Goal: Task Accomplishment & Management: Manage account settings

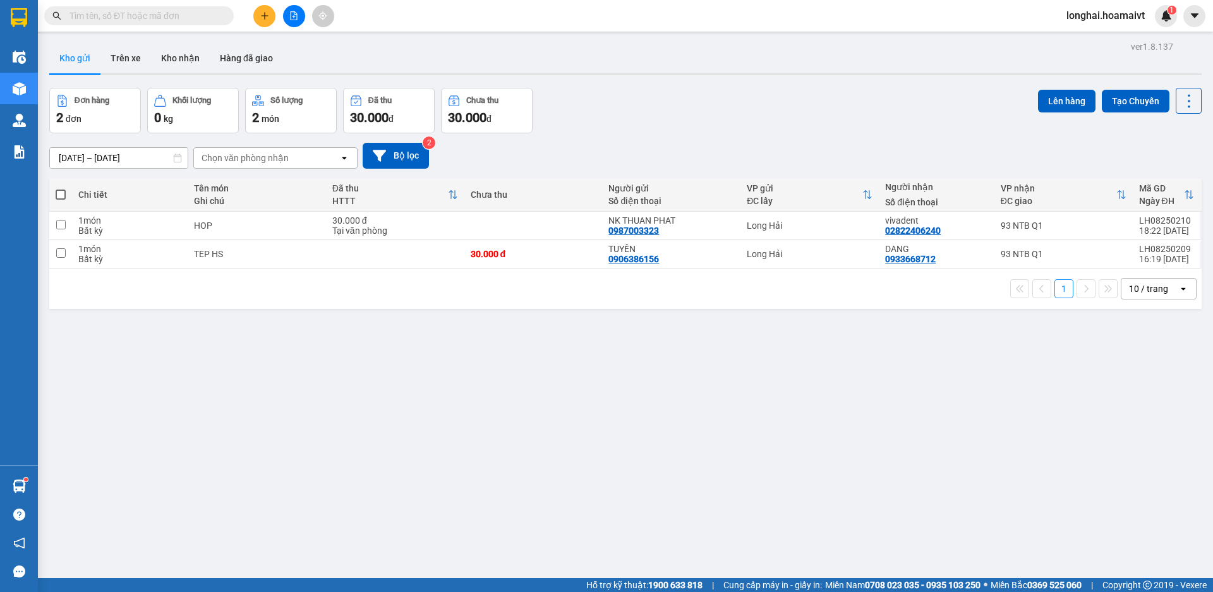
click at [57, 198] on span at bounding box center [61, 195] width 10 height 10
click at [61, 188] on input "checkbox" at bounding box center [61, 188] width 0 height 0
checkbox input "true"
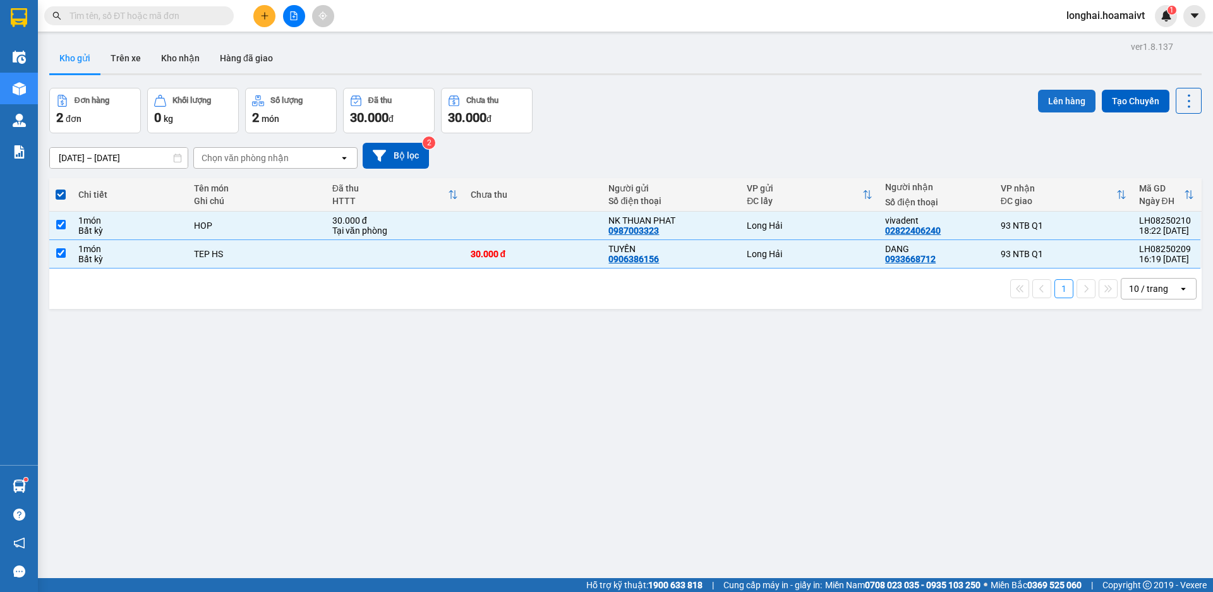
click at [1063, 104] on button "Lên hàng" at bounding box center [1066, 101] width 57 height 23
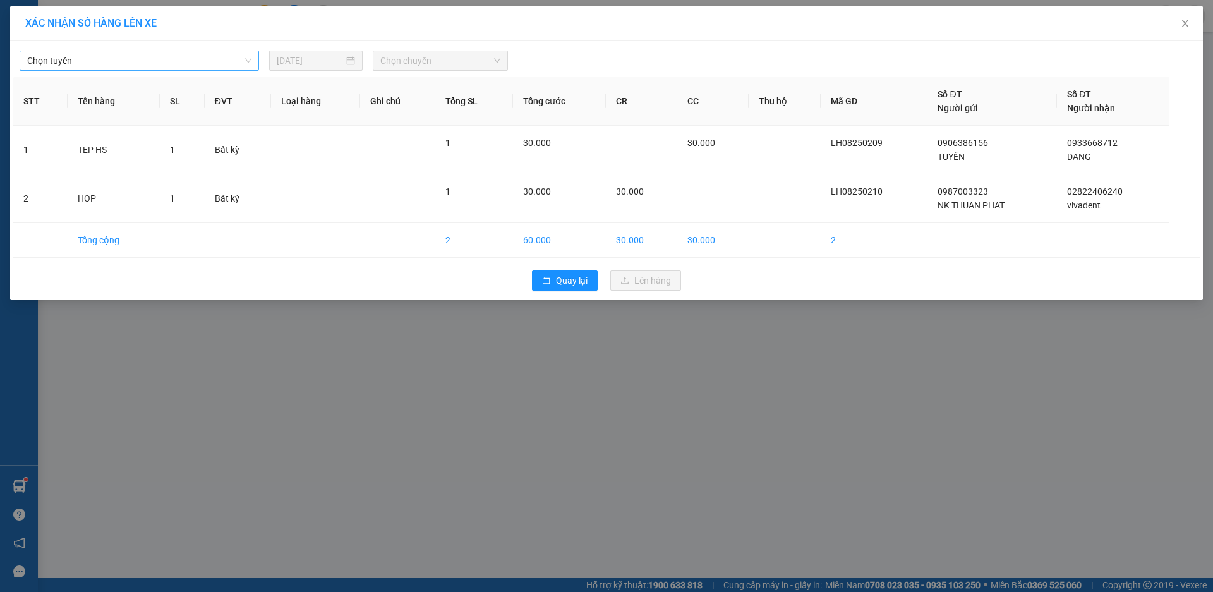
click at [195, 67] on span "Chọn tuyến" at bounding box center [139, 60] width 224 height 19
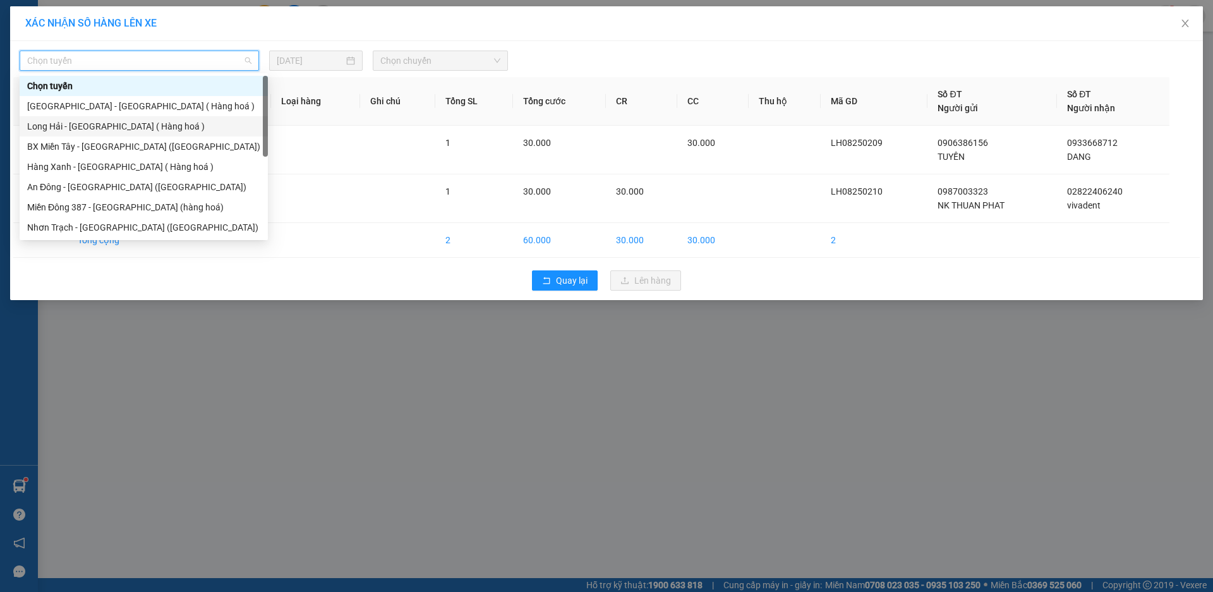
click at [138, 126] on div "Long Hải - [GEOGRAPHIC_DATA] ( Hàng hoá )" at bounding box center [143, 126] width 233 height 14
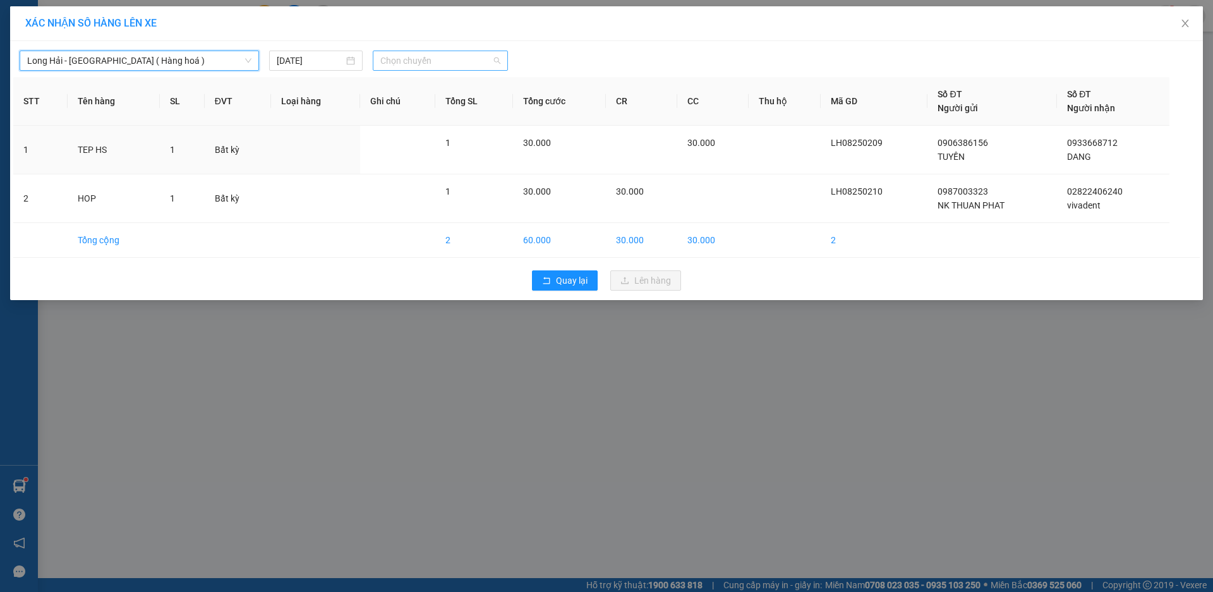
click at [414, 64] on span "Chọn chuyến" at bounding box center [440, 60] width 120 height 19
type input "05"
click at [433, 111] on div "Thêm chuyến " 05:00 "" at bounding box center [440, 106] width 135 height 21
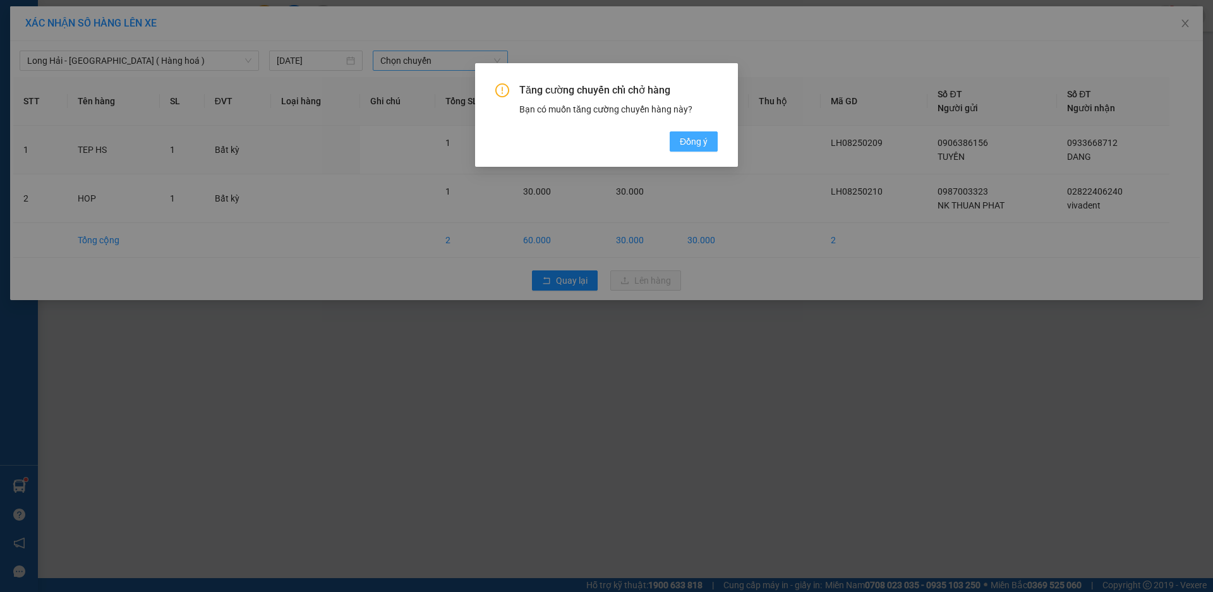
click at [698, 145] on span "Đồng ý" at bounding box center [694, 142] width 28 height 14
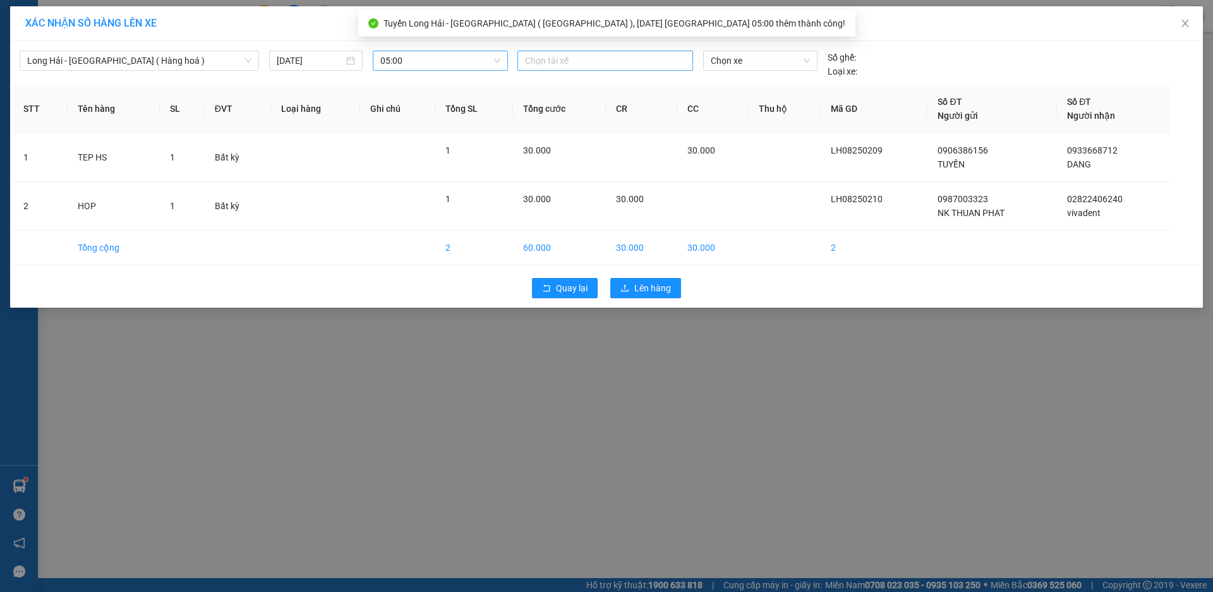
click at [562, 59] on div at bounding box center [605, 60] width 169 height 15
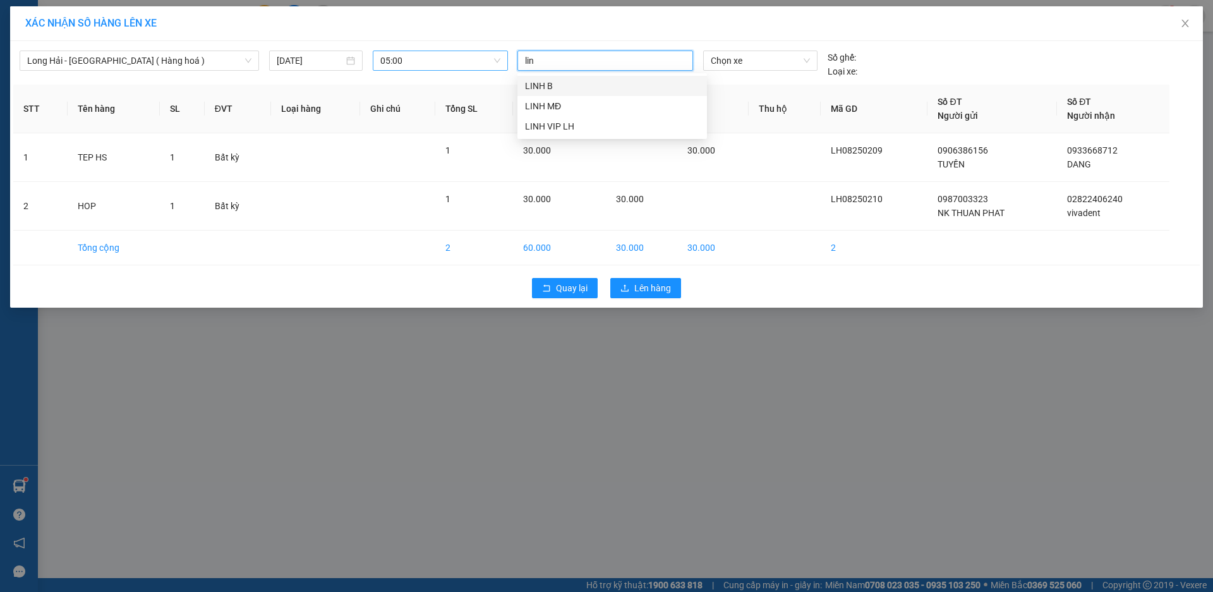
type input "linh"
click at [571, 122] on div "LINH VIP LH" at bounding box center [612, 126] width 174 height 14
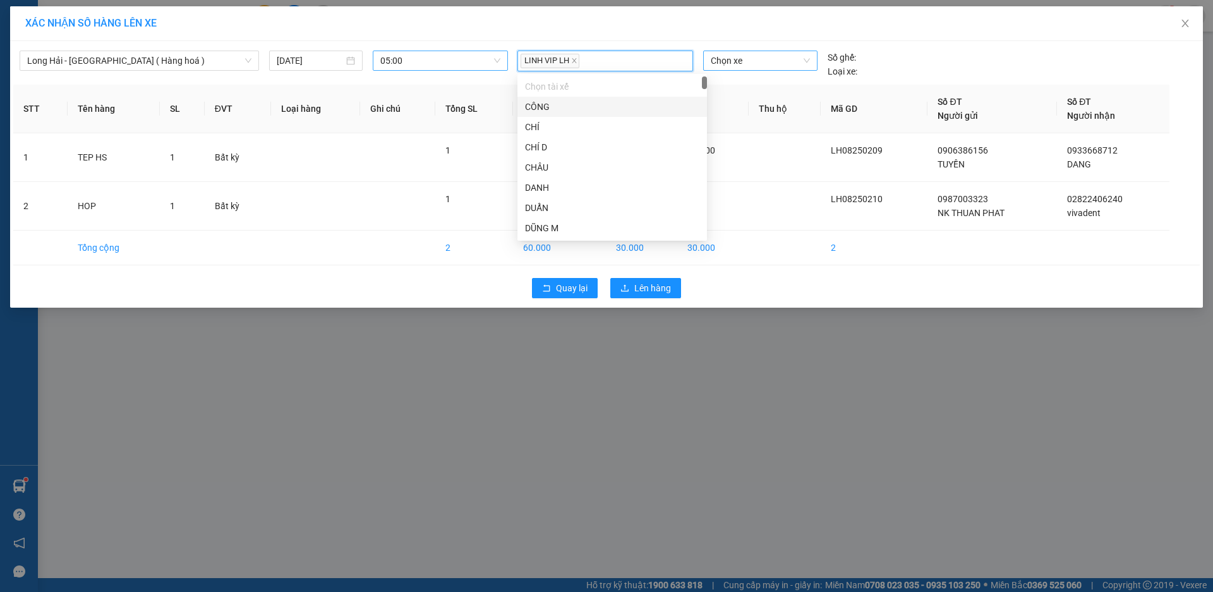
click at [736, 58] on span "Chọn xe" at bounding box center [760, 60] width 99 height 19
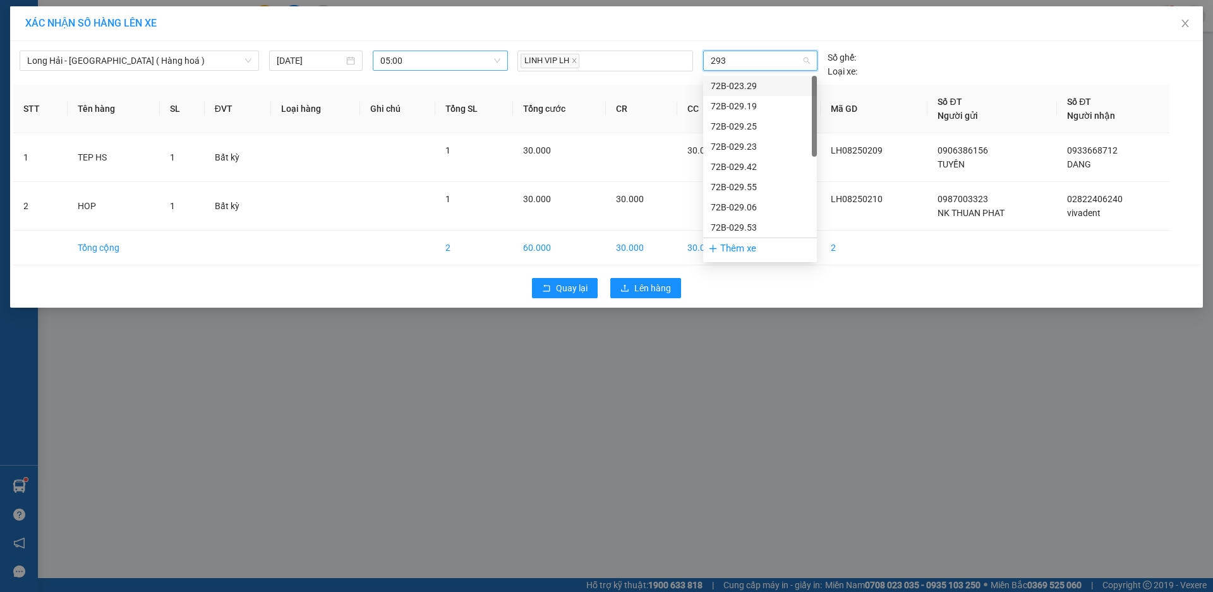
type input "2933"
click at [750, 81] on div "72B-029.33" at bounding box center [760, 86] width 99 height 14
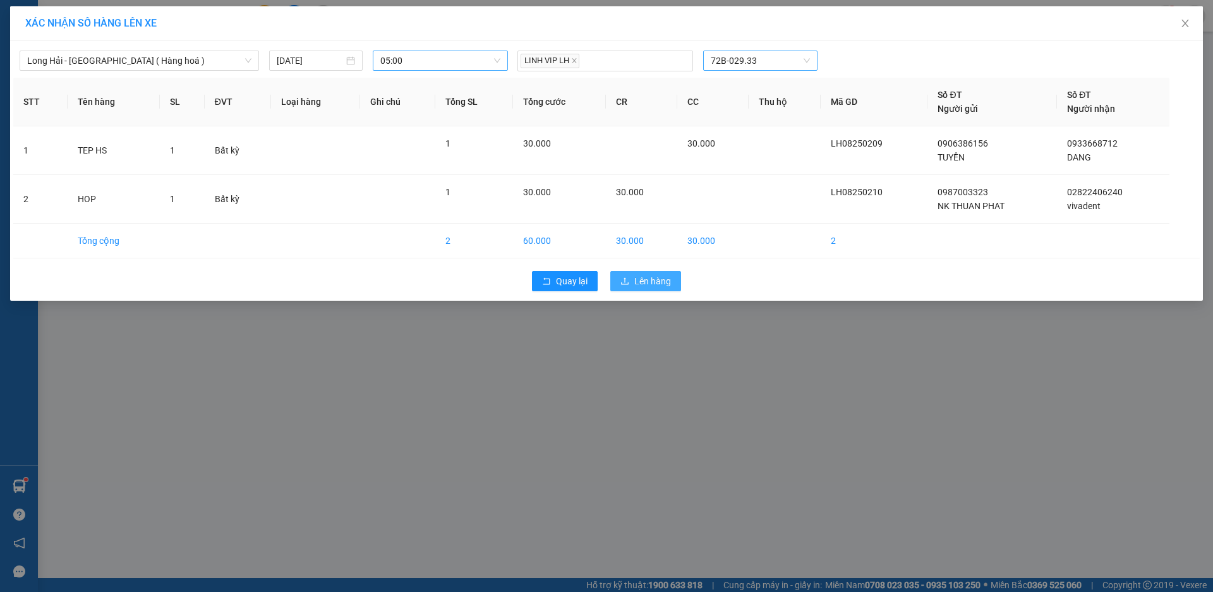
click at [665, 279] on span "Lên hàng" at bounding box center [652, 281] width 37 height 14
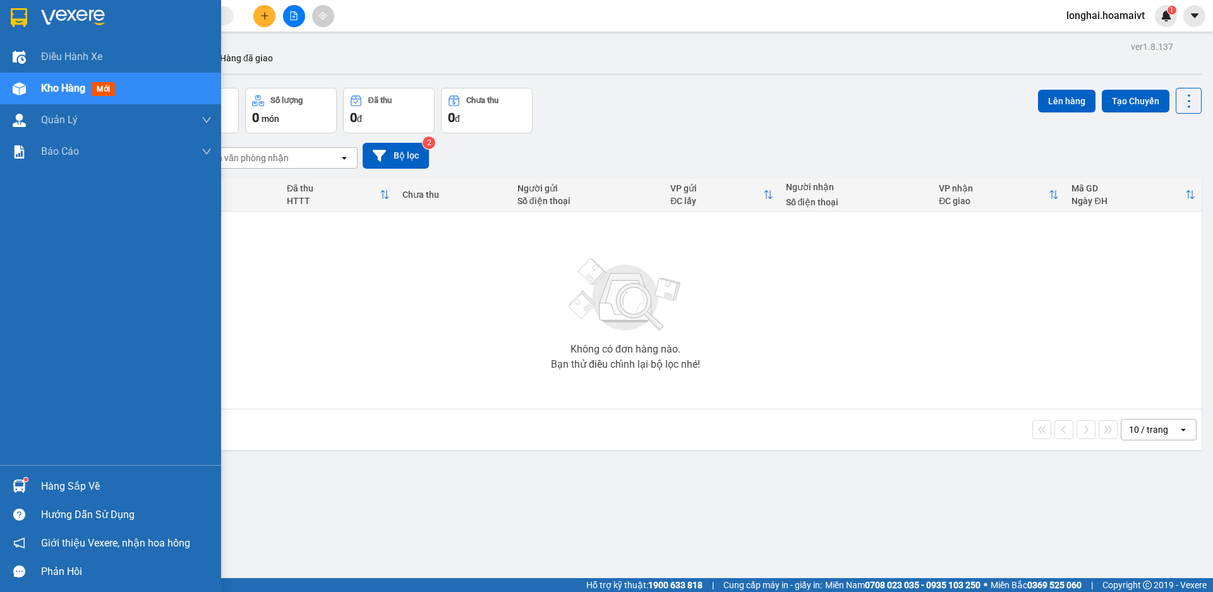
click at [66, 473] on div "Hàng sắp về" at bounding box center [110, 486] width 221 height 28
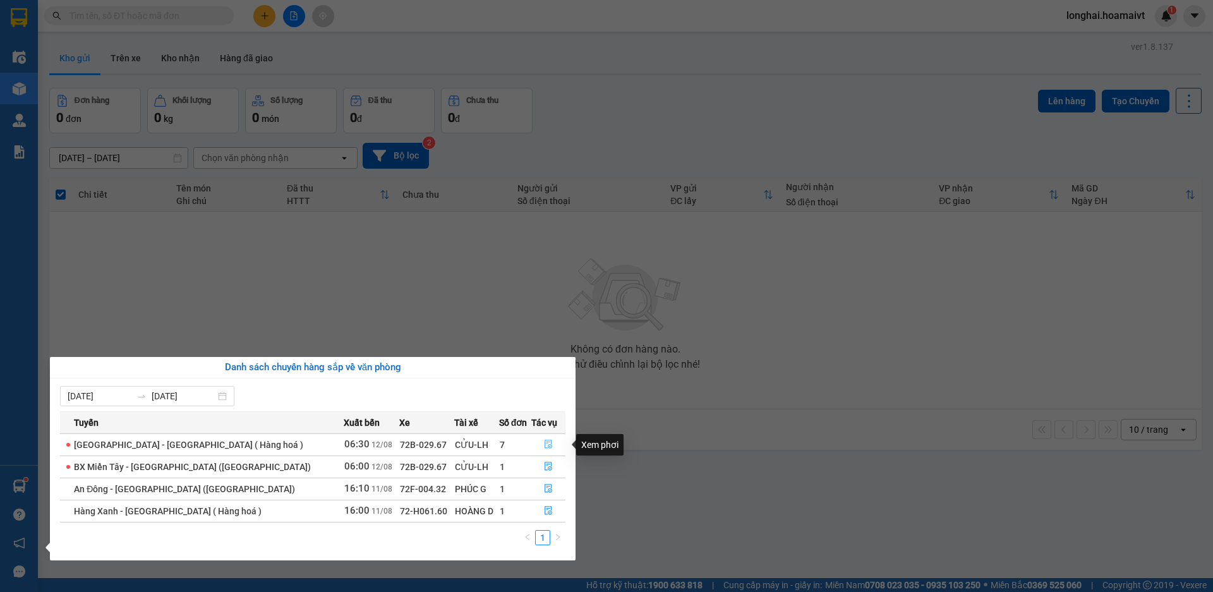
click at [547, 445] on icon "file-done" at bounding box center [548, 444] width 9 height 9
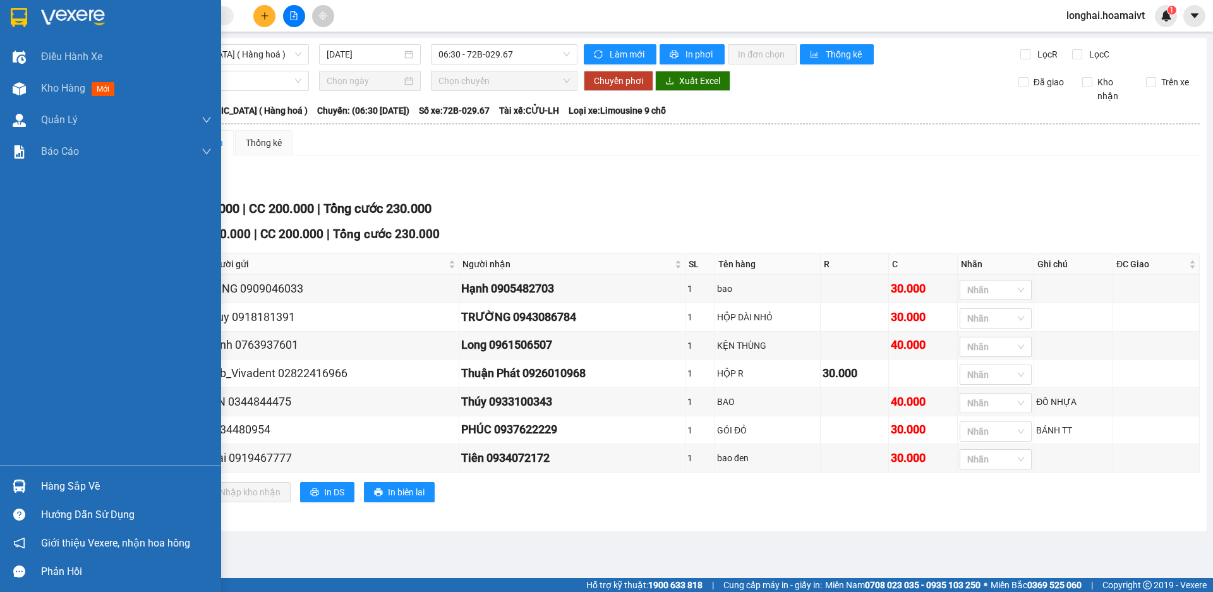
click at [54, 485] on div "Hàng sắp về" at bounding box center [126, 486] width 171 height 19
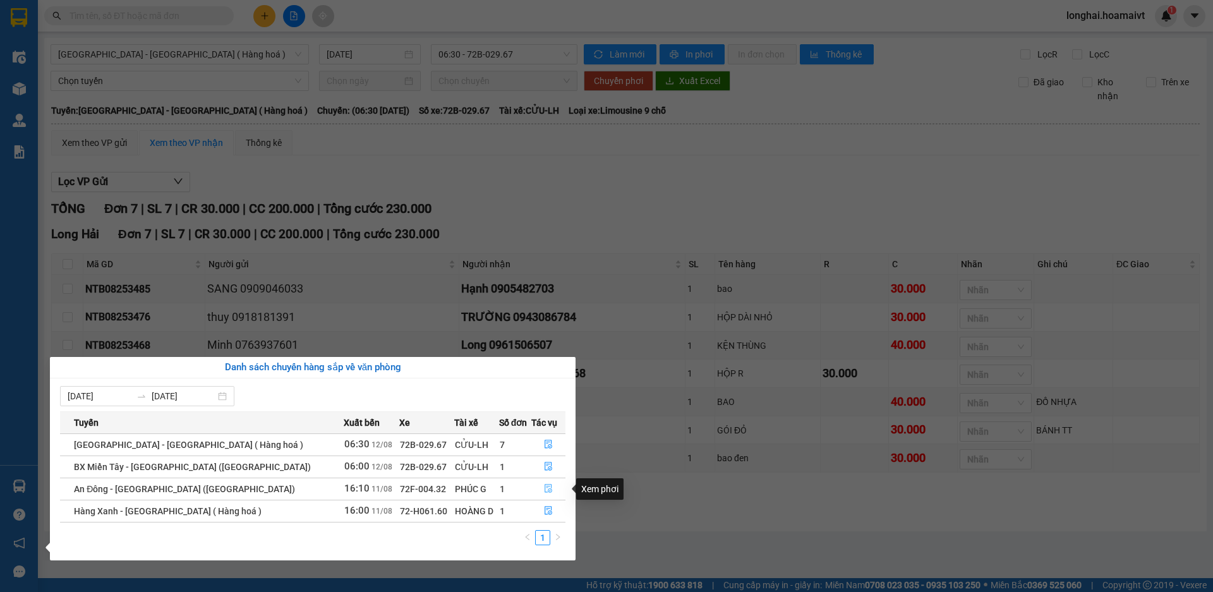
click at [536, 487] on button "button" at bounding box center [548, 489] width 33 height 20
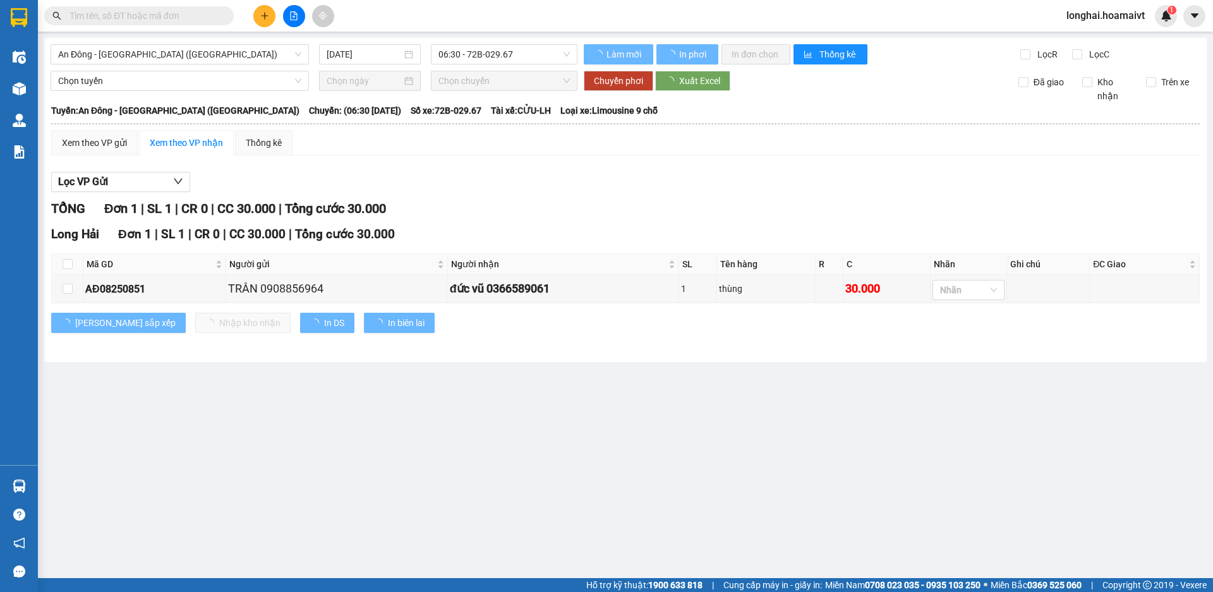
type input "11/08/2025"
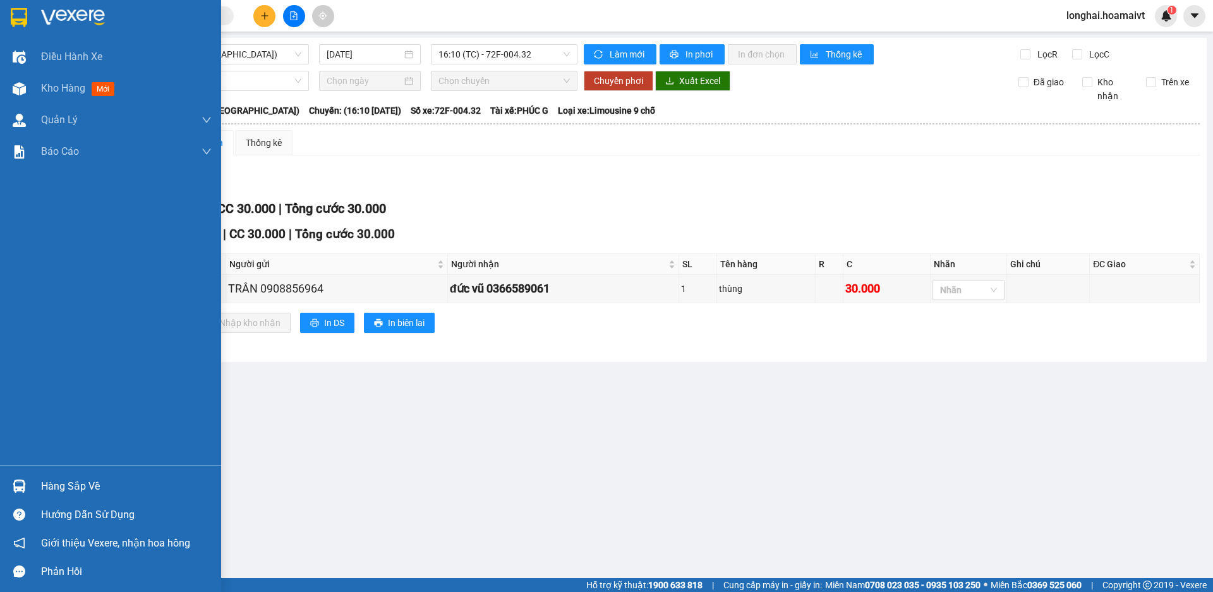
click at [53, 483] on div "Hàng sắp về" at bounding box center [126, 486] width 171 height 19
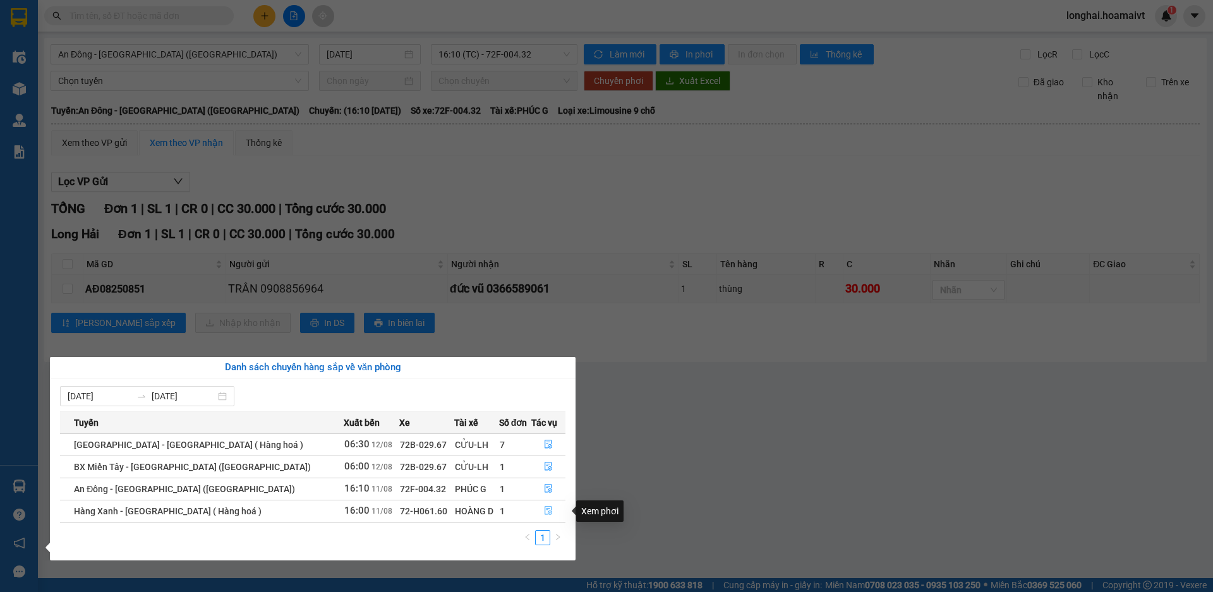
click at [551, 505] on button "button" at bounding box center [548, 511] width 33 height 20
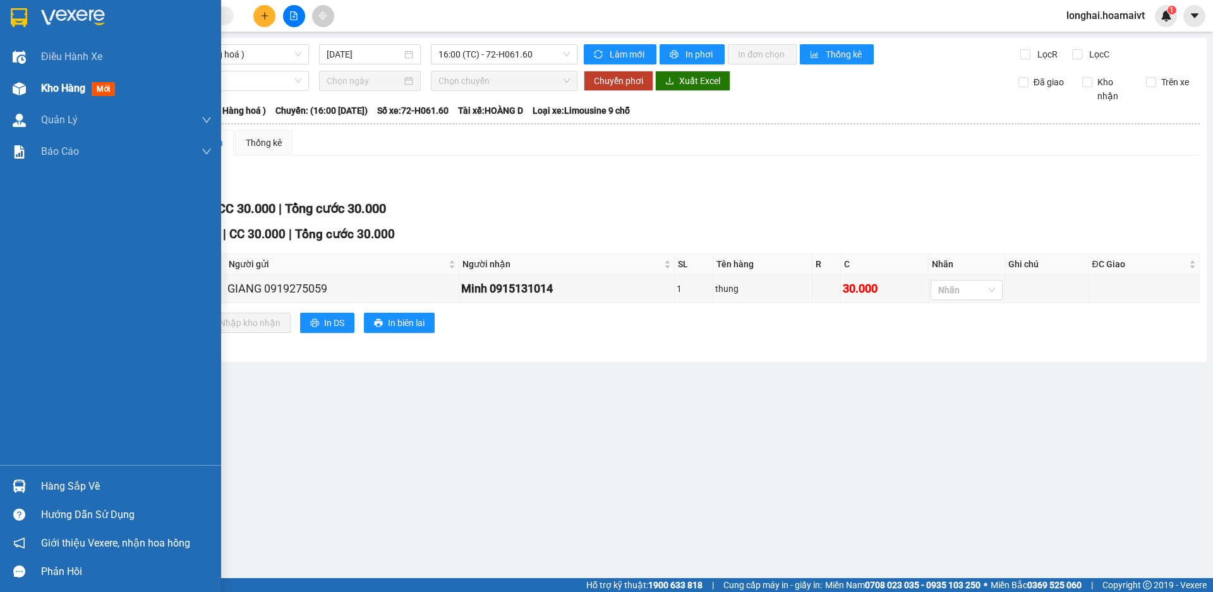
click at [50, 95] on div "Kho hàng mới" at bounding box center [80, 88] width 79 height 16
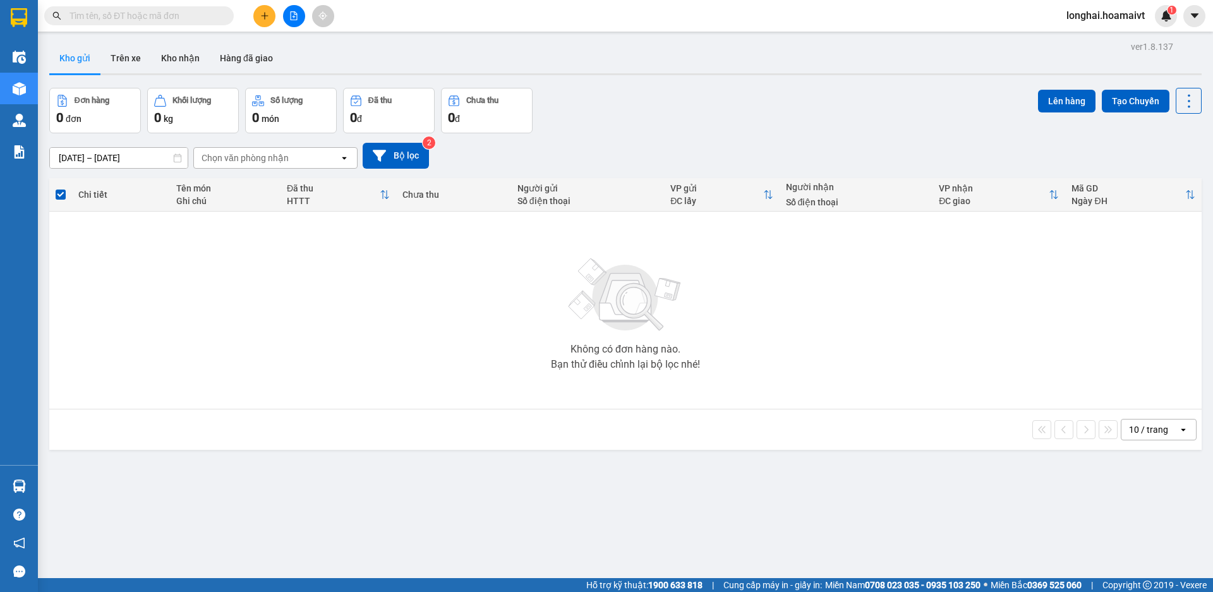
click at [167, 17] on input "text" at bounding box center [143, 16] width 149 height 14
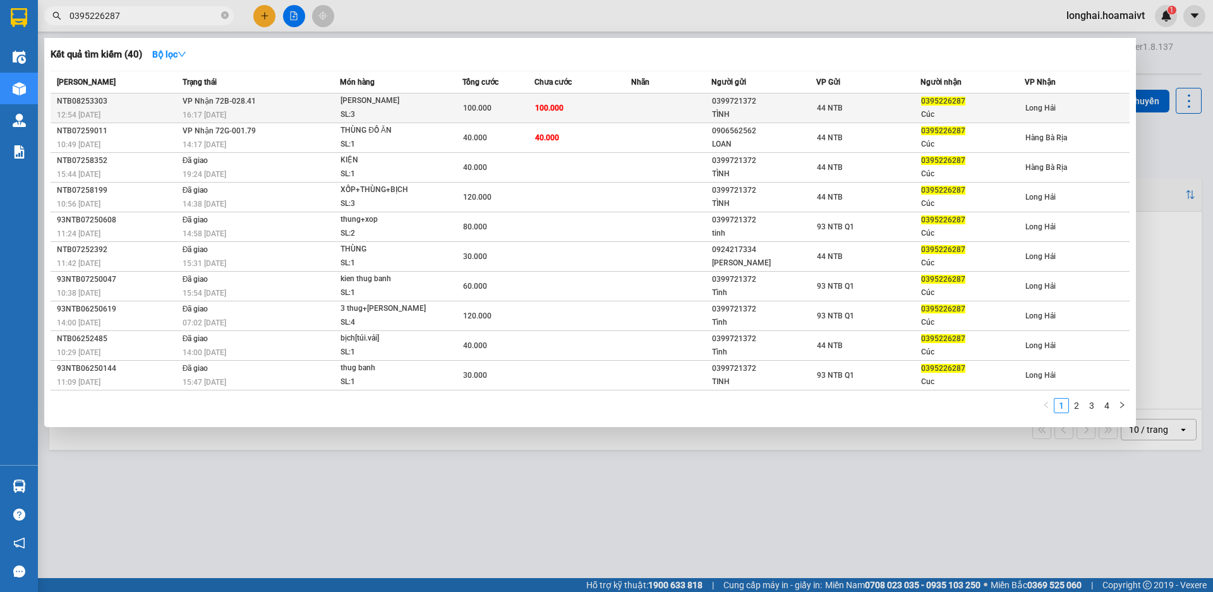
type input "0395226287"
click at [449, 99] on span "KIEN THUNG SL: 3" at bounding box center [401, 107] width 121 height 27
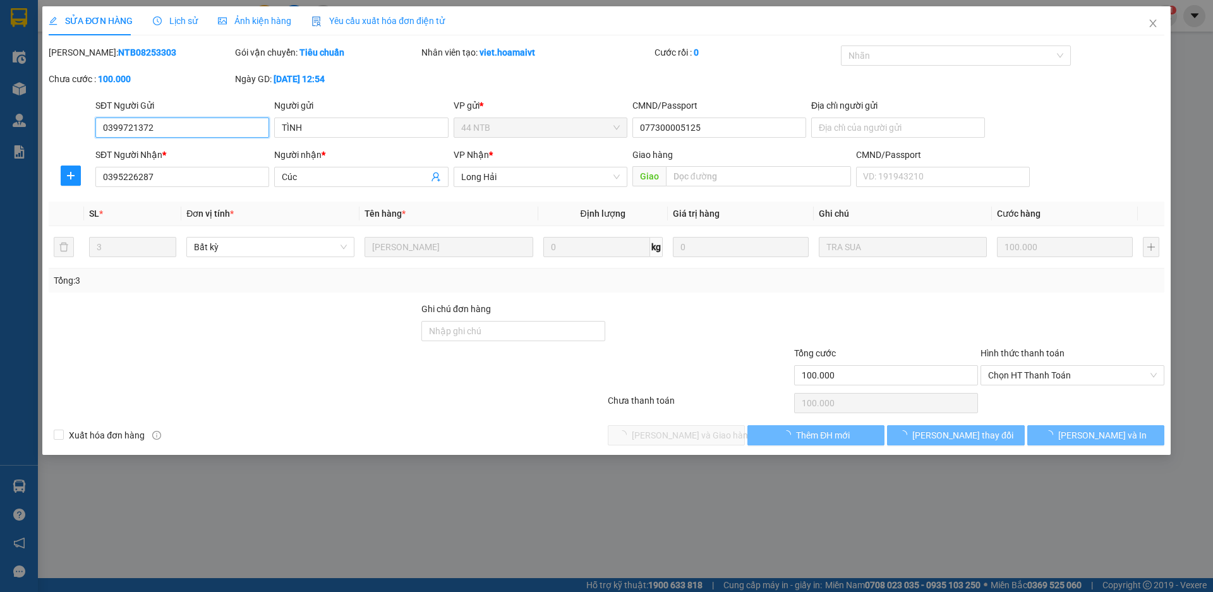
type input "0399721372"
type input "TÌNH"
type input "077300005125"
type input "0395226287"
type input "Cúc"
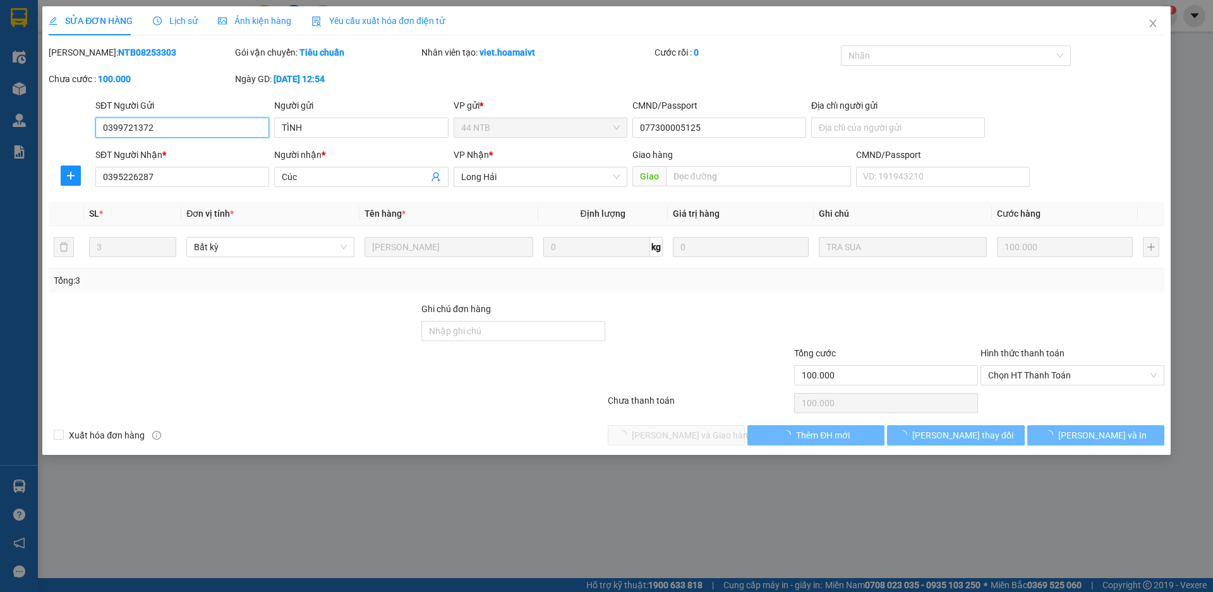
type input "100.000"
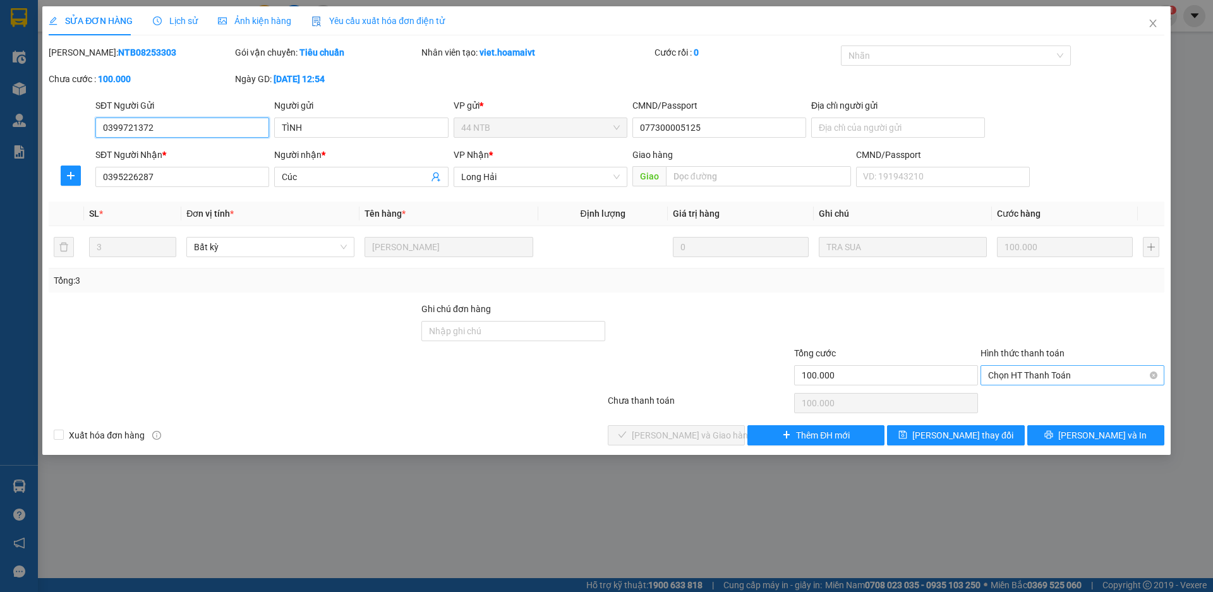
click at [1002, 376] on span "Chọn HT Thanh Toán" at bounding box center [1072, 375] width 169 height 19
click at [1004, 403] on div "Tại văn phòng" at bounding box center [1072, 401] width 169 height 14
type input "0"
click at [675, 438] on span "[PERSON_NAME] và Giao hàng" at bounding box center [692, 435] width 121 height 14
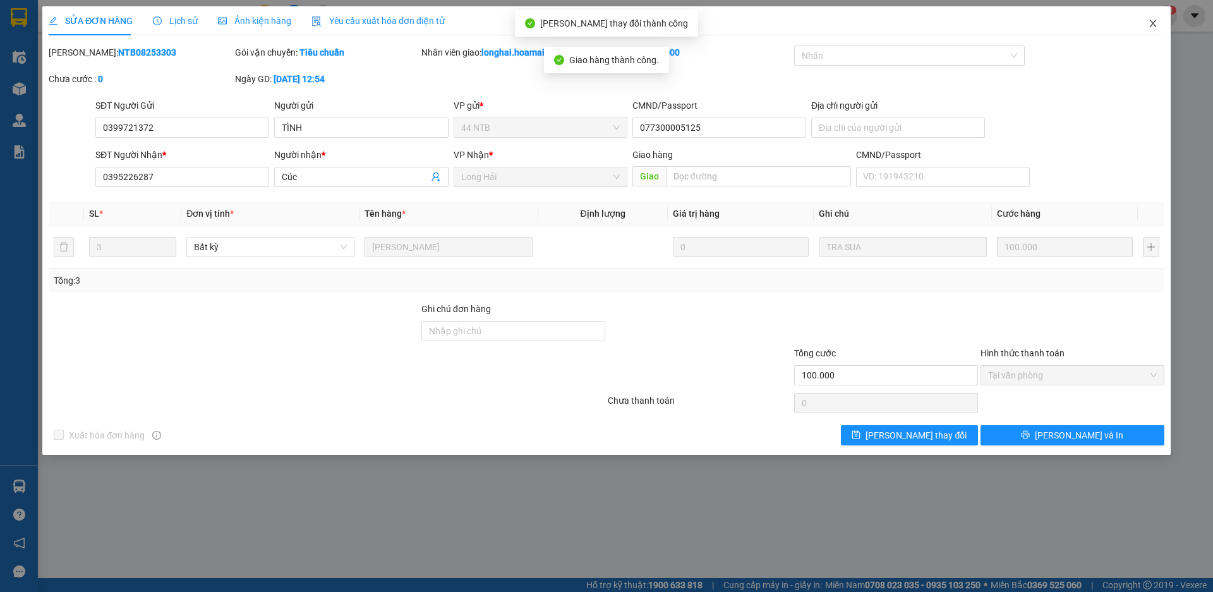
click at [1150, 26] on icon "close" at bounding box center [1153, 23] width 10 height 10
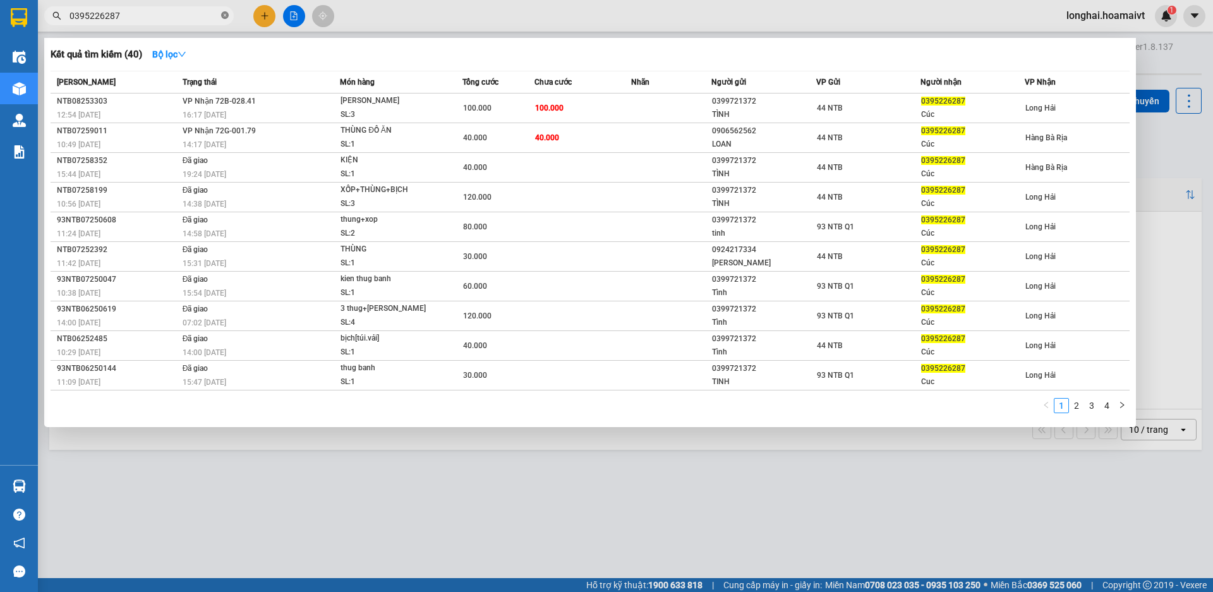
click at [221, 12] on icon "close-circle" at bounding box center [225, 15] width 8 height 8
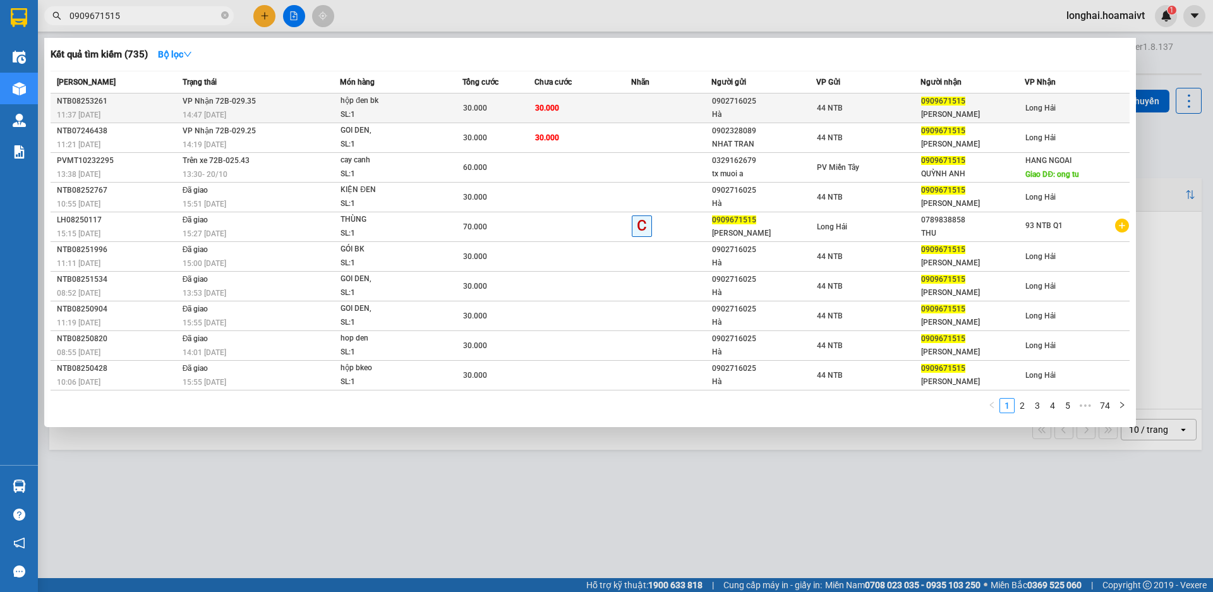
type input "0909671515"
click at [419, 98] on div "hộp đen bk" at bounding box center [388, 101] width 95 height 14
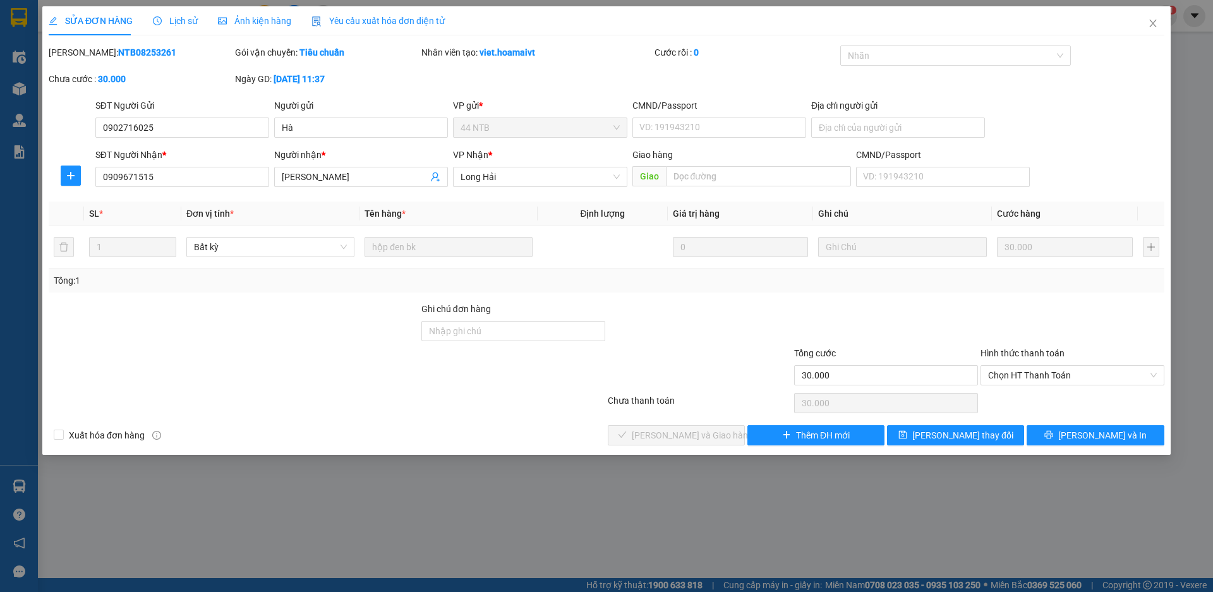
type input "0902716025"
type input "Hà"
type input "0909671515"
type input "Quỳnh Anh"
type input "30.000"
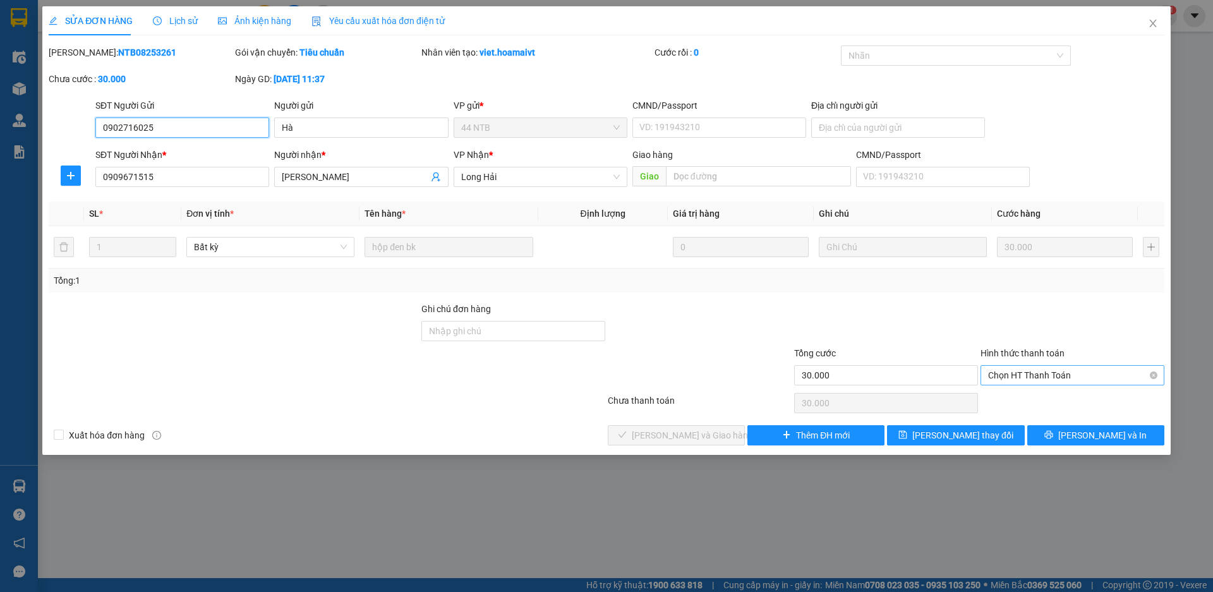
click at [1053, 375] on span "Chọn HT Thanh Toán" at bounding box center [1072, 375] width 169 height 19
click at [1051, 398] on div "Tại văn phòng" at bounding box center [1072, 401] width 169 height 14
type input "0"
click at [646, 431] on button "[PERSON_NAME] và Giao hàng" at bounding box center [676, 435] width 137 height 20
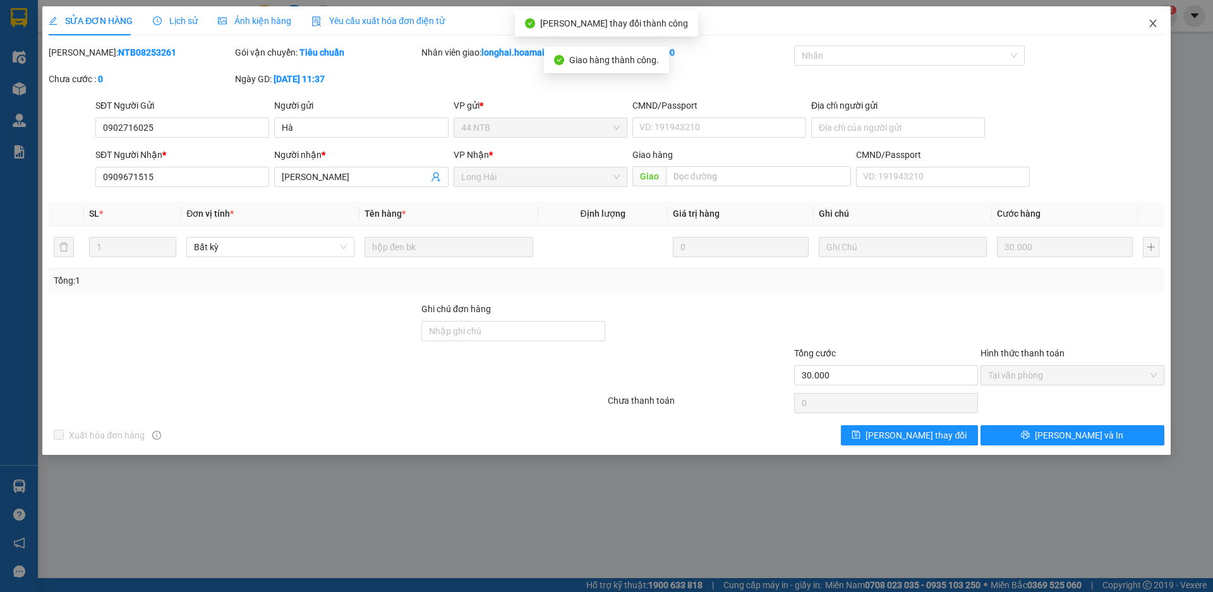
click at [1154, 25] on icon "close" at bounding box center [1153, 23] width 10 height 10
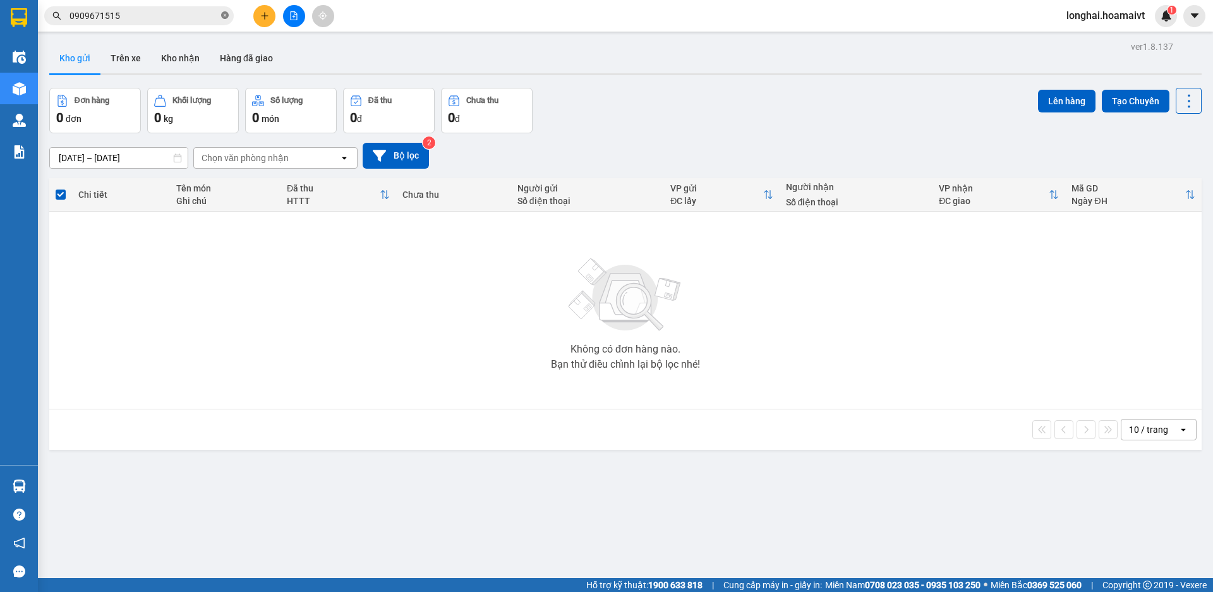
click at [228, 15] on icon "close-circle" at bounding box center [225, 15] width 8 height 8
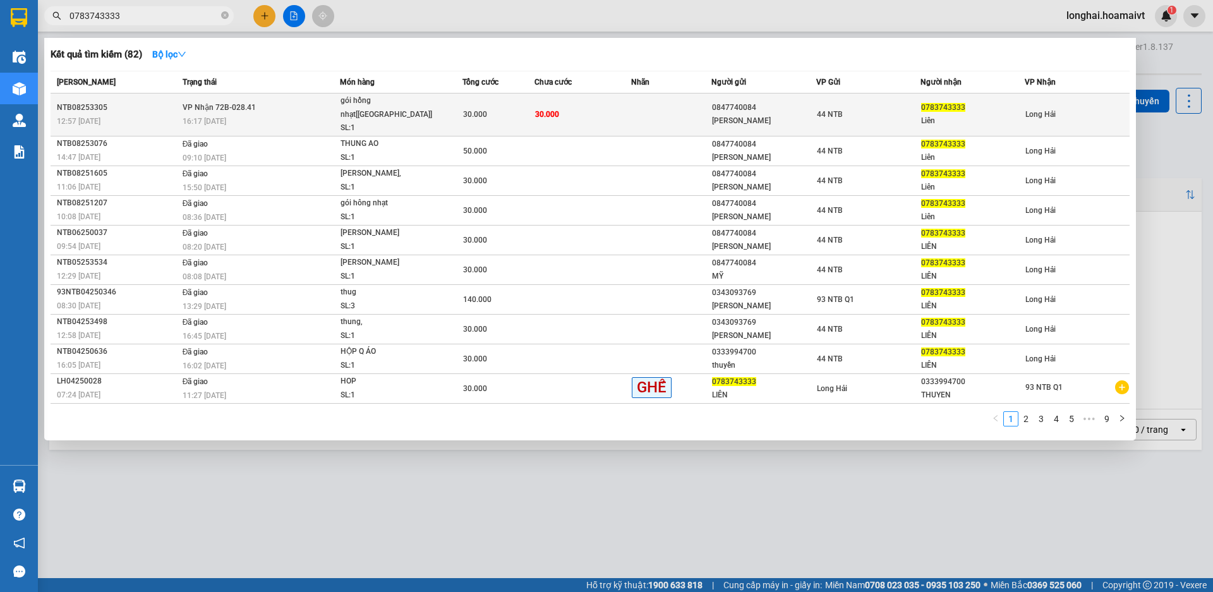
type input "0783743333"
click at [510, 97] on td "30.000" at bounding box center [498, 115] width 73 height 43
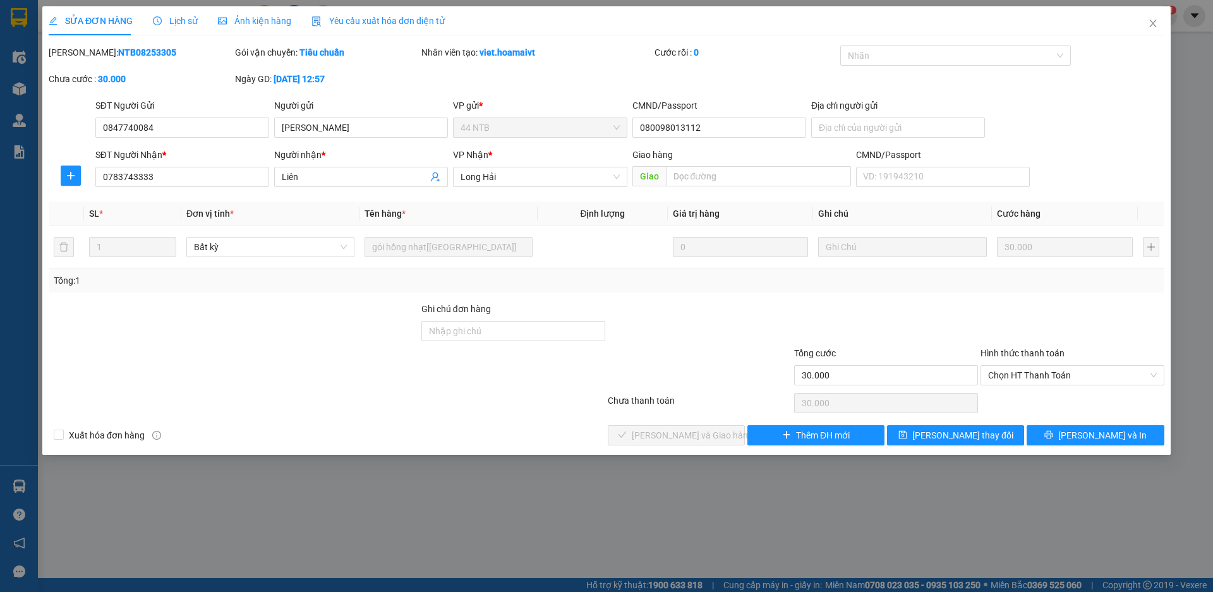
type input "0847740084"
type input "Hồng Mỹ"
type input "080098013112"
type input "0783743333"
type input "Liên"
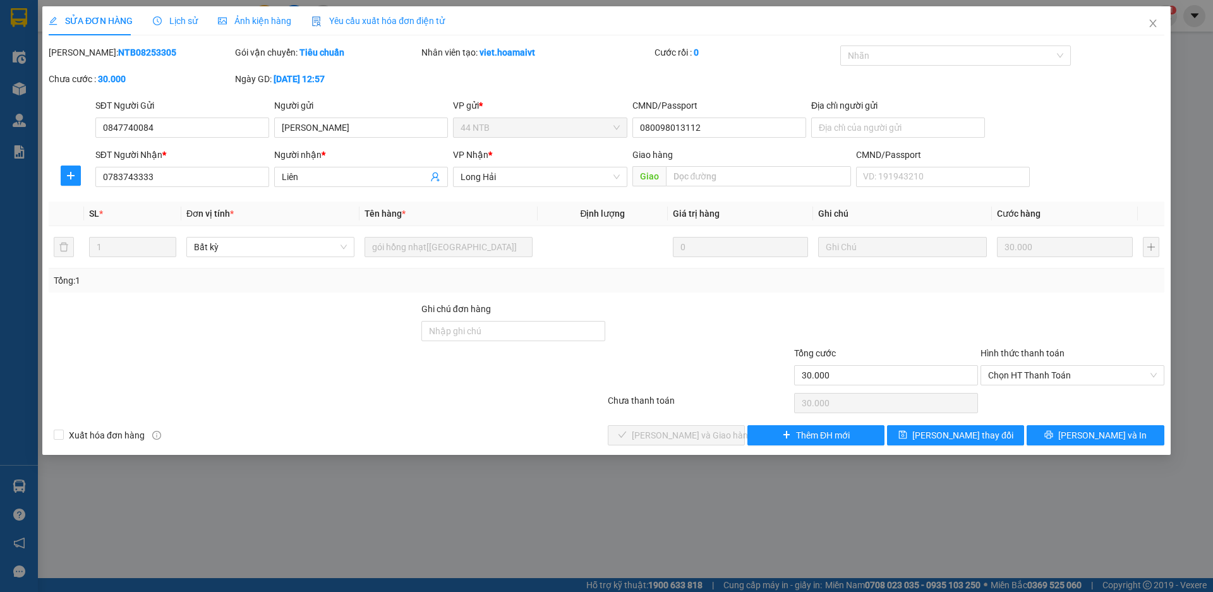
type input "30.000"
click at [1014, 378] on span "Chọn HT Thanh Toán" at bounding box center [1072, 375] width 169 height 19
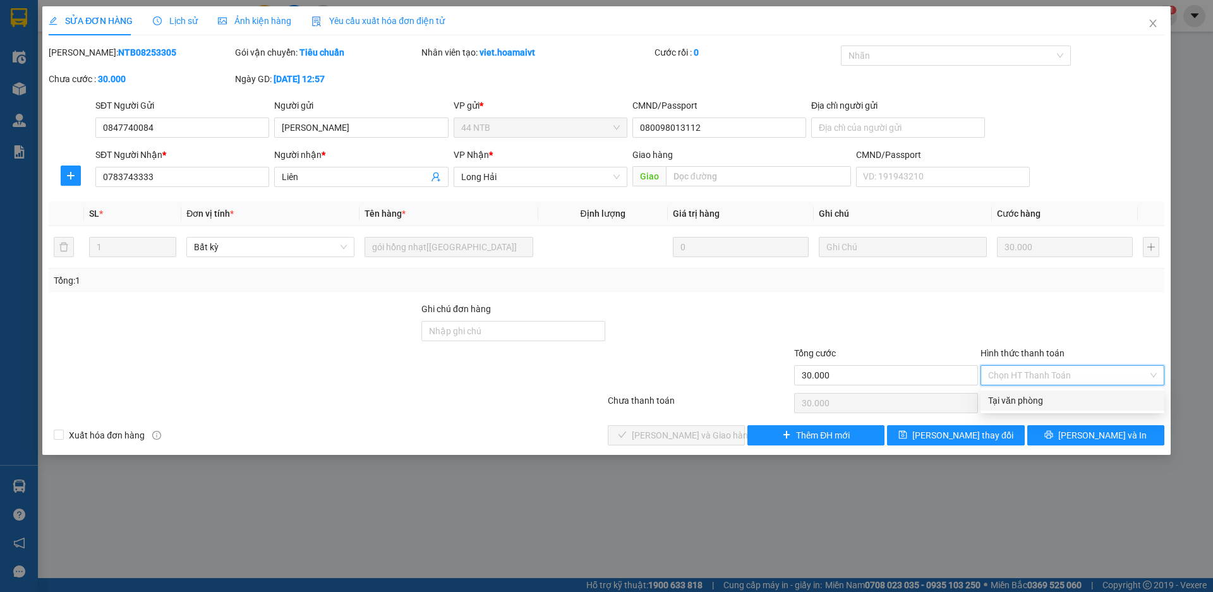
click at [1012, 408] on div "Tại văn phòng" at bounding box center [1073, 400] width 184 height 20
type input "0"
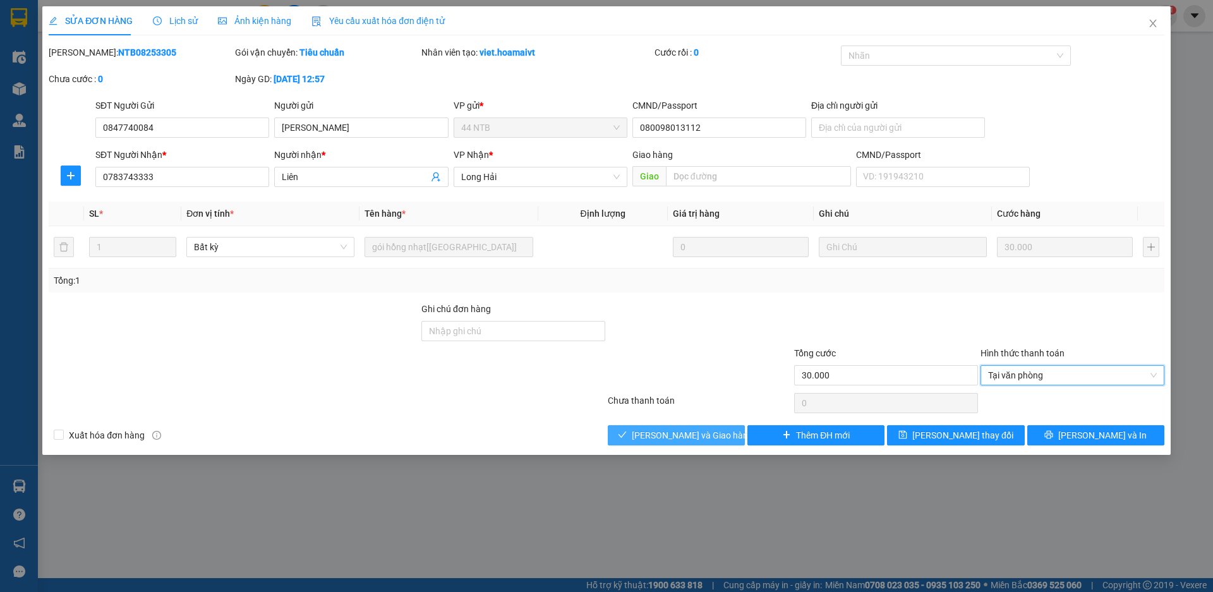
click at [721, 433] on button "[PERSON_NAME] và Giao hàng" at bounding box center [676, 435] width 137 height 20
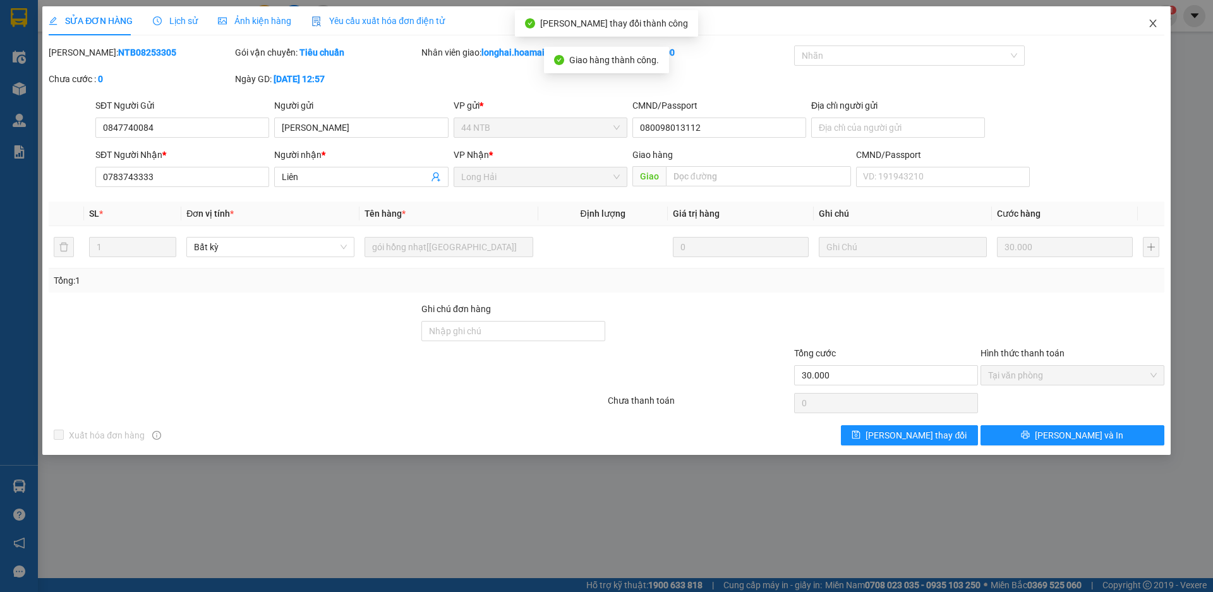
click at [1156, 21] on icon "close" at bounding box center [1152, 24] width 7 height 8
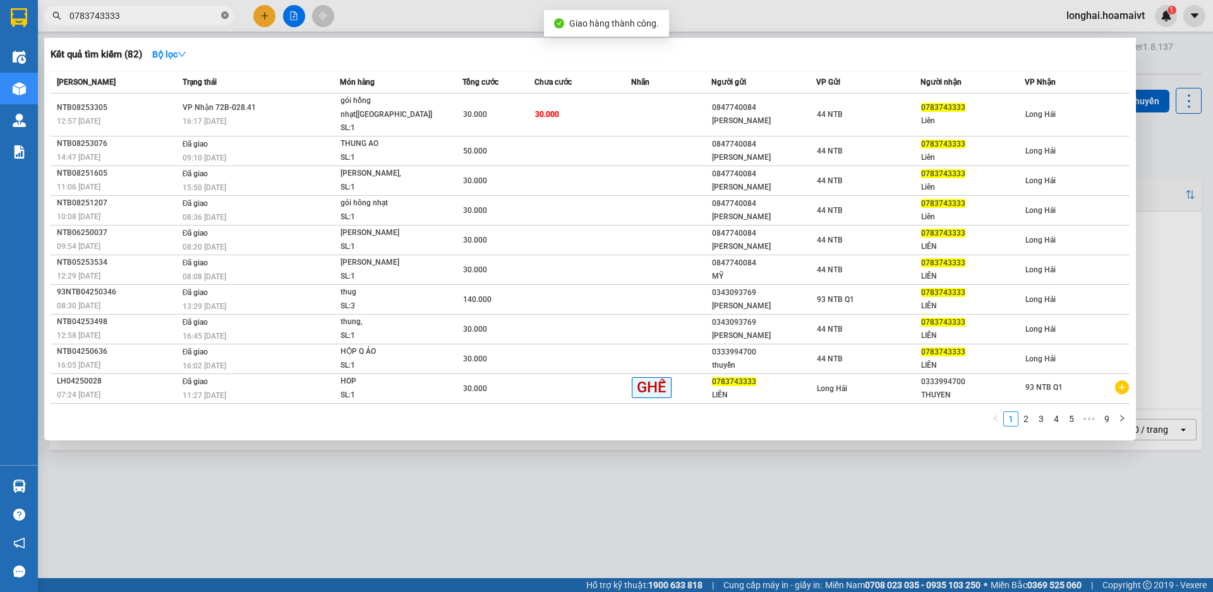
click at [224, 15] on icon "close-circle" at bounding box center [225, 15] width 8 height 8
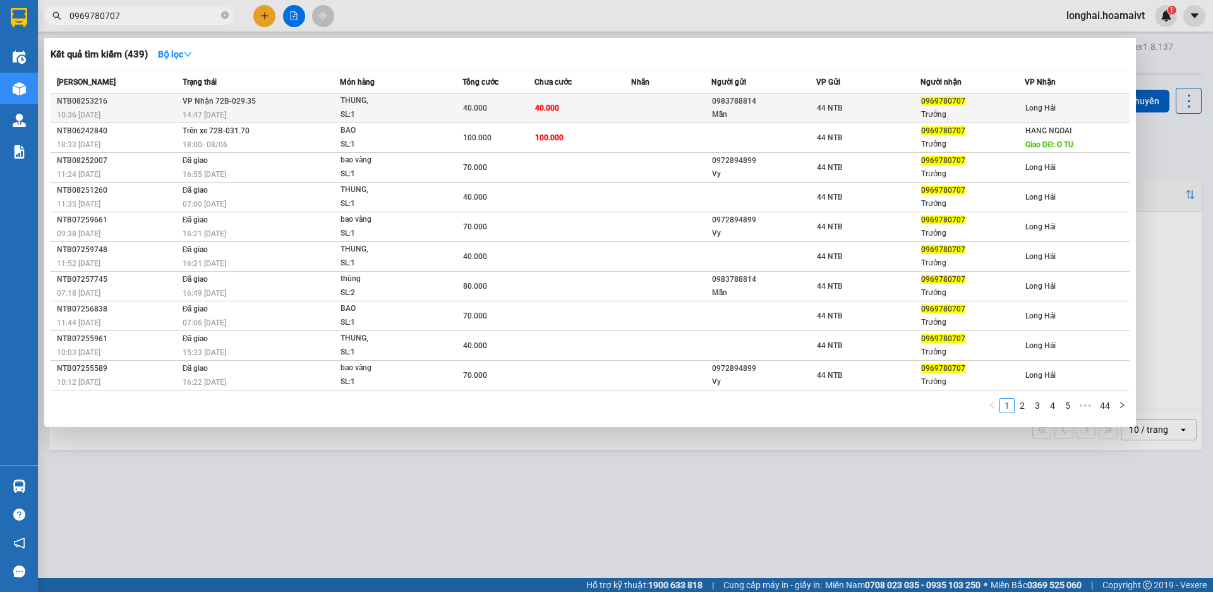
type input "0969780707"
click at [551, 112] on span "40.000" at bounding box center [547, 107] width 24 height 10
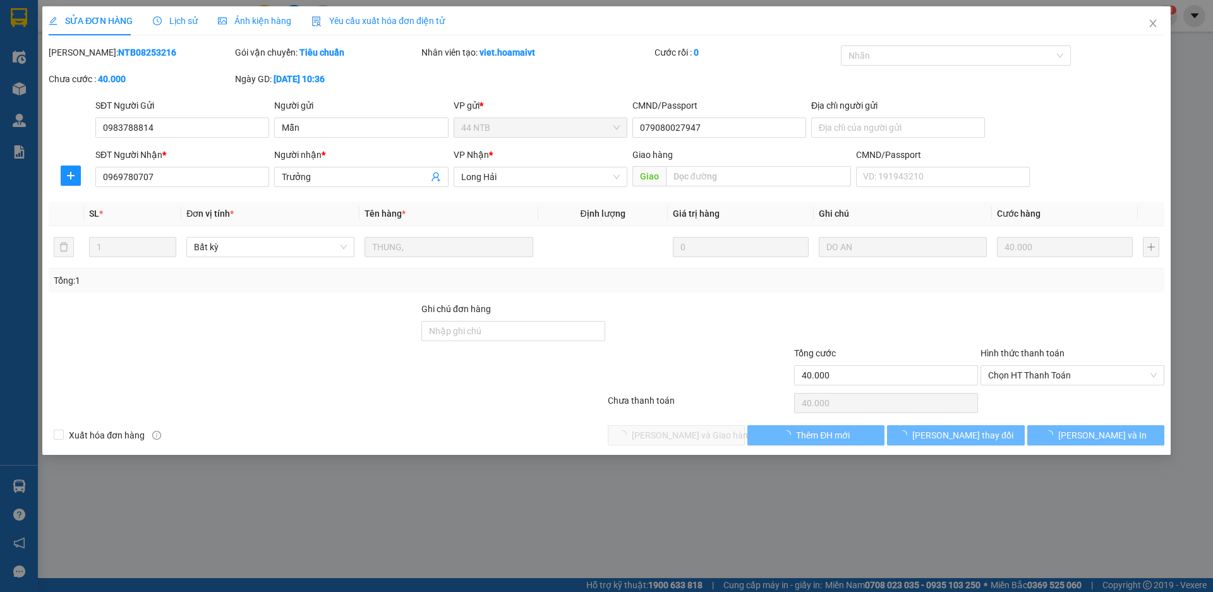
type input "0983788814"
type input "Mẫn"
type input "079080027947"
type input "0969780707"
type input "Trưởng"
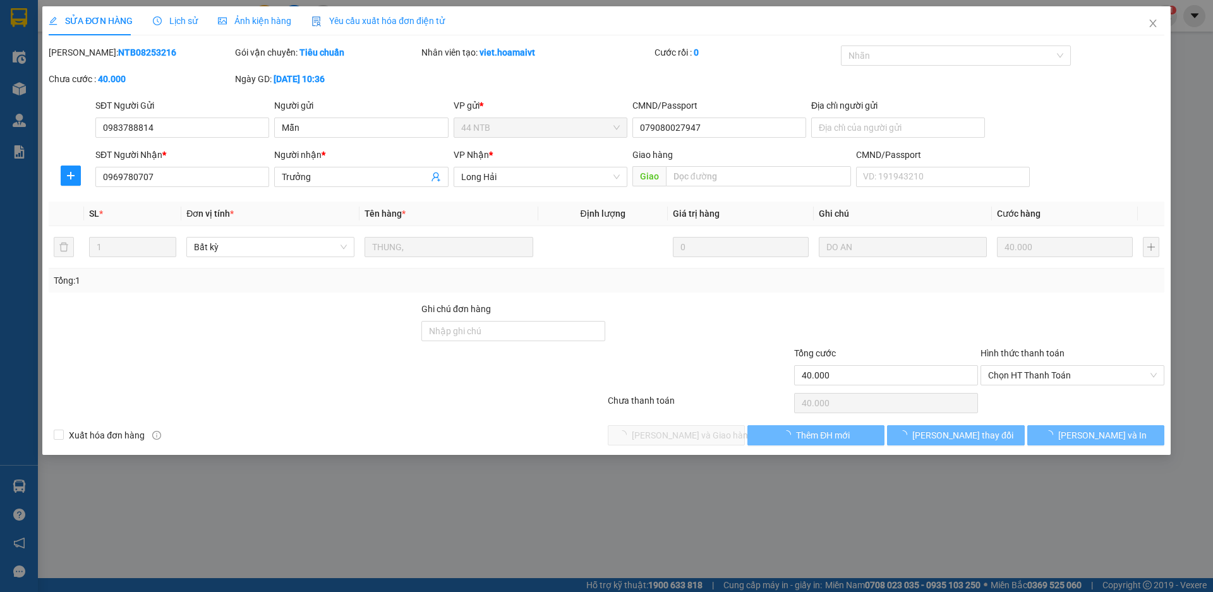
type input "40.000"
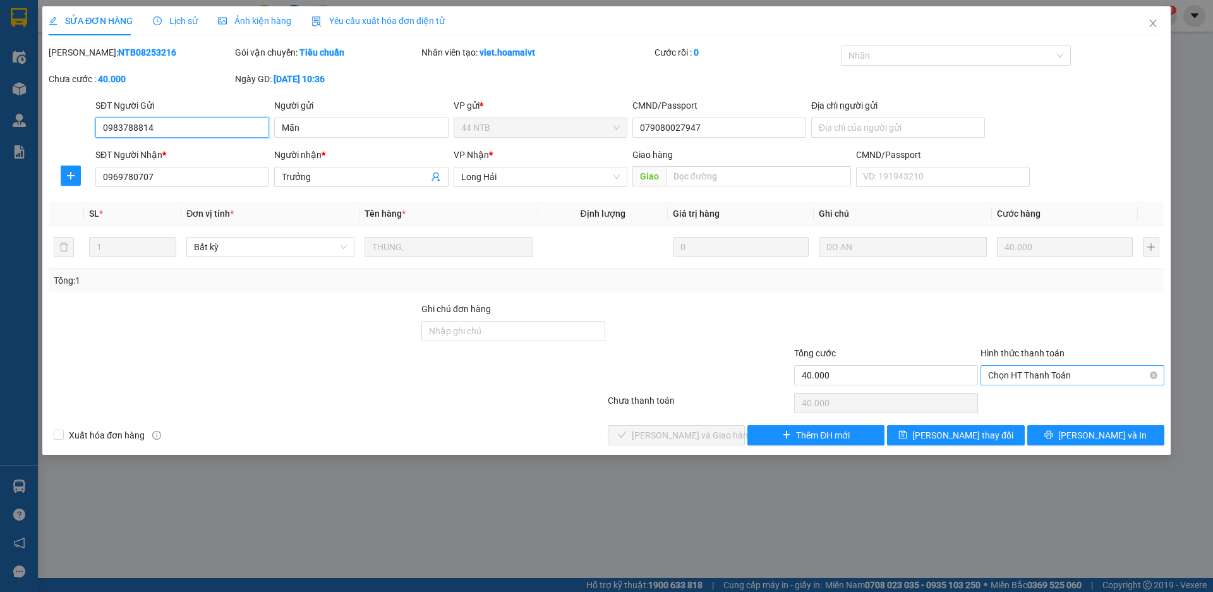
click at [1008, 371] on span "Chọn HT Thanh Toán" at bounding box center [1072, 375] width 169 height 19
click at [1028, 399] on div "Tại văn phòng" at bounding box center [1072, 401] width 169 height 14
type input "0"
click at [648, 432] on button "[PERSON_NAME] và Giao hàng" at bounding box center [676, 435] width 137 height 20
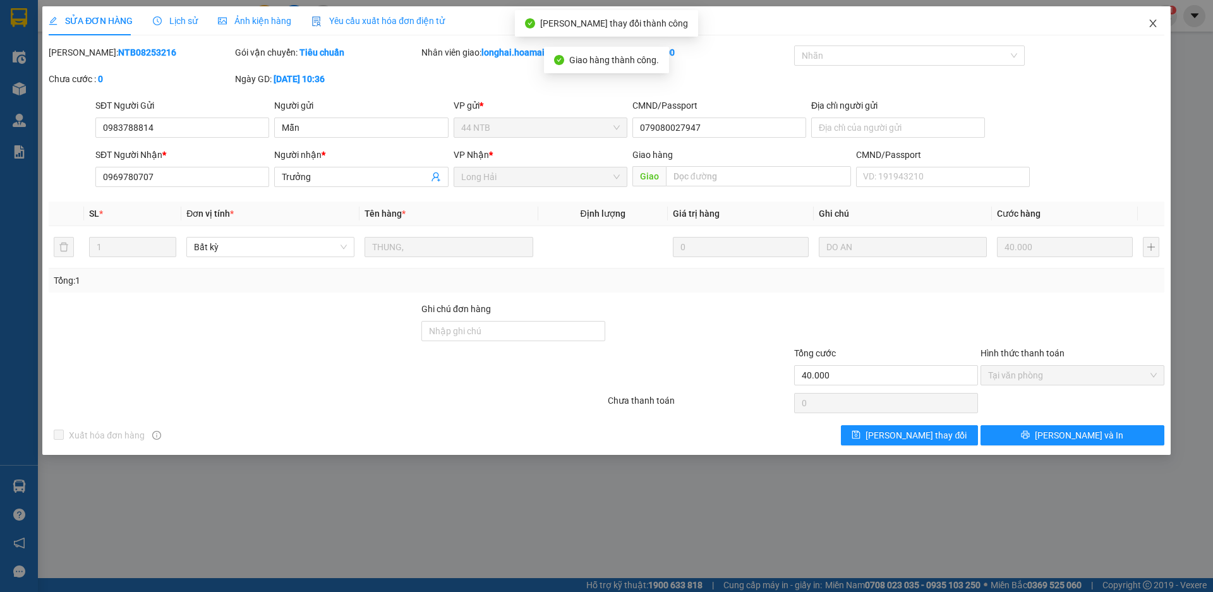
click at [1154, 20] on icon "close" at bounding box center [1153, 23] width 10 height 10
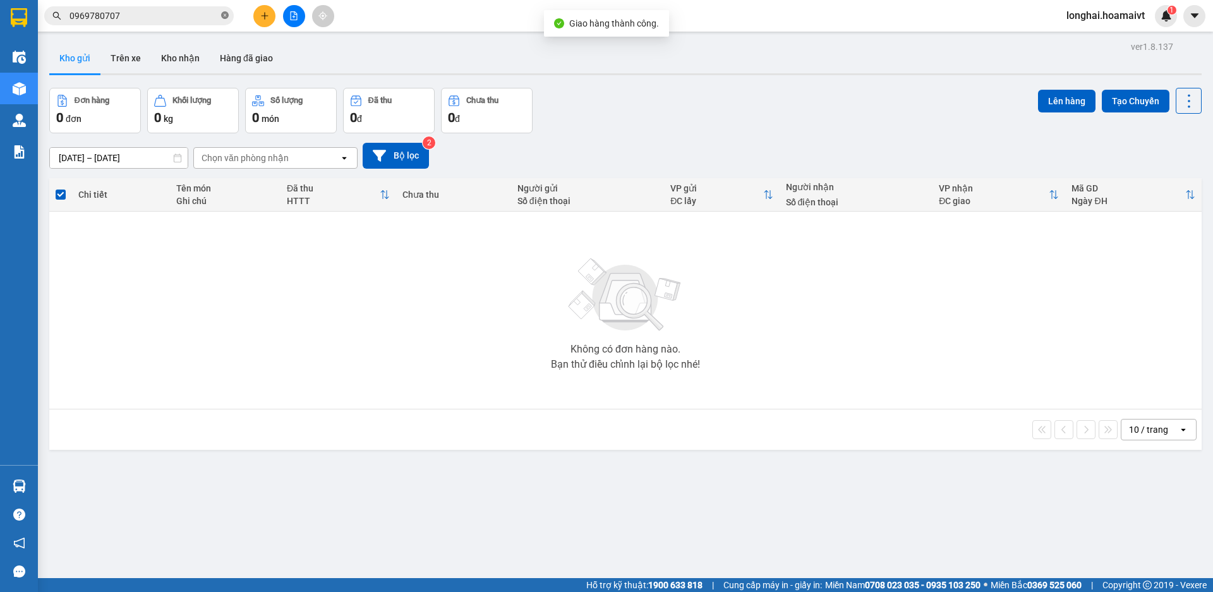
click at [225, 18] on icon "close-circle" at bounding box center [225, 15] width 8 height 8
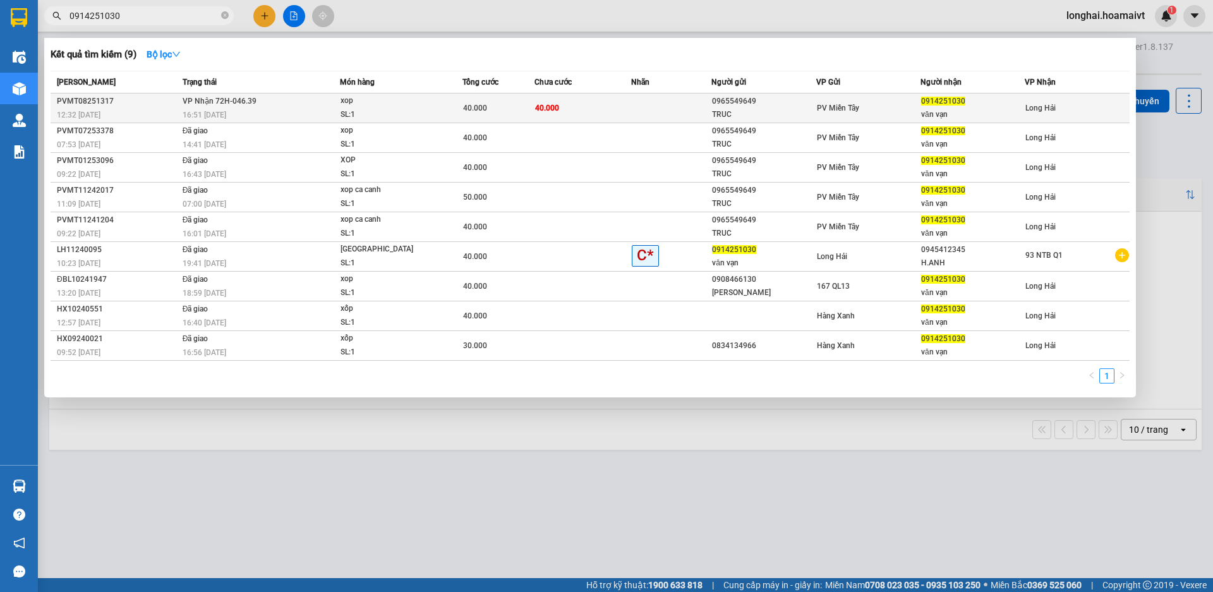
type input "0914251030"
click at [454, 102] on span "xop SL: 1" at bounding box center [401, 107] width 121 height 27
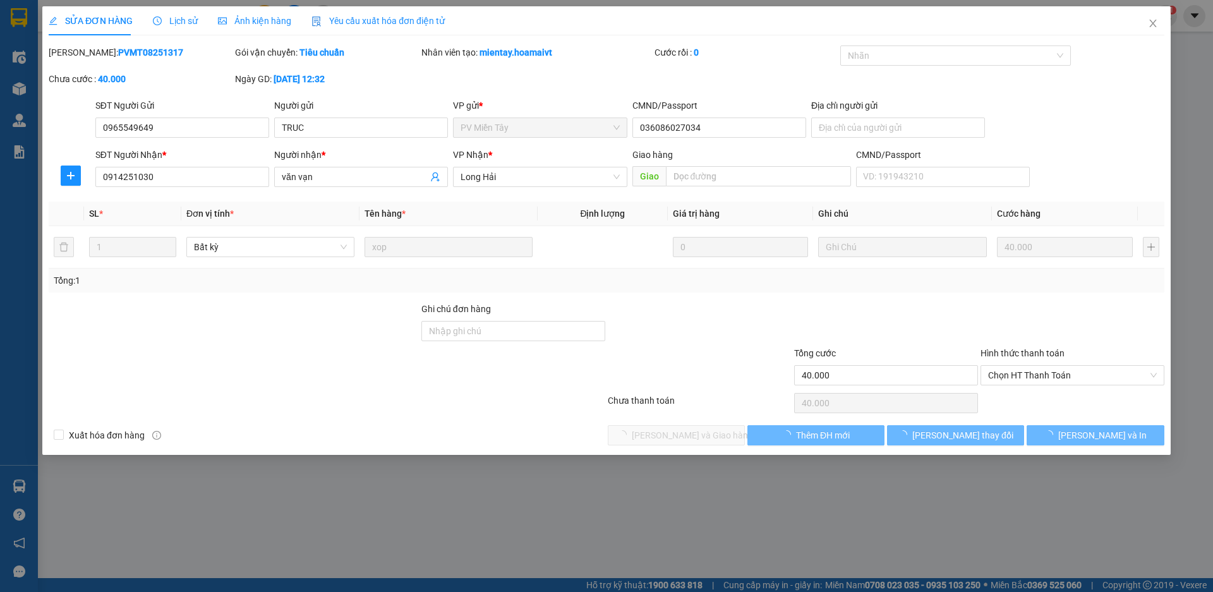
type input "0965549649"
type input "TRUC"
type input "036086027034"
type input "0914251030"
type input "văn vạn"
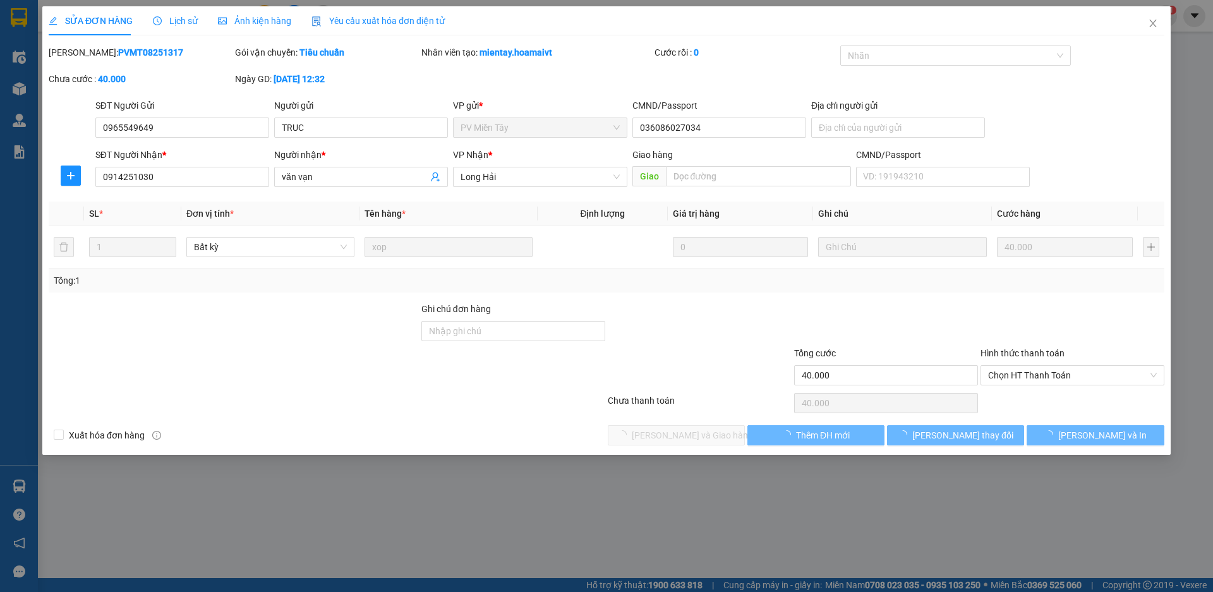
type input "40.000"
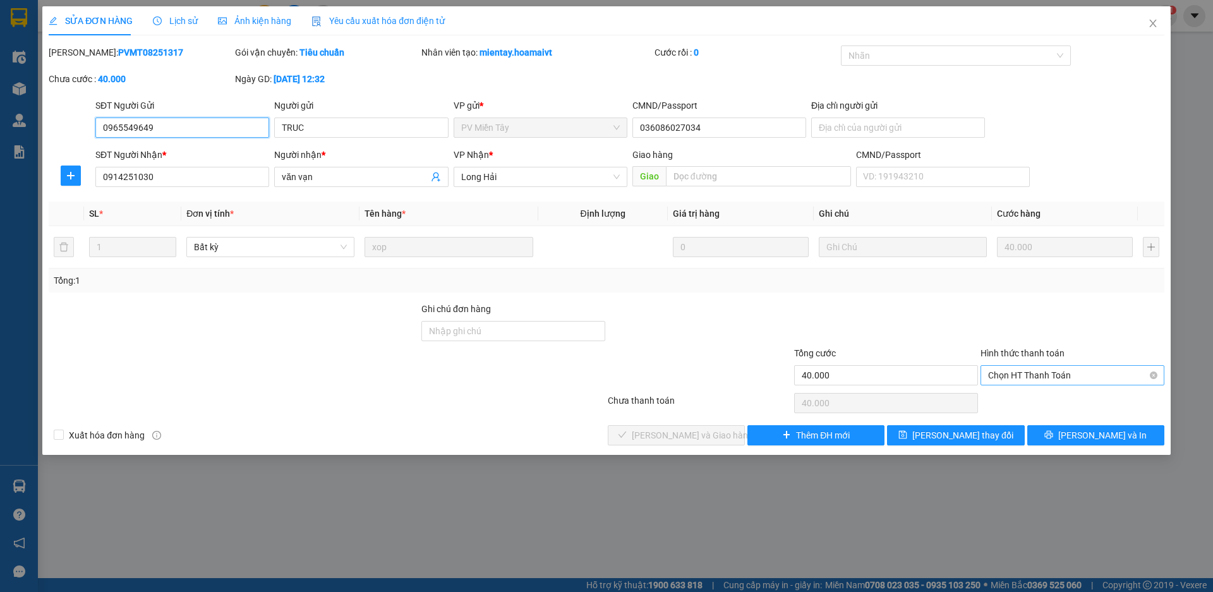
click at [1014, 376] on span "Chọn HT Thanh Toán" at bounding box center [1072, 375] width 169 height 19
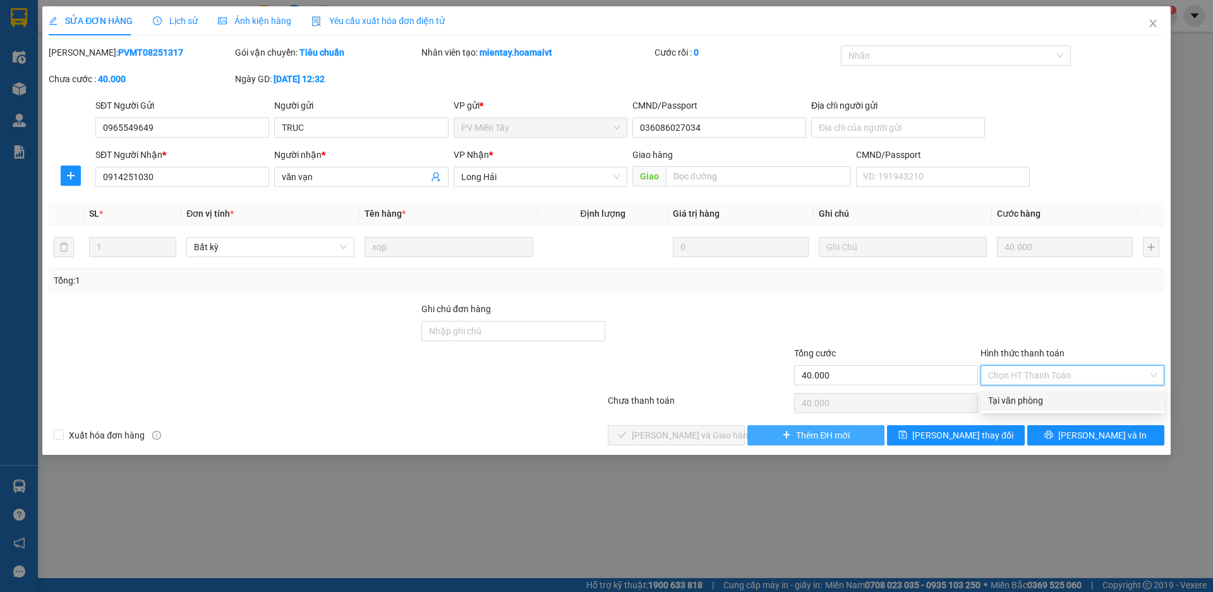
drag, startPoint x: 1019, startPoint y: 401, endPoint x: 850, endPoint y: 444, distance: 174.5
click at [1019, 402] on div "Tại văn phòng" at bounding box center [1072, 401] width 169 height 14
type input "0"
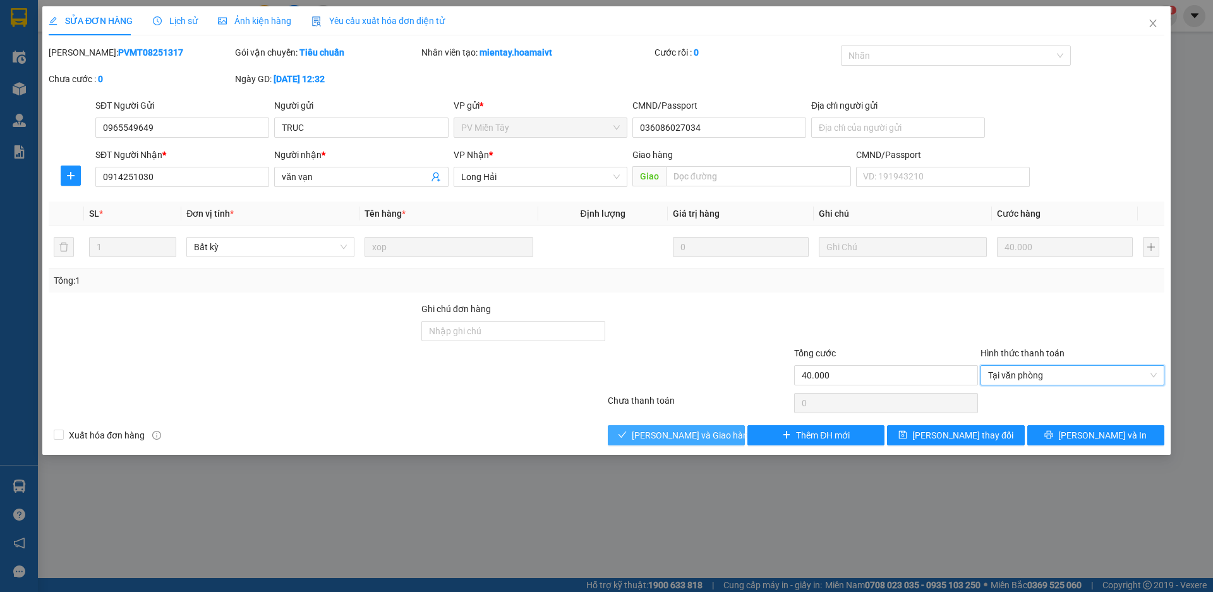
click at [691, 426] on button "[PERSON_NAME] và Giao hàng" at bounding box center [676, 435] width 137 height 20
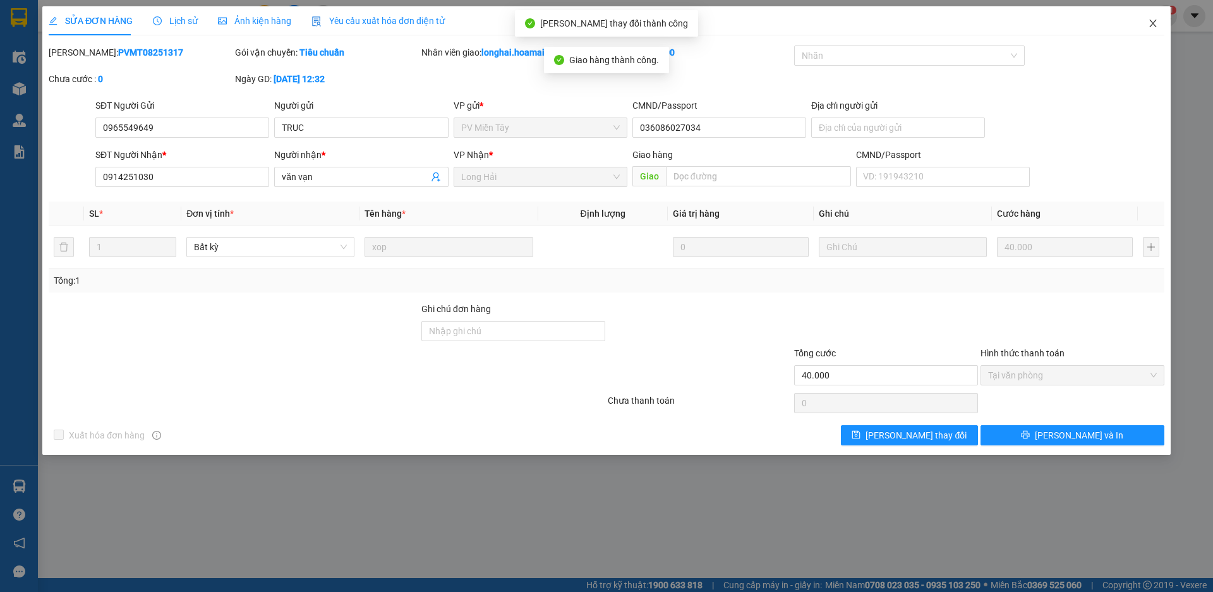
click at [1149, 27] on icon "close" at bounding box center [1153, 23] width 10 height 10
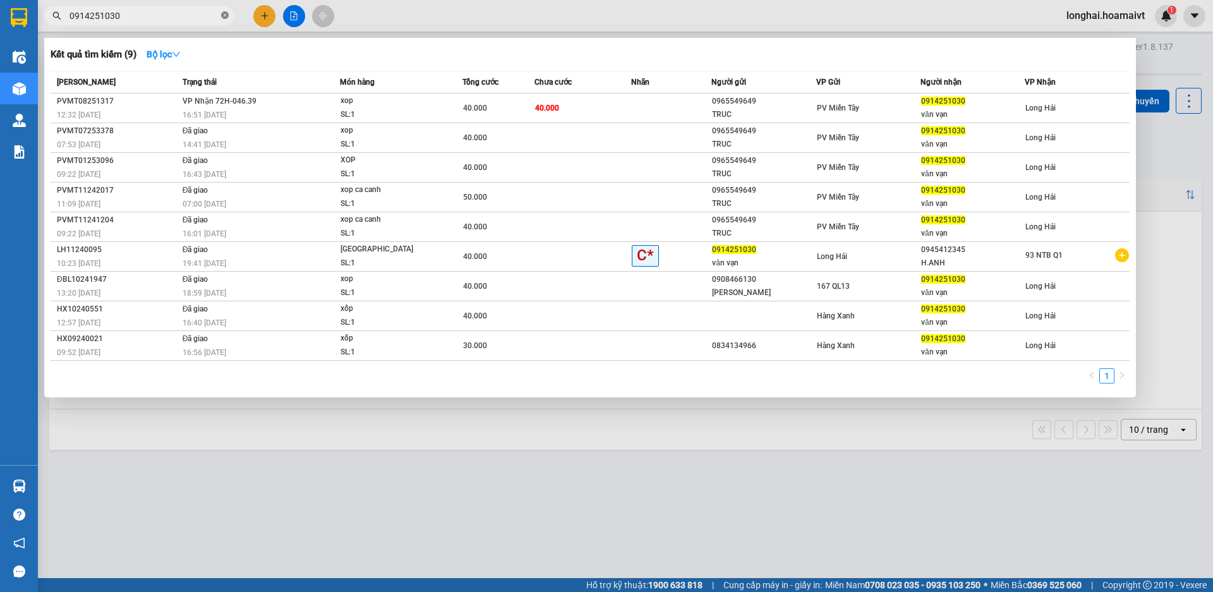
click at [225, 13] on icon "close-circle" at bounding box center [225, 15] width 8 height 8
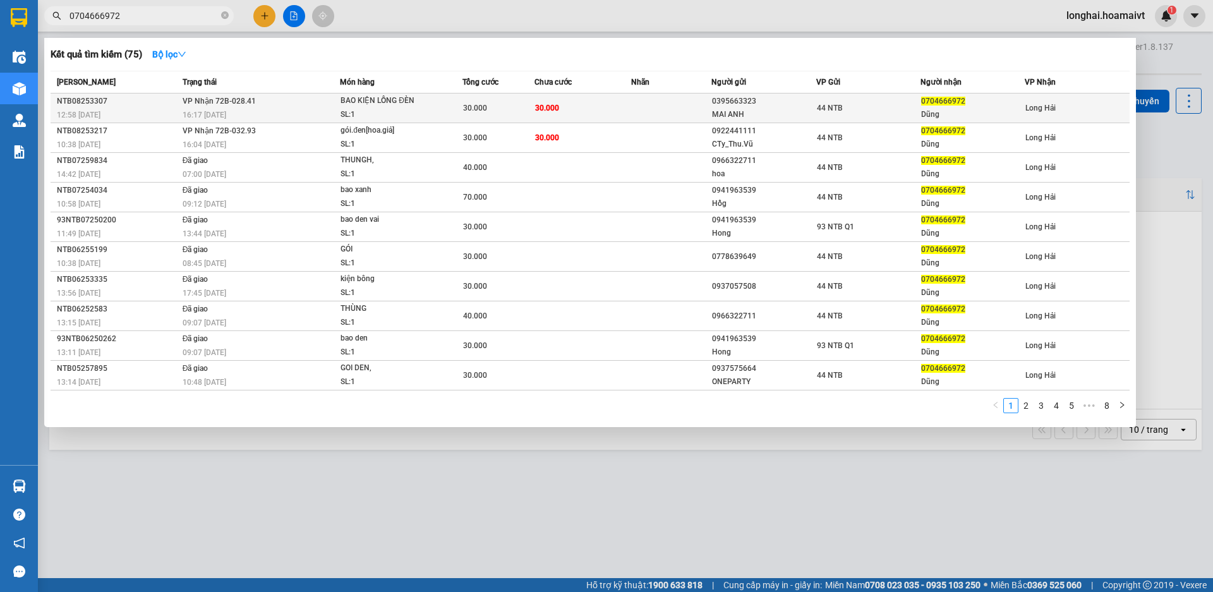
type input "0704666972"
click at [394, 111] on div "SL: 1" at bounding box center [388, 115] width 95 height 14
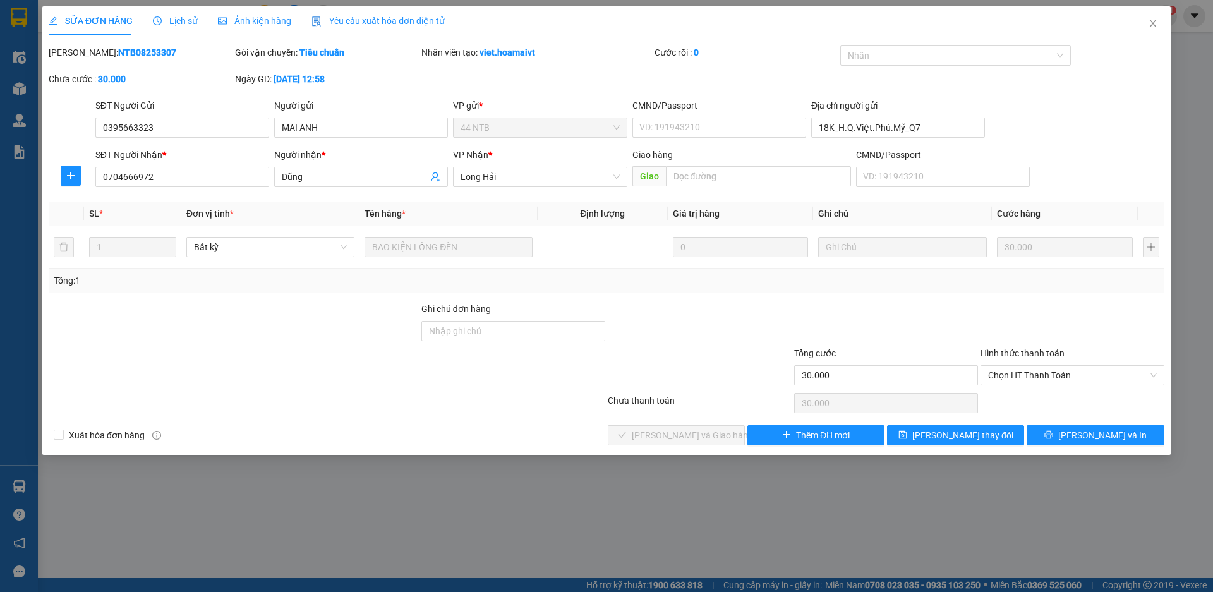
type input "0395663323"
type input "MAI ANH"
type input "18K_H.Q.Việt.Phú.Mỹ_Q7"
type input "0704666972"
type input "Dũng"
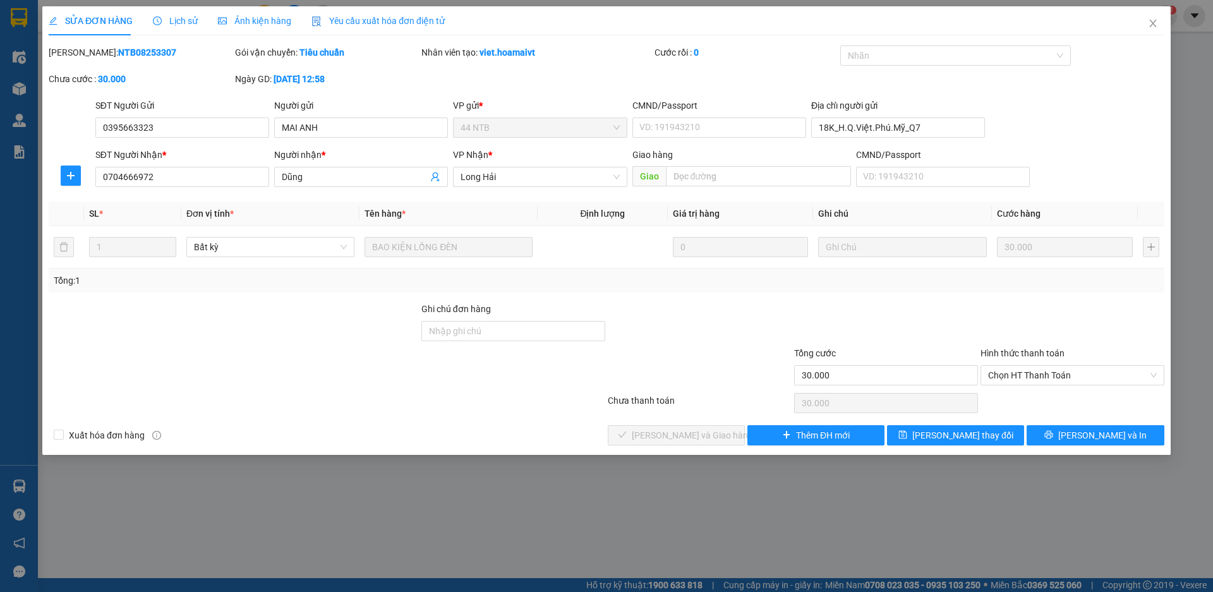
type input "30.000"
click at [1045, 370] on span "Chọn HT Thanh Toán" at bounding box center [1072, 375] width 169 height 19
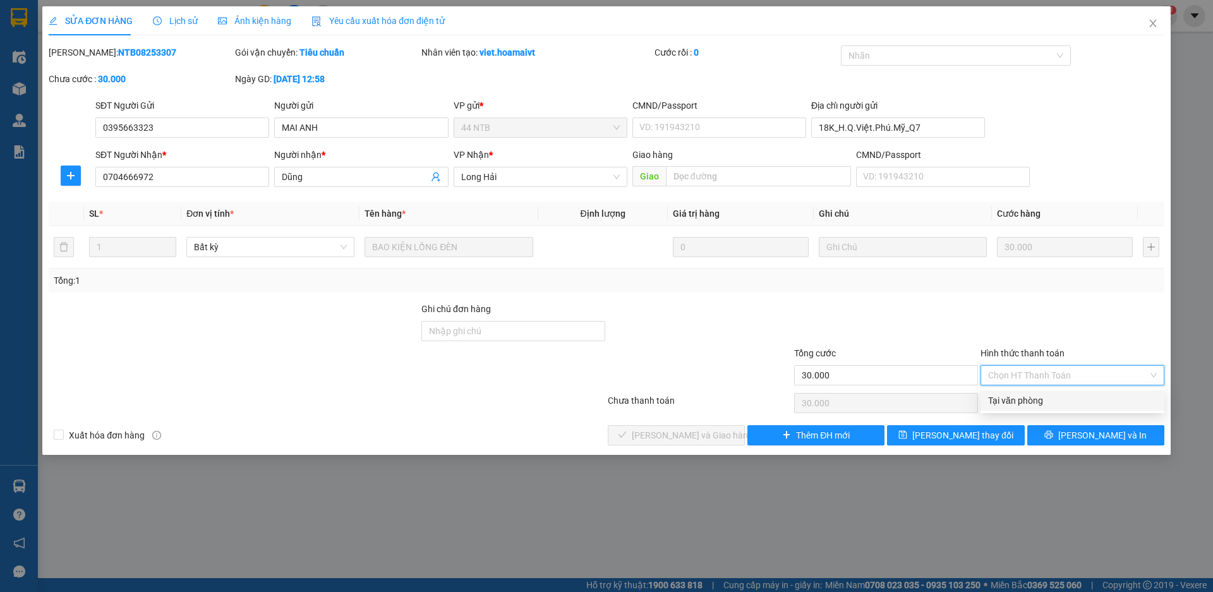
click at [1049, 400] on div "Tại văn phòng" at bounding box center [1072, 401] width 169 height 14
type input "0"
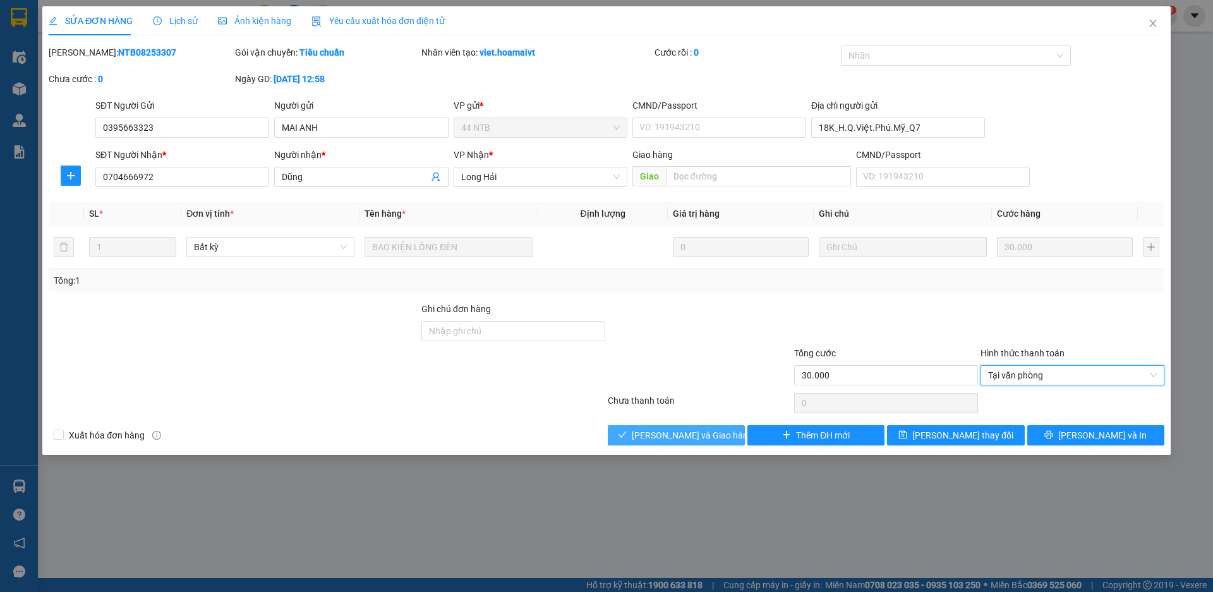
click at [712, 439] on span "[PERSON_NAME] và Giao hàng" at bounding box center [692, 435] width 121 height 14
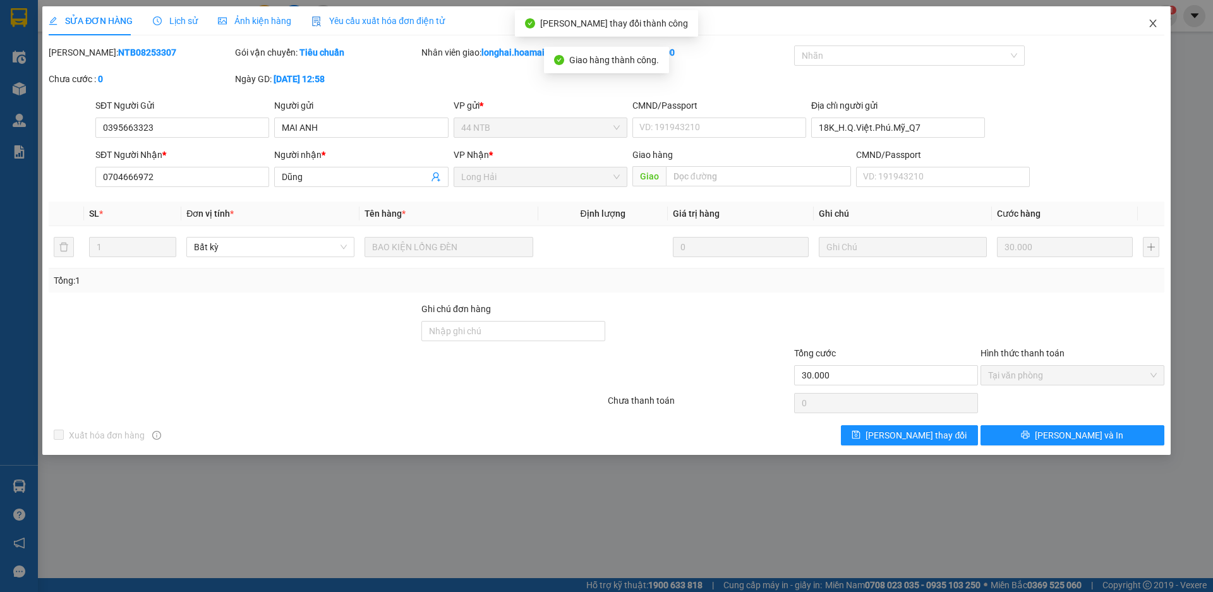
click at [1157, 18] on span "Close" at bounding box center [1152, 23] width 35 height 35
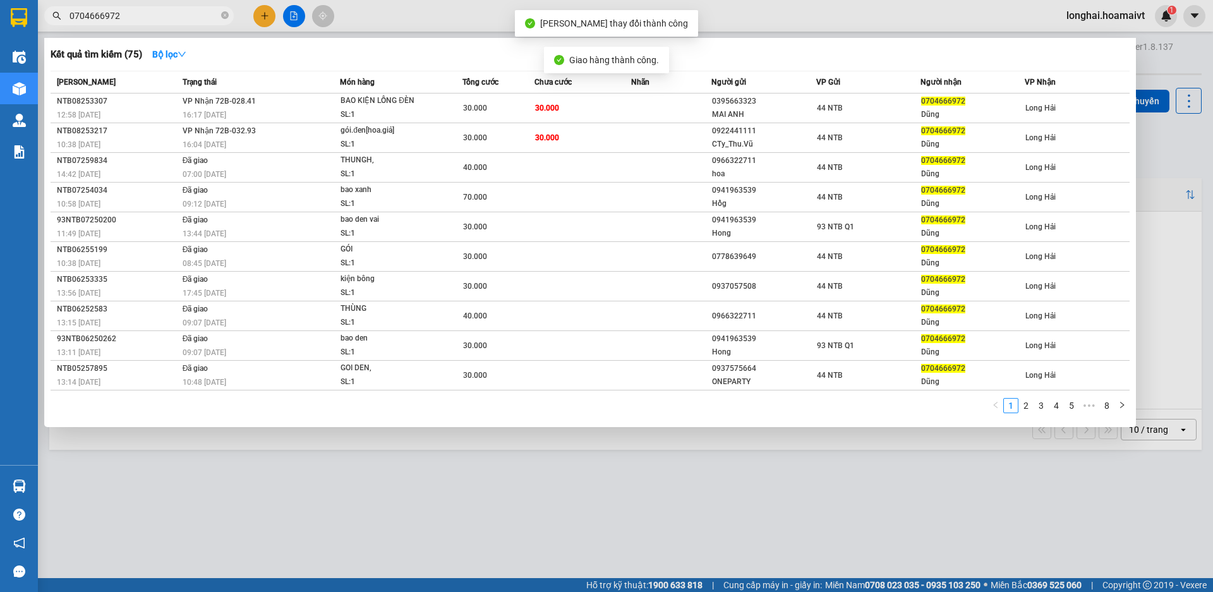
click at [183, 18] on input "0704666972" at bounding box center [143, 16] width 149 height 14
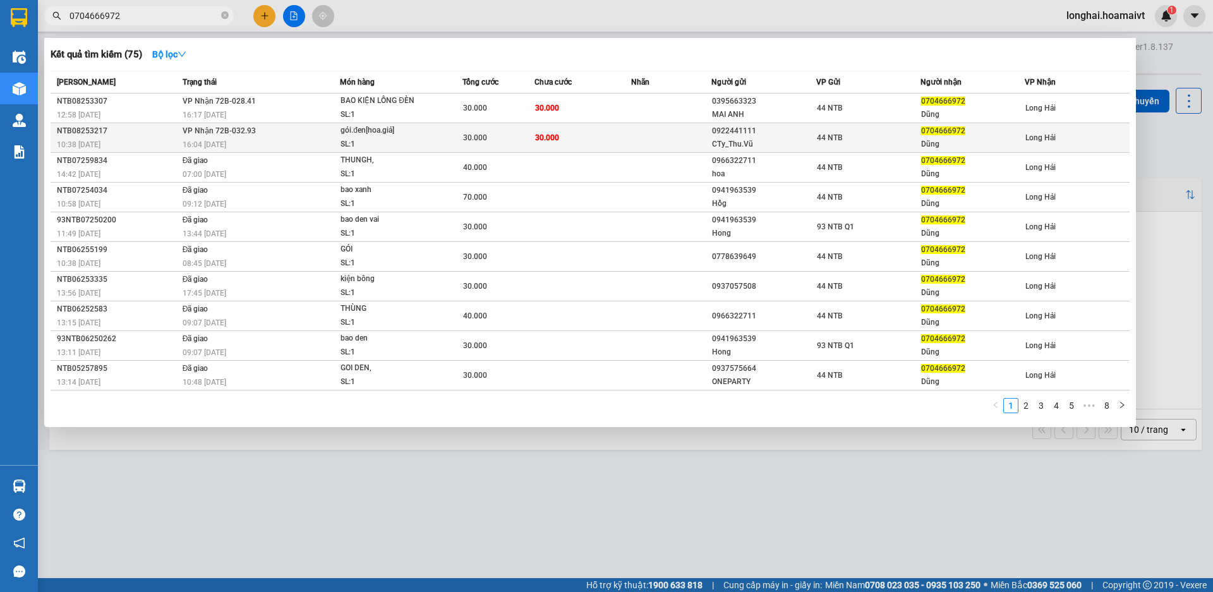
click at [403, 131] on div "gói.đen[hoa.giả]" at bounding box center [388, 131] width 95 height 14
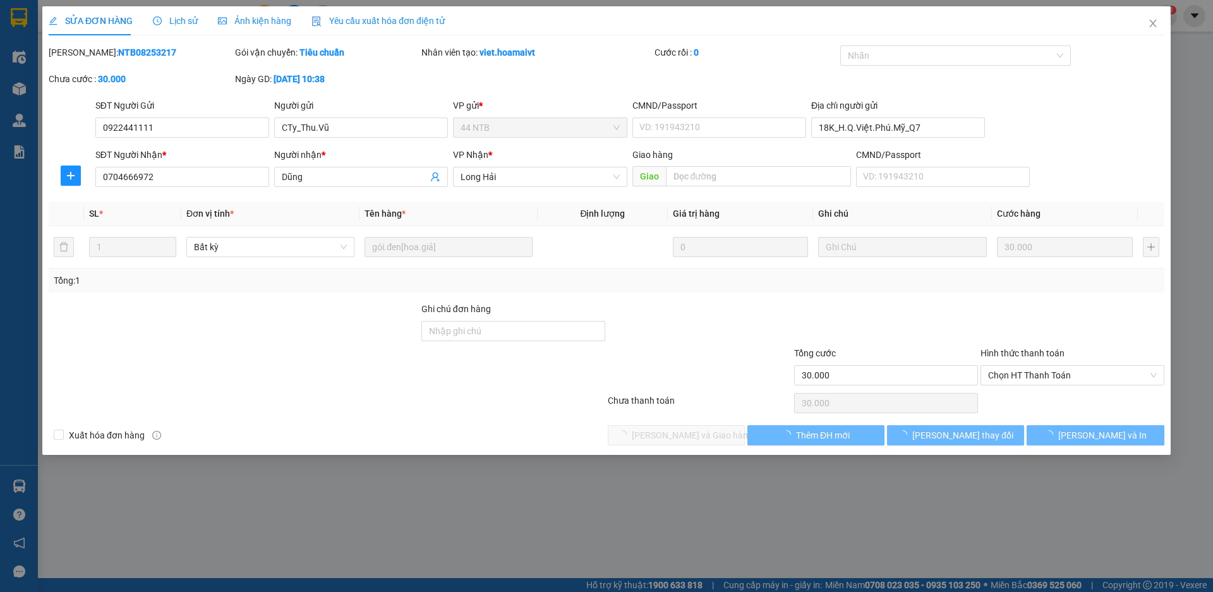
type input "0922441111"
type input "CTy_Thu.Vũ"
type input "18K_H.Q.Việt.Phú.Mỹ_Q7"
type input "0704666972"
type input "Dũng"
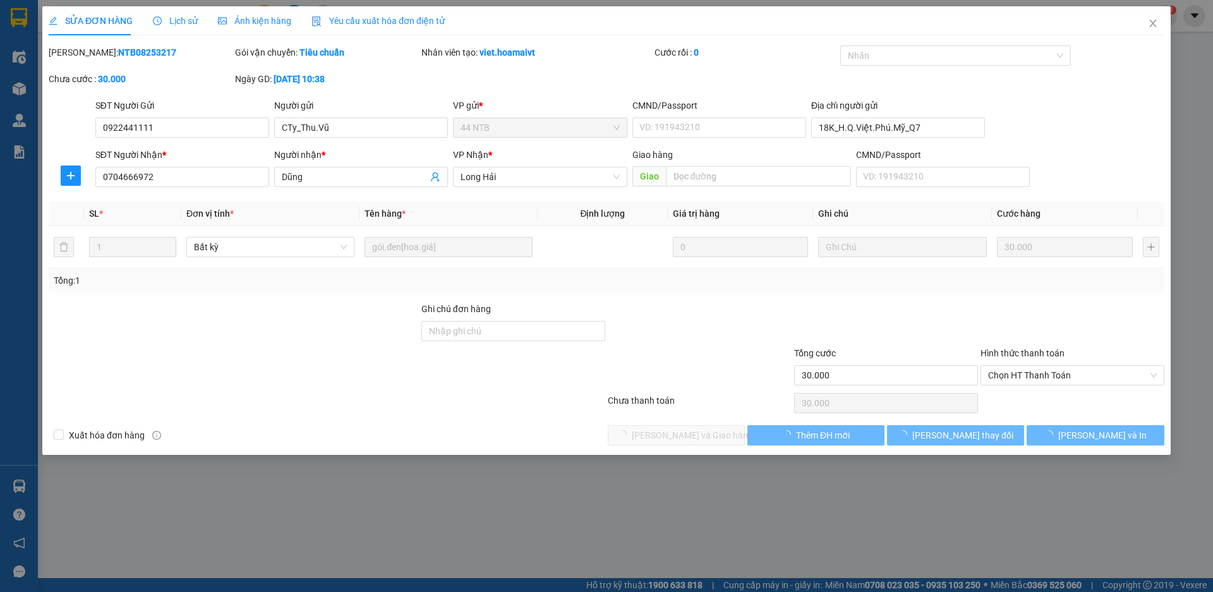
type input "30.000"
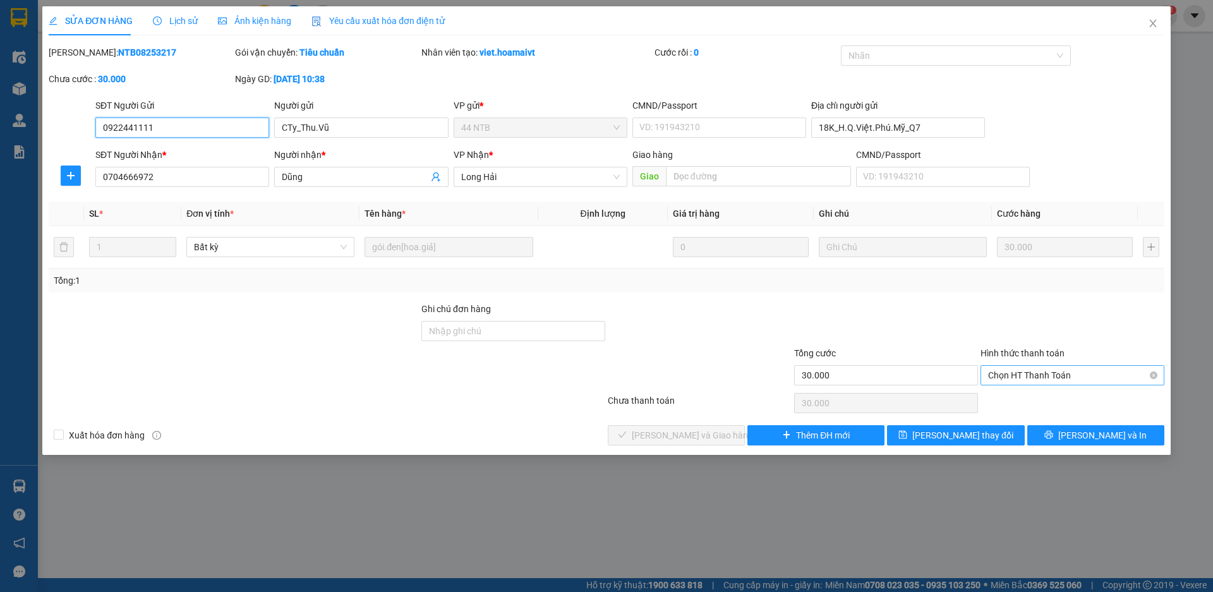
click at [1020, 373] on span "Chọn HT Thanh Toán" at bounding box center [1072, 375] width 169 height 19
click at [1021, 403] on div "Tại văn phòng" at bounding box center [1072, 401] width 169 height 14
type input "0"
click at [668, 433] on span "[PERSON_NAME] và Giao hàng" at bounding box center [692, 435] width 121 height 14
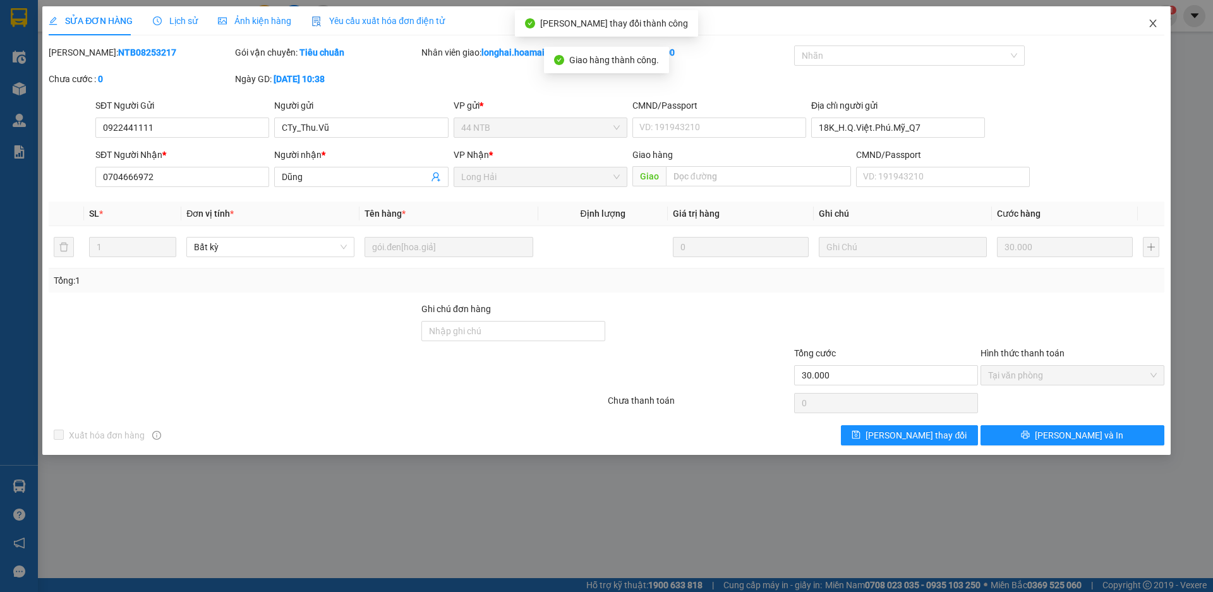
click at [1156, 21] on icon "close" at bounding box center [1152, 24] width 7 height 8
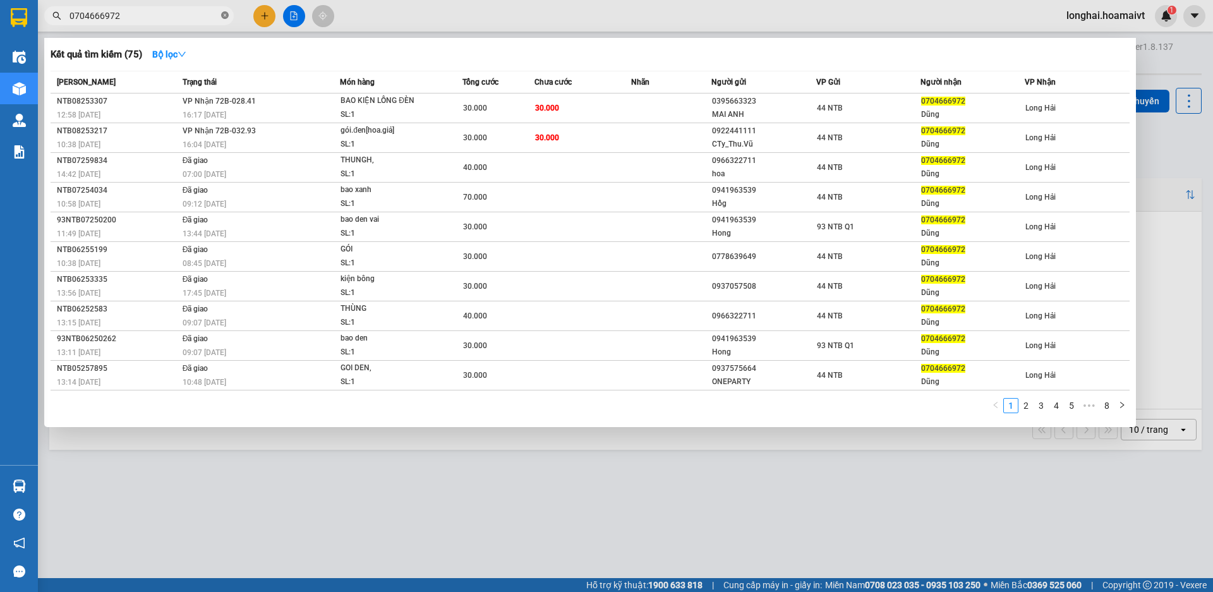
click at [225, 15] on icon "close-circle" at bounding box center [225, 15] width 8 height 8
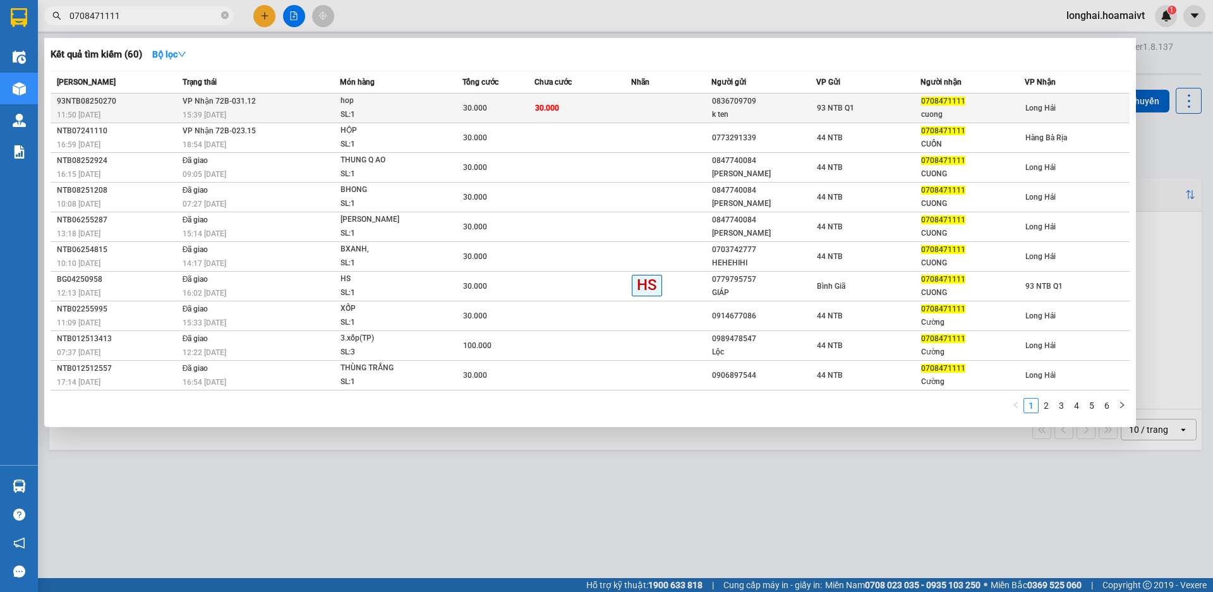
type input "0708471111"
click at [441, 98] on span "hop SL: 1" at bounding box center [401, 107] width 121 height 27
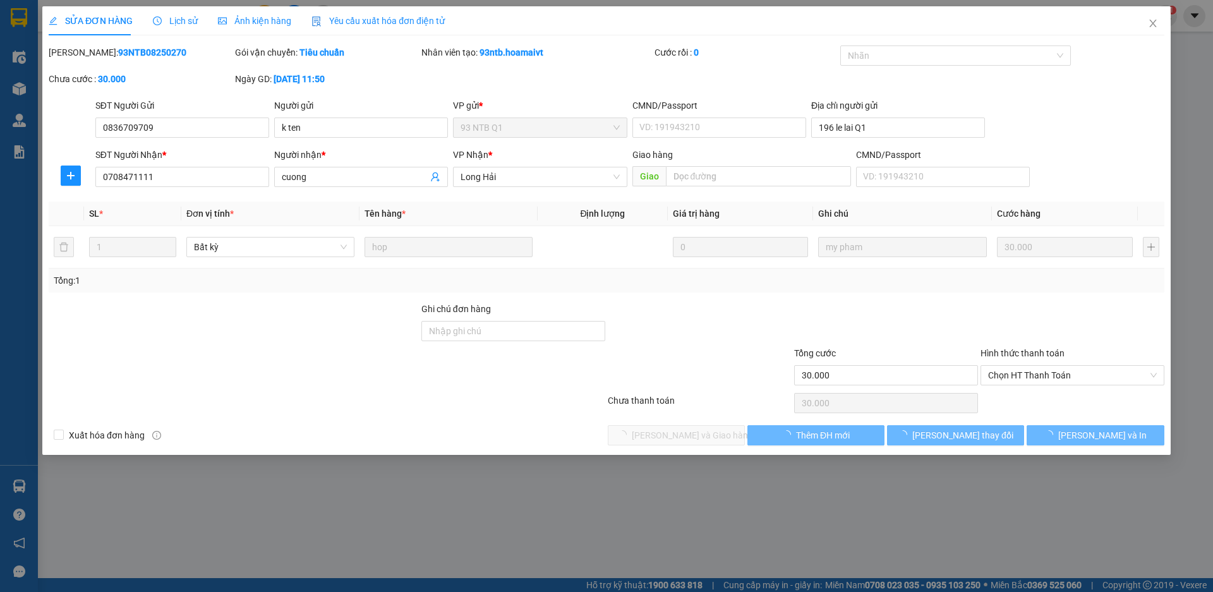
type input "0836709709"
type input "k ten"
type input "196 le lai Q1"
type input "0708471111"
type input "cuong"
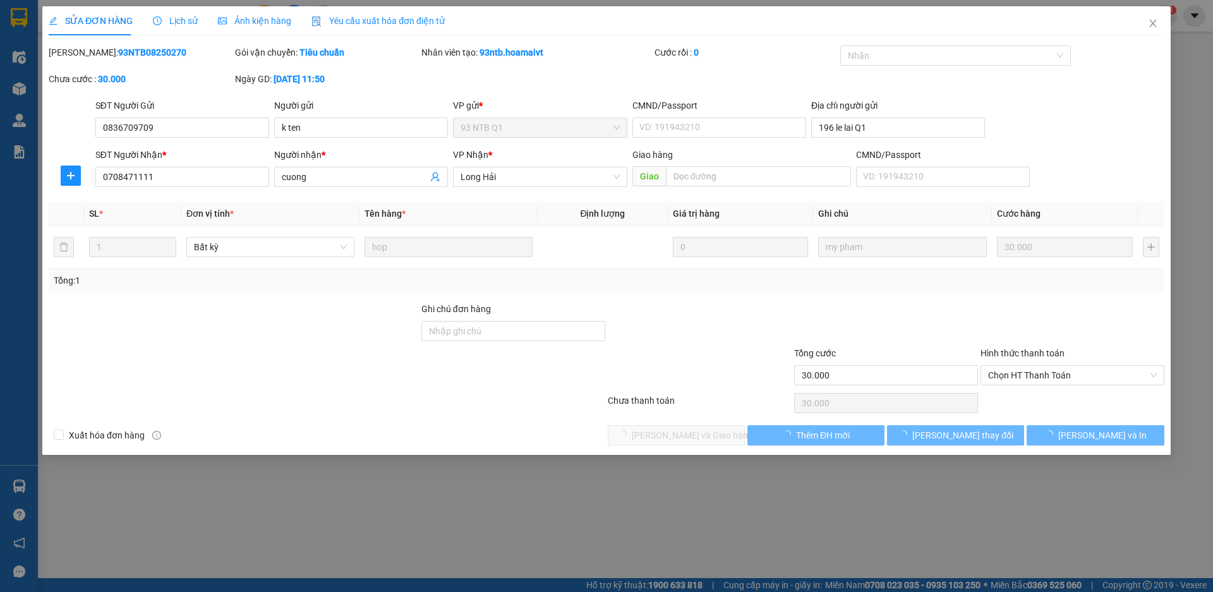
type input "30.000"
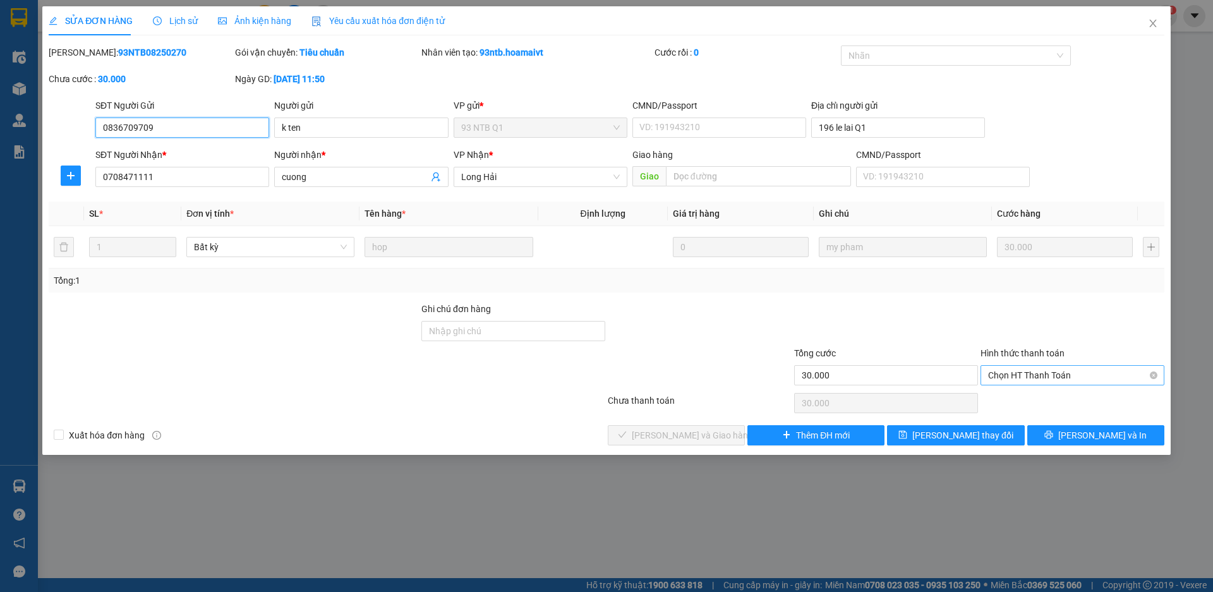
click at [1018, 372] on span "Chọn HT Thanh Toán" at bounding box center [1072, 375] width 169 height 19
click at [1017, 390] on div "Total Paid Fee 0 Total UnPaid Fee 30.000 Cash Collection Total Fee Mã ĐH: 93NTB…" at bounding box center [607, 245] width 1116 height 400
click at [1011, 378] on span "Chọn HT Thanh Toán" at bounding box center [1072, 375] width 169 height 19
click at [1013, 402] on div "Tại văn phòng" at bounding box center [1072, 401] width 169 height 14
type input "0"
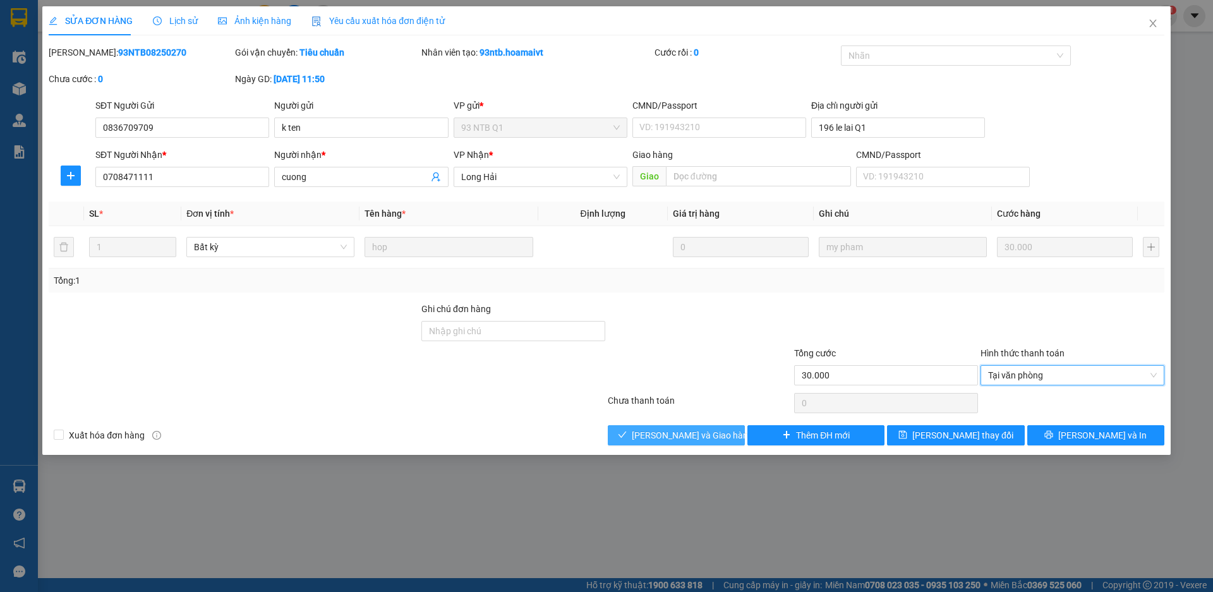
click at [703, 440] on span "[PERSON_NAME] và Giao hàng" at bounding box center [692, 435] width 121 height 14
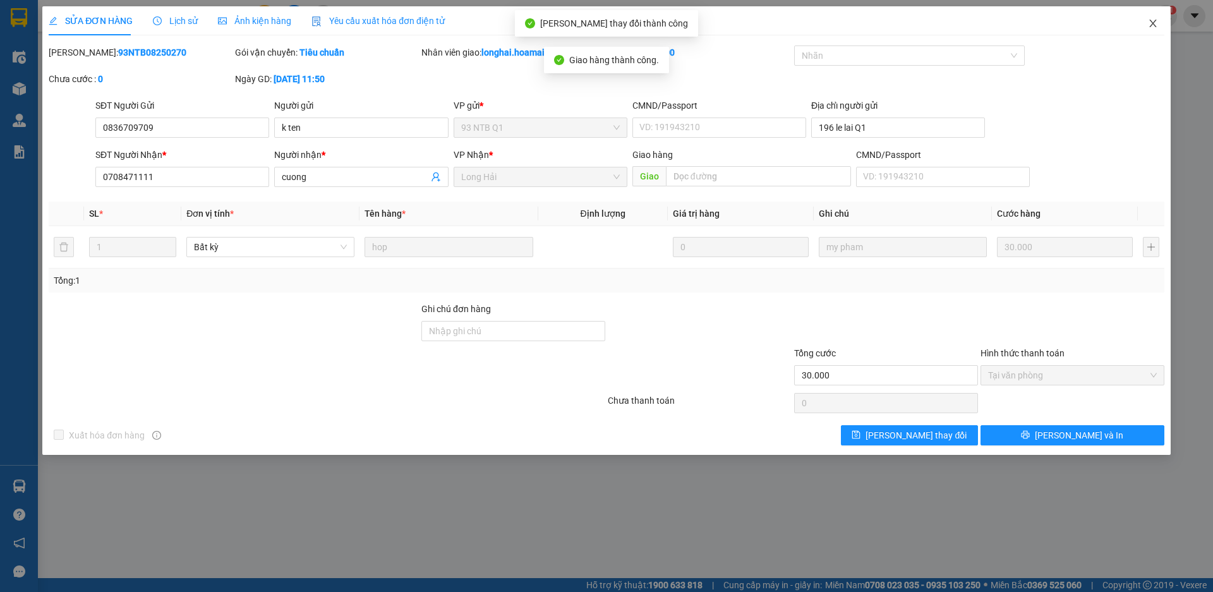
click at [1156, 20] on icon "close" at bounding box center [1153, 23] width 10 height 10
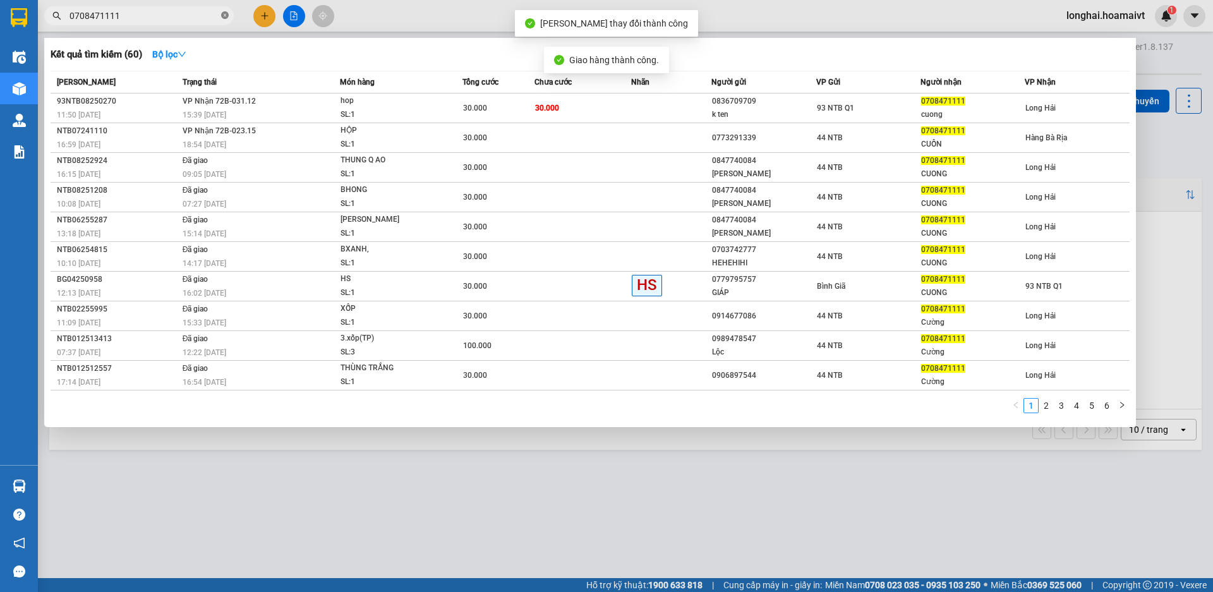
click at [226, 10] on span at bounding box center [225, 16] width 8 height 12
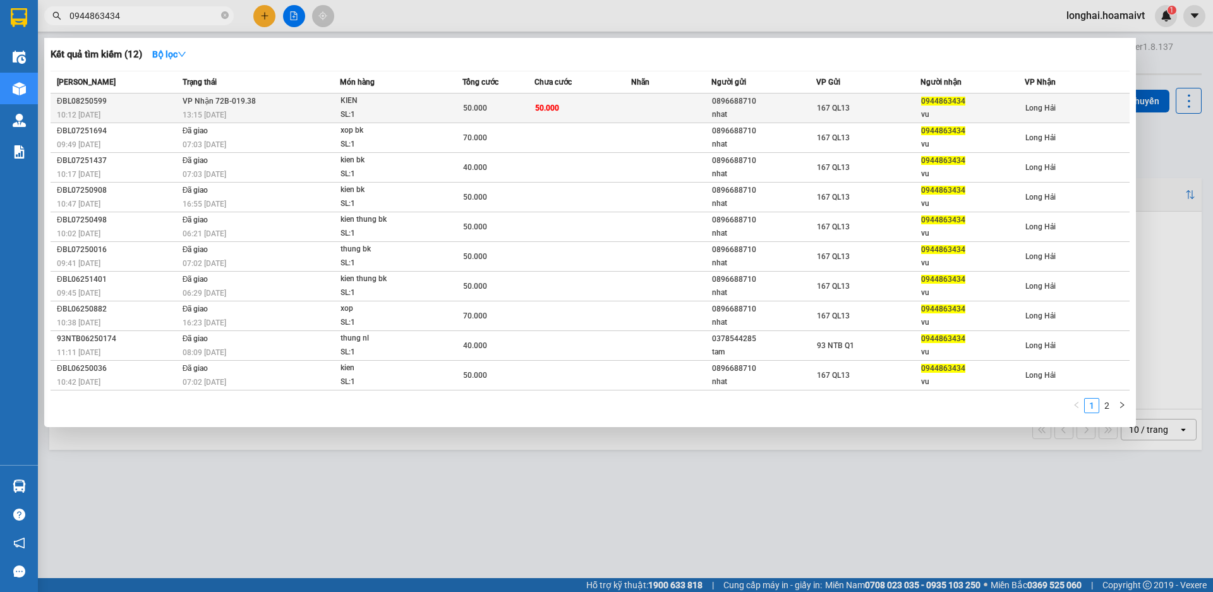
type input "0944863434"
click at [519, 104] on div "50.000" at bounding box center [498, 108] width 71 height 14
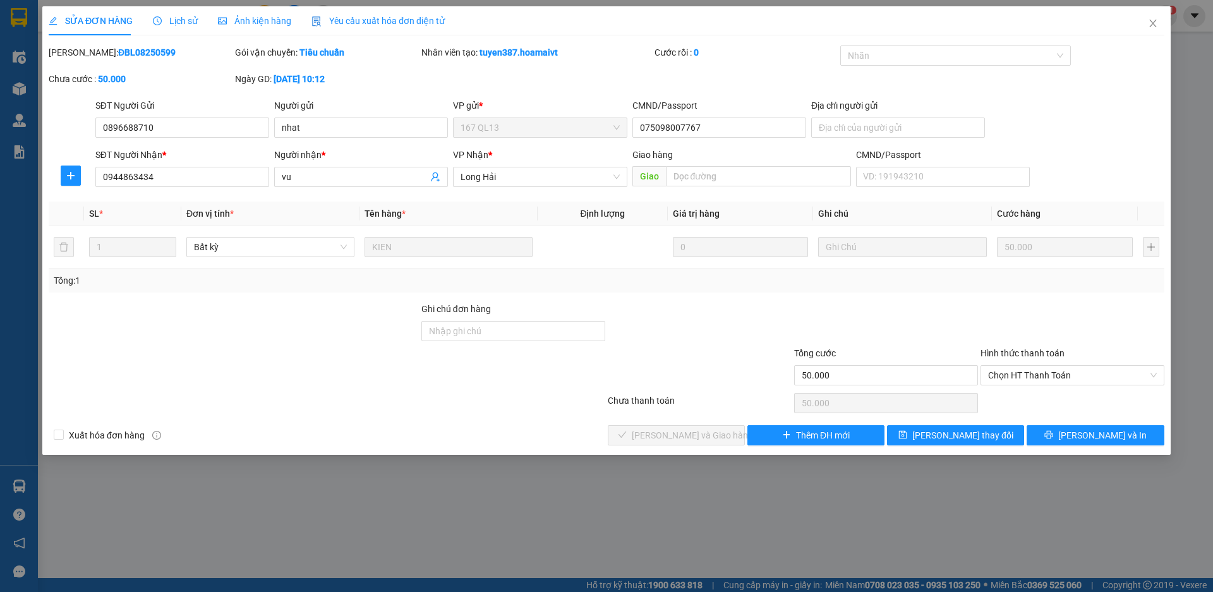
type input "0896688710"
type input "nhat"
type input "075098007767"
type input "0944863434"
type input "vu"
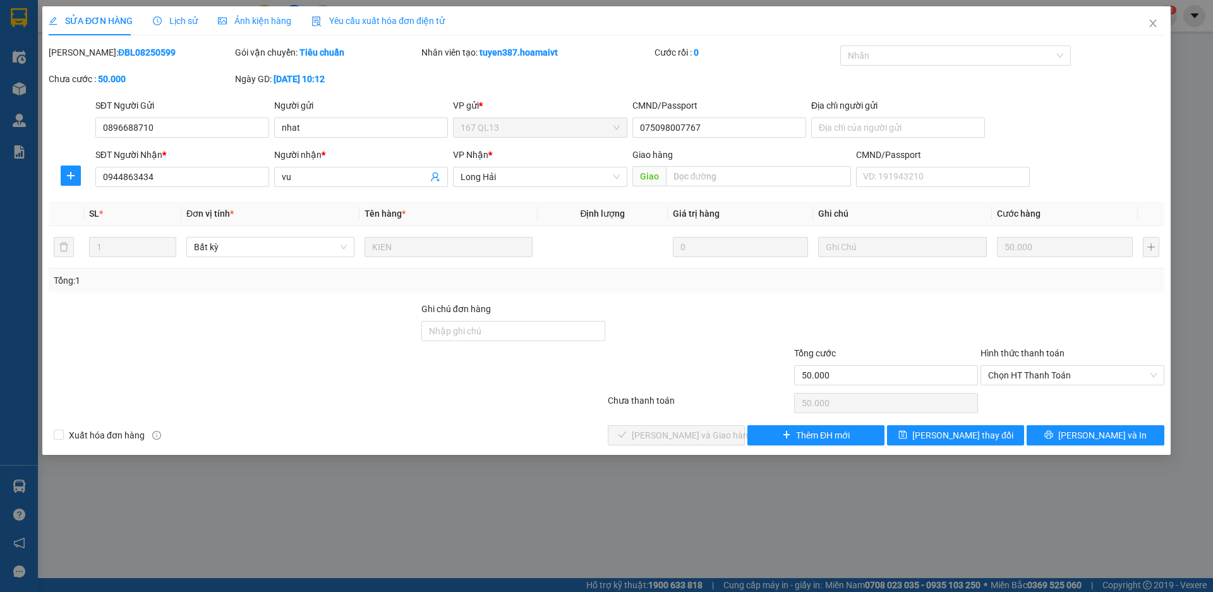
type input "50.000"
click at [1014, 371] on span "Chọn HT Thanh Toán" at bounding box center [1072, 375] width 169 height 19
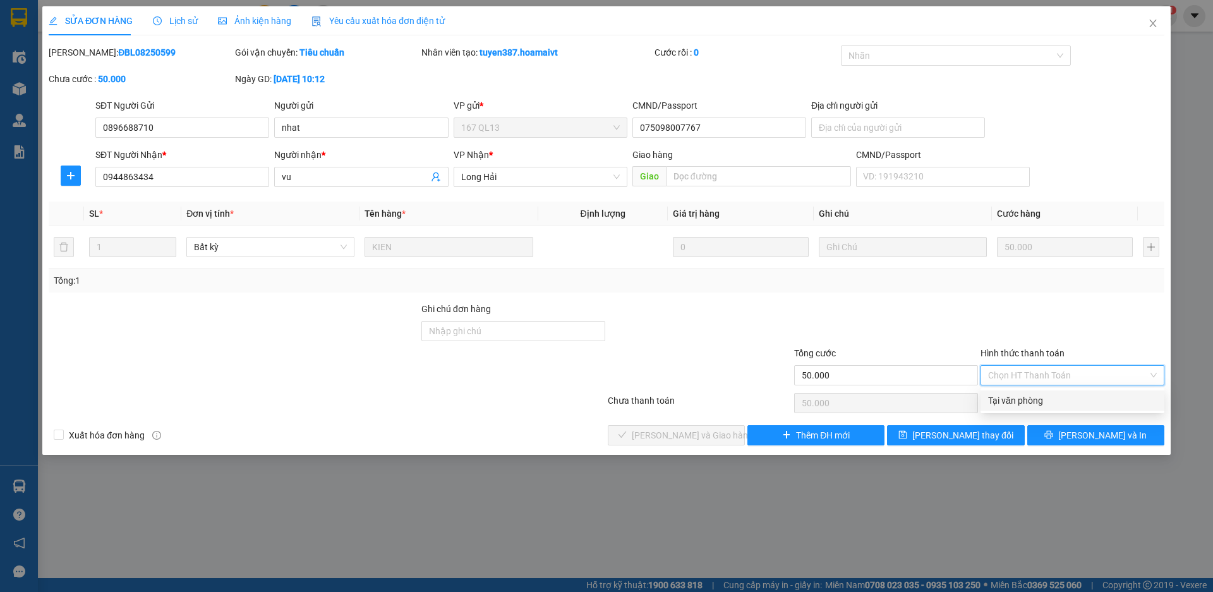
click at [1017, 399] on div "Tại văn phòng" at bounding box center [1072, 401] width 169 height 14
type input "0"
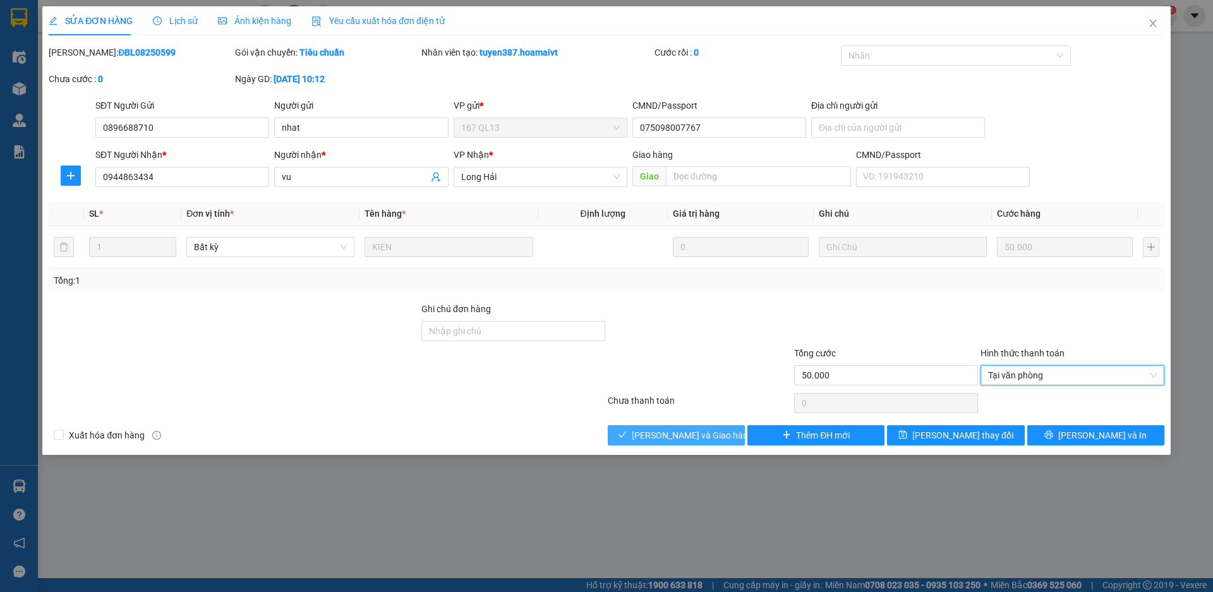
click at [677, 434] on span "[PERSON_NAME] và Giao hàng" at bounding box center [692, 435] width 121 height 14
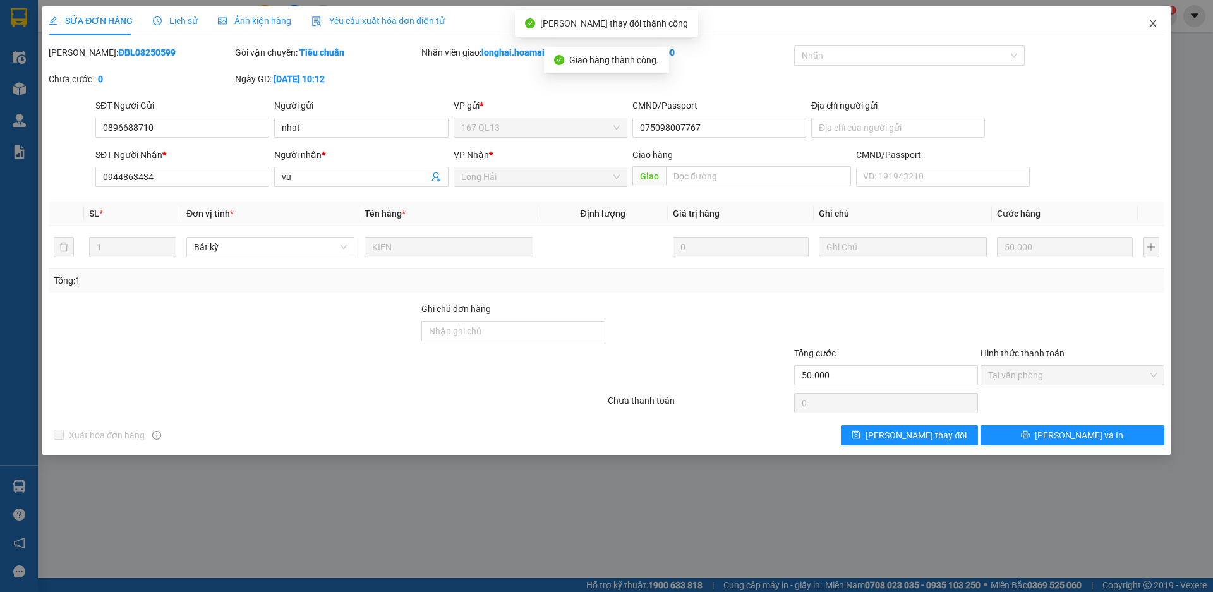
click at [1152, 22] on icon "close" at bounding box center [1153, 23] width 10 height 10
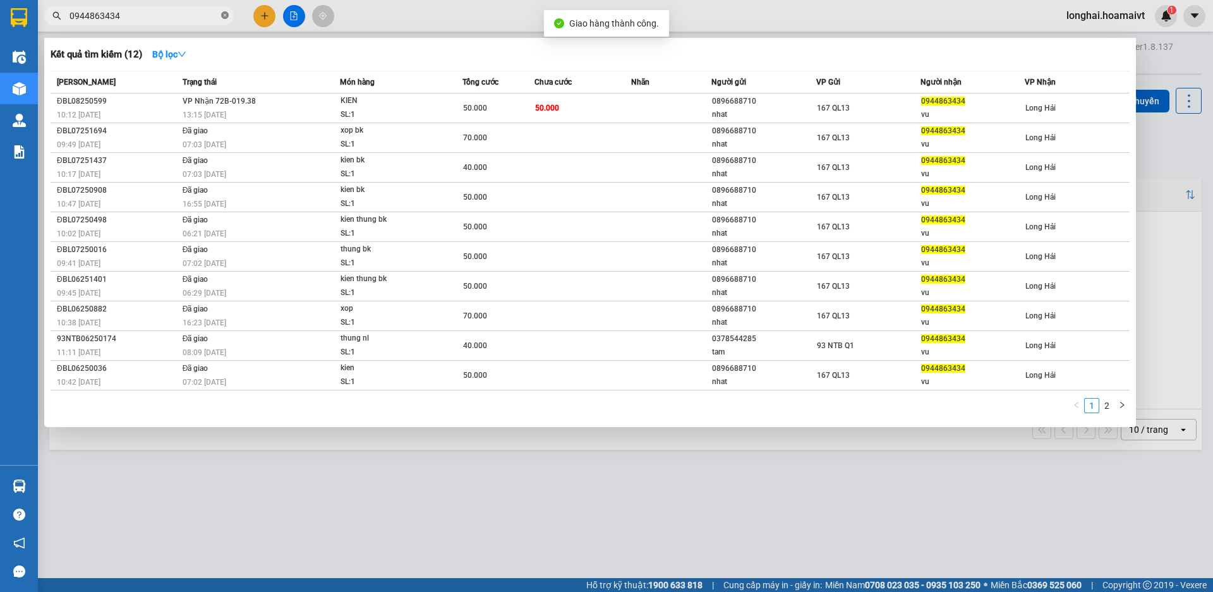
click at [223, 16] on icon "close-circle" at bounding box center [225, 15] width 8 height 8
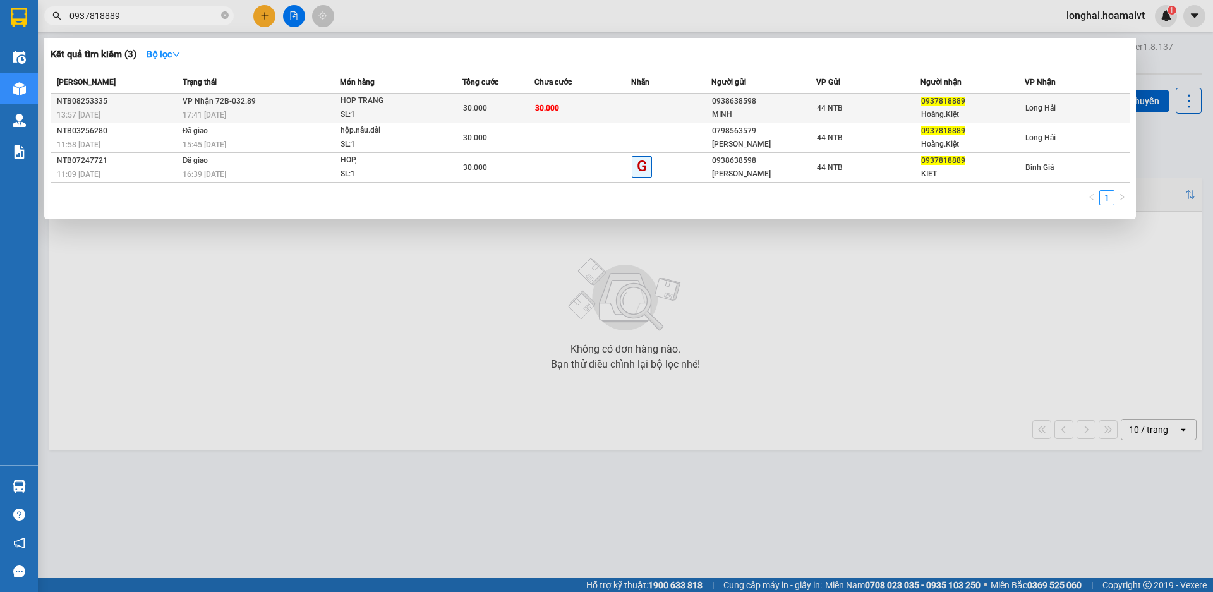
type input "0937818889"
click at [509, 102] on div "30.000" at bounding box center [498, 108] width 71 height 14
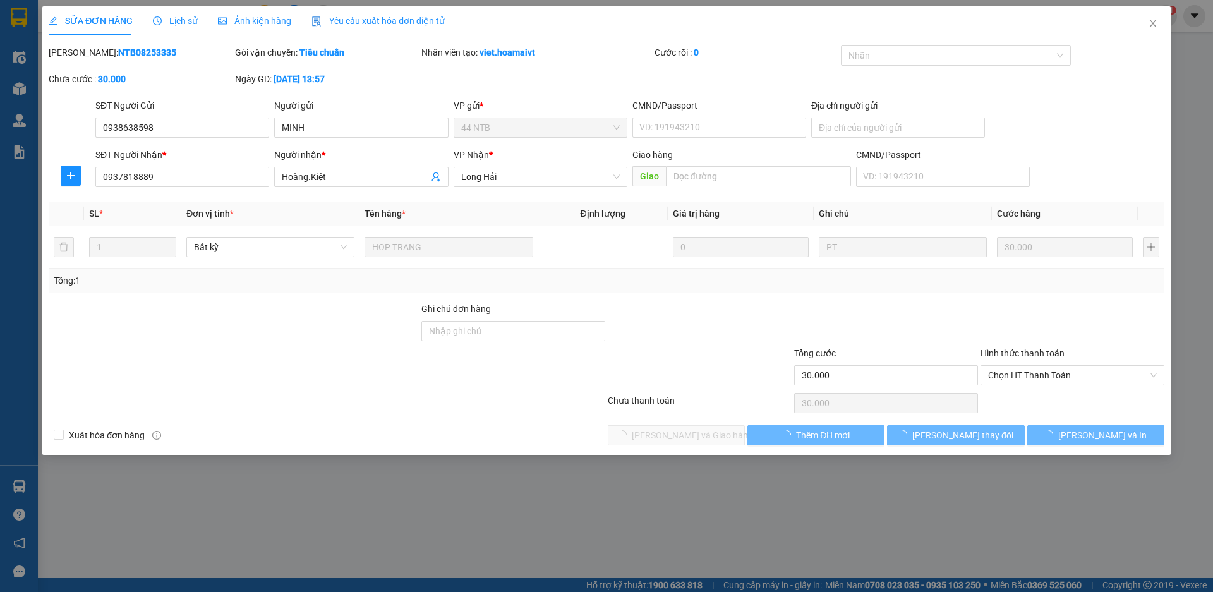
type input "0938638598"
type input "MINH"
type input "0937818889"
type input "Hoàng.Kiệt"
type input "30.000"
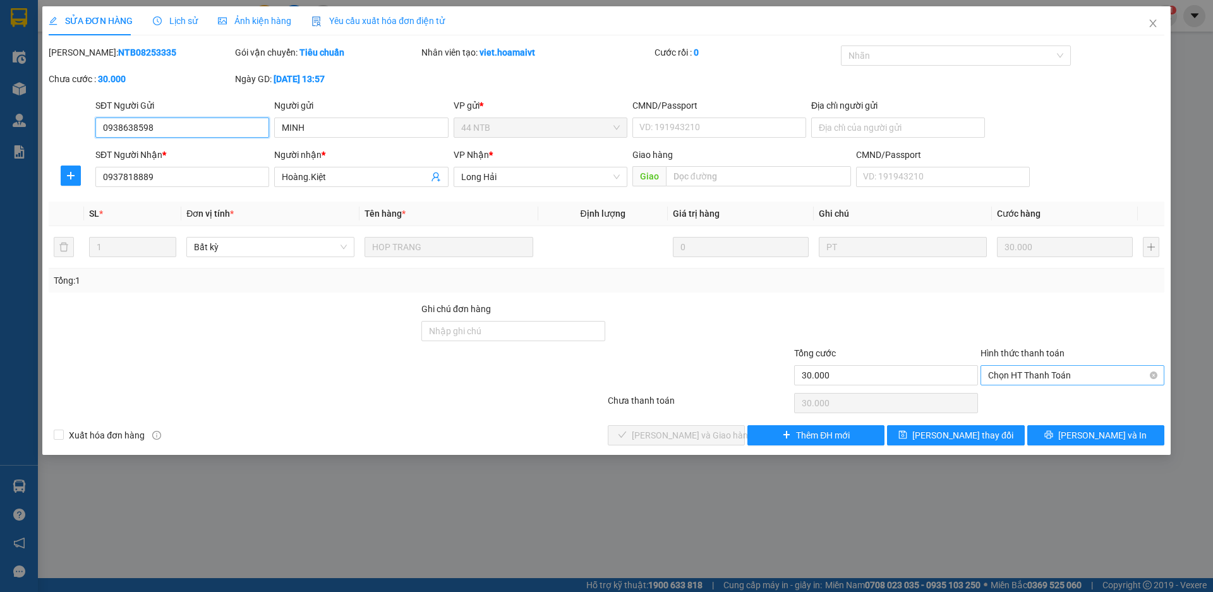
click at [1032, 377] on span "Chọn HT Thanh Toán" at bounding box center [1072, 375] width 169 height 19
click at [1043, 395] on div "Tại văn phòng" at bounding box center [1072, 401] width 169 height 14
type input "0"
click at [694, 433] on span "[PERSON_NAME] và Giao hàng" at bounding box center [692, 435] width 121 height 14
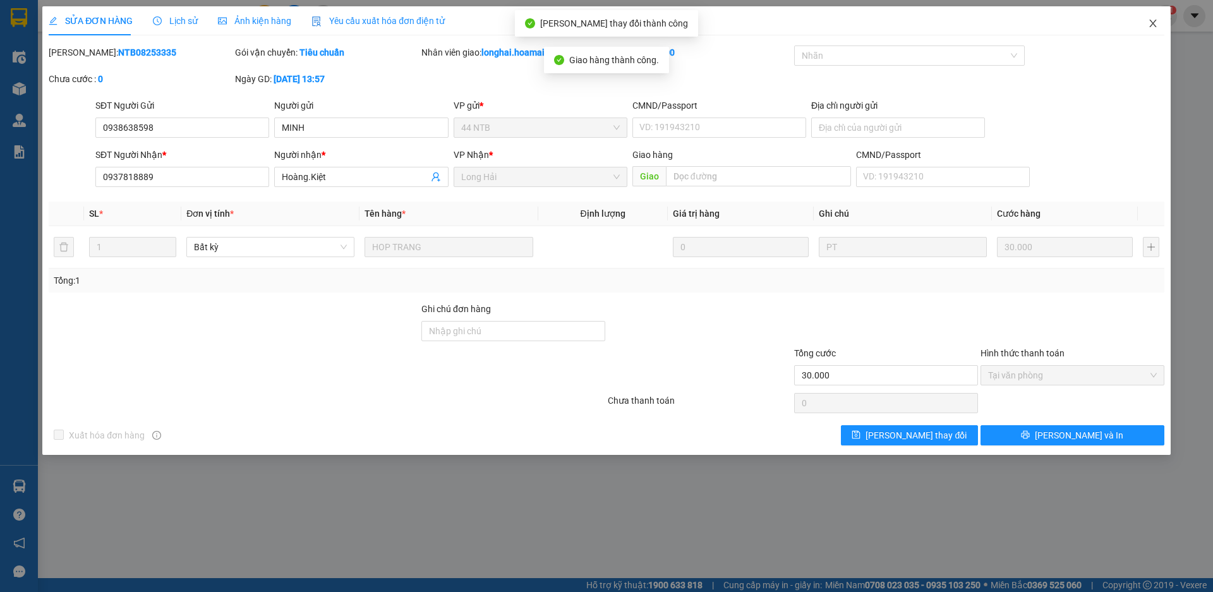
click at [1154, 23] on icon "close" at bounding box center [1152, 24] width 7 height 8
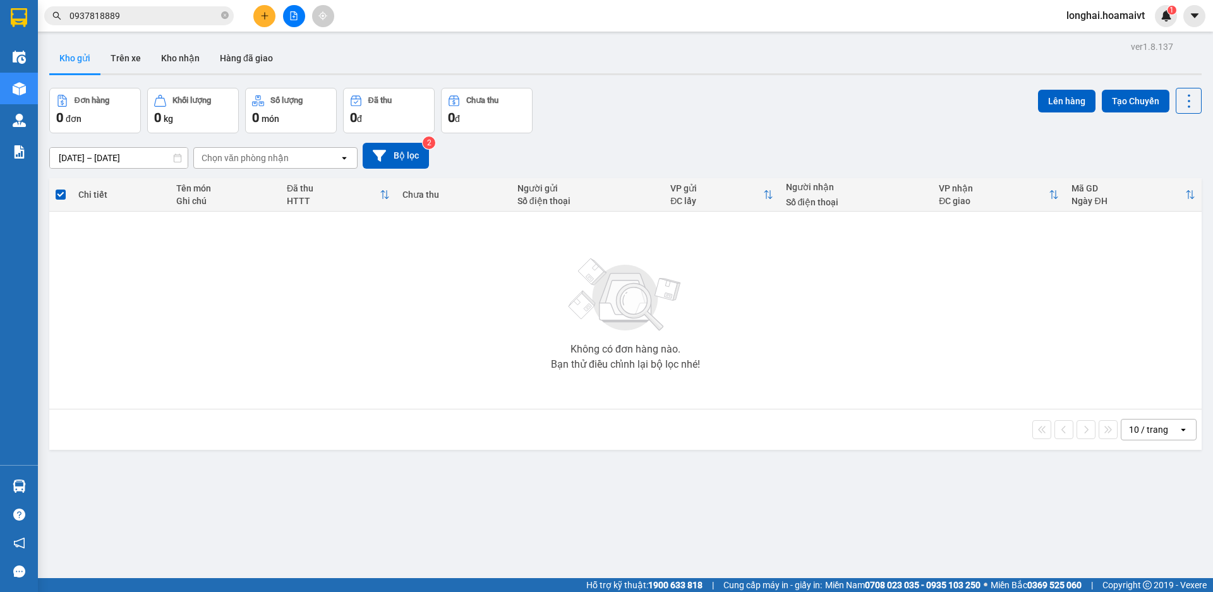
click at [222, 17] on icon "close-circle" at bounding box center [225, 15] width 8 height 8
click at [184, 53] on button "Kho nhận" at bounding box center [180, 58] width 59 height 30
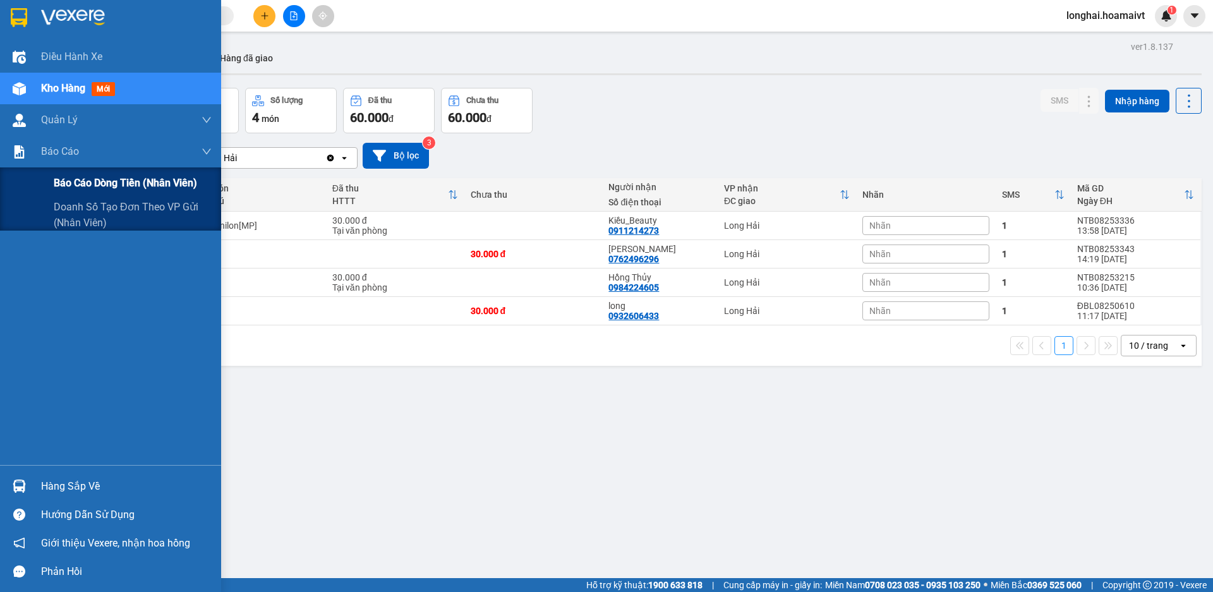
click at [77, 186] on span "Báo cáo dòng tiền (nhân viên)" at bounding box center [125, 183] width 143 height 16
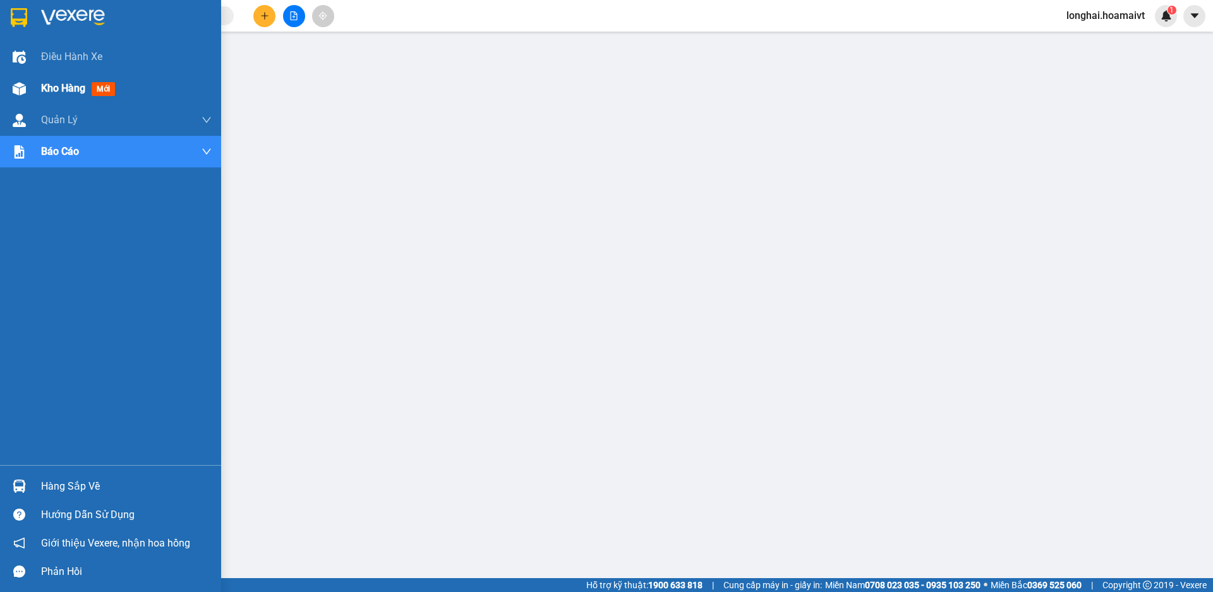
click at [44, 87] on span "Kho hàng" at bounding box center [63, 88] width 44 height 12
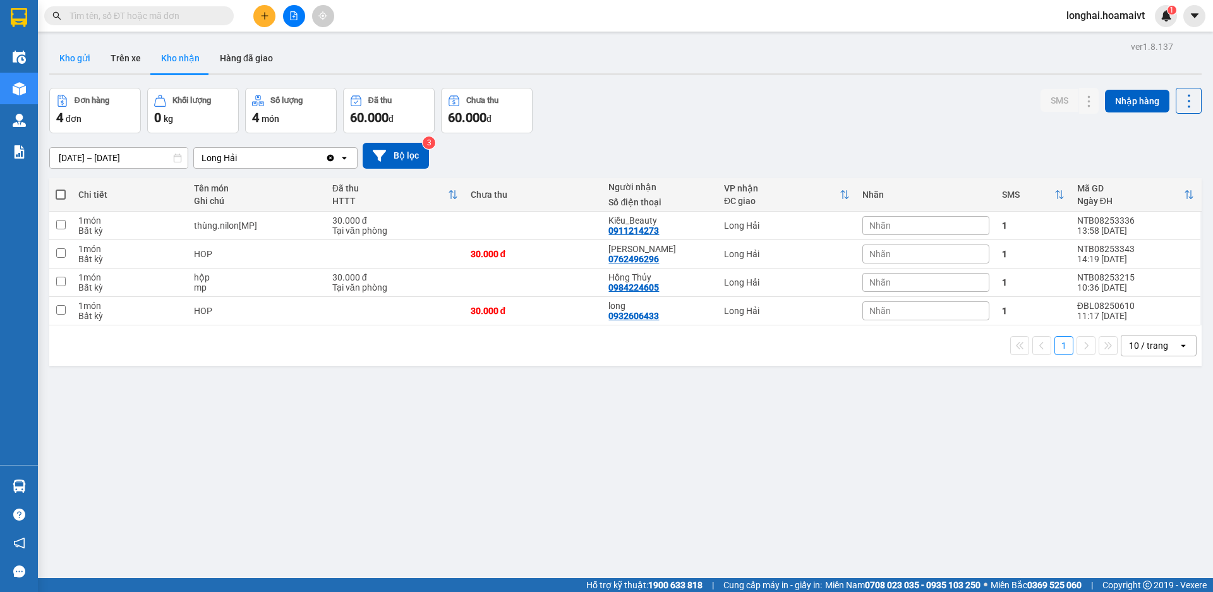
click at [80, 51] on button "Kho gửi" at bounding box center [74, 58] width 51 height 30
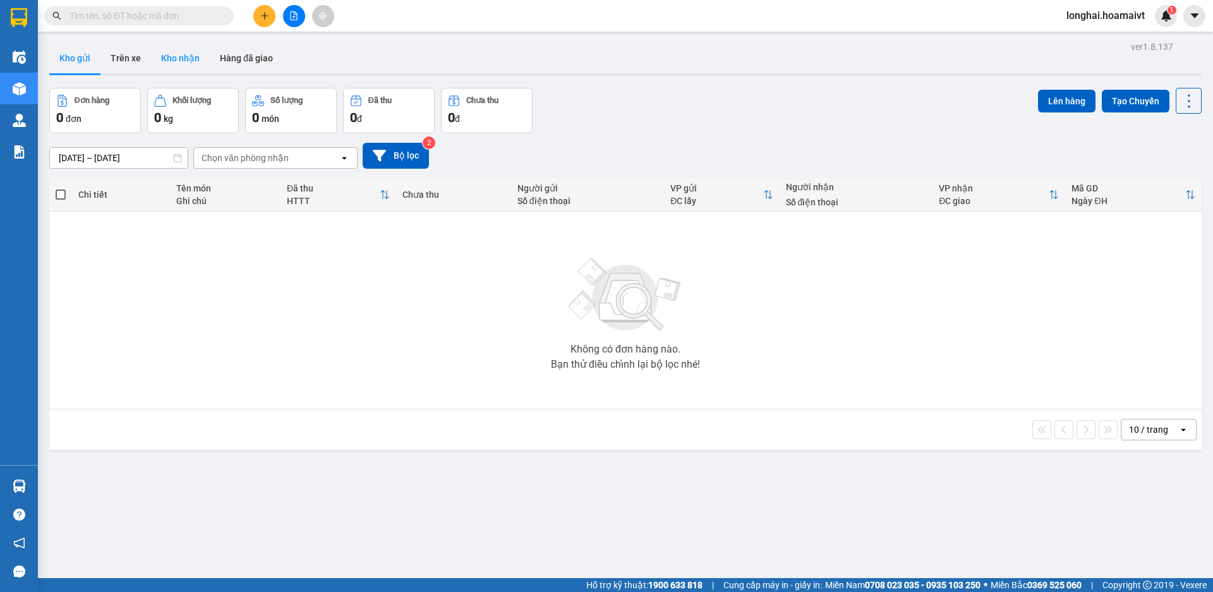
click at [202, 61] on button "Kho nhận" at bounding box center [180, 58] width 59 height 30
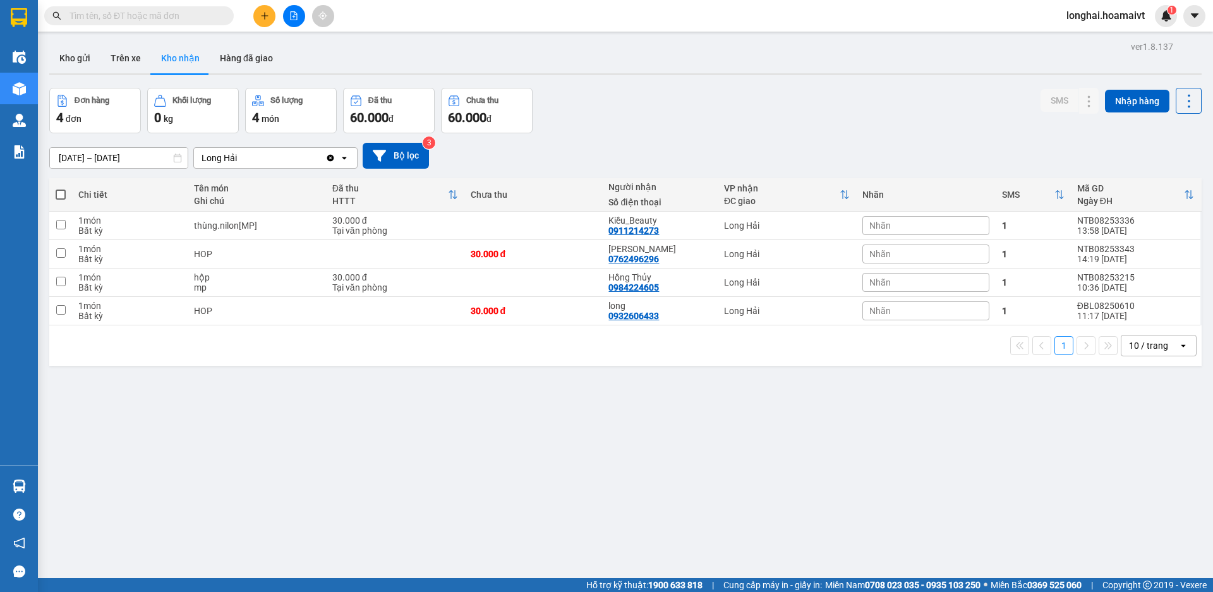
click at [185, 18] on input "text" at bounding box center [143, 16] width 149 height 14
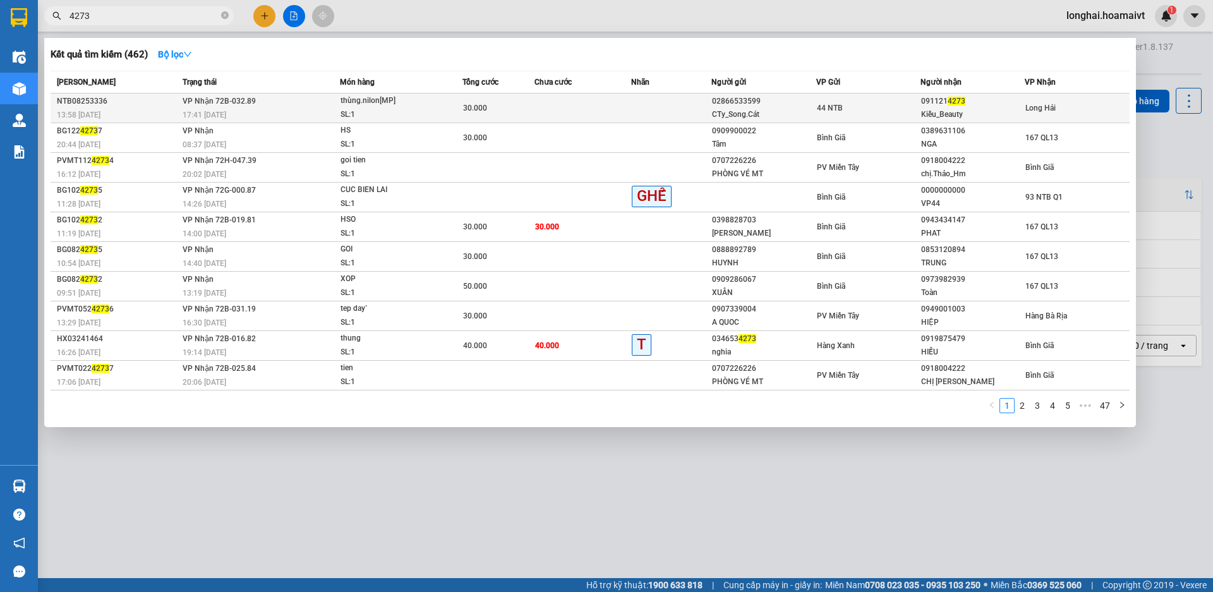
type input "4273"
click at [497, 106] on div "30.000" at bounding box center [498, 108] width 71 height 14
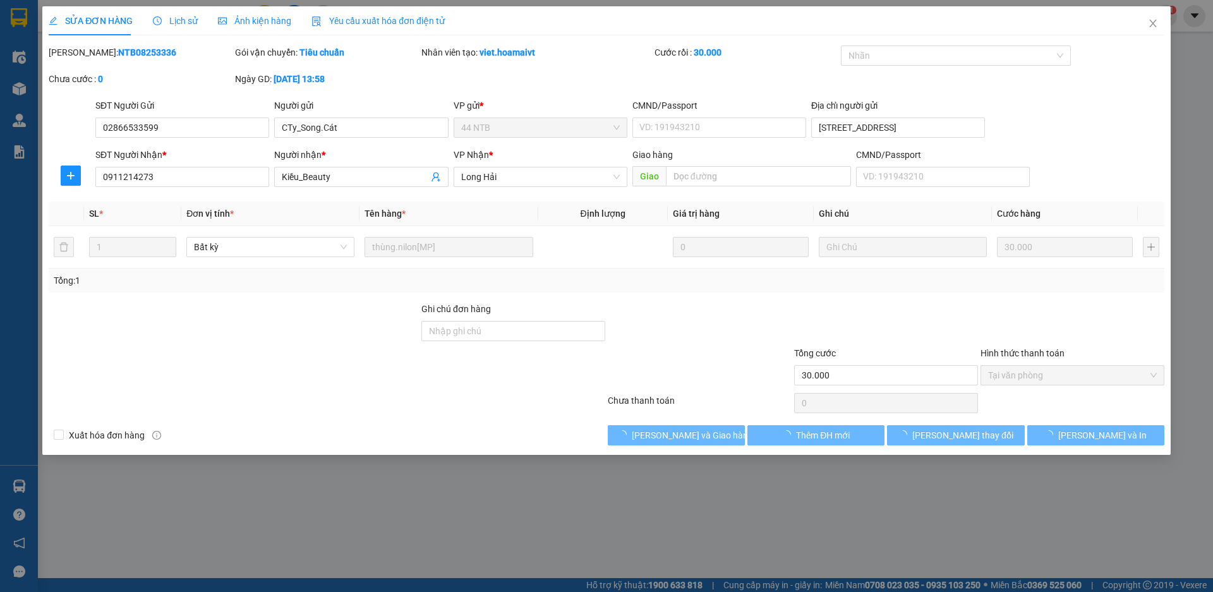
type input "02866533599"
type input "CTy_Song.Cát"
type input "58 đường số 9,Thủ Đức"
type input "0911214273"
type input "Kiều_Beauty"
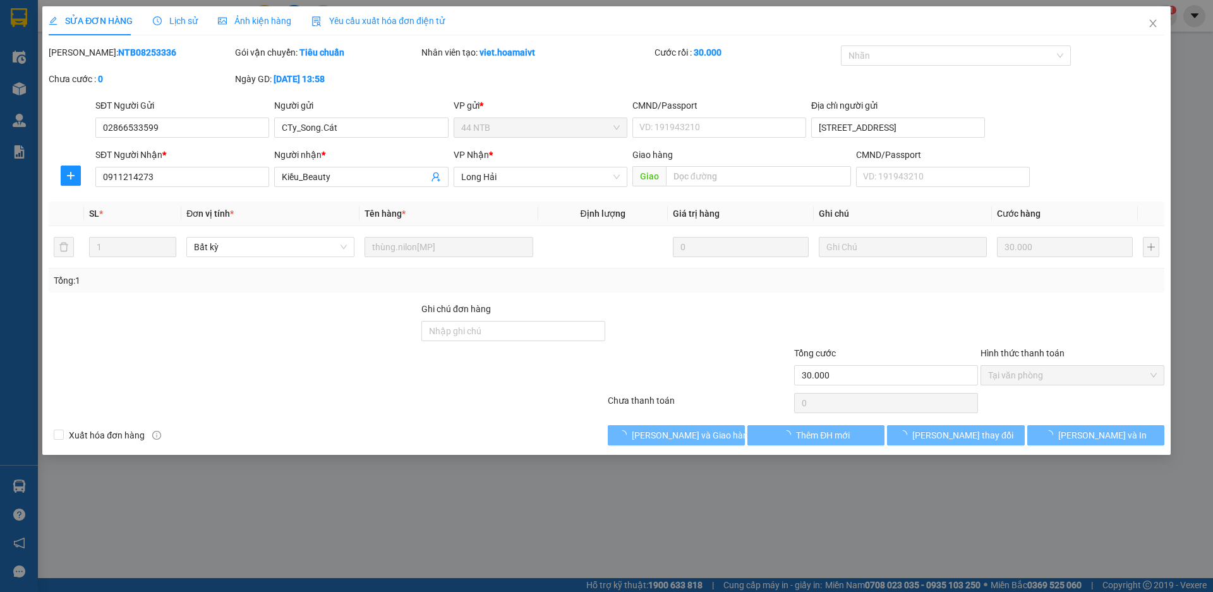
type input "30.000"
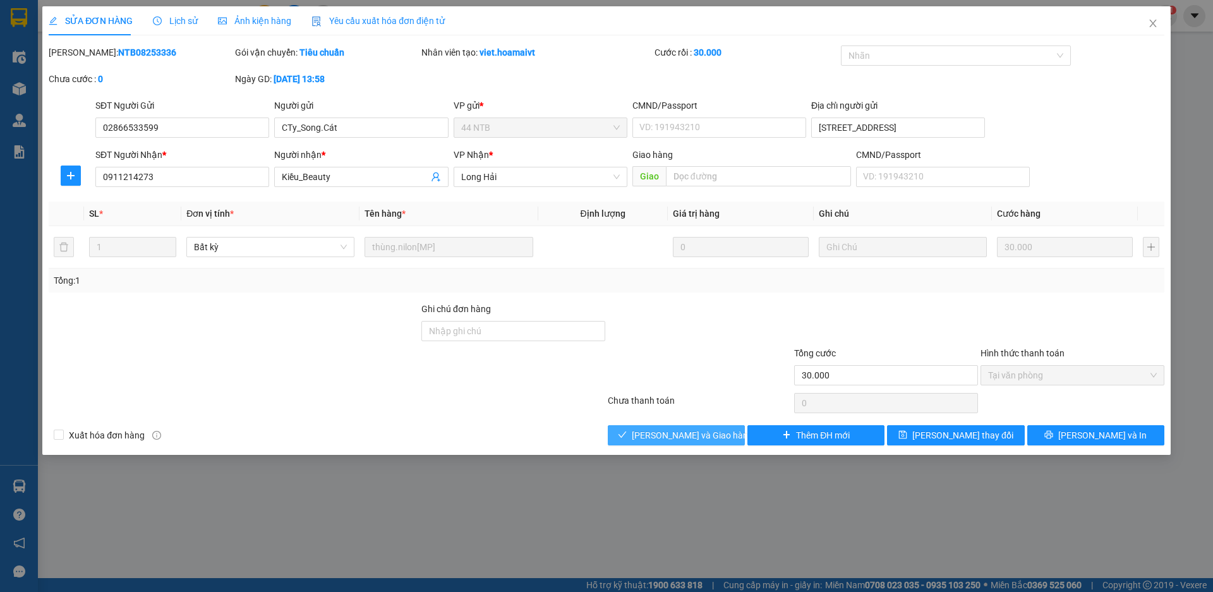
click at [689, 438] on span "[PERSON_NAME] và Giao hàng" at bounding box center [692, 435] width 121 height 14
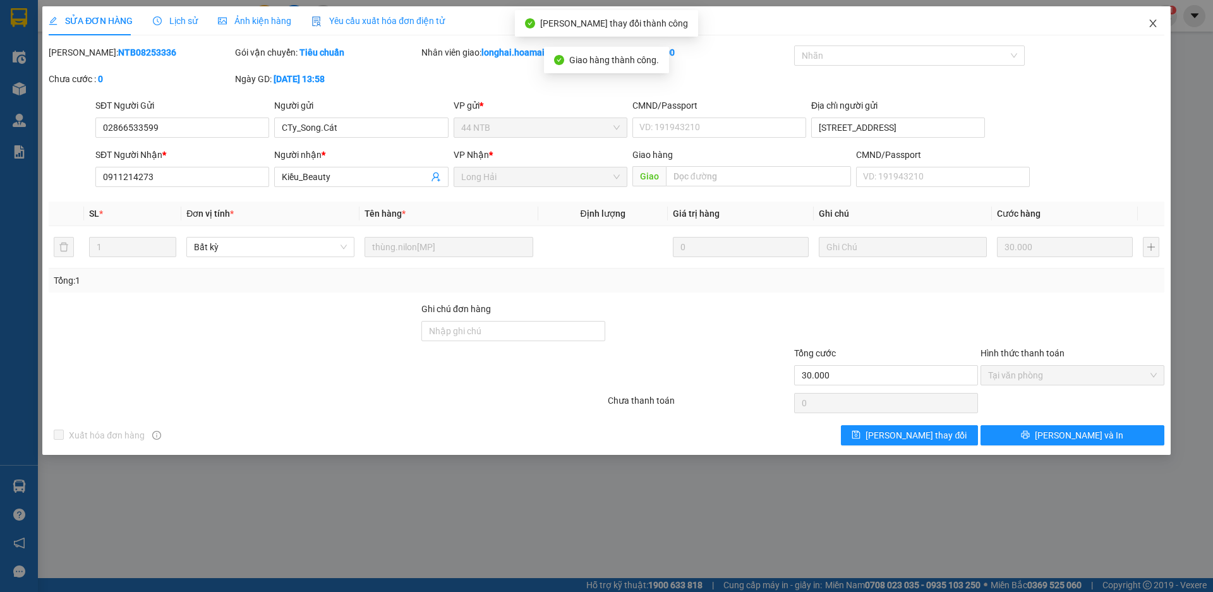
click at [1149, 22] on icon "close" at bounding box center [1153, 23] width 10 height 10
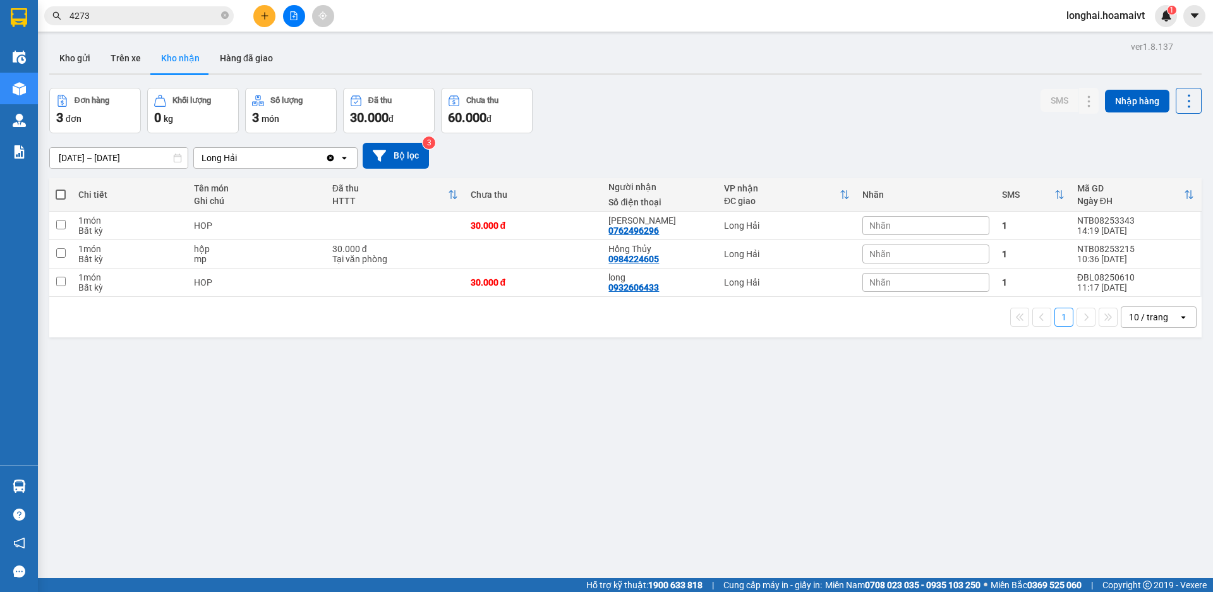
click at [228, 14] on icon "close-circle" at bounding box center [225, 15] width 8 height 8
click at [265, 9] on button at bounding box center [264, 16] width 22 height 22
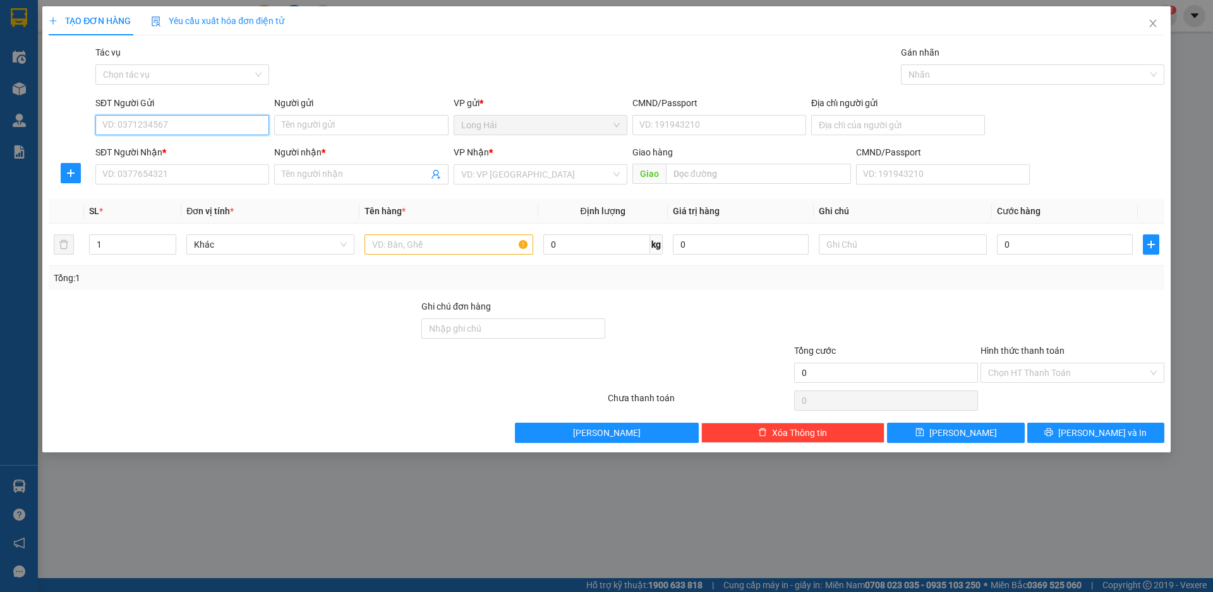
click at [134, 133] on input "SĐT Người Gửi" at bounding box center [182, 125] width 174 height 20
type input "0385594942"
click at [172, 150] on div "0385594942 - Nhung" at bounding box center [182, 150] width 159 height 14
type input "Nhung"
type input "036183023008"
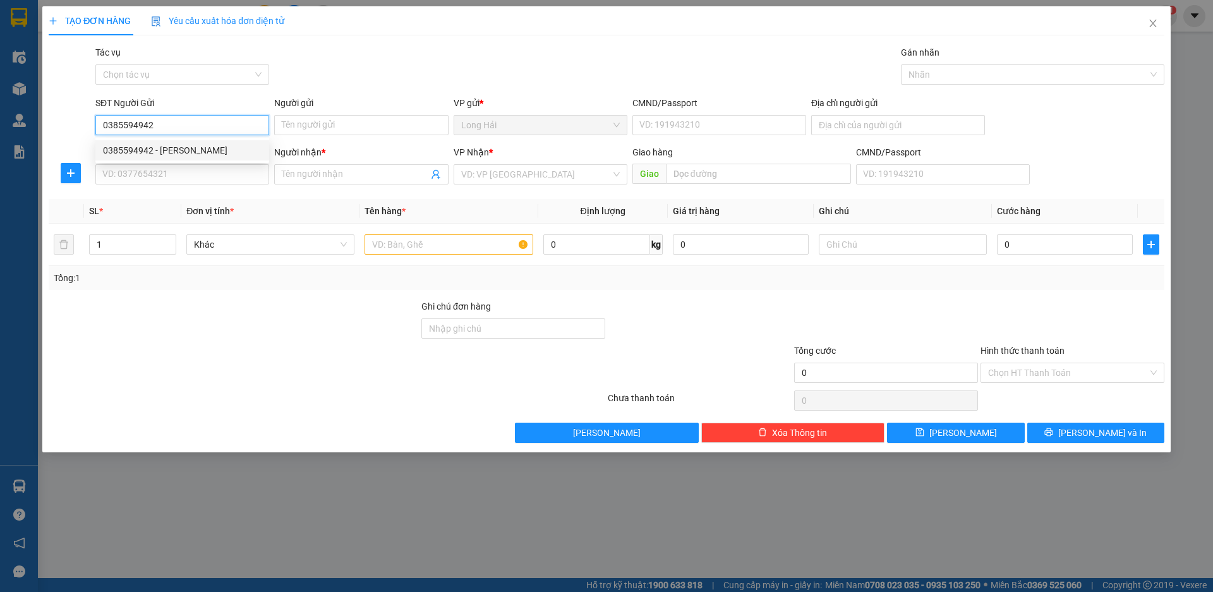
type input "0938449509"
type input "Ngọc"
type input "0385594942"
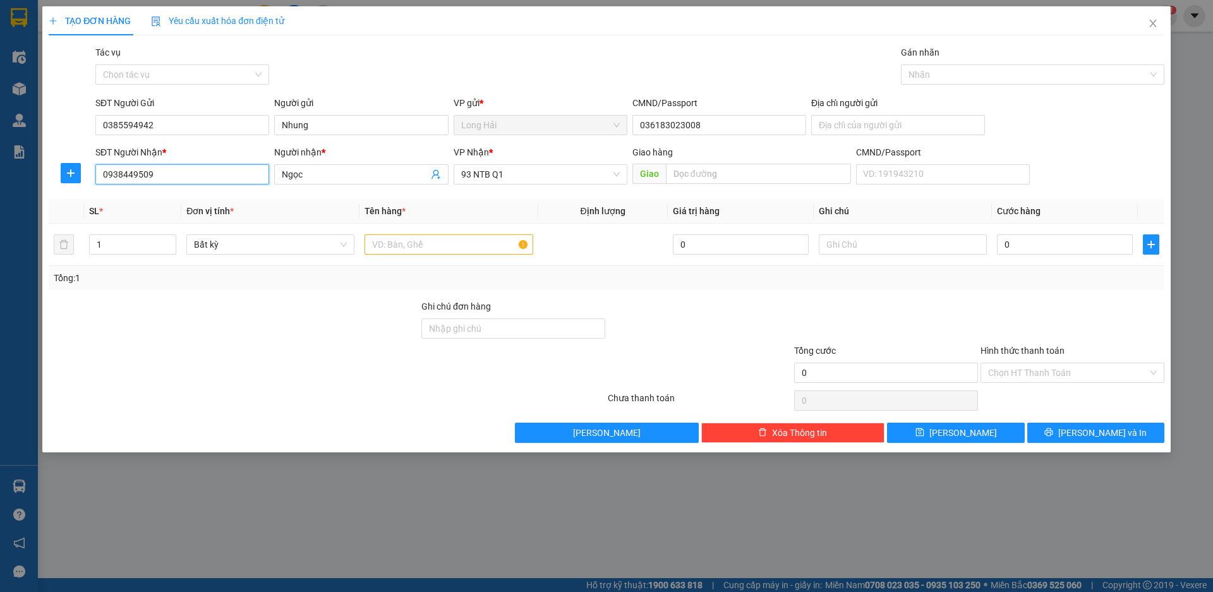
click at [170, 177] on input "0938449509" at bounding box center [182, 174] width 174 height 20
drag, startPoint x: 170, startPoint y: 177, endPoint x: 30, endPoint y: 167, distance: 140.6
click at [30, 167] on div "TẠO ĐƠN HÀNG Yêu cầu xuất hóa đơn điện tử Transit Pickup Surcharge Ids Transit …" at bounding box center [606, 296] width 1213 height 592
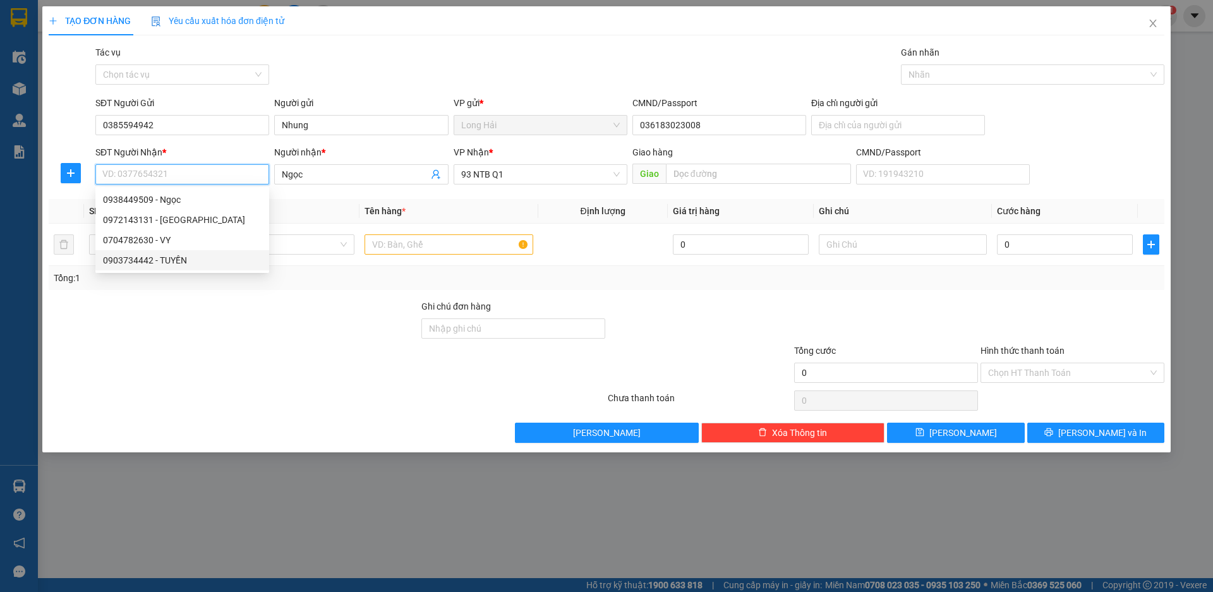
click at [148, 263] on div "0903734442 - TUYỀN" at bounding box center [182, 260] width 159 height 14
type input "20 TO6 AP P THO P HUNG"
type input "0903734442"
type input "TUYỀN"
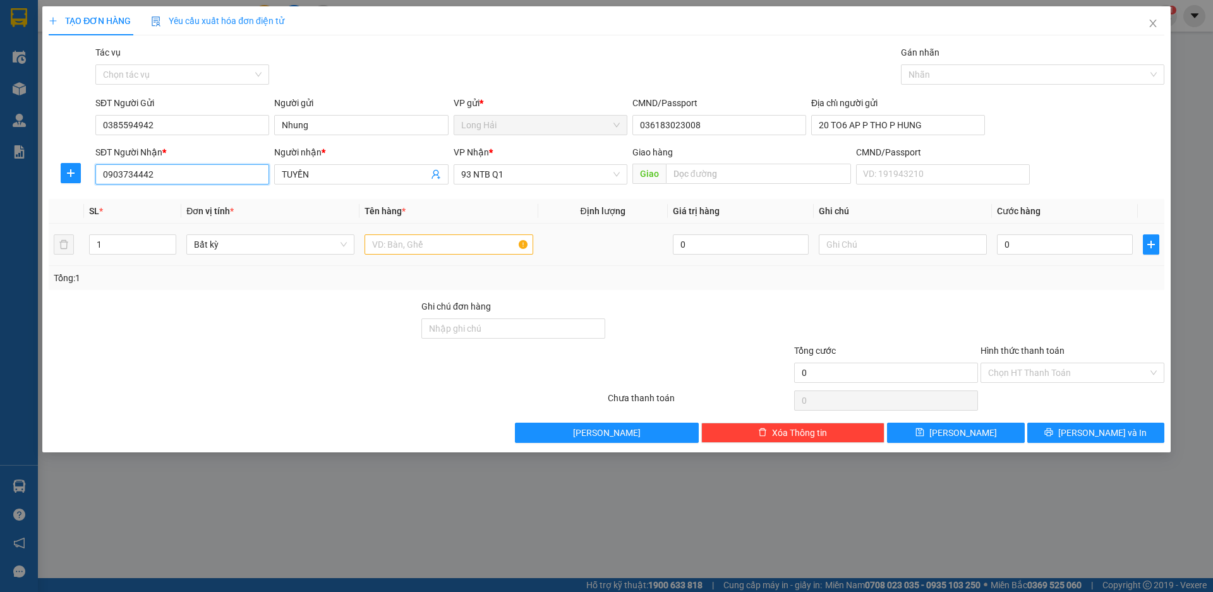
type input "0903734442"
click at [415, 237] on input "text" at bounding box center [449, 244] width 168 height 20
type input "gói đỏ"
click at [1078, 251] on input "0" at bounding box center [1065, 244] width 136 height 20
type input "3"
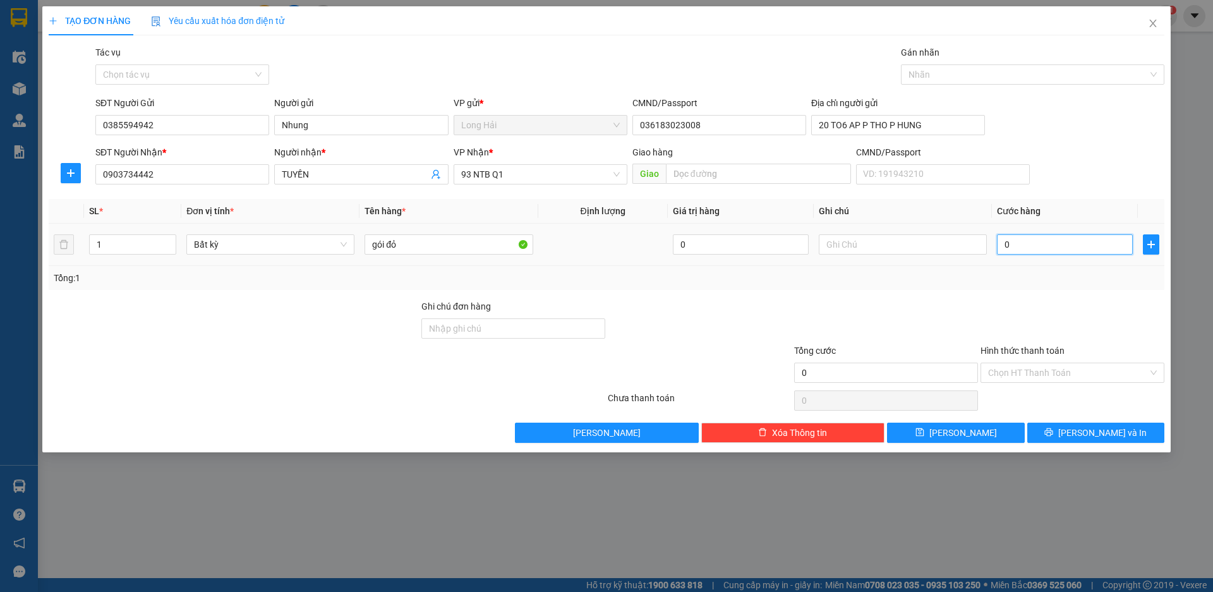
type input "3"
type input "30"
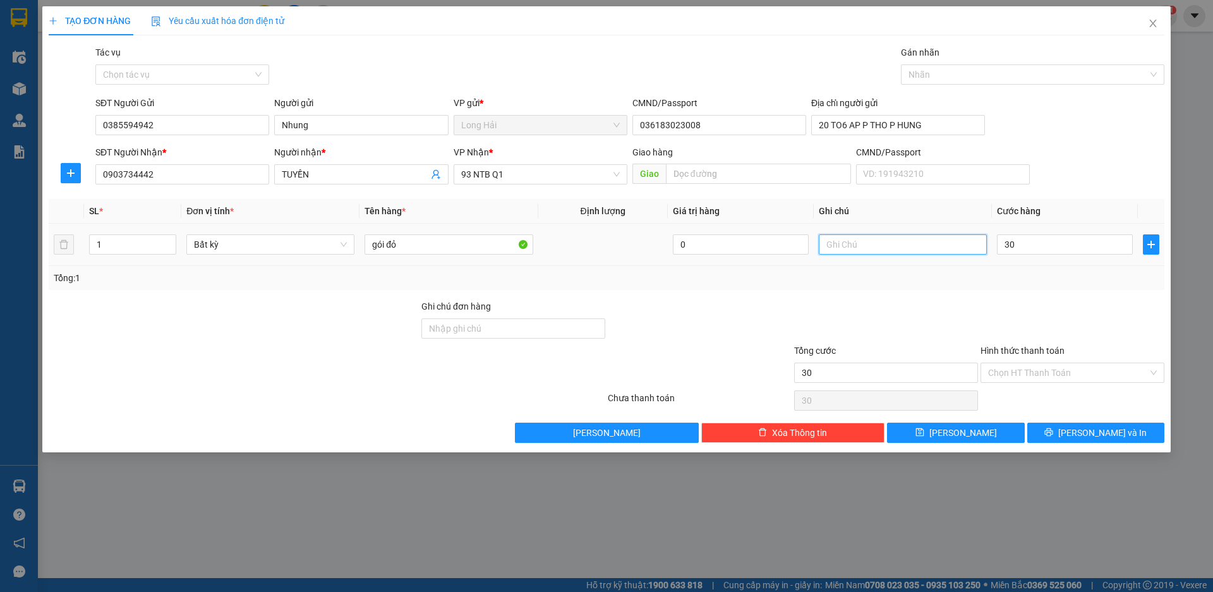
type input "30.000"
click at [905, 243] on input "text" at bounding box center [903, 244] width 168 height 20
type input "Q ÁO"
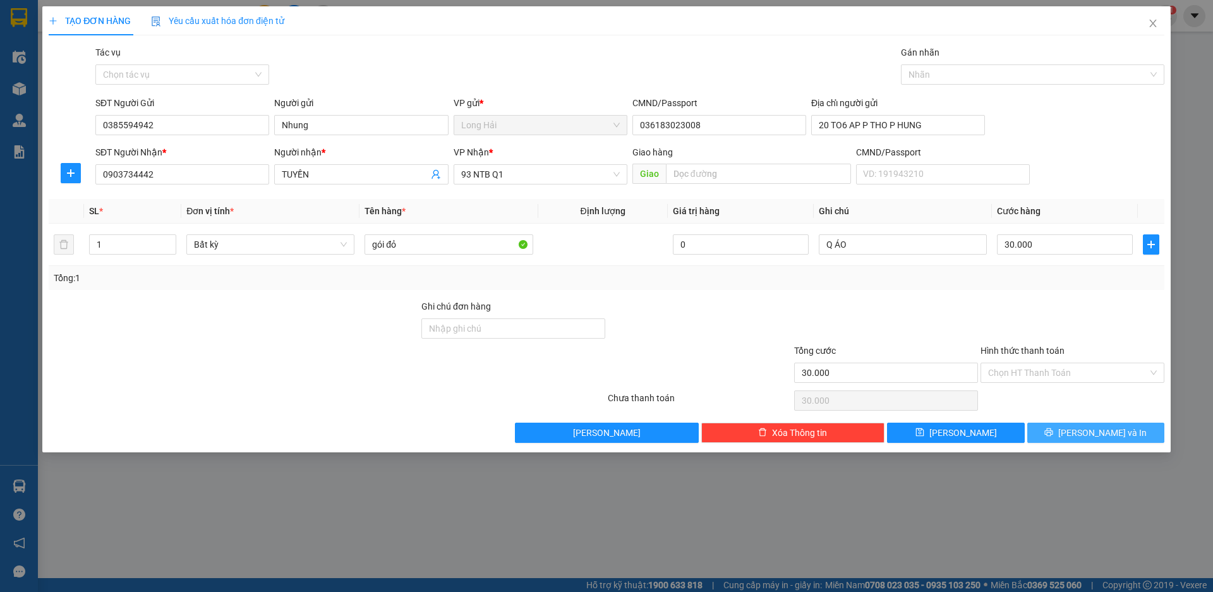
click at [1120, 432] on span "[PERSON_NAME] và In" at bounding box center [1102, 433] width 88 height 14
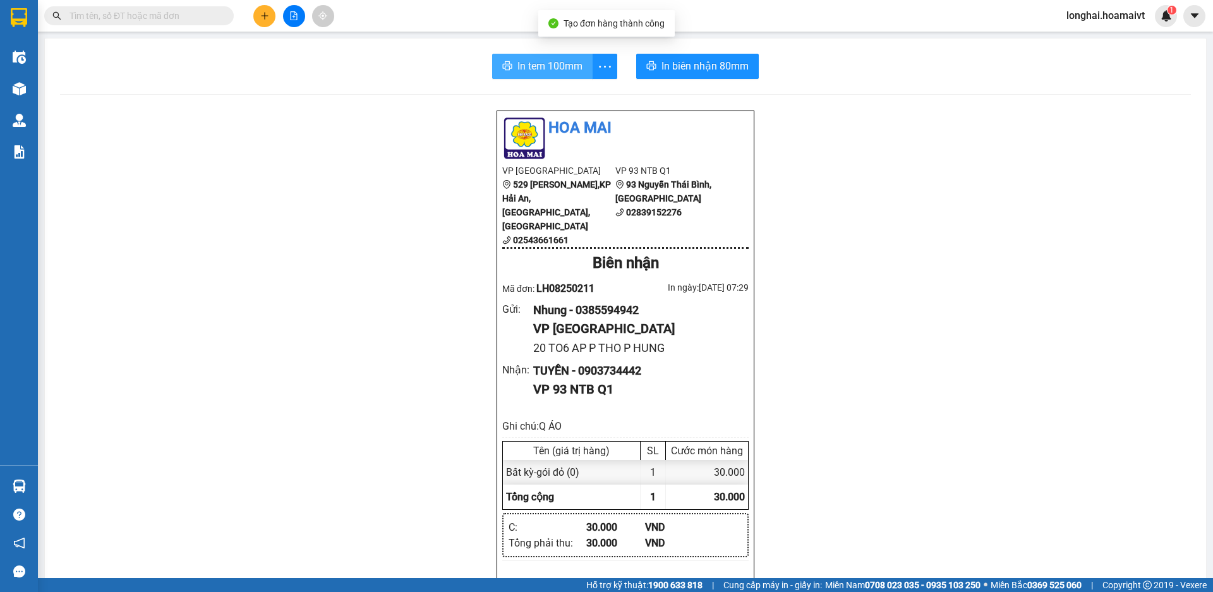
click at [552, 70] on span "In tem 100mm" at bounding box center [549, 66] width 65 height 16
click at [270, 0] on div "Kết quả tìm kiếm ( 462 ) Bộ lọc Mã ĐH Trạng thái Món hàng Tổng cước Chưa cước N…" at bounding box center [606, 16] width 1213 height 32
click at [270, 8] on button at bounding box center [264, 16] width 22 height 22
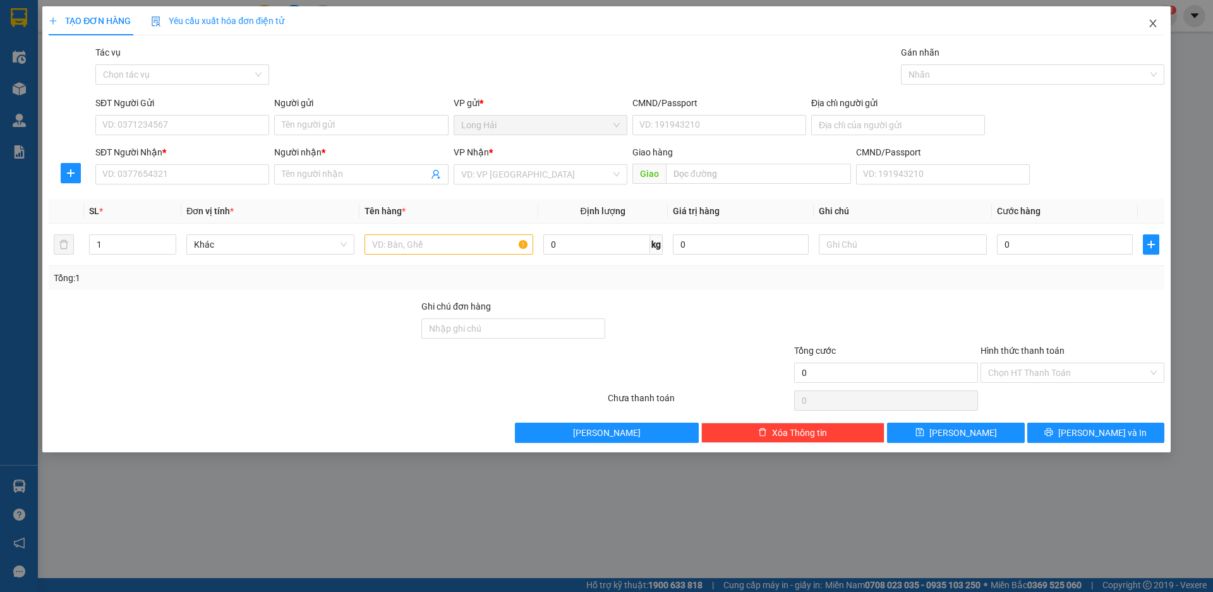
click at [1154, 20] on icon "close" at bounding box center [1153, 23] width 10 height 10
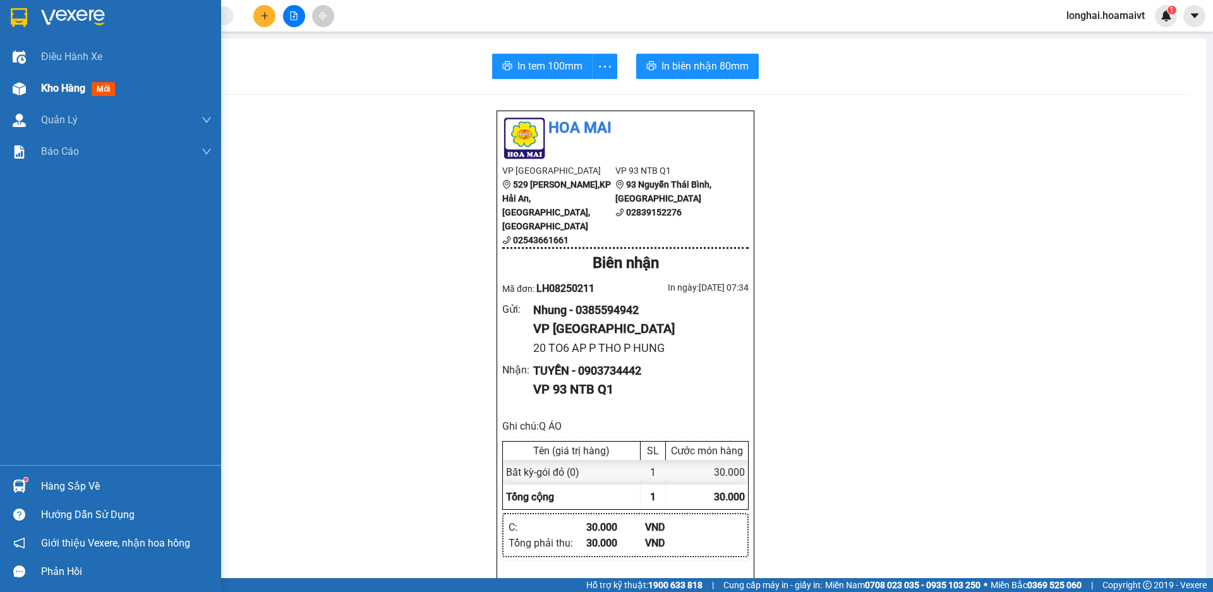
click at [31, 80] on div "Kho hàng mới" at bounding box center [110, 89] width 221 height 32
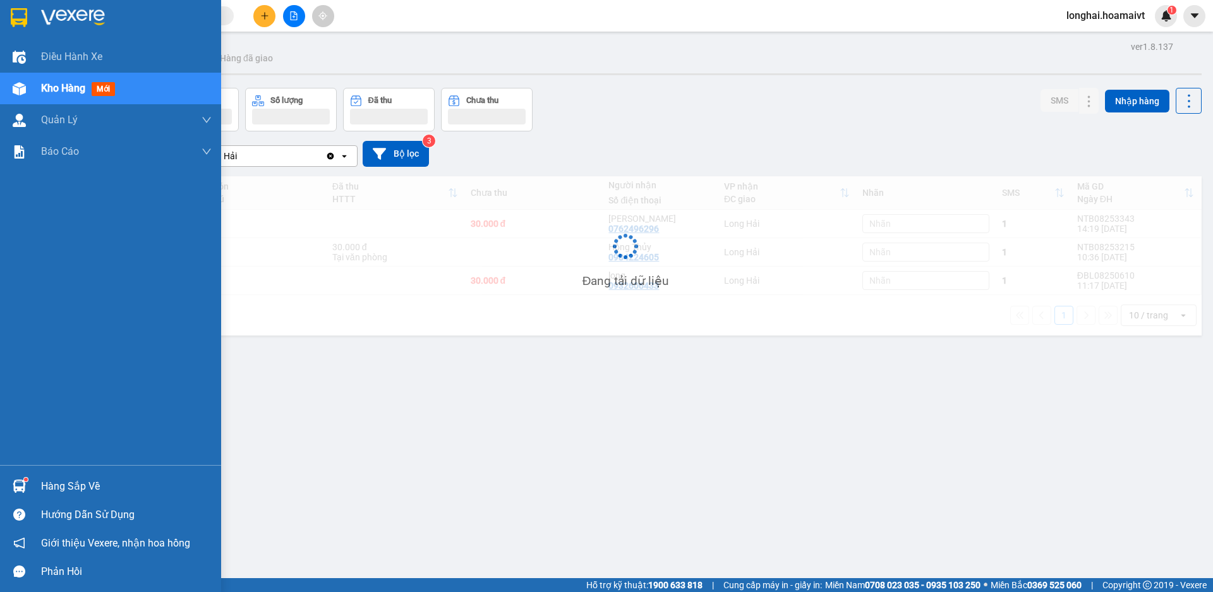
click at [54, 480] on div "Hàng sắp về" at bounding box center [126, 486] width 171 height 19
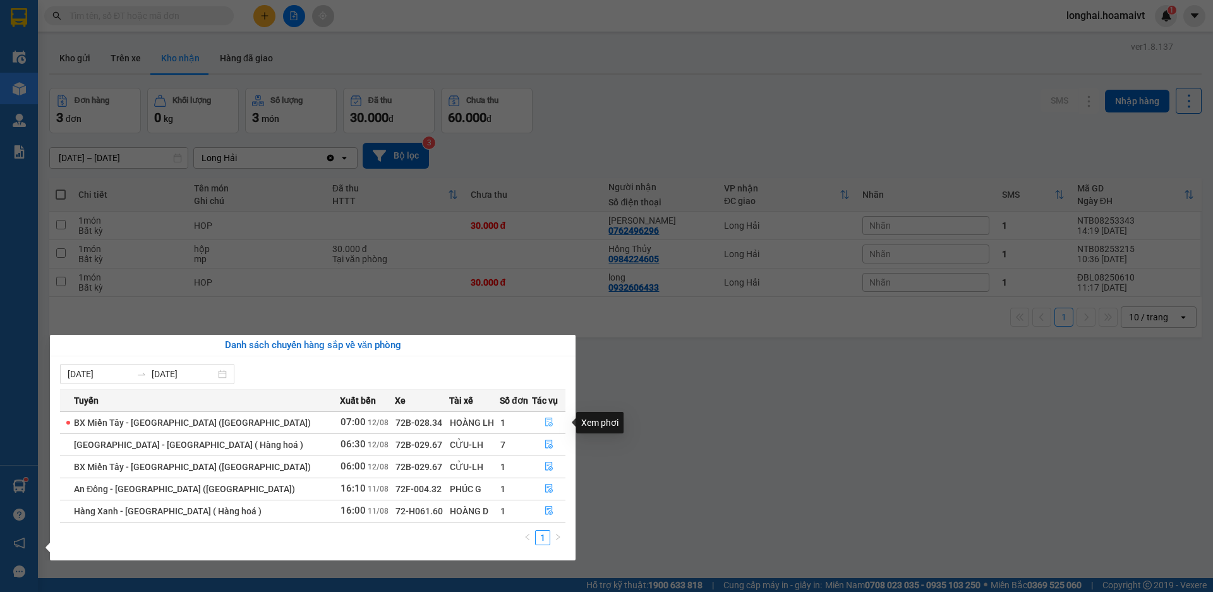
click at [545, 417] on button "button" at bounding box center [549, 423] width 32 height 20
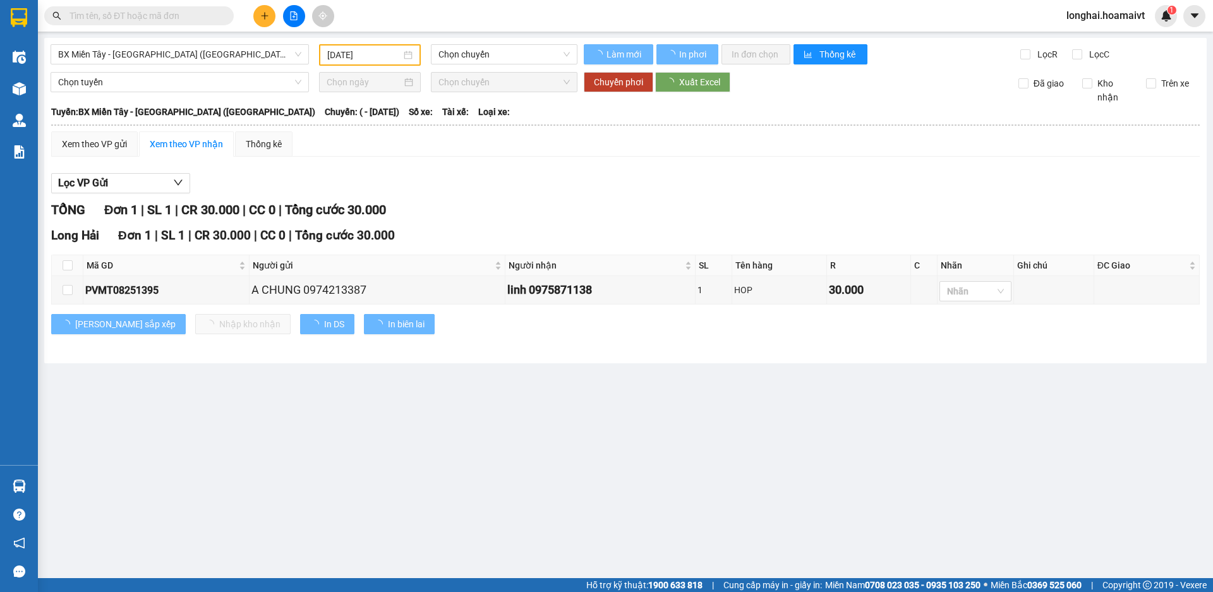
type input "[DATE]"
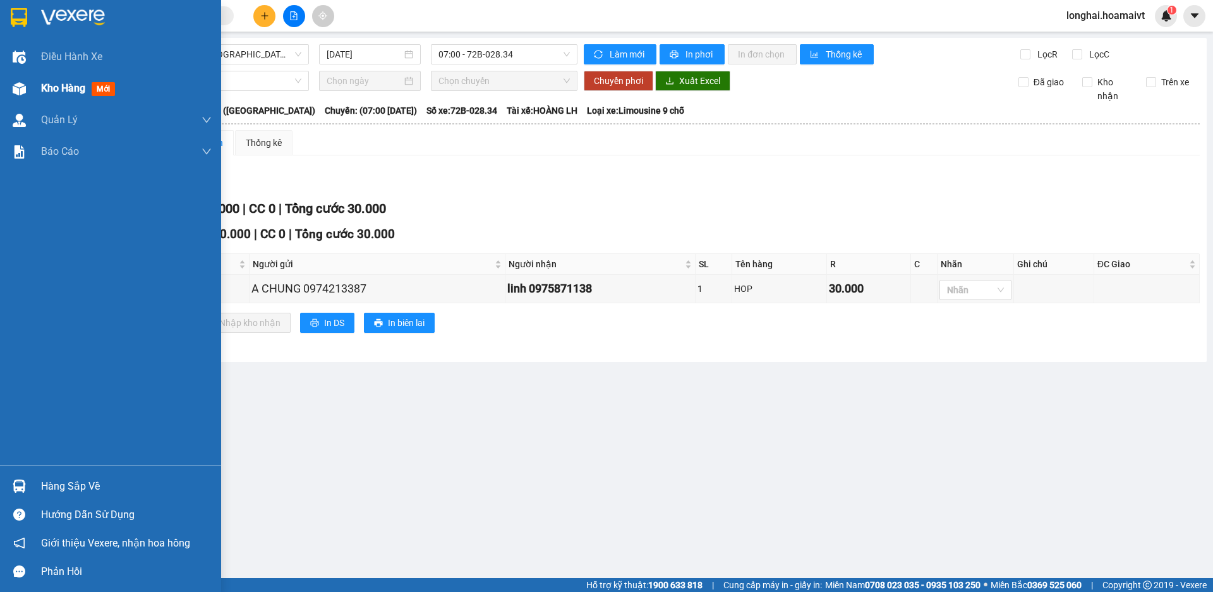
click at [36, 89] on div "Kho hàng mới" at bounding box center [110, 89] width 221 height 32
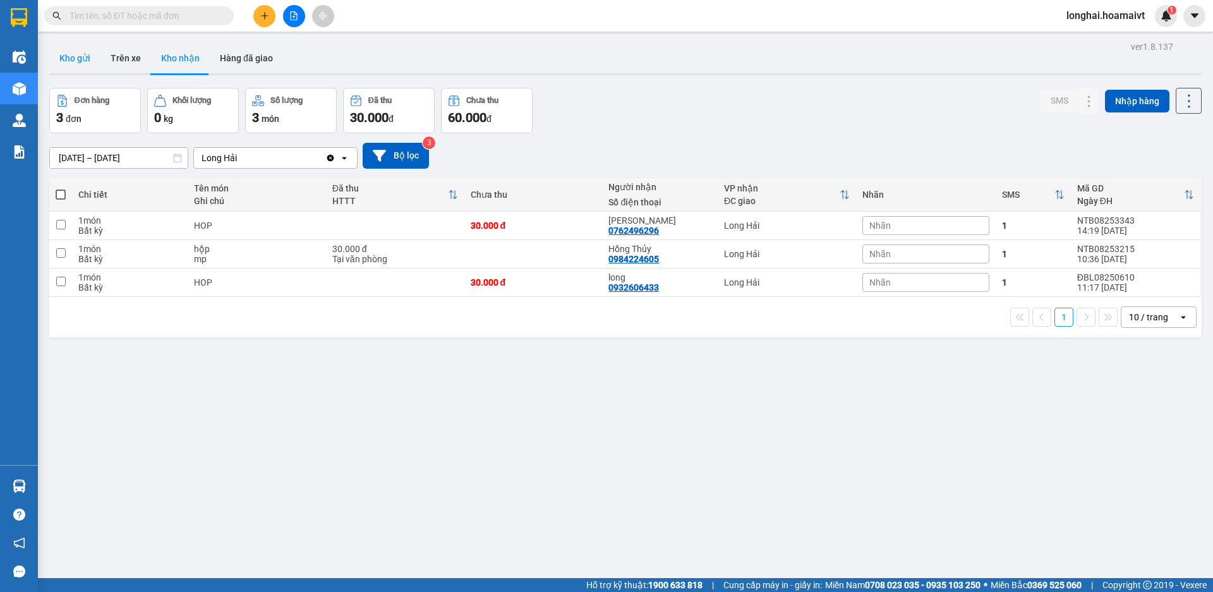
click at [86, 49] on button "Kho gửi" at bounding box center [74, 58] width 51 height 30
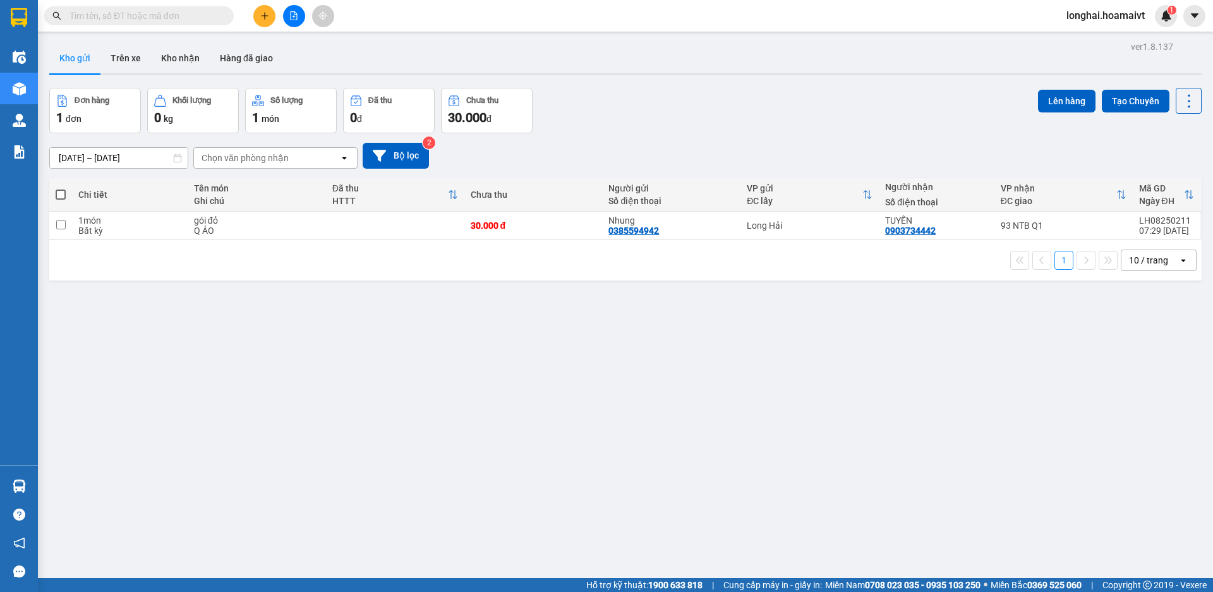
click at [60, 188] on label at bounding box center [61, 194] width 10 height 13
click at [61, 188] on input "checkbox" at bounding box center [61, 188] width 0 height 0
checkbox input "true"
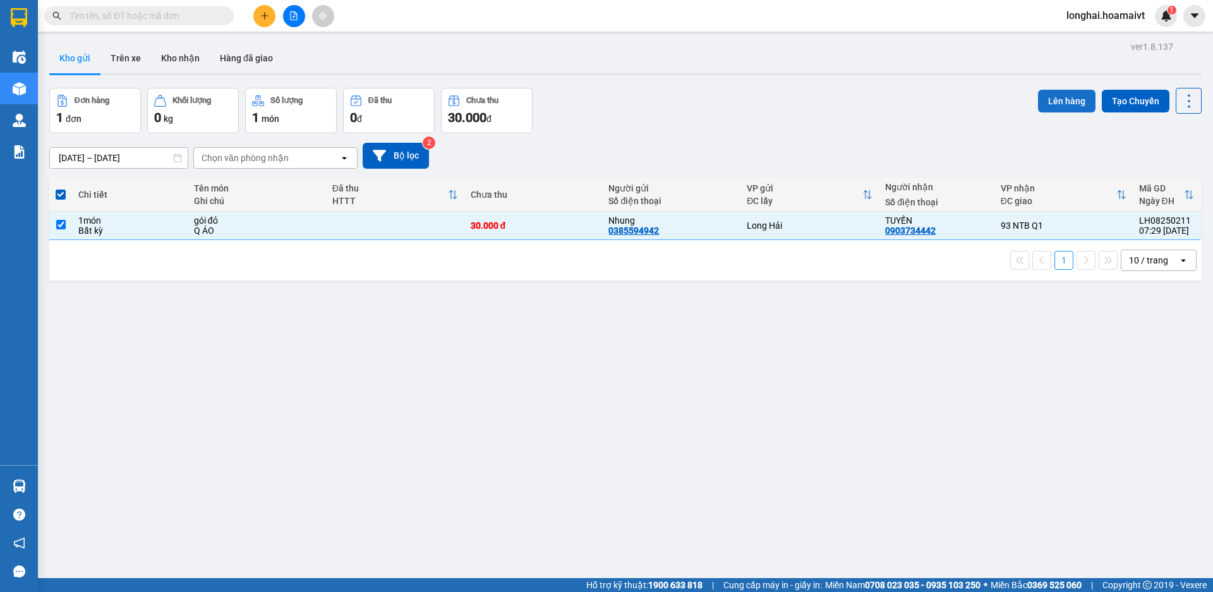
click at [1058, 106] on button "Lên hàng" at bounding box center [1066, 101] width 57 height 23
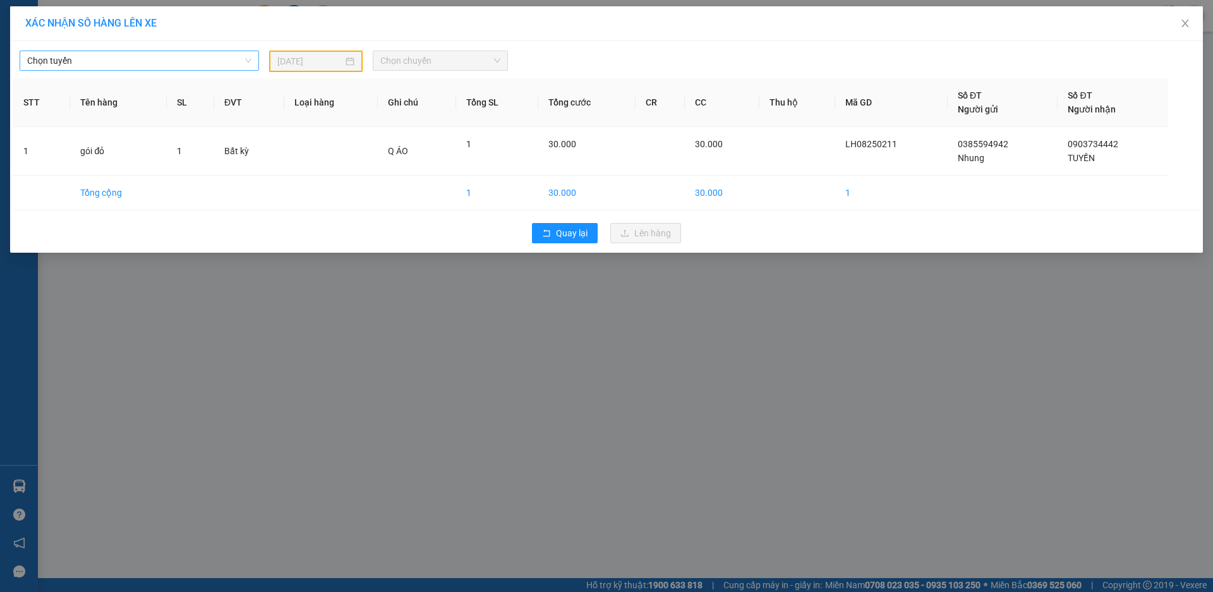
click at [193, 67] on span "Chọn tuyến" at bounding box center [139, 60] width 224 height 19
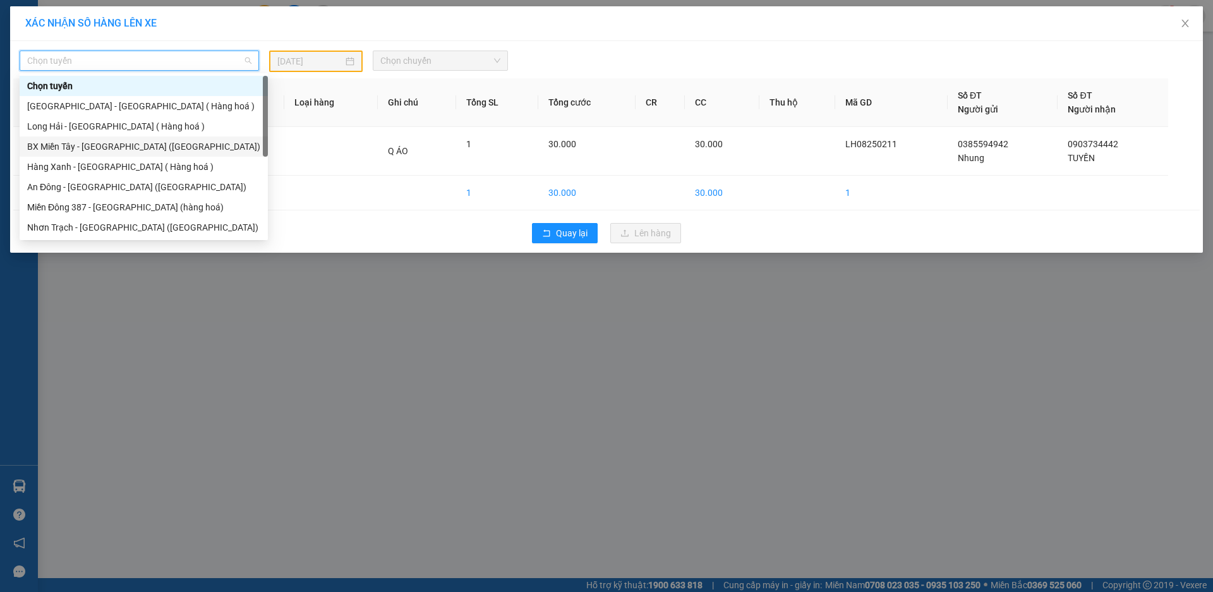
click at [206, 136] on div "BX Miền Tây - [GEOGRAPHIC_DATA] ([GEOGRAPHIC_DATA])" at bounding box center [144, 146] width 248 height 20
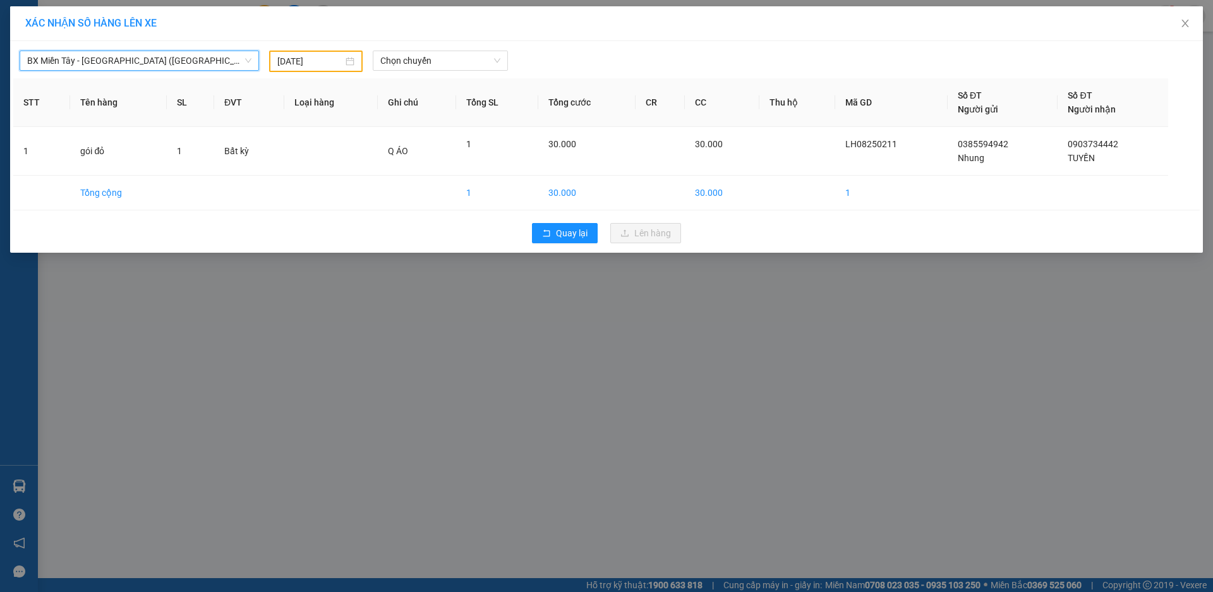
click at [185, 71] on div "BX Miền Tây - Long Hải (Hàng Hoá) BX Miền Tây - Long Hải (Hàng Hoá)" at bounding box center [140, 61] width 250 height 21
click at [184, 61] on span "BX Miền Tây - [GEOGRAPHIC_DATA] ([GEOGRAPHIC_DATA])" at bounding box center [139, 60] width 224 height 19
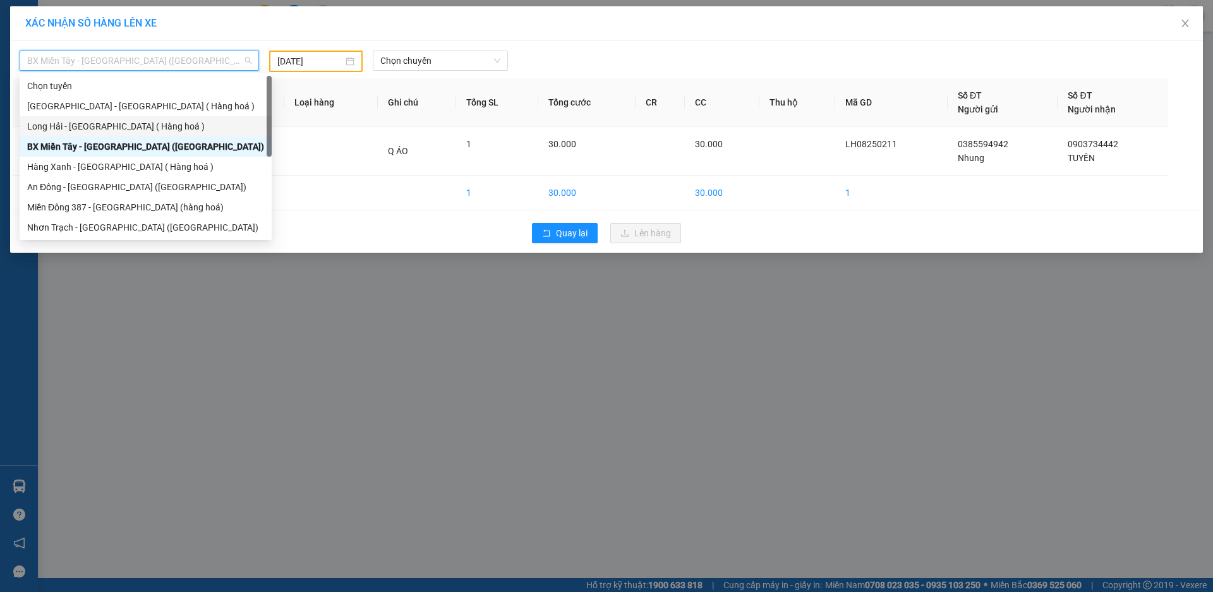
click at [188, 122] on div "Long Hải - [GEOGRAPHIC_DATA] ( Hàng hoá )" at bounding box center [145, 126] width 237 height 14
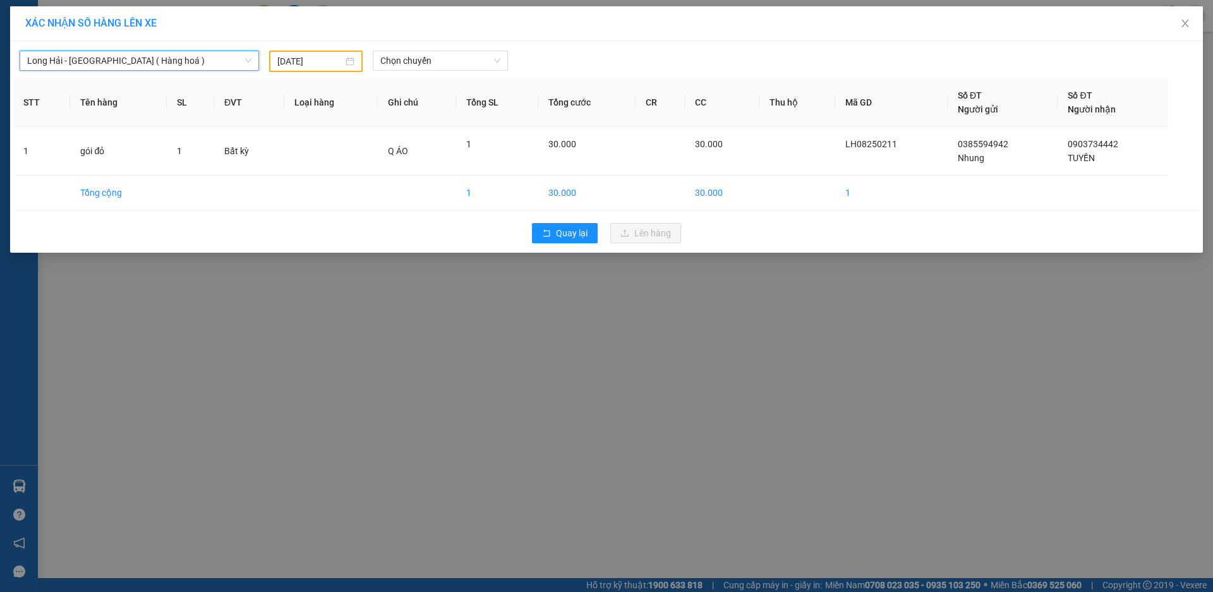
click at [290, 56] on input "11/08/2025" at bounding box center [310, 61] width 66 height 14
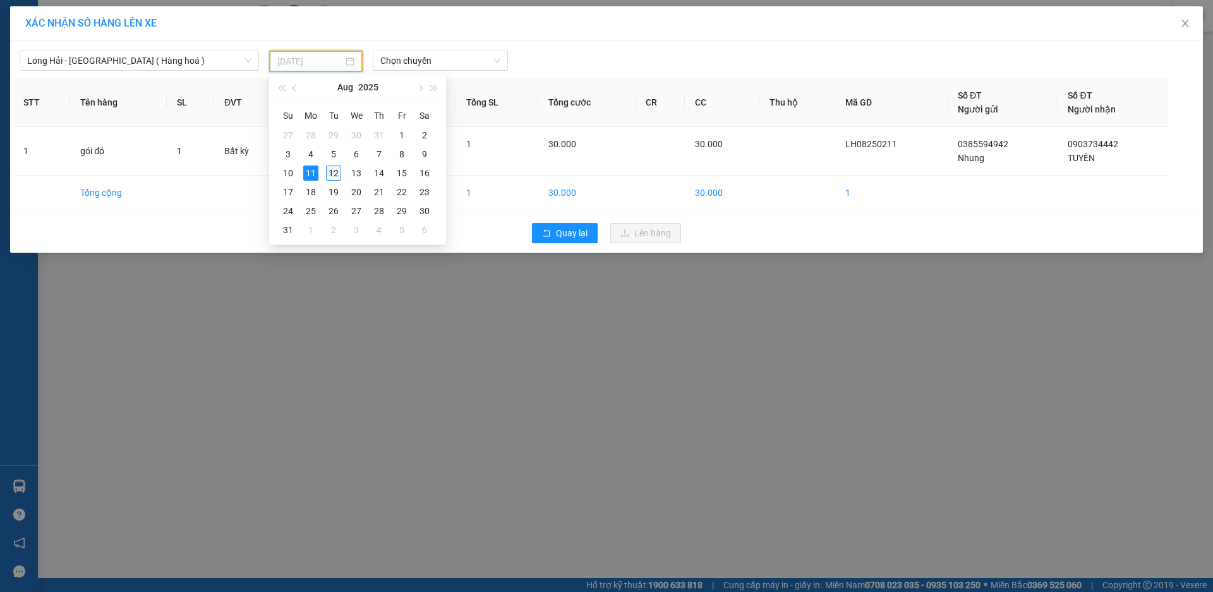
click at [334, 171] on div "12" at bounding box center [333, 173] width 15 height 15
type input "[DATE]"
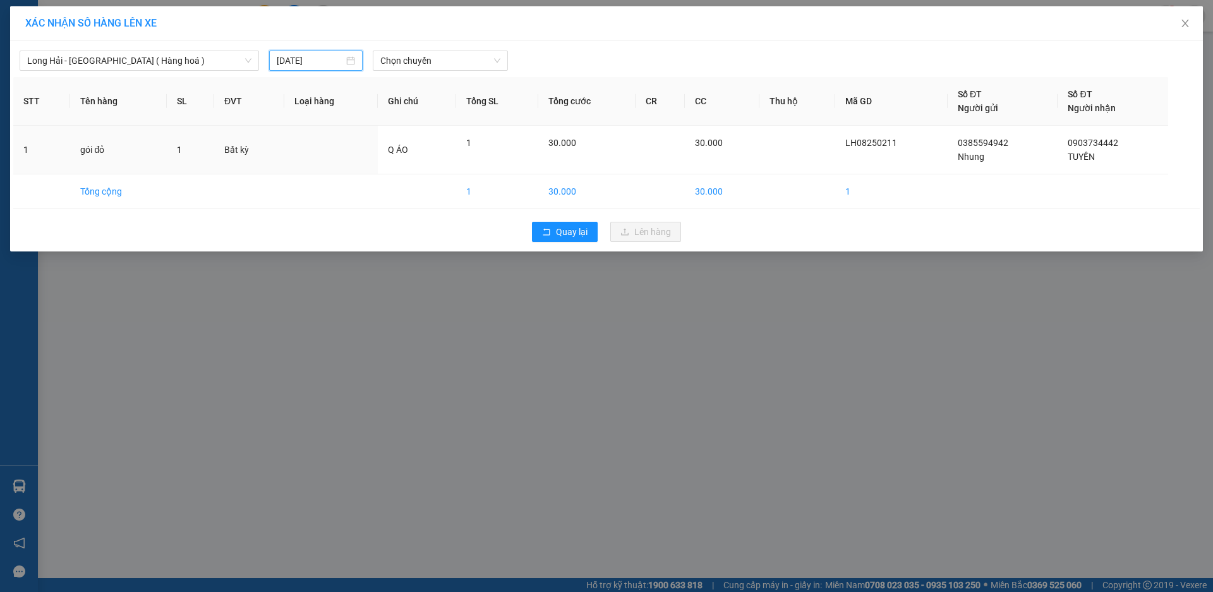
click at [409, 45] on div "Long Hải - Sài Gòn ( Hàng hoá ) 12/08/2025 Chọn chuyến" at bounding box center [606, 57] width 1187 height 27
click at [409, 56] on span "Chọn chuyến" at bounding box center [440, 60] width 120 height 19
type input "08"
click at [473, 97] on div "Thêm chuyến " 08:00 "" at bounding box center [440, 106] width 135 height 21
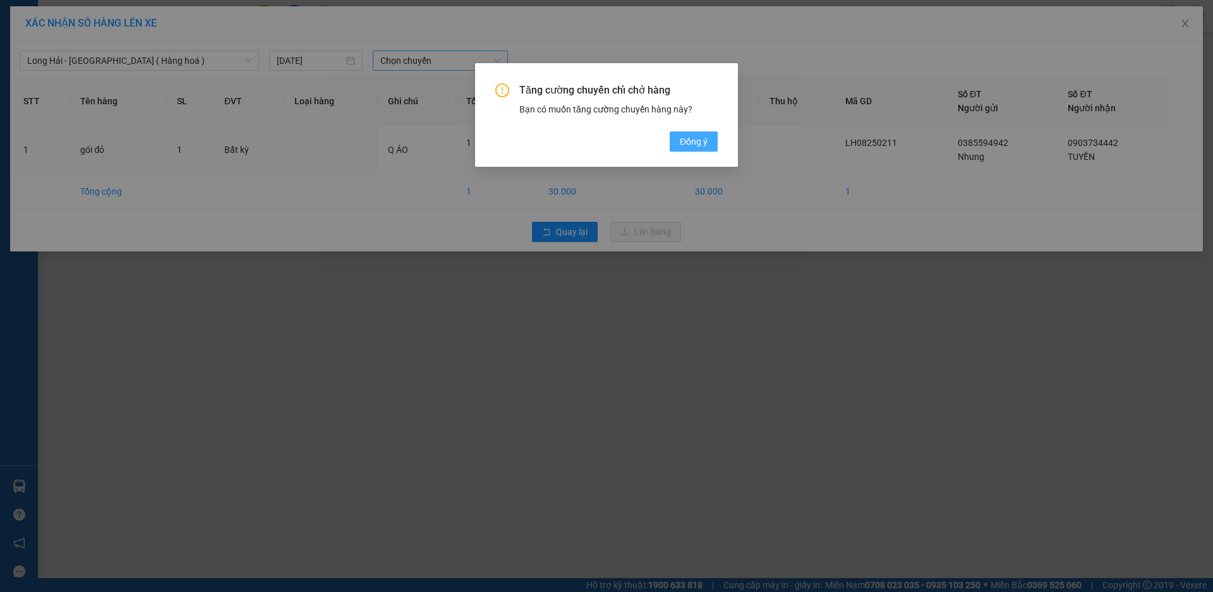
click at [679, 147] on button "Đồng ý" at bounding box center [694, 141] width 48 height 20
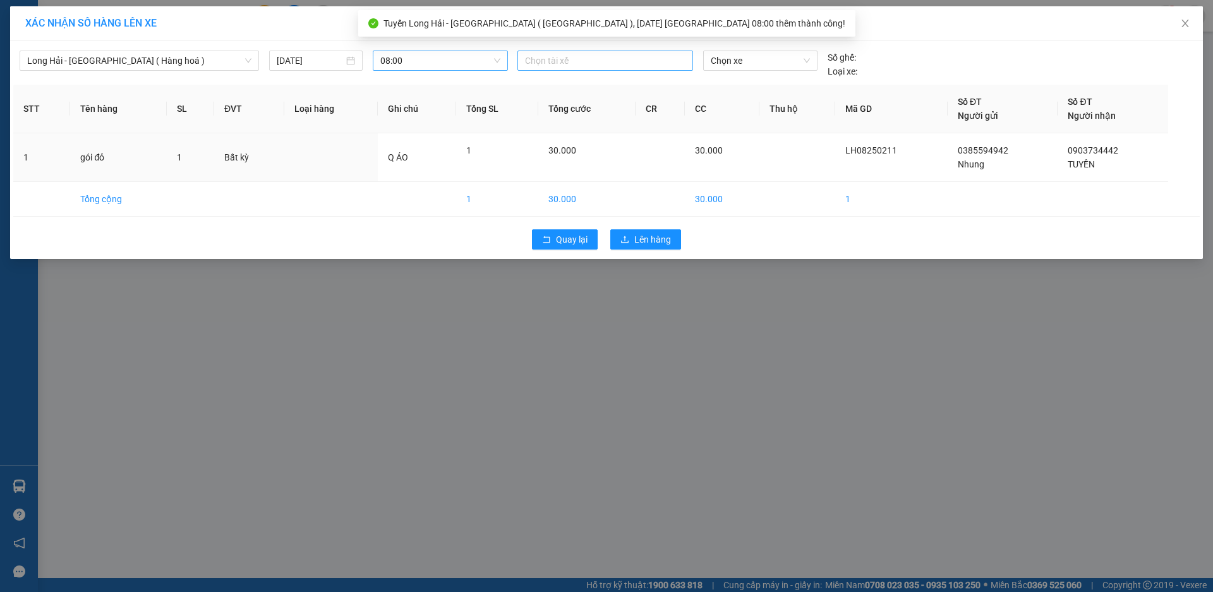
click at [576, 64] on div at bounding box center [605, 60] width 169 height 15
type input "TRỌN"
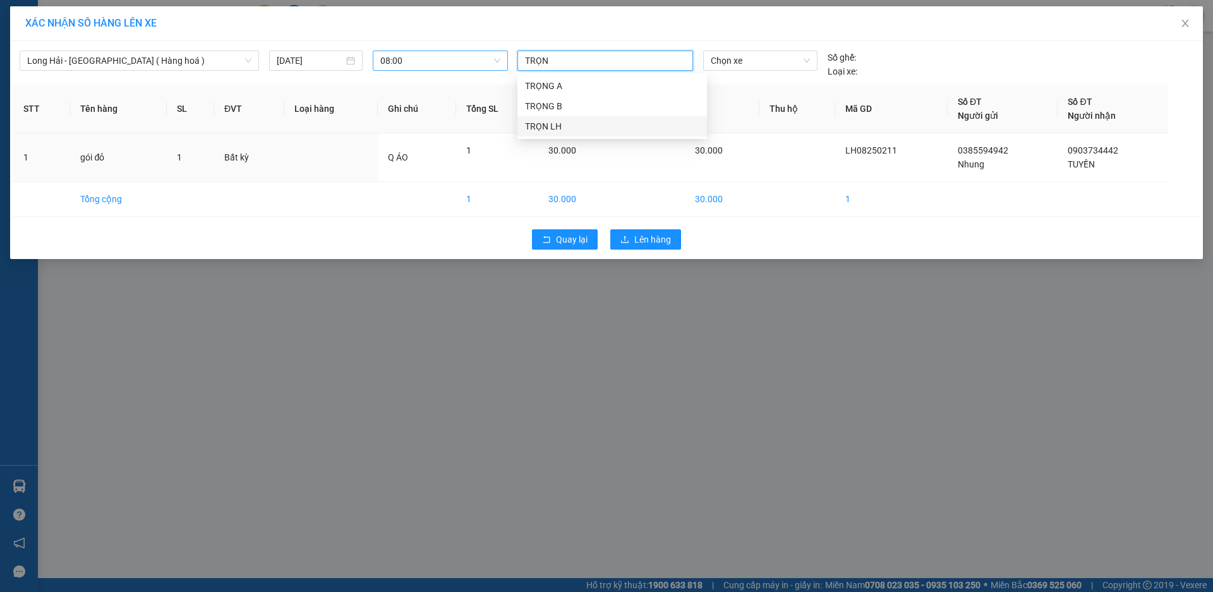
click at [573, 130] on div "TRỌN LH" at bounding box center [612, 126] width 174 height 14
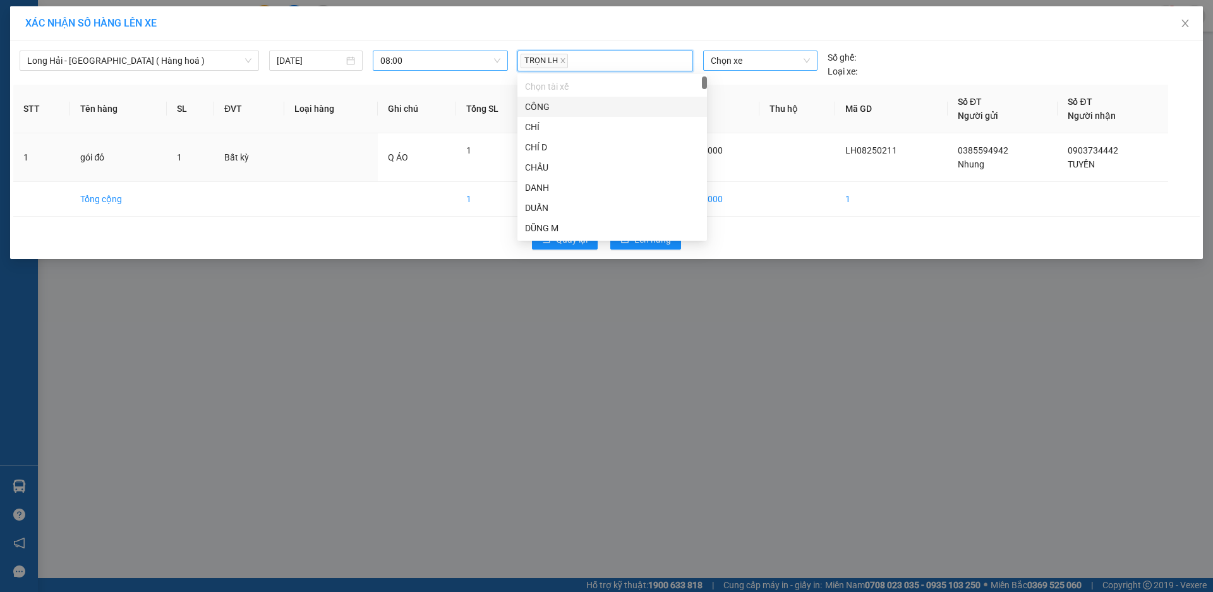
click at [753, 63] on span "Chọn xe" at bounding box center [760, 60] width 99 height 19
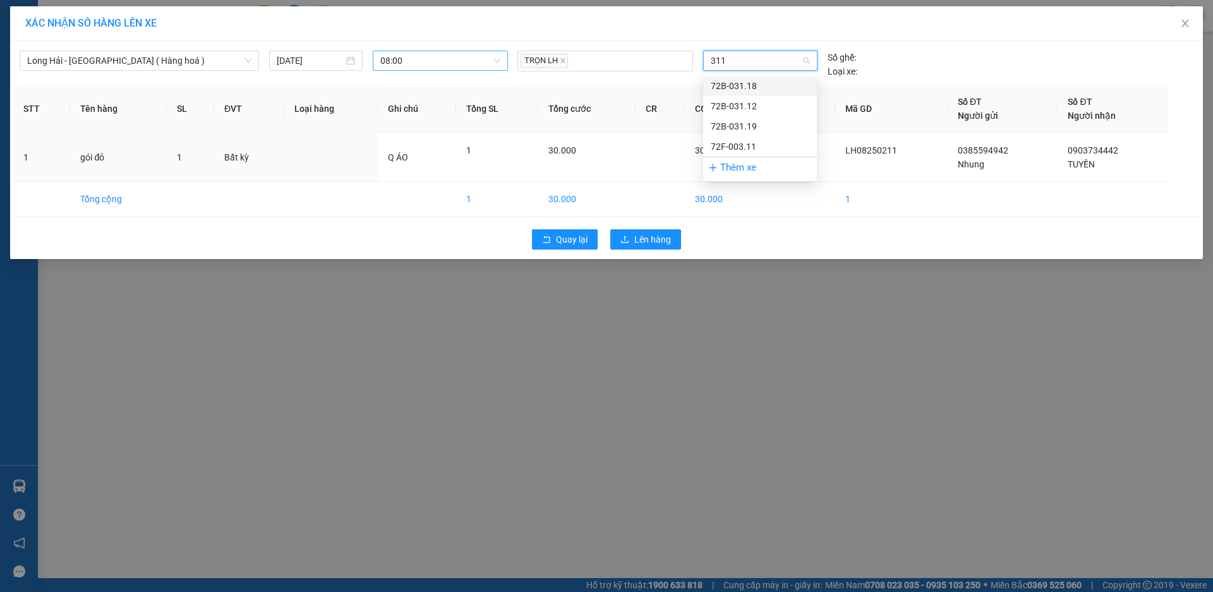
type input "3112"
click at [763, 81] on div "72B-031.12" at bounding box center [760, 86] width 99 height 14
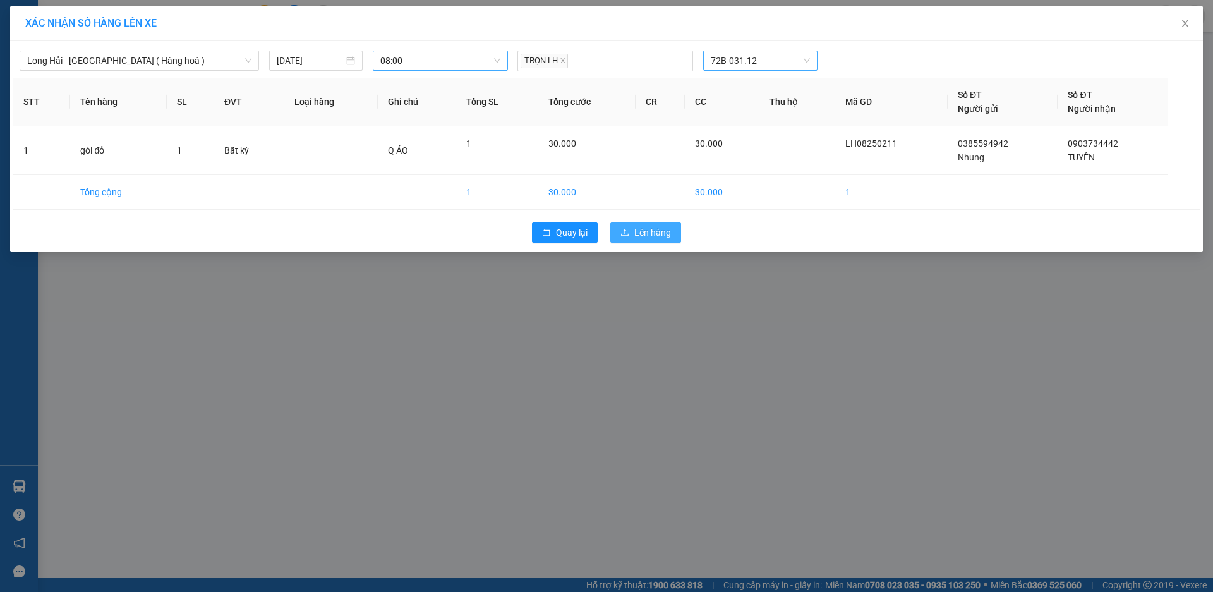
click at [643, 239] on span "Lên hàng" at bounding box center [652, 233] width 37 height 14
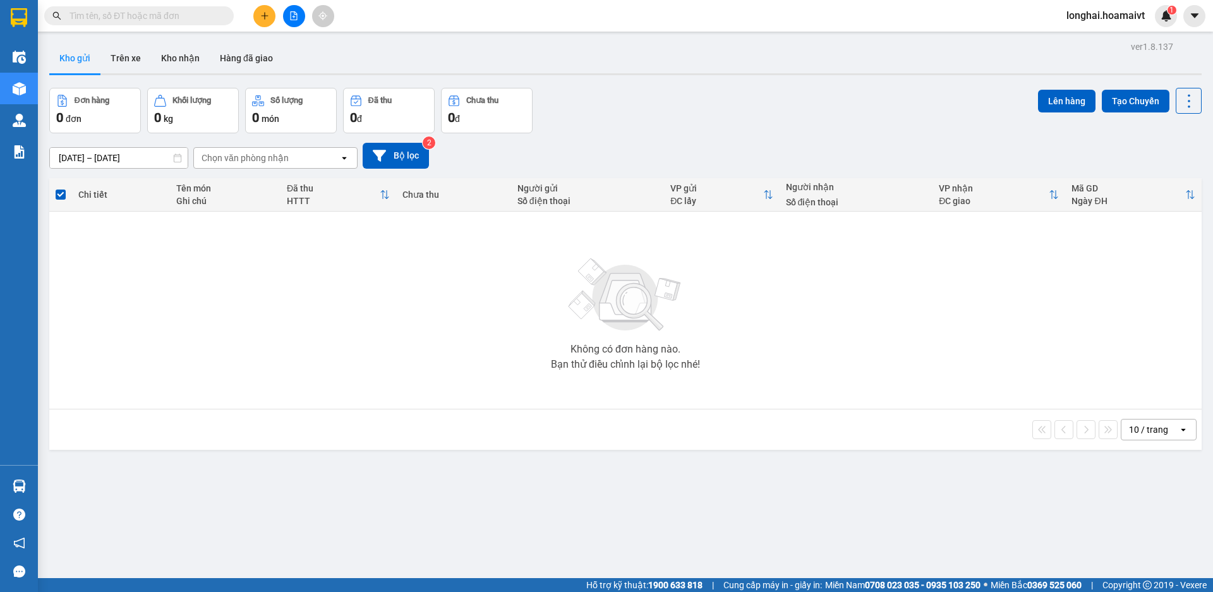
click at [154, 21] on input "text" at bounding box center [143, 16] width 149 height 14
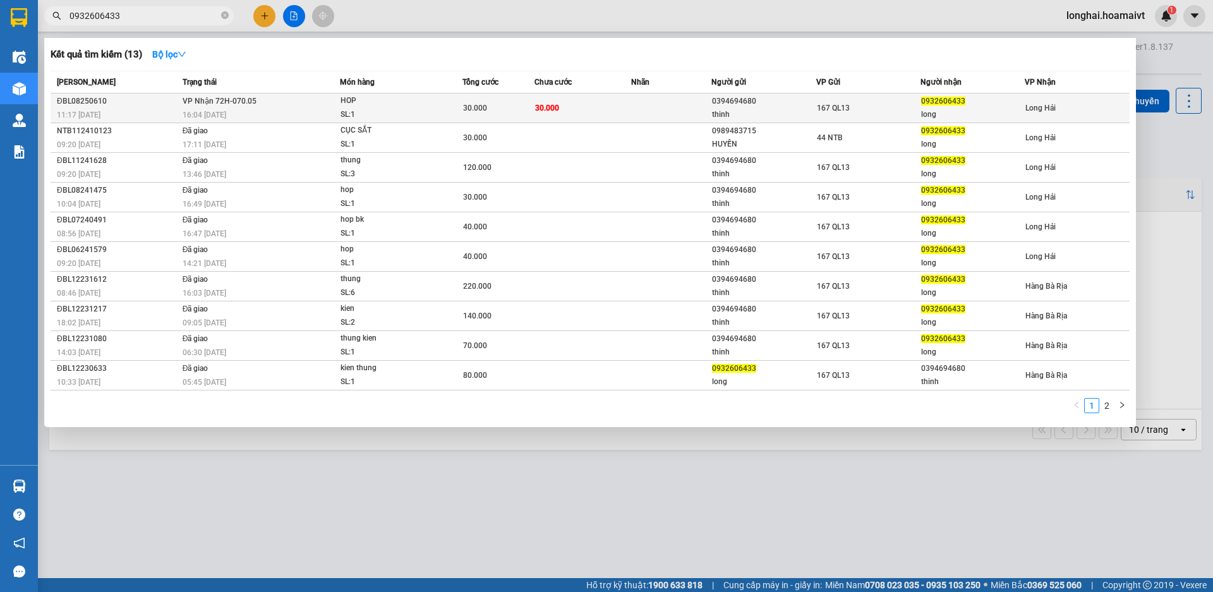
type input "0932606433"
click at [390, 102] on div "HOP" at bounding box center [388, 101] width 95 height 14
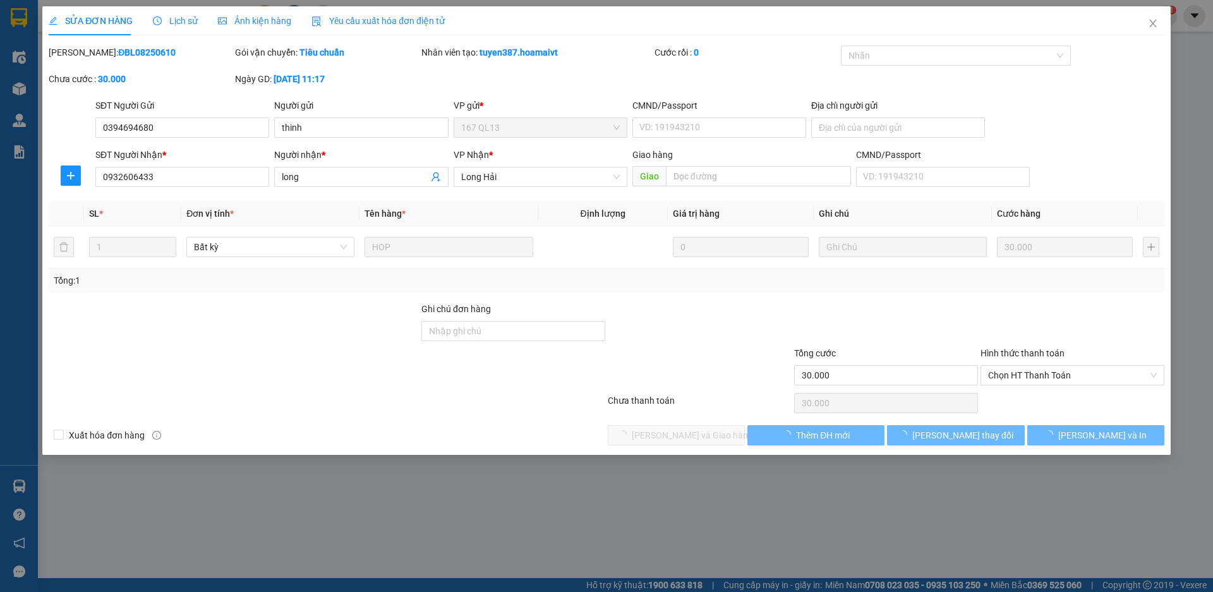
type input "0394694680"
type input "thinh"
type input "0932606433"
type input "long"
type input "30.000"
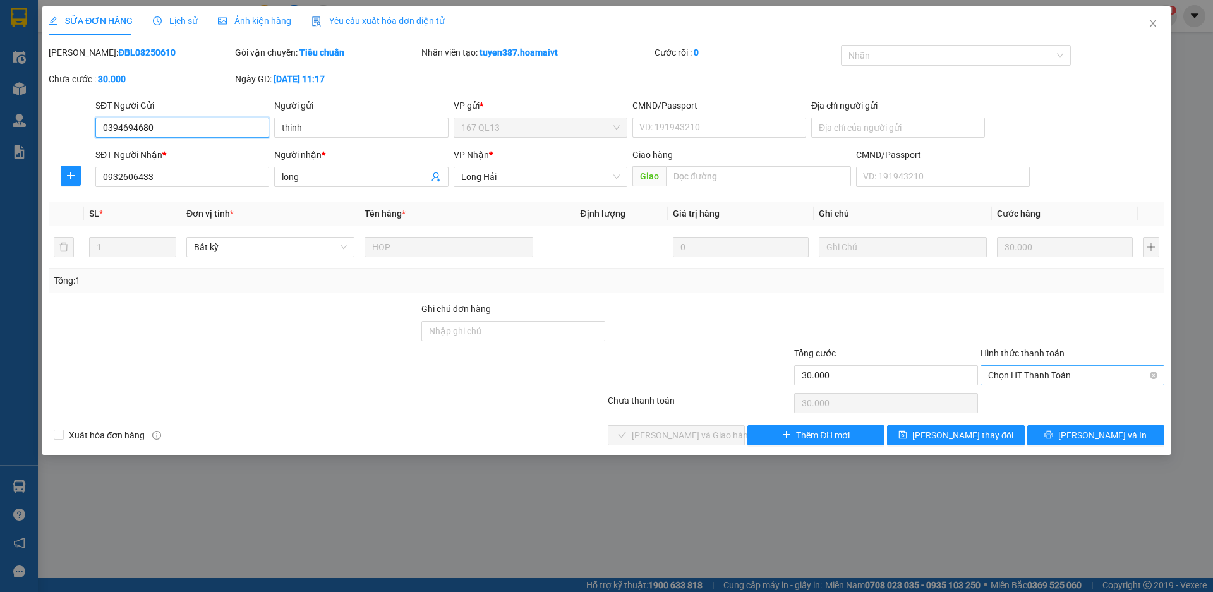
click at [1018, 382] on span "Chọn HT Thanh Toán" at bounding box center [1072, 375] width 169 height 19
click at [1020, 395] on div "Tại văn phòng" at bounding box center [1072, 401] width 169 height 14
type input "0"
click at [708, 435] on span "[PERSON_NAME] và Giao hàng" at bounding box center [692, 435] width 121 height 14
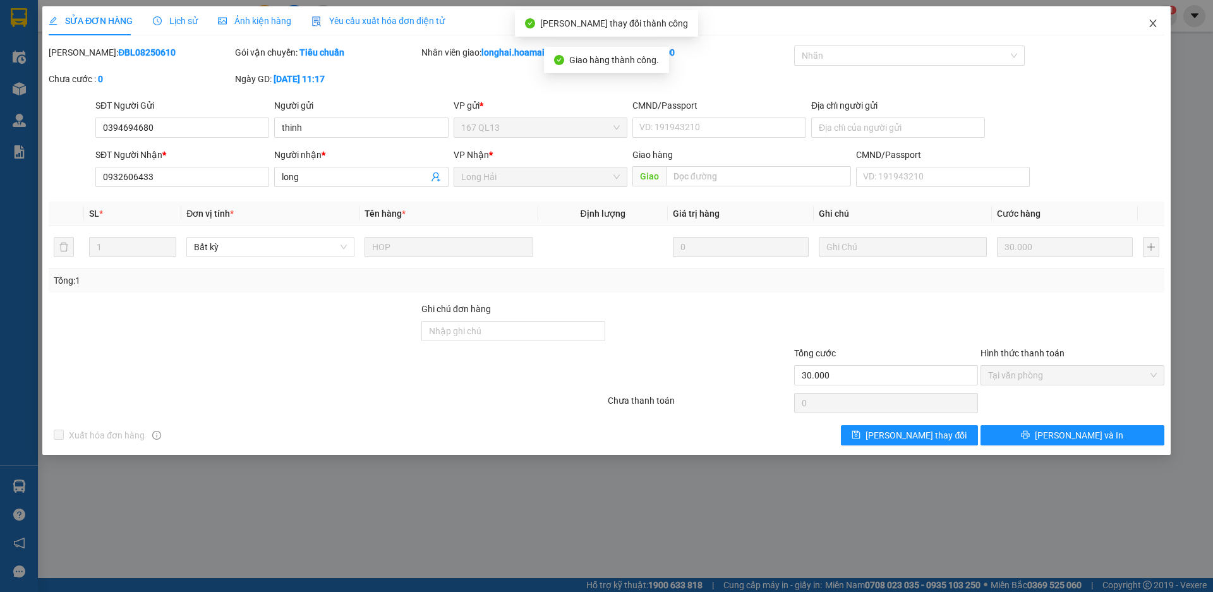
click at [1154, 23] on icon "close" at bounding box center [1152, 24] width 7 height 8
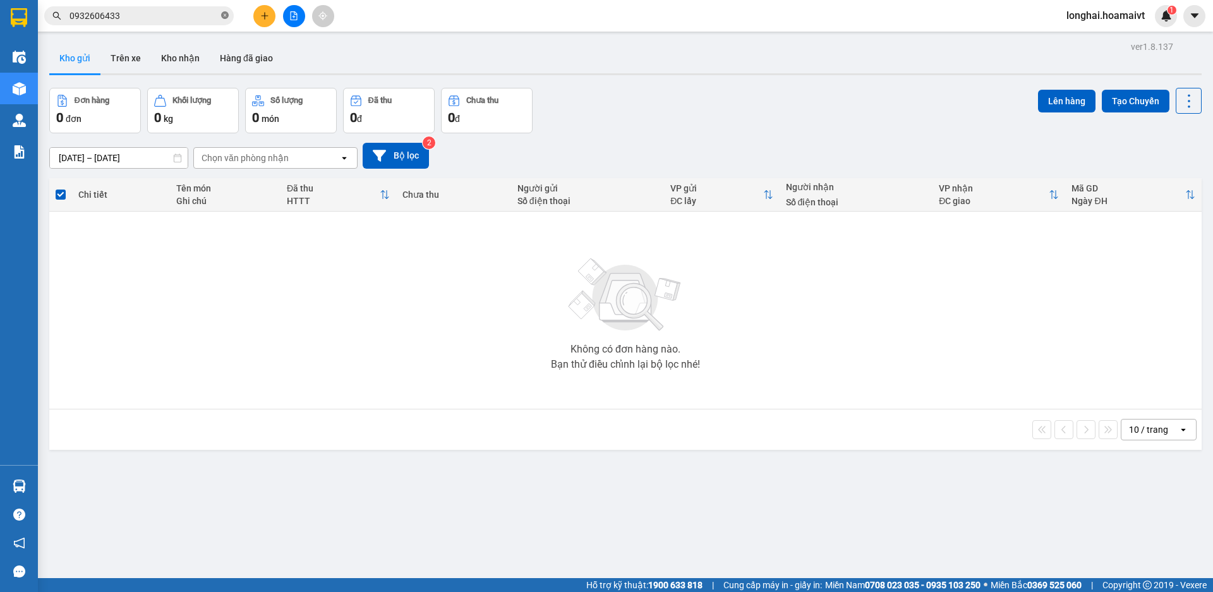
click at [225, 16] on icon "close-circle" at bounding box center [225, 15] width 8 height 8
click at [198, 51] on button "Kho nhận" at bounding box center [180, 58] width 59 height 30
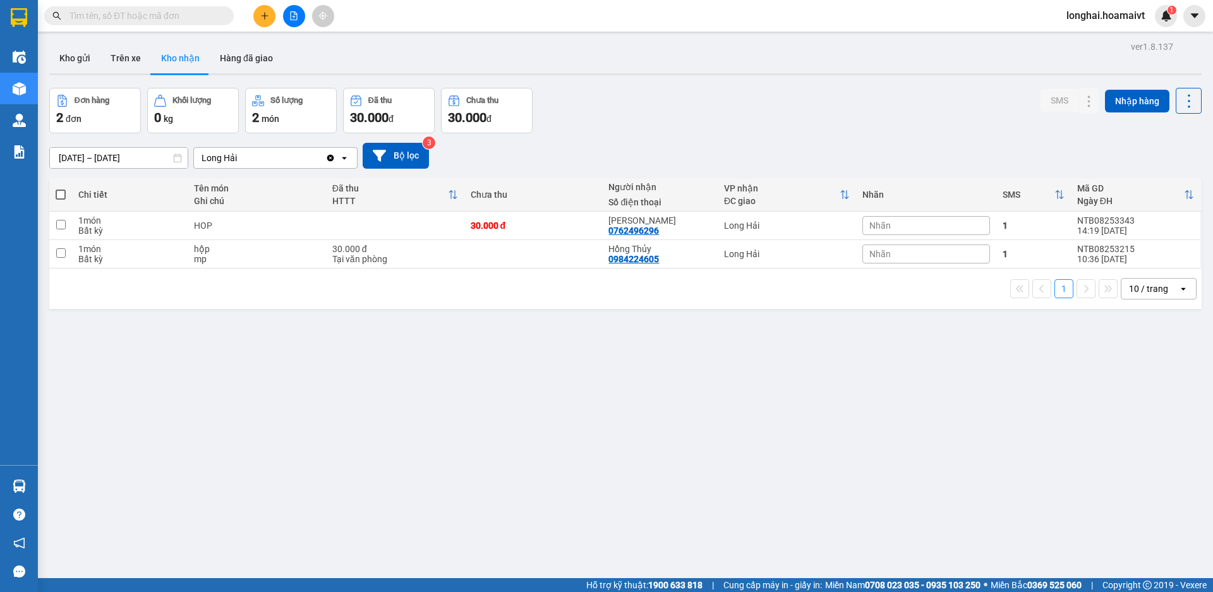
click at [162, 18] on input "text" at bounding box center [143, 16] width 149 height 14
click at [71, 69] on button "Kho gửi" at bounding box center [74, 58] width 51 height 30
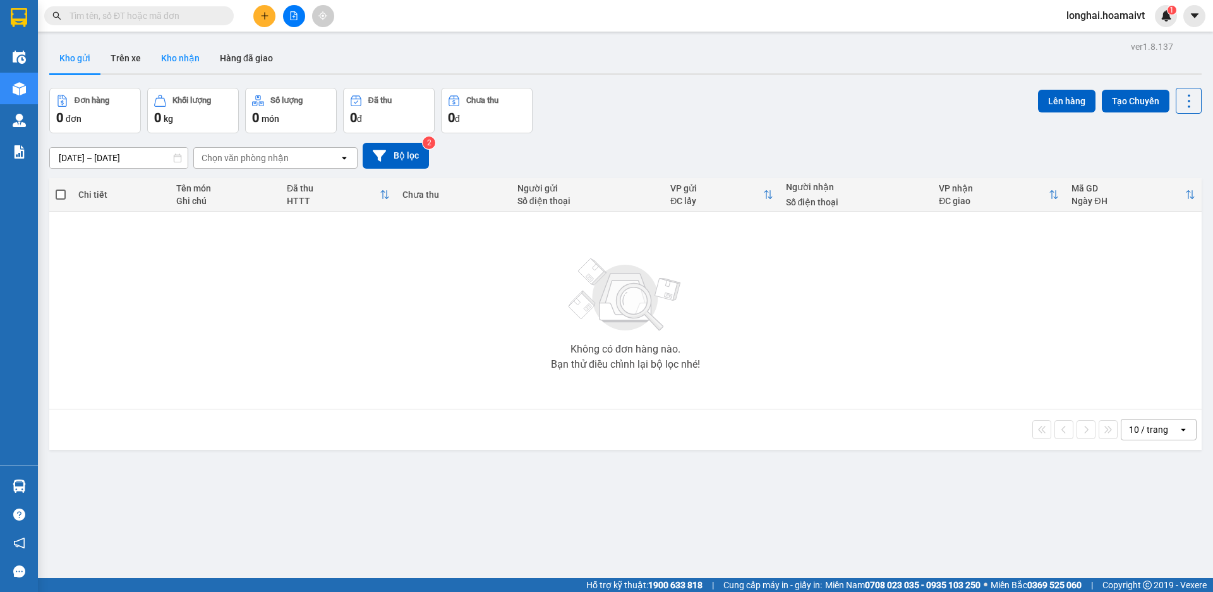
click at [166, 56] on button "Kho nhận" at bounding box center [180, 58] width 59 height 30
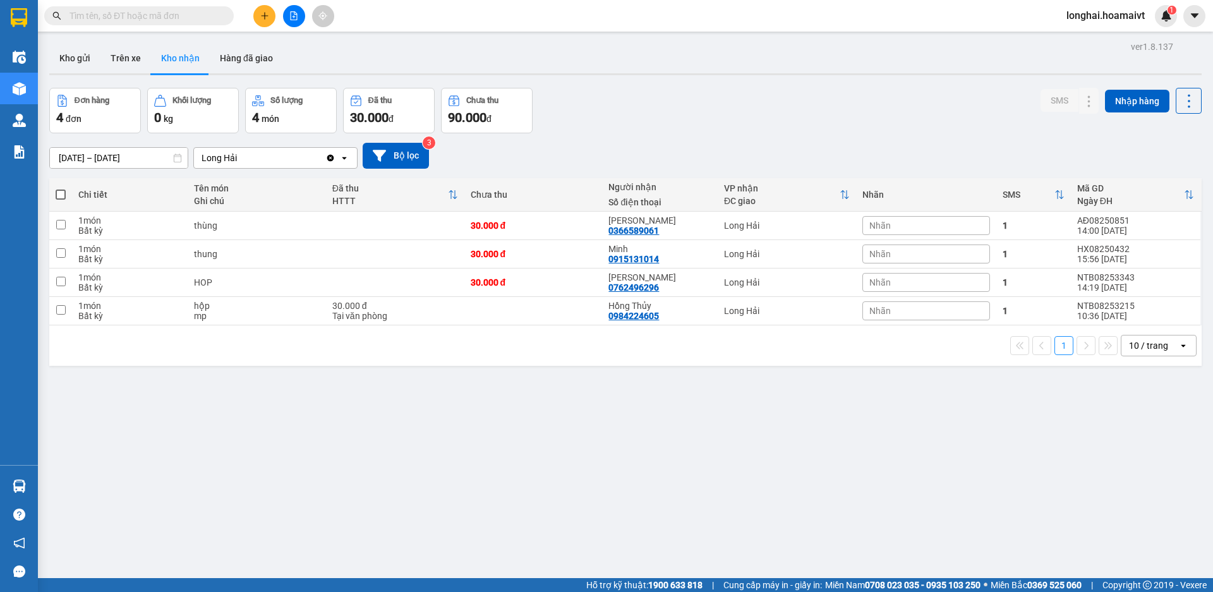
drag, startPoint x: 132, startPoint y: 16, endPoint x: 142, endPoint y: 13, distance: 10.0
click at [142, 13] on input "text" at bounding box center [143, 16] width 149 height 14
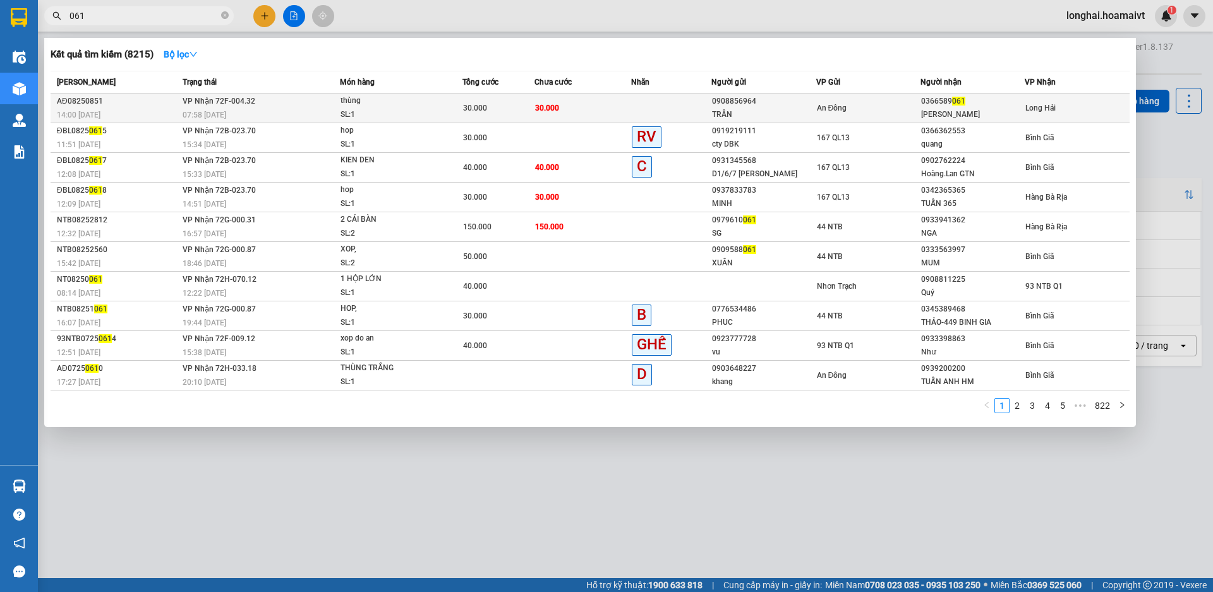
type input "061"
click at [453, 113] on span "thùng SL: 1" at bounding box center [401, 107] width 121 height 27
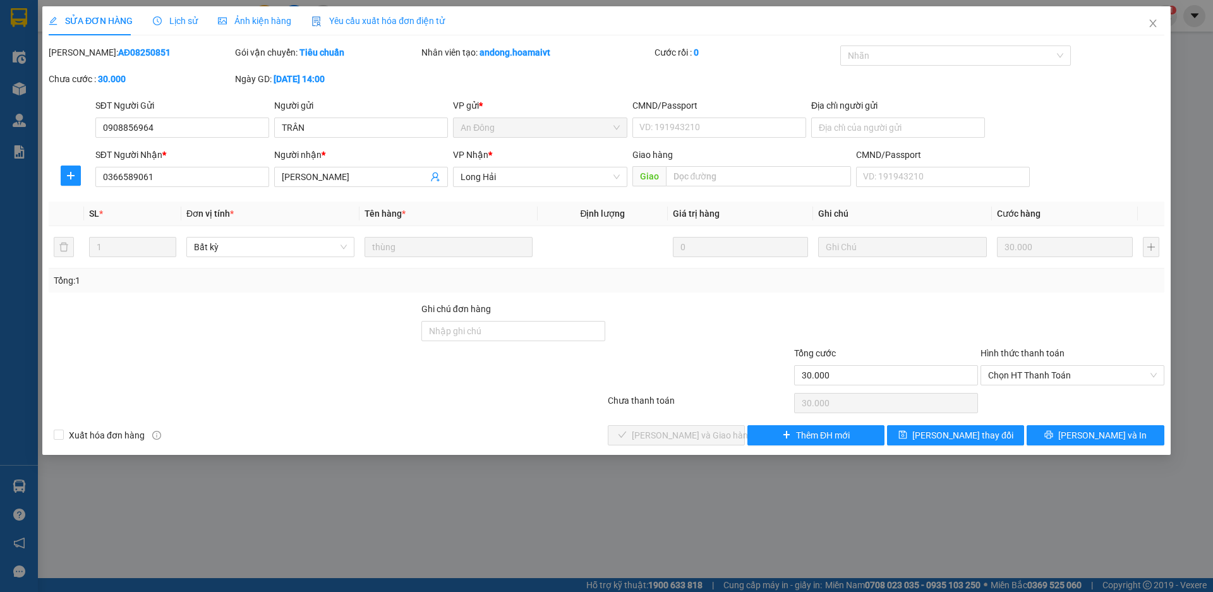
type input "0908856964"
type input "TRÂN"
type input "0366589061"
type input "[PERSON_NAME]"
type input "30.000"
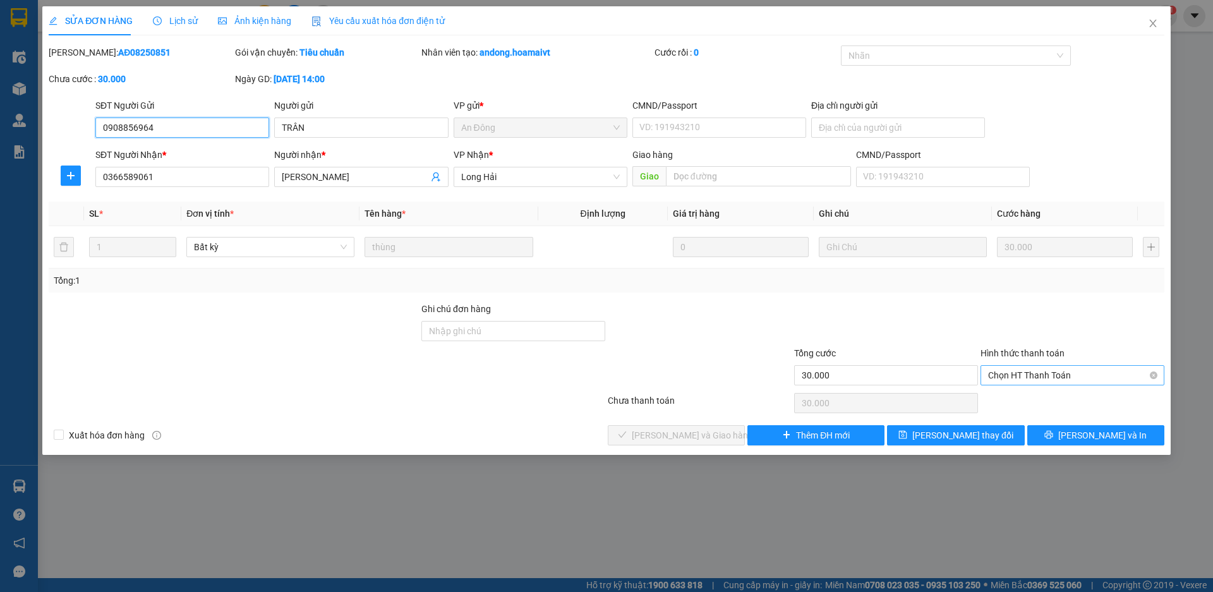
click at [1011, 370] on span "Chọn HT Thanh Toán" at bounding box center [1072, 375] width 169 height 19
click at [1030, 399] on div "Tại văn phòng" at bounding box center [1072, 401] width 169 height 14
type input "0"
click at [713, 428] on span "[PERSON_NAME] và Giao hàng" at bounding box center [692, 435] width 121 height 14
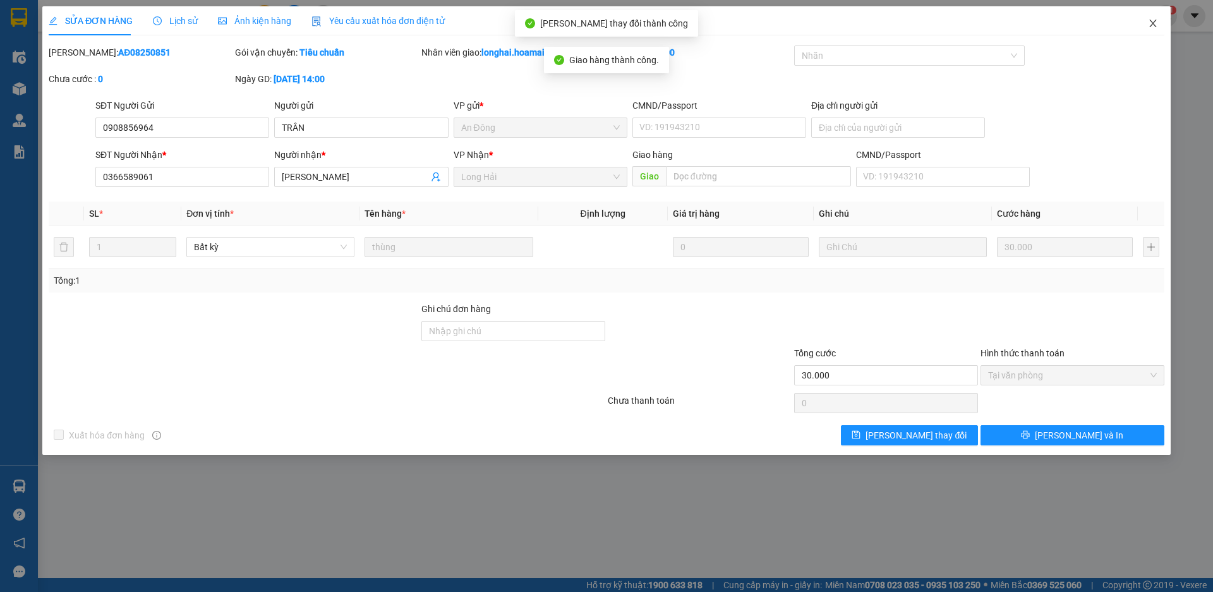
click at [1149, 20] on icon "close" at bounding box center [1153, 23] width 10 height 10
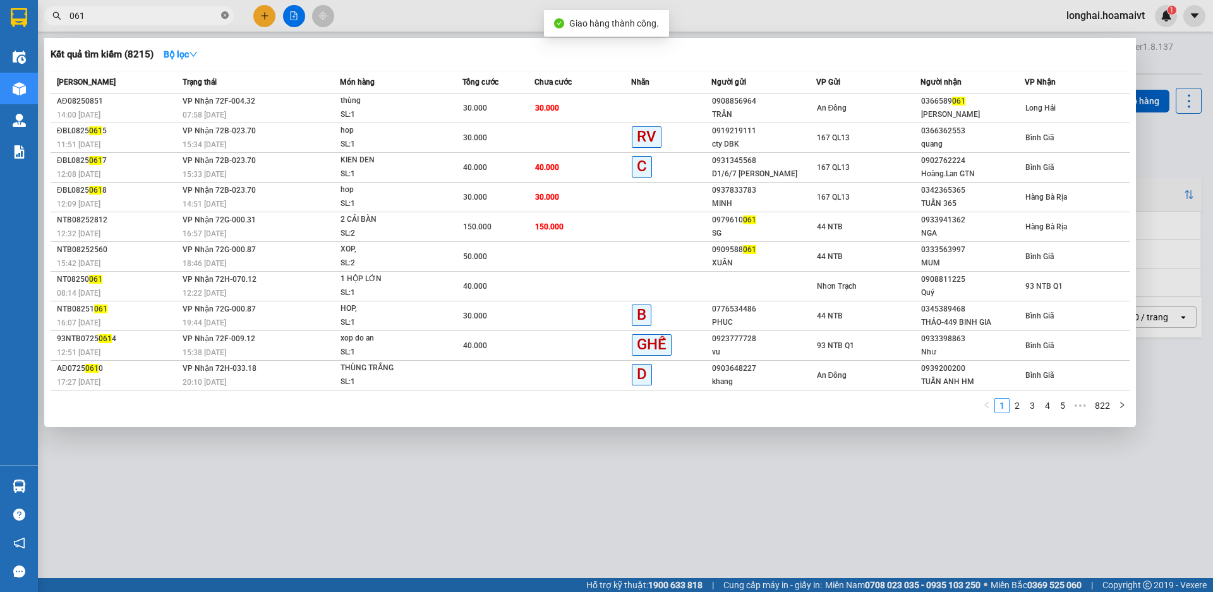
click at [227, 17] on icon "close-circle" at bounding box center [225, 15] width 8 height 8
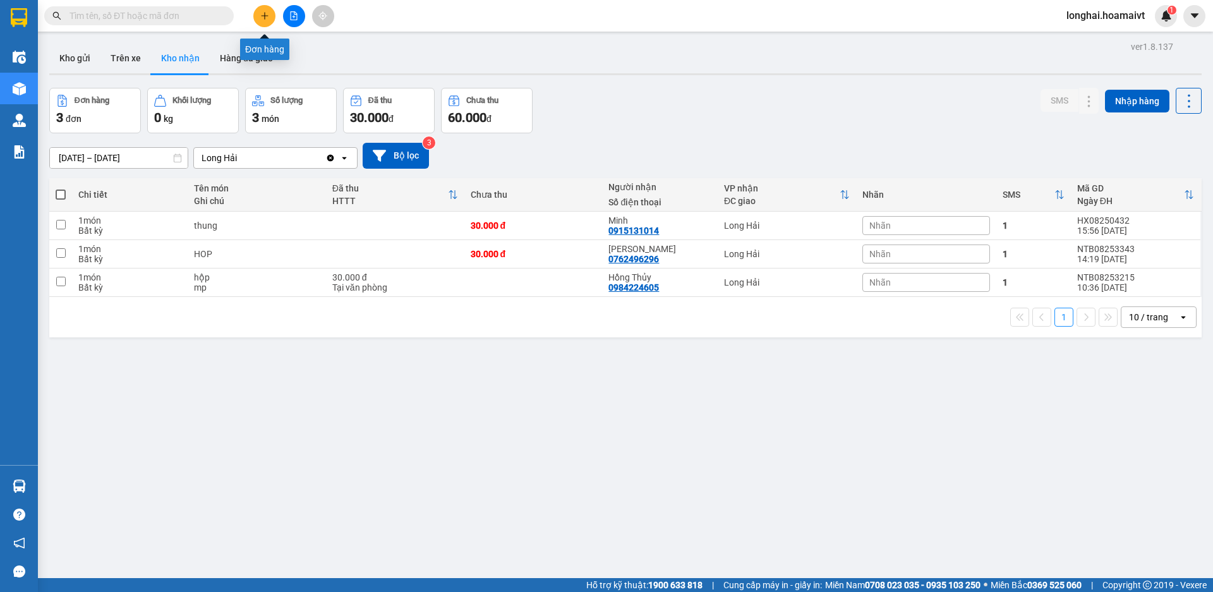
click at [261, 15] on icon "plus" at bounding box center [264, 15] width 9 height 9
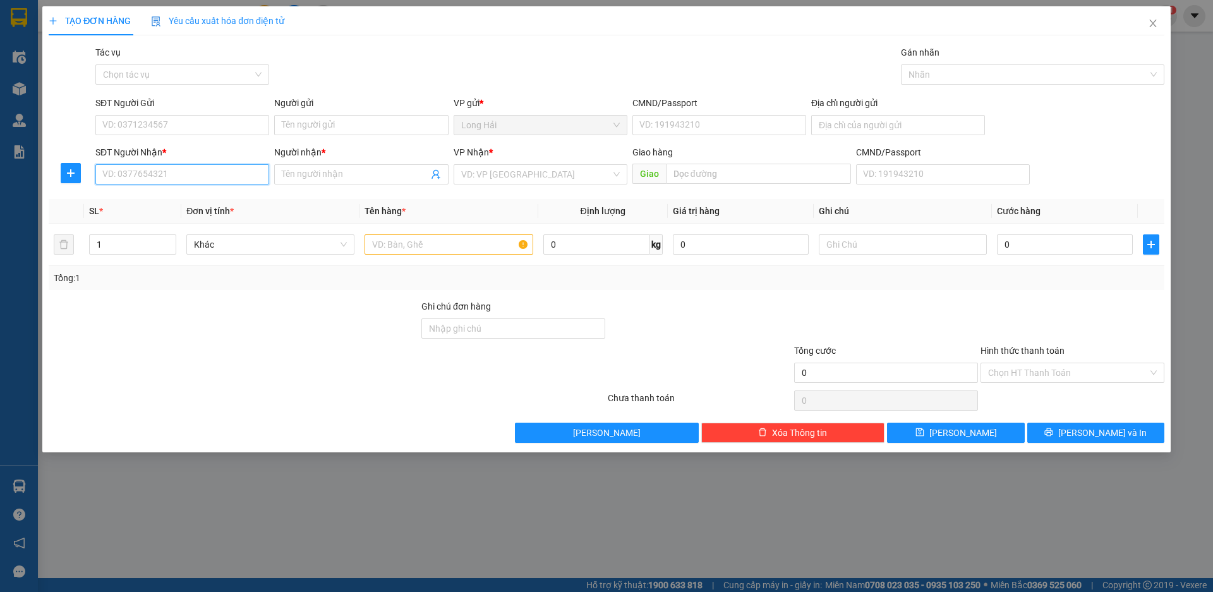
click at [198, 169] on input "SĐT Người Nhận *" at bounding box center [182, 174] width 174 height 20
type input "0937686"
click at [207, 191] on div "0937686015 - NA" at bounding box center [182, 200] width 174 height 20
type input "to 11 kh hai phong 2"
type input "0937686015"
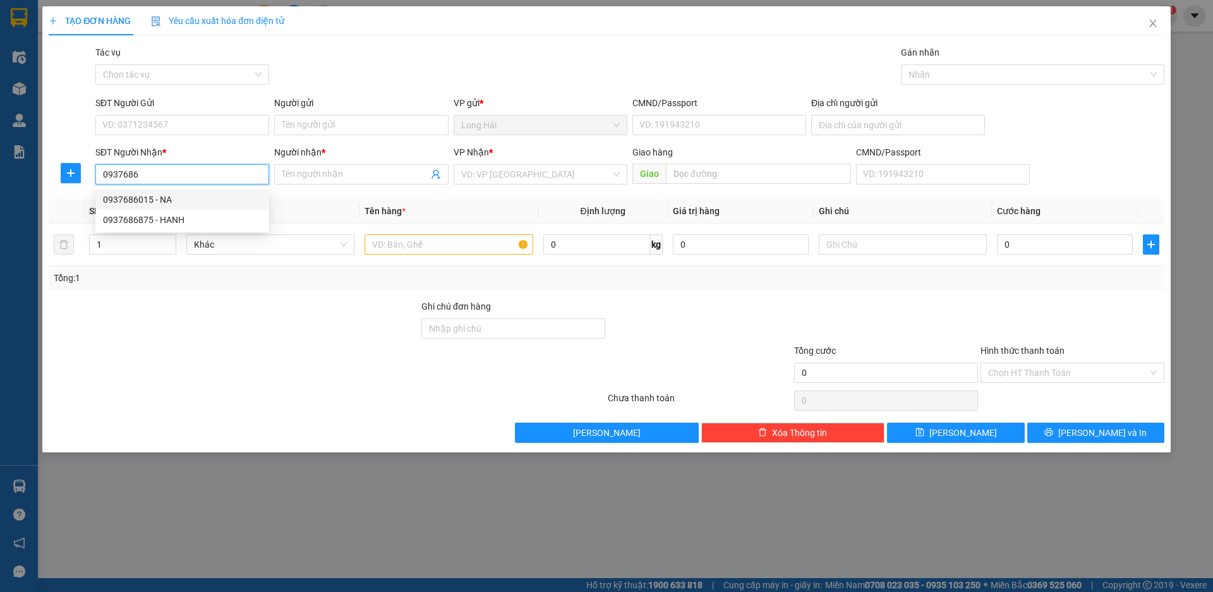
type input "NA"
type input "0937686015"
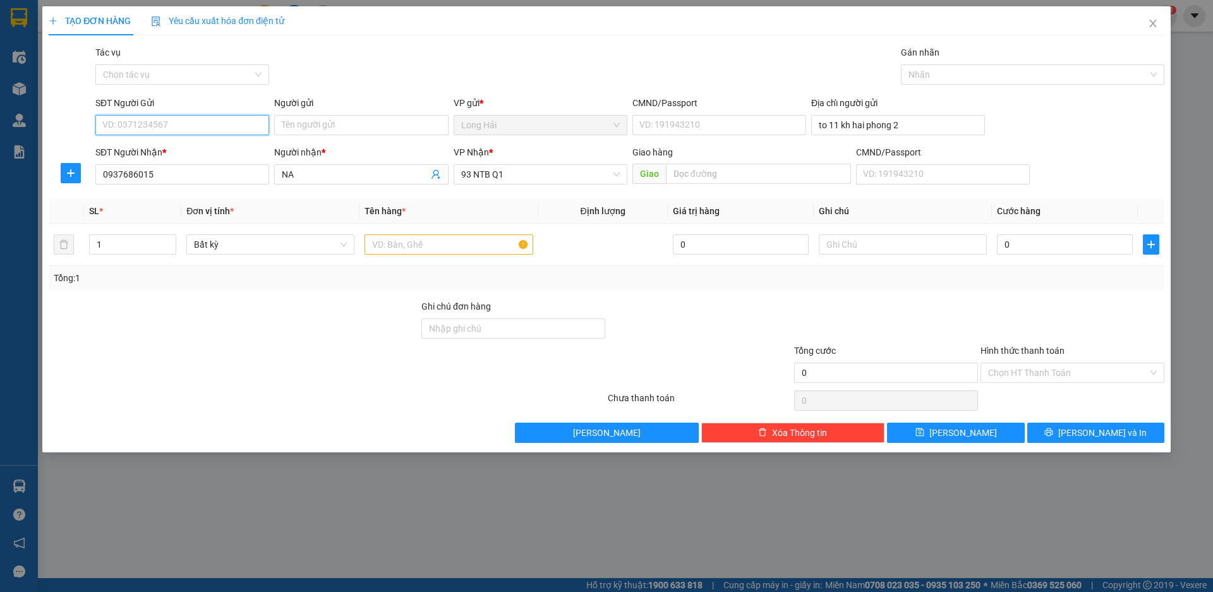
click at [185, 124] on input "SĐT Người Gửi" at bounding box center [182, 125] width 174 height 20
click at [204, 143] on div "0983173880 - ĐÀO" at bounding box center [182, 150] width 174 height 20
type input "0983173880"
type input "ĐÀO"
type input "075179000727"
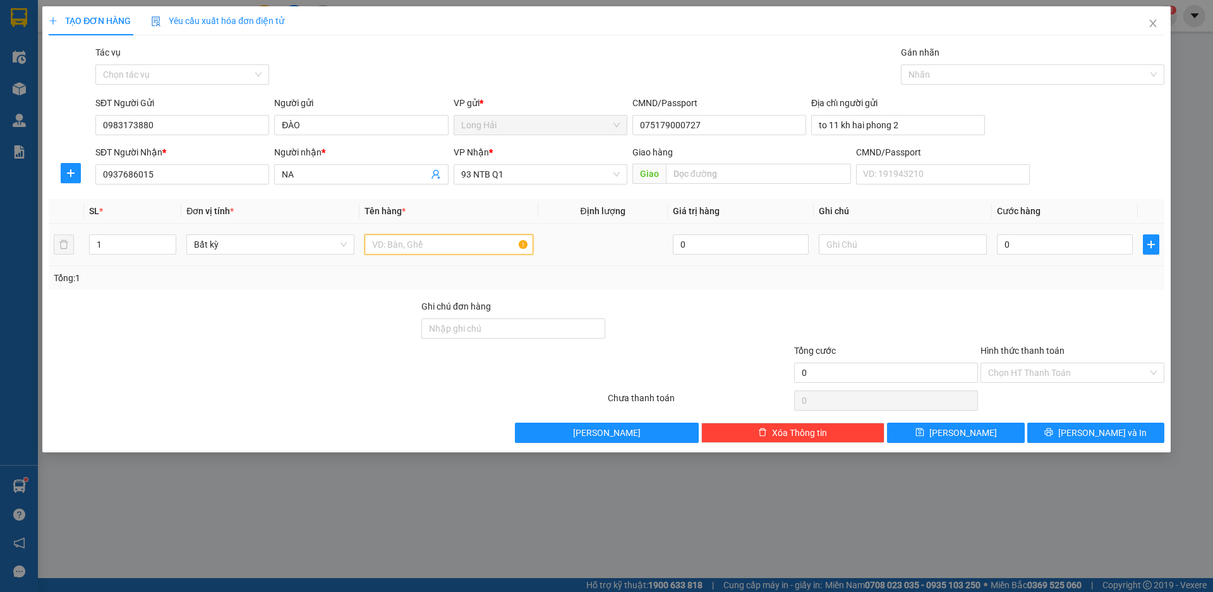
click at [443, 243] on input "text" at bounding box center [449, 244] width 168 height 20
type input "[GEOGRAPHIC_DATA]"
click at [1048, 233] on div "0" at bounding box center [1065, 244] width 136 height 25
click at [1048, 240] on input "0" at bounding box center [1065, 244] width 136 height 20
type input "8"
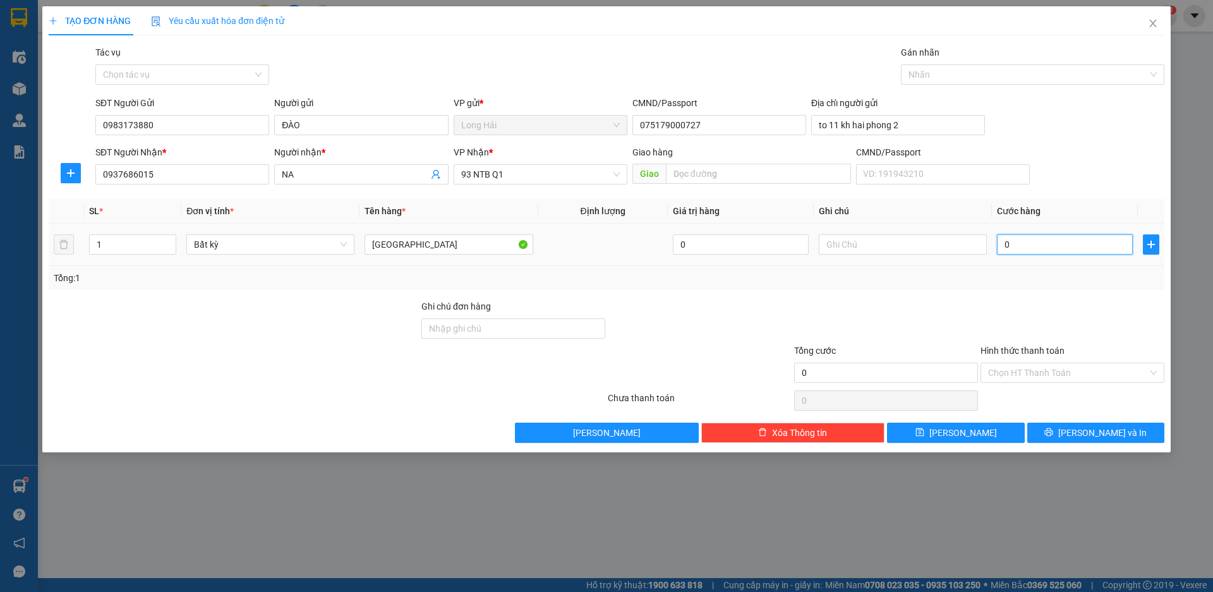
type input "8"
type input "80"
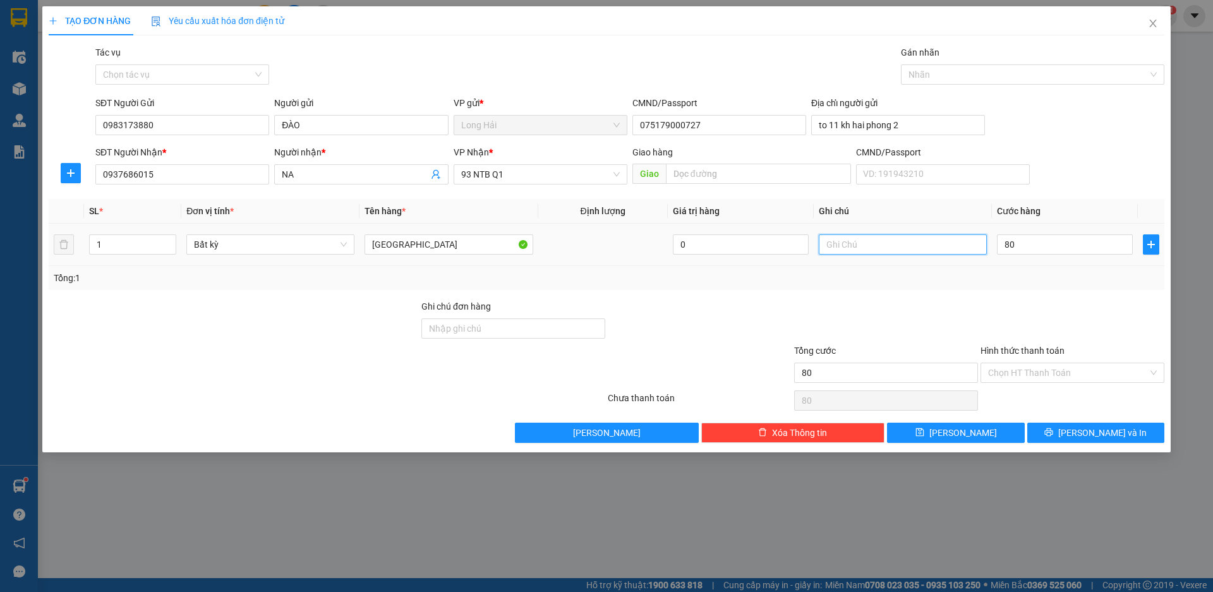
type input "80.000"
click at [927, 239] on input "text" at bounding box center [903, 244] width 168 height 20
type input "D"
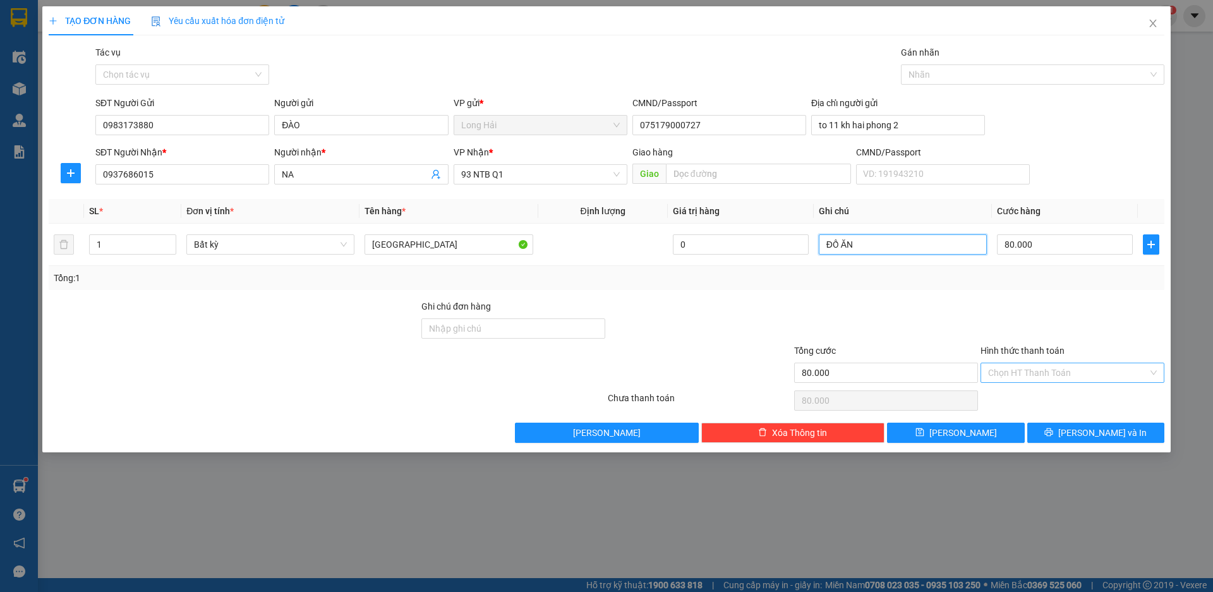
type input "ĐỒ ĂN"
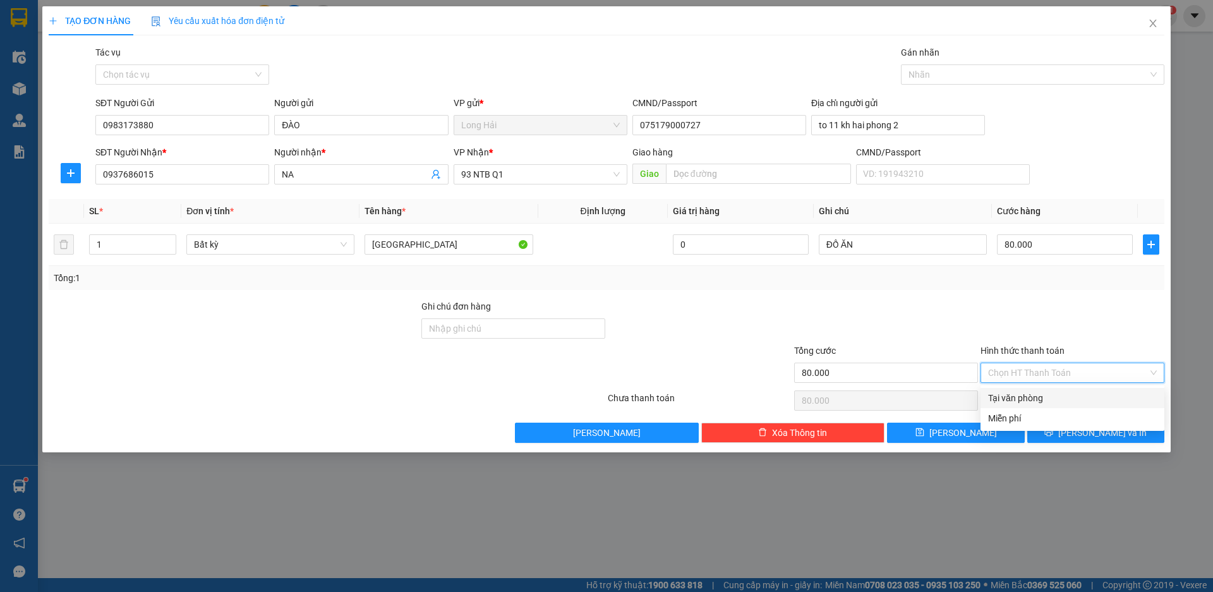
click at [1072, 377] on input "Hình thức thanh toán" at bounding box center [1068, 372] width 160 height 19
click at [1069, 398] on div "Tại văn phòng" at bounding box center [1072, 398] width 169 height 14
type input "0"
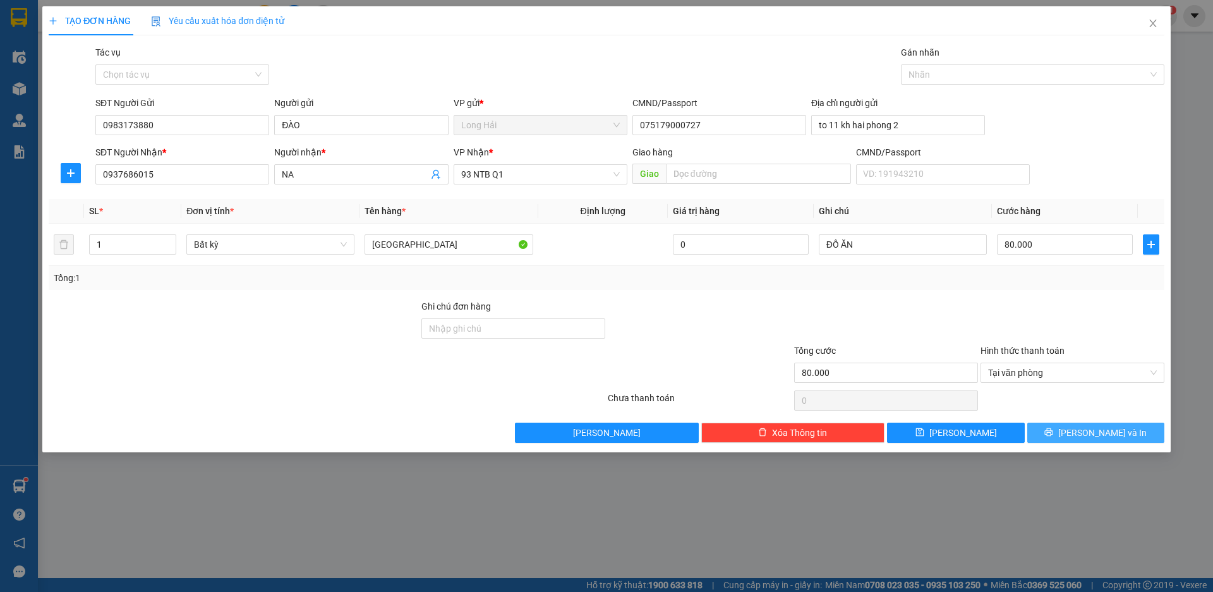
click at [1085, 437] on span "[PERSON_NAME] và In" at bounding box center [1102, 433] width 88 height 14
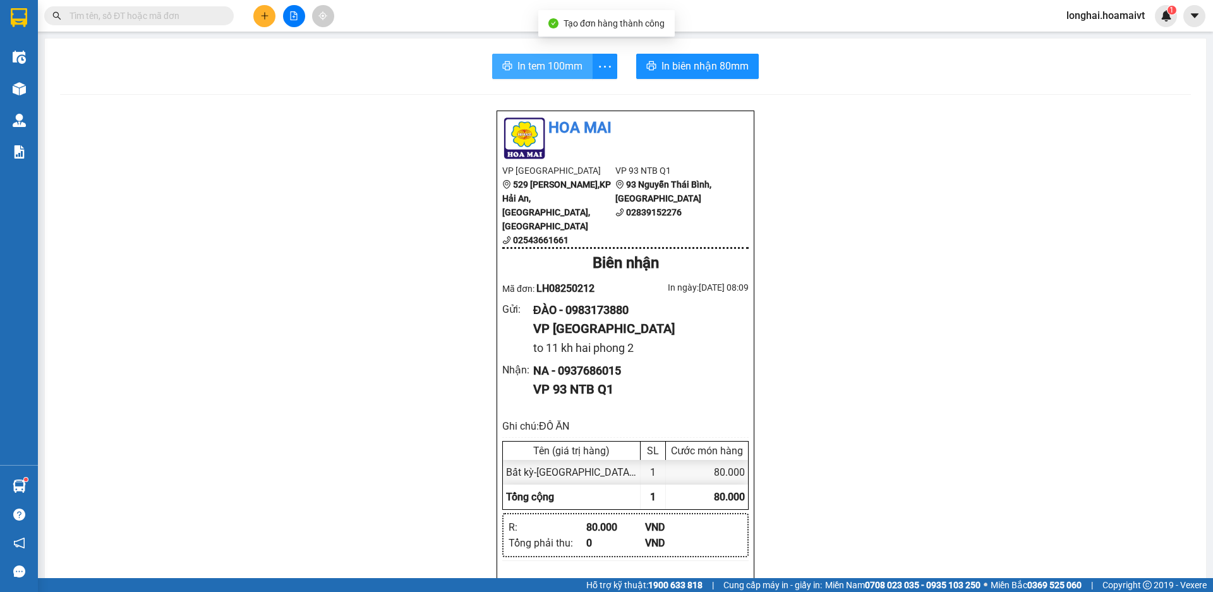
click at [564, 64] on span "In tem 100mm" at bounding box center [549, 66] width 65 height 16
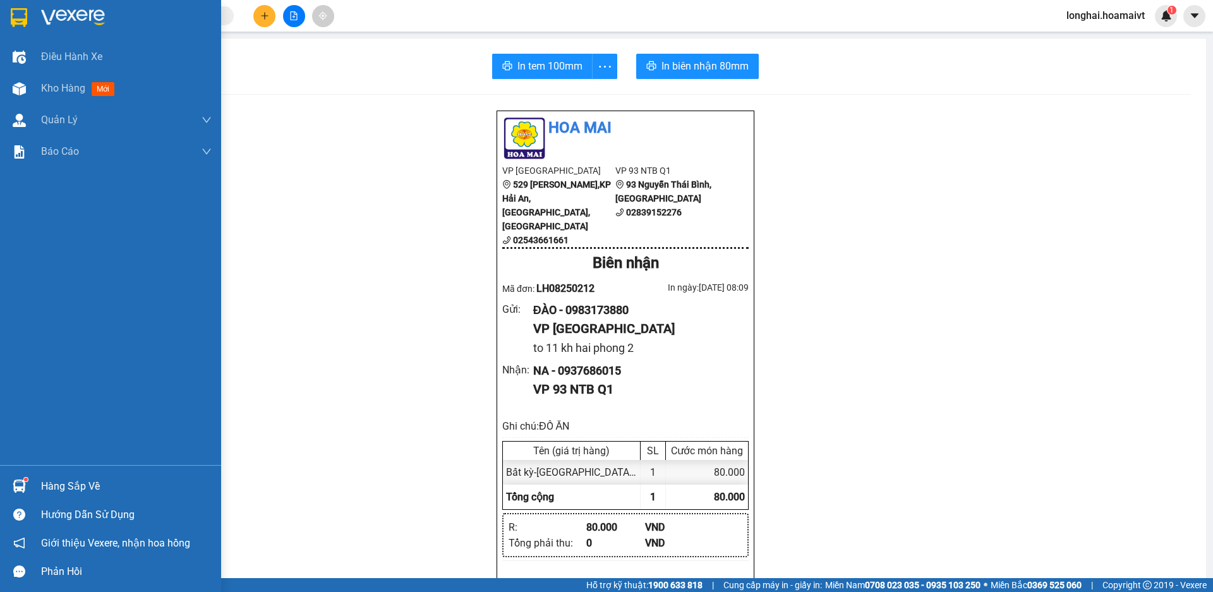
click at [39, 481] on div "Hàng sắp về" at bounding box center [110, 486] width 221 height 28
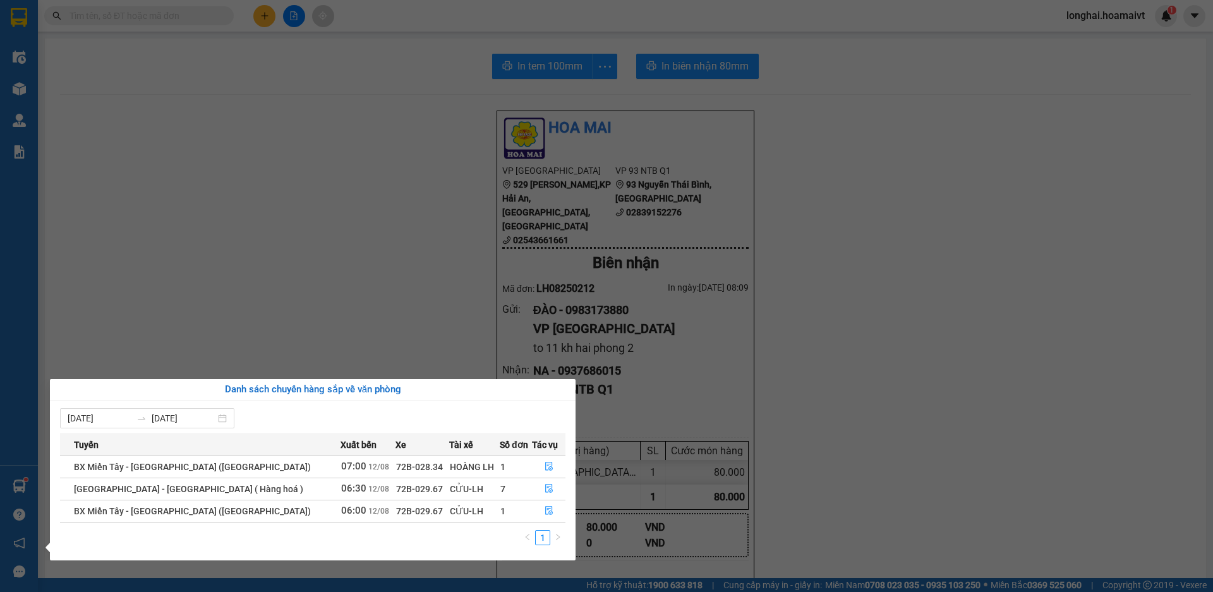
click at [477, 384] on div "Danh sách chuyến hàng sắp về văn phòng" at bounding box center [312, 389] width 505 height 15
click at [68, 156] on section "Kết quả tìm kiếm ( 8215 ) Bộ lọc Mã ĐH Trạng thái Món hàng Tổng cước Chưa cước …" at bounding box center [606, 296] width 1213 height 592
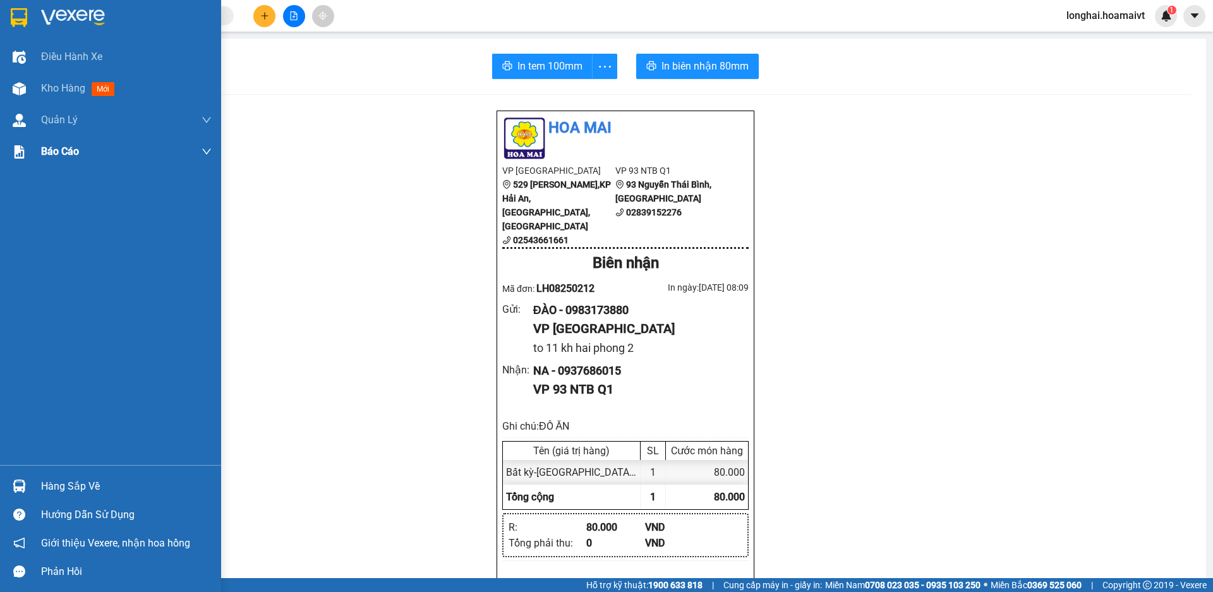
click at [40, 87] on div "Kho hàng mới" at bounding box center [110, 89] width 221 height 32
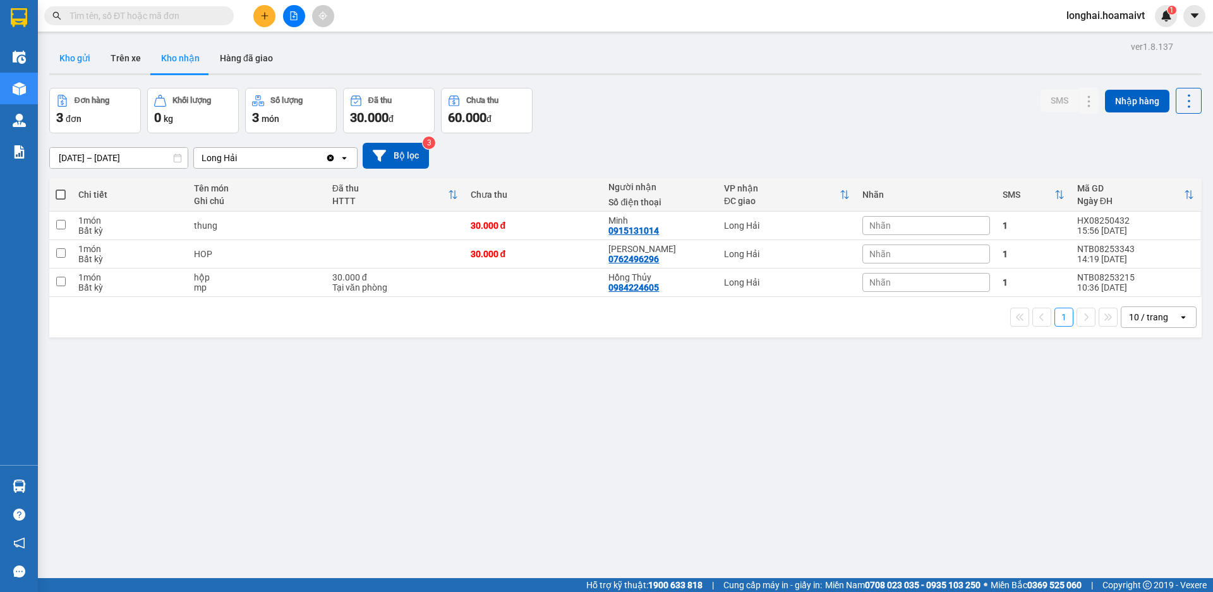
click at [63, 54] on button "Kho gửi" at bounding box center [74, 58] width 51 height 30
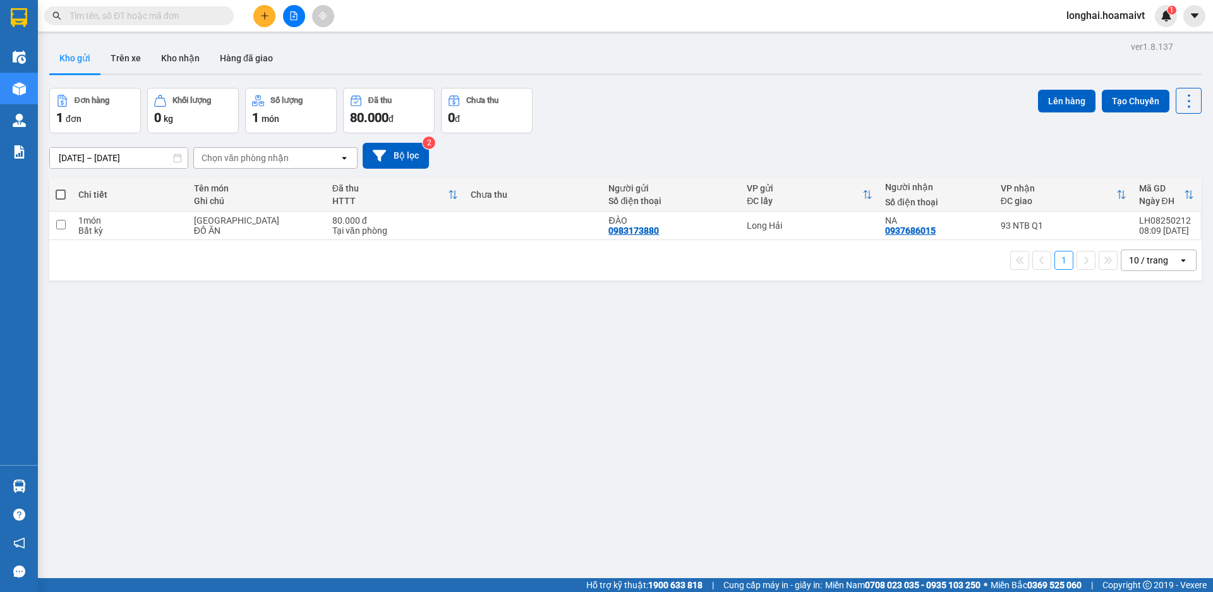
click at [59, 193] on span at bounding box center [61, 195] width 10 height 10
click at [61, 188] on input "checkbox" at bounding box center [61, 188] width 0 height 0
checkbox input "true"
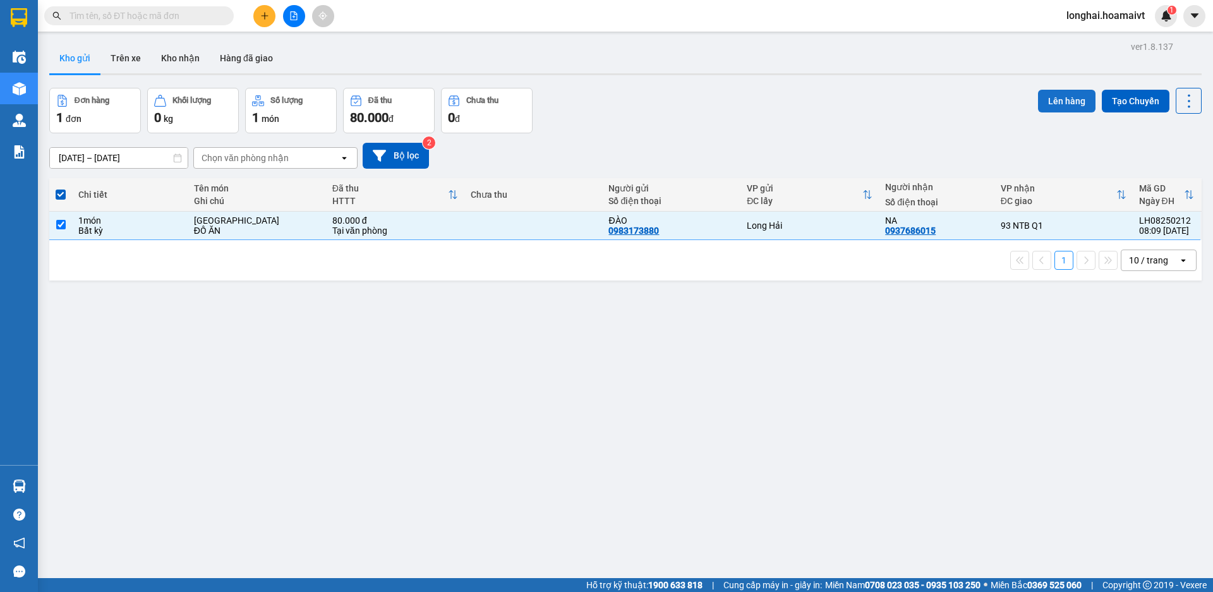
click at [1044, 106] on button "Lên hàng" at bounding box center [1066, 101] width 57 height 23
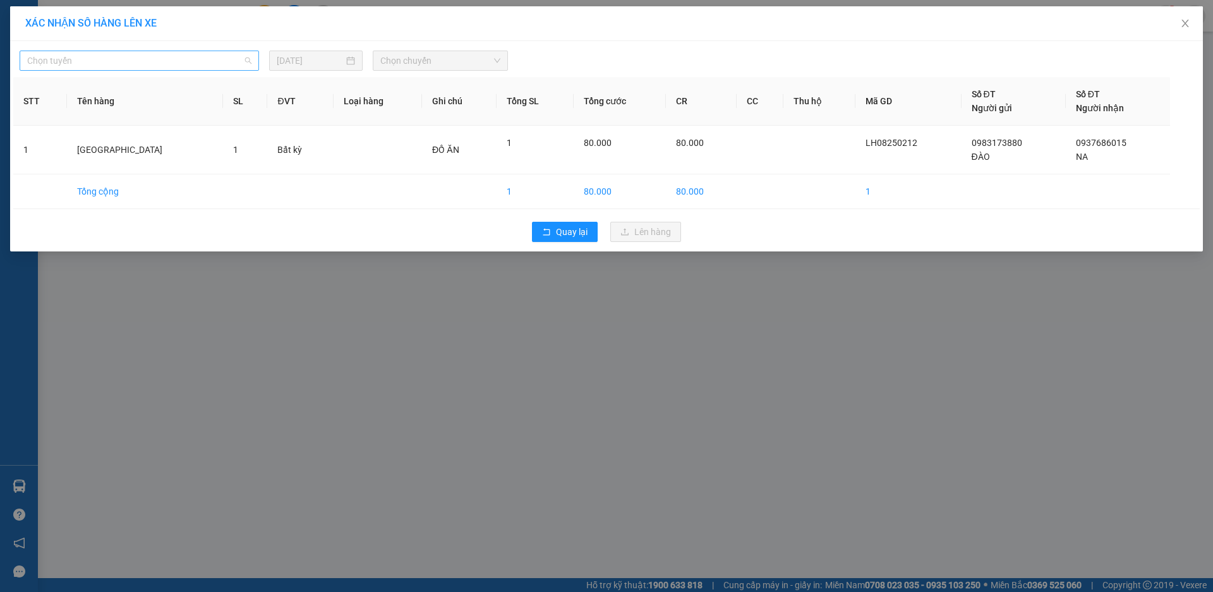
click at [111, 64] on span "Chọn tuyến" at bounding box center [139, 60] width 224 height 19
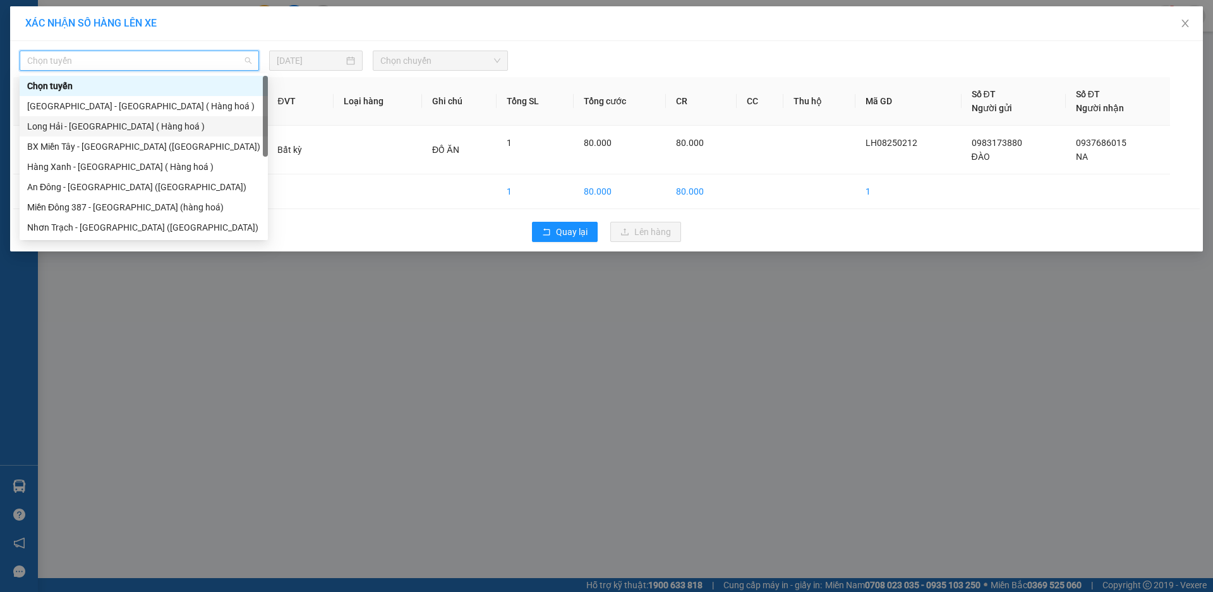
click at [131, 124] on div "Long Hải - [GEOGRAPHIC_DATA] ( Hàng hoá )" at bounding box center [143, 126] width 233 height 14
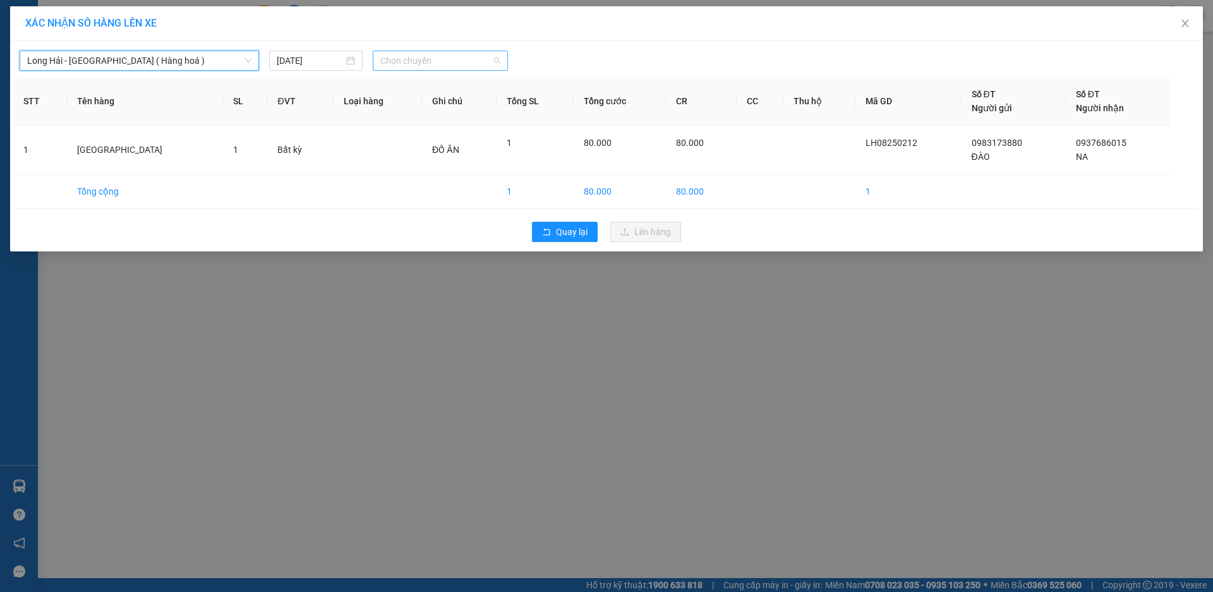
click at [391, 62] on span "Chọn chuyến" at bounding box center [440, 60] width 120 height 19
type input "09"
click at [436, 107] on div "Thêm chuyến " 09:00 "" at bounding box center [440, 106] width 135 height 21
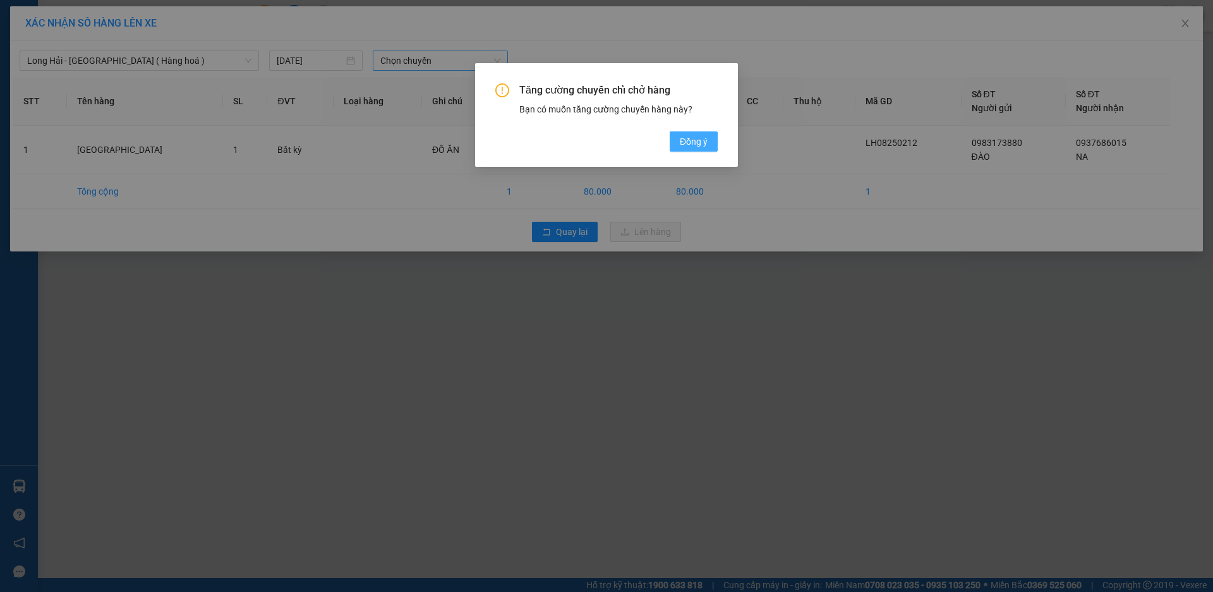
click at [703, 143] on span "Đồng ý" at bounding box center [694, 142] width 28 height 14
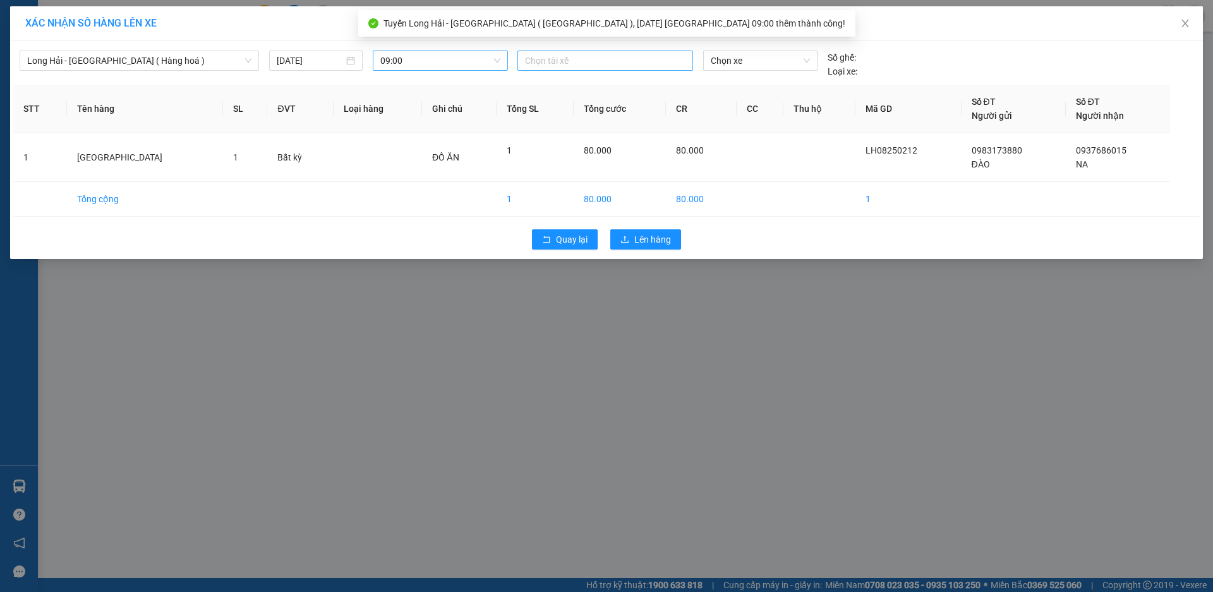
click at [567, 54] on div at bounding box center [605, 60] width 169 height 15
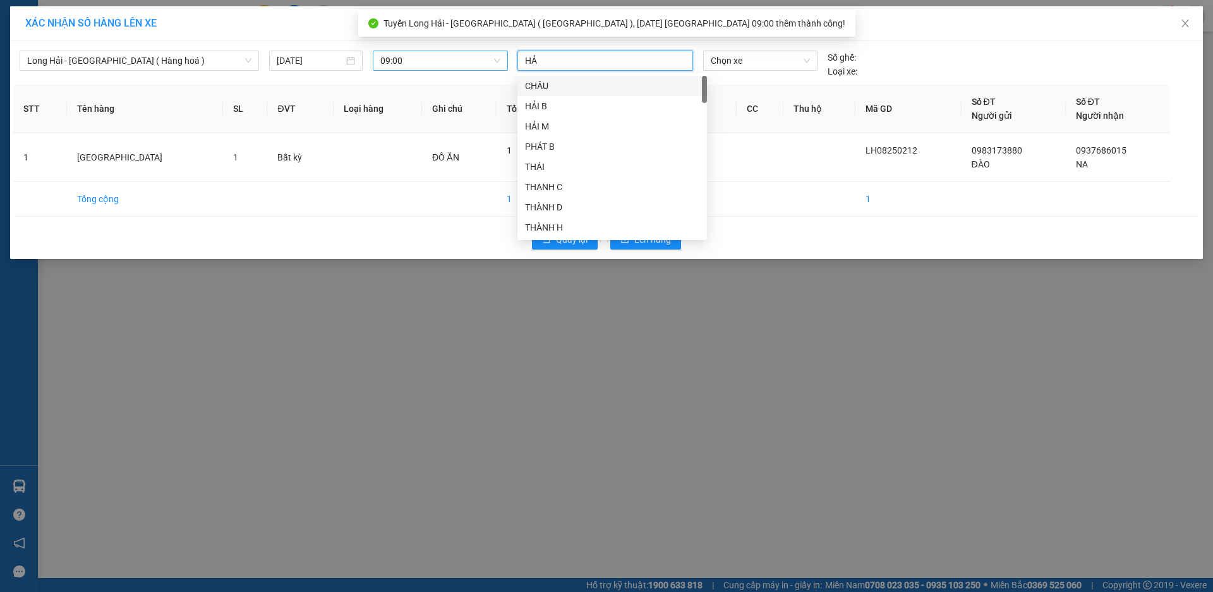
type input "HẢI"
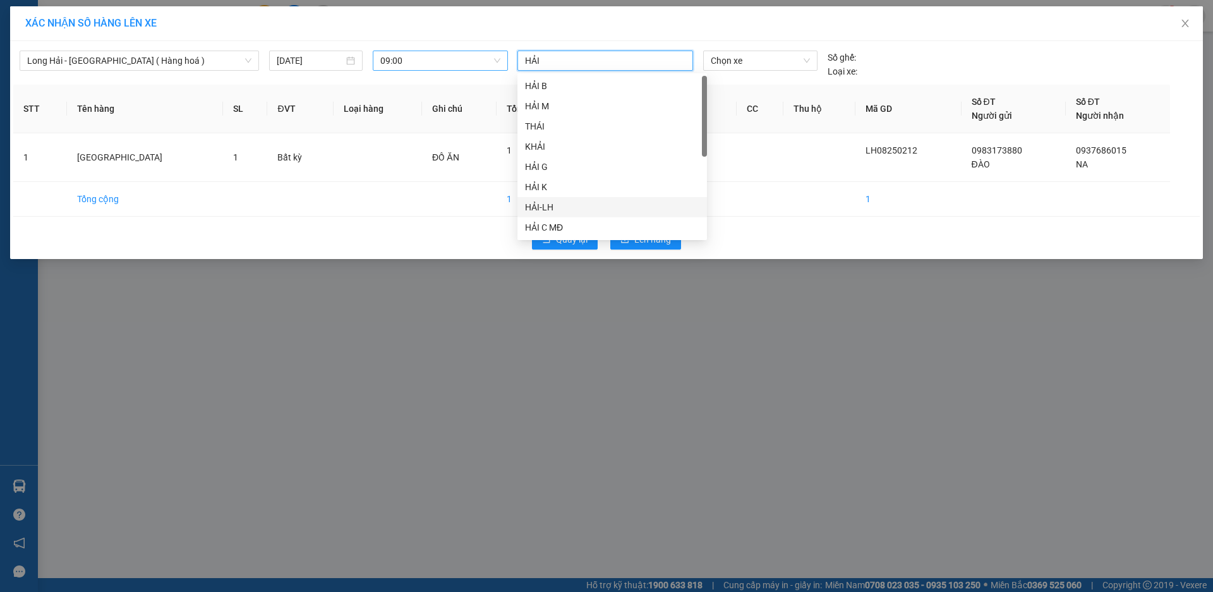
click at [562, 202] on div "HẢI-LH" at bounding box center [612, 207] width 174 height 14
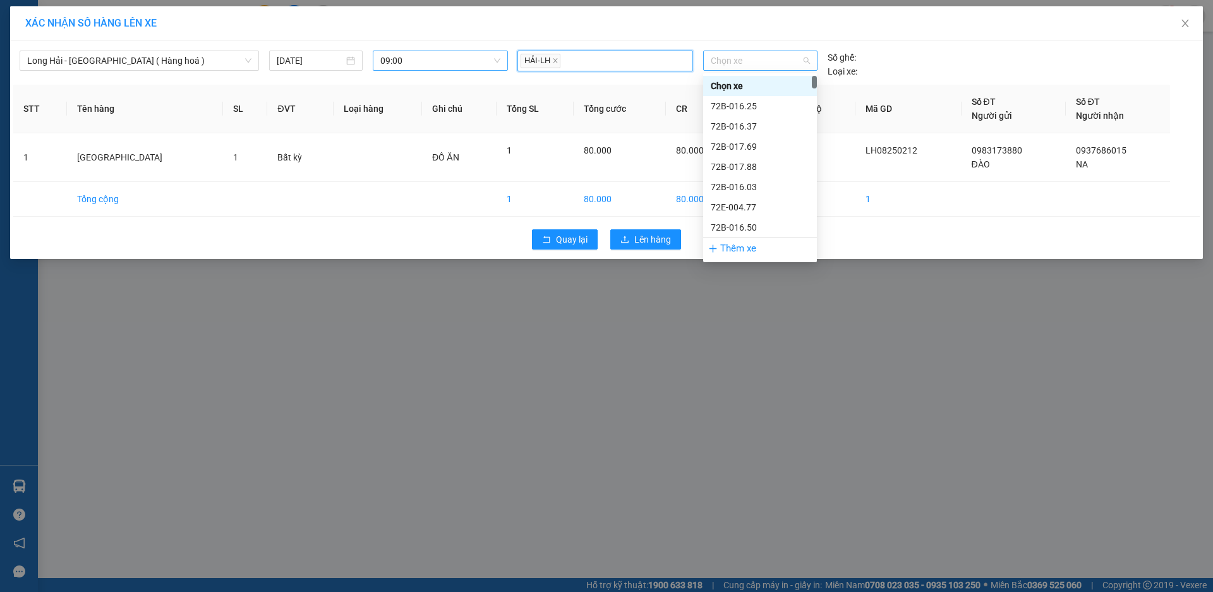
click at [734, 56] on span "Chọn xe" at bounding box center [760, 60] width 99 height 19
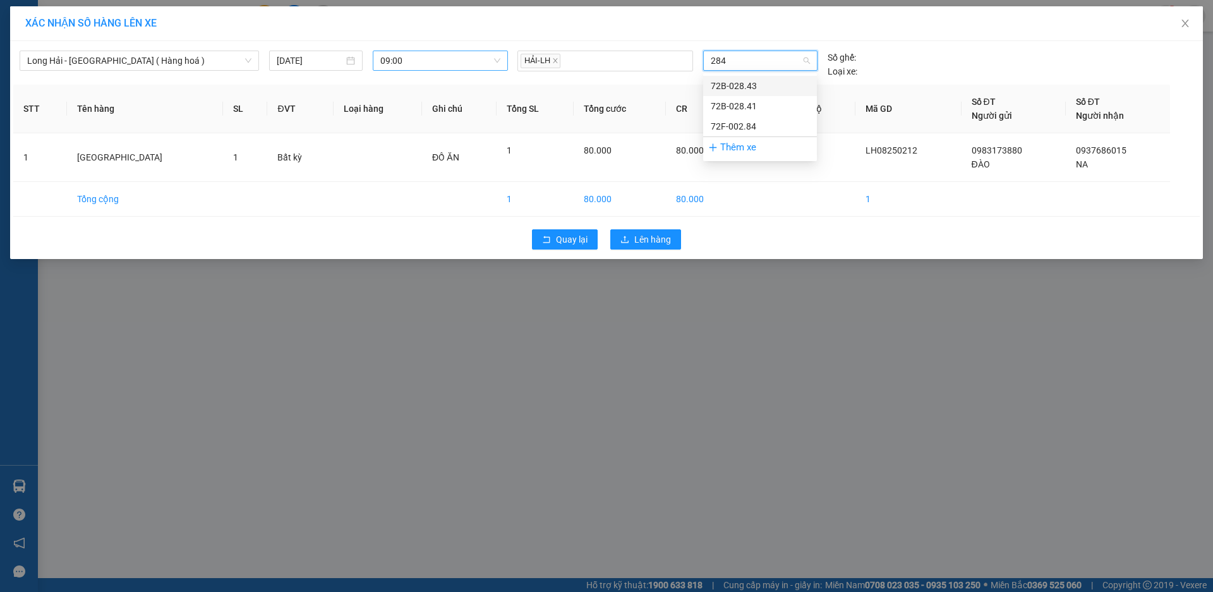
type input "2841"
click at [759, 90] on div "72B-028.41" at bounding box center [760, 86] width 99 height 14
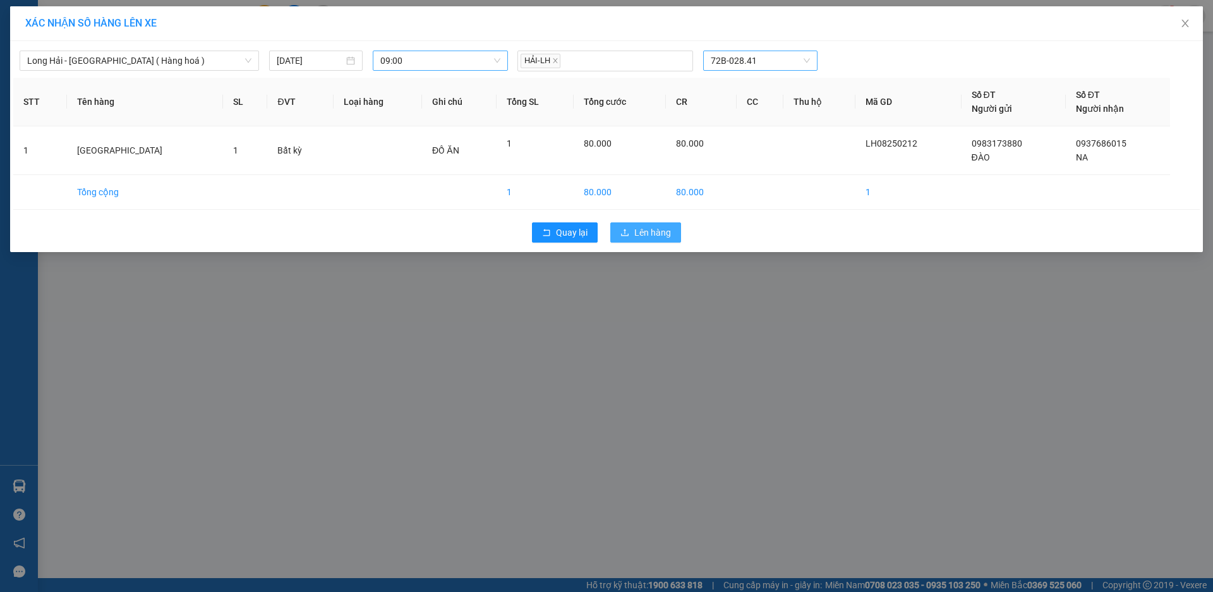
click at [665, 236] on span "Lên hàng" at bounding box center [652, 233] width 37 height 14
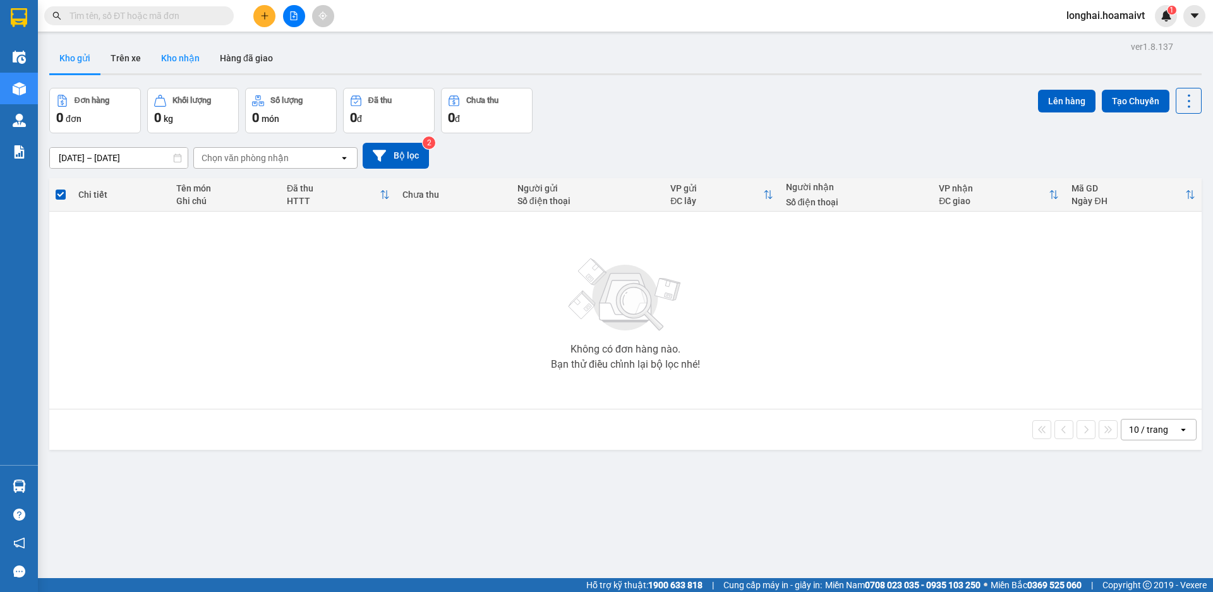
click at [199, 56] on button "Kho nhận" at bounding box center [180, 58] width 59 height 30
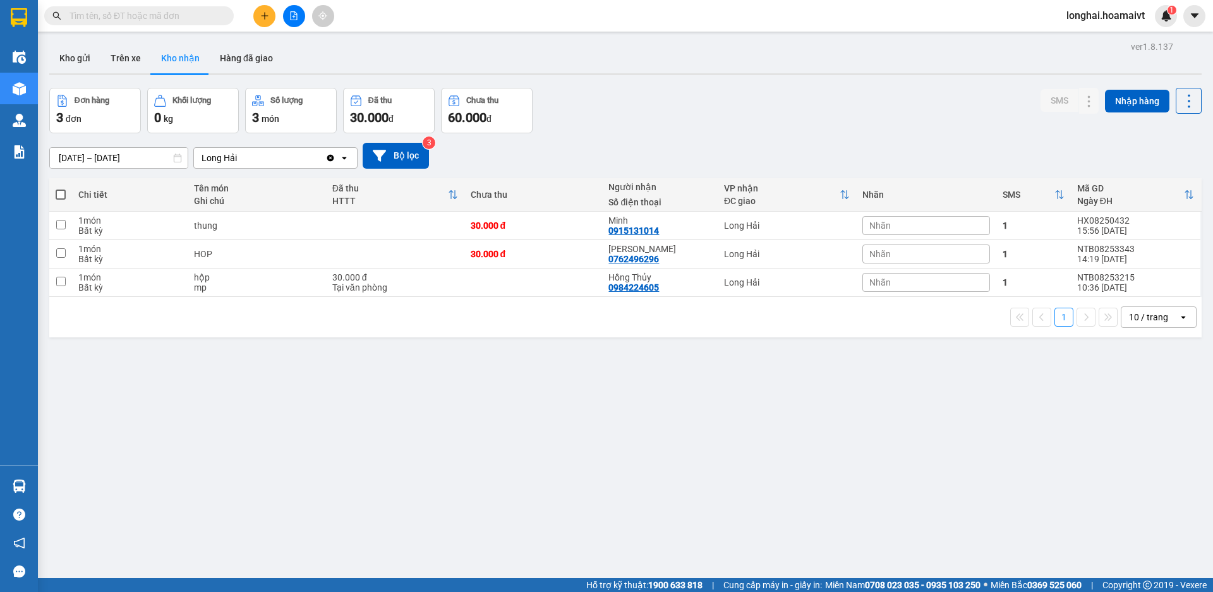
click at [87, 61] on button "Kho gửi" at bounding box center [74, 58] width 51 height 30
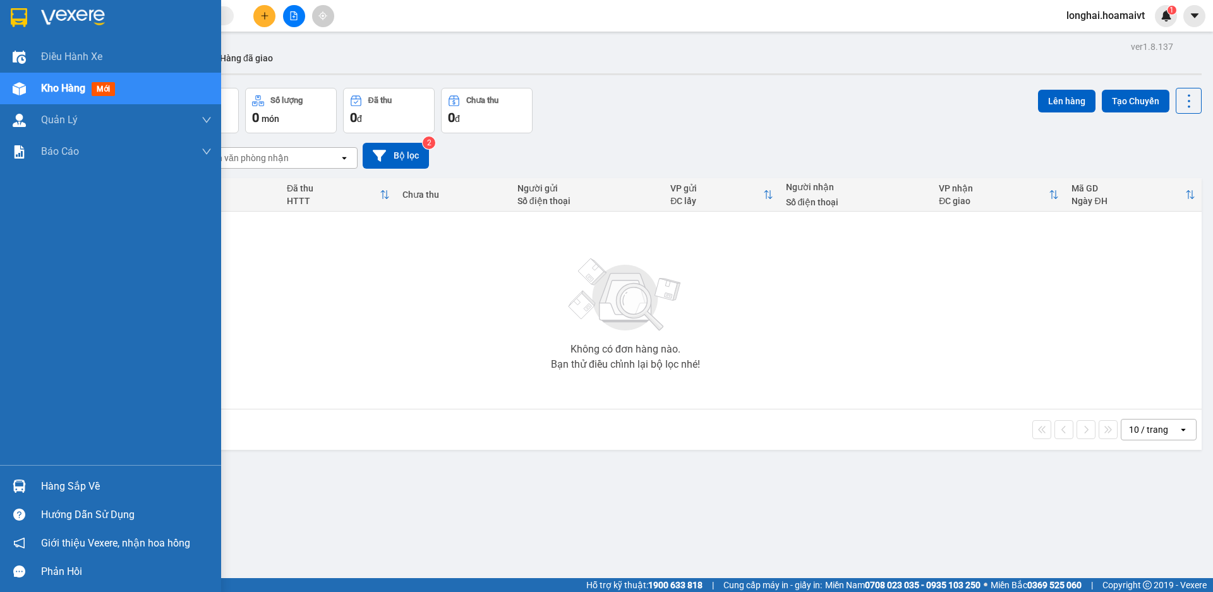
click at [84, 481] on div "Hàng sắp về" at bounding box center [126, 486] width 171 height 19
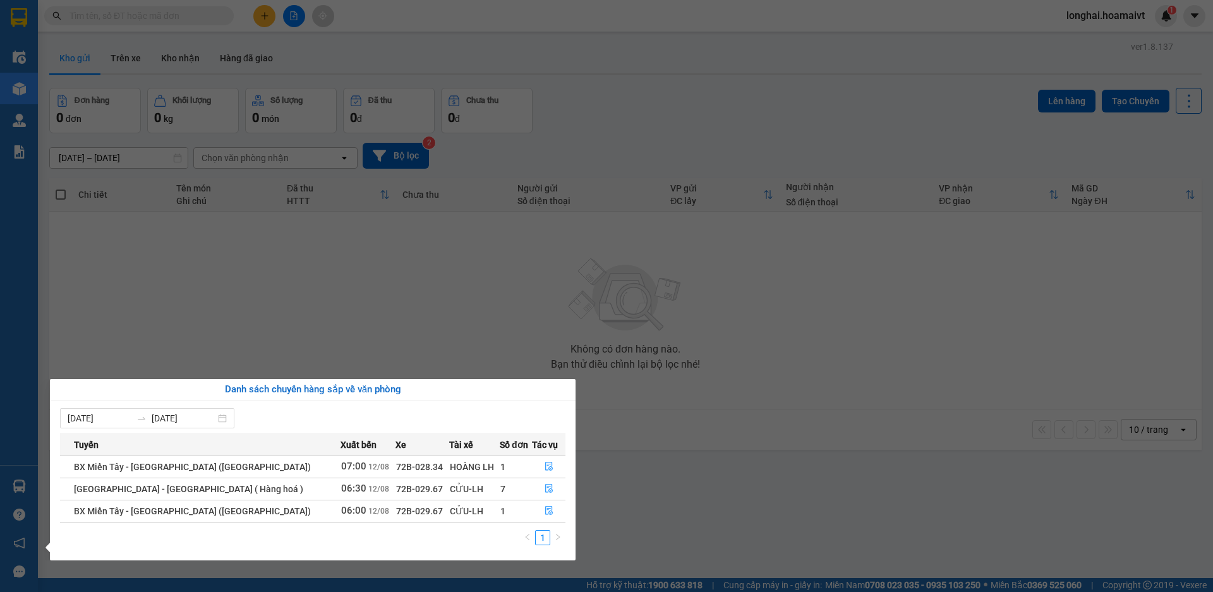
click at [715, 510] on section "Kết quả tìm kiếm ( 8215 ) Bộ lọc Mã ĐH Trạng thái Món hàng Tổng cước Chưa cước …" at bounding box center [606, 296] width 1213 height 592
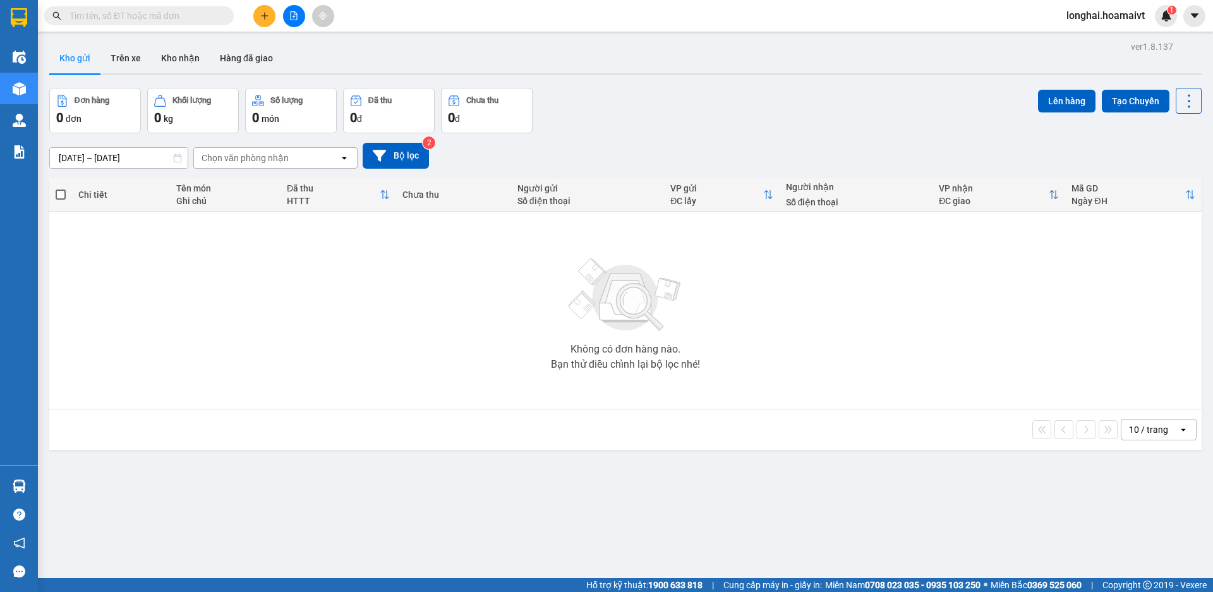
click at [263, 21] on button at bounding box center [264, 16] width 22 height 22
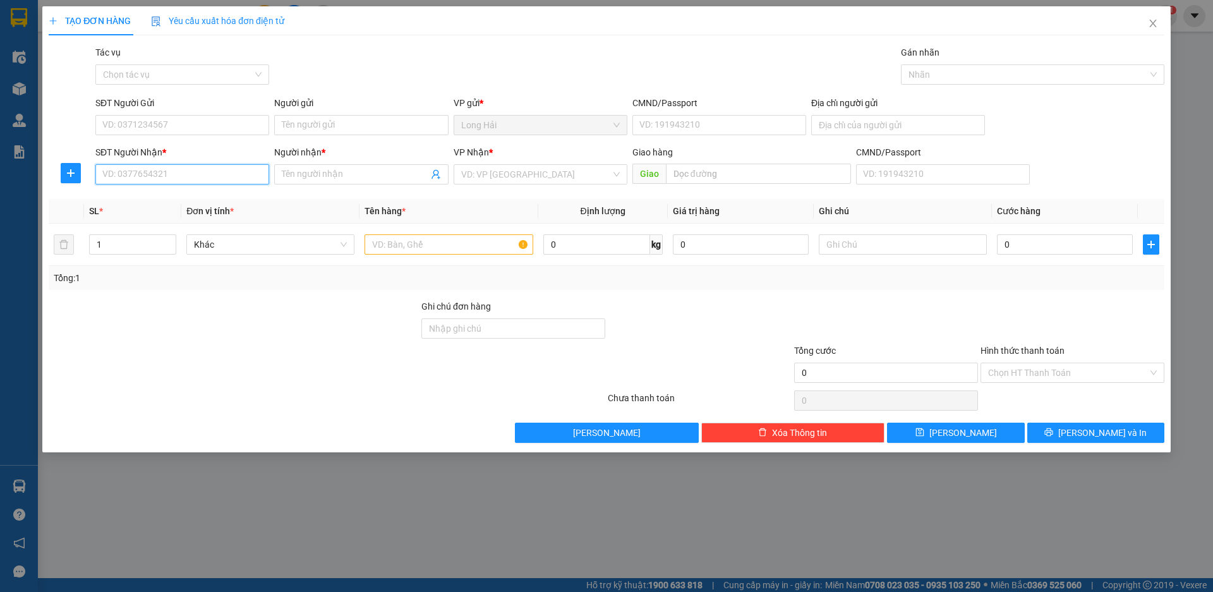
click at [208, 181] on input "SĐT Người Nhận *" at bounding box center [182, 174] width 174 height 20
click at [210, 190] on div "0965123101 - HOÀNG" at bounding box center [182, 200] width 174 height 20
type input "0965123101"
type input "HOÀNG"
type input "0965123101"
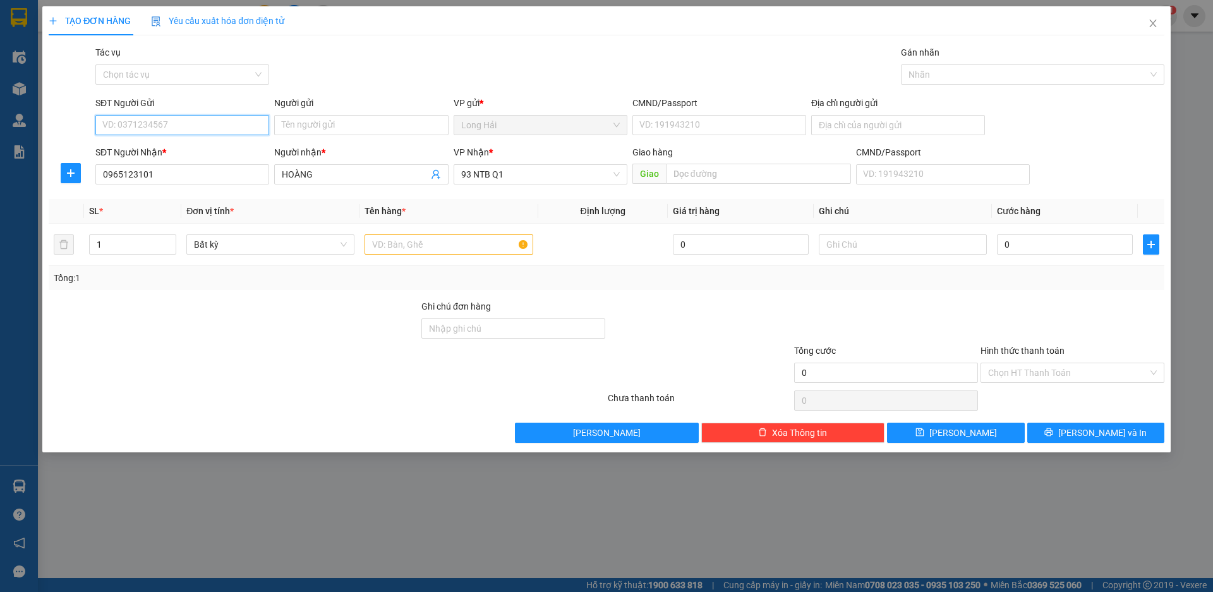
click at [195, 128] on input "SĐT Người Gửi" at bounding box center [182, 125] width 174 height 20
click at [197, 148] on div "0965123101 - HOÀNG" at bounding box center [182, 150] width 159 height 14
type input "0965123101"
type input "HOÀNG"
click at [444, 225] on td at bounding box center [448, 245] width 178 height 42
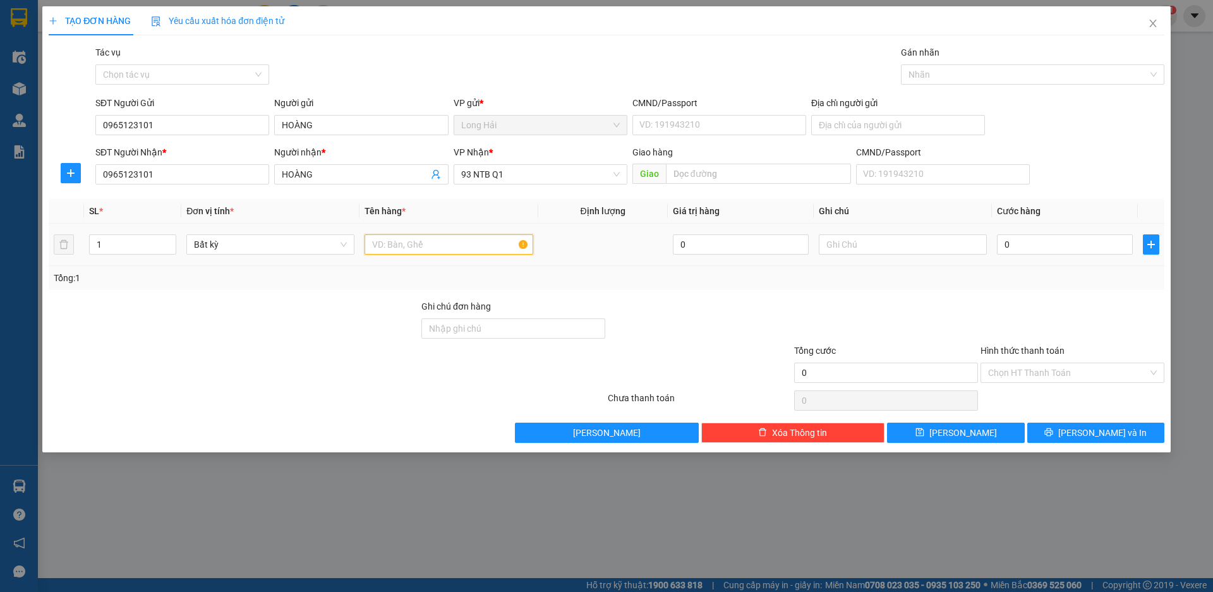
click at [452, 242] on input "text" at bounding box center [449, 244] width 168 height 20
type input "HS"
click at [1084, 238] on input "0" at bounding box center [1065, 244] width 136 height 20
type input "3"
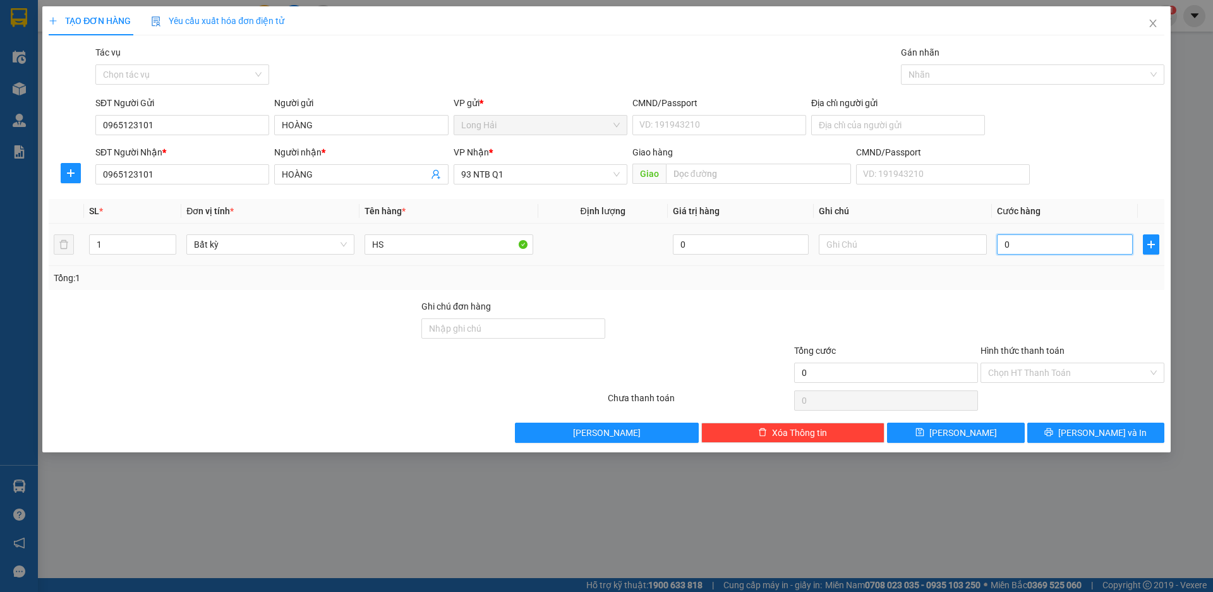
type input "3"
type input "30"
click at [1062, 370] on input "Hình thức thanh toán" at bounding box center [1068, 372] width 160 height 19
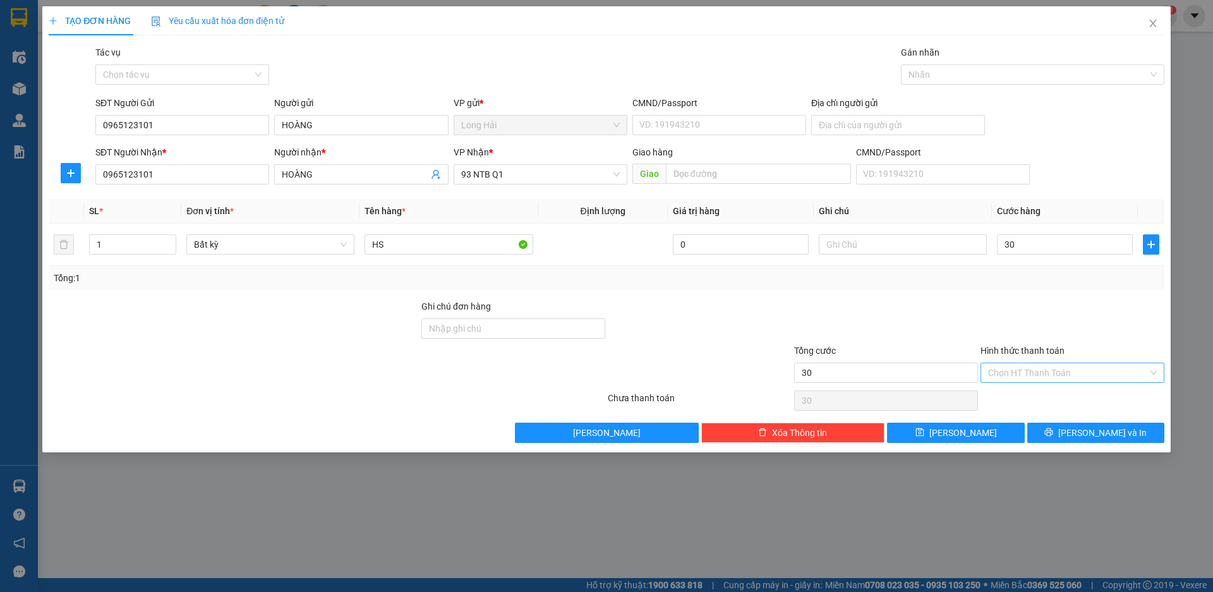
type input "30.000"
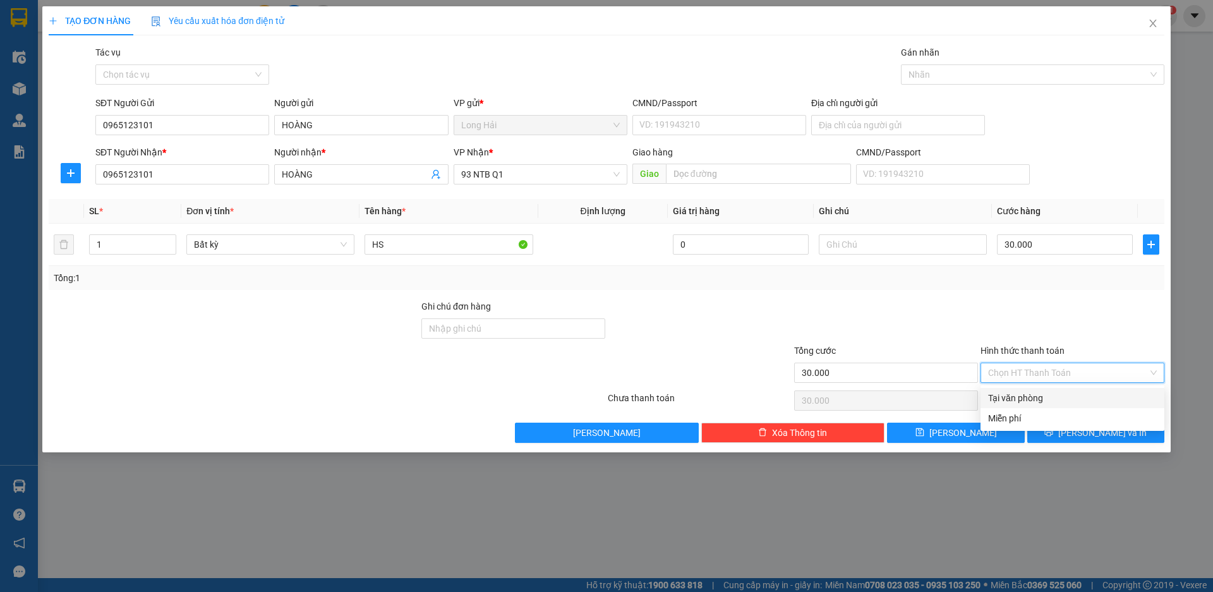
click at [1069, 390] on div "Tại văn phòng" at bounding box center [1073, 398] width 184 height 20
type input "0"
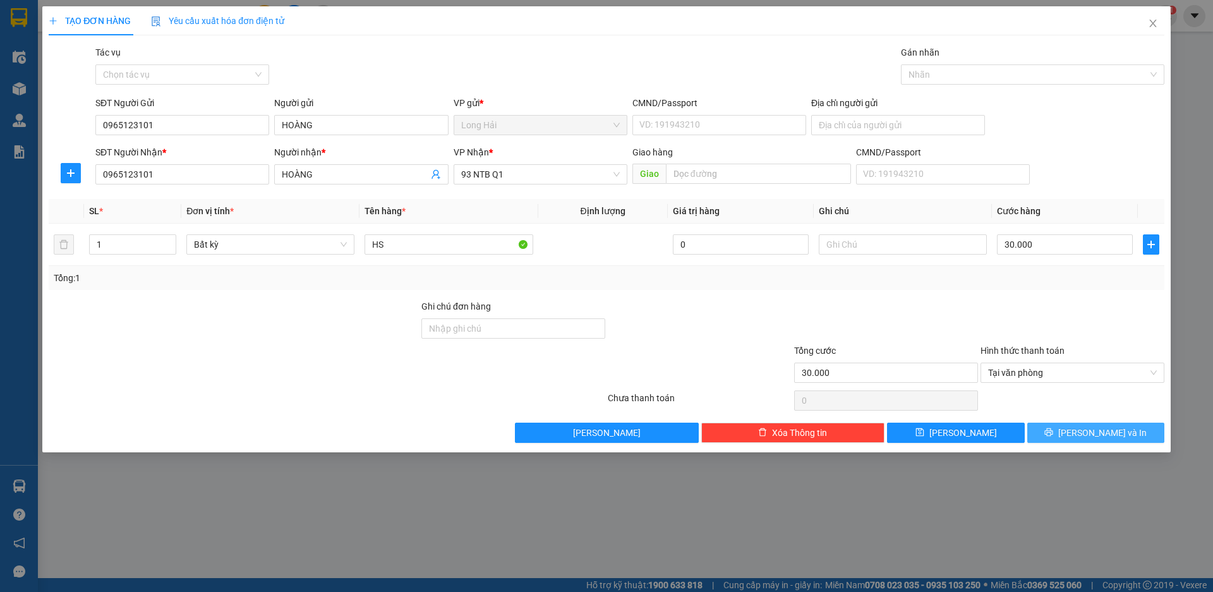
click at [1092, 430] on span "[PERSON_NAME] và In" at bounding box center [1102, 433] width 88 height 14
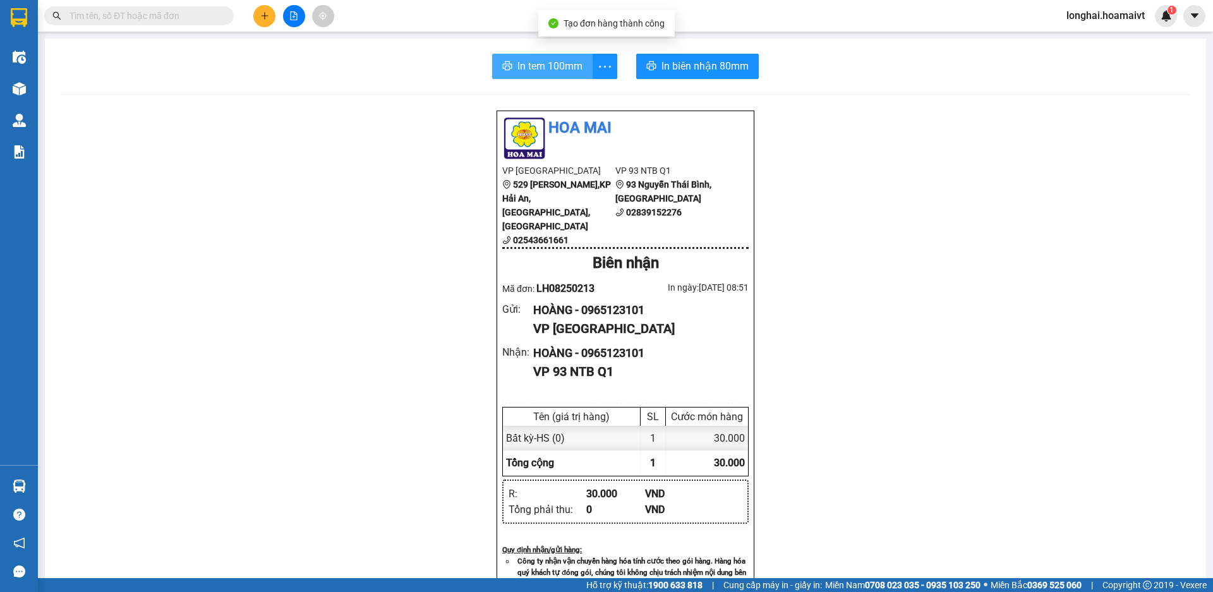
click at [555, 69] on span "In tem 100mm" at bounding box center [549, 66] width 65 height 16
click at [267, 21] on button at bounding box center [264, 16] width 22 height 22
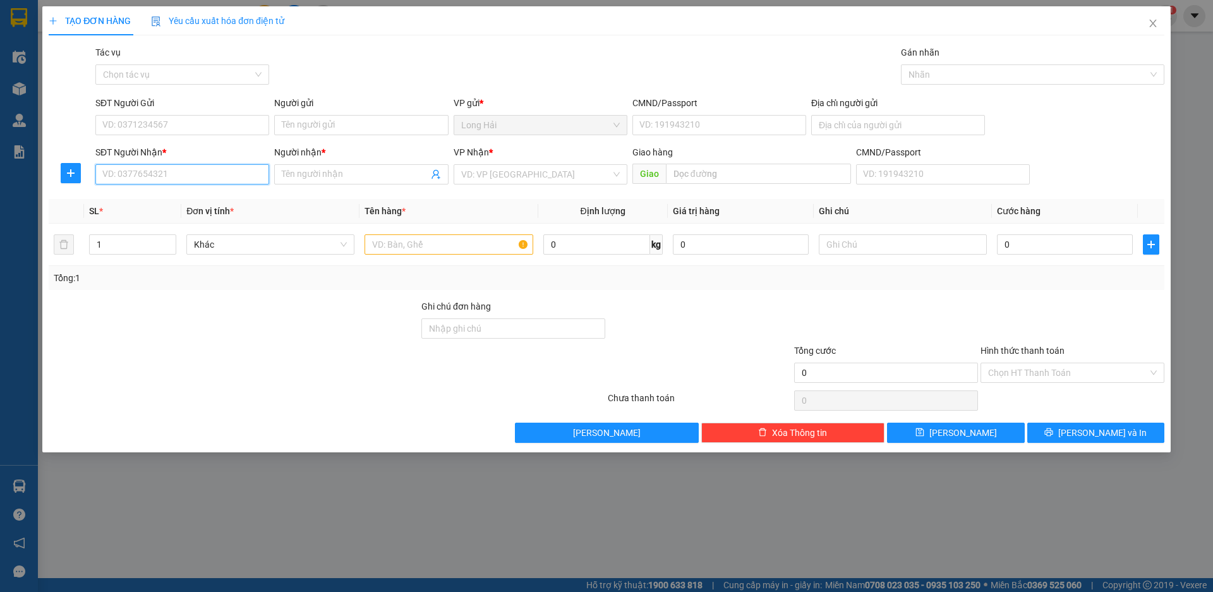
click at [180, 171] on input "SĐT Người Nhận *" at bounding box center [182, 174] width 174 height 20
click at [175, 129] on input "SĐT Người Gửi" at bounding box center [182, 125] width 174 height 20
click at [164, 160] on div "SĐT Người Nhận *" at bounding box center [182, 154] width 174 height 19
click at [165, 176] on input "SĐT Người Nhận *" at bounding box center [182, 174] width 174 height 20
type input "098551"
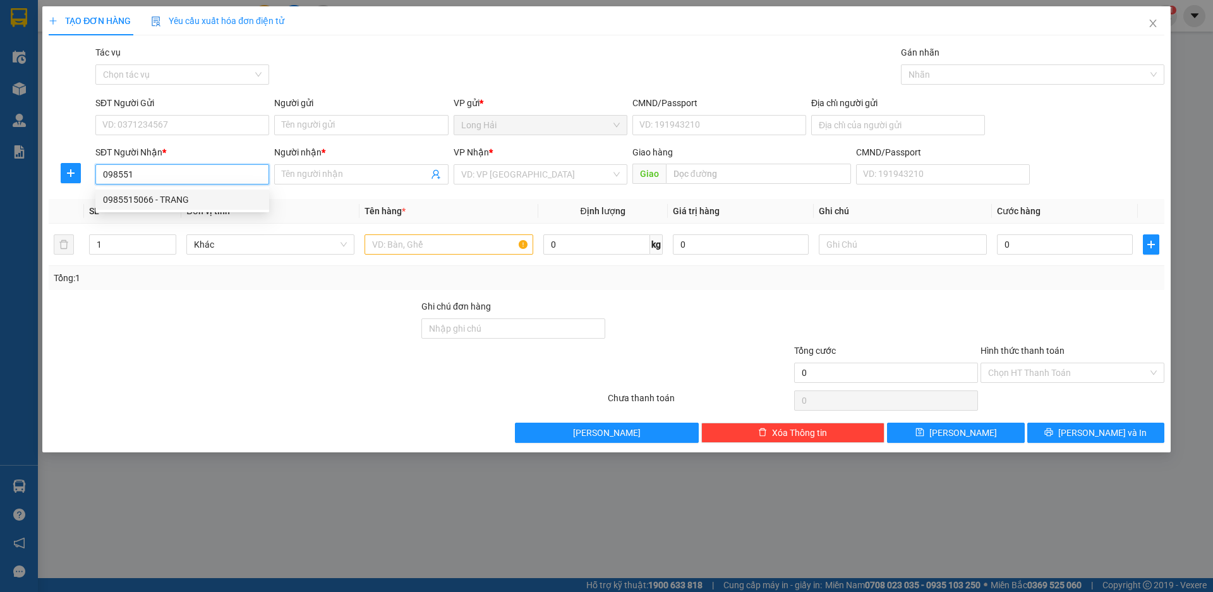
click at [171, 193] on div "0985515066 - TRANG" at bounding box center [182, 200] width 159 height 14
type input "LONG HAI"
type input "0985515066"
type input "TRANG"
type input "0985515066"
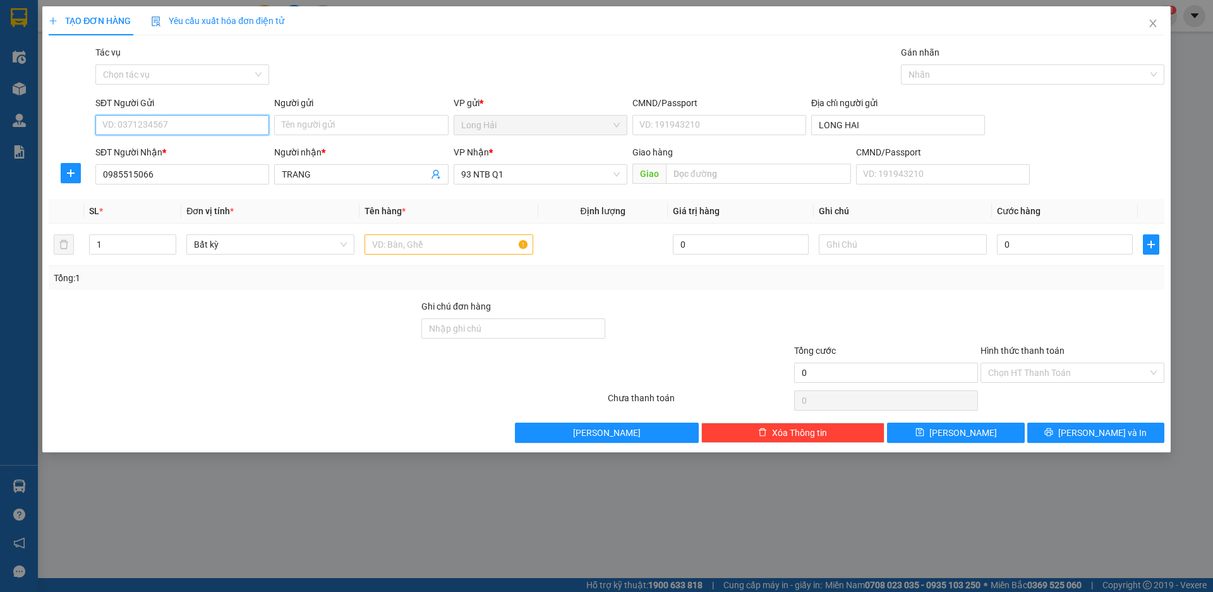
click at [171, 127] on input "SĐT Người Gửi" at bounding box center [182, 125] width 174 height 20
click at [184, 153] on div "0988643958 - thủy" at bounding box center [182, 150] width 159 height 14
type input "0988643958"
type input "thủy"
type input "034159004851"
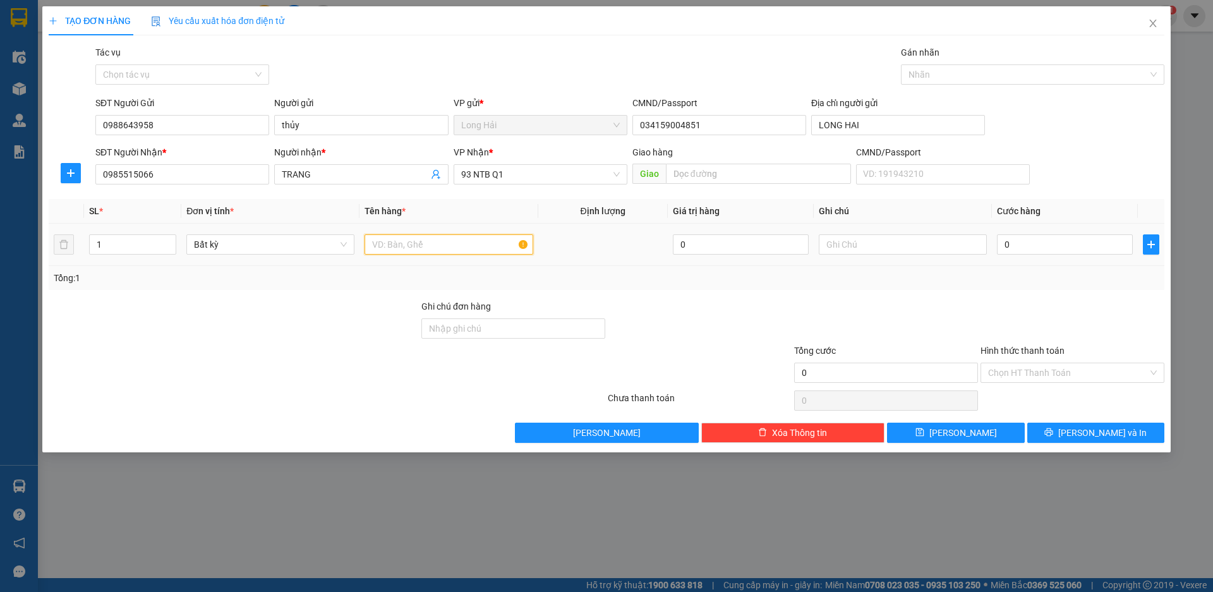
click at [375, 252] on input "text" at bounding box center [449, 244] width 168 height 20
type input "[GEOGRAPHIC_DATA]"
click at [1015, 238] on input "0" at bounding box center [1065, 244] width 136 height 20
type input "8"
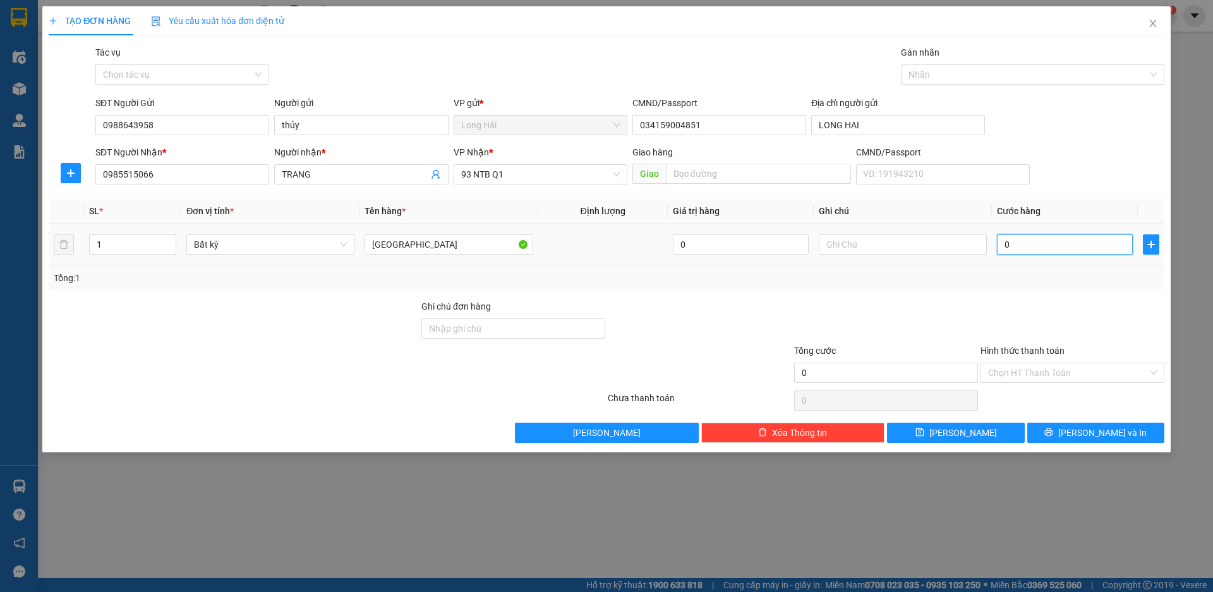
type input "8"
type input "80"
click at [1018, 363] on div "Chọn HT Thanh Toán" at bounding box center [1073, 373] width 184 height 20
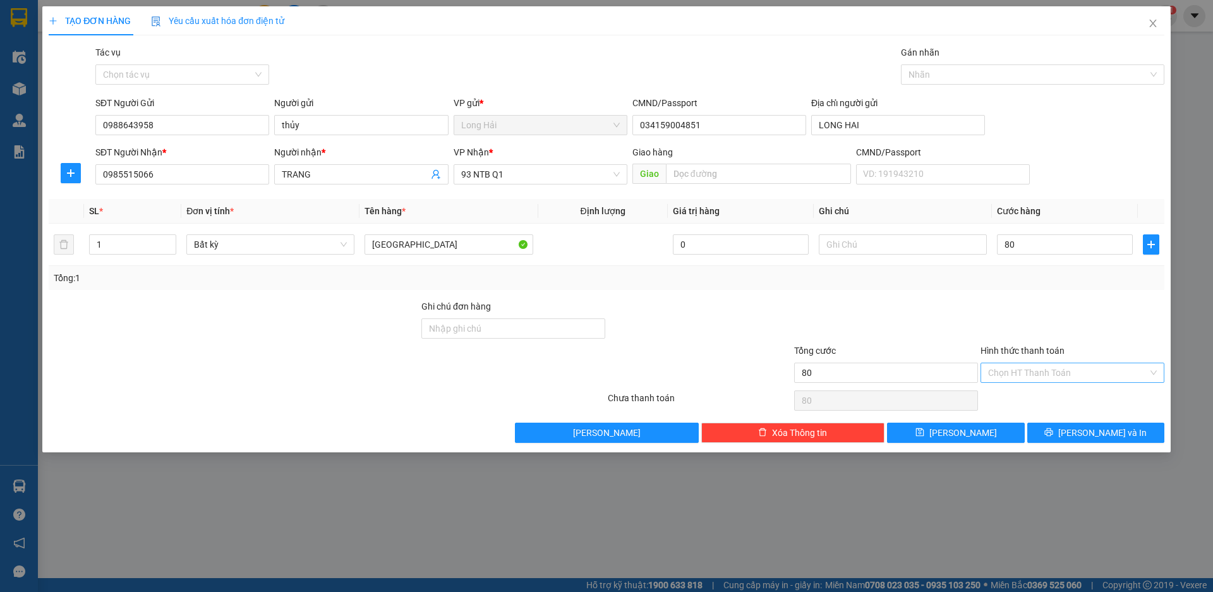
type input "80.000"
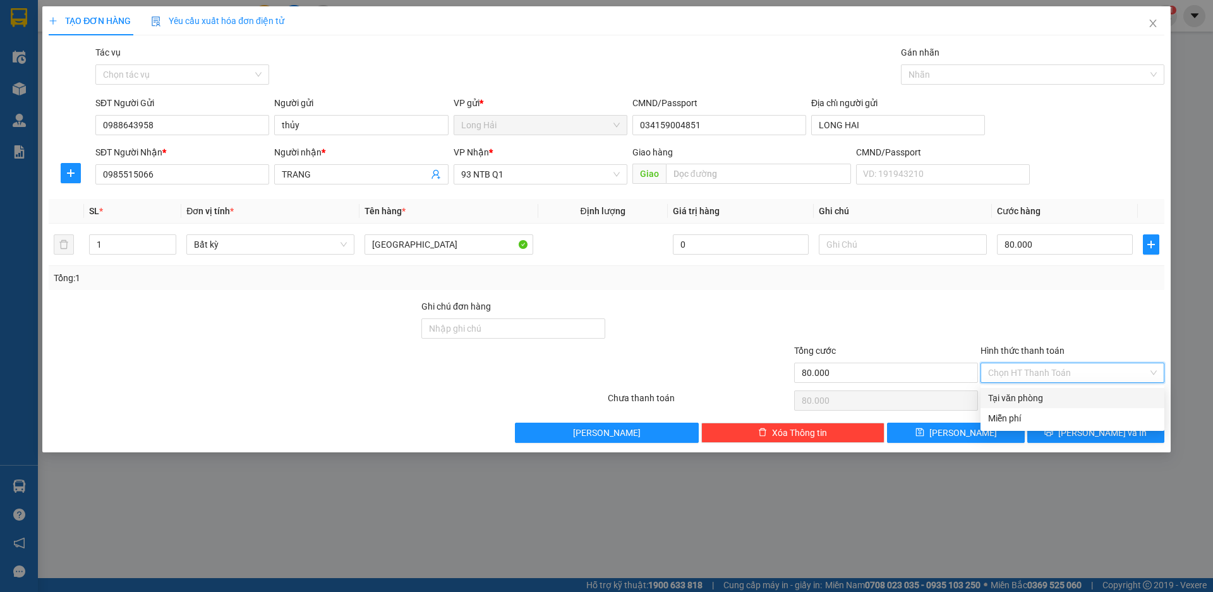
click at [1032, 387] on div "Transit Pickup Surcharge Ids Transit Deliver Surcharge Ids Transit Deliver Surc…" at bounding box center [607, 243] width 1116 height 397
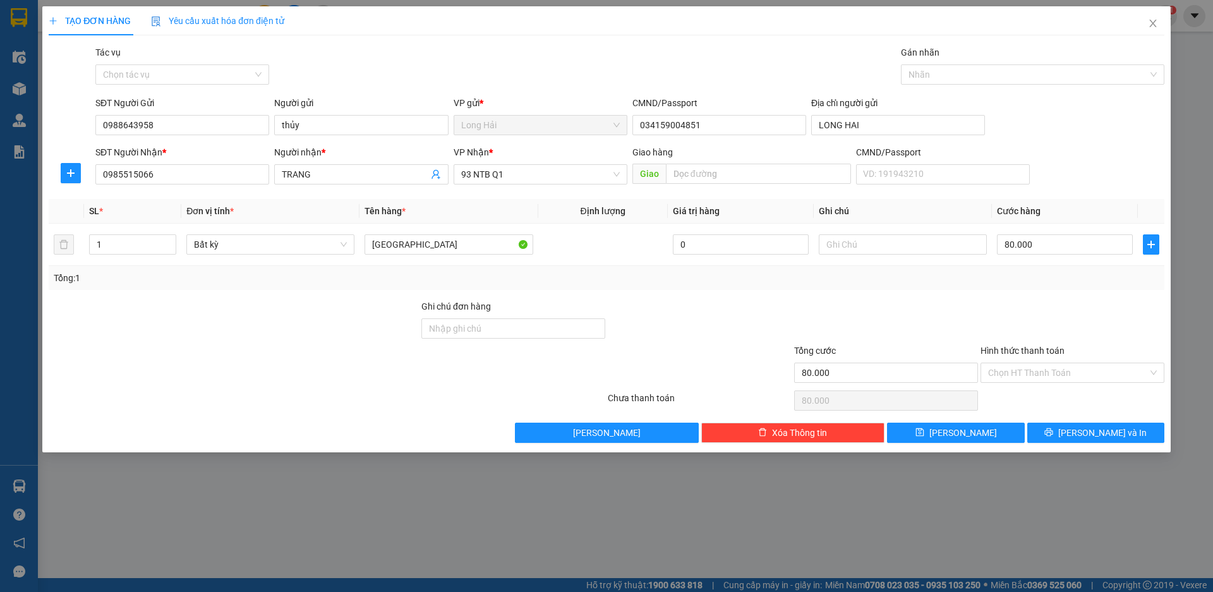
click at [1034, 384] on div "Hình thức thanh toán Chọn HT Thanh Toán" at bounding box center [1073, 366] width 184 height 44
click at [1046, 367] on input "Hình thức thanh toán" at bounding box center [1068, 372] width 160 height 19
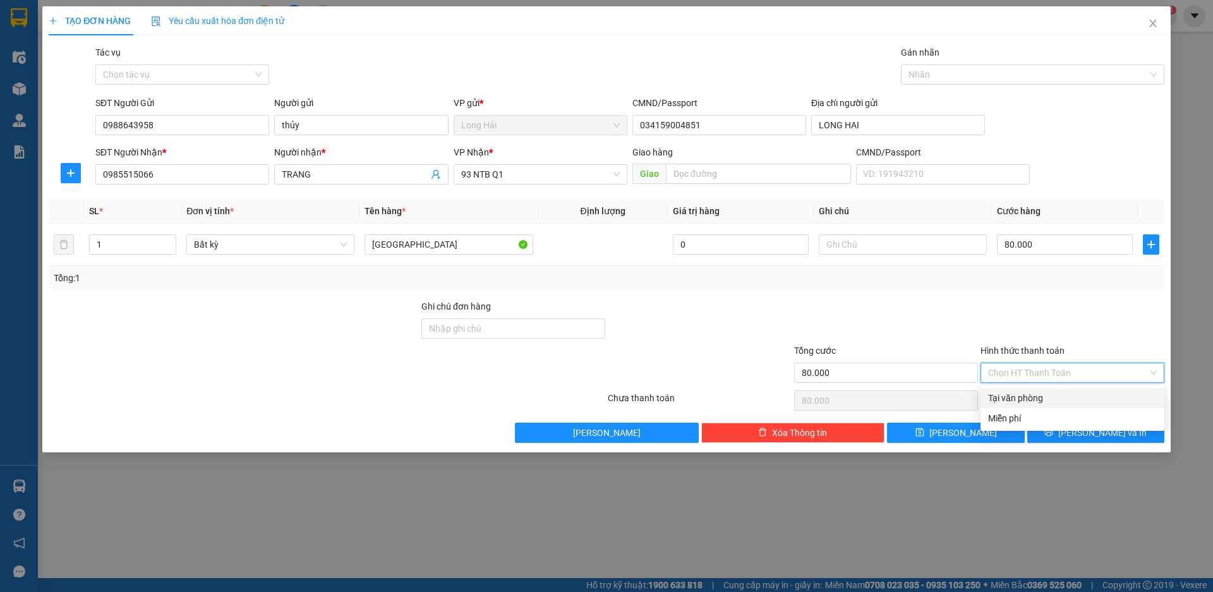
click at [1058, 400] on div "Tại văn phòng" at bounding box center [1072, 398] width 169 height 14
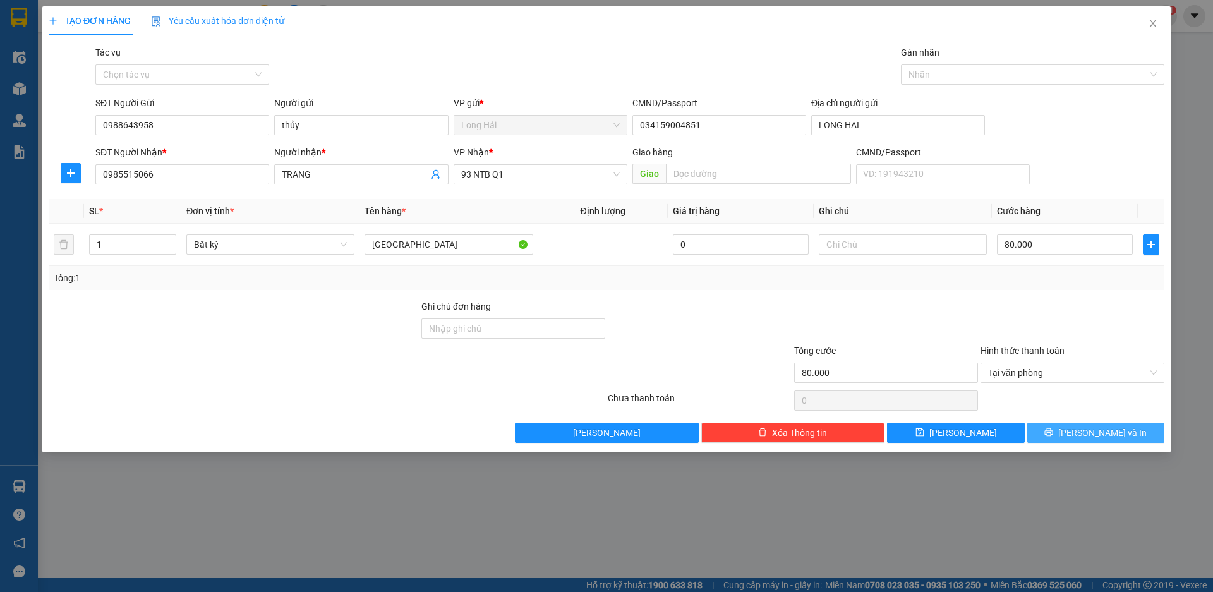
click at [1057, 432] on button "[PERSON_NAME] và In" at bounding box center [1095, 433] width 137 height 20
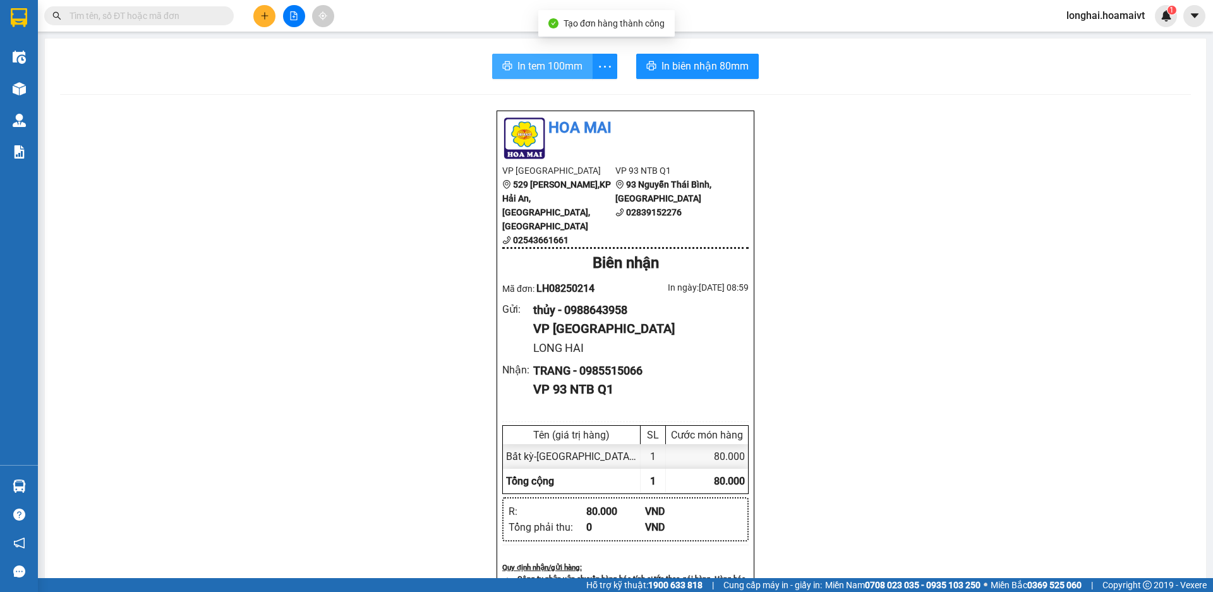
click at [539, 57] on button "In tem 100mm" at bounding box center [542, 66] width 100 height 25
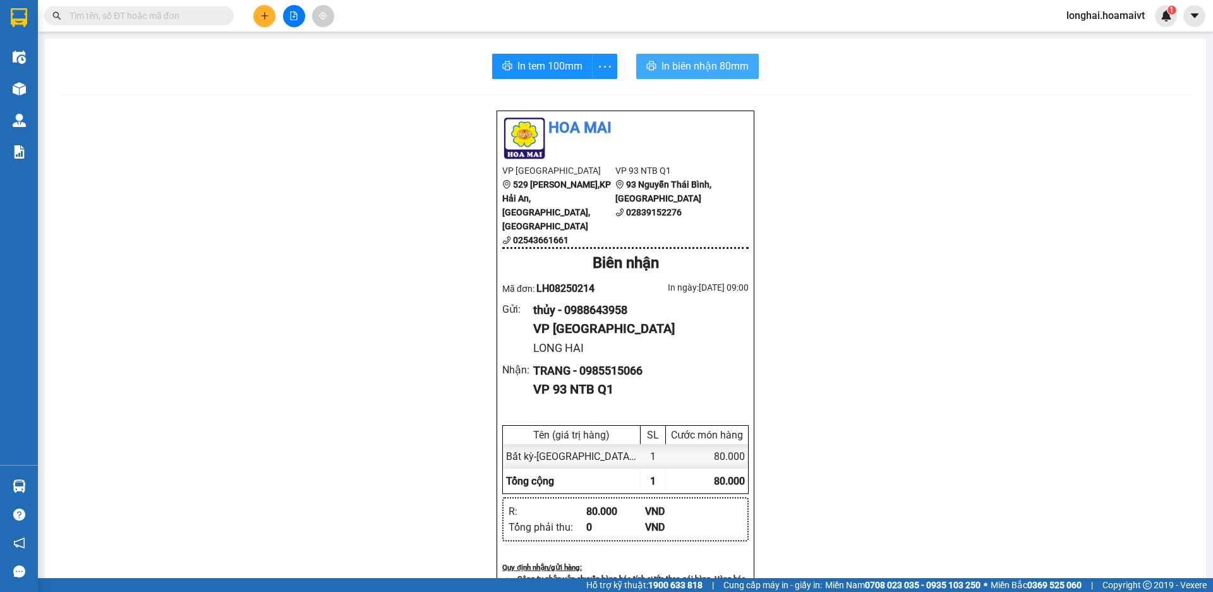
click at [670, 76] on button "In biên nhận 80mm" at bounding box center [697, 66] width 123 height 25
click at [160, 15] on input "text" at bounding box center [143, 16] width 149 height 14
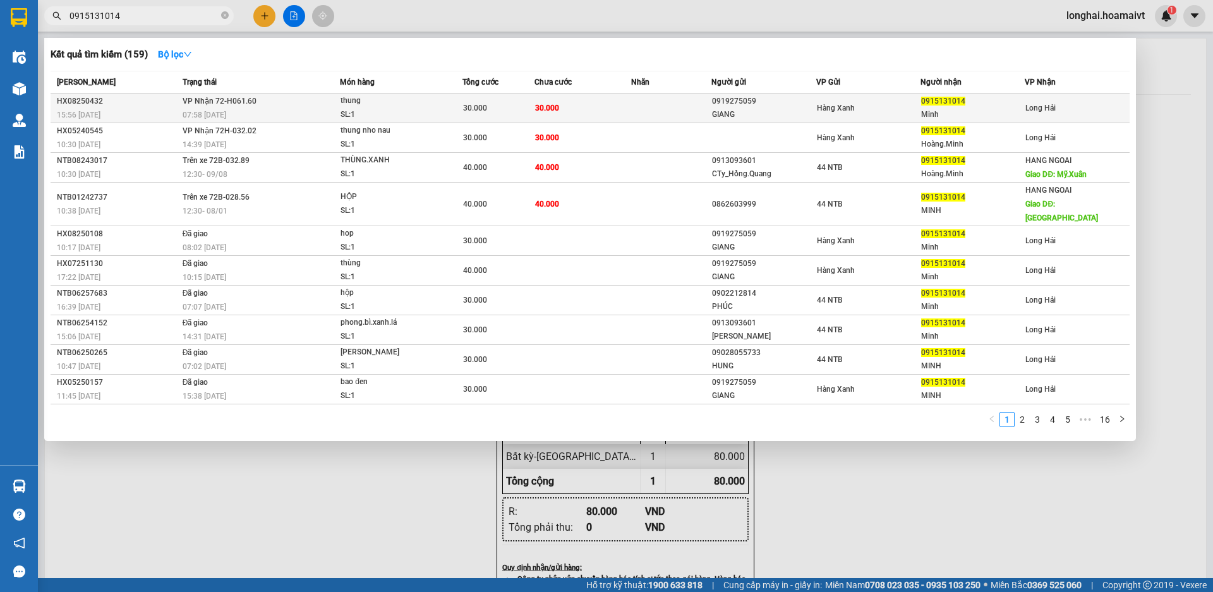
click at [426, 94] on td "thung SL: 1" at bounding box center [401, 109] width 122 height 30
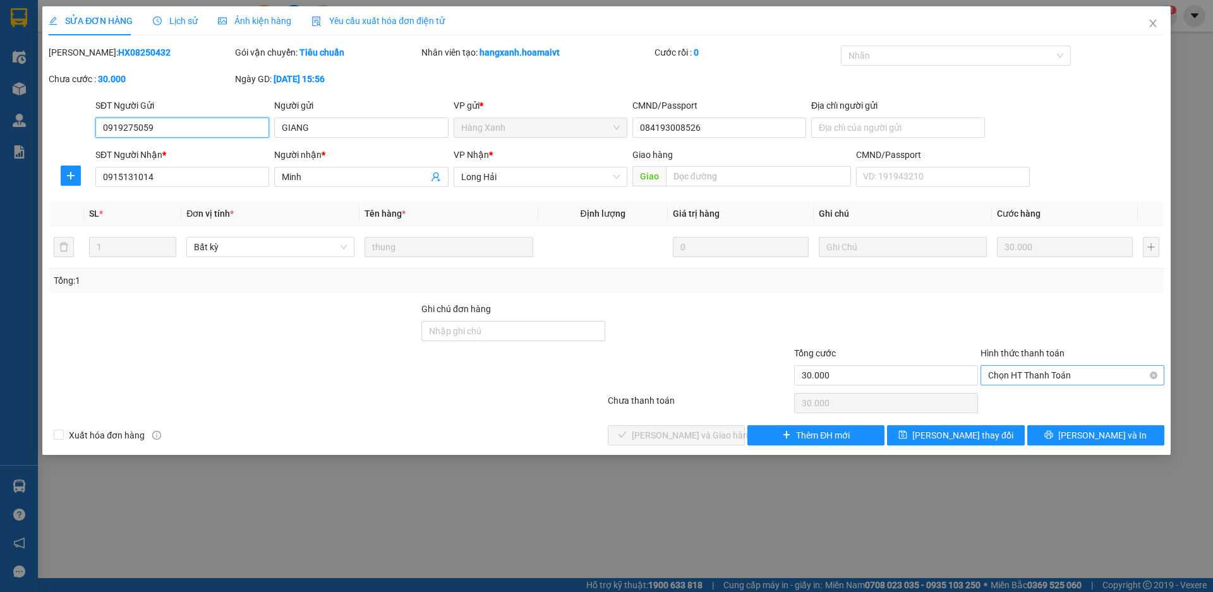
click at [1044, 366] on span "Chọn HT Thanh Toán" at bounding box center [1072, 375] width 169 height 19
click at [1056, 402] on div "Tại văn phòng" at bounding box center [1072, 401] width 169 height 14
click at [645, 433] on button "[PERSON_NAME] và Giao hàng" at bounding box center [676, 435] width 137 height 20
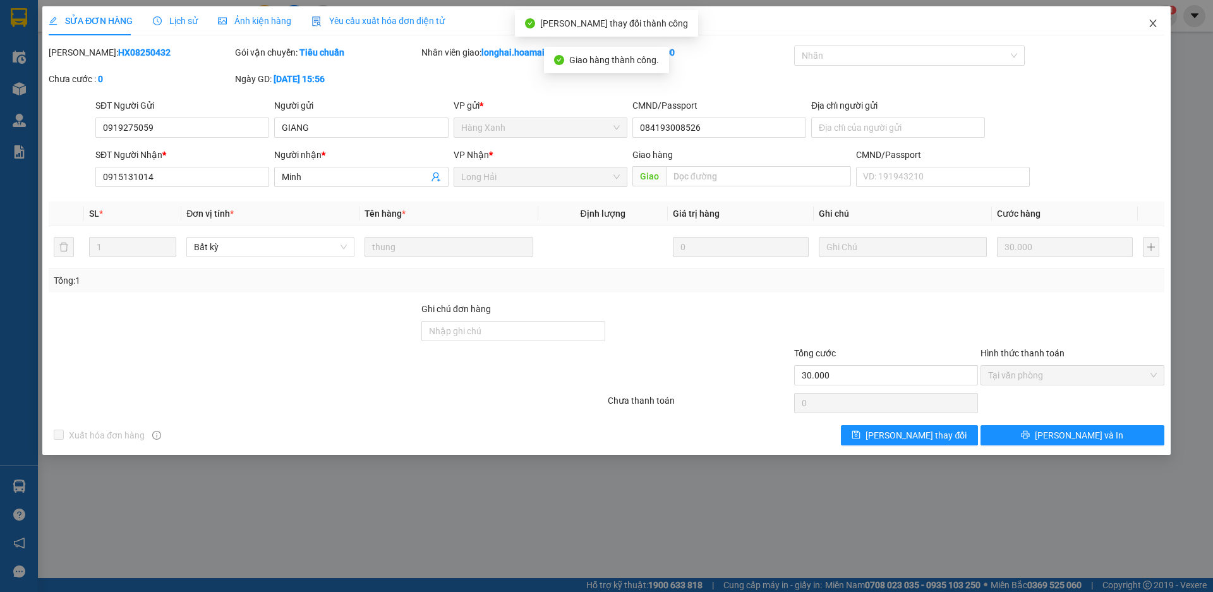
click at [1159, 22] on span "Close" at bounding box center [1152, 23] width 35 height 35
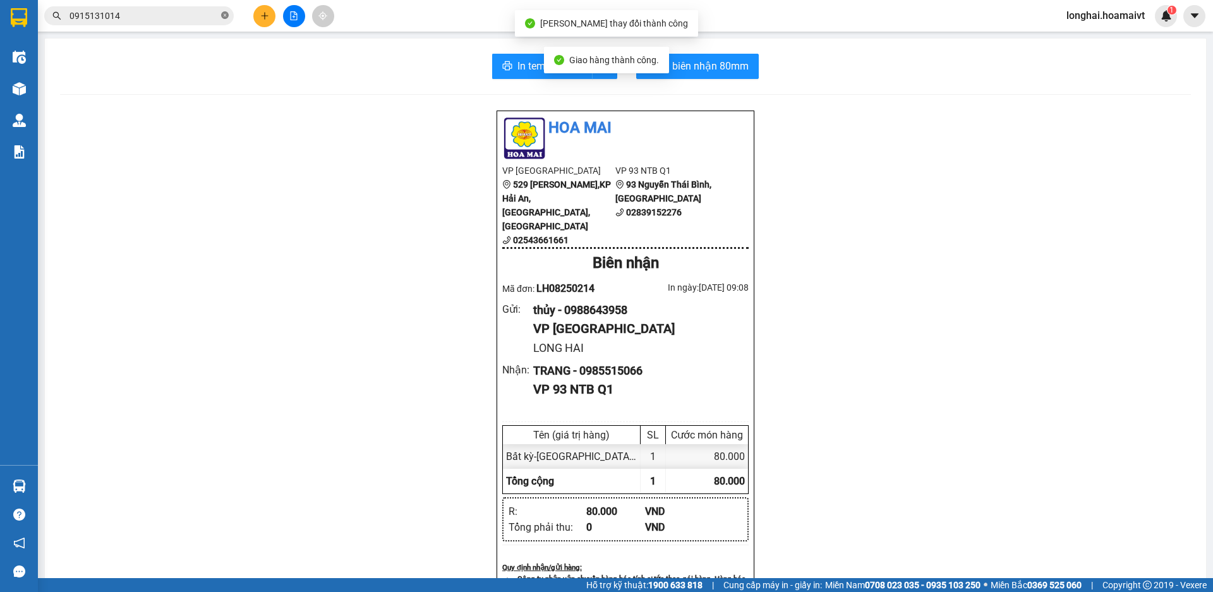
click at [226, 11] on span at bounding box center [225, 16] width 8 height 12
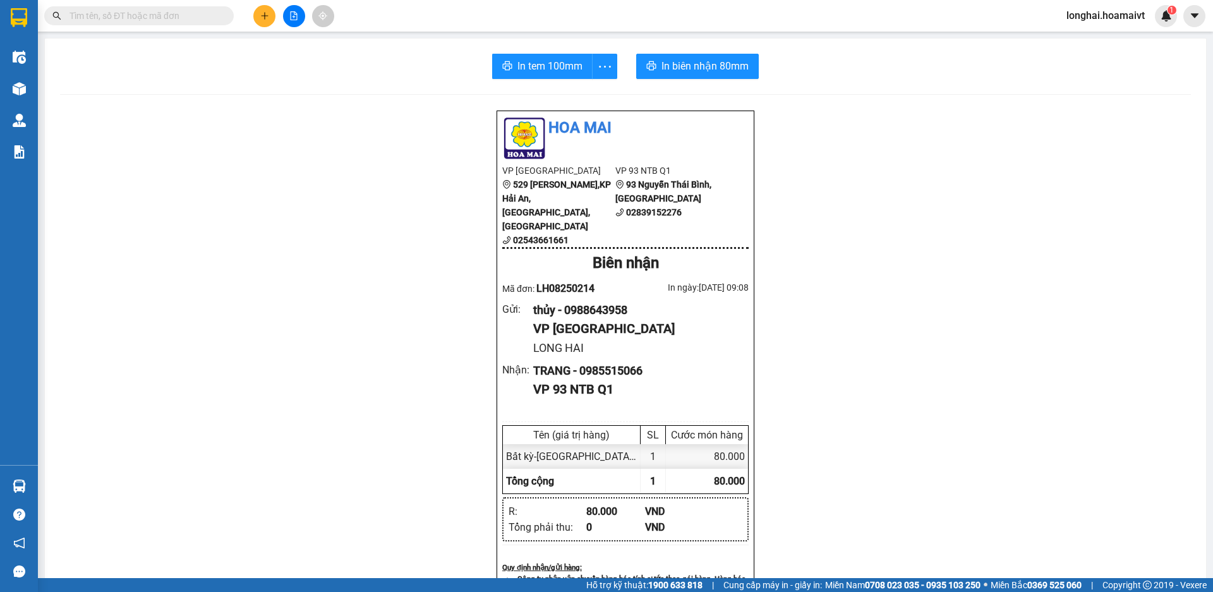
click at [259, 15] on button at bounding box center [264, 16] width 22 height 22
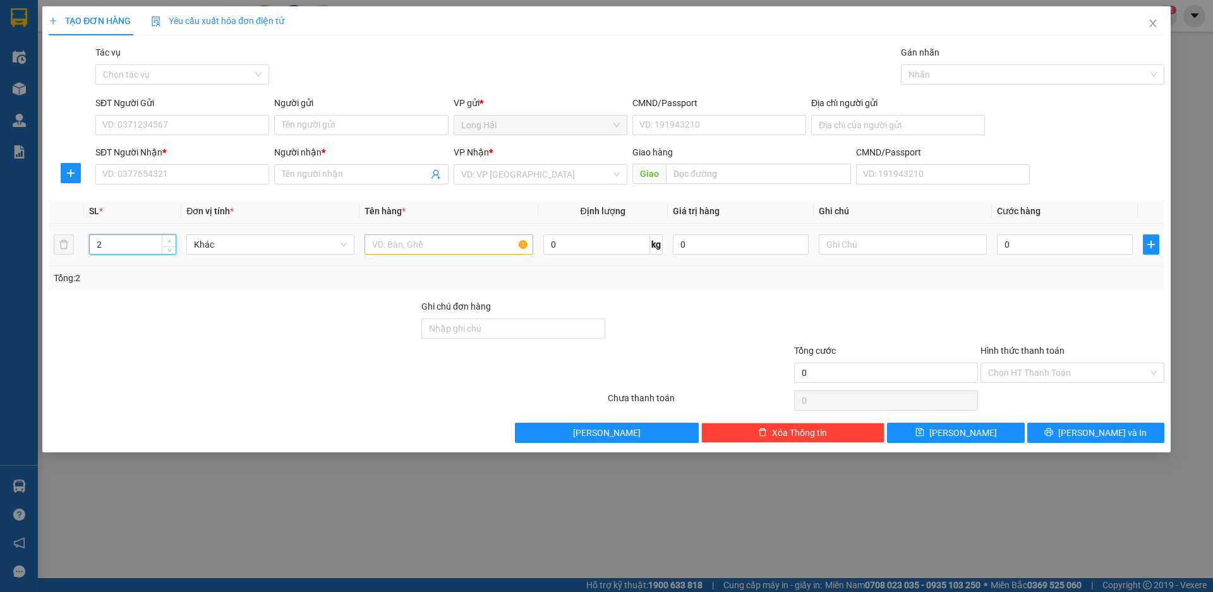
click at [169, 241] on icon "up" at bounding box center [169, 241] width 4 height 4
click at [172, 134] on input "SĐT Người Gửi" at bounding box center [182, 125] width 174 height 20
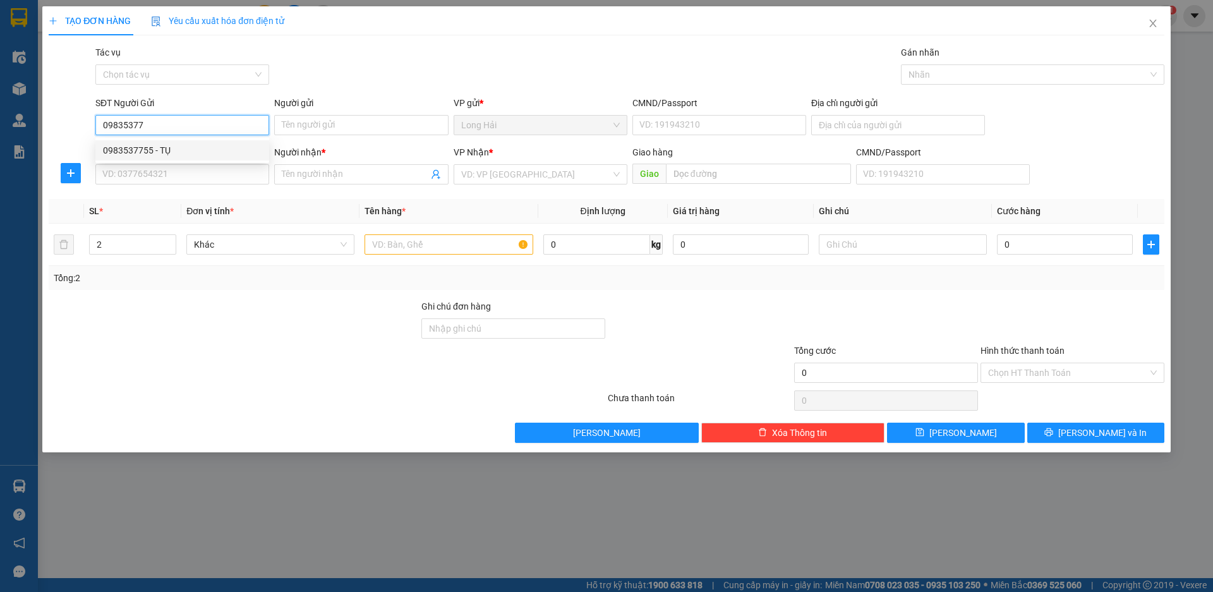
click at [183, 144] on div "0983537755 - TỤ" at bounding box center [182, 150] width 159 height 14
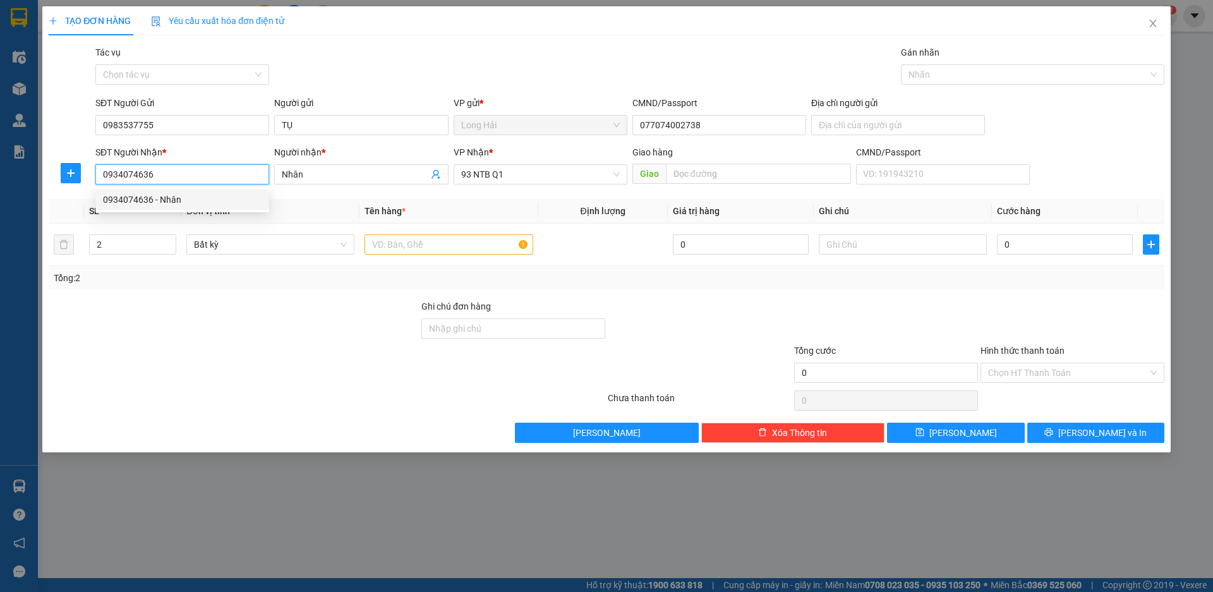
drag, startPoint x: 188, startPoint y: 180, endPoint x: 85, endPoint y: 188, distance: 103.3
click at [85, 188] on div "SĐT Người Nhận * 0934074636 Người nhận * Nhân VP Nhận * 93 NTB Q1 Giao hàng Gia…" at bounding box center [606, 167] width 1118 height 44
click at [391, 243] on input "text" at bounding box center [449, 244] width 168 height 20
click at [231, 174] on input "SĐT Người Nhận *" at bounding box center [182, 174] width 174 height 20
click at [203, 201] on div "0934074636 - Nhân" at bounding box center [182, 200] width 159 height 14
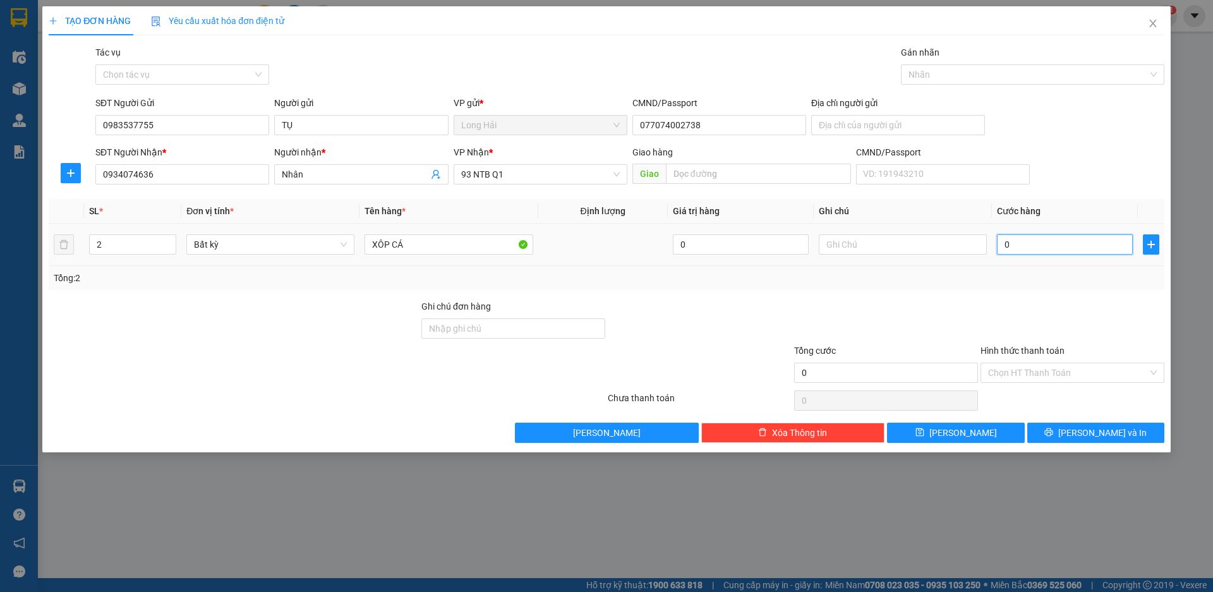
click at [1055, 246] on input "0" at bounding box center [1065, 244] width 136 height 20
click at [1087, 436] on span "[PERSON_NAME] và In" at bounding box center [1102, 433] width 88 height 14
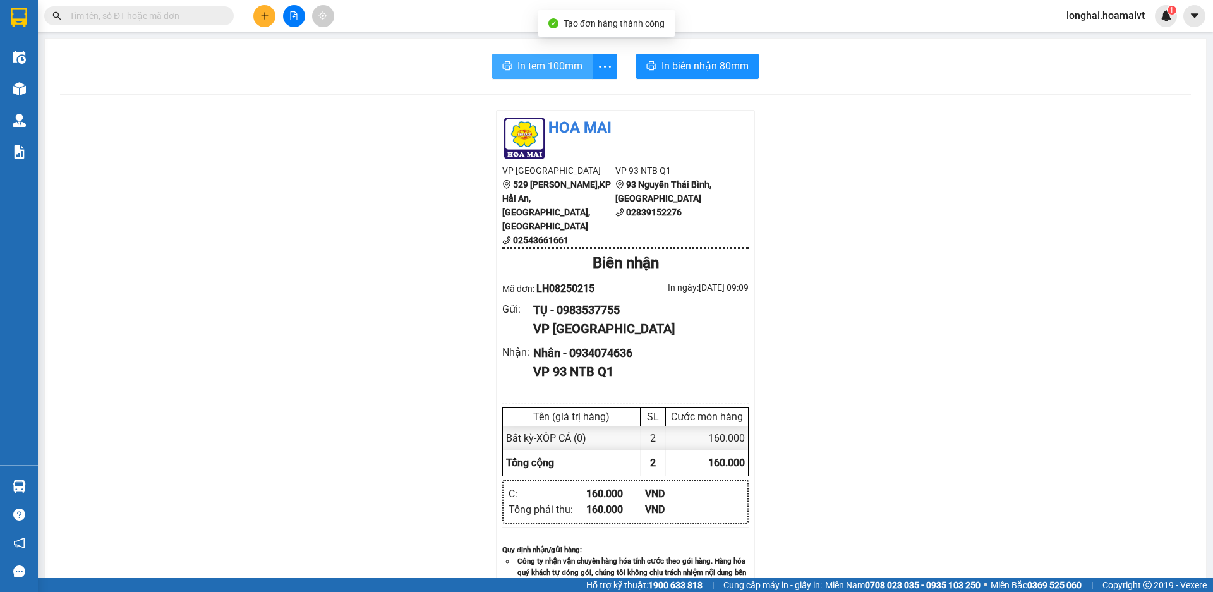
click at [541, 70] on span "In tem 100mm" at bounding box center [549, 66] width 65 height 16
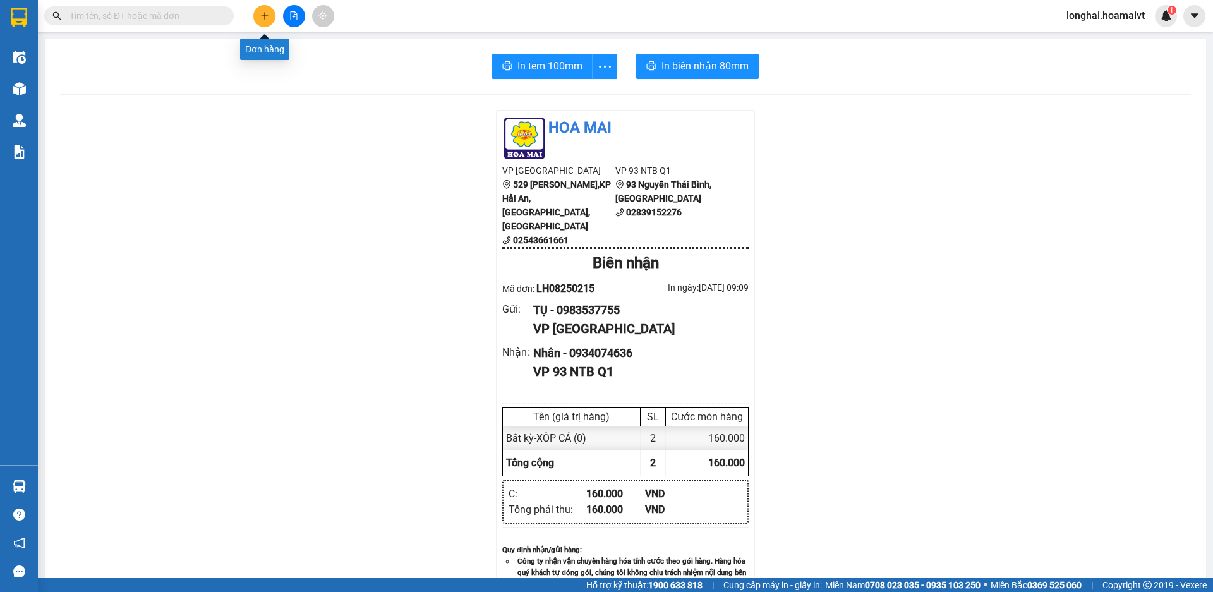
click at [267, 15] on icon "plus" at bounding box center [264, 15] width 9 height 9
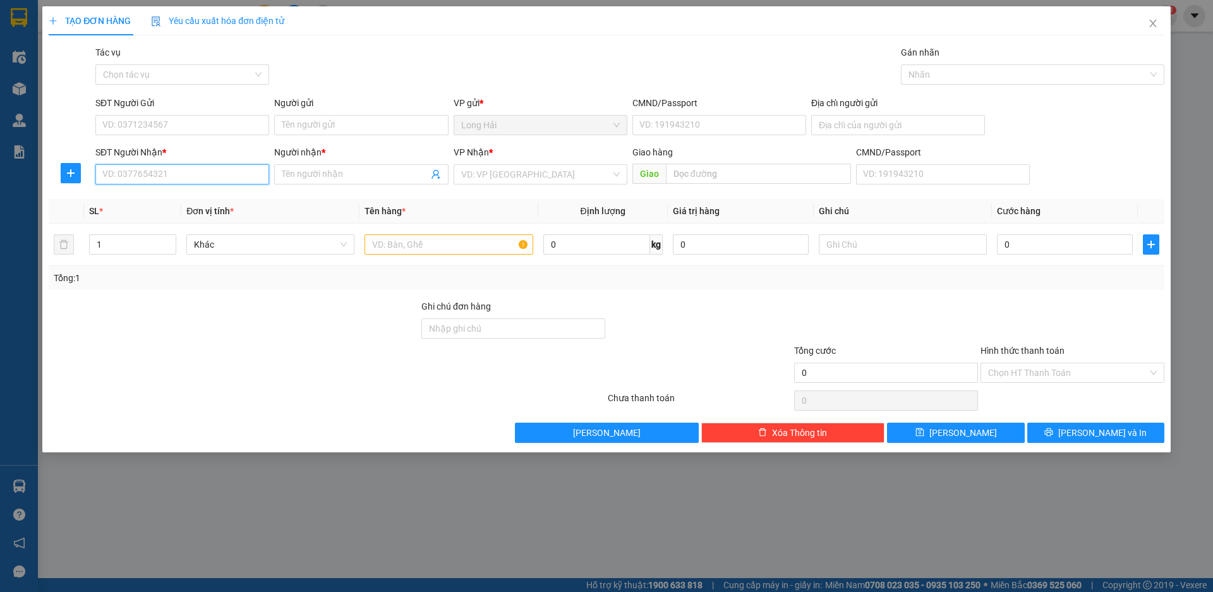
click at [172, 179] on input "SĐT Người Nhận *" at bounding box center [182, 174] width 174 height 20
click at [155, 200] on div "0399317572 - TRANG" at bounding box center [182, 200] width 159 height 14
click at [136, 127] on input "SĐT Người Gửi" at bounding box center [182, 125] width 174 height 20
click at [282, 330] on div at bounding box center [233, 321] width 373 height 44
click at [161, 127] on input "SĐT Người Gửi" at bounding box center [182, 125] width 174 height 20
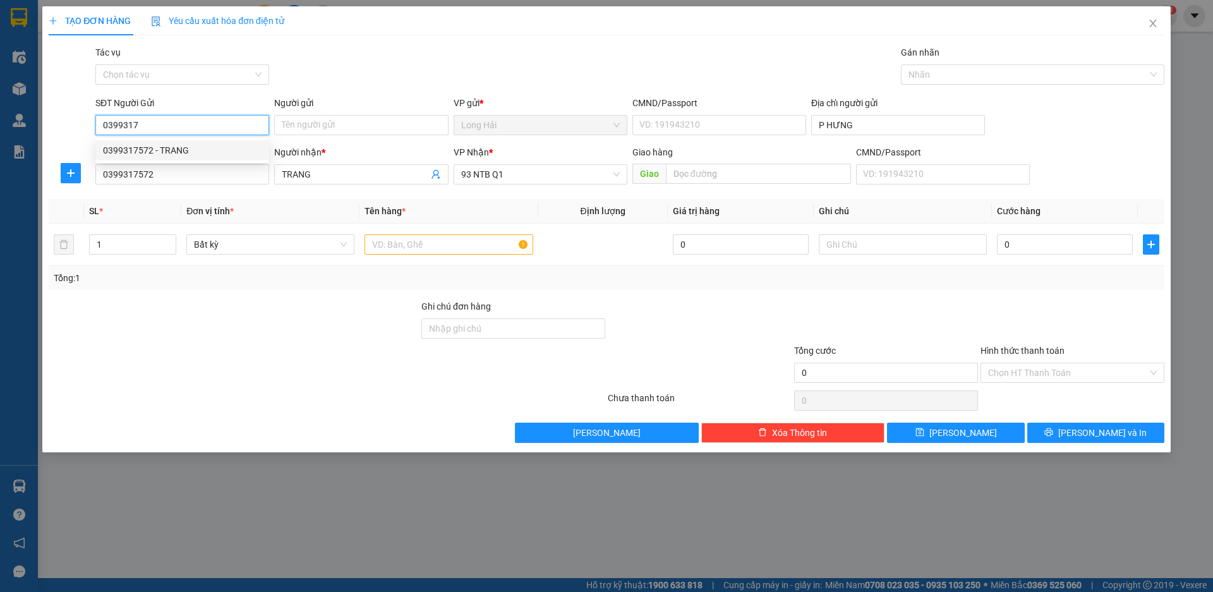
click at [214, 157] on div "0399317572 - TRANG" at bounding box center [182, 150] width 159 height 14
click at [393, 236] on input "text" at bounding box center [449, 244] width 168 height 20
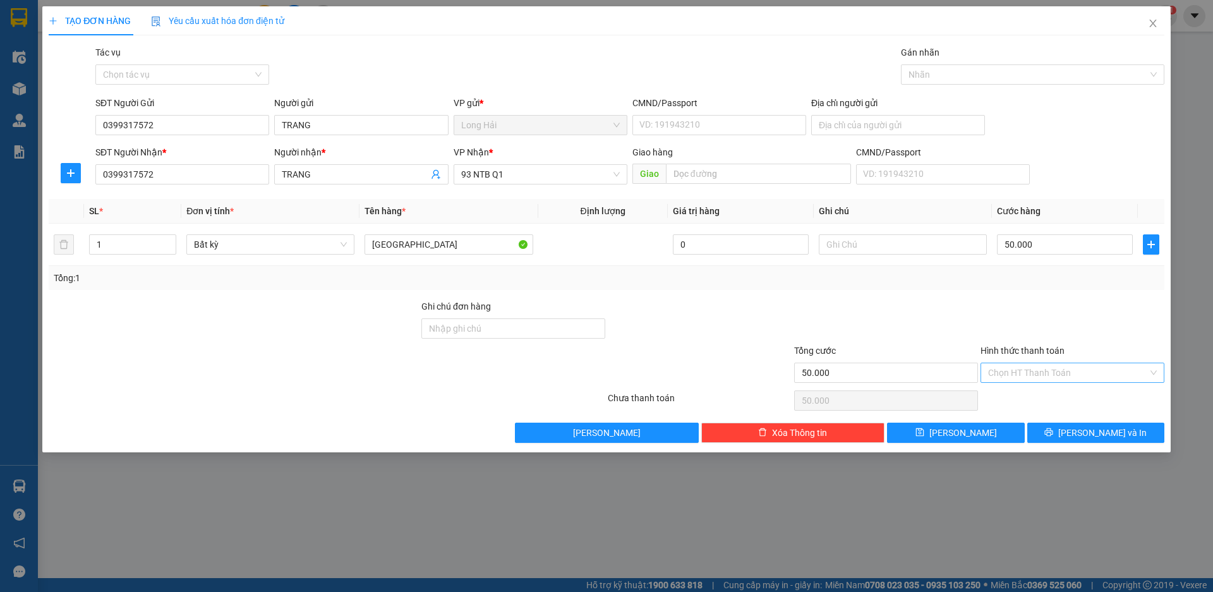
click at [1049, 368] on input "Hình thức thanh toán" at bounding box center [1068, 372] width 160 height 19
click at [1065, 391] on div "Tại văn phòng" at bounding box center [1073, 398] width 184 height 20
click at [1081, 429] on button "[PERSON_NAME] và In" at bounding box center [1095, 433] width 137 height 20
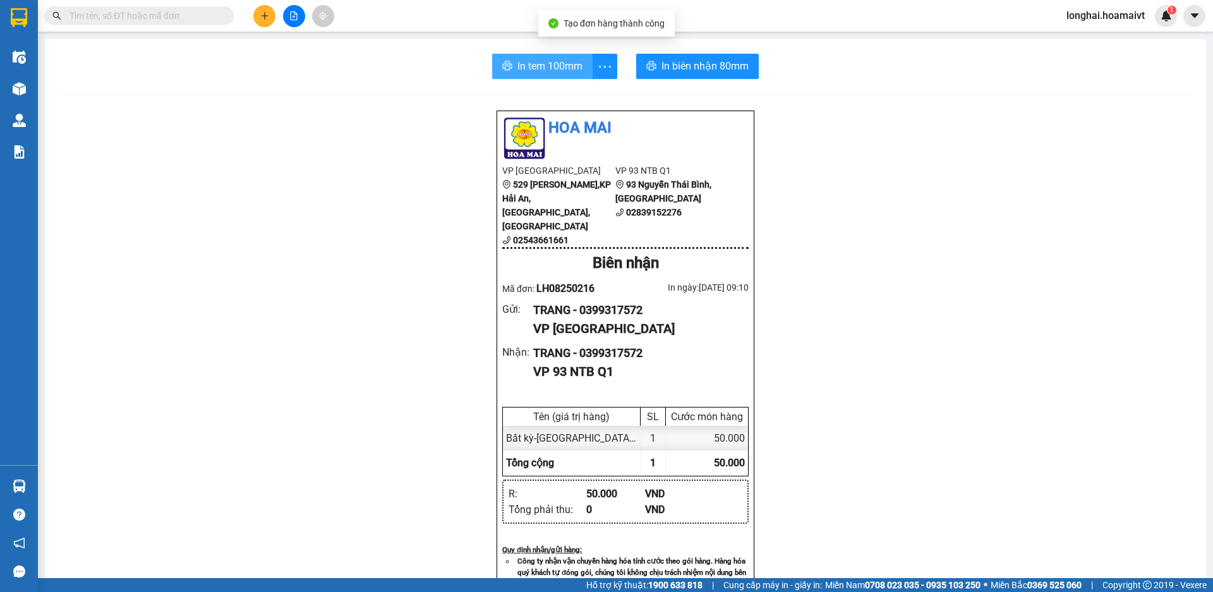
click at [540, 61] on span "In tem 100mm" at bounding box center [549, 66] width 65 height 16
click at [172, 15] on input "text" at bounding box center [143, 16] width 149 height 14
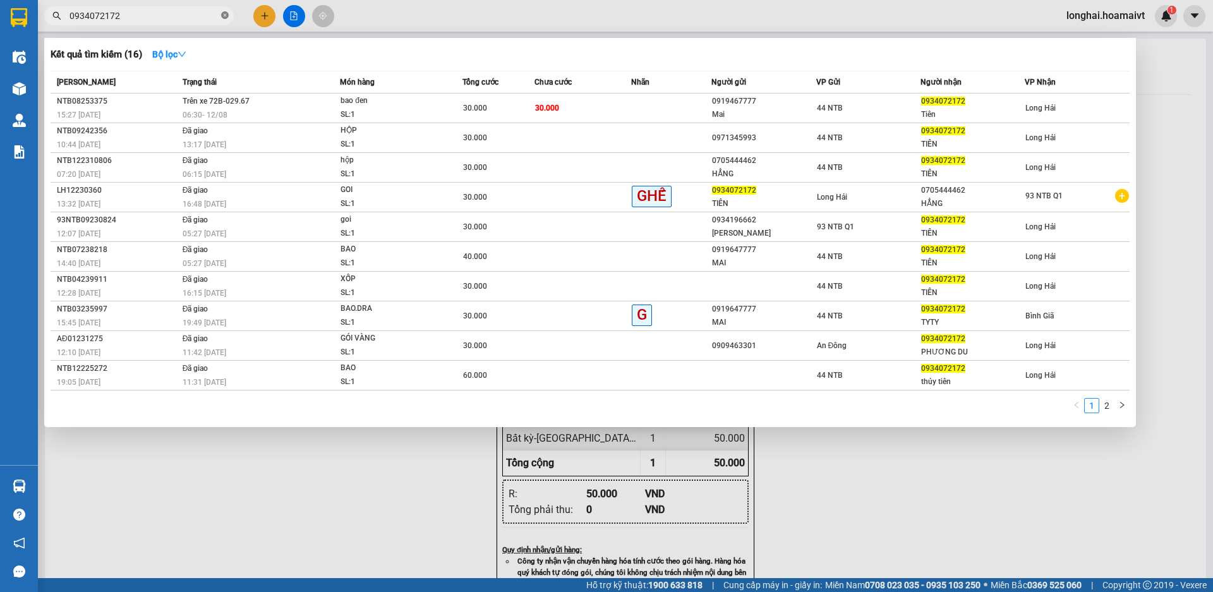
click at [224, 14] on icon "close-circle" at bounding box center [225, 15] width 8 height 8
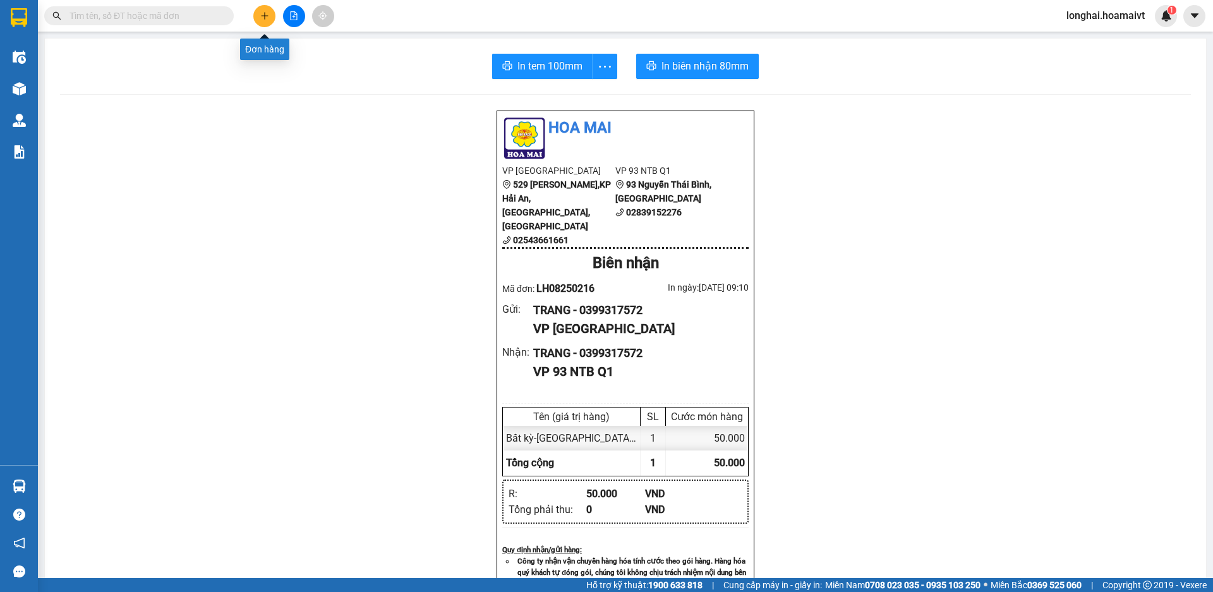
click at [262, 24] on button at bounding box center [264, 16] width 22 height 22
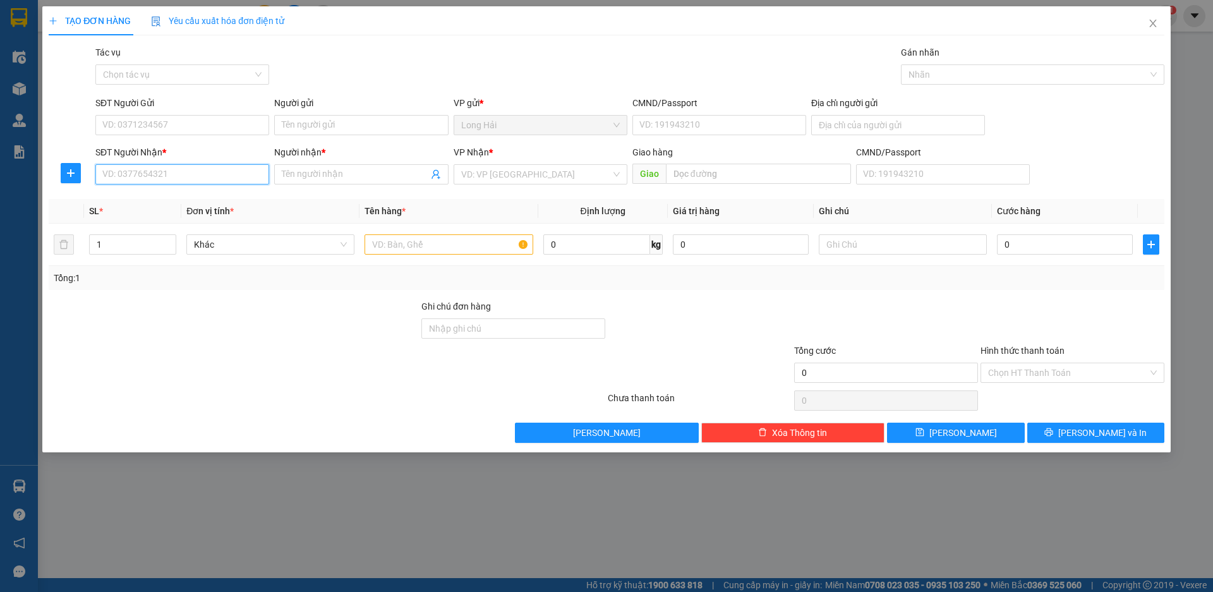
click at [154, 176] on input "SĐT Người Nhận *" at bounding box center [182, 174] width 174 height 20
click at [122, 196] on div "0937240353 - DAT" at bounding box center [182, 200] width 159 height 14
click at [143, 122] on input "SĐT Người Gửi" at bounding box center [182, 125] width 174 height 20
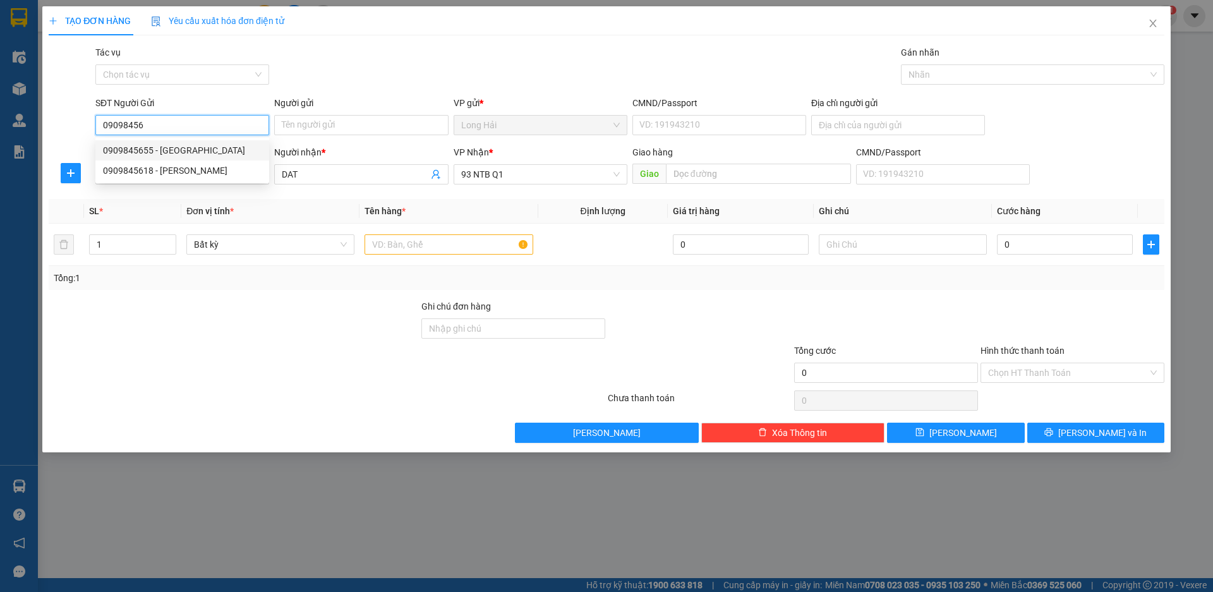
click at [163, 149] on div "0909845655 - NGA" at bounding box center [182, 150] width 159 height 14
click at [417, 248] on input "text" at bounding box center [449, 244] width 168 height 20
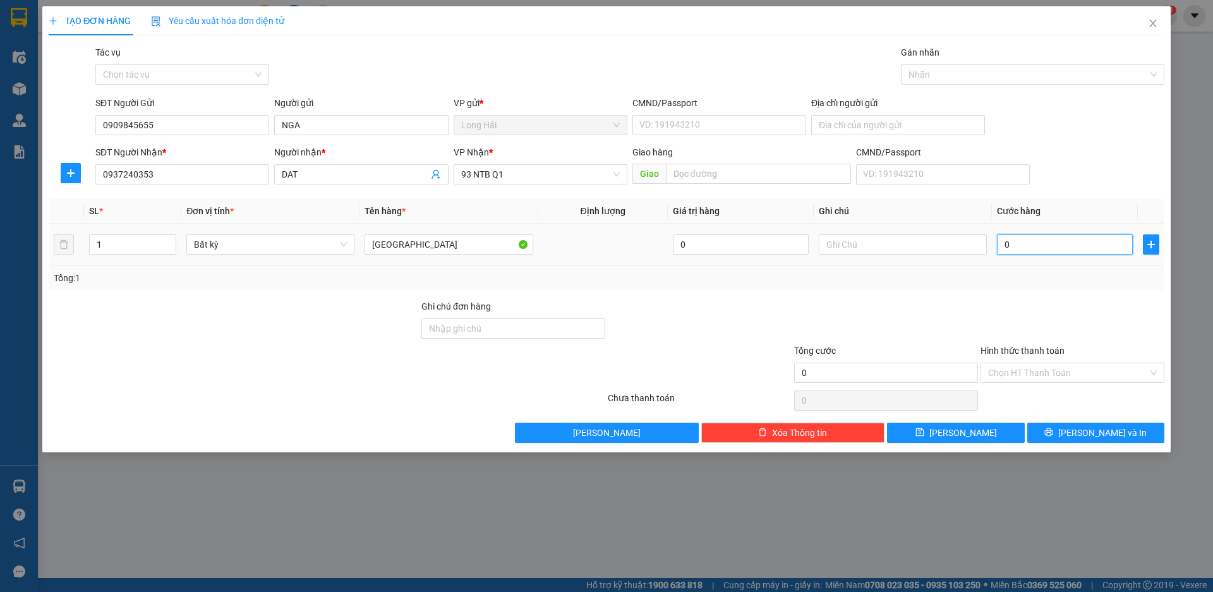
click at [1063, 252] on input "0" at bounding box center [1065, 244] width 136 height 20
click at [1096, 430] on span "[PERSON_NAME] và In" at bounding box center [1102, 433] width 88 height 14
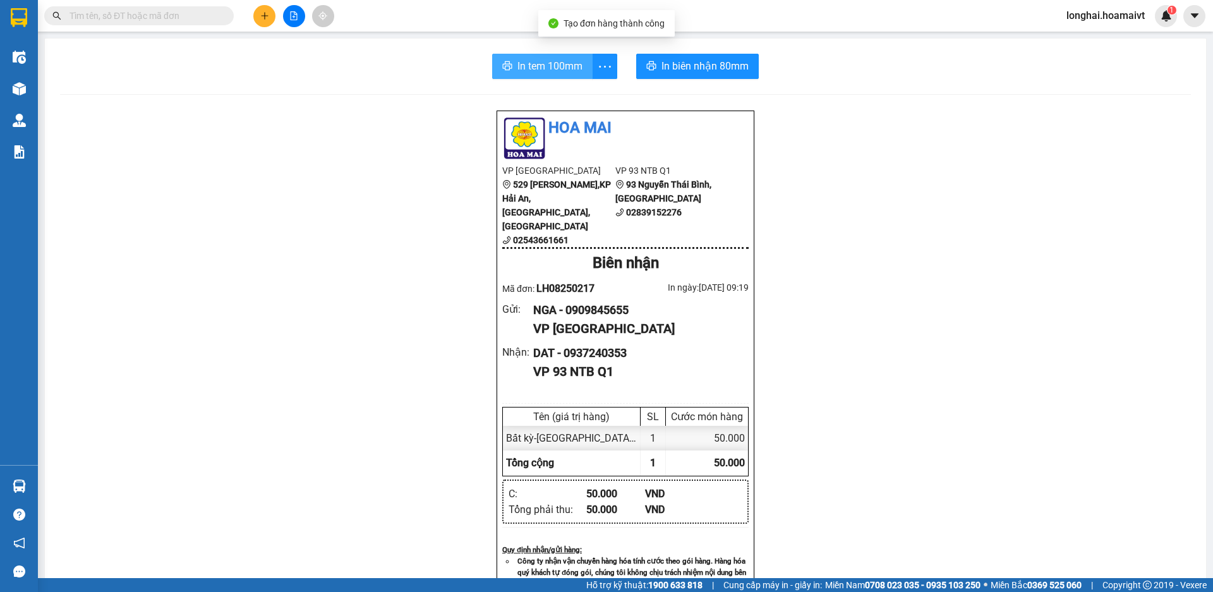
click at [534, 67] on span "In tem 100mm" at bounding box center [549, 66] width 65 height 16
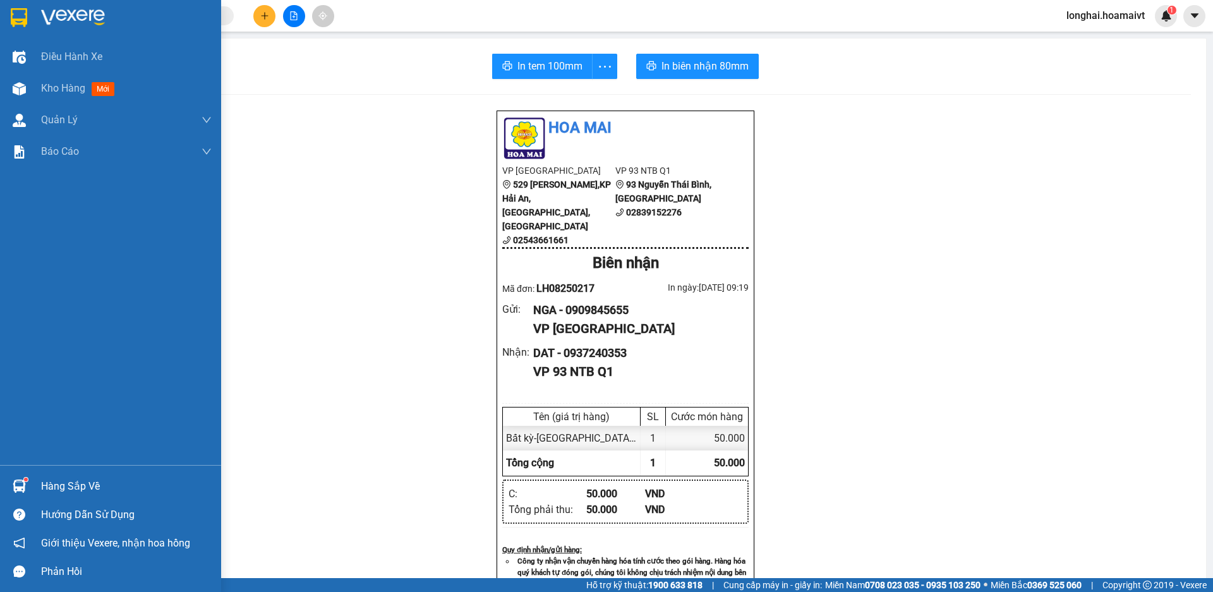
click at [71, 486] on div "Hàng sắp về" at bounding box center [126, 486] width 171 height 19
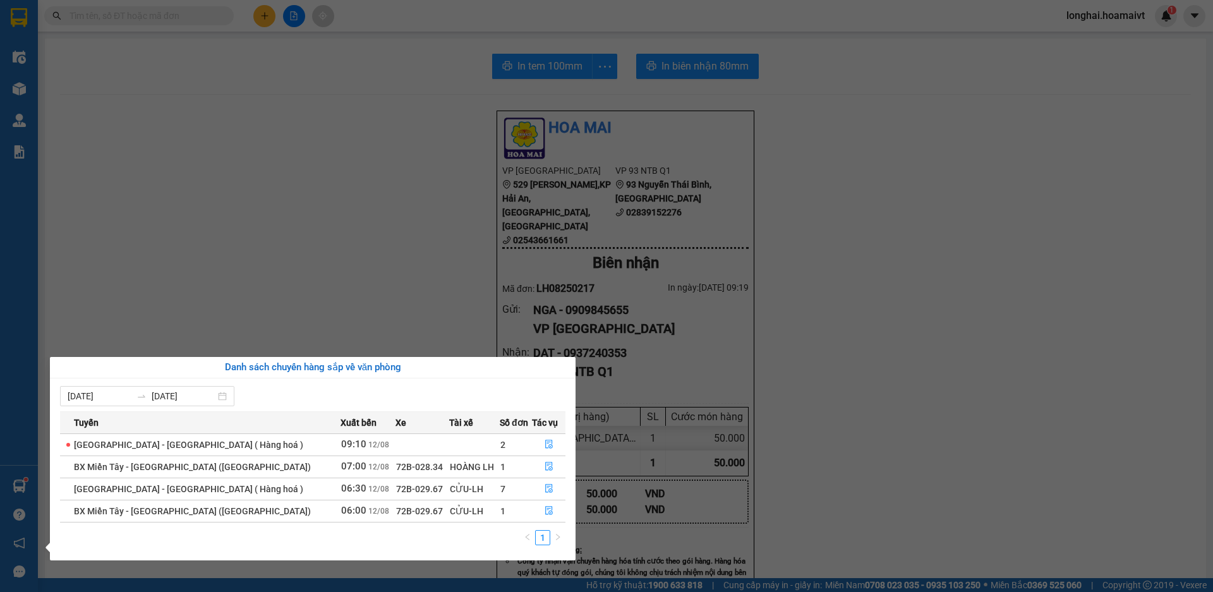
click at [354, 335] on section "Kết quả tìm kiếm ( 16 ) Bộ lọc Mã ĐH Trạng thái Món hàng Tổng cước Chưa cước Nh…" at bounding box center [606, 296] width 1213 height 592
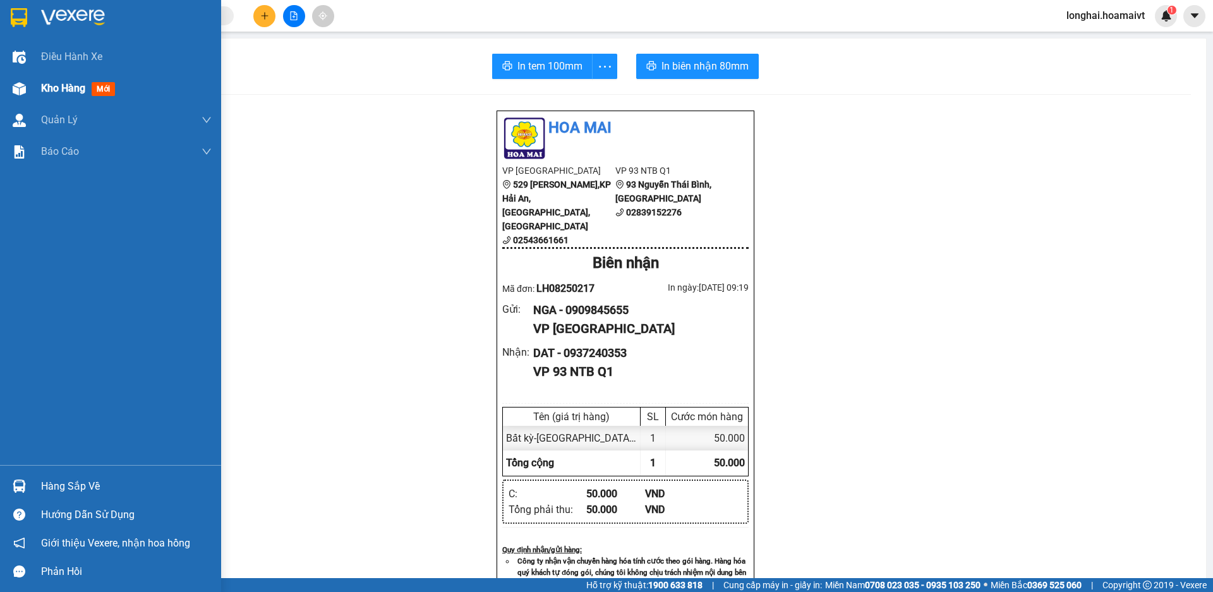
click at [60, 91] on span "Kho hàng" at bounding box center [63, 88] width 44 height 12
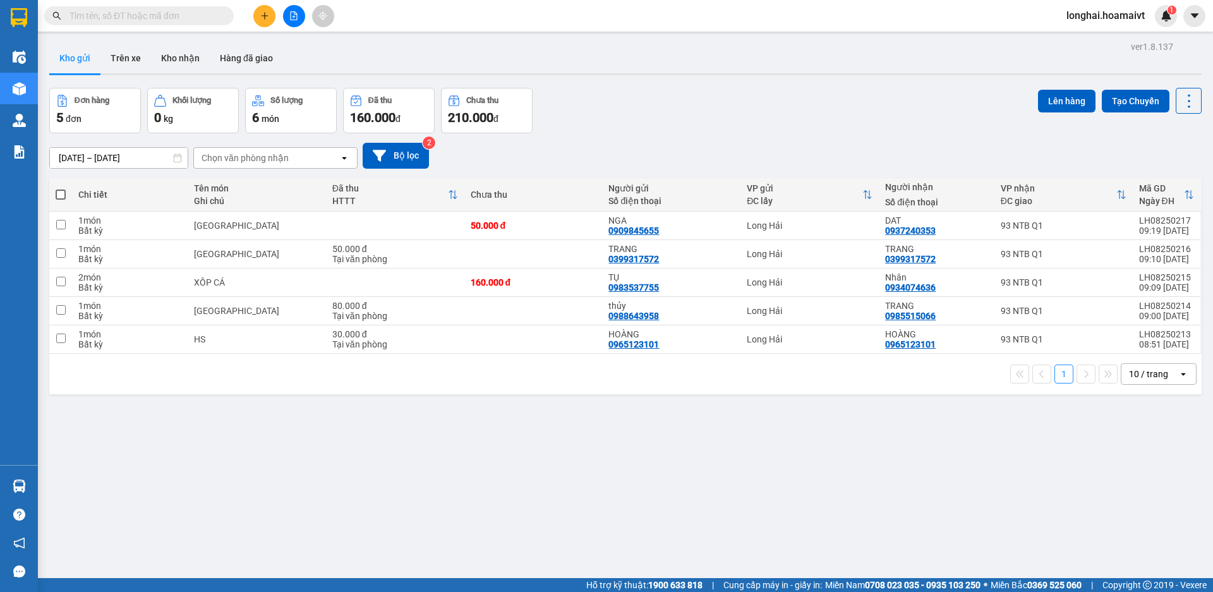
click at [61, 188] on label at bounding box center [61, 194] width 10 height 13
click at [61, 188] on input "checkbox" at bounding box center [61, 188] width 0 height 0
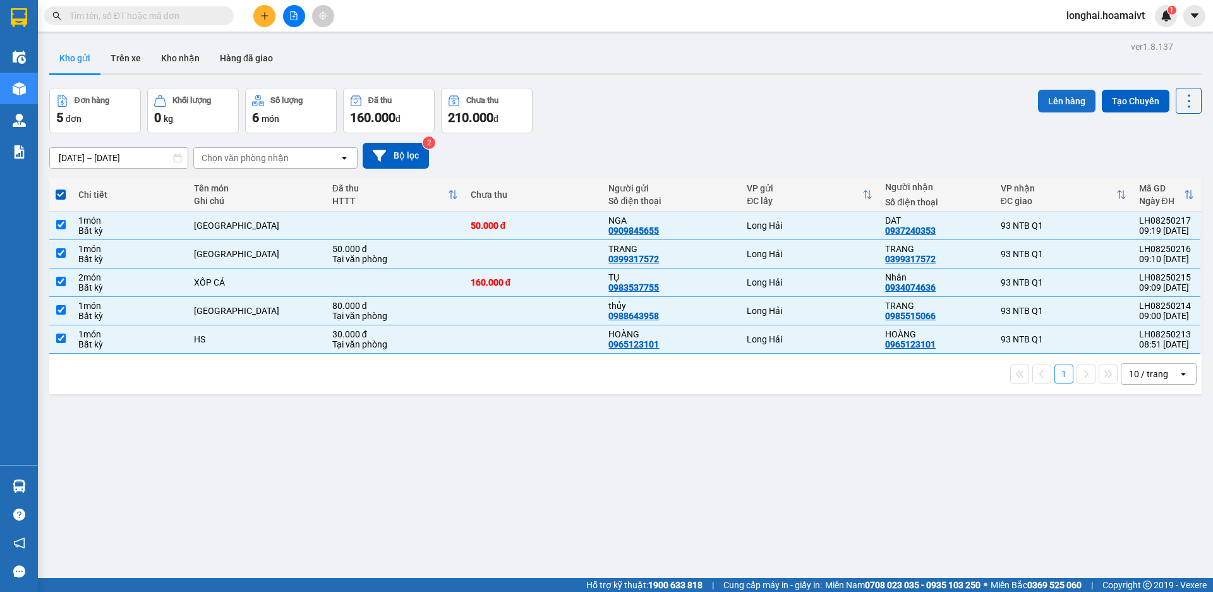
click at [1038, 102] on button "Lên hàng" at bounding box center [1066, 101] width 57 height 23
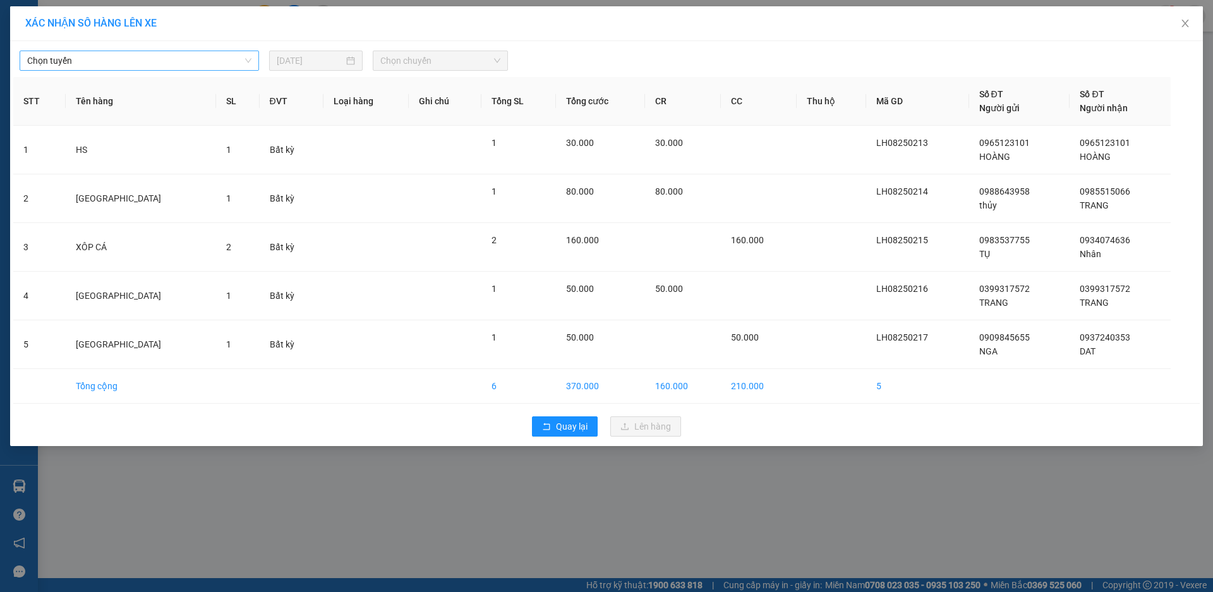
click at [214, 61] on span "Chọn tuyến" at bounding box center [139, 60] width 224 height 19
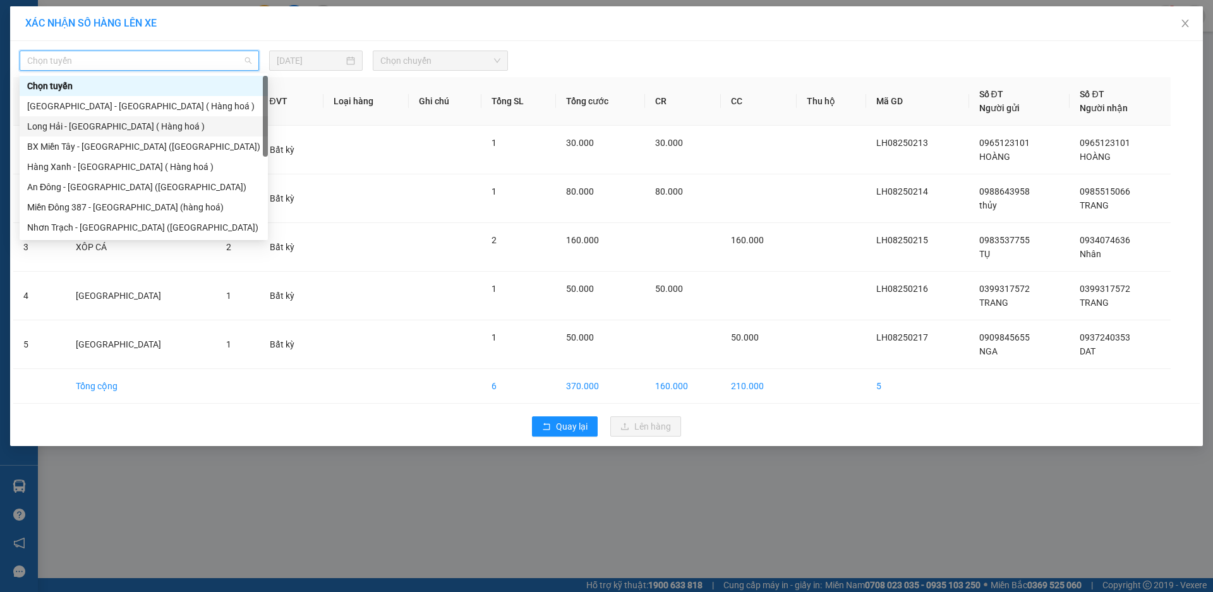
click at [199, 128] on div "Long Hải - [GEOGRAPHIC_DATA] ( Hàng hoá )" at bounding box center [143, 126] width 233 height 14
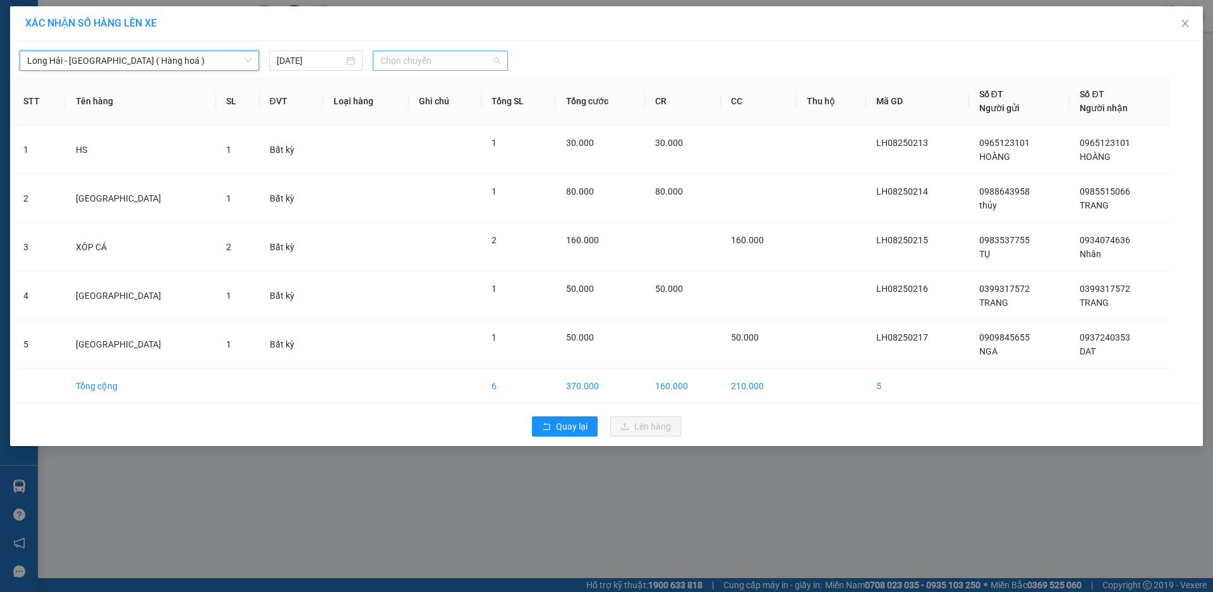
click at [409, 52] on span "Chọn chuyến" at bounding box center [440, 60] width 120 height 19
click at [430, 107] on div "Thêm chuyến " 09:30 "" at bounding box center [440, 106] width 135 height 21
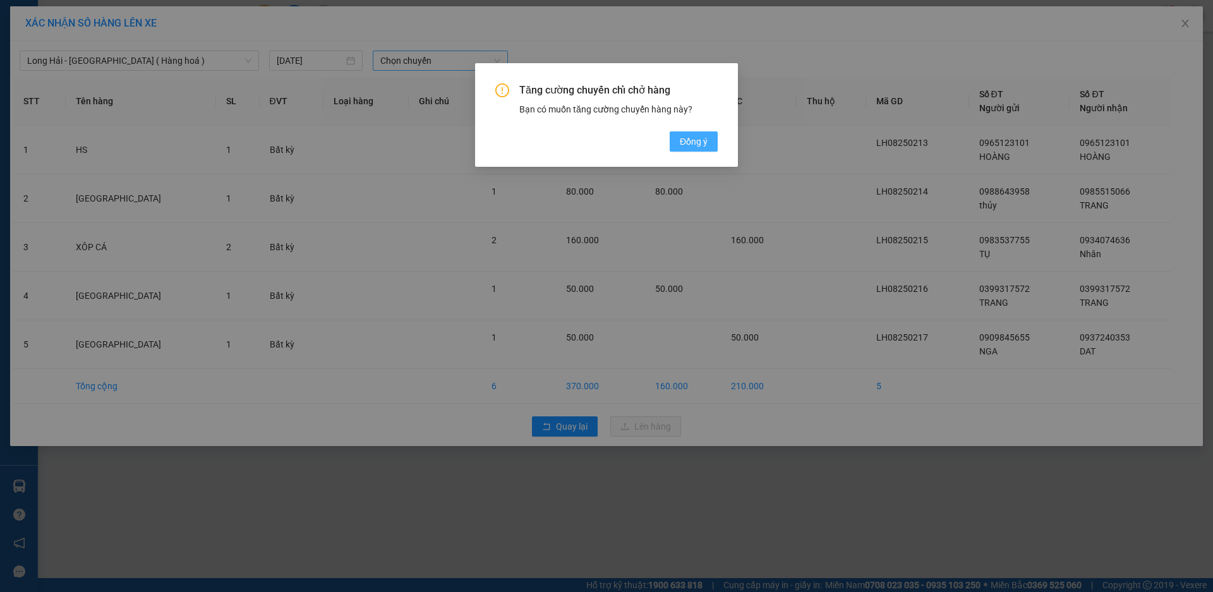
click at [699, 138] on span "Đồng ý" at bounding box center [694, 142] width 28 height 14
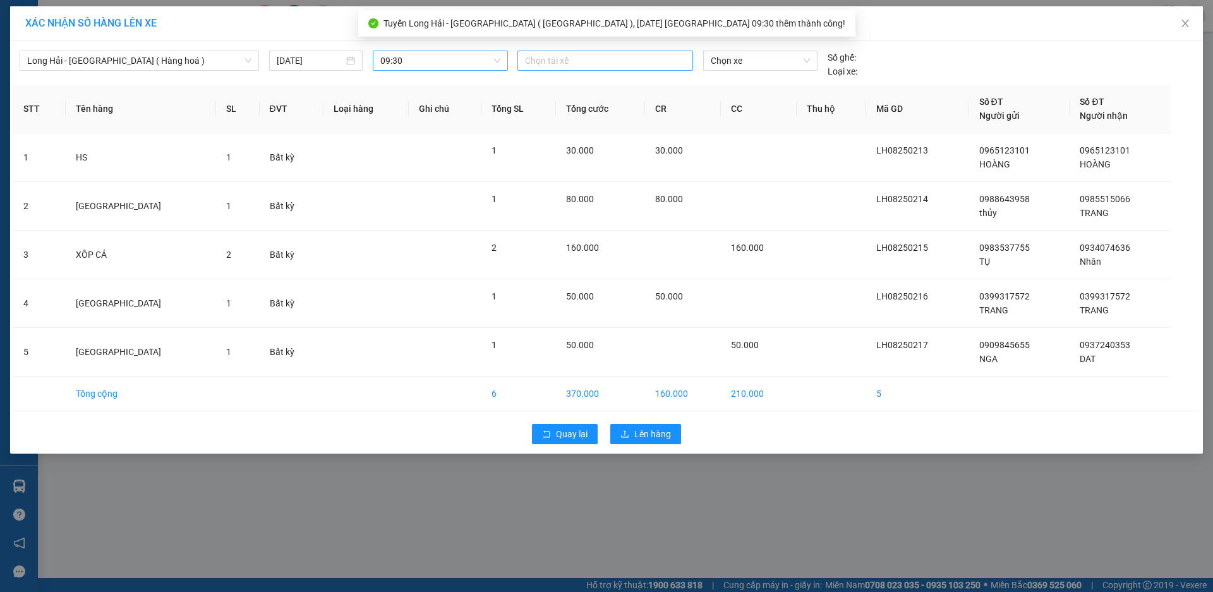
click at [602, 64] on div at bounding box center [605, 60] width 169 height 15
type input "HUY B"
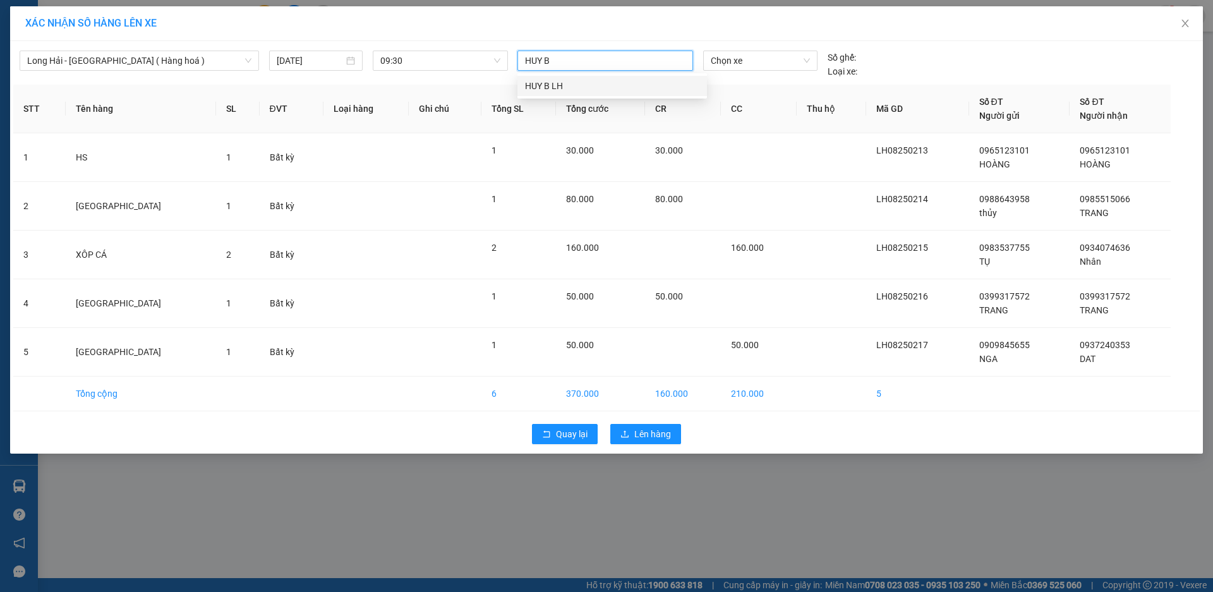
click at [606, 76] on div "HUY B LH" at bounding box center [612, 86] width 190 height 20
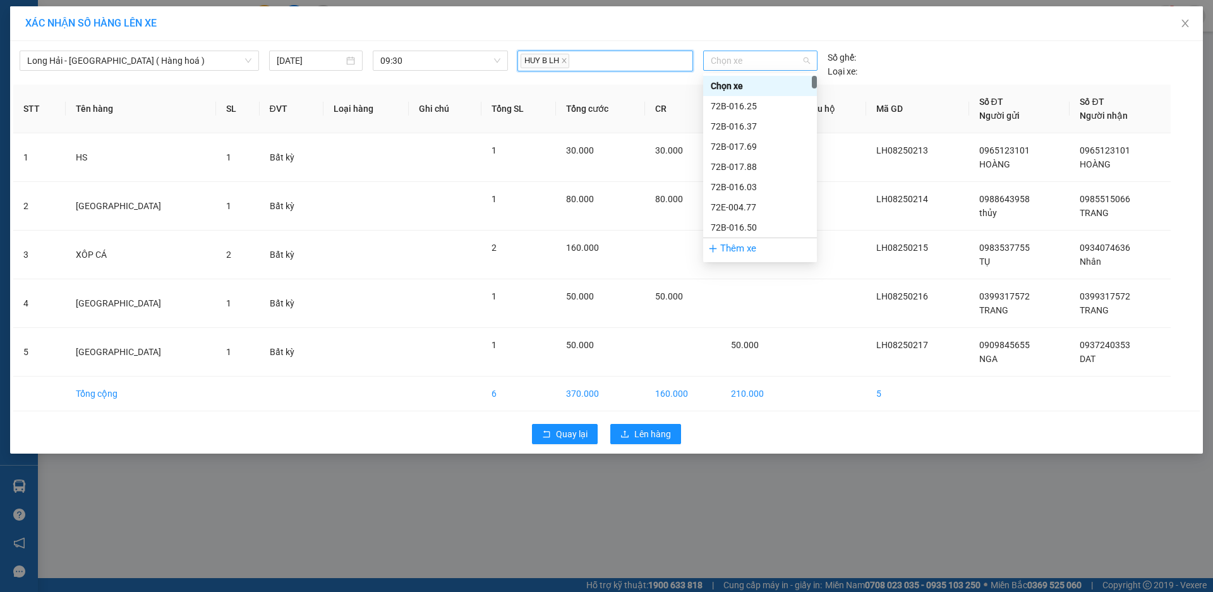
click at [747, 62] on span "Chọn xe" at bounding box center [760, 60] width 99 height 19
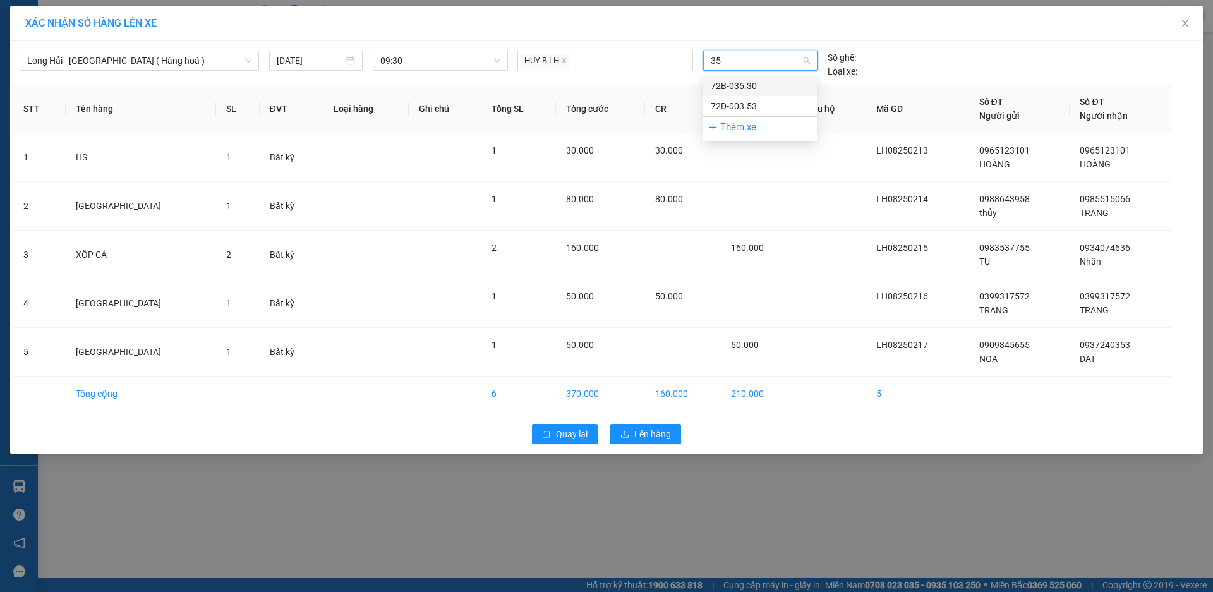
type input "3"
type input "2901"
click at [759, 88] on div "72B-029.01" at bounding box center [760, 86] width 99 height 14
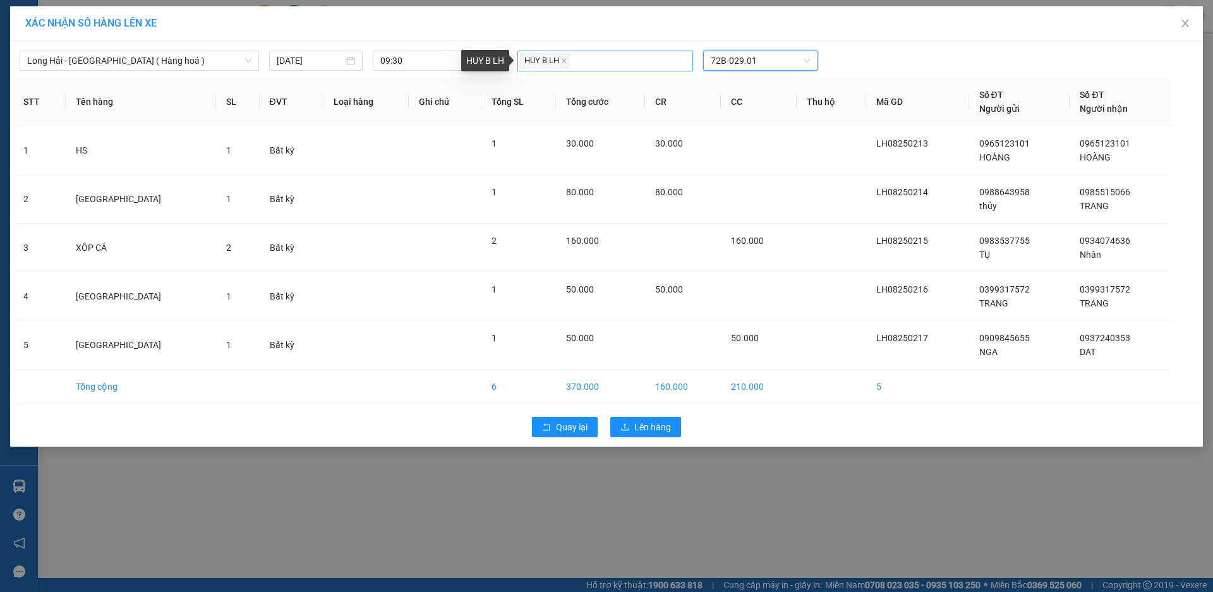
click at [569, 62] on span "HUY B LH" at bounding box center [545, 61] width 49 height 15
click at [564, 60] on icon "close" at bounding box center [564, 60] width 6 height 6
click at [558, 57] on div at bounding box center [605, 60] width 169 height 15
type input "HẬU"
click at [578, 123] on div "HẬU LH" at bounding box center [612, 126] width 174 height 14
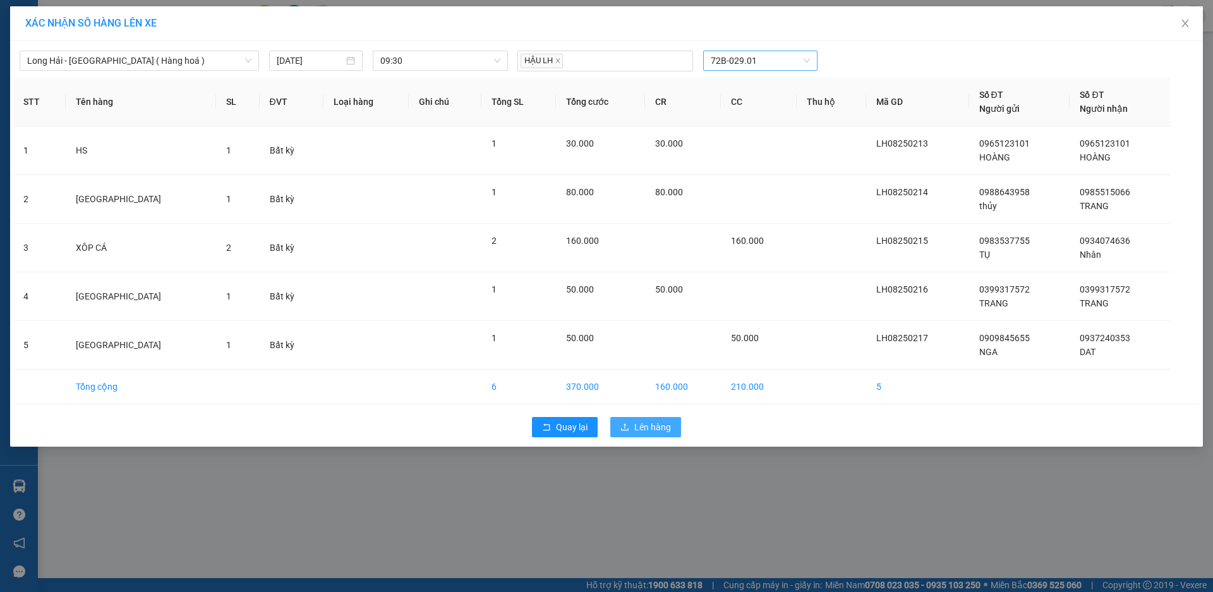
click at [621, 425] on icon "upload" at bounding box center [624, 427] width 9 height 9
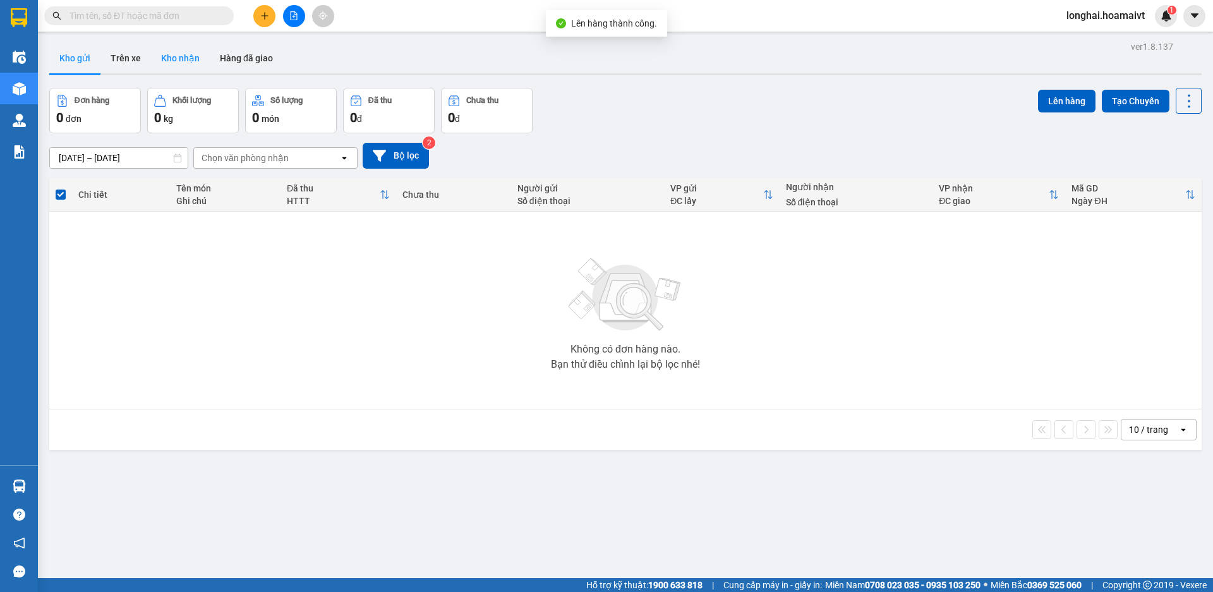
click at [169, 60] on button "Kho nhận" at bounding box center [180, 58] width 59 height 30
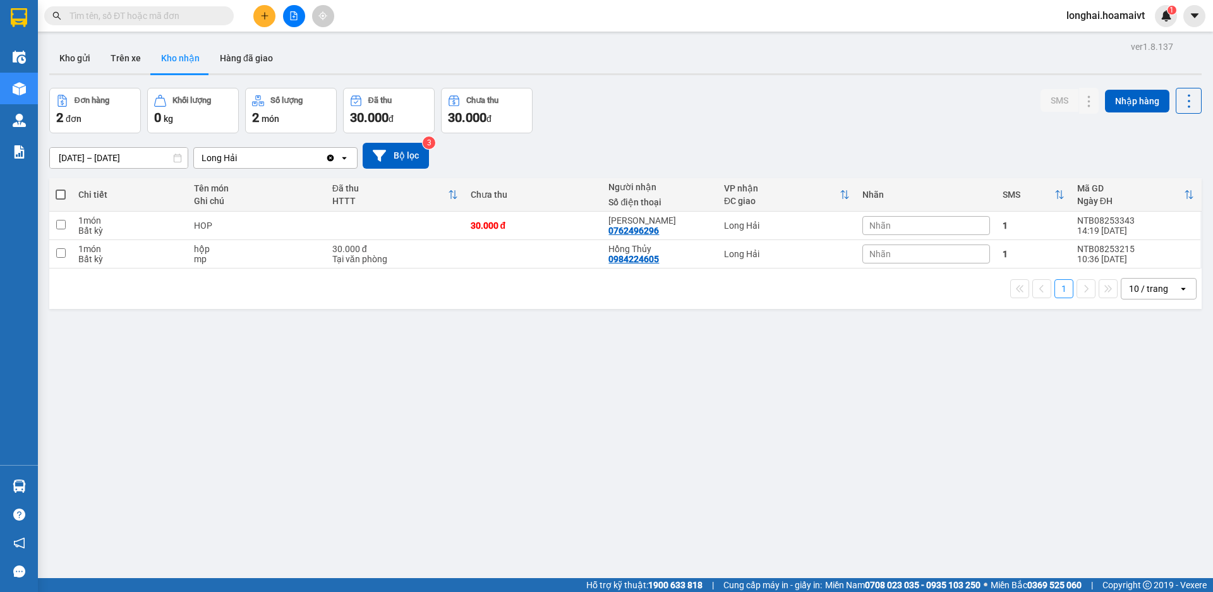
click at [192, 15] on input "text" at bounding box center [143, 16] width 149 height 14
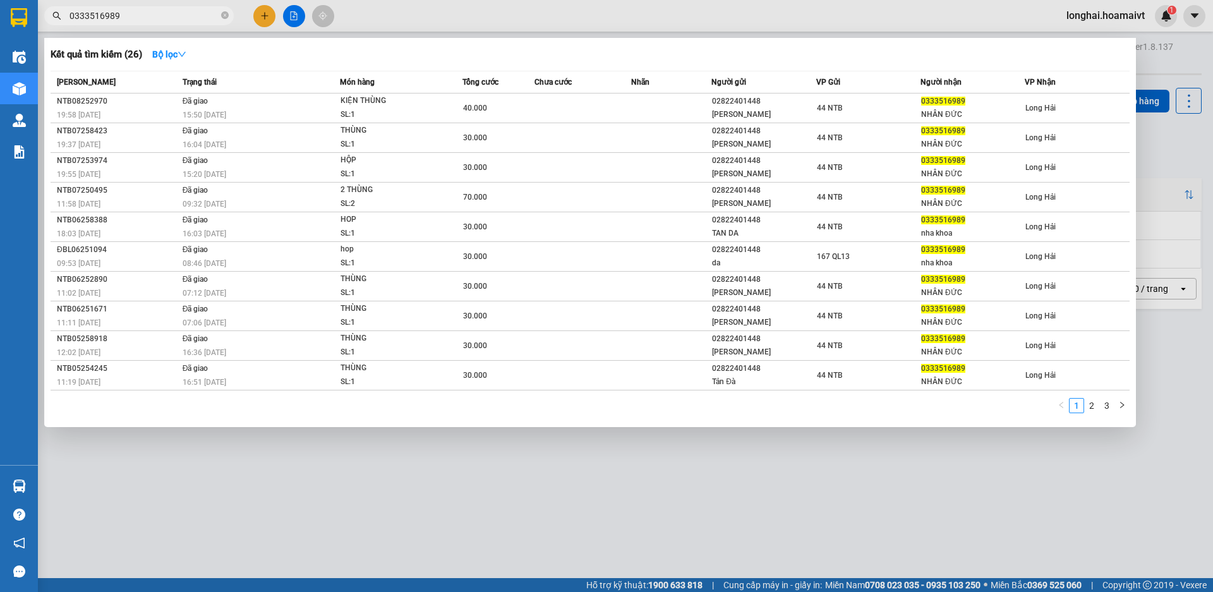
type input "0333516989"
click at [229, 18] on span "0333516989" at bounding box center [139, 15] width 190 height 19
click at [227, 14] on icon "close-circle" at bounding box center [225, 15] width 8 height 8
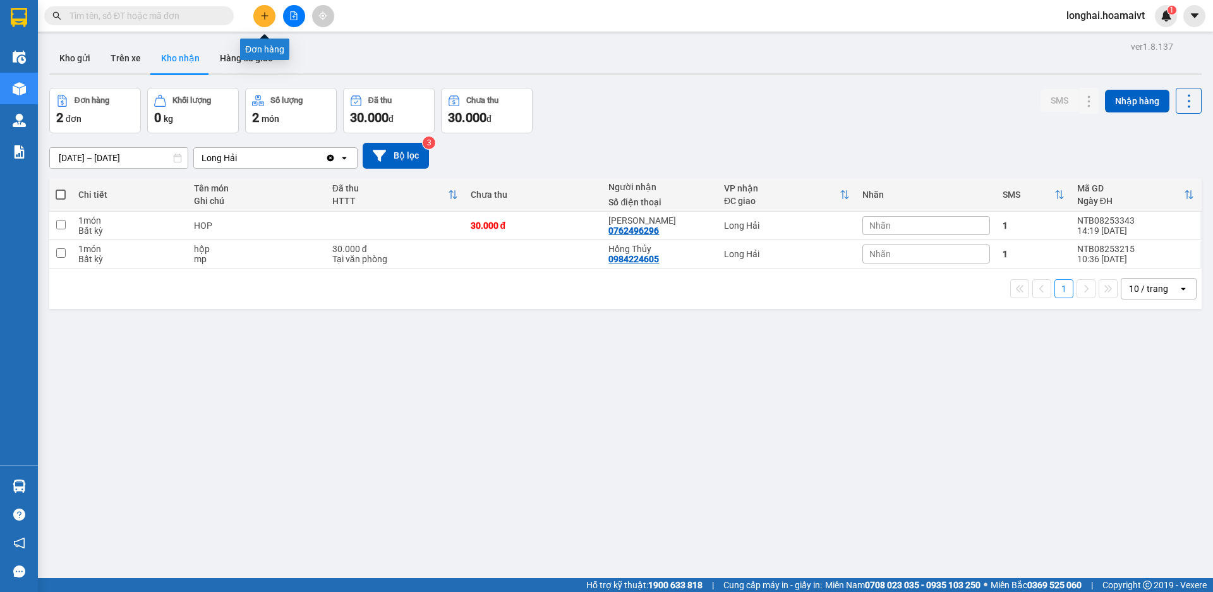
click at [260, 15] on icon "plus" at bounding box center [264, 15] width 9 height 9
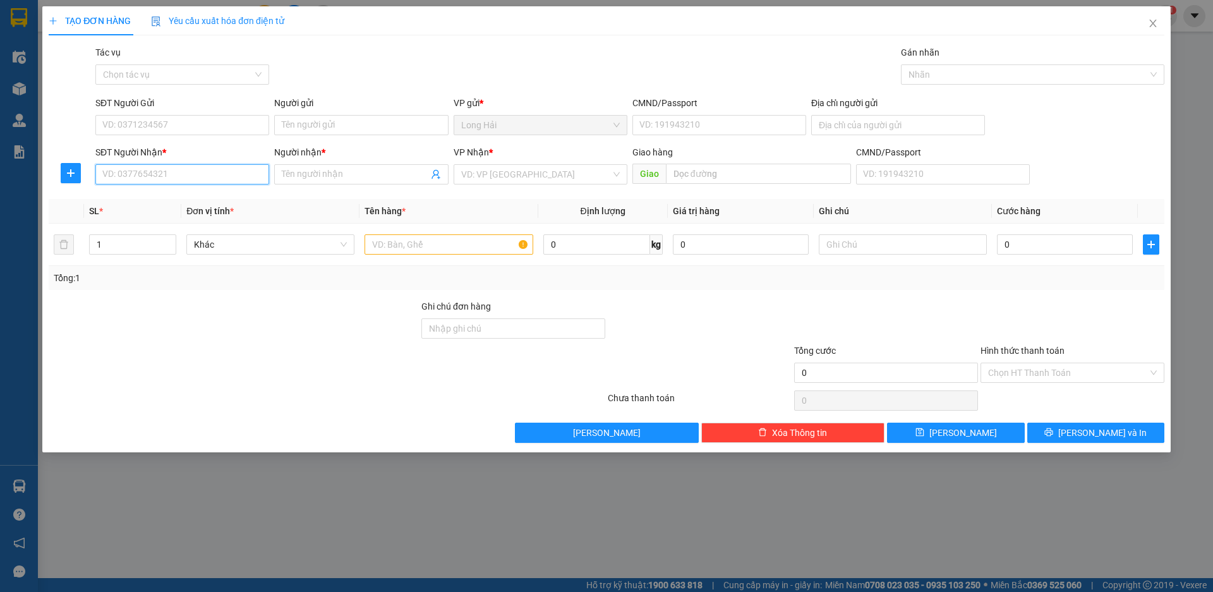
click at [135, 180] on input "SĐT Người Nhận *" at bounding box center [182, 174] width 174 height 20
type input "0948464700"
click at [308, 170] on input "Người nhận *" at bounding box center [355, 174] width 146 height 14
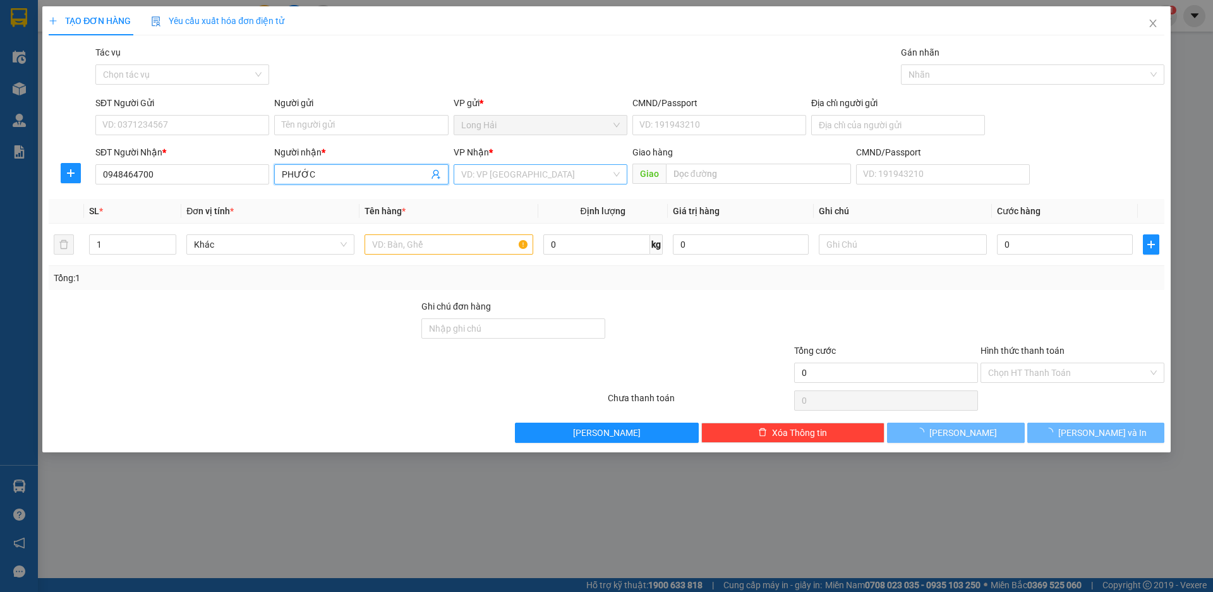
type input "PHƯỚC"
click at [503, 177] on input "search" at bounding box center [536, 174] width 150 height 19
type input "93"
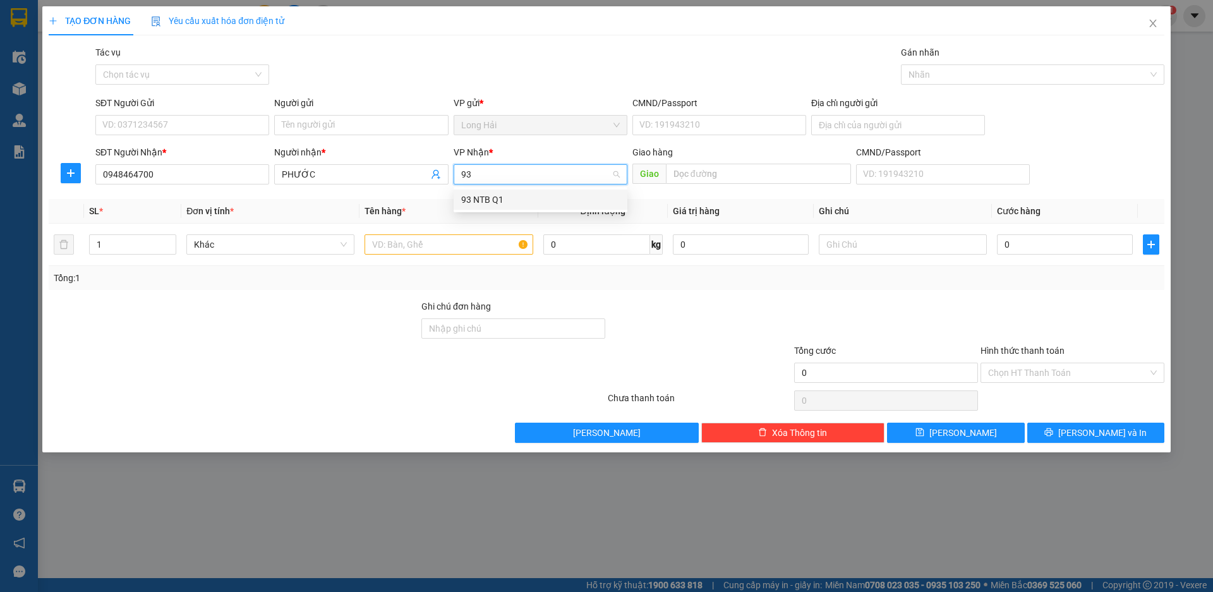
click at [514, 198] on div "93 NTB Q1" at bounding box center [540, 200] width 159 height 14
click at [435, 250] on input "text" at bounding box center [449, 244] width 168 height 20
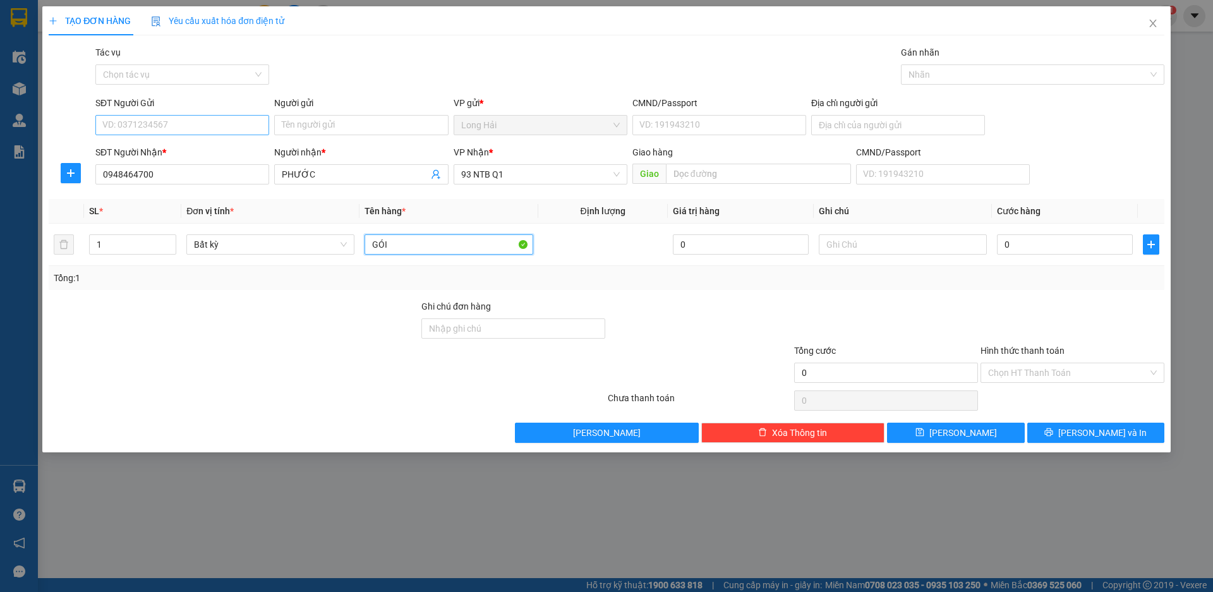
type input "GÓI"
click at [140, 123] on input "SĐT Người Gửi" at bounding box center [182, 125] width 174 height 20
type input "0908264952"
click at [344, 130] on input "Người gửi" at bounding box center [361, 125] width 174 height 20
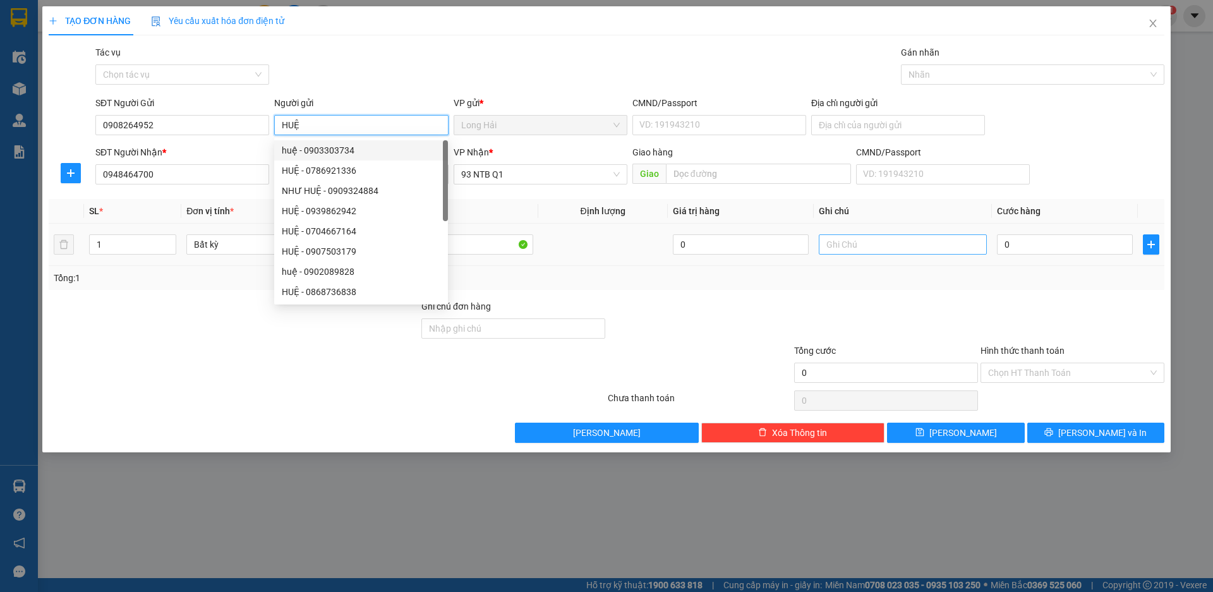
type input "HUỆ"
click at [863, 246] on input "text" at bounding box center [903, 244] width 168 height 20
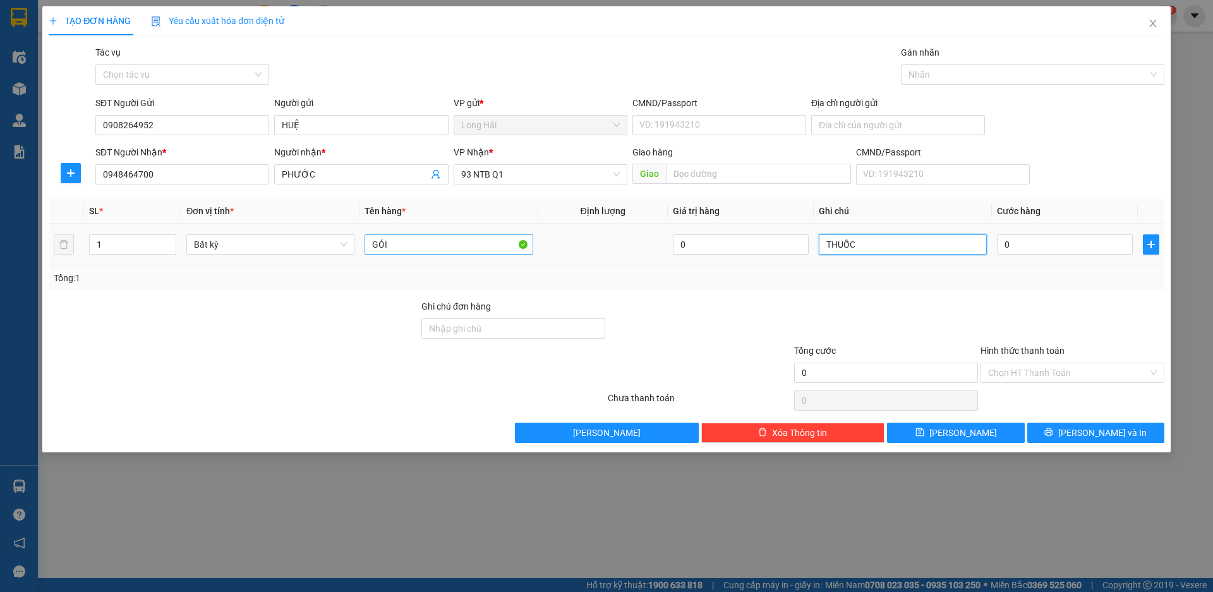
type input "THUỐC"
click at [465, 241] on input "GÓI" at bounding box center [449, 244] width 168 height 20
type input "GÓI ĐEN"
click at [1001, 239] on input "0" at bounding box center [1065, 244] width 136 height 20
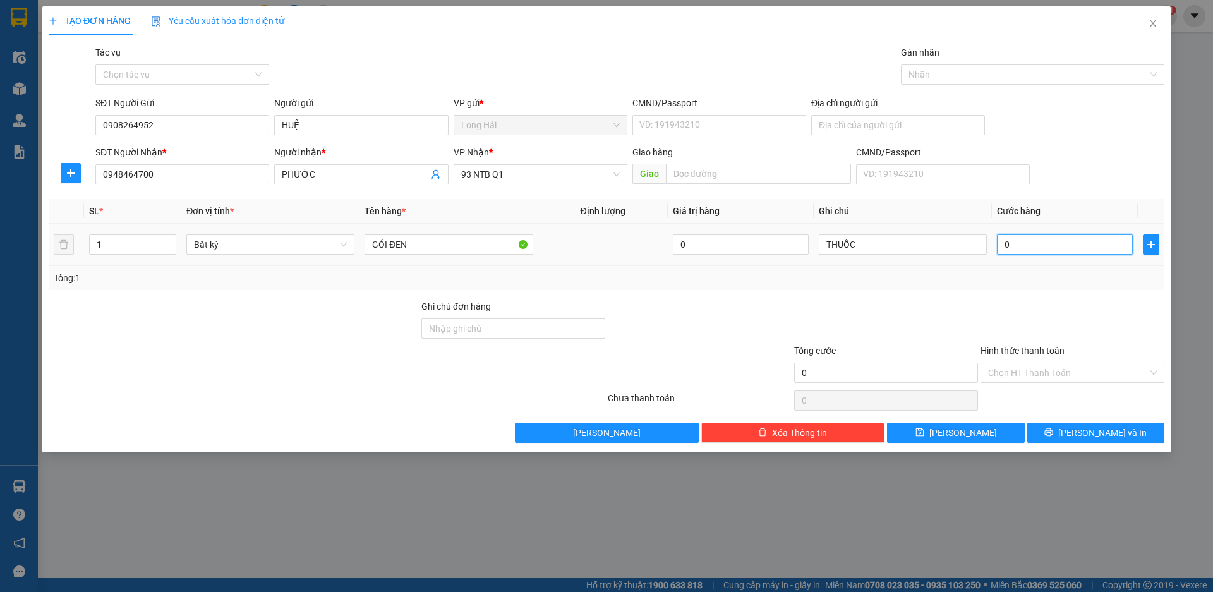
type input "30"
type input "30.000"
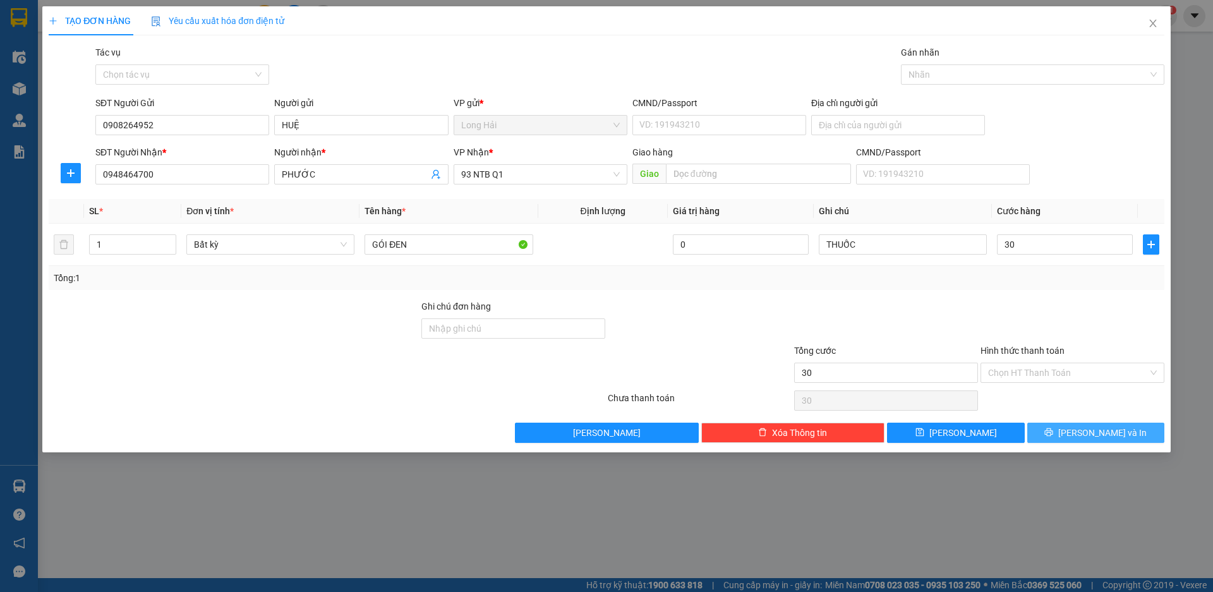
type input "30.000"
click at [1098, 441] on button "[PERSON_NAME] và In" at bounding box center [1095, 433] width 137 height 20
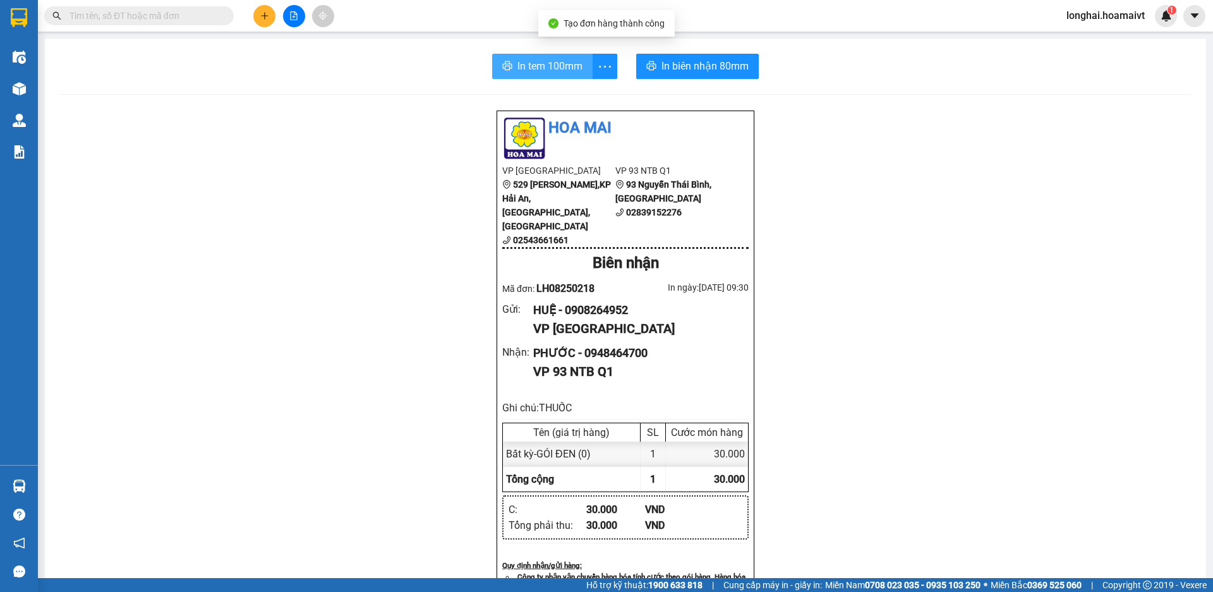
click at [569, 63] on span "In tem 100mm" at bounding box center [549, 66] width 65 height 16
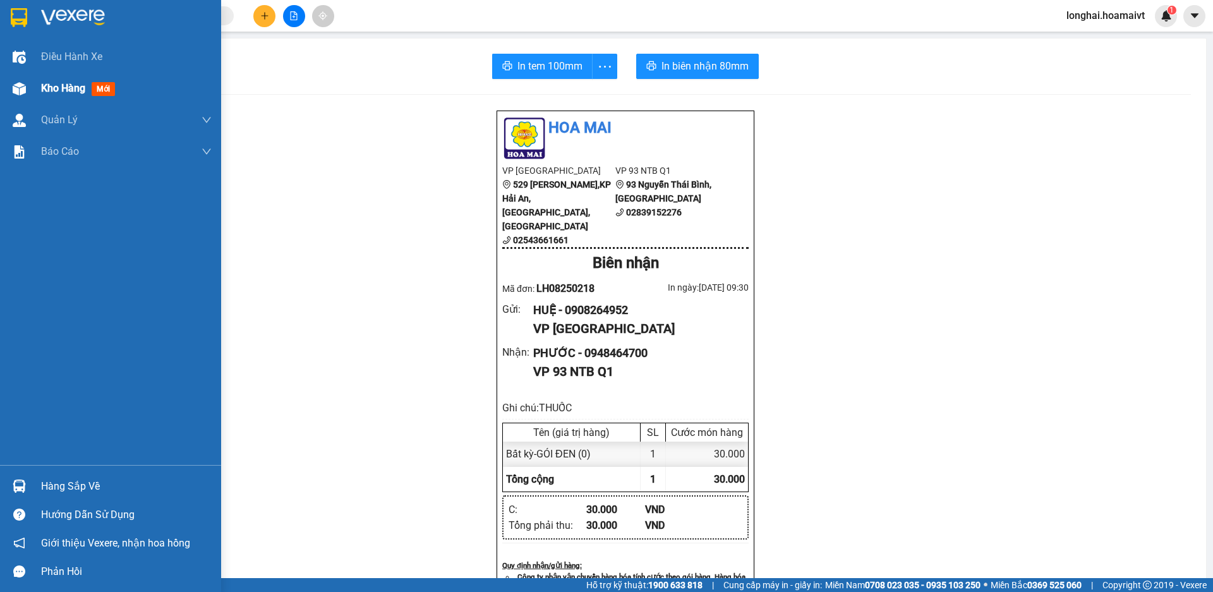
click at [56, 100] on div "Kho hàng mới" at bounding box center [126, 89] width 171 height 32
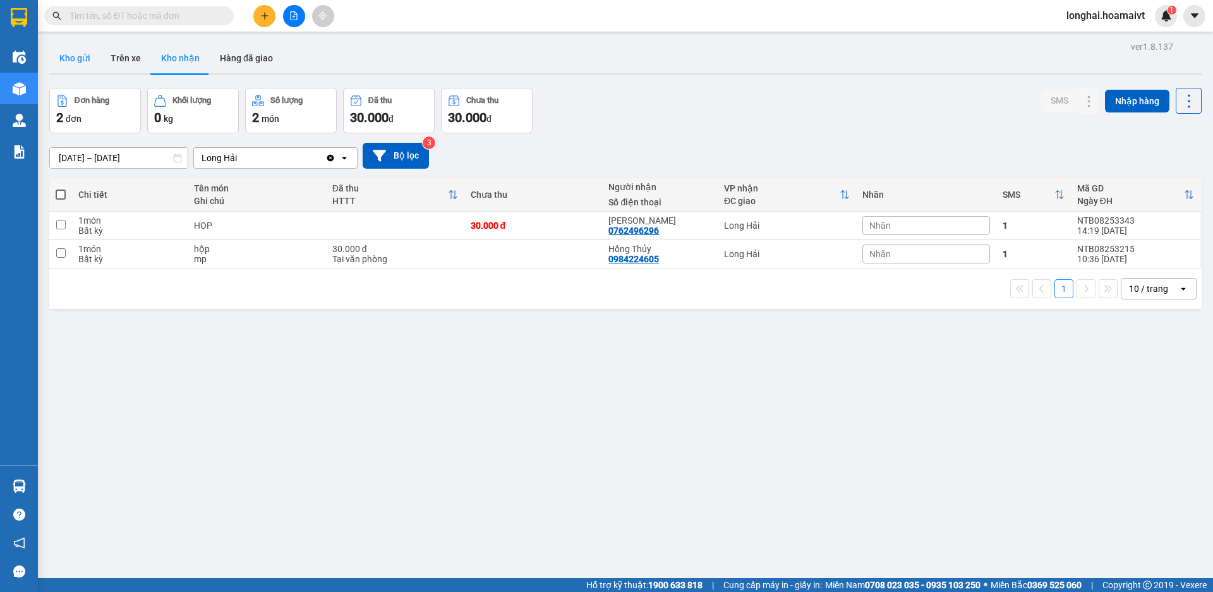
click at [94, 49] on button "Kho gửi" at bounding box center [74, 58] width 51 height 30
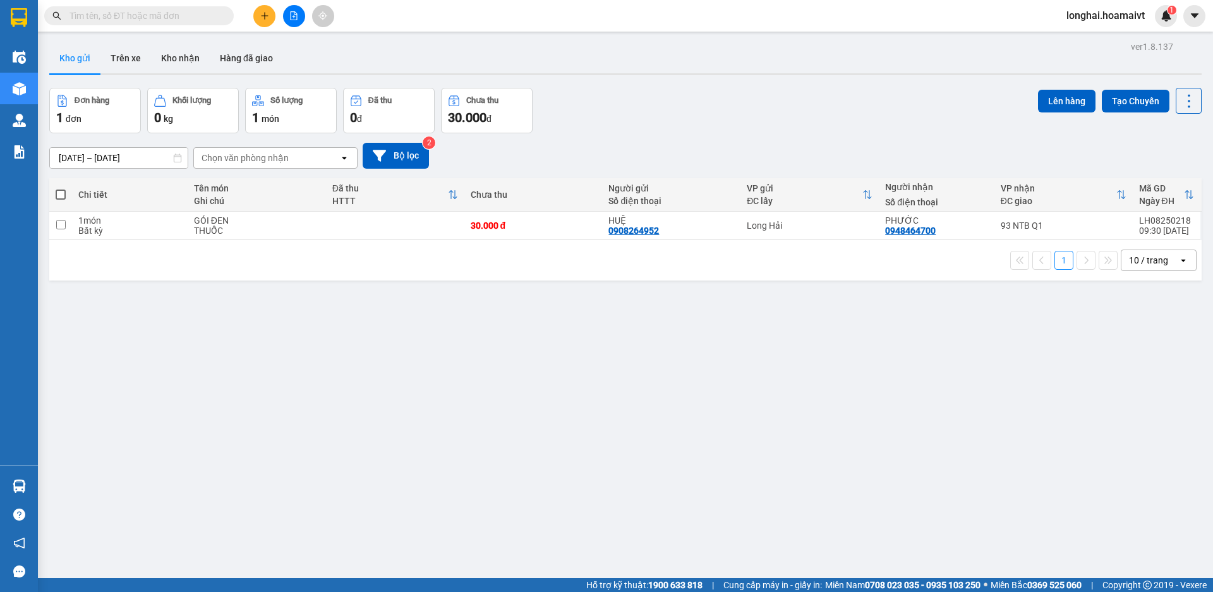
click at [59, 194] on span at bounding box center [61, 195] width 10 height 10
click at [61, 188] on input "checkbox" at bounding box center [61, 188] width 0 height 0
checkbox input "true"
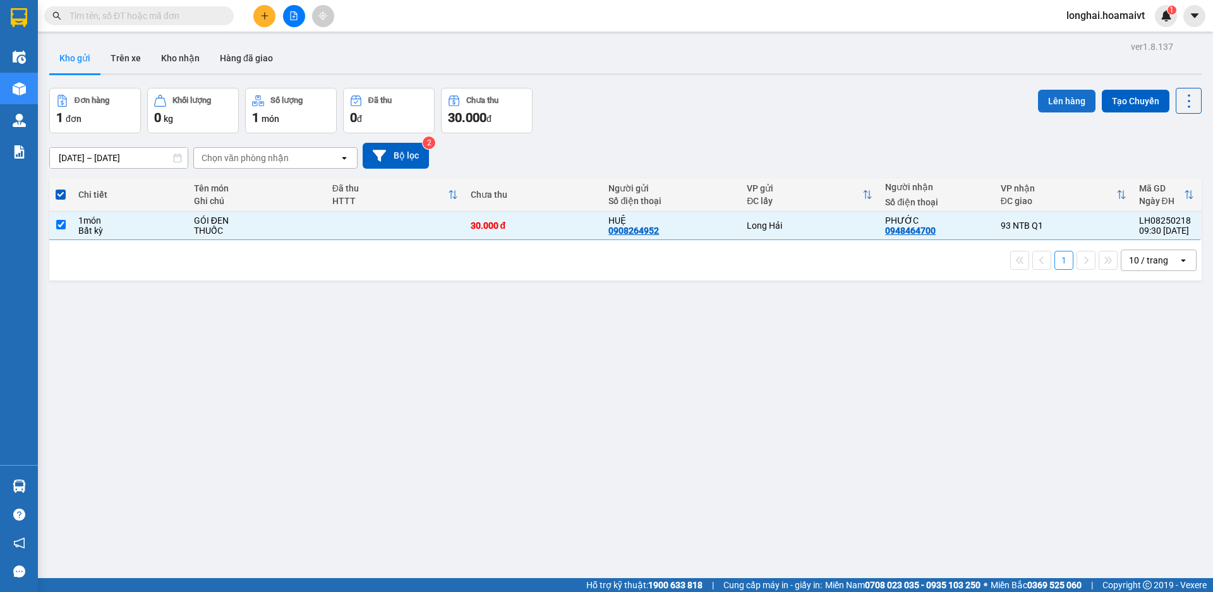
click at [1054, 107] on button "Lên hàng" at bounding box center [1066, 101] width 57 height 23
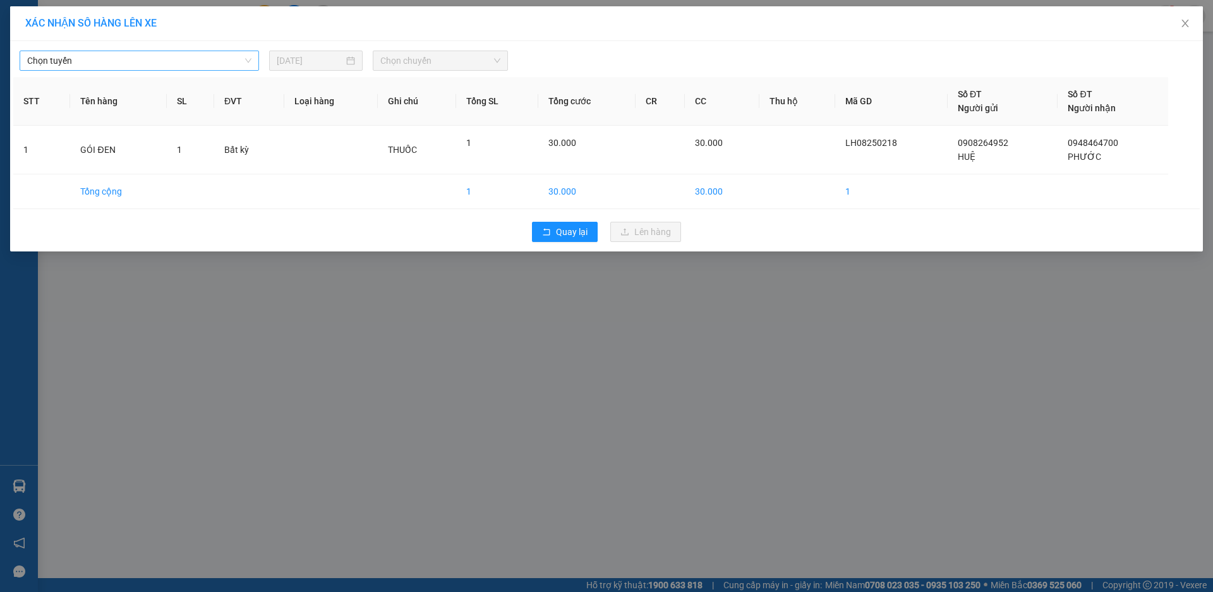
click at [116, 57] on span "Chọn tuyến" at bounding box center [139, 60] width 224 height 19
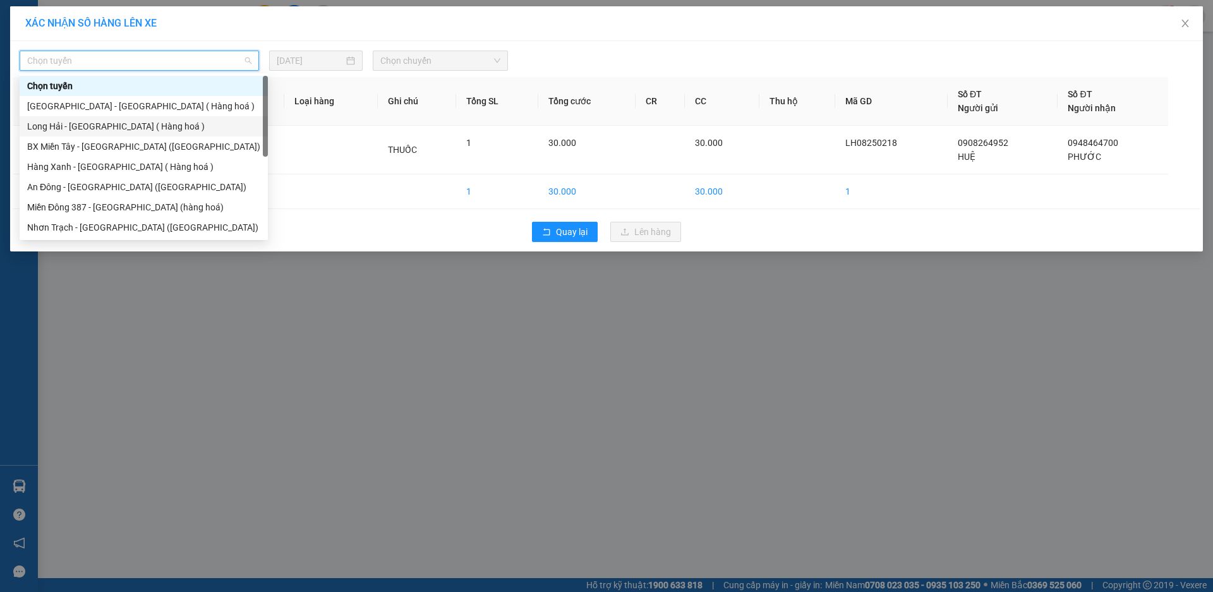
click at [160, 125] on div "Long Hải - [GEOGRAPHIC_DATA] ( Hàng hoá )" at bounding box center [143, 126] width 233 height 14
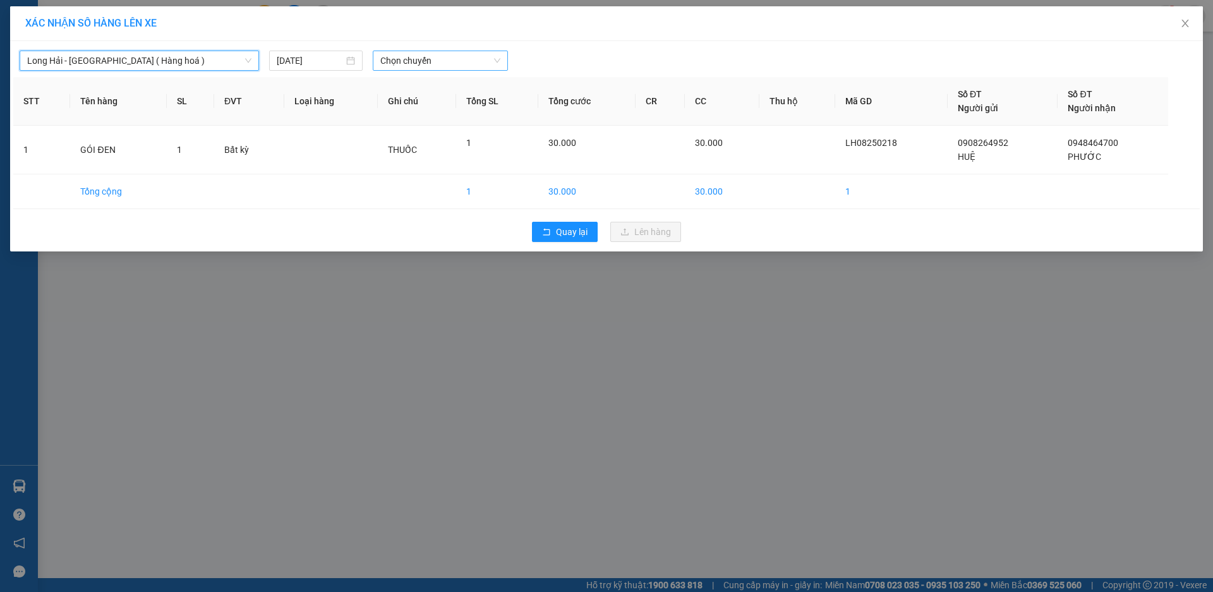
click at [426, 59] on span "Chọn chuyến" at bounding box center [440, 60] width 120 height 19
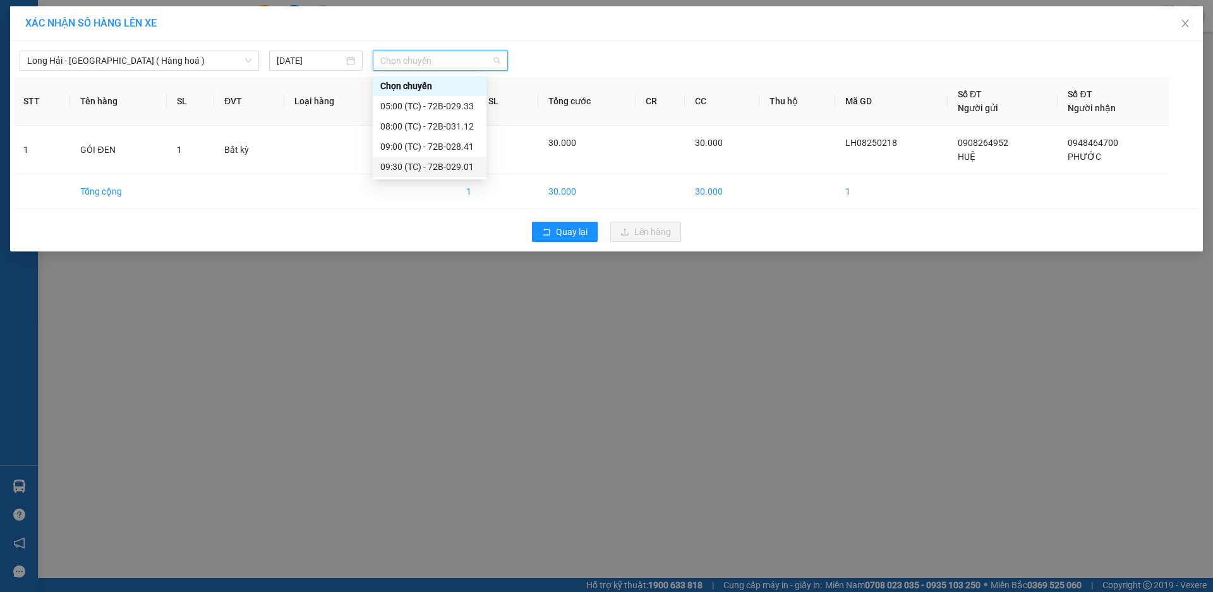
click at [450, 163] on div "09:30 (TC) - 72B-029.01" at bounding box center [429, 167] width 99 height 14
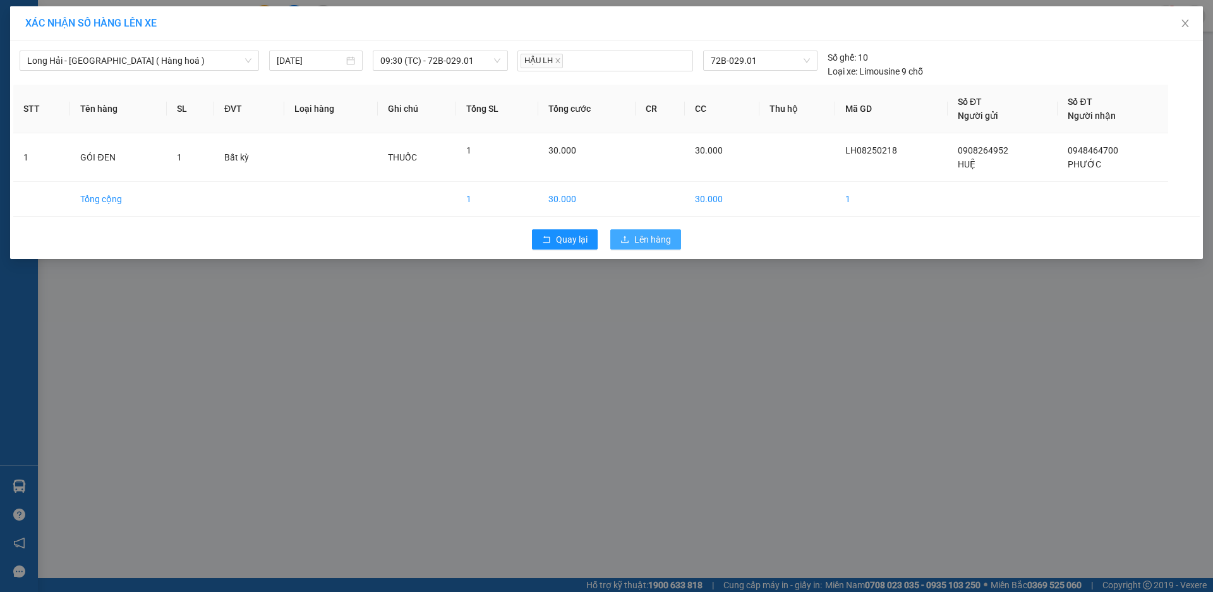
click at [636, 239] on span "Lên hàng" at bounding box center [652, 240] width 37 height 14
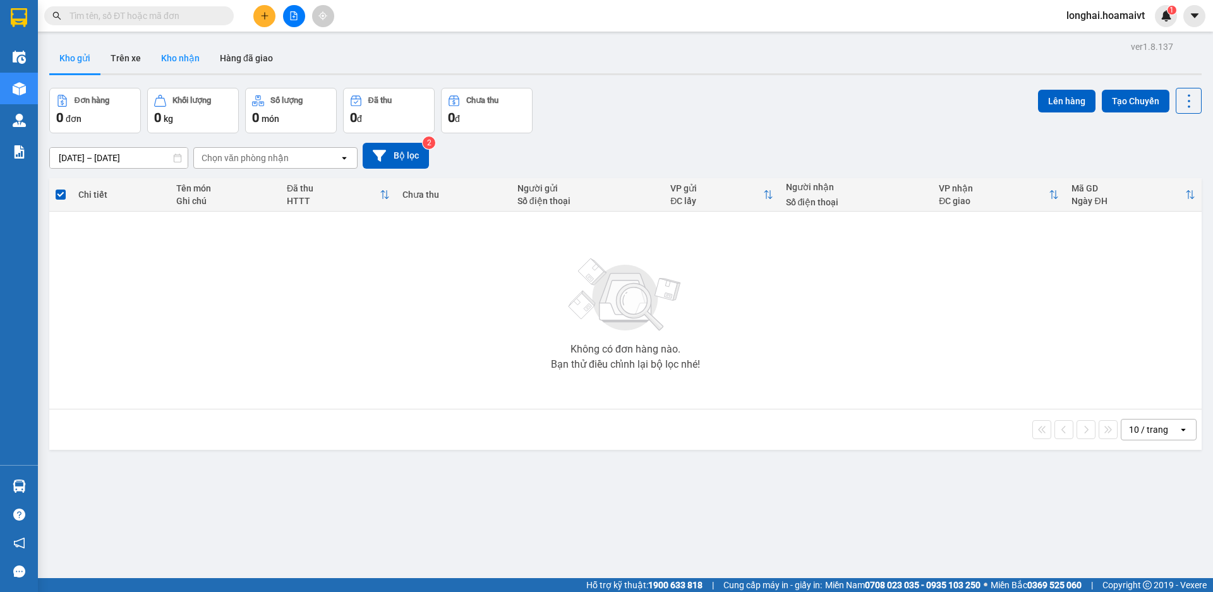
click at [197, 46] on button "Kho nhận" at bounding box center [180, 58] width 59 height 30
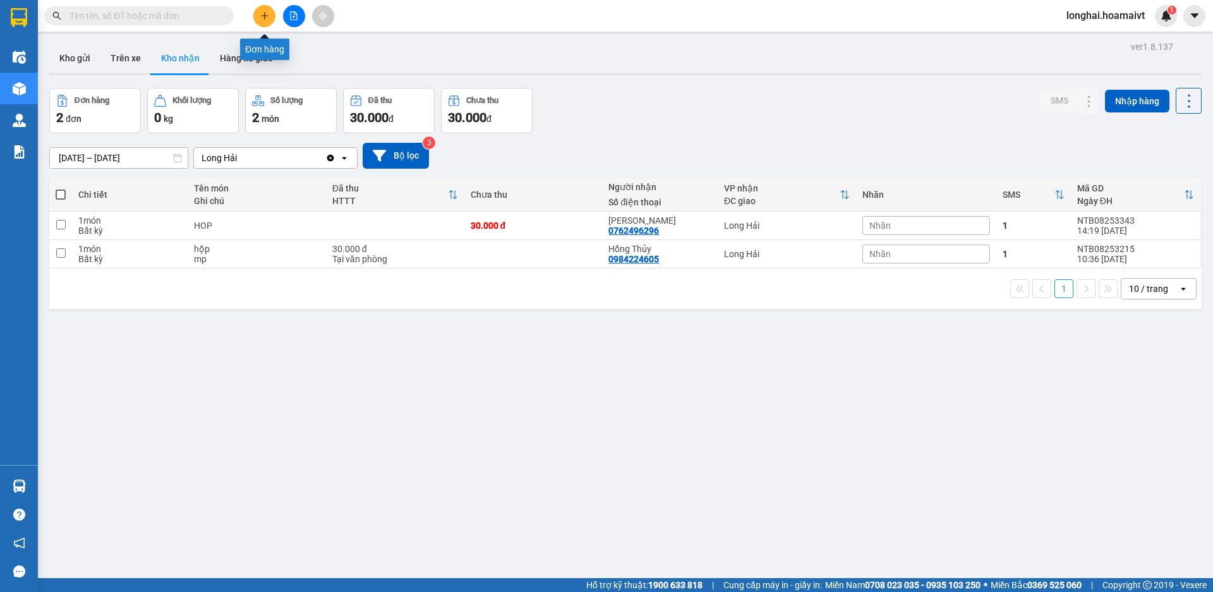
click at [263, 15] on icon "plus" at bounding box center [264, 15] width 9 height 9
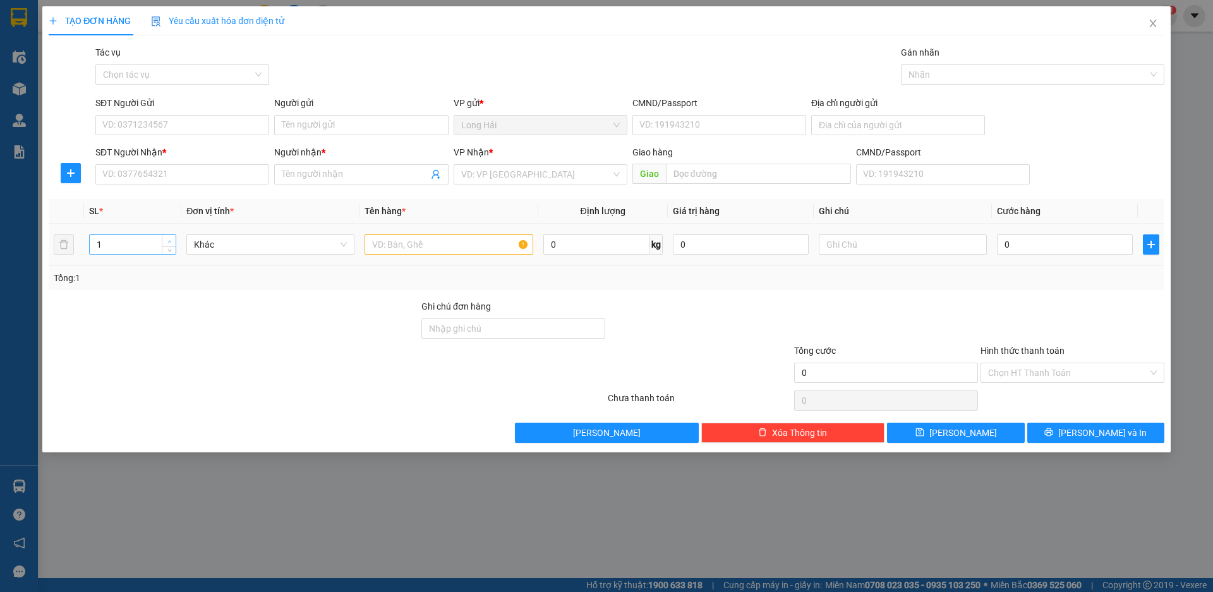
type input "2"
click at [170, 236] on span "Increase Value" at bounding box center [169, 240] width 14 height 11
click at [198, 169] on input "SĐT Người Nhận *" at bounding box center [182, 174] width 174 height 20
type input "0918283848"
click at [310, 171] on input "Người nhận *" at bounding box center [355, 174] width 146 height 14
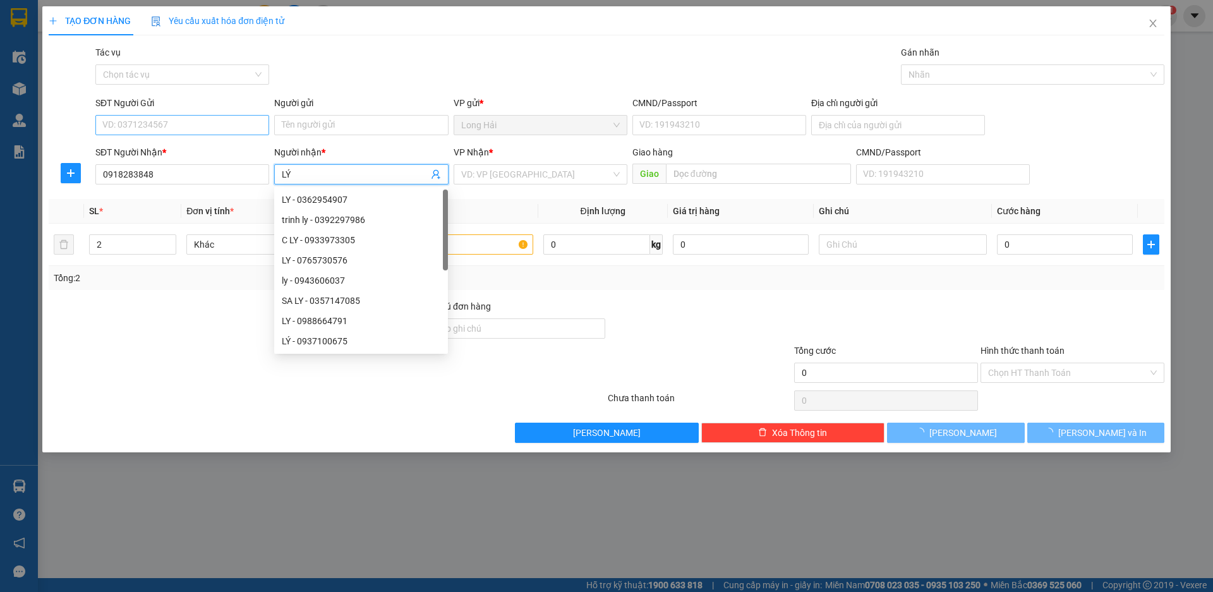
type input "LÝ"
click at [166, 117] on input "SĐT Người Gửi" at bounding box center [182, 125] width 174 height 20
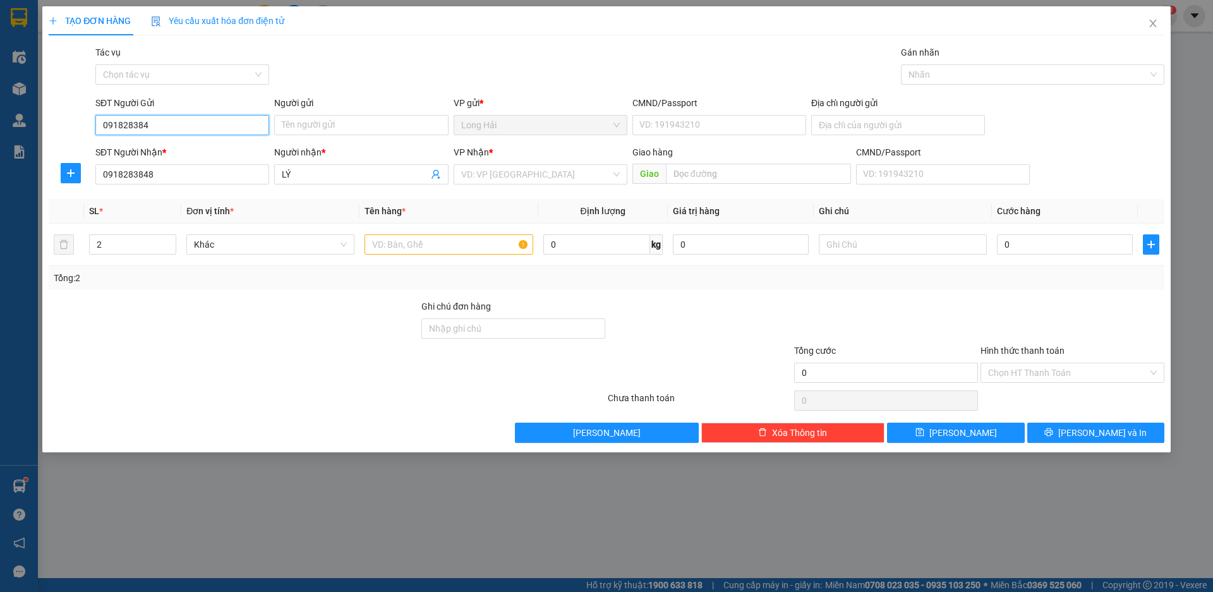
type input "0918283848"
click at [195, 144] on div "0918283848 - Lý" at bounding box center [182, 150] width 159 height 14
type input "Lý"
type input "040072000131"
type input "P HUNG"
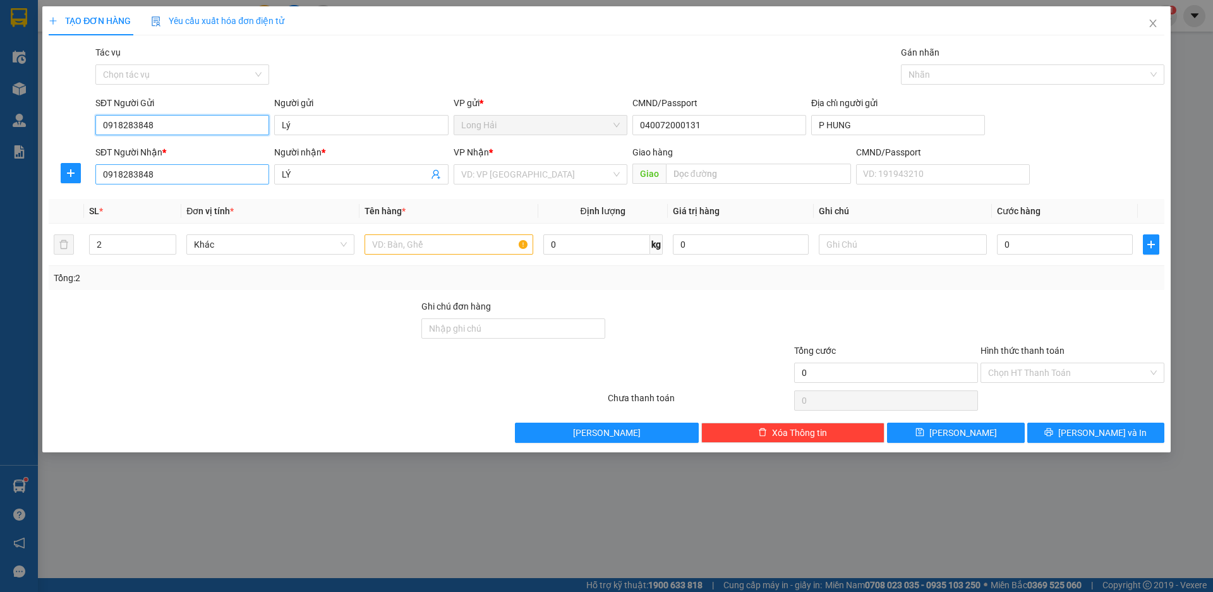
type input "0918283848"
drag, startPoint x: 205, startPoint y: 180, endPoint x: 102, endPoint y: 169, distance: 103.0
click at [102, 169] on input "0918283848" at bounding box center [182, 174] width 174 height 20
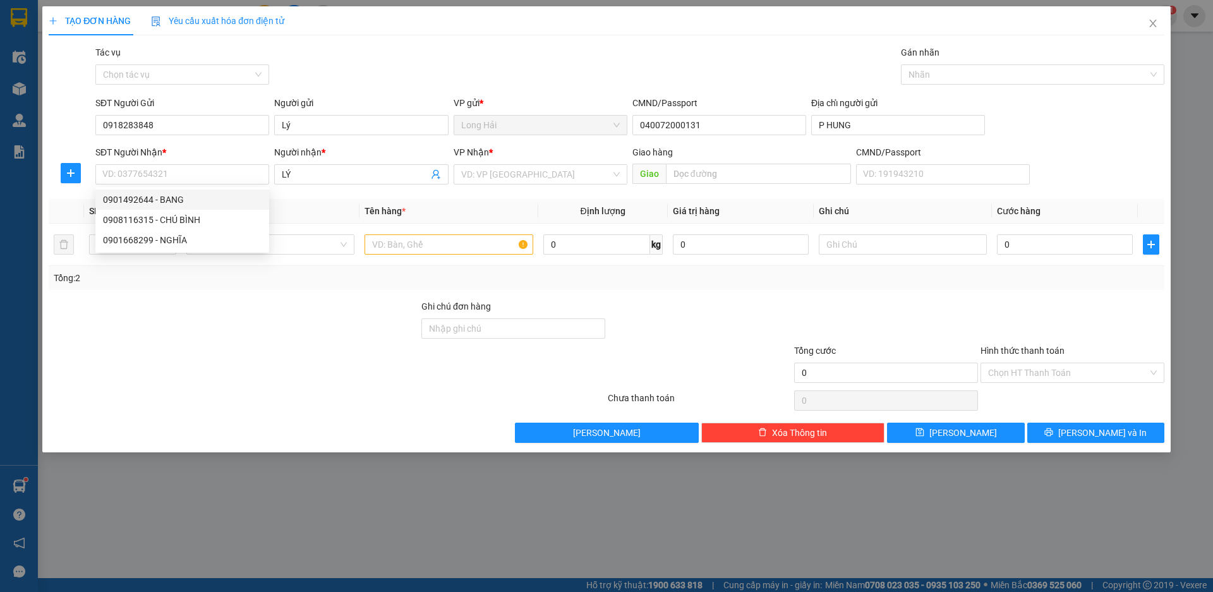
click at [311, 200] on th "Đơn vị tính *" at bounding box center [270, 211] width 178 height 25
type input "1"
click at [171, 251] on span "down" at bounding box center [170, 249] width 8 height 8
click at [150, 170] on input "SĐT Người Nhận *" at bounding box center [182, 174] width 174 height 20
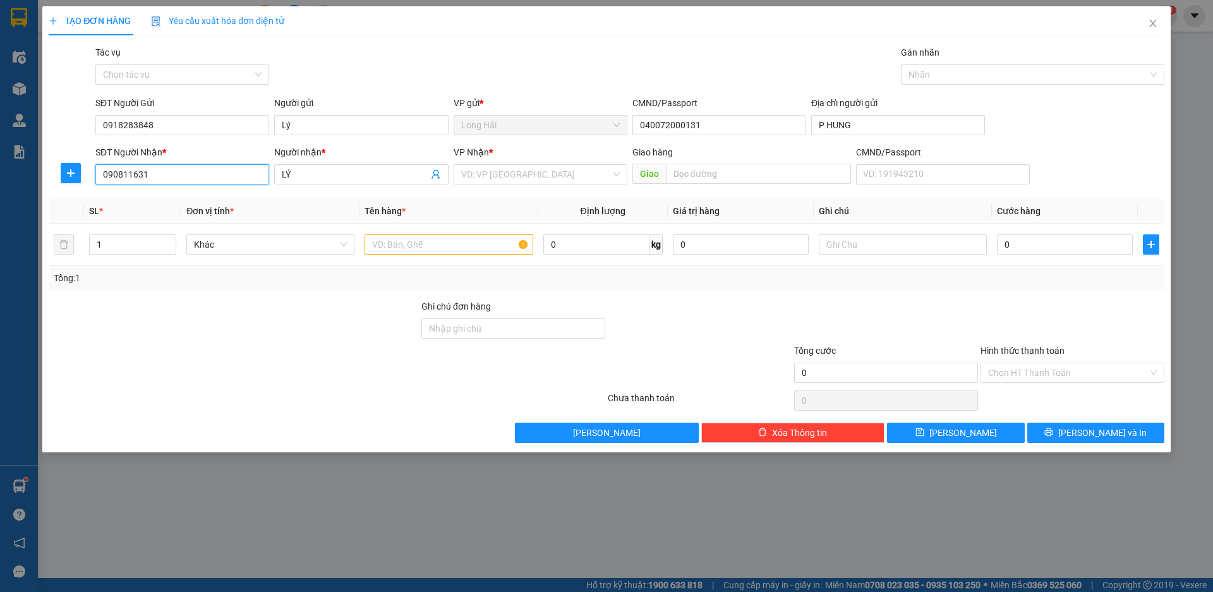
type input "0908116315"
click at [150, 192] on div "0908116315 - CHÚ BÌNH" at bounding box center [182, 200] width 174 height 20
type input "CHÚ BÌNH"
type input "0908116315"
click at [390, 245] on input "text" at bounding box center [449, 244] width 168 height 20
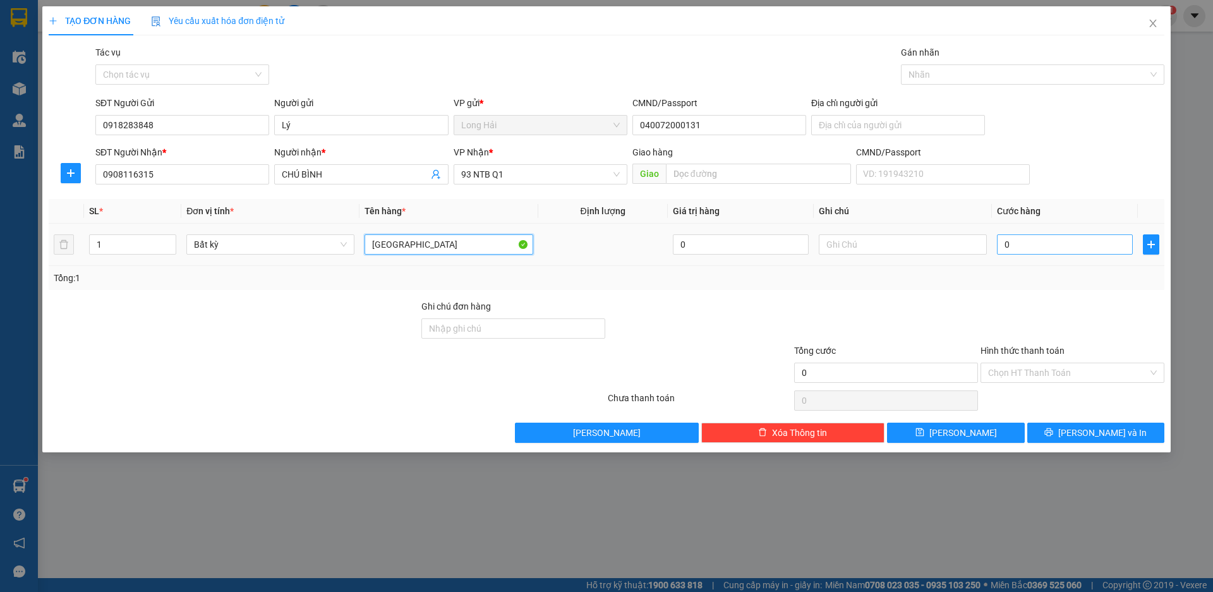
type input "[GEOGRAPHIC_DATA]"
click at [1030, 249] on input "0" at bounding box center [1065, 244] width 136 height 20
type input "5"
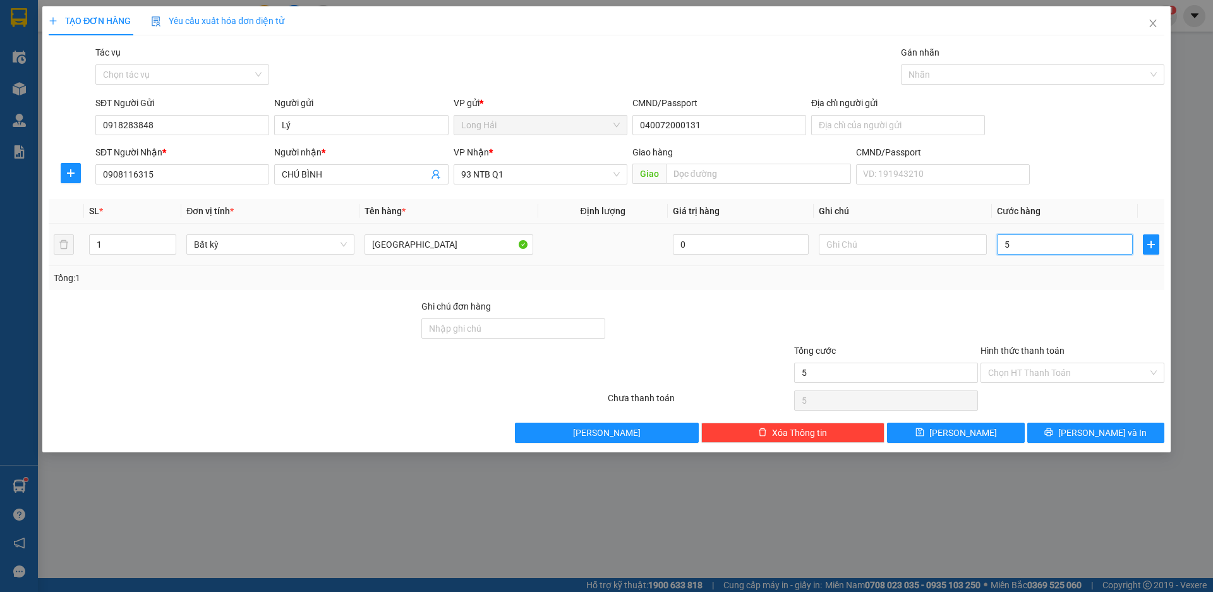
type input "50"
click at [1054, 371] on input "Hình thức thanh toán" at bounding box center [1068, 372] width 160 height 19
type input "50.000"
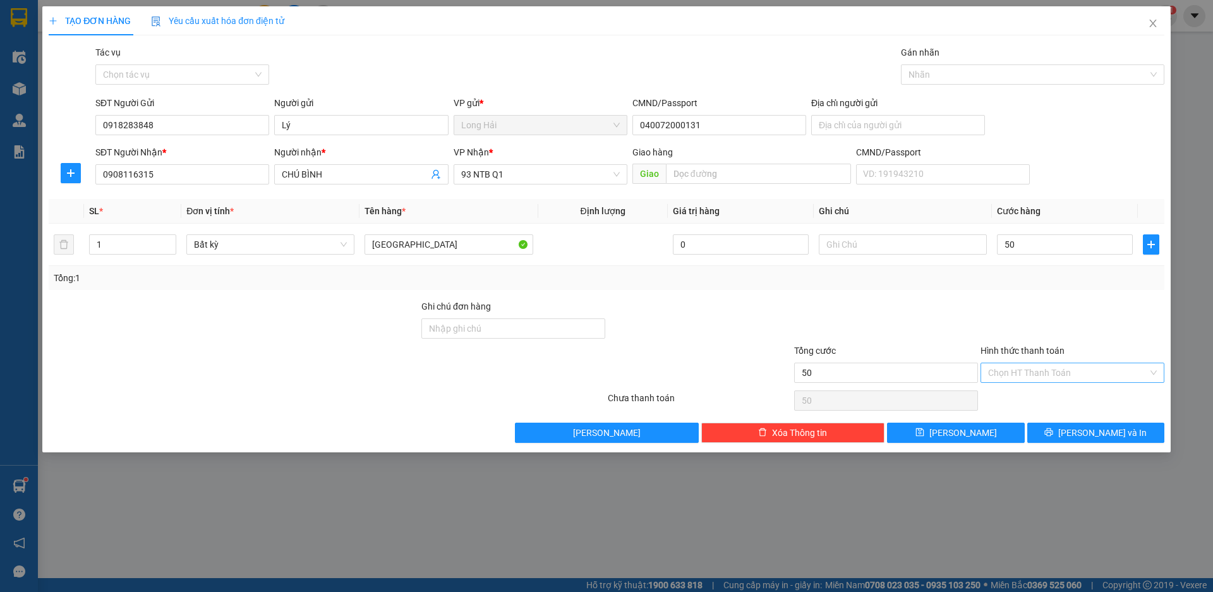
type input "50.000"
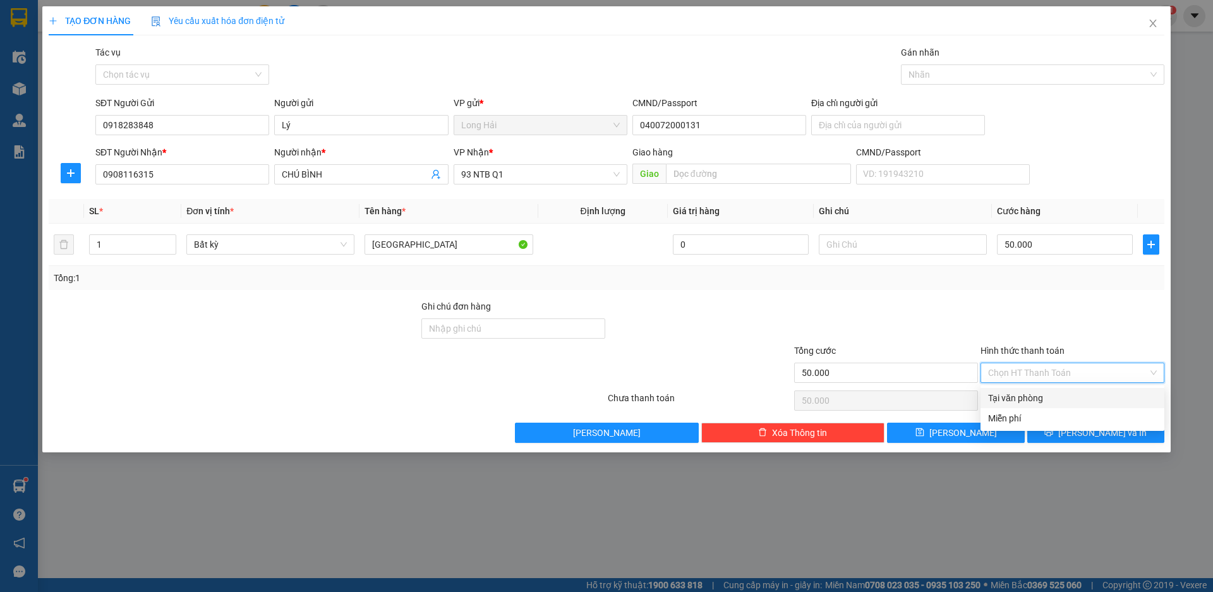
click at [1059, 397] on div "Tại văn phòng" at bounding box center [1072, 398] width 169 height 14
type input "0"
click at [1065, 427] on button "[PERSON_NAME] và In" at bounding box center [1095, 433] width 137 height 20
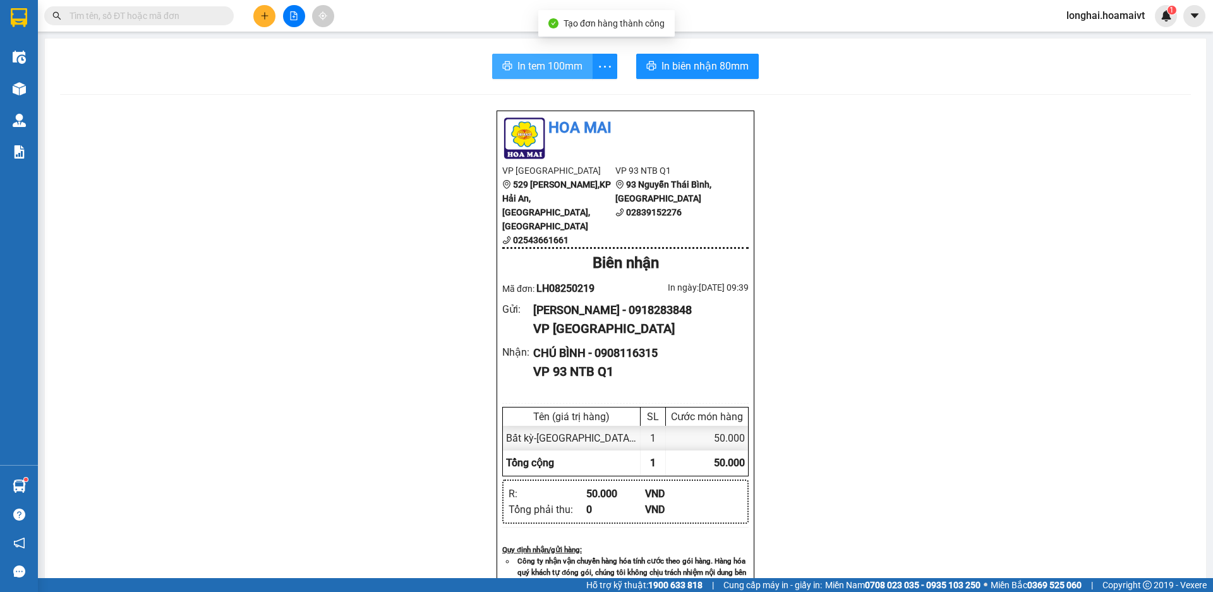
click at [512, 57] on button "In tem 100mm" at bounding box center [542, 66] width 100 height 25
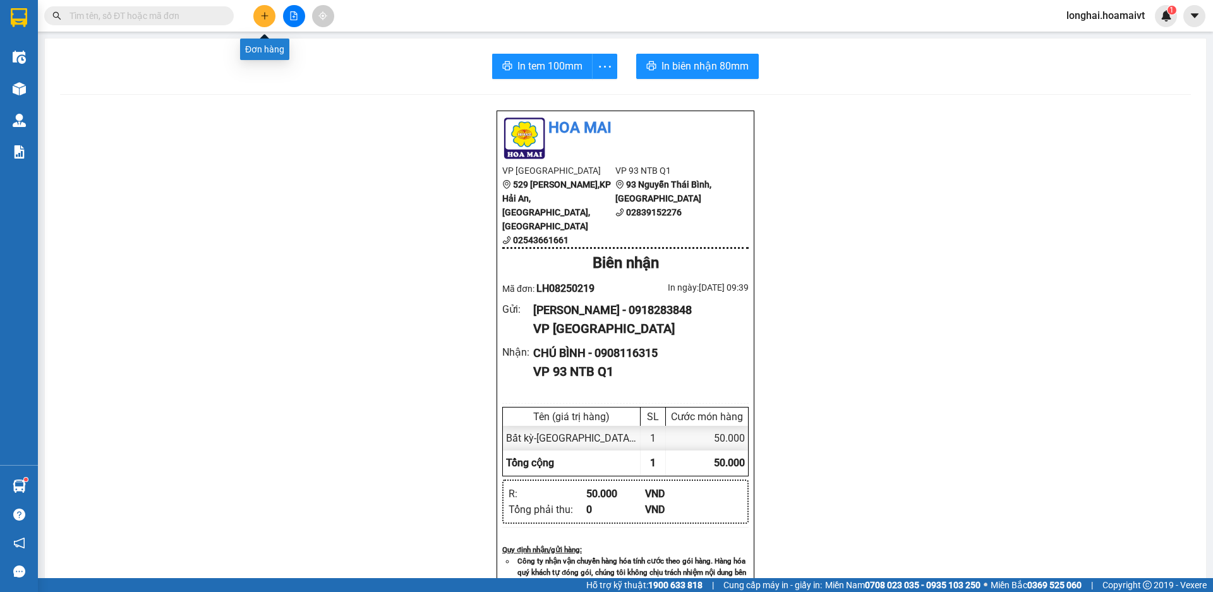
click at [270, 11] on button at bounding box center [264, 16] width 22 height 22
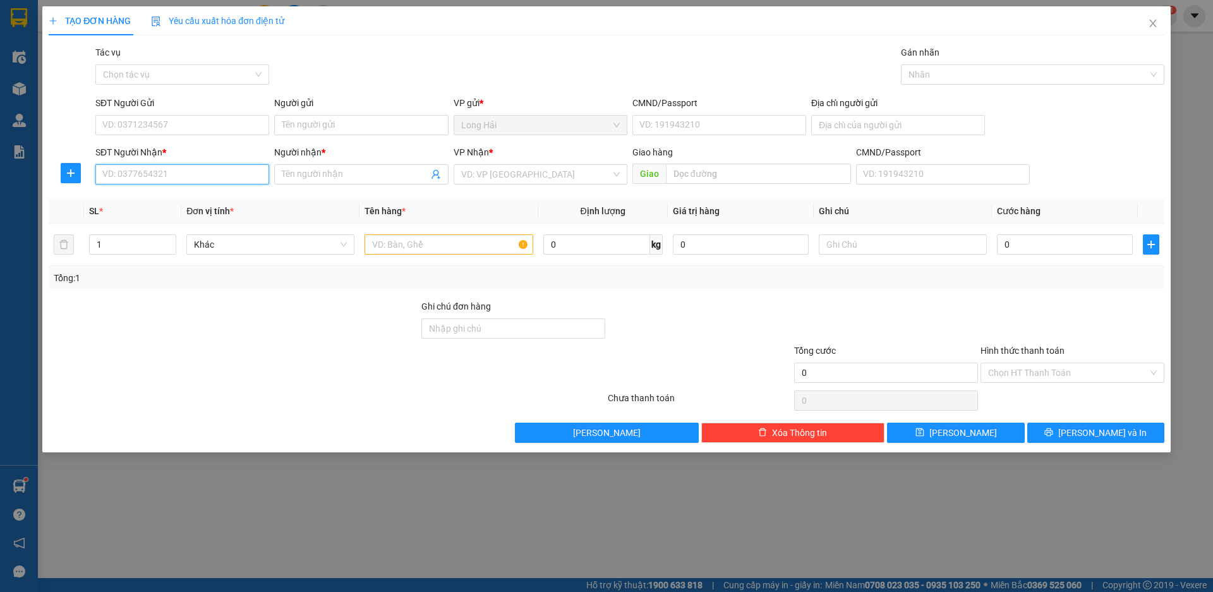
click at [166, 178] on input "SĐT Người Nhận *" at bounding box center [182, 174] width 174 height 20
click at [176, 195] on div "0901676988 - VIỆT" at bounding box center [182, 200] width 159 height 14
type input "0901676988"
type input "VIỆT"
type input "0901676988"
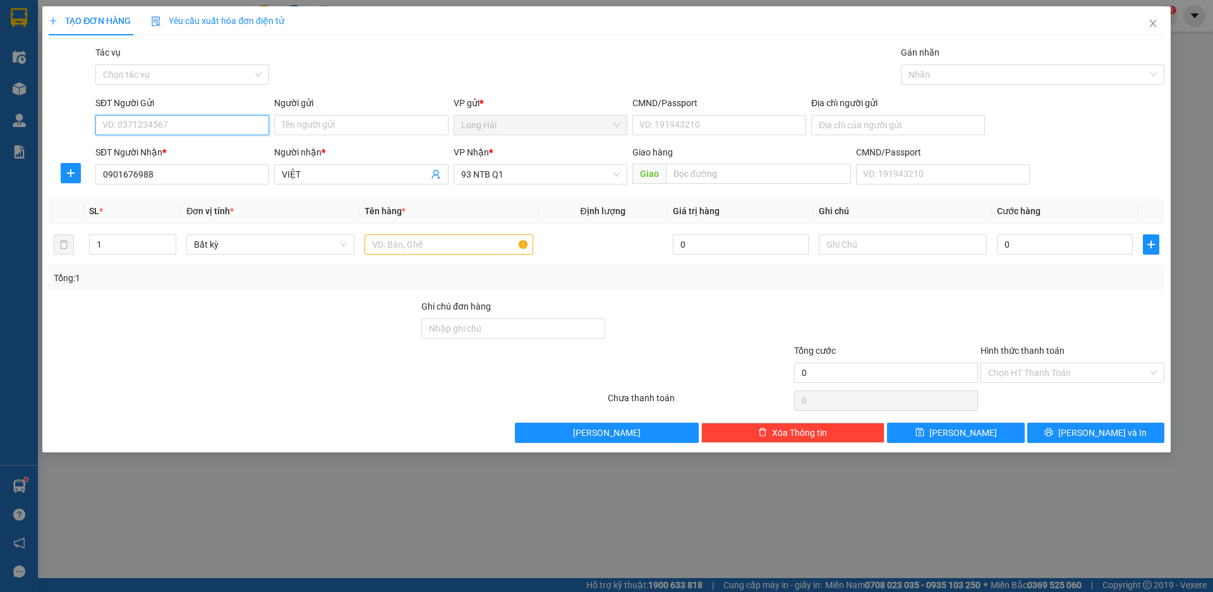
click at [176, 133] on input "SĐT Người Gửi" at bounding box center [182, 125] width 174 height 20
click at [166, 148] on div "0918283848 - Lý" at bounding box center [182, 150] width 159 height 14
type input "0918283848"
type input "Lý"
type input "040072000131"
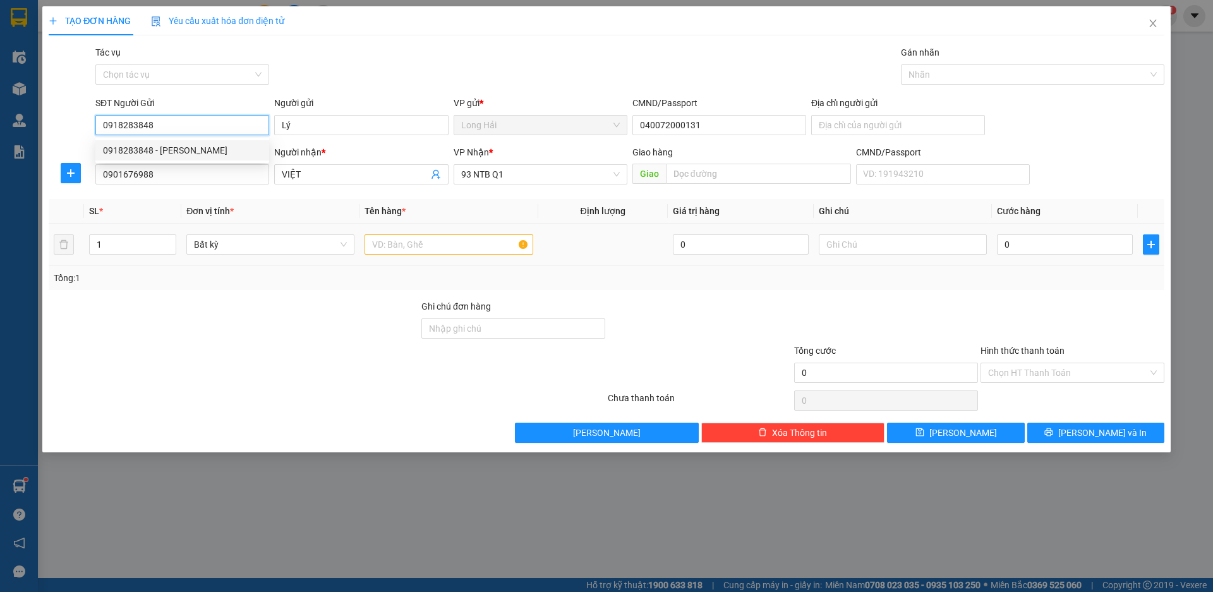
type input "0918283848"
click at [384, 247] on input "text" at bounding box center [449, 244] width 168 height 20
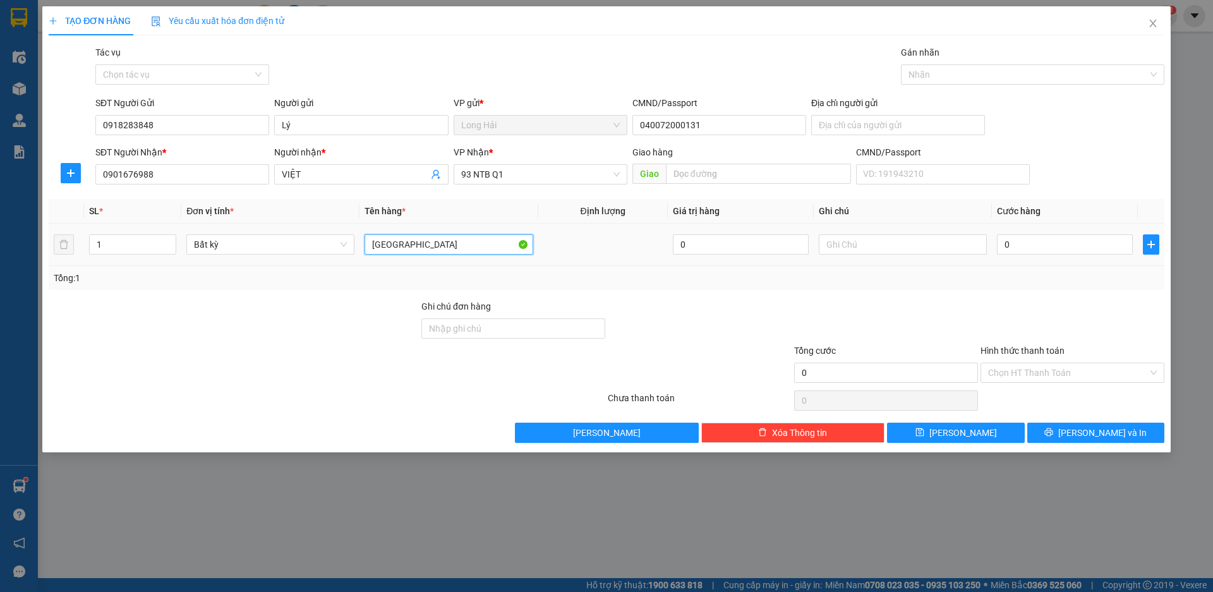
type input "[GEOGRAPHIC_DATA]"
click at [1013, 232] on div "0" at bounding box center [1065, 244] width 136 height 25
click at [1020, 236] on input "0" at bounding box center [1065, 244] width 136 height 20
type input "5"
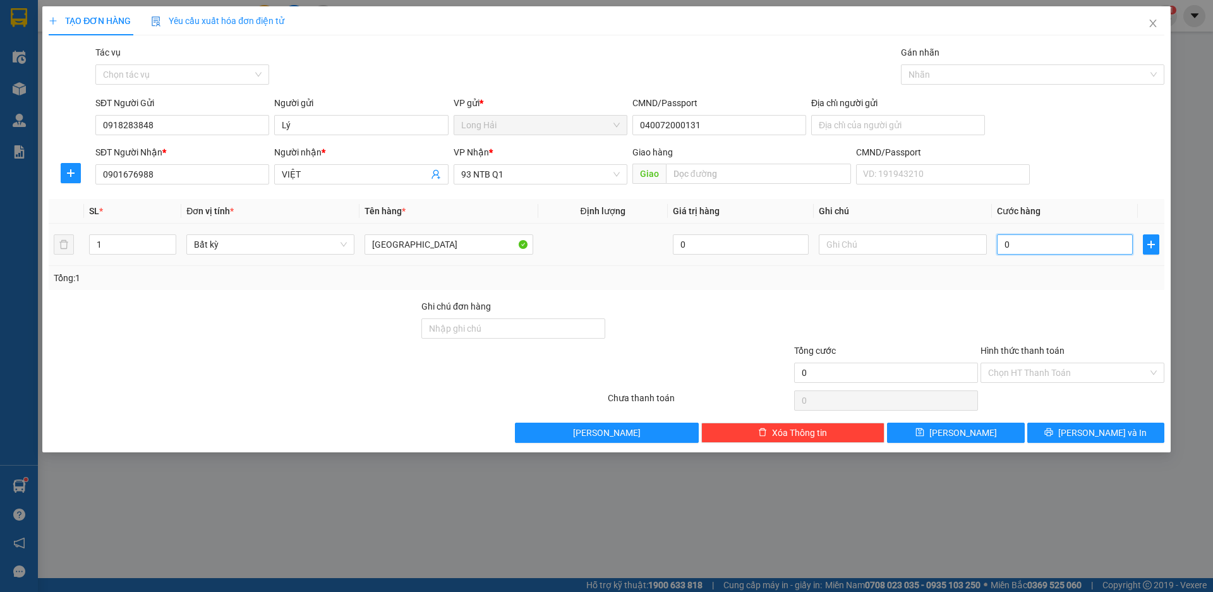
type input "5"
type input "50"
click at [1039, 380] on input "Hình thức thanh toán" at bounding box center [1068, 372] width 160 height 19
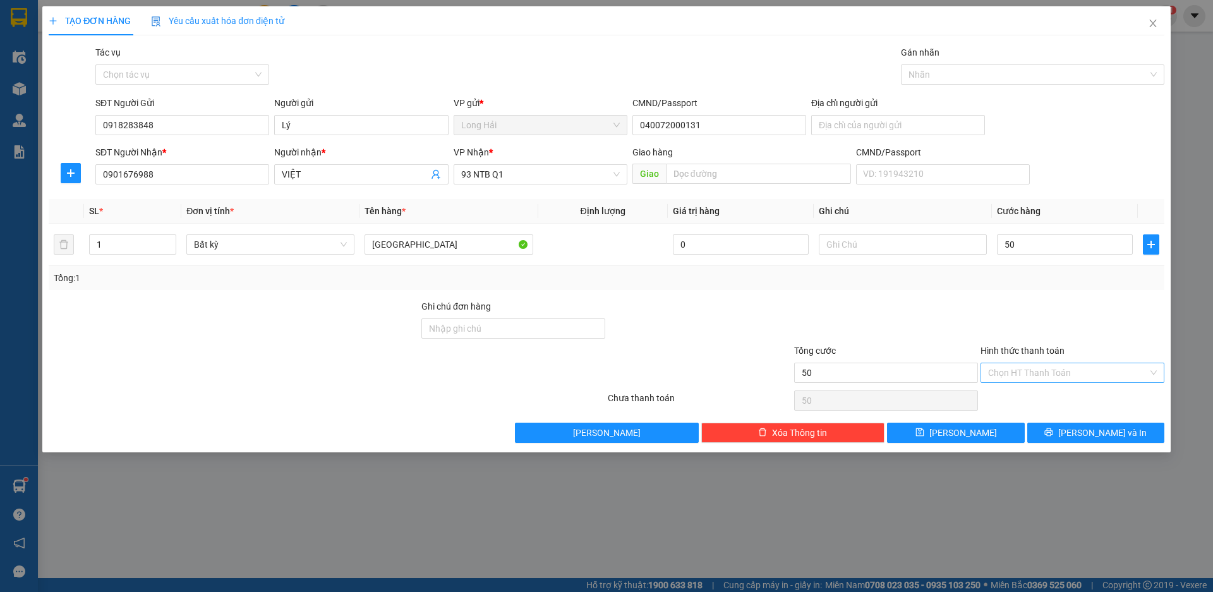
type input "50.000"
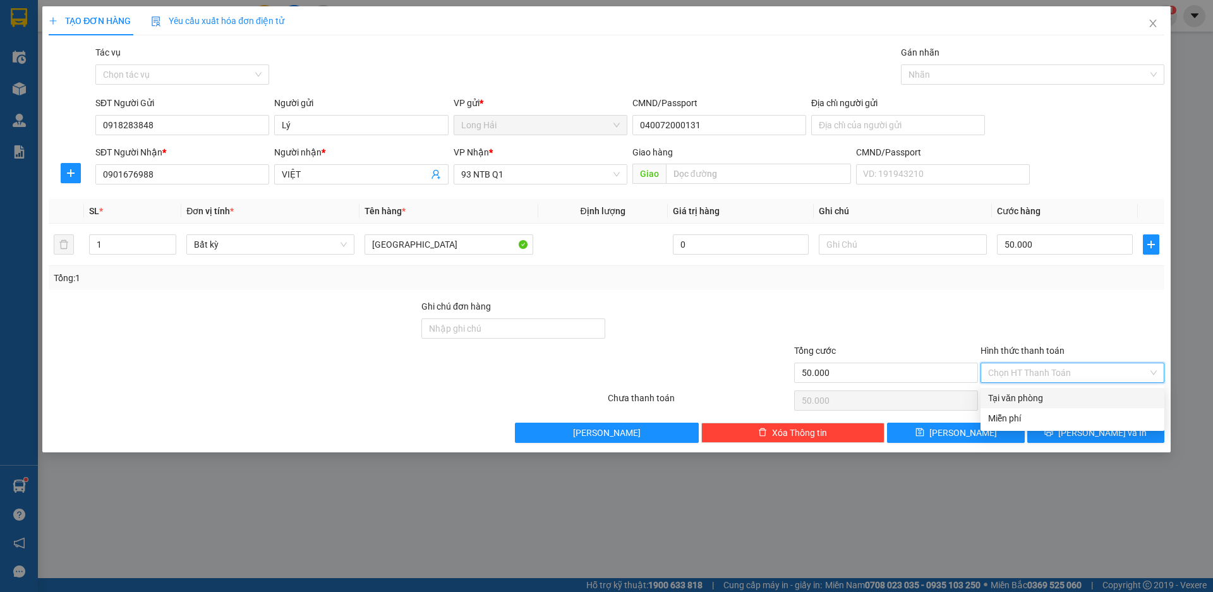
drag, startPoint x: 1046, startPoint y: 396, endPoint x: 1048, endPoint y: 406, distance: 10.4
click at [1046, 396] on div "Tại văn phòng" at bounding box center [1072, 398] width 169 height 14
type input "0"
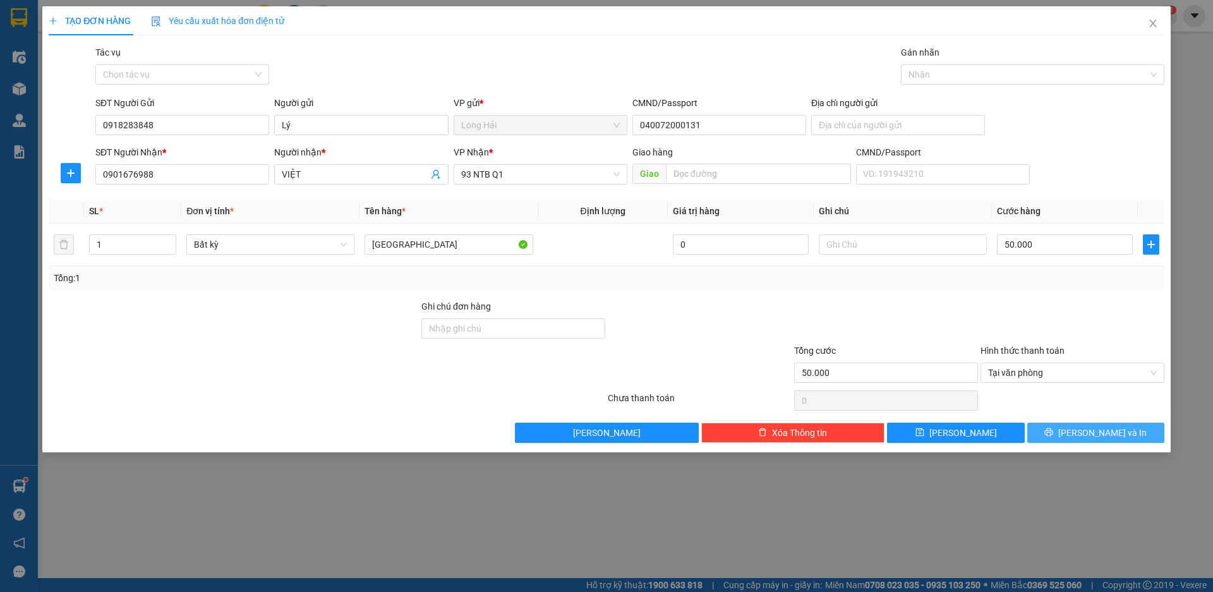
click at [1054, 424] on button "[PERSON_NAME] và In" at bounding box center [1095, 433] width 137 height 20
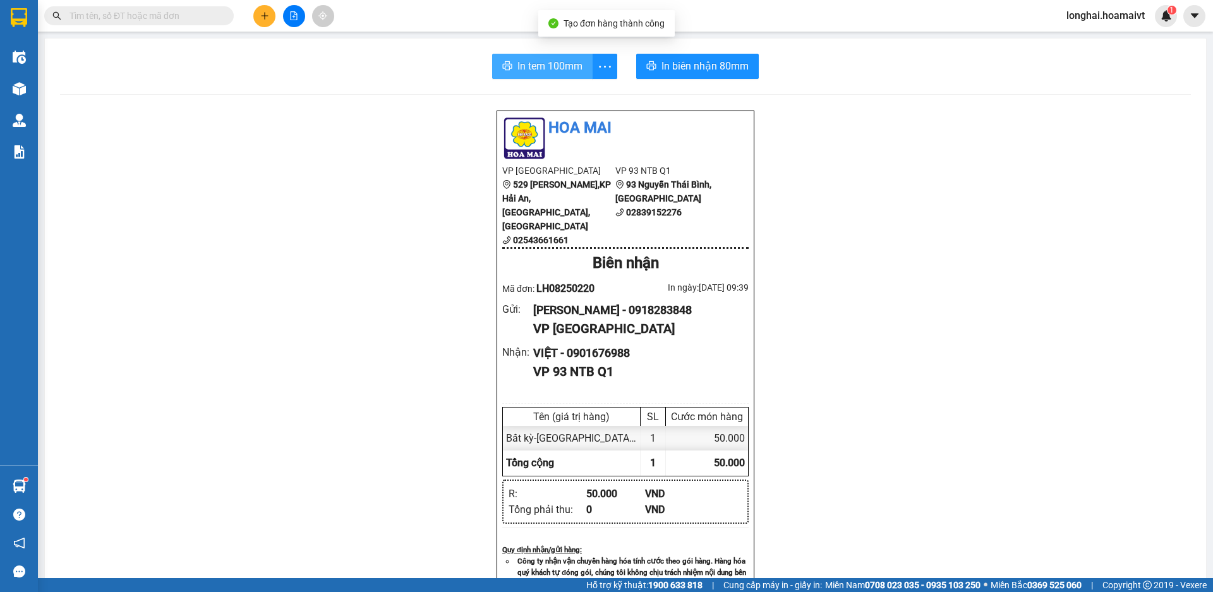
click at [550, 62] on span "In tem 100mm" at bounding box center [549, 66] width 65 height 16
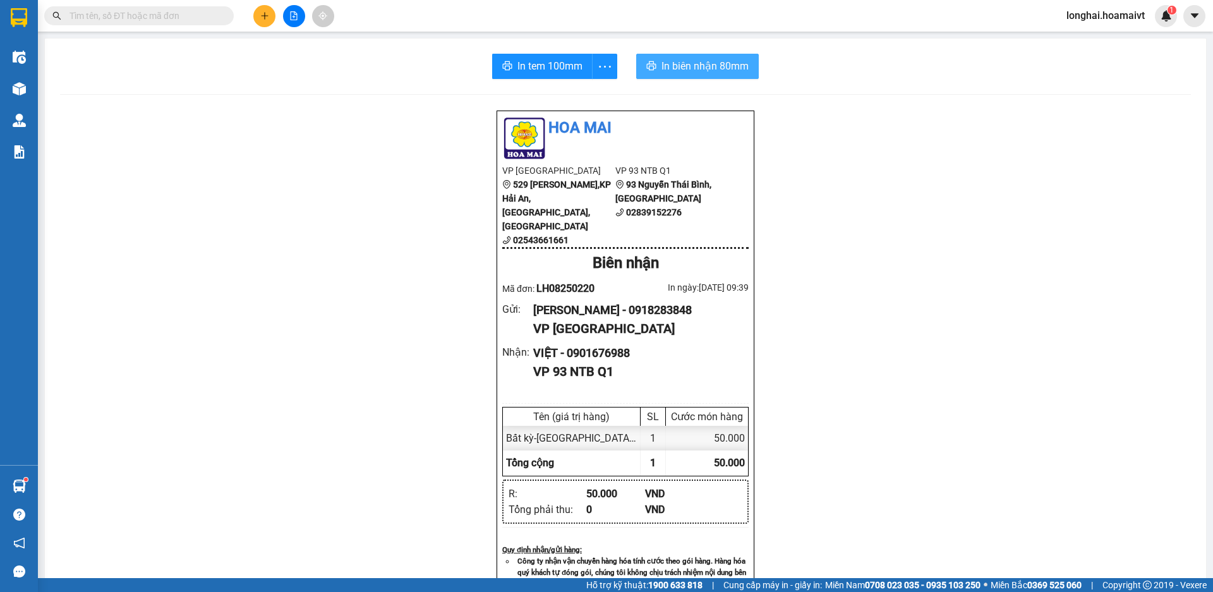
click at [709, 68] on span "In biên nhận 80mm" at bounding box center [704, 66] width 87 height 16
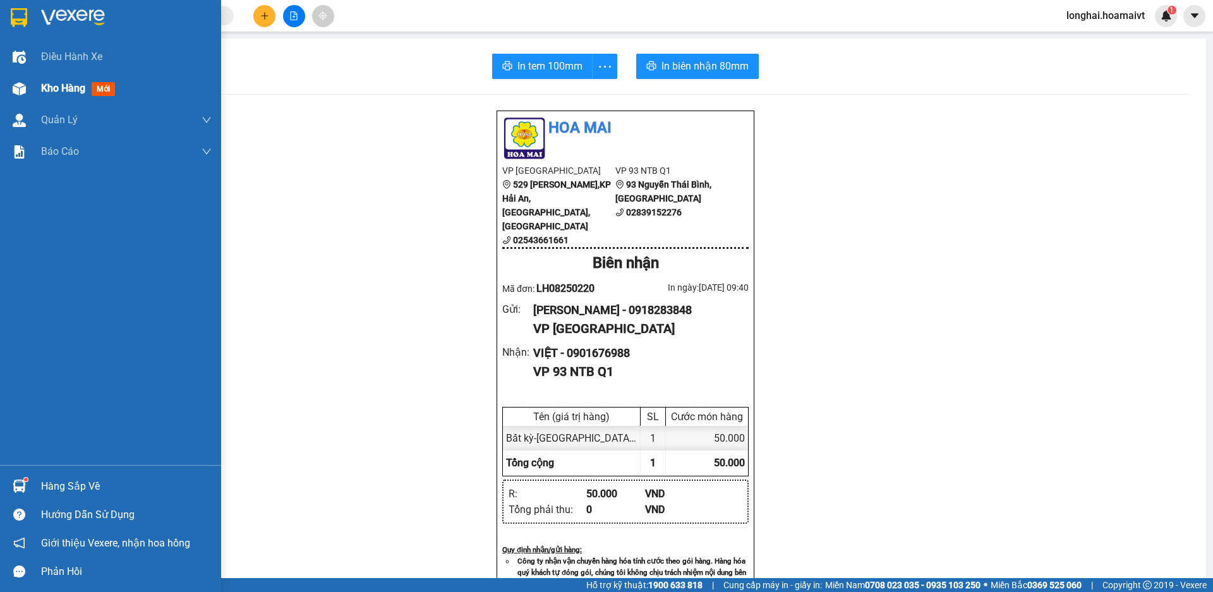
click at [30, 90] on div at bounding box center [19, 89] width 22 height 22
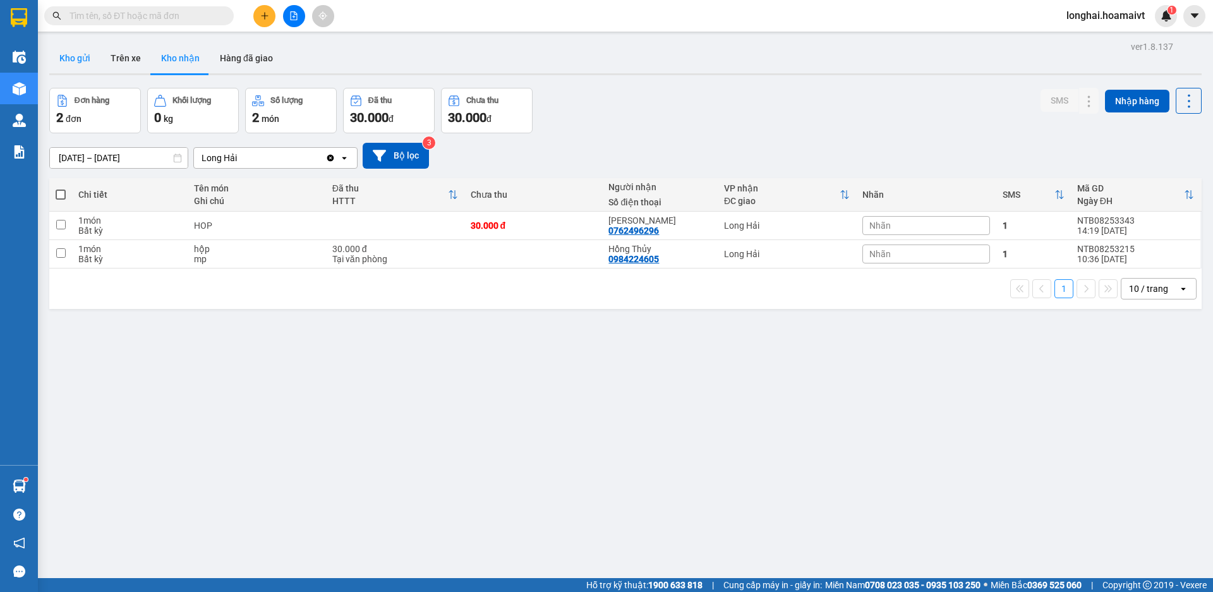
click at [66, 48] on button "Kho gửi" at bounding box center [74, 58] width 51 height 30
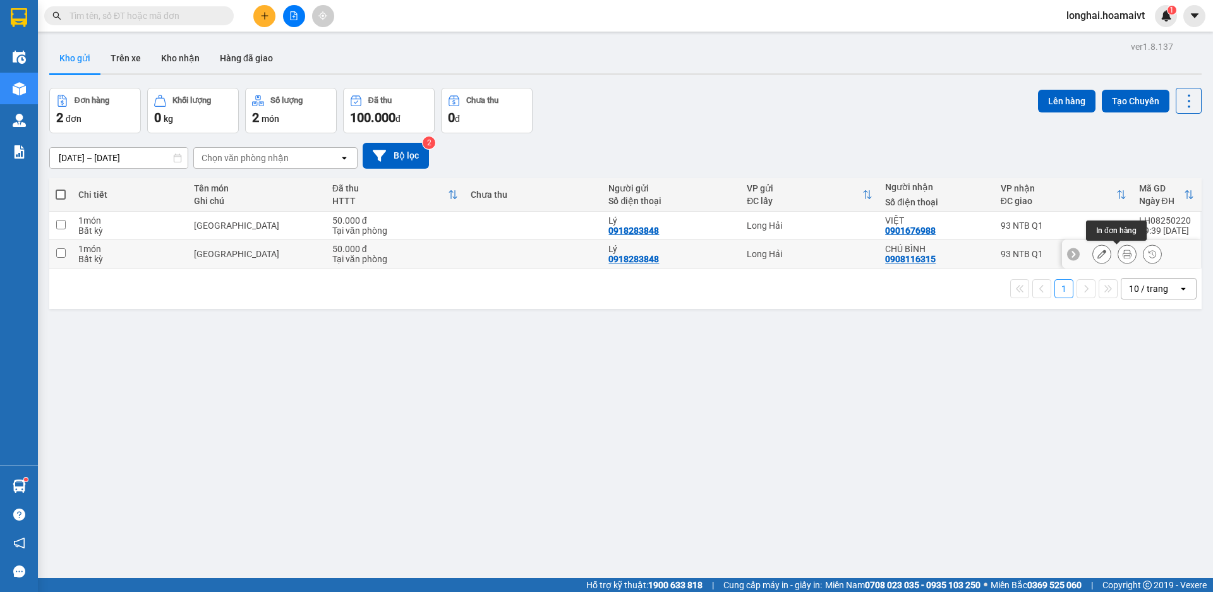
click at [1118, 260] on button at bounding box center [1127, 254] width 18 height 22
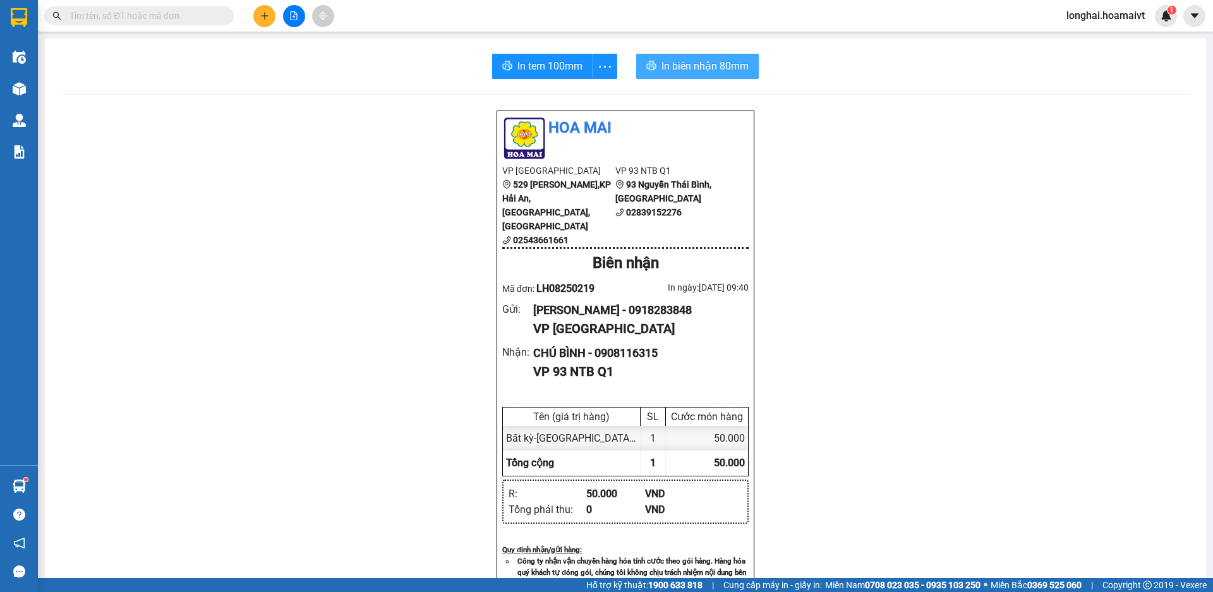
click at [685, 71] on span "In biên nhận 80mm" at bounding box center [704, 66] width 87 height 16
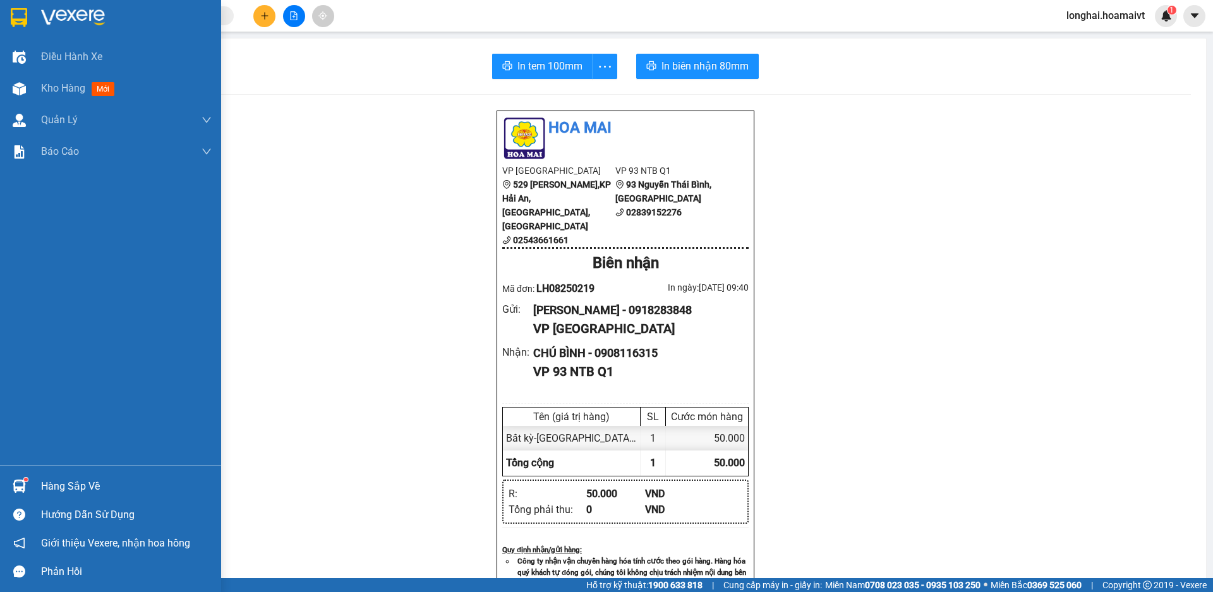
drag, startPoint x: 45, startPoint y: 86, endPoint x: 49, endPoint y: 204, distance: 118.2
click at [45, 87] on span "Kho hàng" at bounding box center [63, 88] width 44 height 12
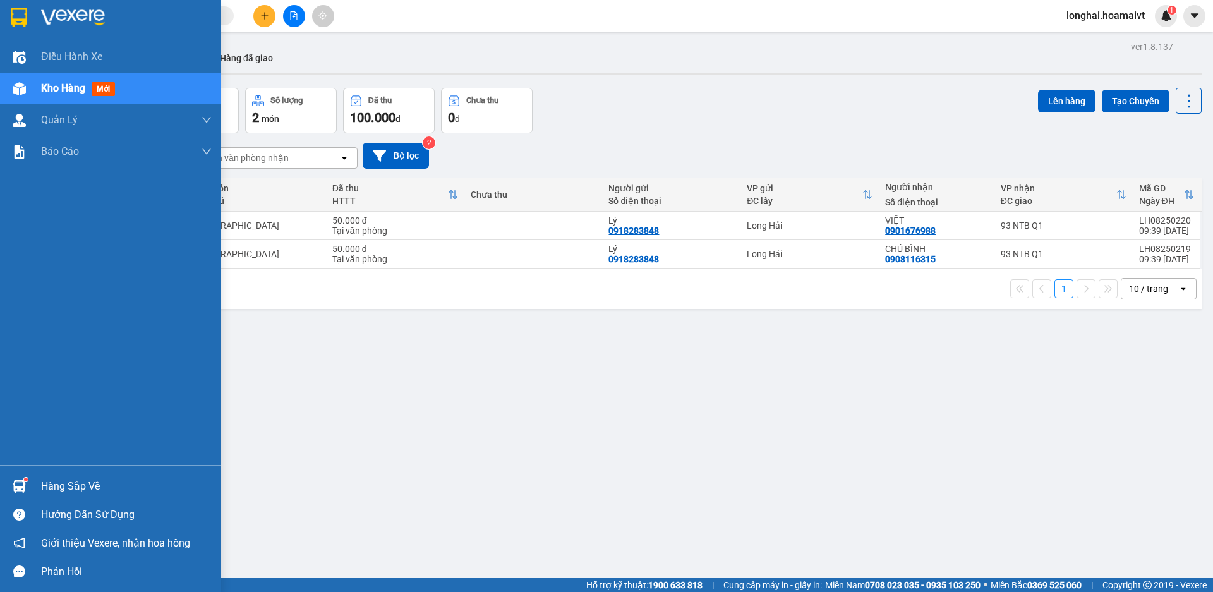
click at [87, 480] on div "Hàng sắp về" at bounding box center [126, 486] width 171 height 19
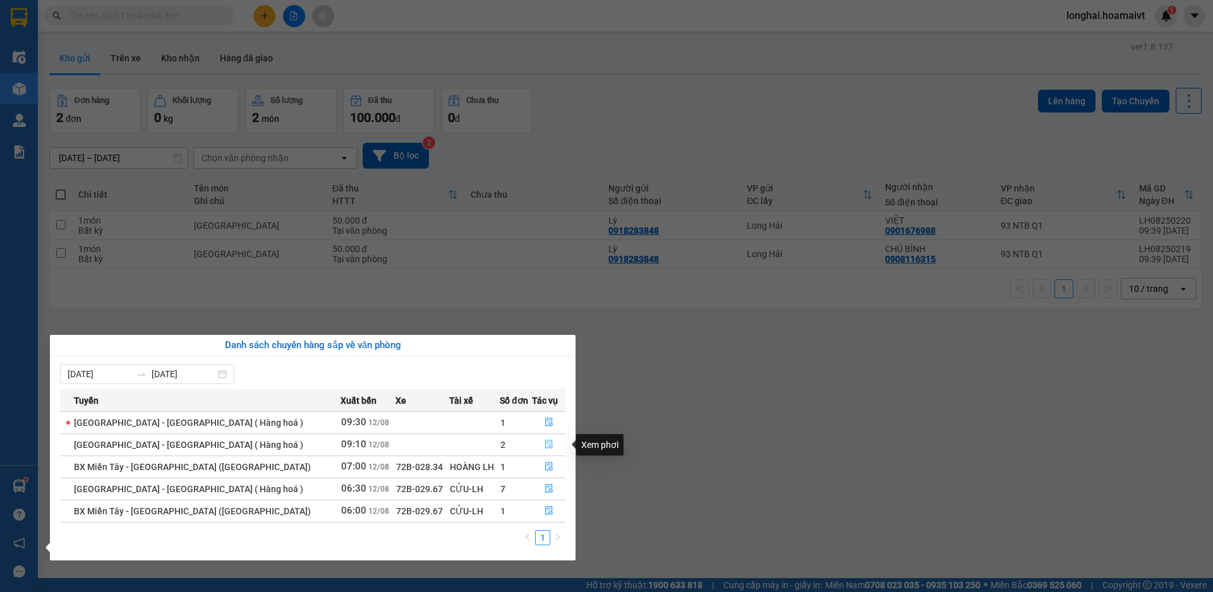
click at [545, 442] on icon "file-done" at bounding box center [549, 444] width 9 height 9
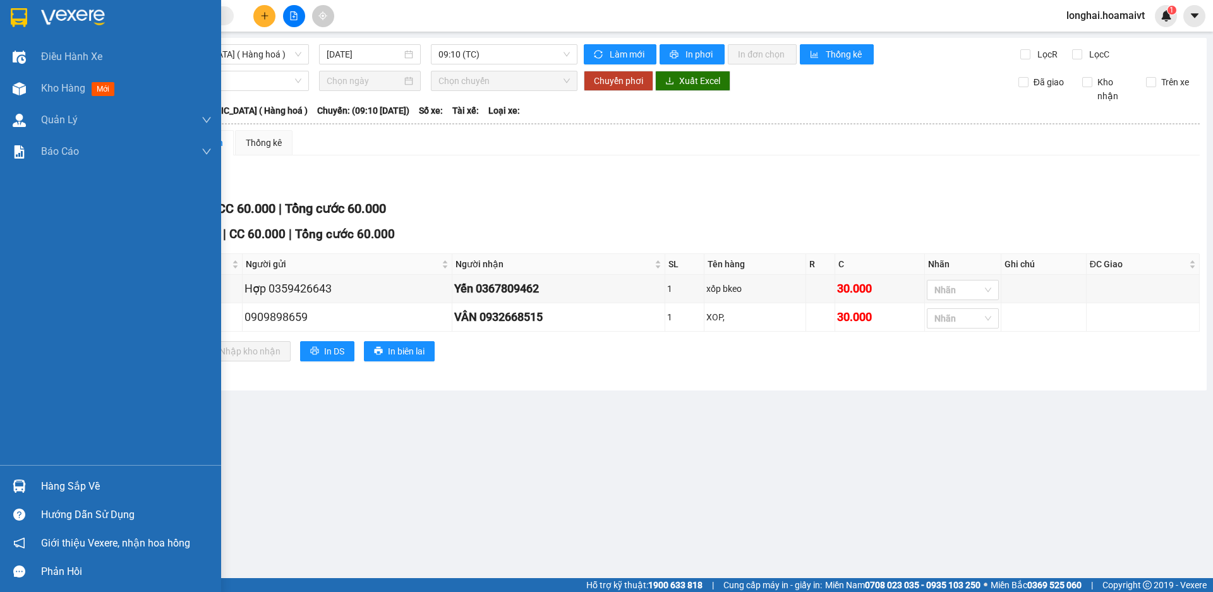
click at [32, 490] on div "Hàng sắp về" at bounding box center [110, 486] width 221 height 28
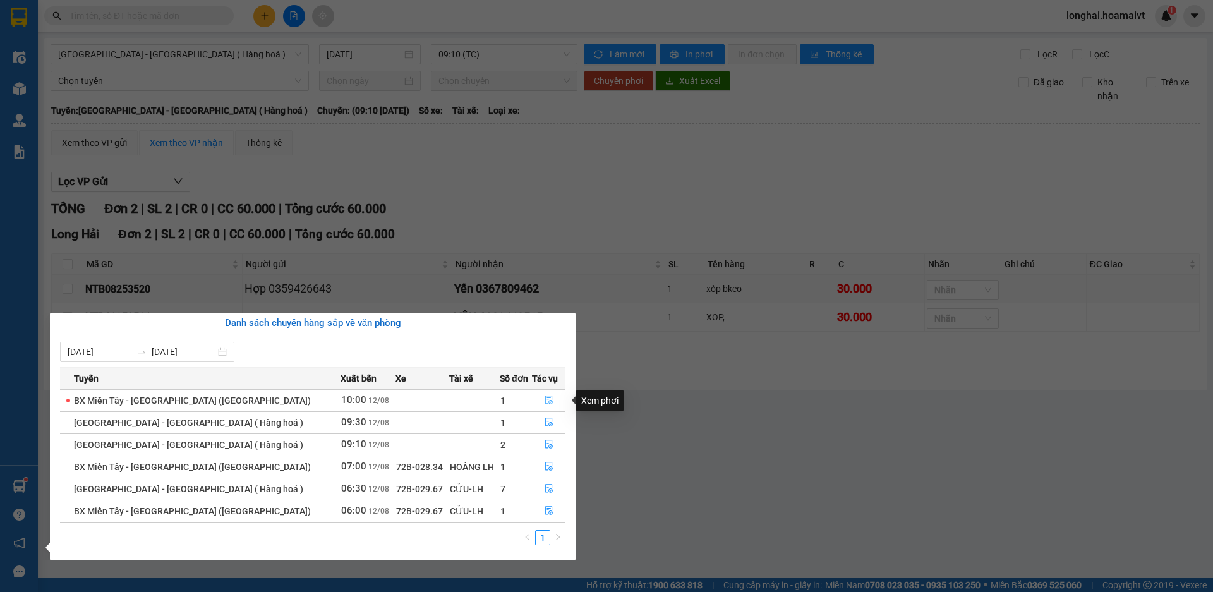
click at [548, 396] on icon "file-done" at bounding box center [549, 400] width 9 height 9
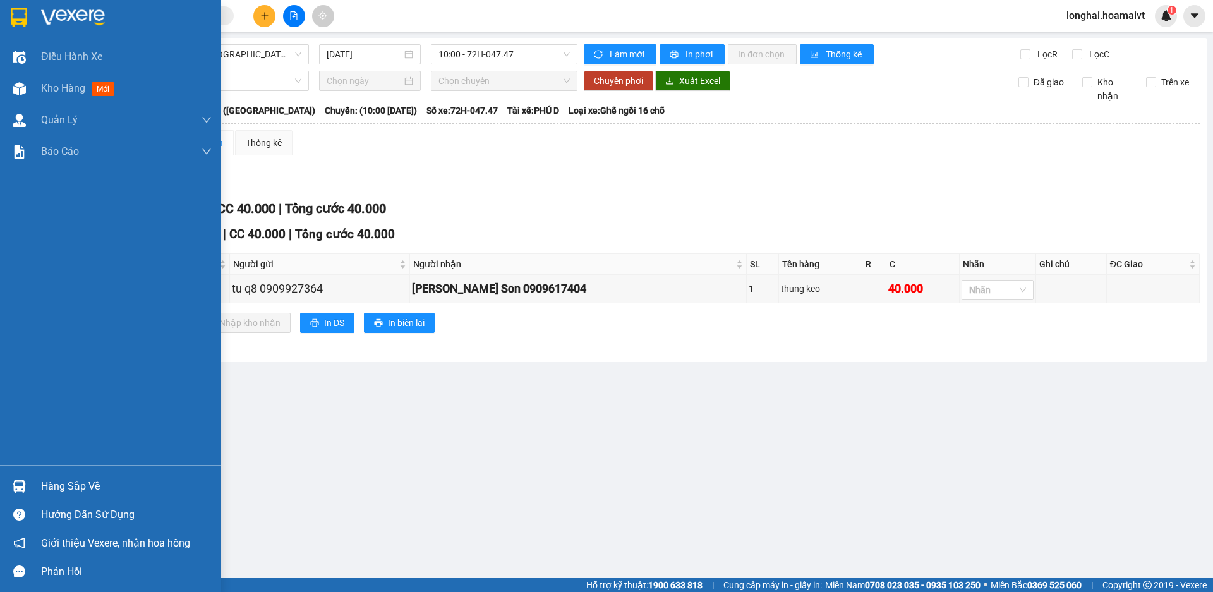
click at [45, 471] on div "Hàng sắp về Hướng dẫn sử dụng Giới thiệu Vexere, nhận hoa hồng Phản hồi" at bounding box center [110, 525] width 221 height 121
click at [54, 481] on div "Hàng sắp về" at bounding box center [126, 486] width 171 height 19
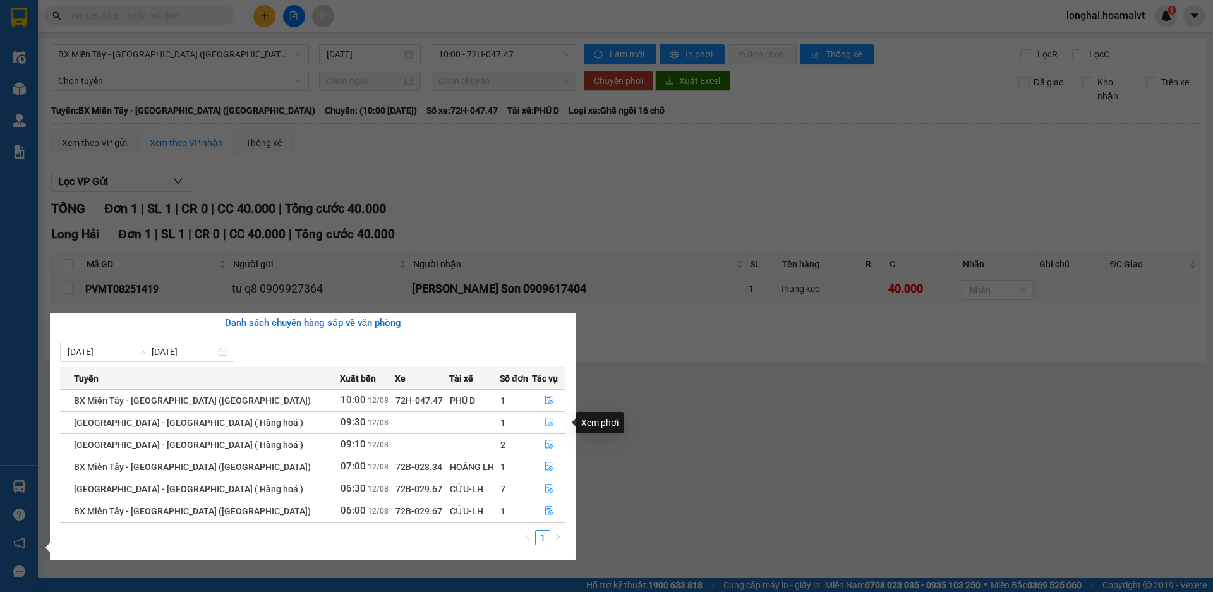
click at [545, 420] on icon "file-done" at bounding box center [549, 422] width 9 height 9
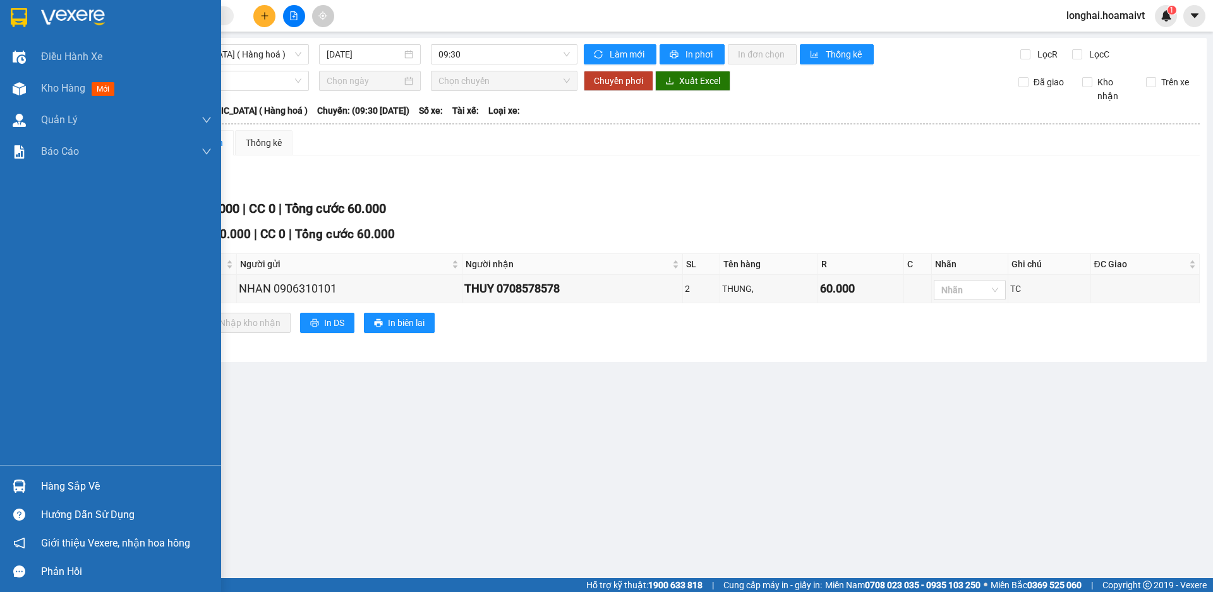
click at [34, 93] on div "Kho hàng mới" at bounding box center [110, 89] width 221 height 32
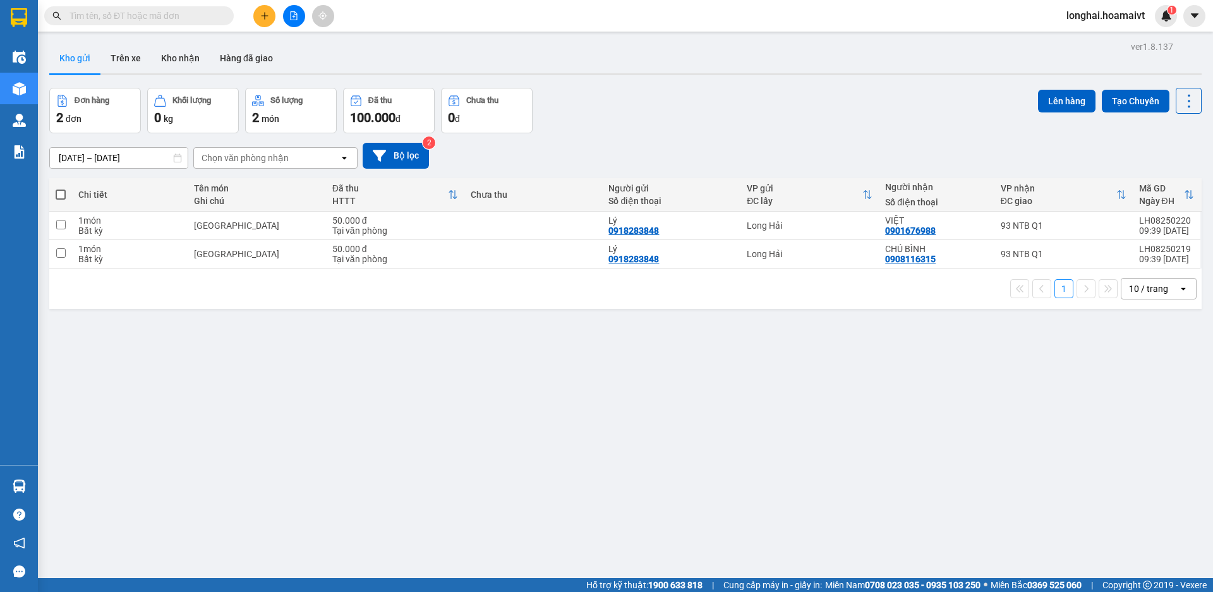
click at [63, 194] on span at bounding box center [61, 195] width 10 height 10
click at [61, 188] on input "checkbox" at bounding box center [61, 188] width 0 height 0
checkbox input "true"
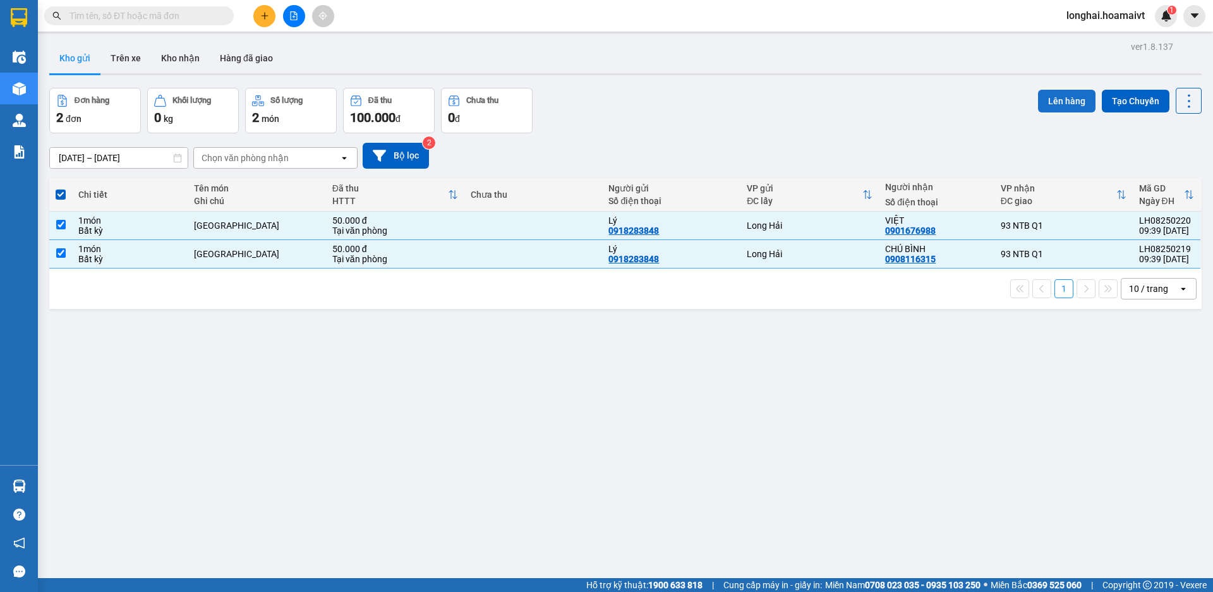
click at [1065, 98] on button "Lên hàng" at bounding box center [1066, 101] width 57 height 23
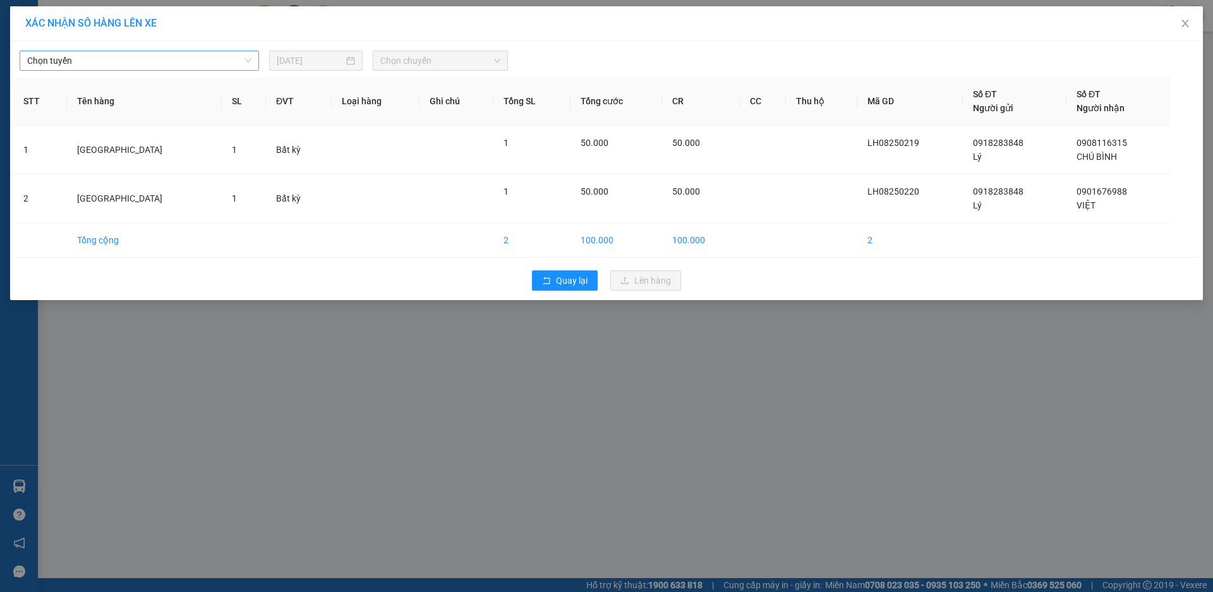
click at [148, 64] on span "Chọn tuyến" at bounding box center [139, 60] width 224 height 19
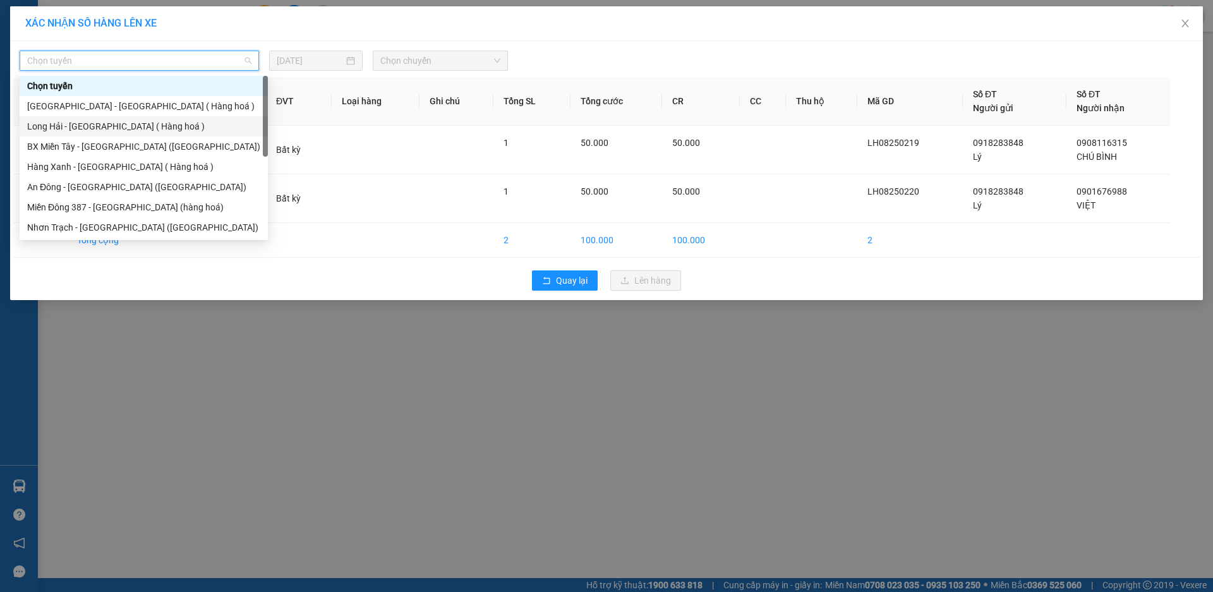
click at [152, 121] on div "Long Hải - [GEOGRAPHIC_DATA] ( Hàng hoá )" at bounding box center [143, 126] width 233 height 14
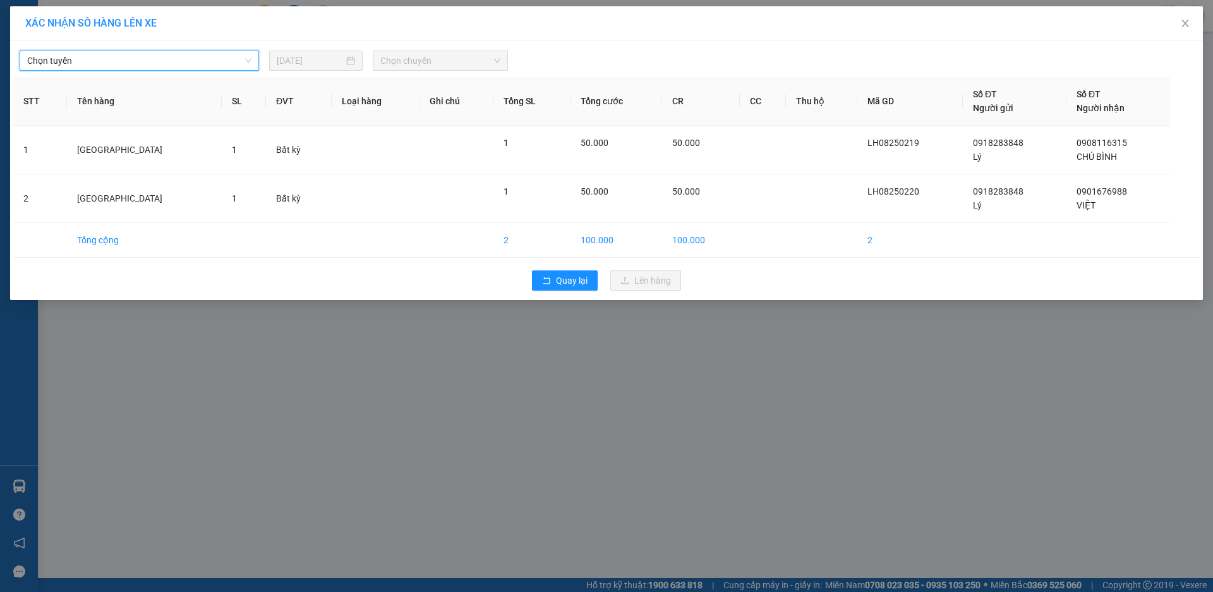
click at [500, 65] on span "Chọn chuyến" at bounding box center [440, 60] width 120 height 19
click at [457, 64] on span "Chọn chuyến" at bounding box center [440, 60] width 120 height 19
type input "10"
click at [485, 102] on div "Thêm chuyến " 10:00 "" at bounding box center [440, 106] width 135 height 21
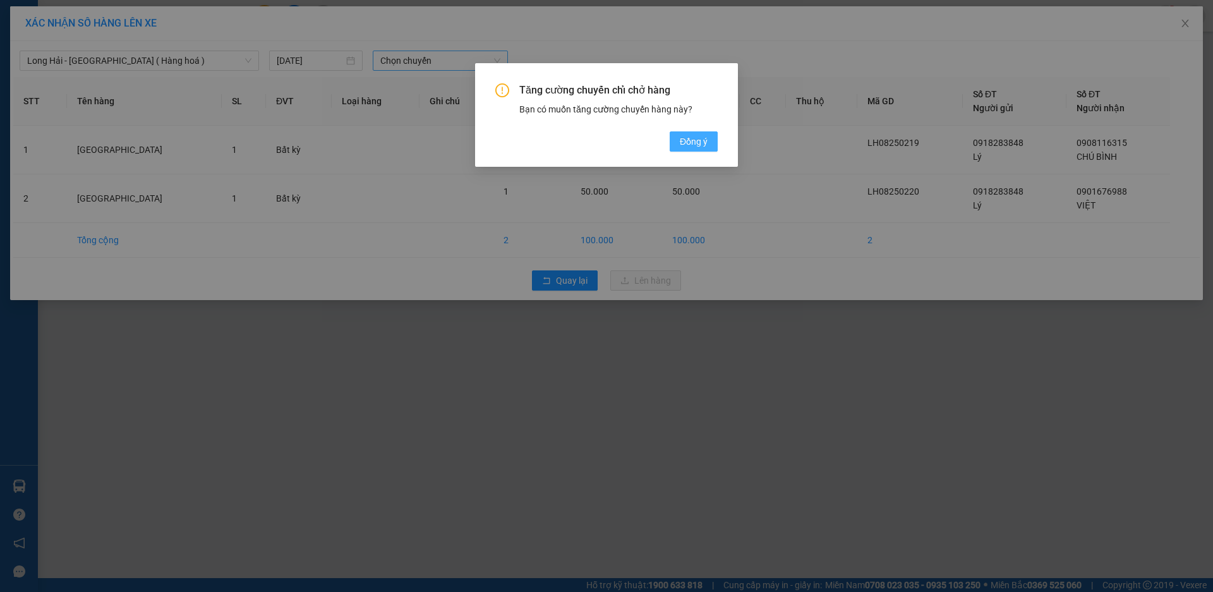
click at [706, 148] on span "Đồng ý" at bounding box center [694, 142] width 28 height 14
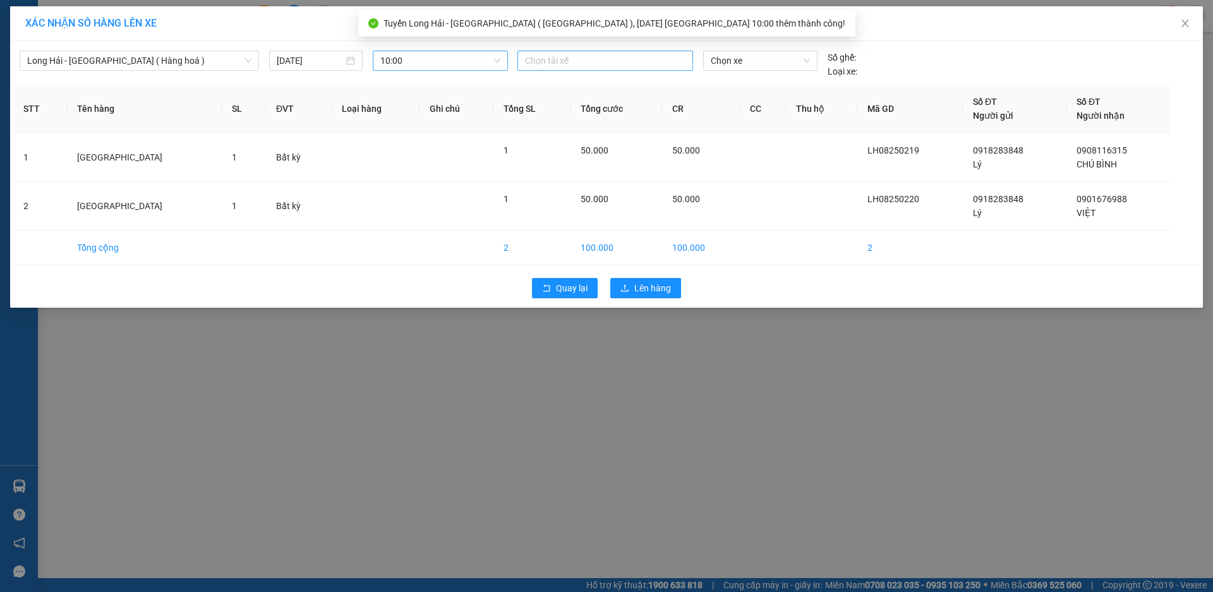
click at [548, 66] on div at bounding box center [605, 60] width 169 height 15
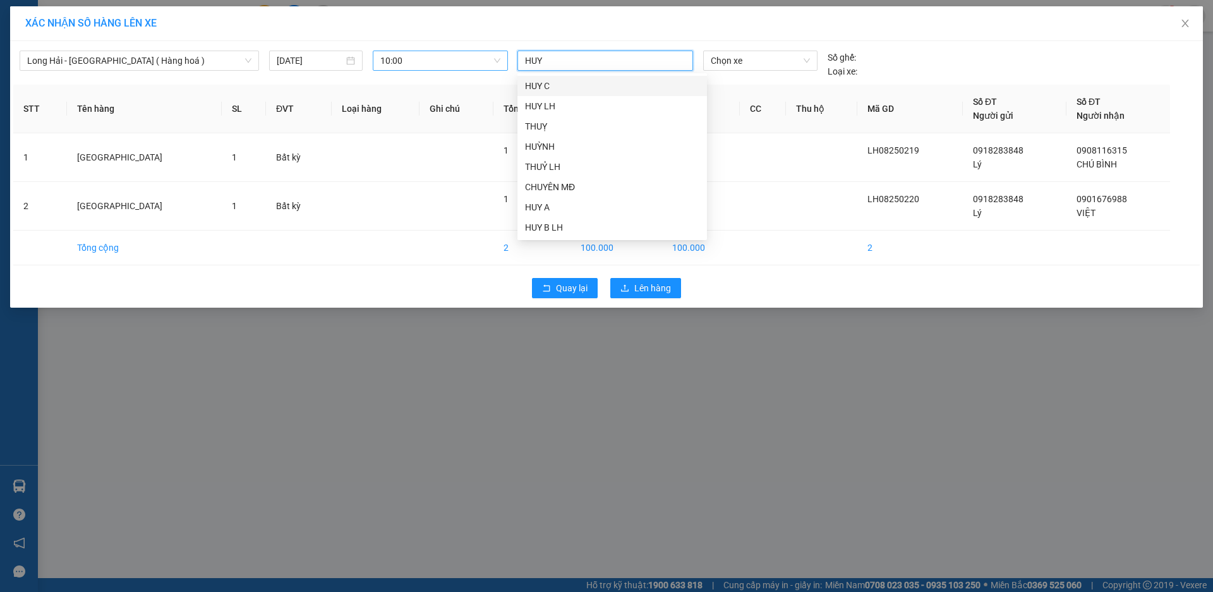
type input "HUY"
click at [593, 185] on div "HUY B LH" at bounding box center [612, 187] width 174 height 14
click at [719, 60] on span "Chọn xe" at bounding box center [760, 60] width 99 height 19
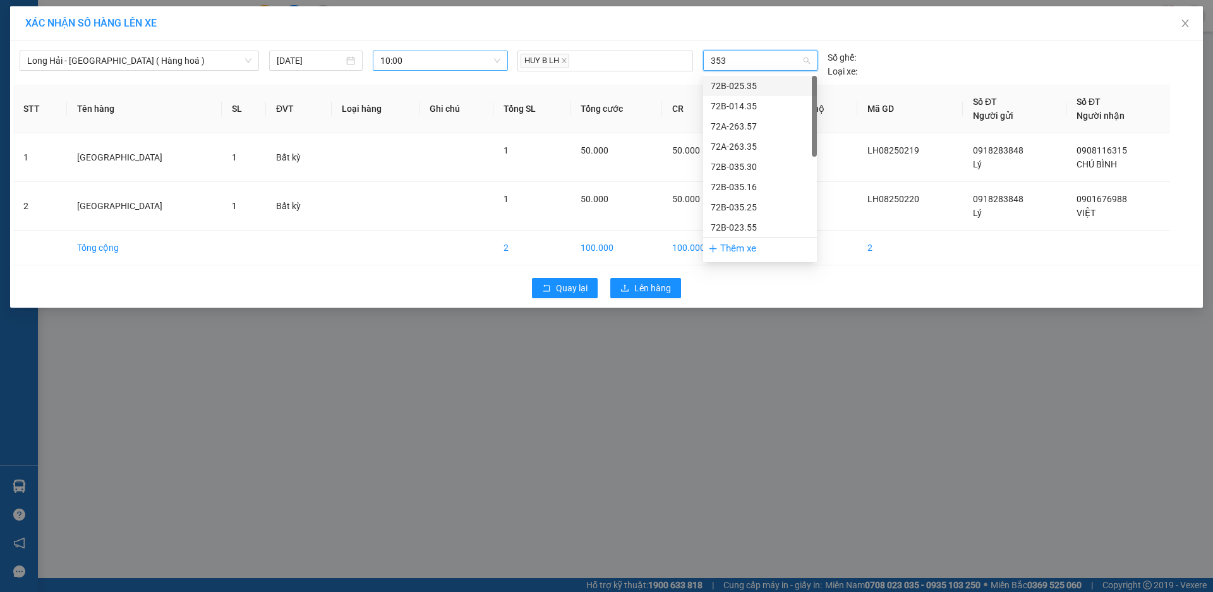
type input "3530"
click at [734, 82] on div "72B-035.30" at bounding box center [760, 86] width 99 height 14
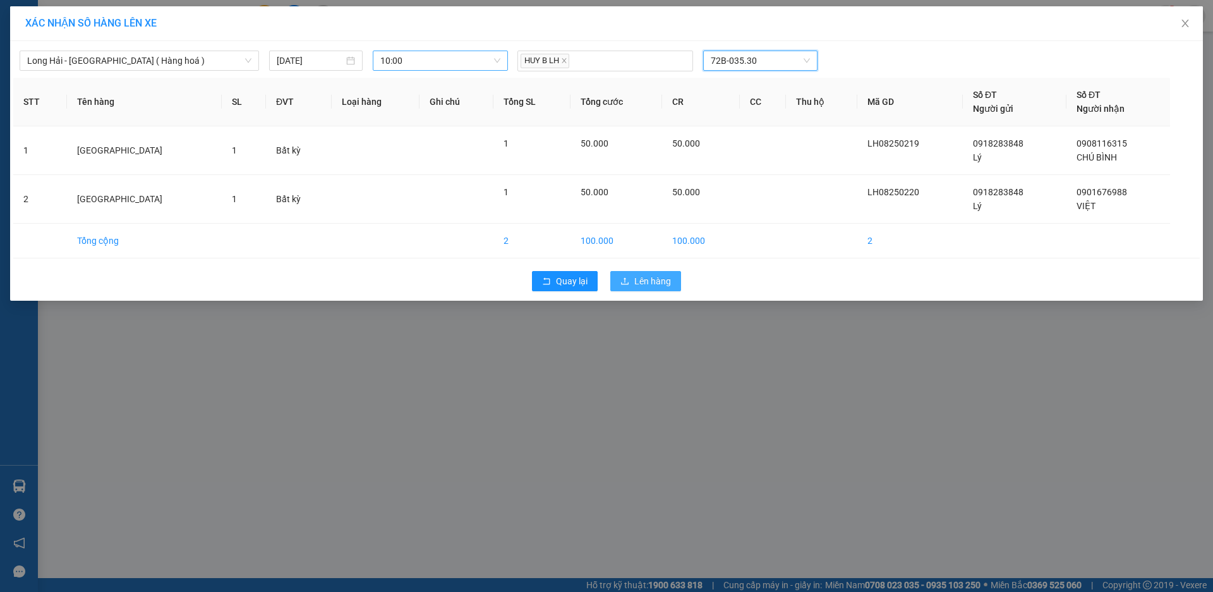
click at [637, 272] on div "Quay lại Lên hàng" at bounding box center [606, 281] width 1187 height 33
click at [636, 275] on span "Lên hàng" at bounding box center [652, 281] width 37 height 14
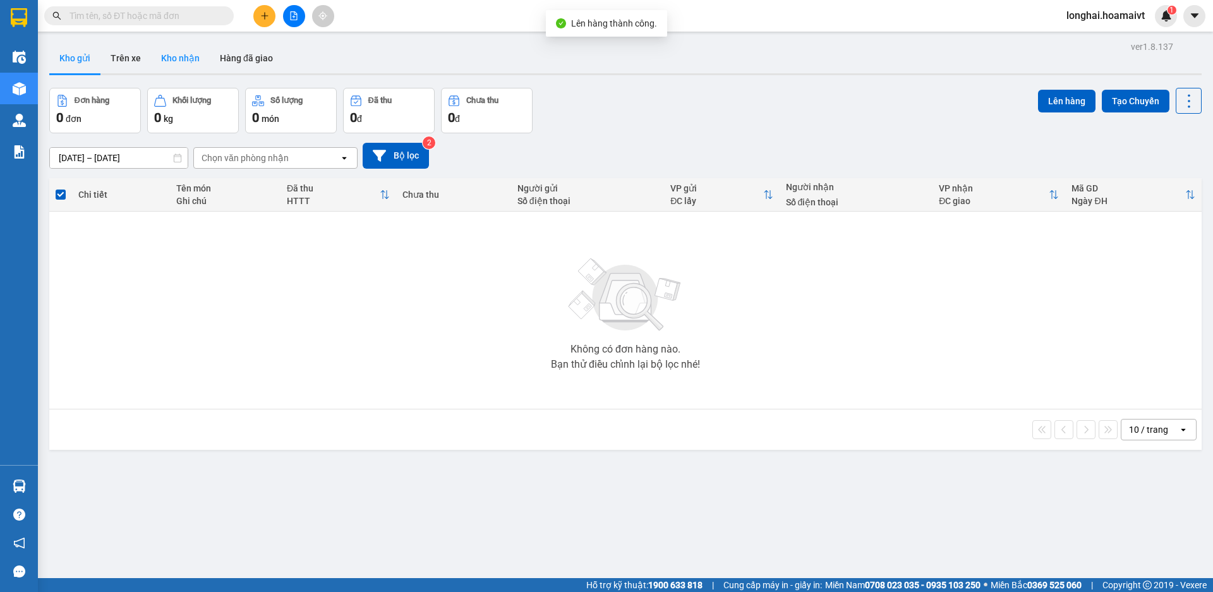
click at [181, 56] on button "Kho nhận" at bounding box center [180, 58] width 59 height 30
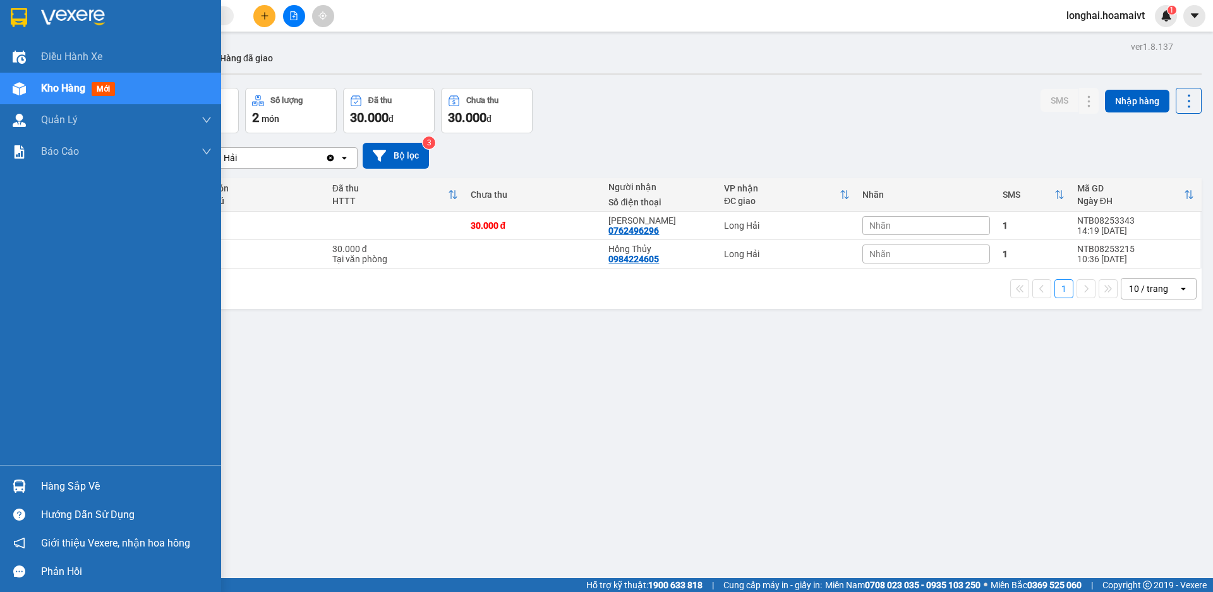
click at [56, 495] on div "Hàng sắp về" at bounding box center [126, 486] width 171 height 19
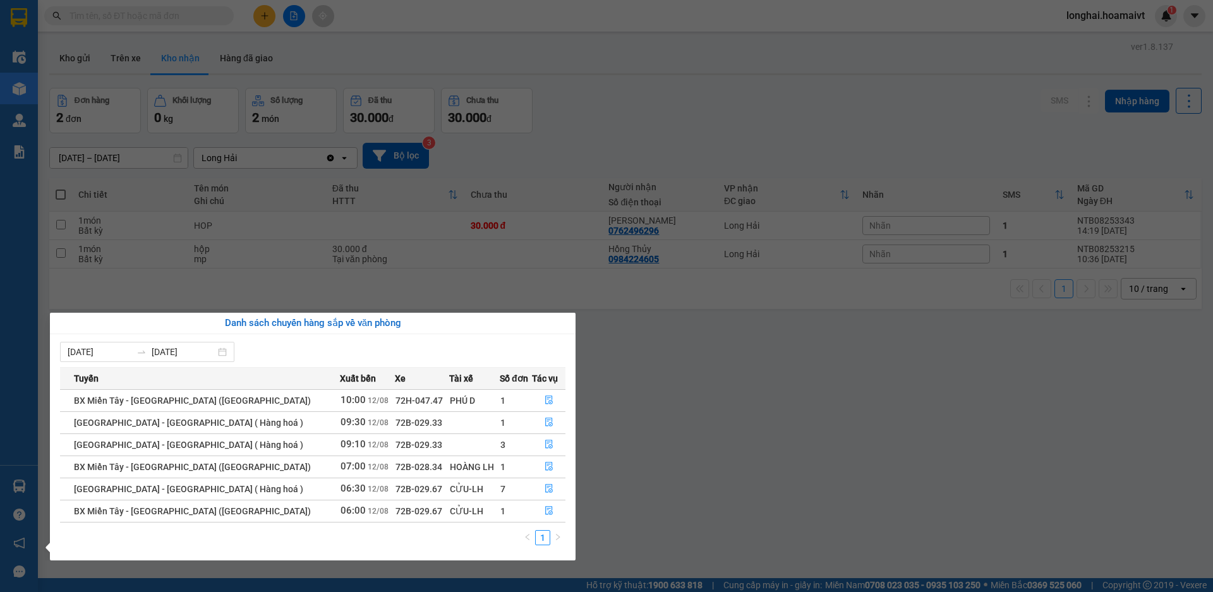
click at [633, 453] on section "Kết quả tìm kiếm ( 26 ) Bộ lọc Mã ĐH Trạng thái Món hàng Tổng cước Chưa cước Nh…" at bounding box center [606, 296] width 1213 height 592
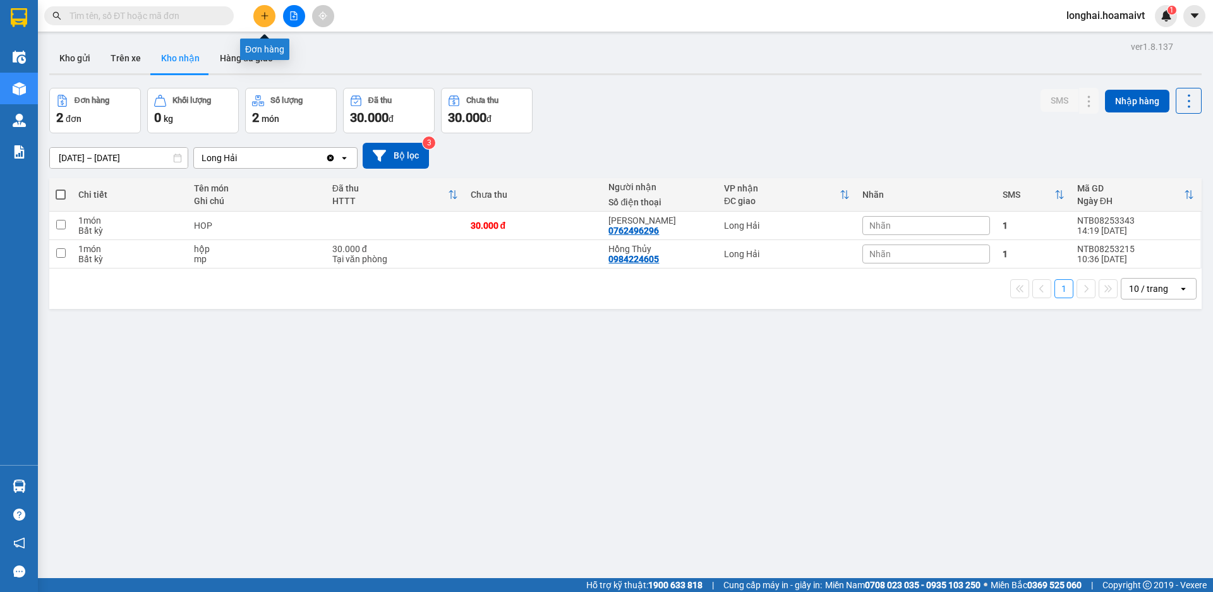
click at [265, 11] on icon "plus" at bounding box center [264, 15] width 9 height 9
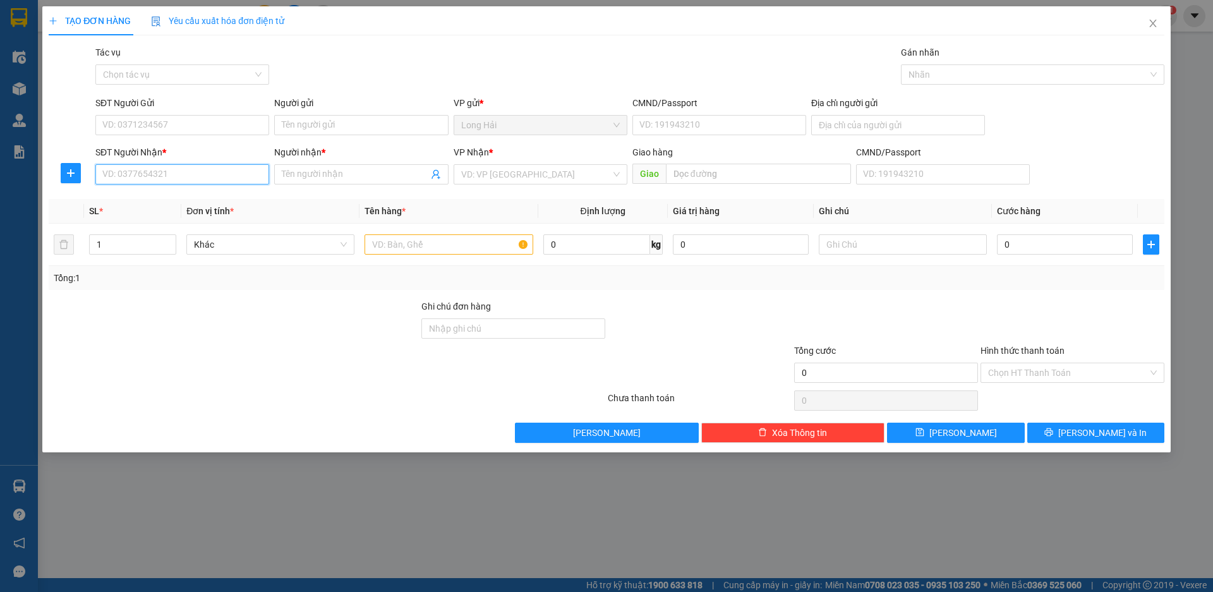
click at [162, 172] on input "SĐT Người Nhận *" at bounding box center [182, 174] width 174 height 20
type input "0983126979"
click at [309, 180] on input "Người nhận *" at bounding box center [355, 174] width 146 height 14
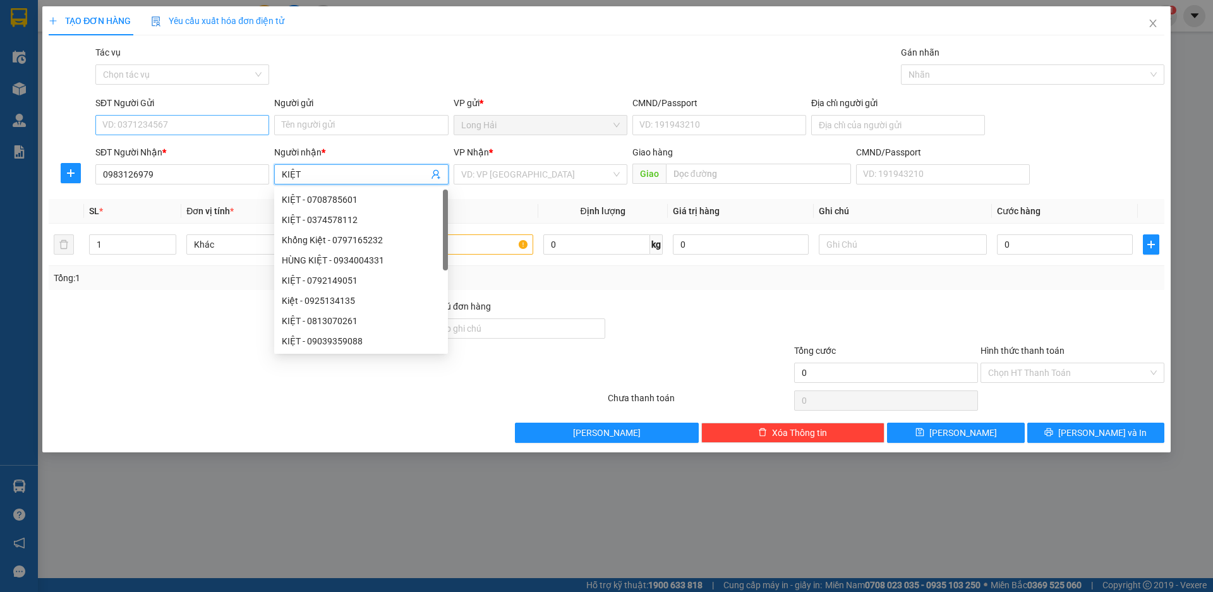
type input "KIỆT"
click at [219, 115] on input "SĐT Người Gửi" at bounding box center [182, 125] width 174 height 20
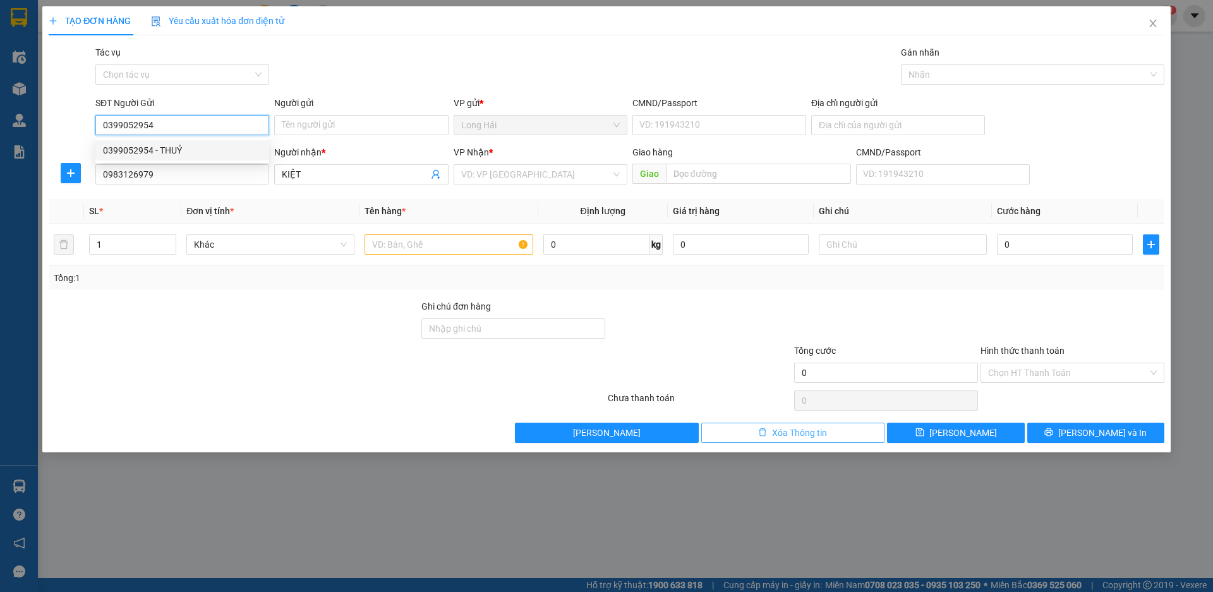
type input "0399052954"
click at [786, 428] on span "Xóa Thông tin" at bounding box center [799, 433] width 55 height 14
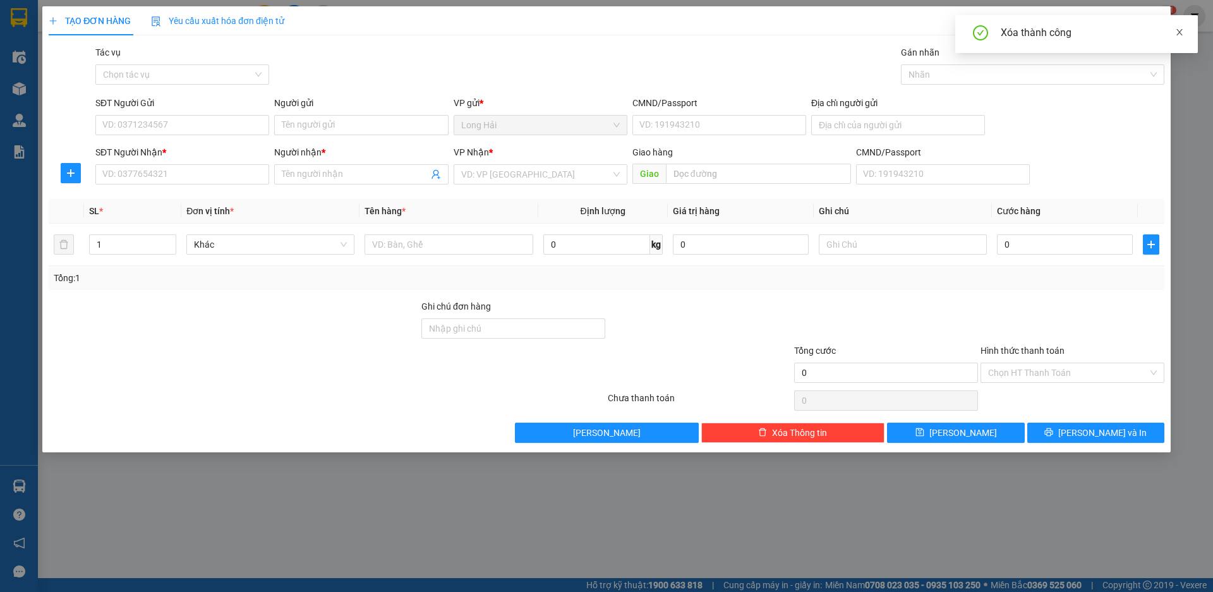
click at [1178, 35] on icon "close" at bounding box center [1179, 32] width 9 height 9
click at [1149, 29] on span "Close" at bounding box center [1152, 23] width 35 height 35
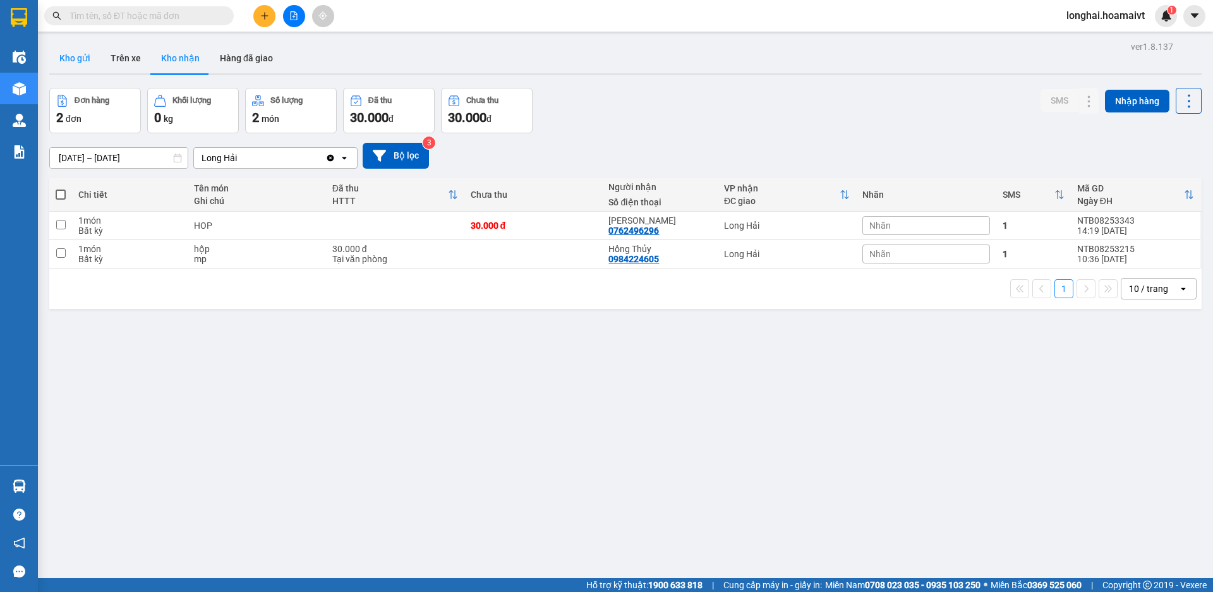
click at [84, 63] on button "Kho gửi" at bounding box center [74, 58] width 51 height 30
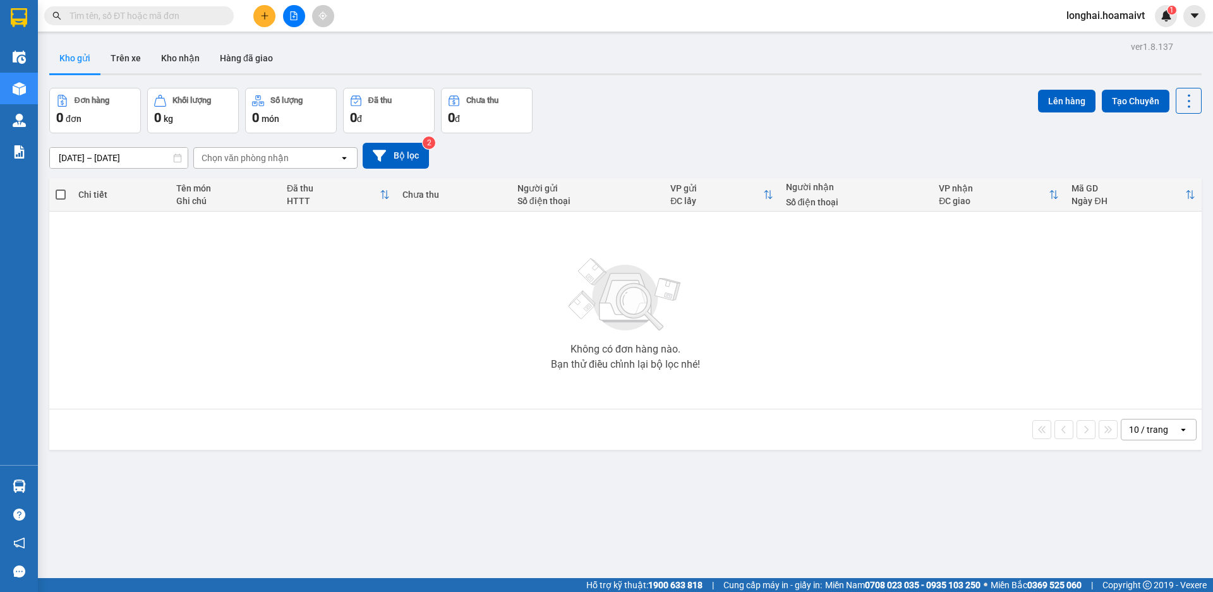
click at [148, 13] on input "text" at bounding box center [143, 16] width 149 height 14
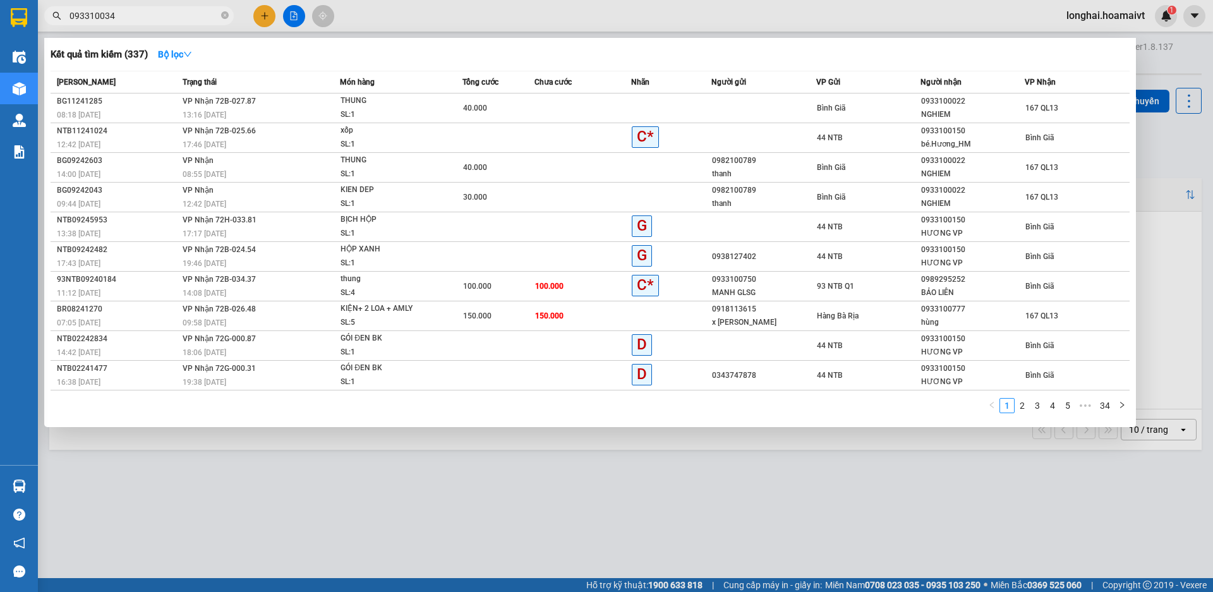
type input "0933100343"
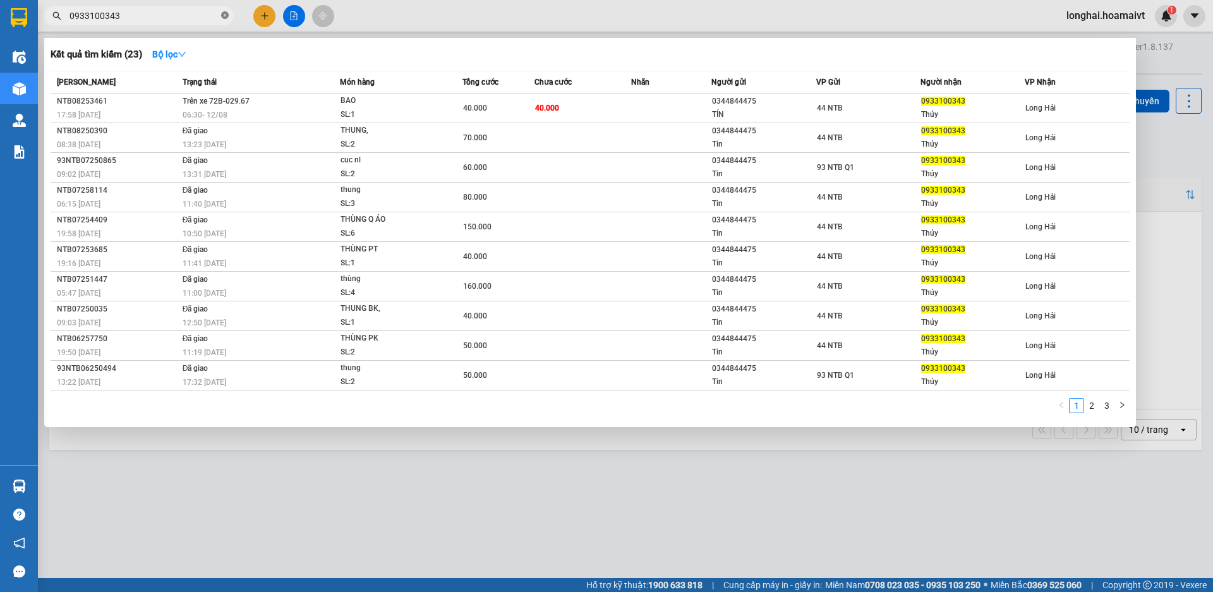
click at [224, 16] on icon "close-circle" at bounding box center [225, 15] width 8 height 8
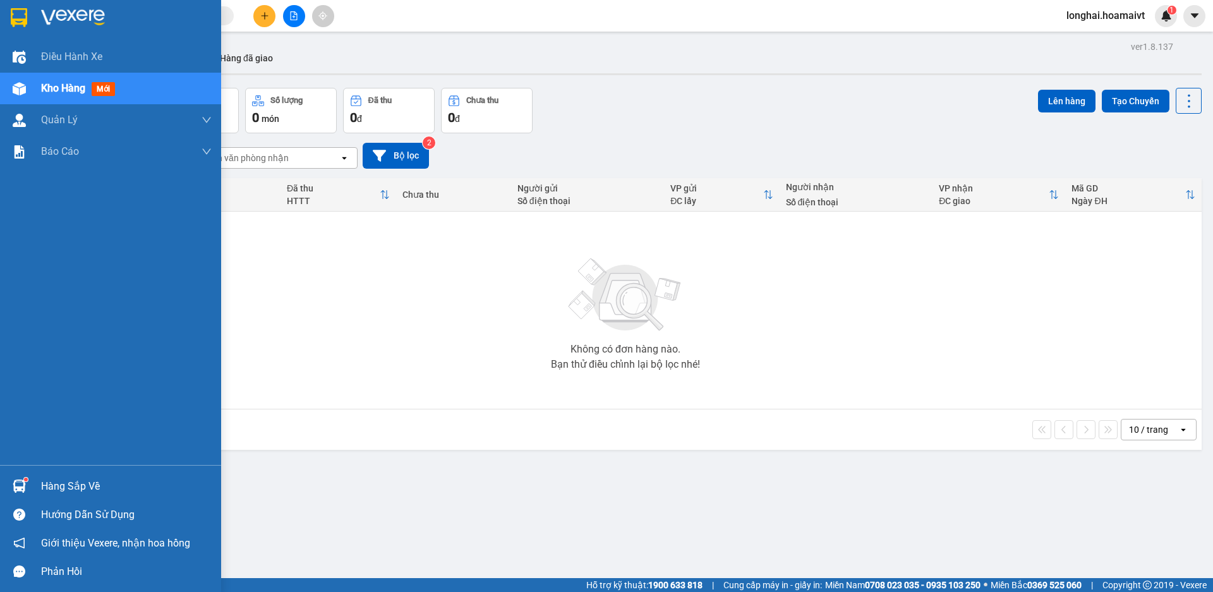
click at [31, 487] on div "Hàng sắp về" at bounding box center [110, 486] width 221 height 28
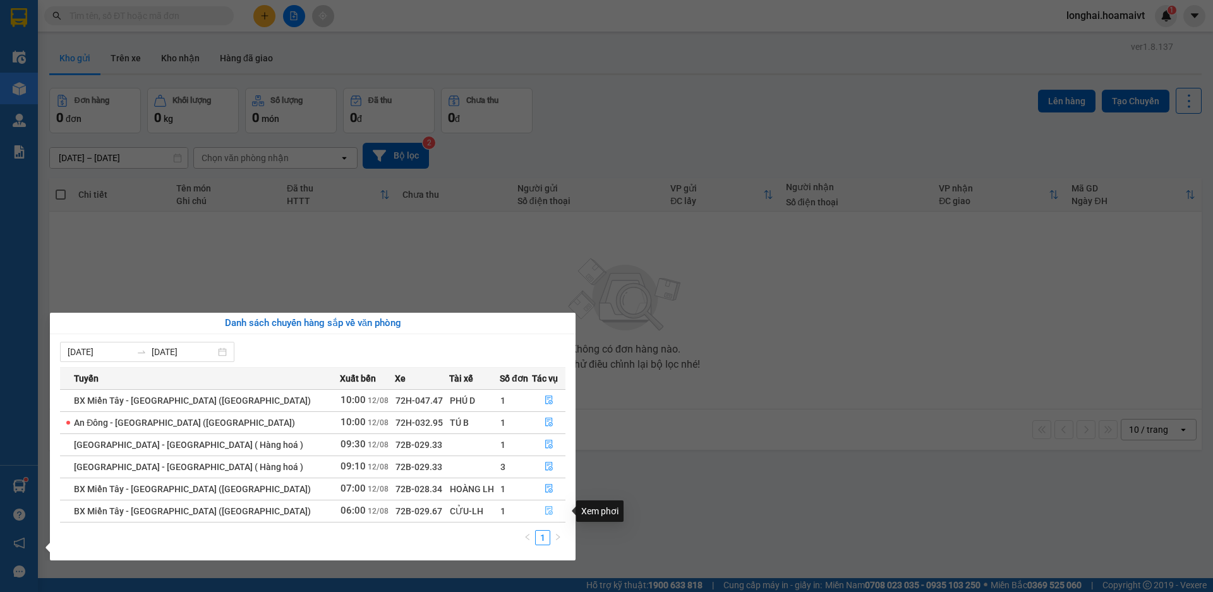
click at [549, 512] on button "button" at bounding box center [549, 511] width 32 height 20
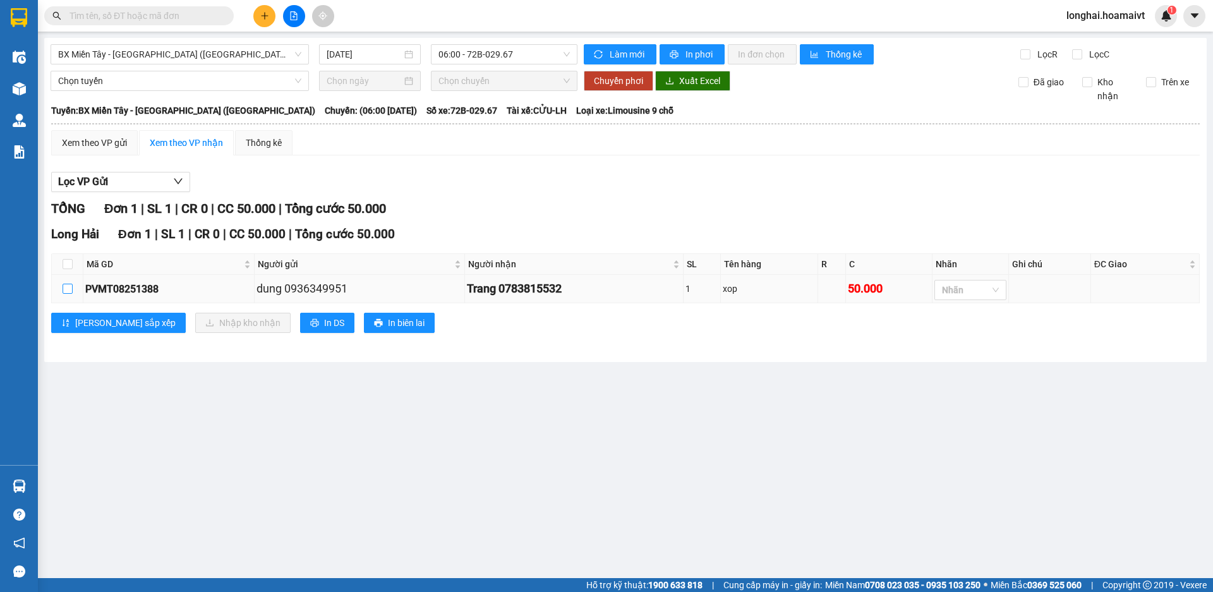
click at [71, 289] on input "checkbox" at bounding box center [68, 289] width 10 height 10
checkbox input "true"
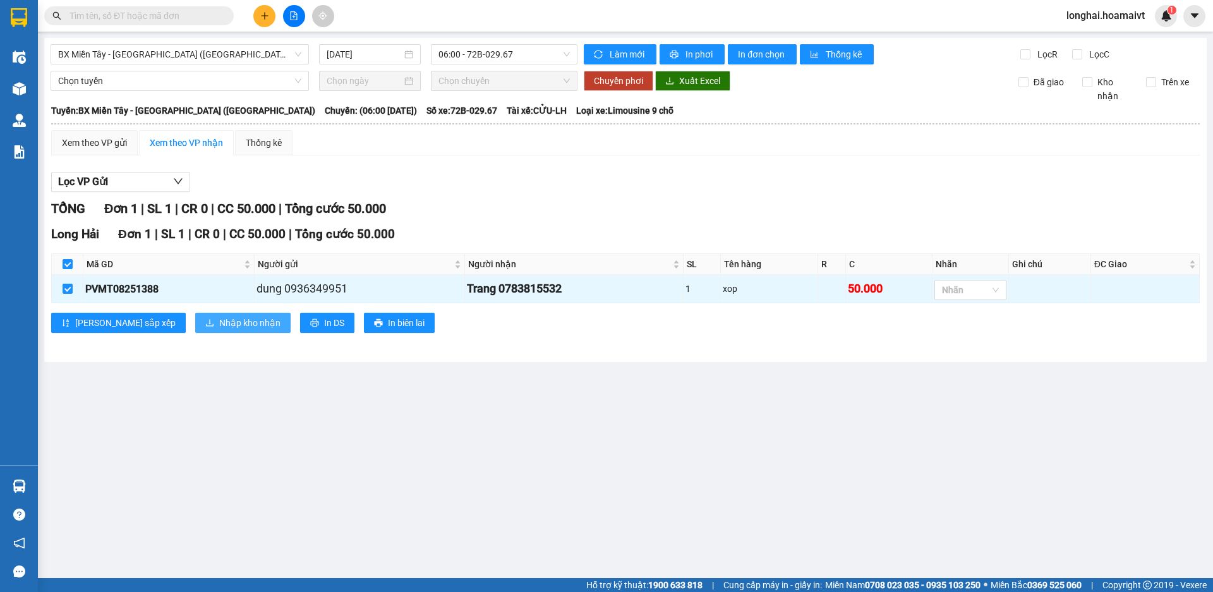
click at [219, 320] on span "Nhập kho nhận" at bounding box center [249, 323] width 61 height 14
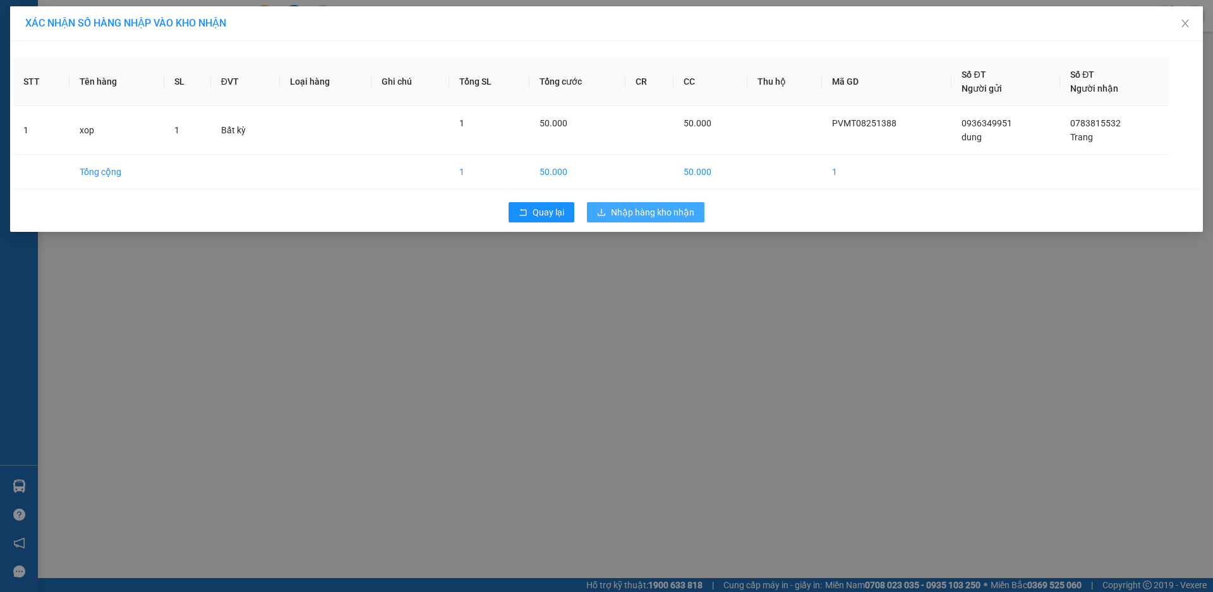
click at [636, 205] on span "Nhập hàng kho nhận" at bounding box center [652, 212] width 83 height 14
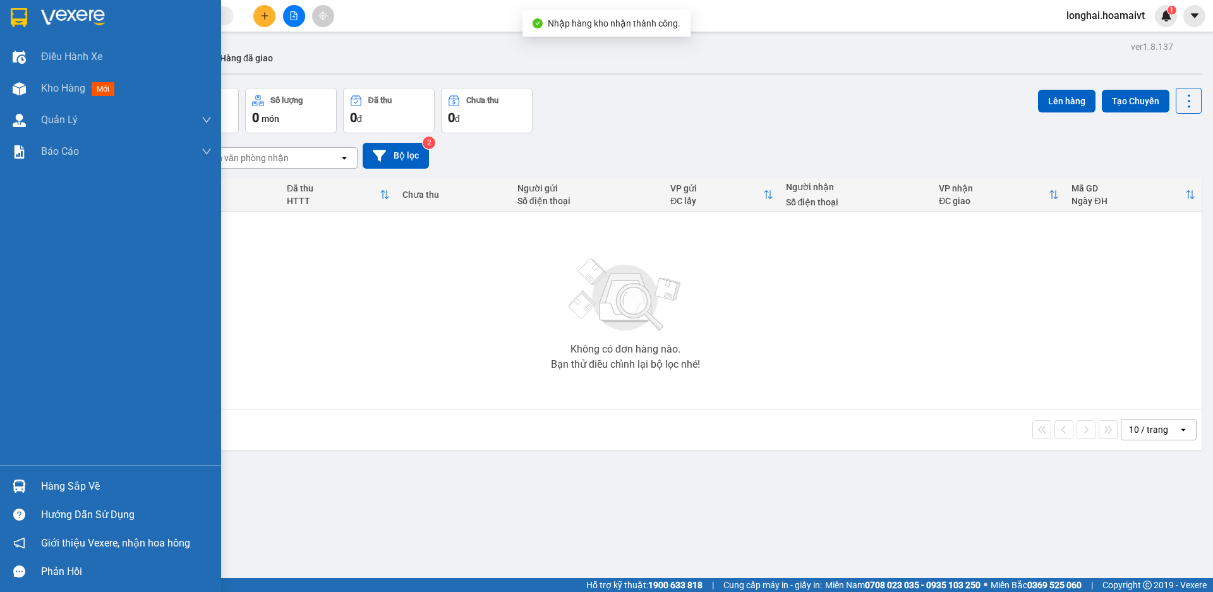
click at [64, 490] on div "Hàng sắp về" at bounding box center [126, 486] width 171 height 19
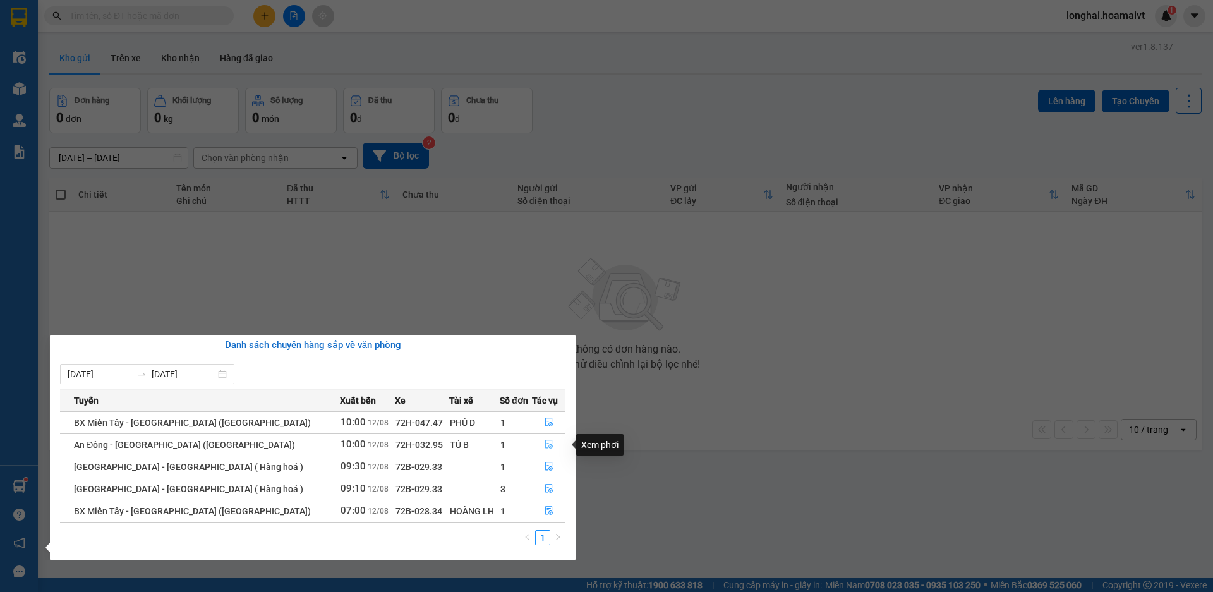
click at [545, 440] on icon "file-done" at bounding box center [549, 444] width 9 height 9
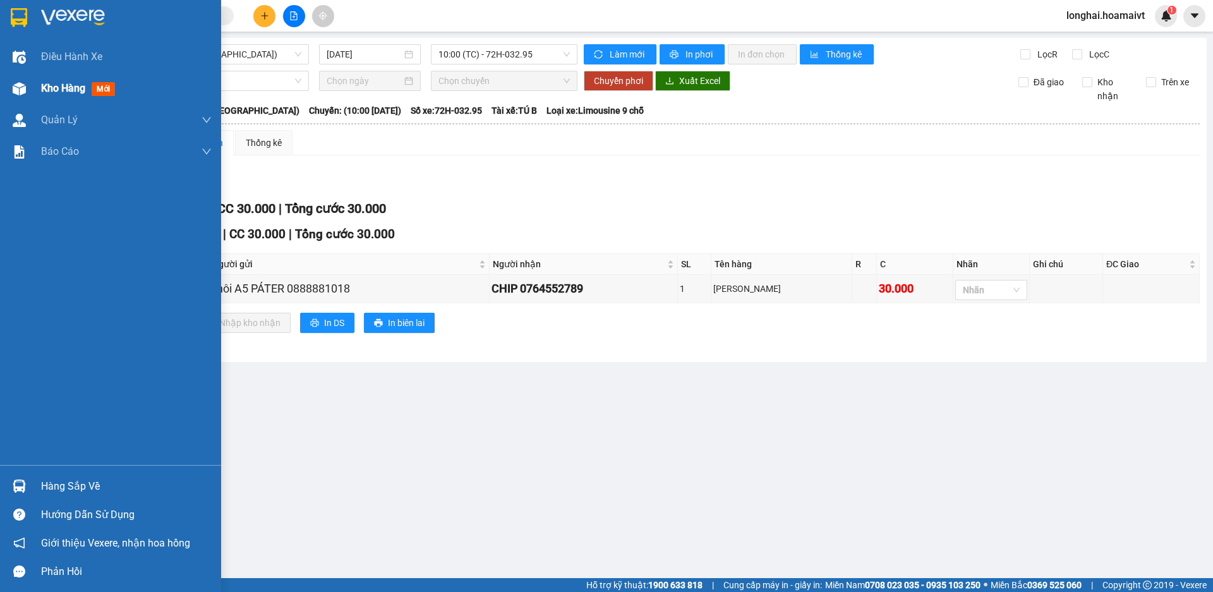
click at [27, 92] on div at bounding box center [19, 89] width 22 height 22
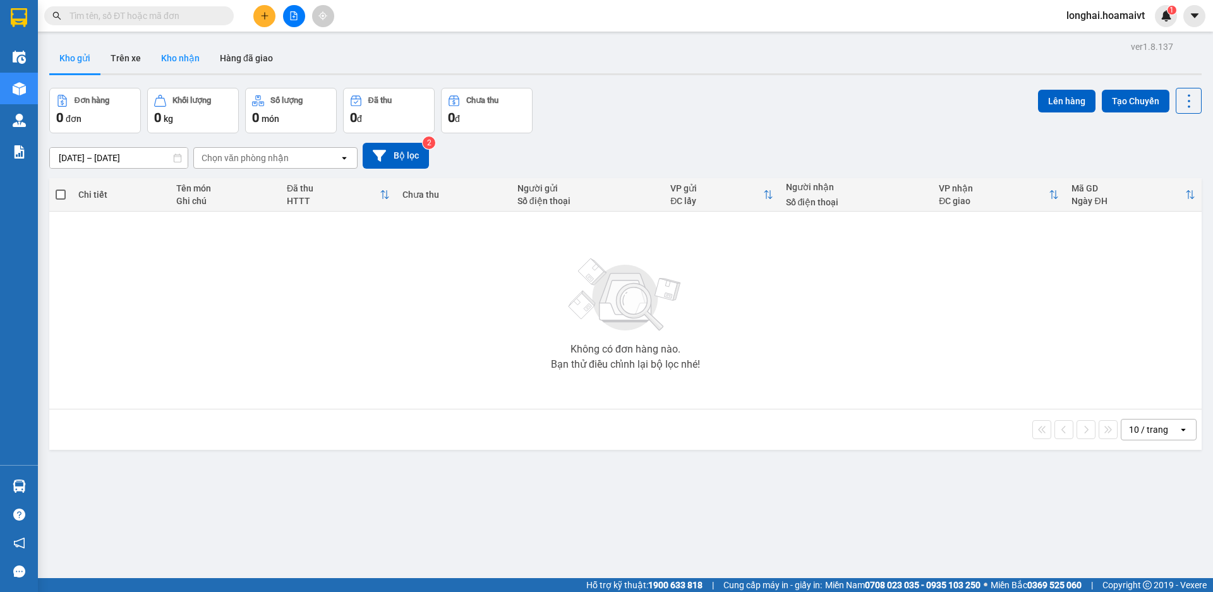
click at [176, 45] on button "Kho nhận" at bounding box center [180, 58] width 59 height 30
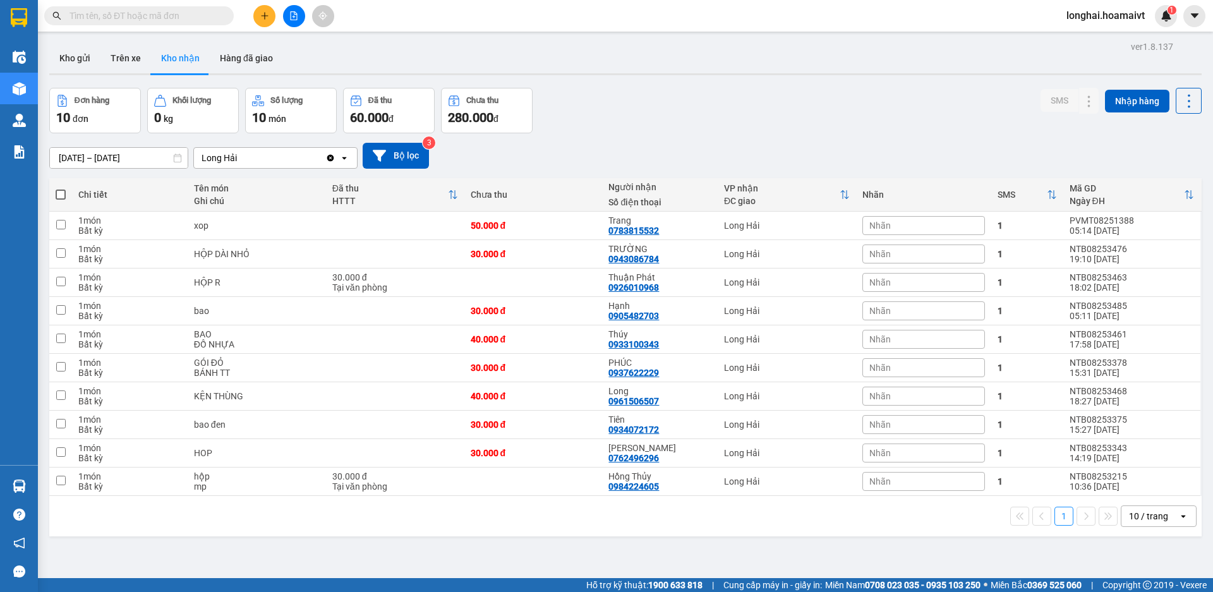
click at [145, 15] on input "text" at bounding box center [143, 16] width 149 height 14
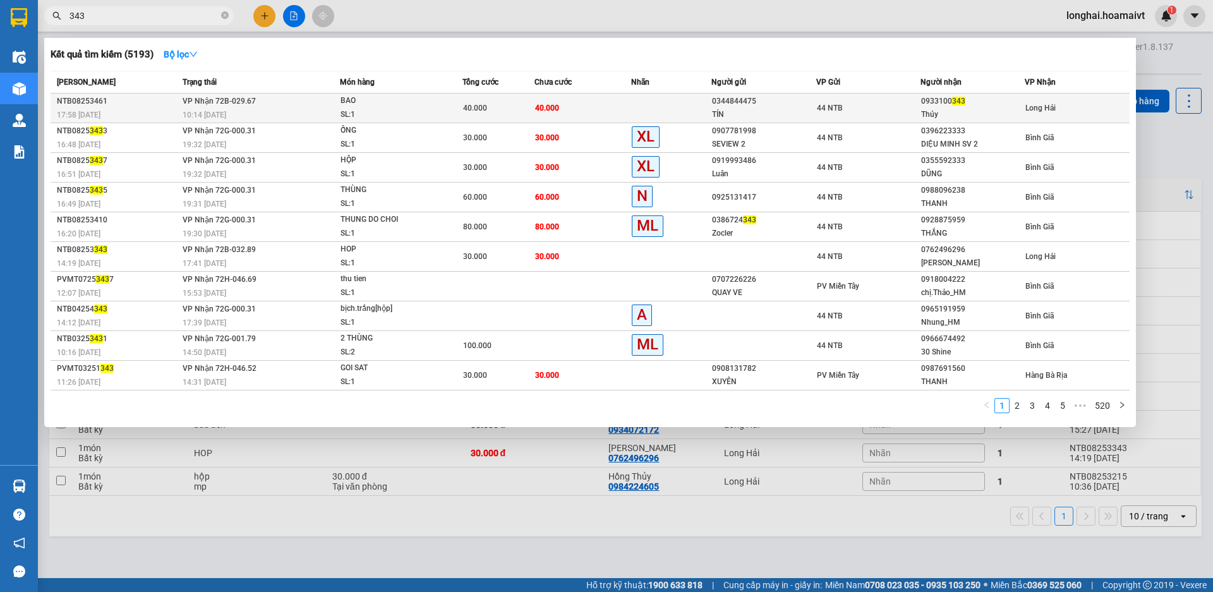
type input "343"
click at [540, 112] on span "40.000" at bounding box center [547, 108] width 24 height 9
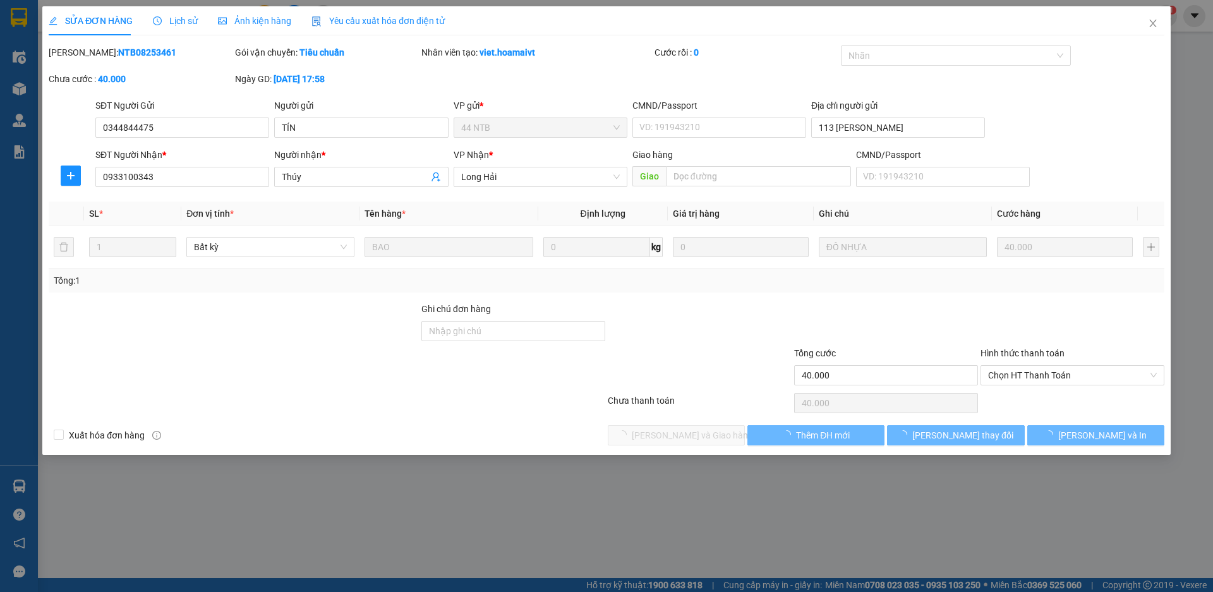
type input "0344844475"
type input "TÍN"
type input "113 NGUYỄN HỮU THỌ"
type input "0933100343"
type input "Thúy"
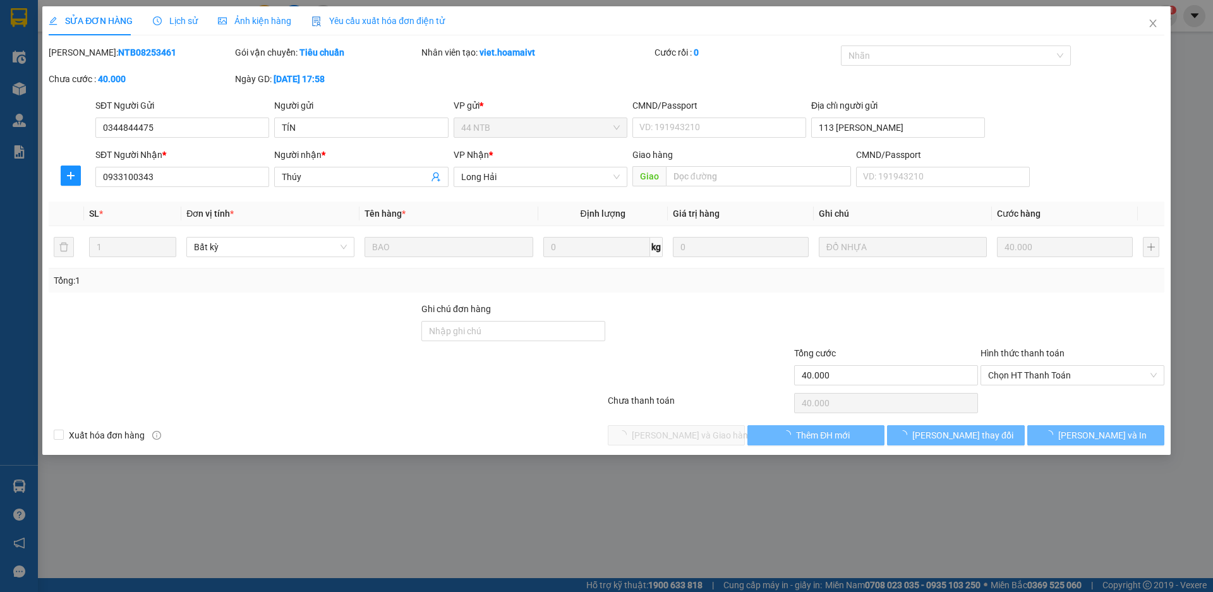
type input "40.000"
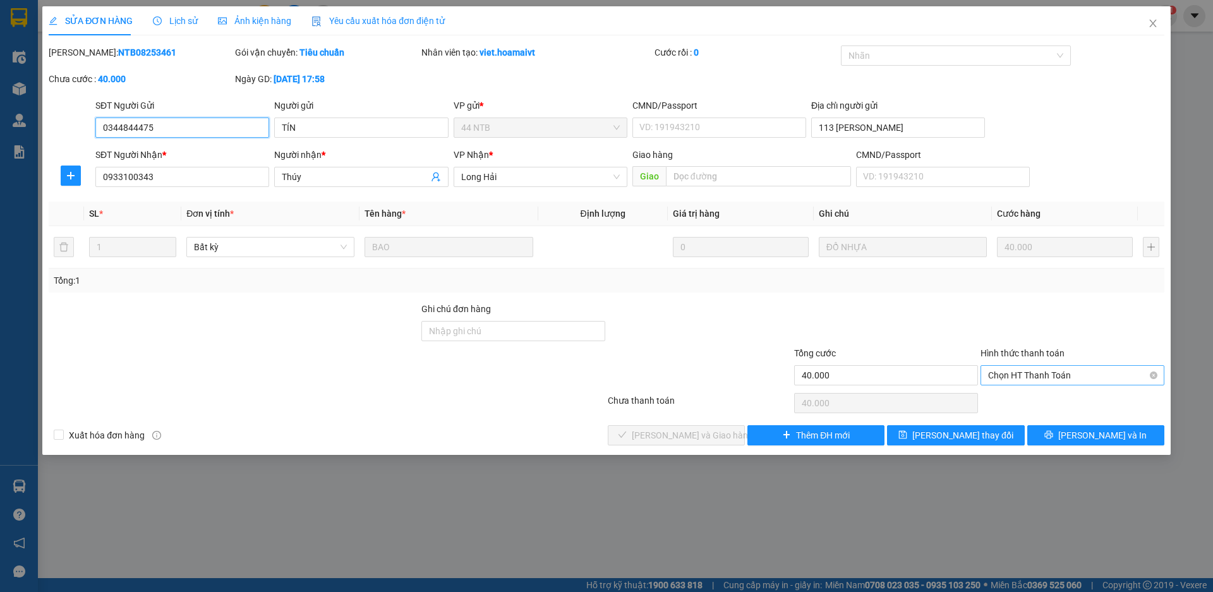
click at [1077, 378] on span "Chọn HT Thanh Toán" at bounding box center [1072, 375] width 169 height 19
click at [1076, 392] on div "Tại văn phòng" at bounding box center [1073, 400] width 184 height 20
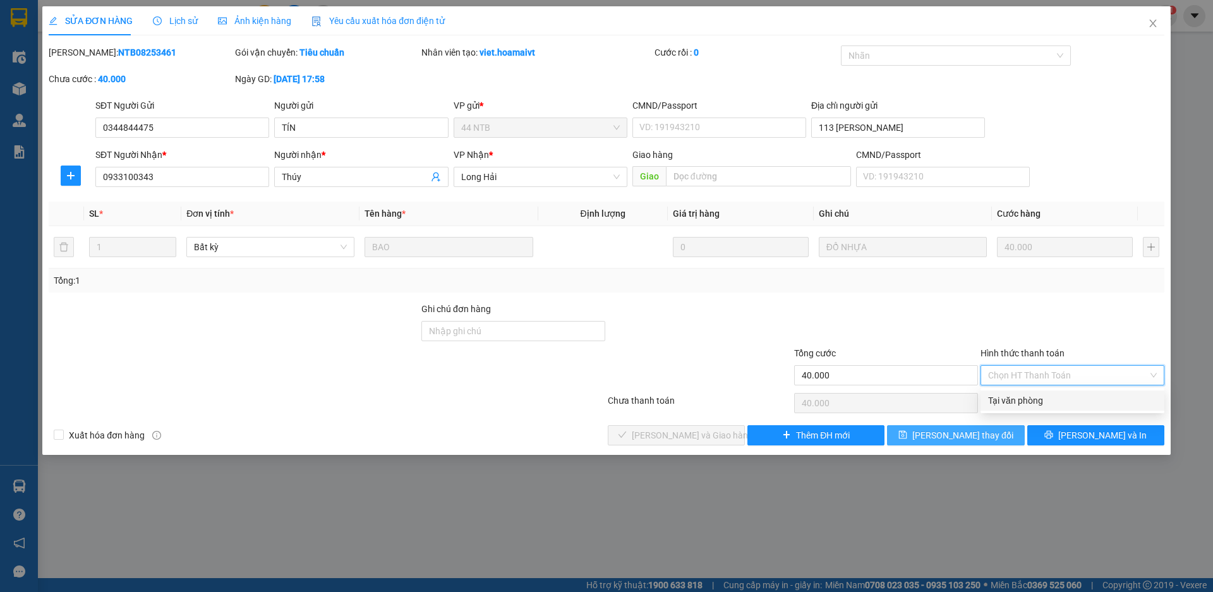
type input "0"
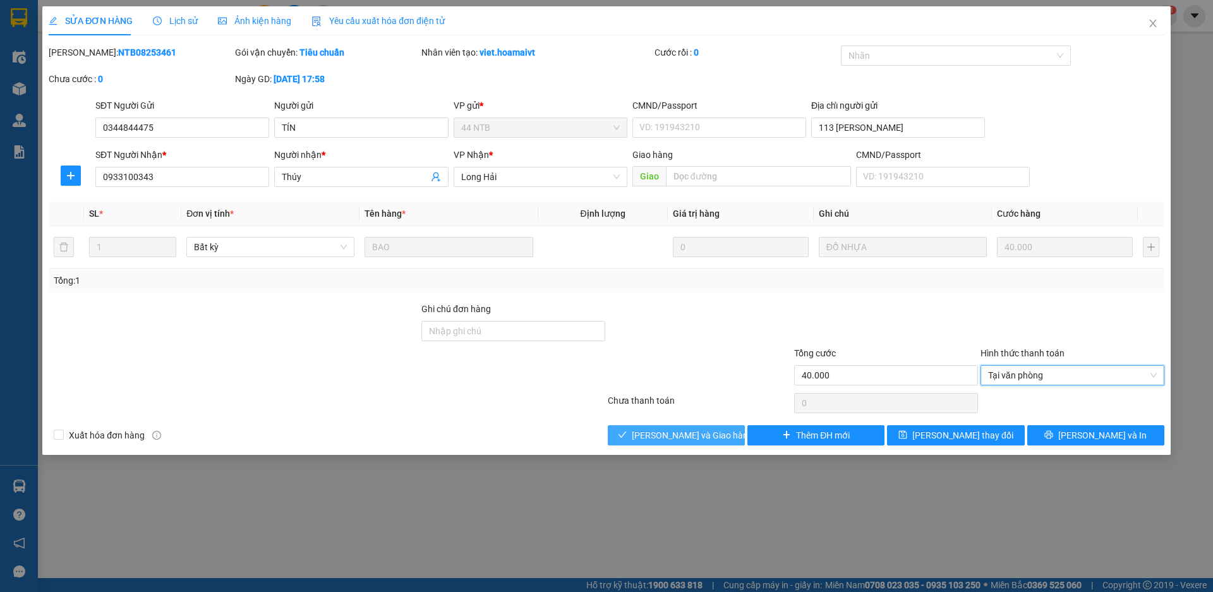
click at [732, 439] on button "[PERSON_NAME] và Giao hàng" at bounding box center [676, 435] width 137 height 20
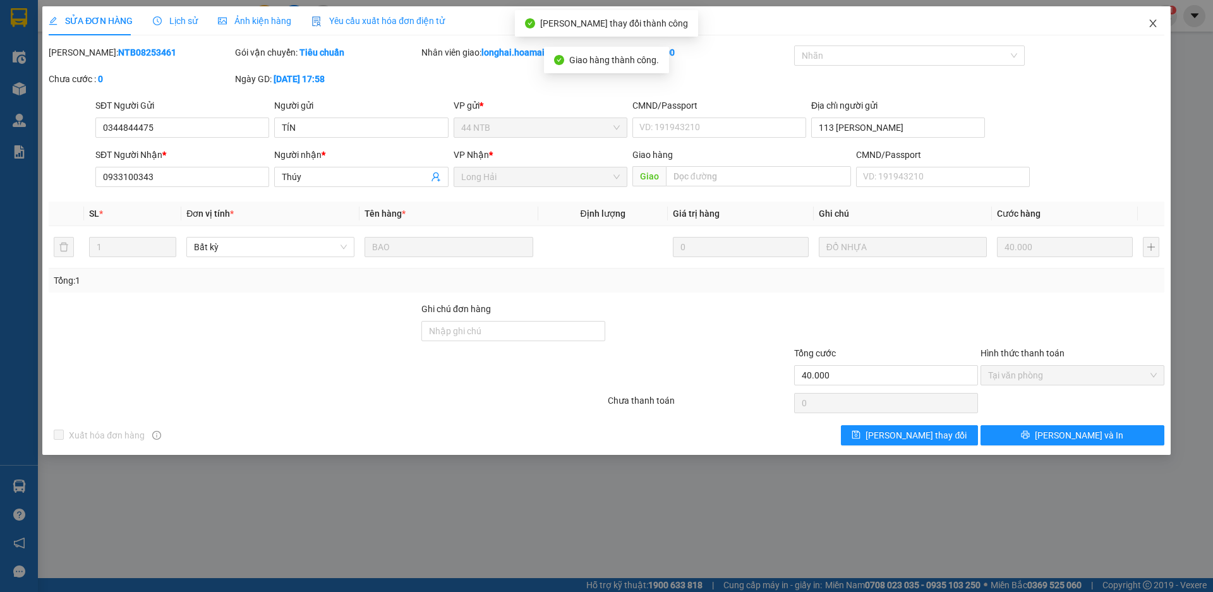
click at [1152, 21] on icon "close" at bounding box center [1153, 23] width 10 height 10
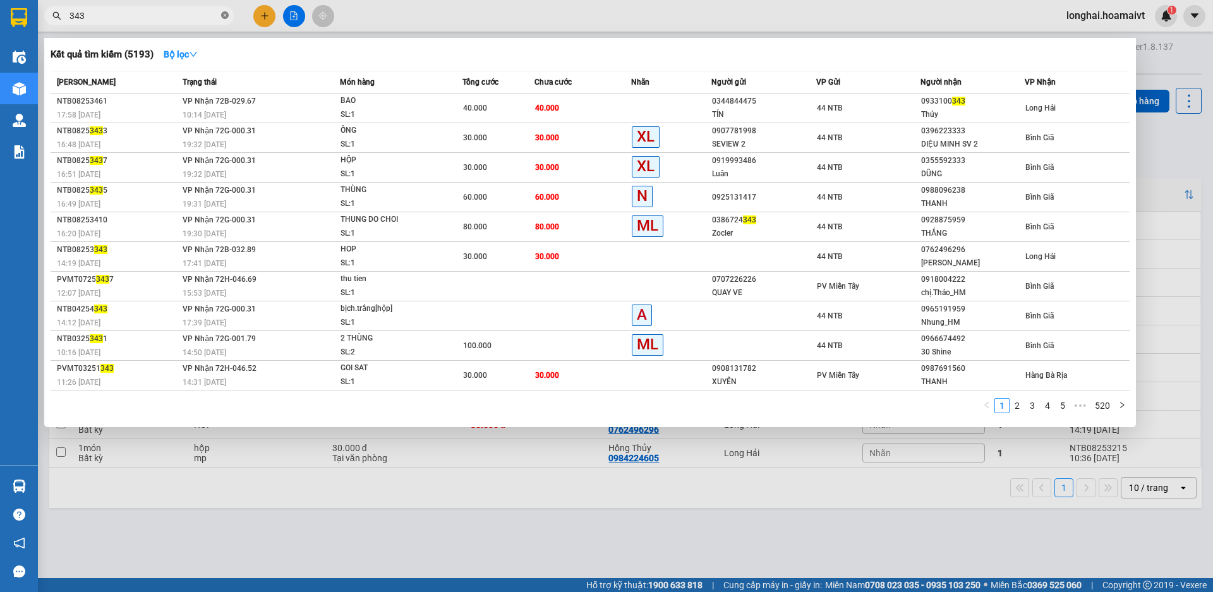
click at [227, 13] on icon "close-circle" at bounding box center [225, 15] width 8 height 8
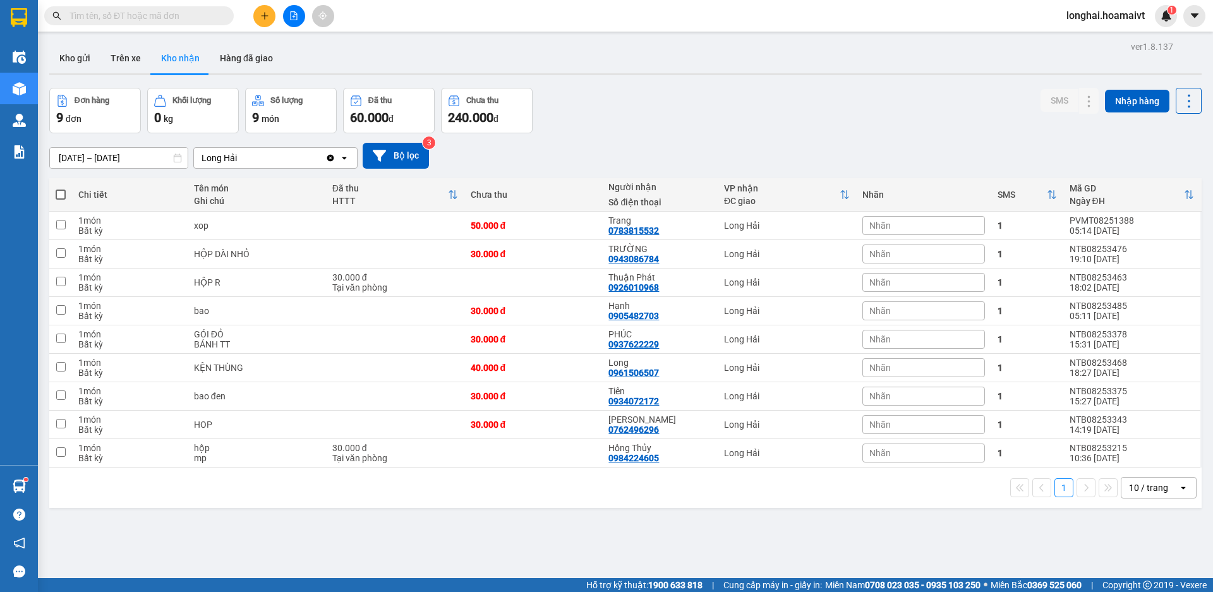
click at [260, 18] on icon "plus" at bounding box center [264, 15] width 9 height 9
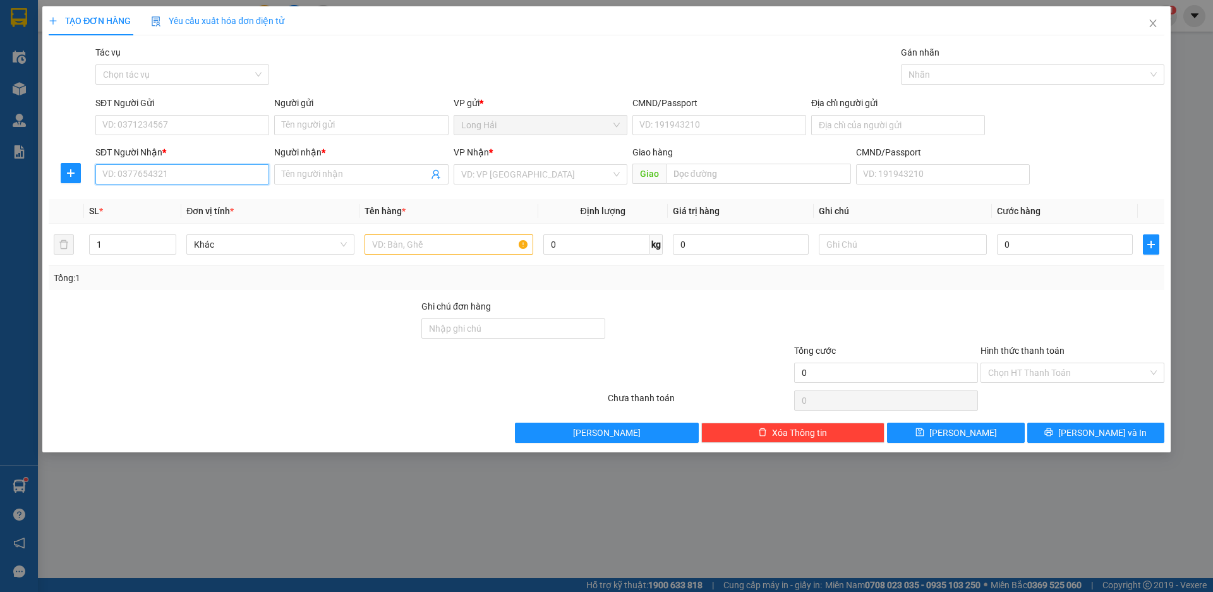
click at [145, 173] on input "SĐT Người Nhận *" at bounding box center [182, 174] width 174 height 20
click at [154, 202] on div "0785098345 - VÂN" at bounding box center [182, 200] width 159 height 14
type input "0785098345"
type input "VÂN"
type input "0785098345"
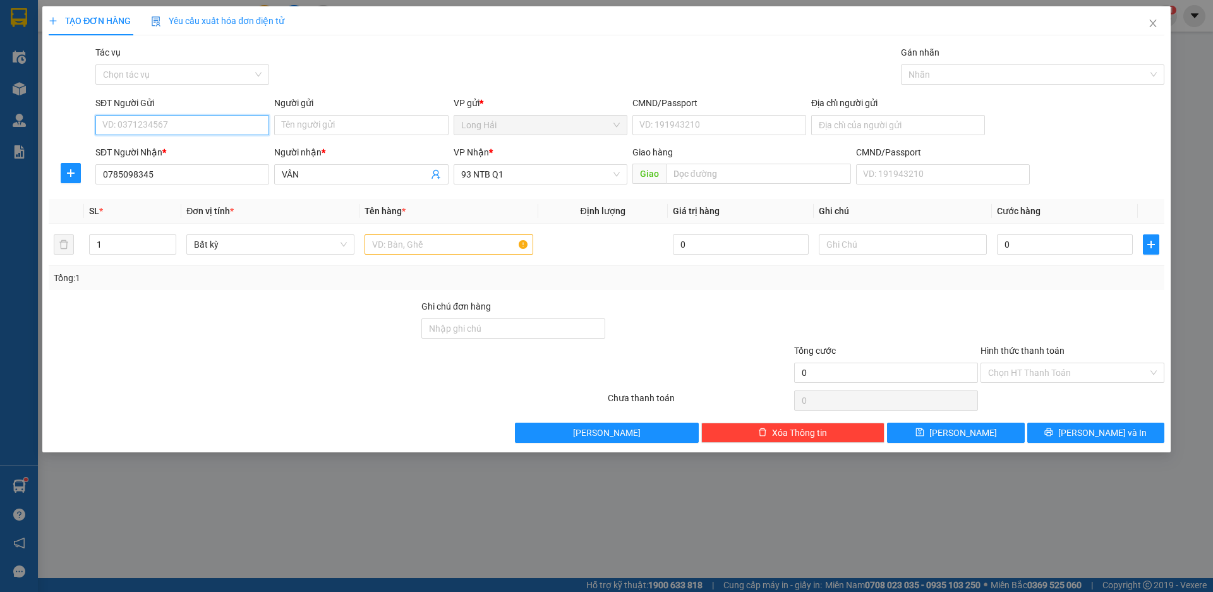
click at [164, 133] on input "SĐT Người Gửi" at bounding box center [182, 125] width 174 height 20
type input "0906637020"
drag, startPoint x: 183, startPoint y: 152, endPoint x: 195, endPoint y: 153, distance: 12.0
click at [183, 154] on div "0906637020 - TÂM" at bounding box center [182, 150] width 159 height 14
type input "TÂM"
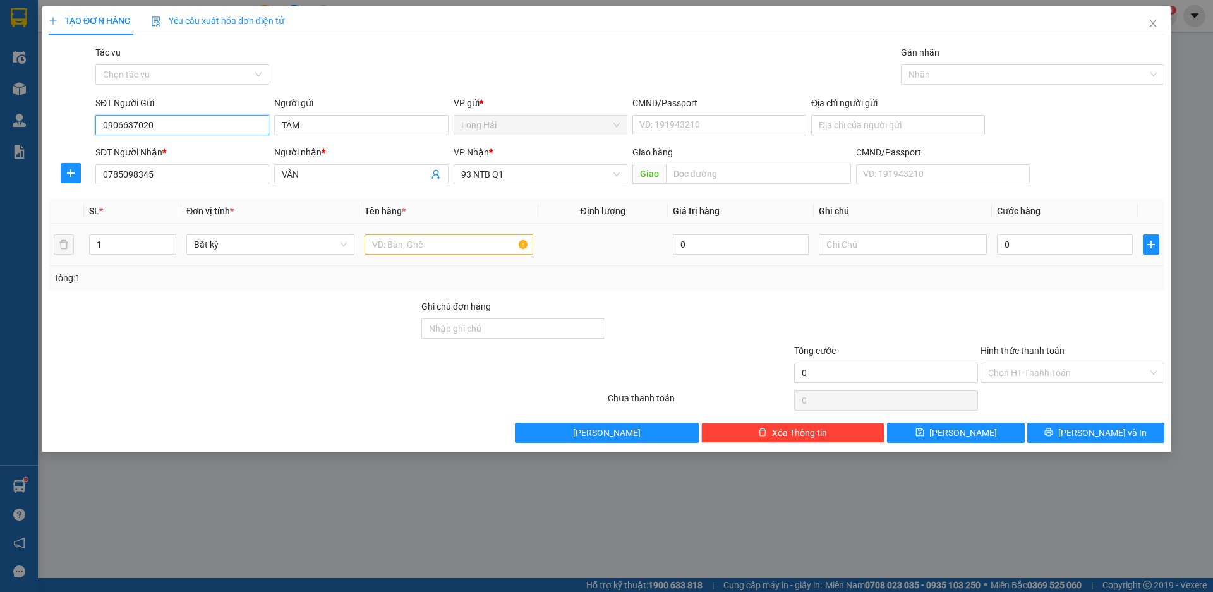
type input "0906637020"
click at [399, 251] on input "text" at bounding box center [449, 244] width 168 height 20
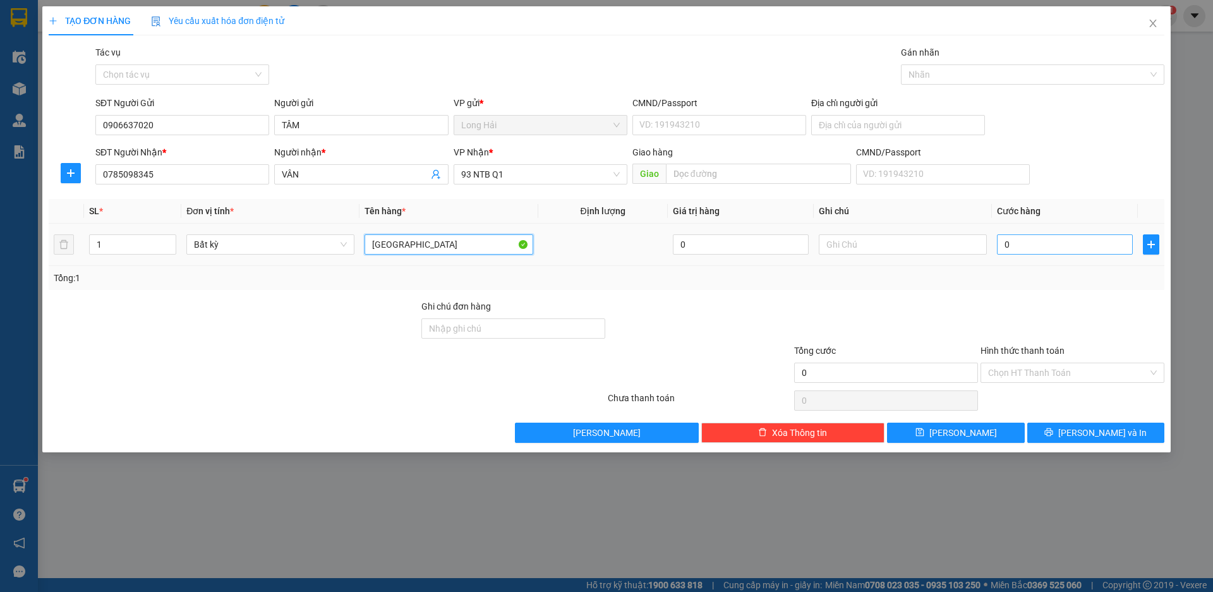
type input "[GEOGRAPHIC_DATA]"
click at [1087, 254] on input "0" at bounding box center [1065, 244] width 136 height 20
type input "5"
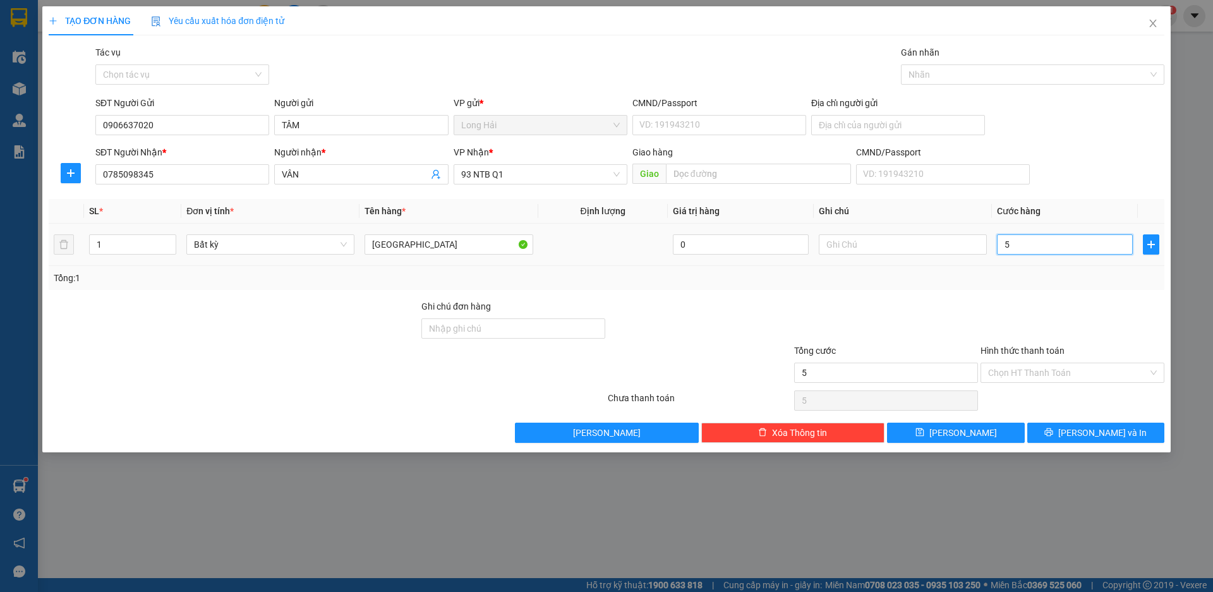
type input "50"
type input "50.000"
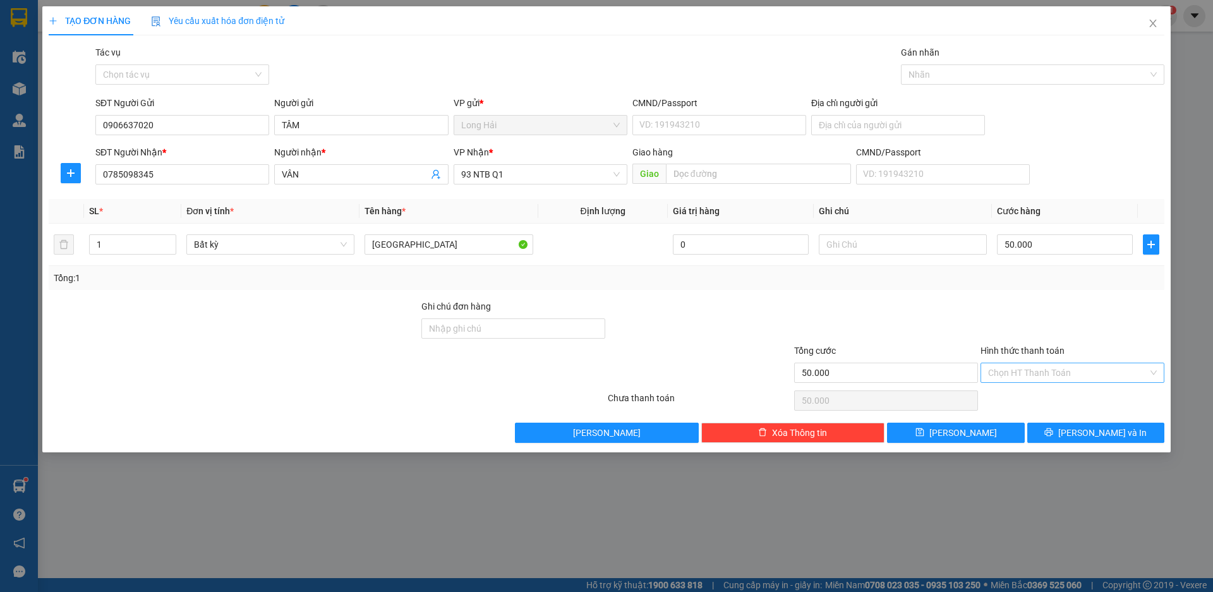
drag, startPoint x: 1061, startPoint y: 370, endPoint x: 1062, endPoint y: 378, distance: 8.9
click at [1061, 370] on input "Hình thức thanh toán" at bounding box center [1068, 372] width 160 height 19
click at [1066, 402] on div "Tại văn phòng" at bounding box center [1072, 398] width 169 height 14
type input "0"
click at [1092, 430] on span "[PERSON_NAME] và In" at bounding box center [1102, 433] width 88 height 14
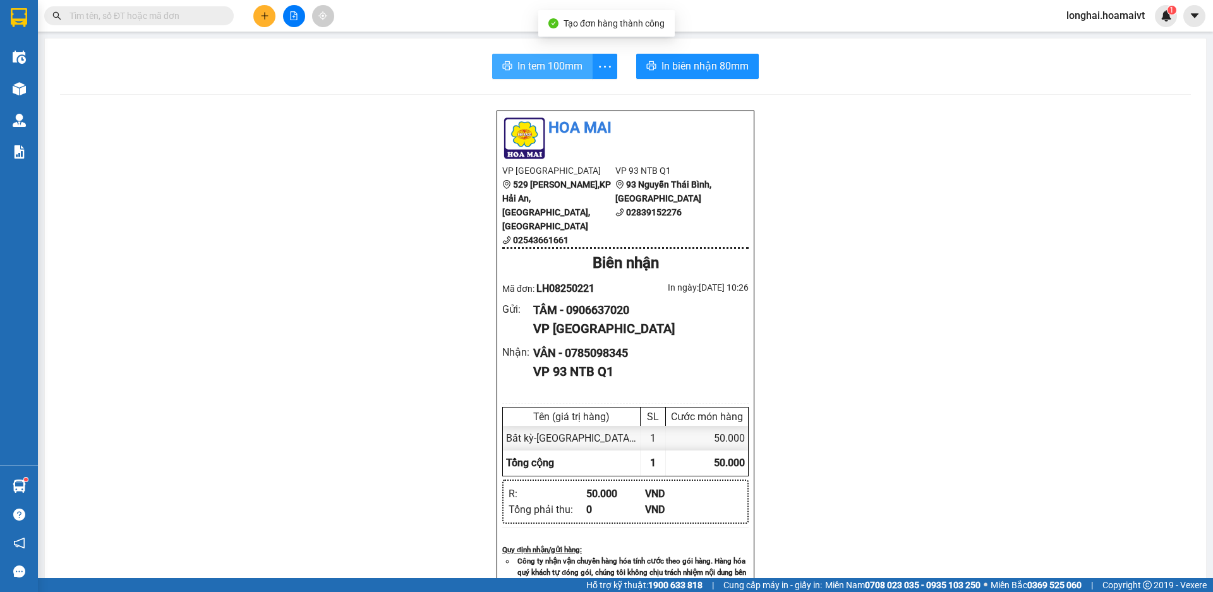
click at [534, 56] on button "In tem 100mm" at bounding box center [542, 66] width 100 height 25
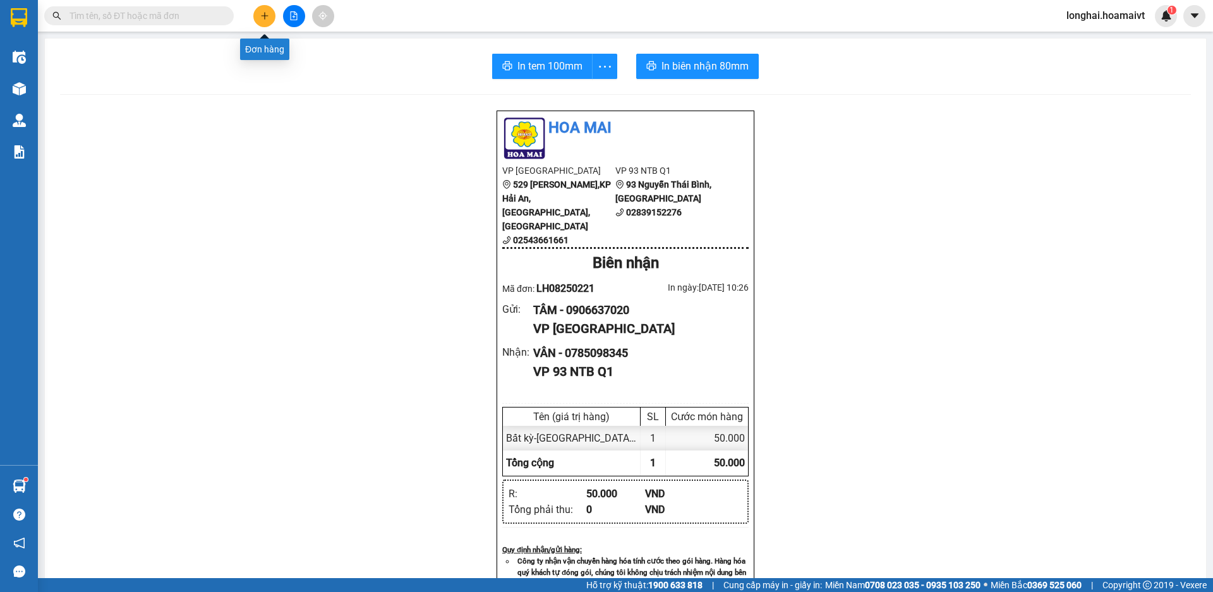
click at [267, 15] on icon "plus" at bounding box center [264, 15] width 9 height 9
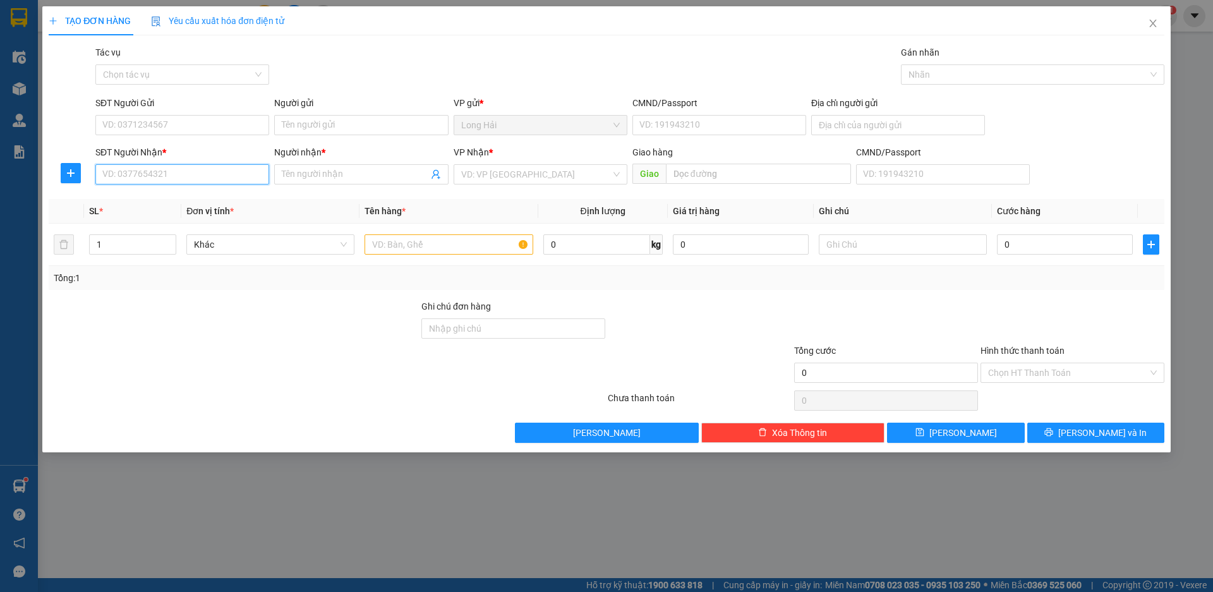
click at [172, 175] on input "SĐT Người Nhận *" at bounding box center [182, 174] width 174 height 20
type input "0902573397"
click at [170, 196] on div "0902573397 - AN" at bounding box center [182, 200] width 159 height 14
type input "AN"
type input "0902573397"
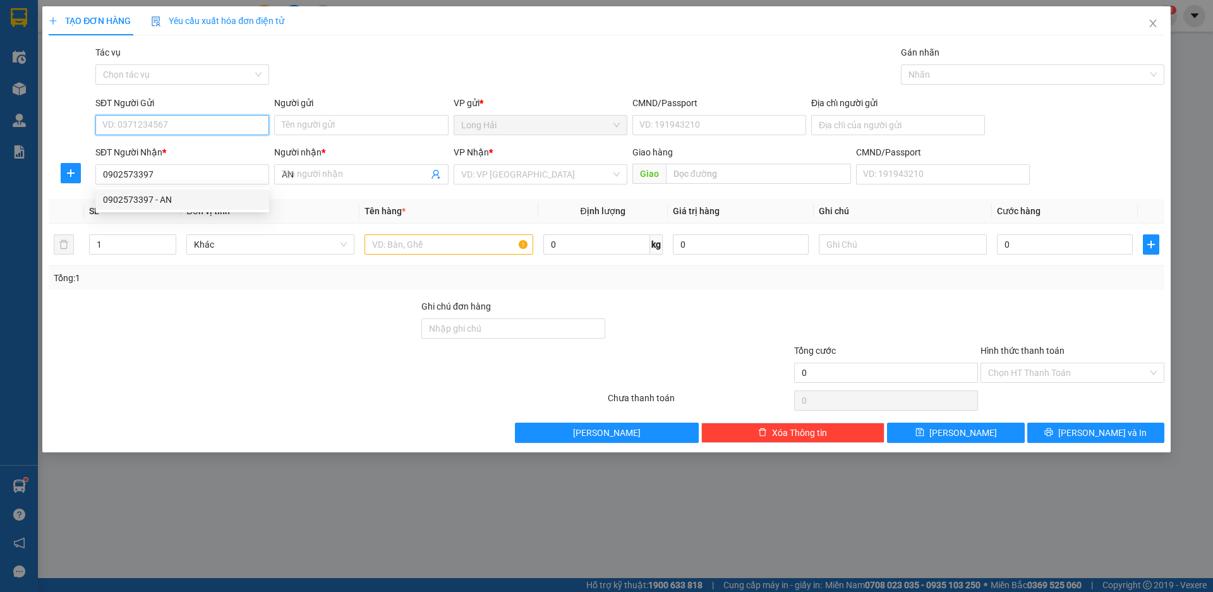
click at [212, 125] on input "SĐT Người Gửi" at bounding box center [182, 125] width 174 height 20
click at [214, 143] on div "0765626674 - NGHĨA" at bounding box center [182, 150] width 174 height 20
type input "0765626674"
type input "NGHĨA"
click at [402, 241] on input "text" at bounding box center [449, 244] width 168 height 20
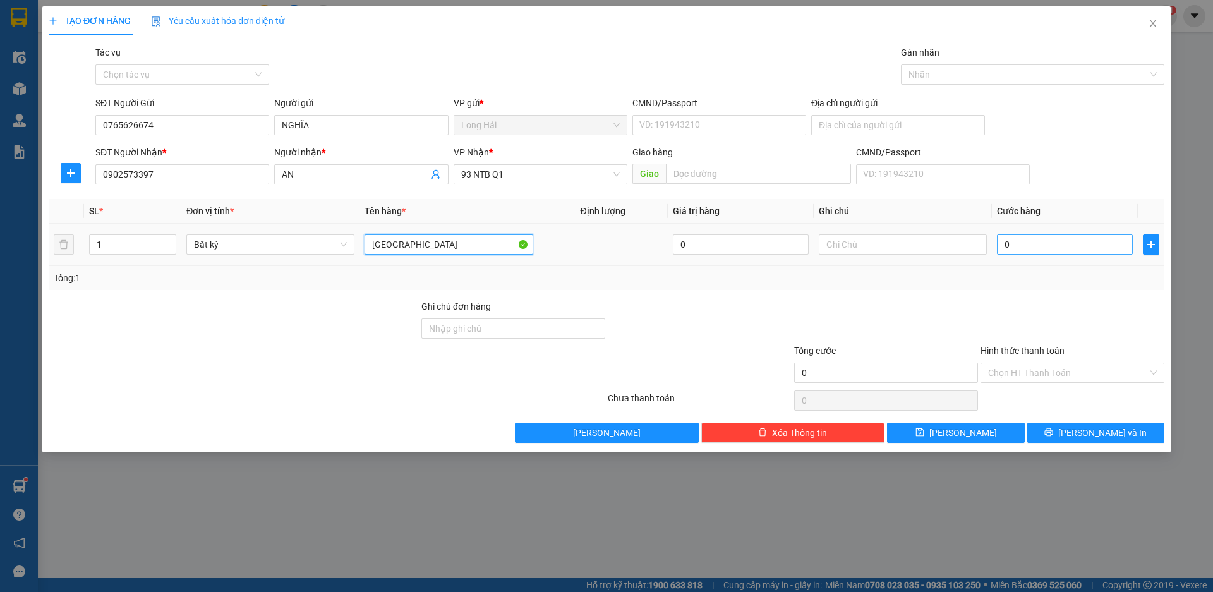
type input "[GEOGRAPHIC_DATA]"
click at [1017, 245] on input "0" at bounding box center [1065, 244] width 136 height 20
type input "5"
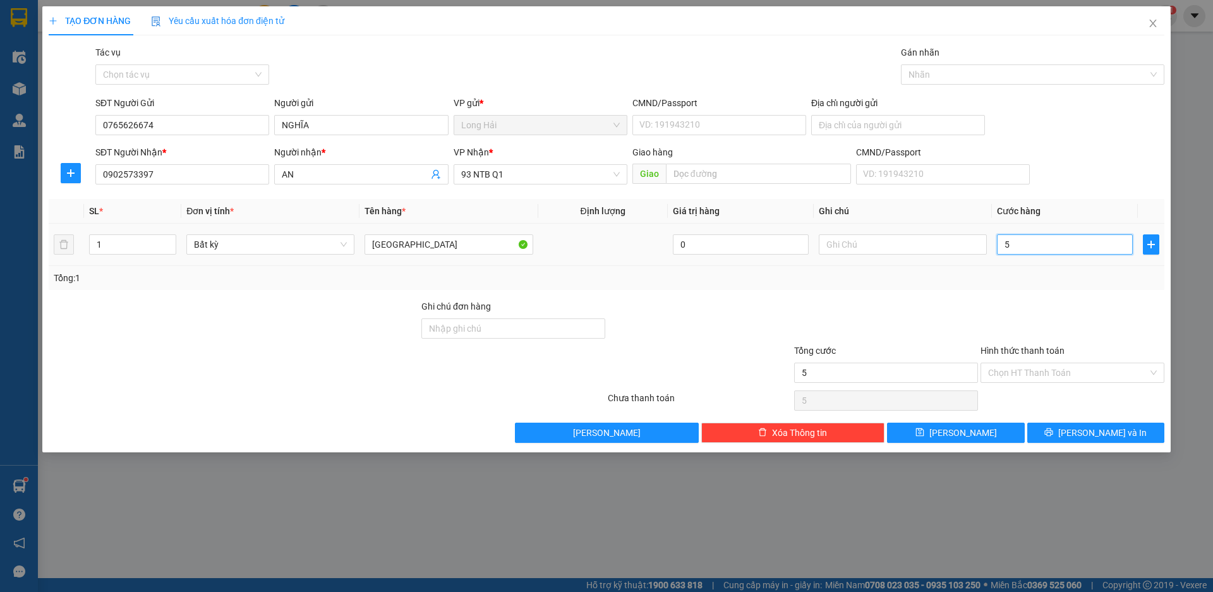
type input "50"
type input "50.000"
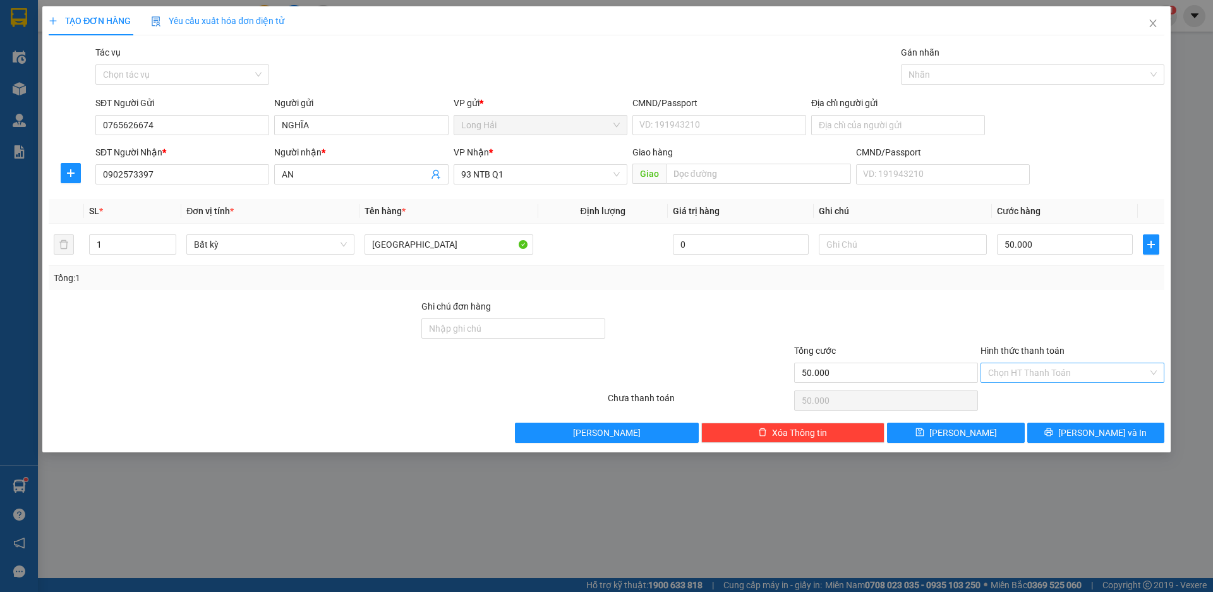
click at [1034, 365] on input "Hình thức thanh toán" at bounding box center [1068, 372] width 160 height 19
click at [1050, 404] on div "Tại văn phòng" at bounding box center [1072, 398] width 169 height 14
type input "0"
click at [1053, 432] on icon "printer" at bounding box center [1048, 432] width 9 height 9
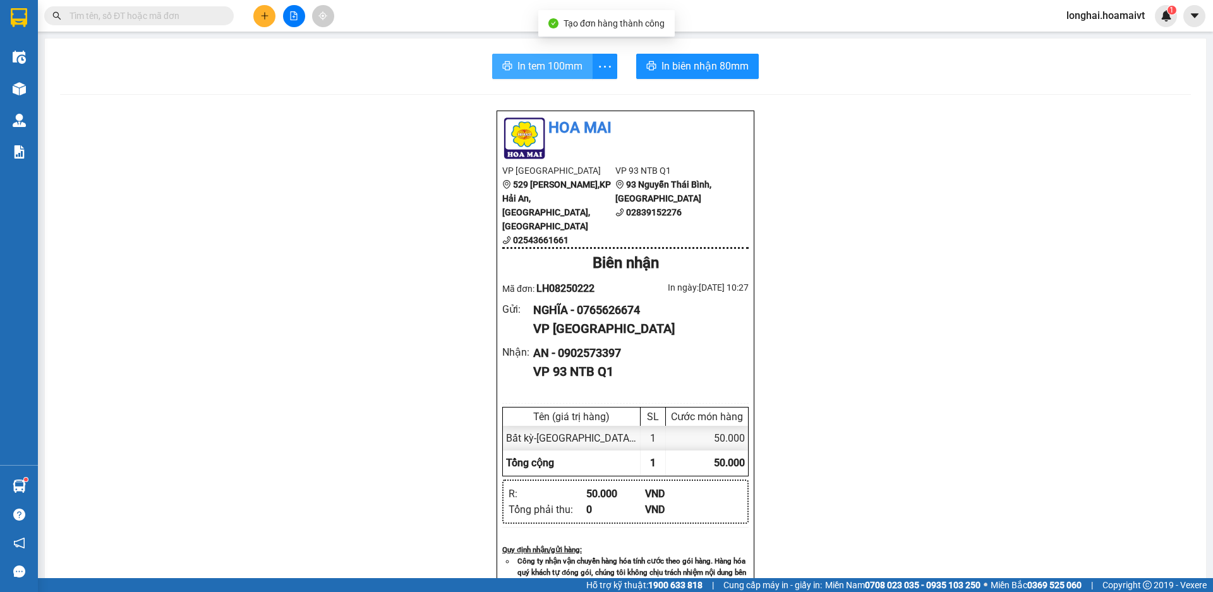
click at [547, 73] on span "In tem 100mm" at bounding box center [549, 66] width 65 height 16
click at [157, 12] on input "text" at bounding box center [143, 16] width 149 height 14
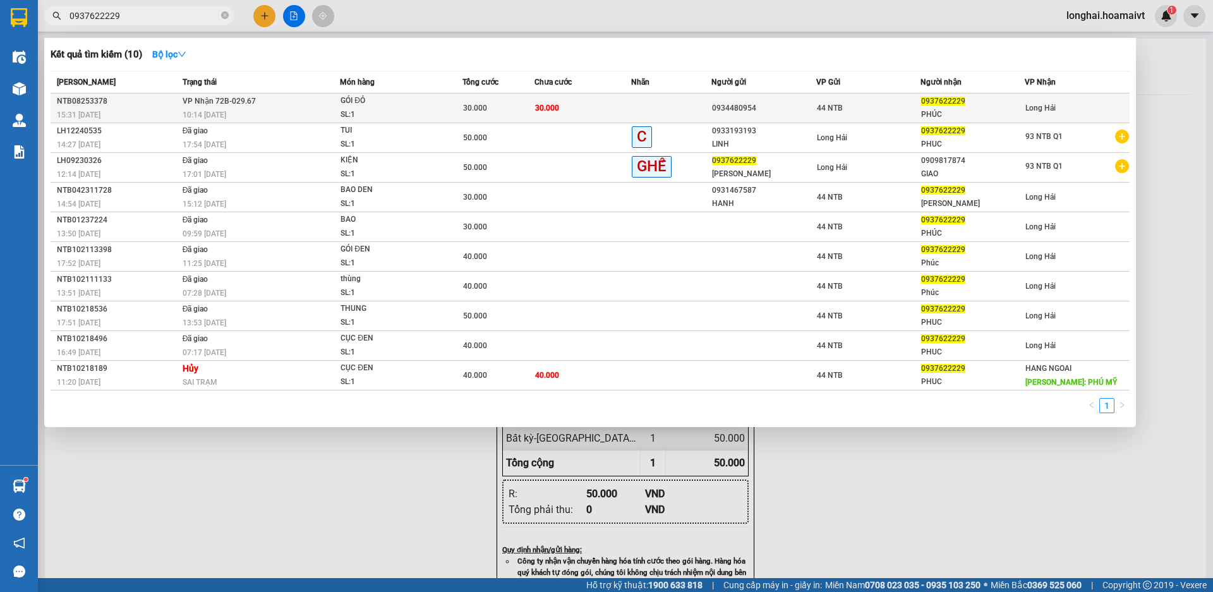
type input "0937622229"
click at [343, 117] on div "SL: 1" at bounding box center [388, 115] width 95 height 14
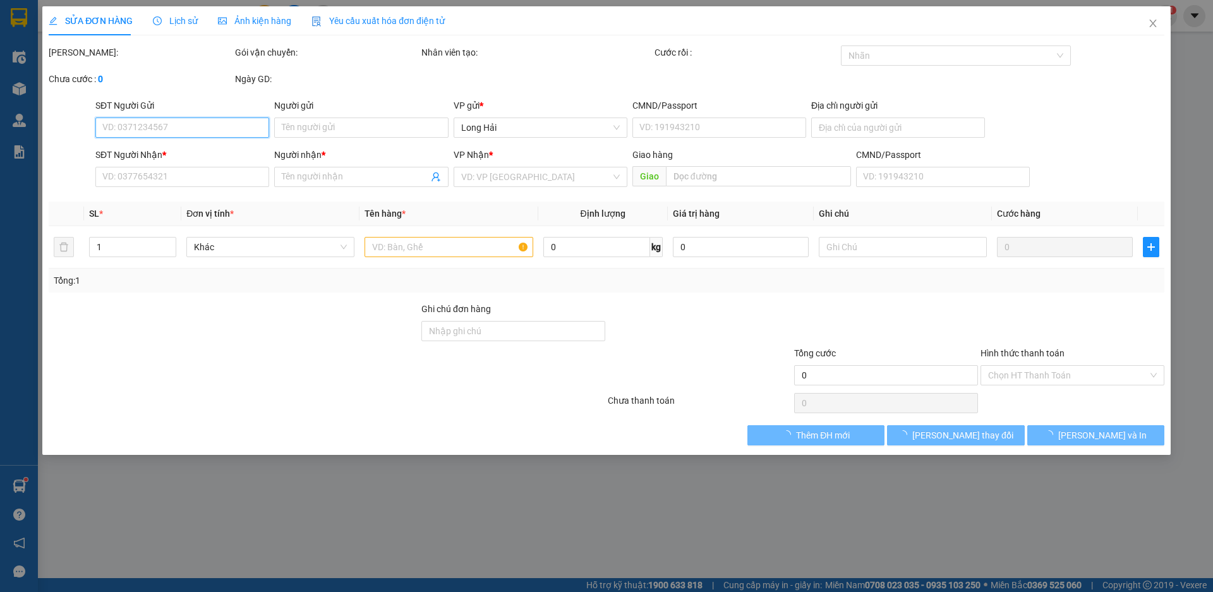
type input "0934480954"
type input "0937622229"
type input "PHÚC"
type input "30.000"
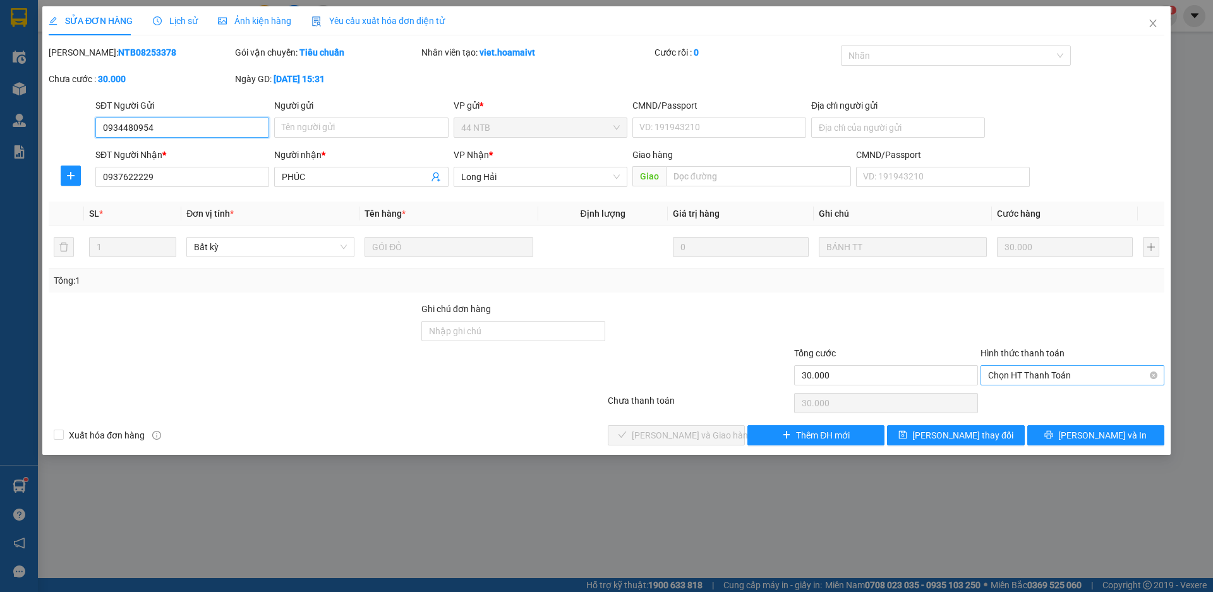
click at [1058, 370] on span "Chọn HT Thanh Toán" at bounding box center [1072, 375] width 169 height 19
click at [1056, 404] on div "Tại văn phòng" at bounding box center [1072, 401] width 169 height 14
type input "0"
click at [662, 438] on span "[PERSON_NAME] và Giao hàng" at bounding box center [692, 435] width 121 height 14
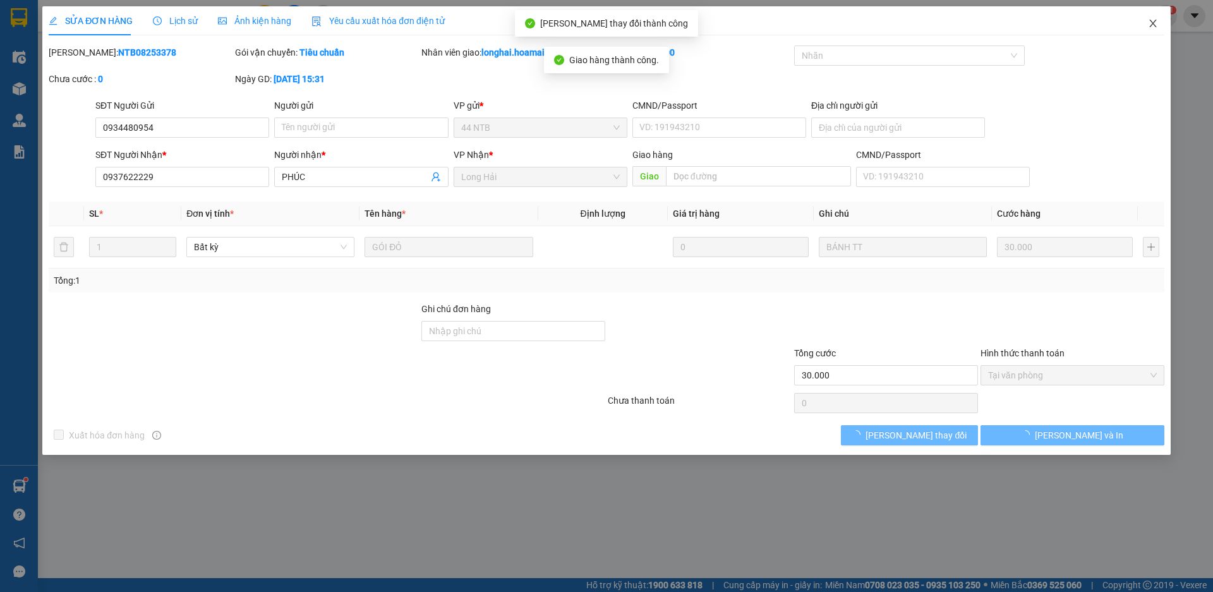
click at [1151, 27] on icon "close" at bounding box center [1153, 23] width 10 height 10
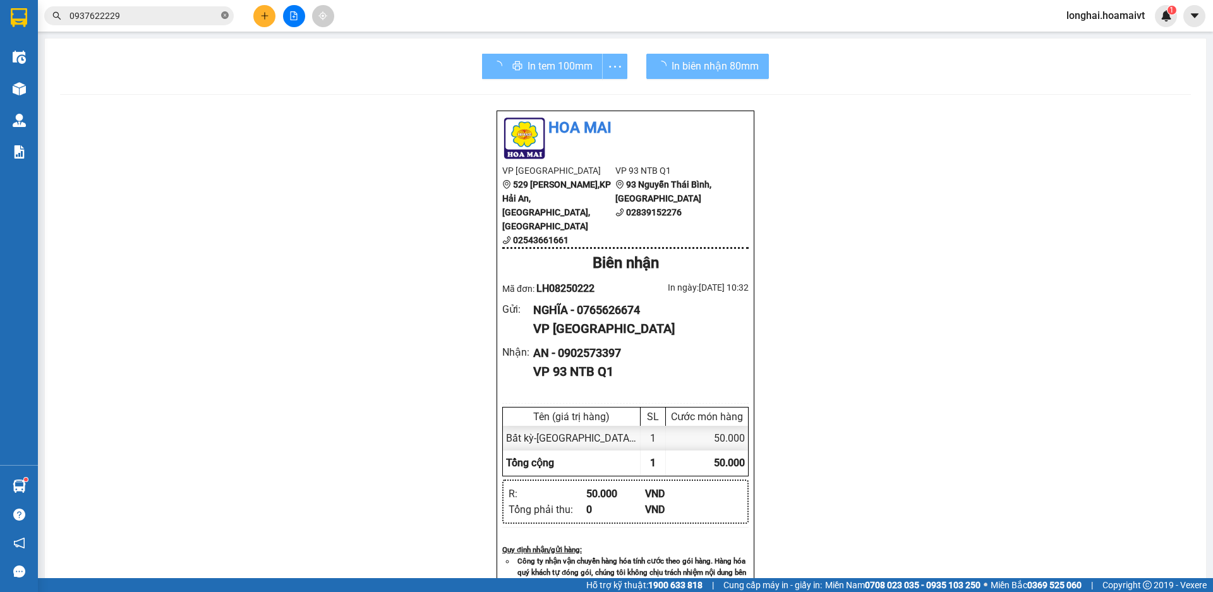
click at [222, 18] on icon "close-circle" at bounding box center [225, 15] width 8 height 8
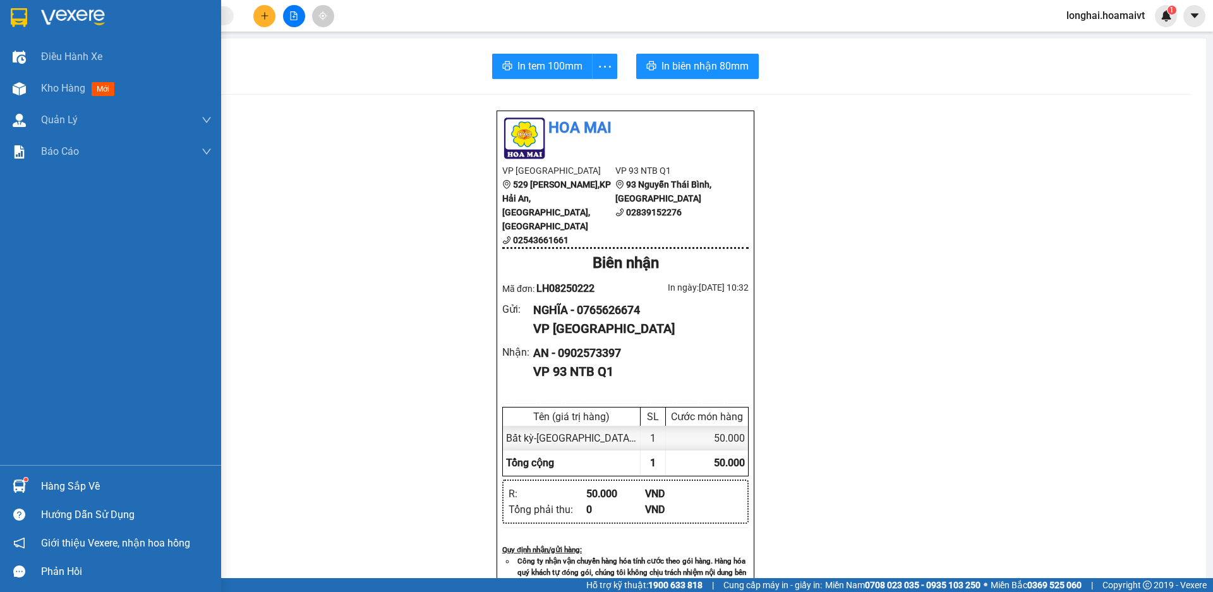
click at [56, 481] on div "Hàng sắp về" at bounding box center [126, 486] width 171 height 19
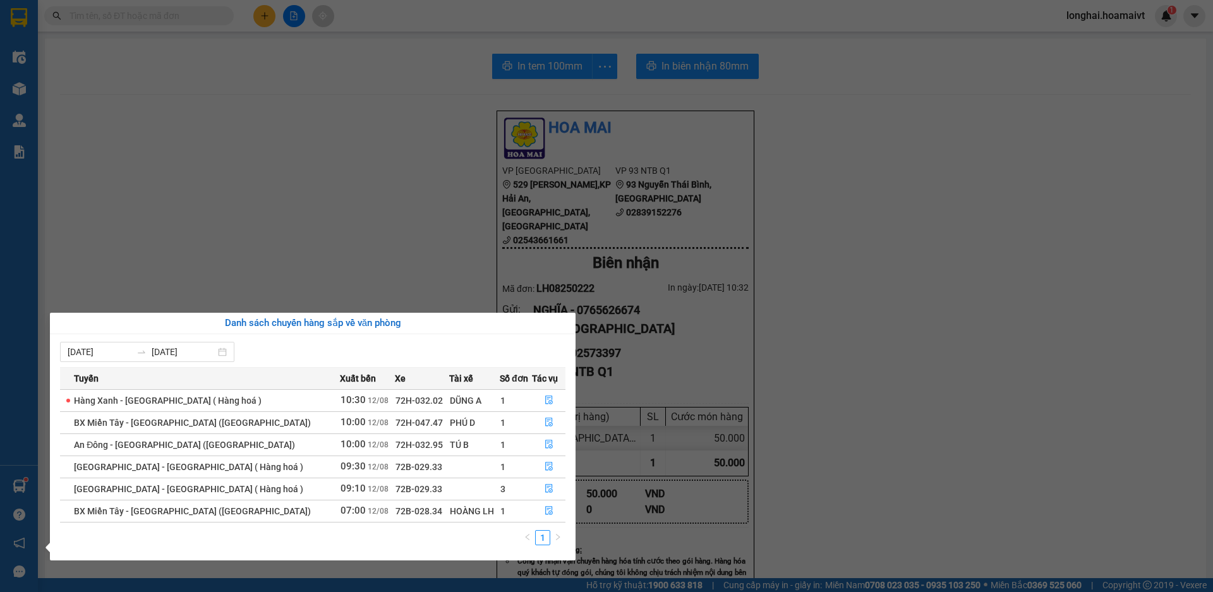
click at [404, 317] on div "Danh sách chuyến hàng sắp về văn phòng" at bounding box center [312, 323] width 505 height 15
click at [128, 131] on section "Kết quả tìm kiếm ( 10 ) Bộ lọc Mã ĐH Trạng thái Món hàng Tổng cước Chưa cước Nh…" at bounding box center [606, 296] width 1213 height 592
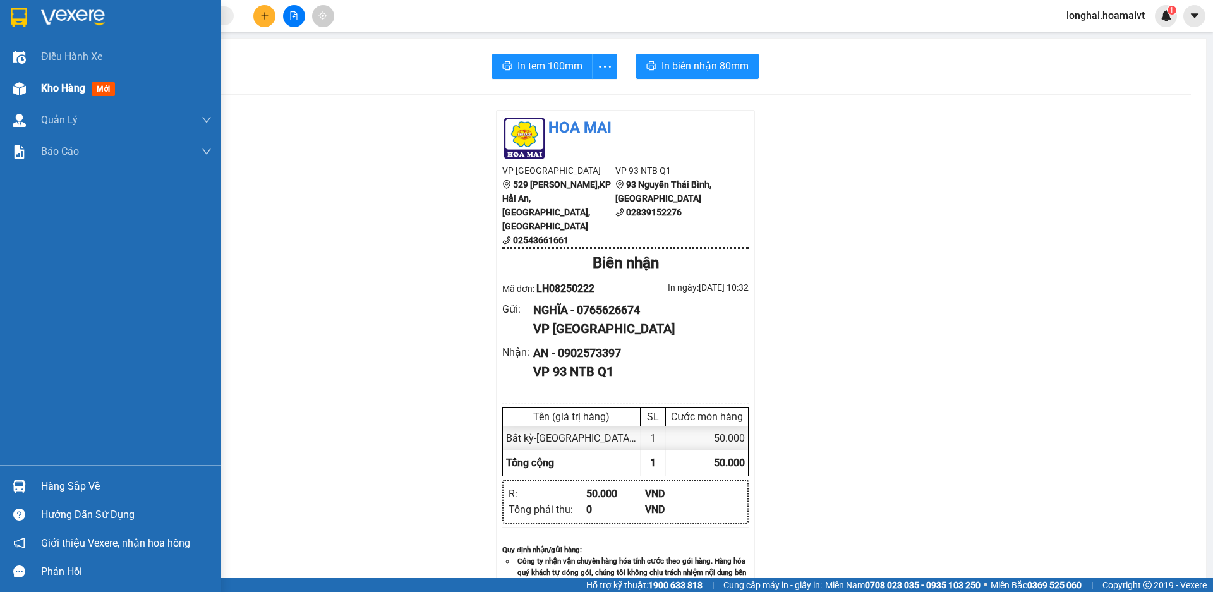
click at [35, 89] on div "Kho hàng mới" at bounding box center [110, 89] width 221 height 32
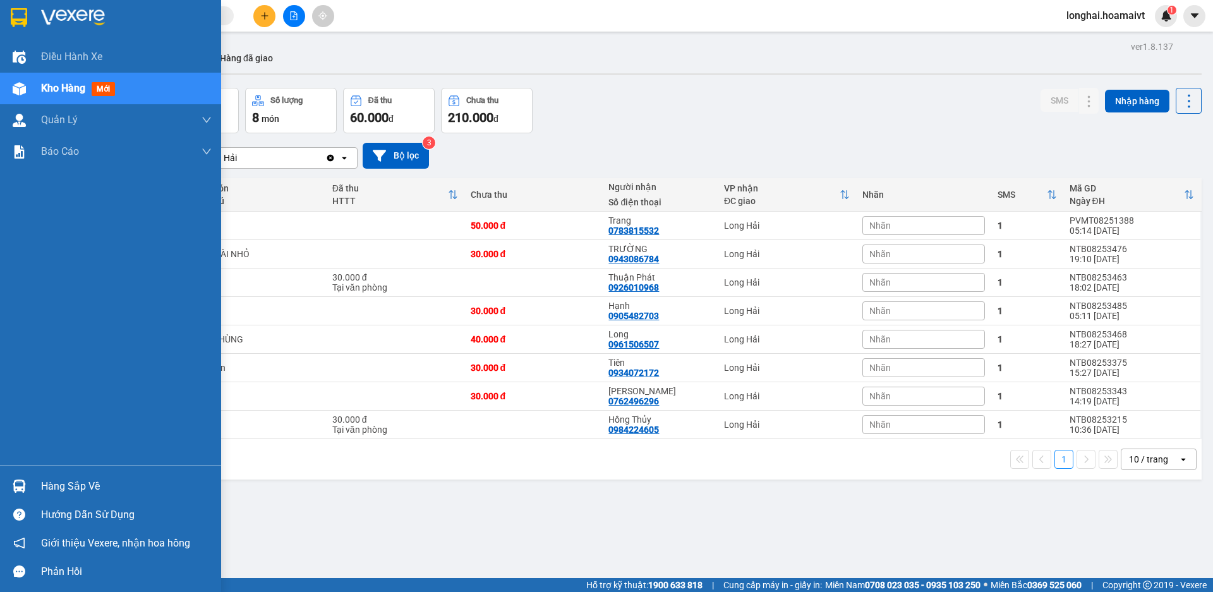
click at [59, 477] on div "Hàng sắp về" at bounding box center [126, 486] width 171 height 19
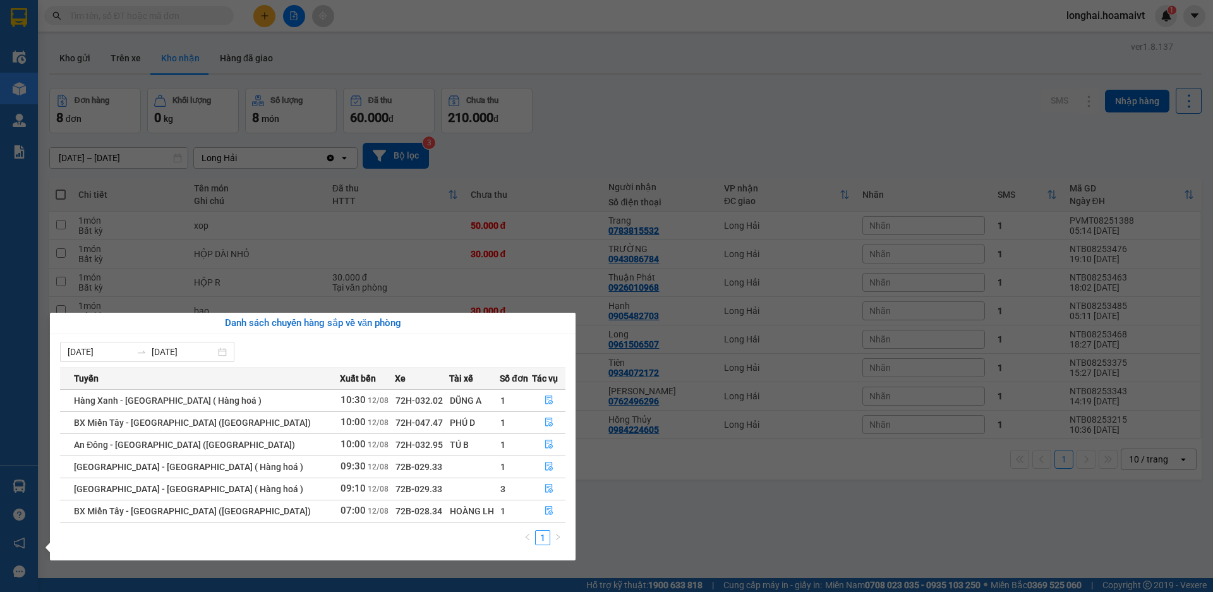
click at [605, 521] on section "Kết quả tìm kiếm ( 10 ) Bộ lọc Mã ĐH Trạng thái Món hàng Tổng cước Chưa cước Nh…" at bounding box center [606, 296] width 1213 height 592
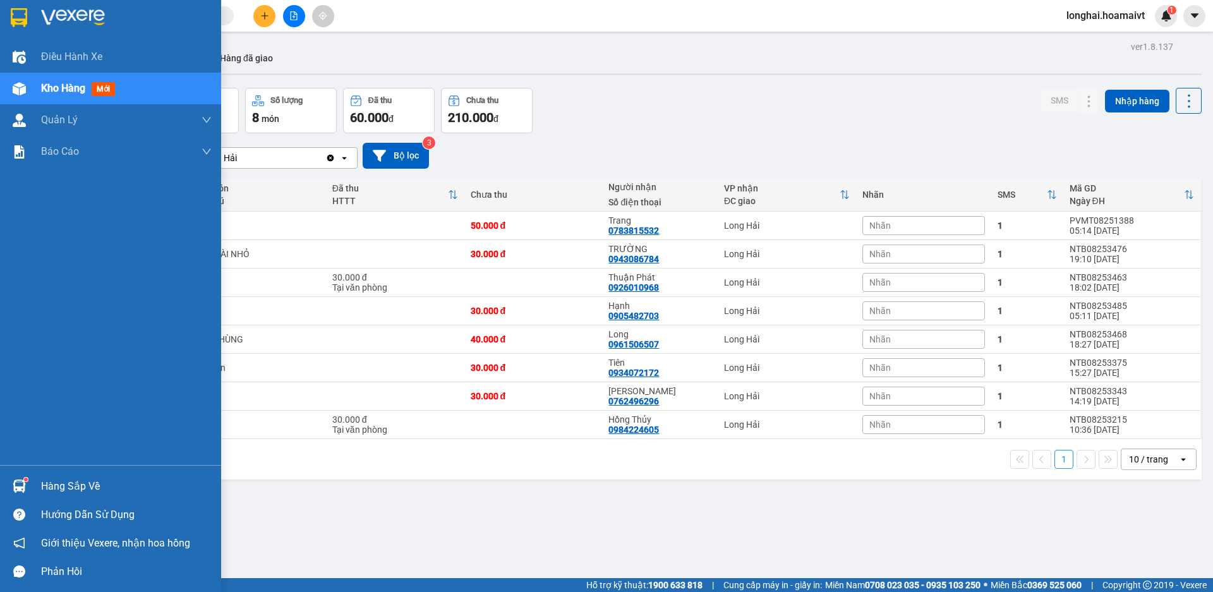
click at [41, 485] on div "Hàng sắp về" at bounding box center [126, 486] width 171 height 19
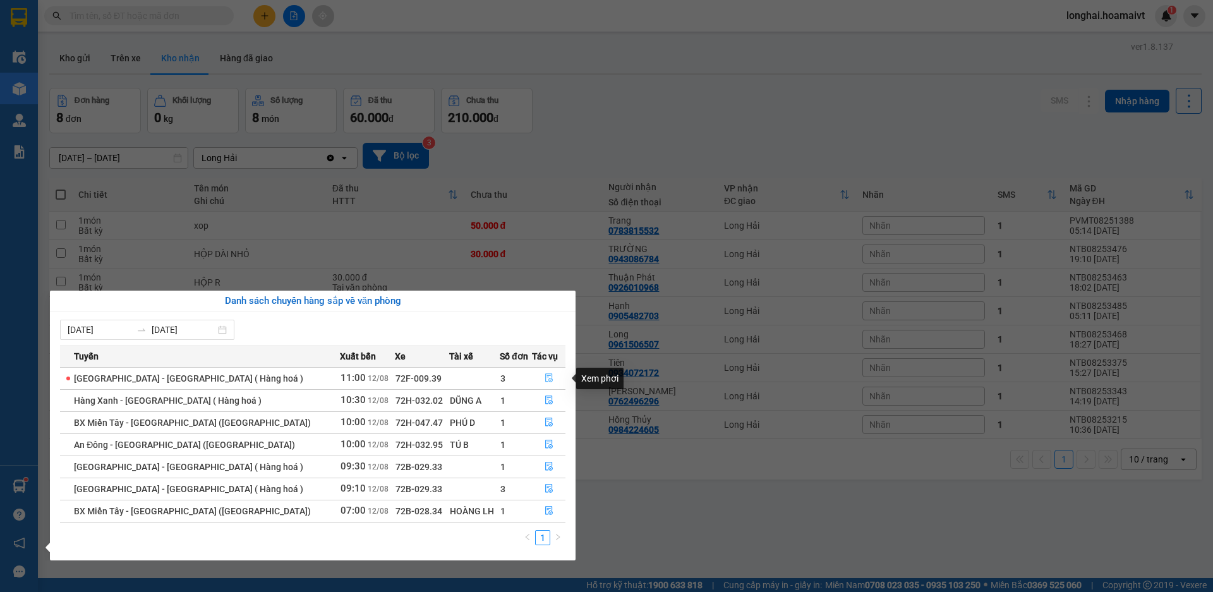
click at [550, 373] on button "button" at bounding box center [549, 378] width 32 height 20
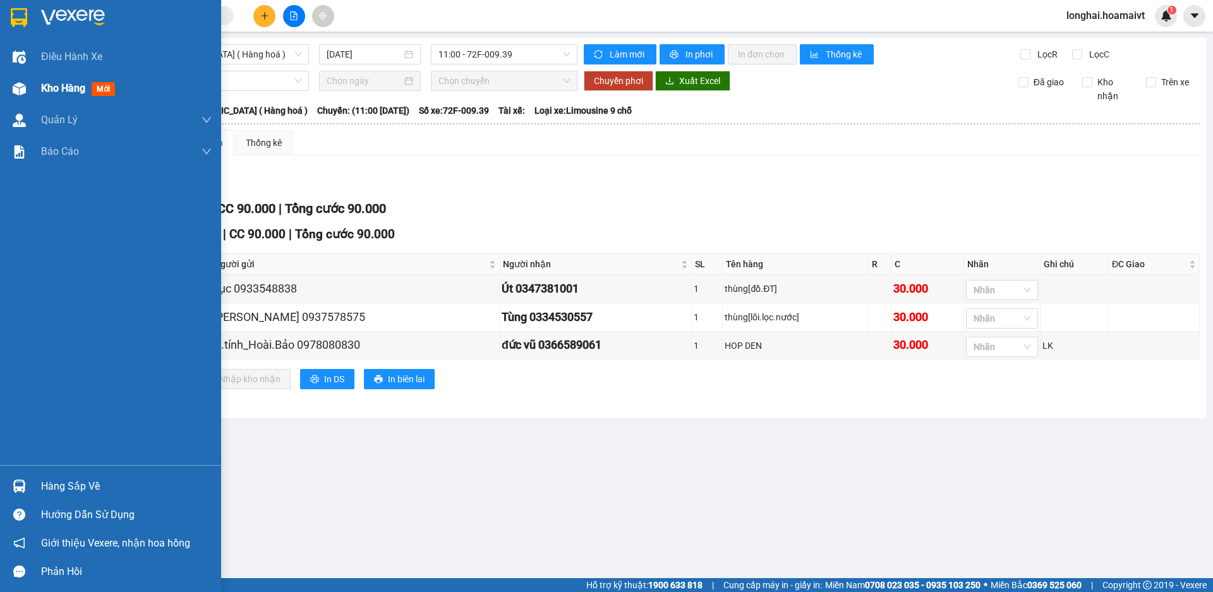
click at [44, 94] on span "Kho hàng" at bounding box center [63, 88] width 44 height 12
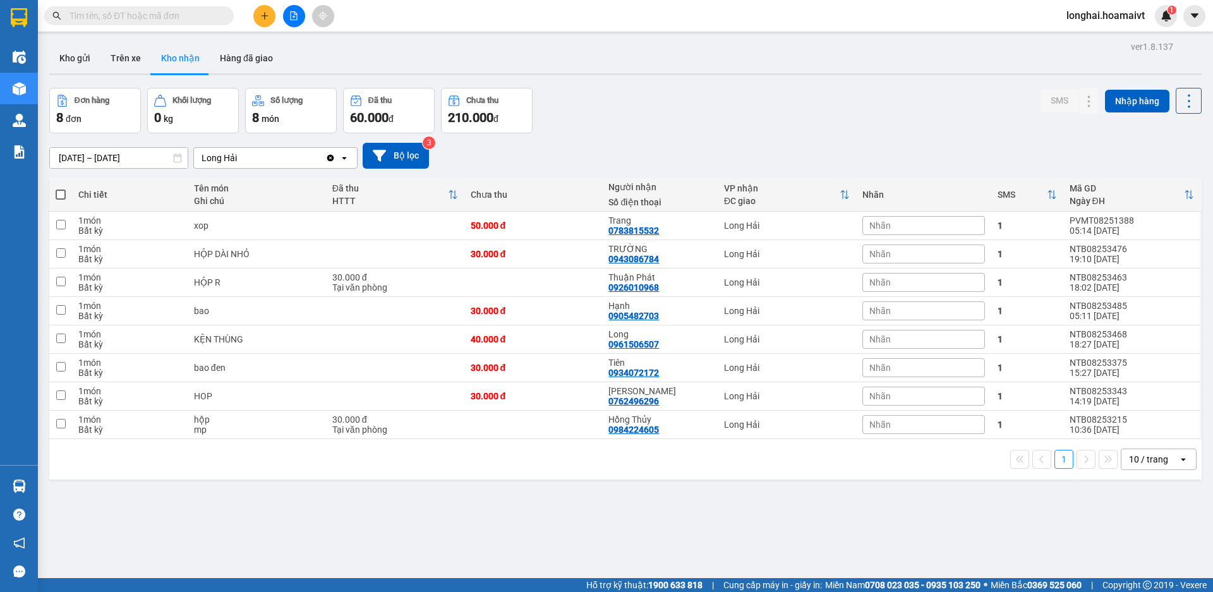
click at [171, 14] on input "text" at bounding box center [143, 16] width 149 height 14
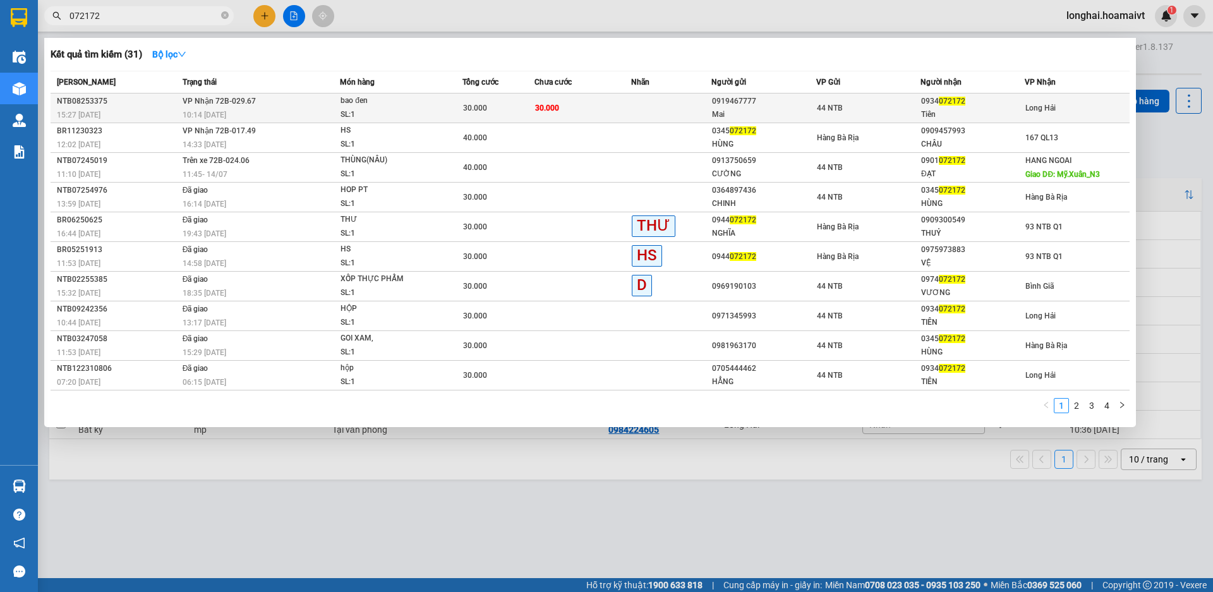
type input "072172"
click at [600, 109] on td "30.000" at bounding box center [583, 109] width 97 height 30
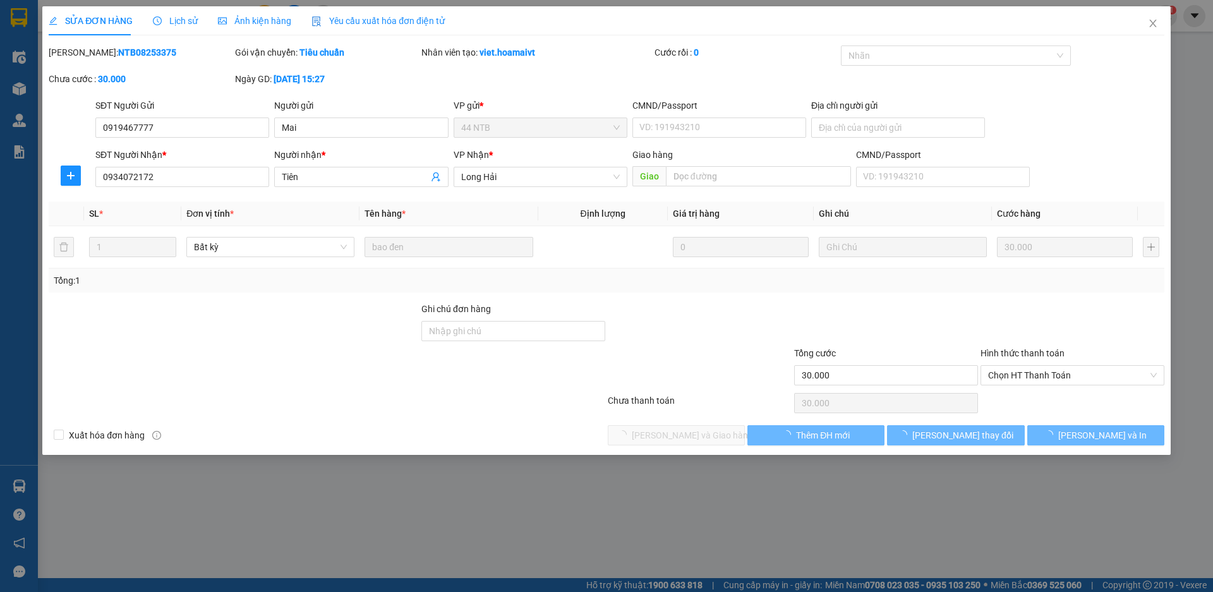
type input "0919467777"
type input "Mai"
type input "0934072172"
type input "Tiên"
type input "30.000"
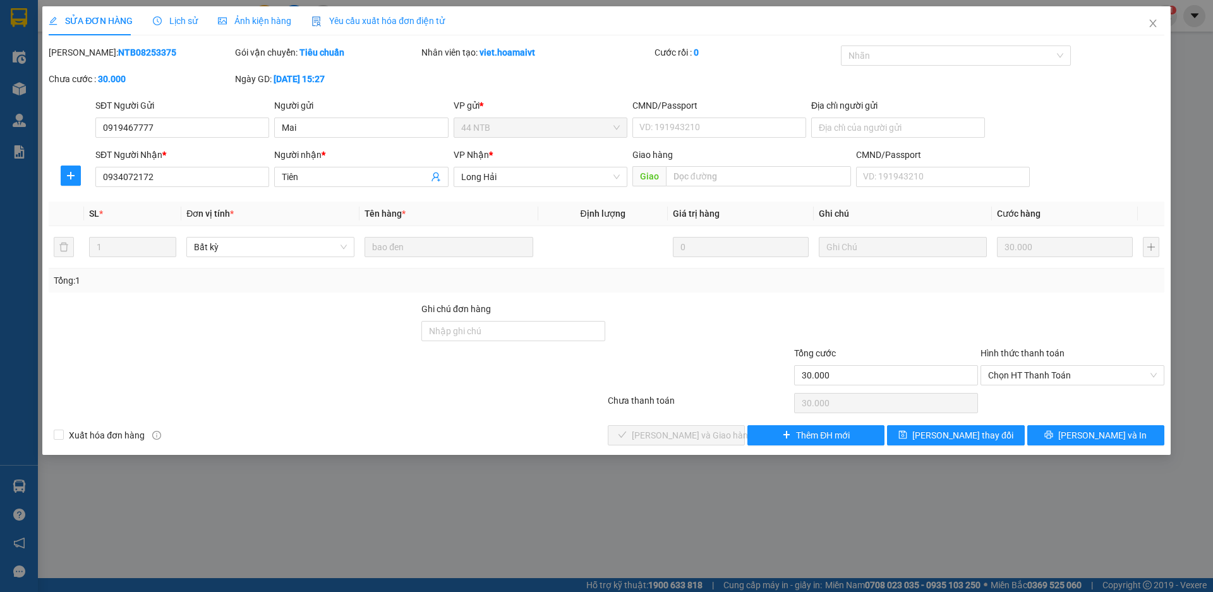
click at [1104, 387] on div "Hình thức thanh toán Chọn HT Thanh Toán" at bounding box center [1073, 368] width 184 height 44
click at [1104, 377] on span "Chọn HT Thanh Toán" at bounding box center [1072, 375] width 169 height 19
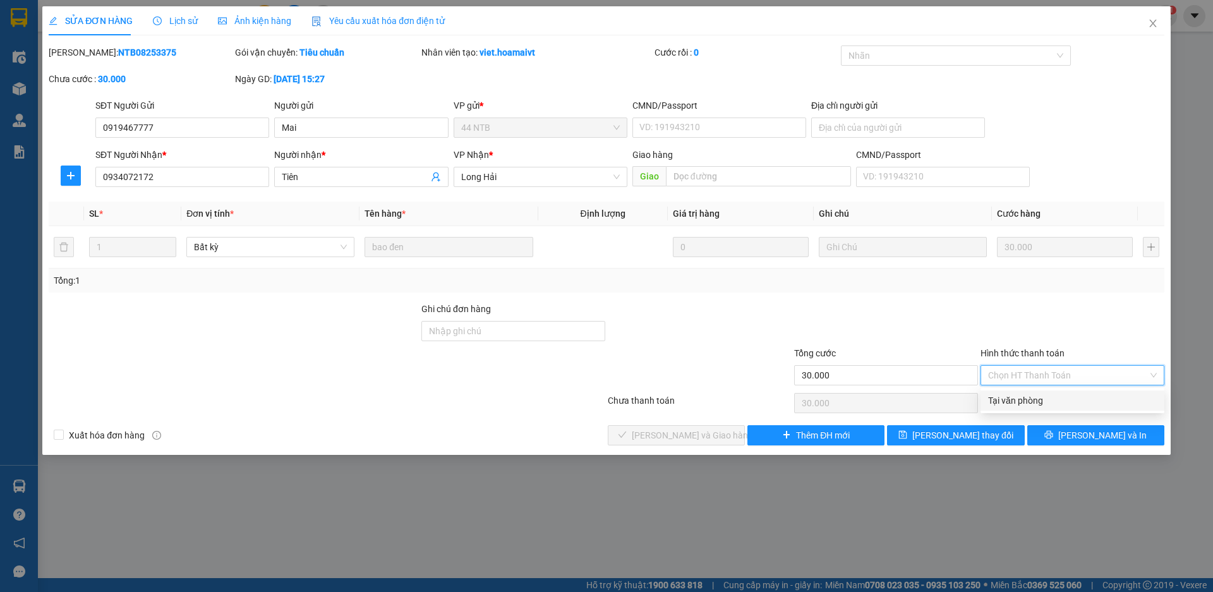
click at [1104, 400] on div "Tại văn phòng" at bounding box center [1072, 401] width 169 height 14
type input "0"
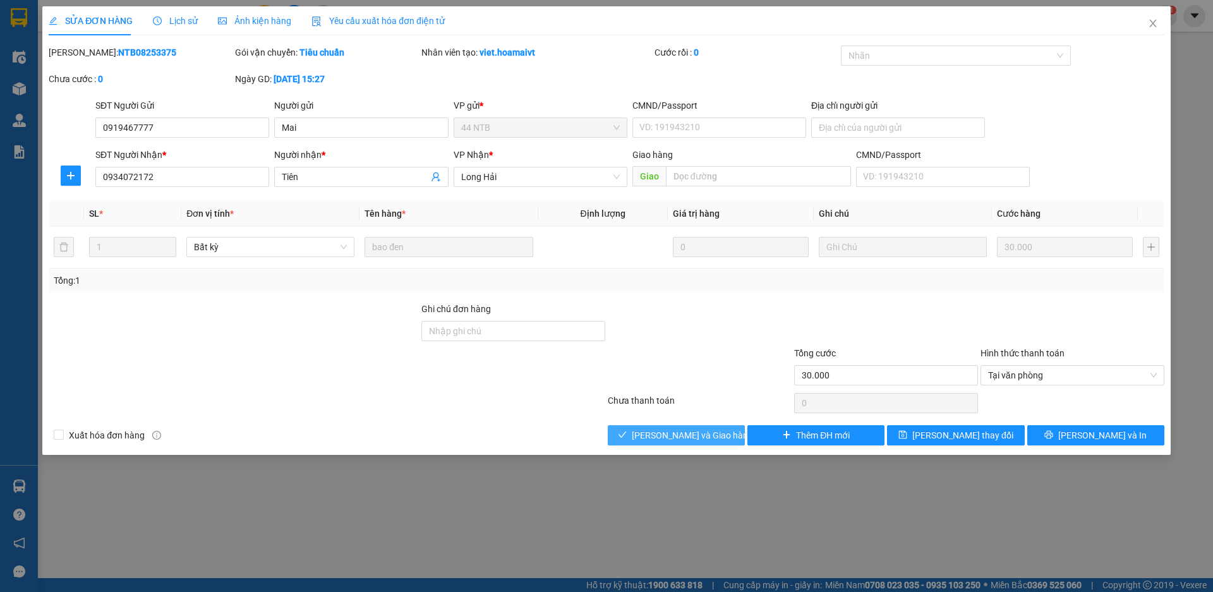
click at [682, 428] on button "[PERSON_NAME] và Giao hàng" at bounding box center [676, 435] width 137 height 20
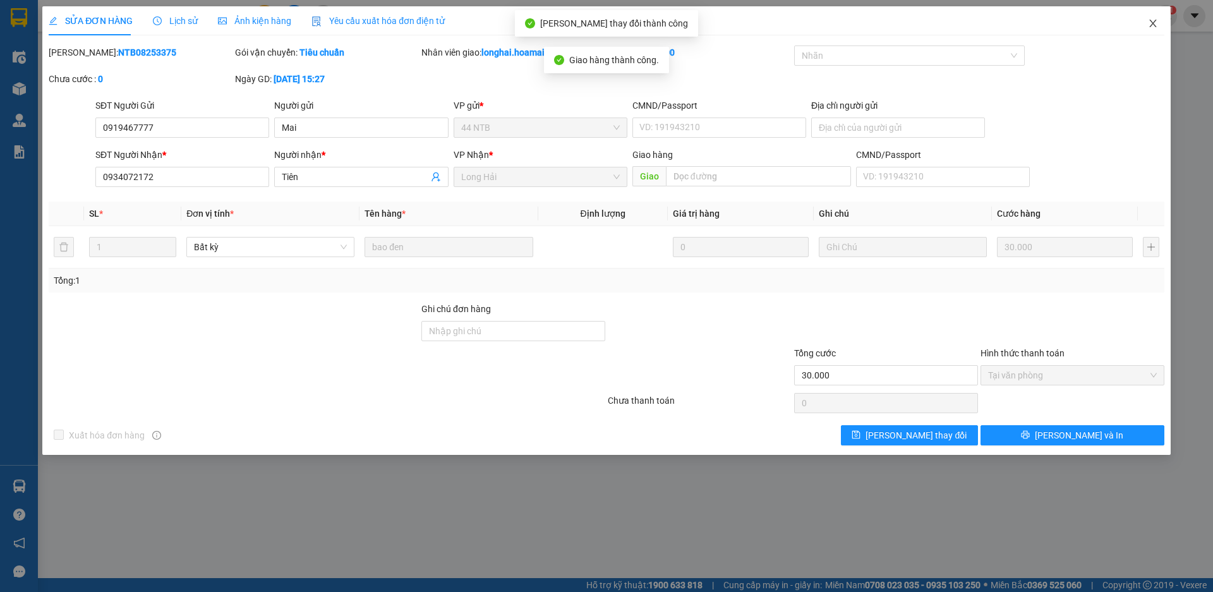
click at [1153, 26] on icon "close" at bounding box center [1153, 23] width 10 height 10
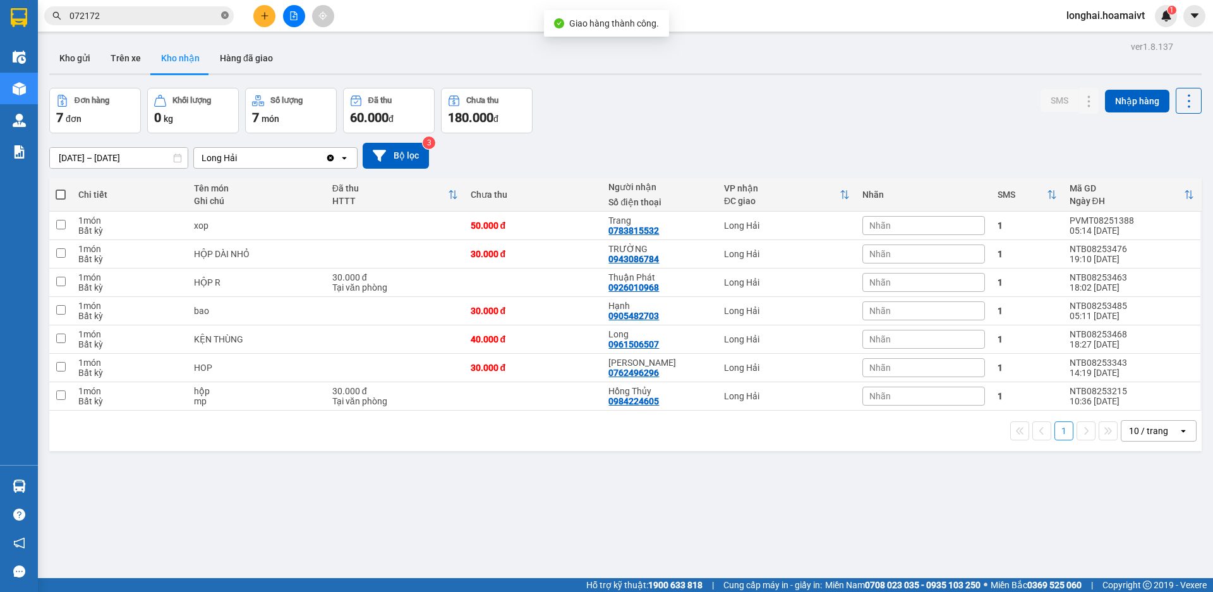
click at [222, 19] on icon "close-circle" at bounding box center [225, 15] width 8 height 8
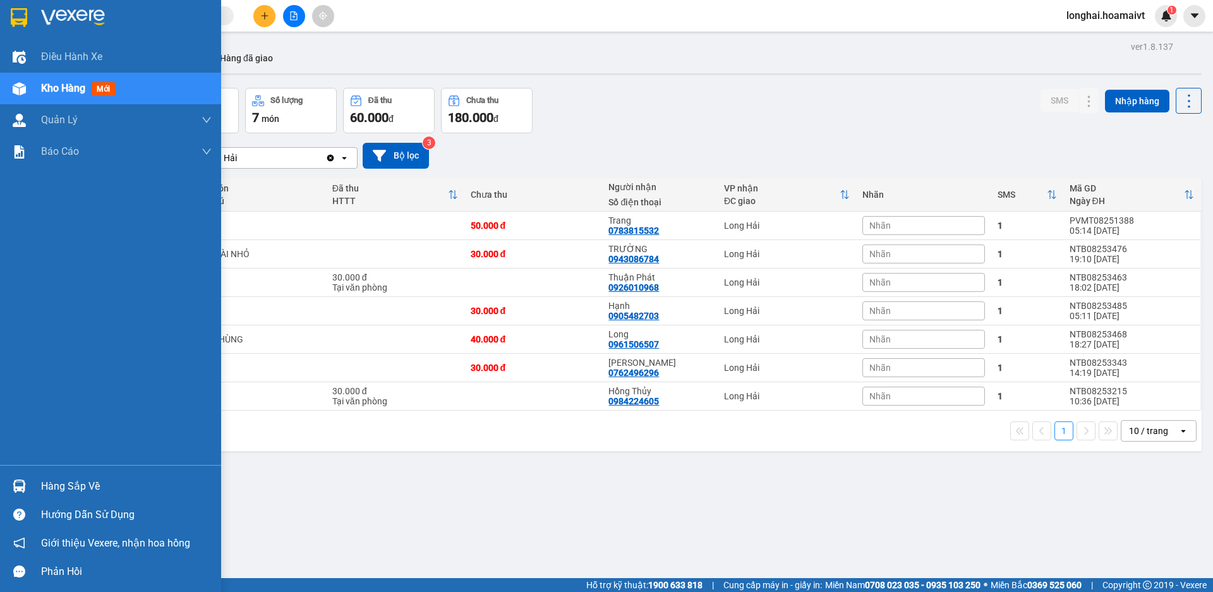
click at [71, 482] on div "Hàng sắp về" at bounding box center [126, 486] width 171 height 19
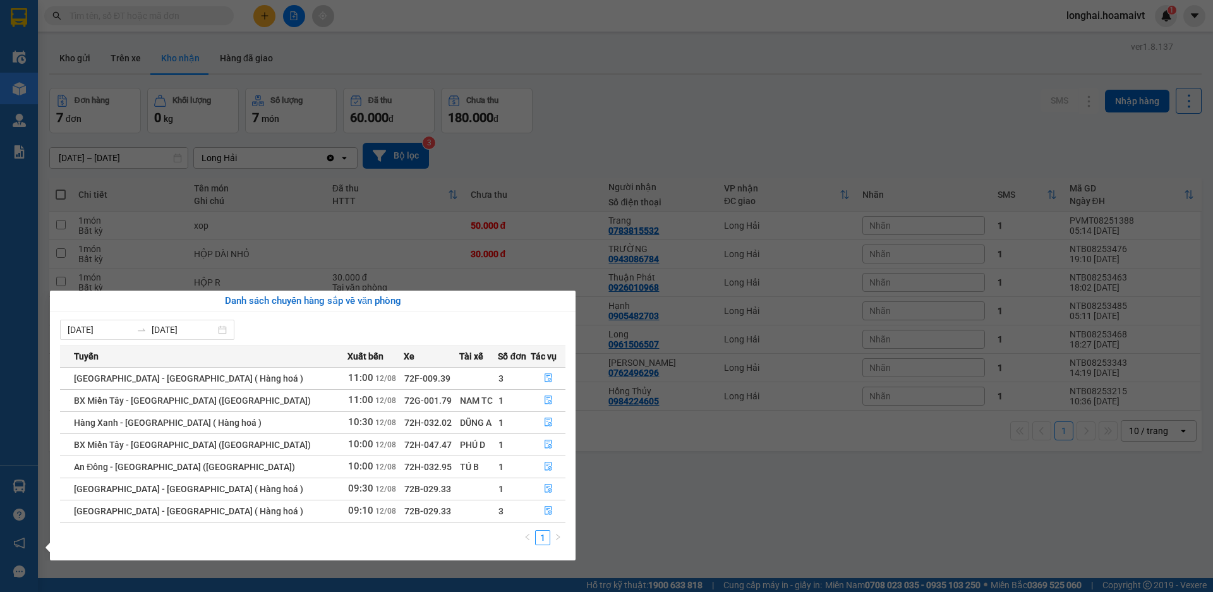
click at [721, 488] on section "Kết quả tìm kiếm ( 31 ) Bộ lọc Mã ĐH Trạng thái Món hàng Tổng cước Chưa cước Nh…" at bounding box center [606, 296] width 1213 height 592
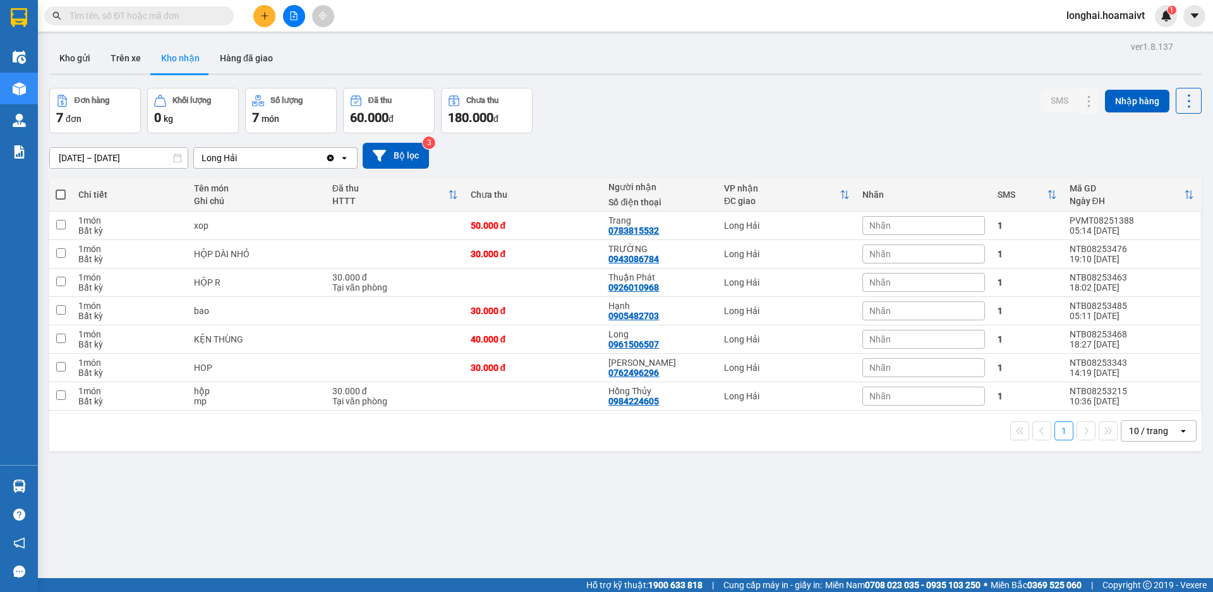
click at [199, 13] on input "text" at bounding box center [143, 16] width 149 height 14
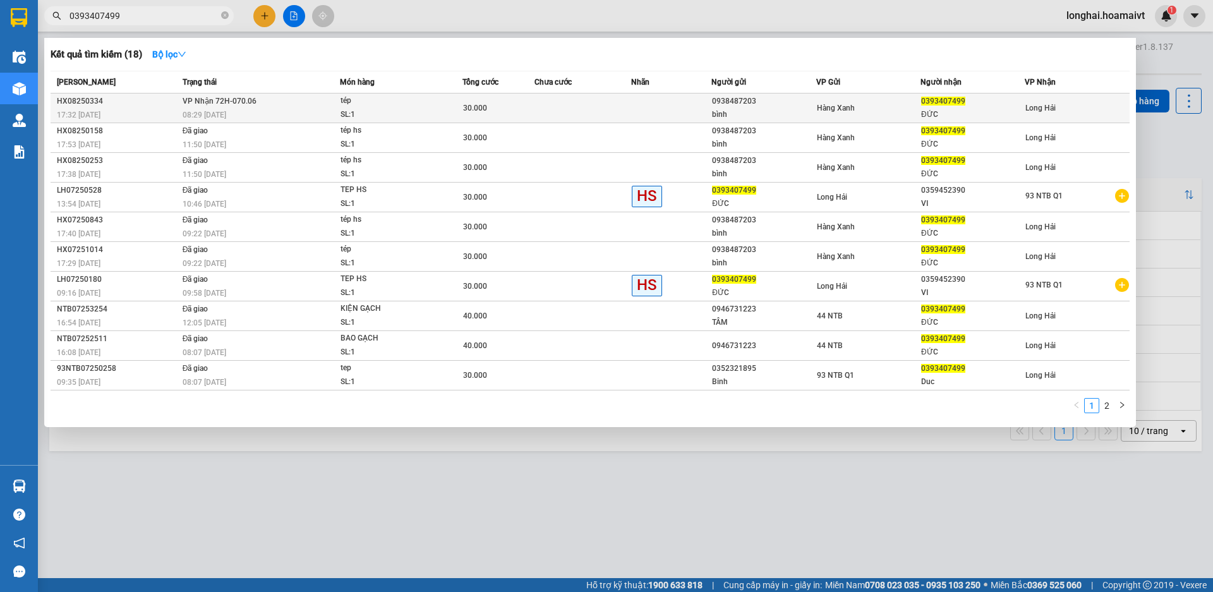
type input "0393407499"
click at [357, 96] on div "tép" at bounding box center [388, 101] width 95 height 14
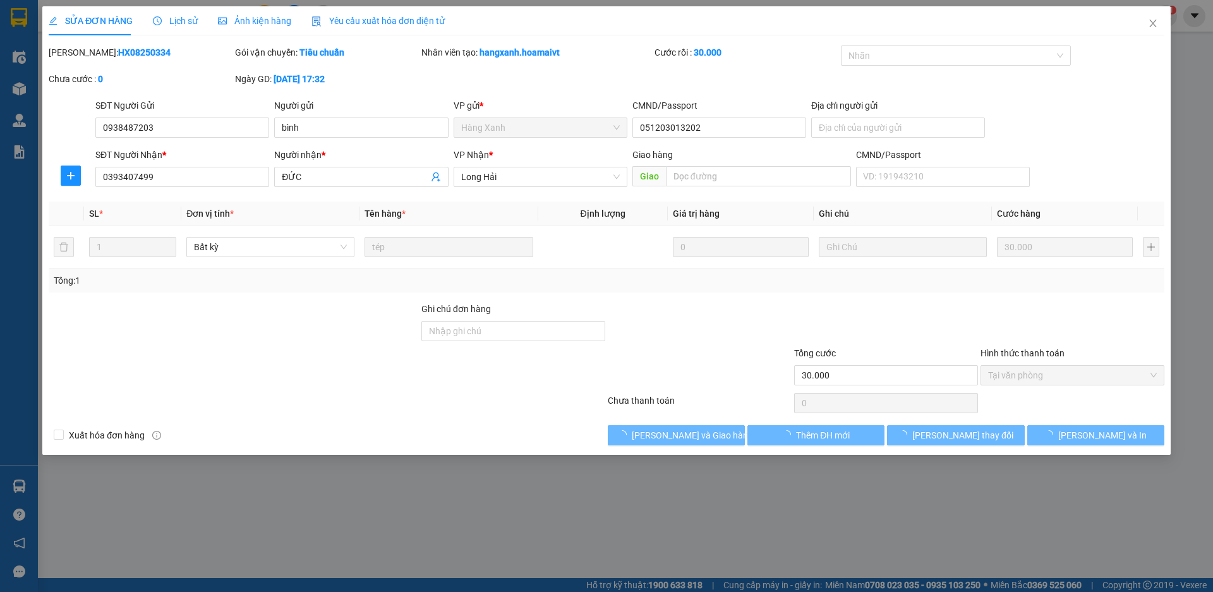
type input "0938487203"
type input "bình"
type input "051203013202"
type input "0393407499"
type input "ĐỨC"
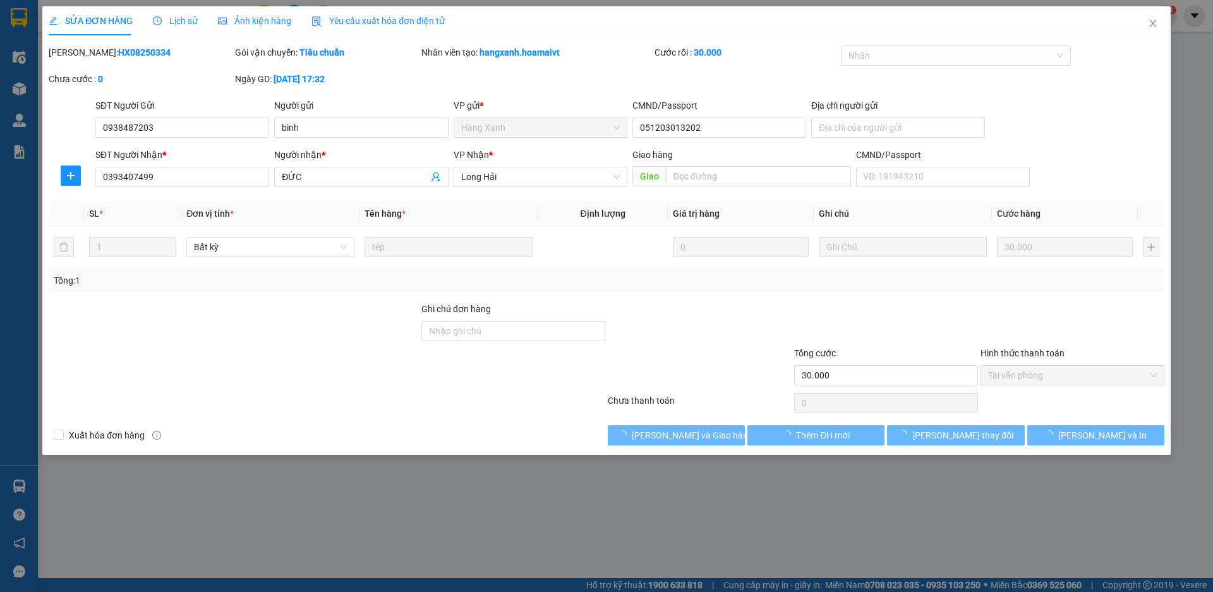
type input "30.000"
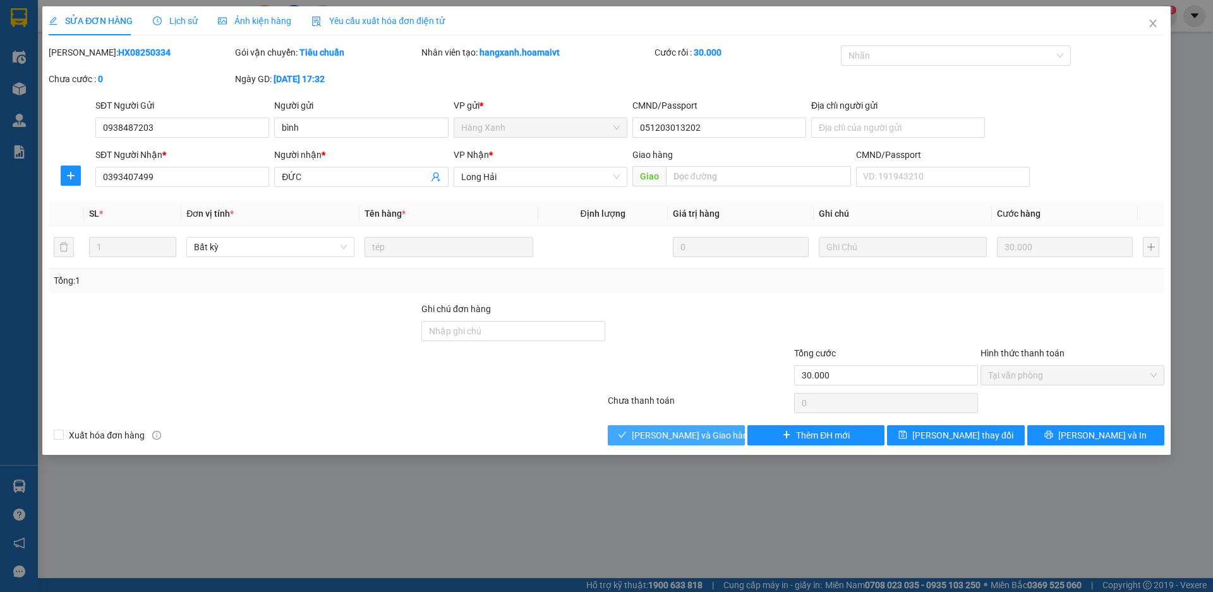
click at [652, 431] on span "[PERSON_NAME] và Giao hàng" at bounding box center [692, 435] width 121 height 14
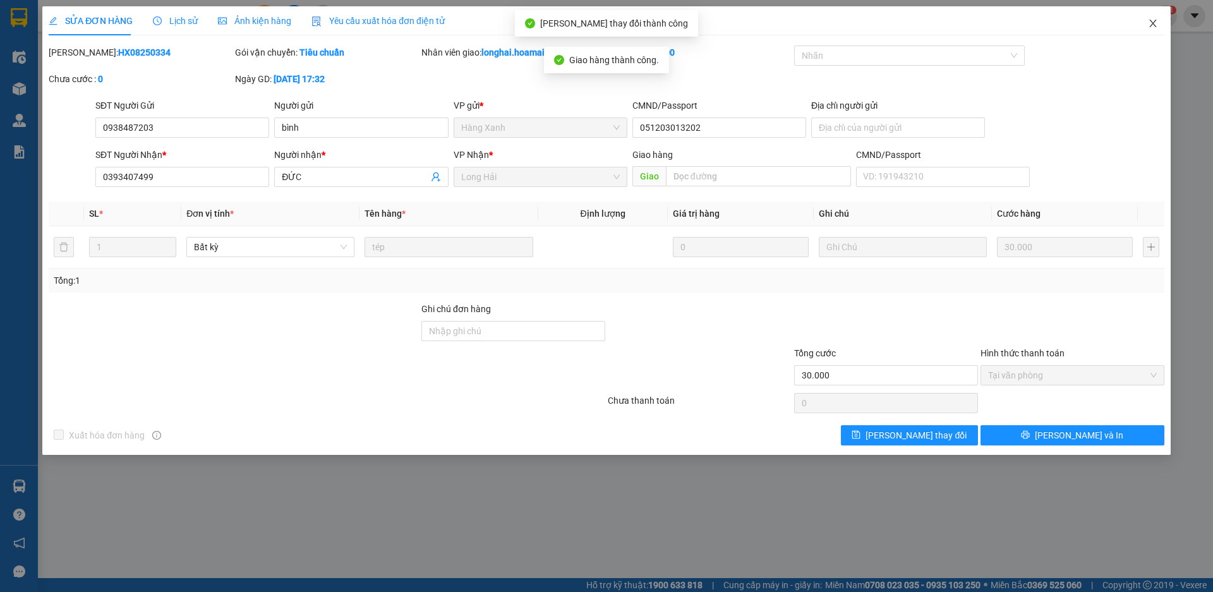
click at [1151, 24] on icon "close" at bounding box center [1153, 23] width 10 height 10
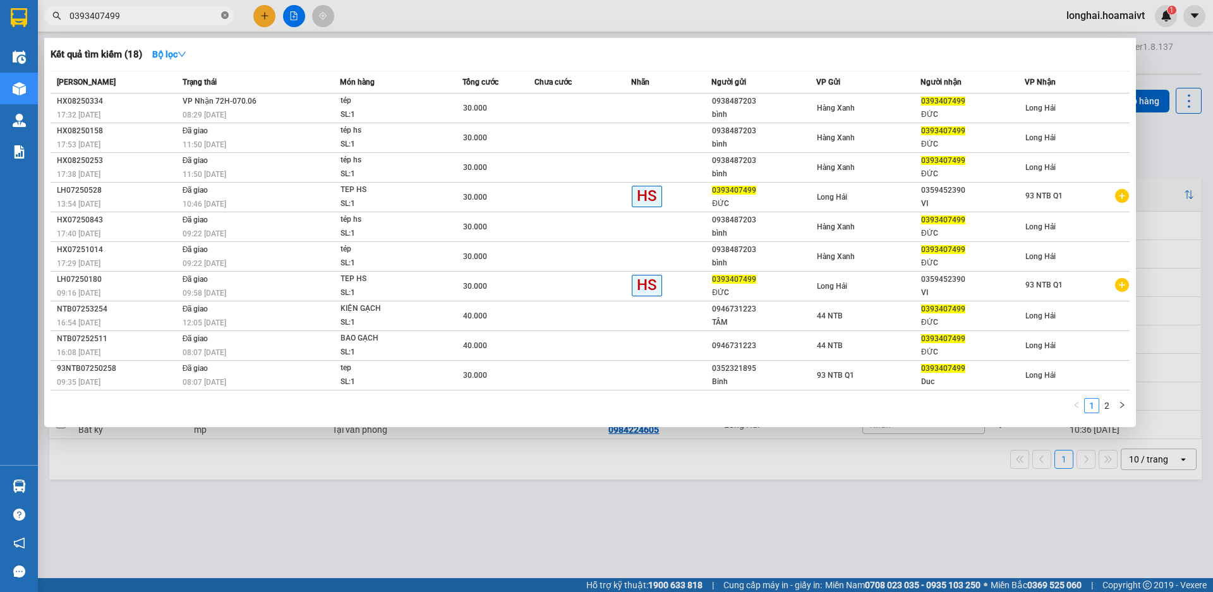
click at [223, 18] on icon "close-circle" at bounding box center [225, 15] width 8 height 8
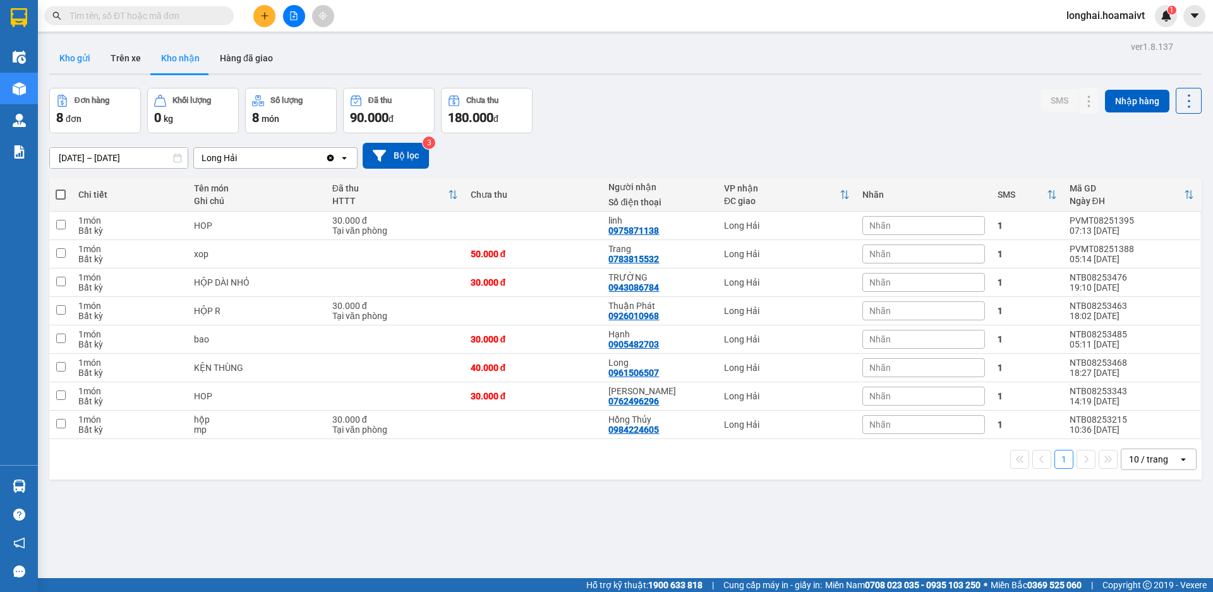
click at [90, 63] on button "Kho gửi" at bounding box center [74, 58] width 51 height 30
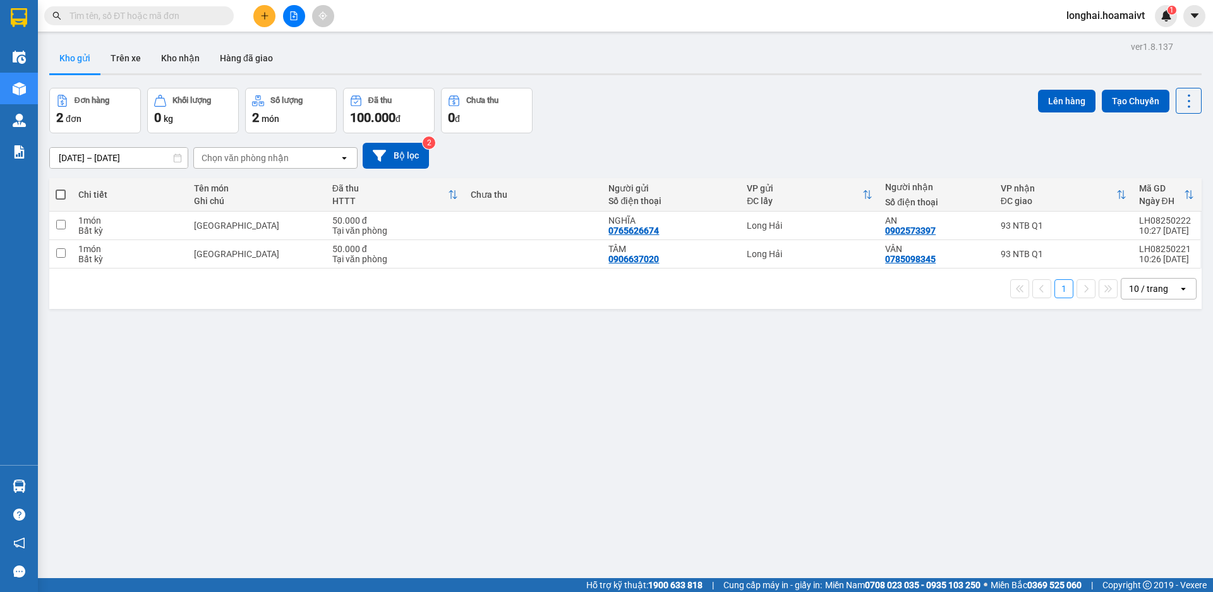
click at [62, 195] on span at bounding box center [61, 195] width 10 height 10
click at [61, 188] on input "checkbox" at bounding box center [61, 188] width 0 height 0
checkbox input "true"
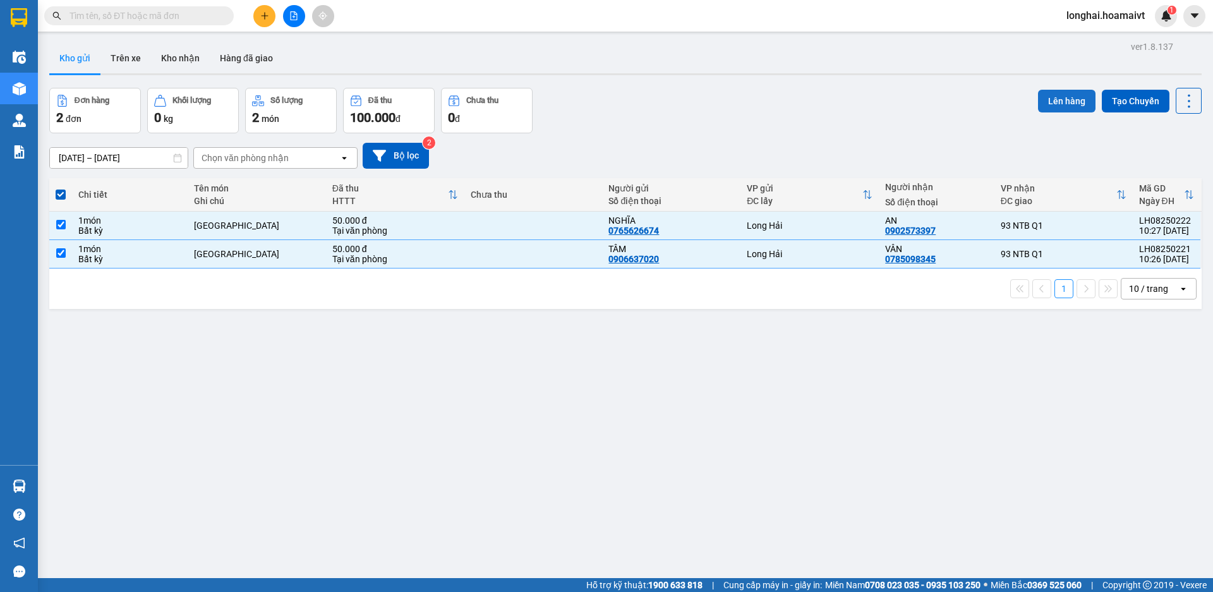
click at [1038, 102] on button "Lên hàng" at bounding box center [1066, 101] width 57 height 23
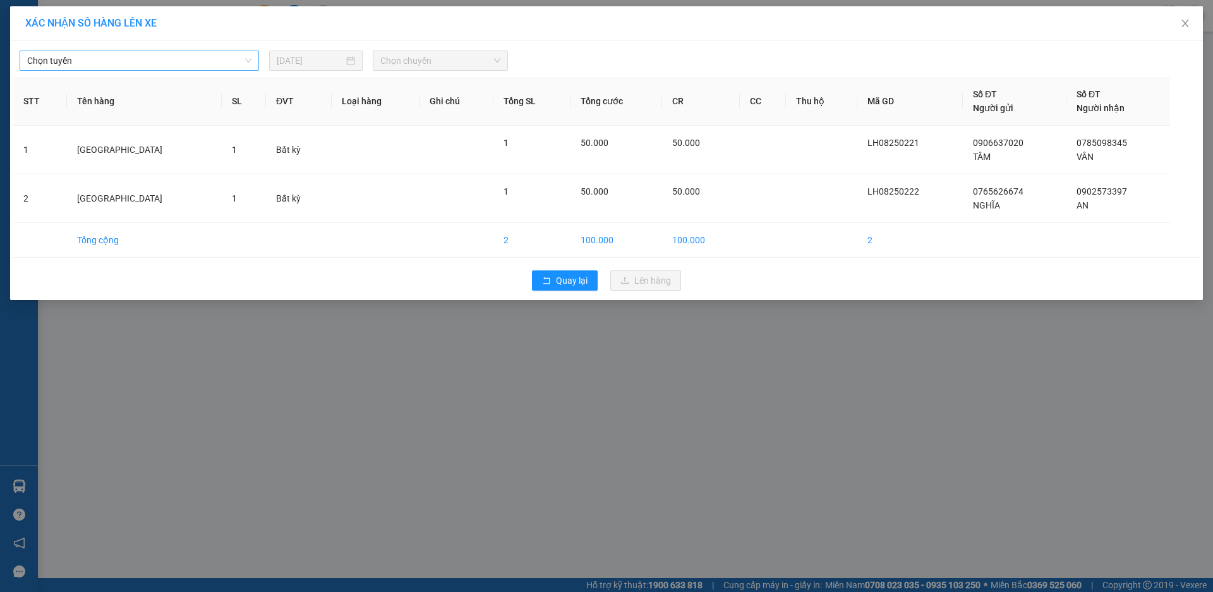
click at [111, 62] on span "Chọn tuyến" at bounding box center [139, 60] width 224 height 19
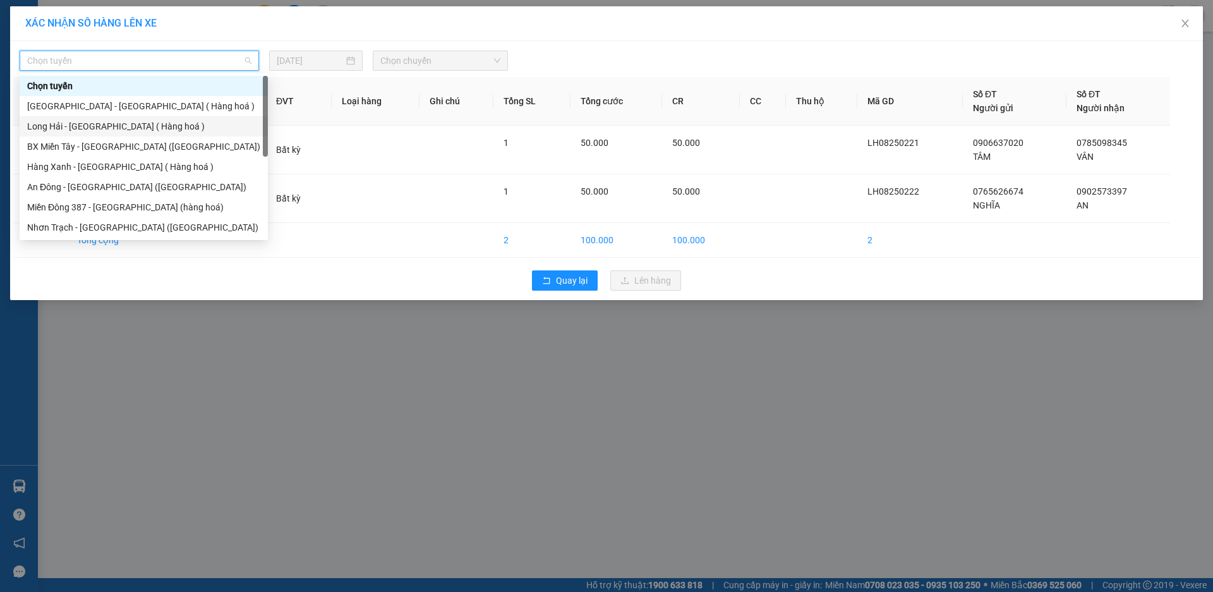
click at [140, 124] on div "Long Hải - [GEOGRAPHIC_DATA] ( Hàng hoá )" at bounding box center [143, 126] width 233 height 14
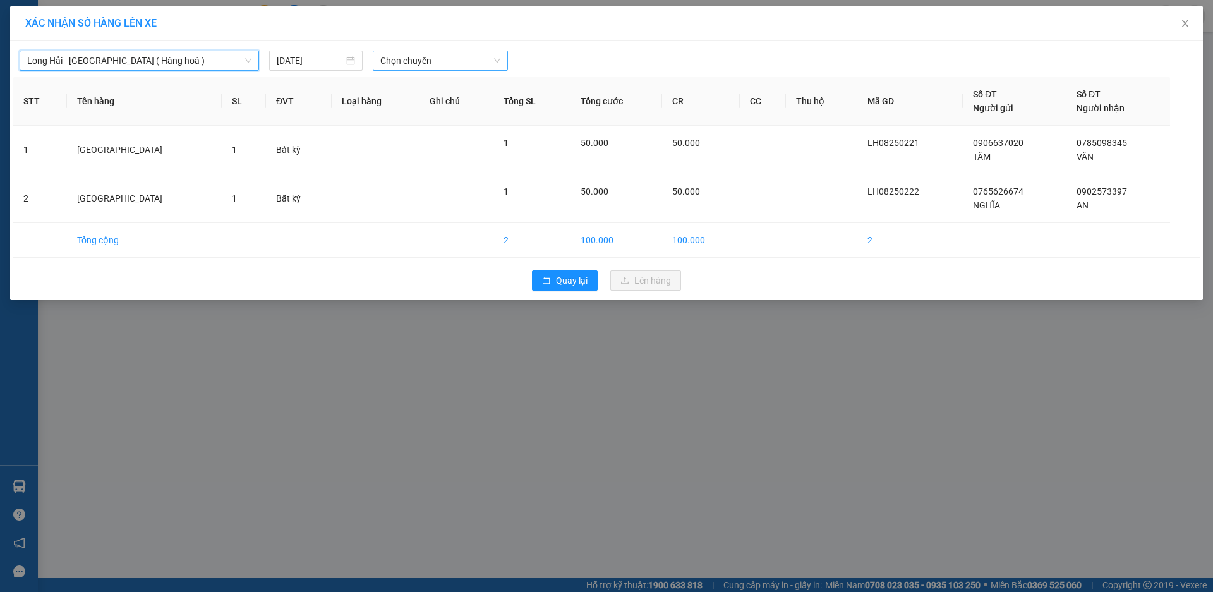
click at [435, 57] on span "Chọn chuyến" at bounding box center [440, 60] width 120 height 19
type input "12"
click at [456, 100] on div "Thêm chuyến " 12:00 "" at bounding box center [430, 106] width 114 height 21
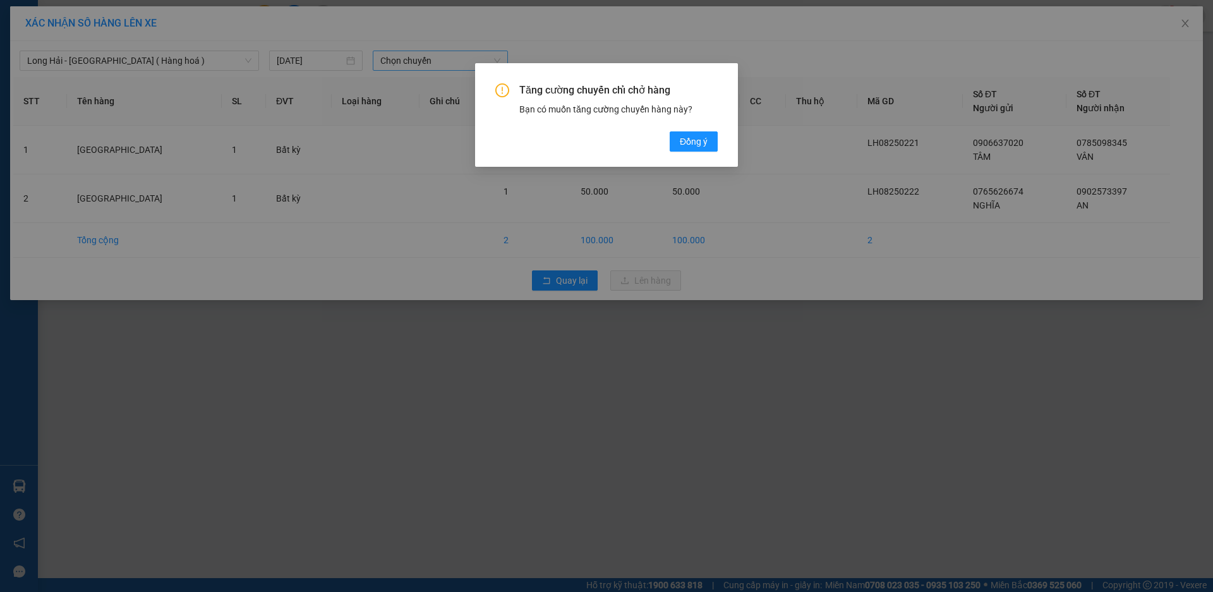
click at [667, 143] on div "Tăng cường chuyến chỉ chở hàng Bạn có muốn tăng cường chuyến hàng này? Đồng ý" at bounding box center [606, 117] width 222 height 68
click at [677, 142] on button "Đồng ý" at bounding box center [694, 141] width 48 height 20
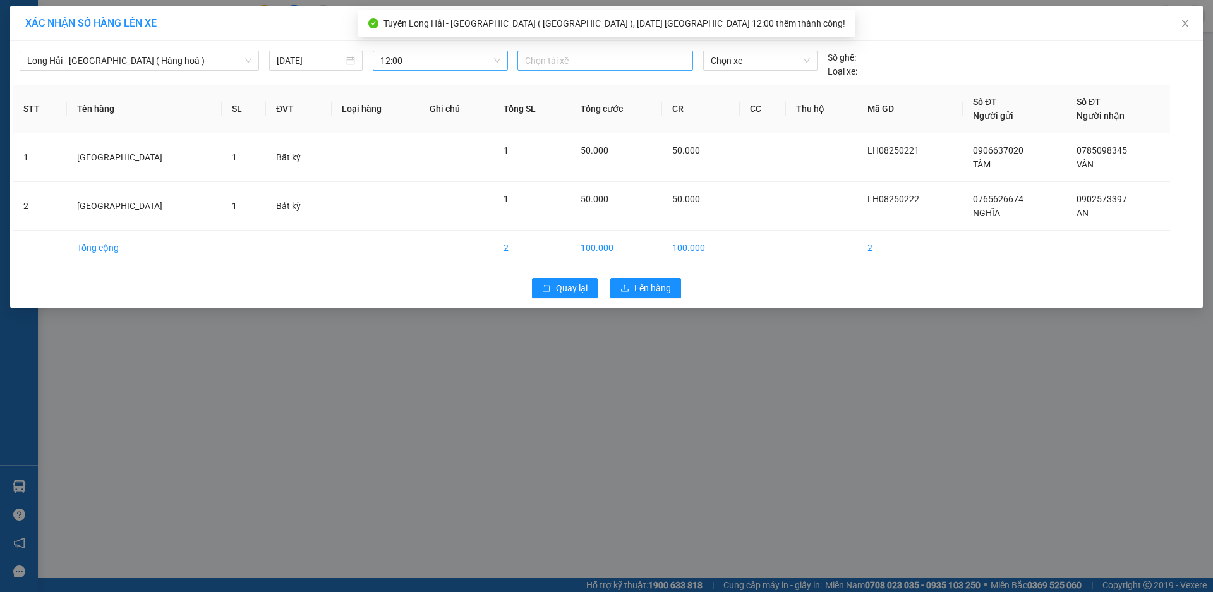
click at [534, 63] on div at bounding box center [605, 60] width 169 height 15
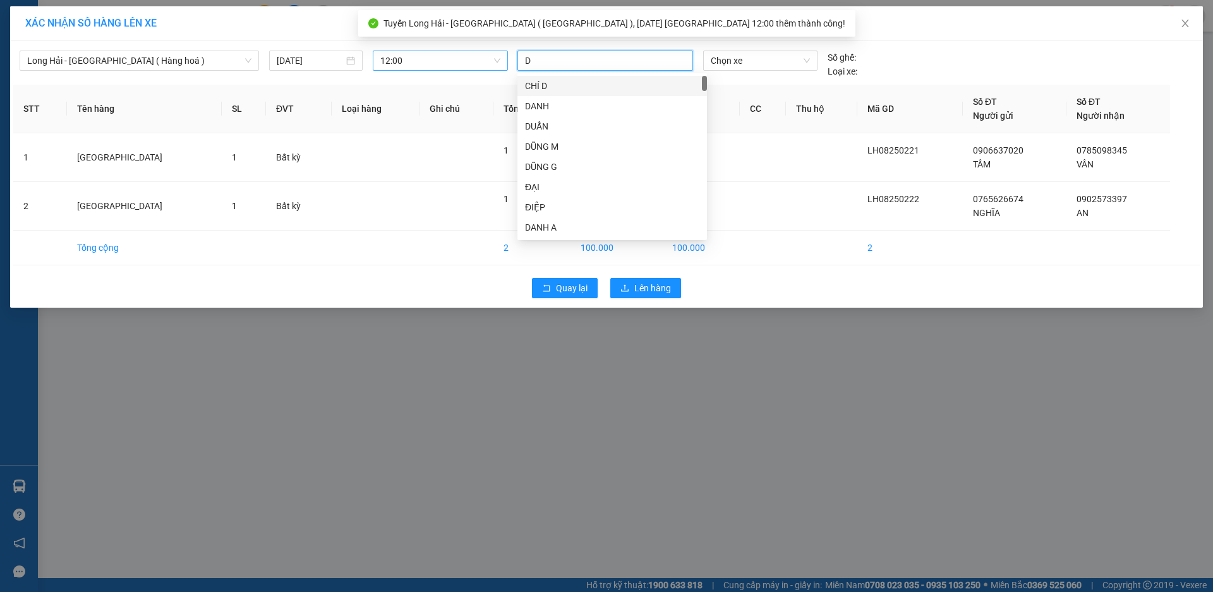
type input "D"
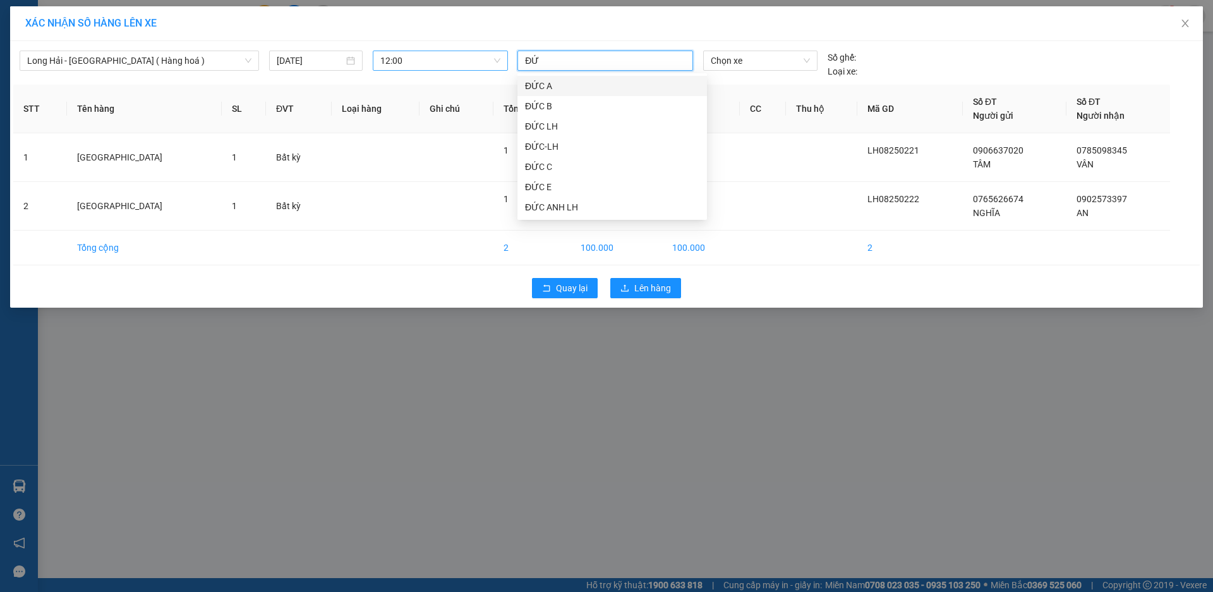
type input "ĐỨC"
click at [576, 207] on div "ĐỨC ANH LH" at bounding box center [612, 207] width 174 height 14
click at [732, 62] on span "Chọn xe" at bounding box center [760, 60] width 99 height 19
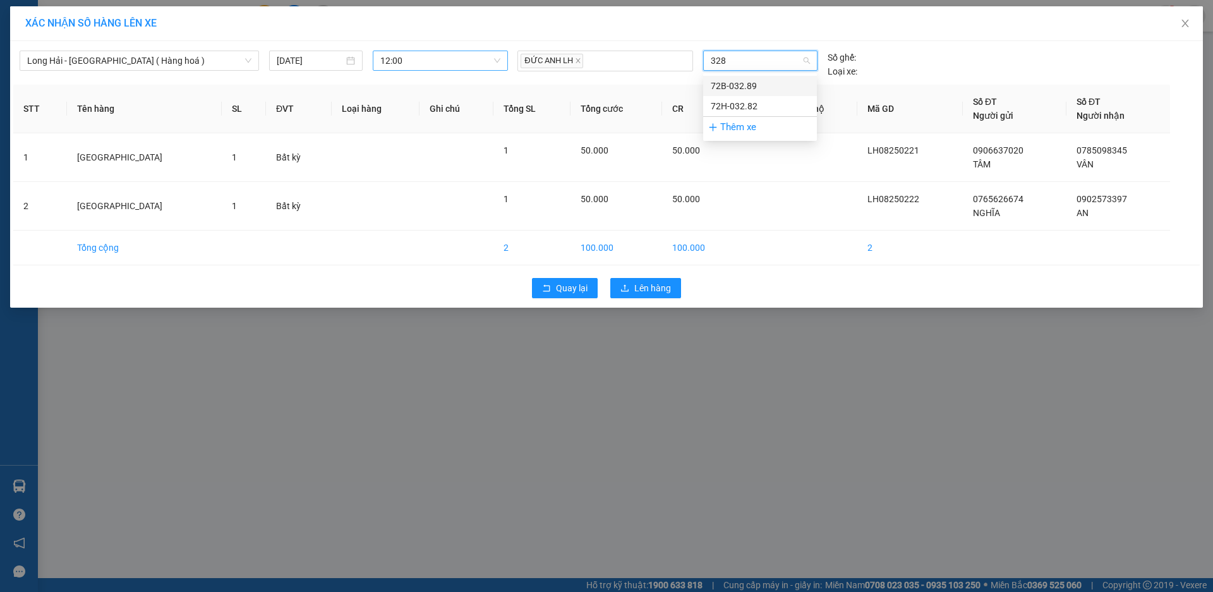
type input "3289"
click at [758, 85] on div "72B-032.89" at bounding box center [760, 86] width 99 height 14
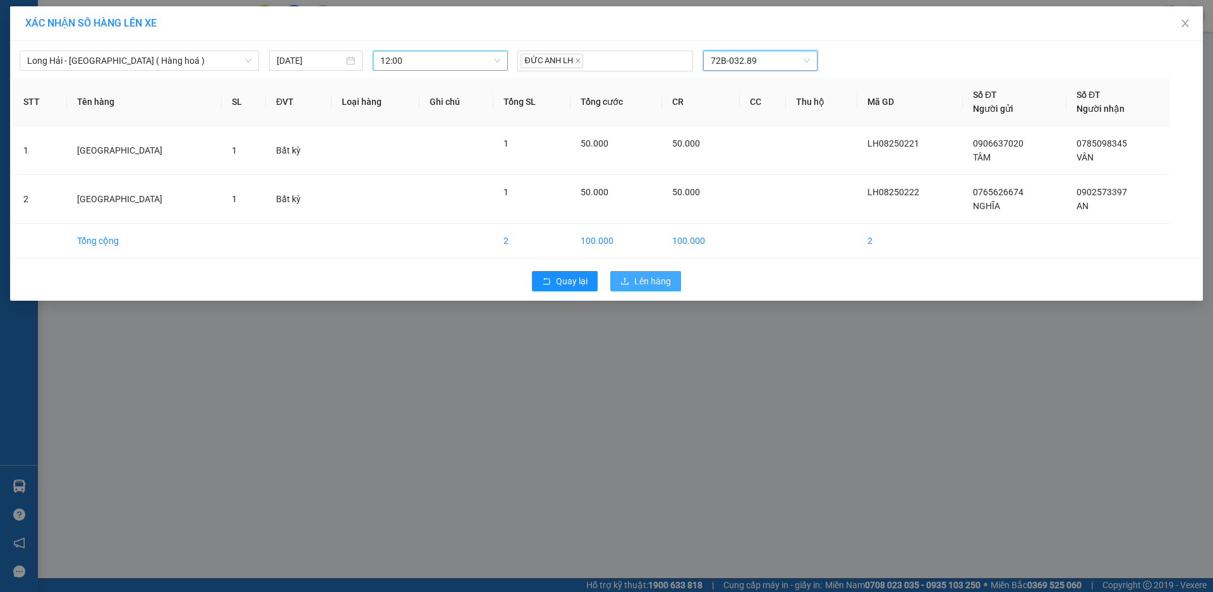
click at [655, 281] on span "Lên hàng" at bounding box center [652, 281] width 37 height 14
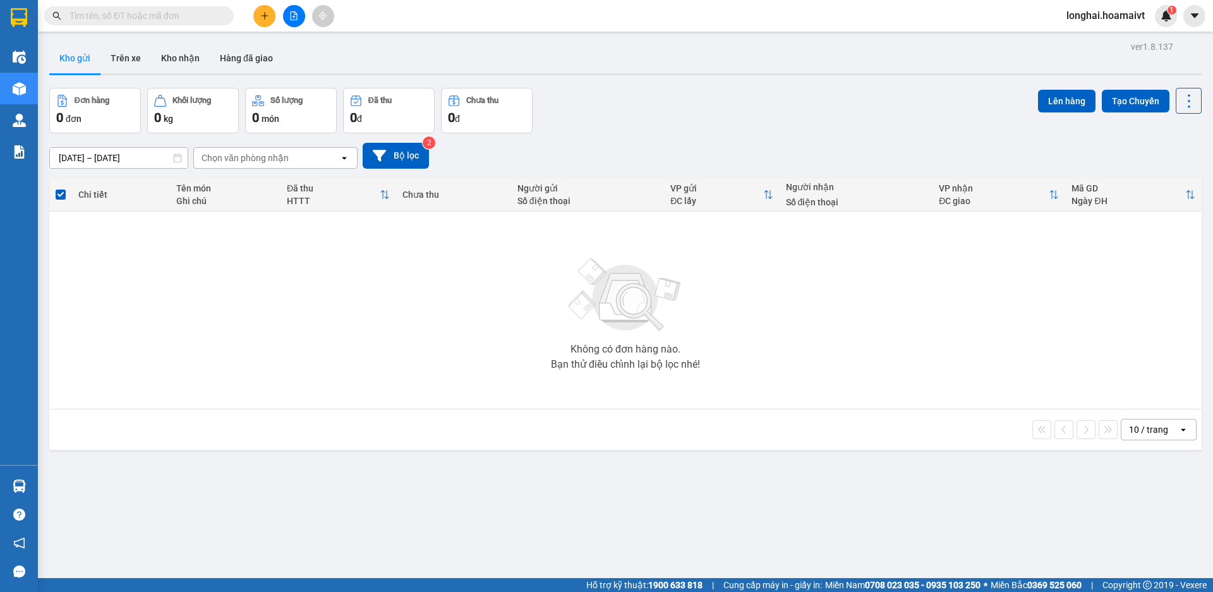
click at [164, 25] on div "Kết quả tìm kiếm ( 18 ) Bộ lọc Mã ĐH Trạng thái Món hàng Tổng cước Chưa cước Nh…" at bounding box center [123, 16] width 246 height 22
click at [161, 16] on input "text" at bounding box center [143, 16] width 149 height 14
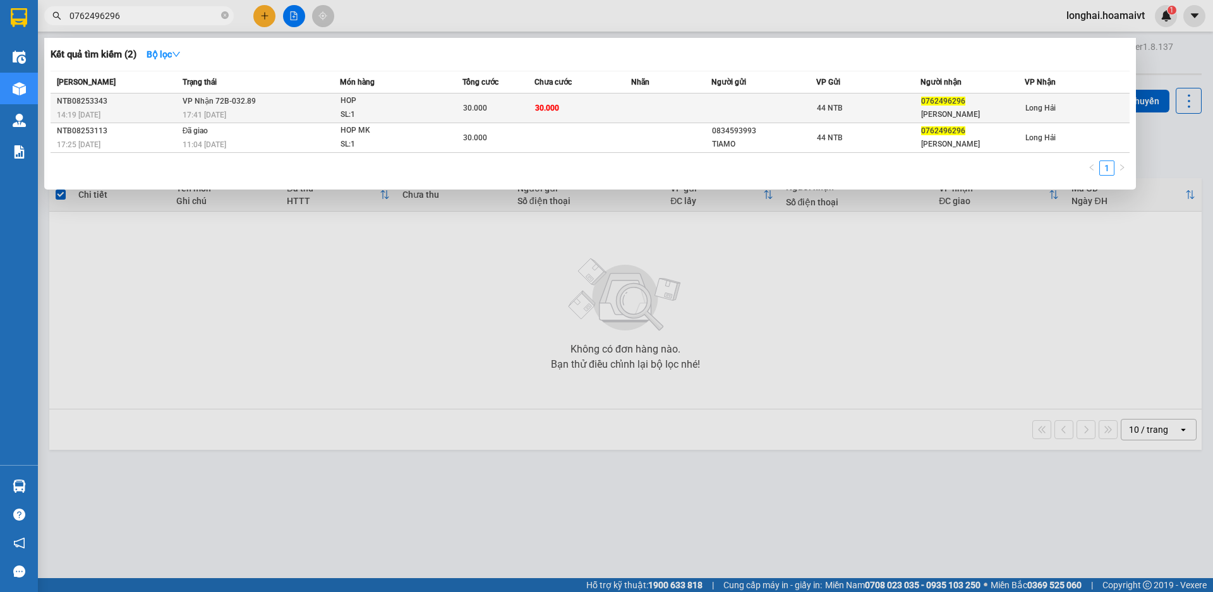
type input "0762496296"
click at [377, 97] on div "HOP" at bounding box center [388, 101] width 95 height 14
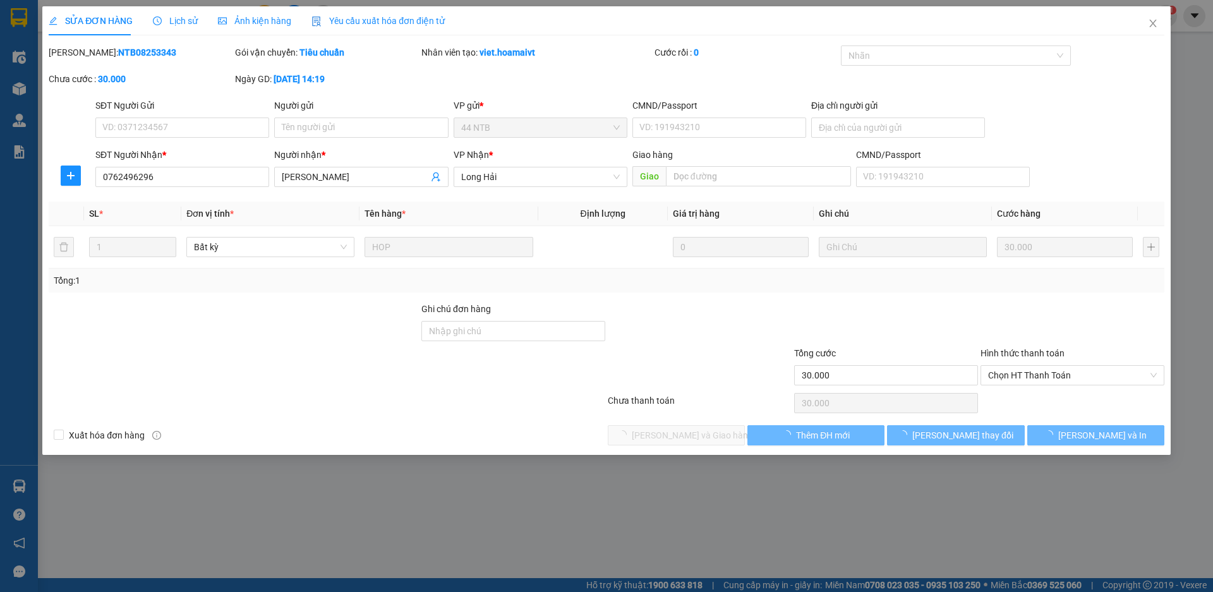
type input "0762496296"
type input "YEN NGUYEN"
type input "30.000"
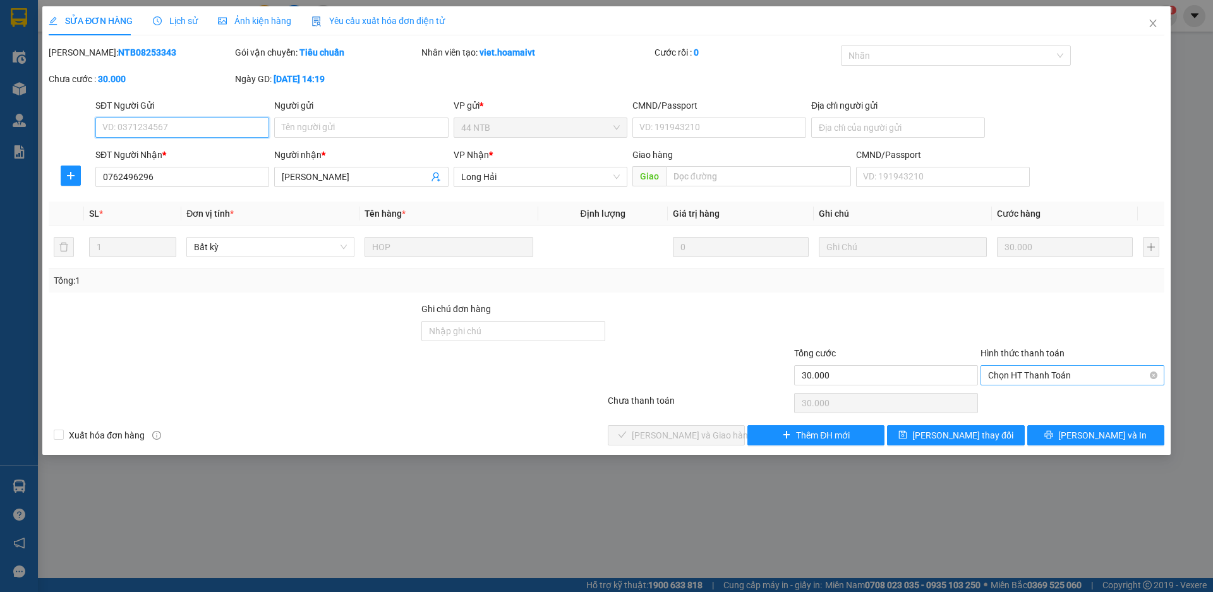
click at [1000, 374] on span "Chọn HT Thanh Toán" at bounding box center [1072, 375] width 169 height 19
click at [1018, 397] on div "Tại văn phòng" at bounding box center [1072, 401] width 169 height 14
type input "0"
click at [621, 443] on button "[PERSON_NAME] và Giao hàng" at bounding box center [676, 435] width 137 height 20
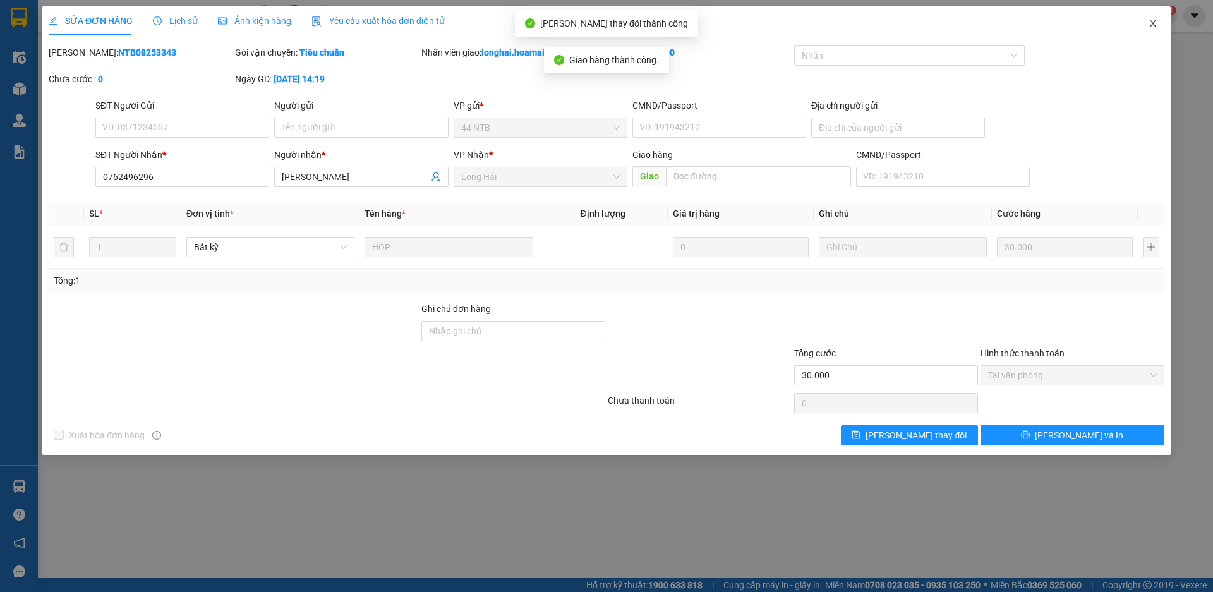
click at [1150, 21] on icon "close" at bounding box center [1153, 23] width 10 height 10
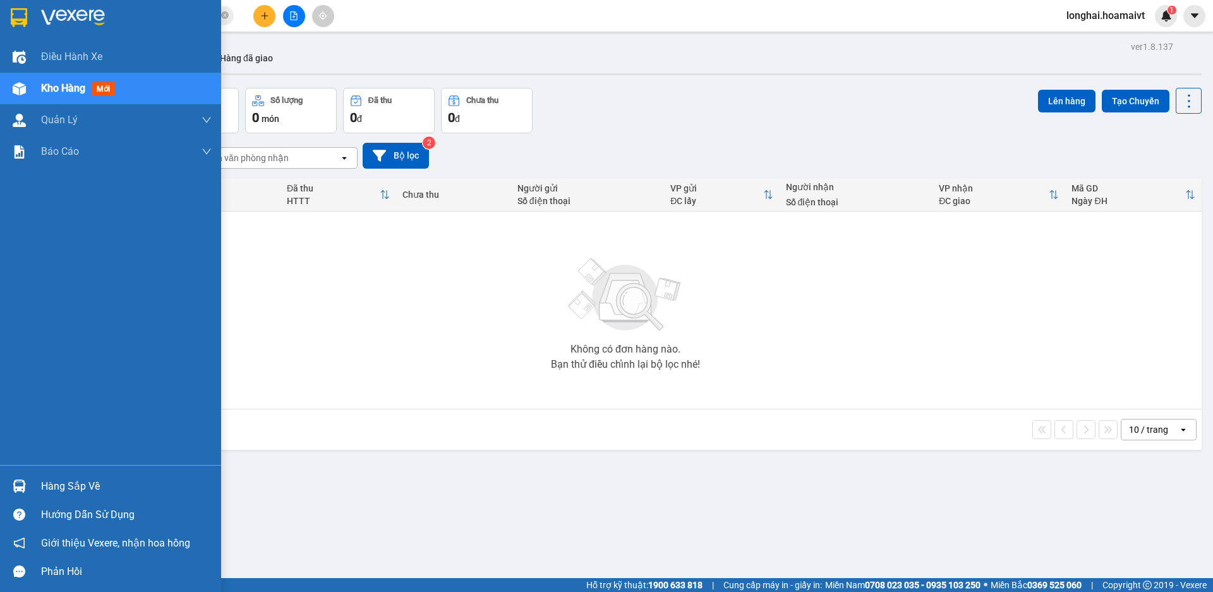
click at [66, 485] on div "Hàng sắp về" at bounding box center [126, 486] width 171 height 19
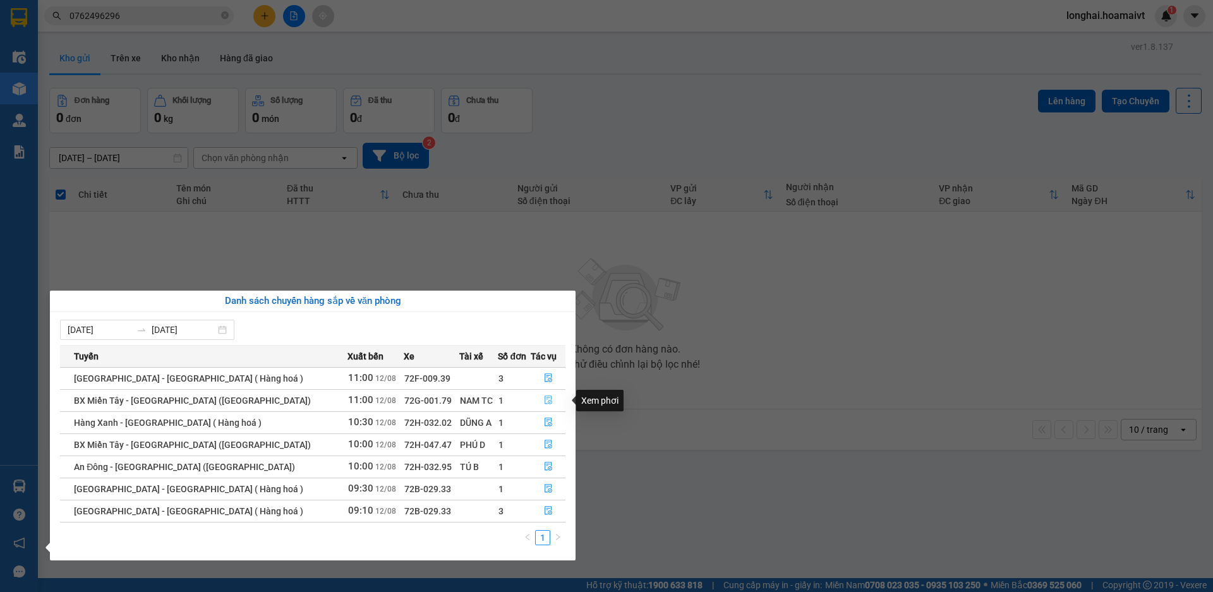
click at [543, 394] on button "button" at bounding box center [547, 400] width 33 height 20
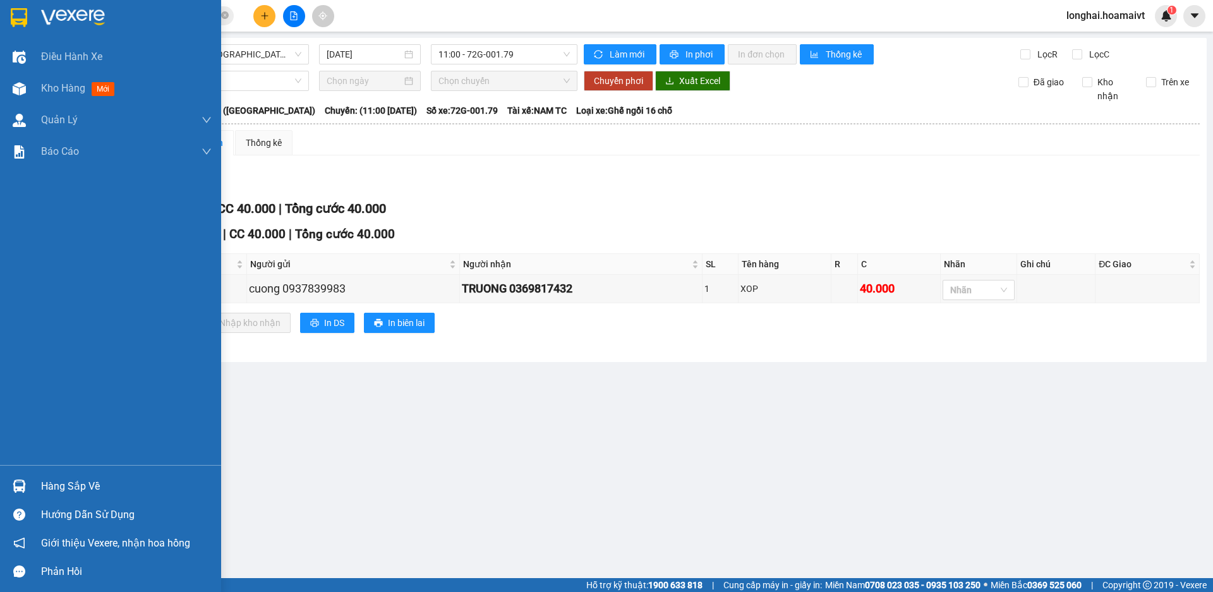
click at [69, 485] on div "Hàng sắp về" at bounding box center [126, 486] width 171 height 19
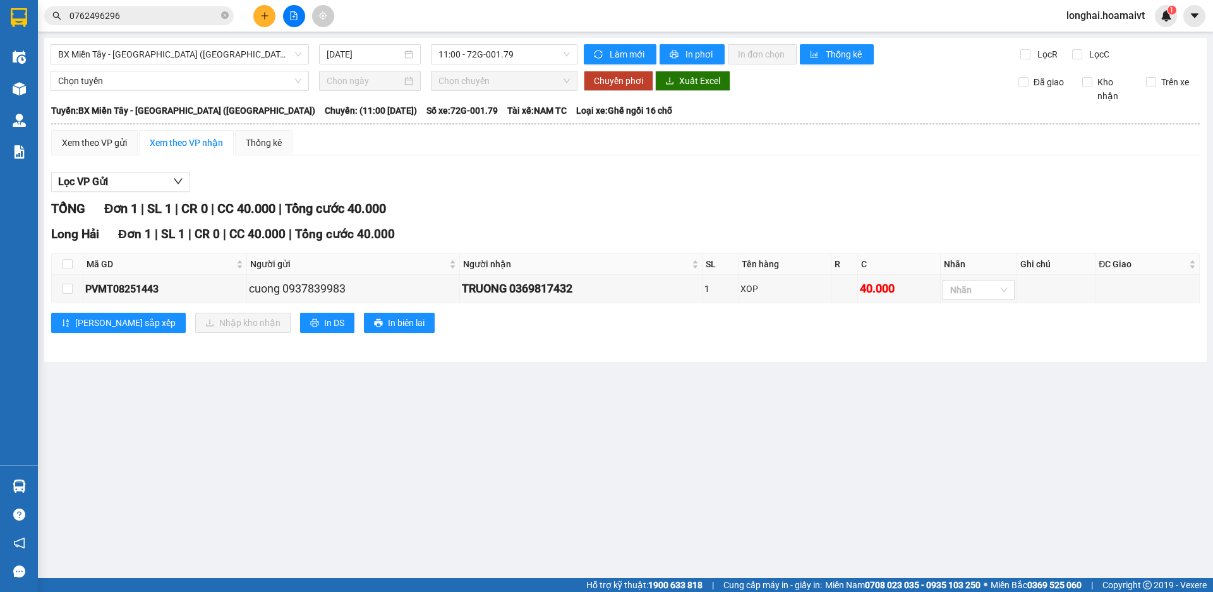
click at [670, 408] on section "Kết quả tìm kiếm ( 2 ) Bộ lọc Mã ĐH Trạng thái Món hàng Tổng cước Chưa cước Nhã…" at bounding box center [606, 296] width 1213 height 592
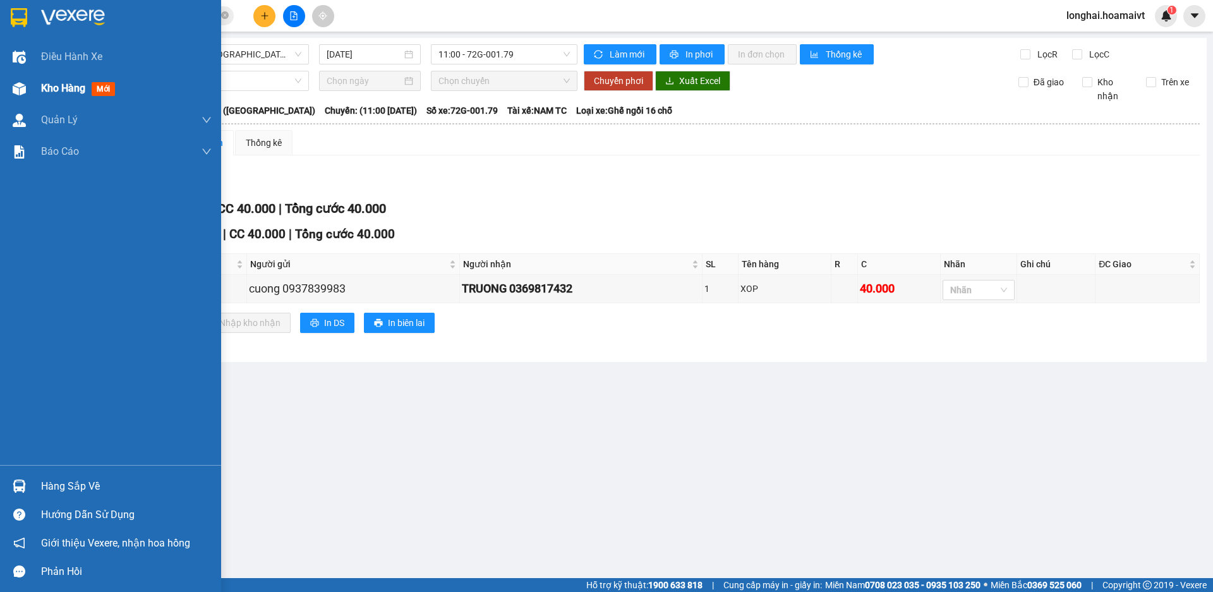
click at [41, 83] on span "Kho hàng" at bounding box center [63, 88] width 44 height 12
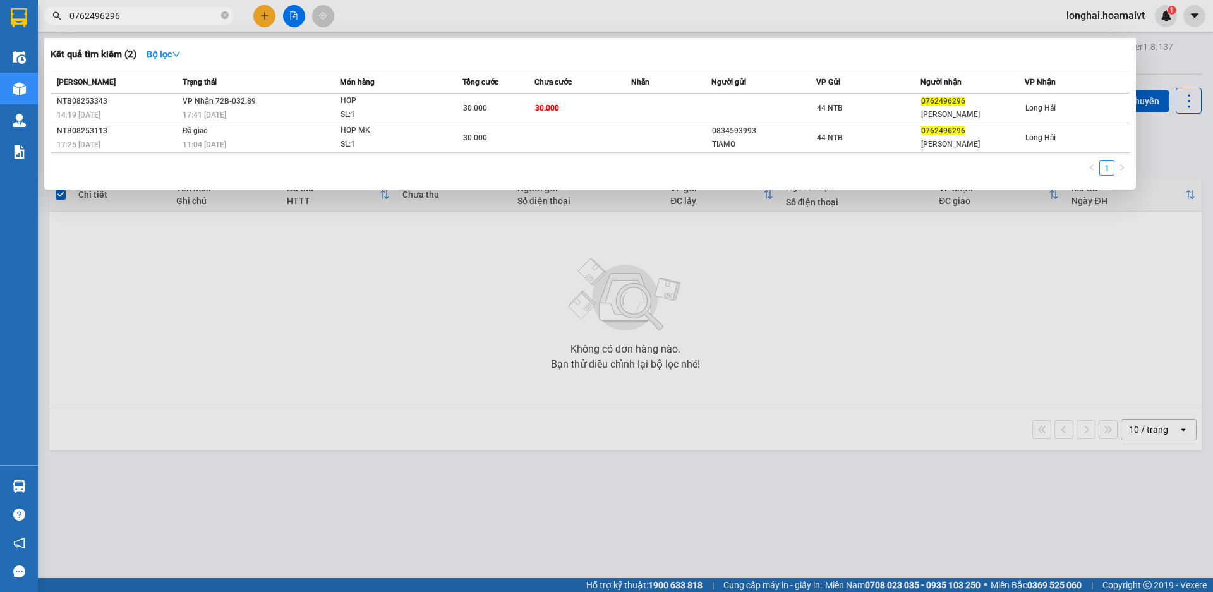
drag, startPoint x: 229, startPoint y: 20, endPoint x: 219, endPoint y: 23, distance: 10.8
click at [229, 20] on span "0762496296" at bounding box center [139, 15] width 190 height 19
click at [226, 12] on icon "close-circle" at bounding box center [225, 15] width 8 height 8
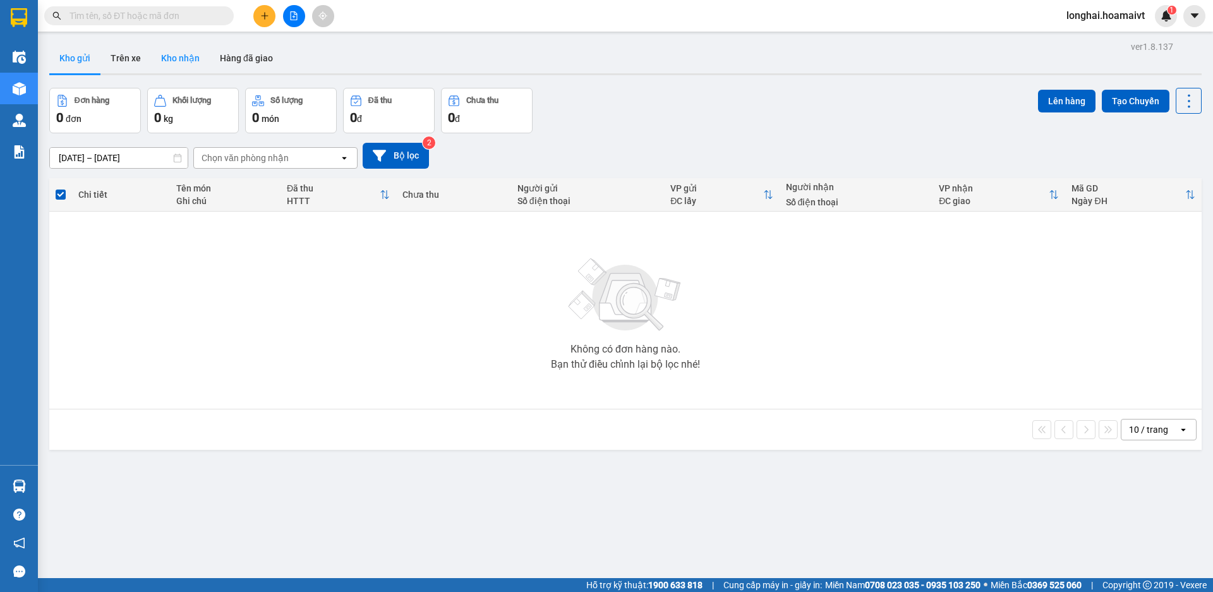
click at [191, 46] on button "Kho nhận" at bounding box center [180, 58] width 59 height 30
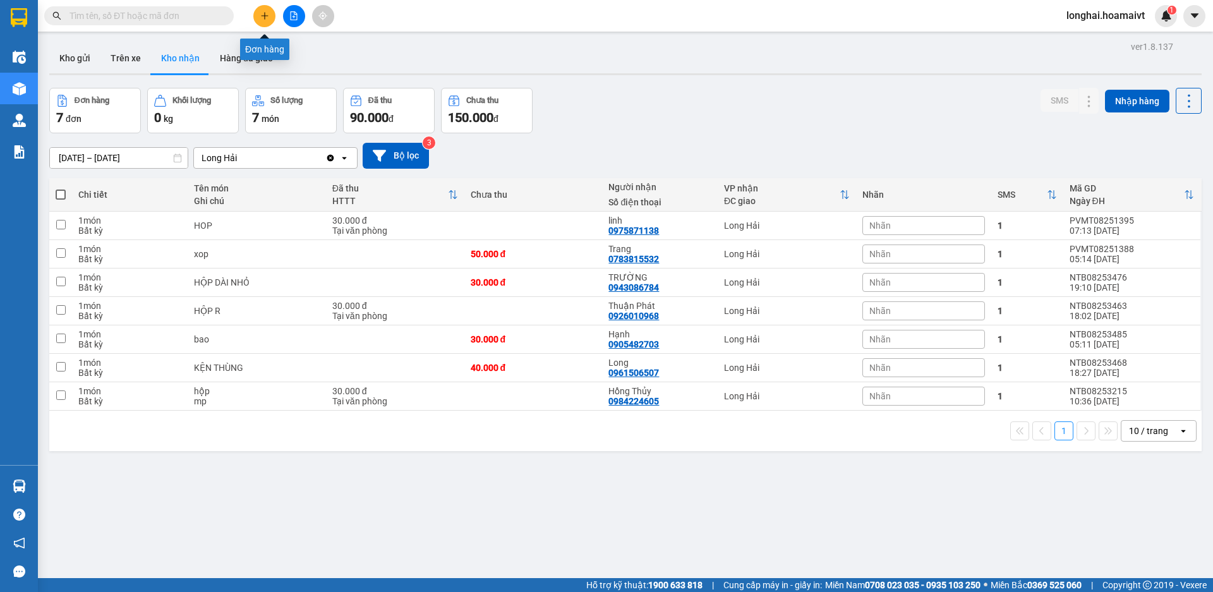
click at [267, 16] on icon "plus" at bounding box center [264, 15] width 7 height 1
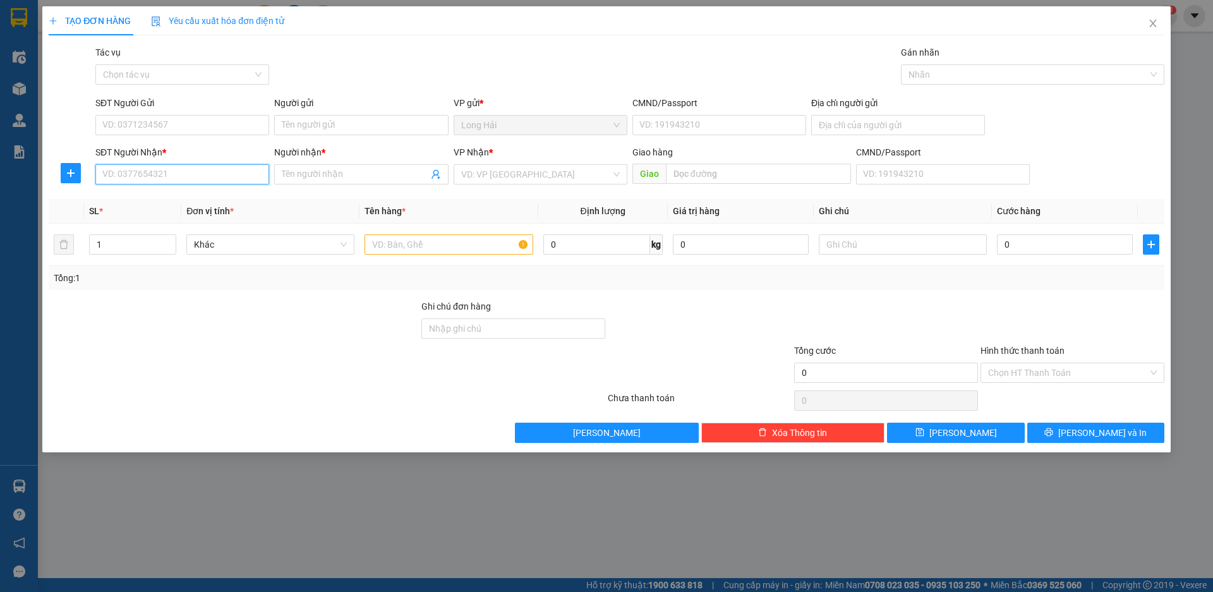
click at [161, 179] on input "SĐT Người Nhận *" at bounding box center [182, 174] width 174 height 20
type input "0776575090"
click at [190, 187] on div "0776575090 0776575090 - CO HUONG" at bounding box center [182, 199] width 174 height 25
click at [196, 179] on input "0776575090" at bounding box center [182, 174] width 174 height 20
click at [203, 198] on div "0776575090 - CO HUONG" at bounding box center [182, 200] width 159 height 14
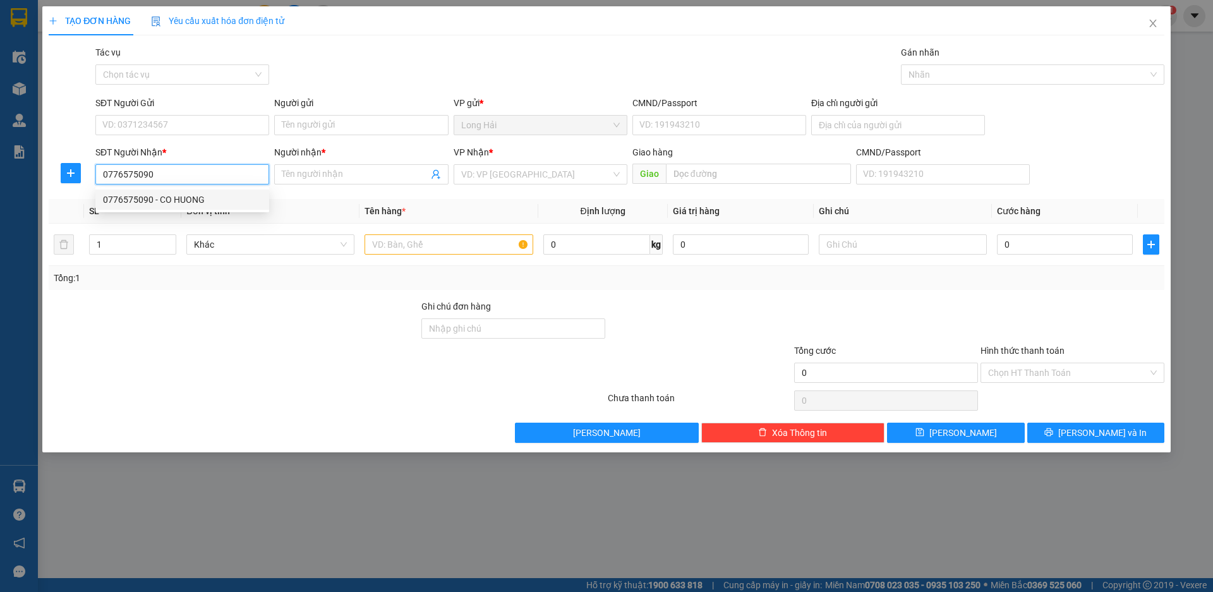
type input "to 27 ap p lâm p hung"
type input "CO HUONG"
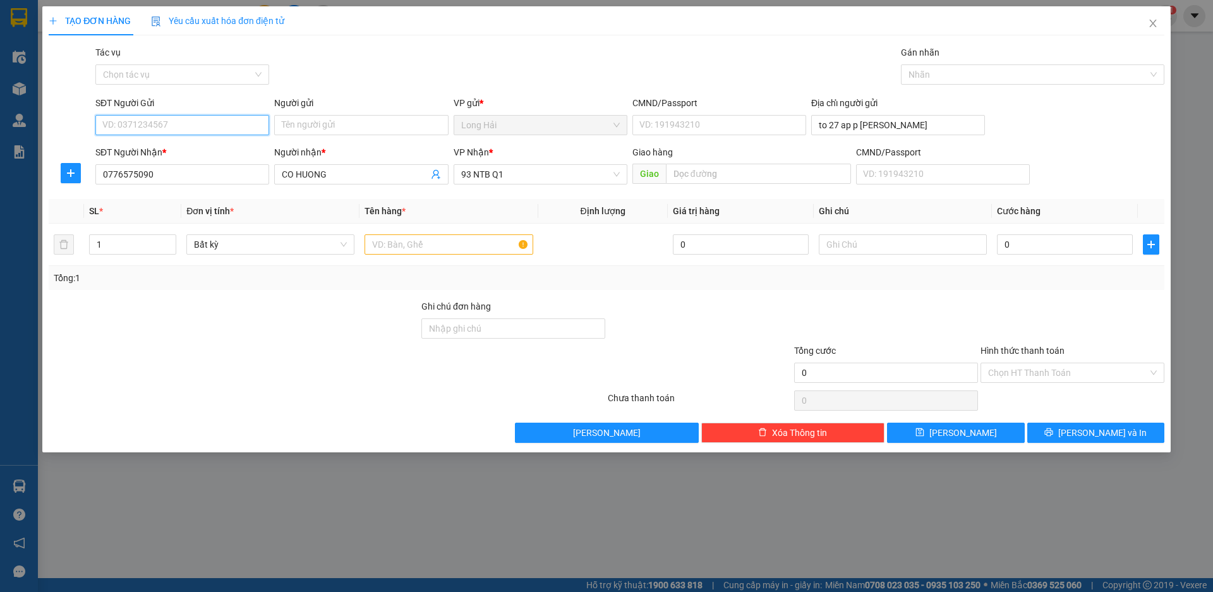
click at [203, 127] on input "SĐT Người Gửi" at bounding box center [182, 125] width 174 height 20
click at [203, 152] on div "0368944486 - PHÁT" at bounding box center [182, 150] width 159 height 14
type input "0368944486"
type input "PHÁT"
type input "036203005031"
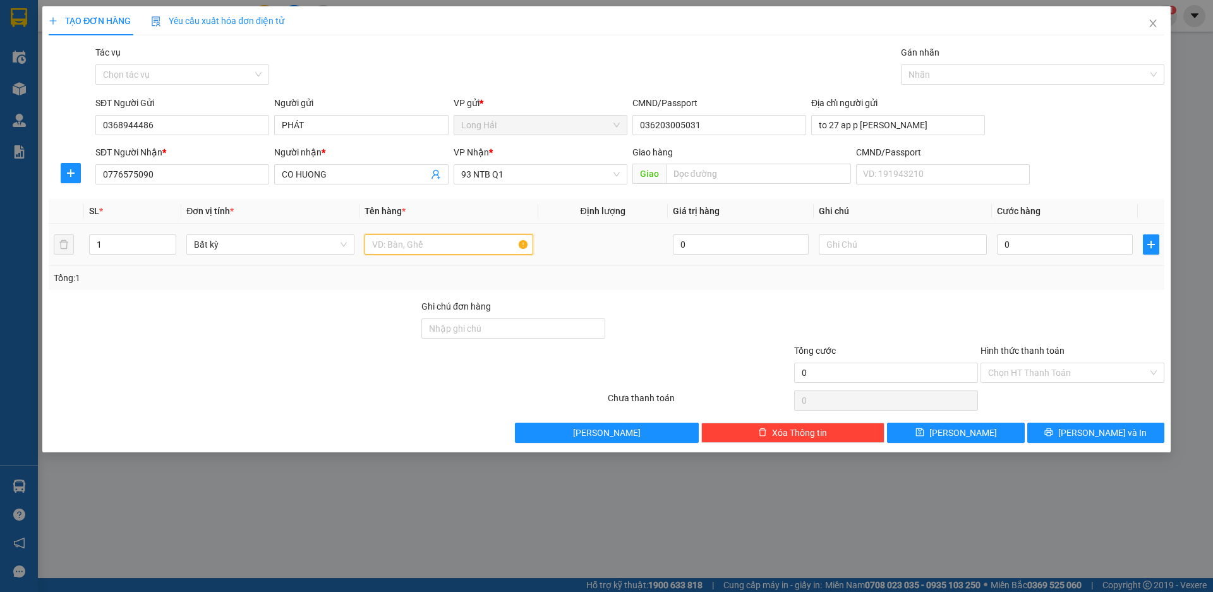
click at [408, 240] on input "text" at bounding box center [449, 244] width 168 height 20
type input "XỐP"
click at [1090, 247] on input "0" at bounding box center [1065, 244] width 136 height 20
type input "4"
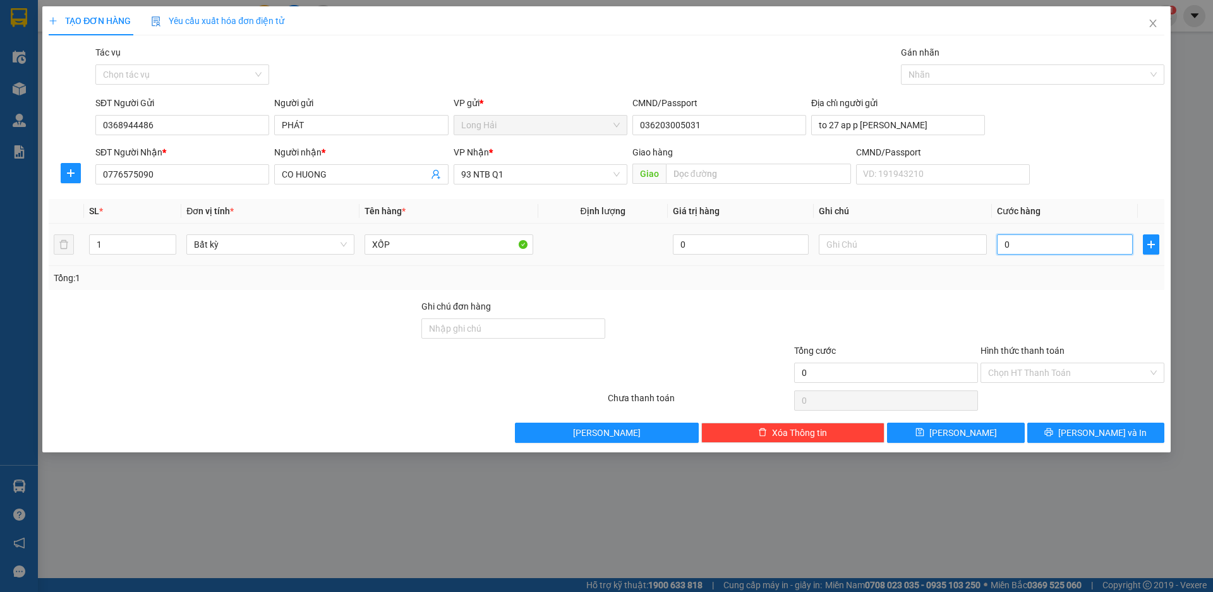
type input "4"
type input "40"
type input "40.000"
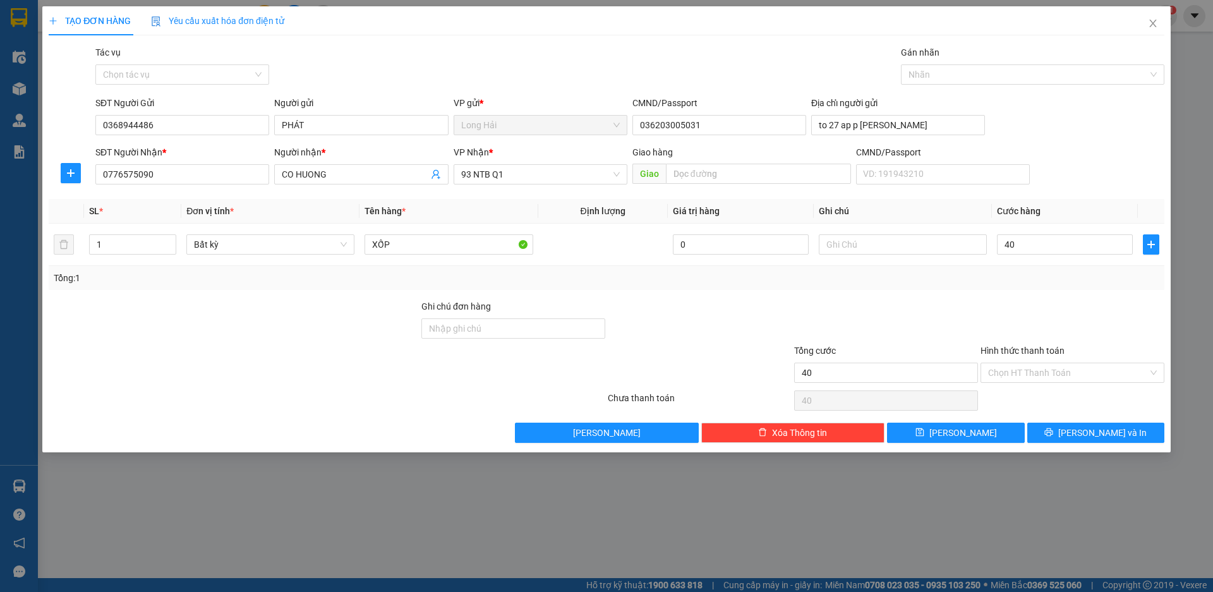
type input "40.000"
click at [1078, 361] on div "Hình thức thanh toán" at bounding box center [1073, 353] width 184 height 19
click at [1076, 373] on input "Hình thức thanh toán" at bounding box center [1068, 372] width 160 height 19
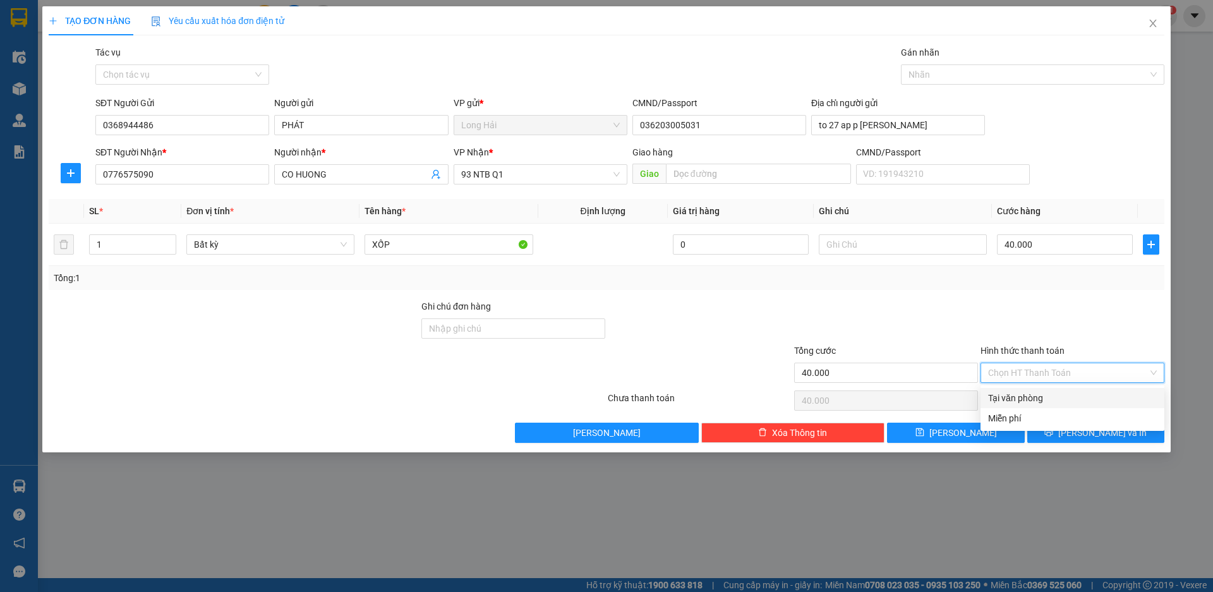
click at [1072, 392] on div "Tại văn phòng" at bounding box center [1072, 398] width 169 height 14
type input "0"
click at [1053, 433] on icon "printer" at bounding box center [1049, 432] width 8 height 8
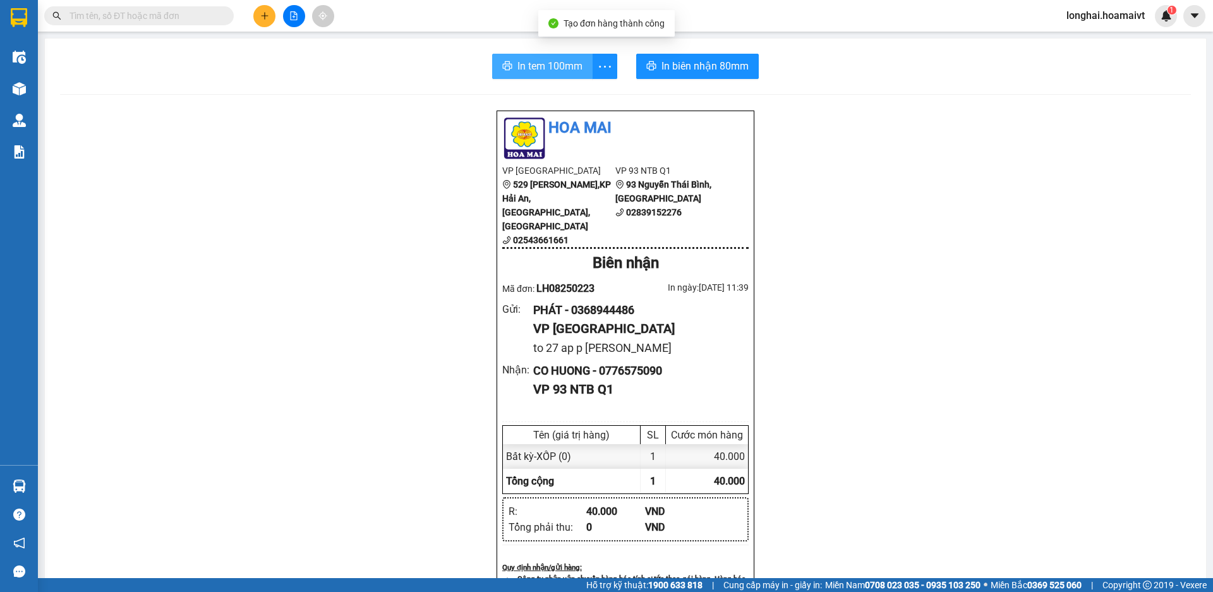
click at [532, 66] on span "In tem 100mm" at bounding box center [549, 66] width 65 height 16
click at [171, 18] on input "text" at bounding box center [143, 16] width 149 height 14
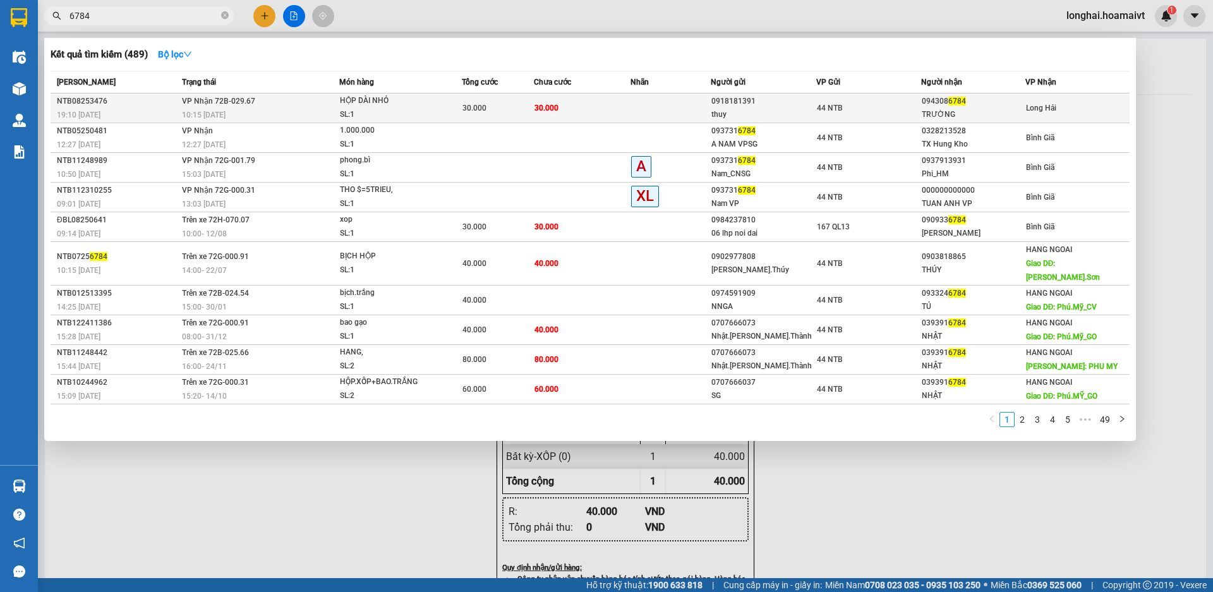
type input "6784"
click at [624, 102] on td "30.000" at bounding box center [582, 109] width 97 height 30
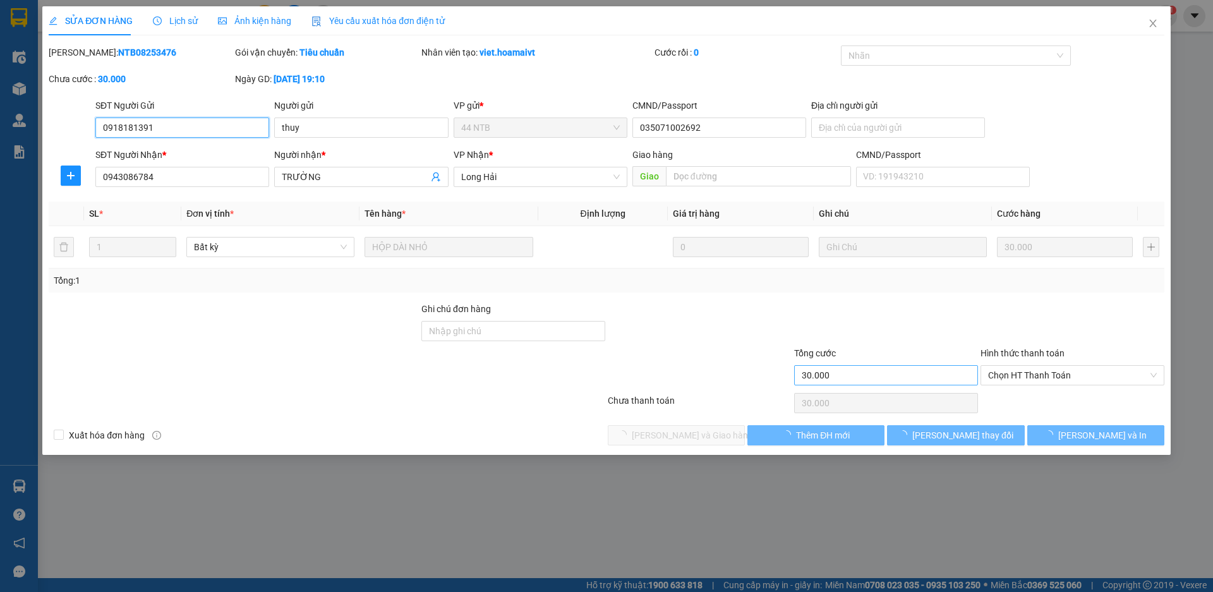
type input "0918181391"
type input "thuy"
type input "035071002692"
type input "0943086784"
type input "TRƯỜNG"
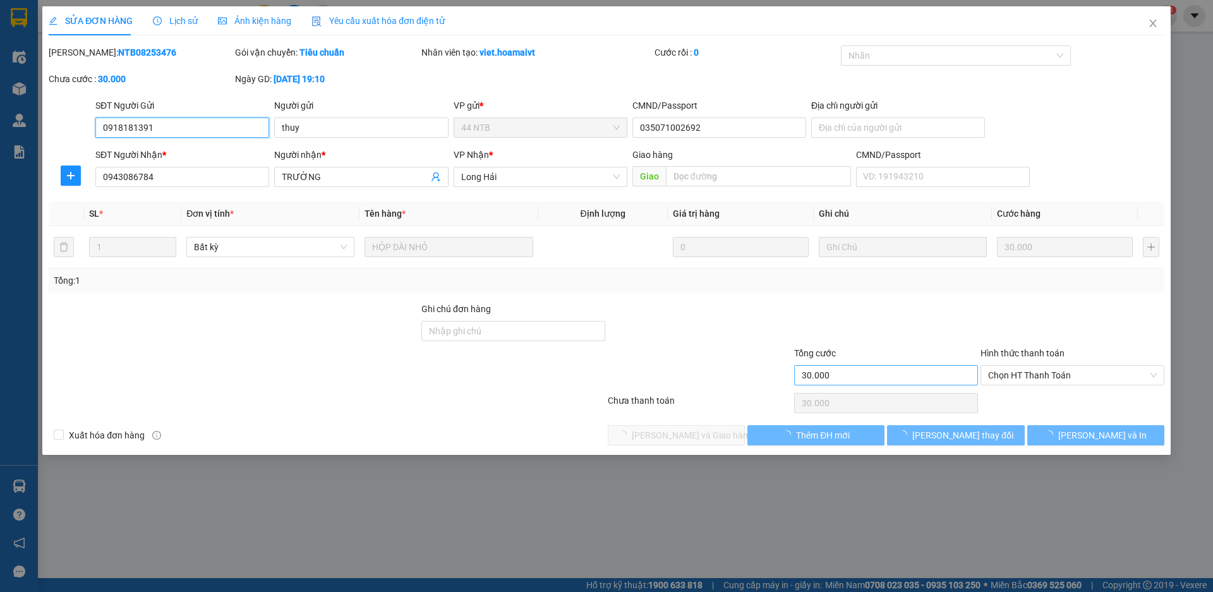
type input "30.000"
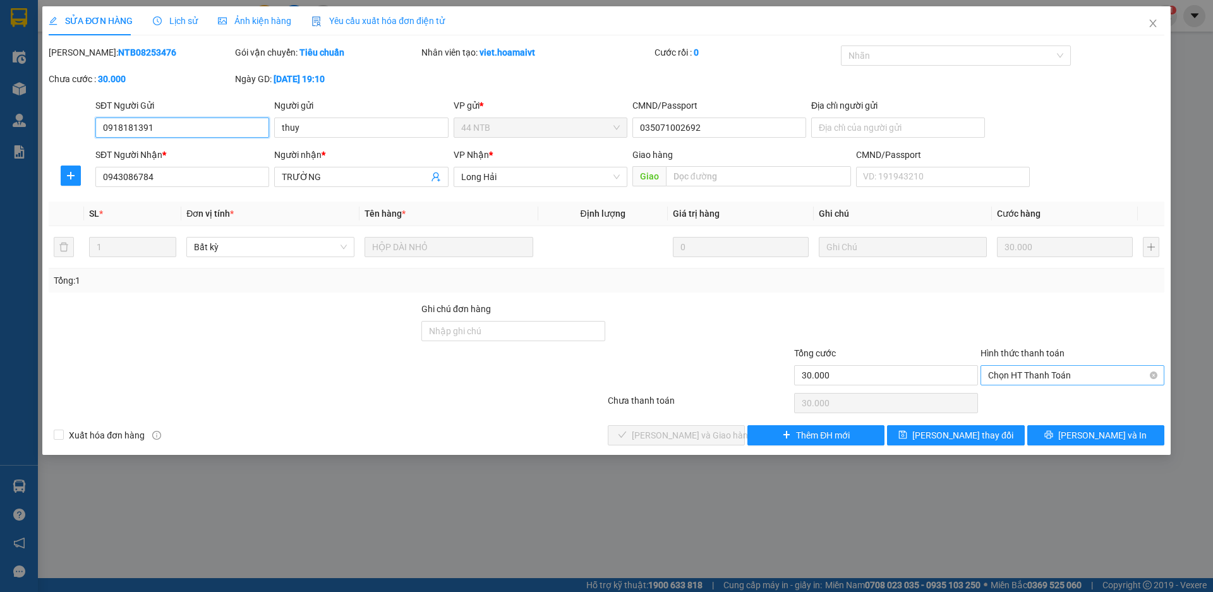
click at [996, 378] on span "Chọn HT Thanh Toán" at bounding box center [1072, 375] width 169 height 19
click at [1001, 396] on div "Tại văn phòng" at bounding box center [1072, 401] width 169 height 14
type input "0"
click at [722, 432] on button "[PERSON_NAME] và Giao hàng" at bounding box center [676, 435] width 137 height 20
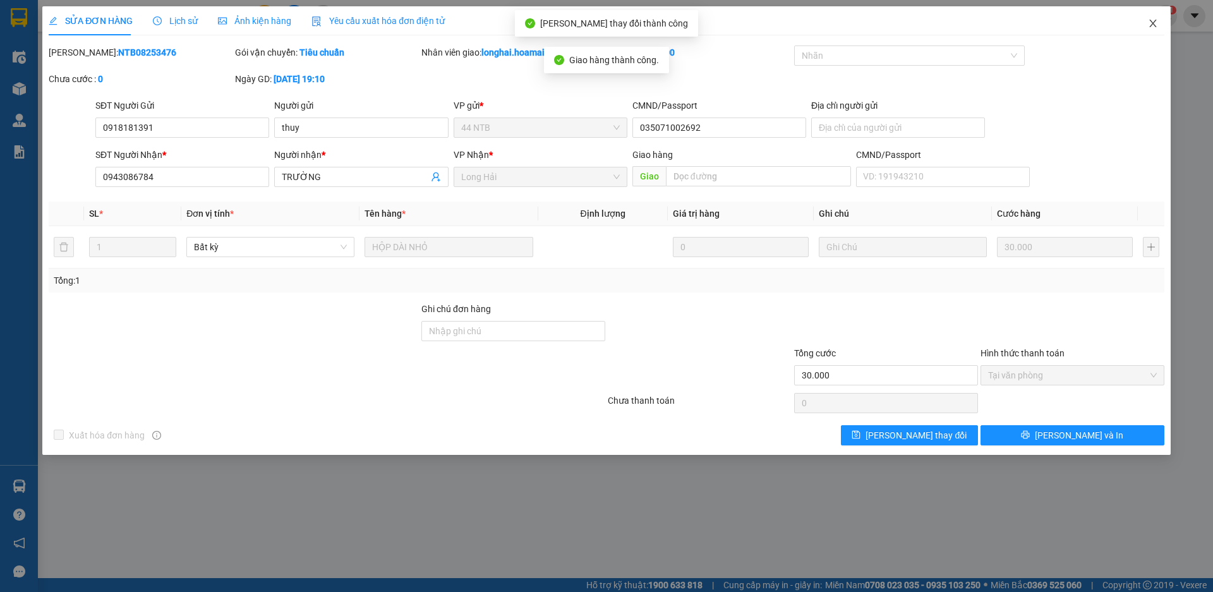
click at [1150, 25] on icon "close" at bounding box center [1153, 23] width 10 height 10
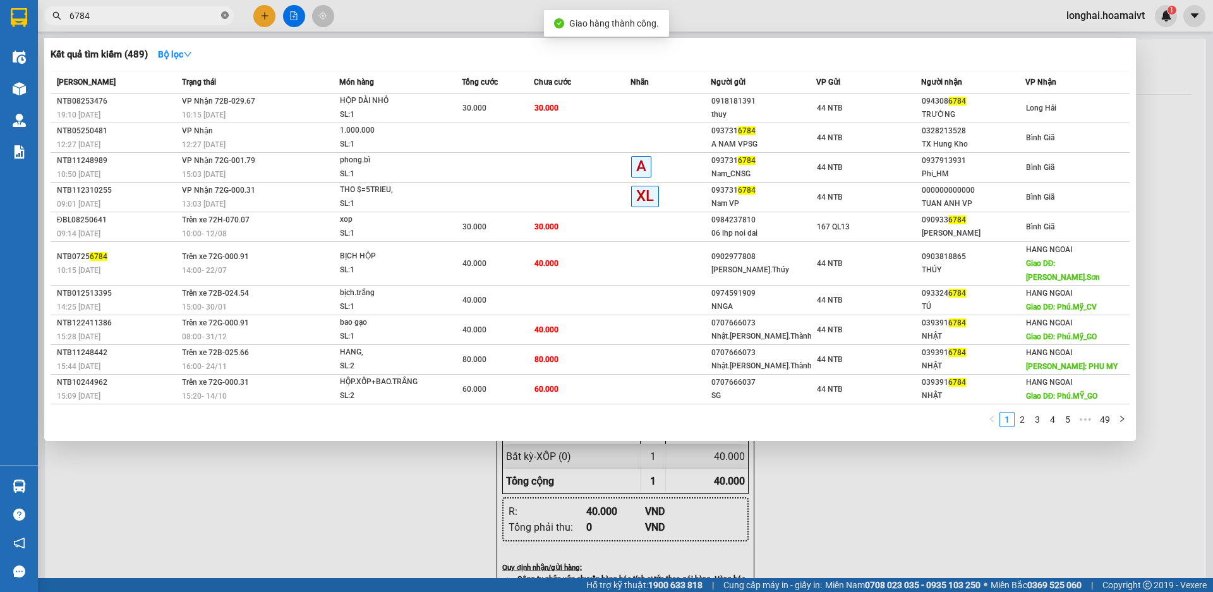
click at [227, 14] on icon "close-circle" at bounding box center [225, 15] width 8 height 8
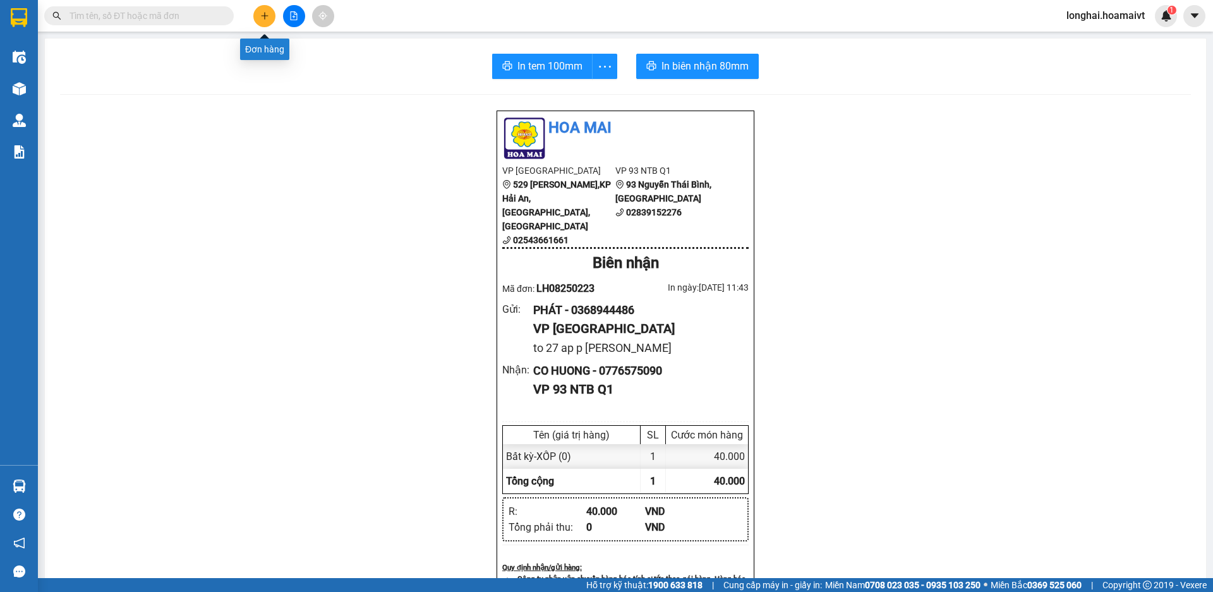
click at [260, 19] on icon "plus" at bounding box center [264, 15] width 9 height 9
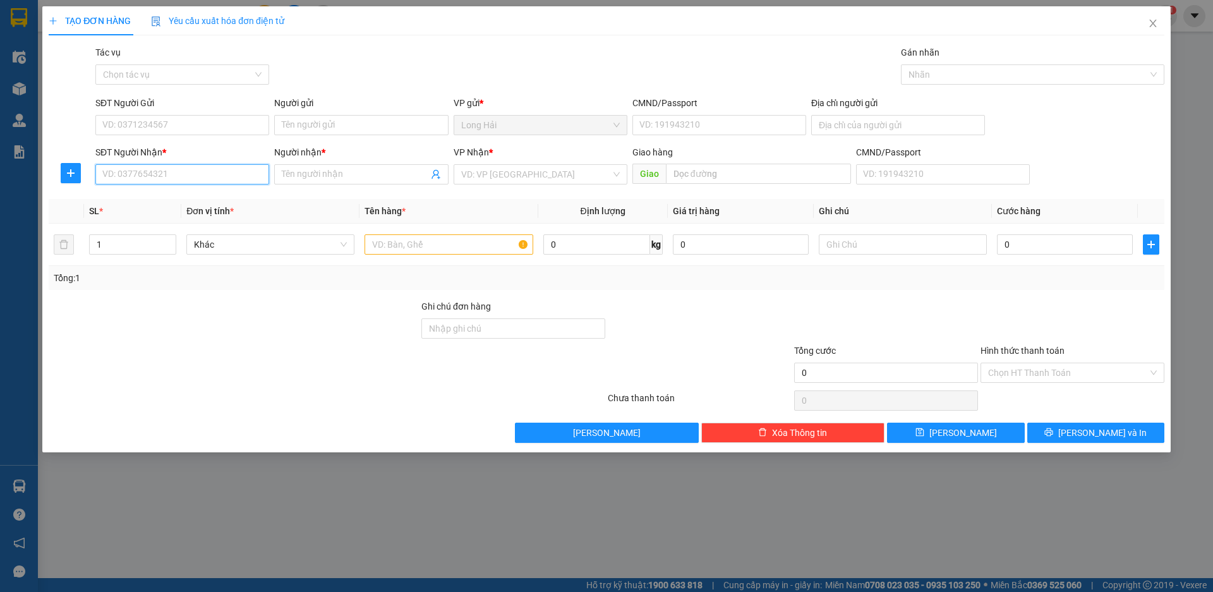
click at [207, 176] on input "SĐT Người Nhận *" at bounding box center [182, 174] width 174 height 20
type input "0904712332"
click at [194, 198] on div "0904712332 - Loan" at bounding box center [182, 200] width 159 height 14
type input "Loan"
type input "0904712332"
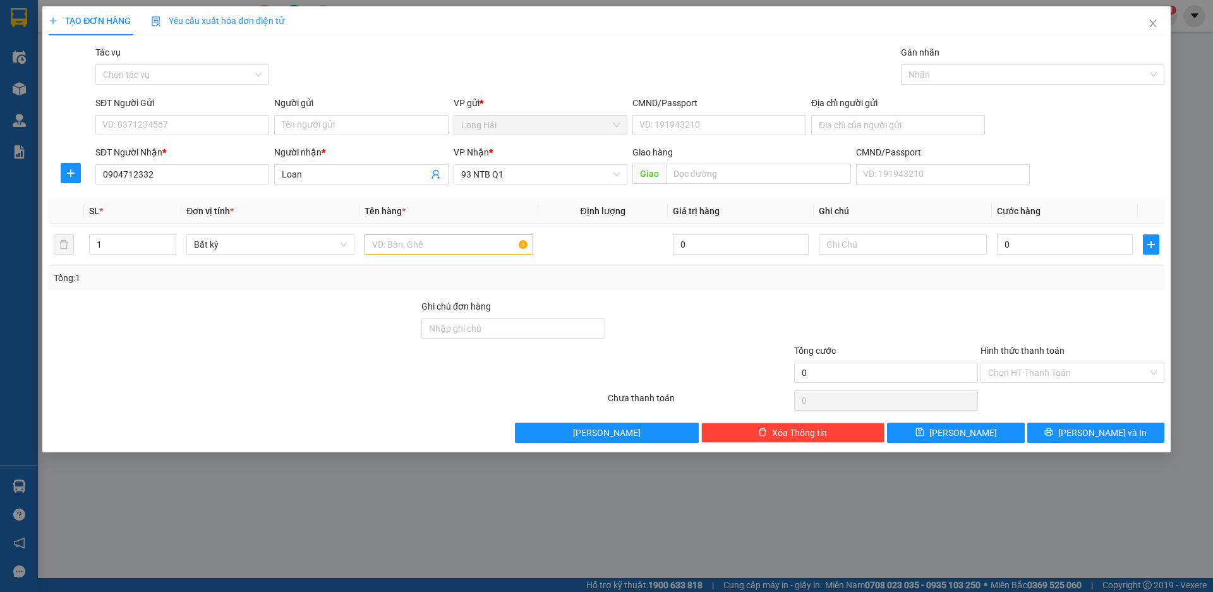
click at [183, 105] on div "SĐT Người Gửi" at bounding box center [182, 103] width 174 height 14
click at [183, 115] on input "SĐT Người Gửi" at bounding box center [182, 125] width 174 height 20
click at [181, 114] on div "SĐT Người Gửi" at bounding box center [182, 105] width 174 height 19
click at [183, 126] on input "SĐT Người Gửi" at bounding box center [182, 125] width 174 height 20
click at [184, 152] on div "0353773614 - KimHuệ" at bounding box center [182, 150] width 159 height 14
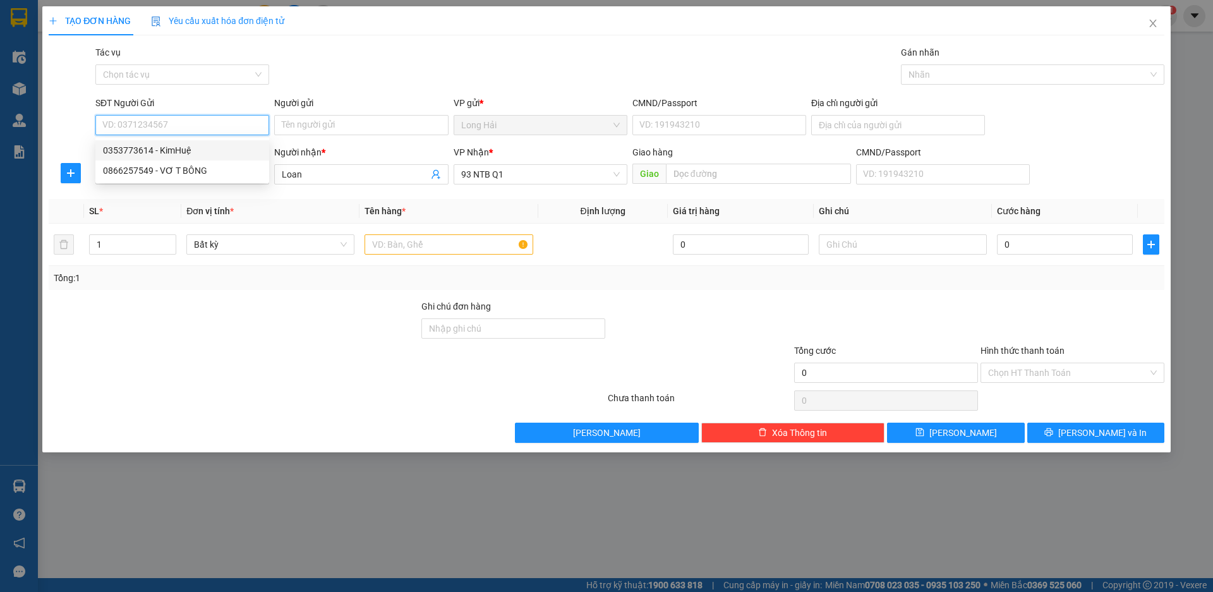
type input "0353773614"
type input "KimHuệ"
click at [409, 248] on input "text" at bounding box center [449, 244] width 168 height 20
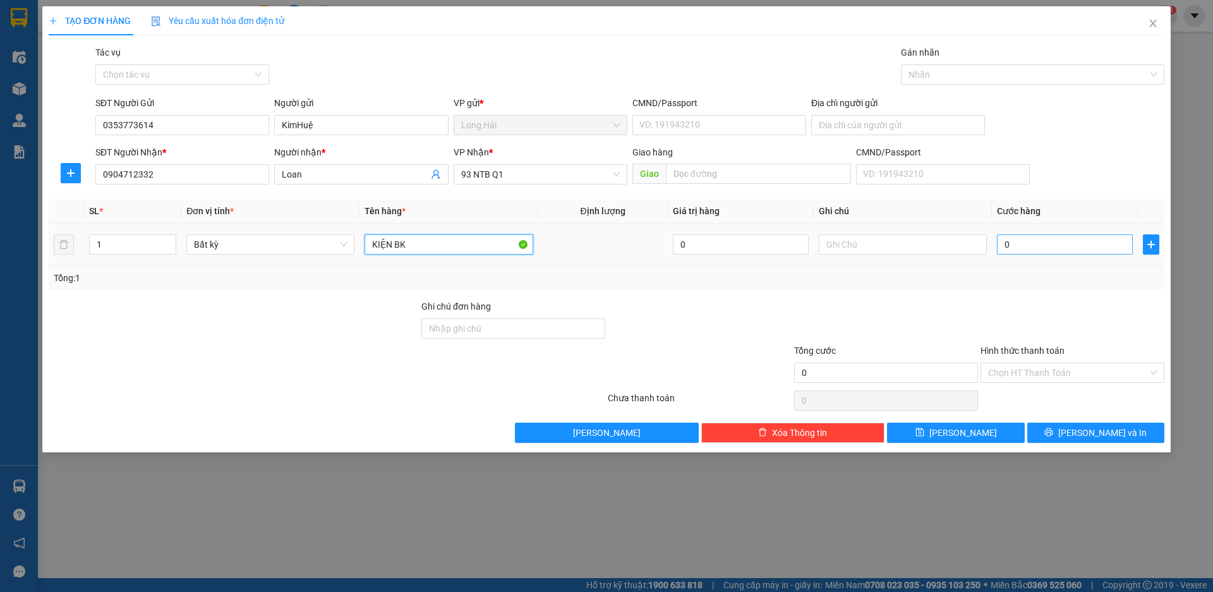
type input "KIỆN BK"
click at [1074, 236] on input "0" at bounding box center [1065, 244] width 136 height 20
type input "5"
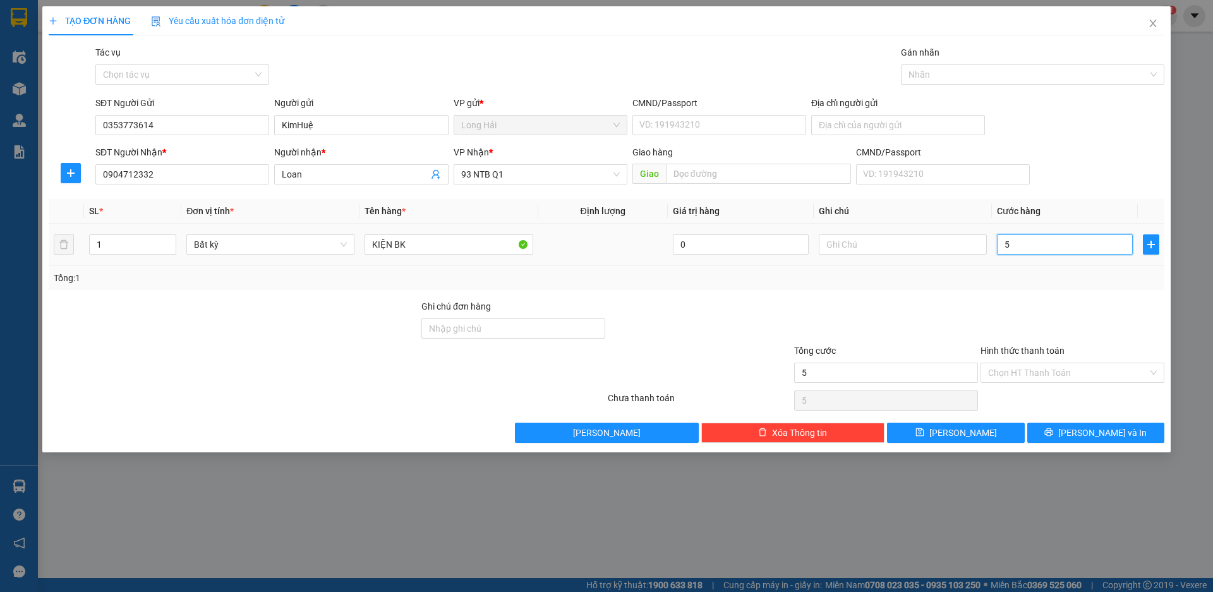
type input "50"
type input "50.000"
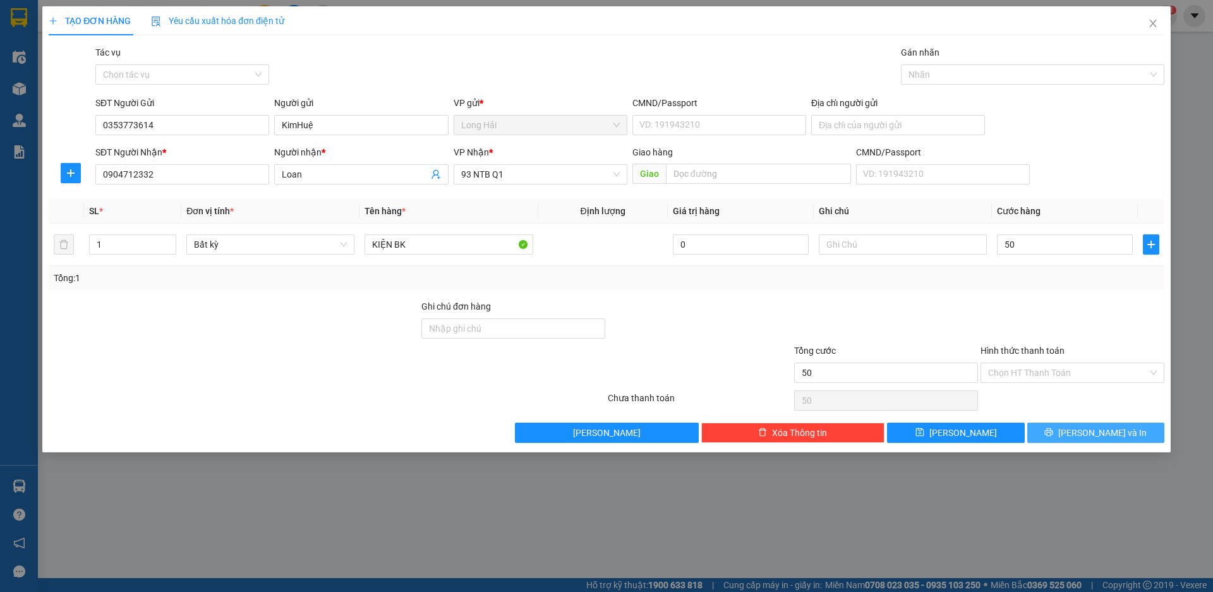
type input "50.000"
click at [1115, 434] on span "[PERSON_NAME] và In" at bounding box center [1102, 433] width 88 height 14
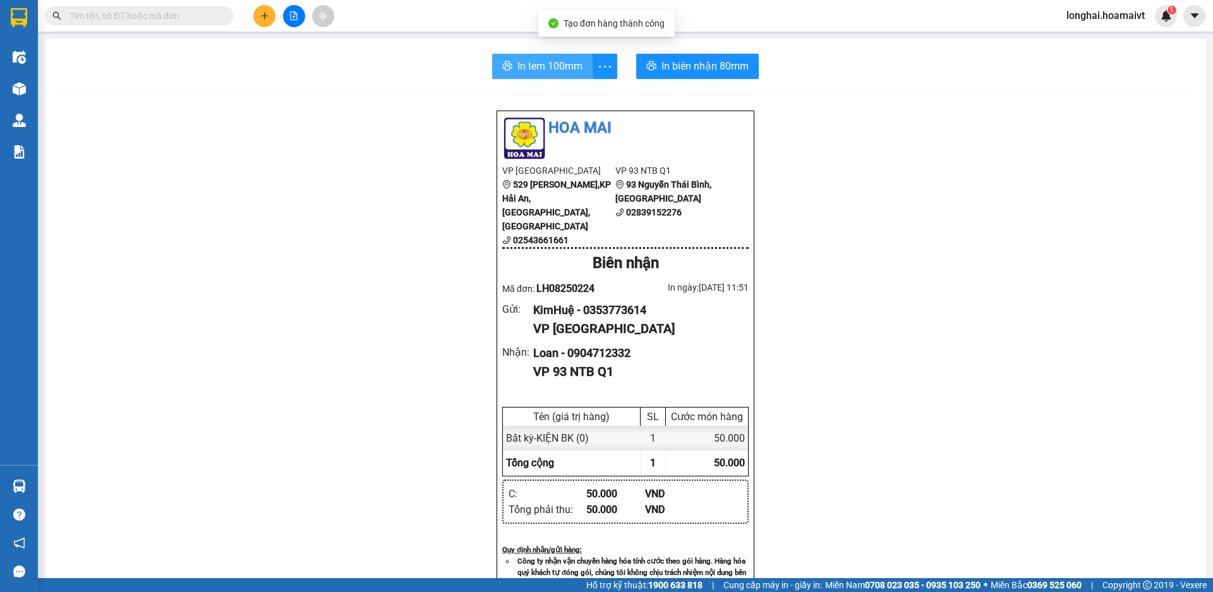
click at [536, 73] on span "In tem 100mm" at bounding box center [549, 66] width 65 height 16
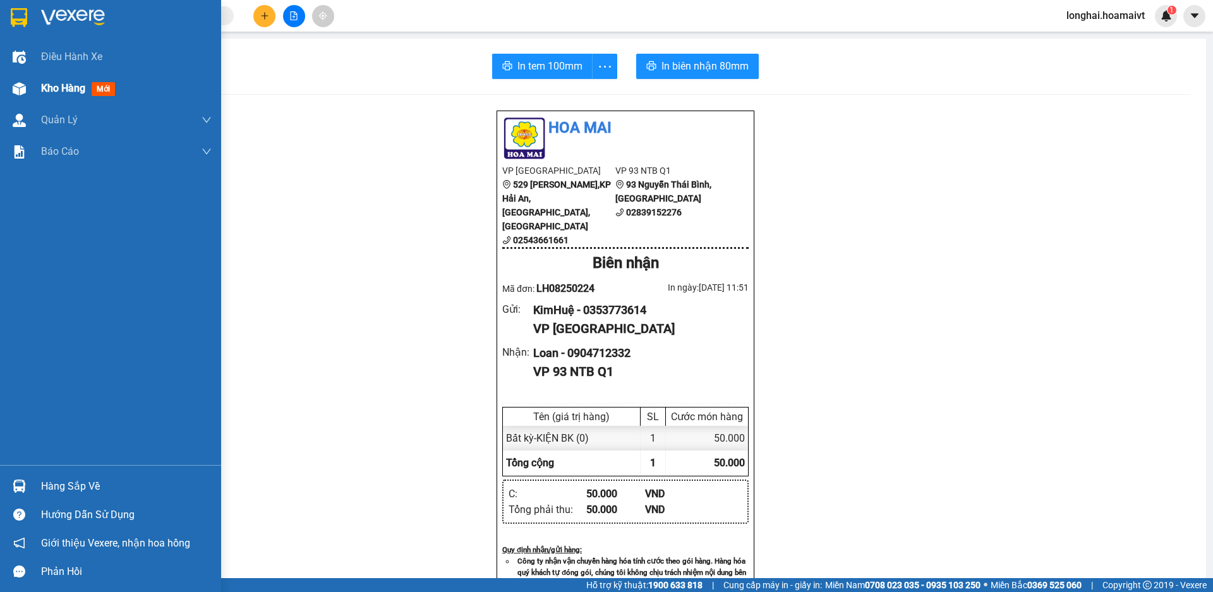
click at [26, 99] on div at bounding box center [19, 89] width 22 height 22
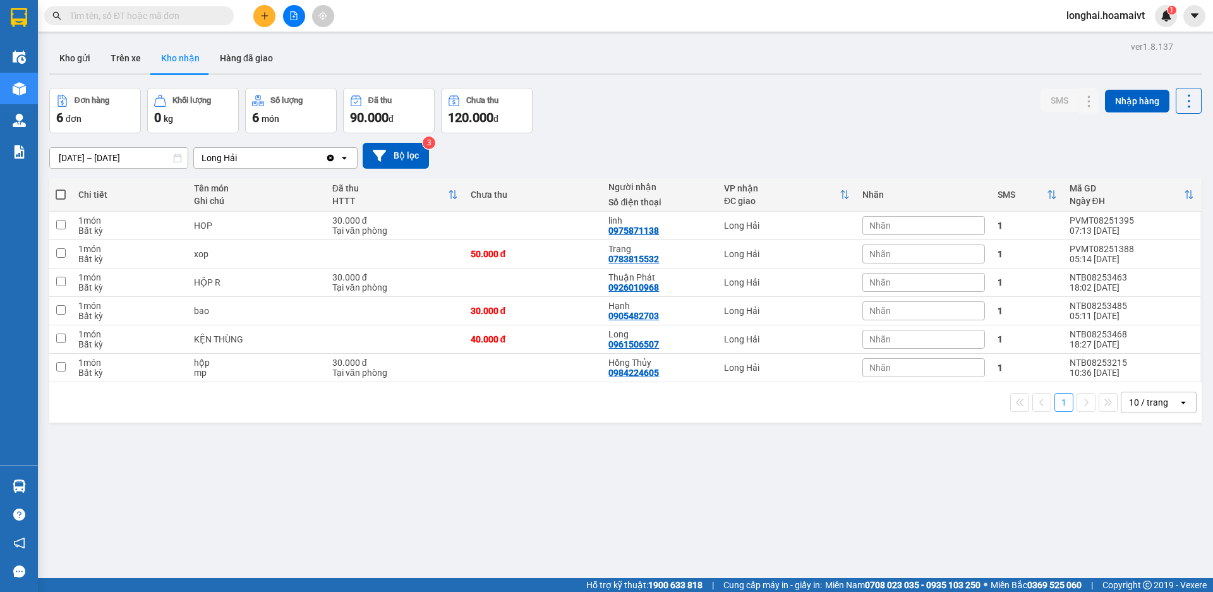
click at [94, 17] on input "text" at bounding box center [143, 16] width 149 height 14
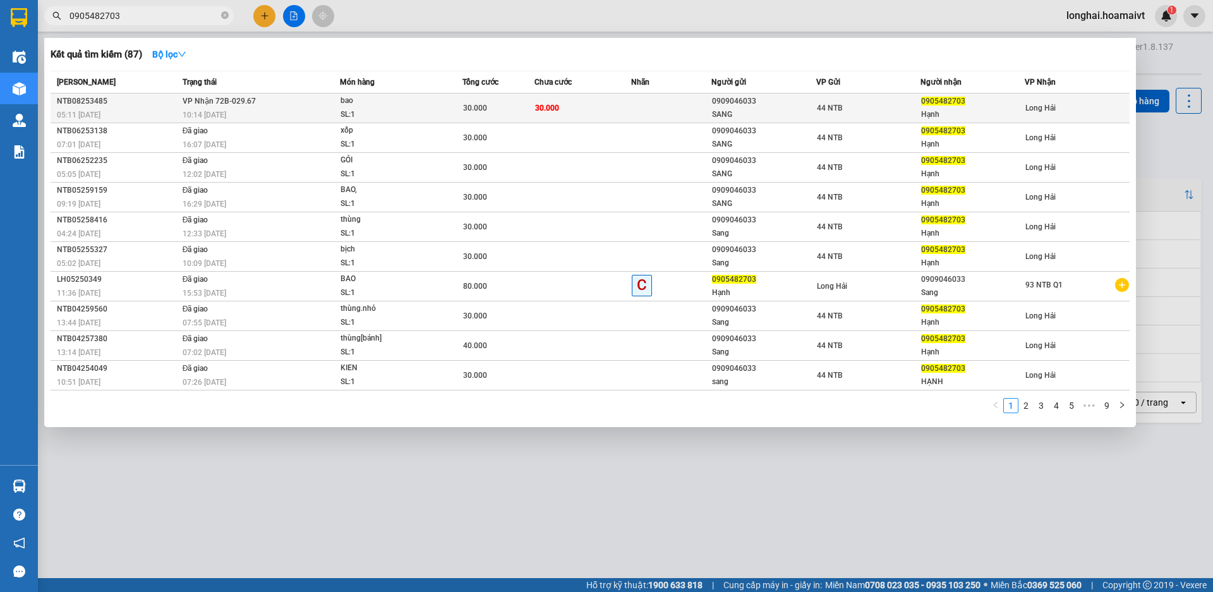
click at [318, 109] on div "10:14 - 12/08" at bounding box center [261, 115] width 157 height 14
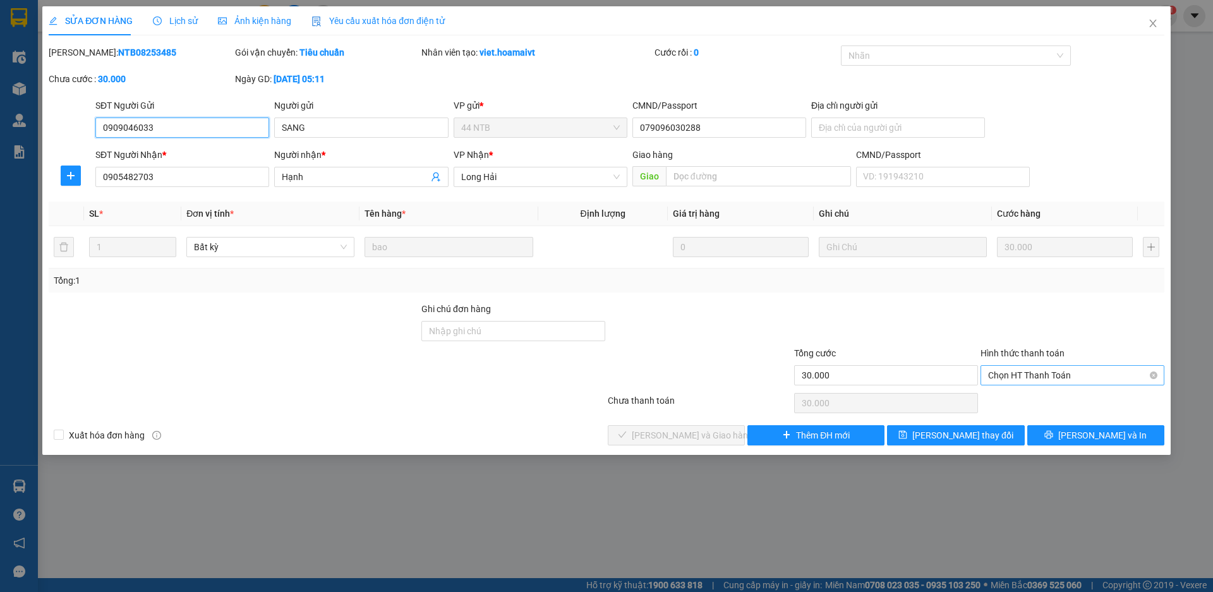
click at [1065, 368] on span "Chọn HT Thanh Toán" at bounding box center [1072, 375] width 169 height 19
click at [1066, 397] on div "Tại văn phòng" at bounding box center [1072, 401] width 169 height 14
click at [711, 428] on span "[PERSON_NAME] và Giao hàng" at bounding box center [692, 435] width 121 height 14
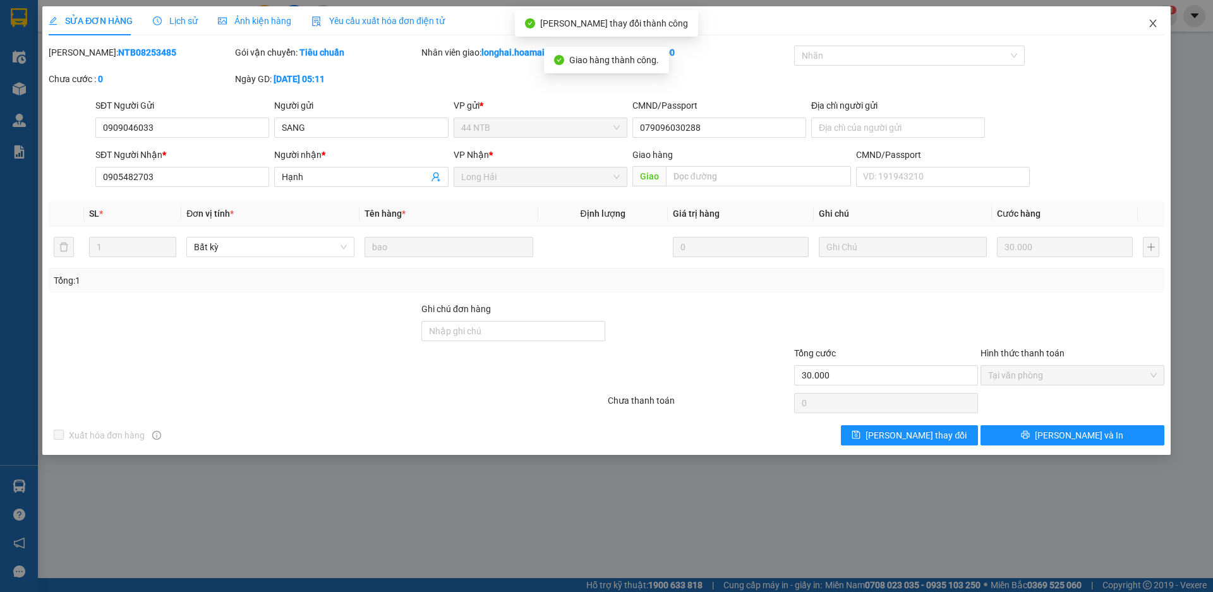
click at [1148, 25] on icon "close" at bounding box center [1153, 23] width 10 height 10
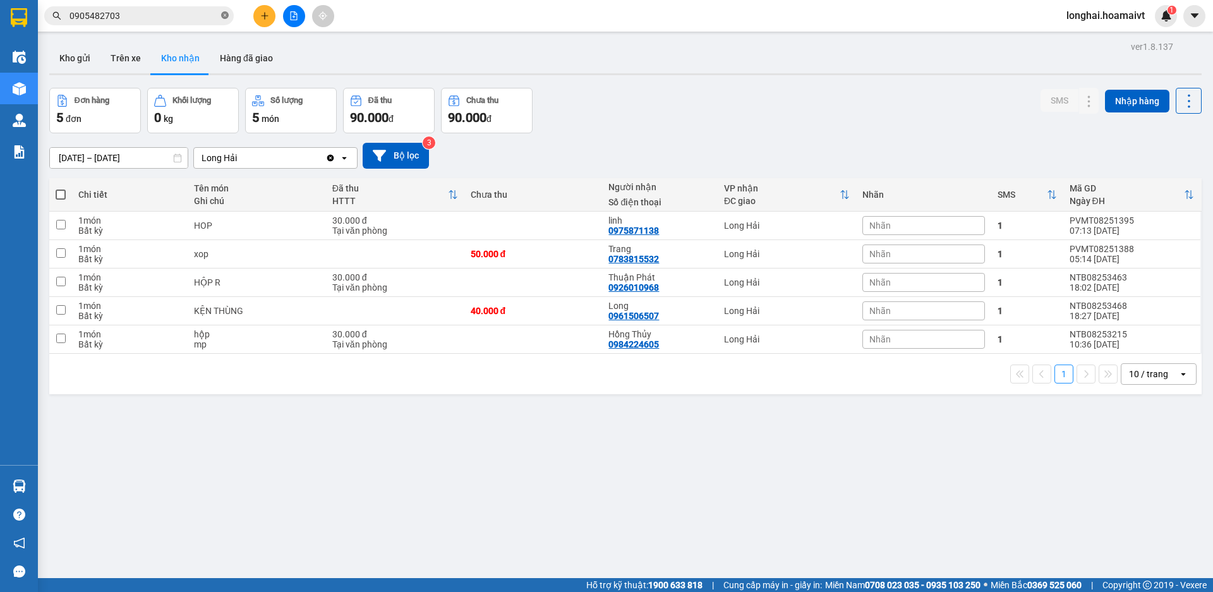
click at [222, 16] on icon "close-circle" at bounding box center [225, 15] width 8 height 8
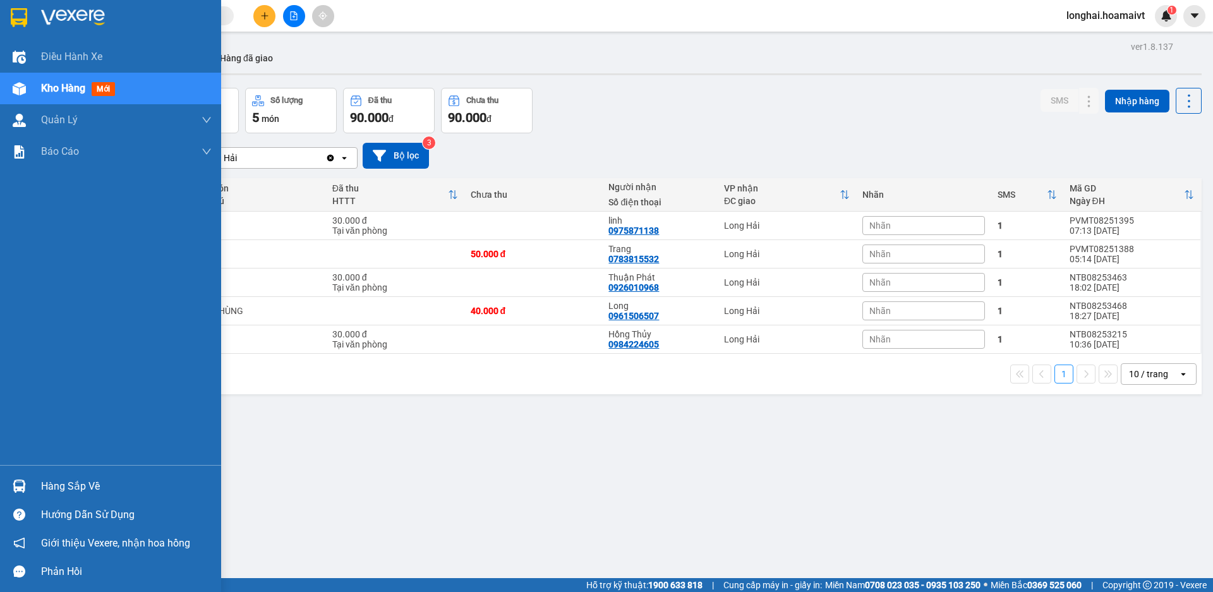
click at [45, 478] on div "Hàng sắp về" at bounding box center [126, 486] width 171 height 19
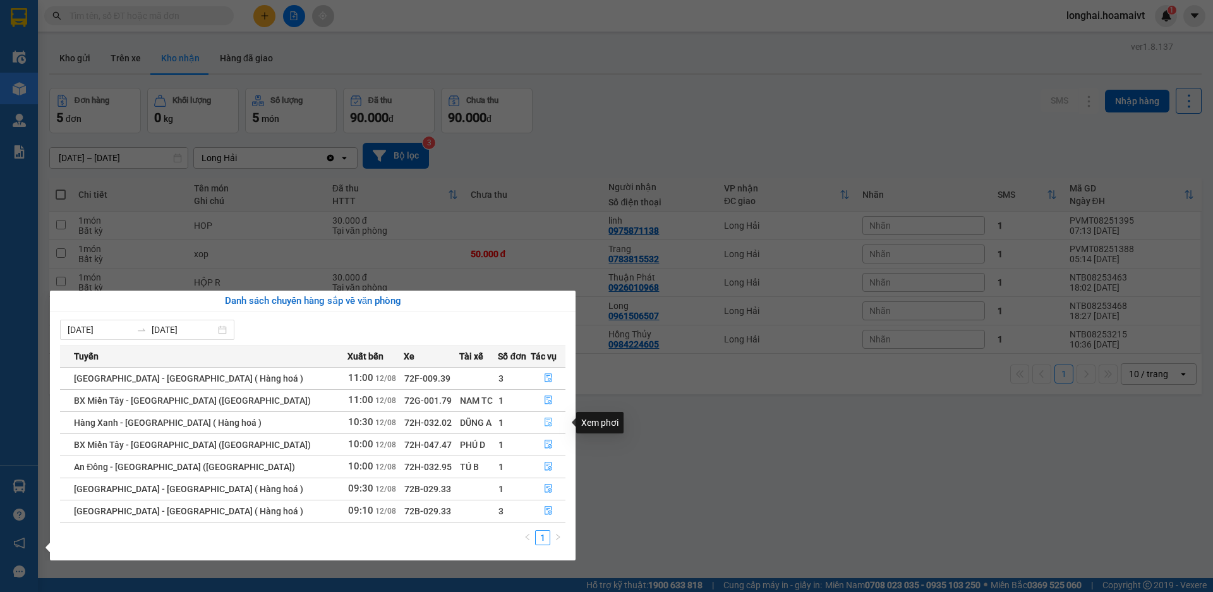
click at [547, 420] on icon "file-done" at bounding box center [548, 422] width 9 height 9
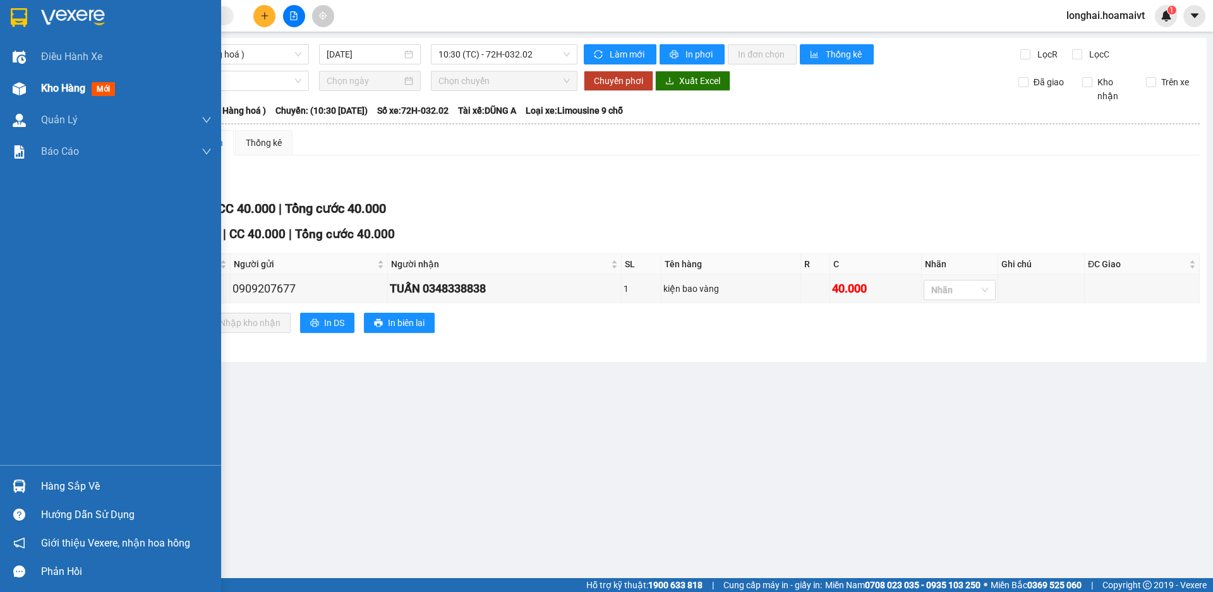
click at [68, 88] on span "Kho hàng" at bounding box center [63, 88] width 44 height 12
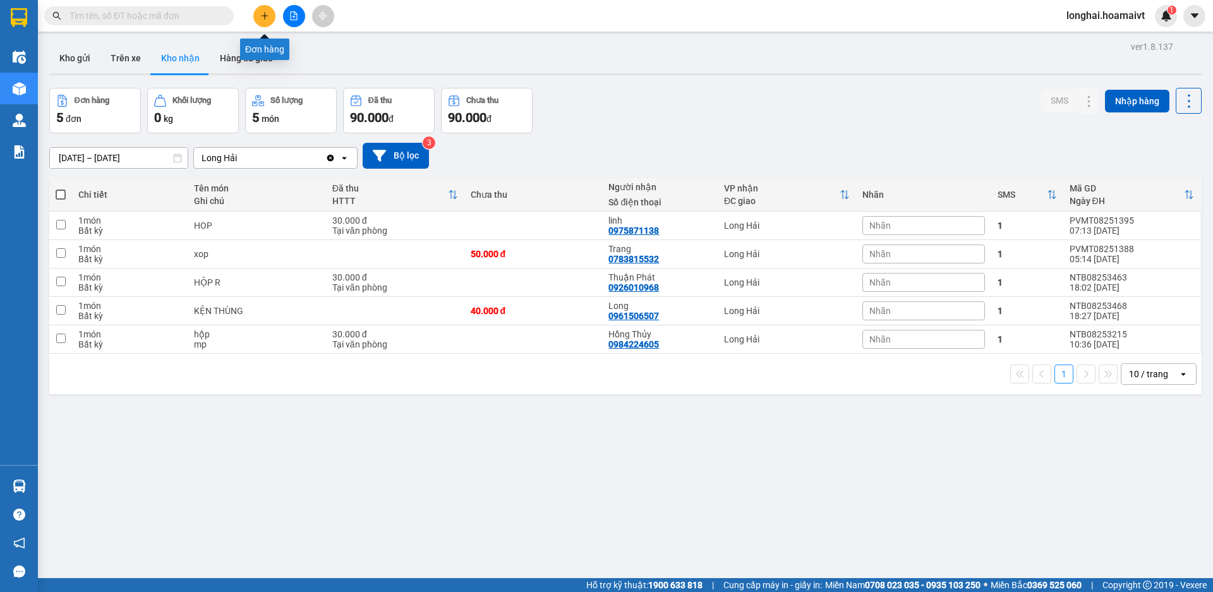
click at [260, 8] on button at bounding box center [264, 16] width 22 height 22
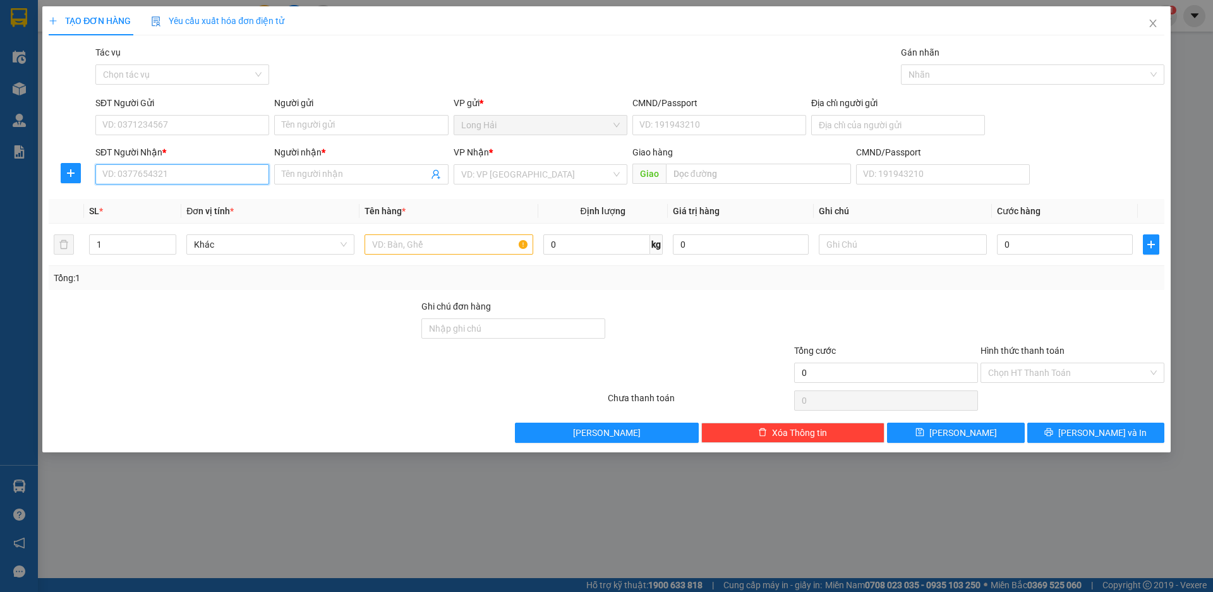
click at [202, 175] on input "SĐT Người Nhận *" at bounding box center [182, 174] width 174 height 20
click at [208, 207] on div "0365224790 - PHUC" at bounding box center [182, 200] width 174 height 20
click at [143, 117] on input "SĐT Người Gửi" at bounding box center [182, 125] width 174 height 20
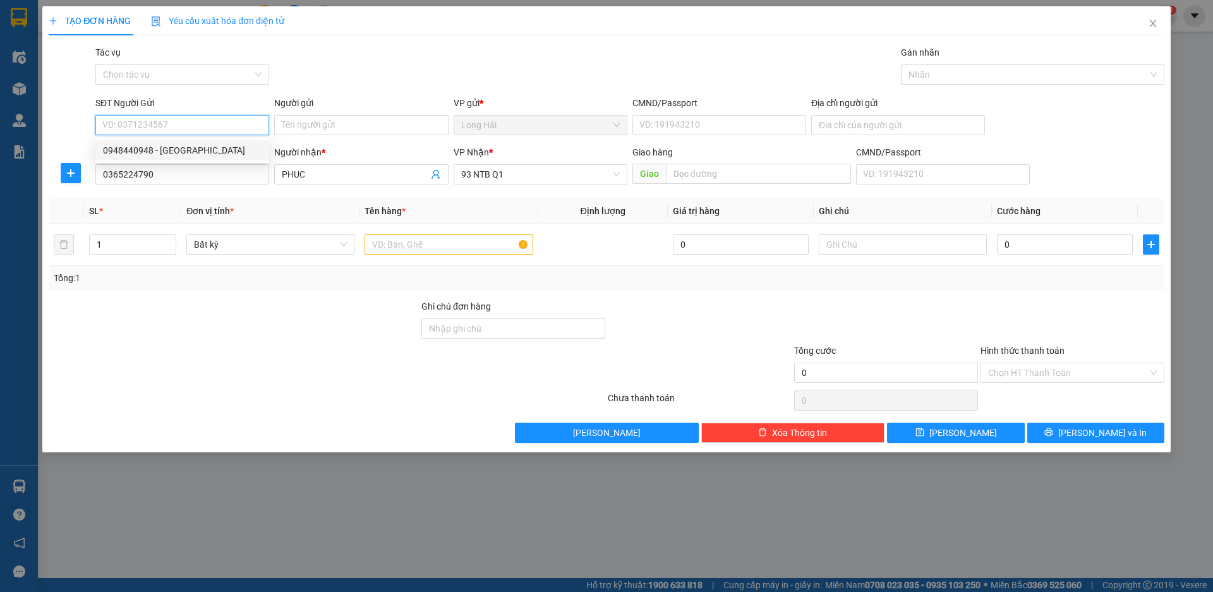
click at [179, 151] on div "0948440948 - Kim Sơn" at bounding box center [182, 150] width 159 height 14
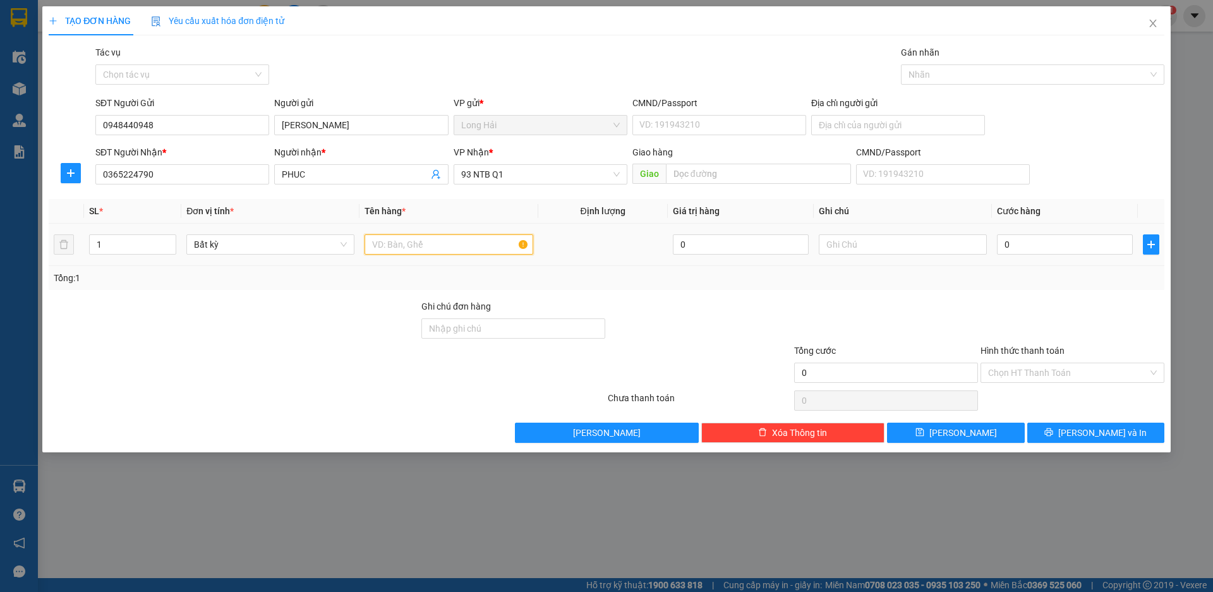
click at [415, 246] on input "text" at bounding box center [449, 244] width 168 height 20
click at [899, 240] on input "text" at bounding box center [903, 244] width 168 height 20
click at [1025, 240] on input "0" at bounding box center [1065, 244] width 136 height 20
click at [1099, 363] on div "Chọn HT Thanh Toán" at bounding box center [1073, 373] width 184 height 20
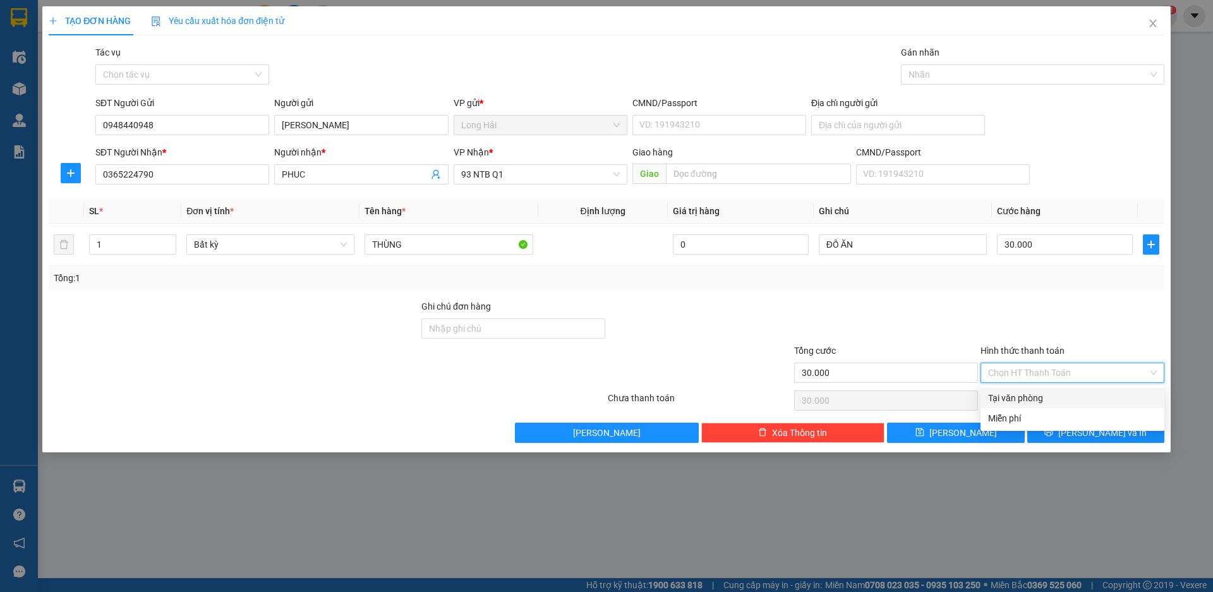
click at [1099, 397] on div "Tại văn phòng" at bounding box center [1072, 398] width 169 height 14
click at [1096, 431] on span "[PERSON_NAME] và In" at bounding box center [1102, 433] width 88 height 14
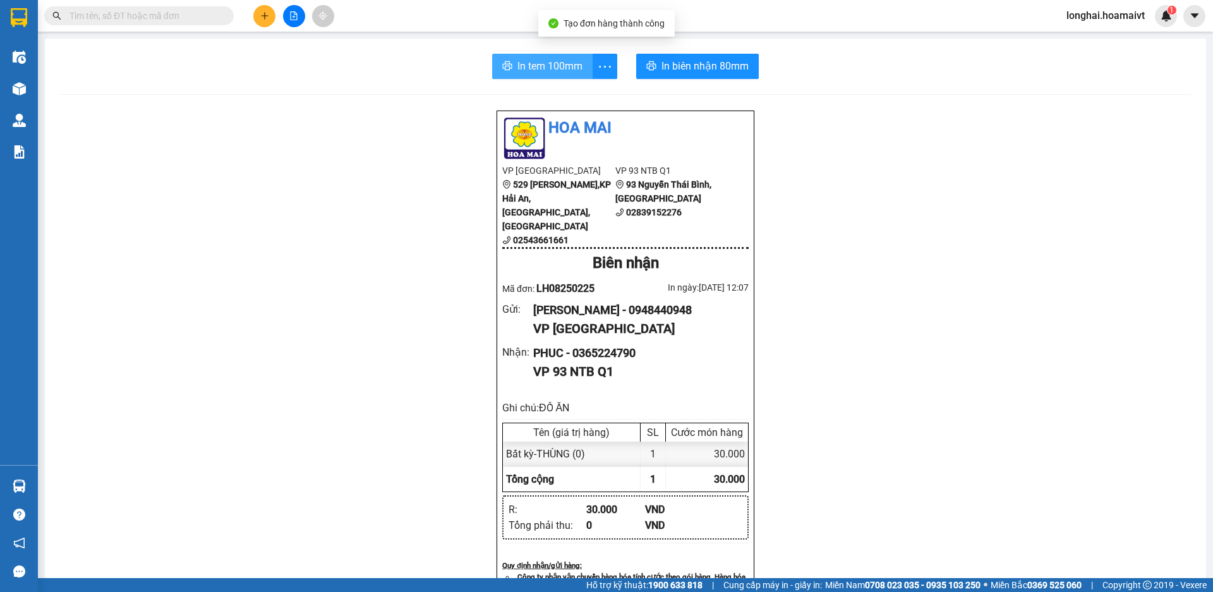
click at [519, 72] on span "In tem 100mm" at bounding box center [549, 66] width 65 height 16
click at [263, 15] on icon "plus" at bounding box center [264, 15] width 9 height 9
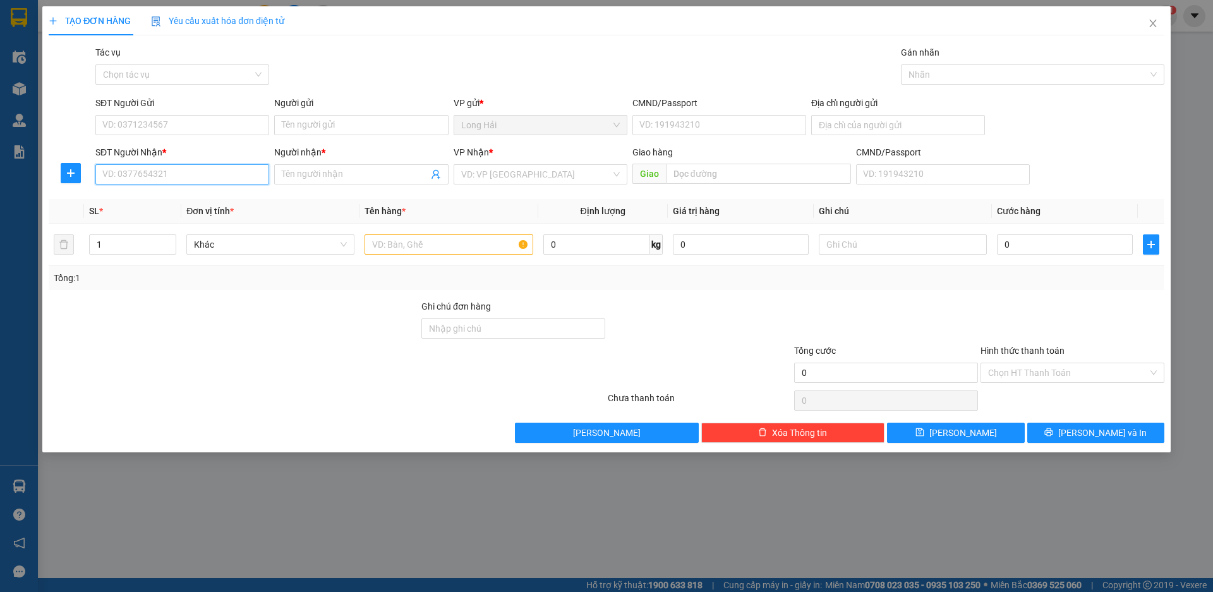
click at [186, 179] on input "SĐT Người Nhận *" at bounding box center [182, 174] width 174 height 20
click at [166, 242] on span "up" at bounding box center [170, 242] width 8 height 8
click at [424, 247] on input "text" at bounding box center [449, 244] width 168 height 20
click at [234, 174] on input "SĐT Người Nhận *" at bounding box center [182, 174] width 174 height 20
click at [190, 200] on div "0377761730 - HUNG" at bounding box center [182, 200] width 159 height 14
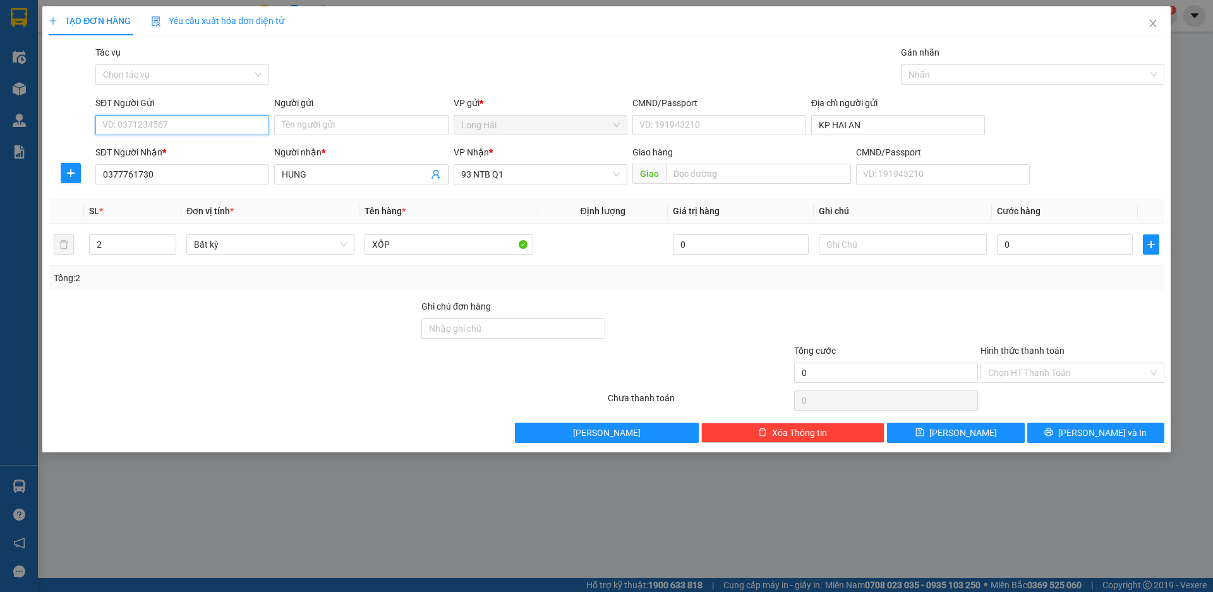
click at [201, 126] on input "SĐT Người Gửi" at bounding box center [182, 125] width 174 height 20
click at [231, 148] on div "0345050737 - TRUNG" at bounding box center [182, 150] width 159 height 14
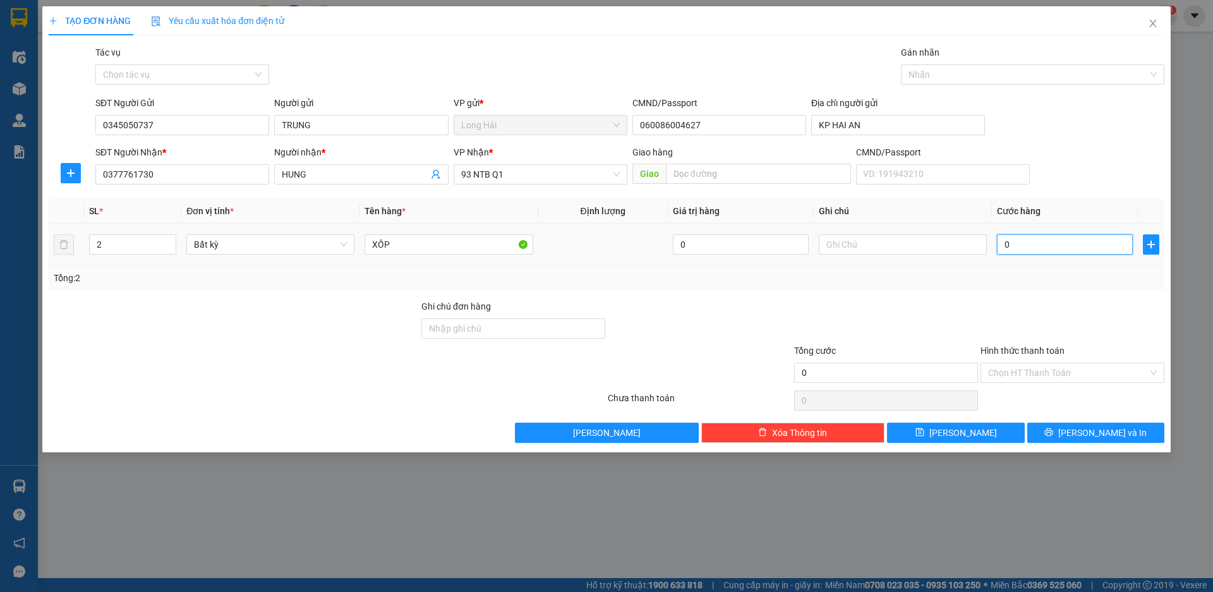
click at [1028, 253] on input "0" at bounding box center [1065, 244] width 136 height 20
click at [1067, 376] on input "Hình thức thanh toán" at bounding box center [1068, 372] width 160 height 19
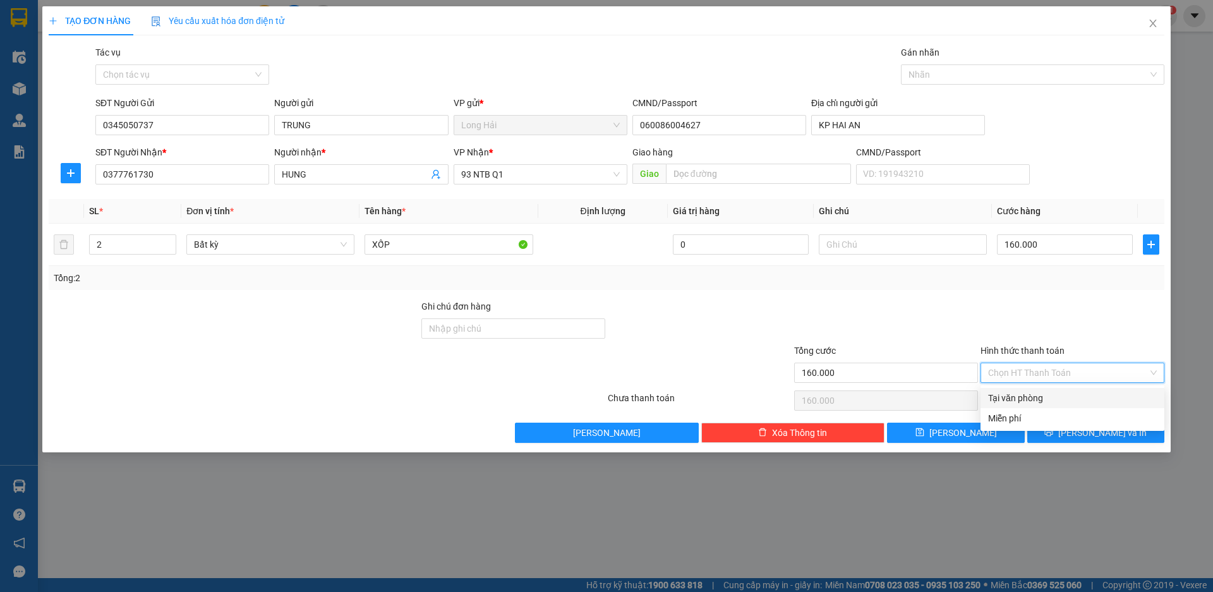
click at [1073, 399] on div "Tại văn phòng" at bounding box center [1072, 398] width 169 height 14
click at [1123, 425] on button "[PERSON_NAME] và In" at bounding box center [1095, 433] width 137 height 20
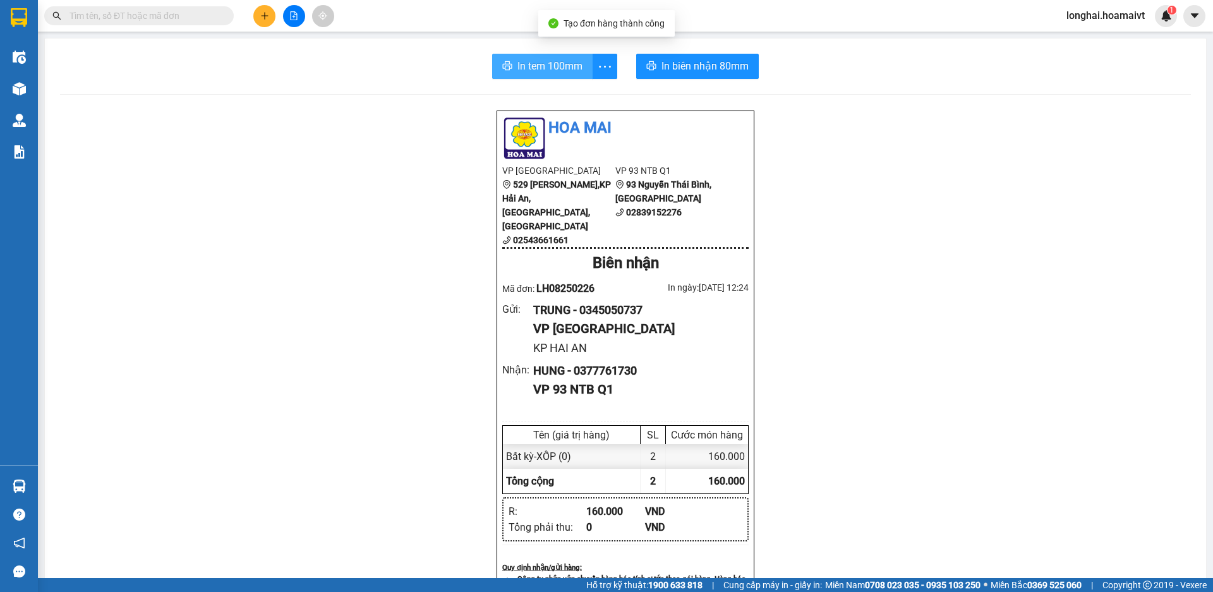
click at [510, 65] on button "In tem 100mm" at bounding box center [542, 66] width 100 height 25
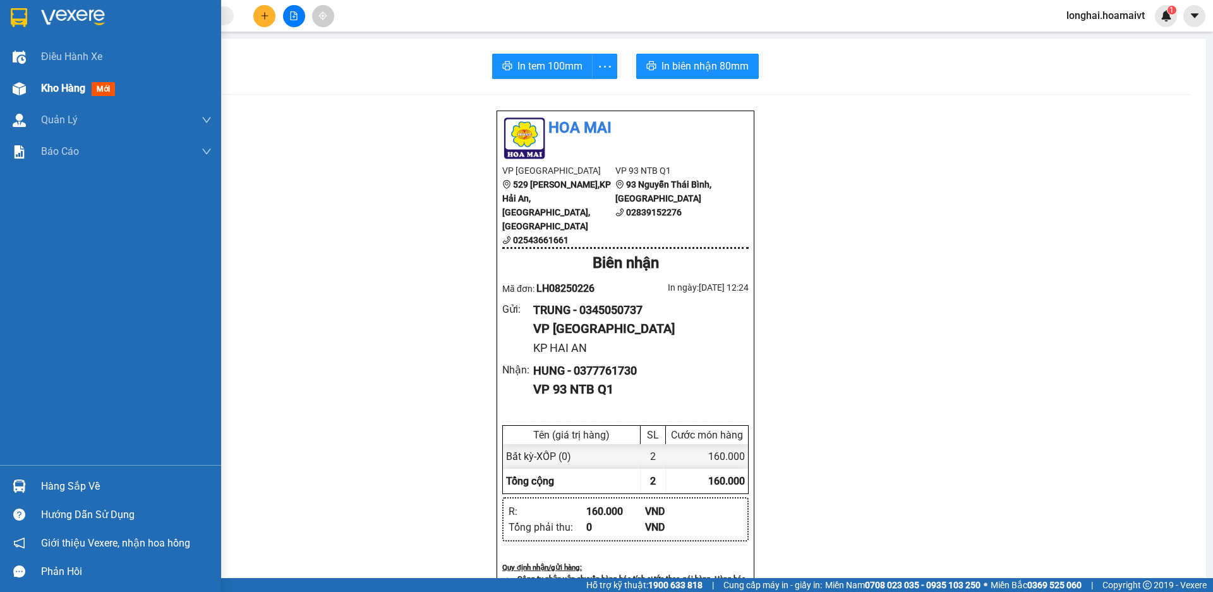
click at [28, 91] on div at bounding box center [19, 89] width 22 height 22
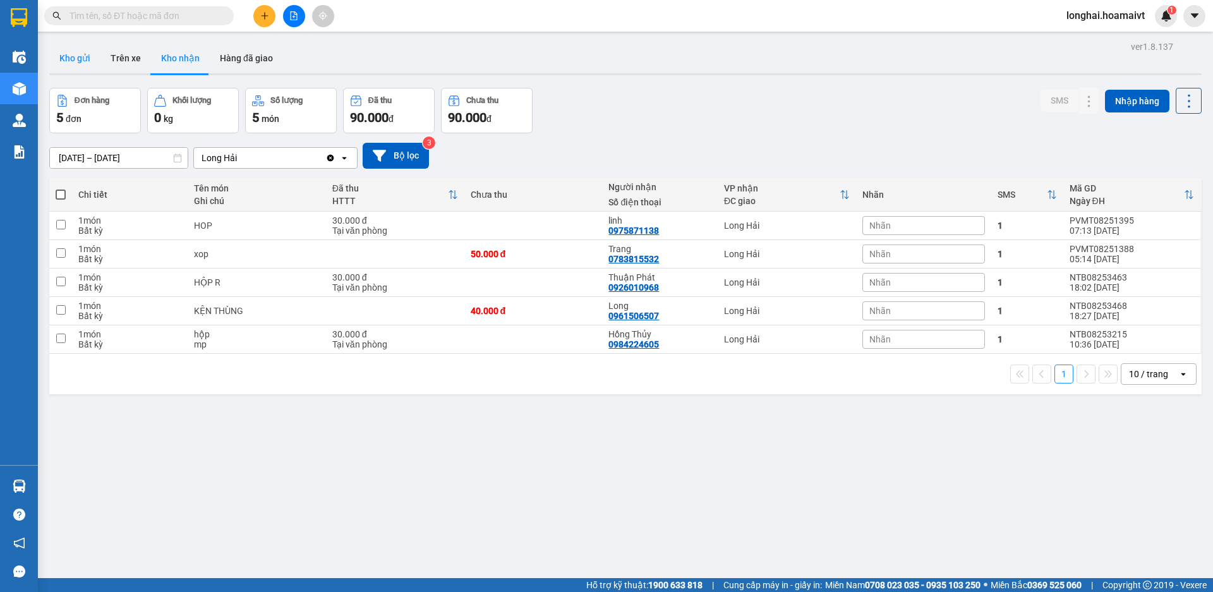
click at [73, 62] on button "Kho gửi" at bounding box center [74, 58] width 51 height 30
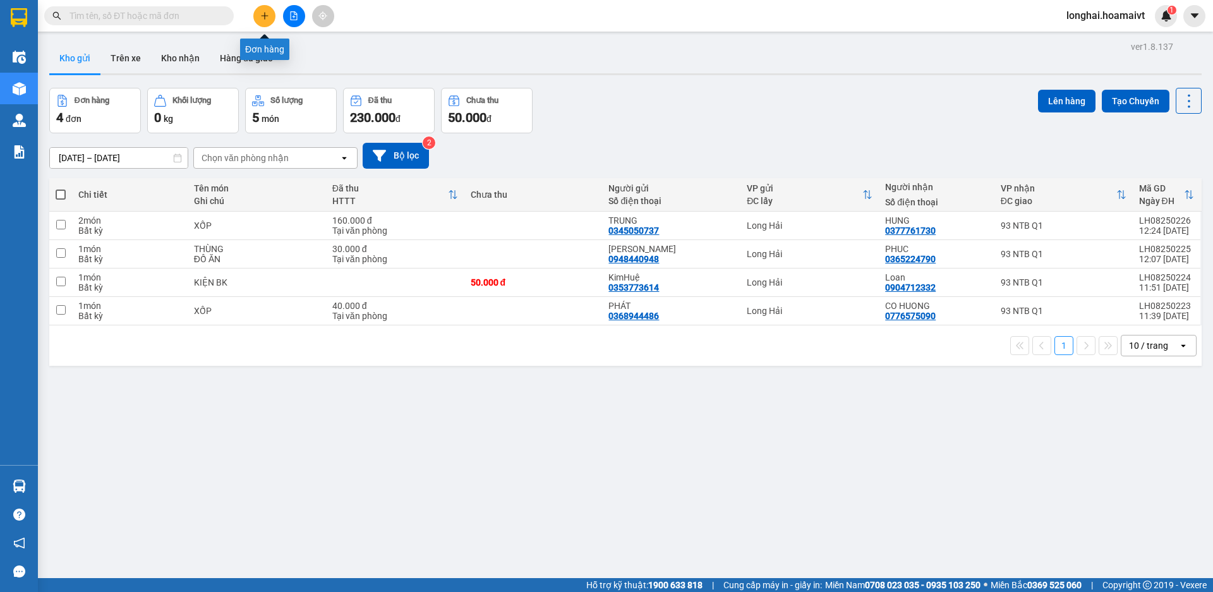
click at [267, 12] on icon "plus" at bounding box center [264, 15] width 9 height 9
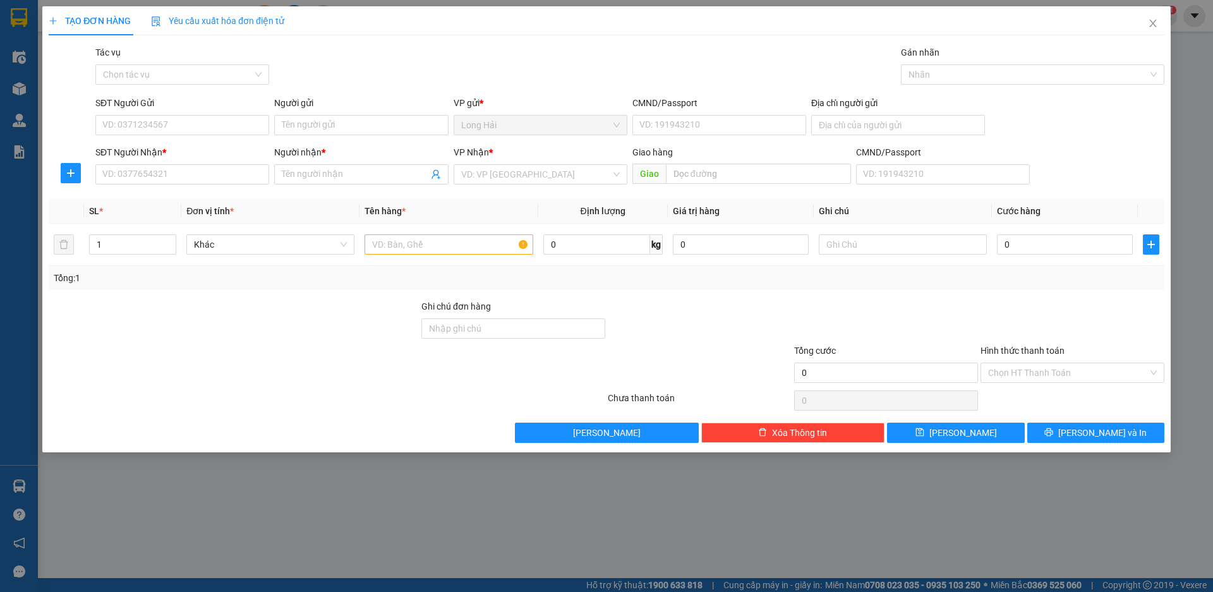
click at [157, 184] on div "SĐT Người Nhận * VD: 0377654321" at bounding box center [182, 167] width 174 height 44
click at [150, 173] on input "SĐT Người Nhận *" at bounding box center [182, 174] width 174 height 20
type input "0908007662"
click at [160, 199] on div "0908007662 - [GEOGRAPHIC_DATA]" at bounding box center [182, 200] width 159 height 14
type input "NGA"
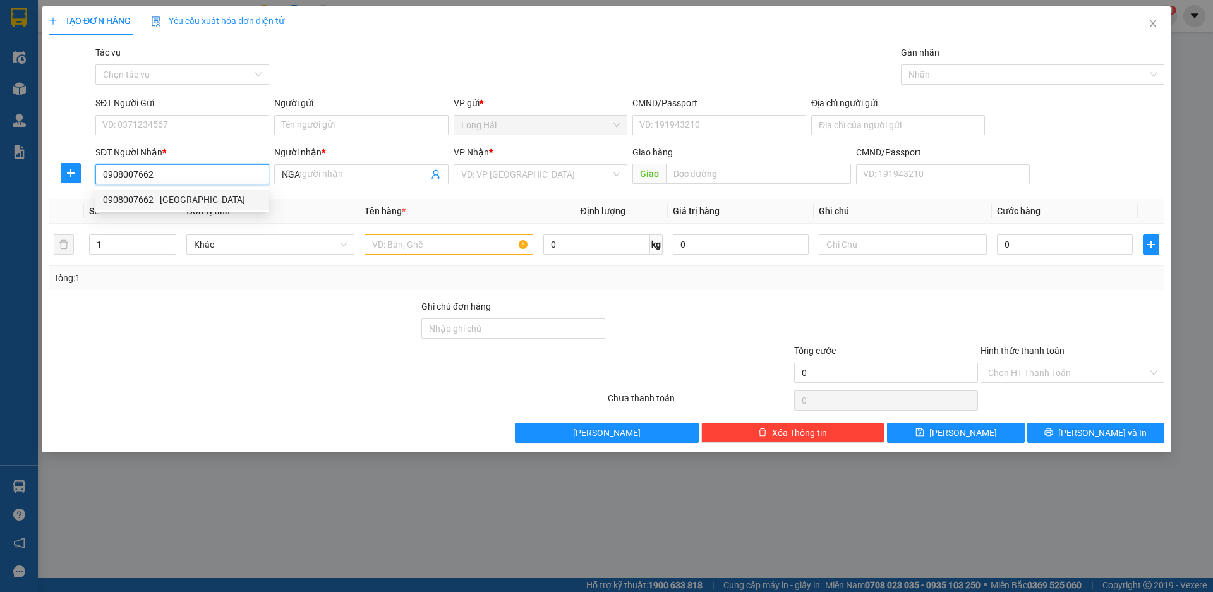
type input "0908007662"
click at [153, 109] on div "SĐT Người Gửi" at bounding box center [182, 103] width 174 height 14
click at [153, 115] on input "SĐT Người Gửi" at bounding box center [182, 125] width 174 height 20
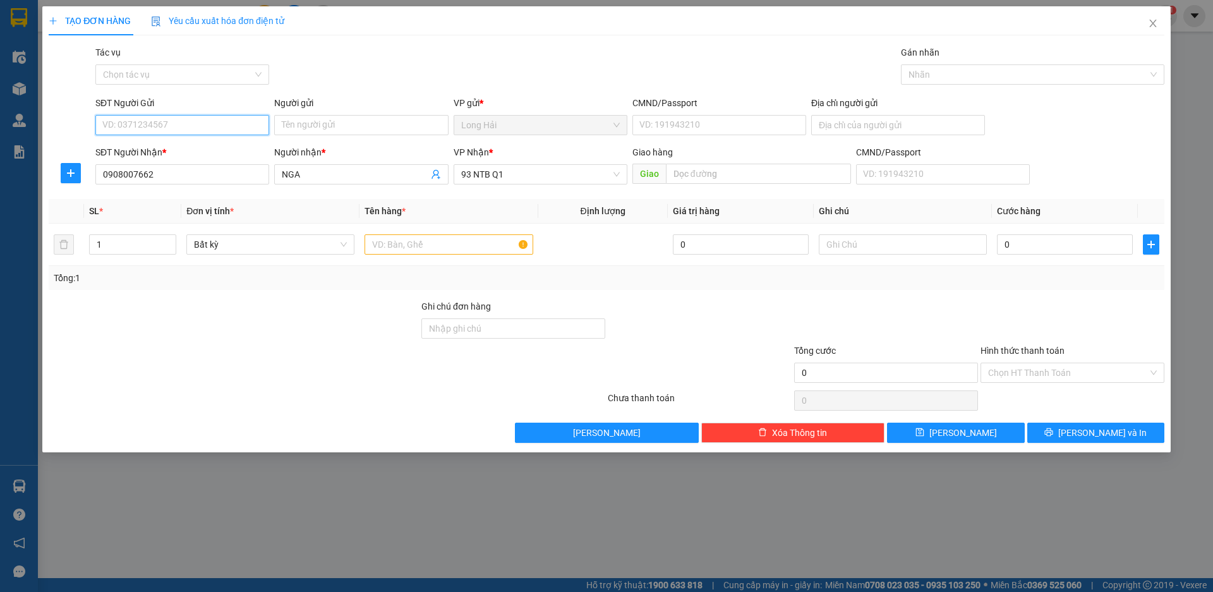
click at [161, 121] on input "SĐT Người Gửi" at bounding box center [182, 125] width 174 height 20
click at [176, 155] on div "0983637272 - OANH" at bounding box center [182, 150] width 159 height 14
type input "0983637272"
type input "OANH"
type input "036182014802"
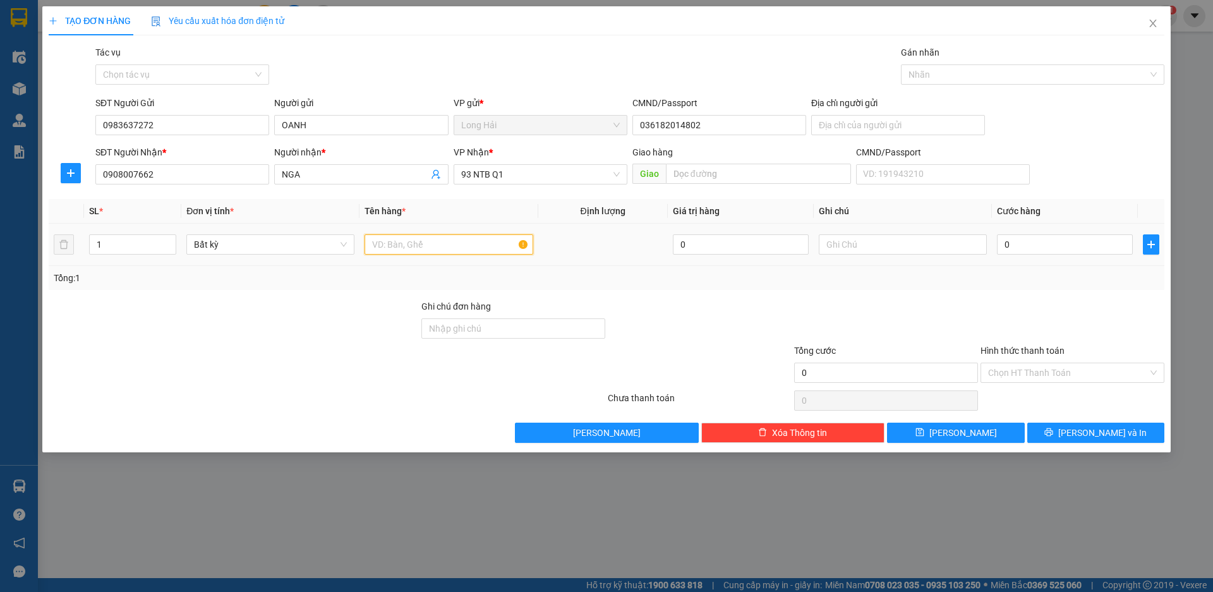
click at [415, 248] on input "text" at bounding box center [449, 244] width 168 height 20
type input "[GEOGRAPHIC_DATA]"
click at [1064, 251] on input "0" at bounding box center [1065, 244] width 136 height 20
type input "8"
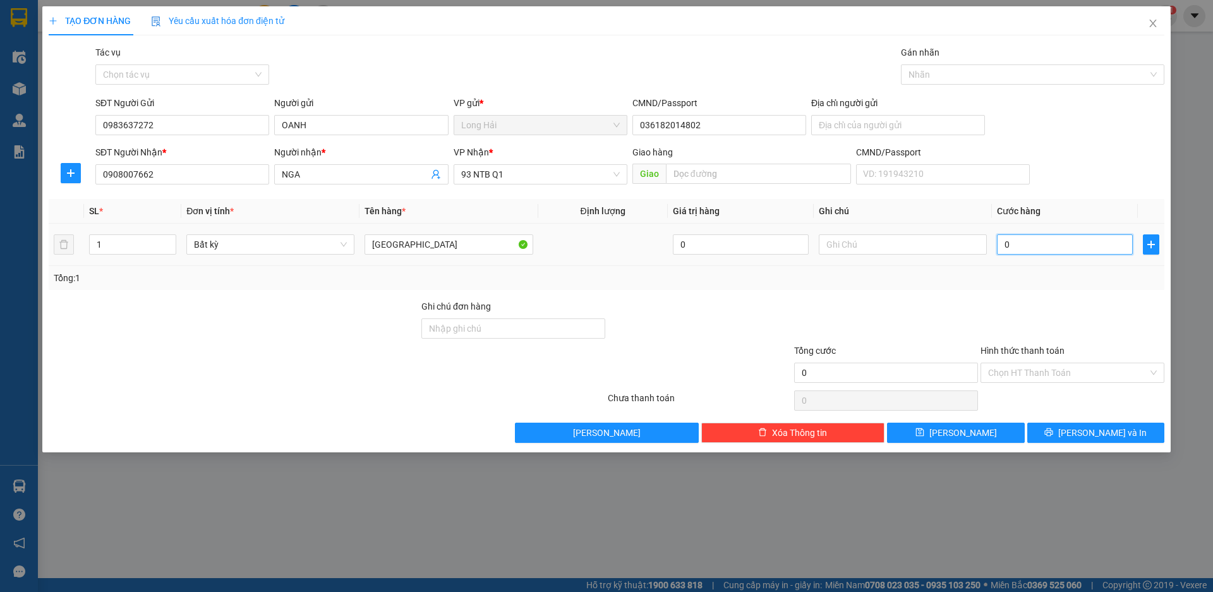
type input "8"
type input "80"
type input "80.000"
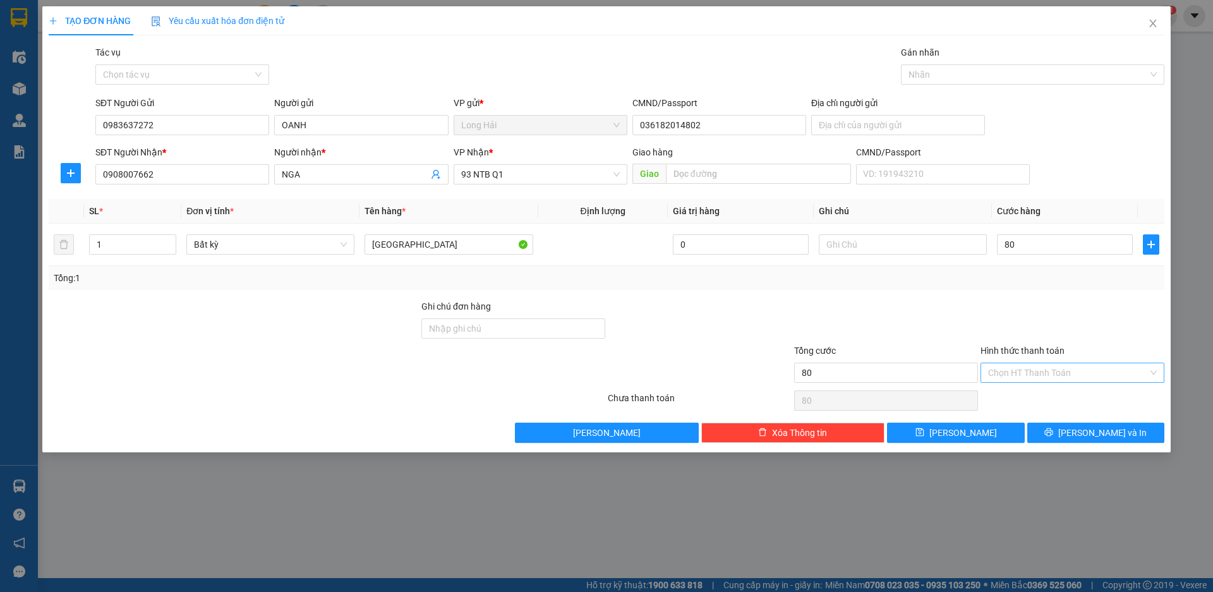
type input "80.000"
click at [1044, 373] on input "Hình thức thanh toán" at bounding box center [1068, 372] width 160 height 19
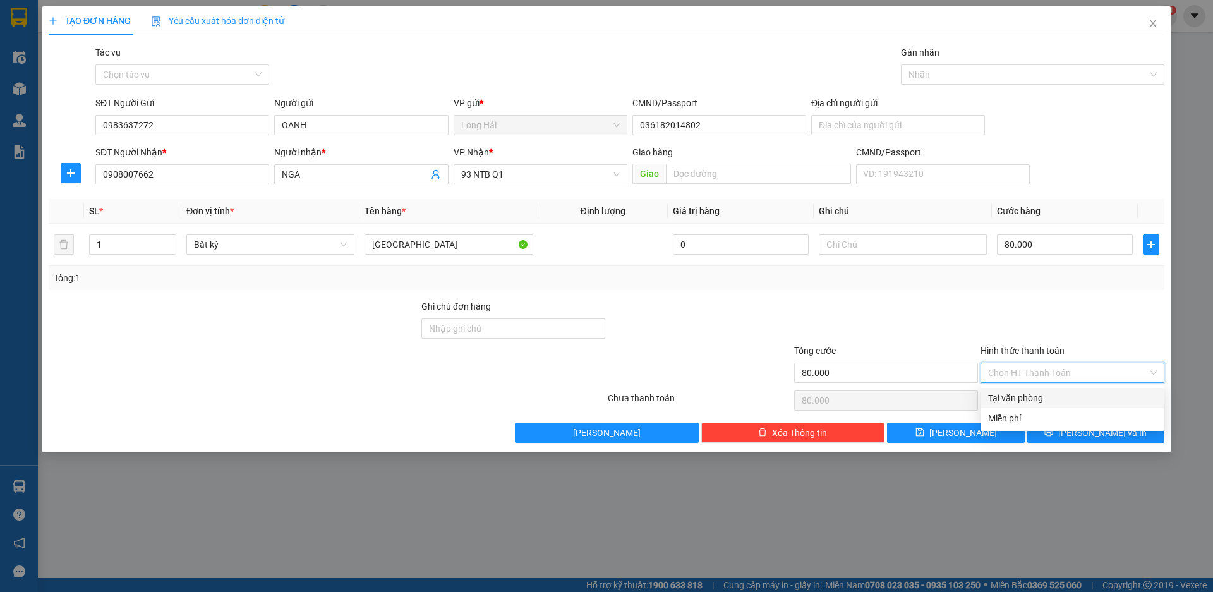
click at [1051, 404] on div "Tại văn phòng" at bounding box center [1072, 398] width 169 height 14
type input "0"
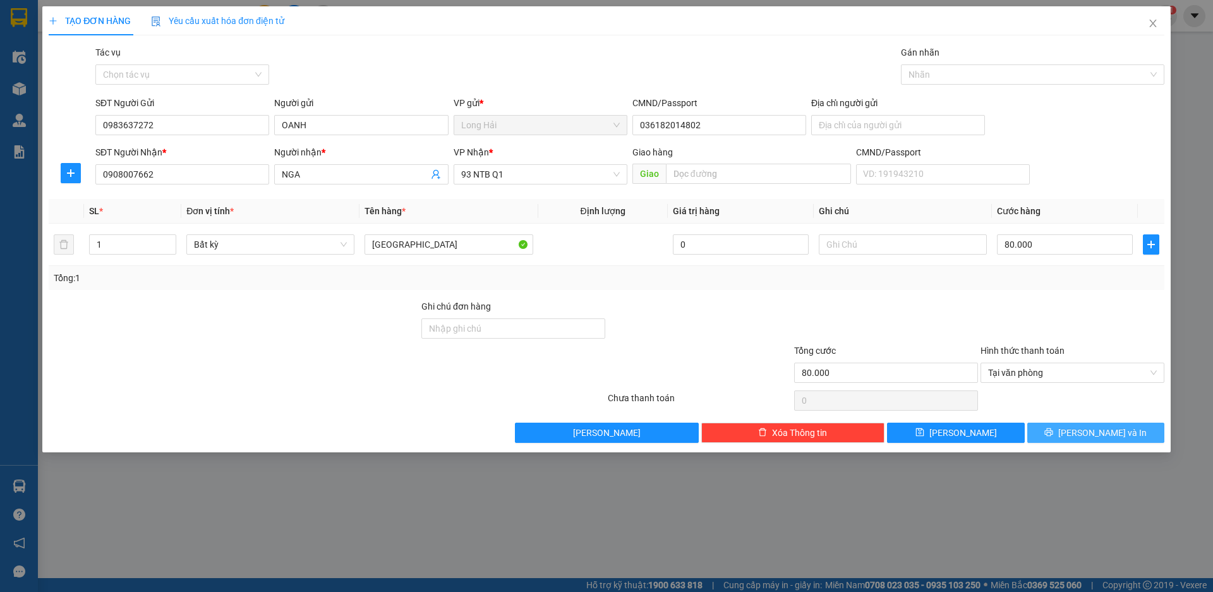
click at [1106, 430] on span "[PERSON_NAME] và In" at bounding box center [1102, 433] width 88 height 14
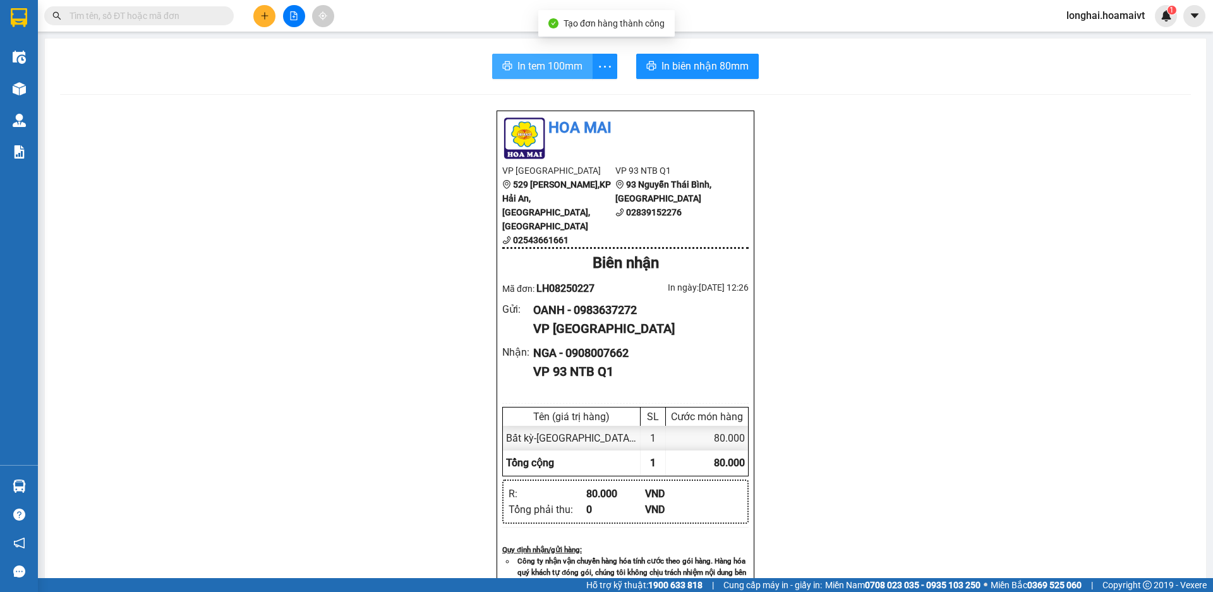
click at [517, 71] on span "In tem 100mm" at bounding box center [549, 66] width 65 height 16
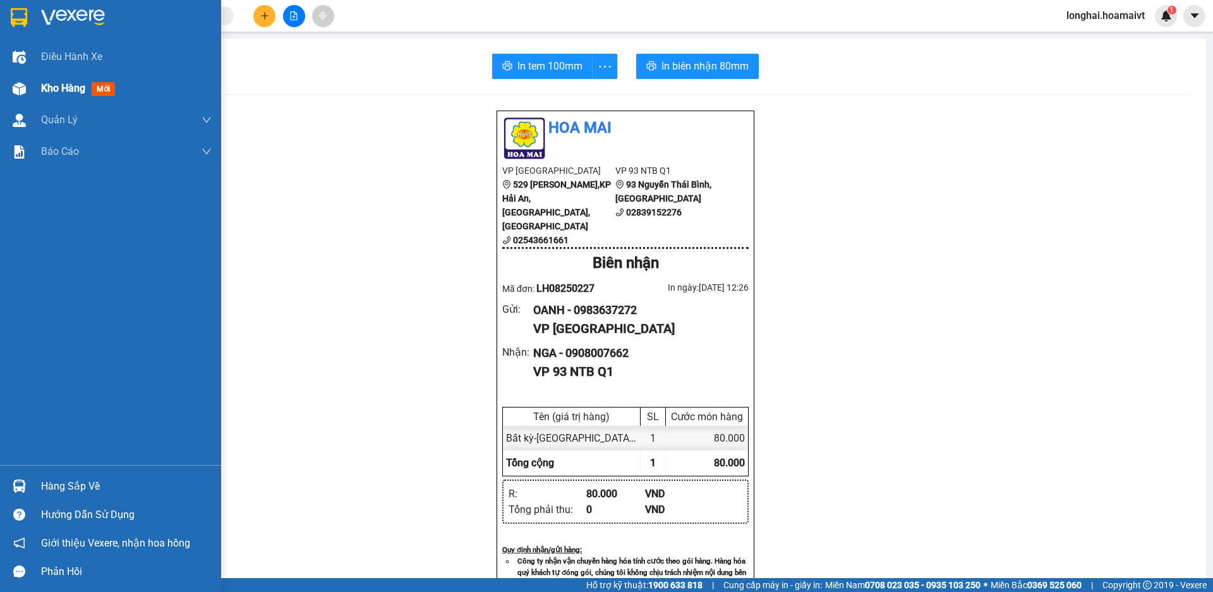
click at [28, 88] on div at bounding box center [19, 89] width 22 height 22
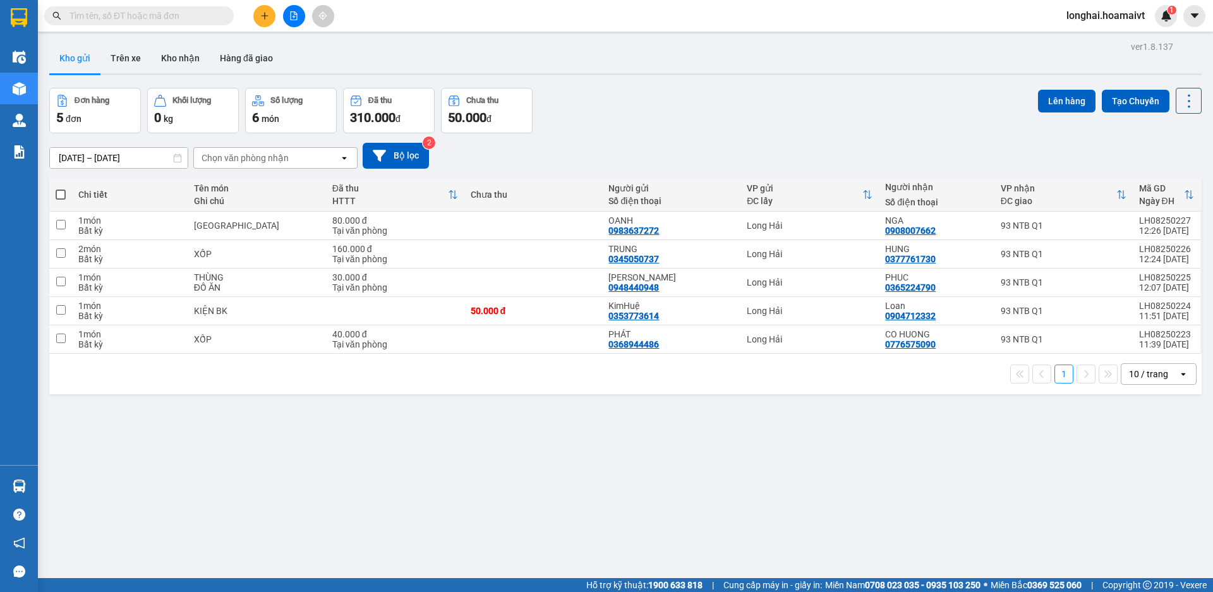
click at [64, 191] on span at bounding box center [61, 195] width 10 height 10
click at [61, 188] on input "checkbox" at bounding box center [61, 188] width 0 height 0
checkbox input "true"
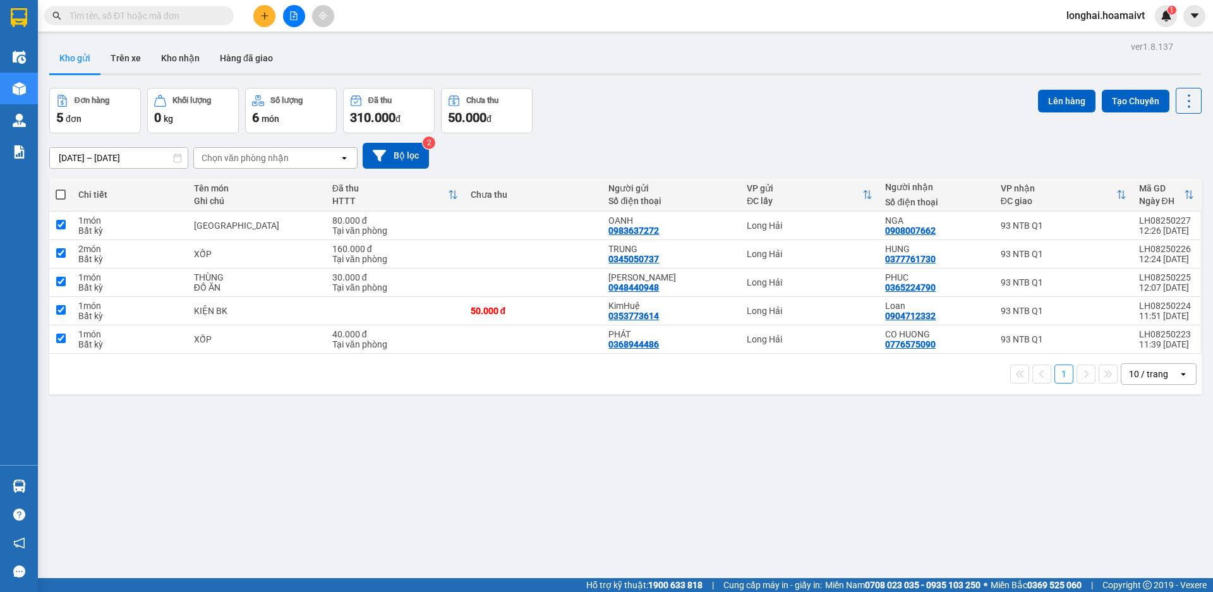
checkbox input "true"
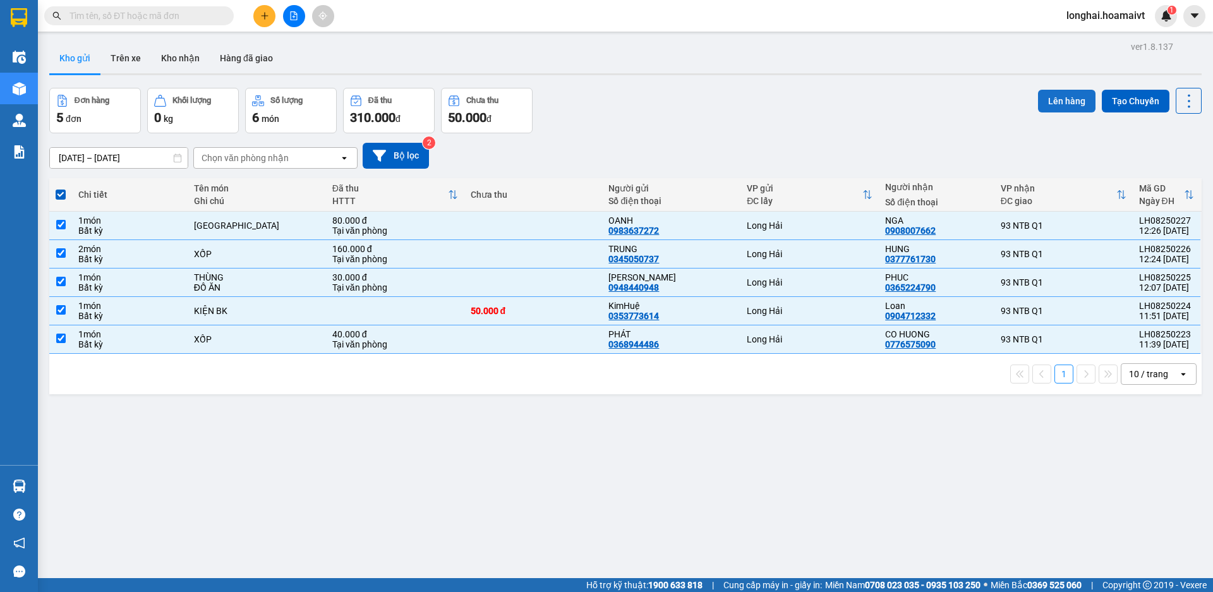
click at [1038, 100] on button "Lên hàng" at bounding box center [1066, 101] width 57 height 23
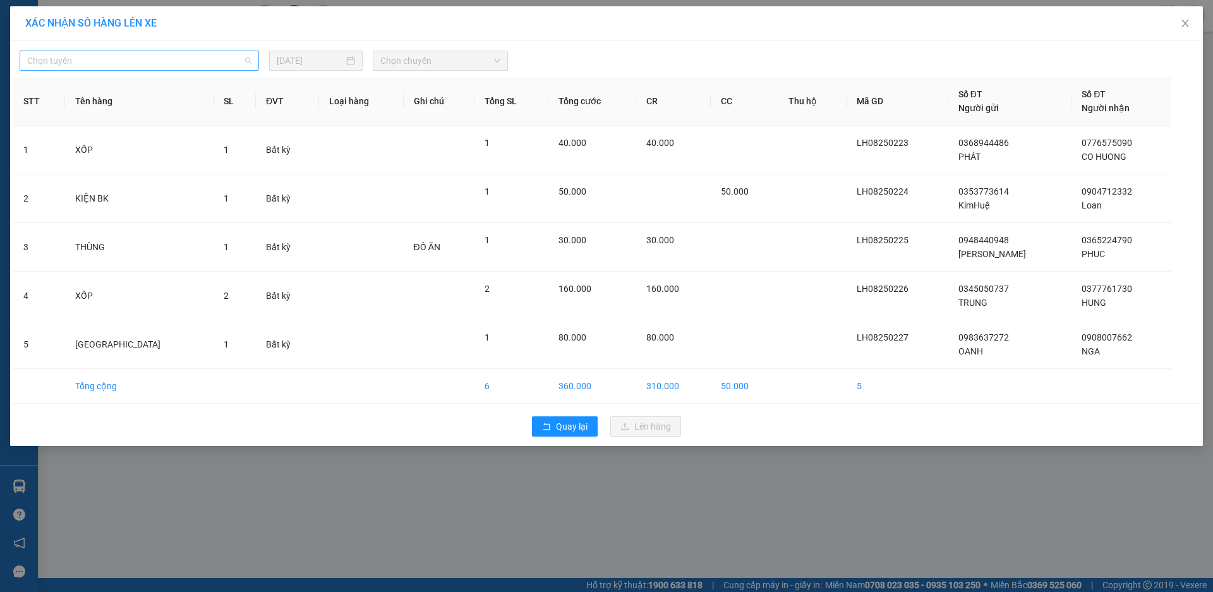
click at [179, 64] on span "Chọn tuyến" at bounding box center [139, 60] width 224 height 19
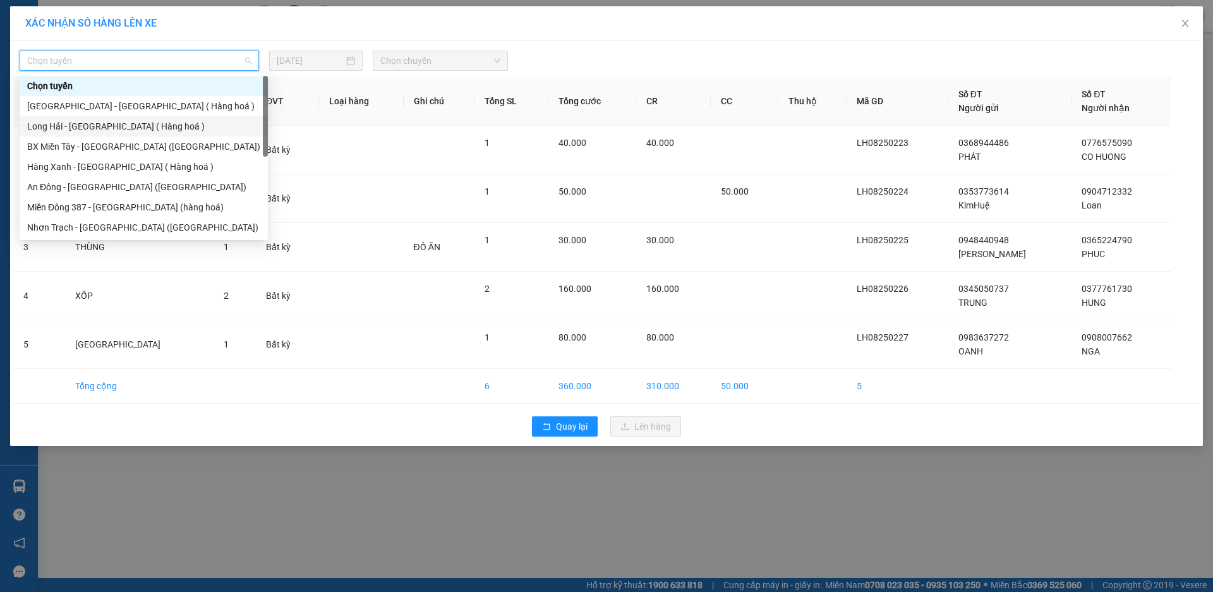
click at [169, 129] on div "Long Hải - [GEOGRAPHIC_DATA] ( Hàng hoá )" at bounding box center [143, 126] width 233 height 14
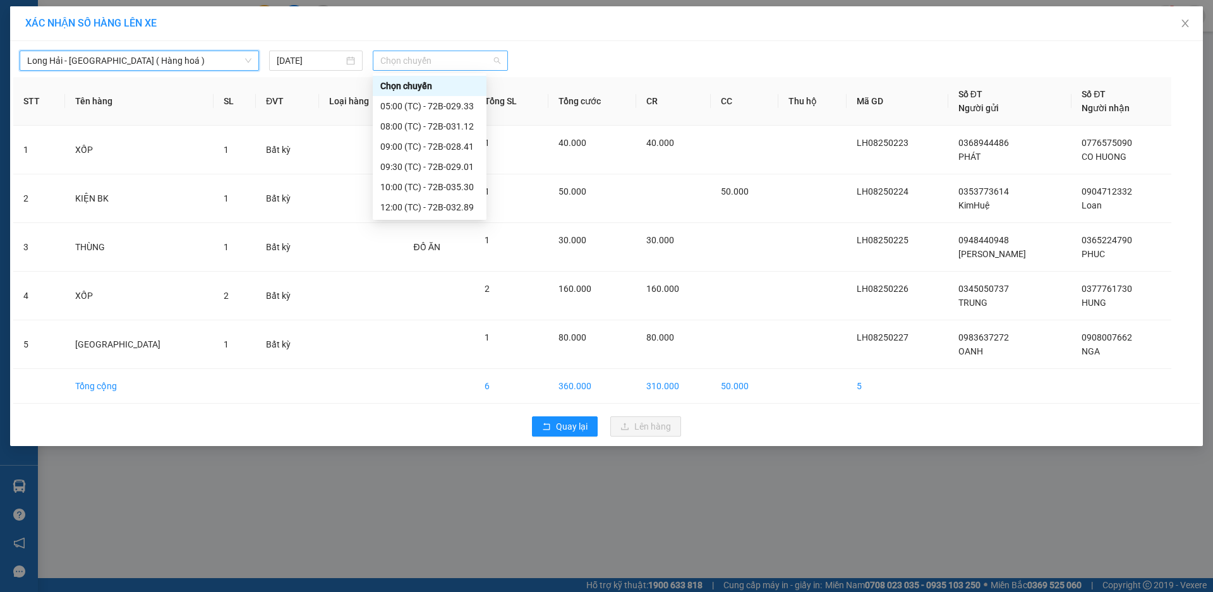
click at [399, 54] on span "Chọn chuyến" at bounding box center [440, 60] width 120 height 19
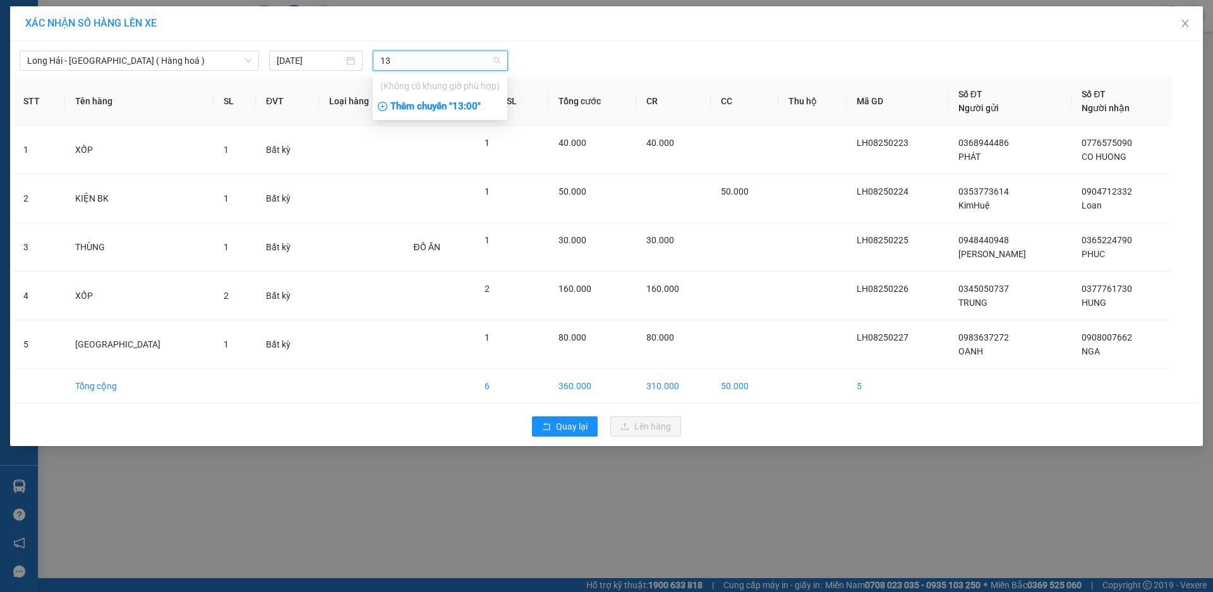
type input "13"
click at [437, 104] on div "Thêm chuyến " 13:00 "" at bounding box center [440, 106] width 135 height 21
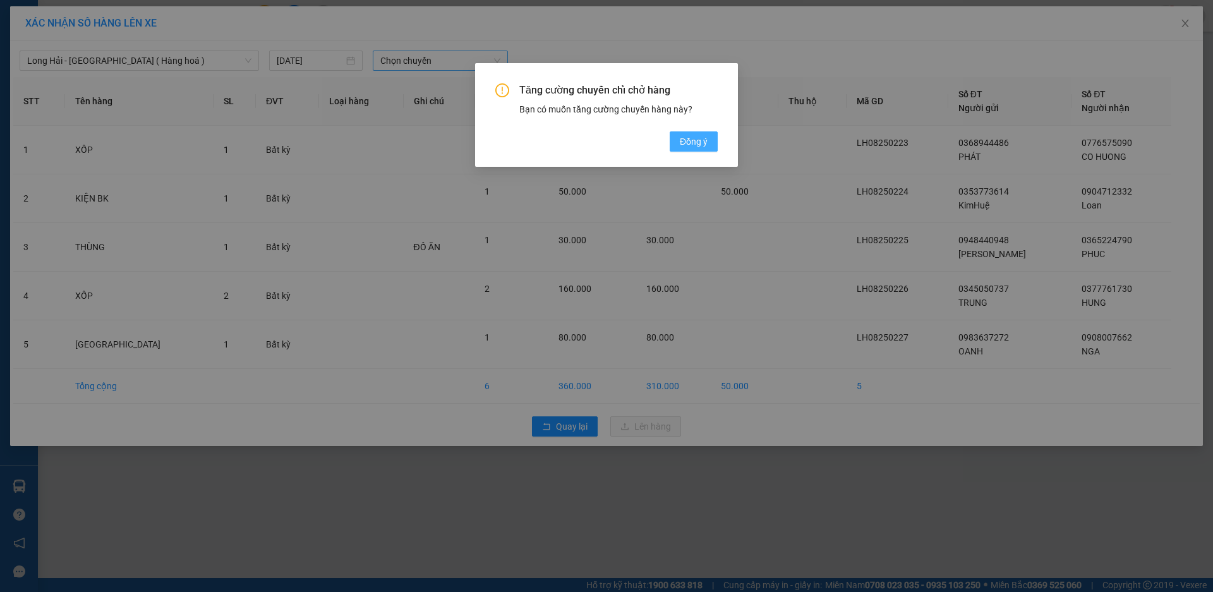
drag, startPoint x: 671, startPoint y: 133, endPoint x: 698, endPoint y: 147, distance: 29.7
click at [674, 136] on button "Đồng ý" at bounding box center [694, 141] width 48 height 20
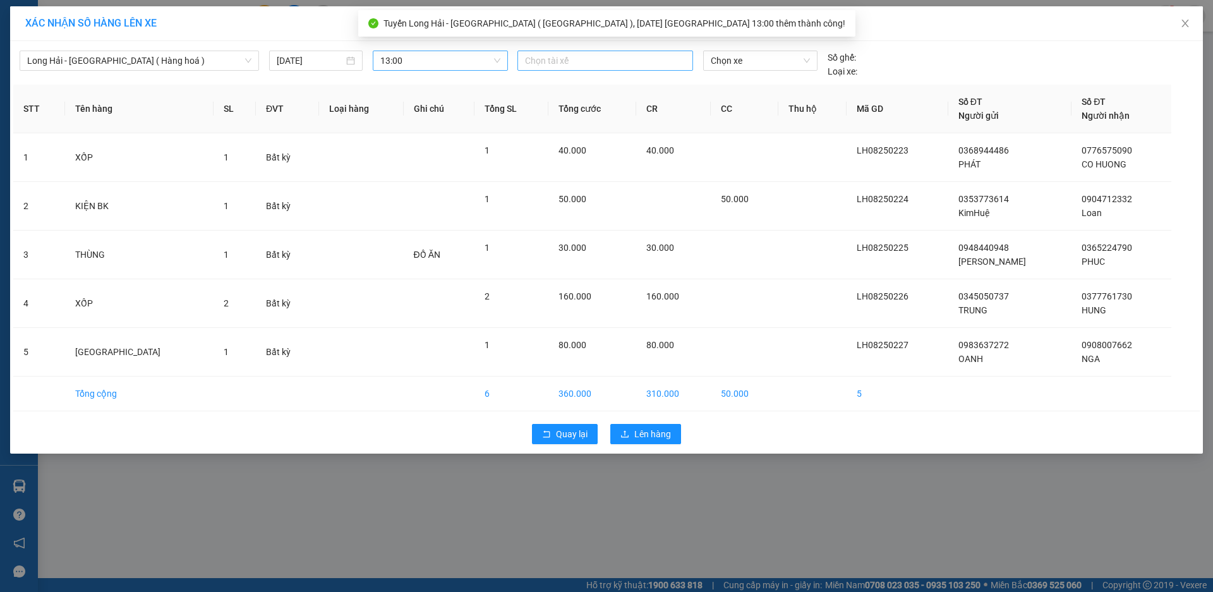
click at [593, 66] on div at bounding box center [605, 60] width 169 height 15
type input "Ư"
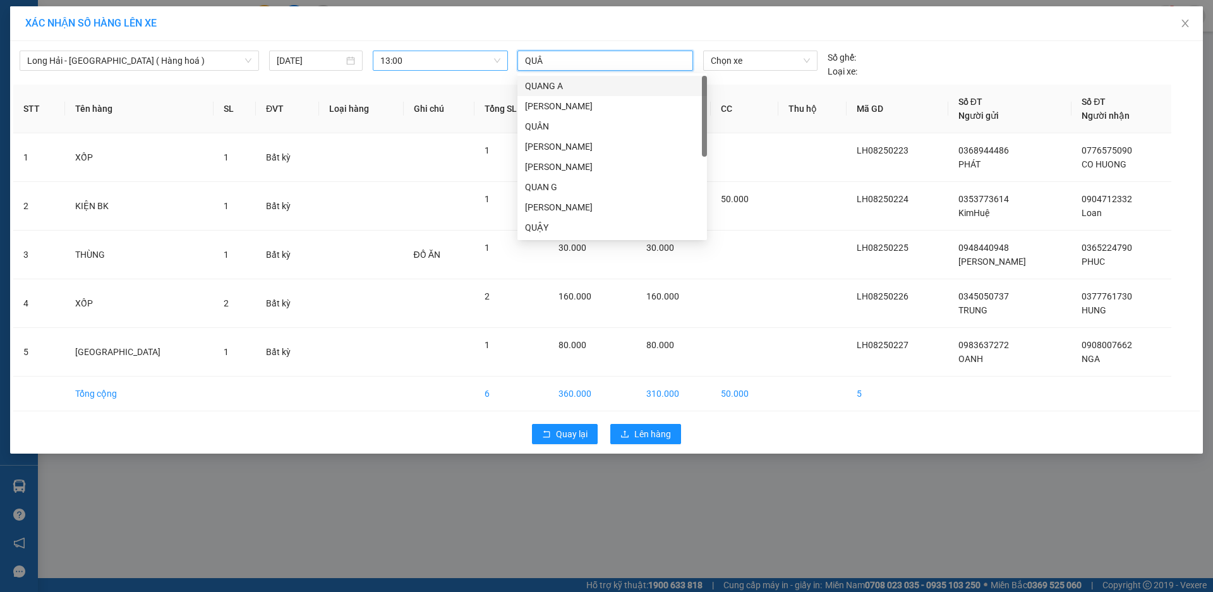
type input "QUÂN"
click at [578, 222] on div "QUÂN LH" at bounding box center [612, 227] width 174 height 14
click at [744, 57] on span "Chọn xe" at bounding box center [760, 60] width 99 height 19
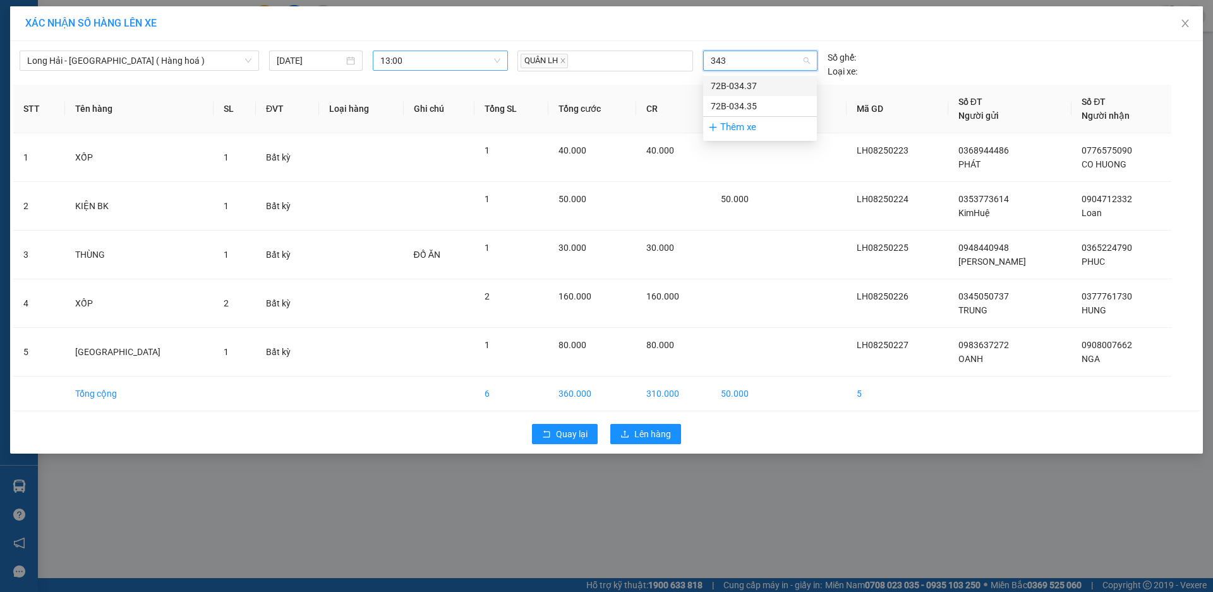
type input "3437"
click at [753, 84] on div "72B-034.37" at bounding box center [760, 86] width 99 height 14
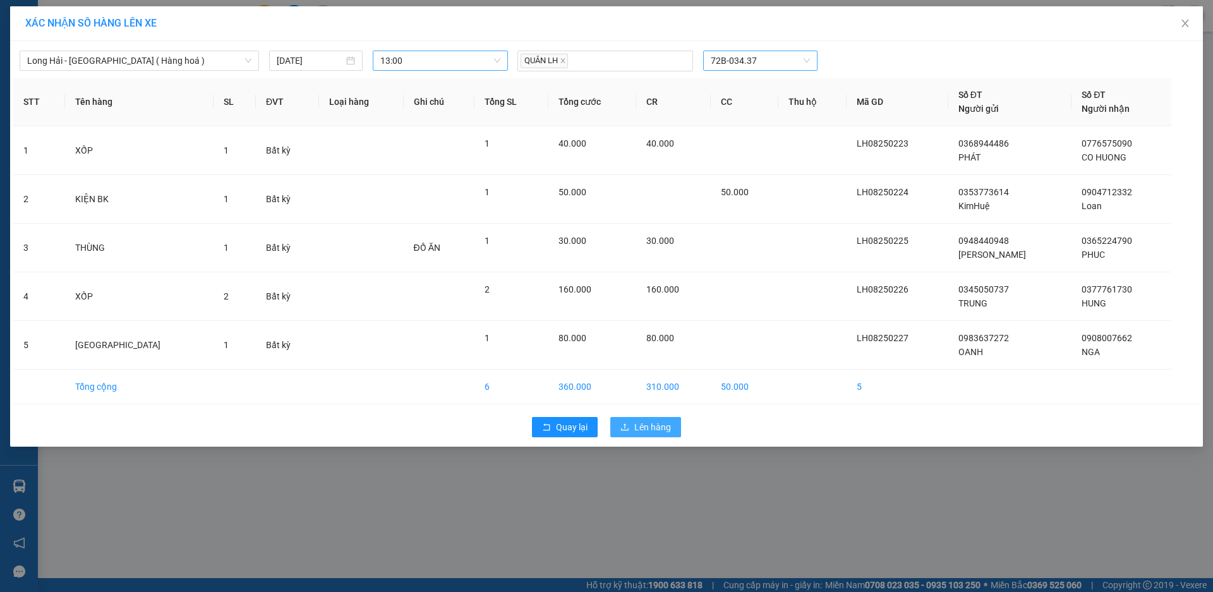
click at [648, 421] on span "Lên hàng" at bounding box center [652, 427] width 37 height 14
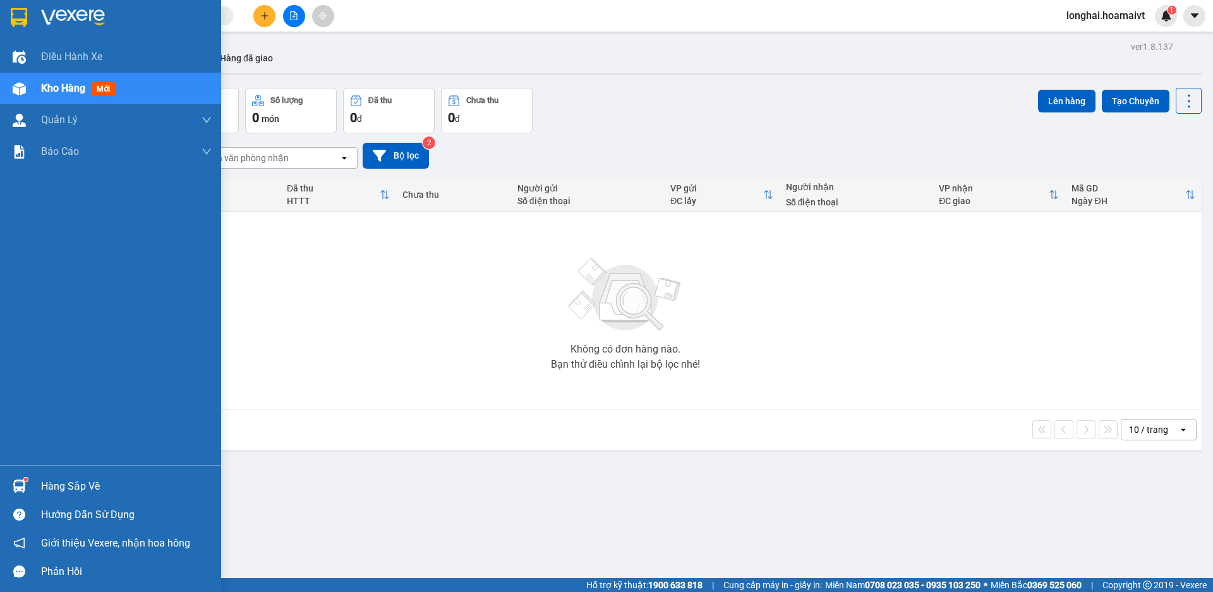
click at [60, 487] on div "Hàng sắp về" at bounding box center [126, 486] width 171 height 19
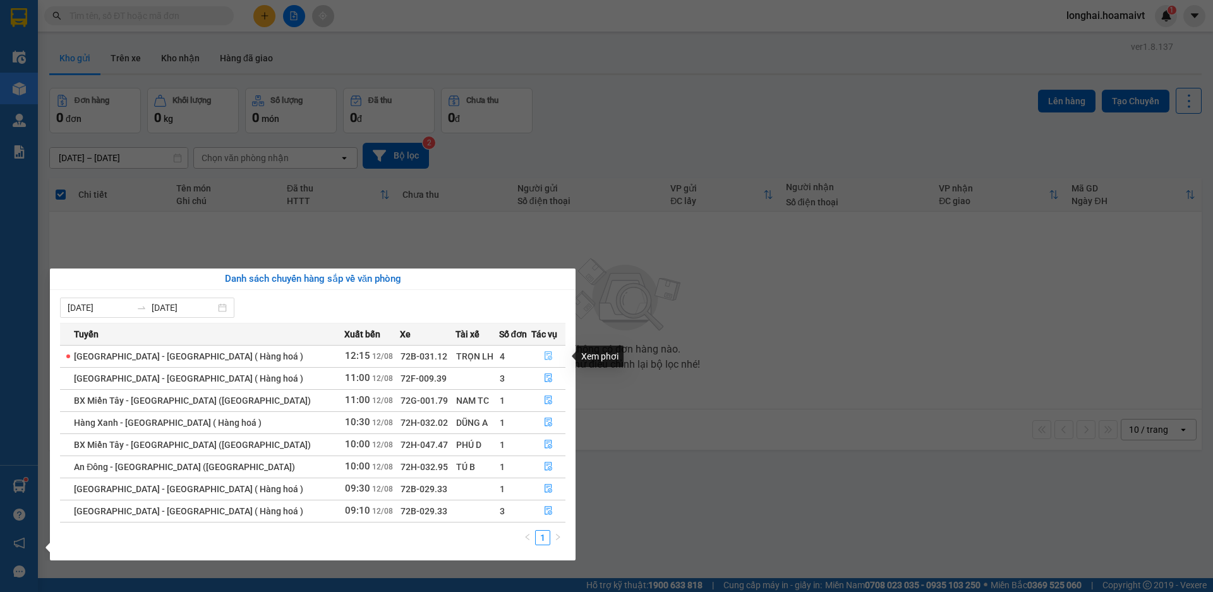
click at [544, 351] on icon "file-done" at bounding box center [548, 355] width 9 height 9
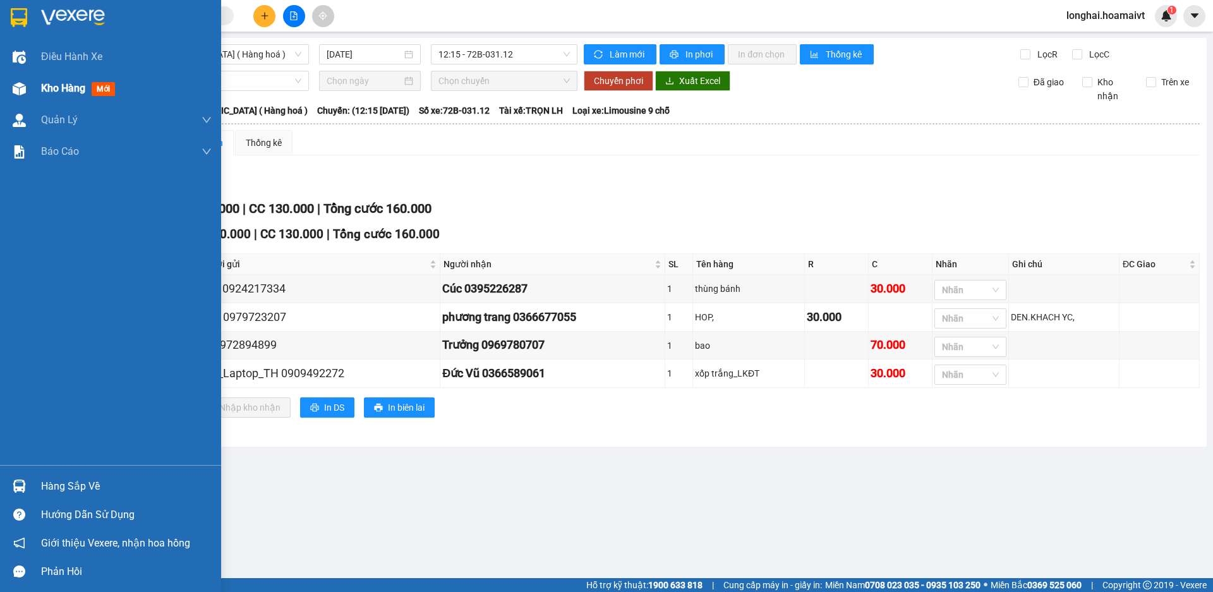
click at [56, 85] on span "Kho hàng" at bounding box center [63, 88] width 44 height 12
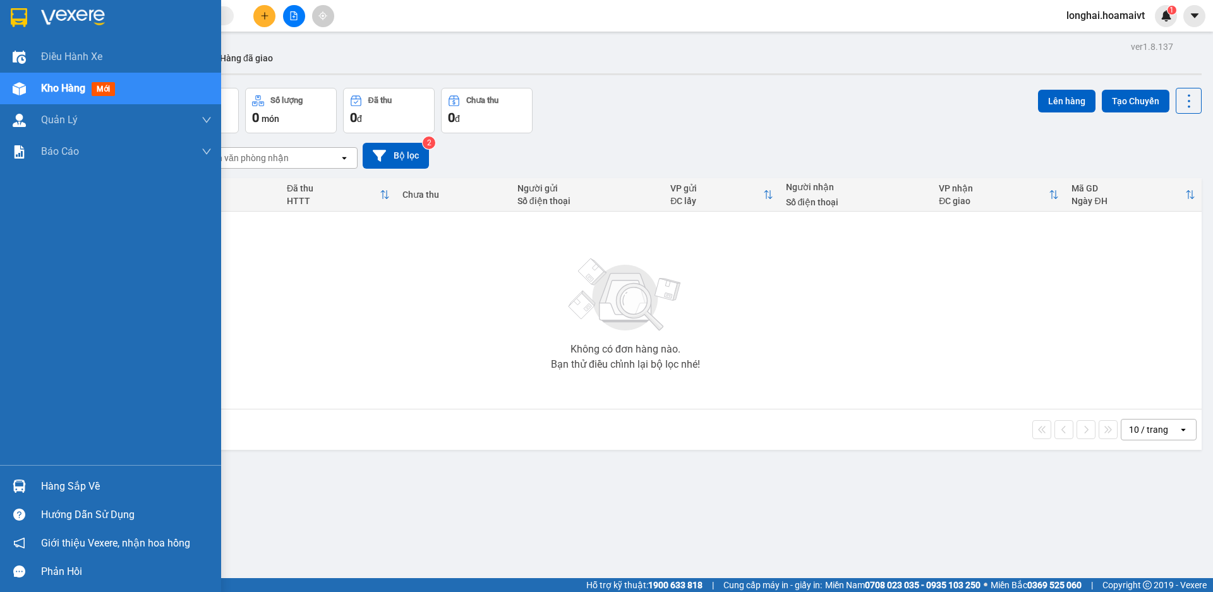
click at [71, 485] on div "Hàng sắp về" at bounding box center [126, 486] width 171 height 19
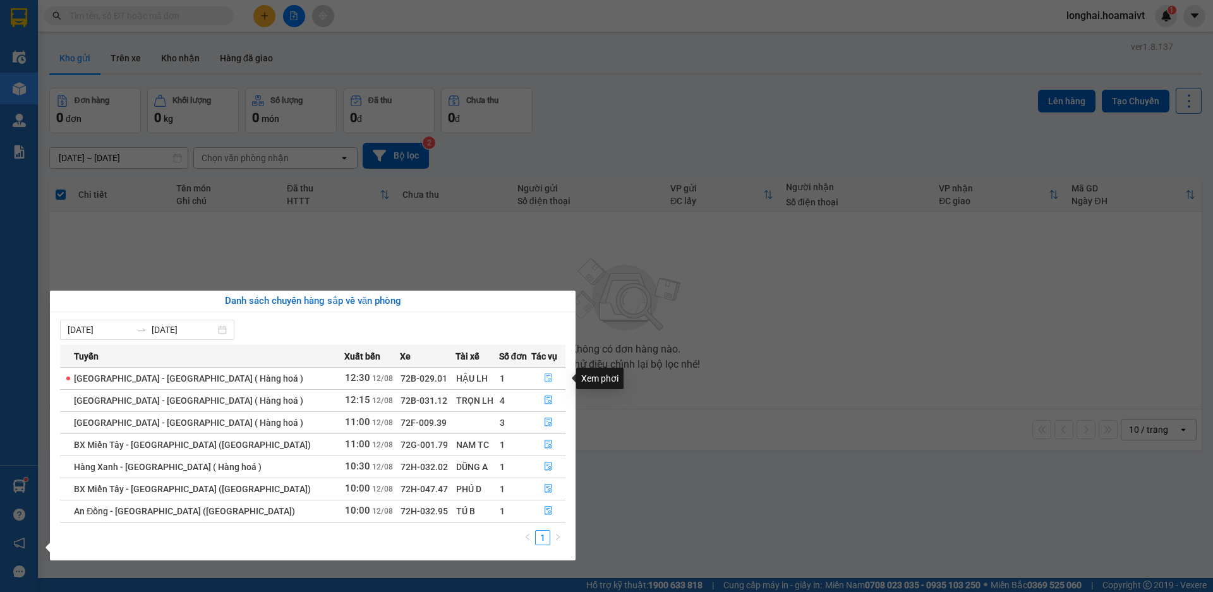
click at [548, 373] on button "button" at bounding box center [548, 378] width 33 height 20
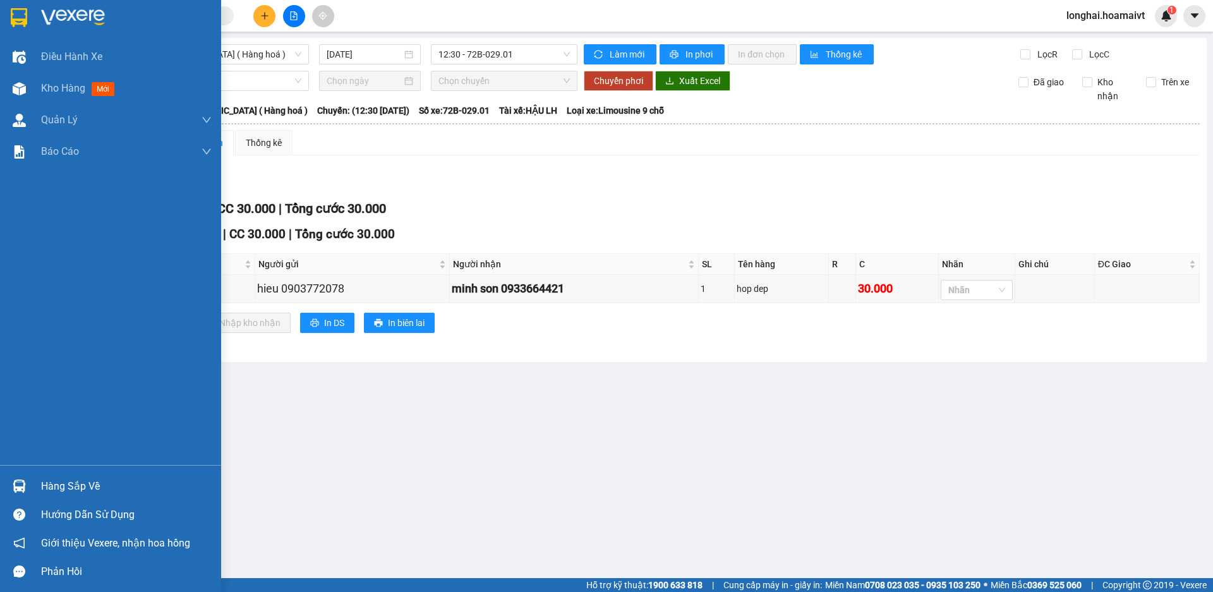
click at [58, 490] on div "Hàng sắp về" at bounding box center [126, 486] width 171 height 19
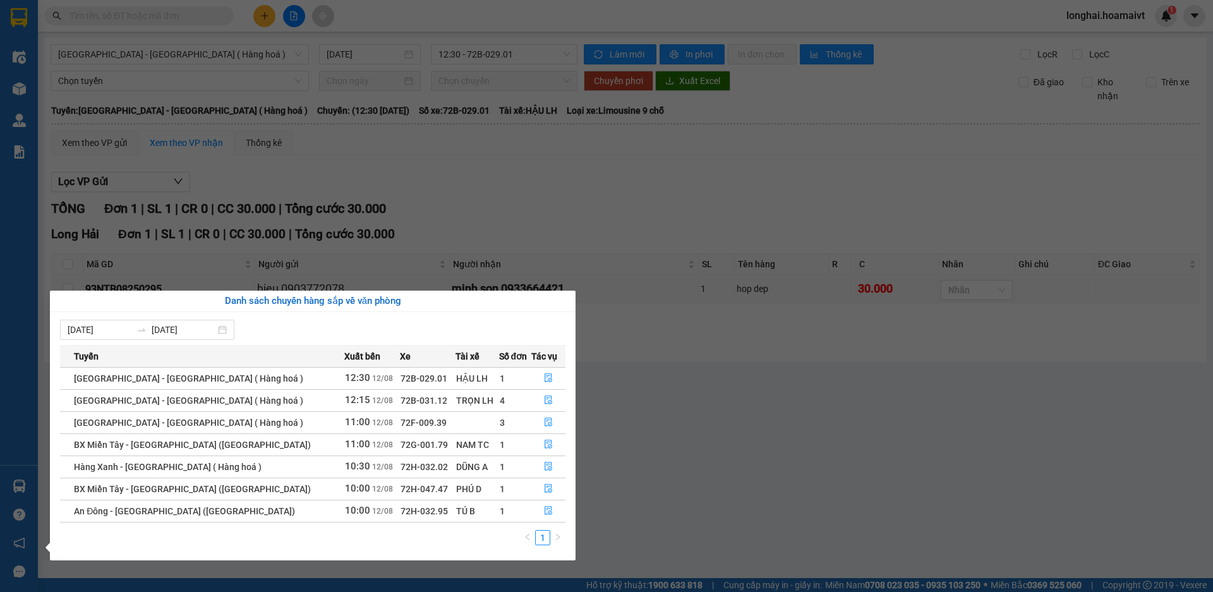
click at [799, 480] on section "Kết quả tìm kiếm ( 87 ) Bộ lọc Mã ĐH Trạng thái Món hàng Tổng cước Chưa cước Nh…" at bounding box center [606, 296] width 1213 height 592
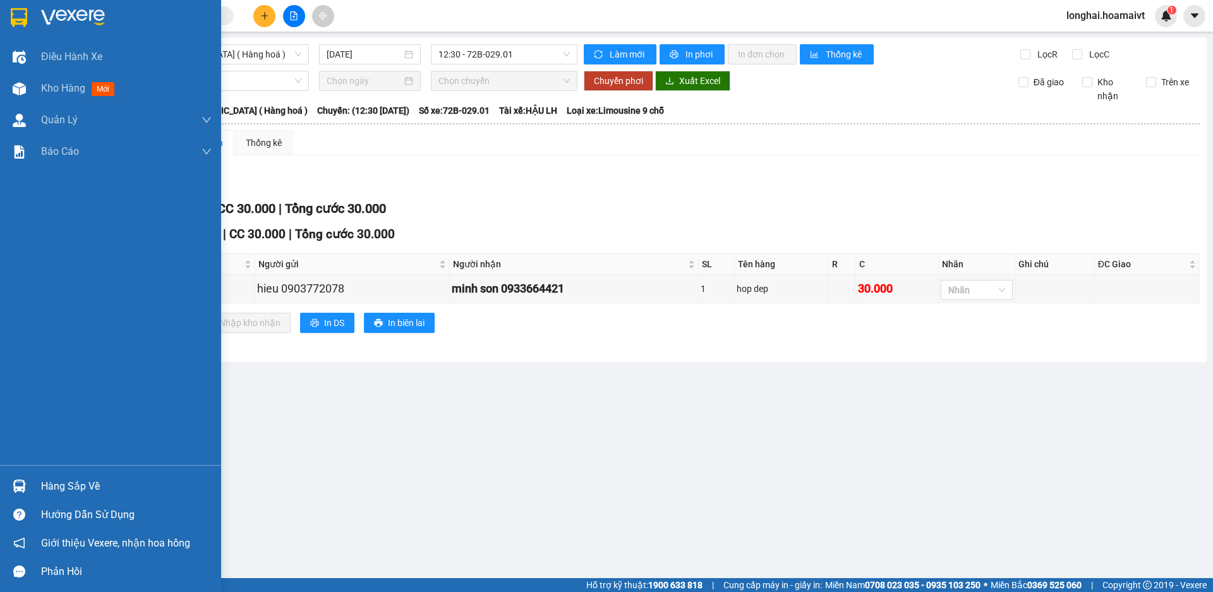
click at [48, 481] on div "Hàng sắp về" at bounding box center [126, 486] width 171 height 19
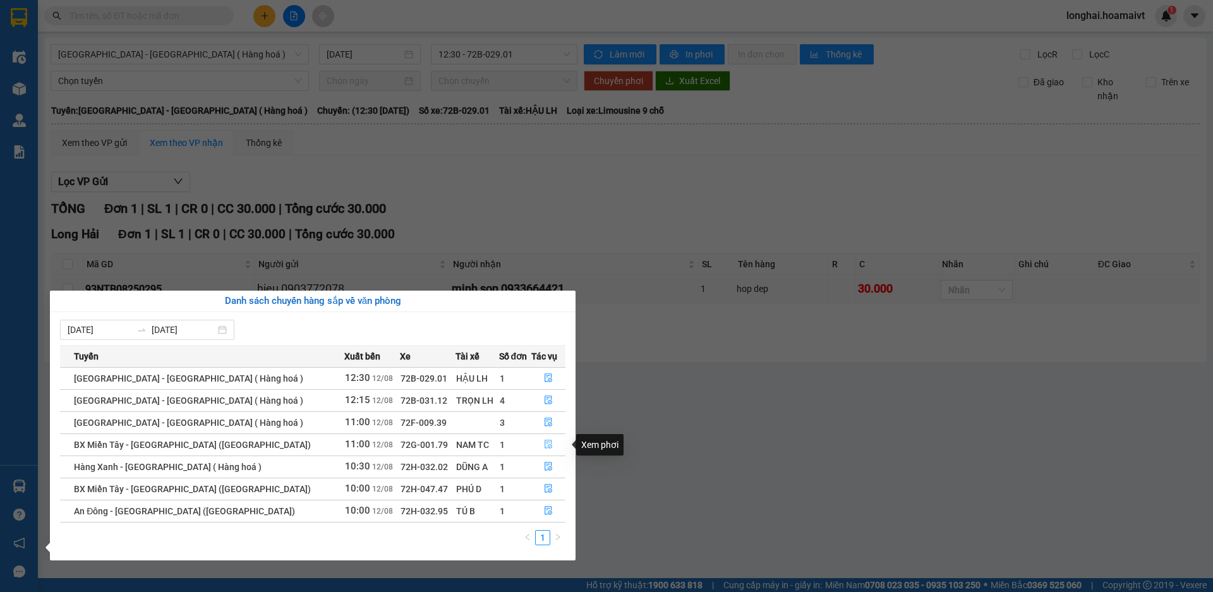
click at [538, 440] on button "button" at bounding box center [548, 445] width 33 height 20
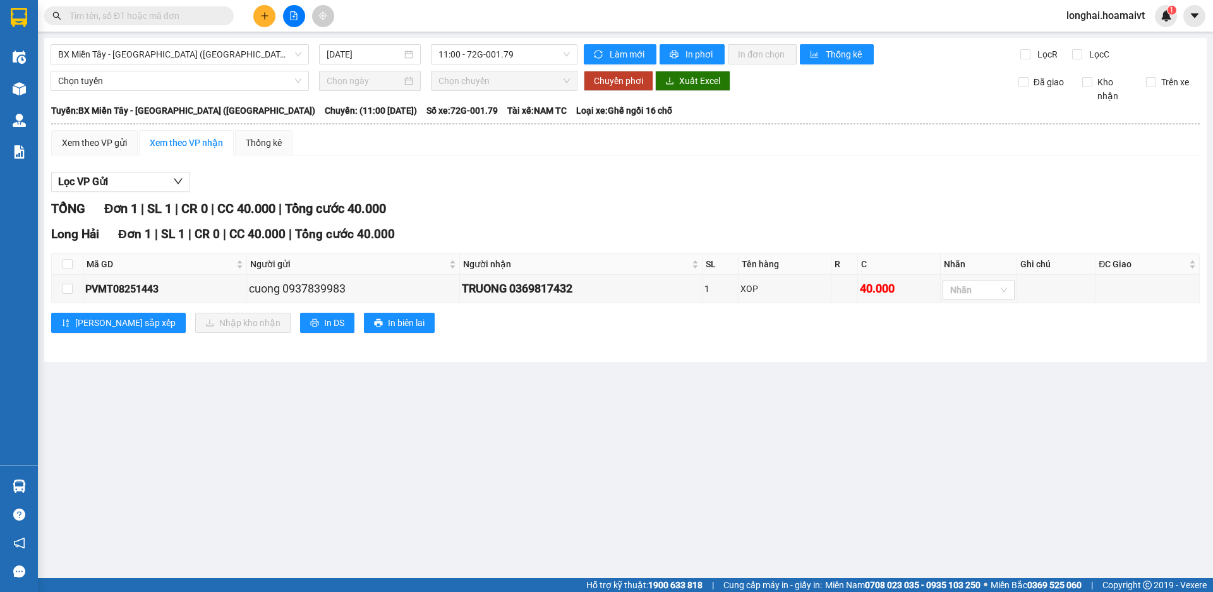
click at [42, 88] on main "BX Miền Tây - Long Hải (Hàng Hoá) 12/08/2025 11:00 - 72G-001.79 Làm mới In phơi…" at bounding box center [606, 289] width 1213 height 578
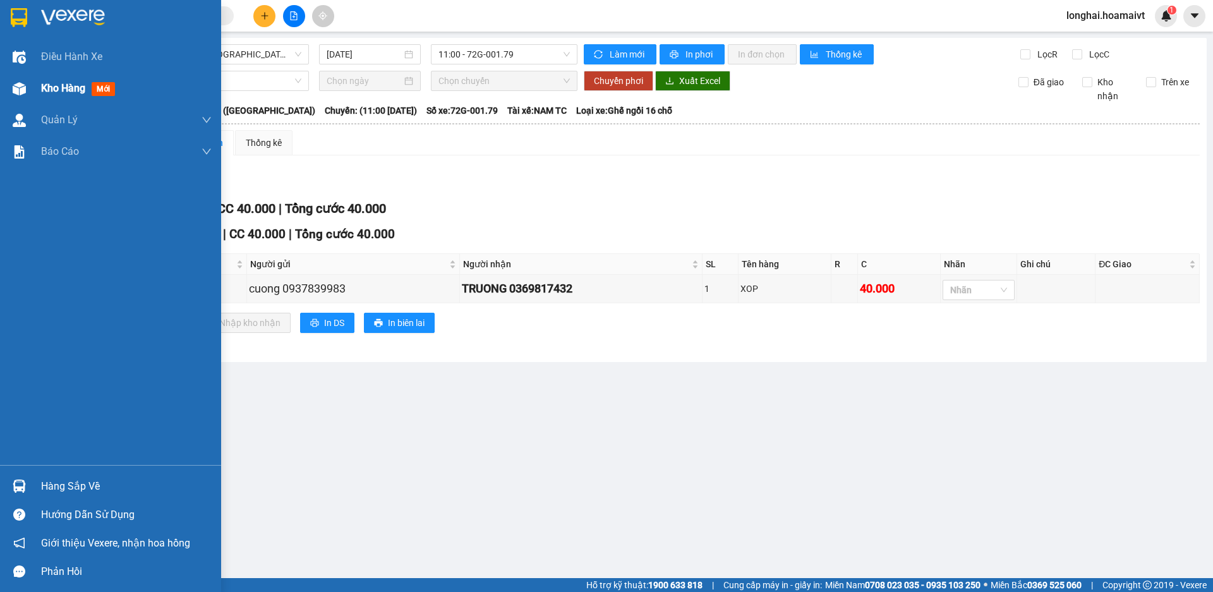
click at [45, 82] on span "Kho hàng" at bounding box center [63, 88] width 44 height 12
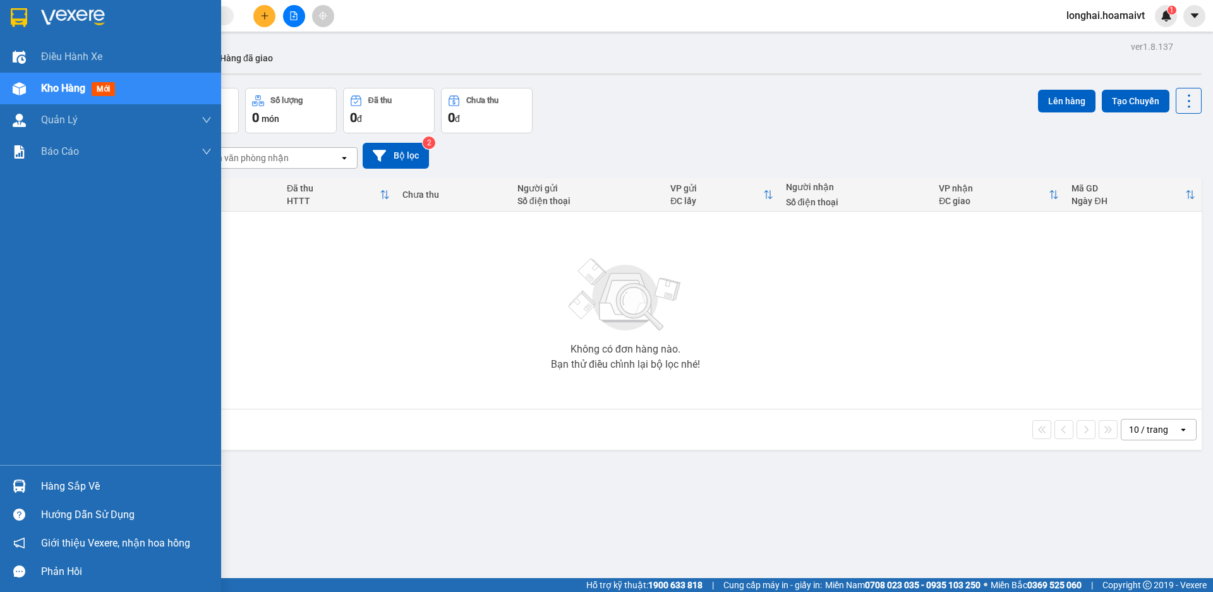
click at [57, 479] on div "Hàng sắp về" at bounding box center [126, 486] width 171 height 19
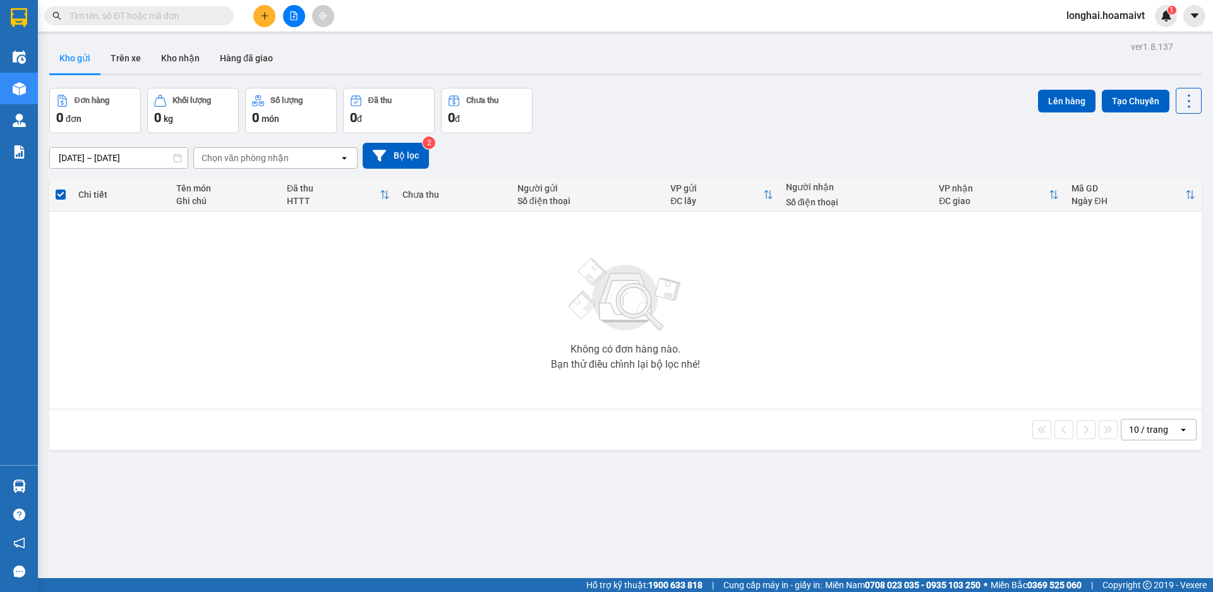
click at [862, 392] on section "Kết quả tìm kiếm ( 87 ) Bộ lọc Mã ĐH Trạng thái Món hàng Tổng cước Chưa cước Nh…" at bounding box center [606, 296] width 1213 height 592
click at [196, 47] on button "Kho nhận" at bounding box center [180, 58] width 59 height 30
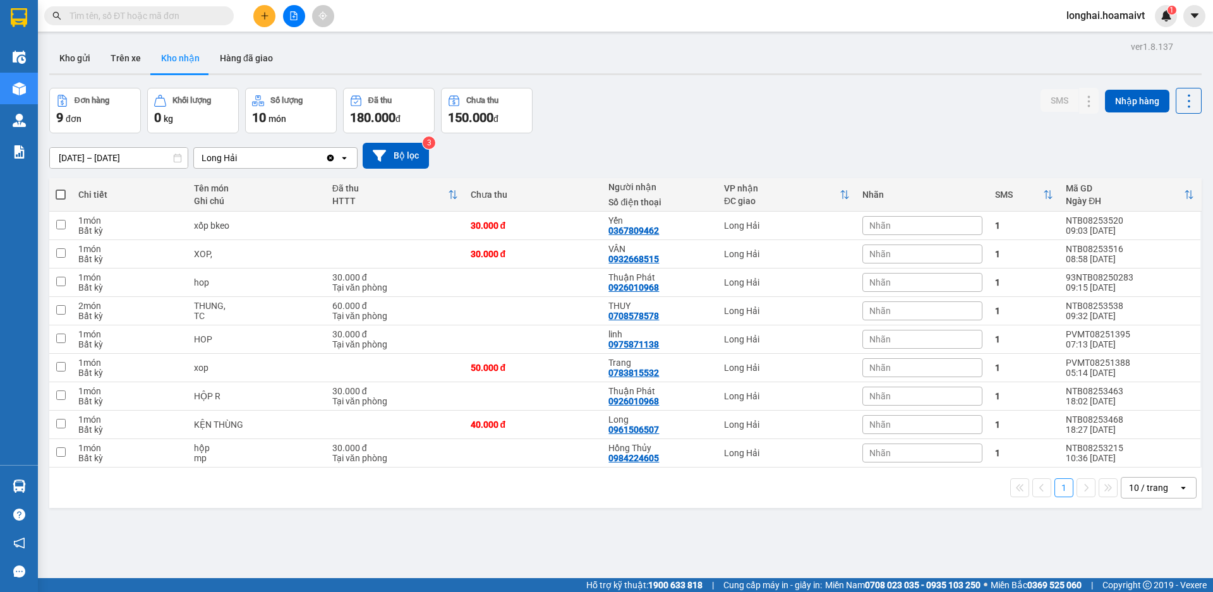
click at [183, 9] on input "text" at bounding box center [143, 16] width 149 height 14
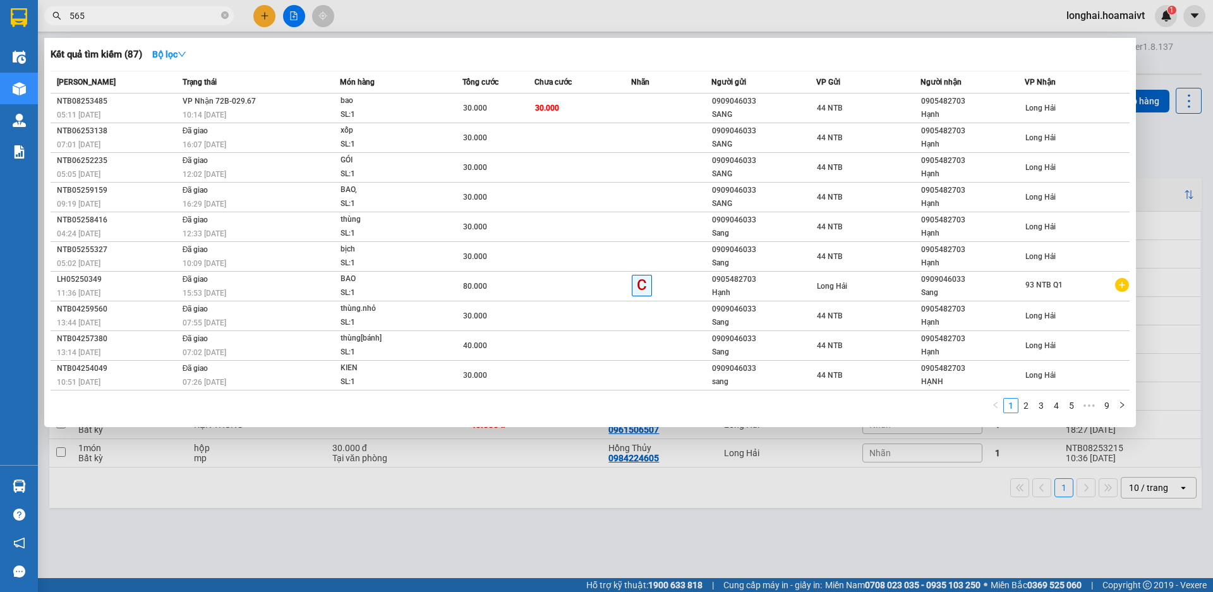
type input "5652"
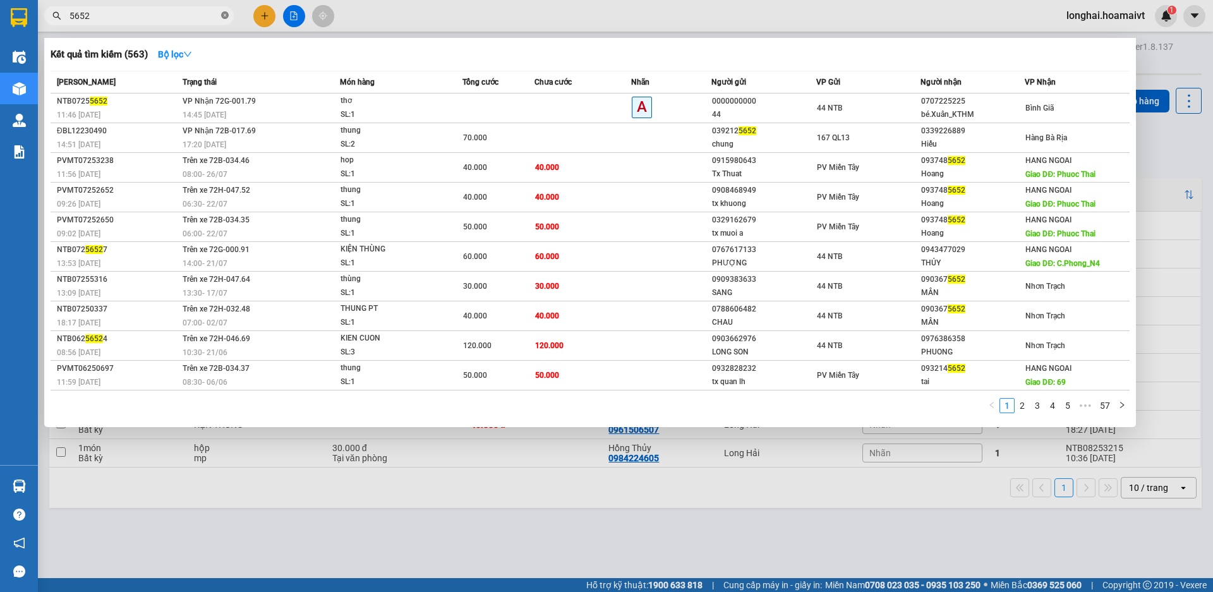
click at [224, 18] on icon "close-circle" at bounding box center [225, 15] width 8 height 8
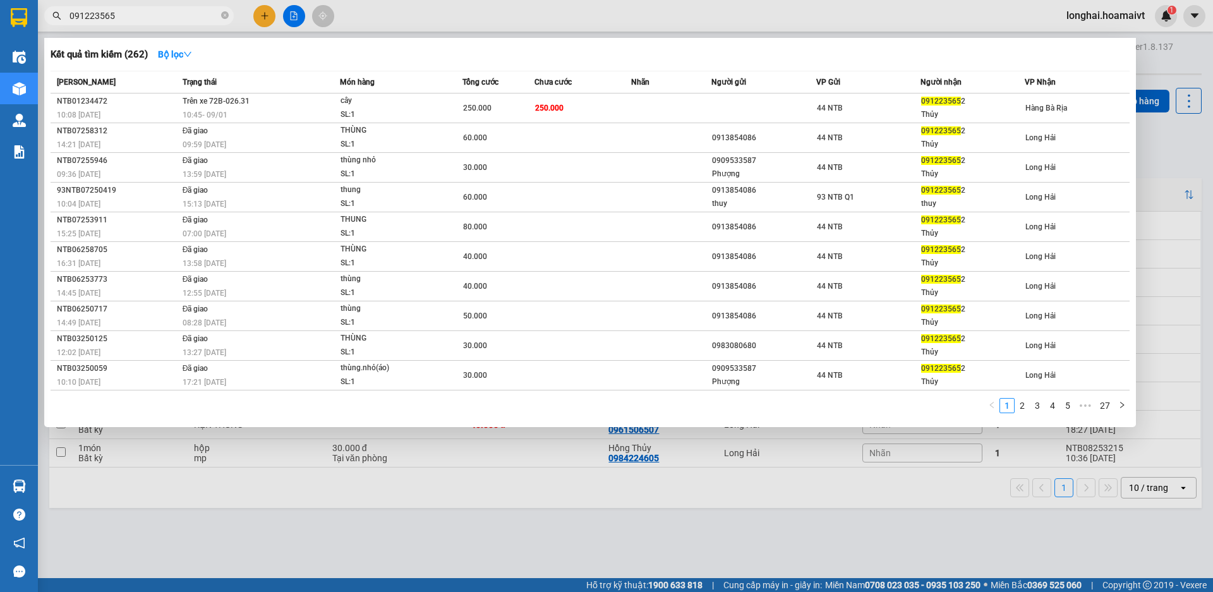
type input "0912235652"
click at [225, 13] on icon "close-circle" at bounding box center [225, 15] width 8 height 8
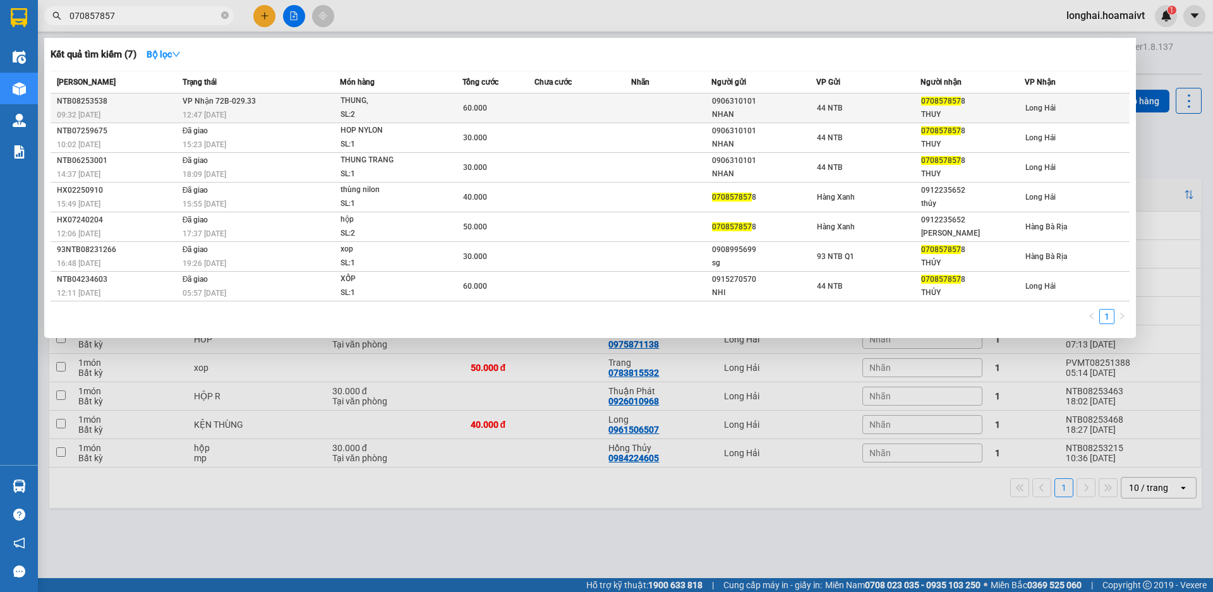
type input "070857857"
click at [364, 94] on td "THUNG, SL: 2" at bounding box center [401, 109] width 122 height 30
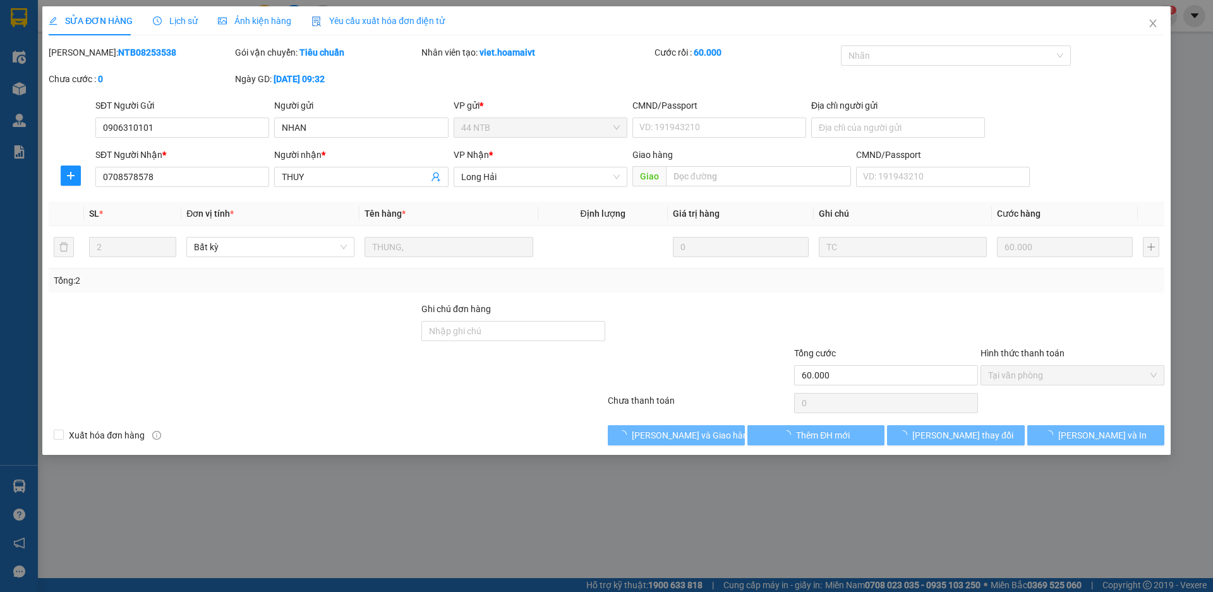
type input "0906310101"
type input "NHAN"
type input "0708578578"
type input "THUY"
type input "60.000"
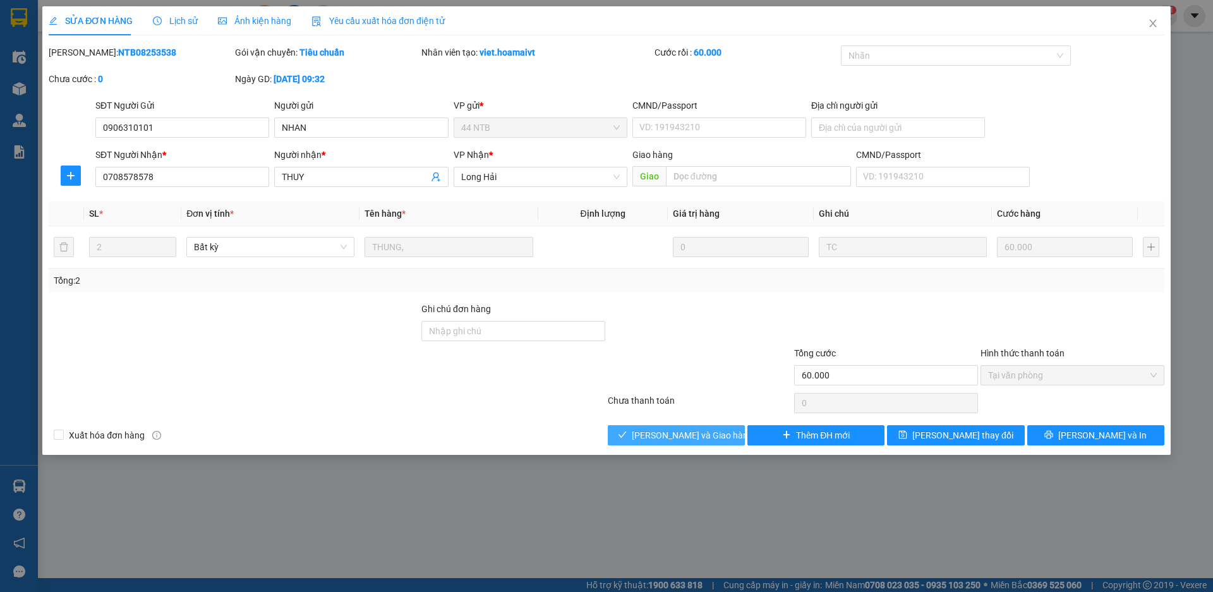
click at [673, 435] on span "[PERSON_NAME] và Giao hàng" at bounding box center [692, 435] width 121 height 14
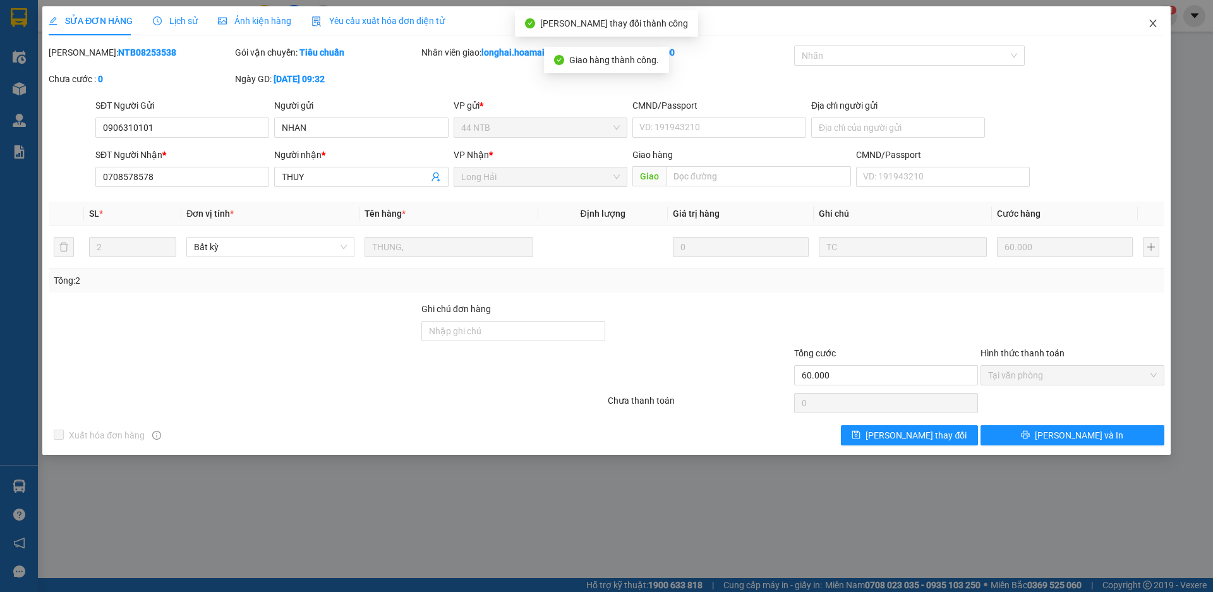
click at [1149, 27] on icon "close" at bounding box center [1153, 23] width 10 height 10
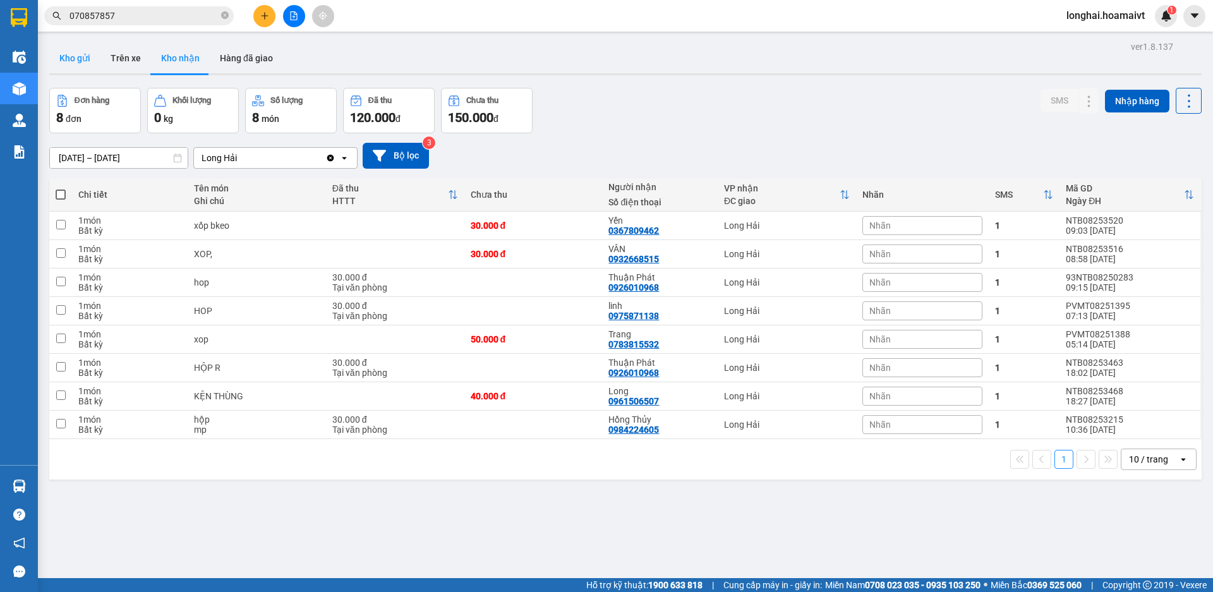
click at [97, 49] on button "Kho gửi" at bounding box center [74, 58] width 51 height 30
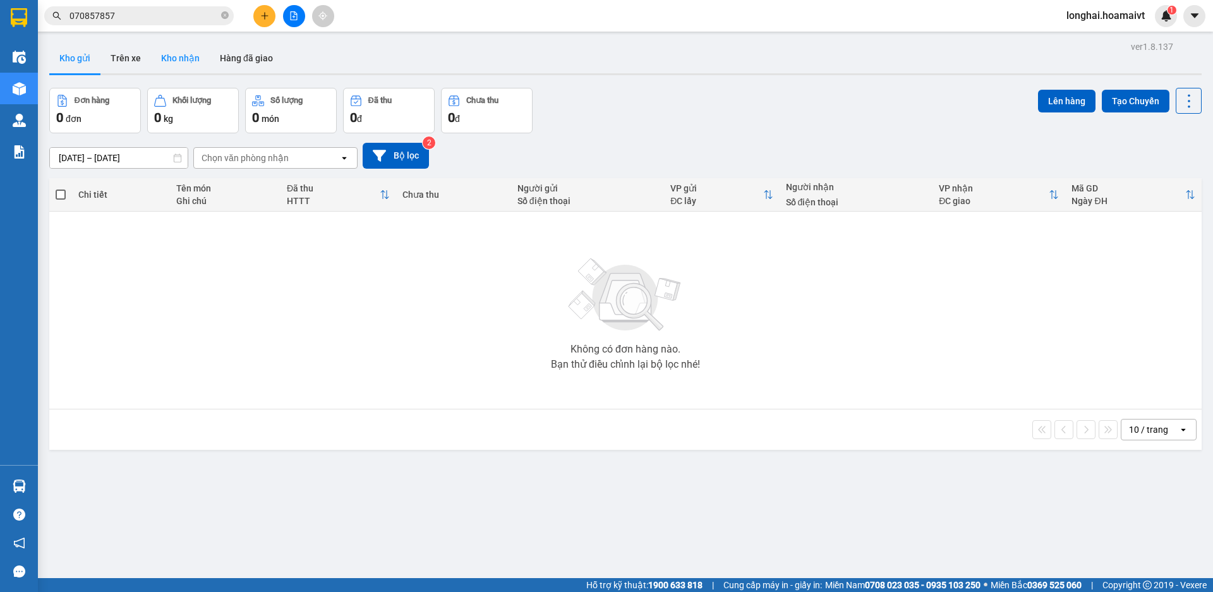
click at [178, 63] on button "Kho nhận" at bounding box center [180, 58] width 59 height 30
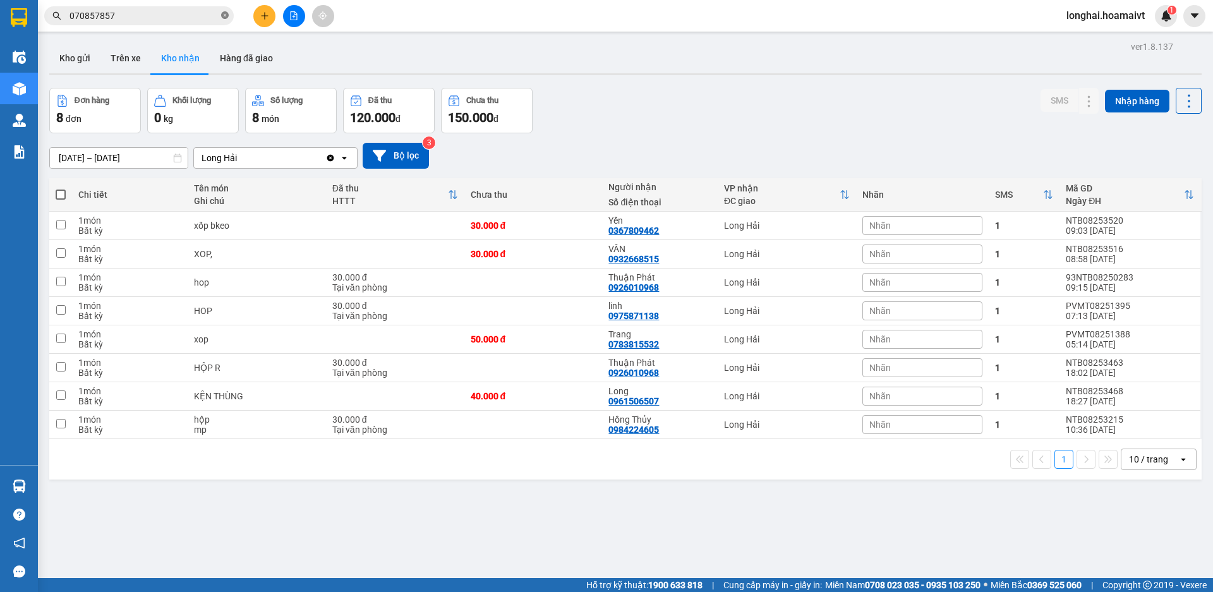
click at [224, 16] on icon "close-circle" at bounding box center [225, 15] width 8 height 8
click at [86, 54] on button "Kho gửi" at bounding box center [74, 58] width 51 height 30
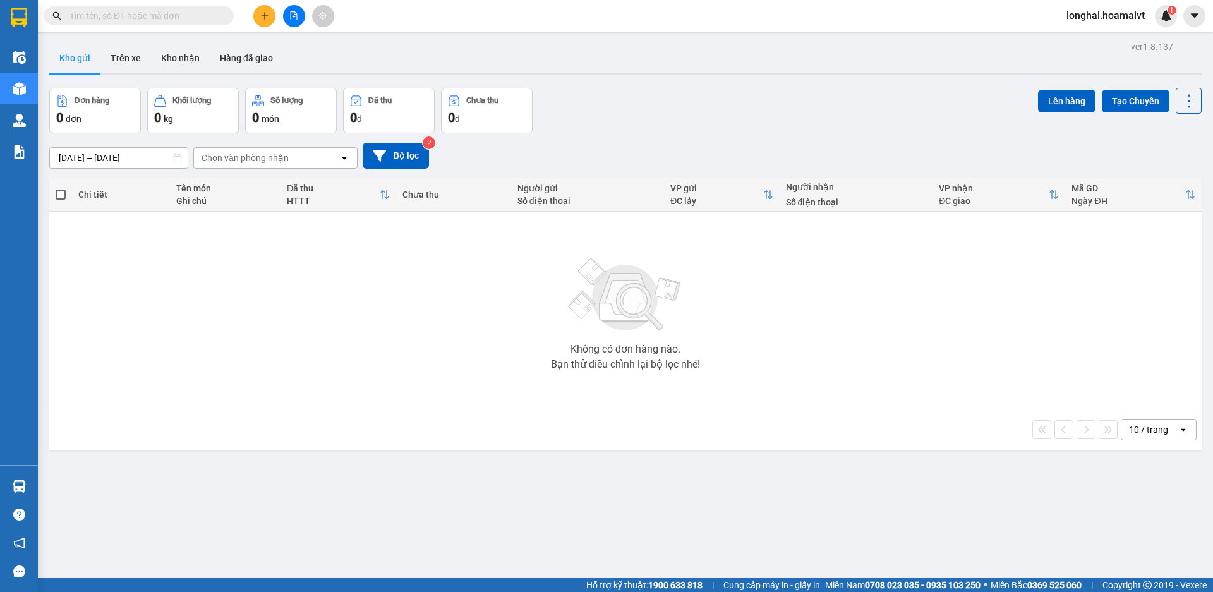
click at [271, 6] on div at bounding box center [293, 16] width 95 height 22
click at [267, 10] on button at bounding box center [264, 16] width 22 height 22
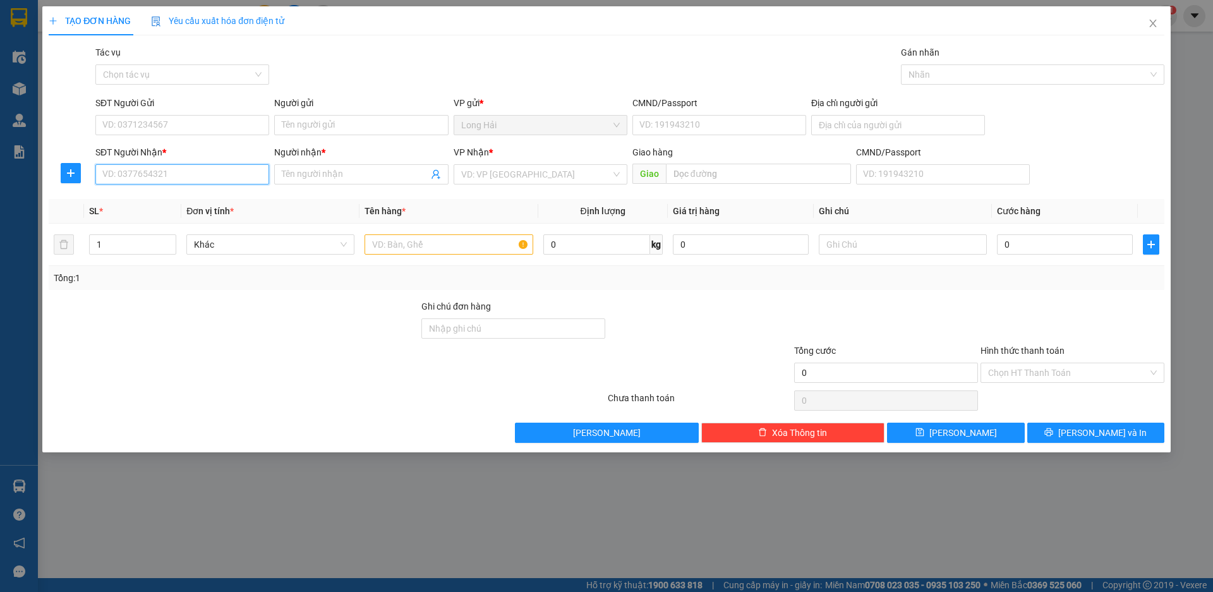
click at [166, 176] on input "SĐT Người Nhận *" at bounding box center [182, 174] width 174 height 20
type input "0978930567"
click at [309, 176] on input "Người nhận *" at bounding box center [355, 174] width 146 height 14
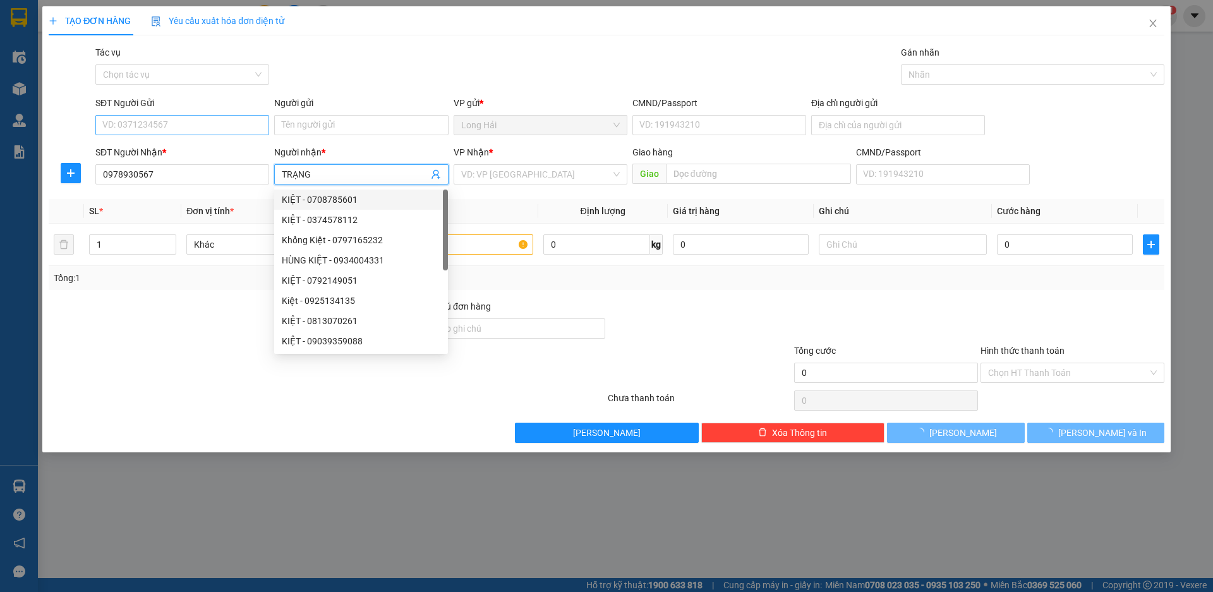
type input "TRẠNG"
click at [212, 124] on input "SĐT Người Gửi" at bounding box center [182, 125] width 174 height 20
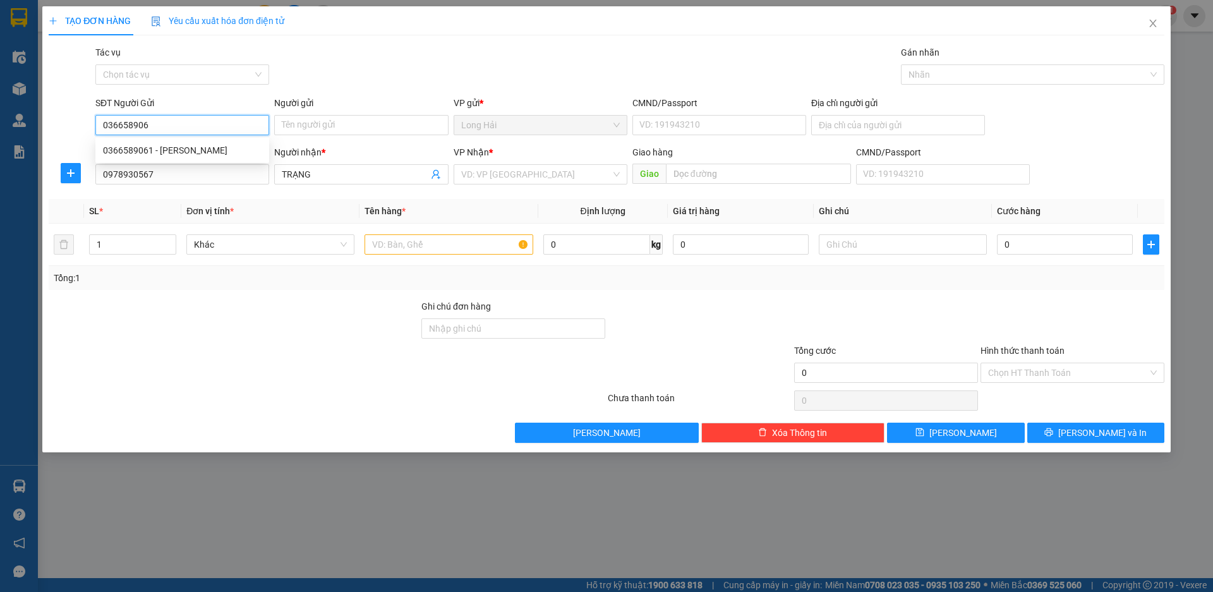
type input "0366589061"
click at [222, 150] on div "0366589061 - Đức Vũ" at bounding box center [182, 150] width 159 height 14
type input "[PERSON_NAME]"
type input "0366589061"
click at [465, 169] on input "search" at bounding box center [536, 174] width 150 height 19
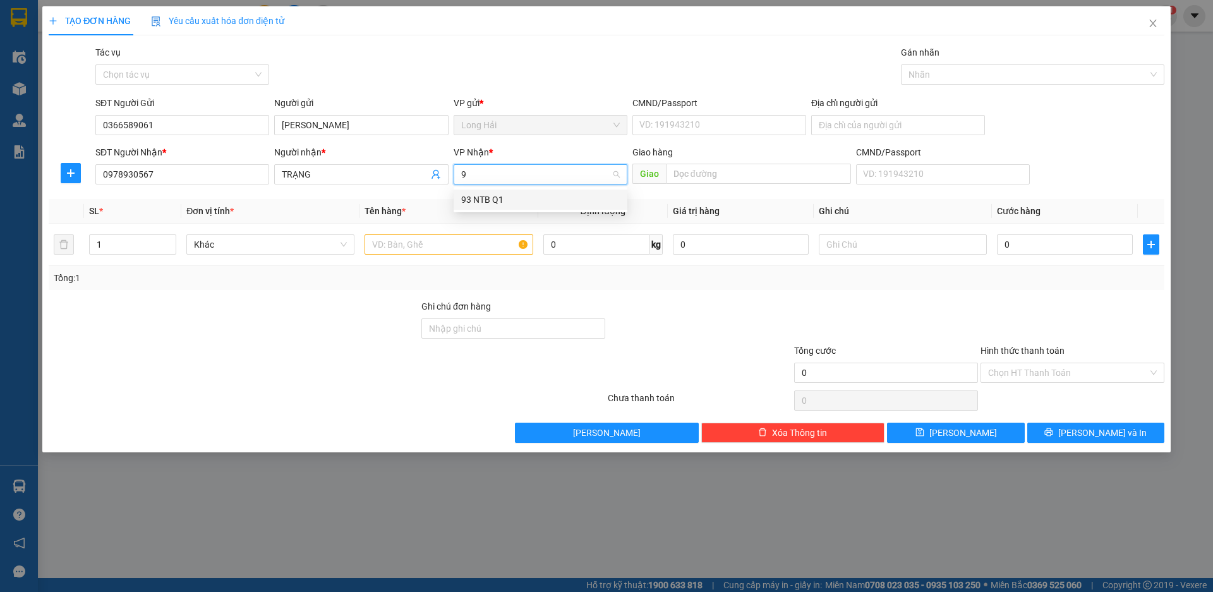
type input "93"
click at [480, 201] on div "93 NTB Q1" at bounding box center [540, 200] width 159 height 14
click at [474, 246] on input "text" at bounding box center [449, 244] width 168 height 20
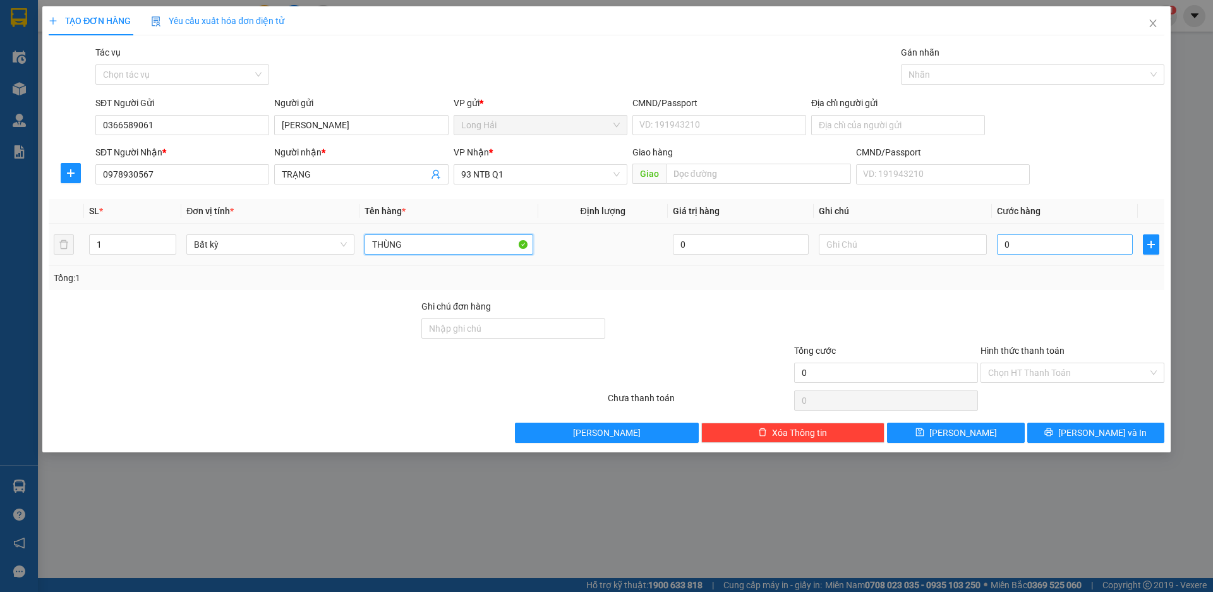
type input "THÙNG"
click at [1037, 245] on input "0" at bounding box center [1065, 244] width 136 height 20
type input "3"
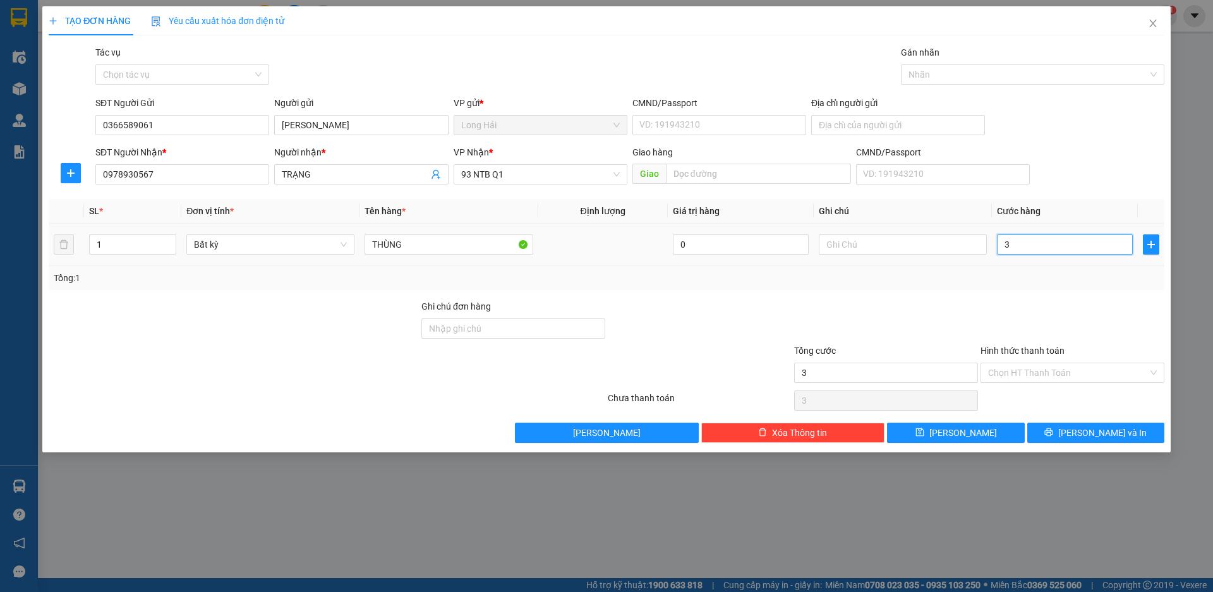
type input "30"
type input "30.000"
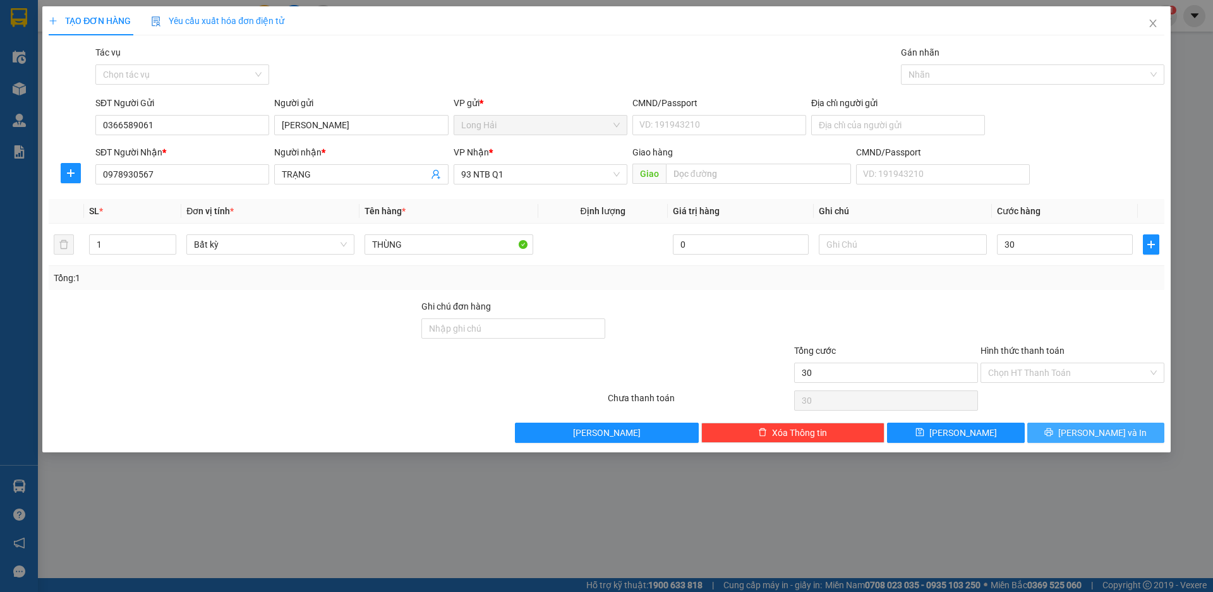
type input "30.000"
click at [1053, 433] on icon "printer" at bounding box center [1049, 432] width 8 height 8
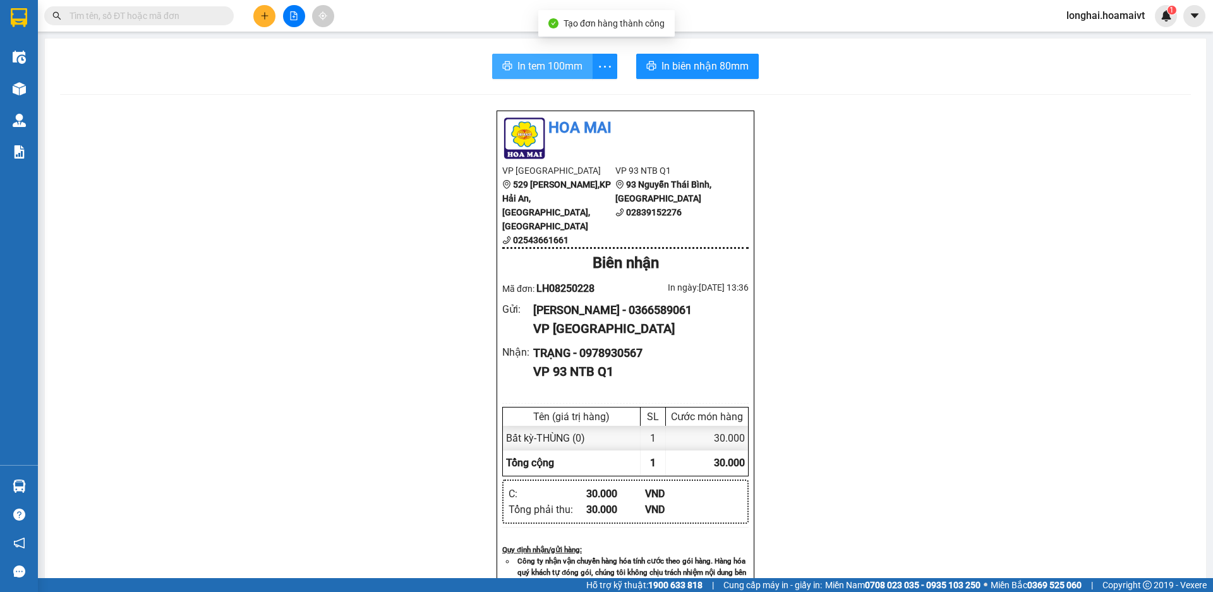
click at [555, 78] on button "In tem 100mm" at bounding box center [542, 66] width 100 height 25
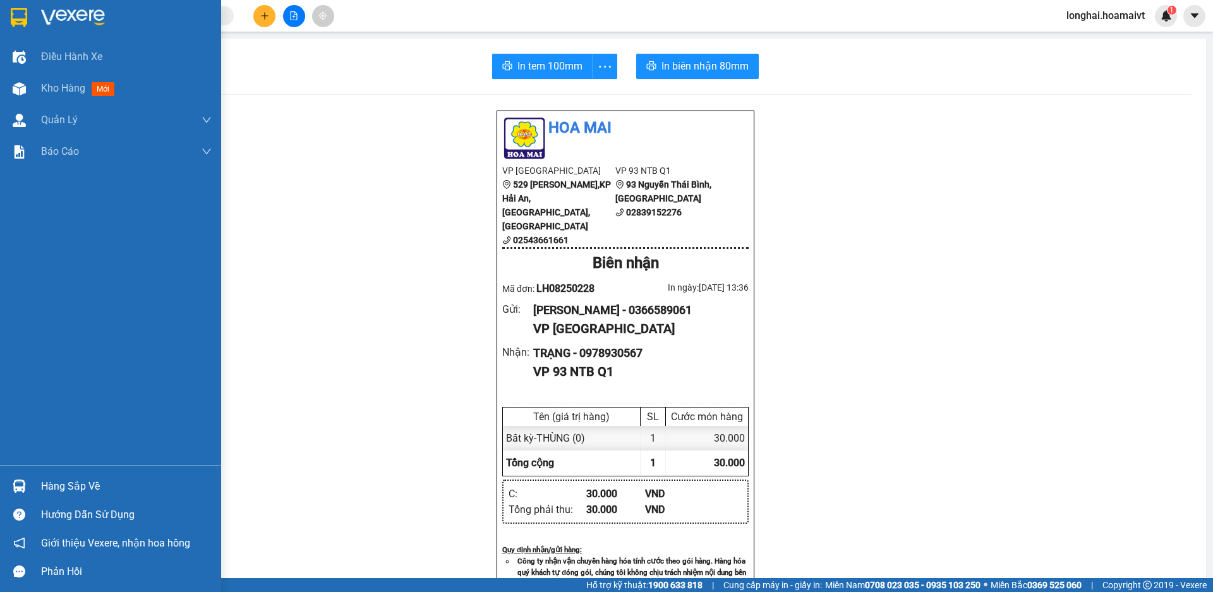
click at [50, 483] on div "Hàng sắp về" at bounding box center [126, 486] width 171 height 19
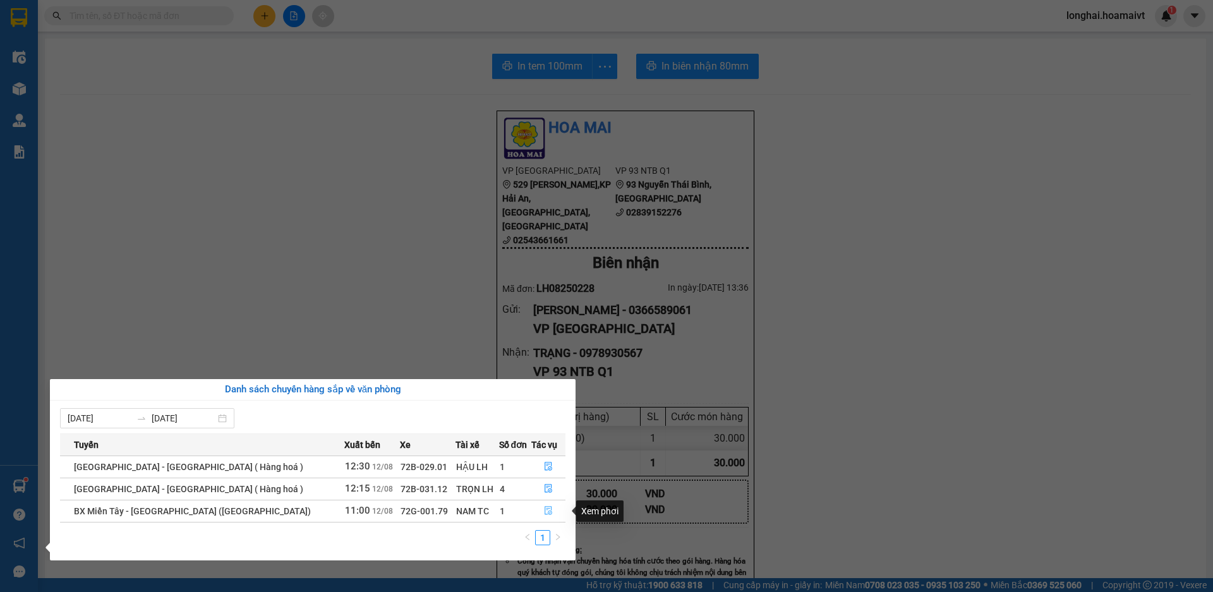
click at [545, 508] on icon "file-done" at bounding box center [549, 511] width 8 height 9
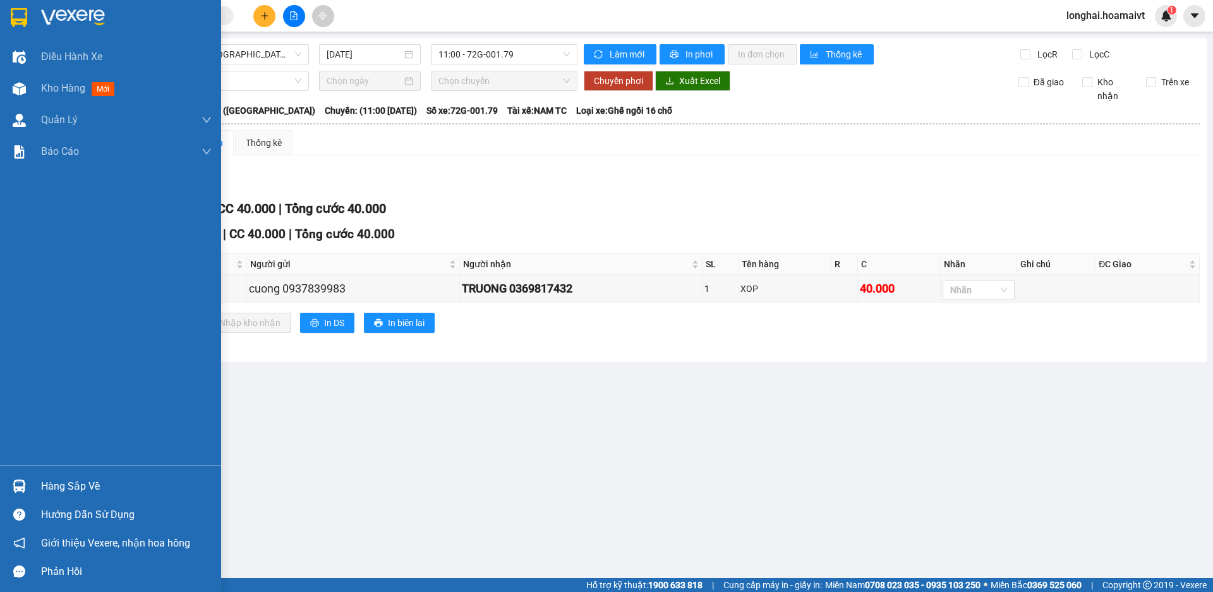
click at [69, 479] on div "Hàng sắp về" at bounding box center [126, 486] width 171 height 19
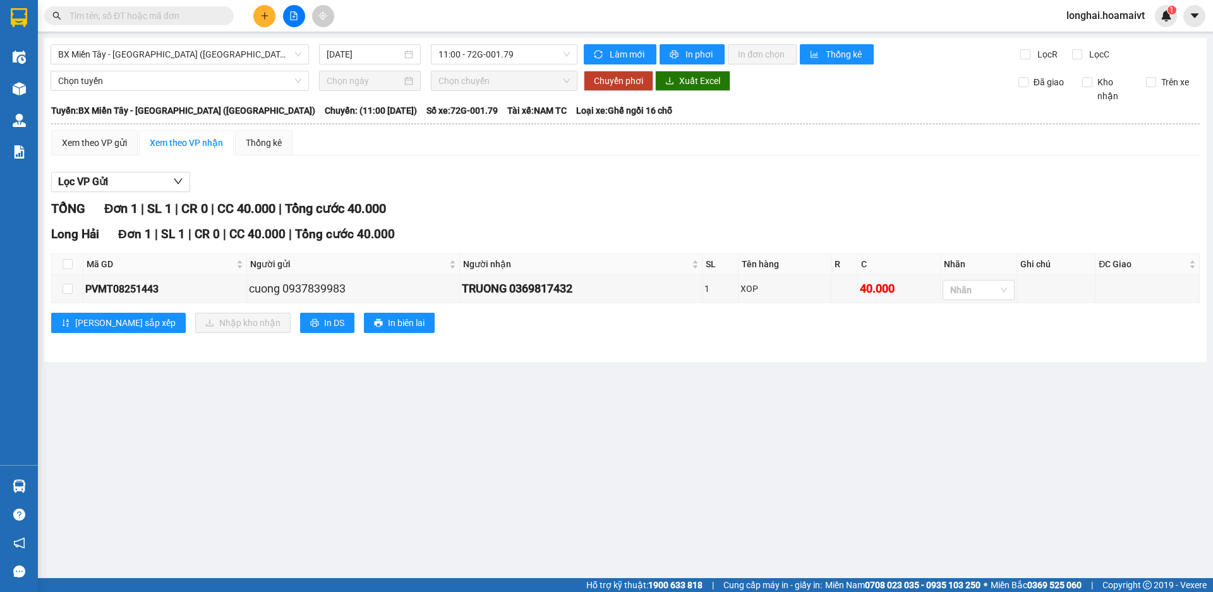
click at [701, 456] on section "Kết quả tìm kiếm ( 7 ) Bộ lọc Mã ĐH Trạng thái Món hàng Tổng cước Chưa cước Nhã…" at bounding box center [606, 296] width 1213 height 592
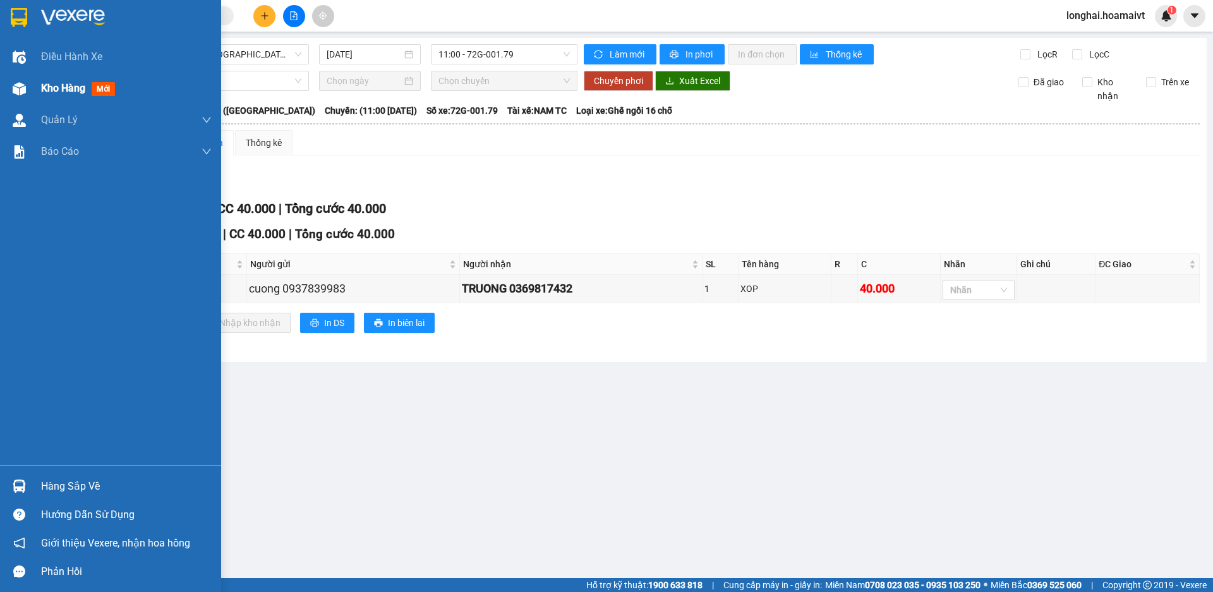
click at [44, 88] on span "Kho hàng" at bounding box center [63, 88] width 44 height 12
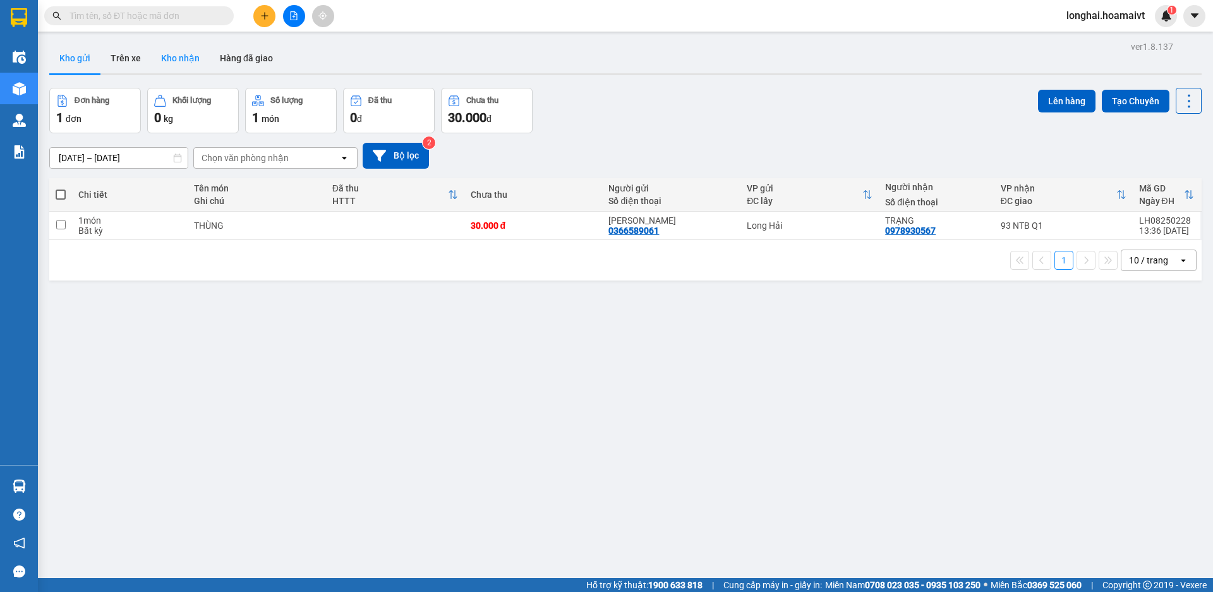
click at [202, 62] on button "Kho nhận" at bounding box center [180, 58] width 59 height 30
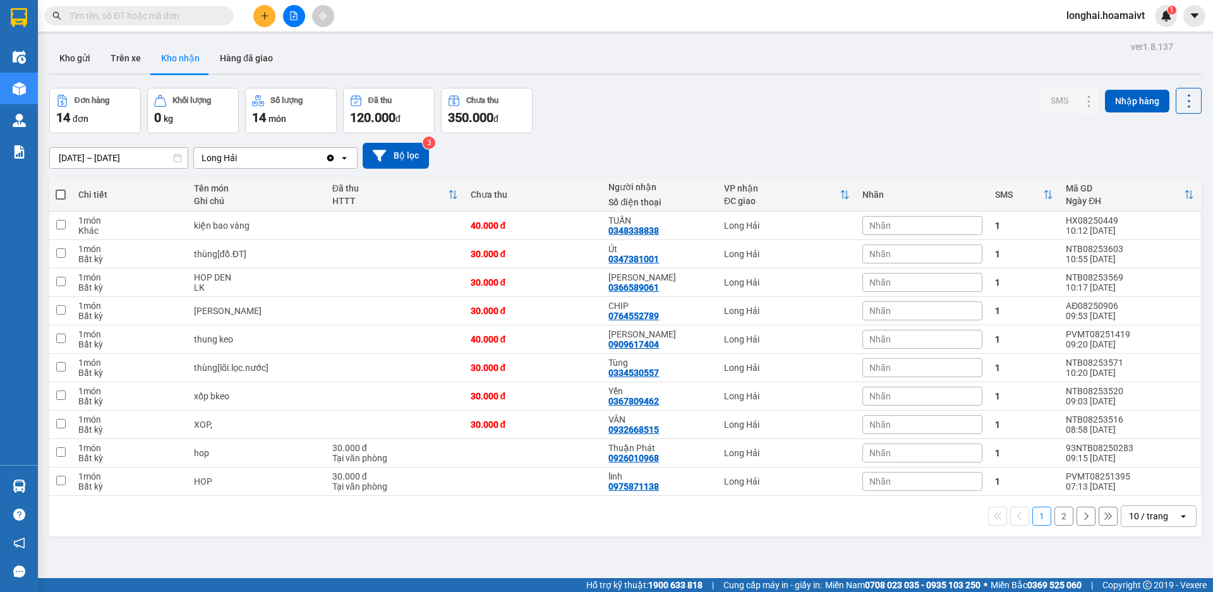
click at [178, 17] on input "text" at bounding box center [143, 16] width 149 height 14
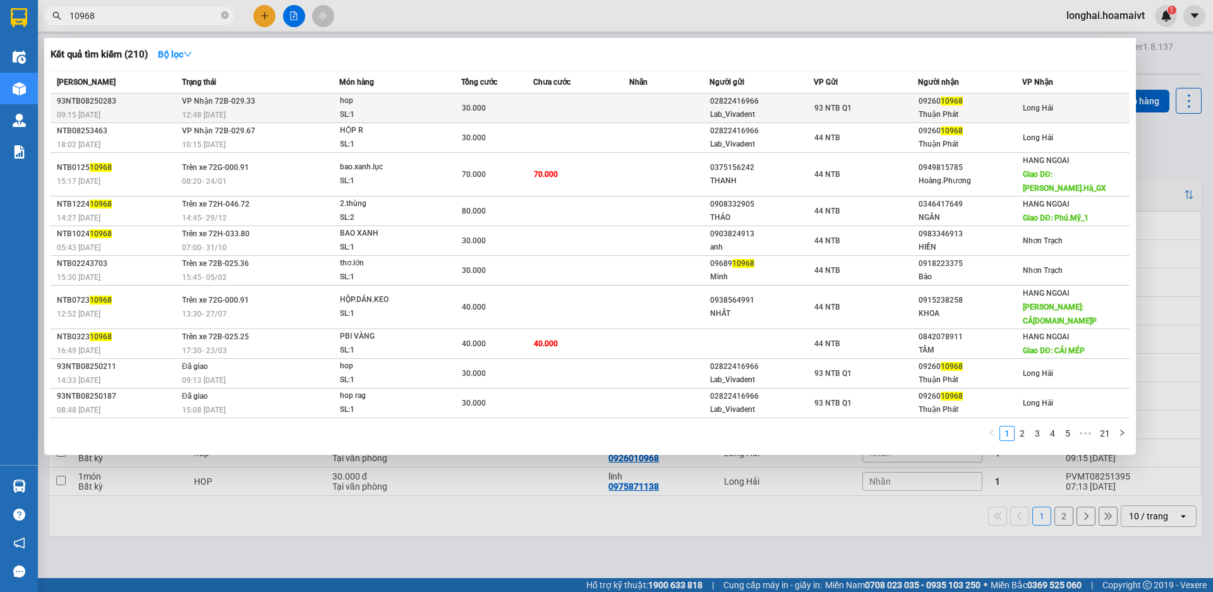
type input "10968"
click at [526, 107] on div "30.000" at bounding box center [497, 108] width 71 height 14
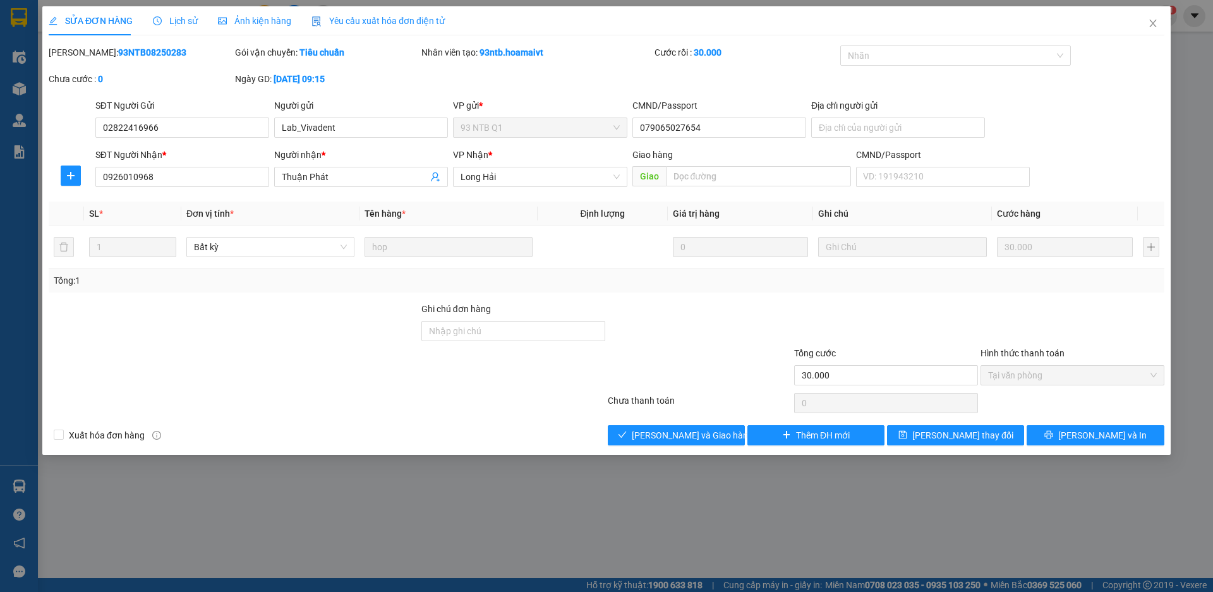
type input "02822416966"
type input "Lab_Vivadent"
type input "079065027654"
type input "0926010968"
type input "Thuận Phát"
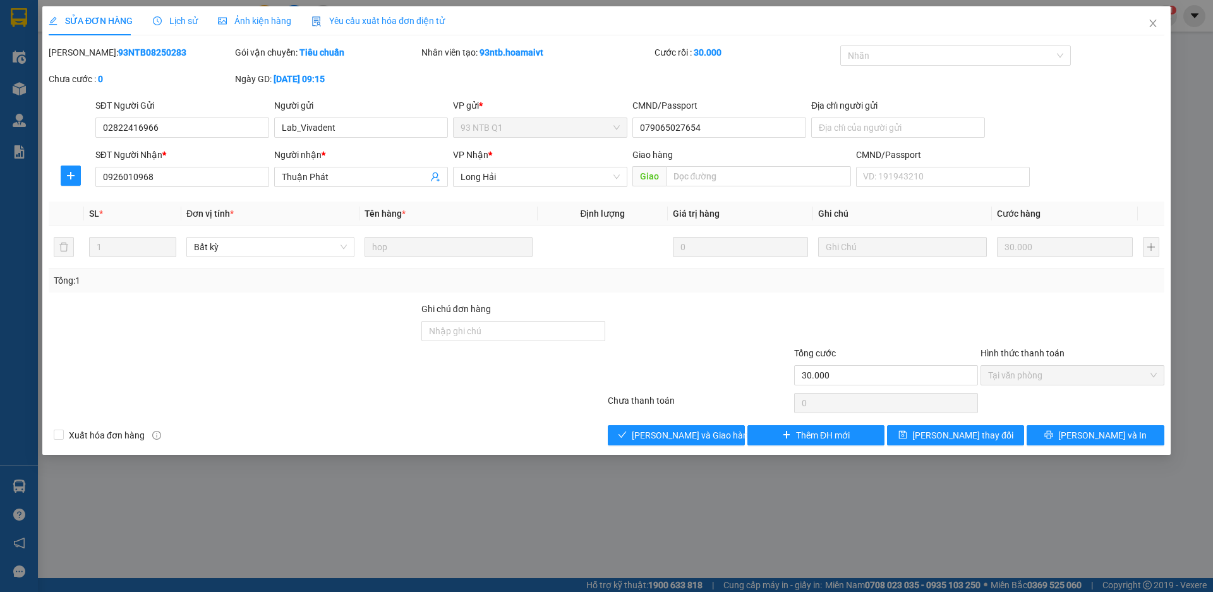
type input "30.000"
click at [685, 435] on span "[PERSON_NAME] và Giao hàng" at bounding box center [692, 435] width 121 height 14
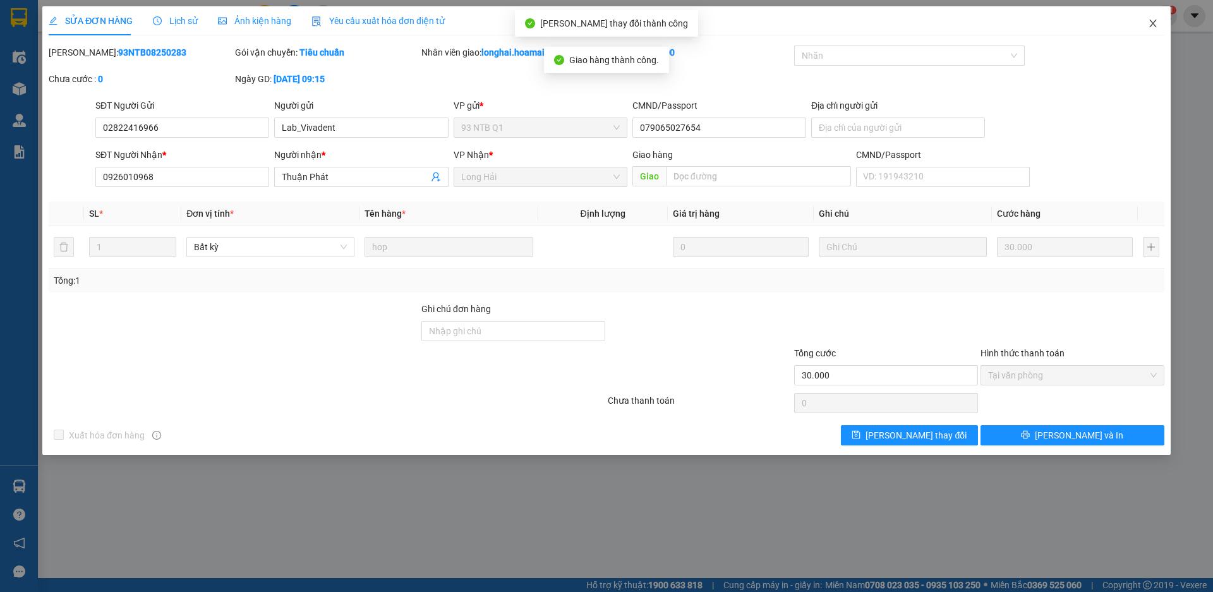
click at [1154, 22] on icon "close" at bounding box center [1152, 24] width 7 height 8
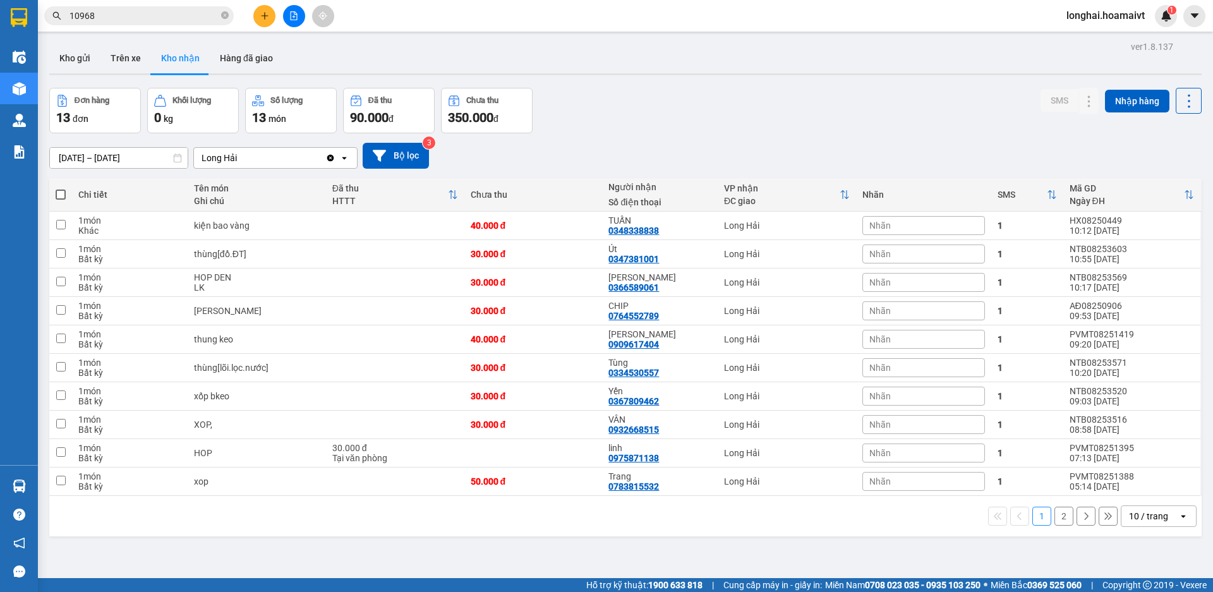
click at [171, 10] on input "10968" at bounding box center [143, 16] width 149 height 14
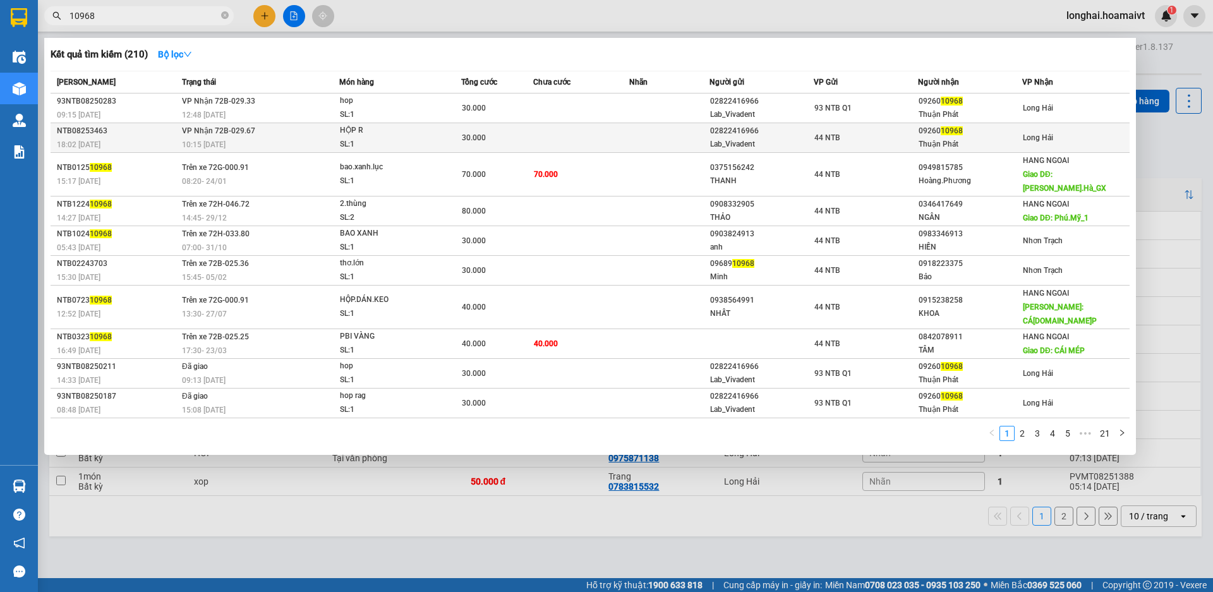
click at [490, 137] on div "30.000" at bounding box center [497, 138] width 71 height 14
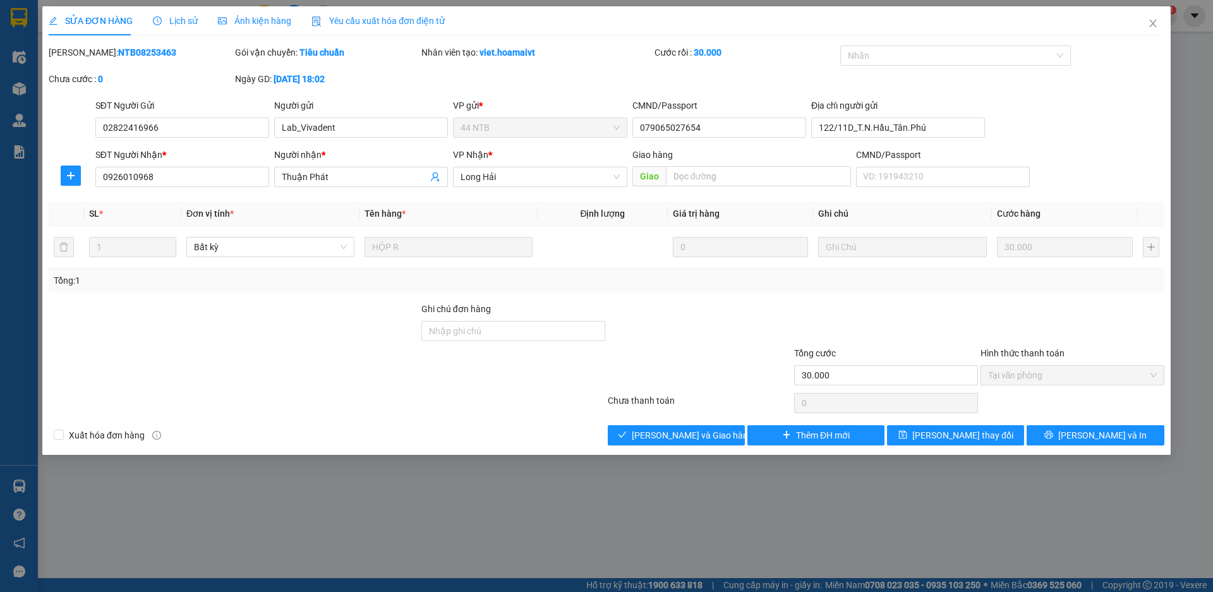
type input "02822416966"
type input "Lab_Vivadent"
type input "079065027654"
type input "122/11D_T.N.Hầu_Tân.Phú"
type input "0926010968"
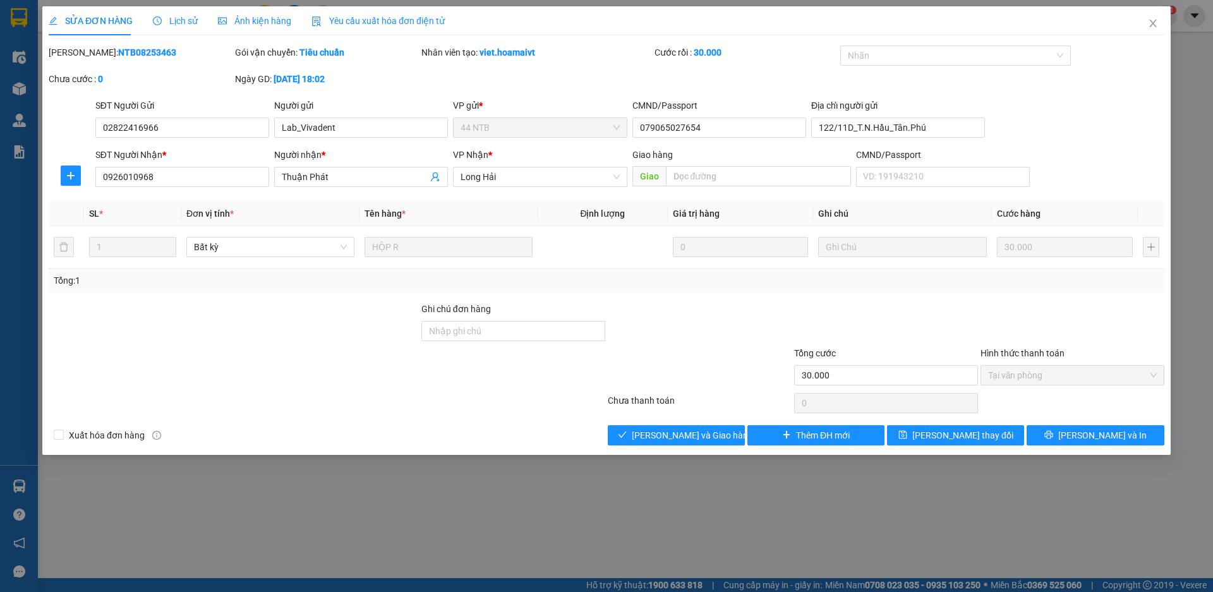
type input "Thuận Phát"
type input "30.000"
click at [684, 427] on button "[PERSON_NAME] và Giao hàng" at bounding box center [676, 435] width 137 height 20
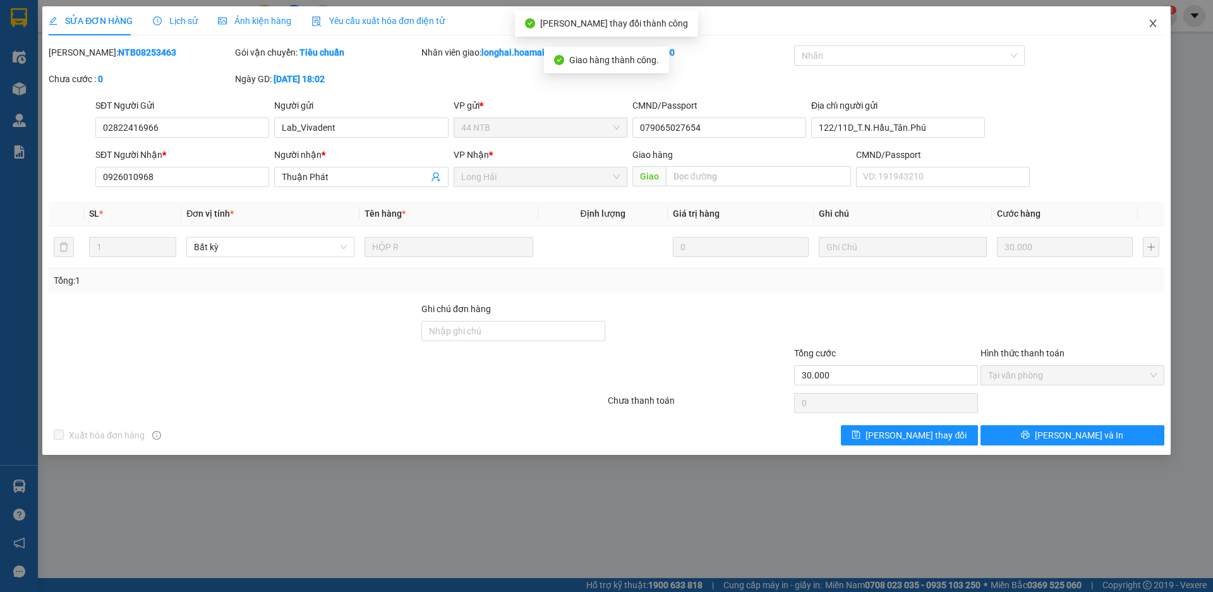
click at [1154, 25] on icon "close" at bounding box center [1152, 24] width 7 height 8
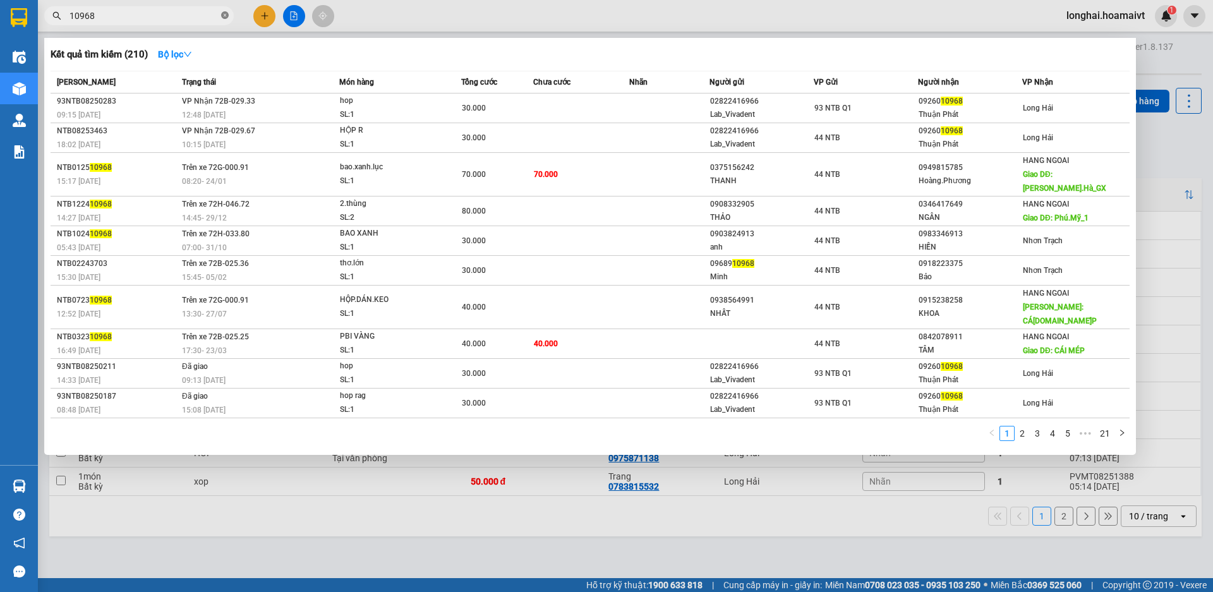
click at [223, 14] on icon "close-circle" at bounding box center [225, 15] width 8 height 8
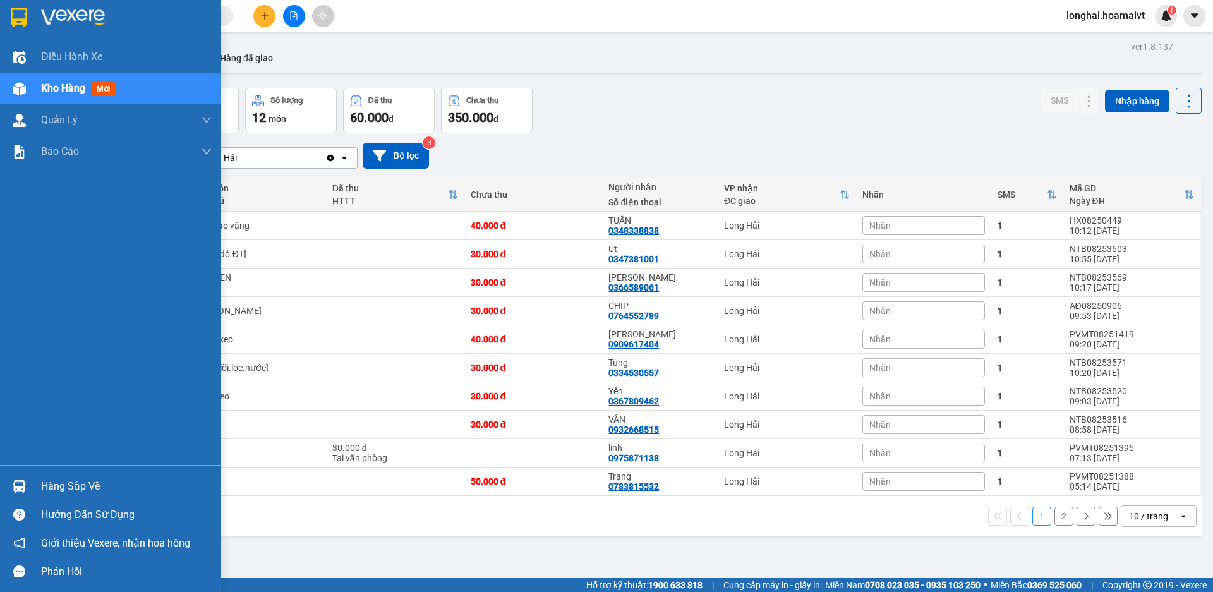
click at [37, 483] on div "Hàng sắp về" at bounding box center [110, 486] width 221 height 28
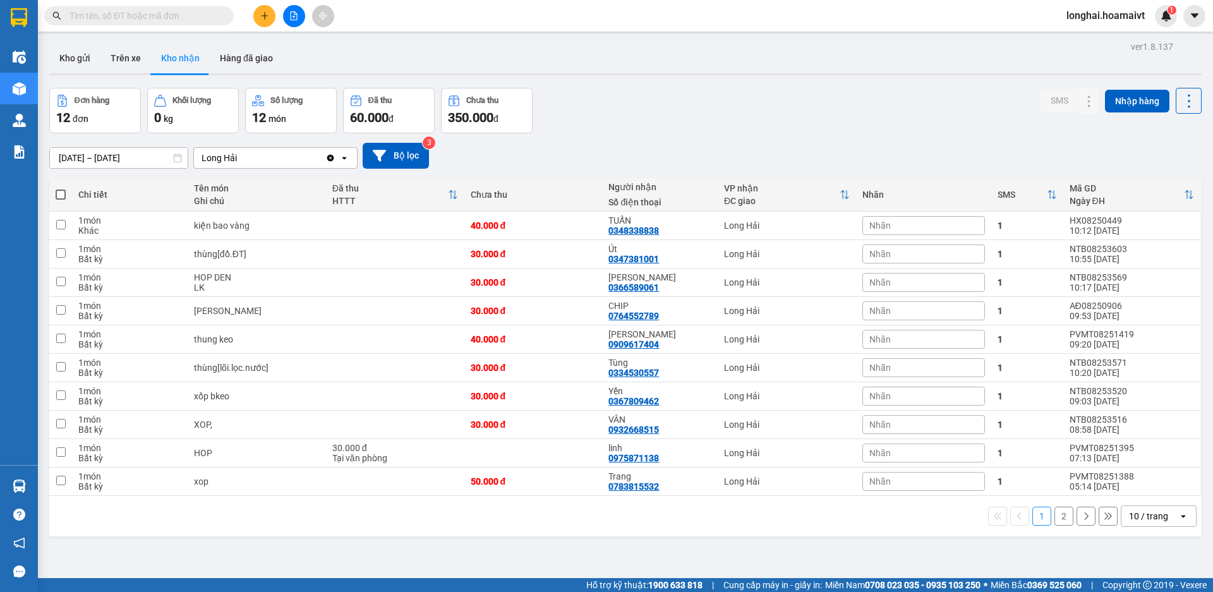
click at [523, 128] on section "Kết quả tìm kiếm ( 210 ) Bộ lọc Mã ĐH Trạng thái Món hàng Tổng cước Chưa cước N…" at bounding box center [606, 296] width 1213 height 592
click at [260, 19] on icon "plus" at bounding box center [264, 15] width 9 height 9
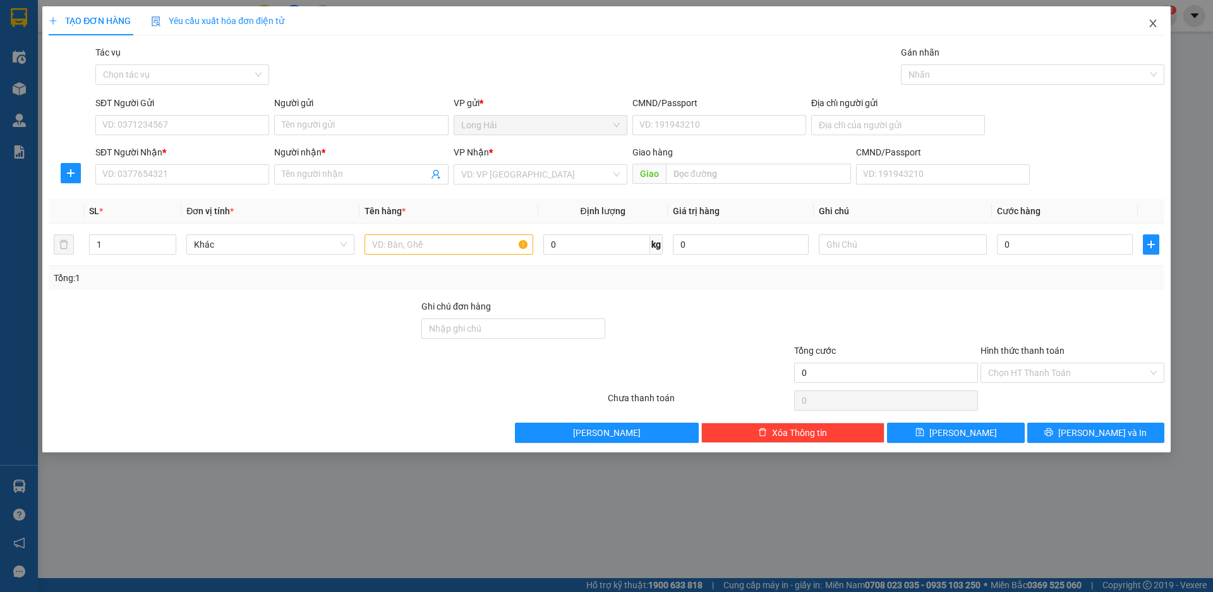
click at [1150, 22] on icon "close" at bounding box center [1153, 23] width 10 height 10
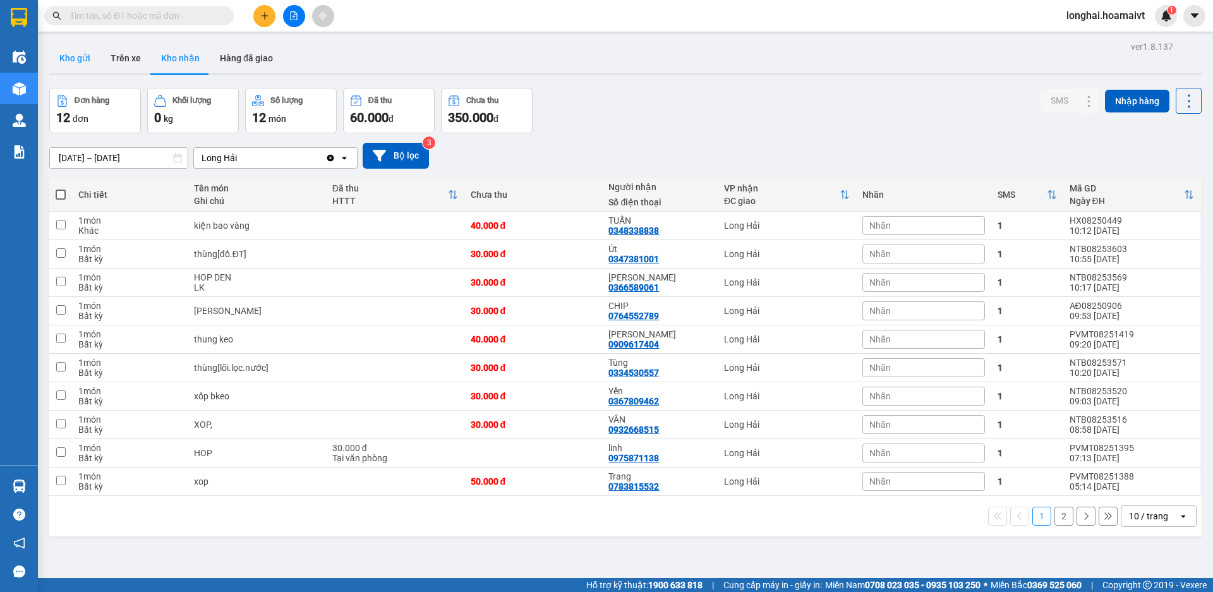
click at [74, 48] on button "Kho gửi" at bounding box center [74, 58] width 51 height 30
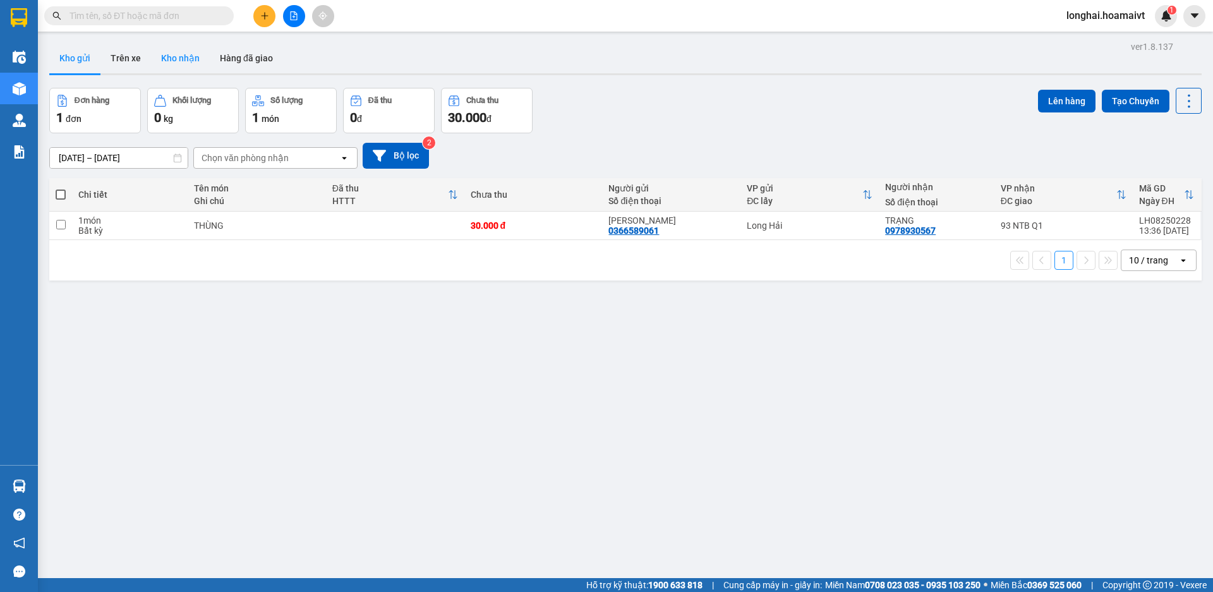
click at [184, 66] on button "Kho nhận" at bounding box center [180, 58] width 59 height 30
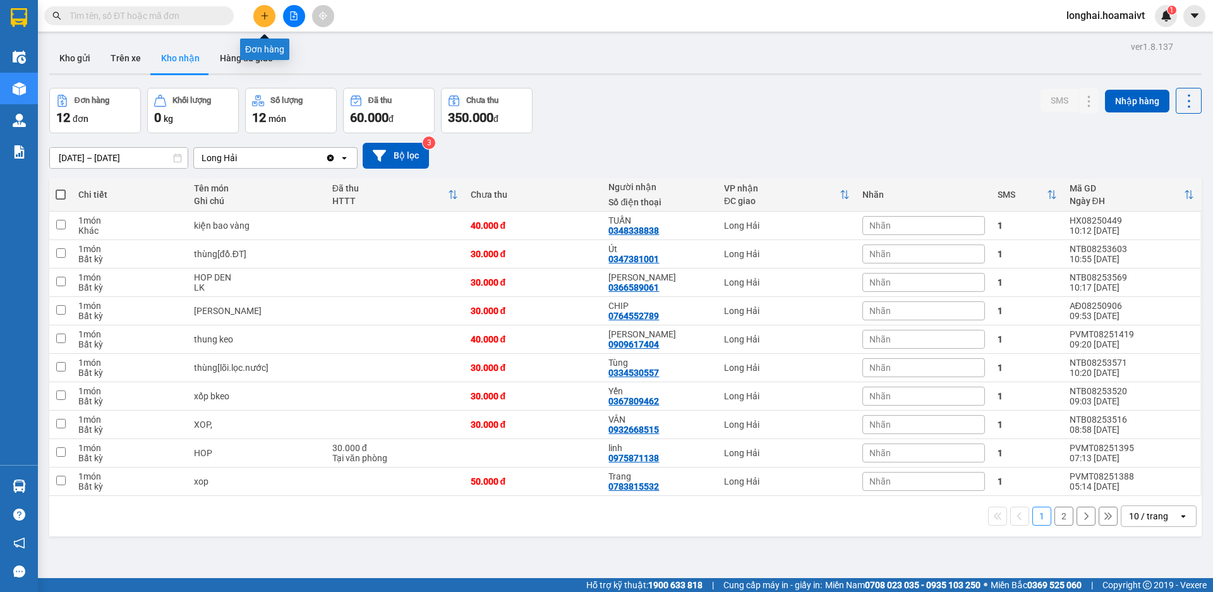
click at [266, 22] on button at bounding box center [264, 16] width 22 height 22
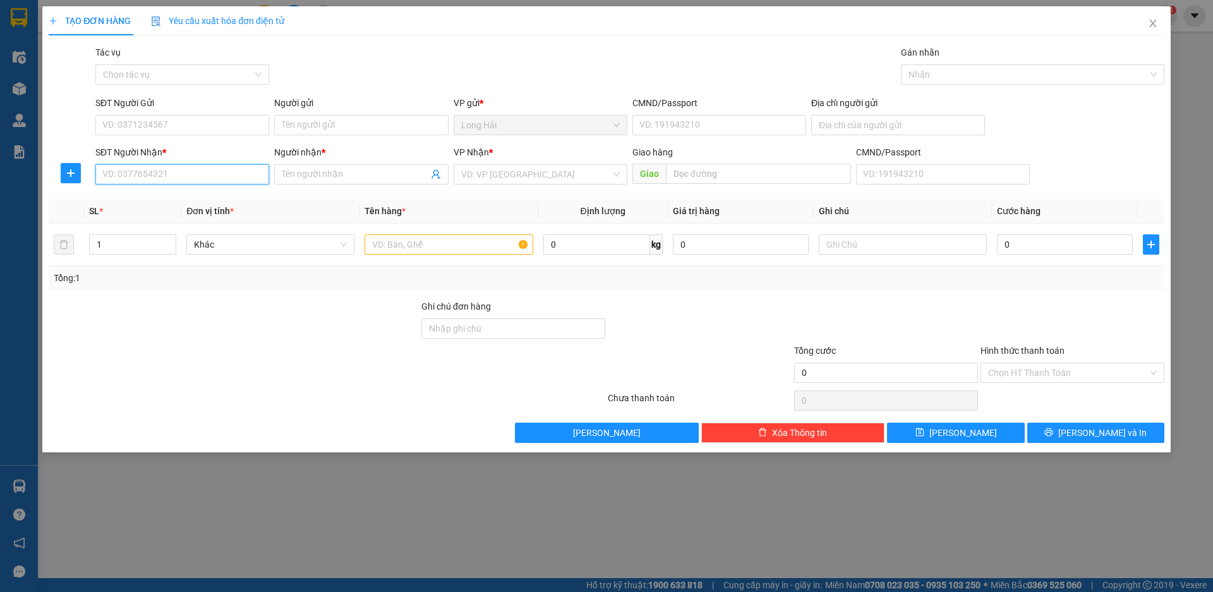
click at [133, 181] on input "SĐT Người Nhận *" at bounding box center [182, 174] width 174 height 20
type input "0767763324"
click at [315, 177] on input "Người nhận *" at bounding box center [355, 174] width 146 height 14
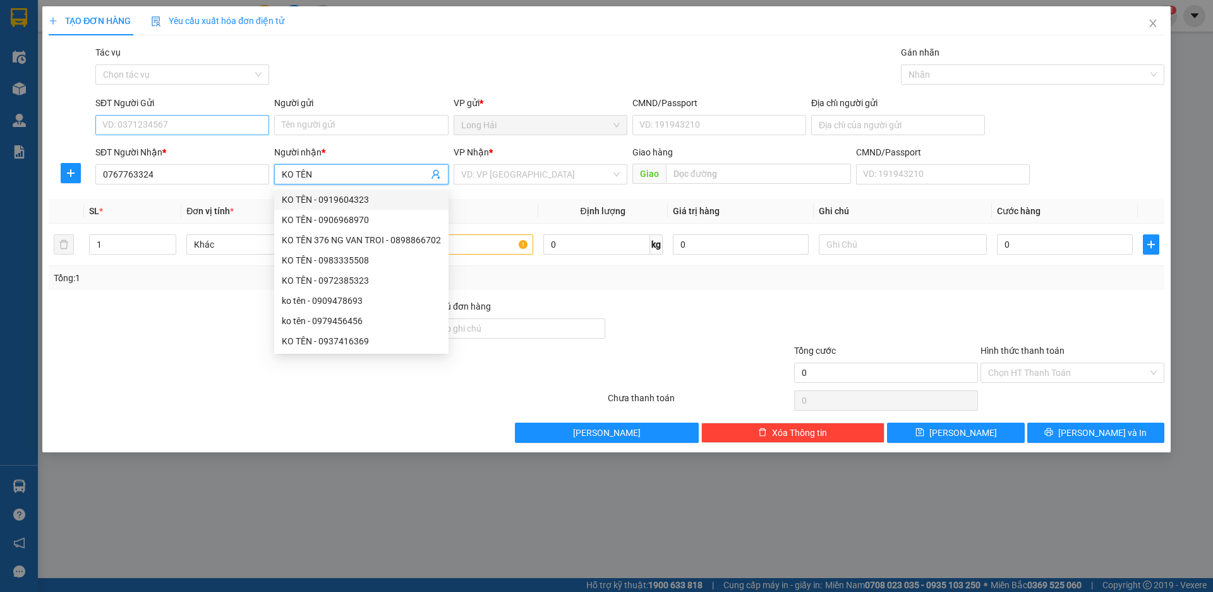
type input "KO TÊN"
click at [134, 123] on input "SĐT Người Gửi" at bounding box center [182, 125] width 174 height 20
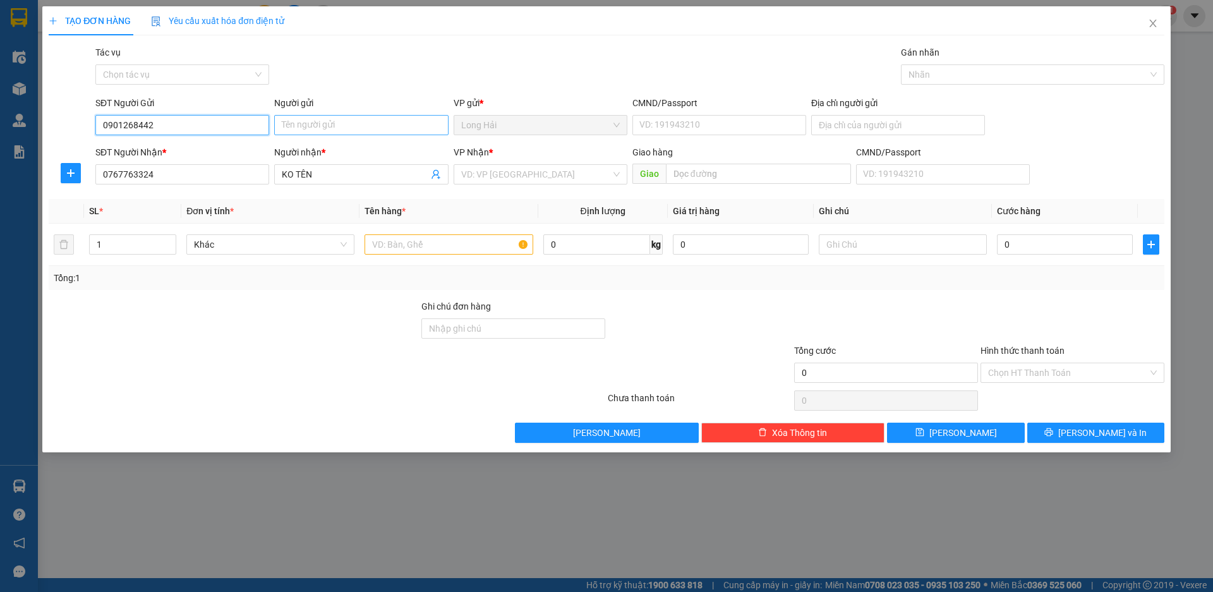
type input "0901268442"
click at [318, 128] on input "Người gửi" at bounding box center [361, 125] width 174 height 20
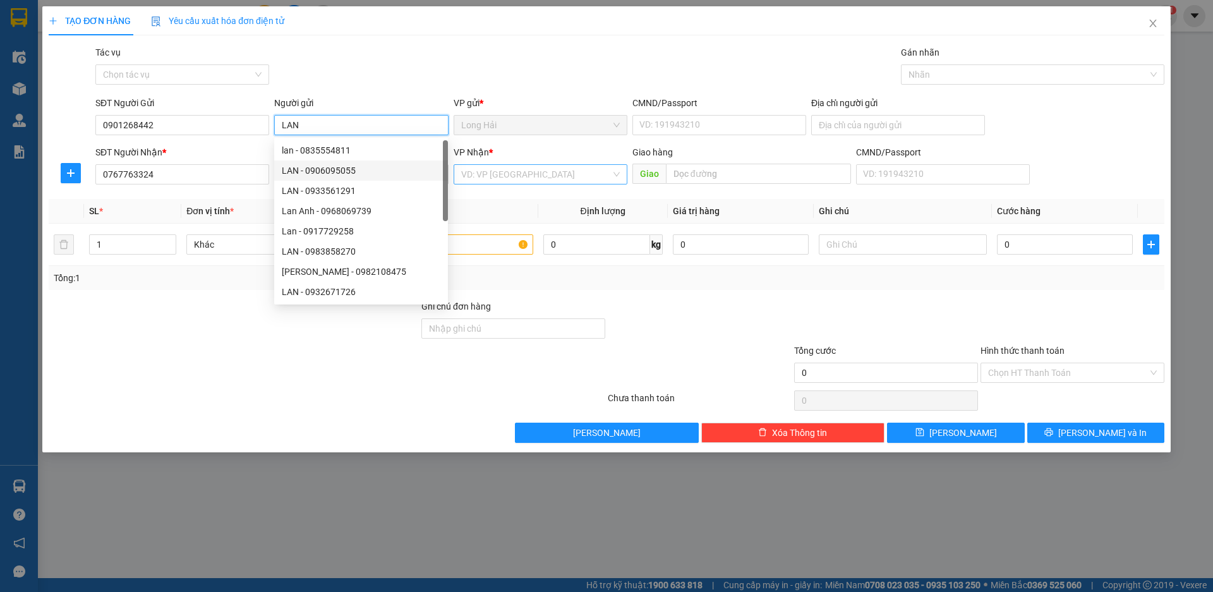
type input "LAN"
click at [519, 181] on input "search" at bounding box center [536, 174] width 150 height 19
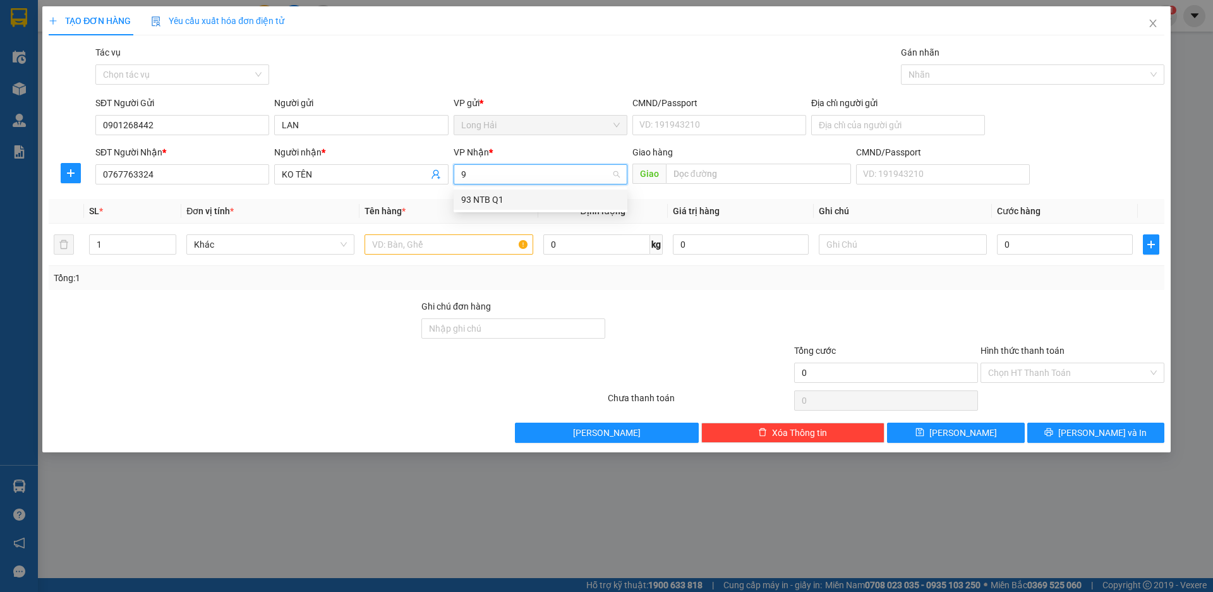
type input "93"
click at [523, 198] on div "93 NTB Q1" at bounding box center [540, 200] width 159 height 14
click at [464, 250] on input "text" at bounding box center [449, 244] width 168 height 20
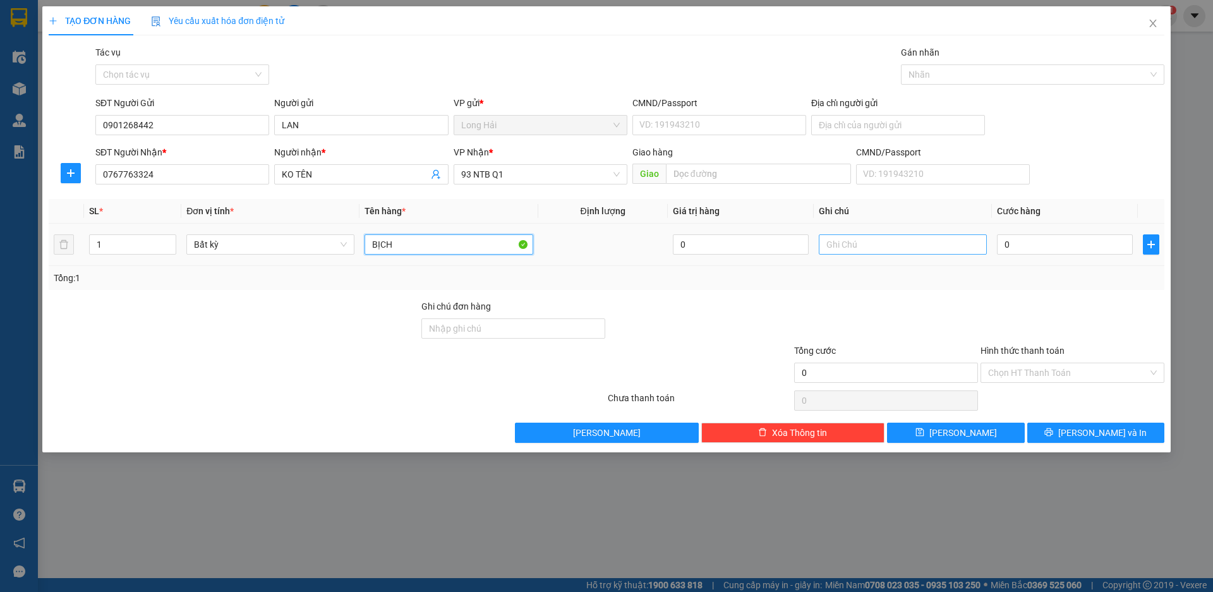
type input "BỊCH"
click at [878, 251] on input "text" at bounding box center [903, 244] width 168 height 20
type input "BÁNH TRÁNG"
click at [1020, 253] on input "0" at bounding box center [1065, 244] width 136 height 20
click at [1008, 246] on input "0" at bounding box center [1065, 244] width 136 height 20
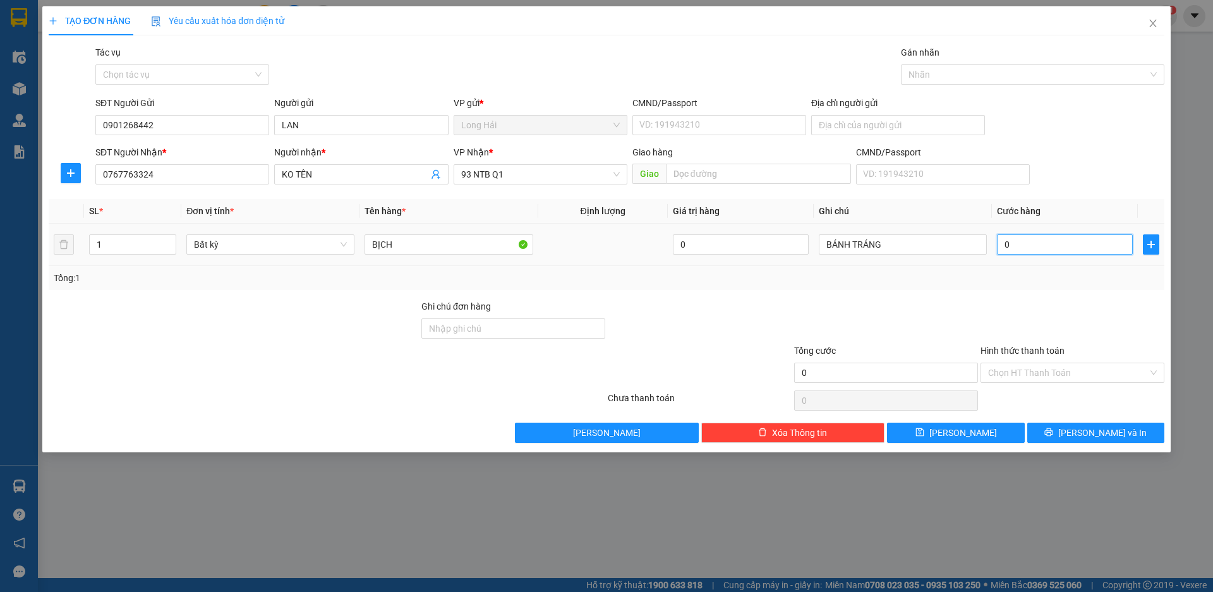
click at [999, 244] on input "0" at bounding box center [1065, 244] width 136 height 20
type input "30"
type input "30.000"
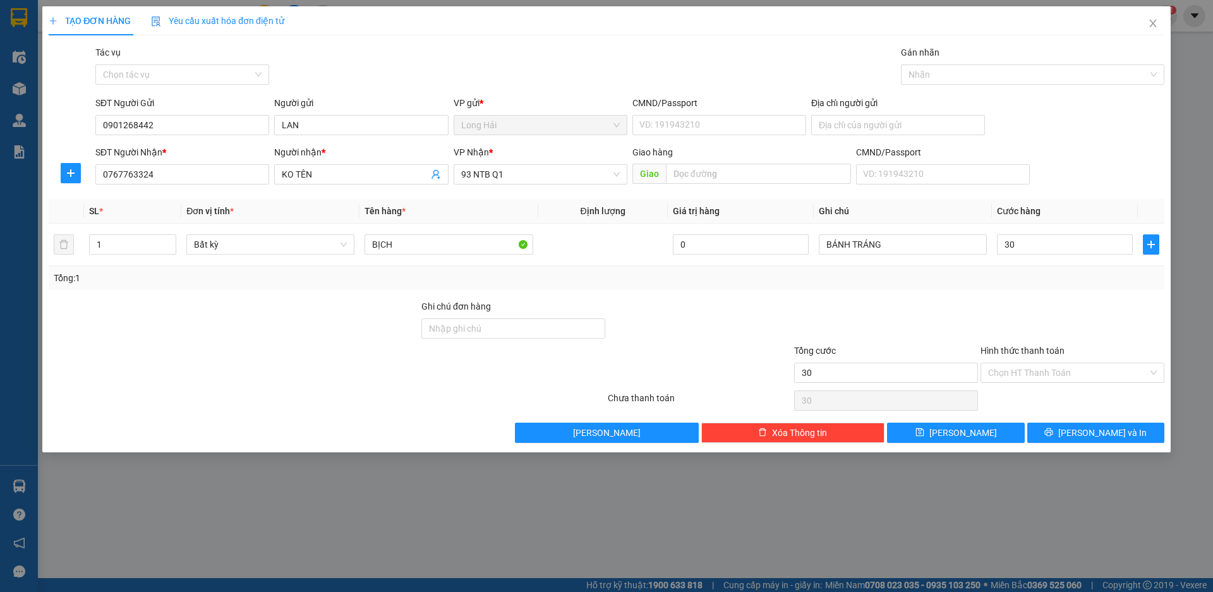
type input "30.000"
click at [878, 281] on div "Tổng: 1" at bounding box center [607, 278] width 1106 height 14
click at [1049, 371] on input "Hình thức thanh toán" at bounding box center [1068, 372] width 160 height 19
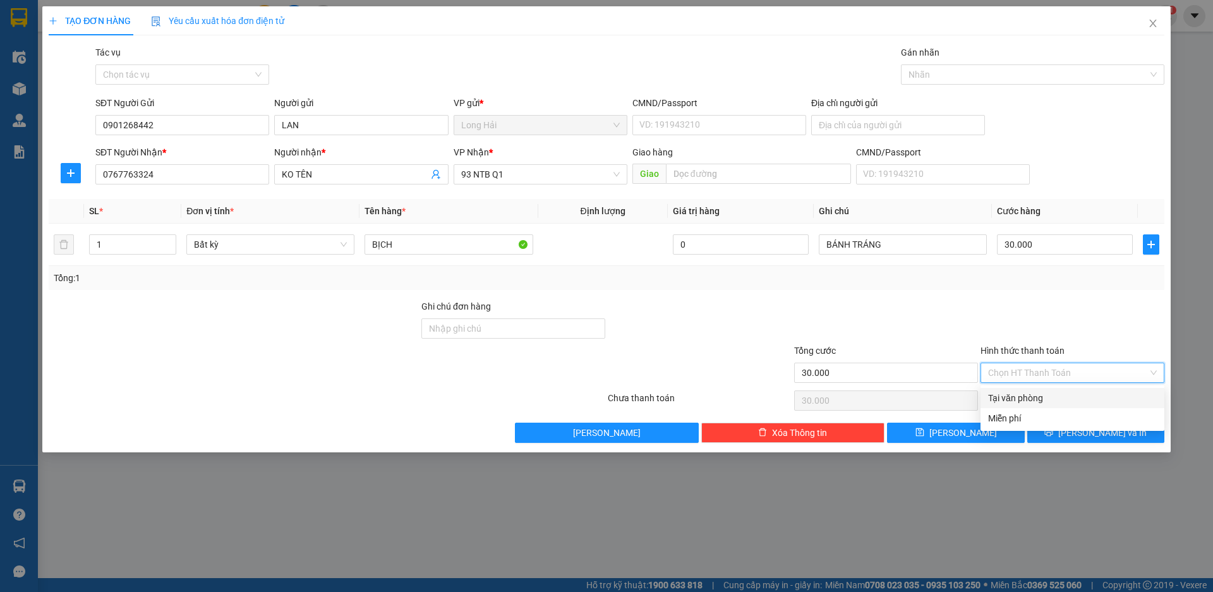
click at [1058, 394] on div "Tại văn phòng" at bounding box center [1072, 398] width 169 height 14
type input "0"
click at [1092, 437] on span "[PERSON_NAME] và In" at bounding box center [1102, 433] width 88 height 14
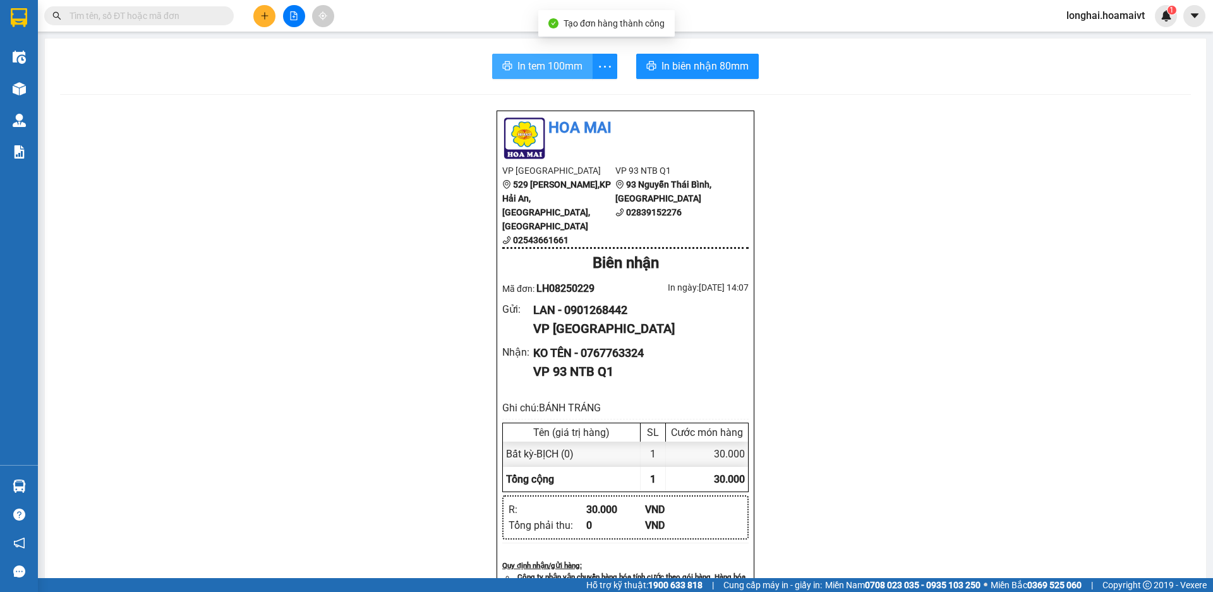
click at [517, 66] on span "In tem 100mm" at bounding box center [549, 66] width 65 height 16
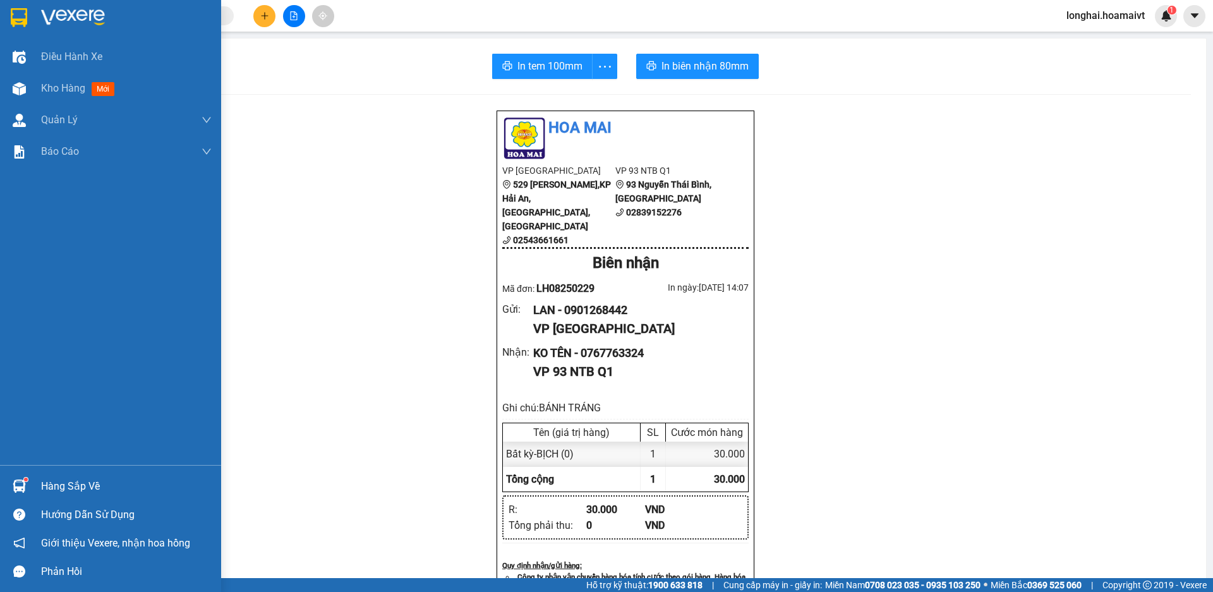
click at [61, 479] on div "Hàng sắp về" at bounding box center [126, 486] width 171 height 19
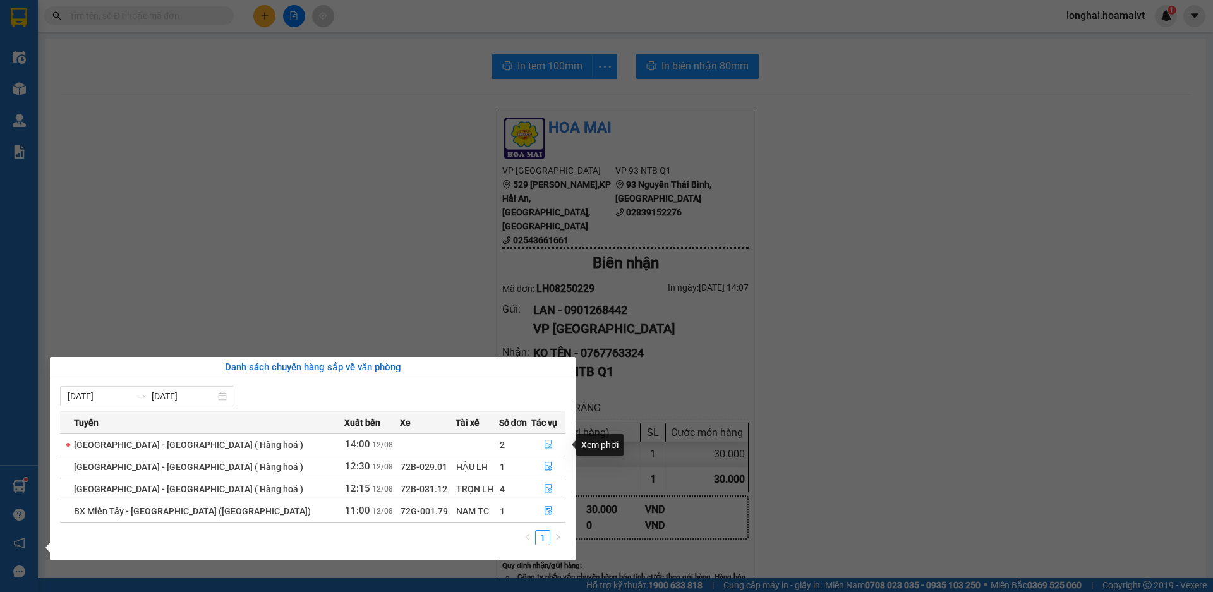
click at [539, 439] on button "button" at bounding box center [548, 445] width 33 height 20
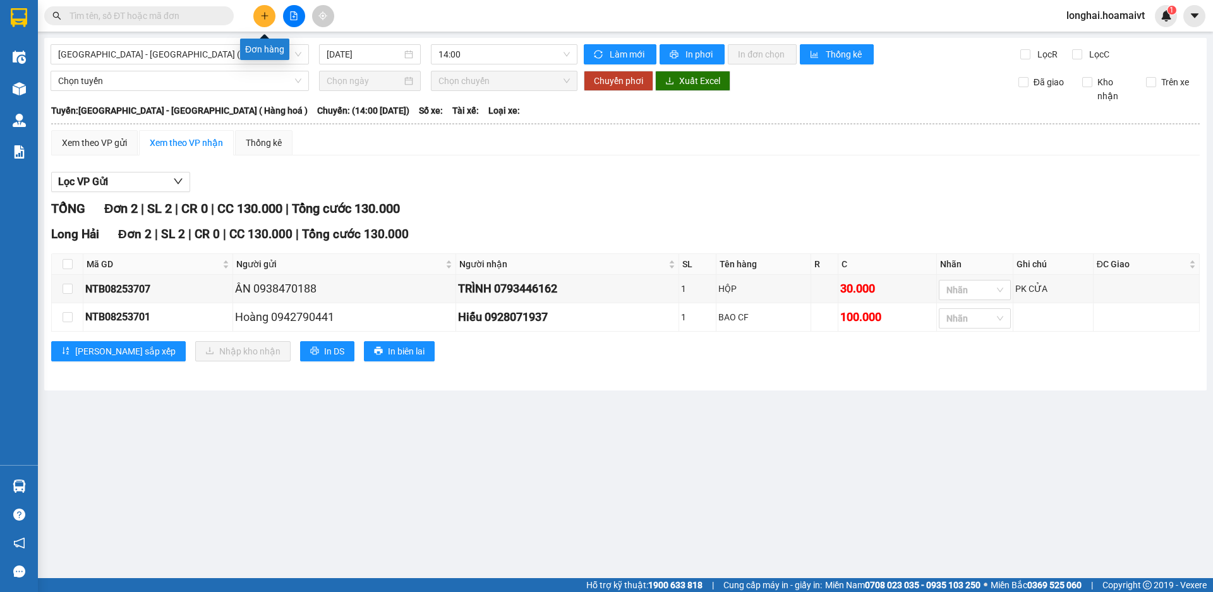
click at [267, 16] on icon "plus" at bounding box center [264, 15] width 9 height 9
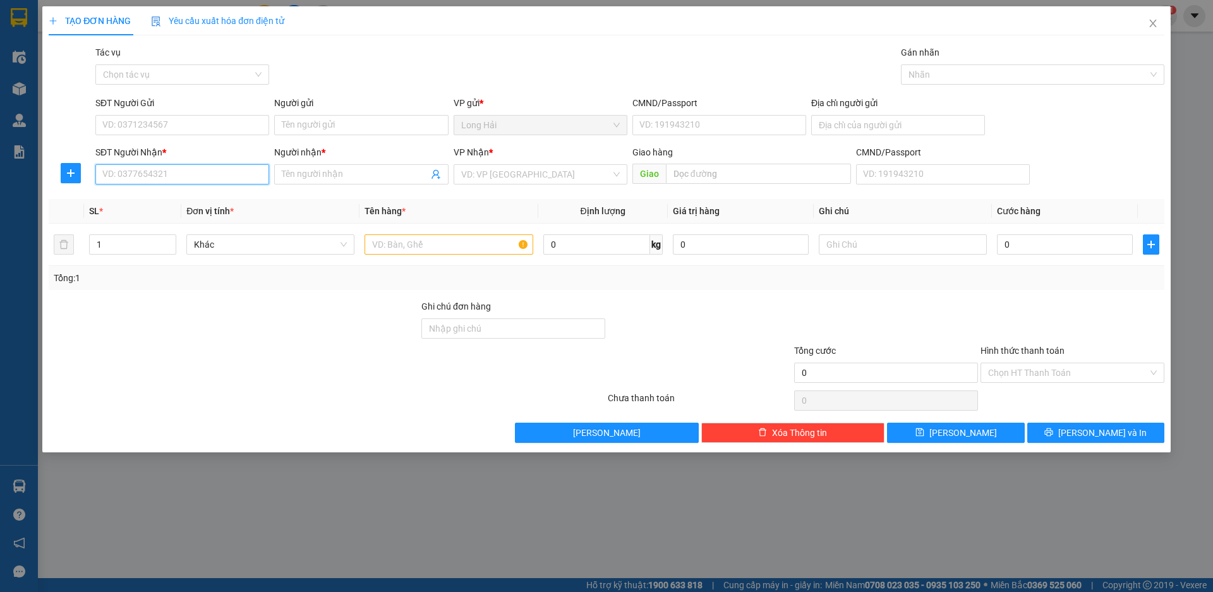
click at [191, 172] on input "SĐT Người Nhận *" at bounding box center [182, 174] width 174 height 20
type input "0902715774"
click at [206, 200] on div "0902715774 - Hieu" at bounding box center [182, 200] width 159 height 14
type input "P HƯNG"
type input "Hieu"
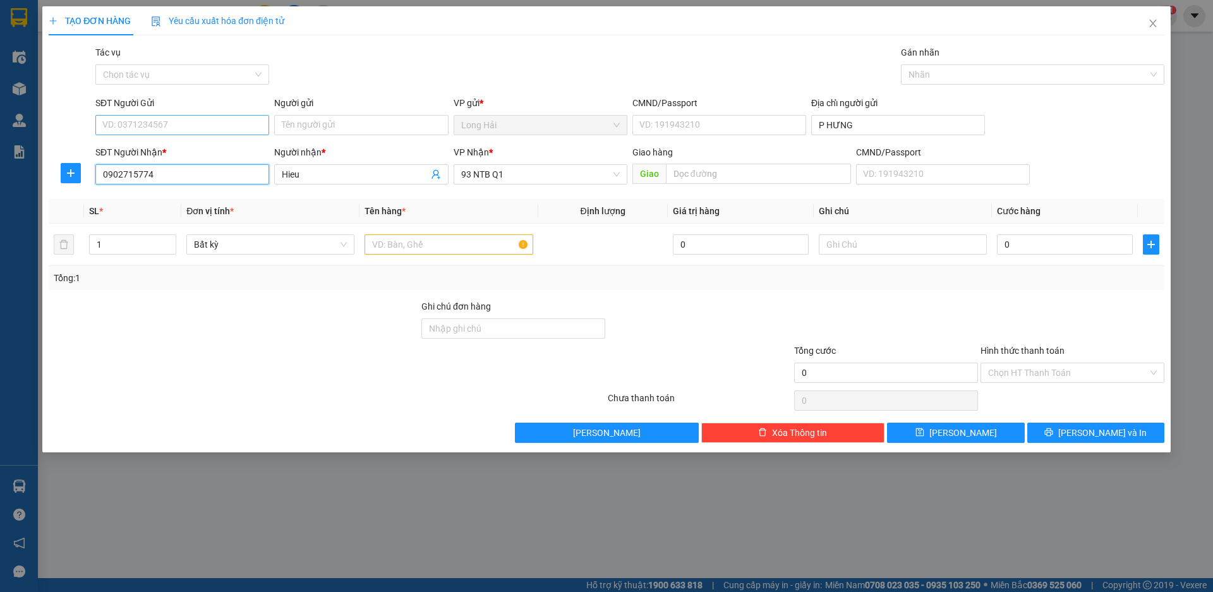
type input "0902715774"
click at [168, 124] on input "SĐT Người Gửi" at bounding box center [182, 125] width 174 height 20
click at [184, 156] on div "0795510510 - thai" at bounding box center [182, 150] width 159 height 14
type input "0795510510"
type input "thai"
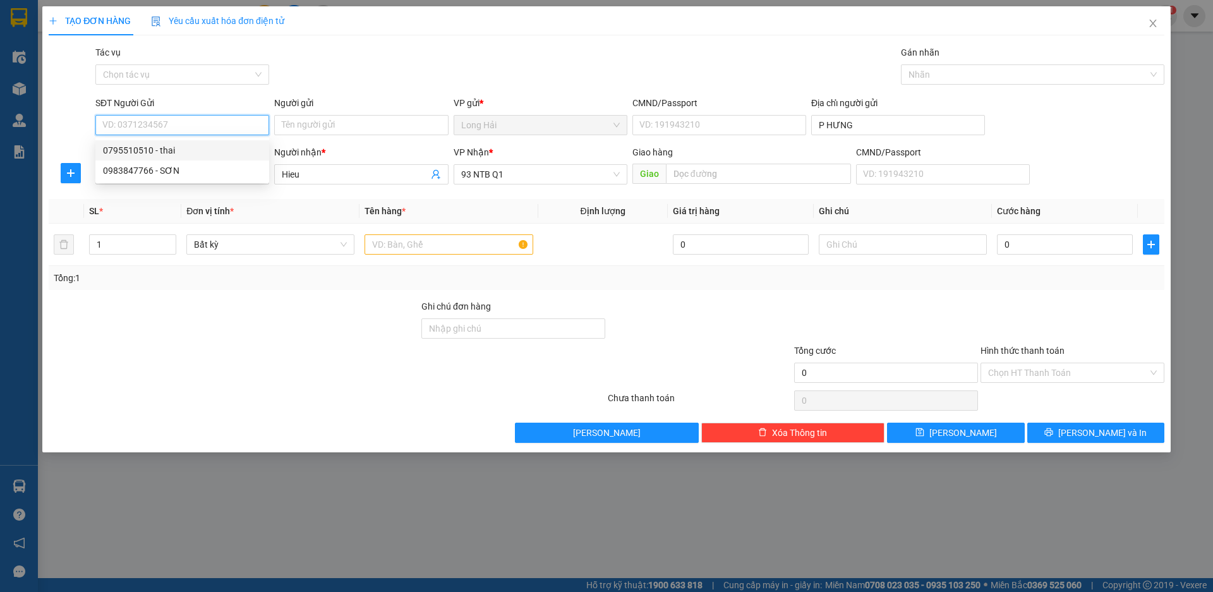
type input "077090004174"
click at [403, 248] on input "text" at bounding box center [449, 244] width 168 height 20
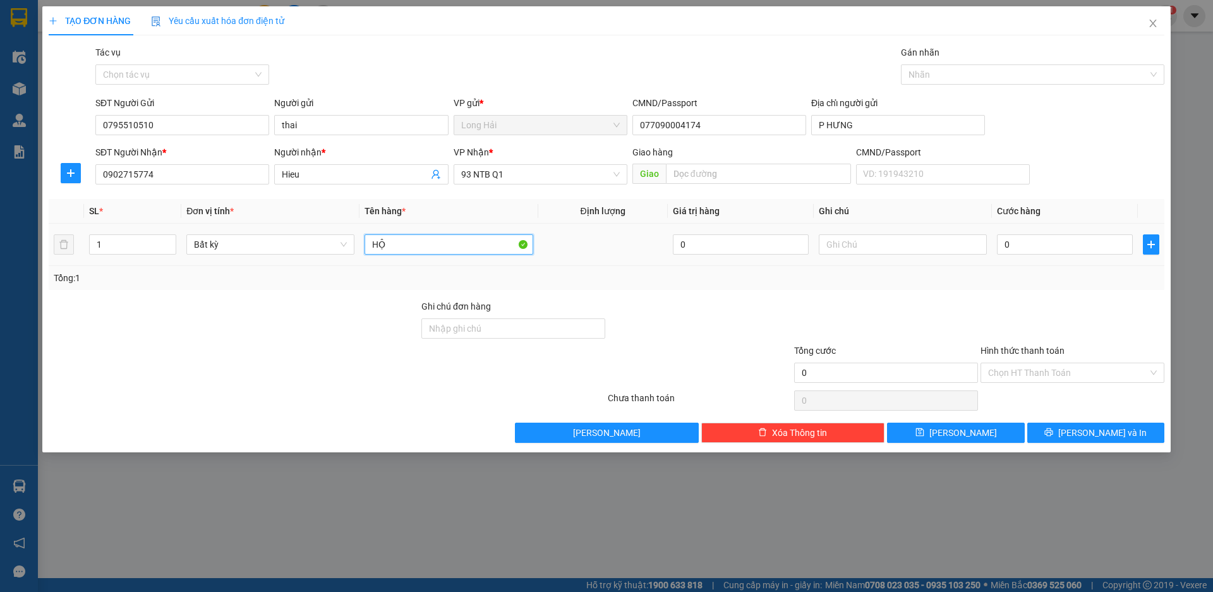
type input "H"
type input "THÙNG"
drag, startPoint x: 1069, startPoint y: 255, endPoint x: 1075, endPoint y: 251, distance: 7.2
click at [1075, 251] on div "0" at bounding box center [1065, 244] width 136 height 25
click at [1075, 251] on input "0" at bounding box center [1065, 244] width 136 height 20
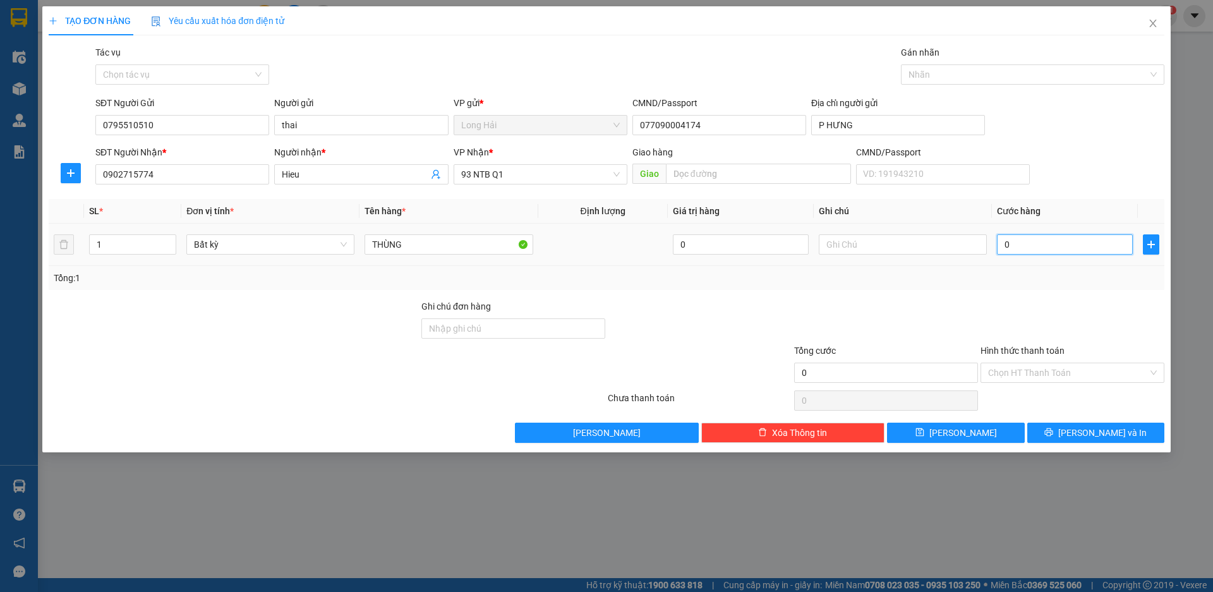
type input "4"
type input "40"
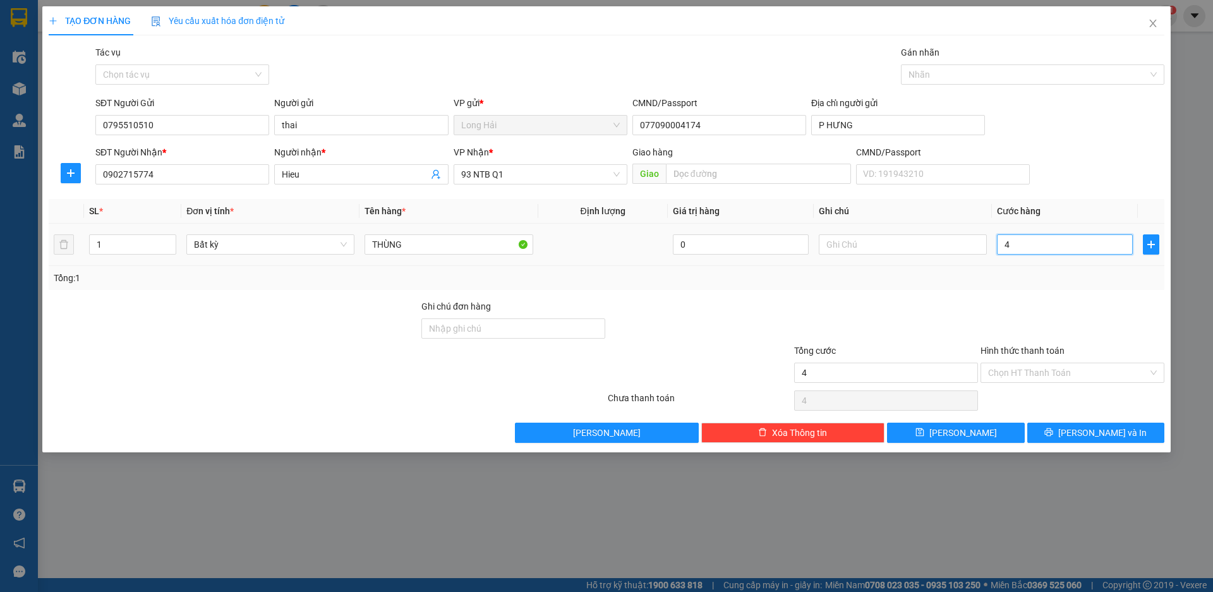
type input "40"
type input "40.000"
drag, startPoint x: 839, startPoint y: 255, endPoint x: 859, endPoint y: 243, distance: 23.0
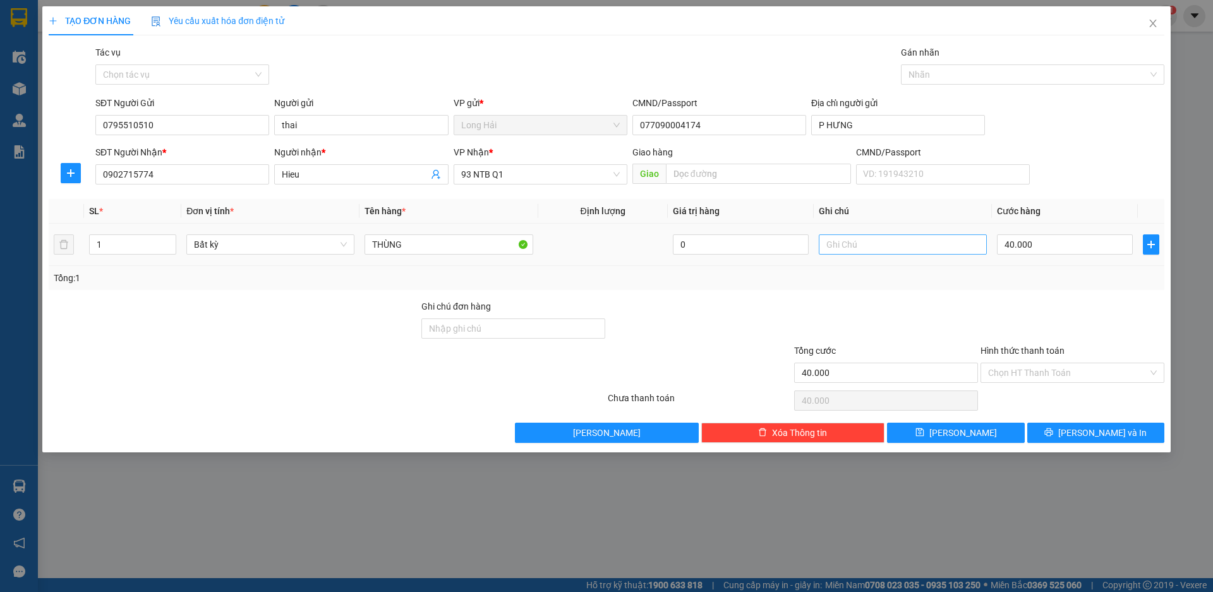
click at [859, 243] on div at bounding box center [903, 244] width 168 height 25
click at [859, 243] on input "text" at bounding box center [903, 244] width 168 height 20
type input "D"
type input "ĐỒ DT"
click at [1053, 430] on icon "printer" at bounding box center [1048, 432] width 9 height 9
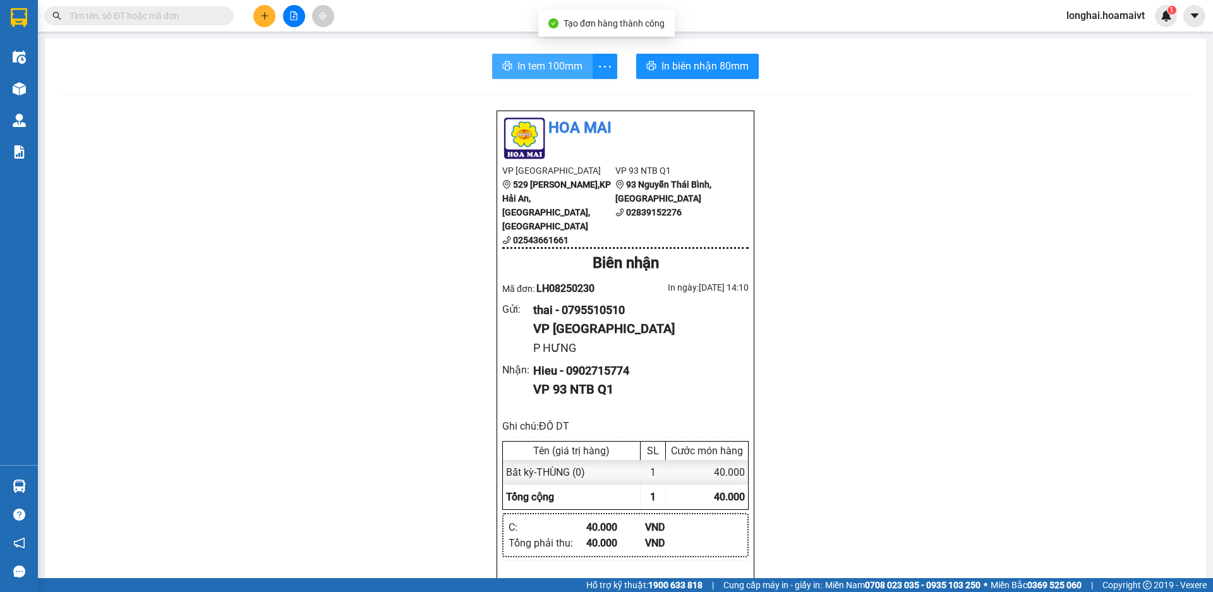
click at [510, 61] on button "In tem 100mm" at bounding box center [542, 66] width 100 height 25
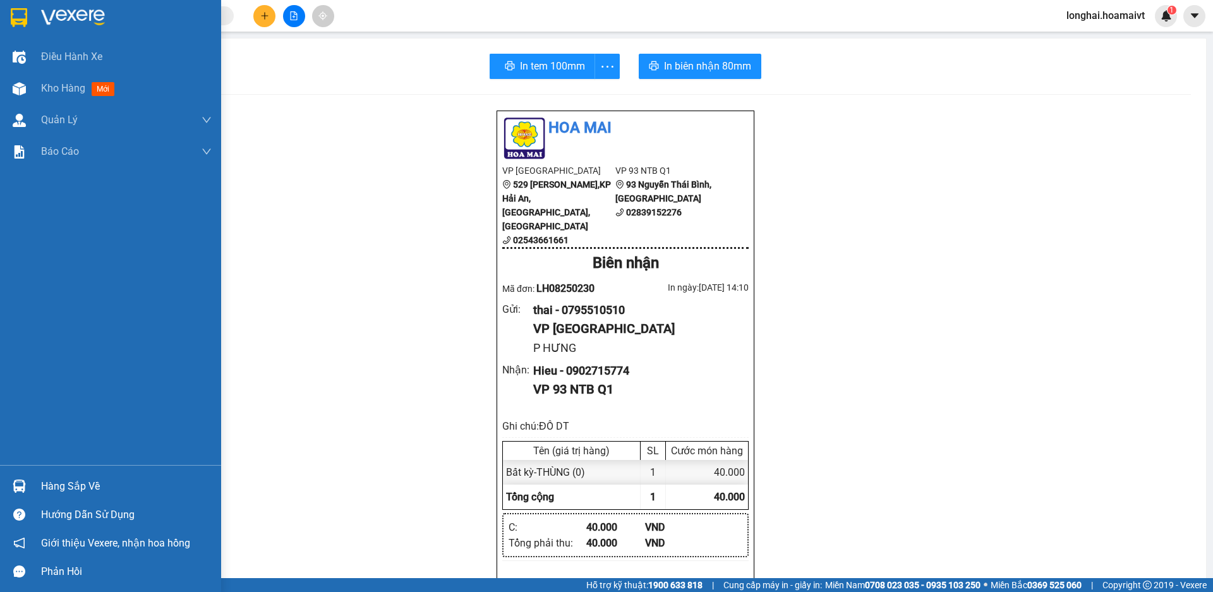
click at [52, 497] on div "Hàng sắp về" at bounding box center [110, 486] width 221 height 28
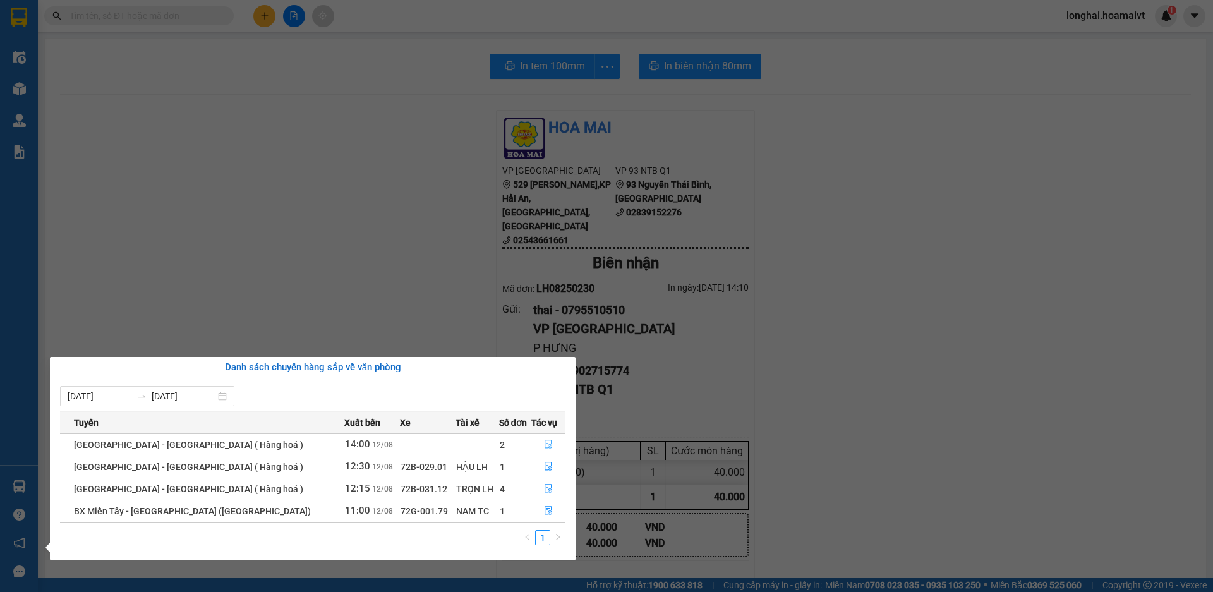
click at [535, 439] on button "button" at bounding box center [548, 445] width 33 height 20
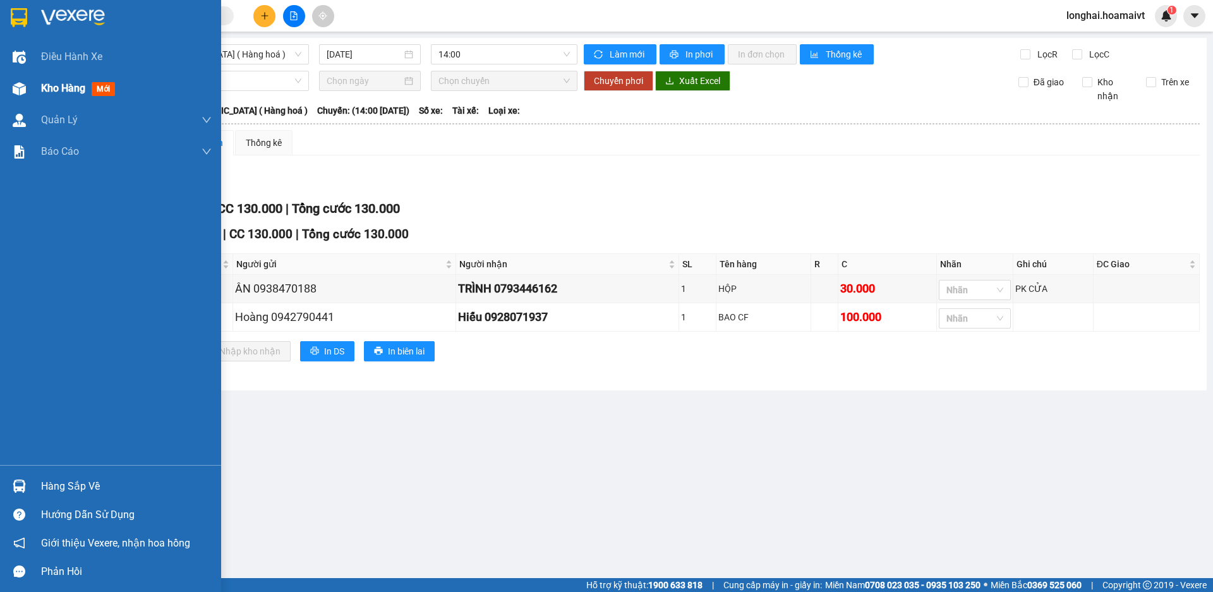
click at [57, 89] on span "Kho hàng" at bounding box center [63, 88] width 44 height 12
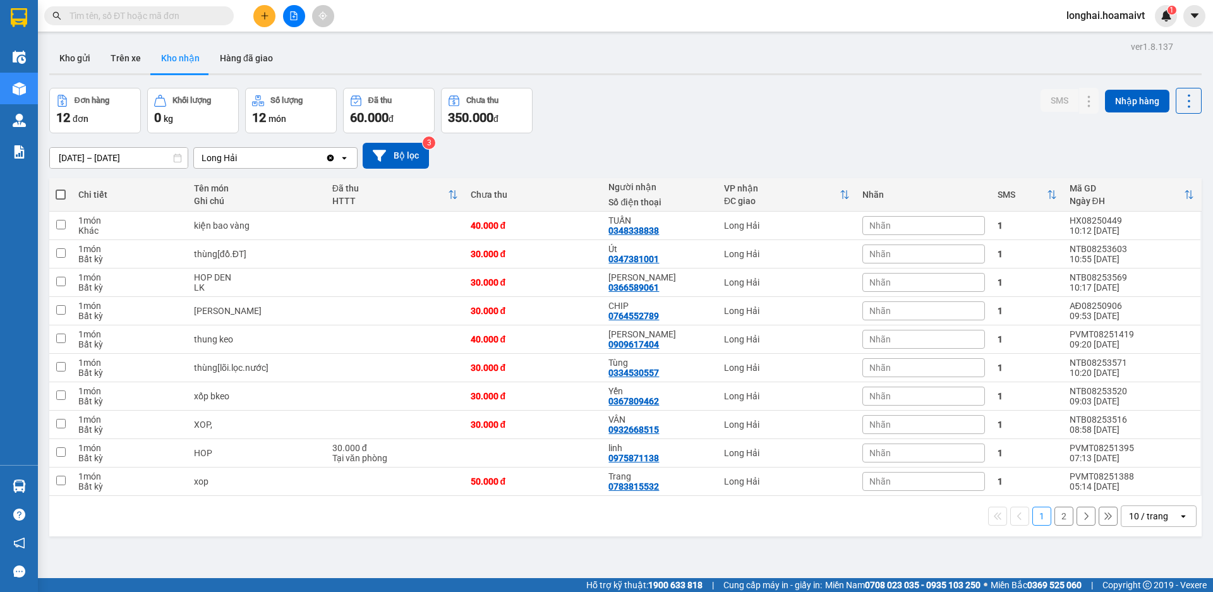
click at [139, 20] on input "text" at bounding box center [143, 16] width 149 height 14
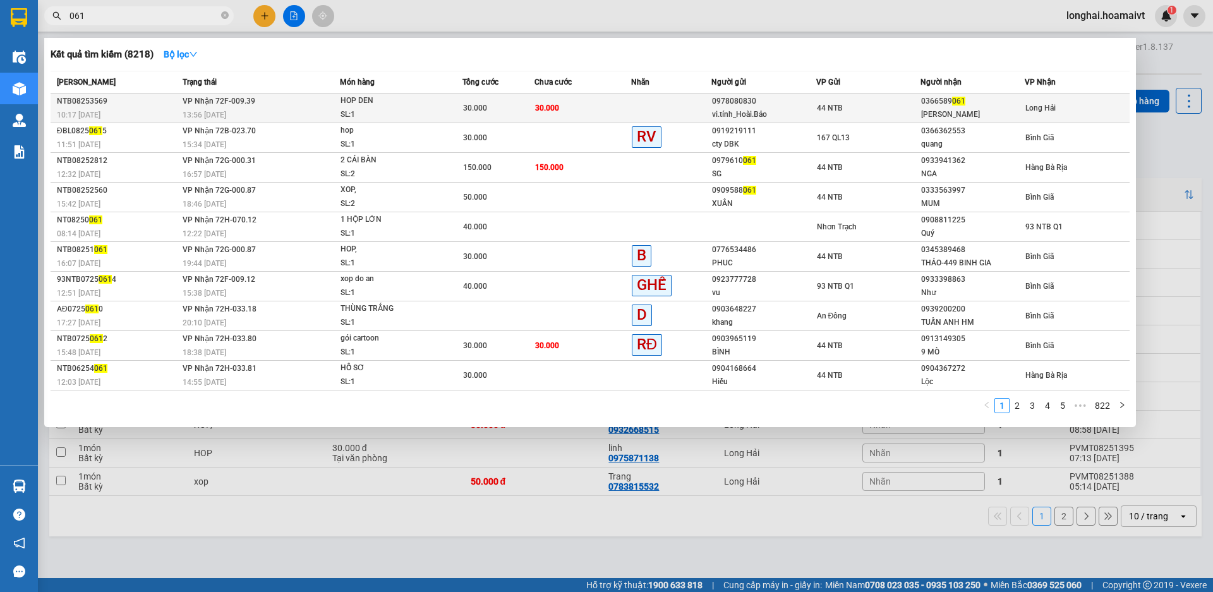
type input "061"
click at [630, 100] on td "30.000" at bounding box center [583, 109] width 97 height 30
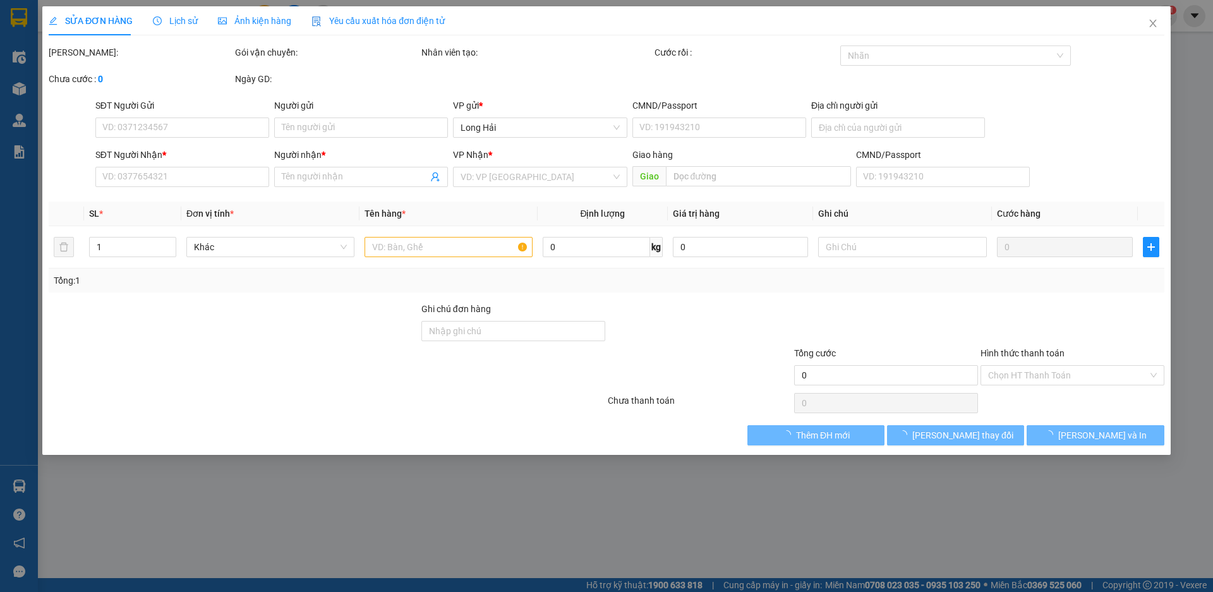
type input "0978080830"
type input "vi.tính_Hoài.Bảo"
type input "N.V.Khánh_Q10"
type input "0366589061"
type input "đức vũ"
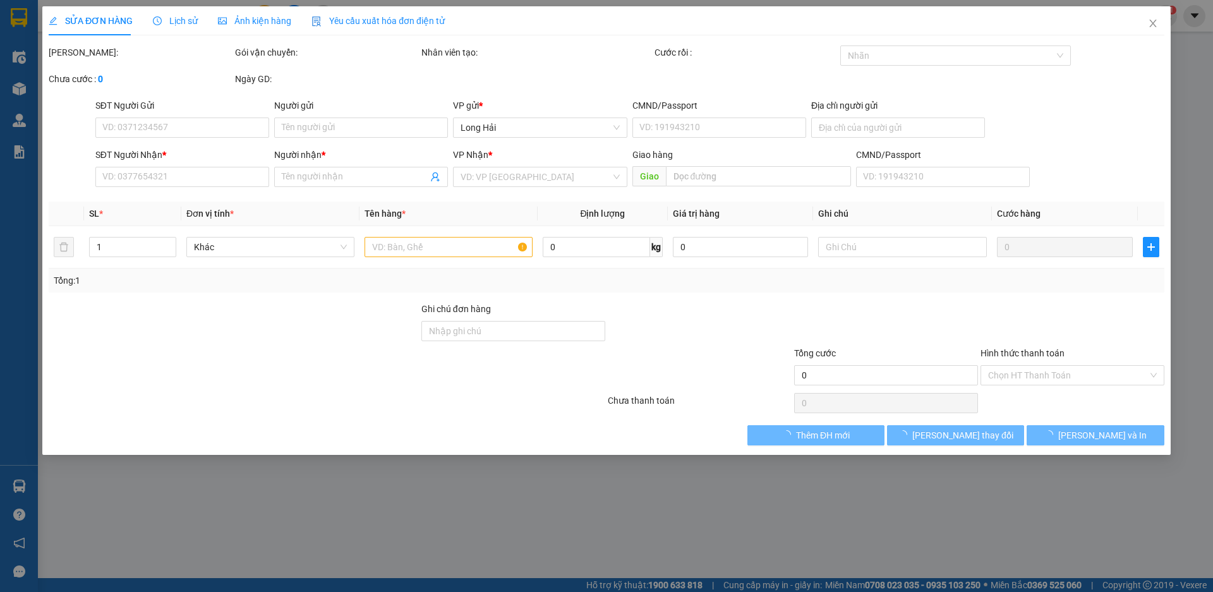
type input "30.000"
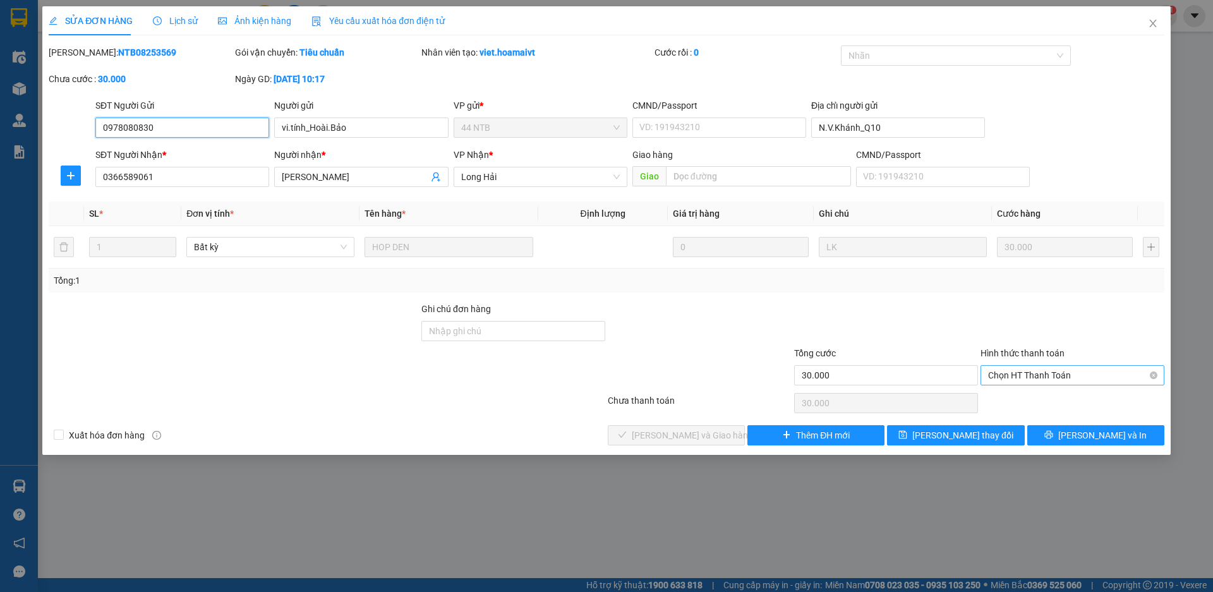
click at [1044, 372] on span "Chọn HT Thanh Toán" at bounding box center [1072, 375] width 169 height 19
click at [1049, 396] on div "Tại văn phòng" at bounding box center [1072, 401] width 169 height 14
type input "0"
click at [678, 430] on span "[PERSON_NAME] và Giao hàng" at bounding box center [692, 435] width 121 height 14
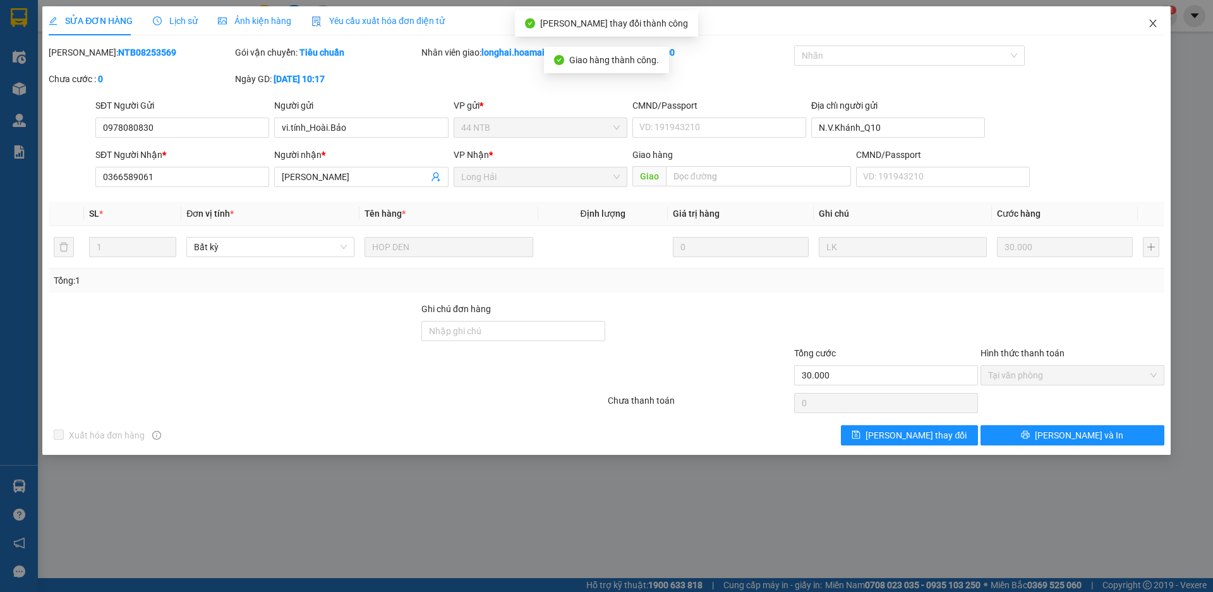
click at [1151, 24] on icon "close" at bounding box center [1153, 23] width 10 height 10
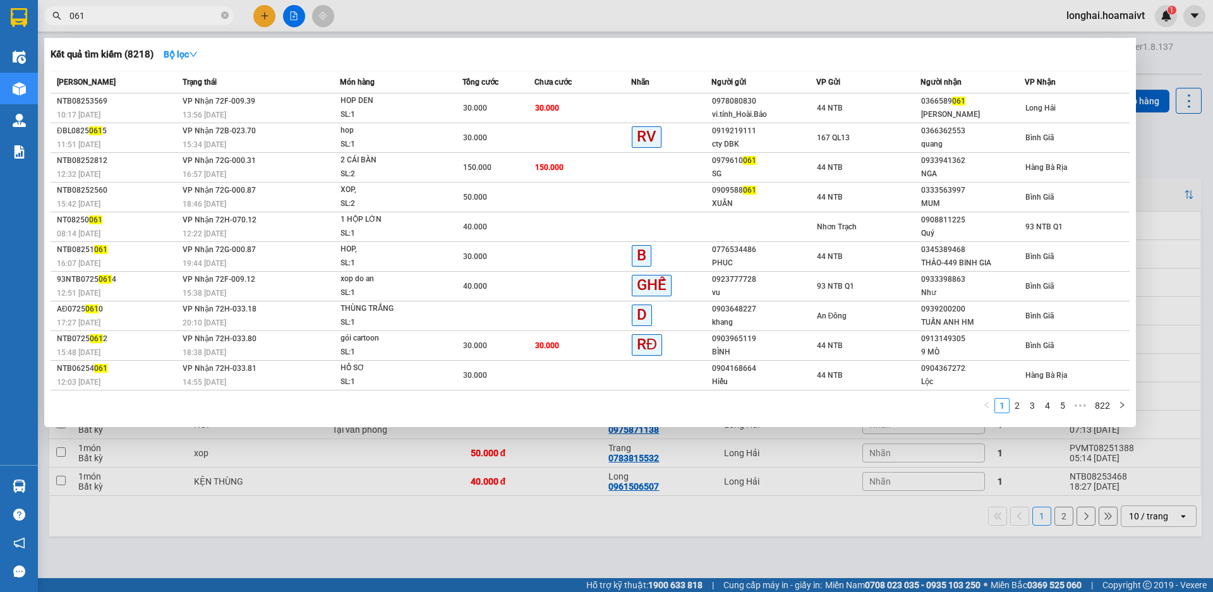
click at [229, 16] on span "061" at bounding box center [139, 15] width 190 height 19
click at [220, 17] on span "061" at bounding box center [139, 15] width 190 height 19
drag, startPoint x: 222, startPoint y: 17, endPoint x: 233, endPoint y: 13, distance: 11.6
click at [223, 17] on icon "close-circle" at bounding box center [225, 15] width 8 height 8
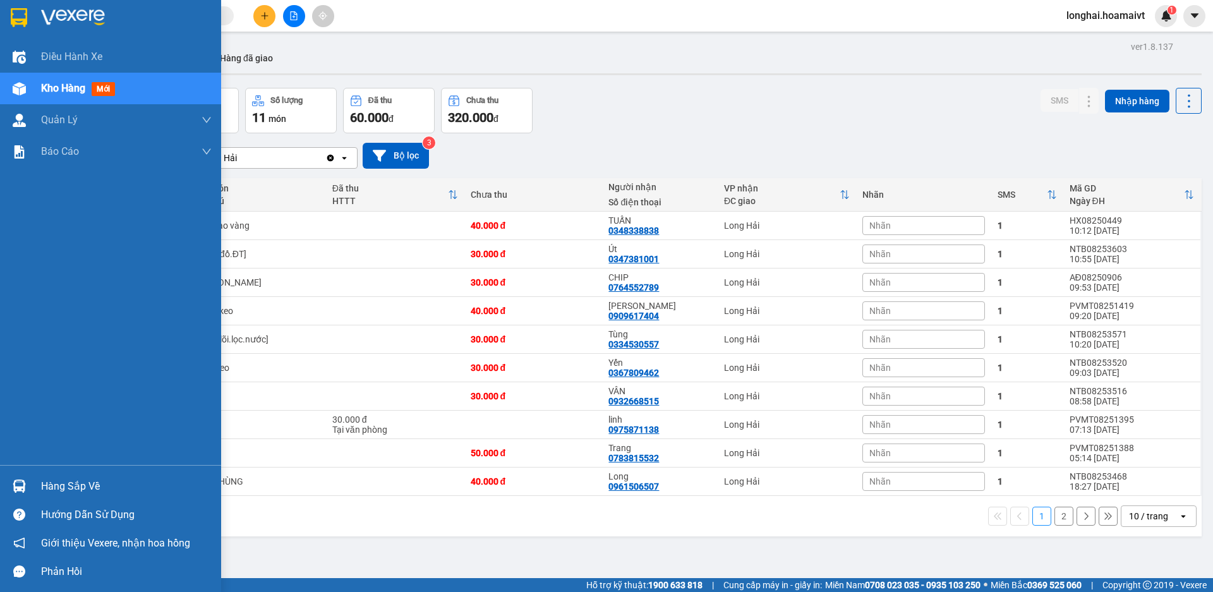
click at [75, 485] on div "Hàng sắp về" at bounding box center [126, 486] width 171 height 19
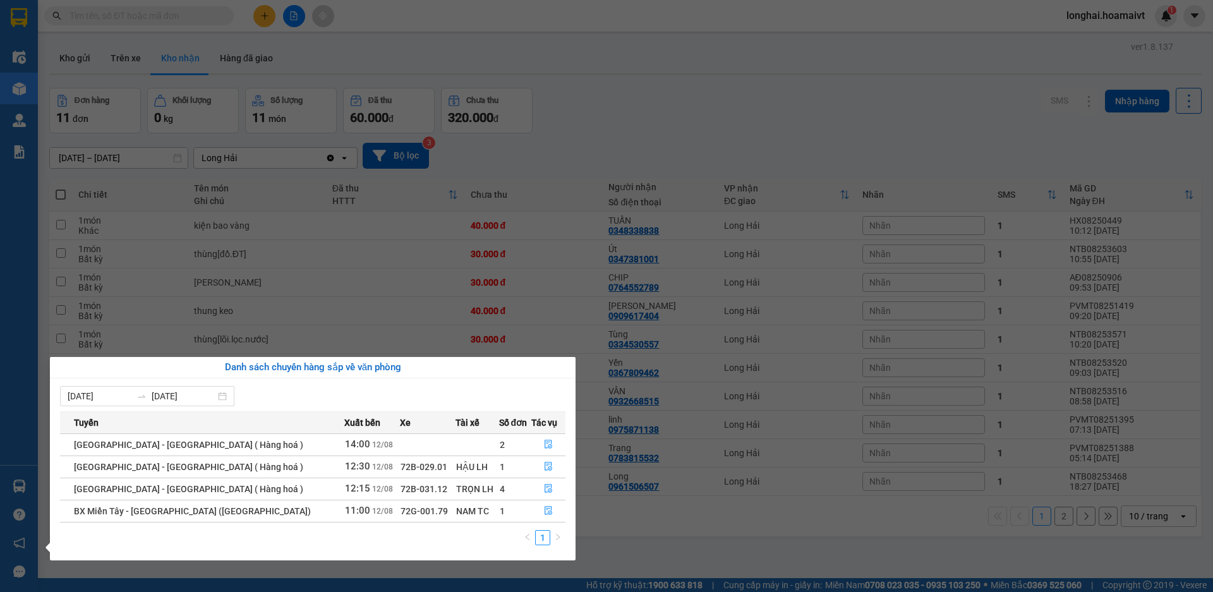
click at [656, 111] on section "Kết quả tìm kiếm ( 8218 ) Bộ lọc Mã ĐH Trạng thái Món hàng Tổng cước Chưa cước …" at bounding box center [606, 296] width 1213 height 592
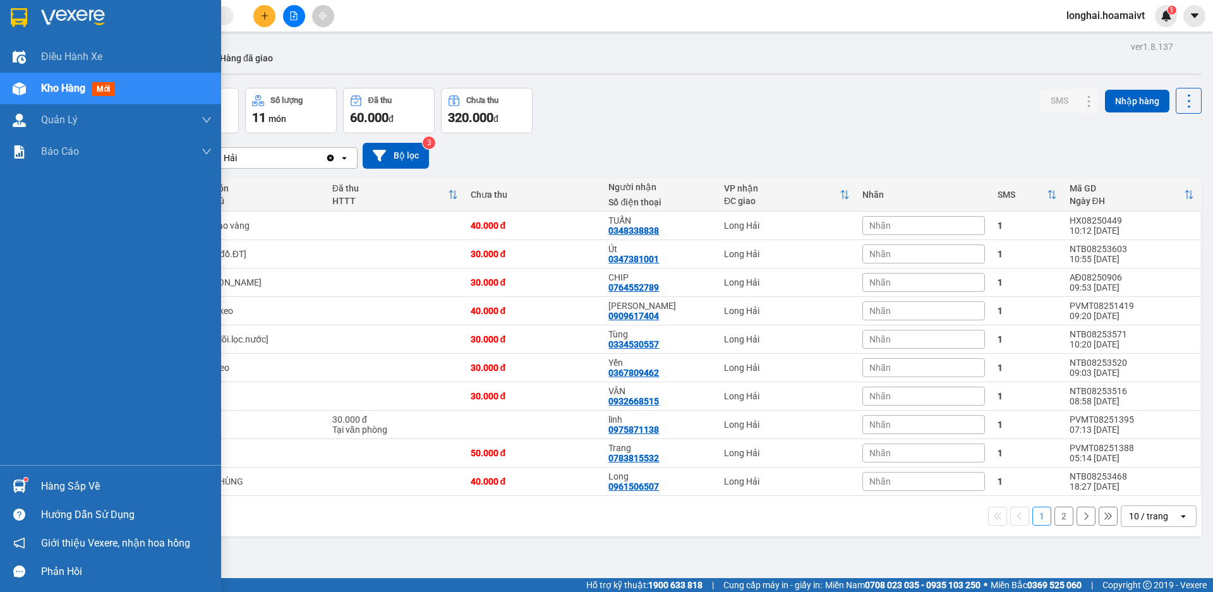
click at [50, 480] on div "Hàng sắp về" at bounding box center [126, 486] width 171 height 19
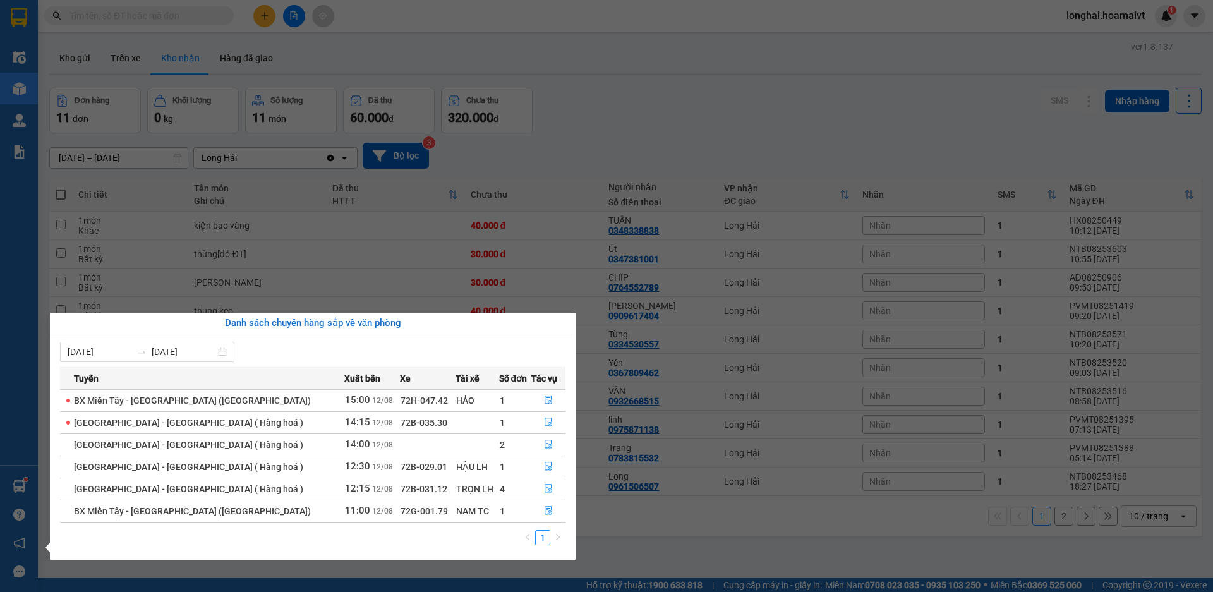
click at [749, 113] on section "Kết quả tìm kiếm ( 8218 ) Bộ lọc Mã ĐH Trạng thái Món hàng Tổng cước Chưa cước …" at bounding box center [606, 296] width 1213 height 592
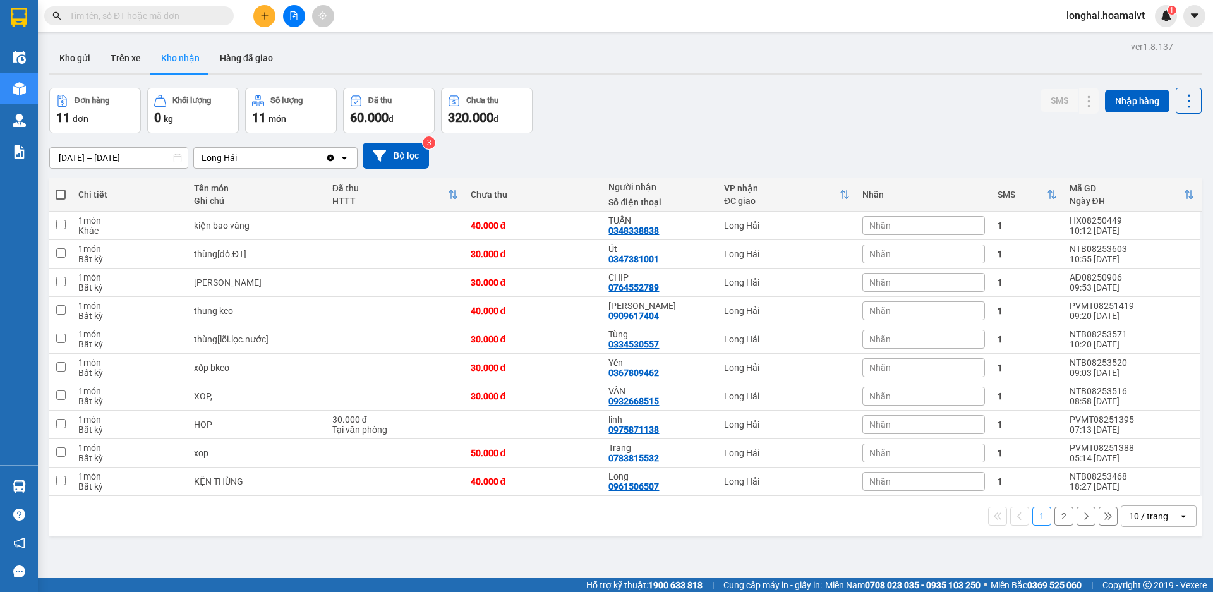
click at [208, 8] on span at bounding box center [139, 15] width 190 height 19
click at [183, 9] on input "text" at bounding box center [143, 16] width 149 height 14
type input "0"
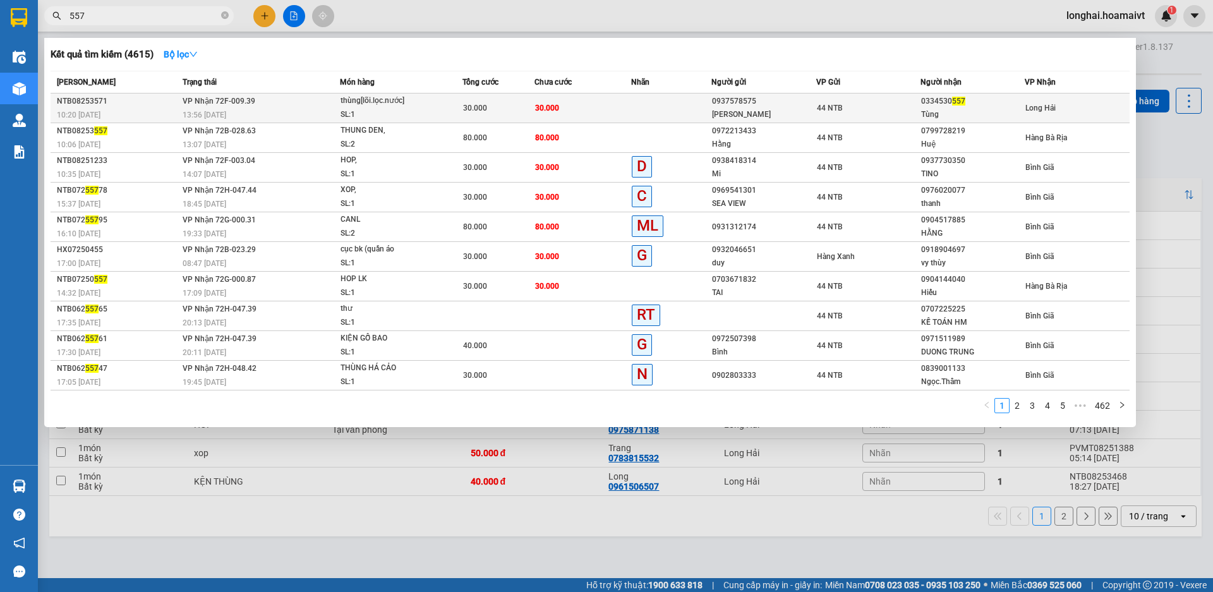
type input "557"
click at [535, 106] on td "30.000" at bounding box center [583, 109] width 97 height 30
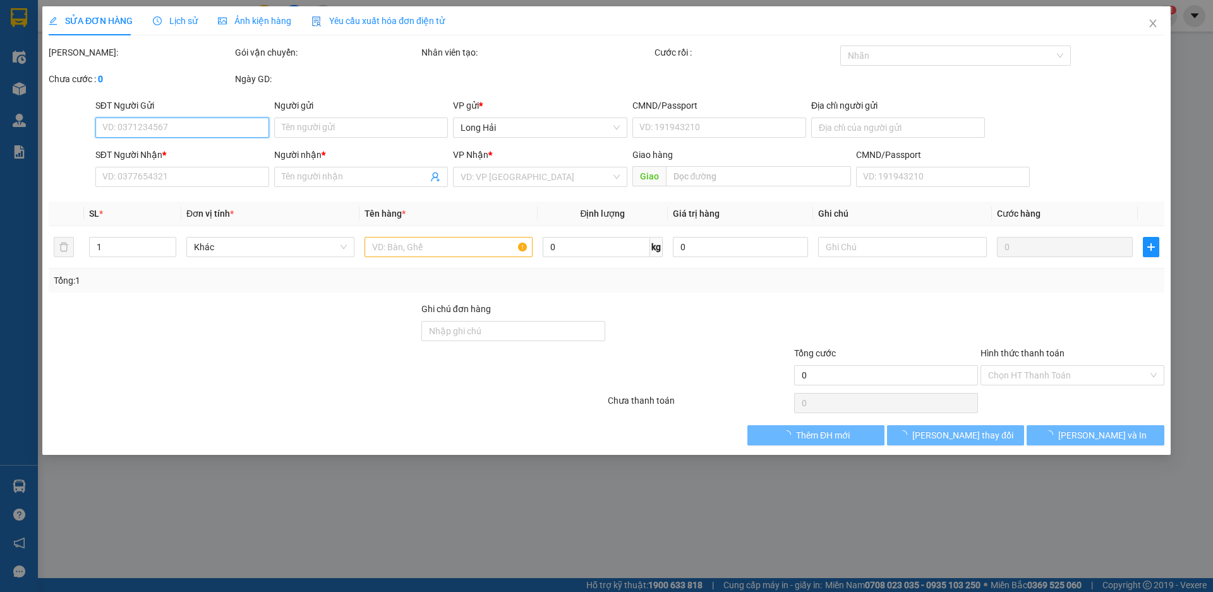
type input "0937578575"
type input "Đức Tuấn"
type input "65.LK.89_Bình.Tân_HCM"
type input "0334530557"
type input "Tùng"
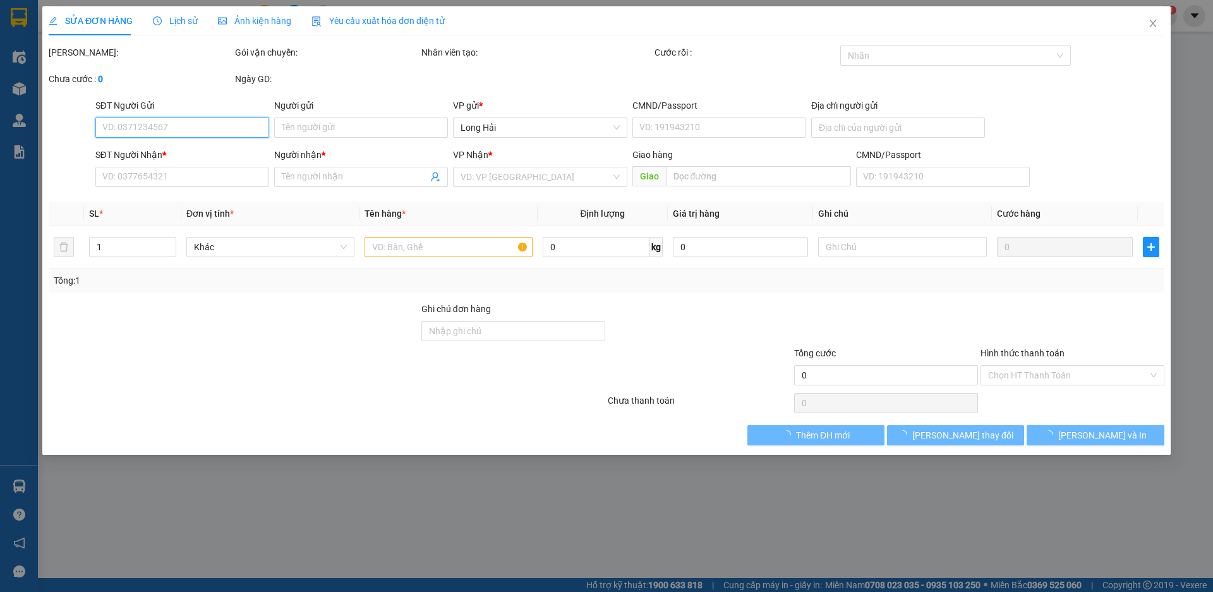
type input "30.000"
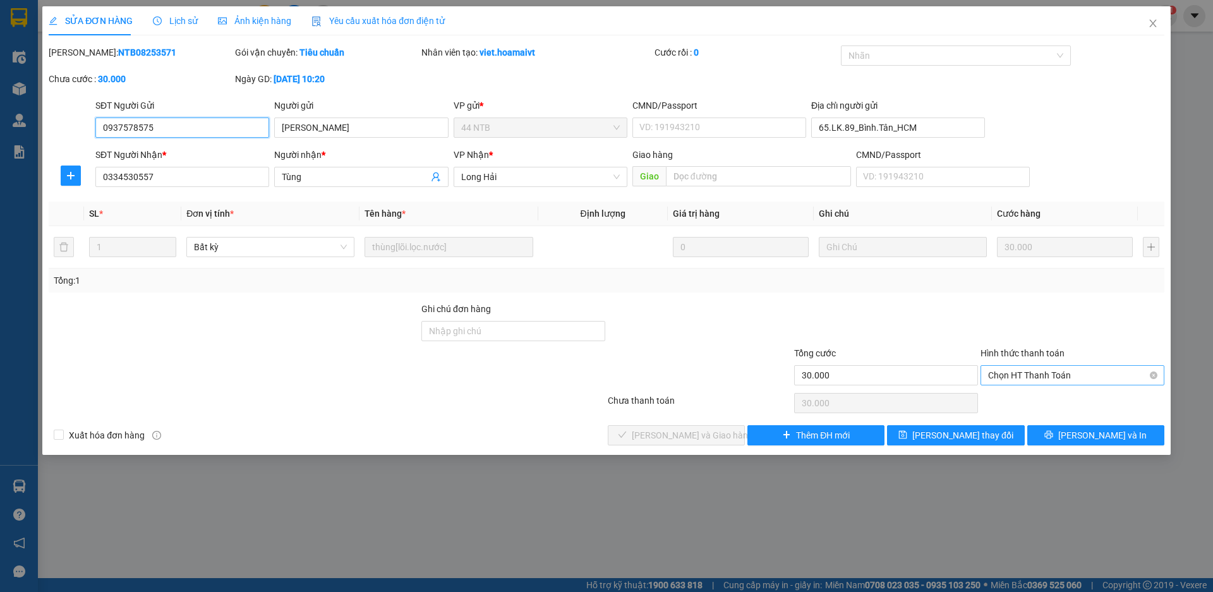
click at [1055, 382] on span "Chọn HT Thanh Toán" at bounding box center [1072, 375] width 169 height 19
click at [1049, 396] on div "Tại văn phòng" at bounding box center [1072, 401] width 169 height 14
type input "0"
click at [711, 438] on span "[PERSON_NAME] và Giao hàng" at bounding box center [692, 435] width 121 height 14
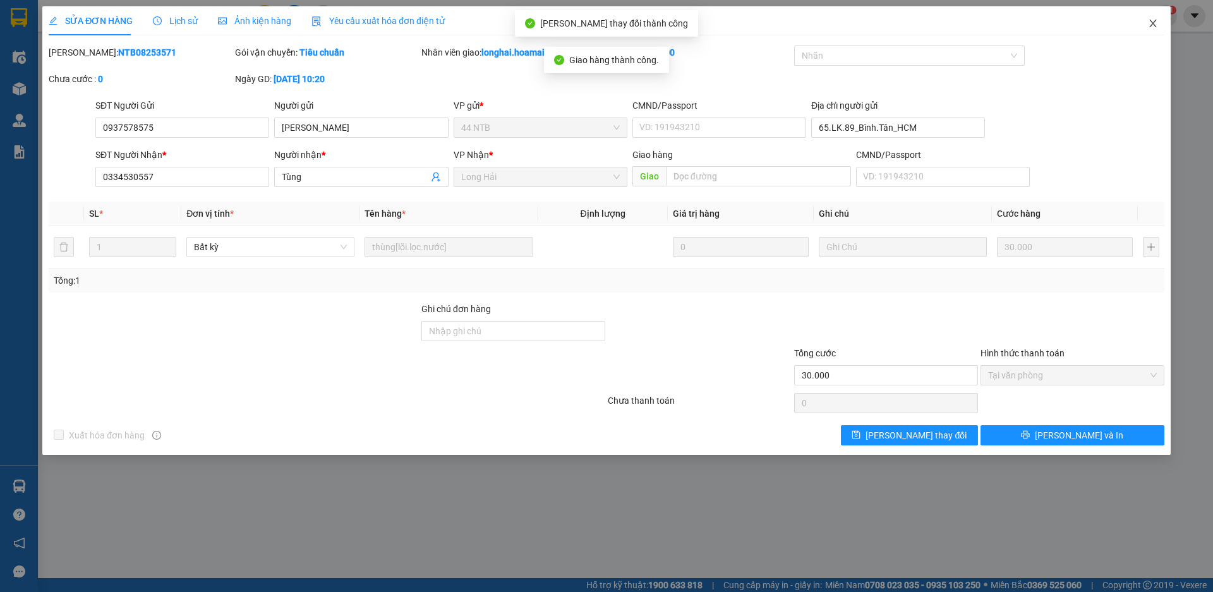
click at [1152, 24] on icon "close" at bounding box center [1152, 24] width 7 height 8
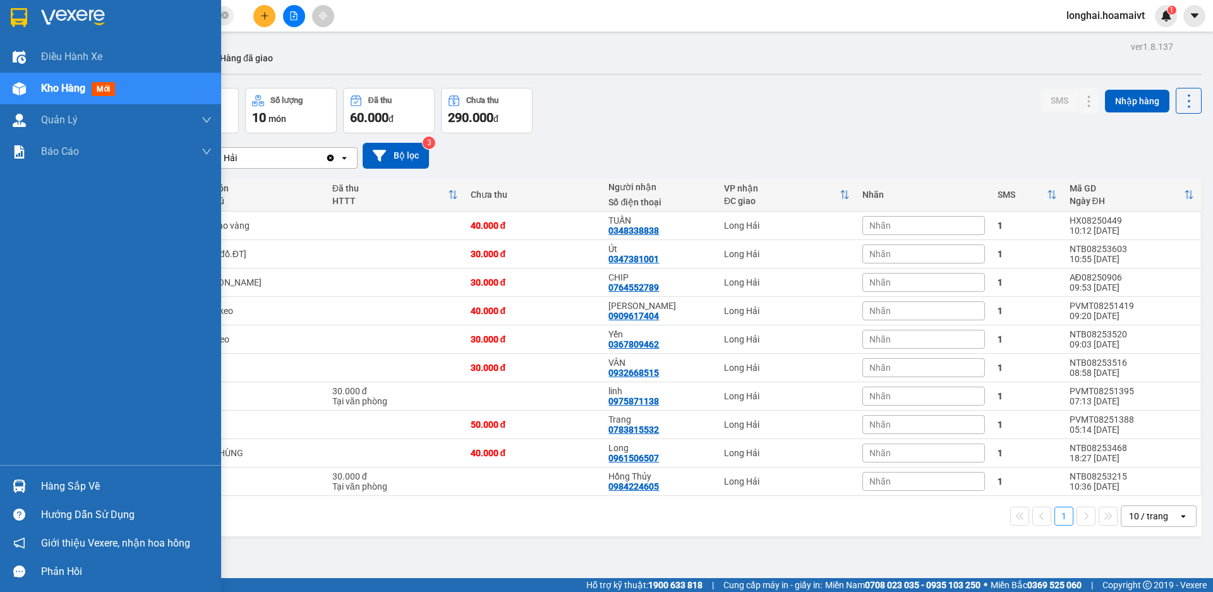
click at [69, 482] on div "Hàng sắp về" at bounding box center [126, 486] width 171 height 19
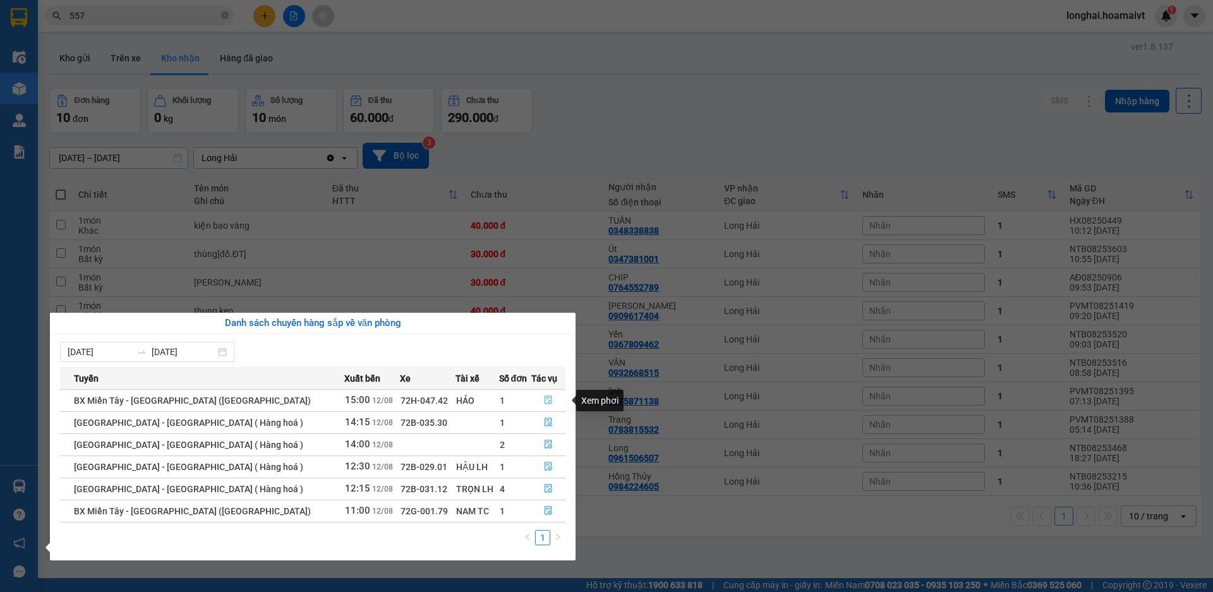
click at [547, 398] on icon "file-done" at bounding box center [549, 400] width 8 height 9
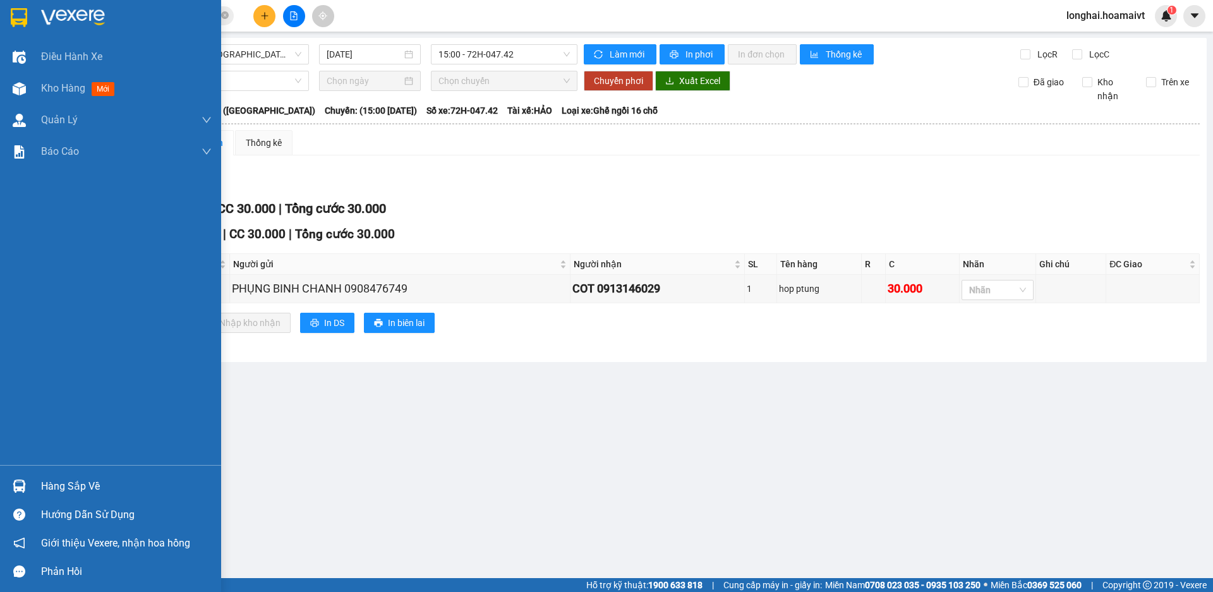
click at [90, 485] on div "Hàng sắp về" at bounding box center [126, 486] width 171 height 19
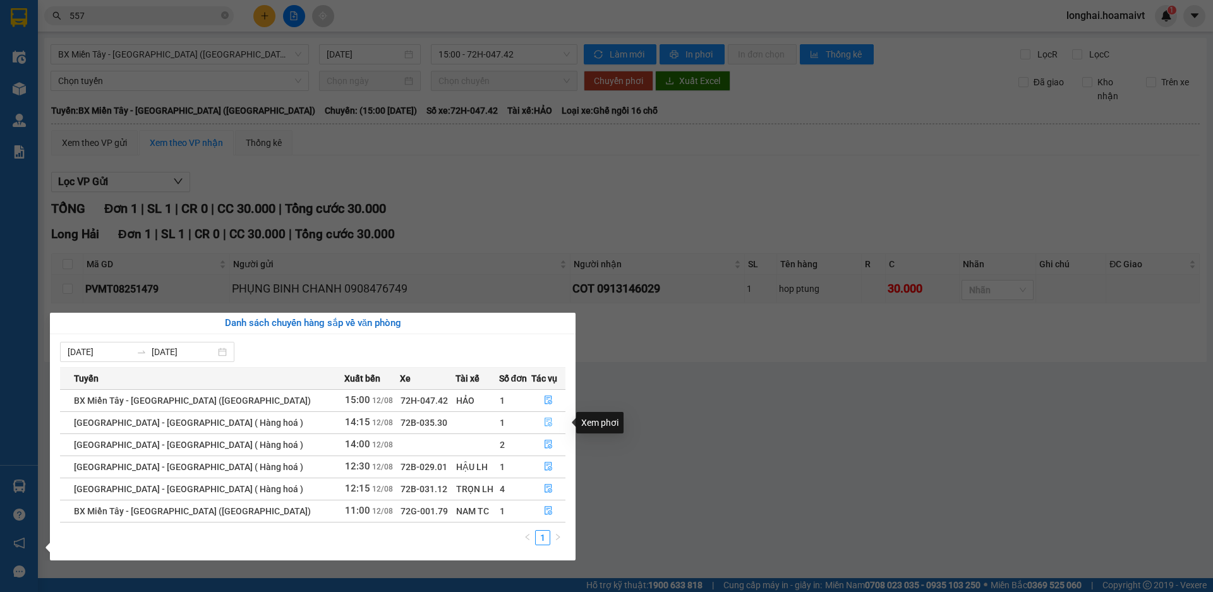
click at [551, 415] on button "button" at bounding box center [548, 423] width 33 height 20
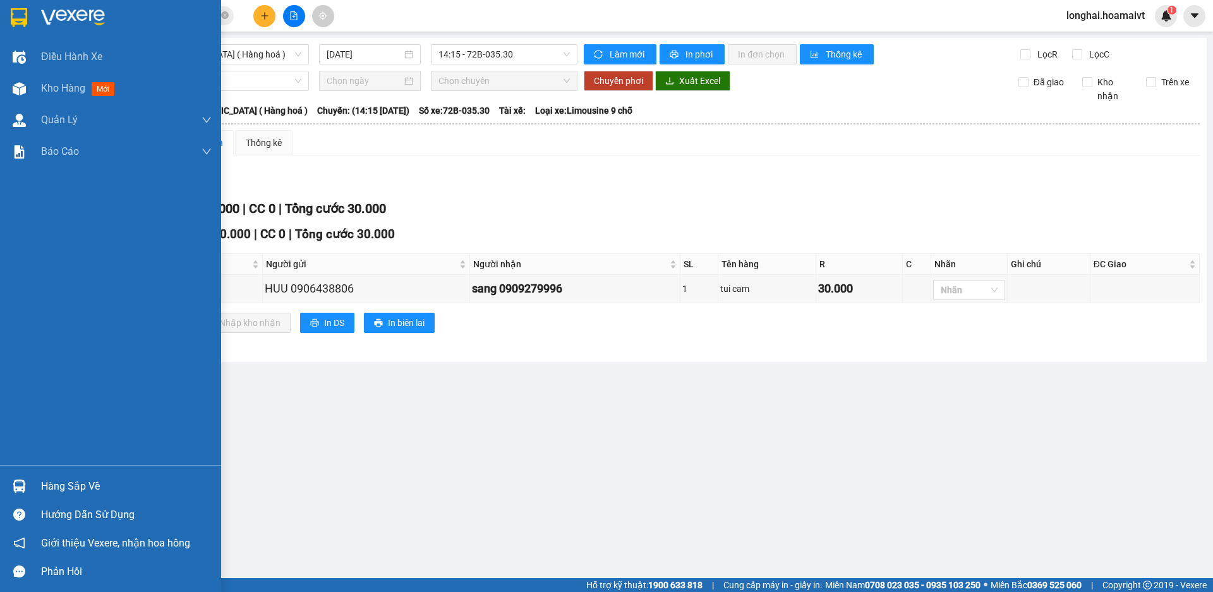
click at [50, 490] on div "Hàng sắp về" at bounding box center [126, 486] width 171 height 19
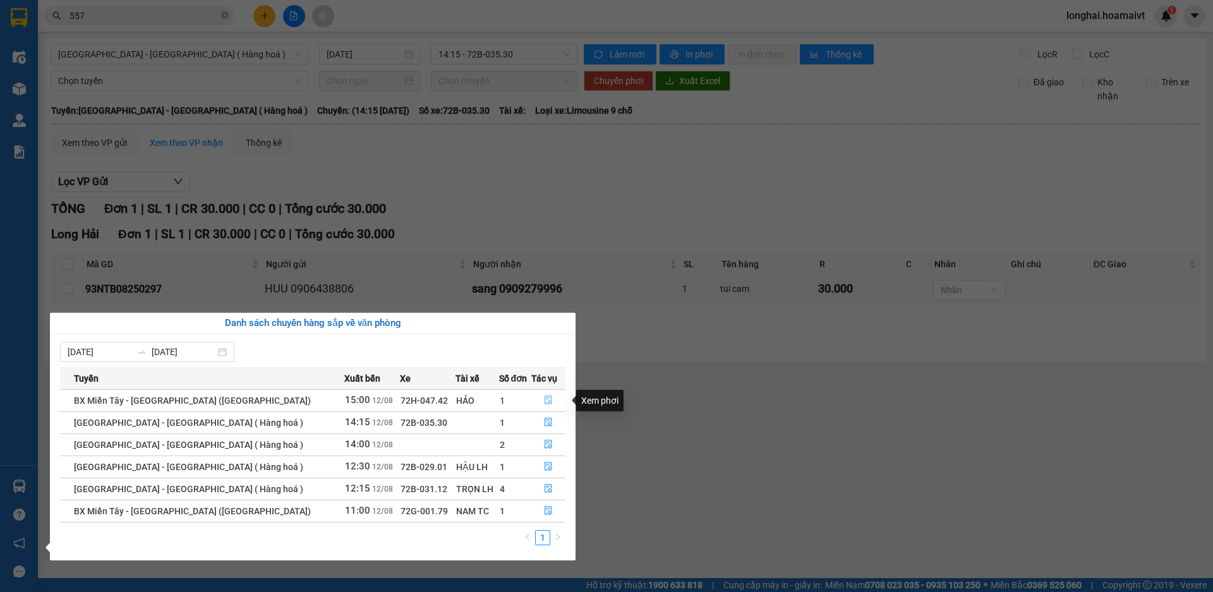
click at [535, 396] on button "button" at bounding box center [548, 400] width 33 height 20
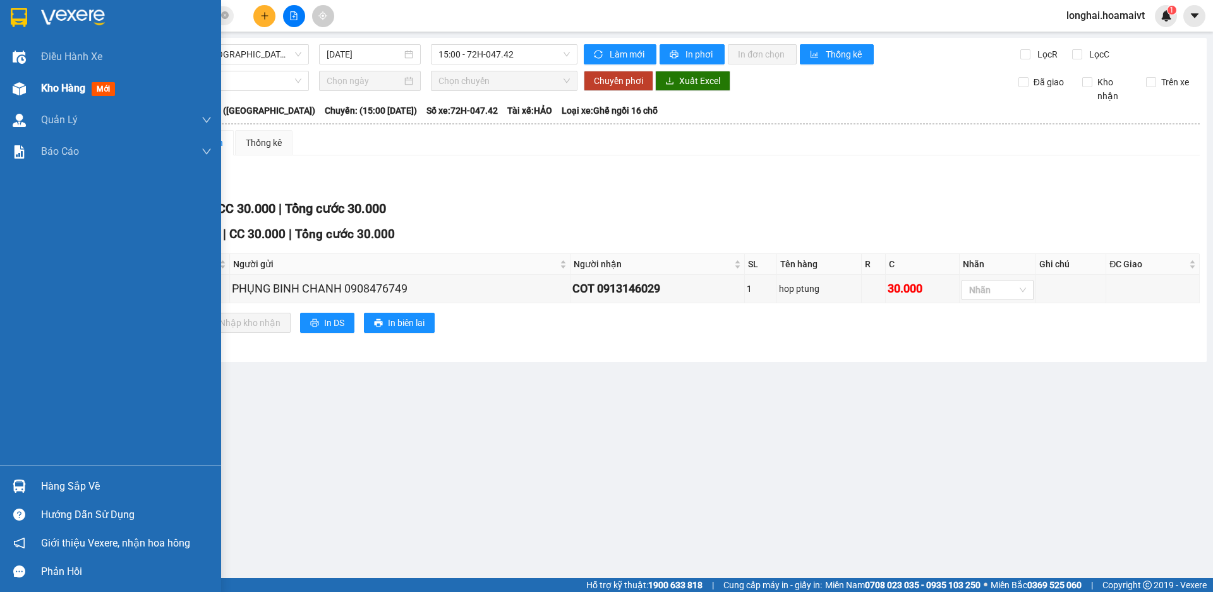
click at [39, 97] on div "Kho hàng mới" at bounding box center [110, 89] width 221 height 32
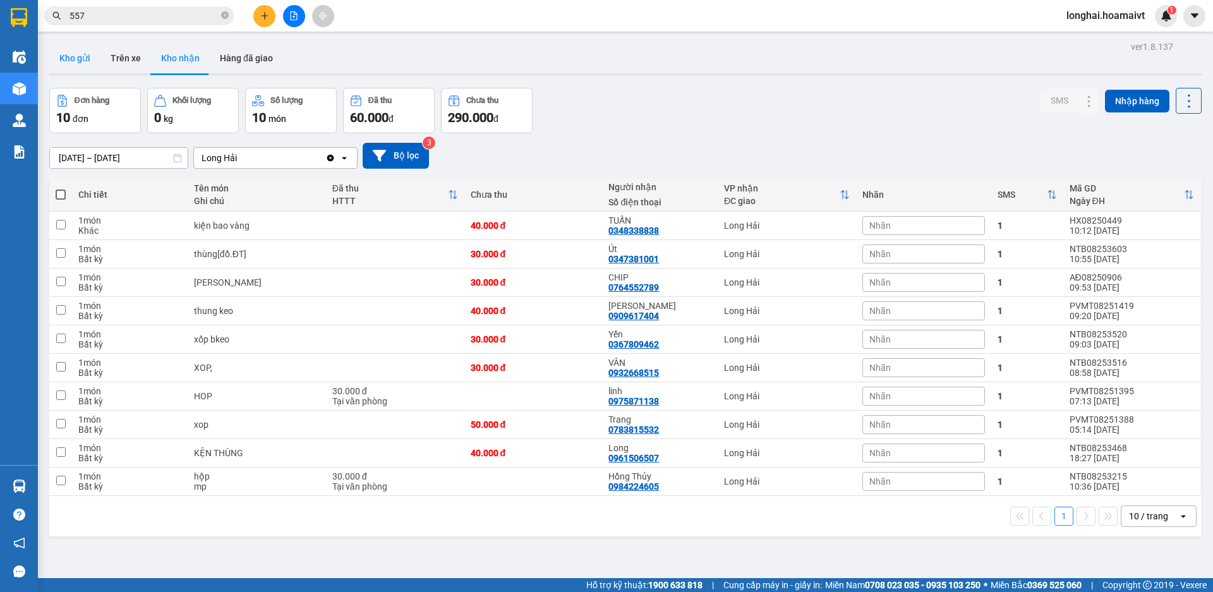
click at [79, 51] on button "Kho gửi" at bounding box center [74, 58] width 51 height 30
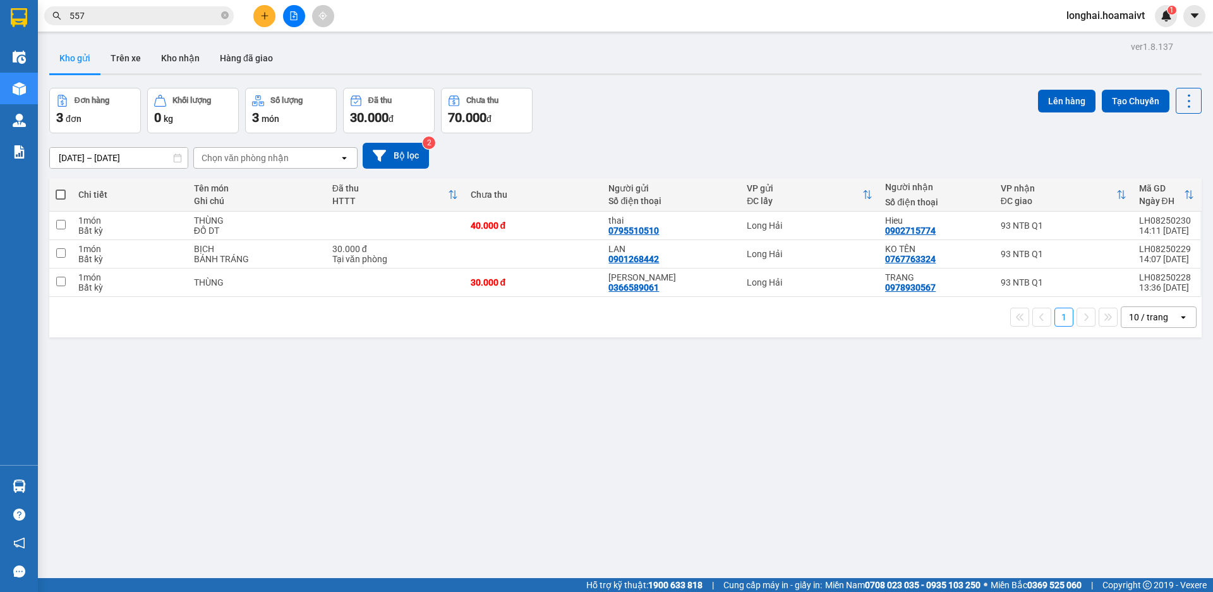
click at [61, 195] on span at bounding box center [61, 195] width 10 height 10
click at [61, 188] on input "checkbox" at bounding box center [61, 188] width 0 height 0
checkbox input "true"
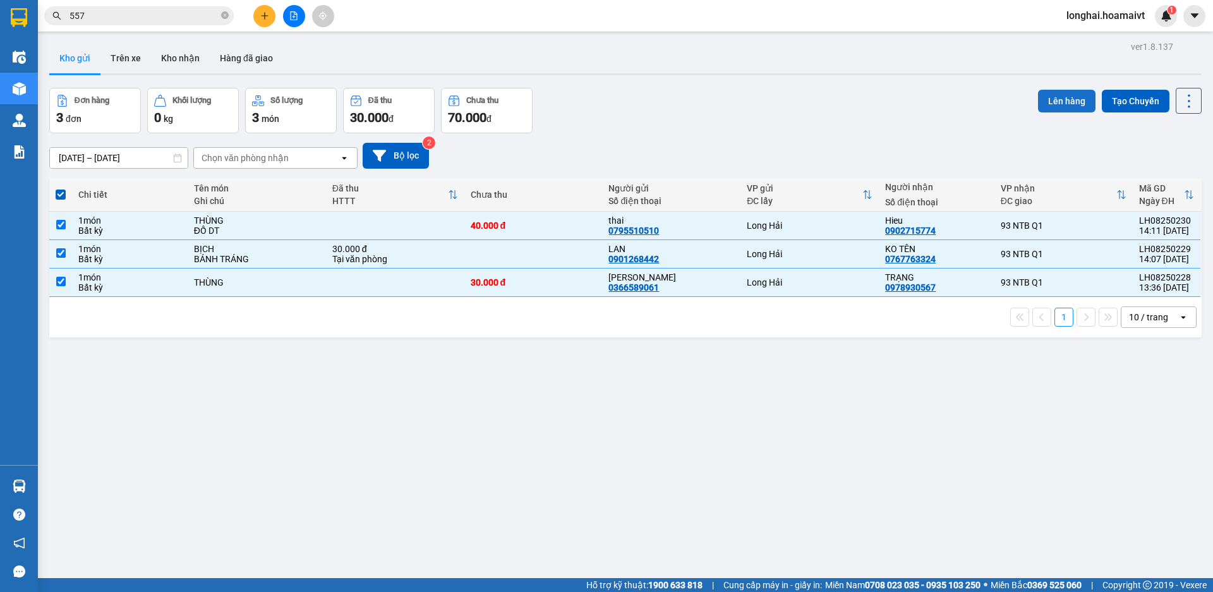
click at [1062, 104] on button "Lên hàng" at bounding box center [1066, 101] width 57 height 23
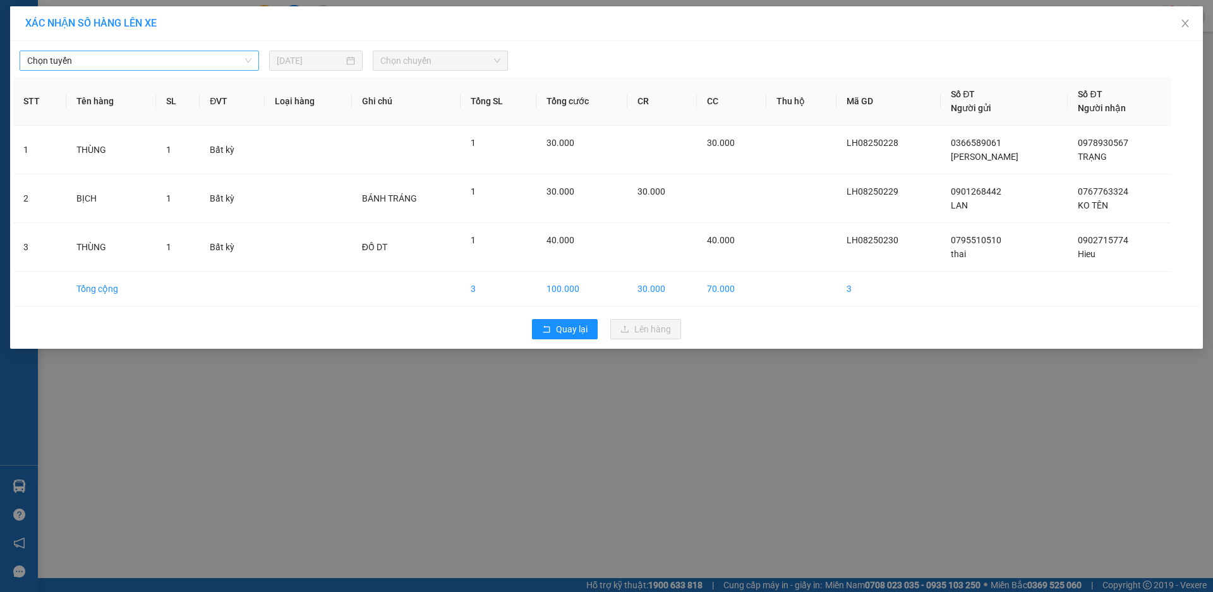
click at [222, 66] on span "Chọn tuyến" at bounding box center [139, 60] width 224 height 19
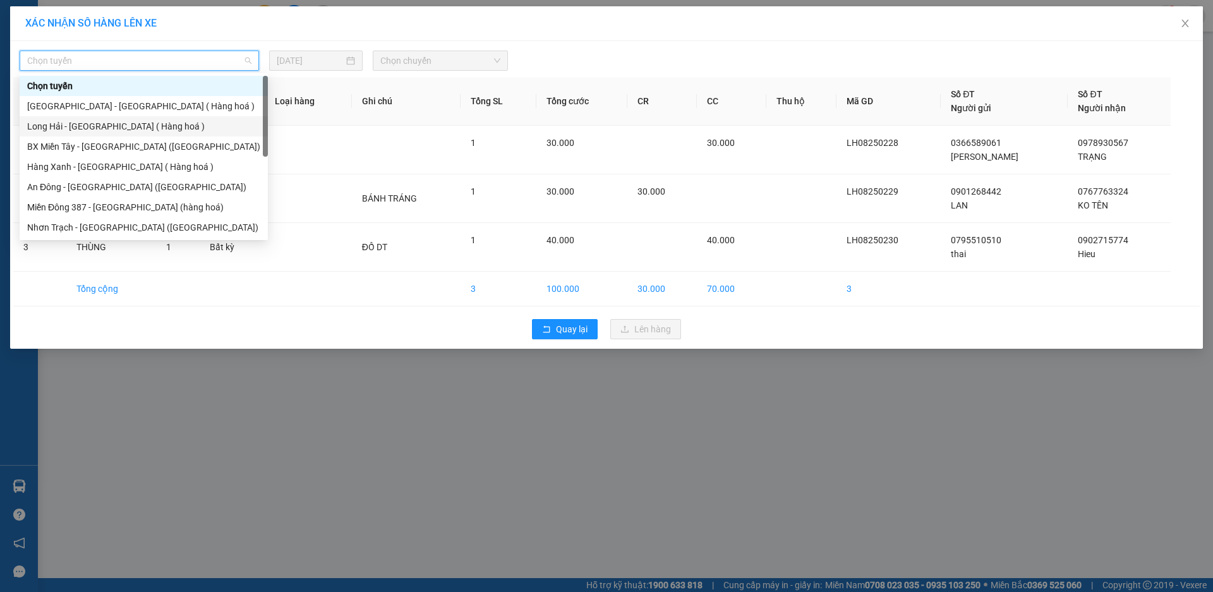
click at [167, 126] on div "Long Hải - [GEOGRAPHIC_DATA] ( Hàng hoá )" at bounding box center [143, 126] width 233 height 14
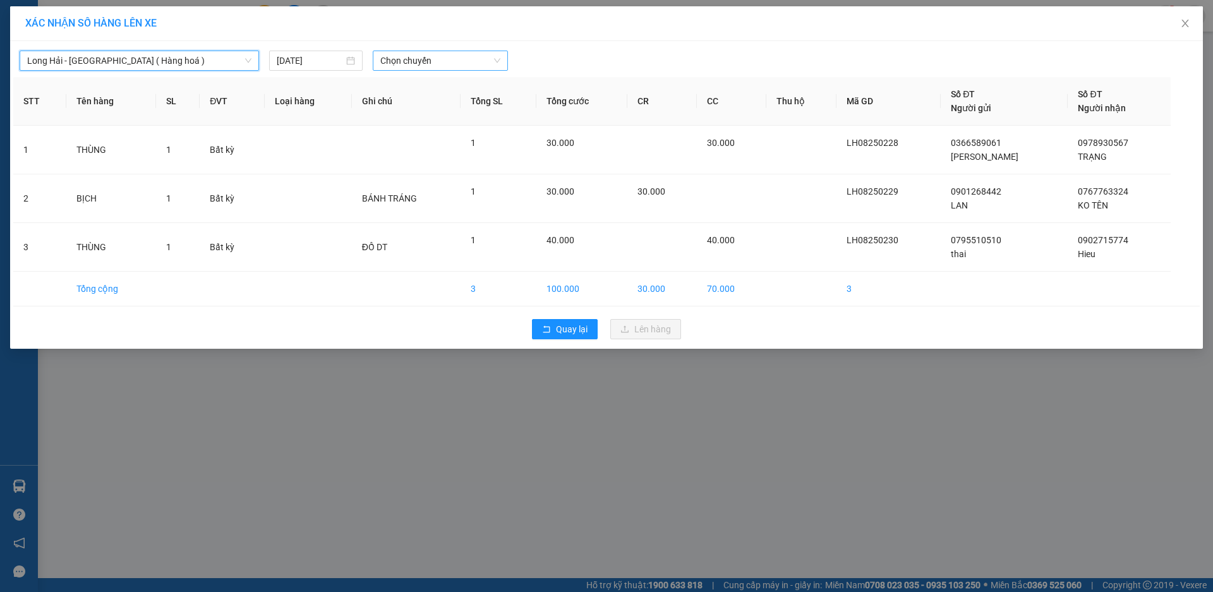
click at [383, 60] on span "Chọn chuyến" at bounding box center [440, 60] width 120 height 19
type input "15"
click at [447, 107] on div "Thêm chuyến " 15:00 "" at bounding box center [440, 106] width 135 height 21
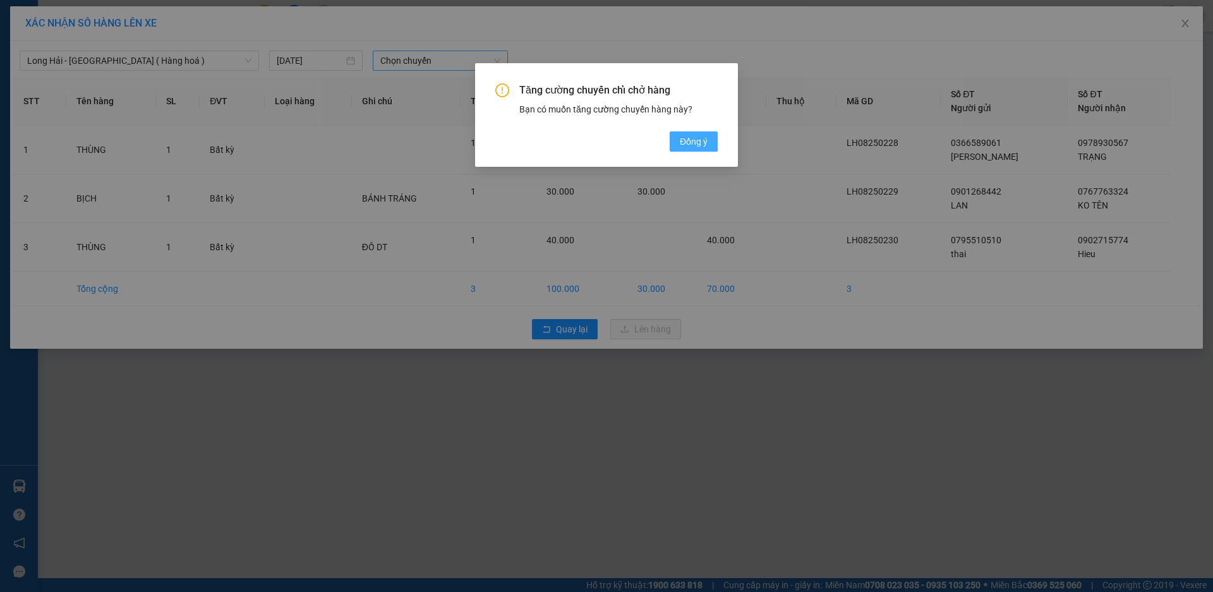
click at [696, 142] on span "Đồng ý" at bounding box center [694, 142] width 28 height 14
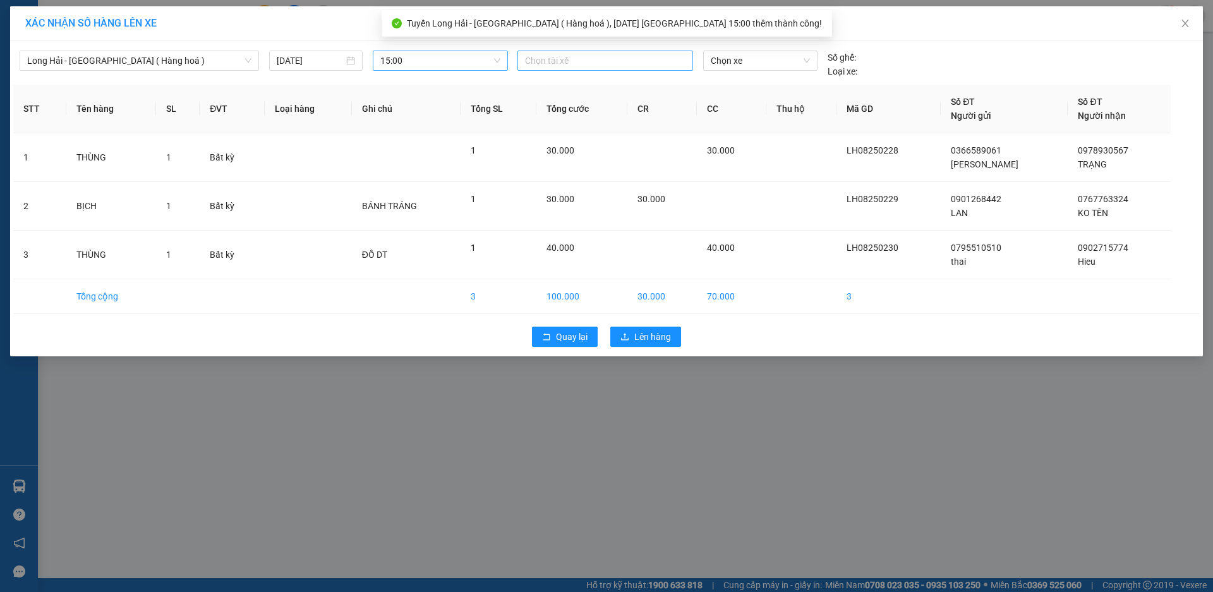
click at [545, 59] on div at bounding box center [605, 60] width 169 height 15
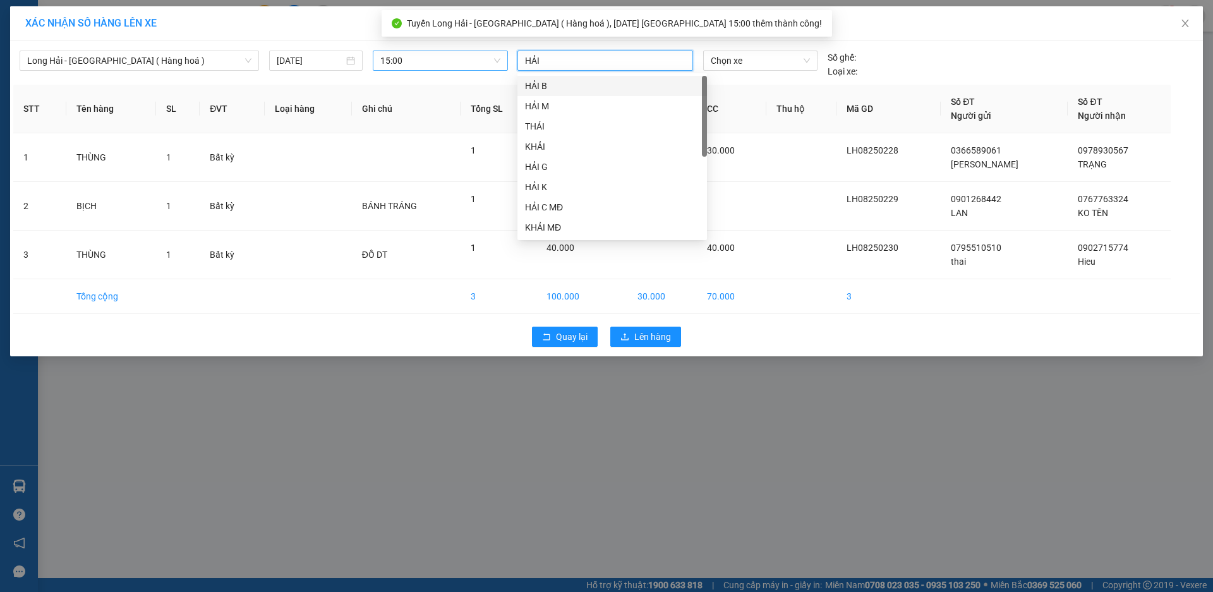
type input "HẢI B"
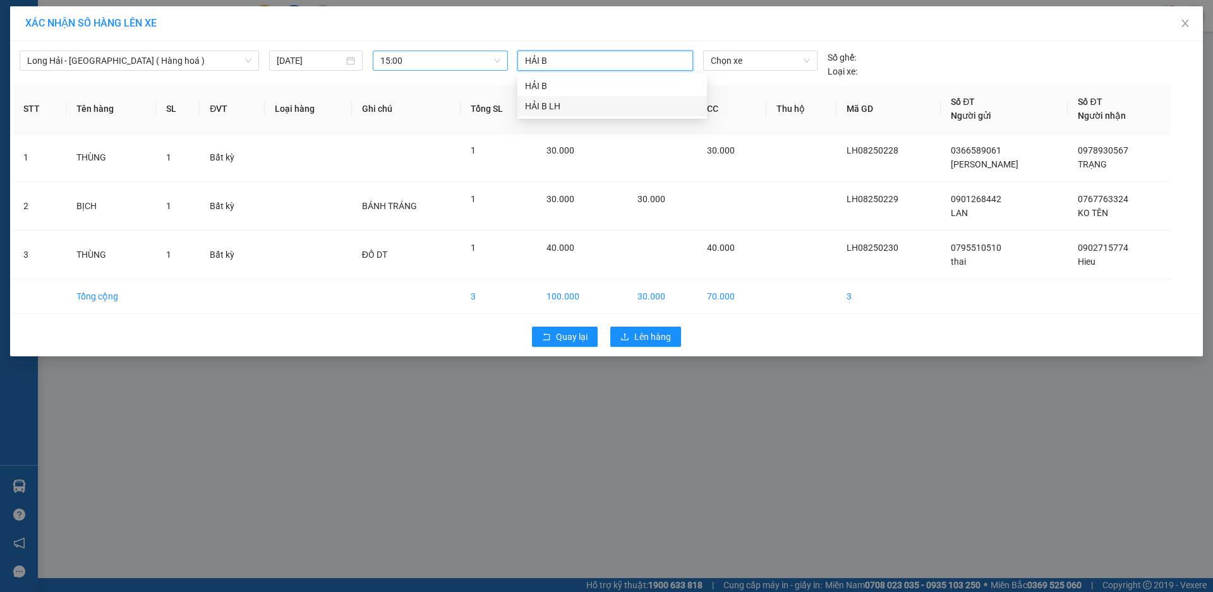
click at [563, 108] on div "HẢI B LH" at bounding box center [612, 106] width 174 height 14
click at [763, 61] on span "Chọn xe" at bounding box center [760, 60] width 99 height 19
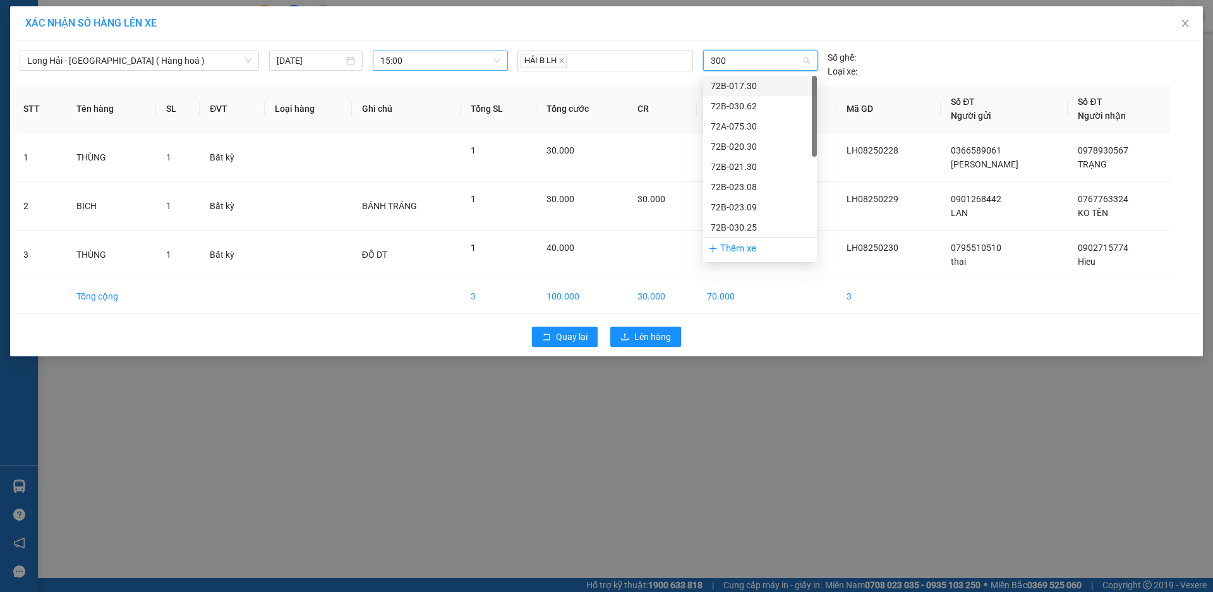
type input "3005"
drag, startPoint x: 785, startPoint y: 90, endPoint x: 778, endPoint y: 94, distance: 7.4
click at [785, 90] on div "72B-030.05" at bounding box center [760, 86] width 99 height 14
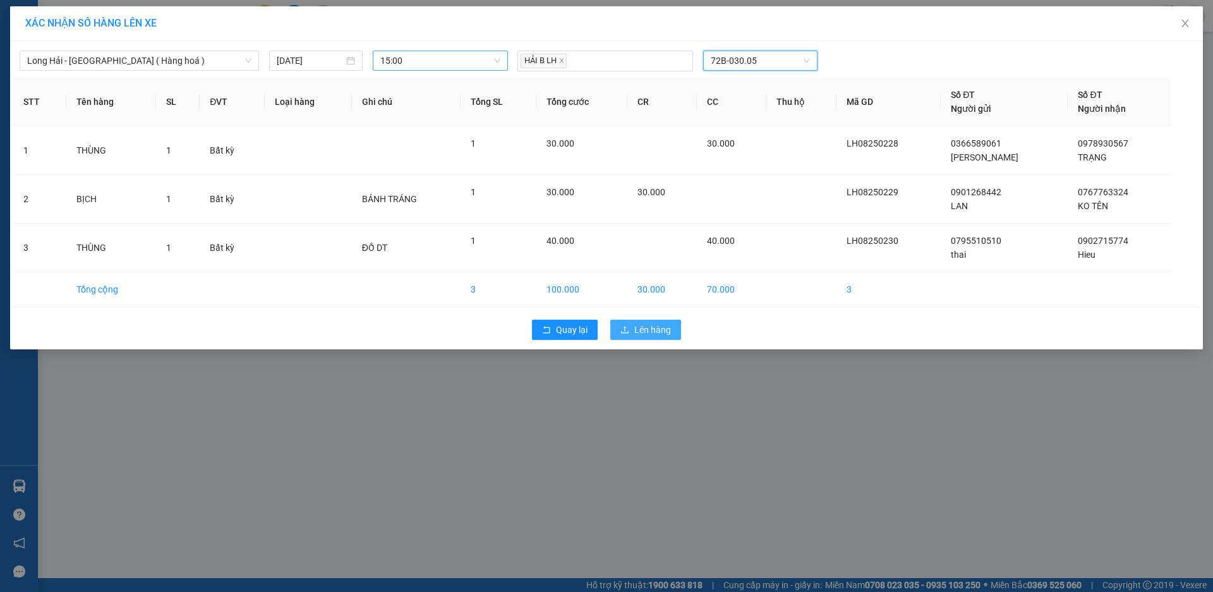
click at [624, 334] on icon "upload" at bounding box center [624, 329] width 9 height 9
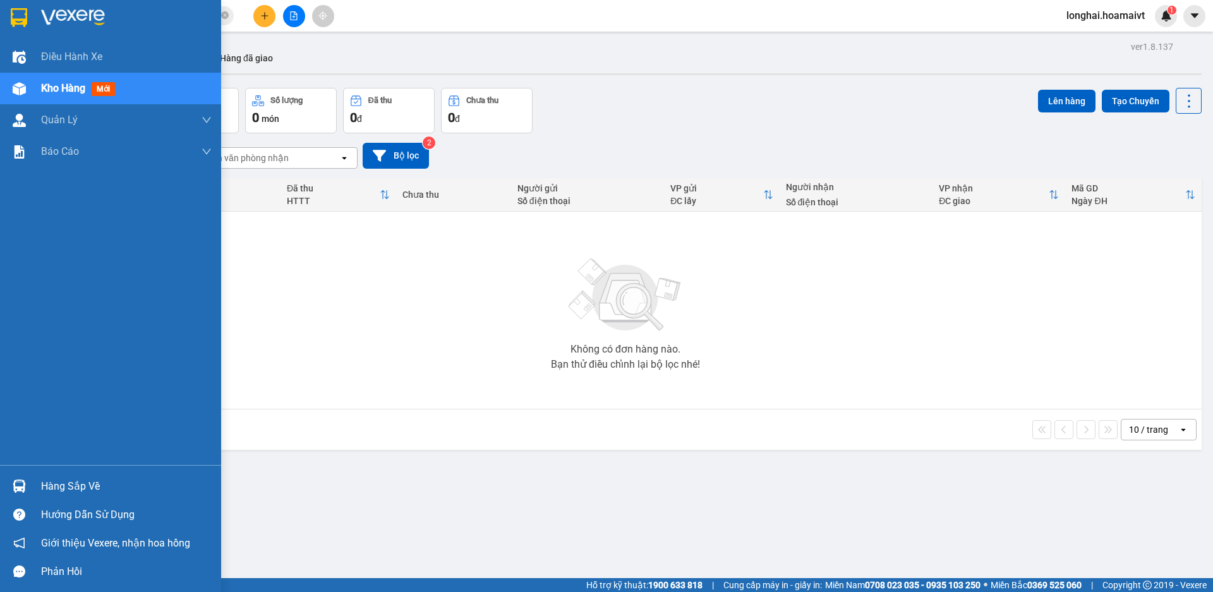
click at [52, 481] on div "Hàng sắp về" at bounding box center [126, 486] width 171 height 19
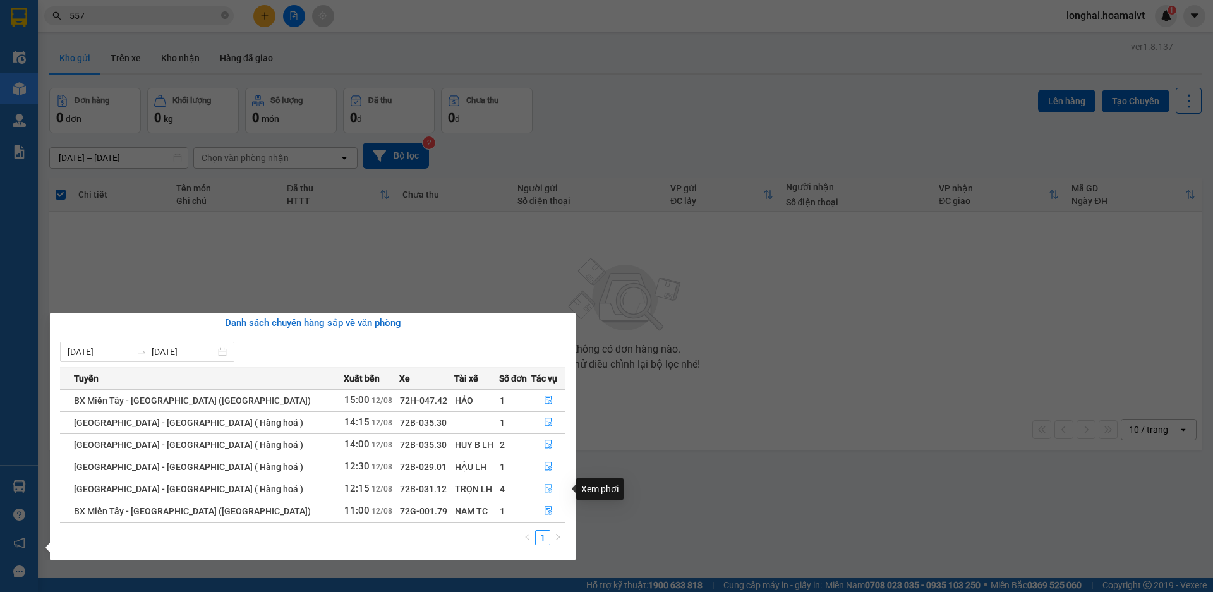
click at [554, 489] on button "button" at bounding box center [548, 489] width 33 height 20
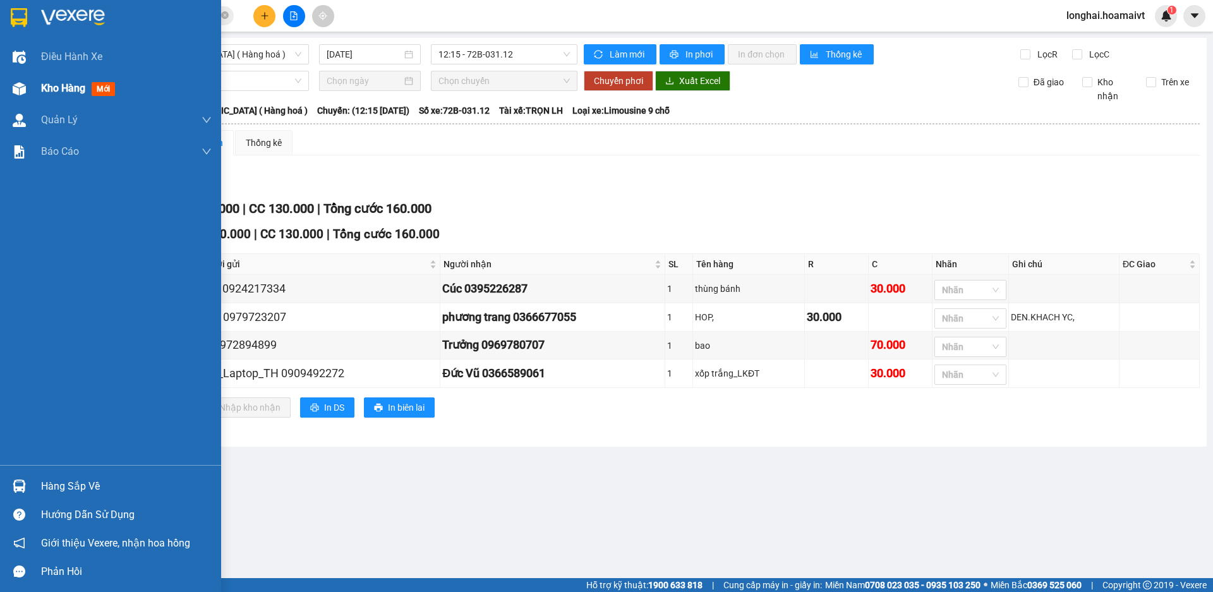
click at [44, 90] on span "Kho hàng" at bounding box center [63, 88] width 44 height 12
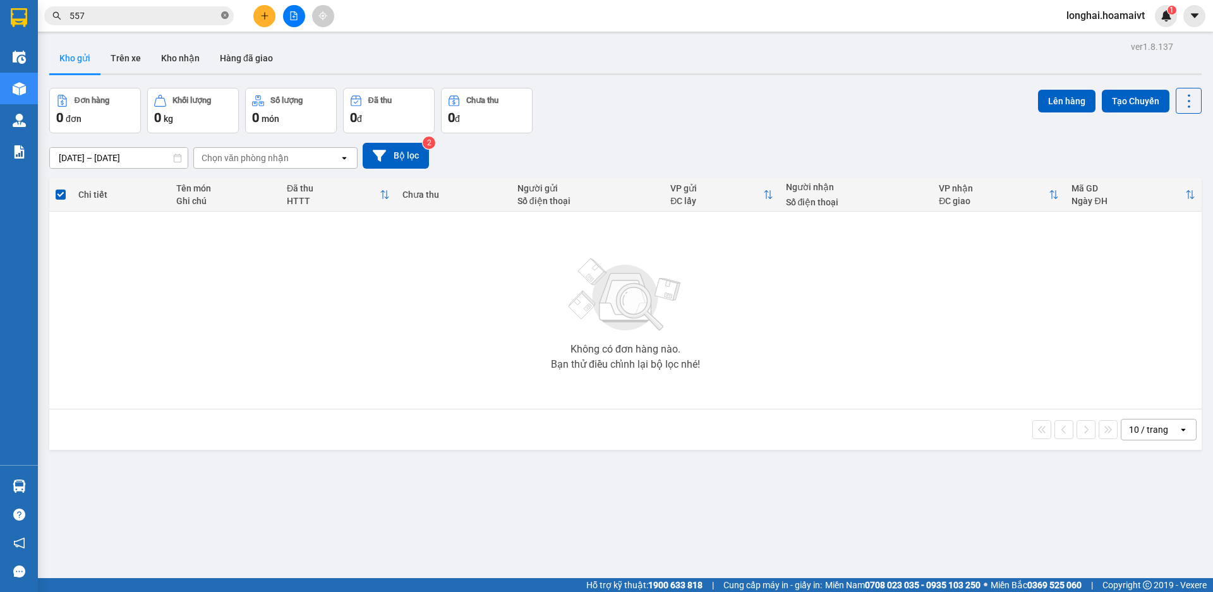
click at [222, 18] on icon "close-circle" at bounding box center [225, 15] width 8 height 8
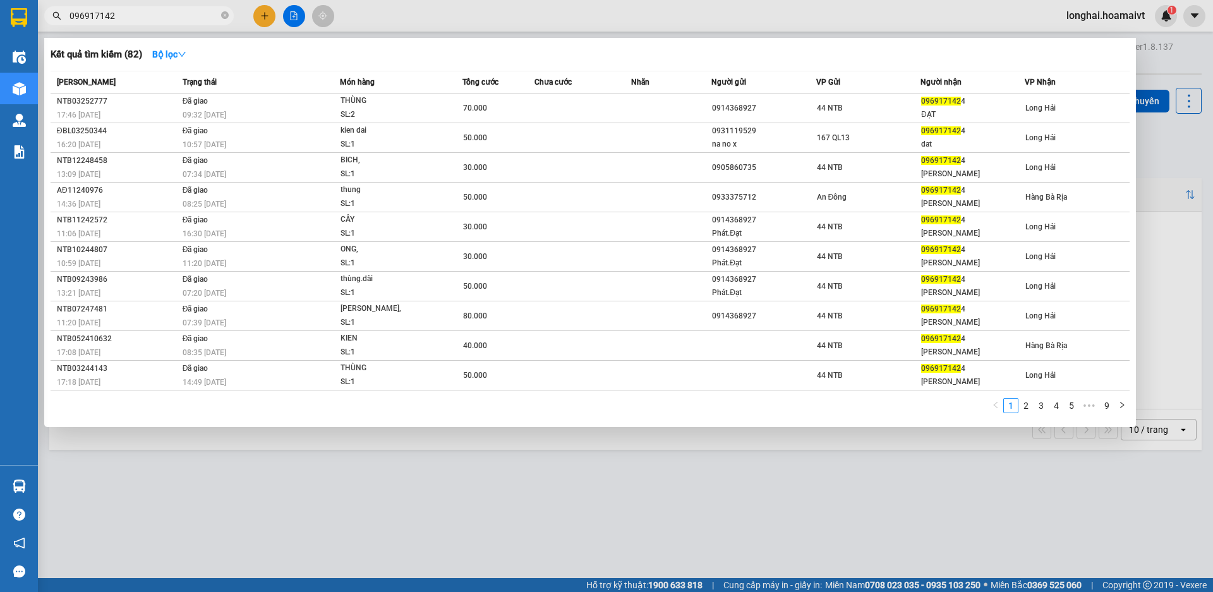
type input "0969171424"
click at [223, 11] on span at bounding box center [225, 16] width 8 height 12
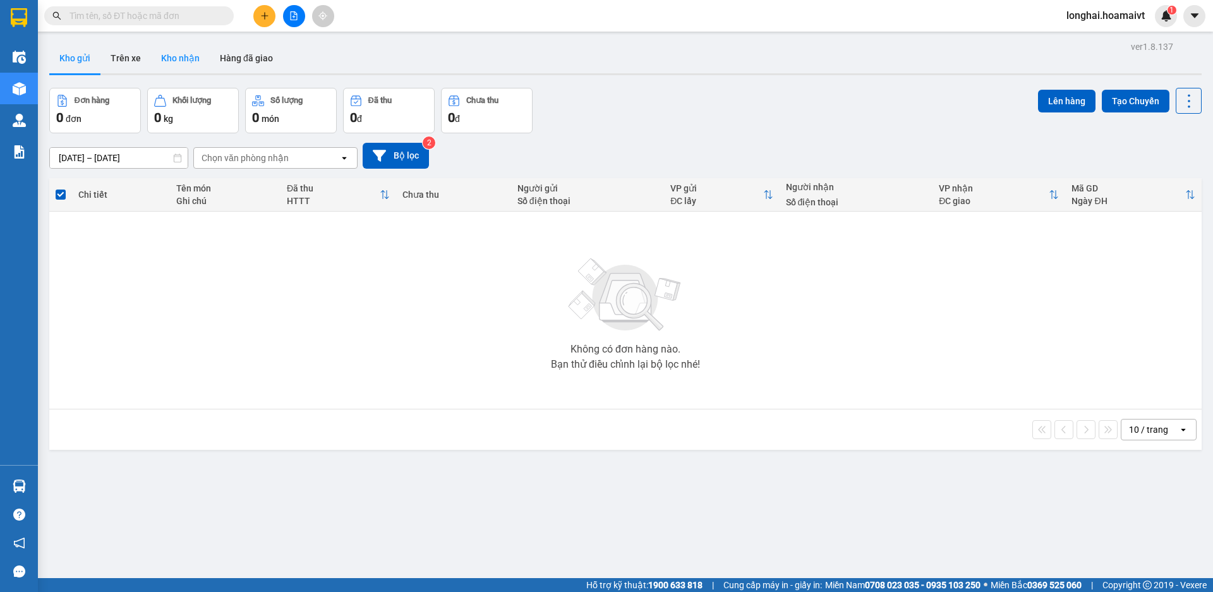
click at [179, 65] on button "Kho nhận" at bounding box center [180, 58] width 59 height 30
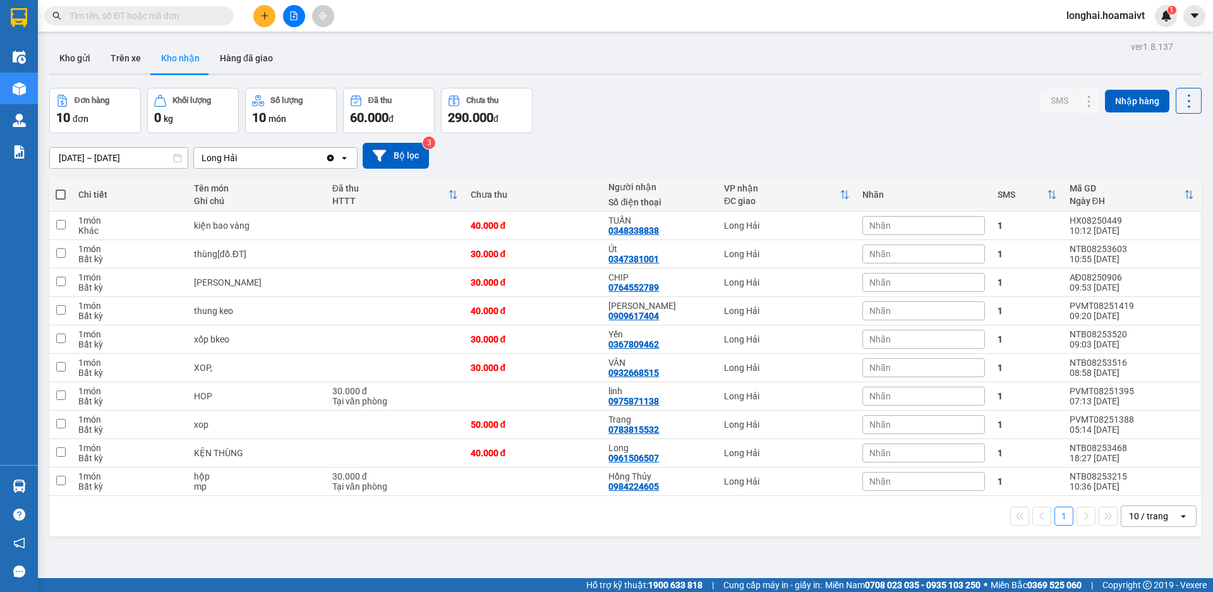
click at [148, 22] on input "text" at bounding box center [143, 16] width 149 height 14
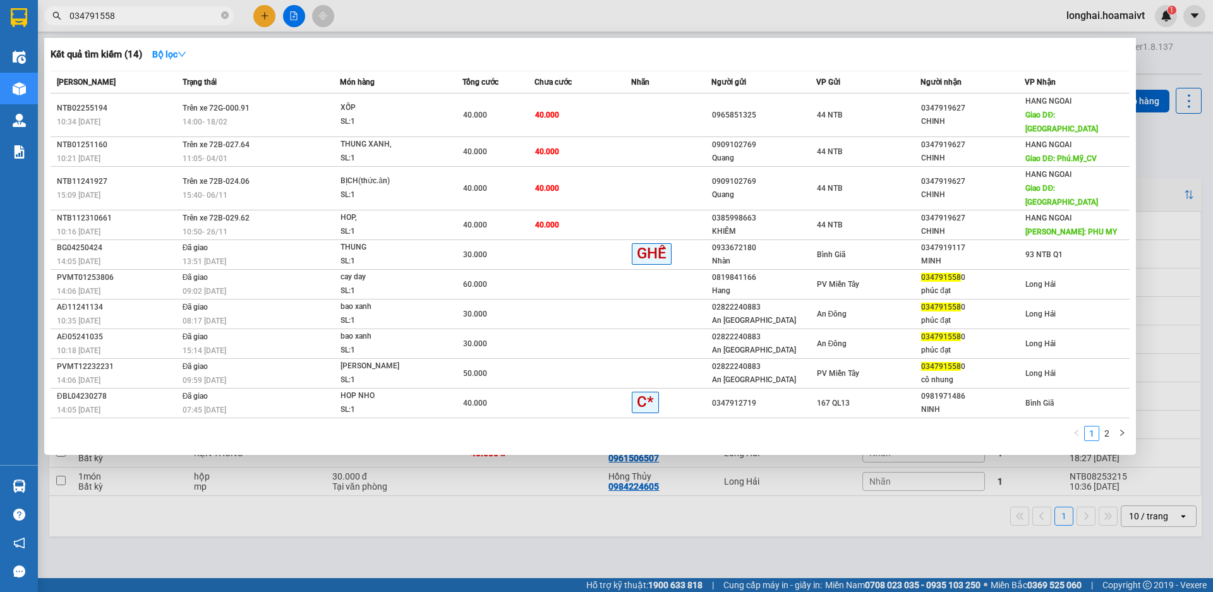
type input "0347915580"
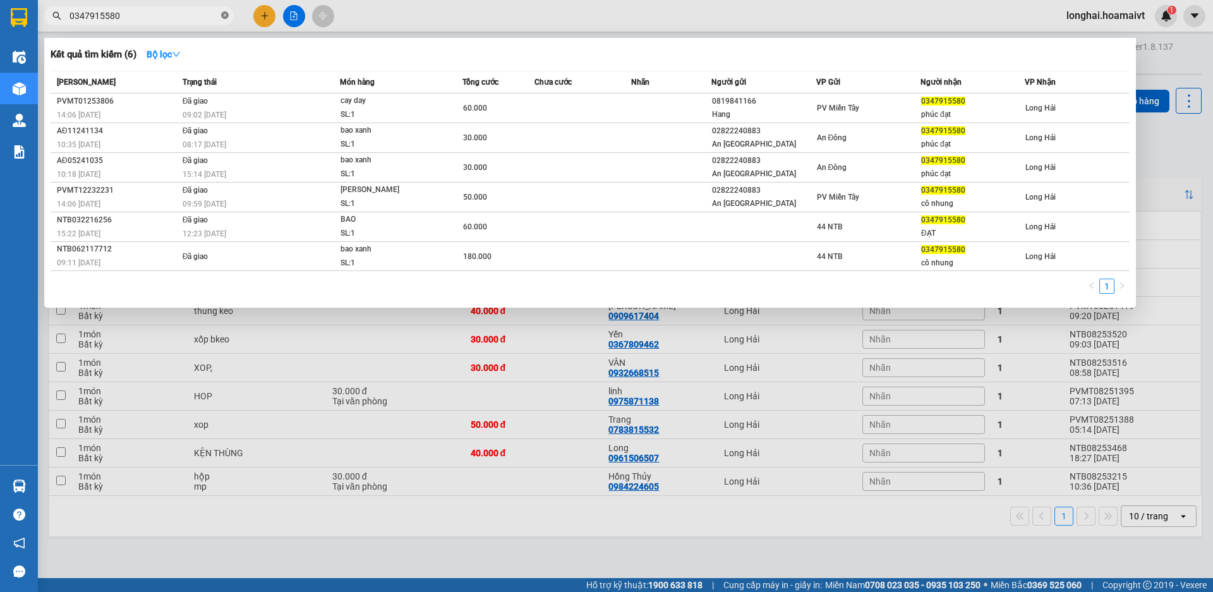
click at [224, 20] on span at bounding box center [225, 16] width 8 height 12
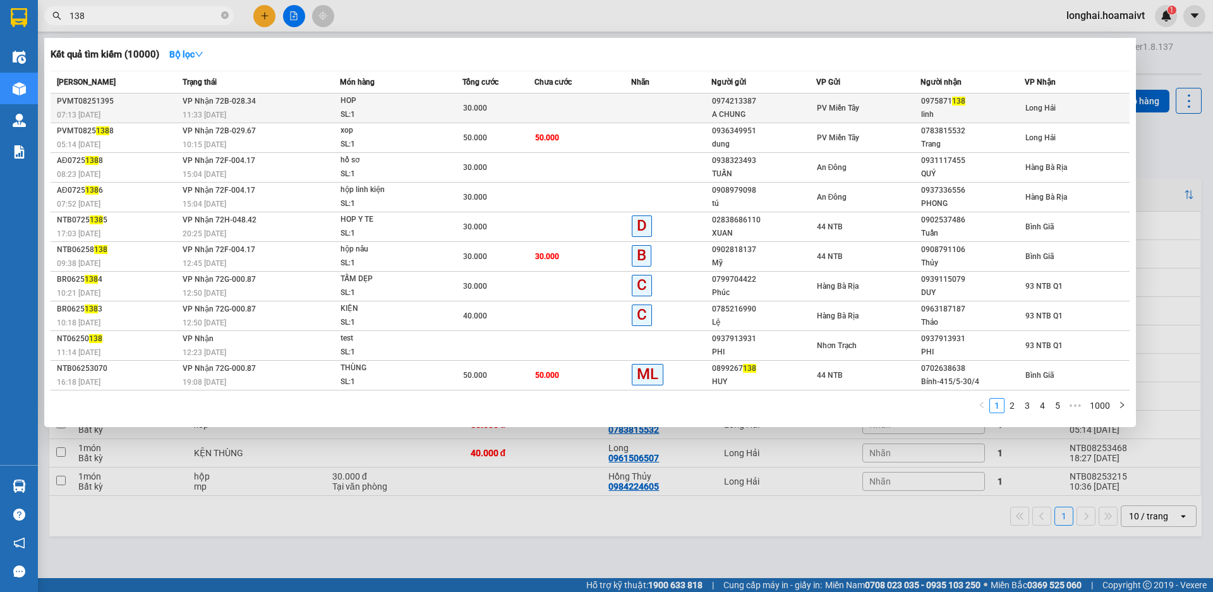
type input "138"
click at [605, 106] on td at bounding box center [583, 109] width 97 height 30
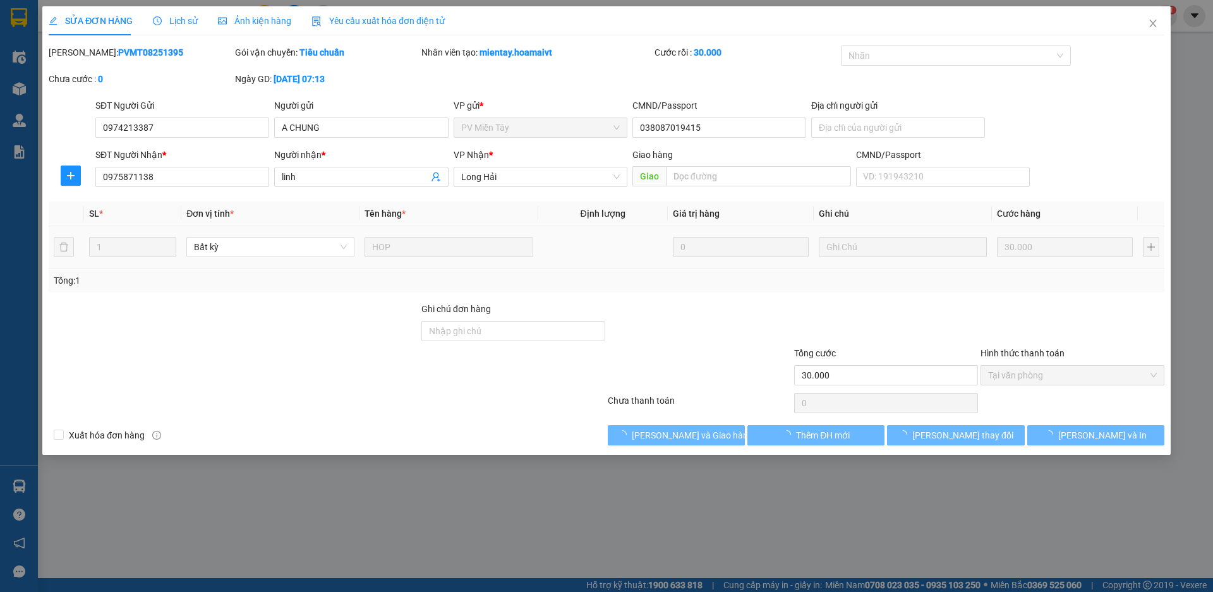
type input "0974213387"
type input "A CHUNG"
type input "038087019415"
type input "0975871138"
type input "linh"
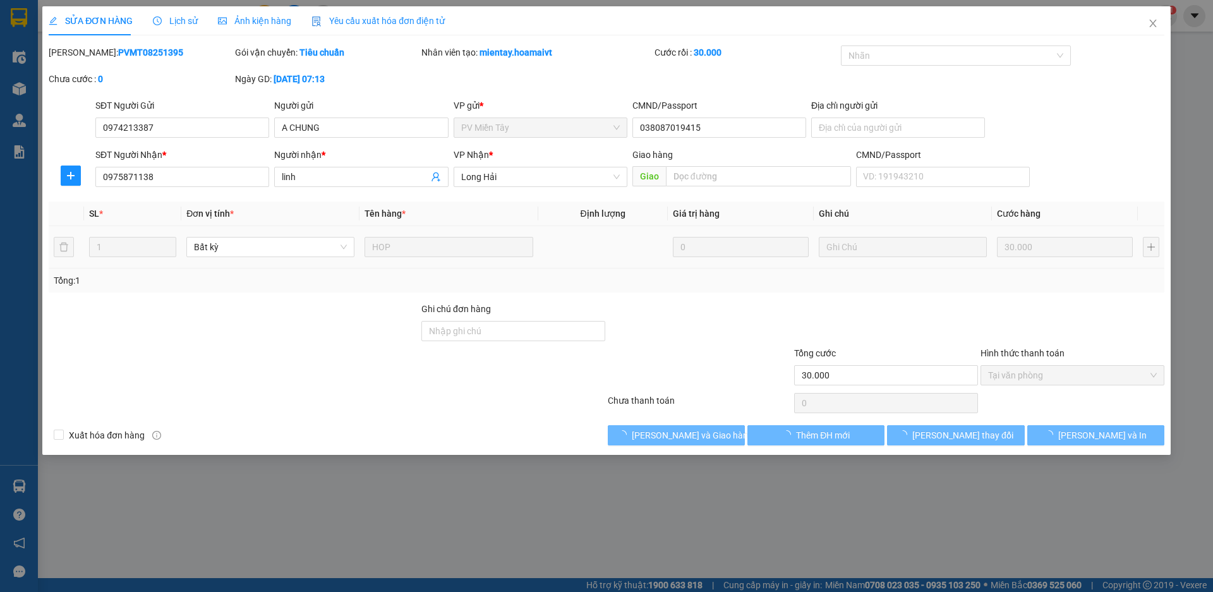
type input "30.000"
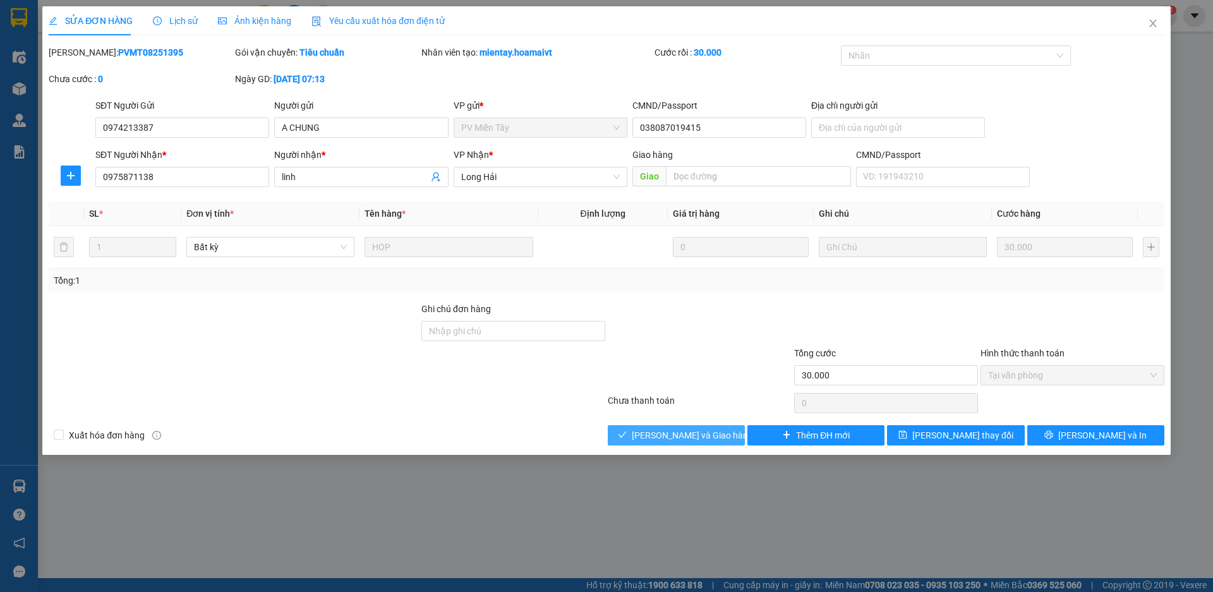
click at [654, 432] on span "[PERSON_NAME] và Giao hàng" at bounding box center [692, 435] width 121 height 14
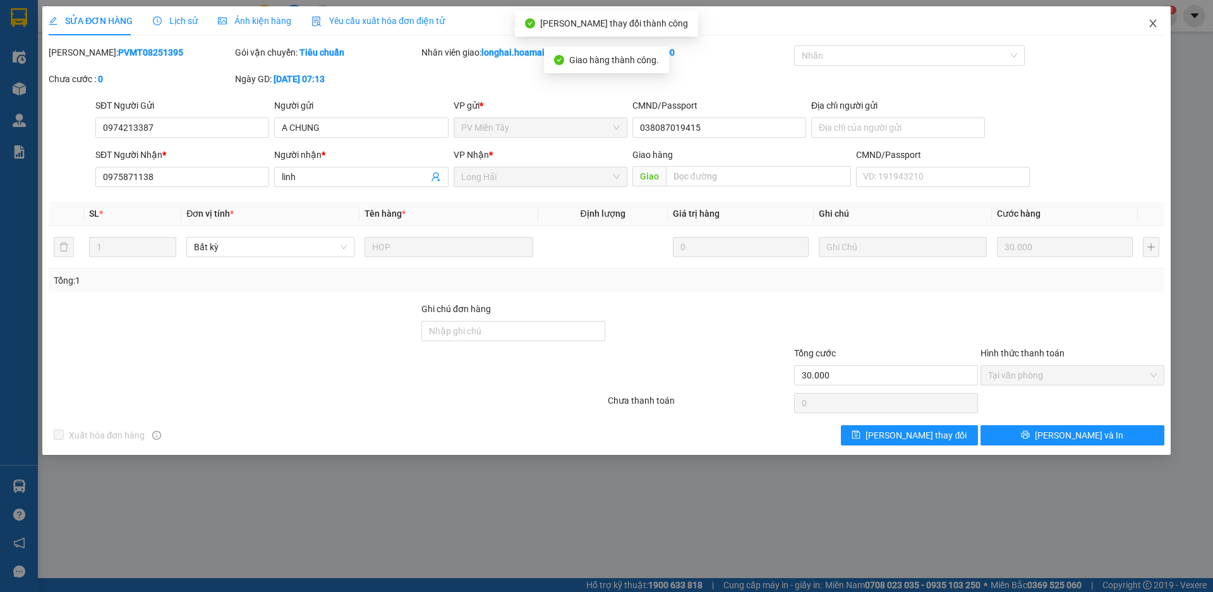
click at [1154, 23] on icon "close" at bounding box center [1153, 23] width 10 height 10
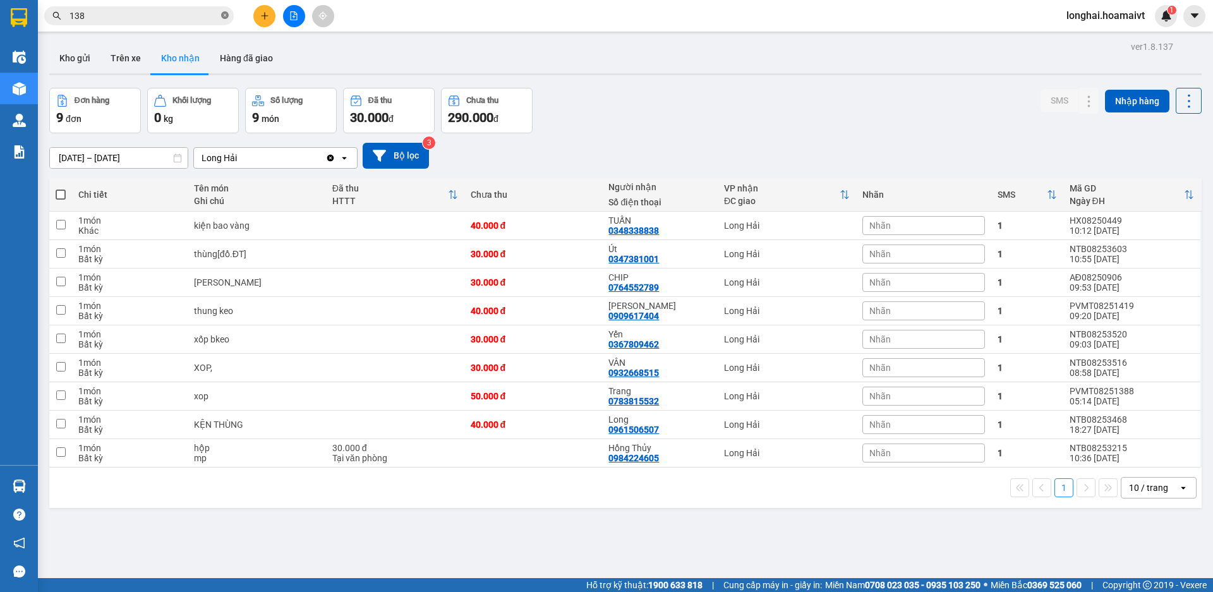
click at [226, 15] on icon "close-circle" at bounding box center [225, 15] width 8 height 8
click at [85, 60] on button "Kho gửi" at bounding box center [74, 58] width 51 height 30
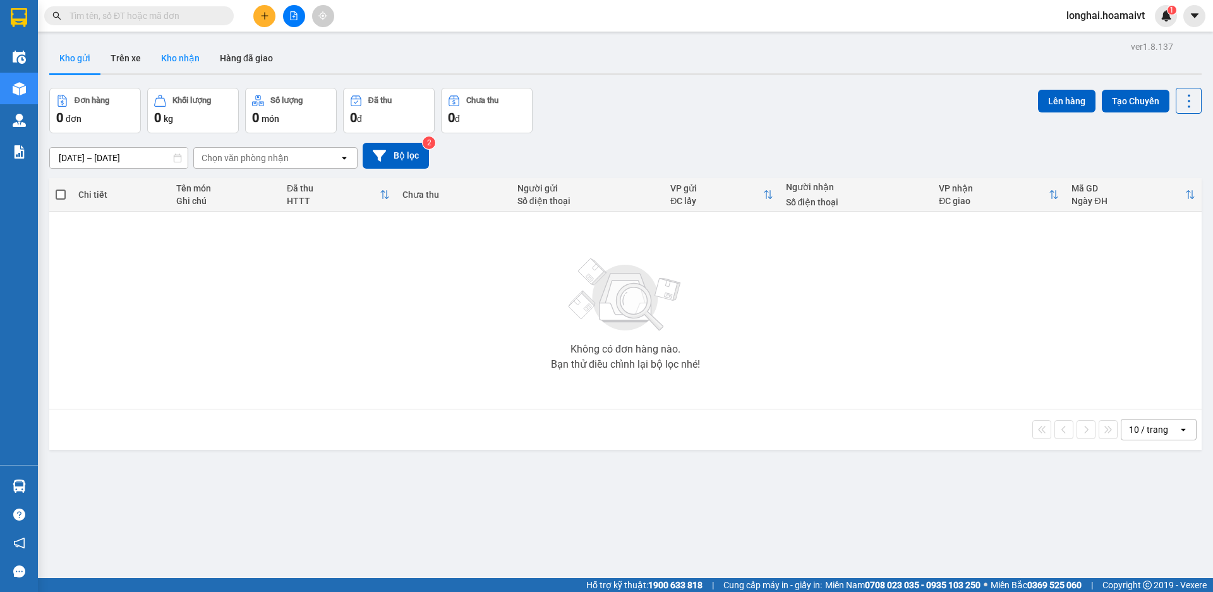
click at [190, 56] on button "Kho nhận" at bounding box center [180, 58] width 59 height 30
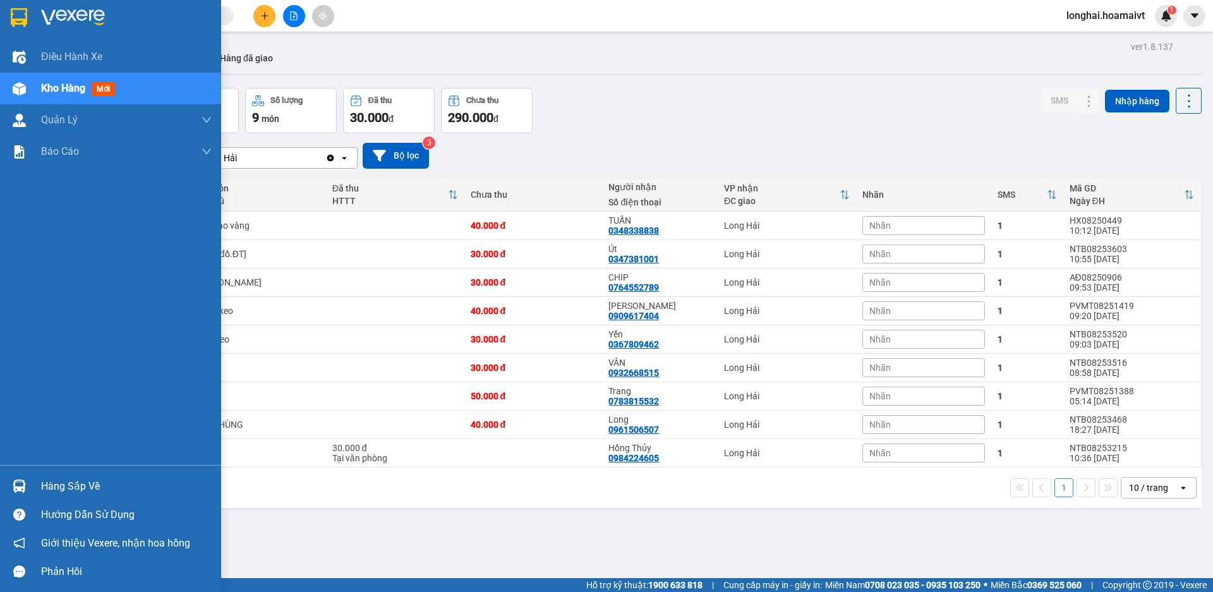
click at [68, 482] on div "Hàng sắp về" at bounding box center [126, 486] width 171 height 19
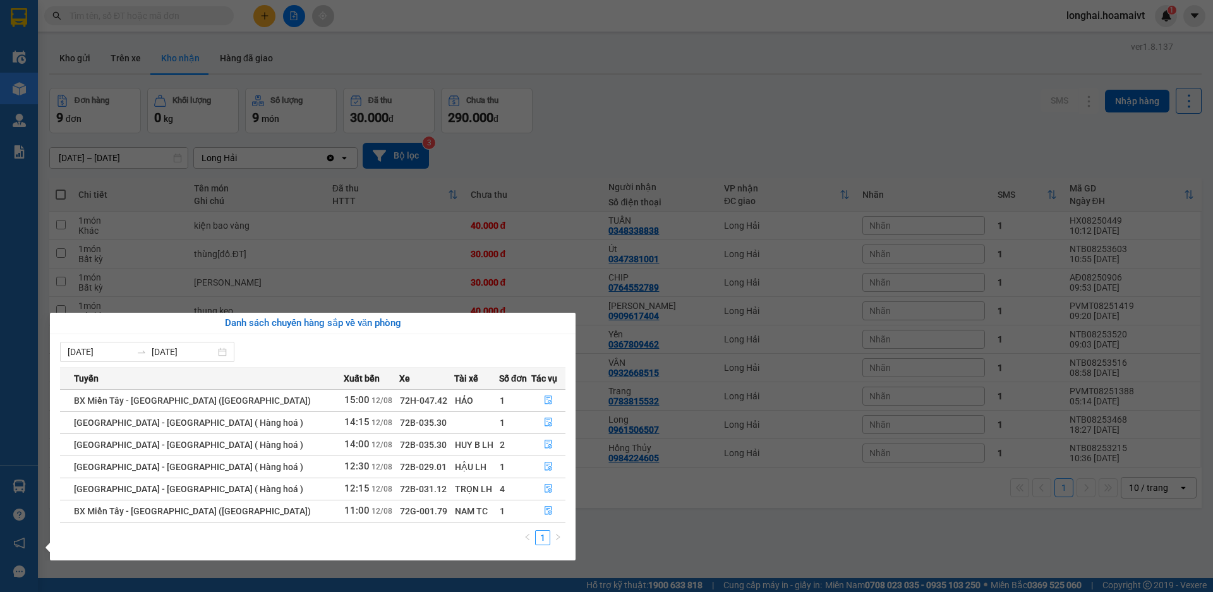
click at [682, 533] on section "Kết quả tìm kiếm ( 10000 ) Bộ lọc Mã ĐH Trạng thái Món hàng Tổng cước Chưa cước…" at bounding box center [606, 296] width 1213 height 592
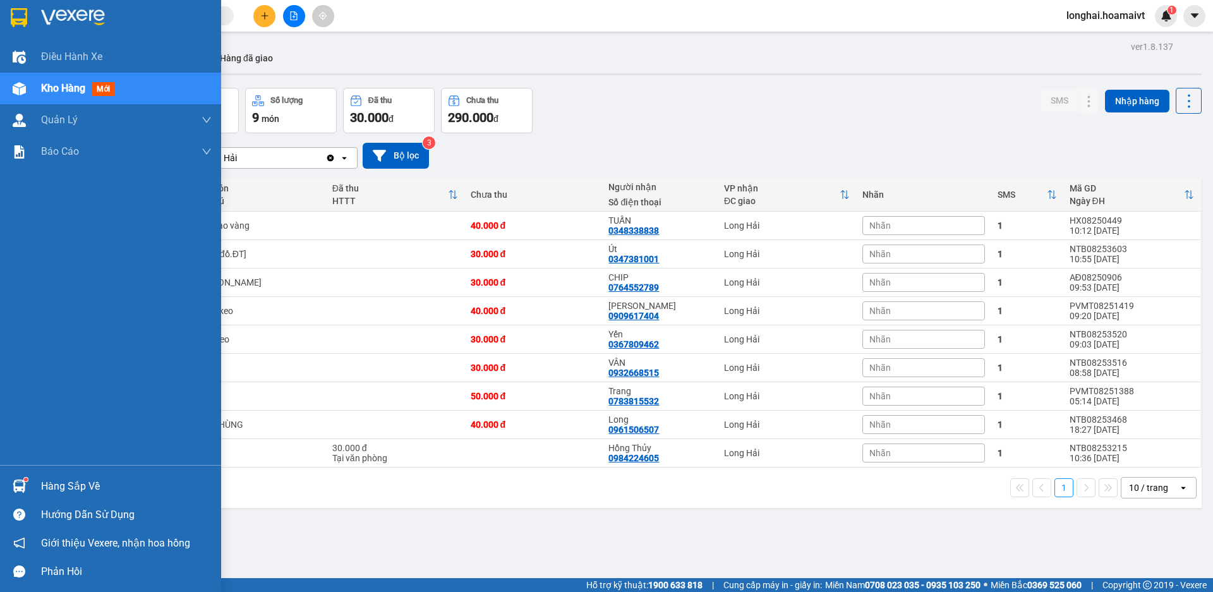
click at [37, 490] on div "Hàng sắp về" at bounding box center [110, 486] width 221 height 28
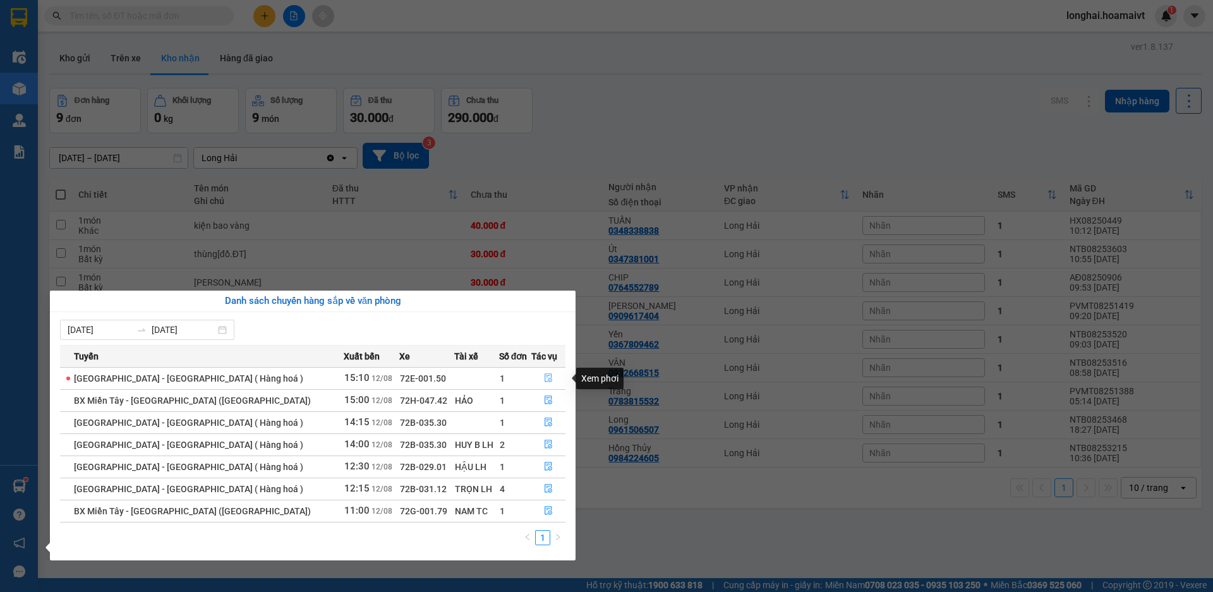
click at [540, 373] on button "button" at bounding box center [548, 378] width 33 height 20
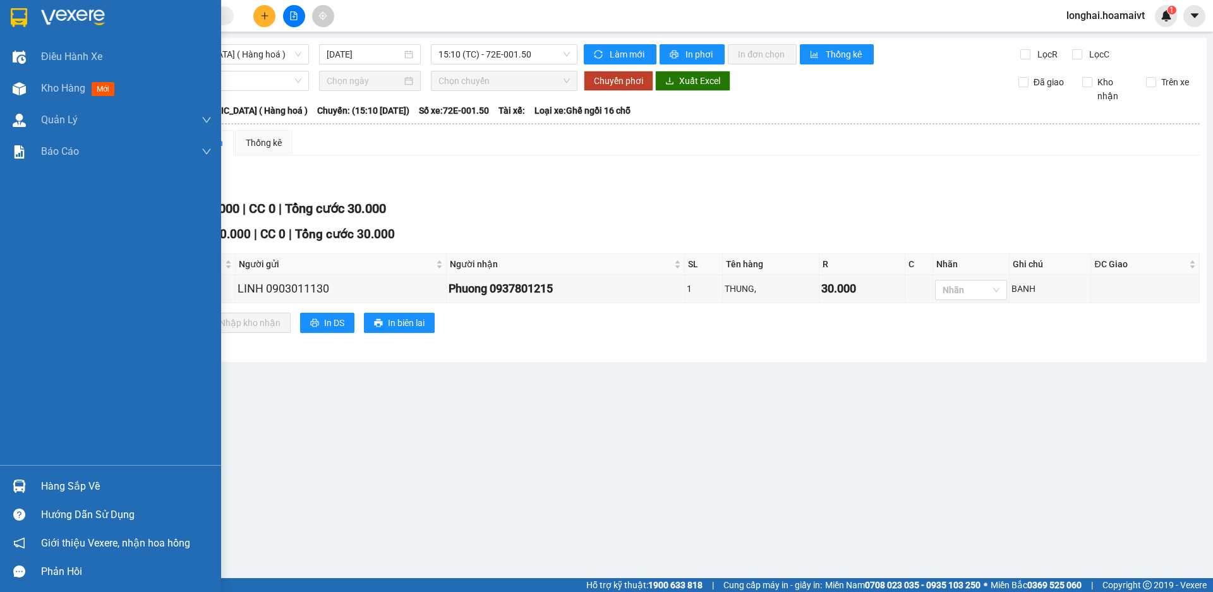
click at [23, 484] on img at bounding box center [19, 486] width 13 height 13
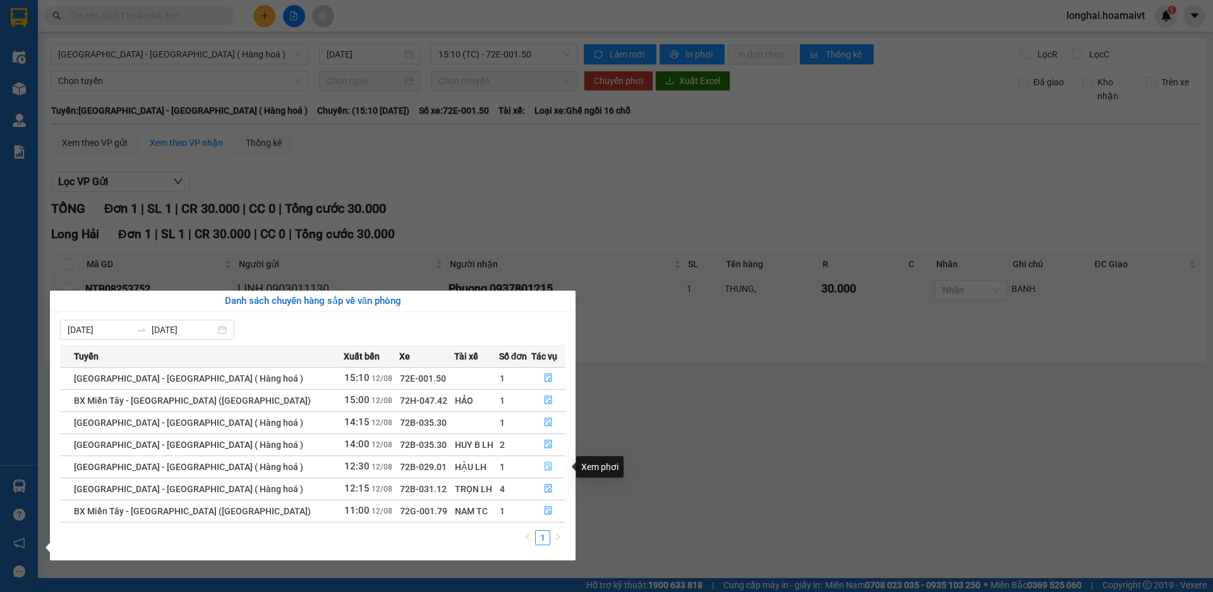
click at [545, 467] on icon "file-done" at bounding box center [549, 466] width 8 height 9
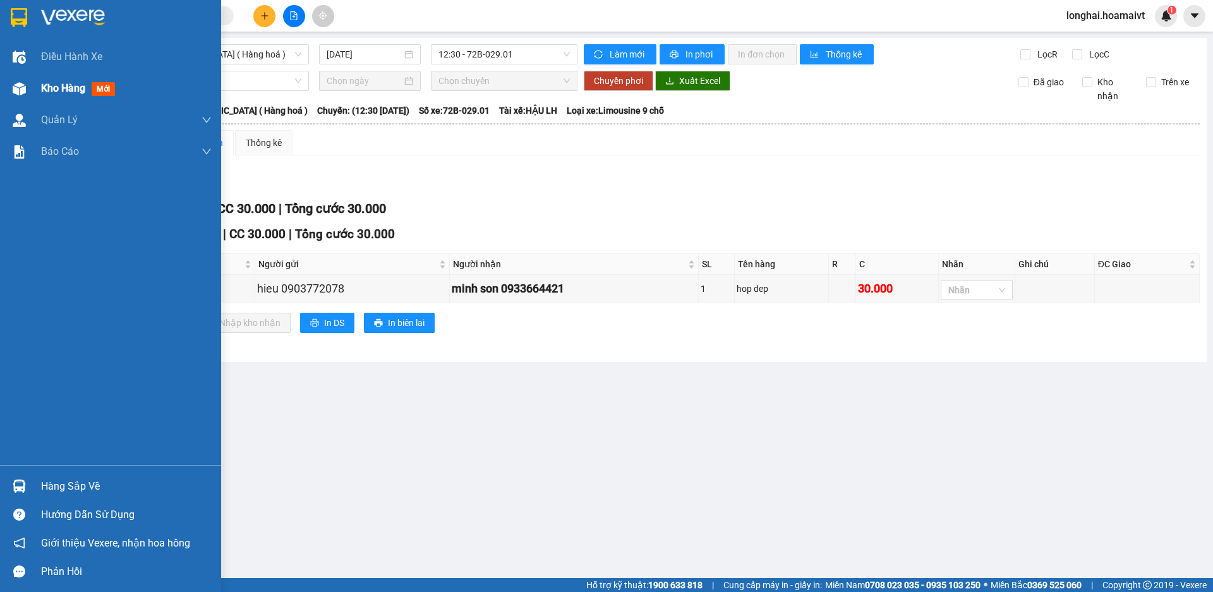
click at [36, 88] on div "Kho hàng mới" at bounding box center [110, 89] width 221 height 32
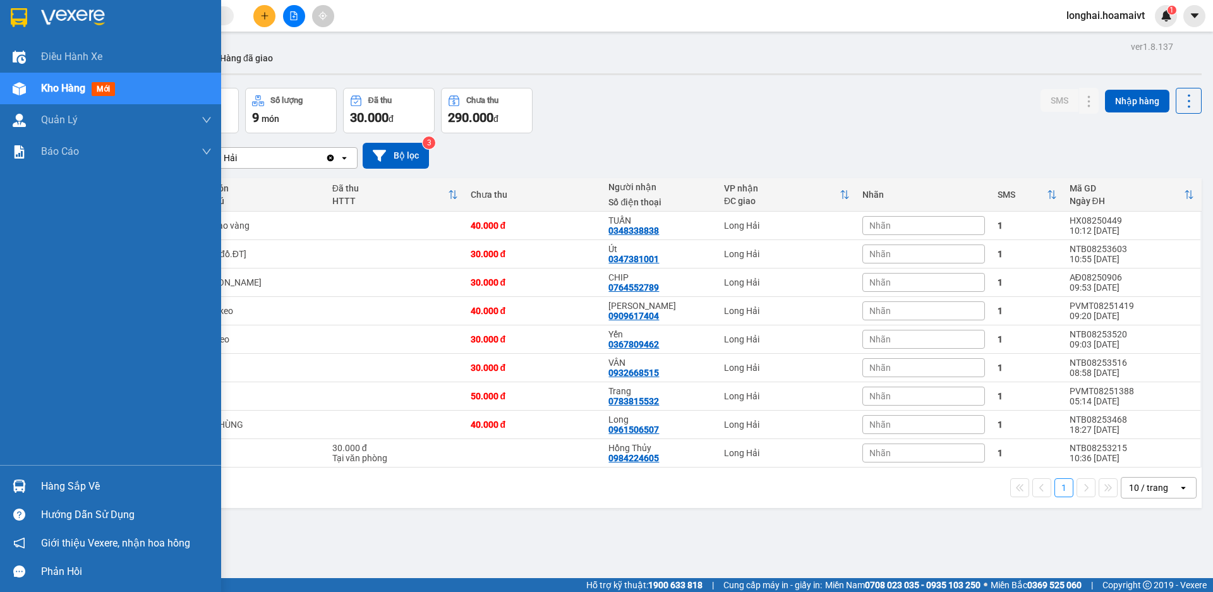
click at [60, 485] on div "Hàng sắp về" at bounding box center [126, 486] width 171 height 19
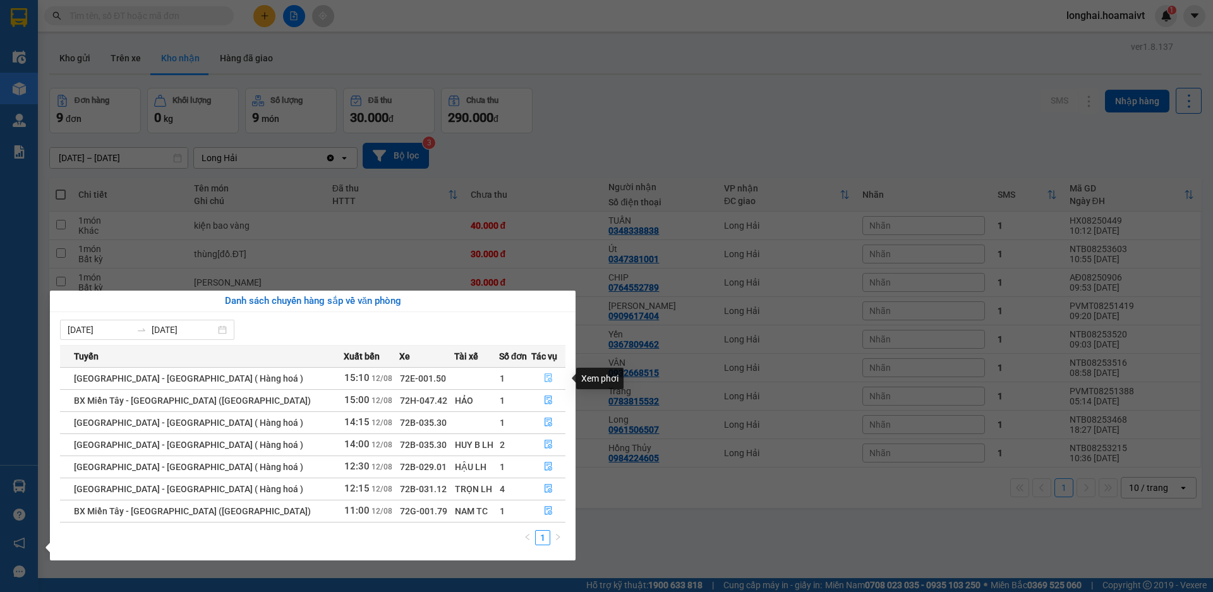
click at [546, 371] on button "button" at bounding box center [548, 378] width 33 height 20
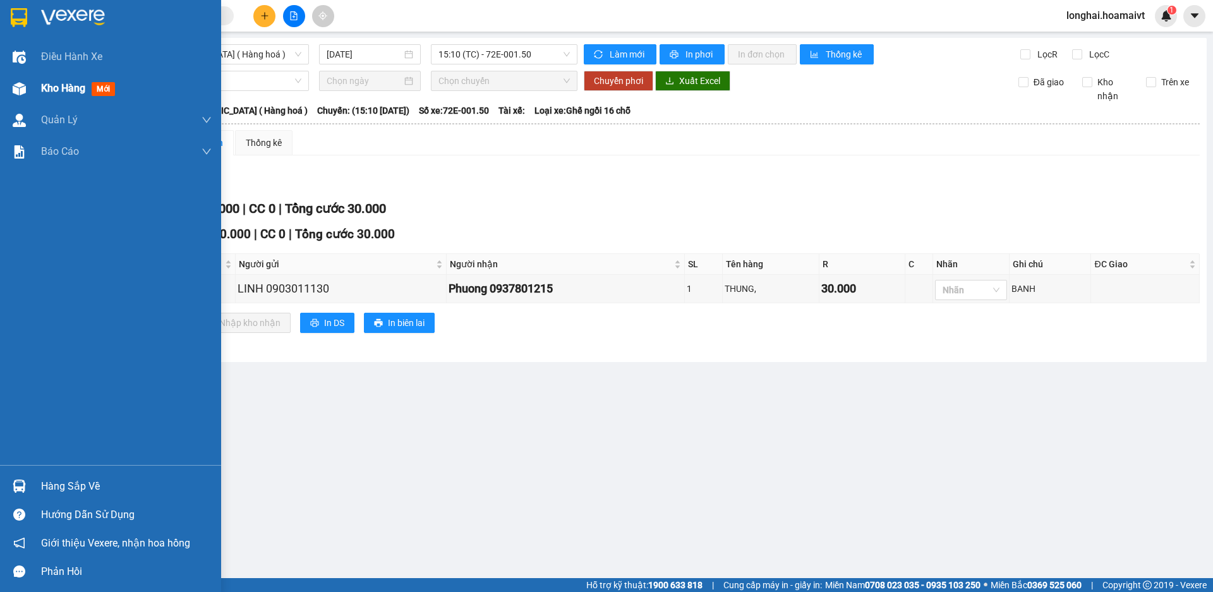
click at [56, 88] on span "Kho hàng" at bounding box center [63, 88] width 44 height 12
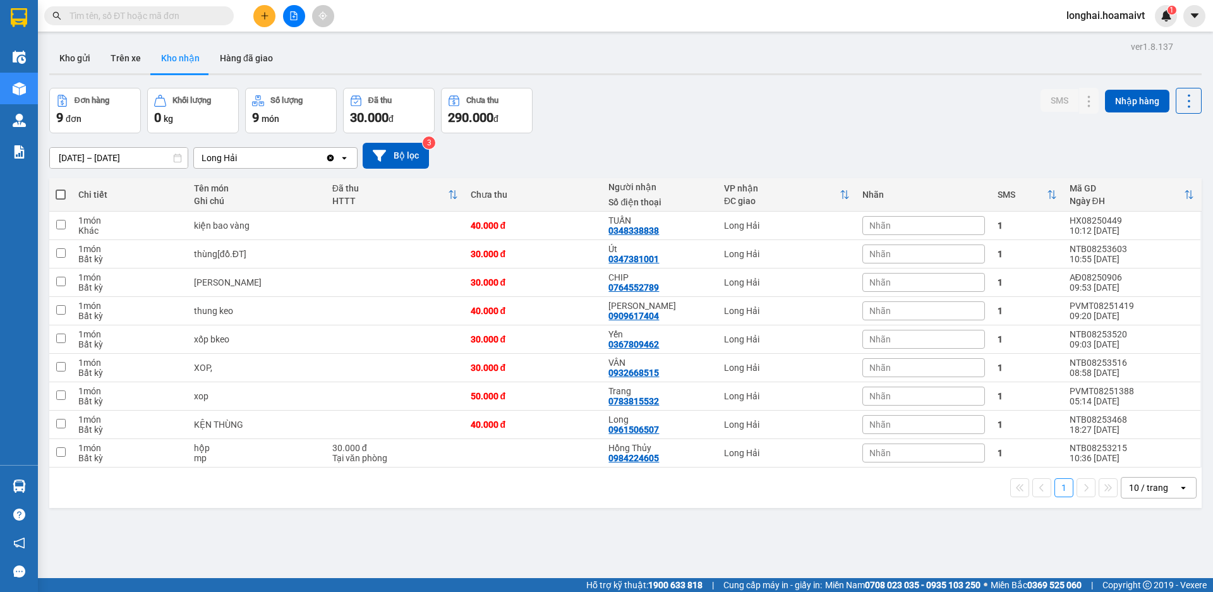
click at [166, 17] on input "text" at bounding box center [143, 16] width 149 height 14
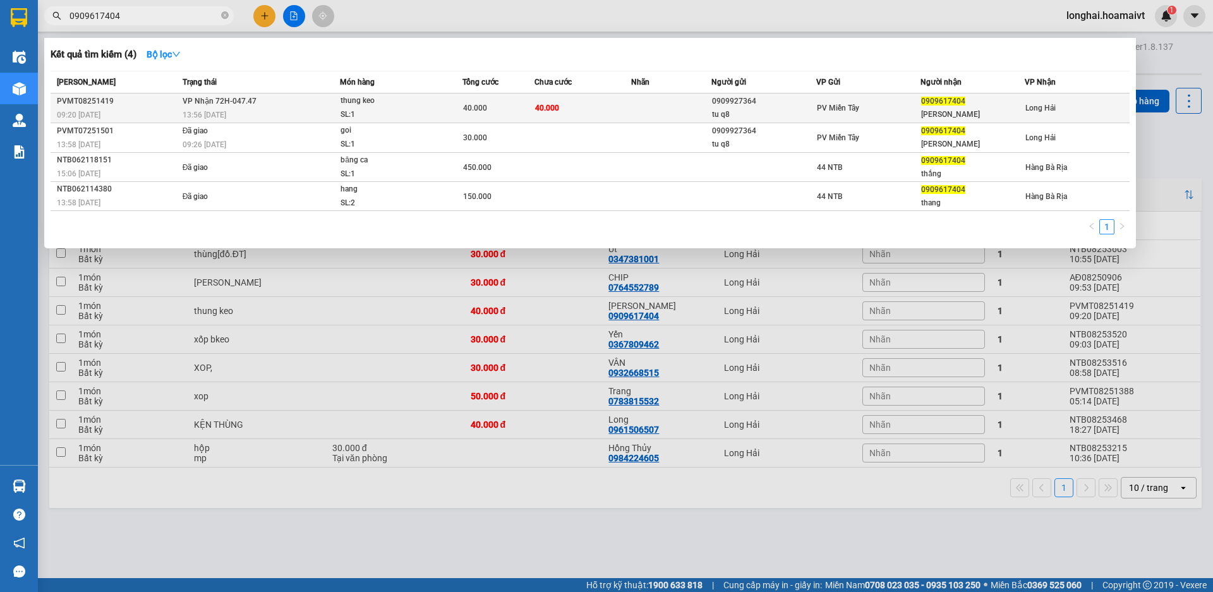
type input "0909617404"
click at [388, 100] on div "thung keo" at bounding box center [388, 101] width 95 height 14
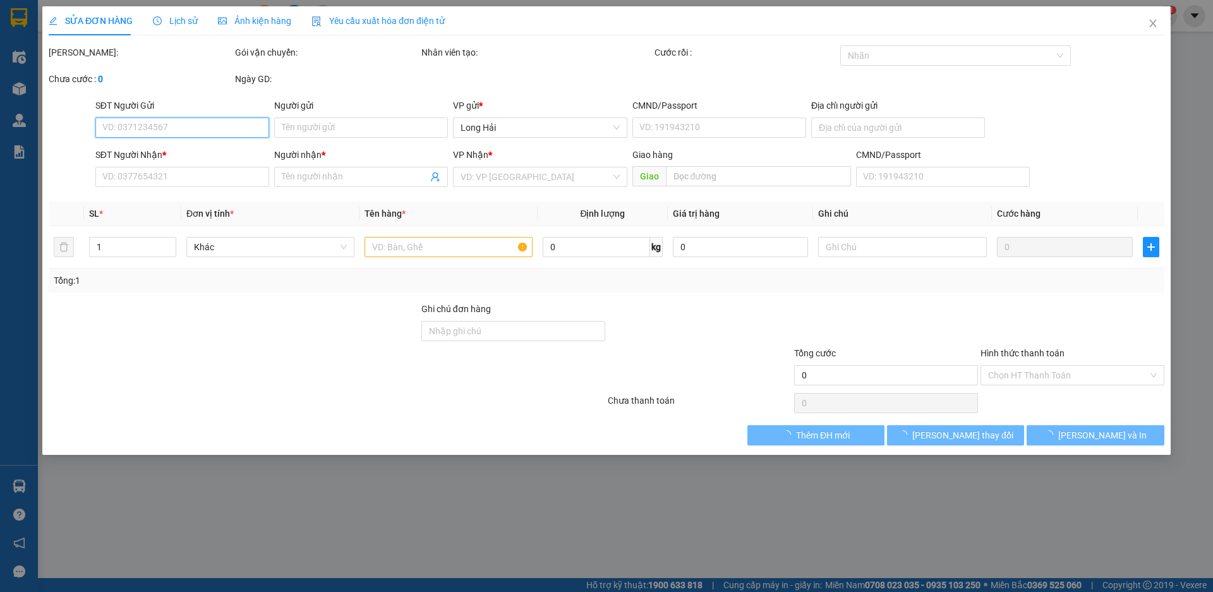
type input "0909927364"
type input "tu q8"
type input "079097010579"
type input "quan 8"
type input "0909617404"
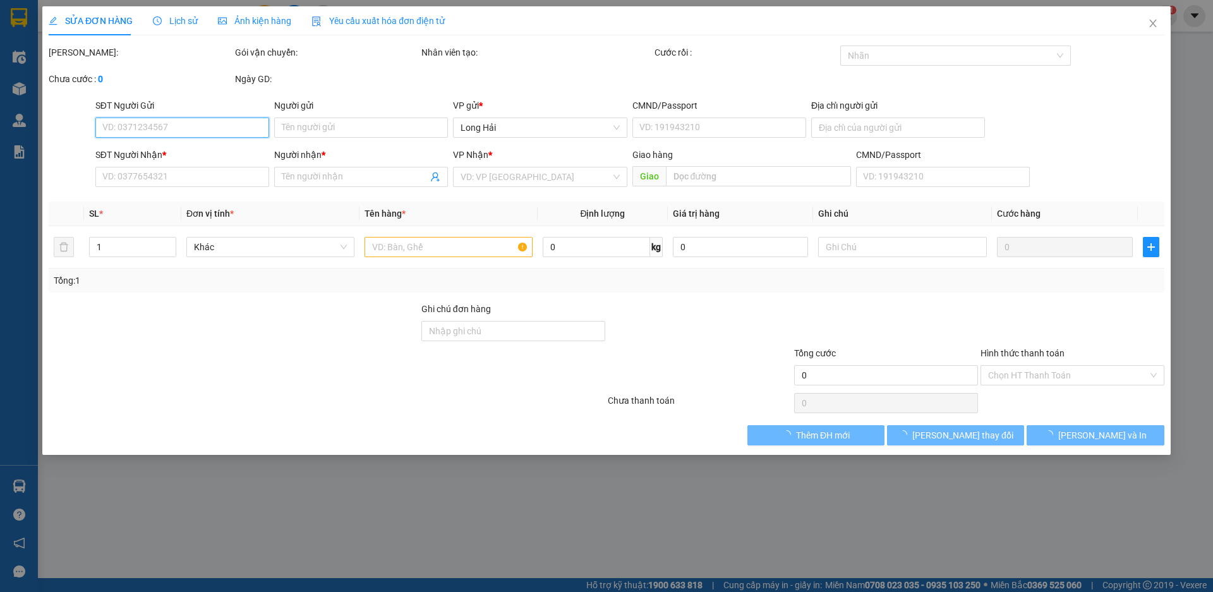
type input "Thang Minh Son"
type input "40.000"
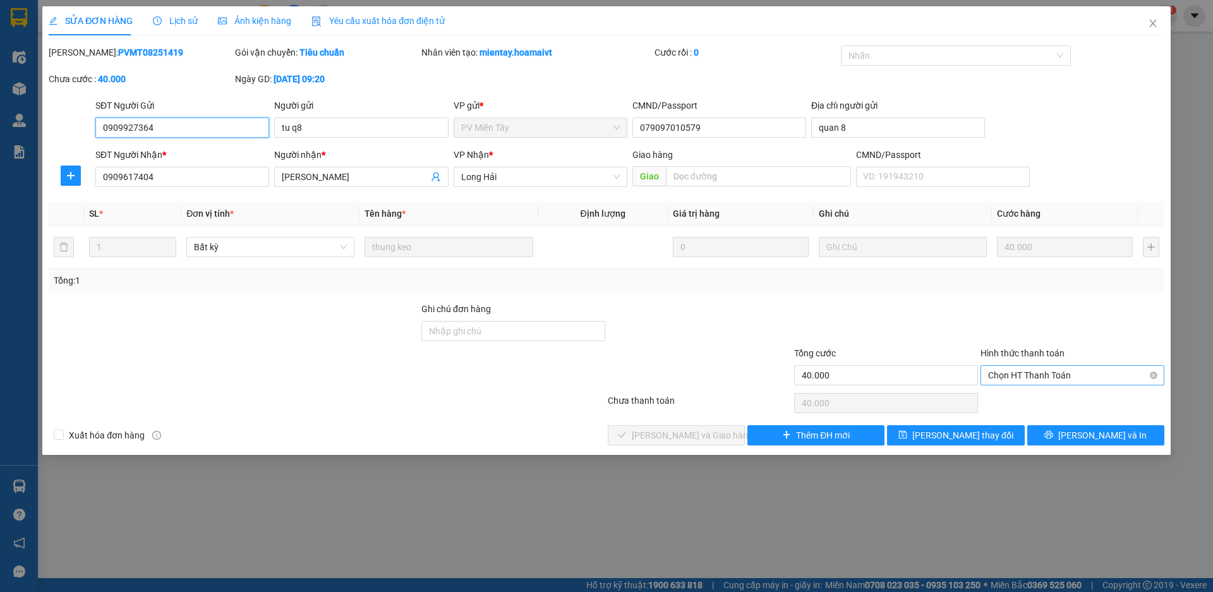
click at [1041, 369] on span "Chọn HT Thanh Toán" at bounding box center [1072, 375] width 169 height 19
click at [1044, 394] on div "Tại văn phòng" at bounding box center [1072, 401] width 169 height 14
type input "0"
click at [659, 428] on span "[PERSON_NAME] và Giao hàng" at bounding box center [692, 435] width 121 height 14
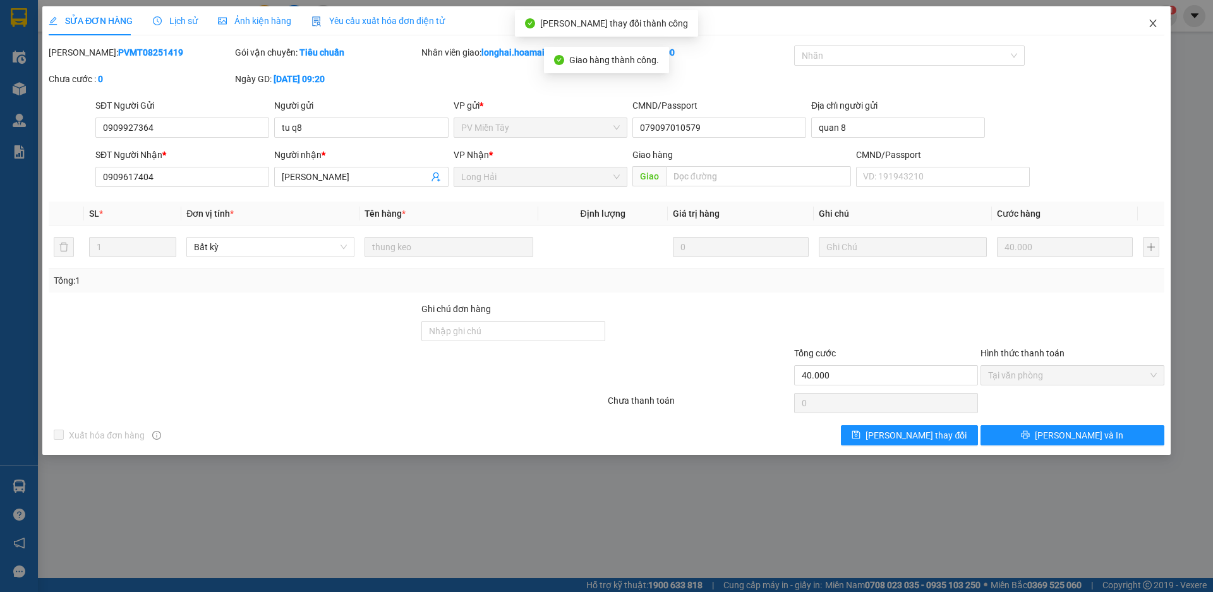
click at [1157, 24] on icon "close" at bounding box center [1153, 23] width 10 height 10
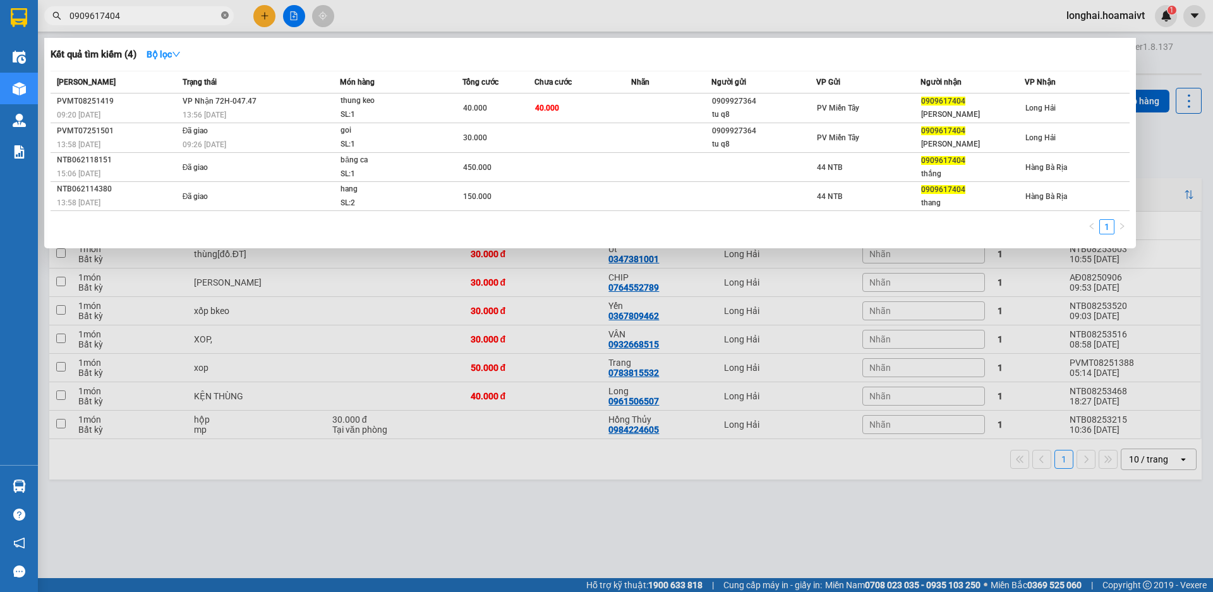
click at [226, 13] on icon "close-circle" at bounding box center [225, 15] width 8 height 8
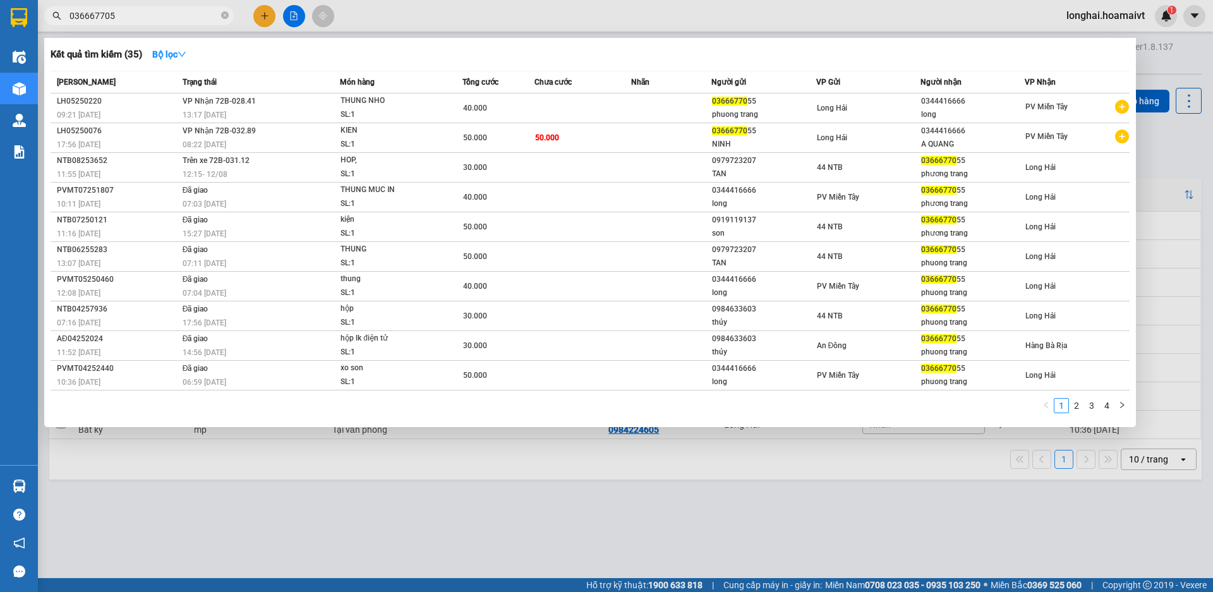
type input "0366677055"
click at [223, 19] on icon "close-circle" at bounding box center [225, 15] width 8 height 8
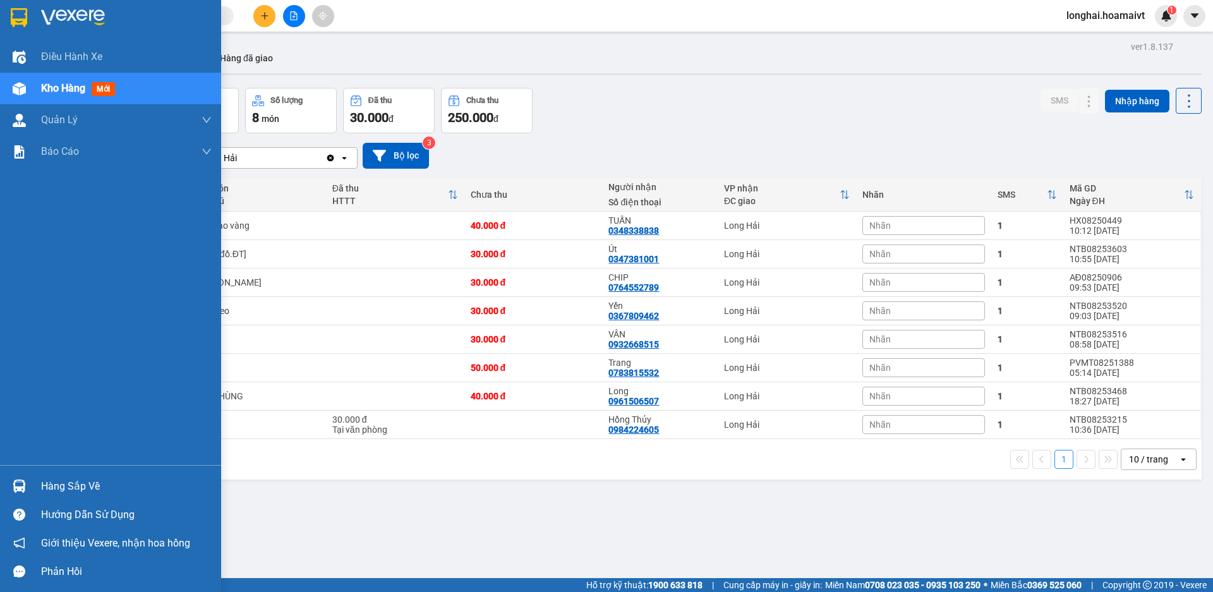
click at [39, 490] on div "Hàng sắp về" at bounding box center [110, 486] width 221 height 28
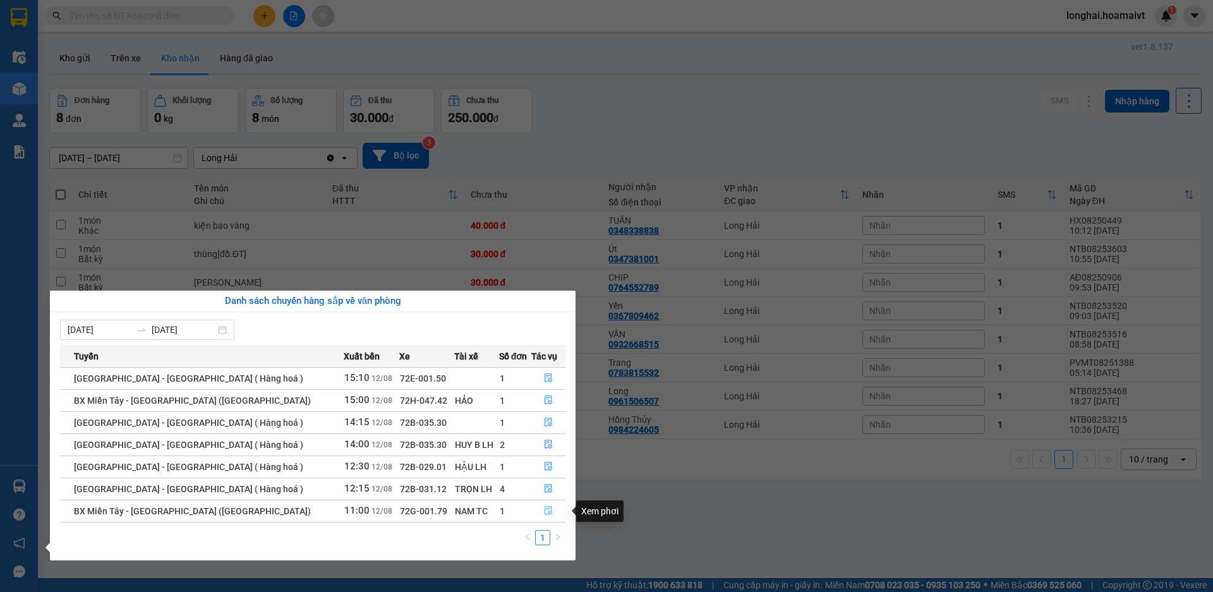
click at [552, 504] on button "button" at bounding box center [548, 511] width 33 height 20
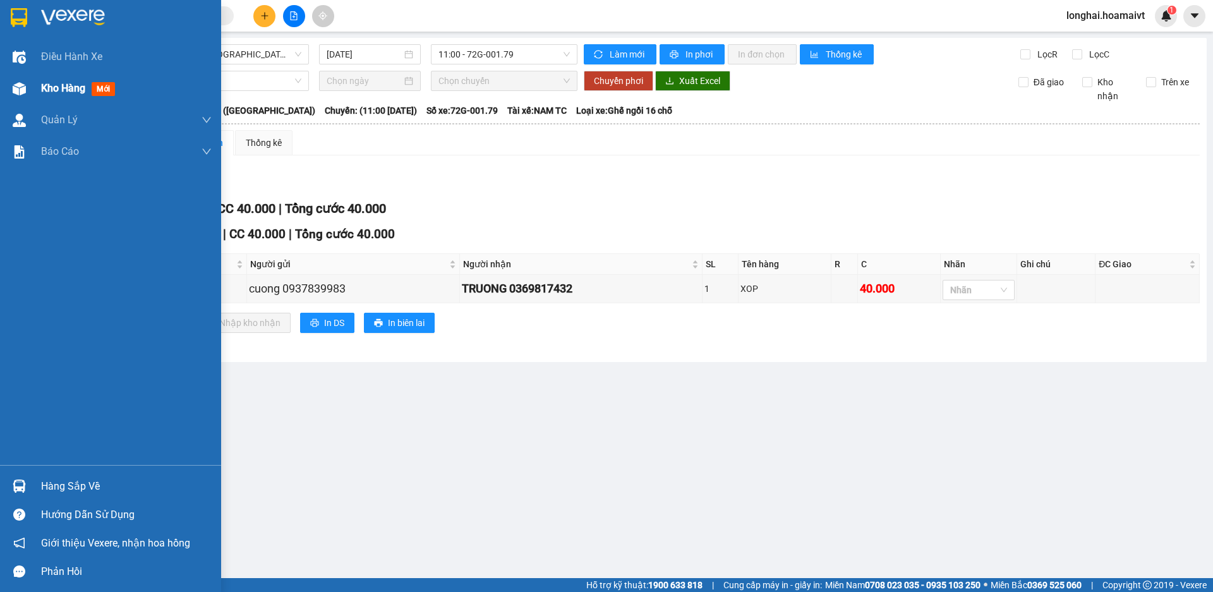
click at [49, 94] on span "Kho hàng" at bounding box center [63, 88] width 44 height 12
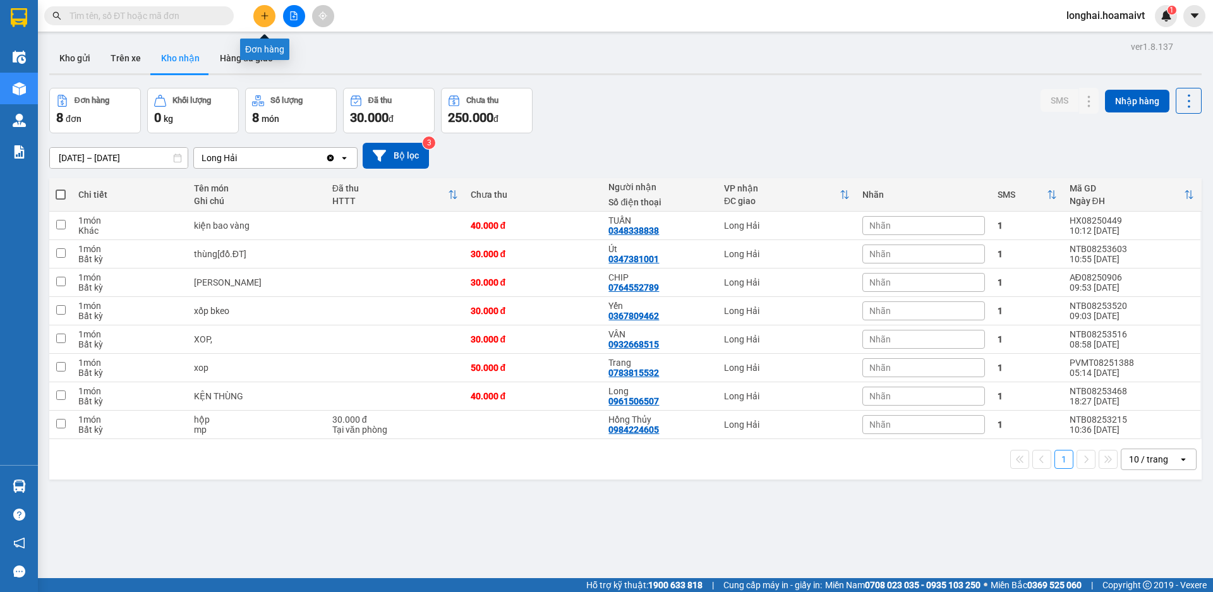
click at [260, 18] on icon "plus" at bounding box center [264, 15] width 9 height 9
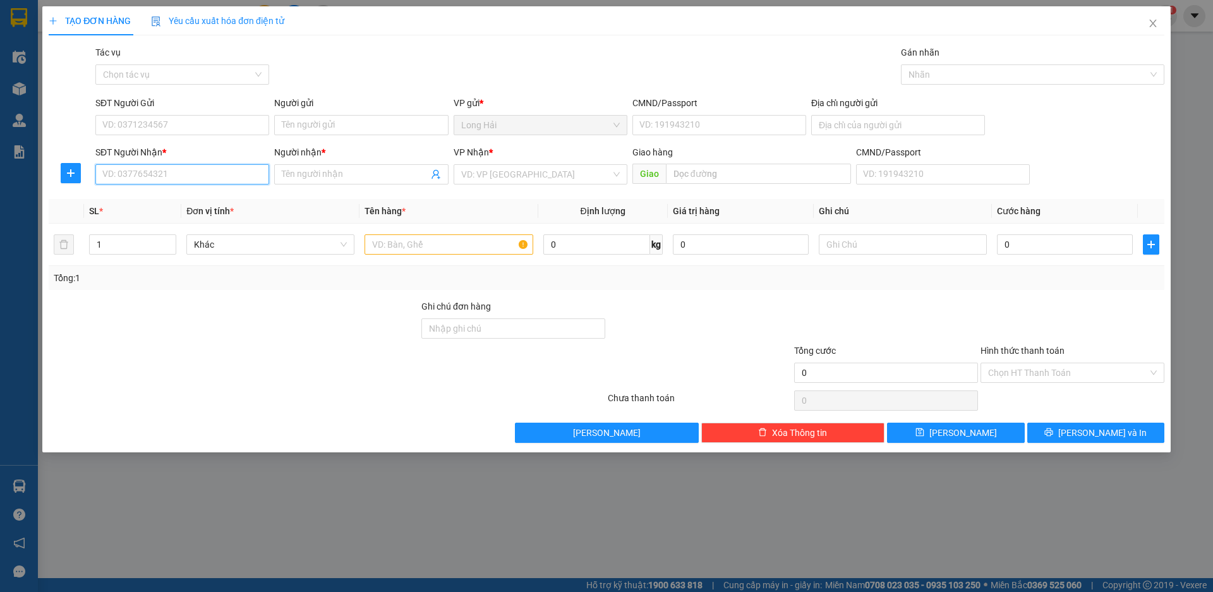
click at [207, 183] on input "SĐT Người Nhận *" at bounding box center [182, 174] width 174 height 20
type input "0931329622"
click at [300, 171] on input "Người nhận *" at bounding box center [355, 174] width 146 height 14
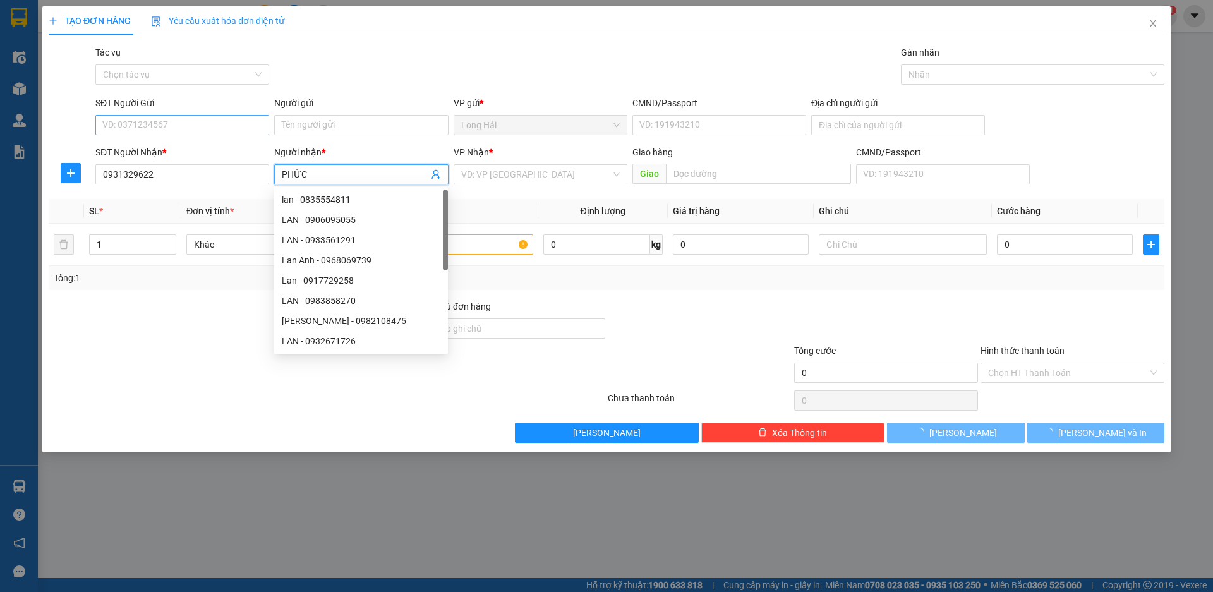
type input "PHỨC"
click at [149, 128] on input "SĐT Người Gửi" at bounding box center [182, 125] width 174 height 20
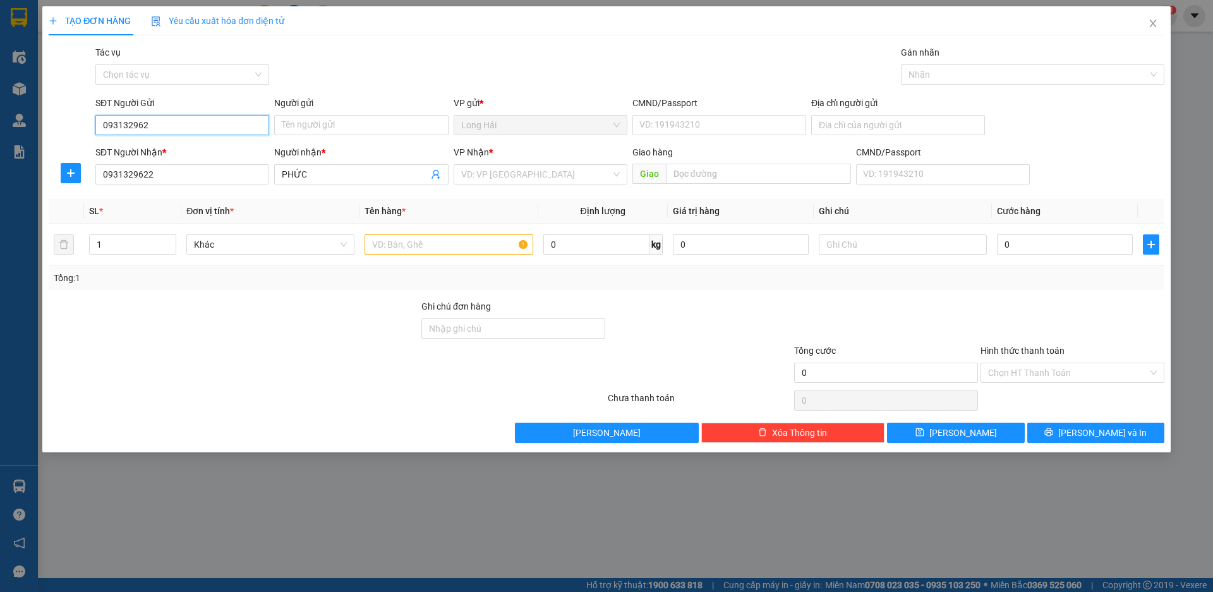
type input "0931329622"
click at [186, 152] on div "0931329622 - PHÚC" at bounding box center [182, 150] width 159 height 14
type input "PHÚC"
type input "0931329622"
click at [538, 173] on input "search" at bounding box center [536, 174] width 150 height 19
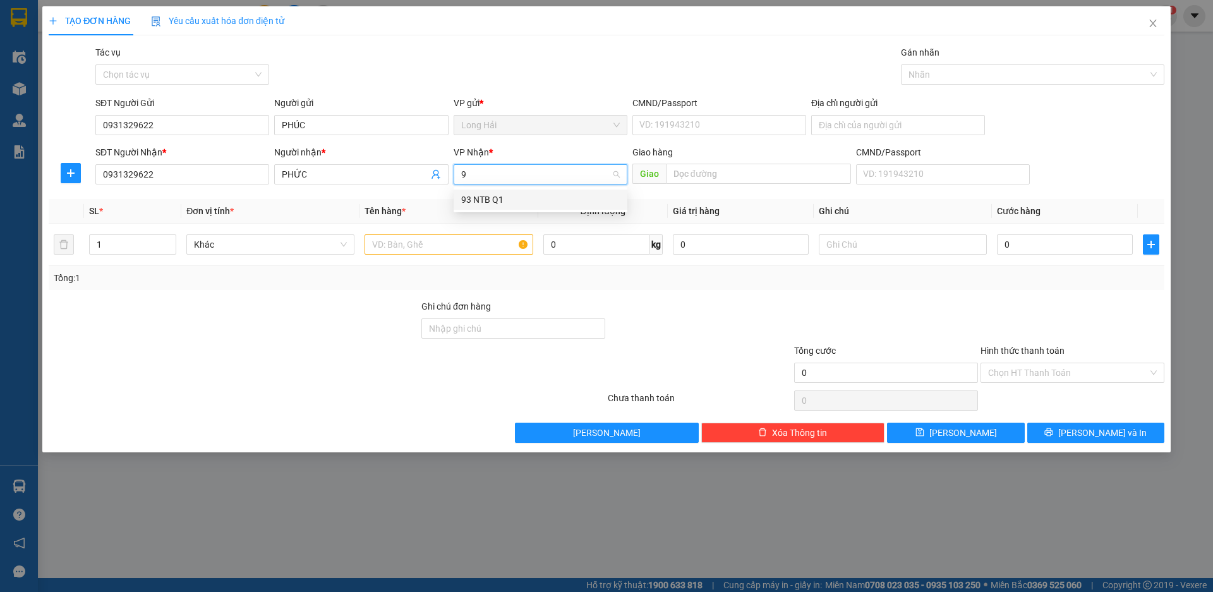
type input "93"
click at [543, 190] on div "93 NTB Q1" at bounding box center [541, 200] width 174 height 20
click at [439, 252] on input "text" at bounding box center [449, 244] width 168 height 20
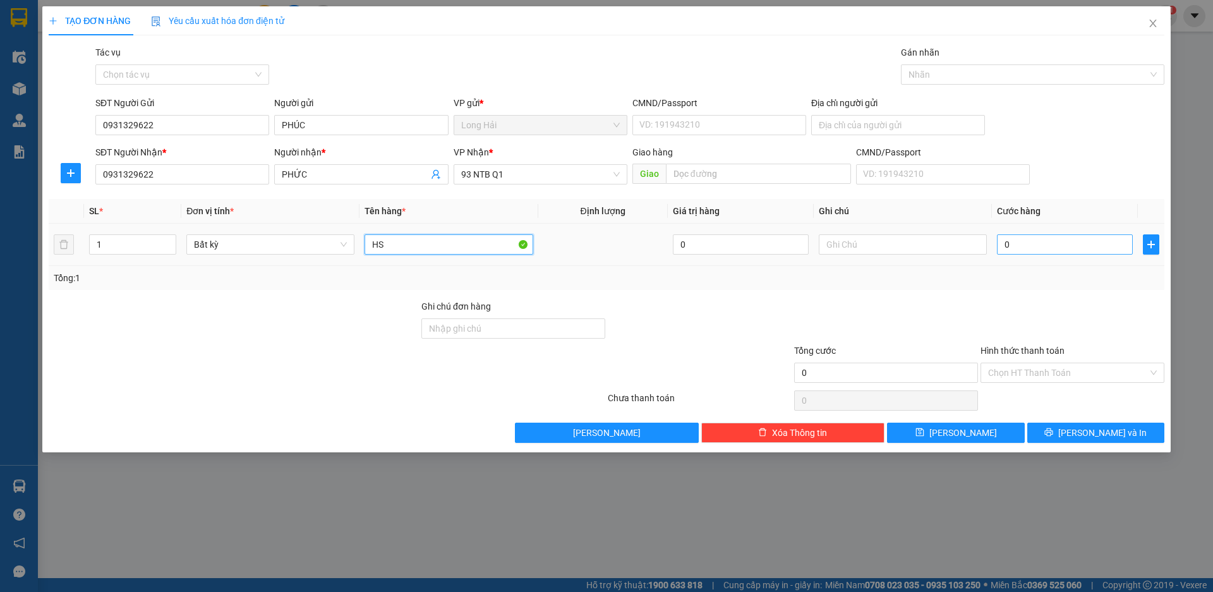
type input "HS"
click at [1049, 236] on input "0" at bounding box center [1065, 244] width 136 height 20
type input "3"
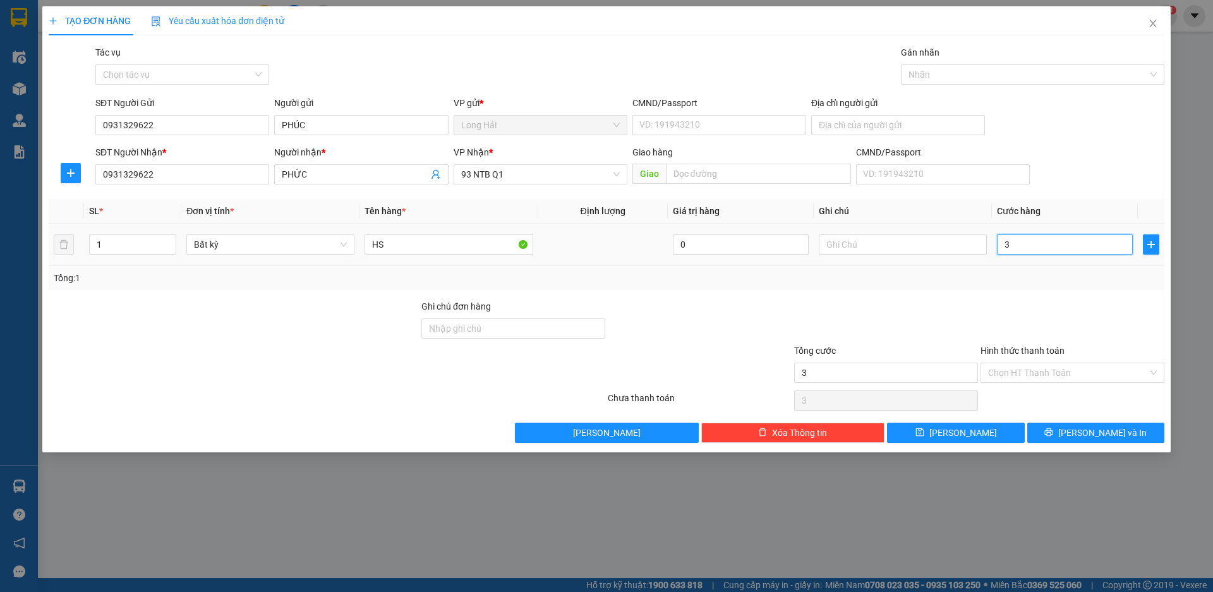
type input "30"
type input "30.000"
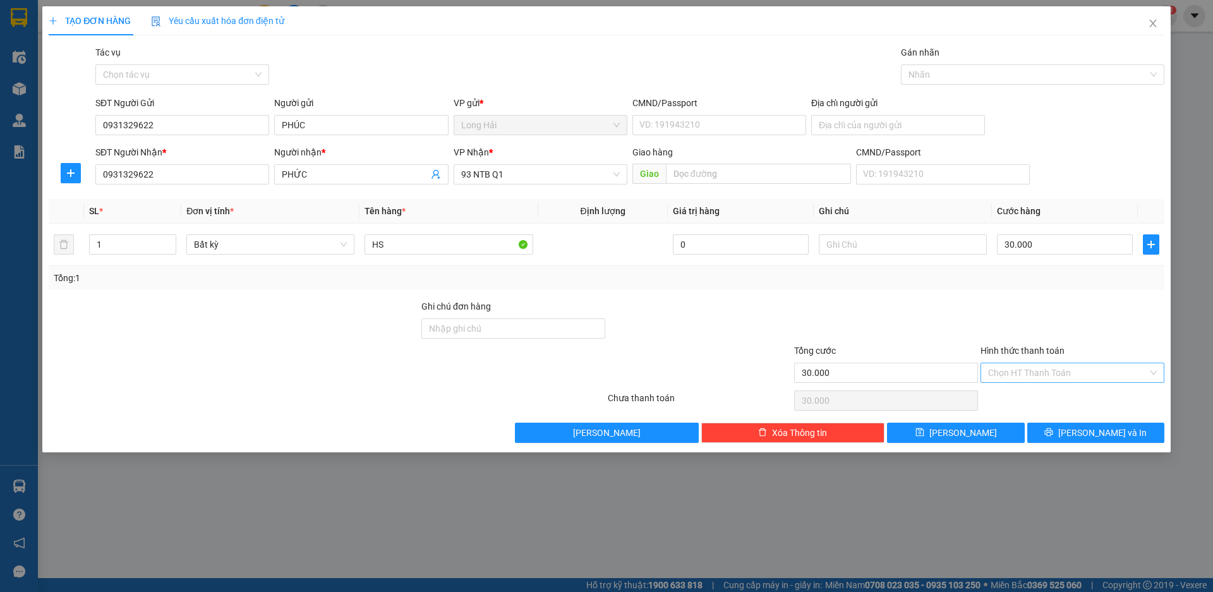
click at [1028, 372] on input "Hình thức thanh toán" at bounding box center [1068, 372] width 160 height 19
click at [1047, 404] on div "Tại văn phòng" at bounding box center [1072, 398] width 169 height 14
type input "0"
click at [1056, 425] on button "[PERSON_NAME] và In" at bounding box center [1095, 433] width 137 height 20
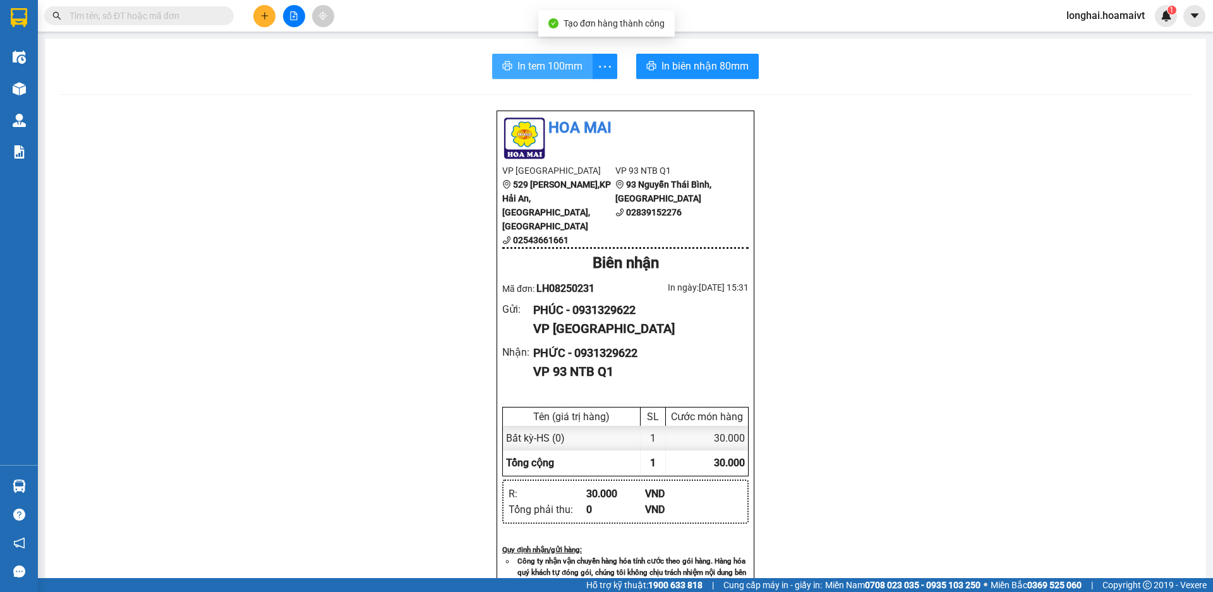
click at [511, 66] on button "In tem 100mm" at bounding box center [542, 66] width 100 height 25
click at [128, 13] on input "text" at bounding box center [143, 16] width 149 height 14
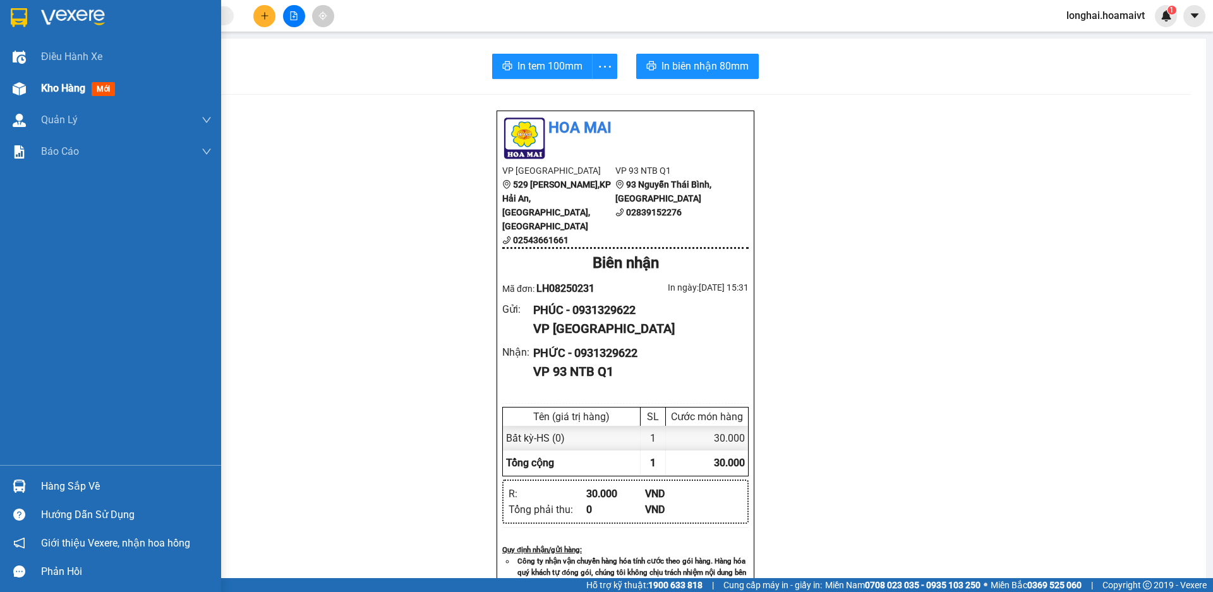
click at [40, 93] on div "Kho hàng mới" at bounding box center [110, 89] width 221 height 32
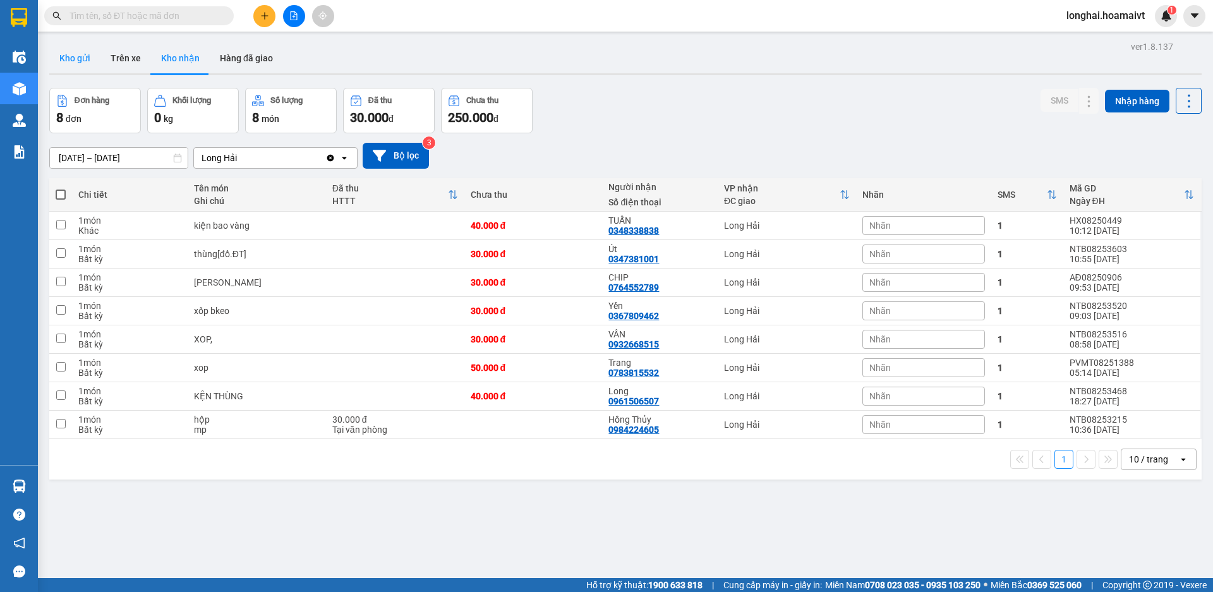
click at [90, 51] on button "Kho gửi" at bounding box center [74, 58] width 51 height 30
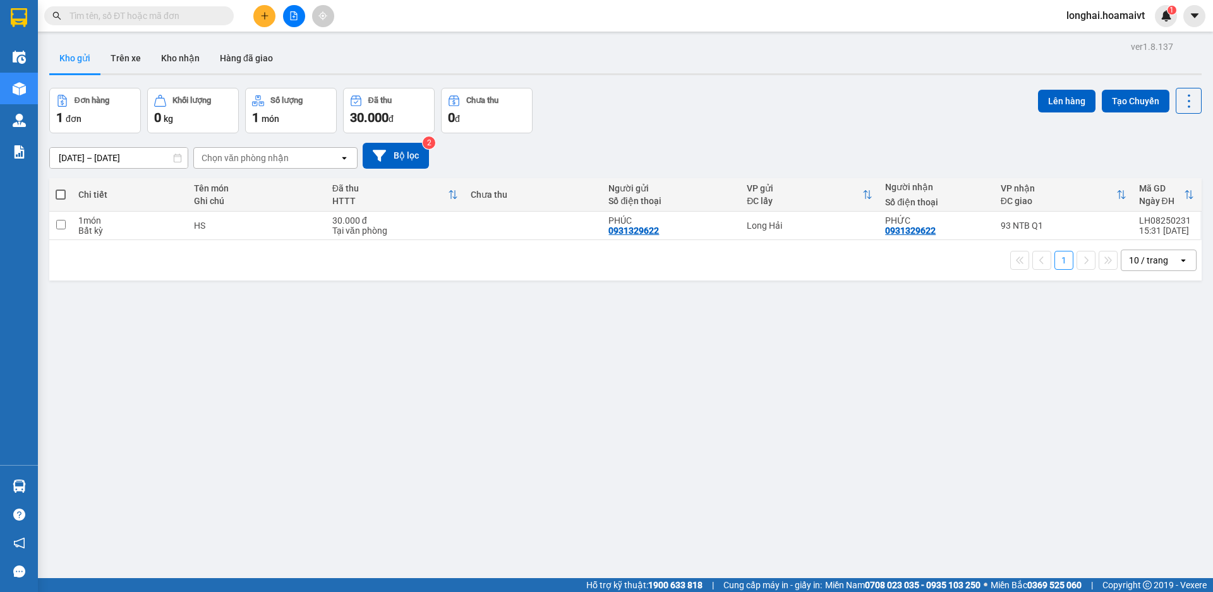
click at [57, 192] on span at bounding box center [61, 195] width 10 height 10
click at [61, 188] on input "checkbox" at bounding box center [61, 188] width 0 height 0
checkbox input "true"
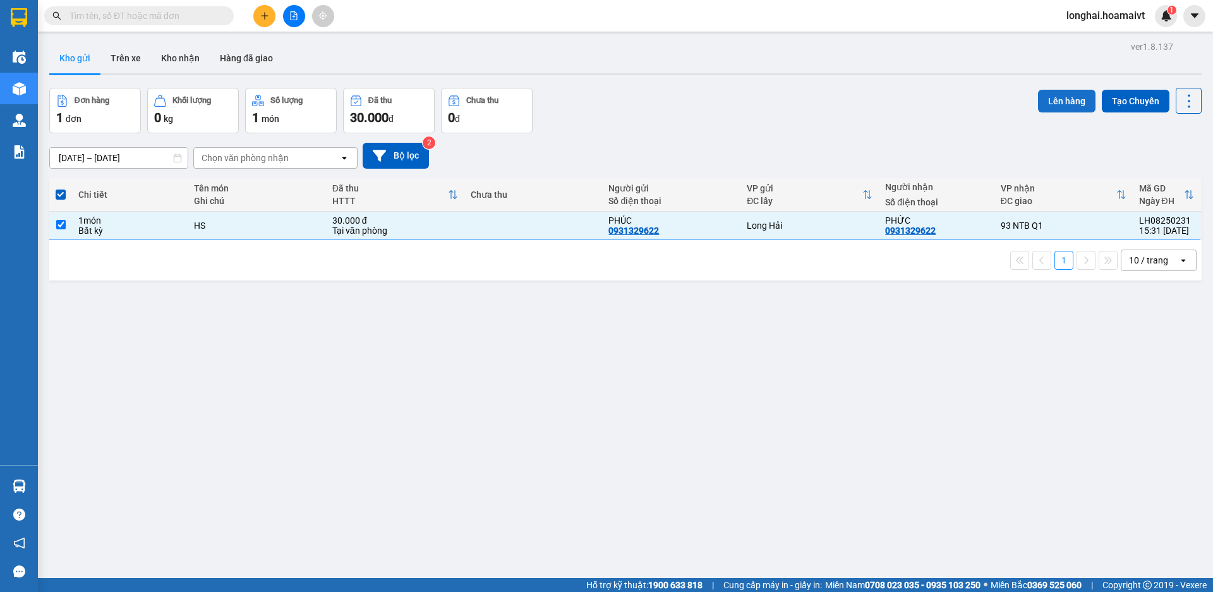
click at [1038, 98] on button "Lên hàng" at bounding box center [1066, 101] width 57 height 23
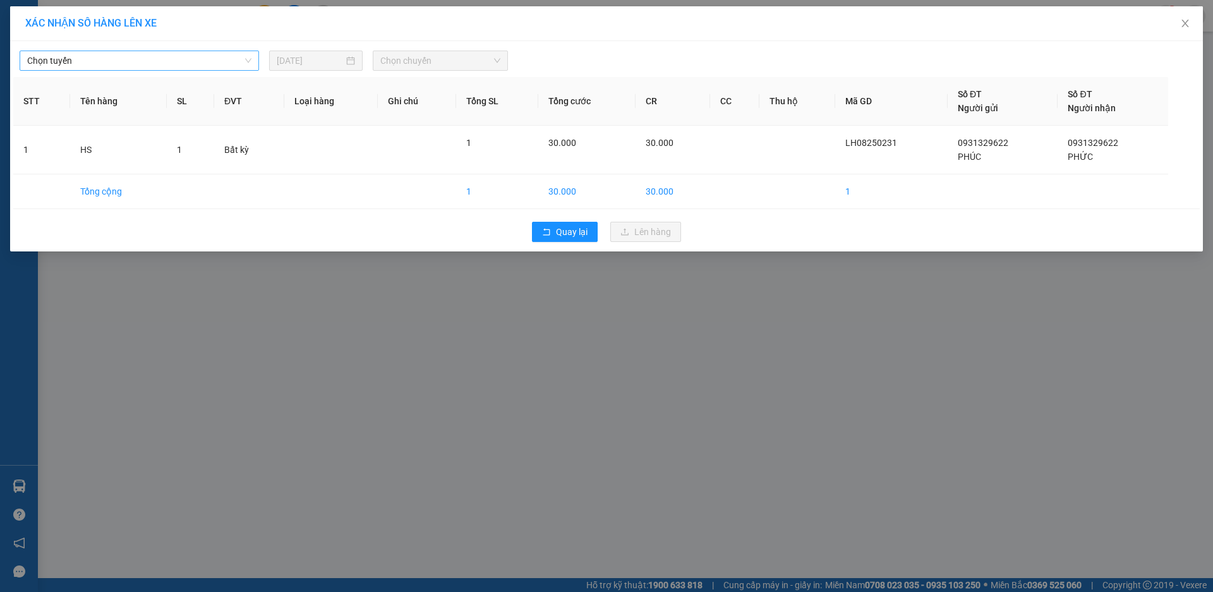
click at [161, 57] on span "Chọn tuyến" at bounding box center [139, 60] width 224 height 19
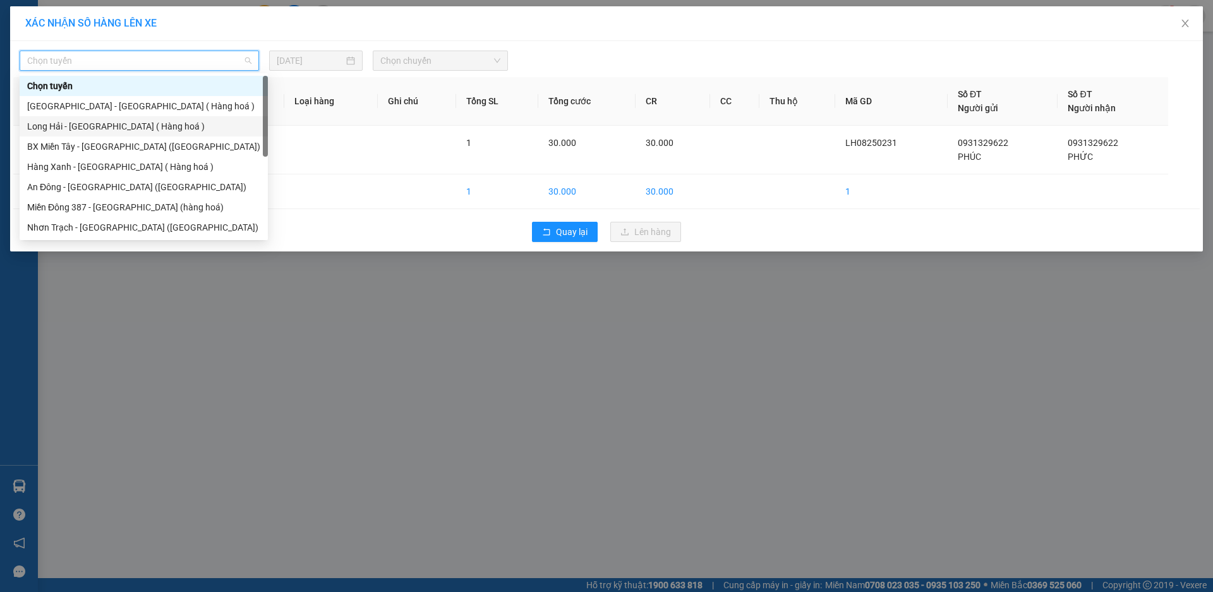
click at [175, 119] on div "Long Hải - [GEOGRAPHIC_DATA] ( Hàng hoá )" at bounding box center [143, 126] width 233 height 14
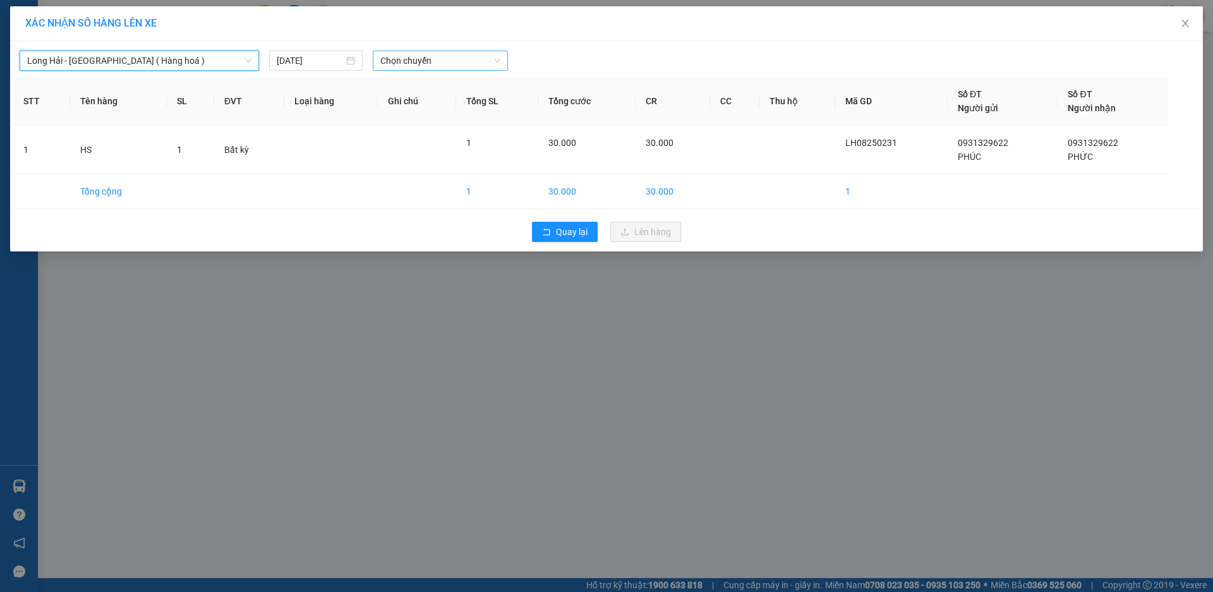
click at [470, 66] on span "Chọn chuyến" at bounding box center [440, 60] width 120 height 19
type input "16"
click at [480, 104] on div "Thêm chuyến " 16:00 "" at bounding box center [440, 106] width 135 height 21
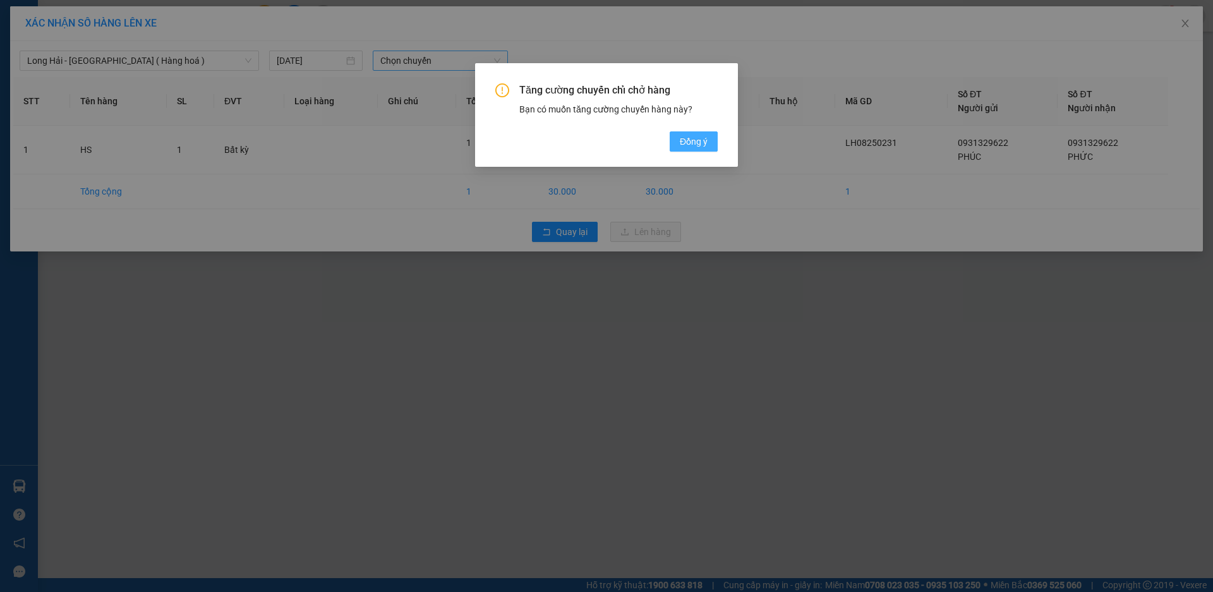
click at [703, 143] on span "Đồng ý" at bounding box center [694, 142] width 28 height 14
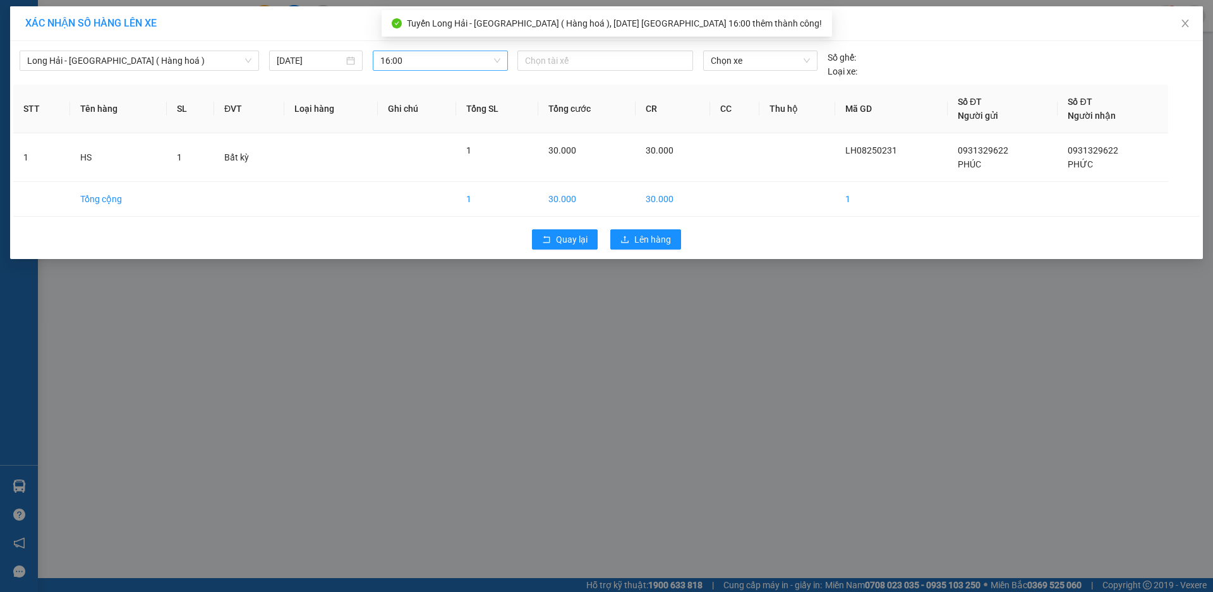
click at [564, 49] on div "Long Hải - Sài Gòn ( Hàng hoá ) 12/08/2025 16:00 Chọn tài xế Chọn xe Số ghế: Lo…" at bounding box center [606, 61] width 1187 height 34
click at [566, 57] on div at bounding box center [605, 60] width 169 height 15
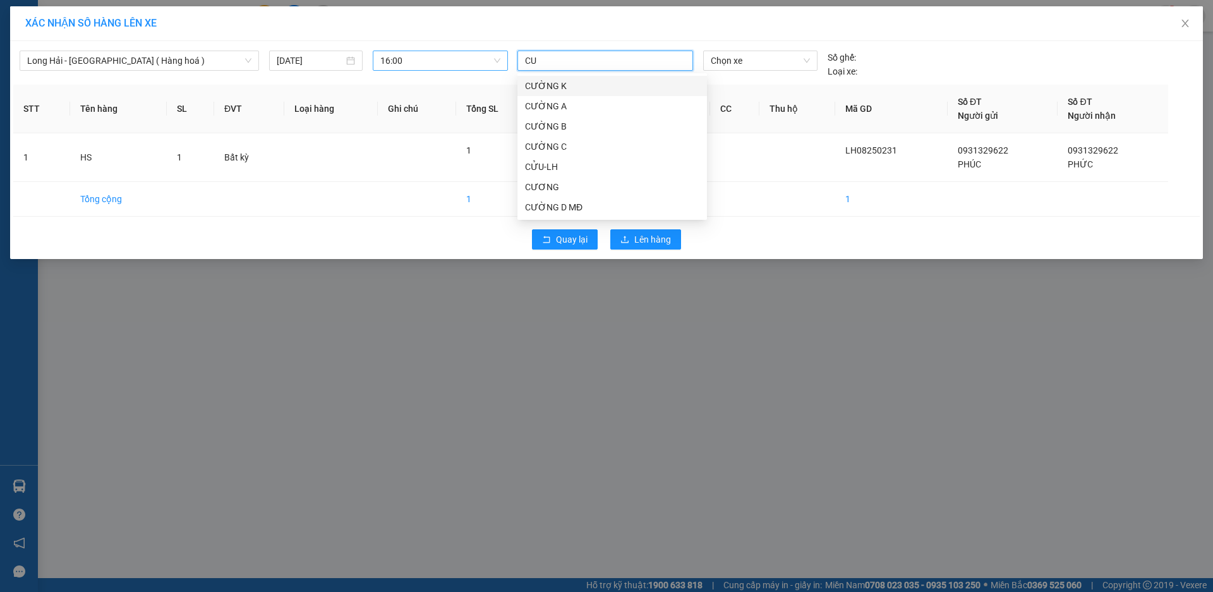
type input "CUU"
click at [595, 87] on div "CỬU-LH" at bounding box center [612, 86] width 174 height 14
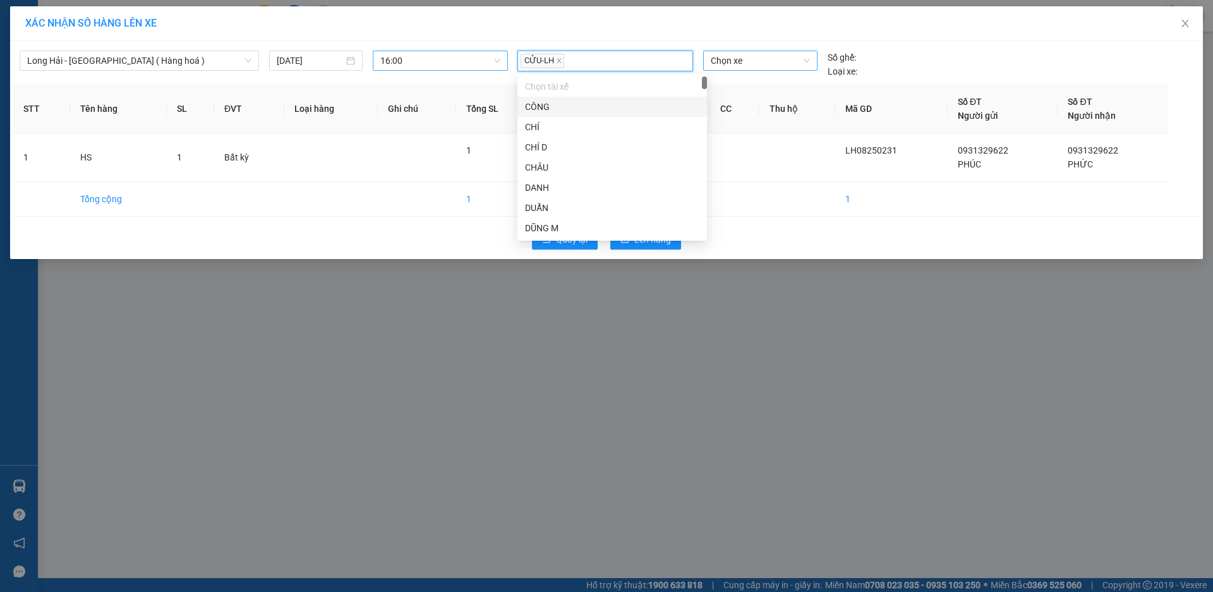
click at [732, 69] on span "Chọn xe" at bounding box center [760, 60] width 99 height 19
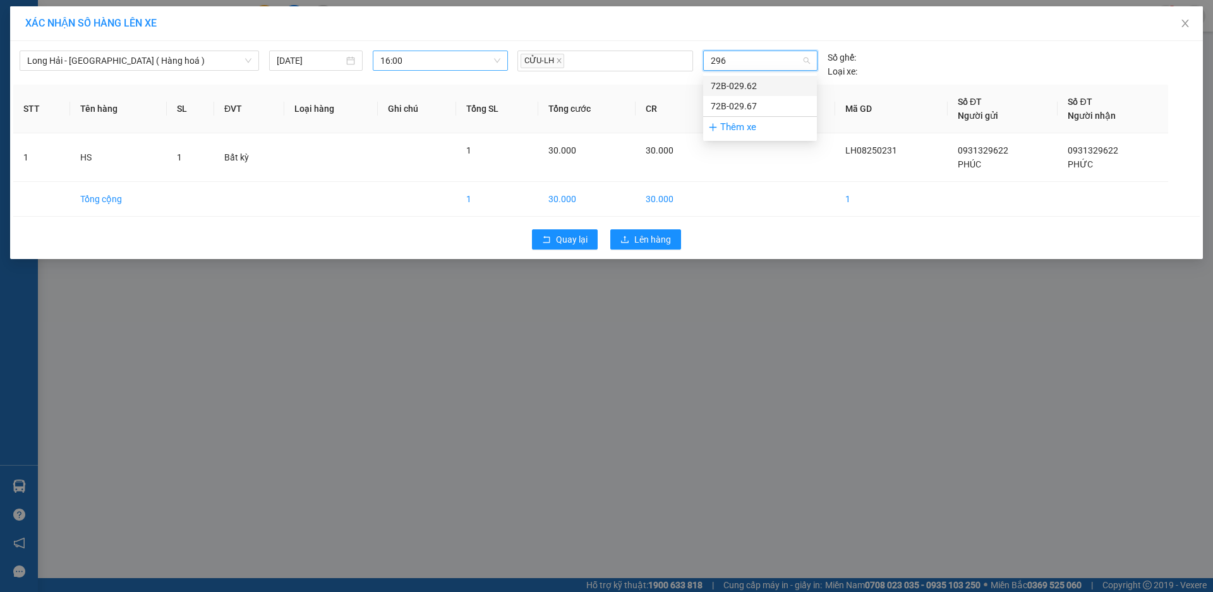
type input "2967"
click at [773, 78] on div "72B-029.67" at bounding box center [760, 86] width 114 height 20
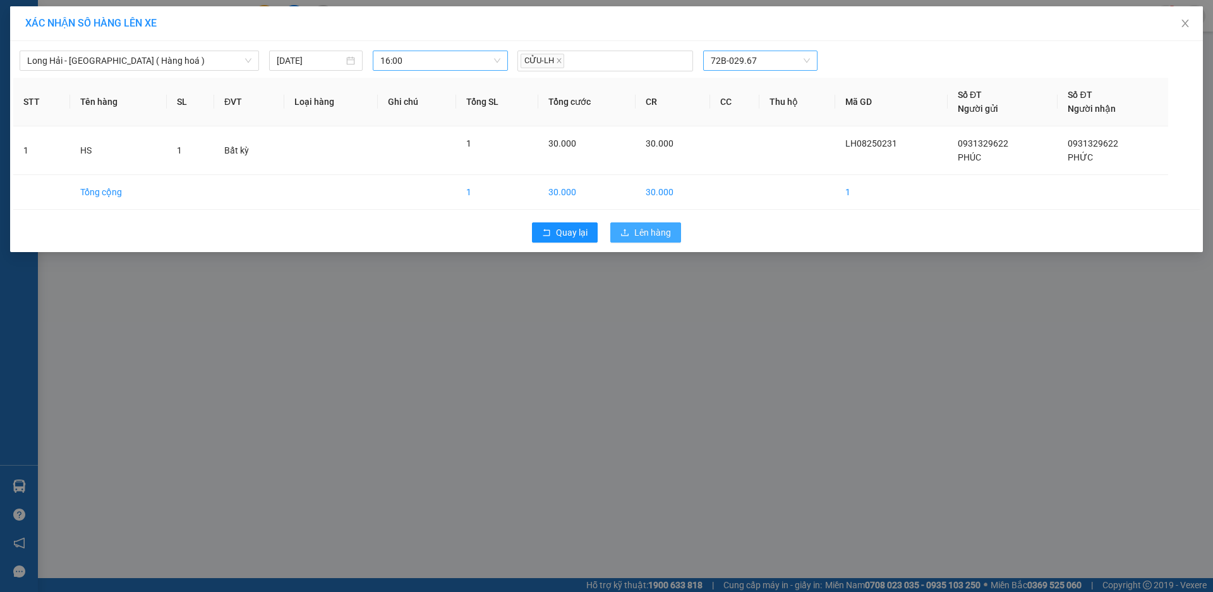
click at [661, 227] on span "Lên hàng" at bounding box center [652, 233] width 37 height 14
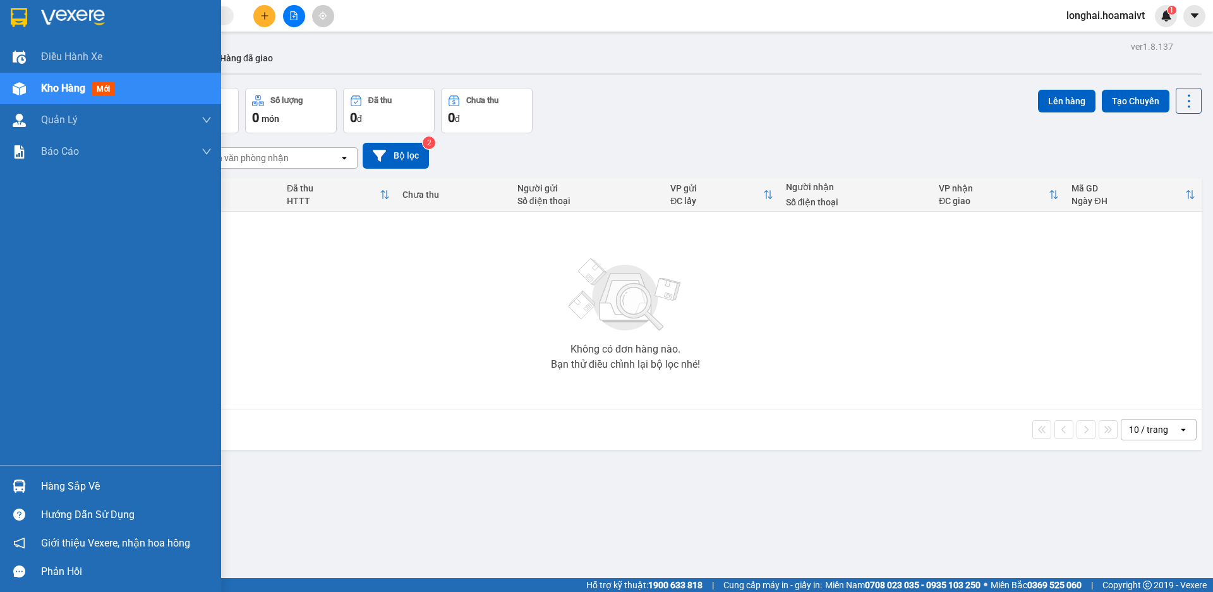
click at [51, 483] on div "Hàng sắp về" at bounding box center [126, 486] width 171 height 19
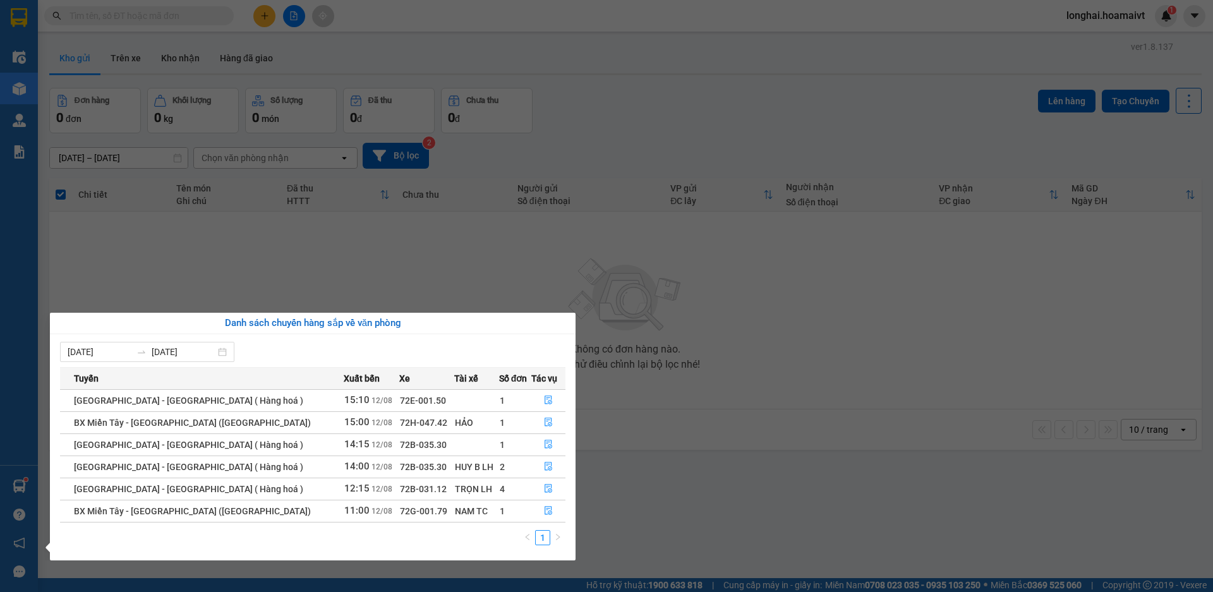
click at [722, 473] on section "Kết quả tìm kiếm ( 24 ) Bộ lọc Mã ĐH Trạng thái Món hàng Tổng cước Chưa cước Nh…" at bounding box center [606, 296] width 1213 height 592
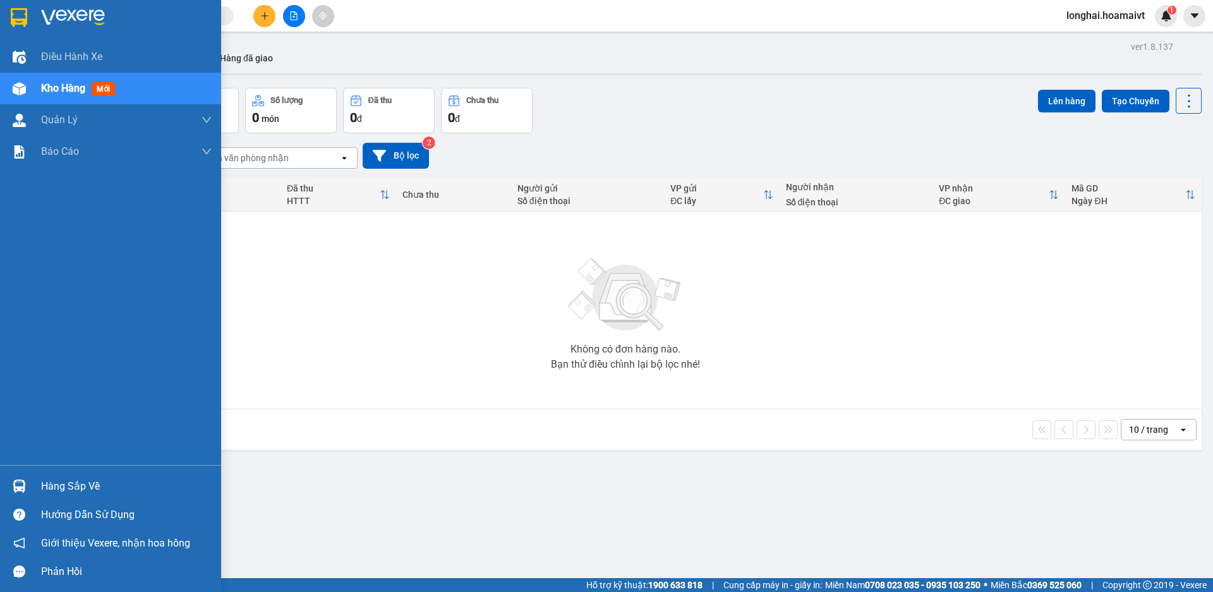
click at [72, 492] on div "Hàng sắp về" at bounding box center [126, 486] width 171 height 19
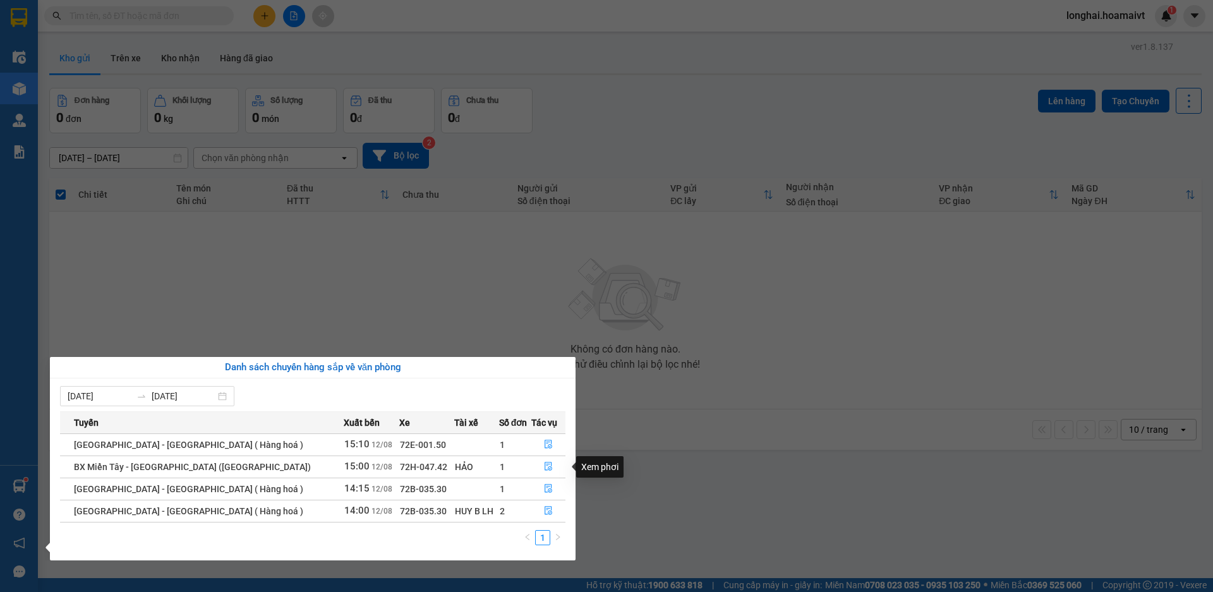
click at [650, 480] on section "Kết quả tìm kiếm ( 24 ) Bộ lọc Mã ĐH Trạng thái Món hàng Tổng cước Chưa cước Nh…" at bounding box center [606, 296] width 1213 height 592
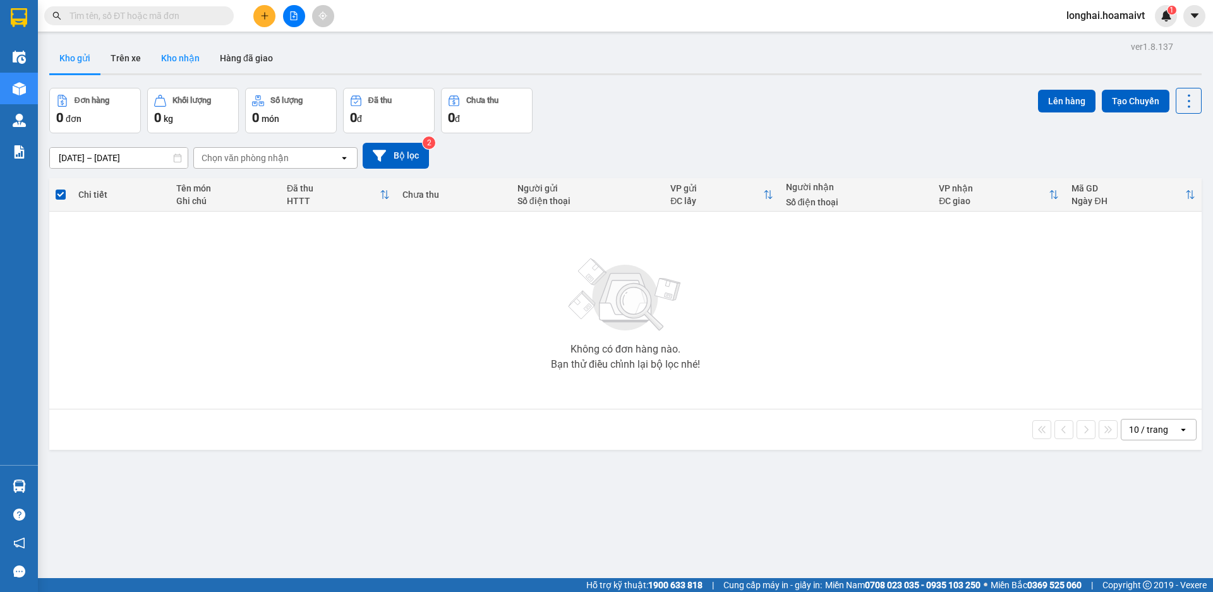
click at [194, 60] on button "Kho nhận" at bounding box center [180, 58] width 59 height 30
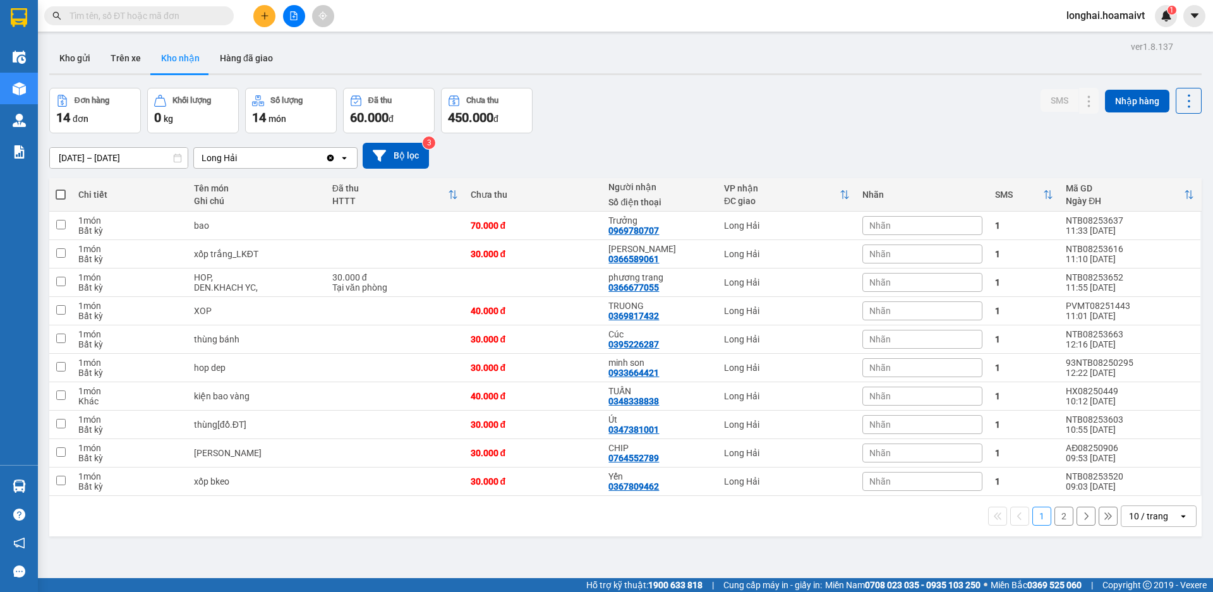
click at [1057, 517] on button "2" at bounding box center [1063, 516] width 19 height 19
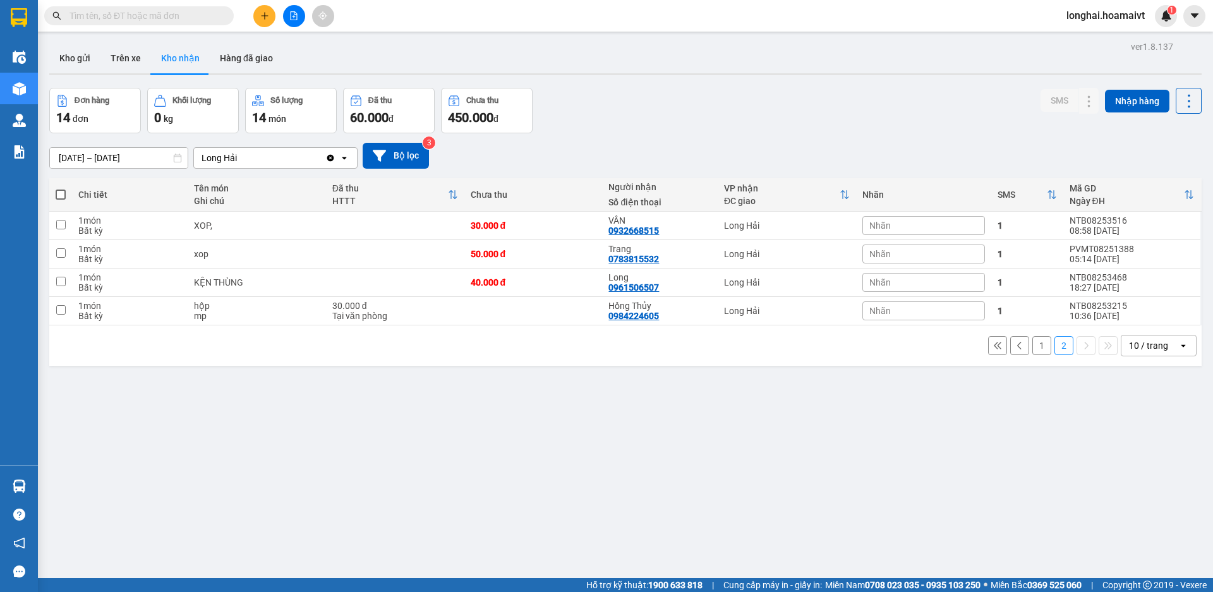
click at [179, 12] on input "text" at bounding box center [143, 16] width 149 height 14
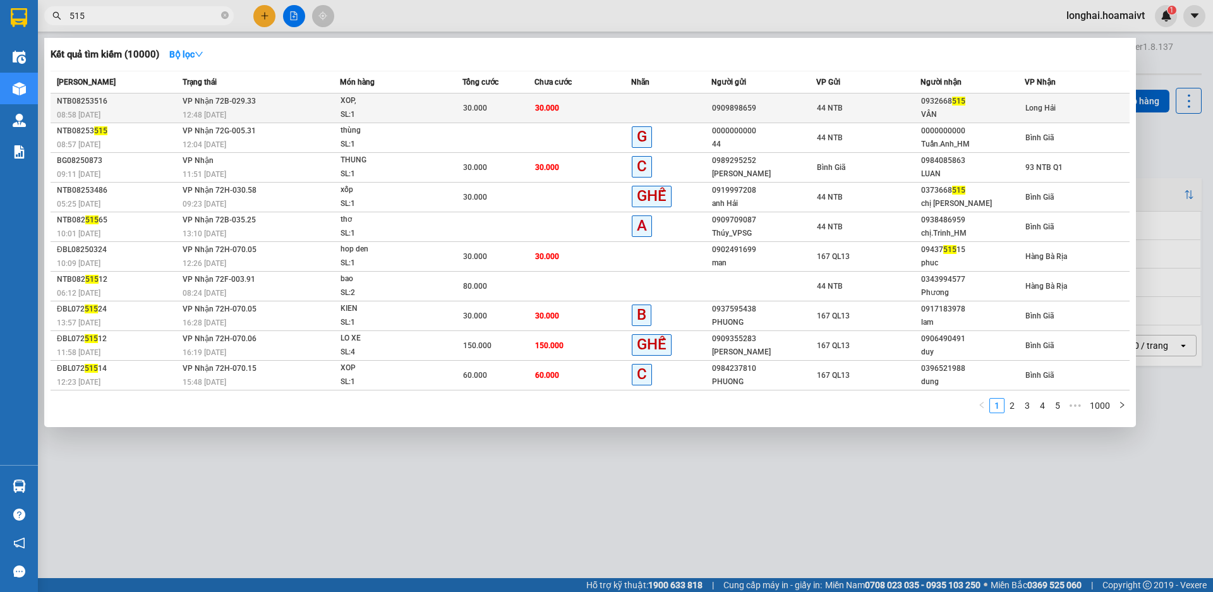
type input "515"
click at [703, 113] on td at bounding box center [671, 109] width 80 height 30
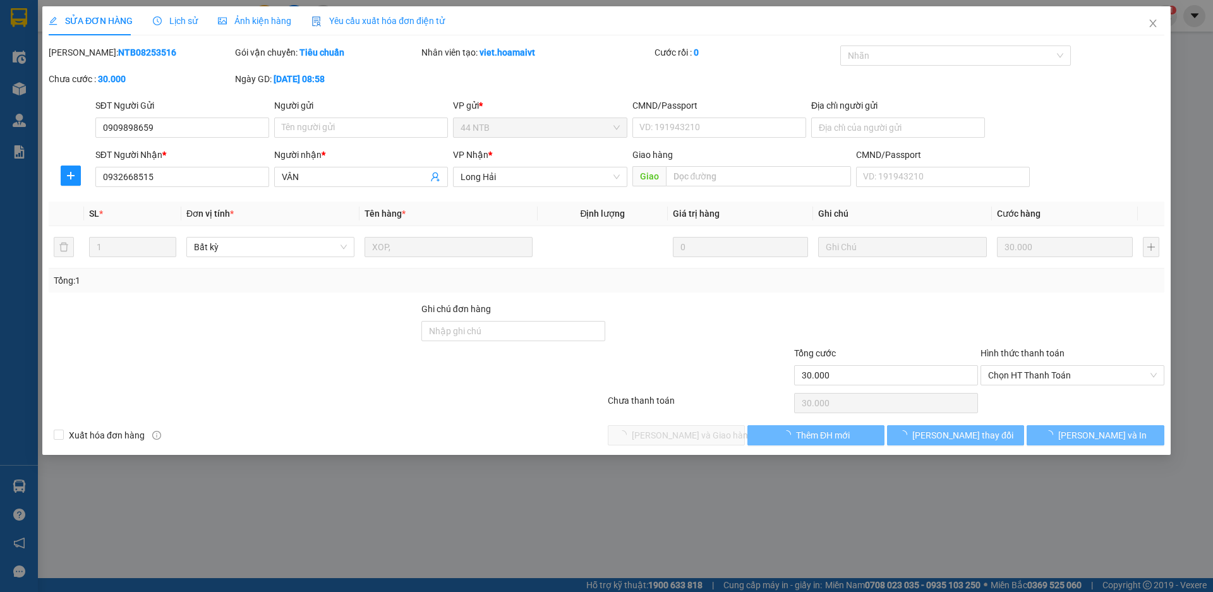
type input "0909898659"
type input "0932668515"
type input "VÂN"
type input "30.000"
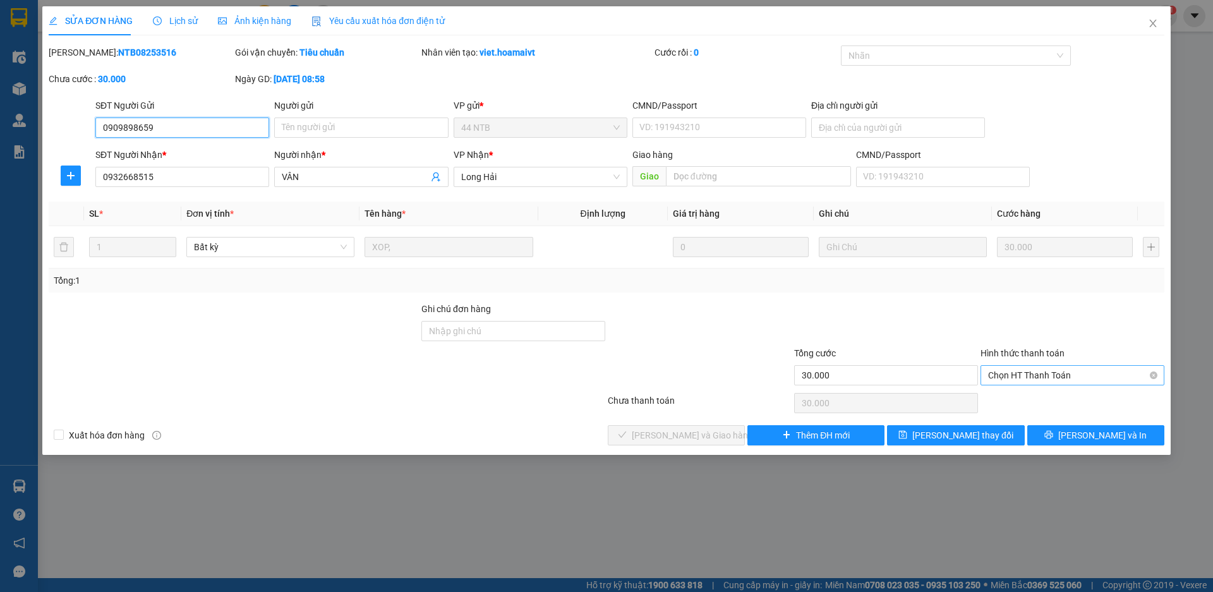
click at [1025, 384] on span "Chọn HT Thanh Toán" at bounding box center [1072, 375] width 169 height 19
click at [1015, 404] on div "Tại văn phòng" at bounding box center [1072, 401] width 169 height 14
type input "0"
click at [667, 437] on span "[PERSON_NAME] và Giao hàng" at bounding box center [692, 435] width 121 height 14
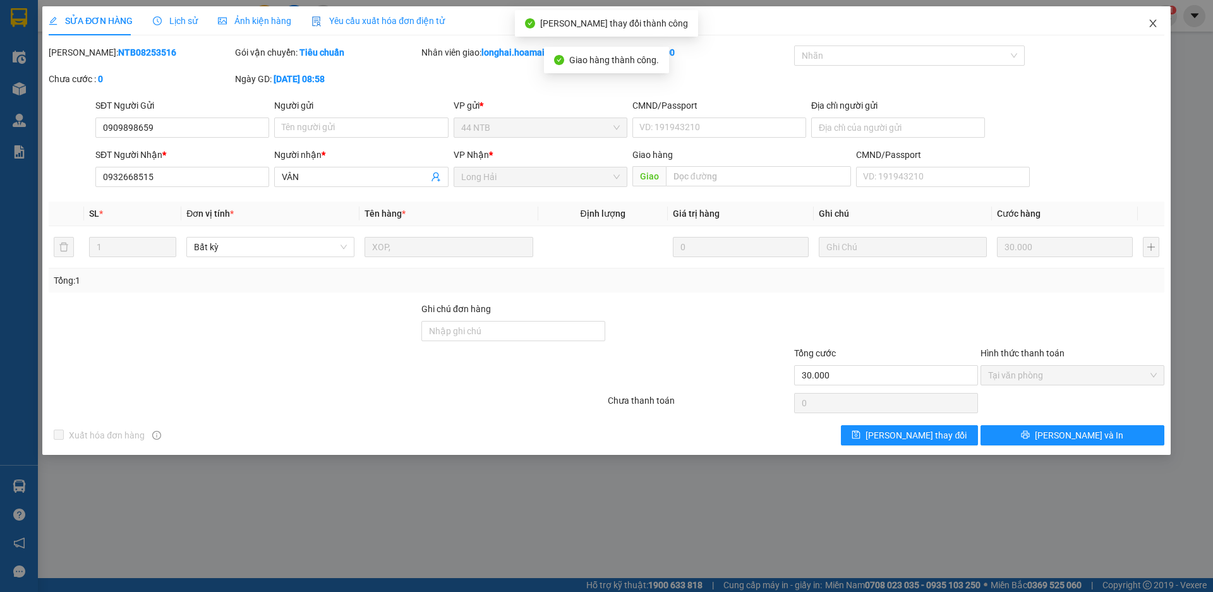
click at [1153, 25] on icon "close" at bounding box center [1152, 24] width 7 height 8
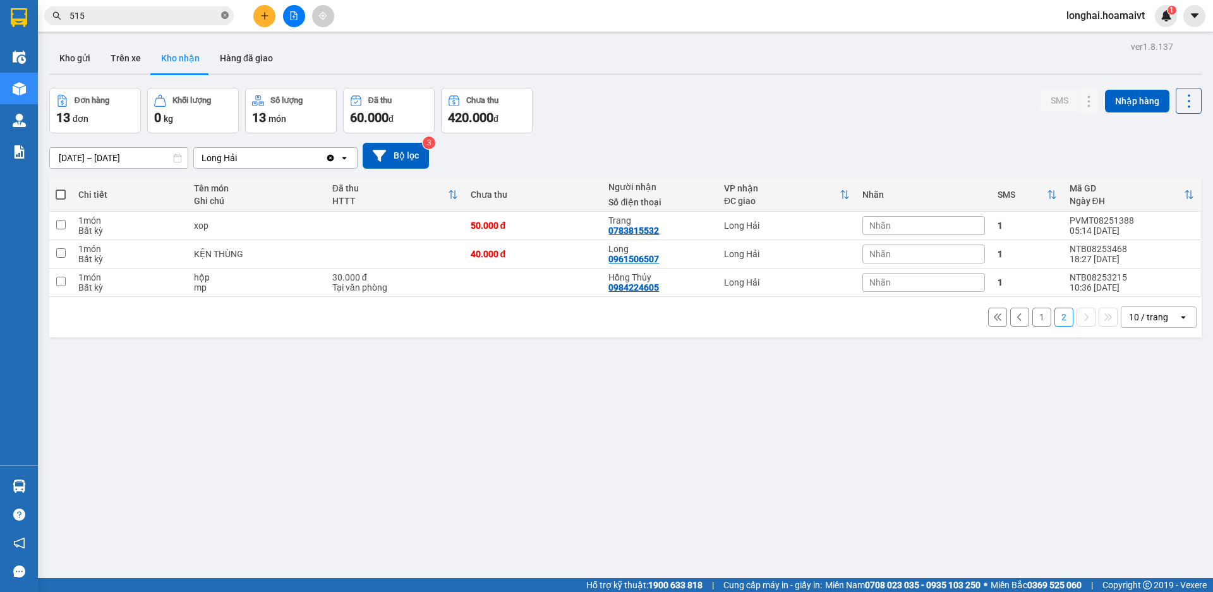
click at [224, 18] on icon "close-circle" at bounding box center [225, 15] width 8 height 8
click at [1038, 318] on button "1" at bounding box center [1041, 317] width 19 height 19
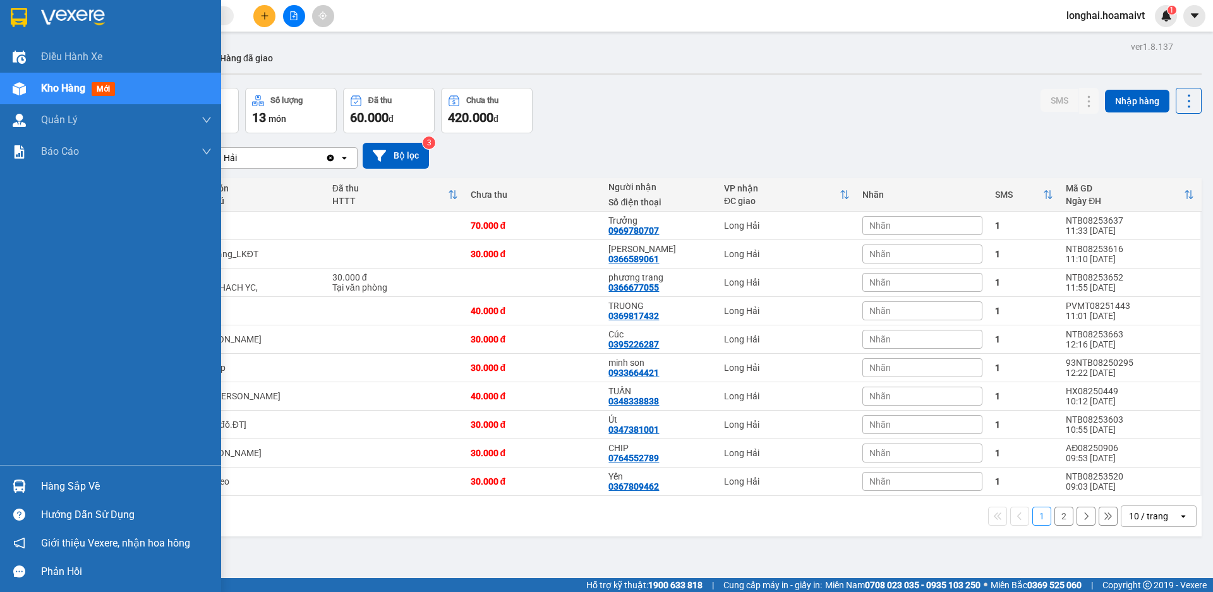
click at [58, 480] on div "Hàng sắp về" at bounding box center [126, 486] width 171 height 19
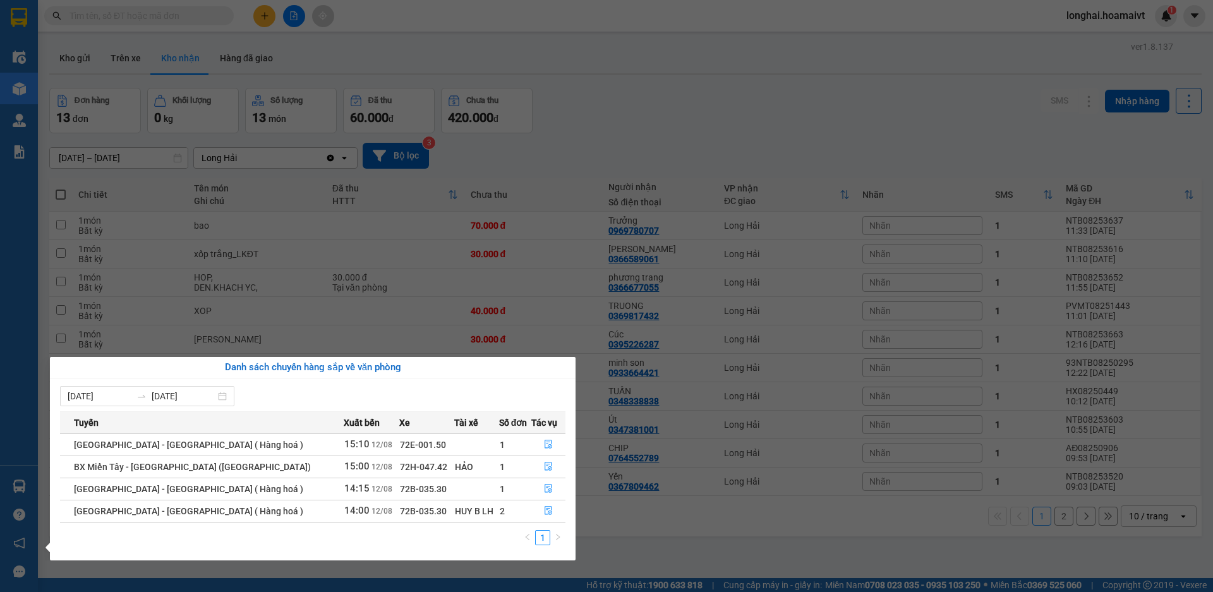
click at [693, 162] on section "Kết quả tìm kiếm ( 10000 ) Bộ lọc Mã ĐH Trạng thái Món hàng Tổng cước Chưa cước…" at bounding box center [606, 296] width 1213 height 592
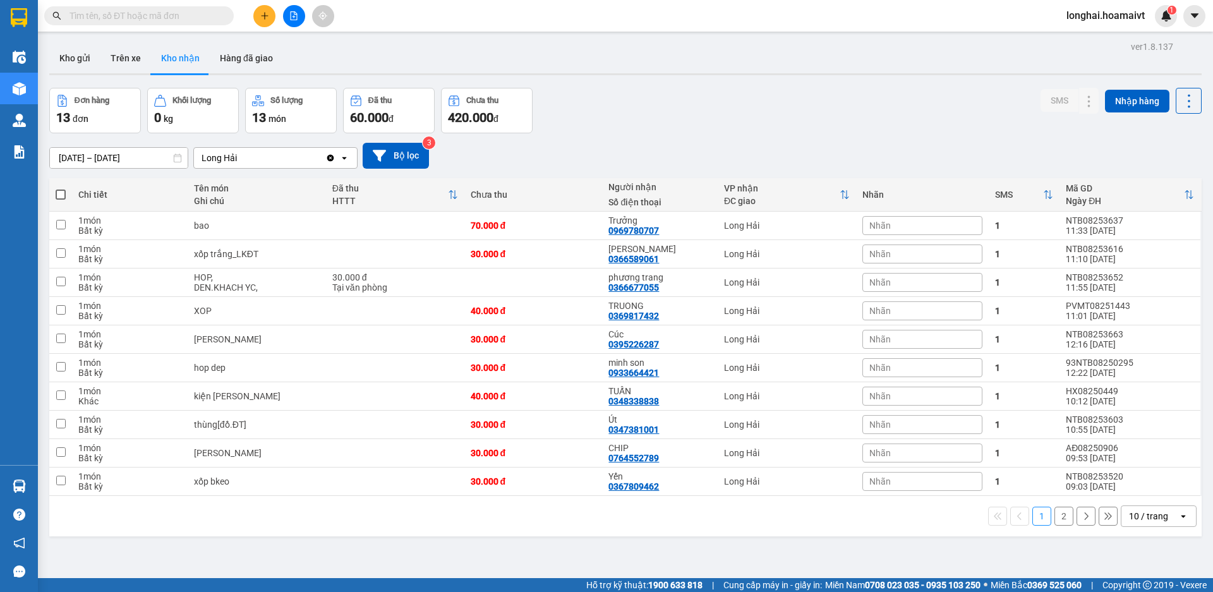
click at [1054, 518] on button "2" at bounding box center [1063, 516] width 19 height 19
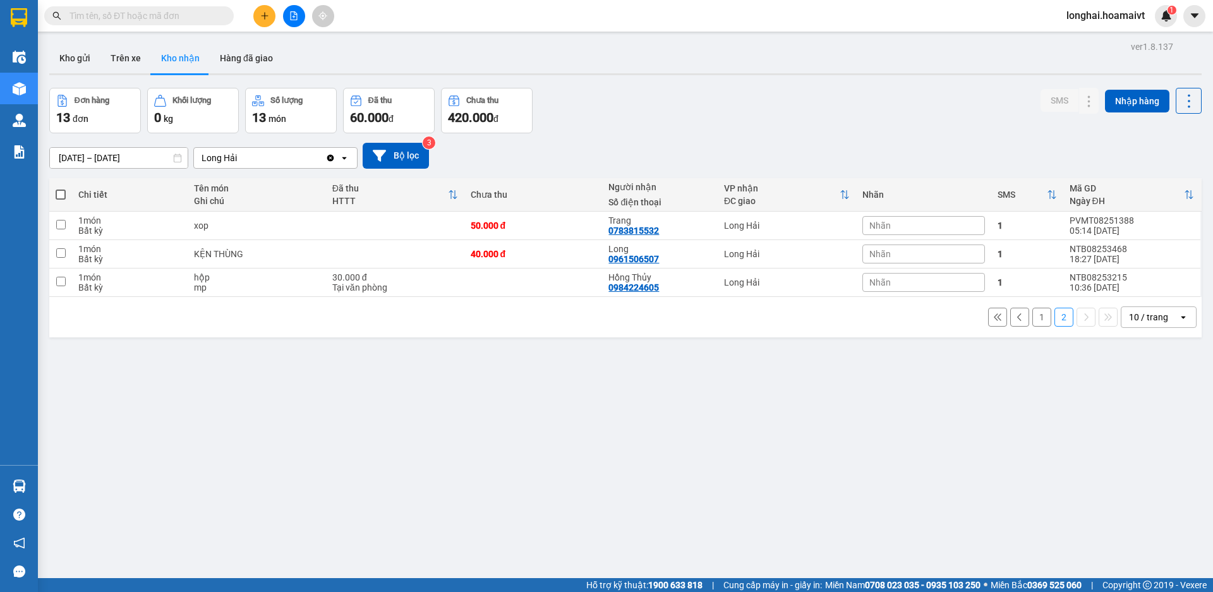
click at [1032, 324] on button "1" at bounding box center [1041, 317] width 19 height 19
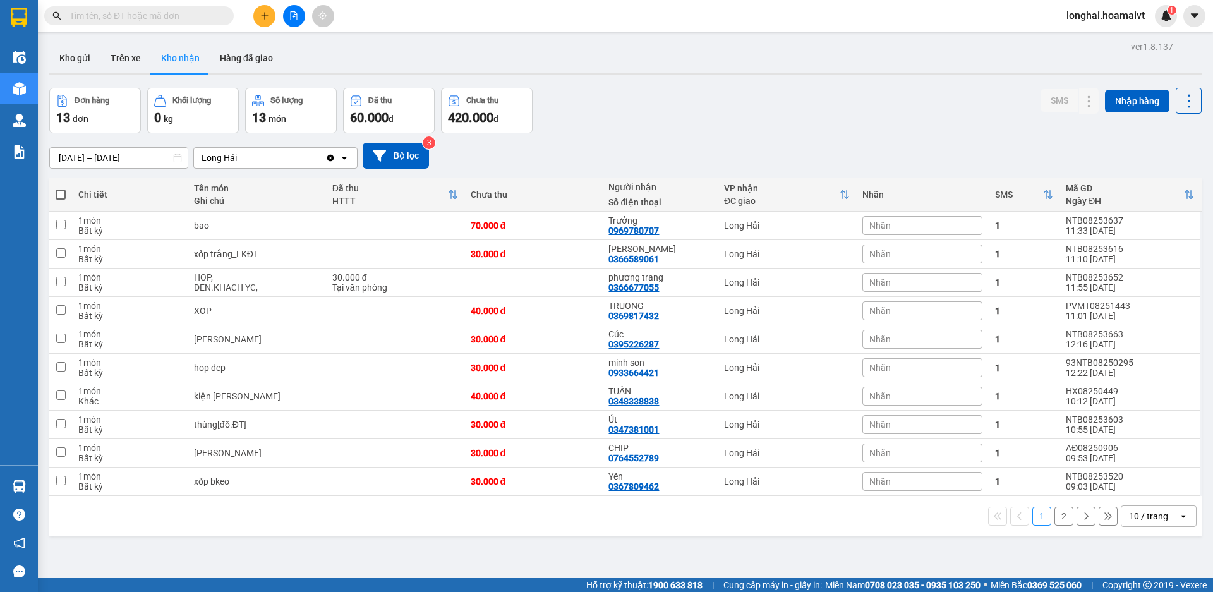
click at [1054, 521] on button "2" at bounding box center [1063, 516] width 19 height 19
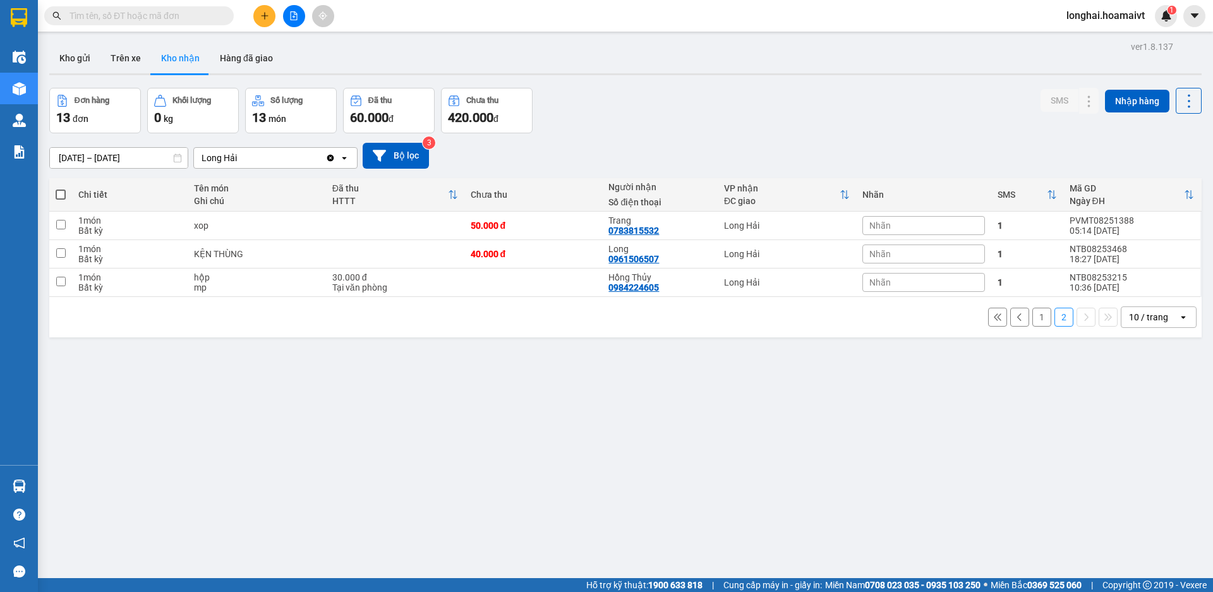
click at [1037, 315] on button "1" at bounding box center [1041, 317] width 19 height 19
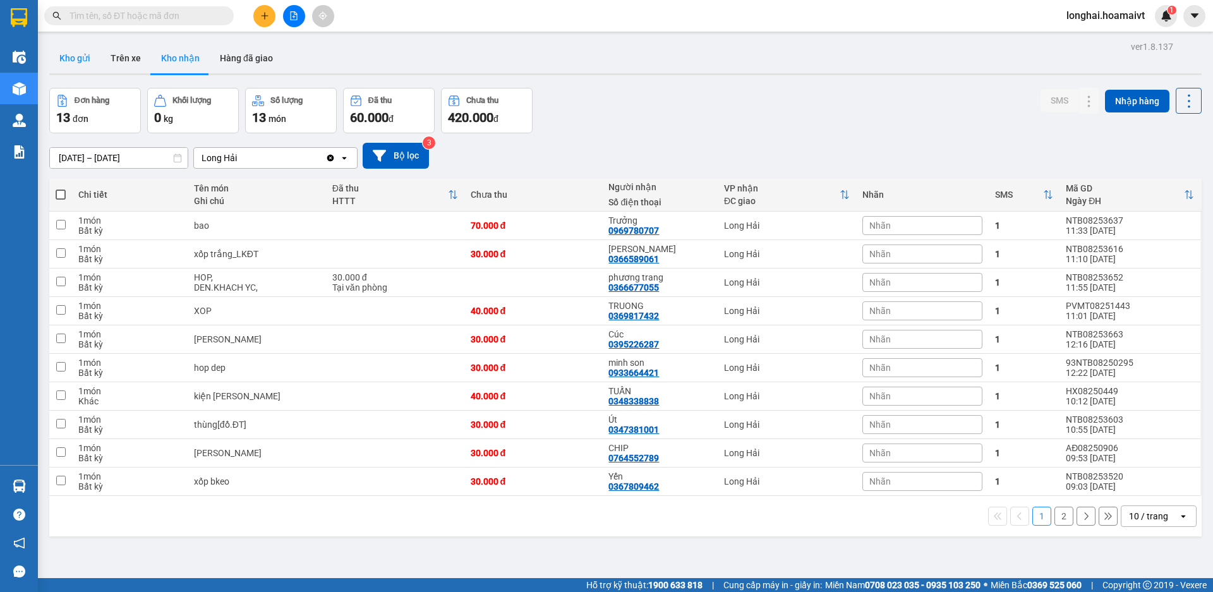
click at [49, 67] on button "Kho gửi" at bounding box center [74, 58] width 51 height 30
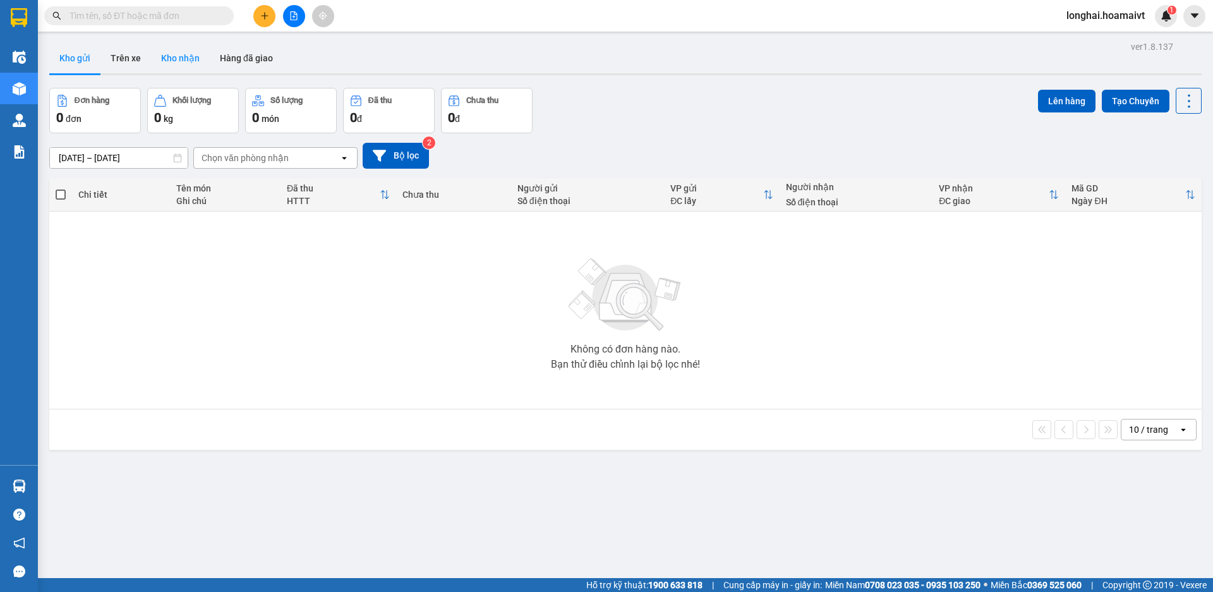
click at [173, 57] on button "Kho nhận" at bounding box center [180, 58] width 59 height 30
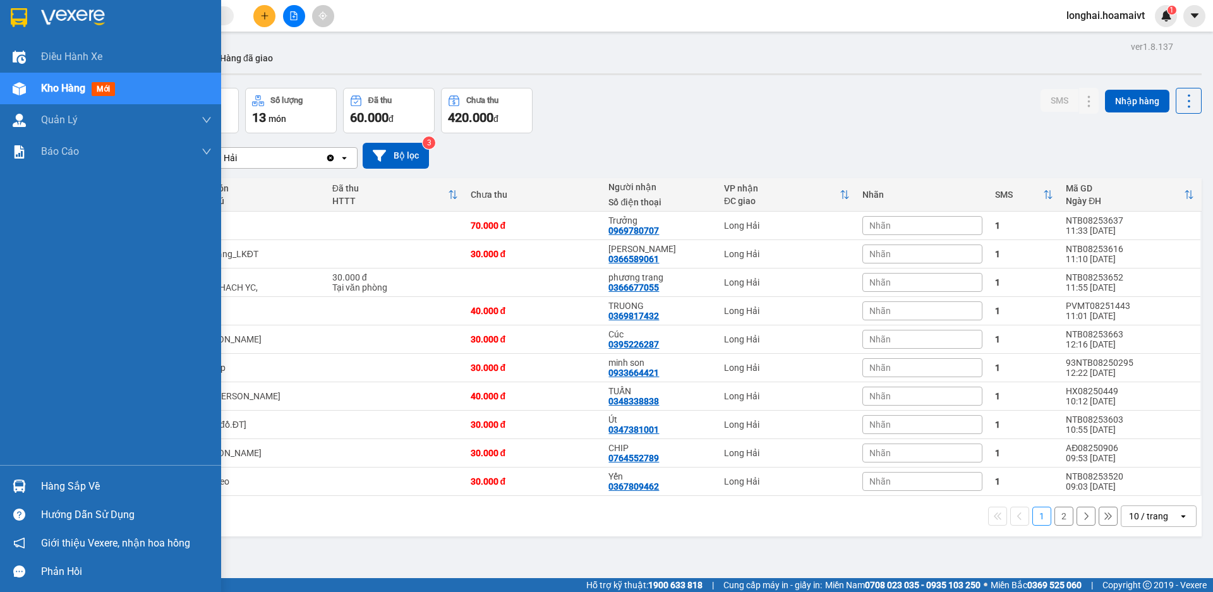
click at [47, 486] on div "Hàng sắp về" at bounding box center [126, 486] width 171 height 19
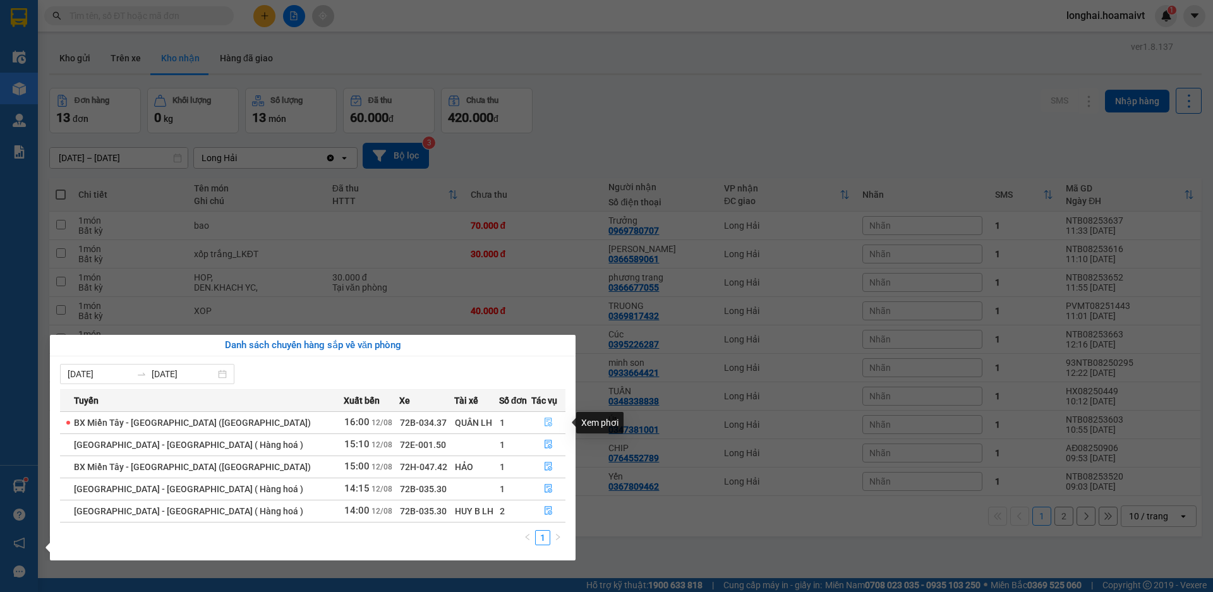
click at [547, 427] on span "file-done" at bounding box center [548, 423] width 9 height 10
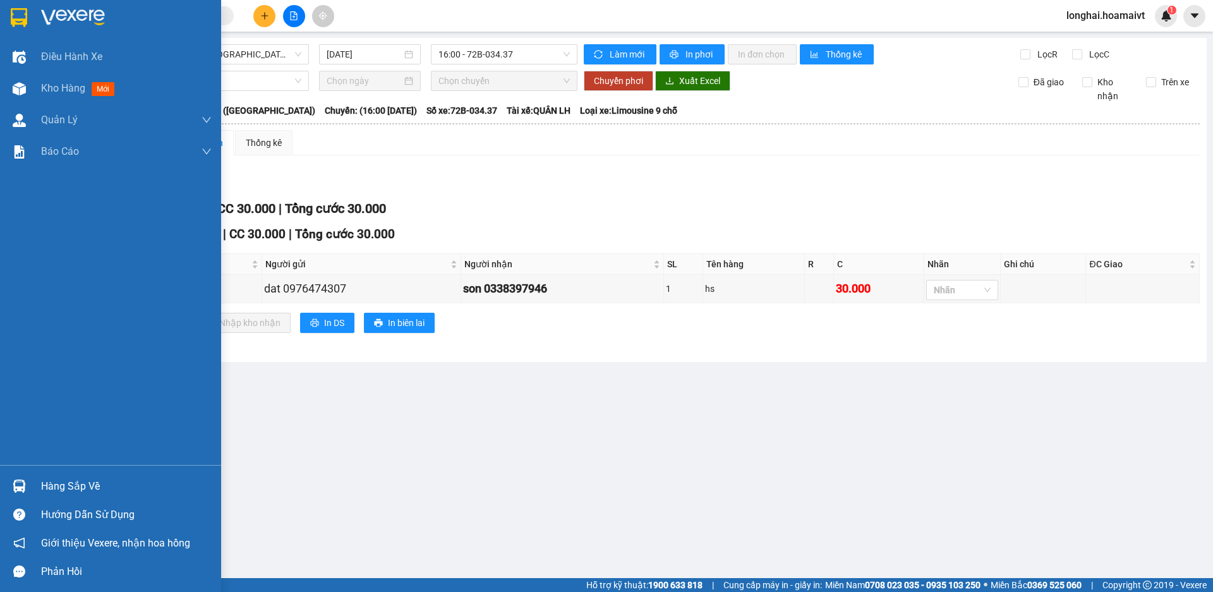
click at [41, 489] on div "Hàng sắp về" at bounding box center [126, 486] width 171 height 19
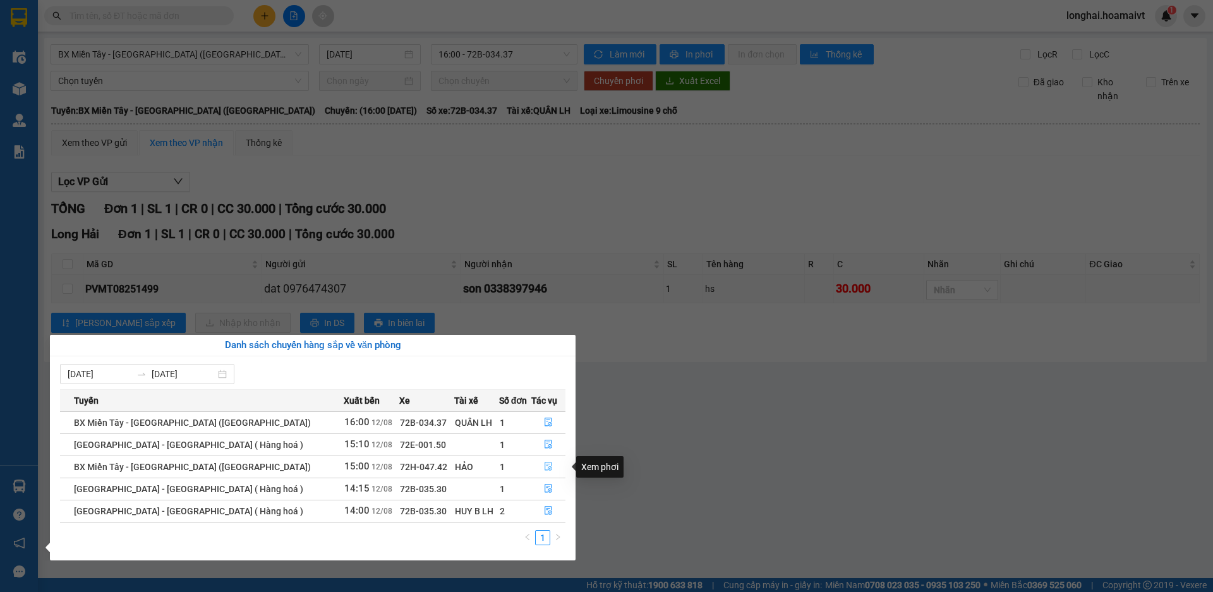
click at [545, 466] on icon "file-done" at bounding box center [548, 466] width 9 height 9
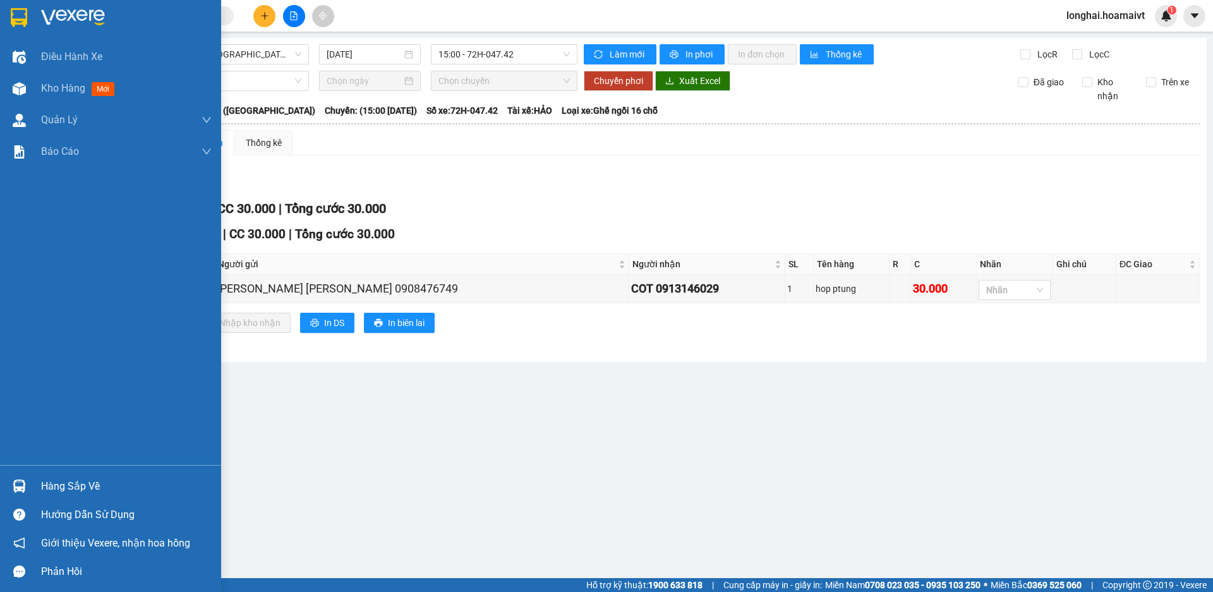
click at [52, 486] on div "Hàng sắp về" at bounding box center [126, 486] width 171 height 19
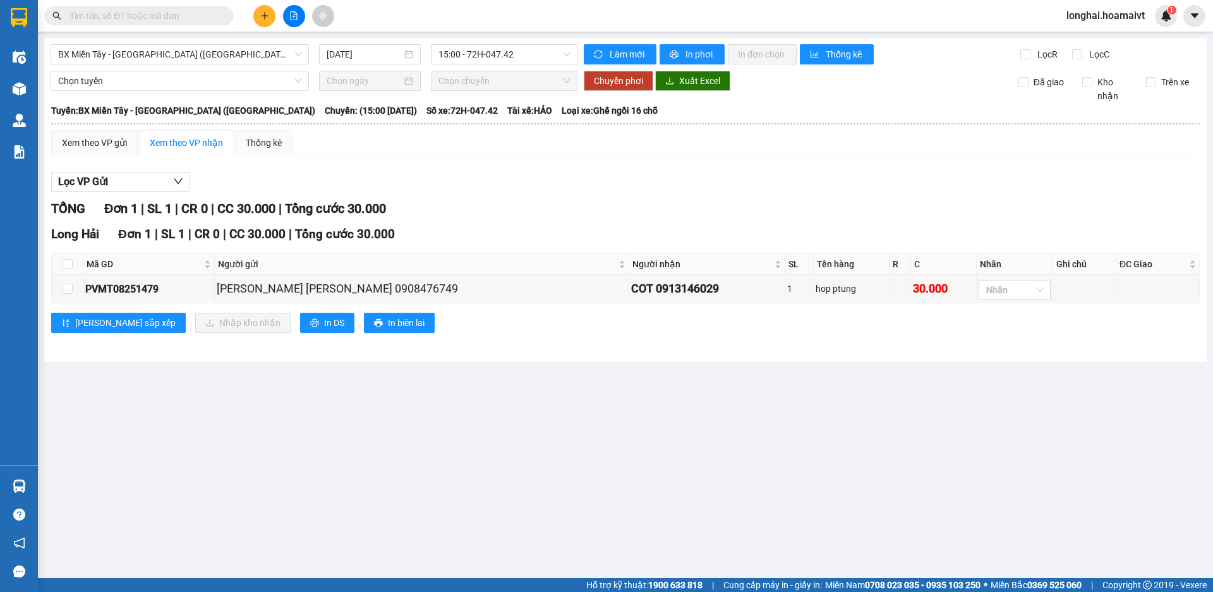
click at [636, 466] on section "Kết quả tìm kiếm ( 10000 ) Bộ lọc Mã ĐH Trạng thái Món hàng Tổng cước Chưa cước…" at bounding box center [606, 296] width 1213 height 592
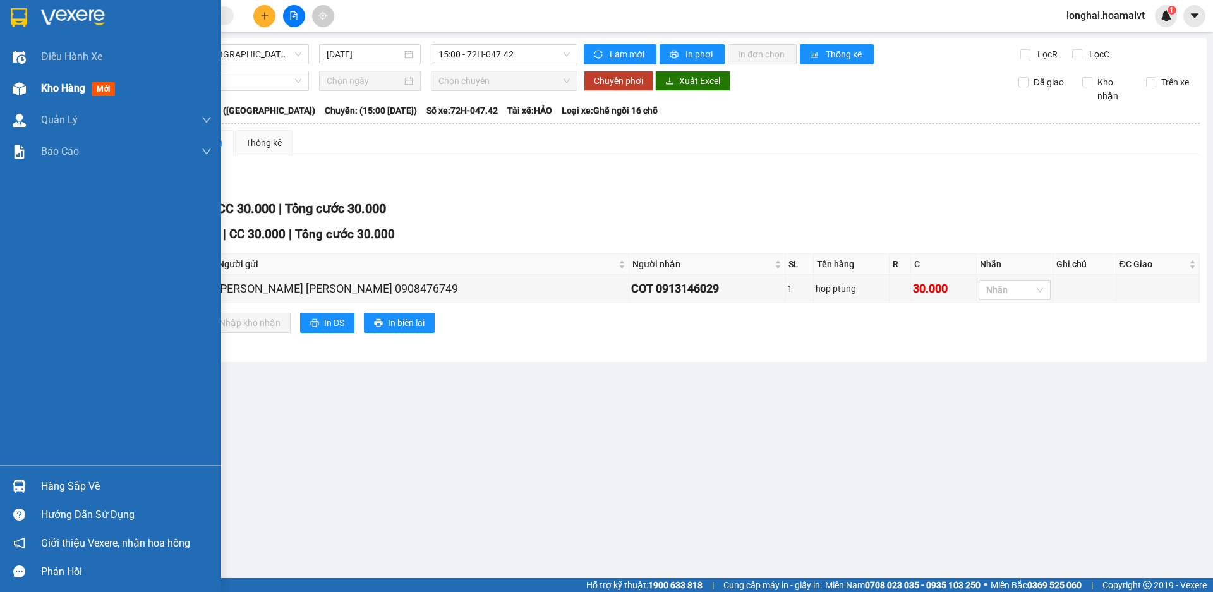
click at [31, 94] on div "Kho hàng mới" at bounding box center [110, 89] width 221 height 32
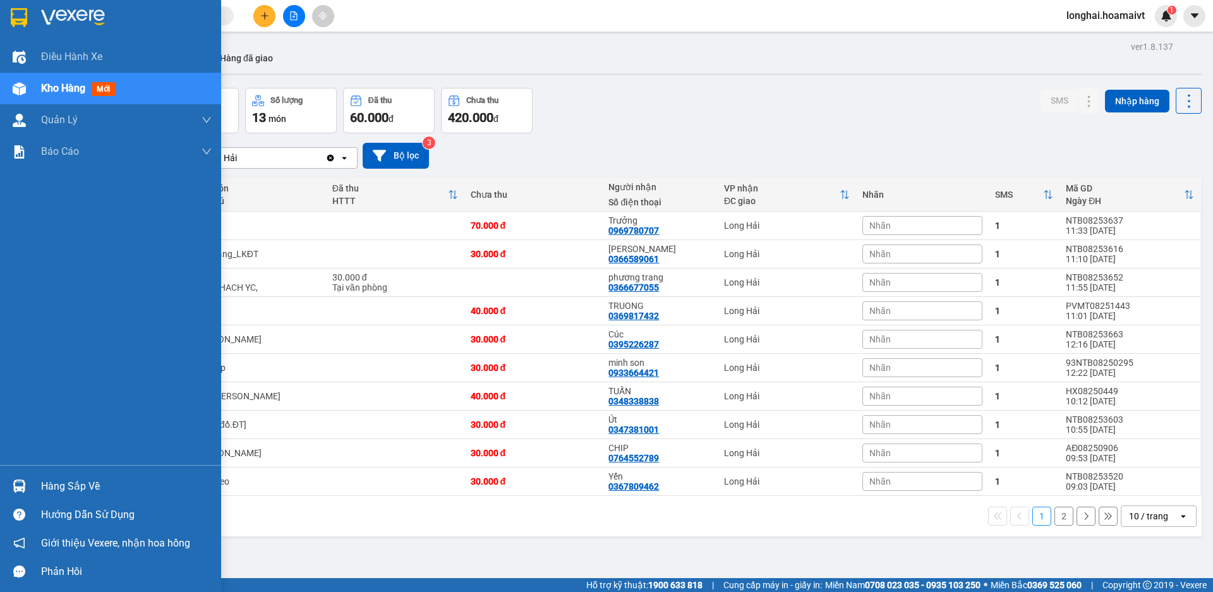
click at [55, 480] on div "Hàng sắp về" at bounding box center [126, 486] width 171 height 19
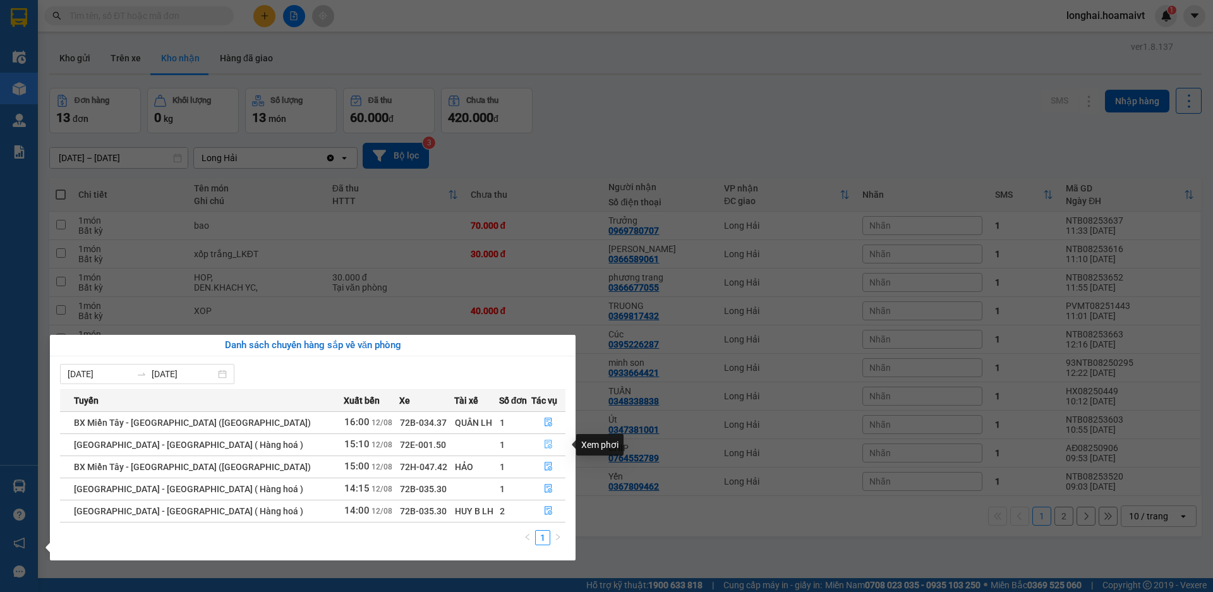
click at [535, 447] on button "button" at bounding box center [548, 445] width 33 height 20
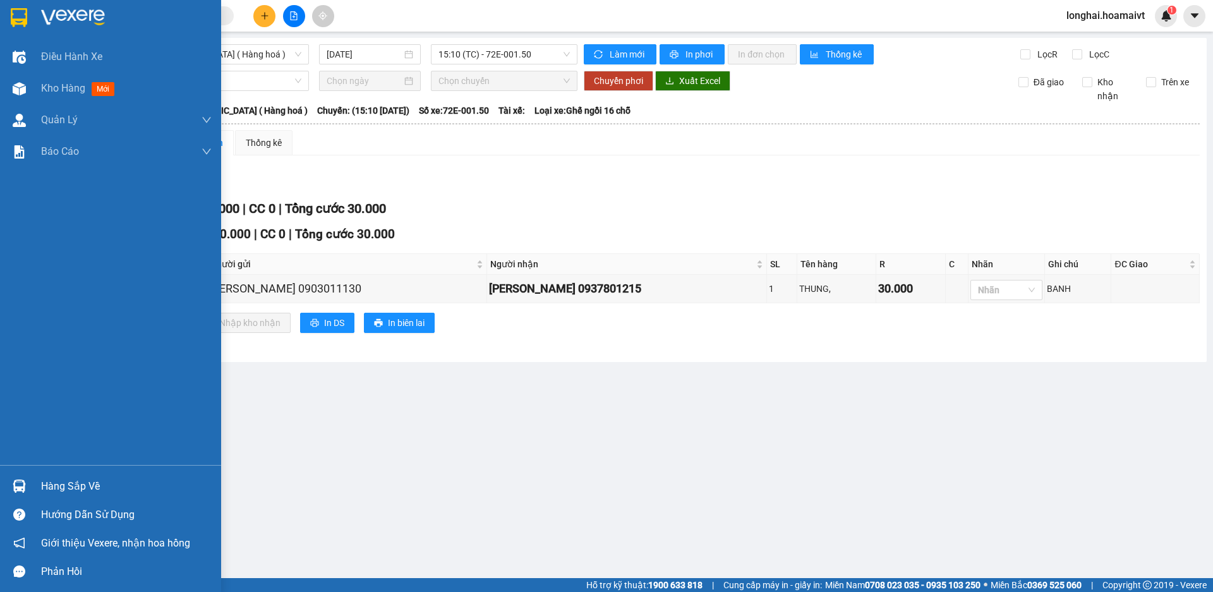
click at [61, 479] on div "Hàng sắp về" at bounding box center [126, 486] width 171 height 19
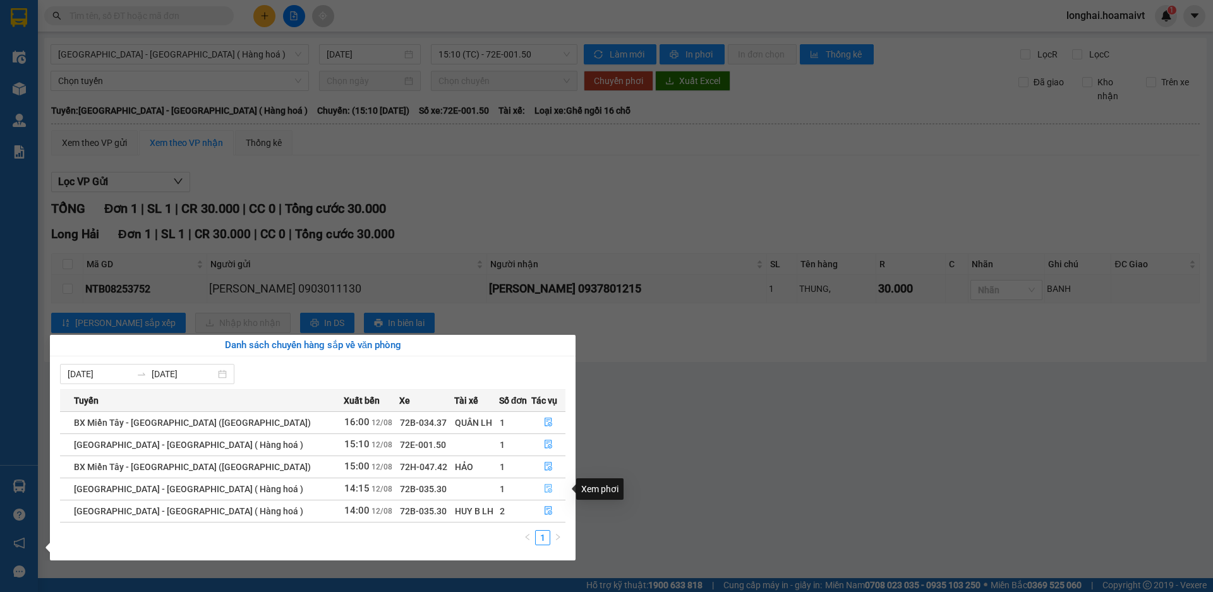
click at [544, 491] on icon "file-done" at bounding box center [548, 488] width 9 height 9
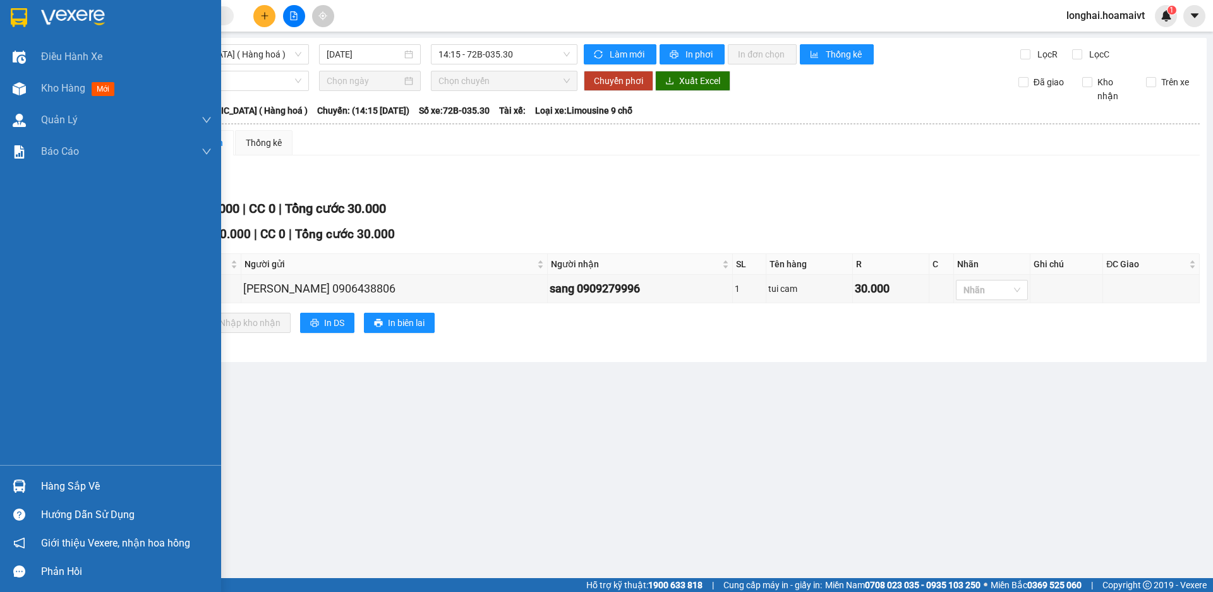
click at [45, 483] on div "Hàng sắp về" at bounding box center [126, 486] width 171 height 19
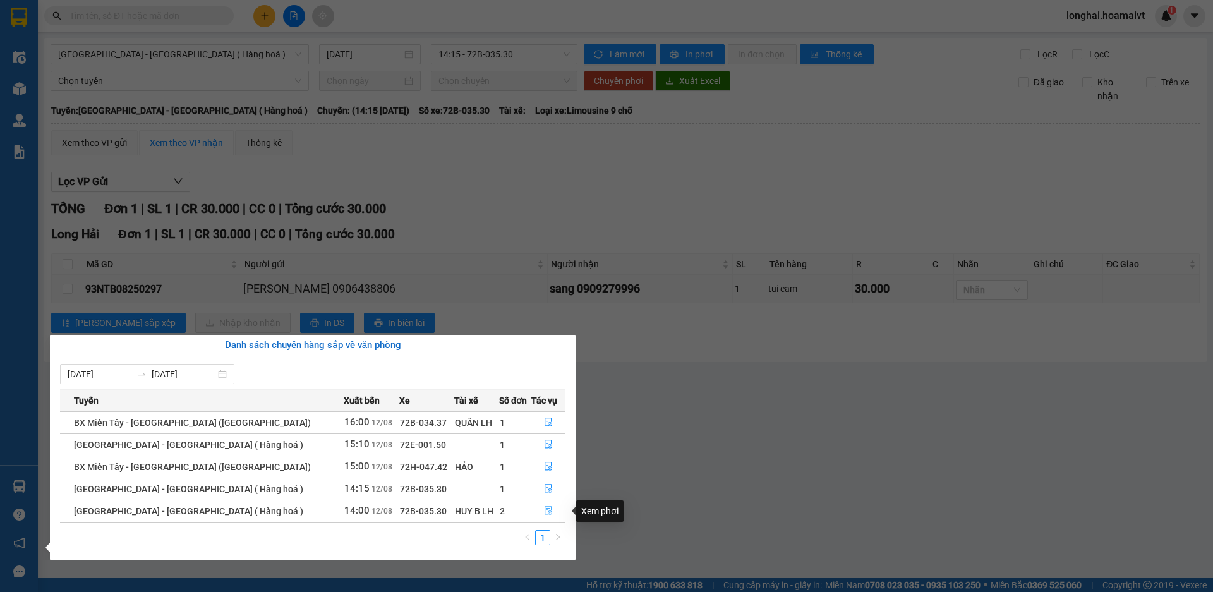
click at [532, 510] on button "button" at bounding box center [548, 511] width 33 height 20
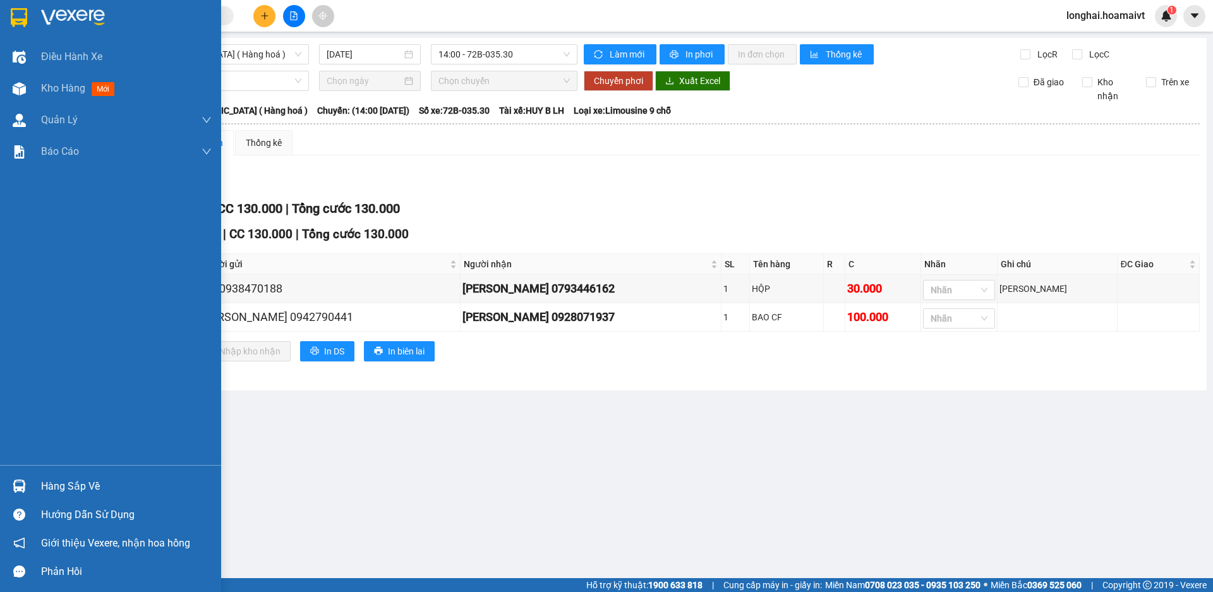
click at [55, 498] on div "Hàng sắp về" at bounding box center [110, 486] width 221 height 28
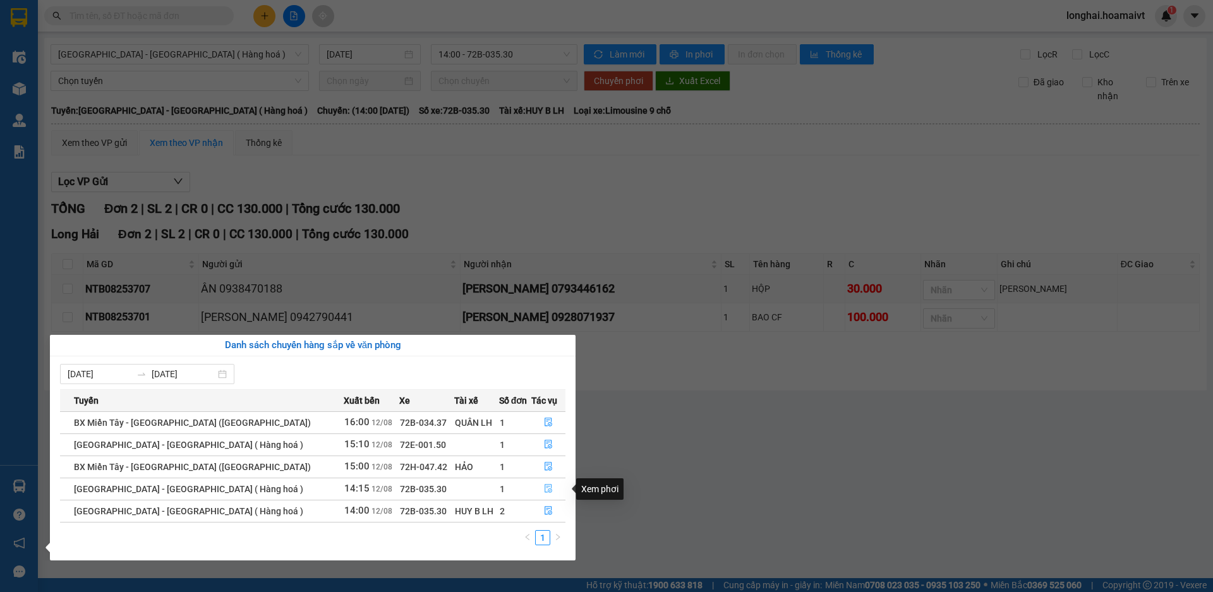
click at [544, 490] on icon "file-done" at bounding box center [548, 488] width 9 height 9
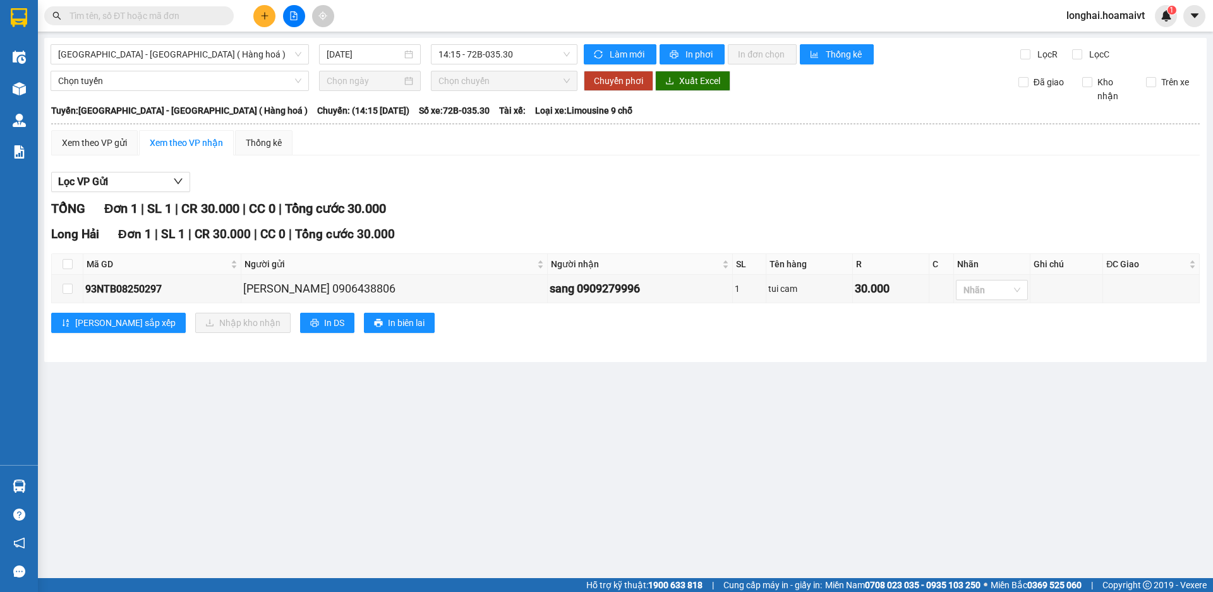
click at [53, 99] on div "Chọn tuyến Chọn chuyến Chuyển phơi Xuất Excel Đã giao Kho nhận Trên xe" at bounding box center [626, 87] width 1150 height 32
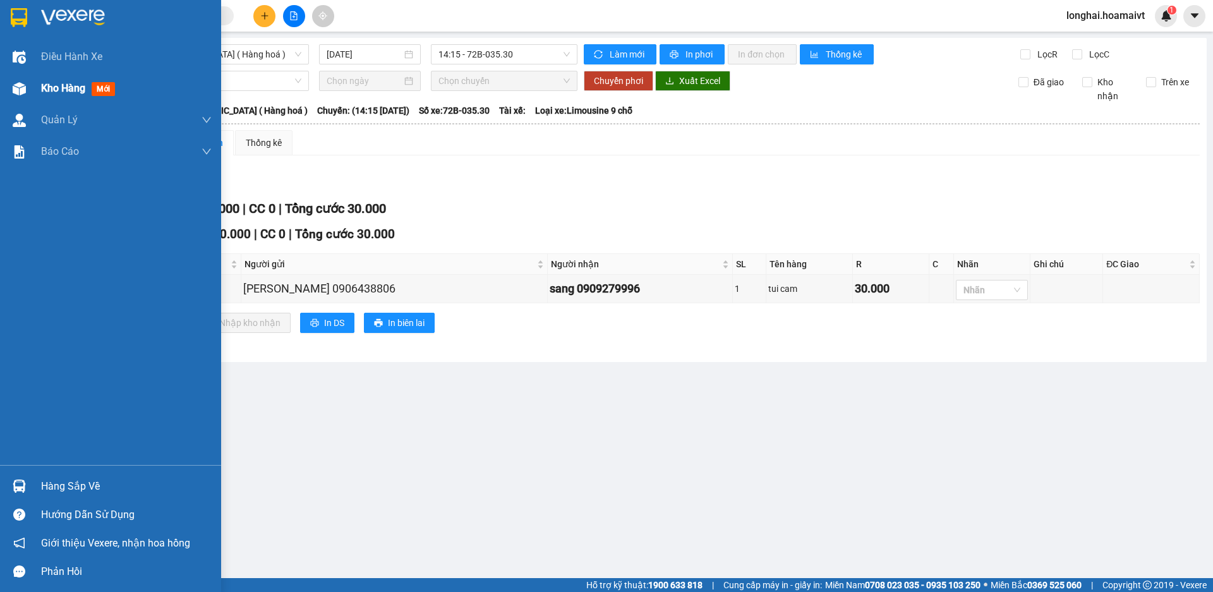
drag, startPoint x: 26, startPoint y: 87, endPoint x: 80, endPoint y: 82, distance: 53.9
click at [28, 87] on div at bounding box center [19, 89] width 22 height 22
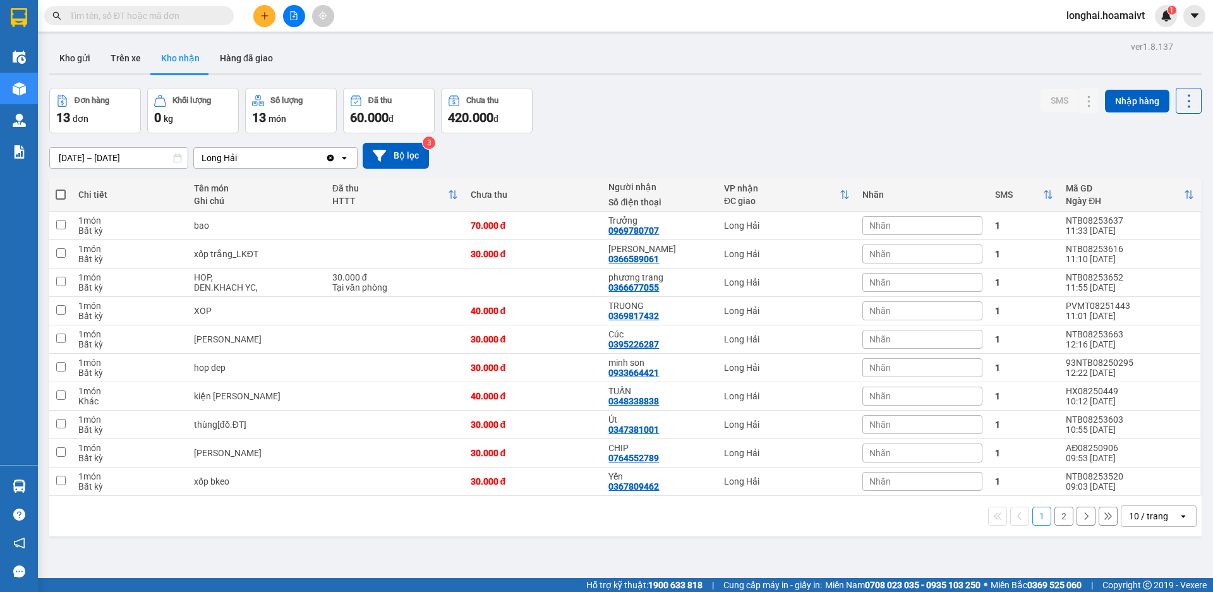
click at [155, 26] on div "Kết quả tìm kiếm ( 10000 ) Bộ lọc Mã ĐH Trạng thái Món hàng Tổng cước Chưa cước…" at bounding box center [123, 16] width 246 height 22
click at [155, 20] on input "text" at bounding box center [143, 16] width 149 height 14
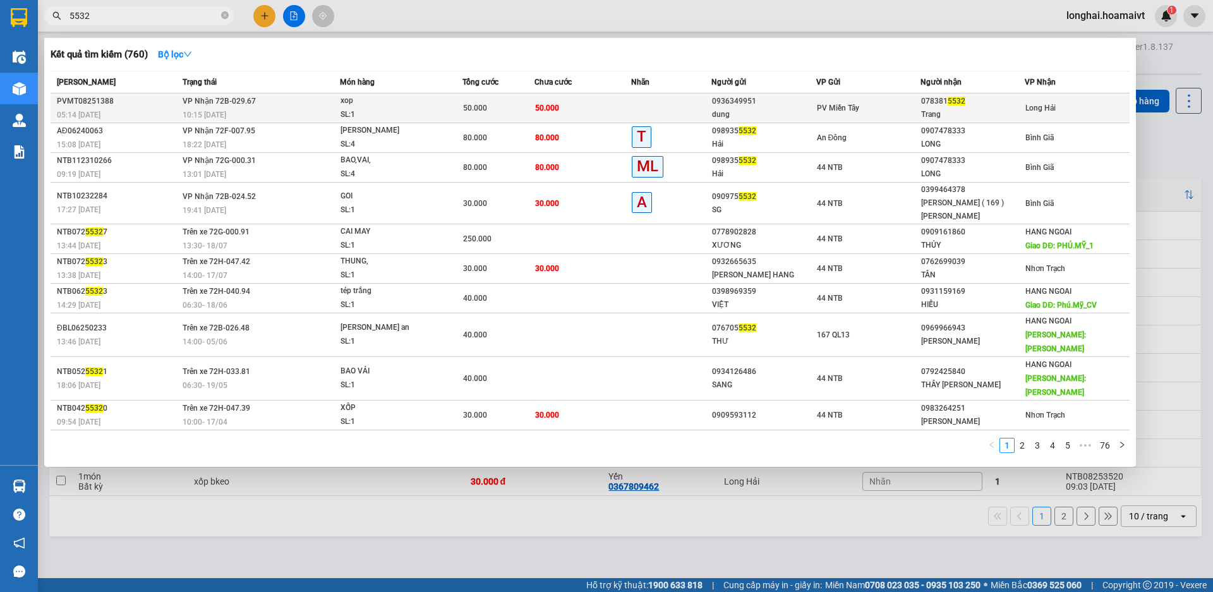
type input "5532"
click at [582, 106] on td "50.000" at bounding box center [583, 109] width 97 height 30
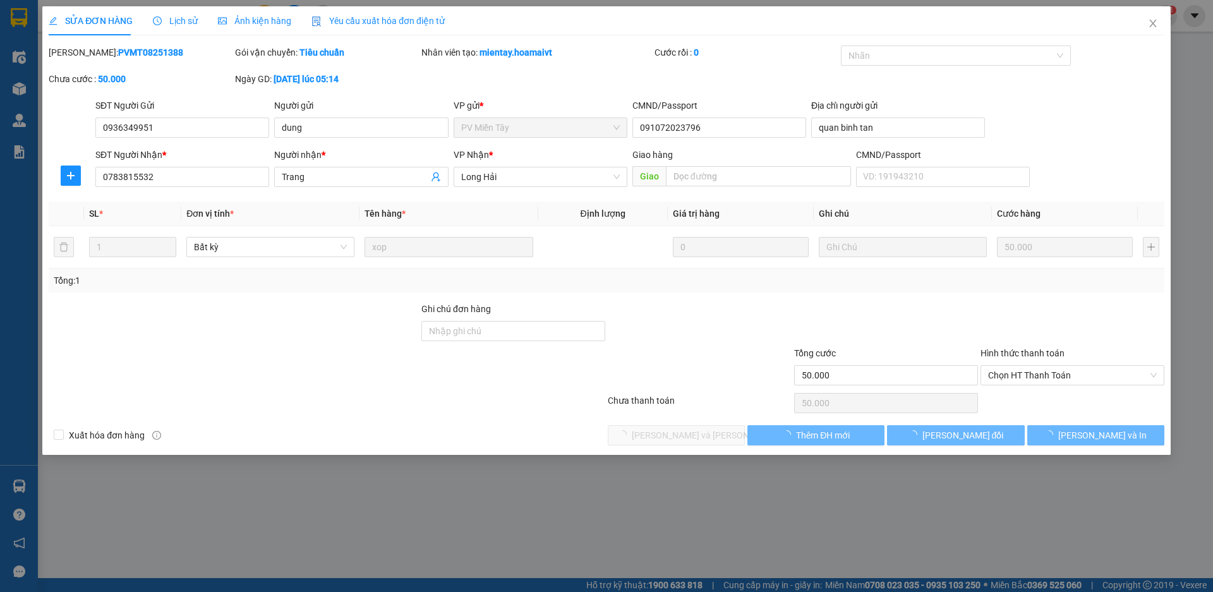
type input "0936349951"
type input "dung"
type input "091072023796"
type input "quan binh tan"
type input "0783815532"
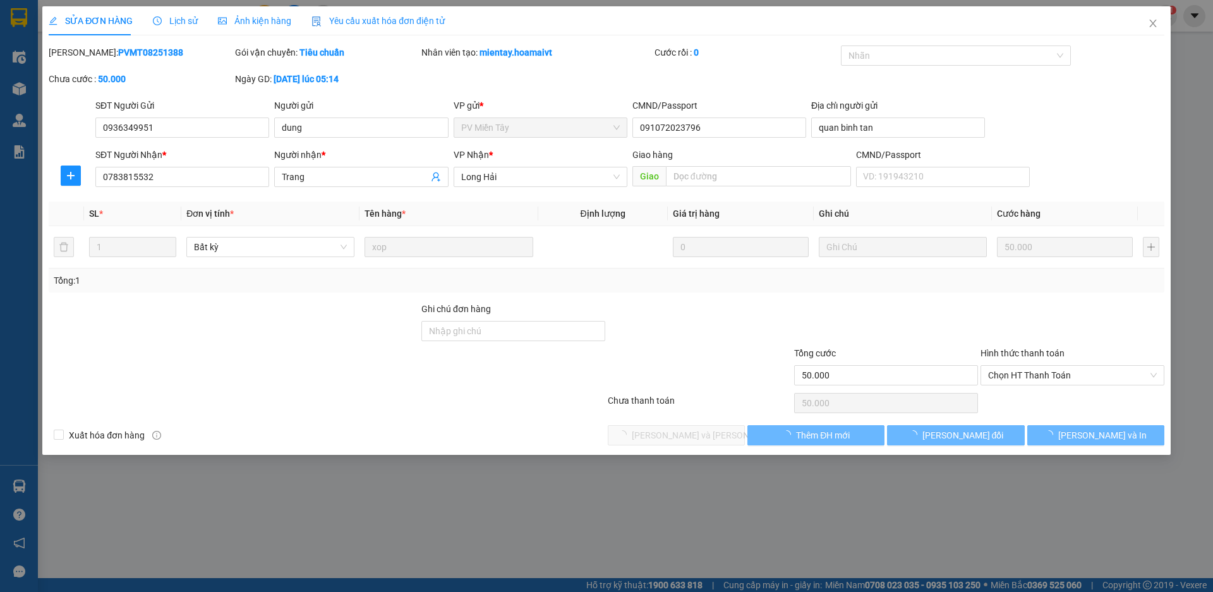
type input "Trang"
type input "50.000"
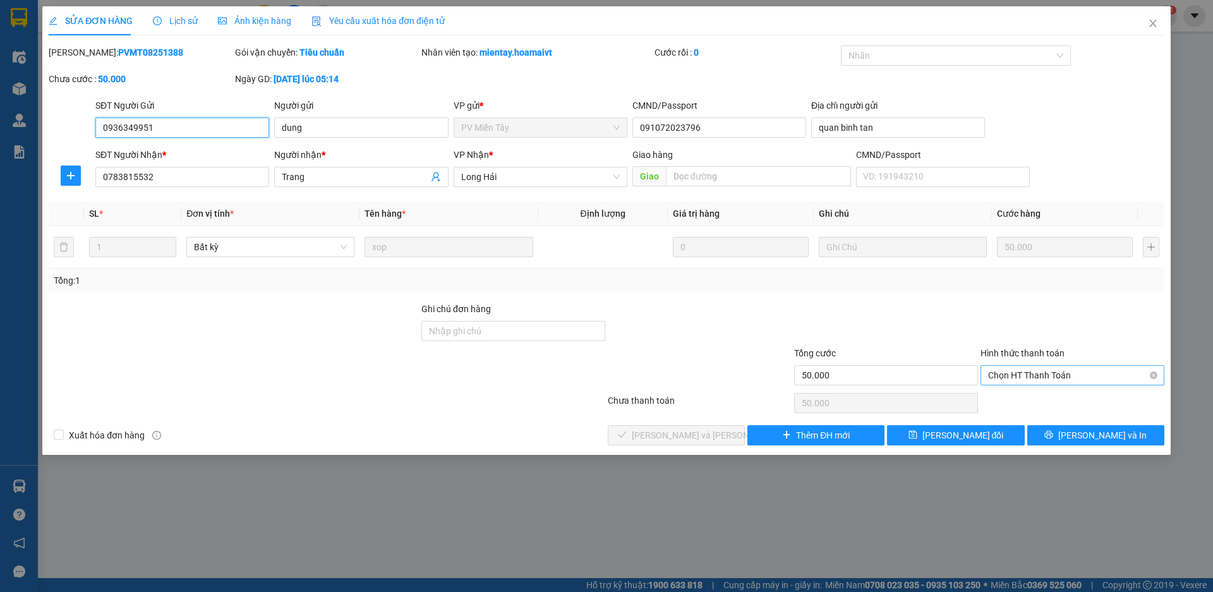
click at [1029, 372] on span "Chọn HT Thanh Toán" at bounding box center [1072, 375] width 169 height 19
click at [1044, 399] on div "Tại văn phòng" at bounding box center [1072, 401] width 169 height 14
type input "0"
click at [715, 435] on span "[PERSON_NAME] và Giao hàng" at bounding box center [717, 435] width 171 height 14
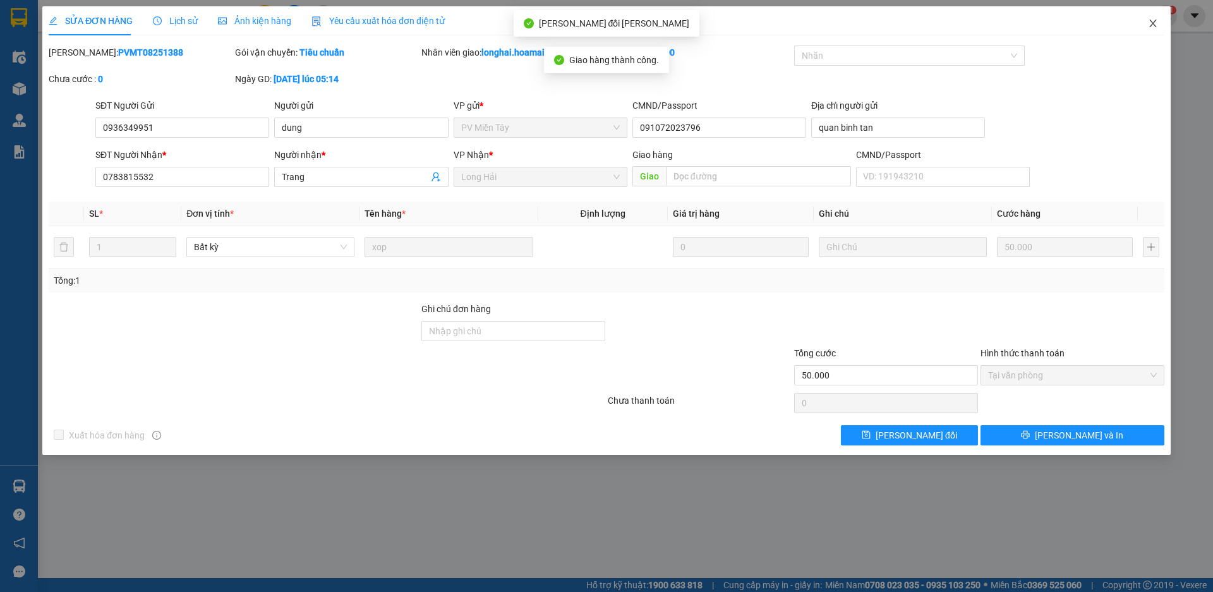
click at [1153, 26] on icon "close" at bounding box center [1153, 23] width 10 height 10
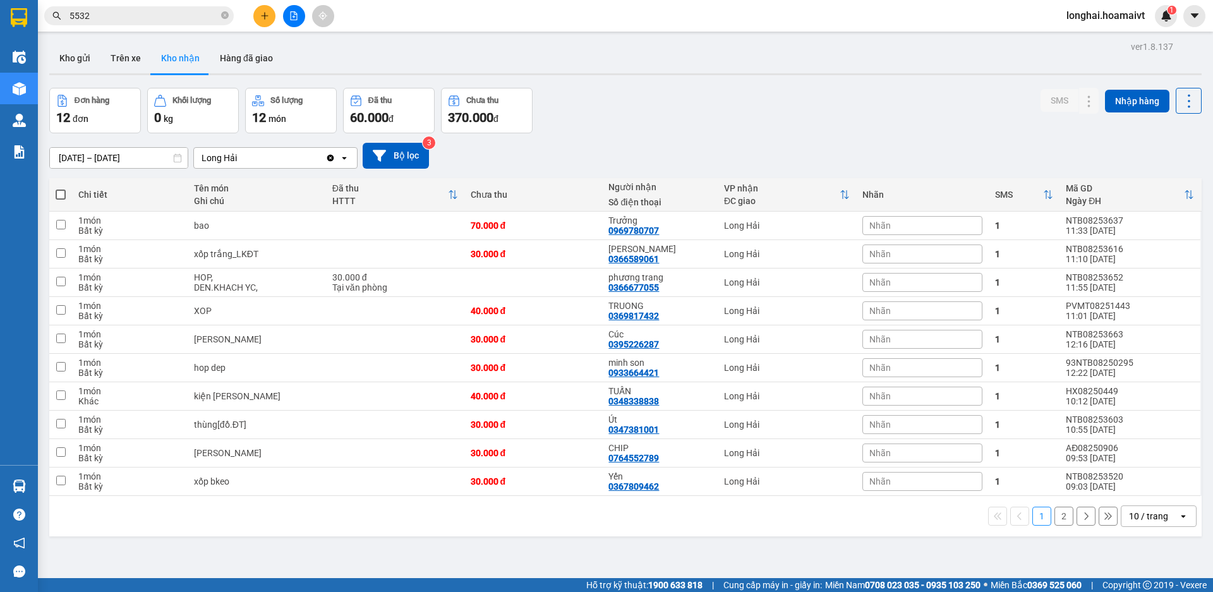
click at [224, 19] on icon "close-circle" at bounding box center [225, 15] width 8 height 8
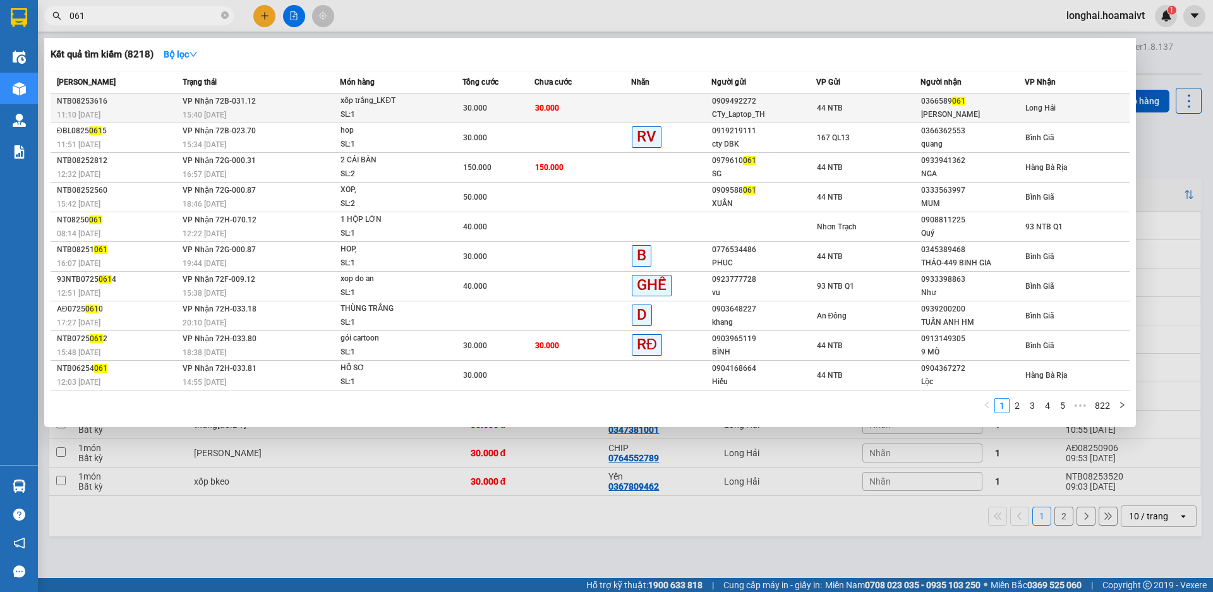
type input "061"
click at [579, 99] on td "30.000" at bounding box center [583, 109] width 97 height 30
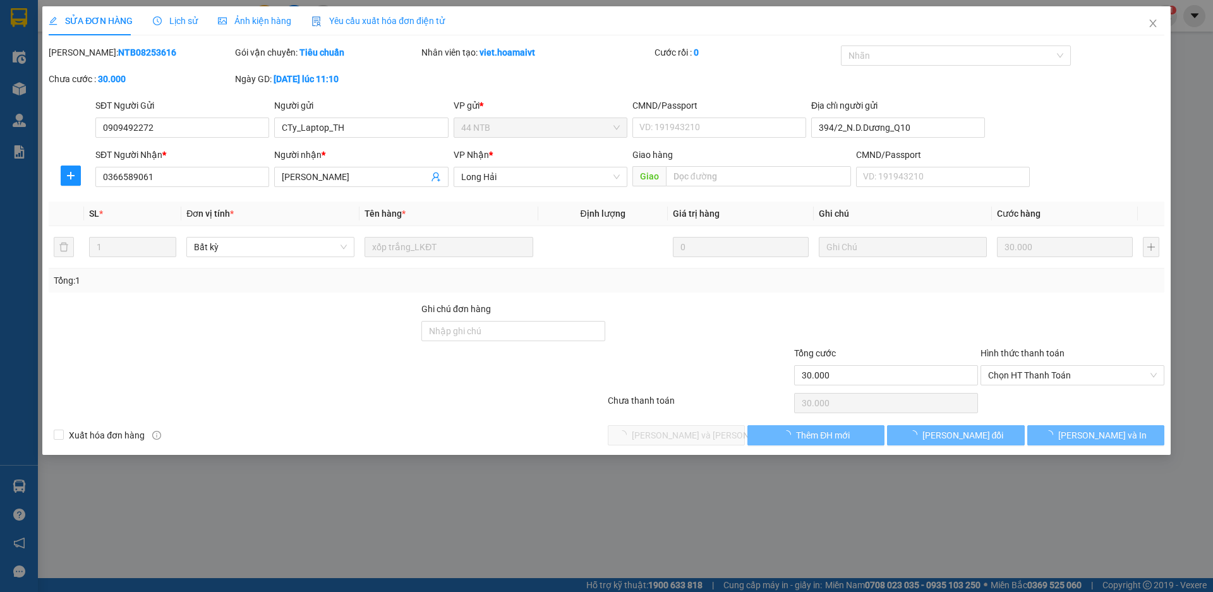
type input "0909492272"
type input "CTy_Laptop_TH"
type input "394/2_N.D.Dương_Q10"
type input "0366589061"
type input "[PERSON_NAME]"
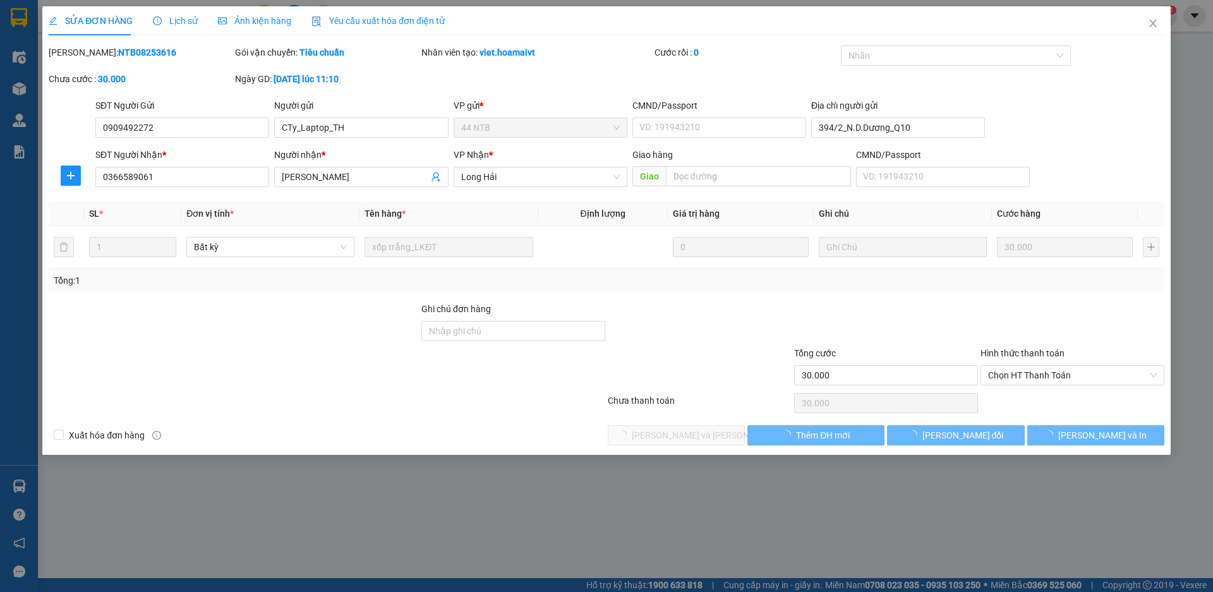
type input "30.000"
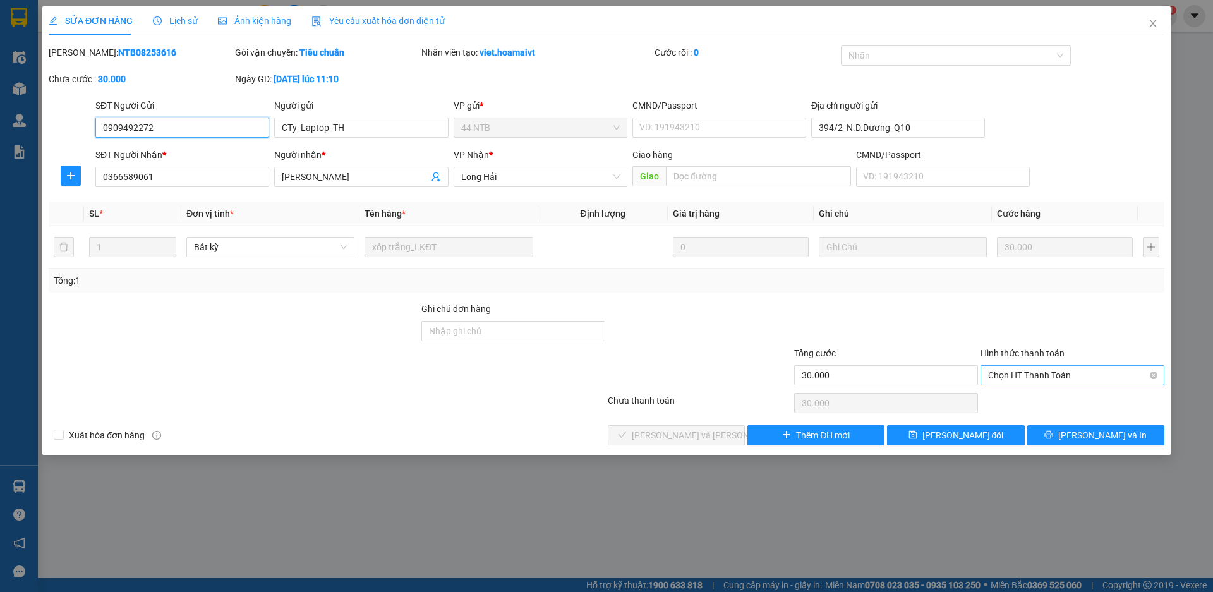
click at [1015, 373] on span "Chọn HT Thanh Toán" at bounding box center [1072, 375] width 169 height 19
click at [1017, 394] on div "Tại văn phòng" at bounding box center [1072, 401] width 169 height 14
type input "0"
click at [710, 447] on div "SỬA ĐƠN HÀNG Lịch sử Ảnh kiện hàng Yêu cầu xuất hóa đơn điện tử Total Paid Fee …" at bounding box center [606, 230] width 1128 height 449
click at [710, 440] on span "[PERSON_NAME] và Giao hàng" at bounding box center [717, 435] width 171 height 14
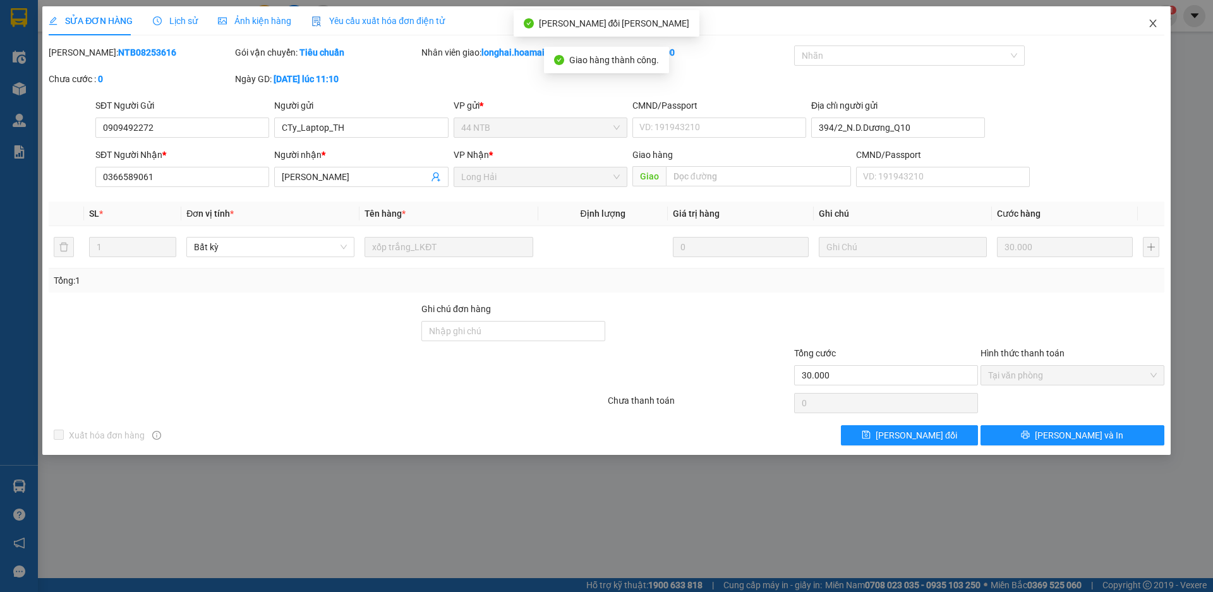
click at [1155, 26] on icon "close" at bounding box center [1152, 24] width 7 height 8
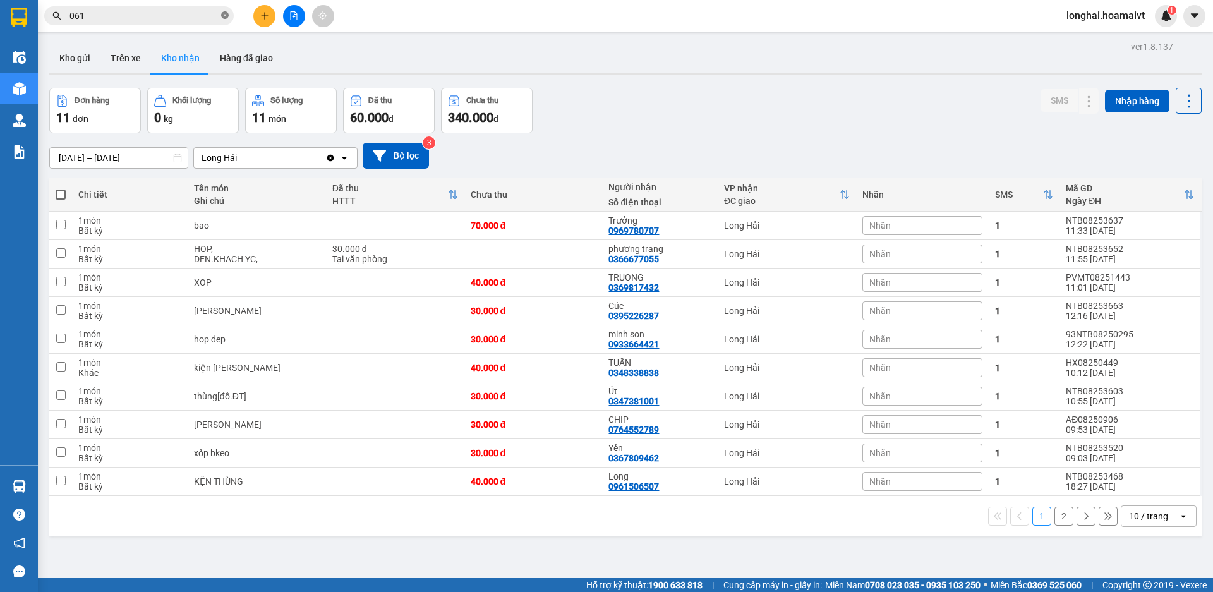
click at [225, 12] on icon "close-circle" at bounding box center [225, 15] width 8 height 8
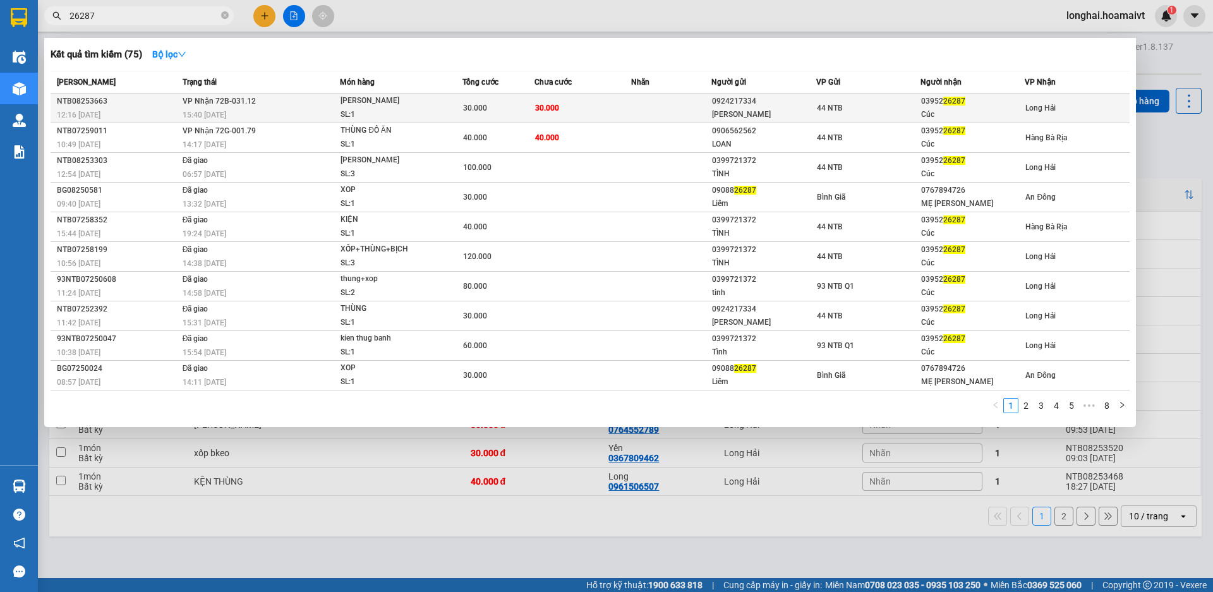
type input "26287"
click at [431, 98] on div "thùng bánh" at bounding box center [388, 101] width 95 height 14
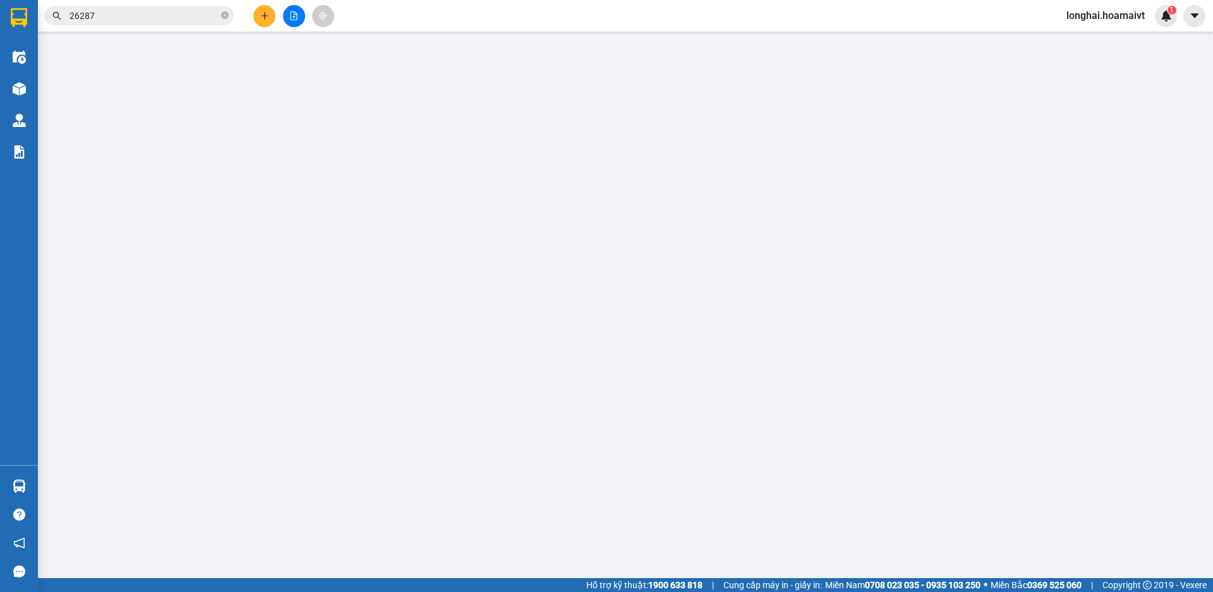
type input "0924217334"
type input "Linh"
type input "051066000385"
type input "0395226287"
type input "Cúc"
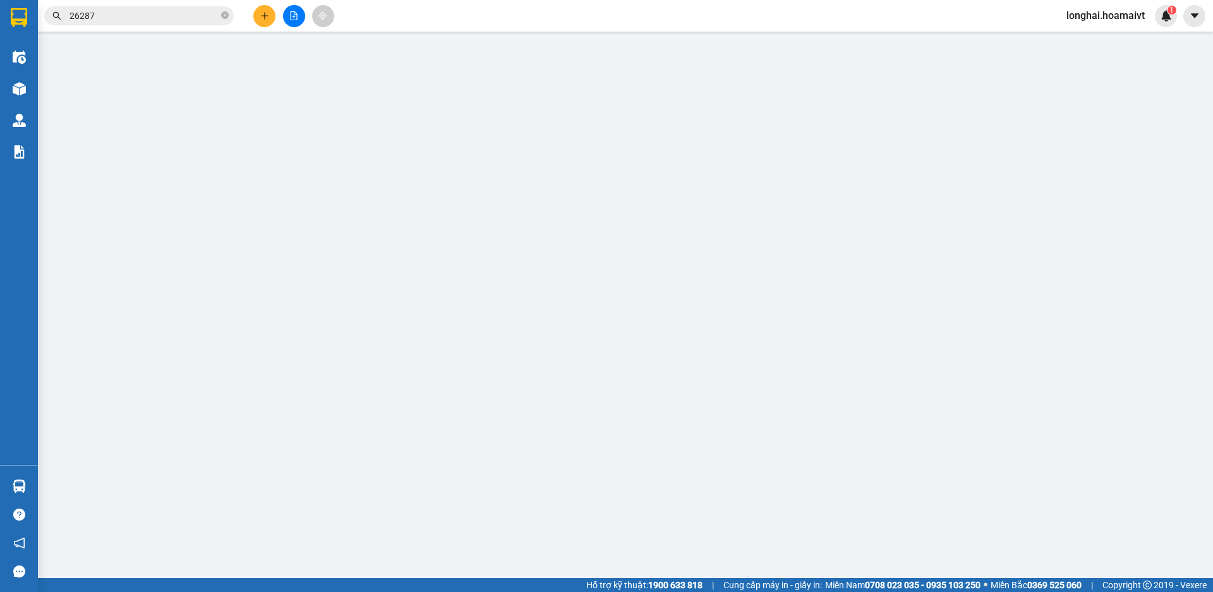
type input "30.000"
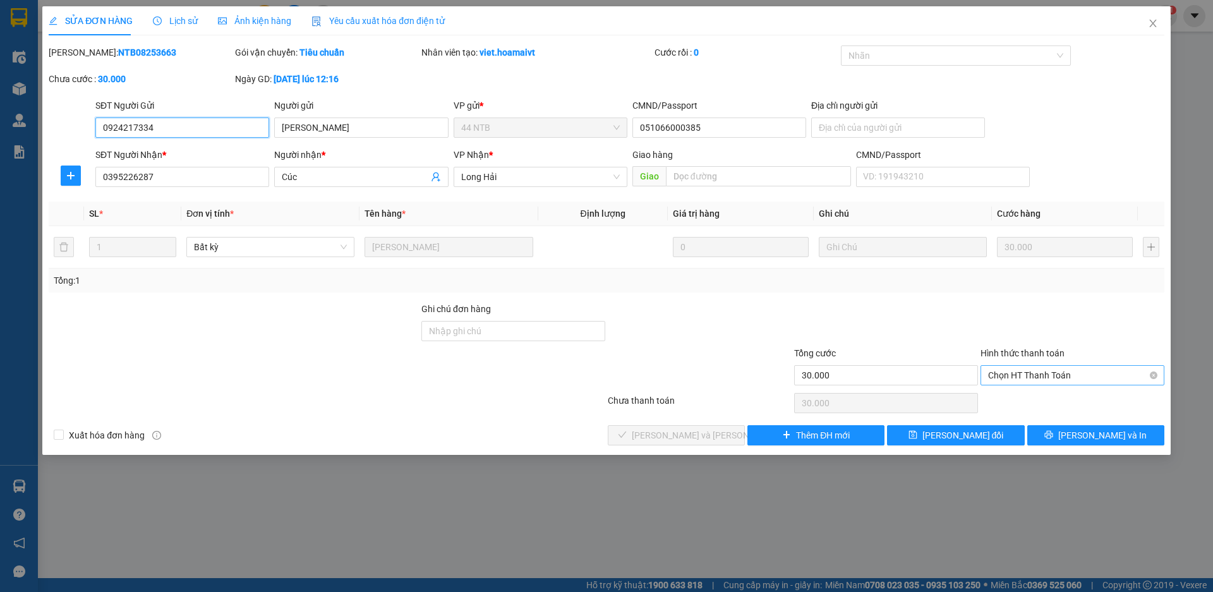
click at [1077, 378] on span "Chọn HT Thanh Toán" at bounding box center [1072, 375] width 169 height 19
click at [1074, 395] on div "Tại văn phòng" at bounding box center [1072, 401] width 169 height 14
type input "0"
click at [702, 427] on button "[PERSON_NAME] và Giao hàng" at bounding box center [676, 435] width 137 height 20
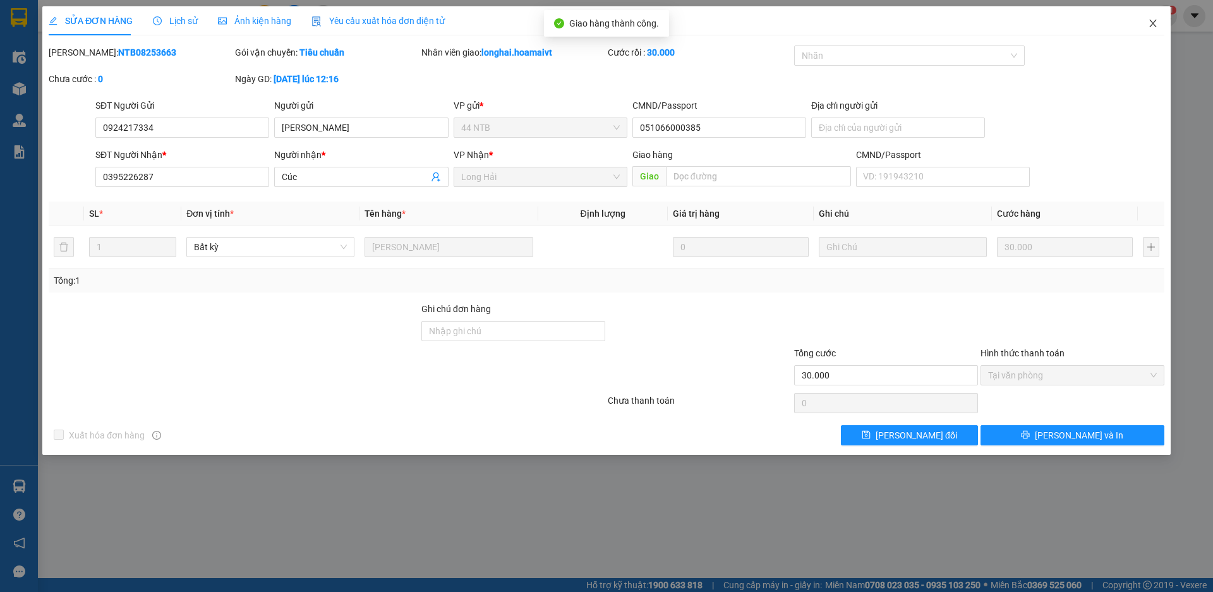
click at [1153, 25] on icon "close" at bounding box center [1153, 23] width 10 height 10
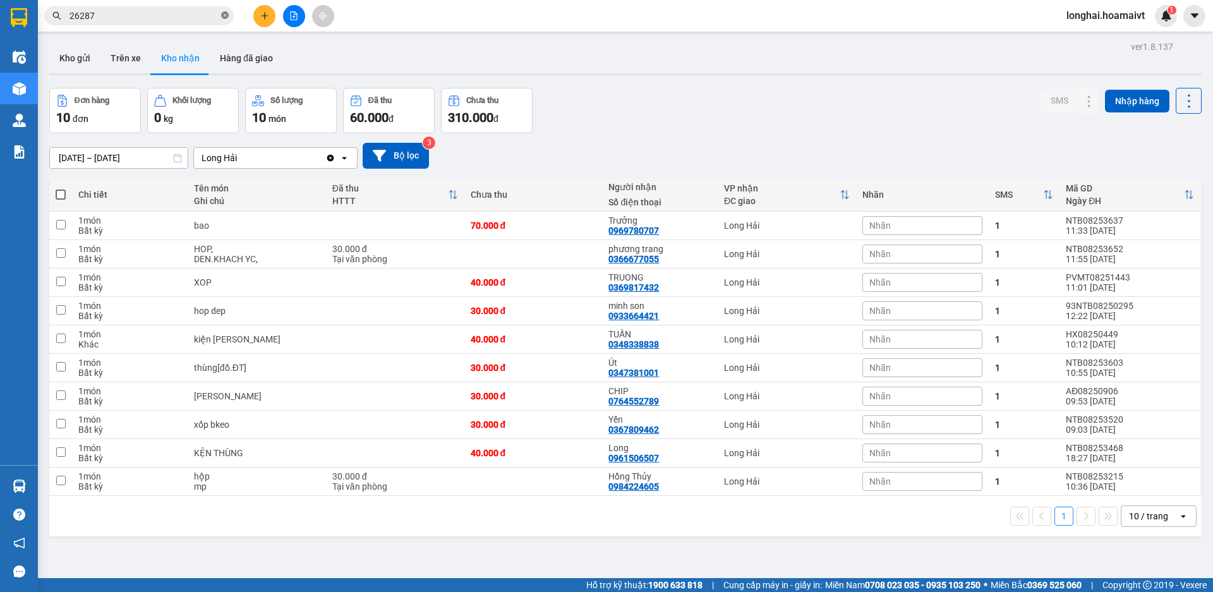
click at [227, 14] on icon "close-circle" at bounding box center [225, 15] width 8 height 8
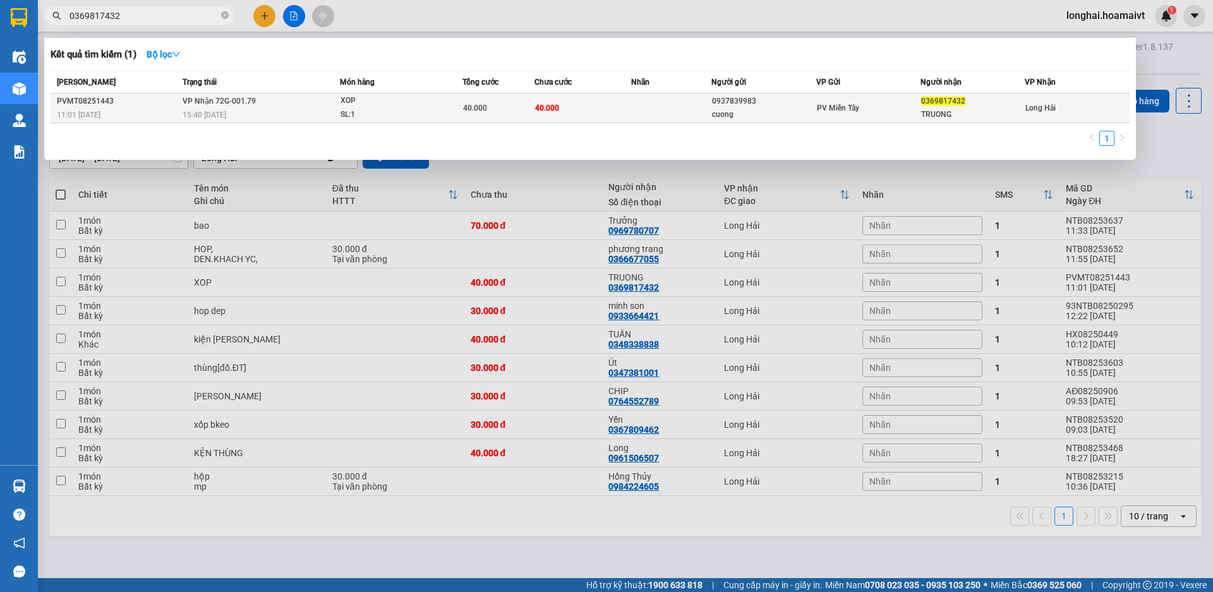
type input "0369817432"
click at [443, 100] on span "XOP SL: 1" at bounding box center [401, 107] width 121 height 27
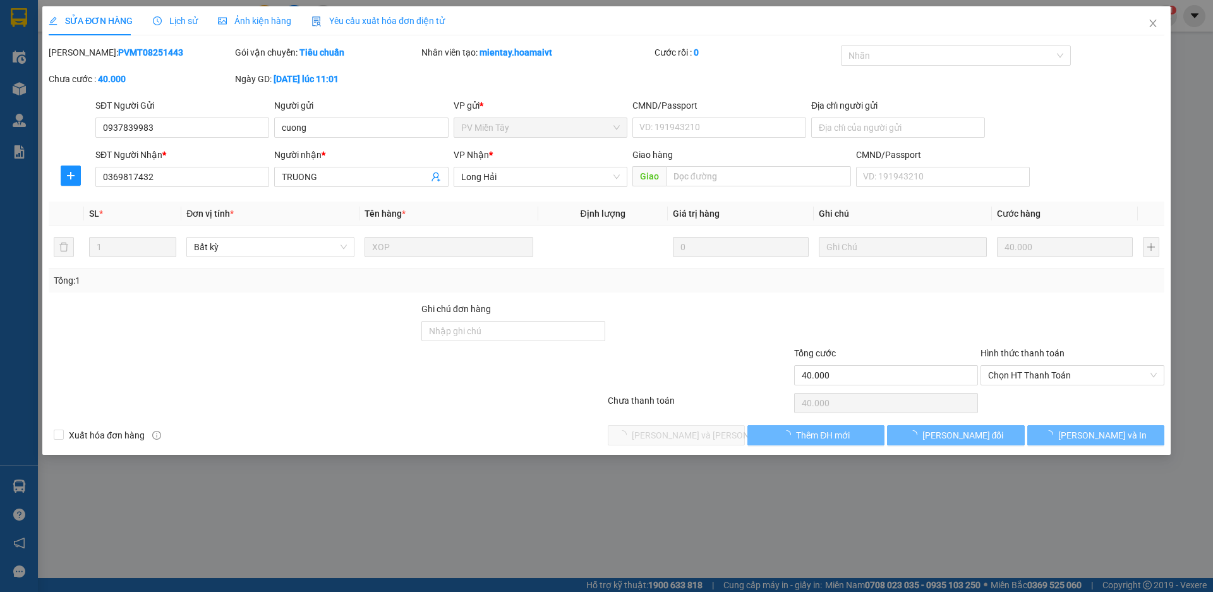
type input "0937839983"
type input "cuong"
type input "0369817432"
type input "TRUONG"
type input "40.000"
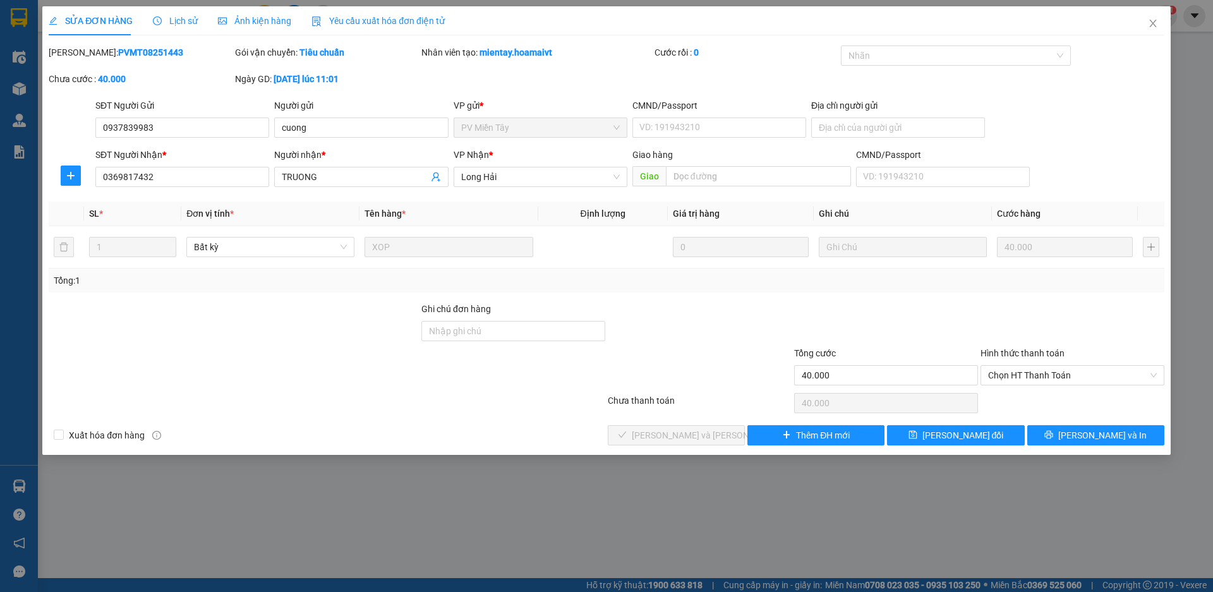
click at [1014, 363] on div "Hình thức thanh toán" at bounding box center [1073, 355] width 184 height 19
click at [1016, 375] on span "Chọn HT Thanh Toán" at bounding box center [1072, 375] width 169 height 19
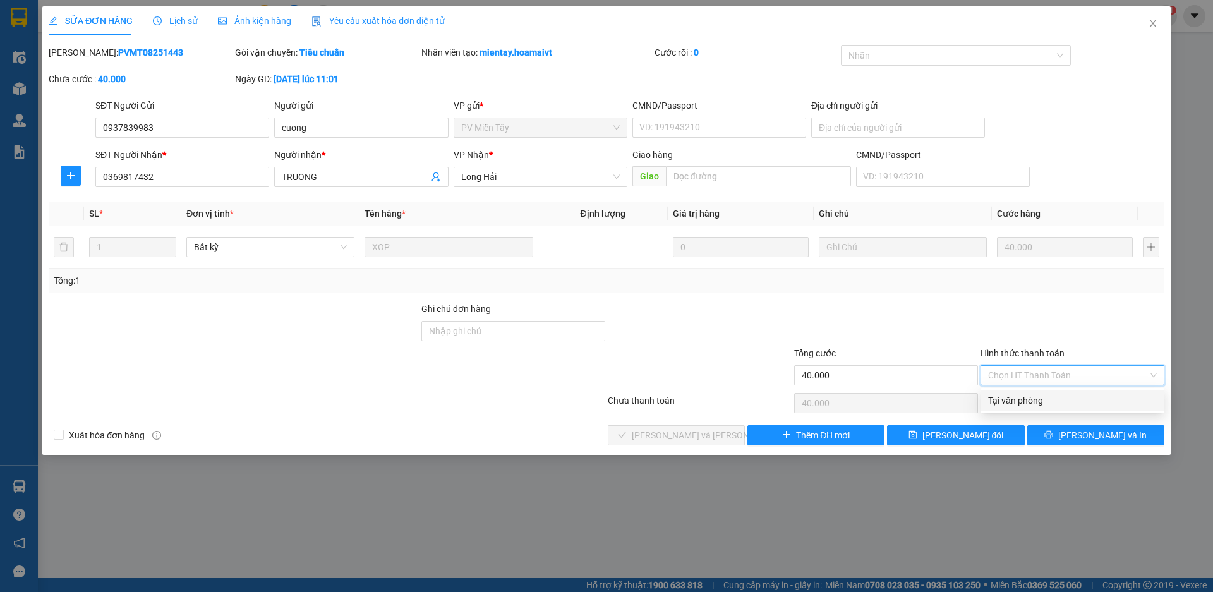
click at [1020, 397] on div "Tại văn phòng" at bounding box center [1072, 401] width 169 height 14
type input "0"
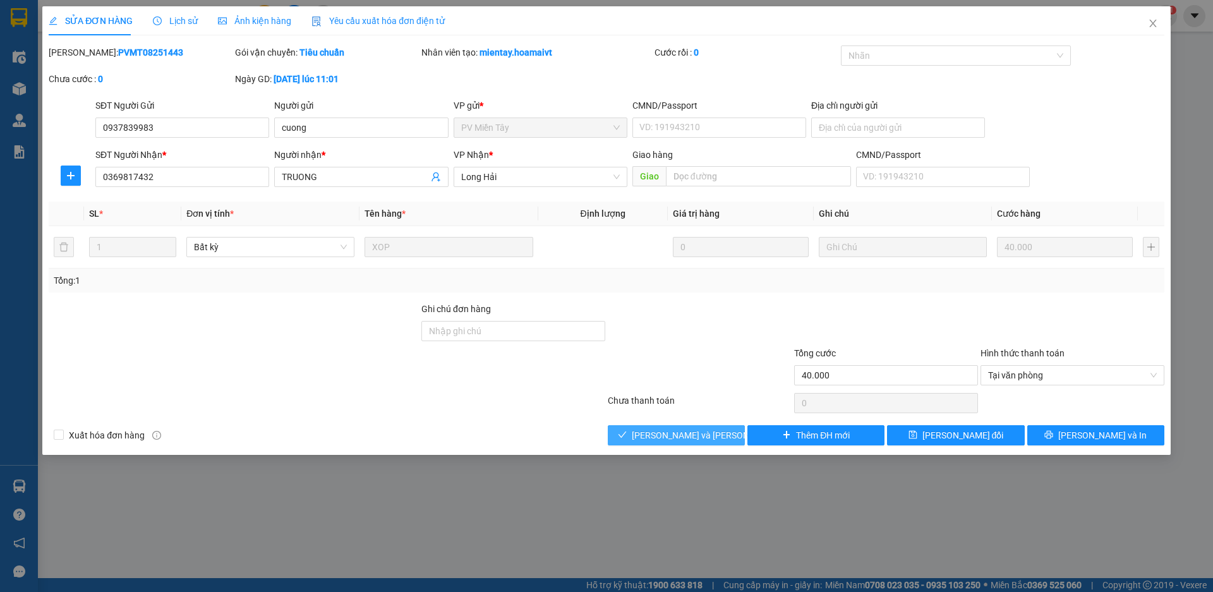
click at [703, 435] on span "[PERSON_NAME] và Giao hàng" at bounding box center [717, 435] width 171 height 14
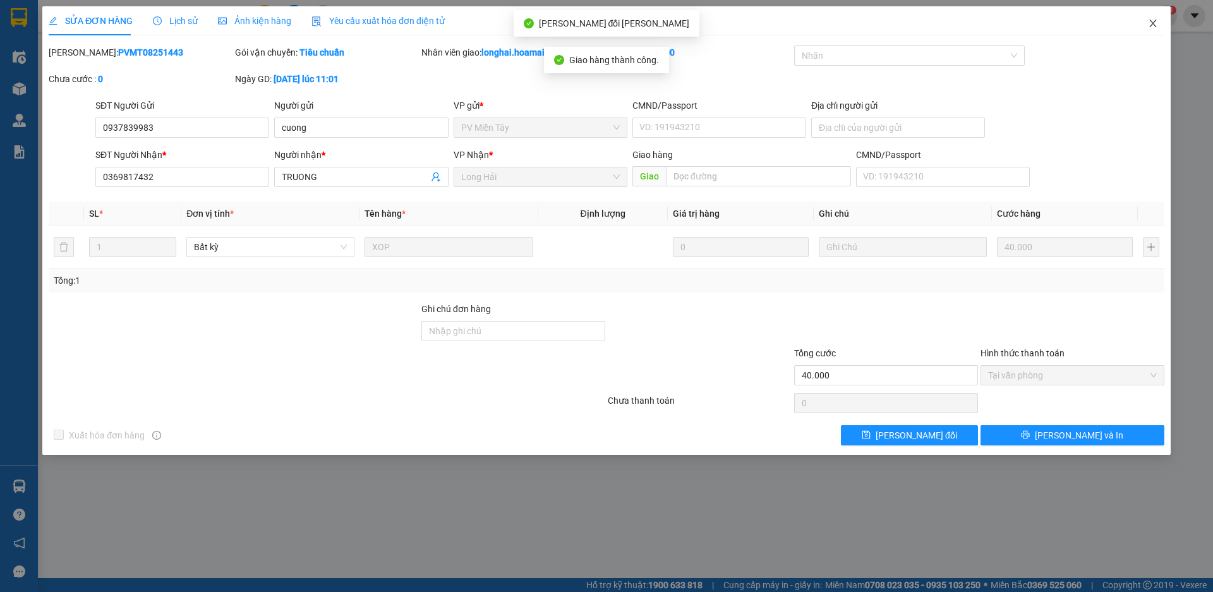
click at [1153, 23] on icon "close" at bounding box center [1152, 24] width 7 height 8
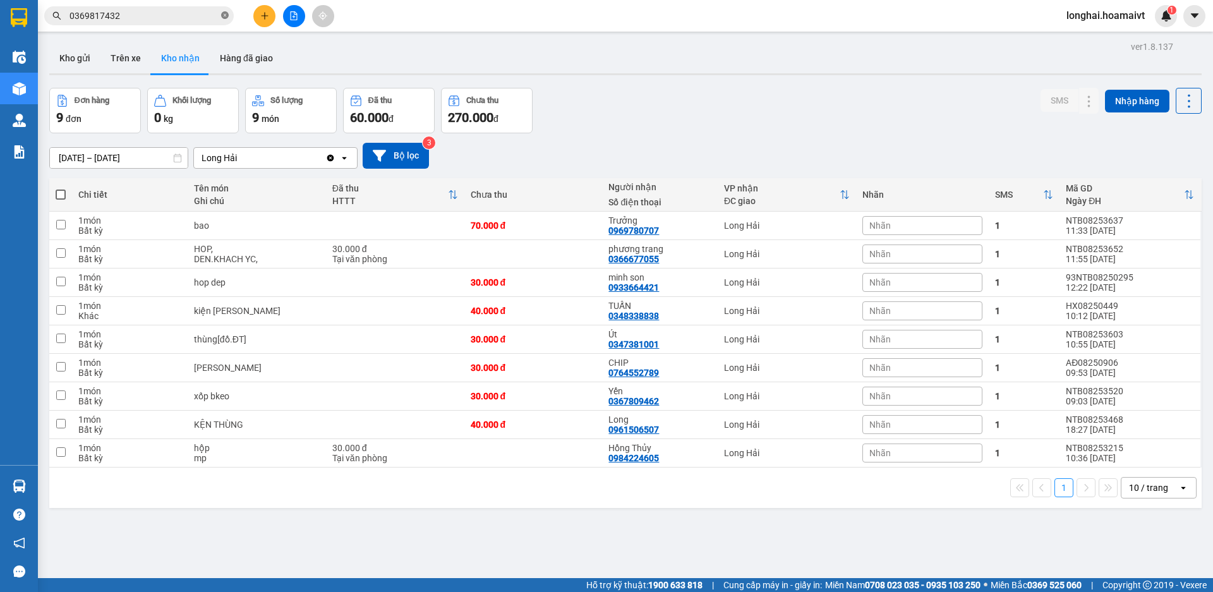
click at [228, 15] on icon "close-circle" at bounding box center [225, 15] width 8 height 8
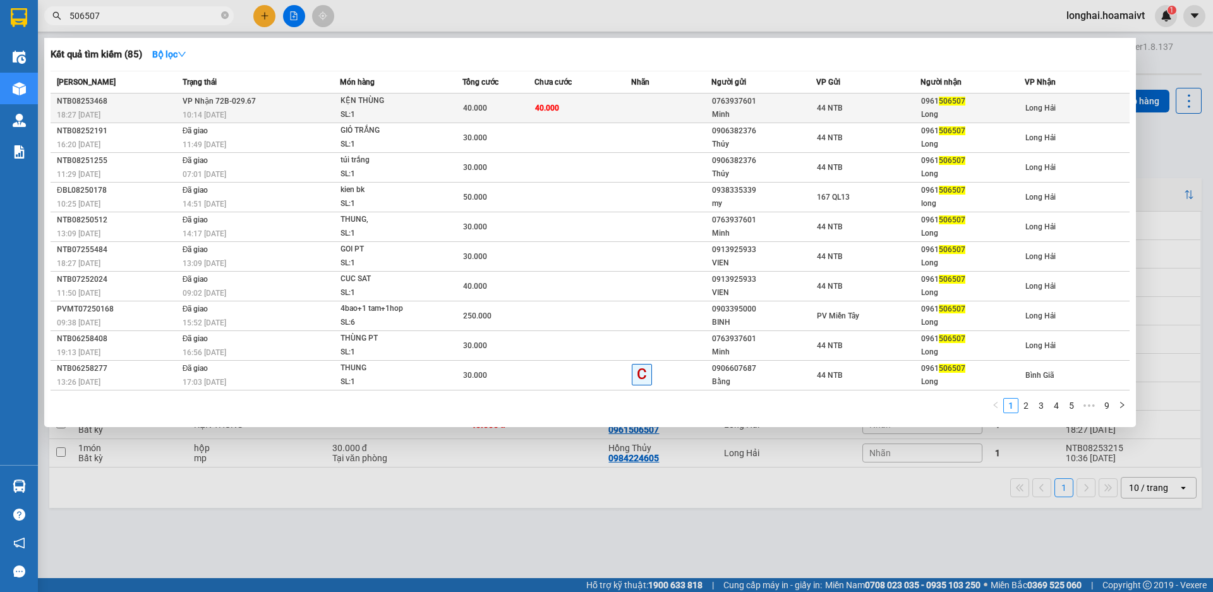
type input "506507"
click at [421, 102] on div "KỆN THÙNG" at bounding box center [388, 101] width 95 height 14
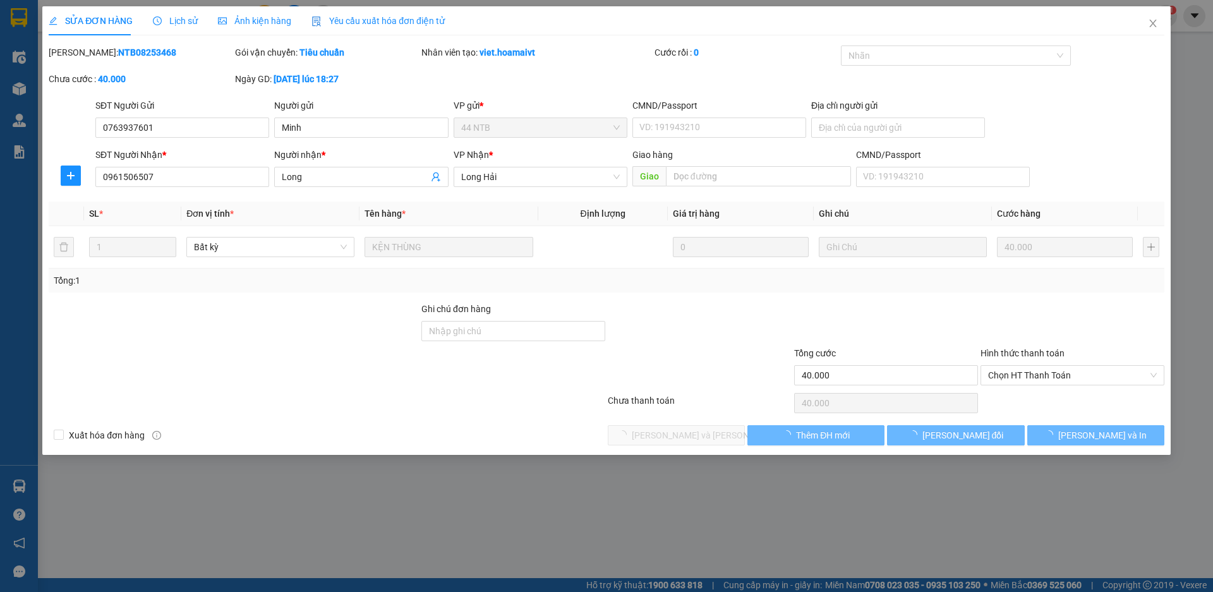
type input "0763937601"
type input "Minh"
type input "0961506507"
type input "Long"
type input "40.000"
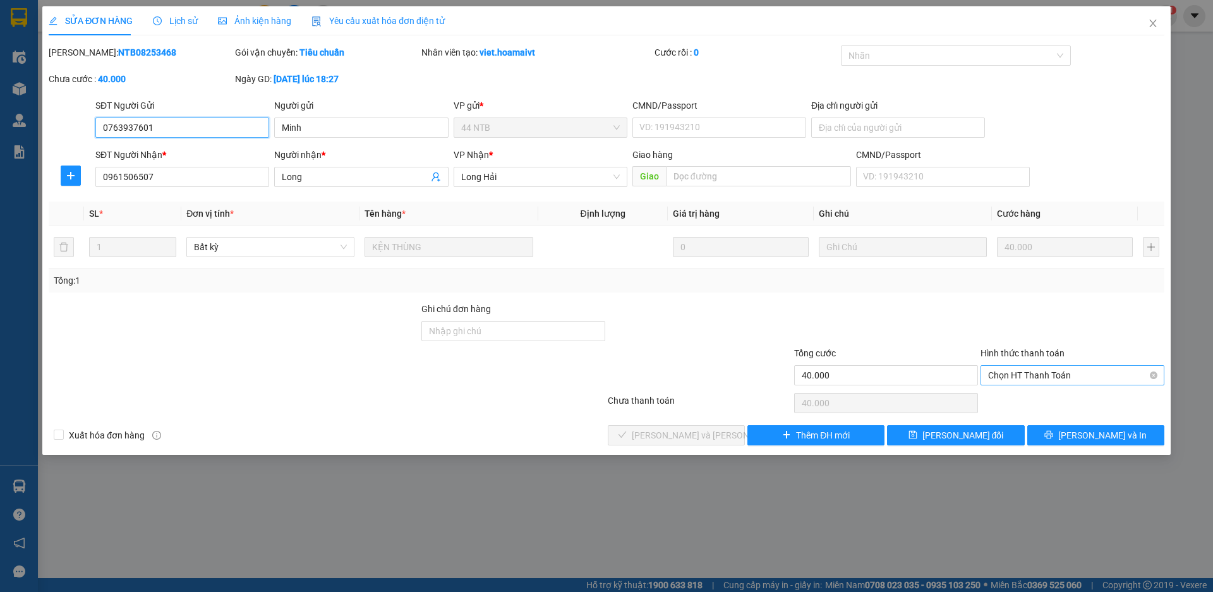
click at [1058, 371] on span "Chọn HT Thanh Toán" at bounding box center [1072, 375] width 169 height 19
click at [1054, 402] on div "Tại văn phòng" at bounding box center [1072, 401] width 169 height 14
type input "0"
click at [684, 431] on span "[PERSON_NAME] và Giao hàng" at bounding box center [717, 435] width 171 height 14
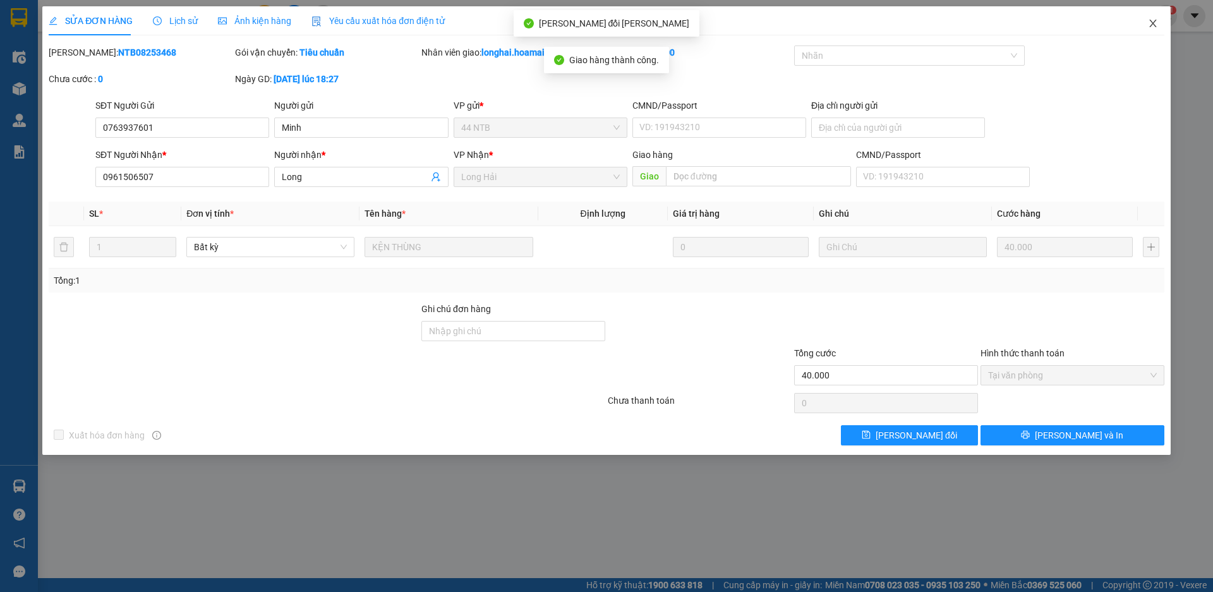
click at [1156, 23] on icon "close" at bounding box center [1153, 23] width 10 height 10
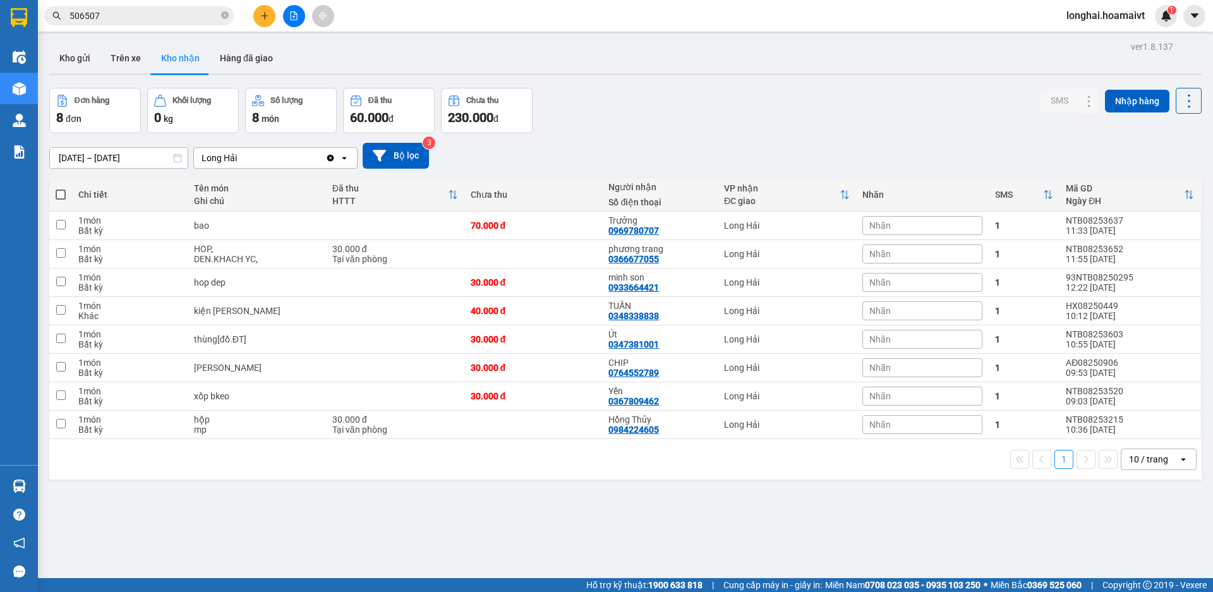
click at [222, 19] on icon "close-circle" at bounding box center [225, 15] width 8 height 8
click at [80, 57] on button "Kho gửi" at bounding box center [74, 58] width 51 height 30
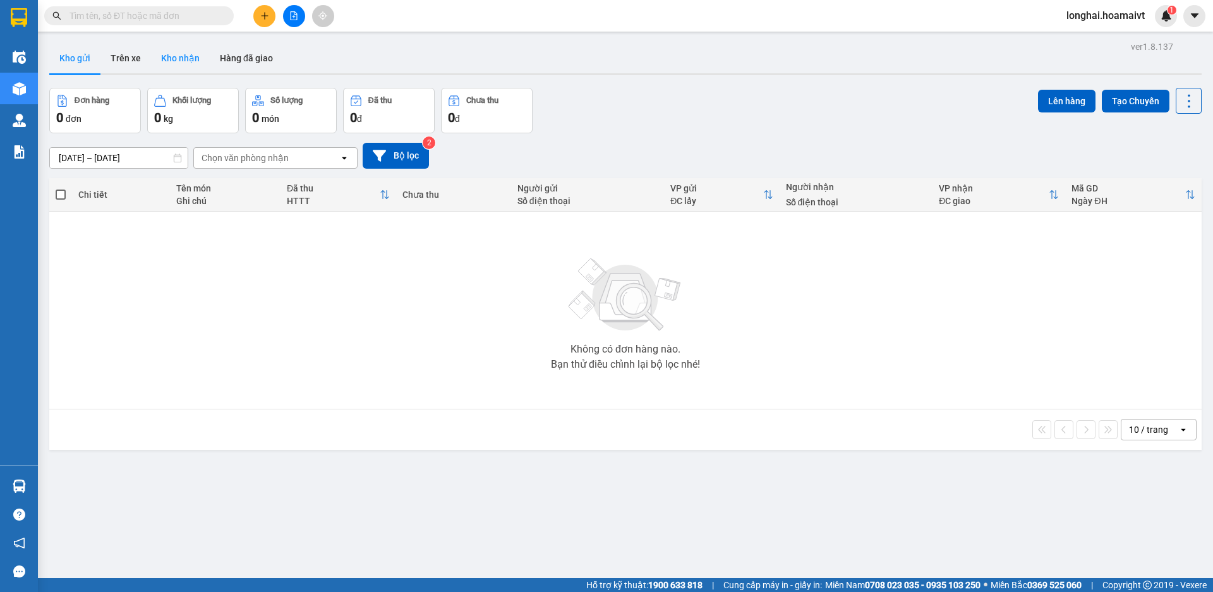
click at [190, 63] on button "Kho nhận" at bounding box center [180, 58] width 59 height 30
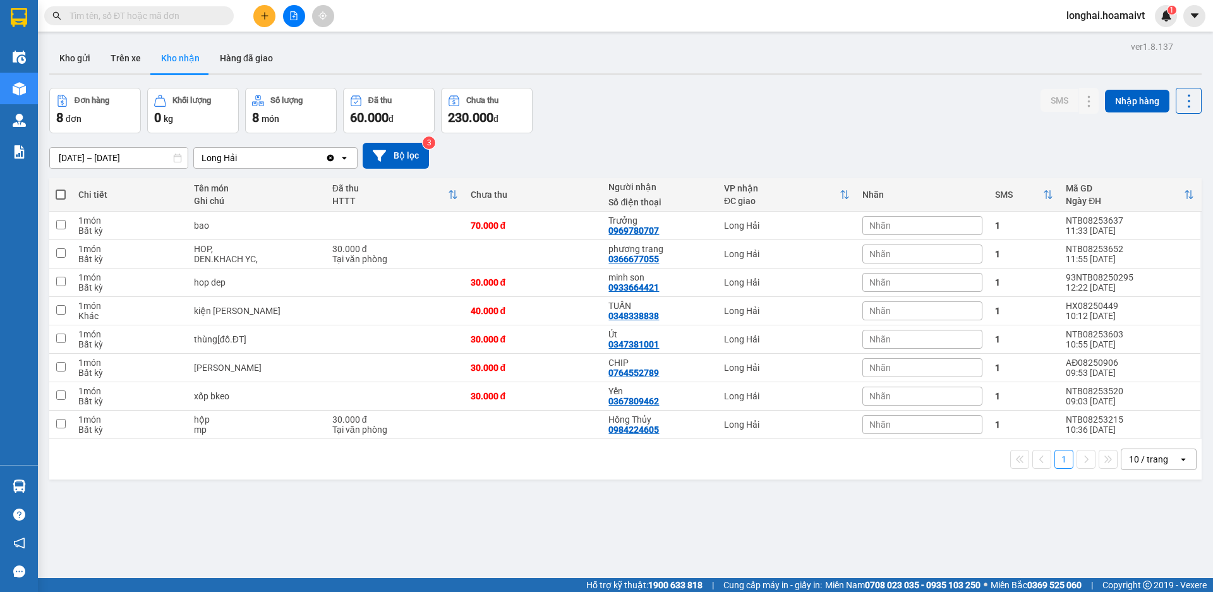
click at [155, 12] on input "text" at bounding box center [143, 16] width 149 height 14
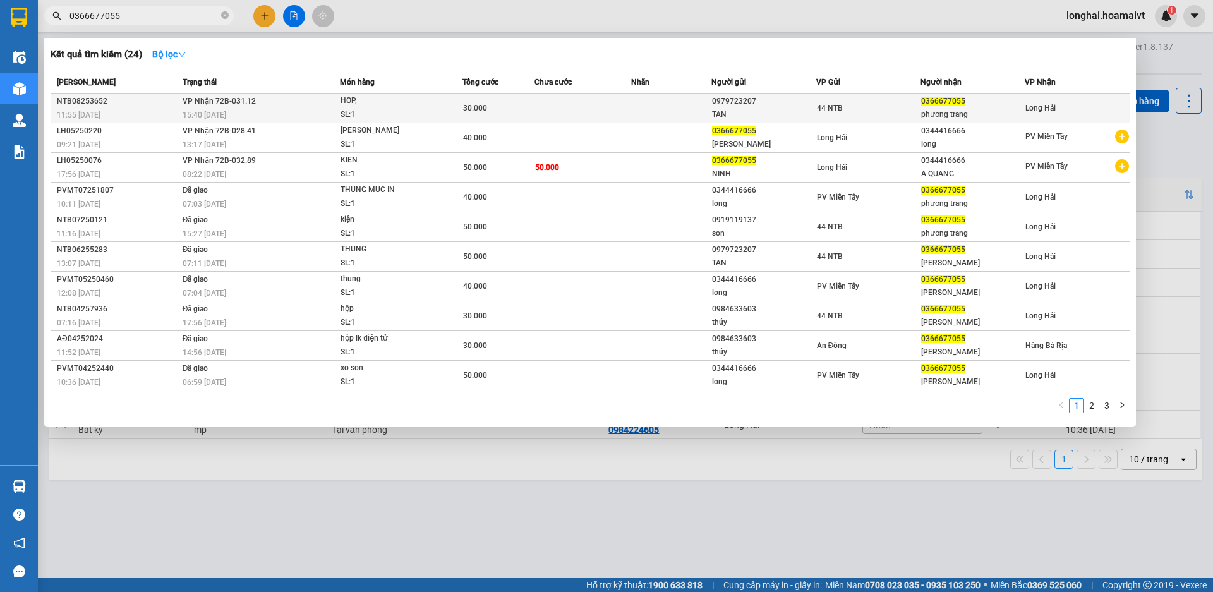
type input "0366677055"
click at [543, 102] on td at bounding box center [583, 109] width 97 height 30
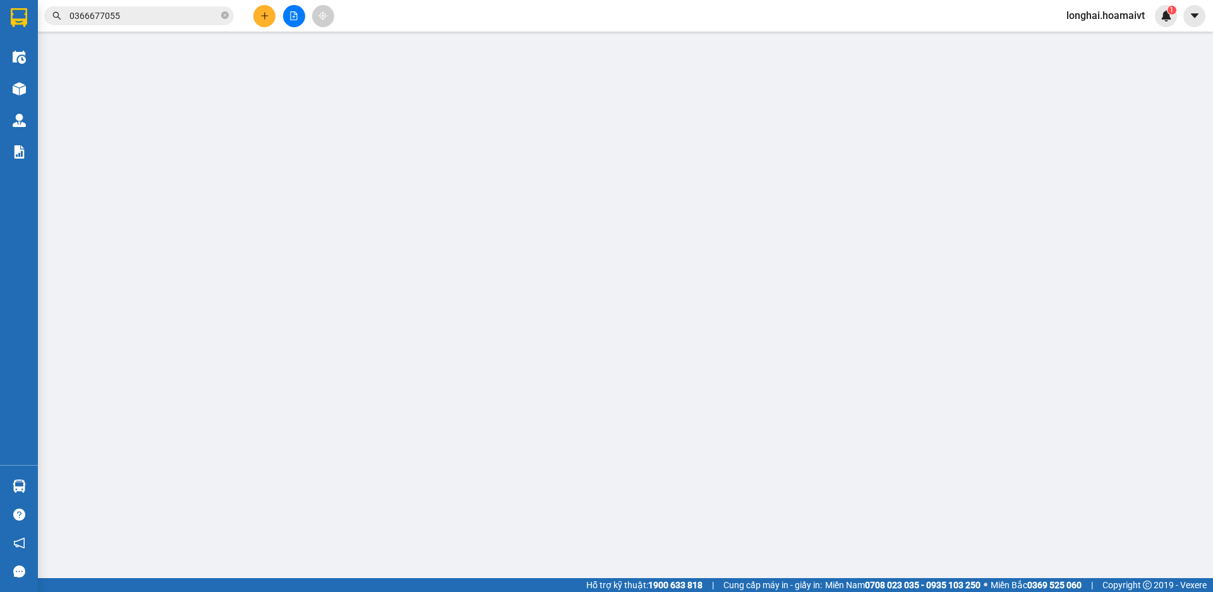
type input "0979723207"
type input "TAN"
type input "0366677055"
type input "phương trang"
type input "30.000"
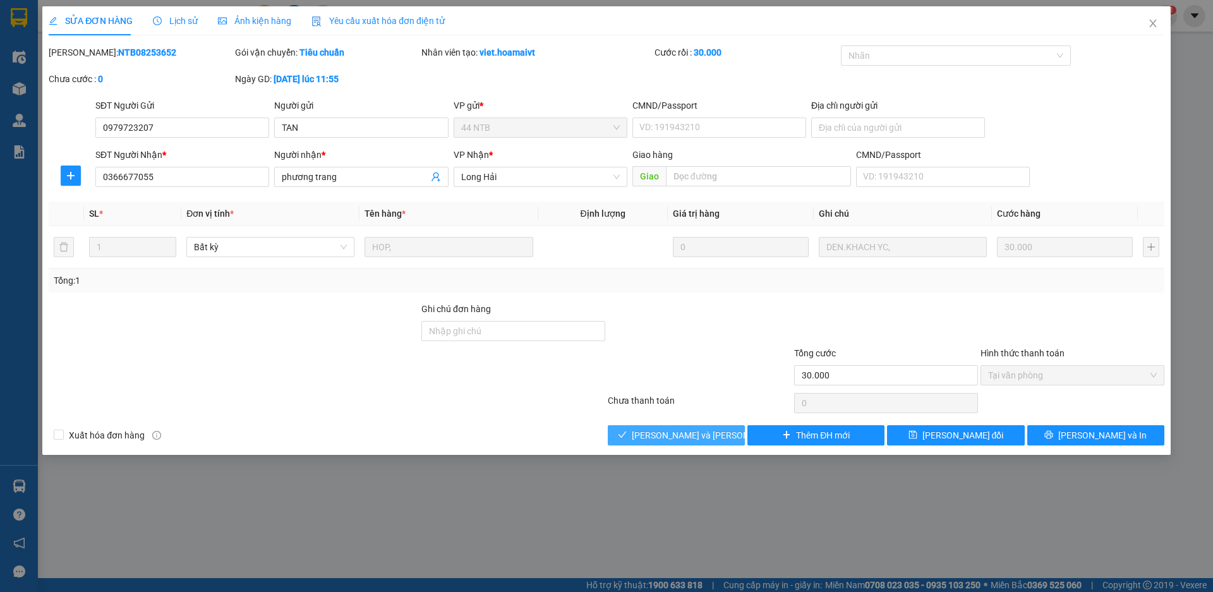
click at [705, 434] on span "[PERSON_NAME] và Giao hàng" at bounding box center [717, 435] width 171 height 14
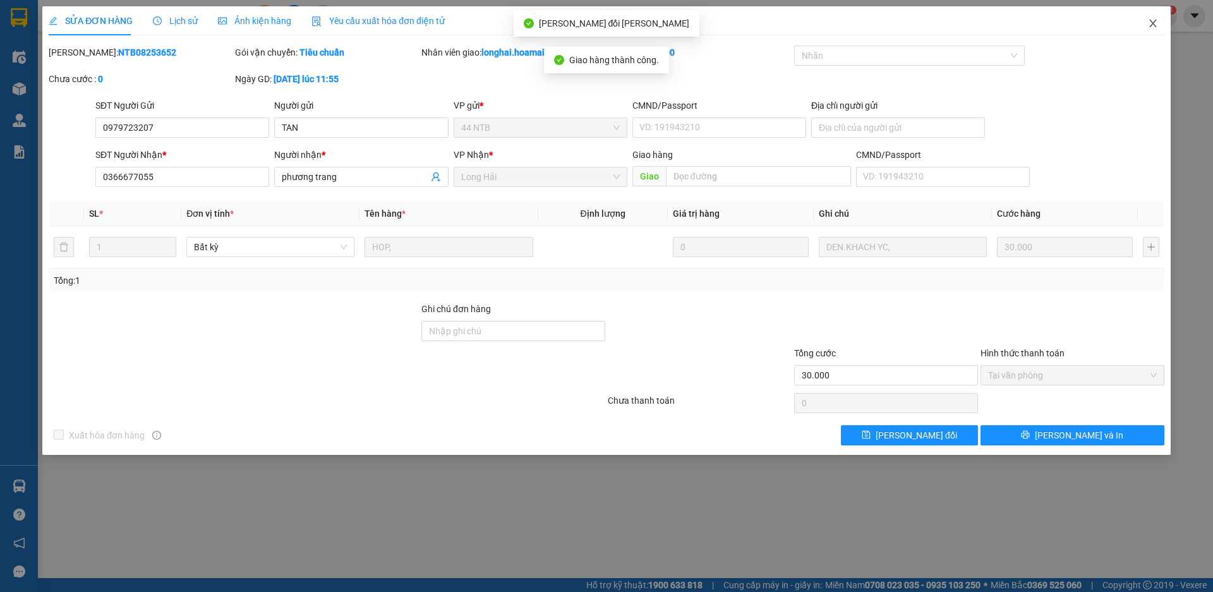
click at [1151, 27] on icon "close" at bounding box center [1152, 24] width 7 height 8
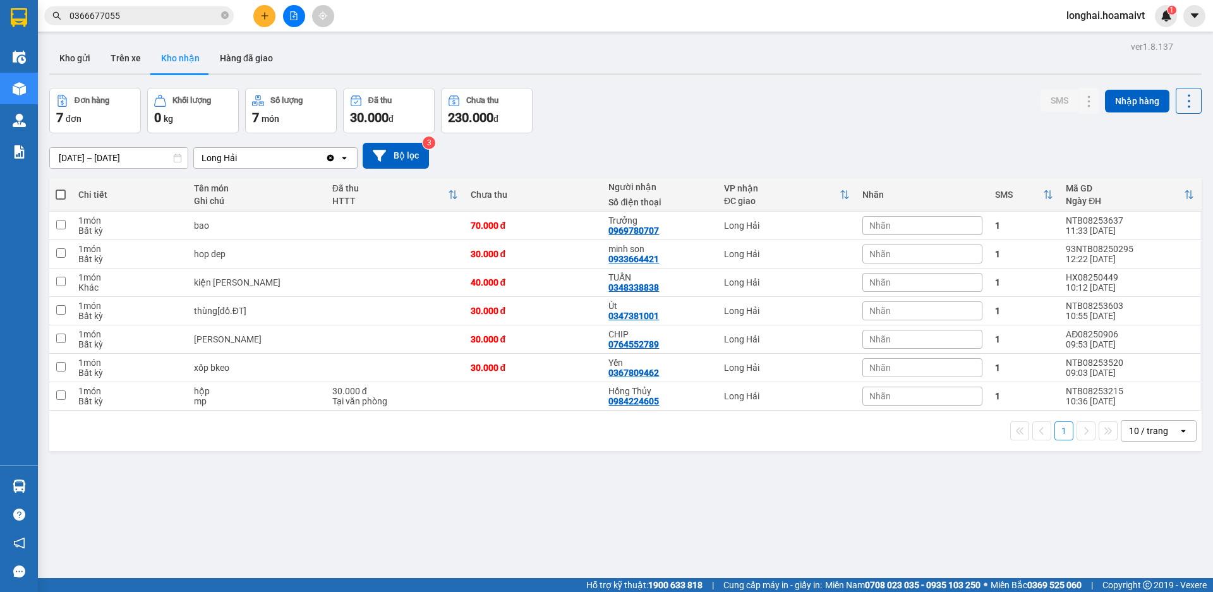
click at [44, 484] on div "ver 1.8.137 Kho gửi Trên xe Kho nhận Hàng đã giao Đơn hàng 7 đơn Khối lượng 0 k…" at bounding box center [625, 334] width 1163 height 592
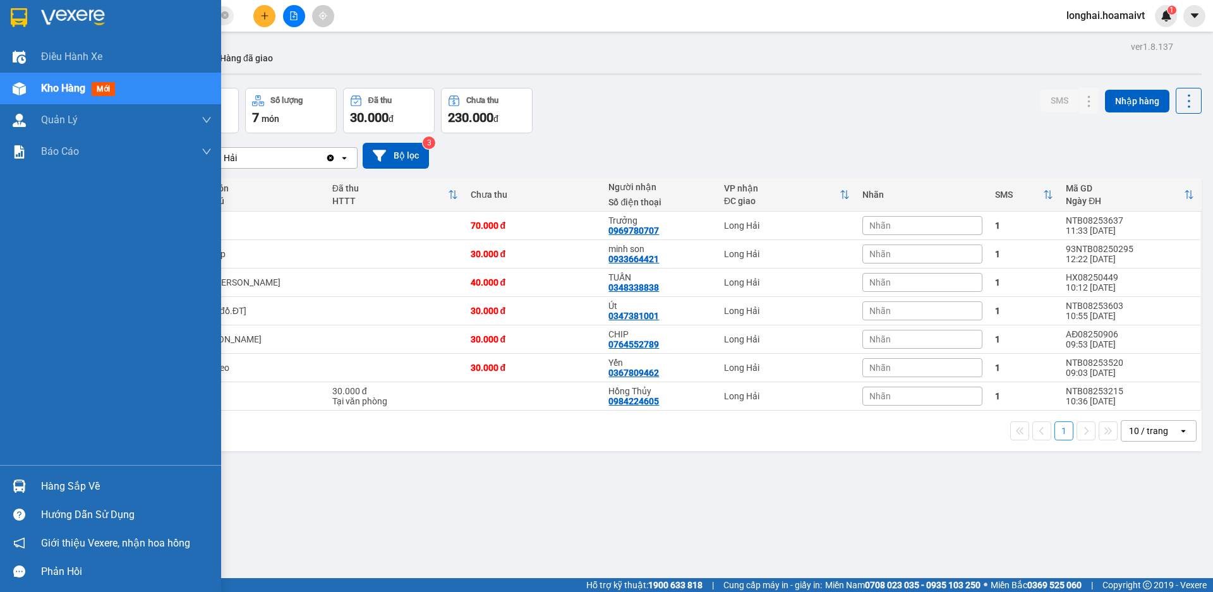
click at [34, 484] on div "Hàng sắp về" at bounding box center [110, 486] width 221 height 28
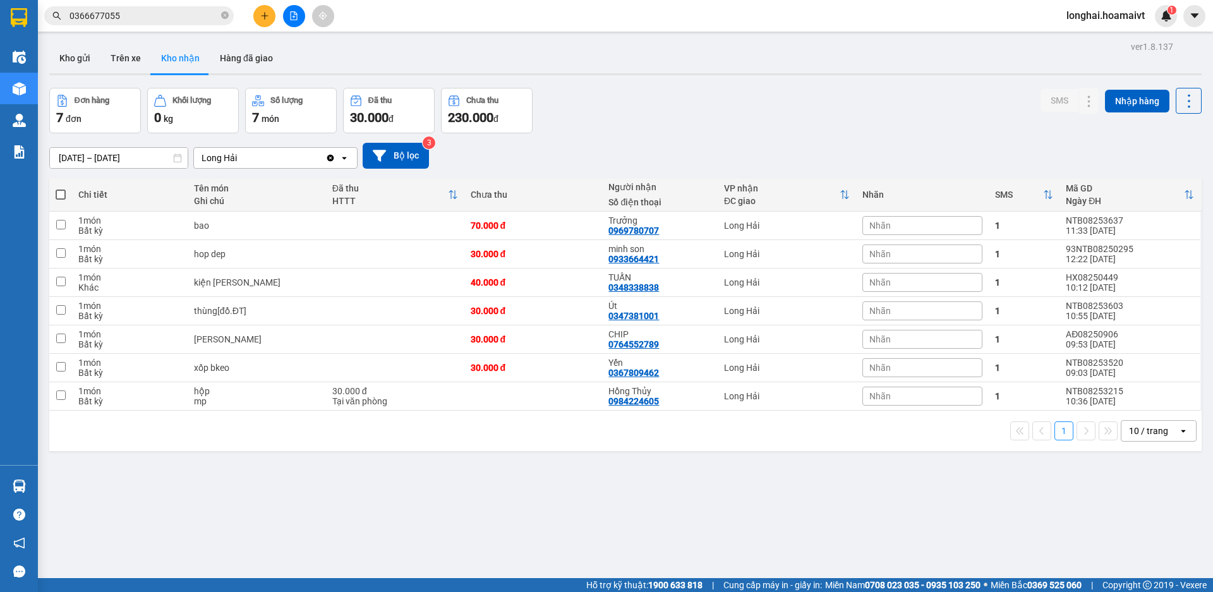
click at [641, 482] on section "Kết quả tìm kiếm ( 24 ) Bộ lọc Mã ĐH Trạng thái Món hàng Tổng cước Chưa cước Nh…" at bounding box center [606, 296] width 1213 height 592
click at [223, 17] on icon "close-circle" at bounding box center [225, 15] width 8 height 8
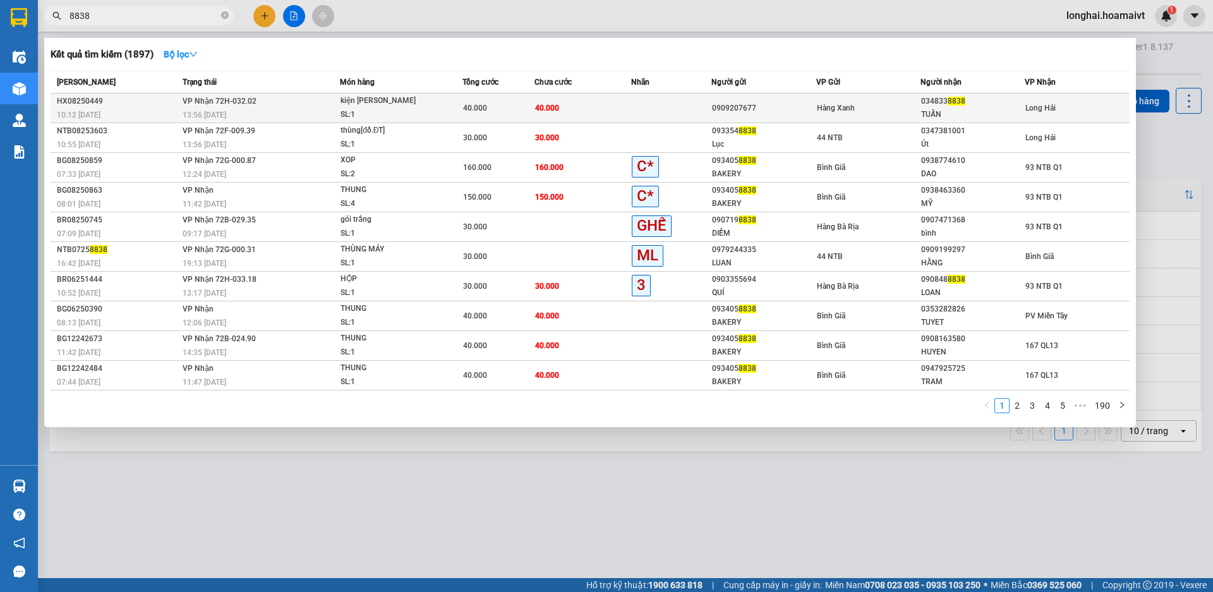
type input "8838"
click at [641, 106] on td at bounding box center [671, 109] width 80 height 30
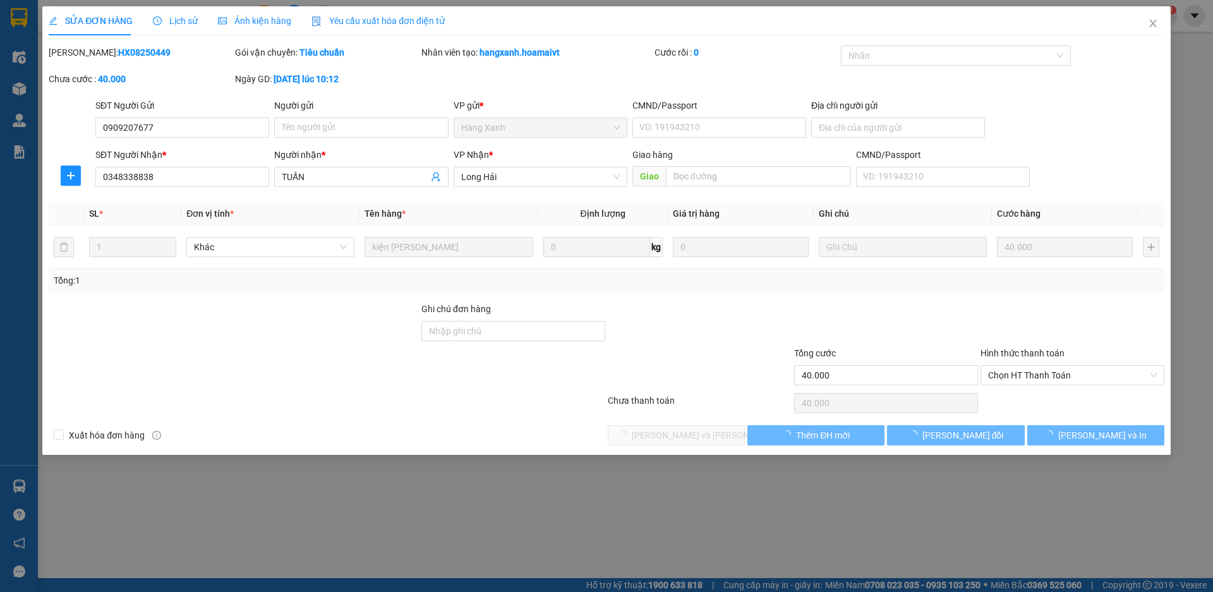
type input "0909207677"
type input "0348338838"
type input "TUẤN"
type input "40.000"
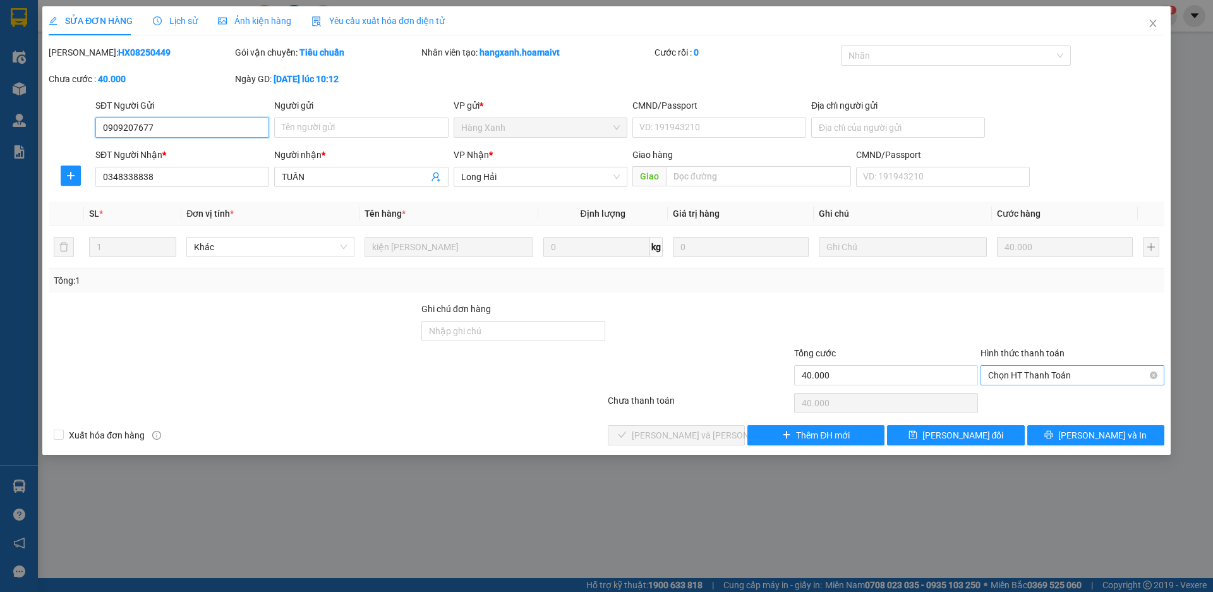
click at [1024, 374] on span "Chọn HT Thanh Toán" at bounding box center [1072, 375] width 169 height 19
click at [1030, 394] on div "Tại văn phòng" at bounding box center [1072, 401] width 169 height 14
type input "0"
click at [725, 437] on button "[PERSON_NAME] và Giao hàng" at bounding box center [676, 435] width 137 height 20
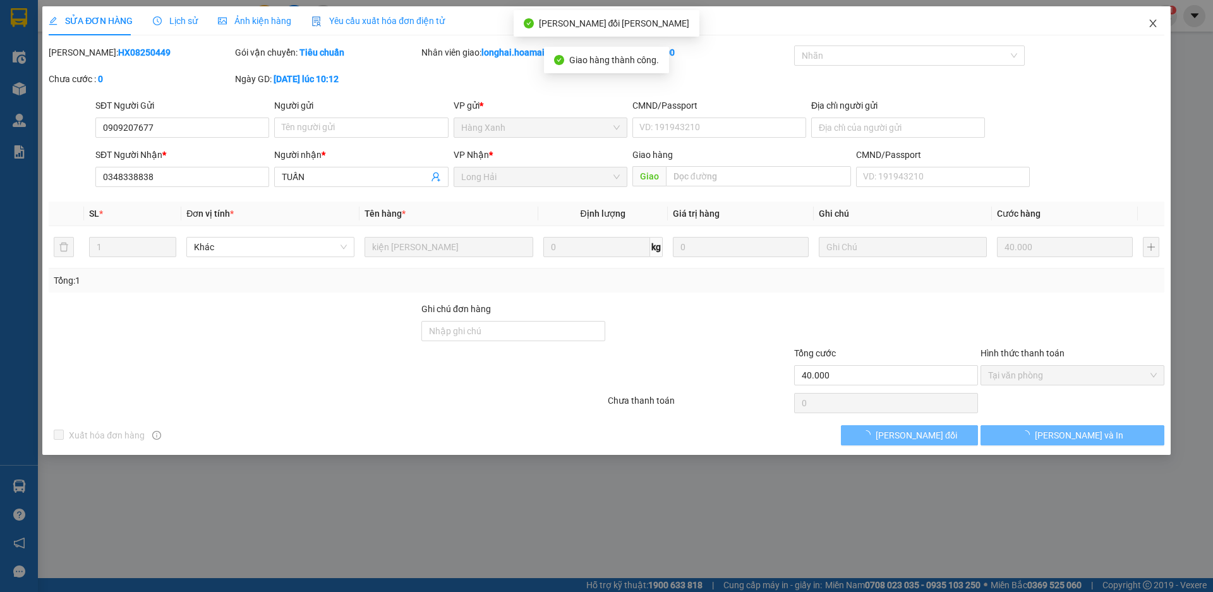
click at [1151, 26] on icon "close" at bounding box center [1152, 24] width 7 height 8
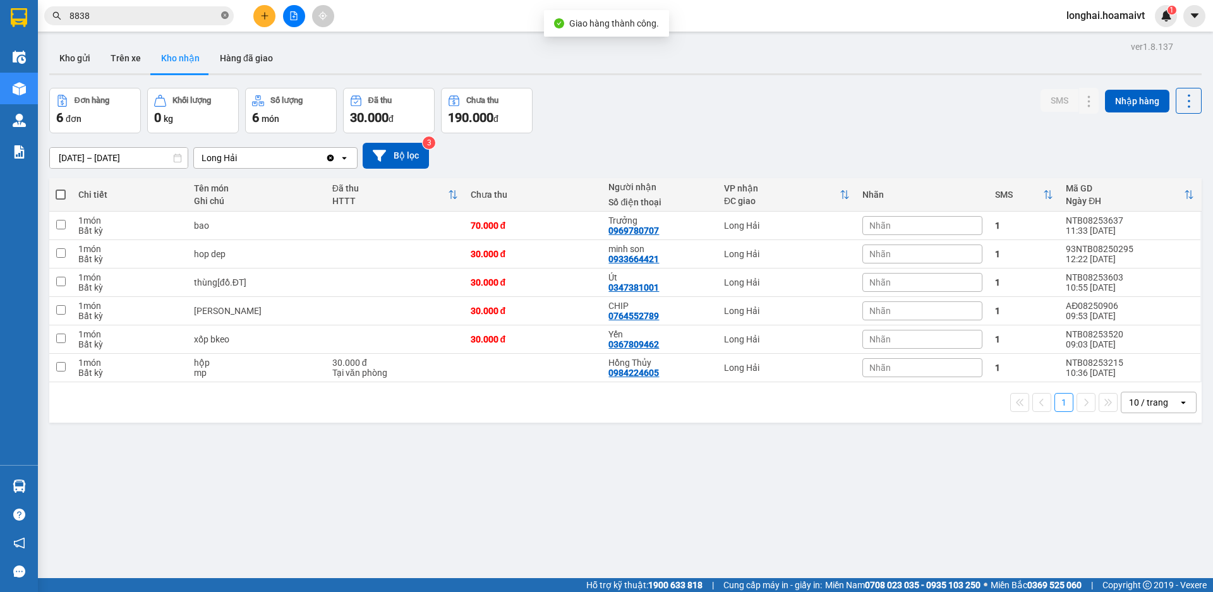
click at [222, 13] on icon "close-circle" at bounding box center [225, 15] width 8 height 8
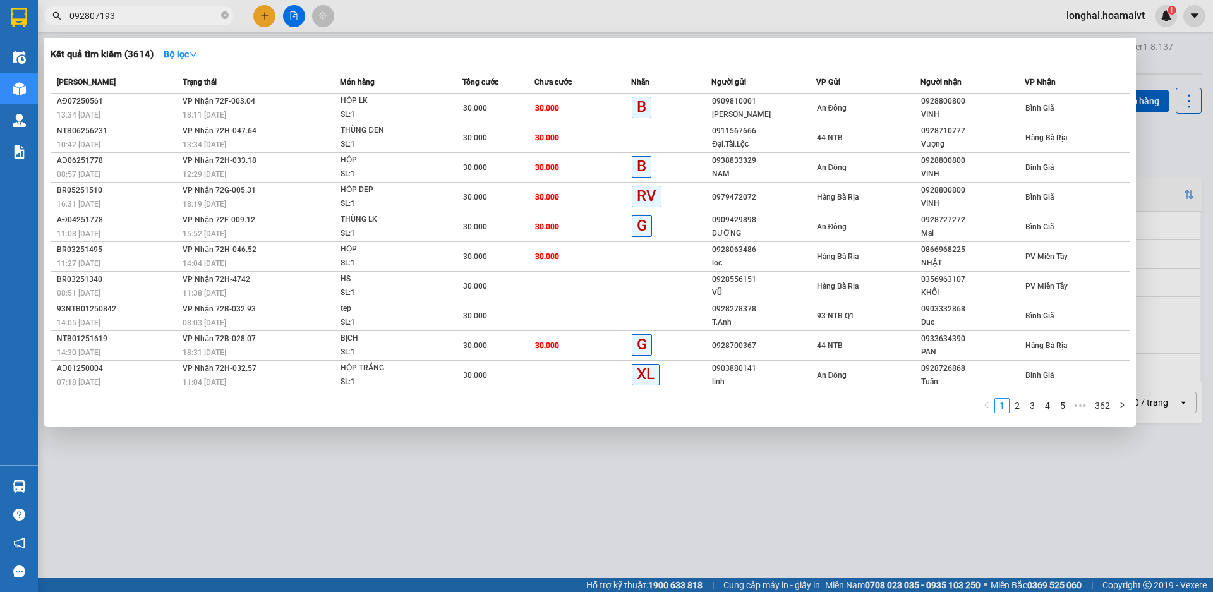
type input "0928071937"
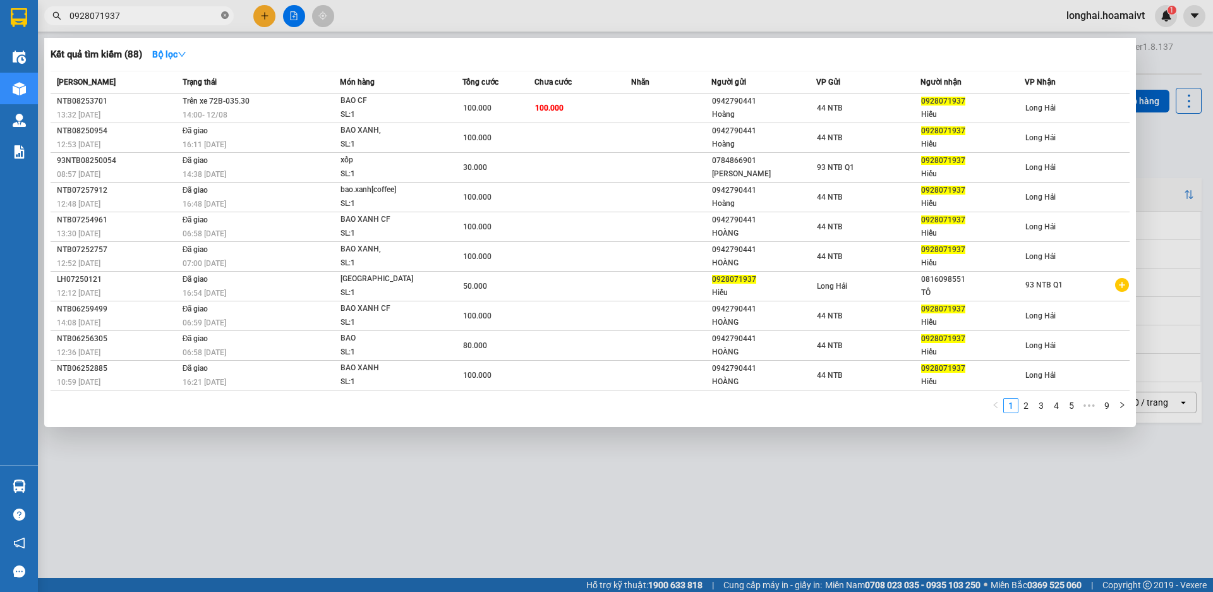
click at [224, 20] on span at bounding box center [225, 16] width 8 height 12
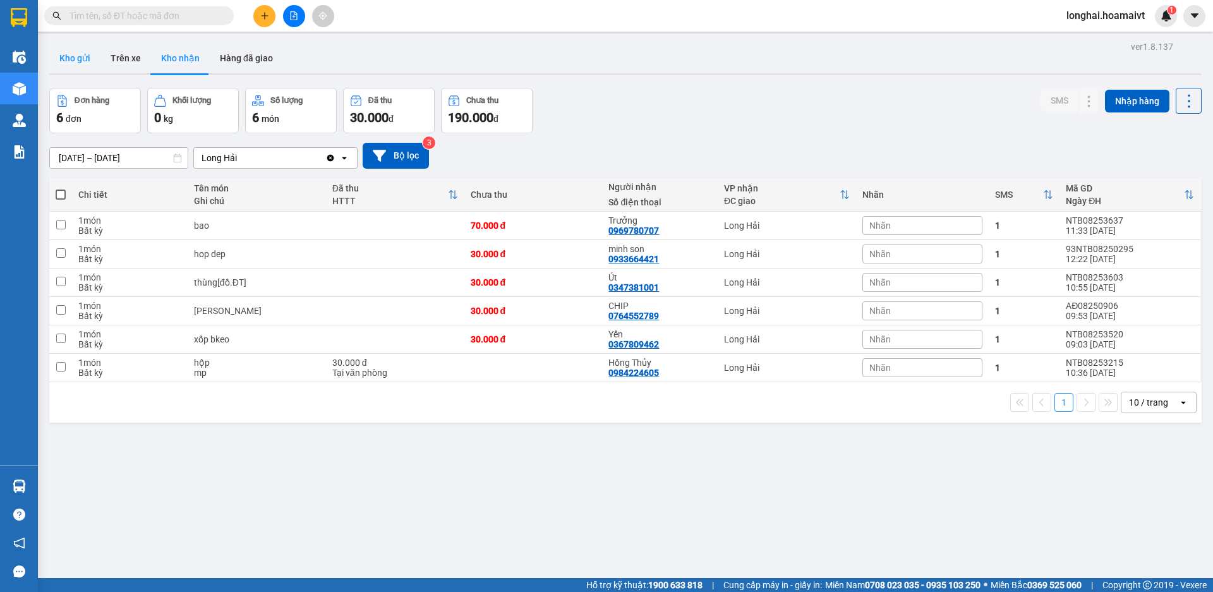
click at [87, 57] on button "Kho gửi" at bounding box center [74, 58] width 51 height 30
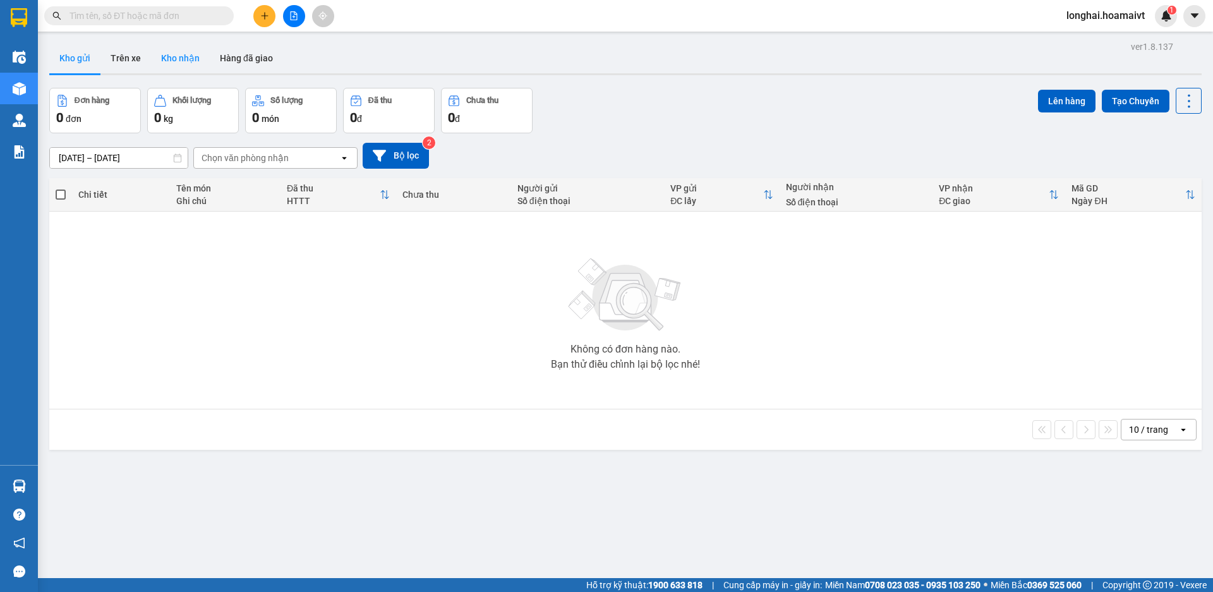
click at [189, 63] on button "Kho nhận" at bounding box center [180, 58] width 59 height 30
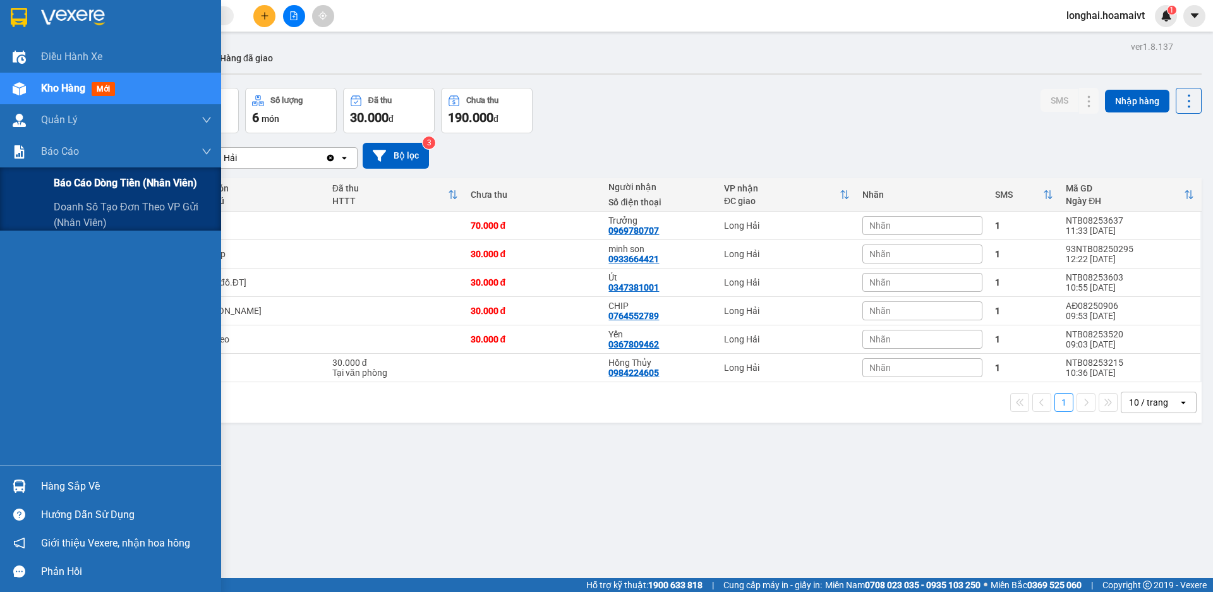
click at [78, 186] on span "Báo cáo dòng tiền (nhân viên)" at bounding box center [125, 183] width 143 height 16
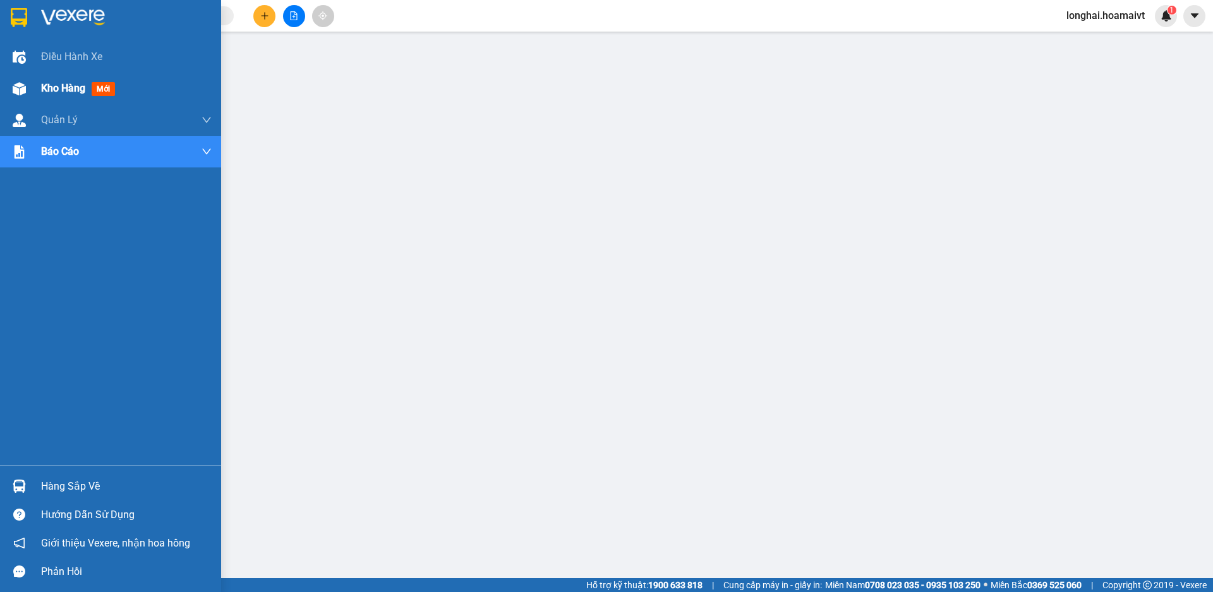
click at [33, 83] on div "Kho hàng mới" at bounding box center [110, 89] width 221 height 32
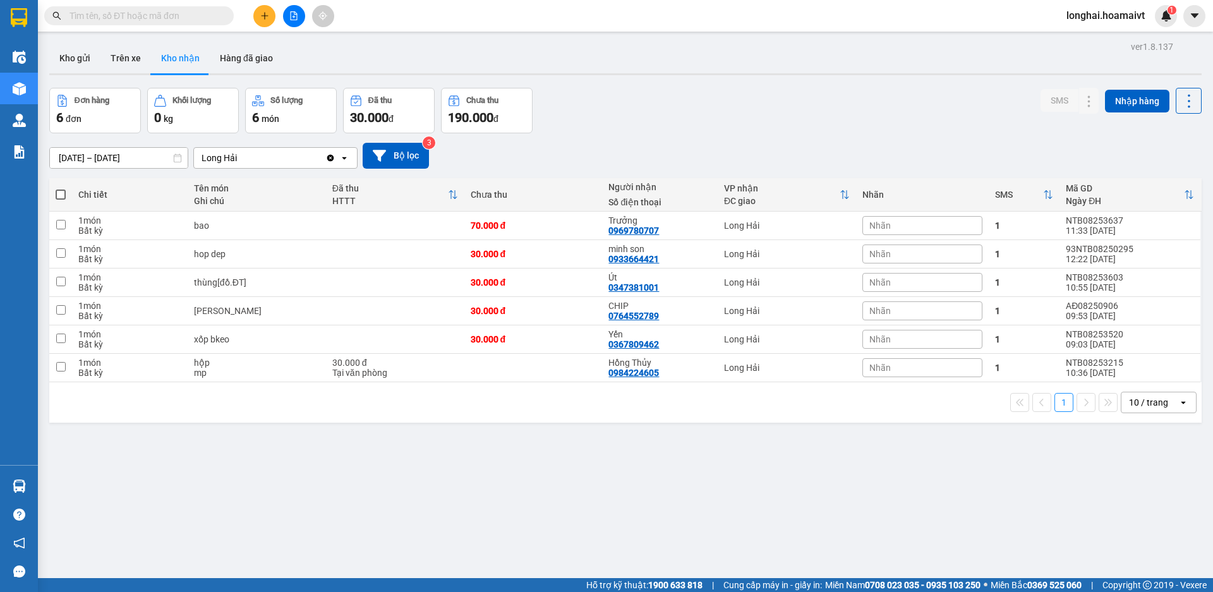
click at [128, 10] on input "text" at bounding box center [143, 16] width 149 height 14
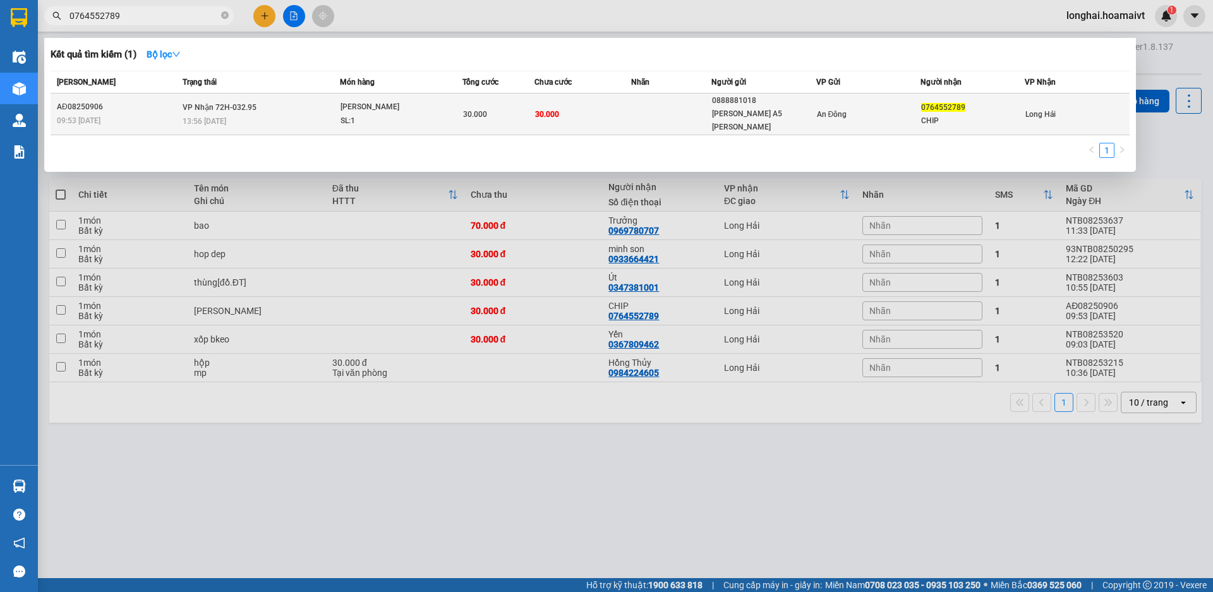
type input "0764552789"
click at [266, 114] on div "13:56 - 12/08" at bounding box center [261, 121] width 157 height 14
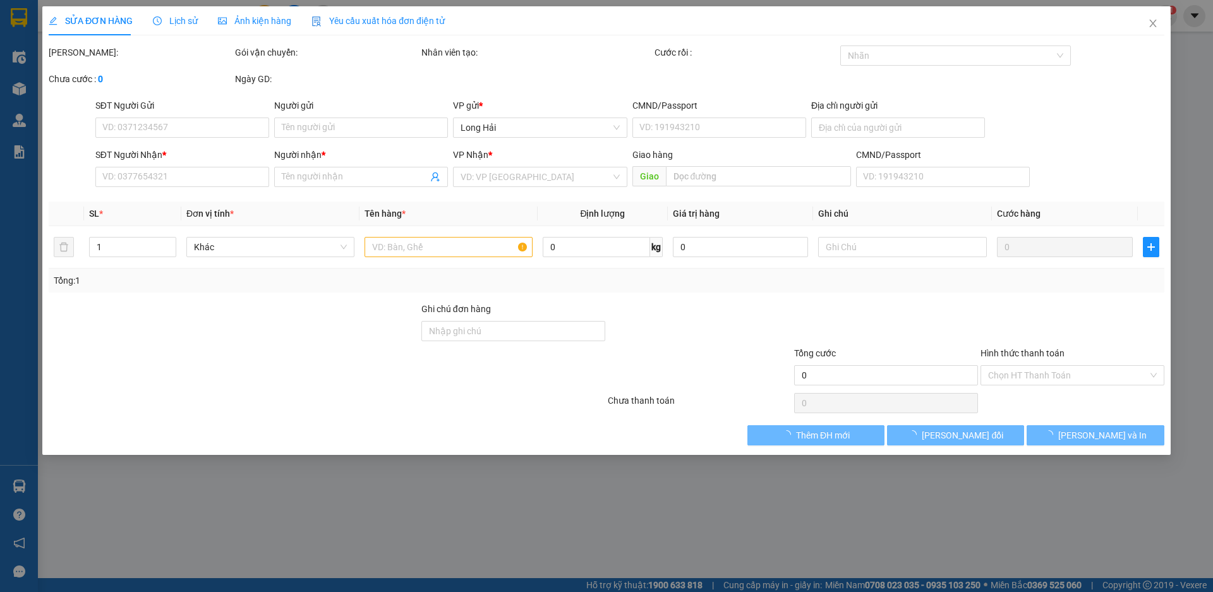
type input "0888881018"
type input "khôi A5 PÁTER"
type input "0764552789"
type input "CHIP"
type input "30.000"
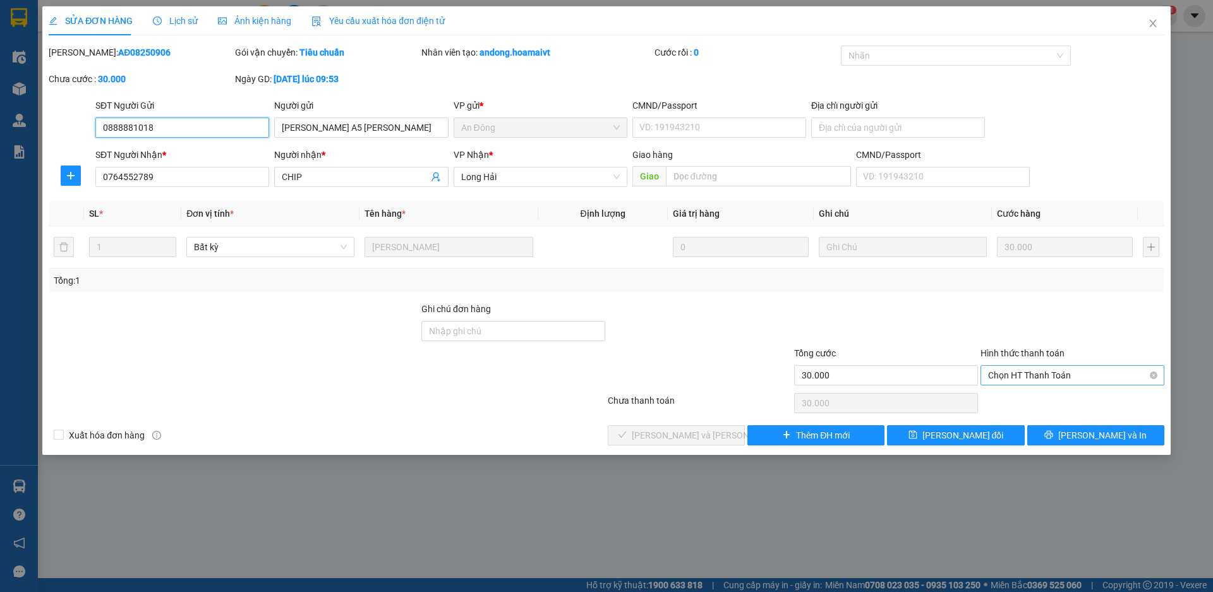
click at [1015, 380] on span "Chọn HT Thanh Toán" at bounding box center [1072, 375] width 169 height 19
click at [1015, 397] on div "Tại văn phòng" at bounding box center [1072, 401] width 169 height 14
type input "0"
click at [617, 428] on button "[PERSON_NAME] và Giao hàng" at bounding box center [676, 435] width 137 height 20
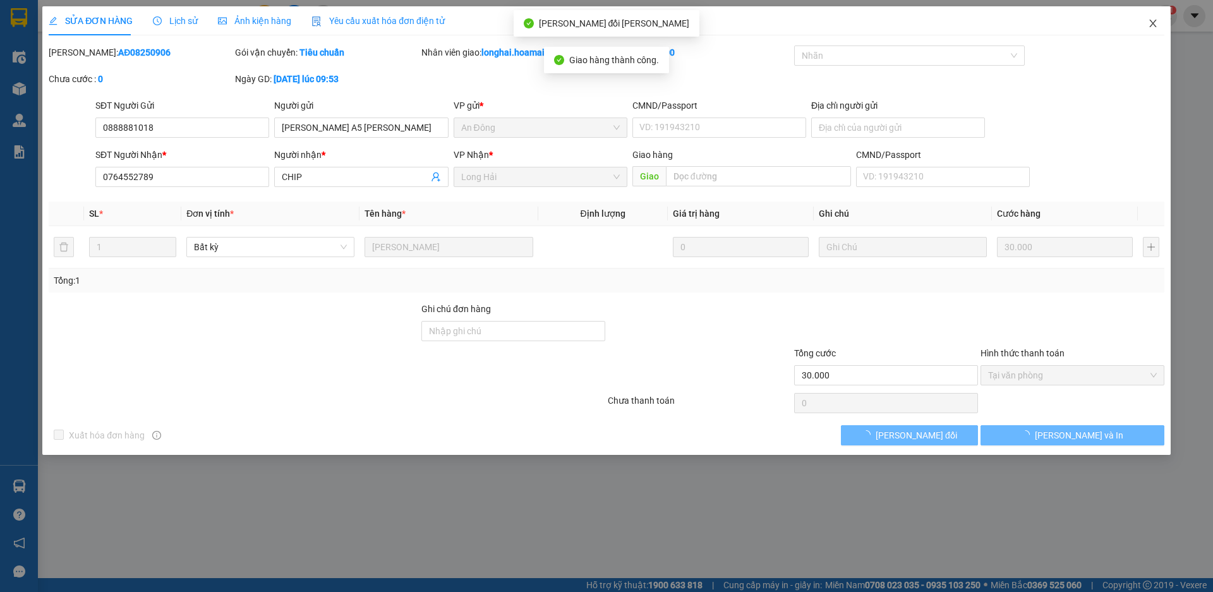
click at [1154, 30] on span "Close" at bounding box center [1152, 23] width 35 height 35
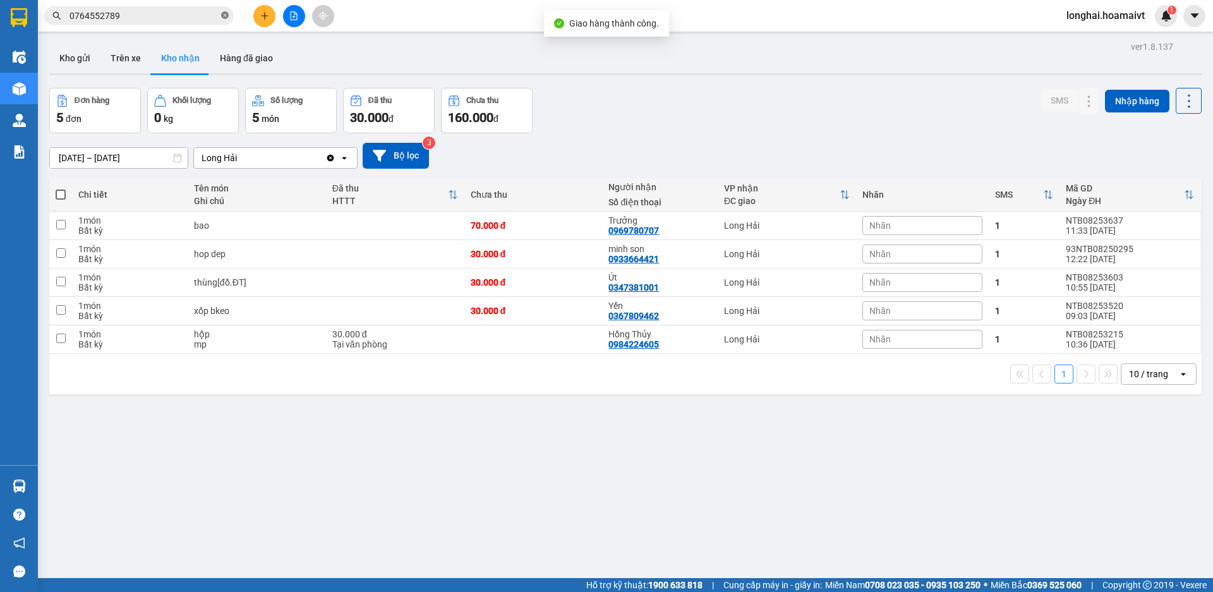
click at [223, 11] on span at bounding box center [225, 16] width 8 height 12
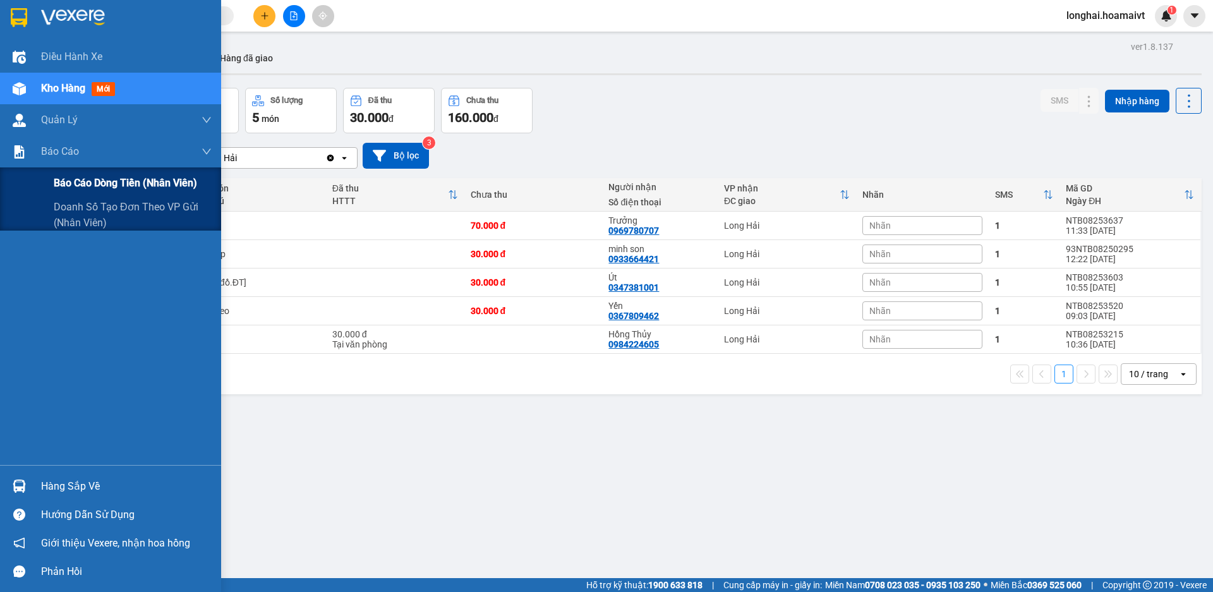
click at [50, 183] on div "Báo cáo dòng tiền (nhân viên)" at bounding box center [110, 183] width 221 height 32
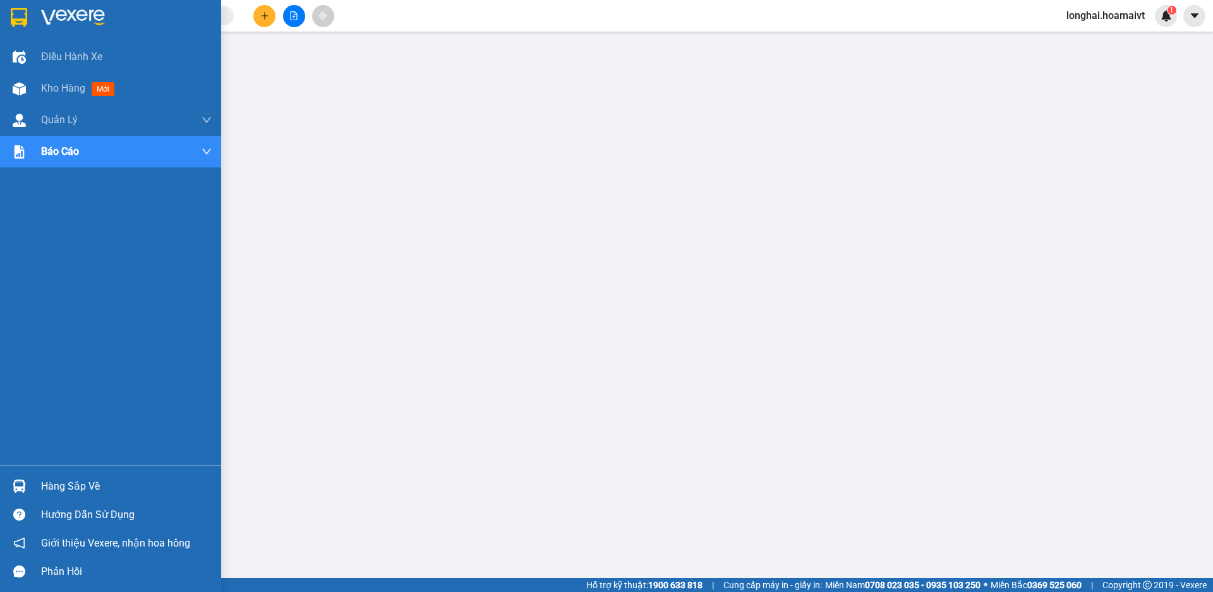
click at [51, 481] on div "Hàng sắp về" at bounding box center [126, 486] width 171 height 19
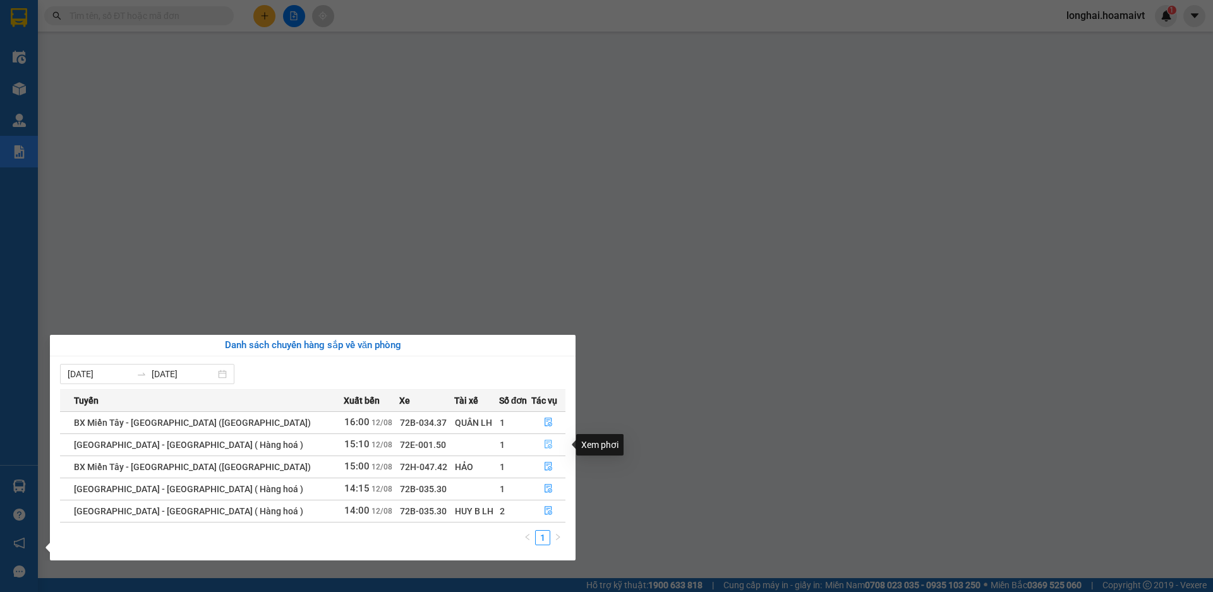
click at [548, 449] on icon "file-done" at bounding box center [548, 444] width 9 height 9
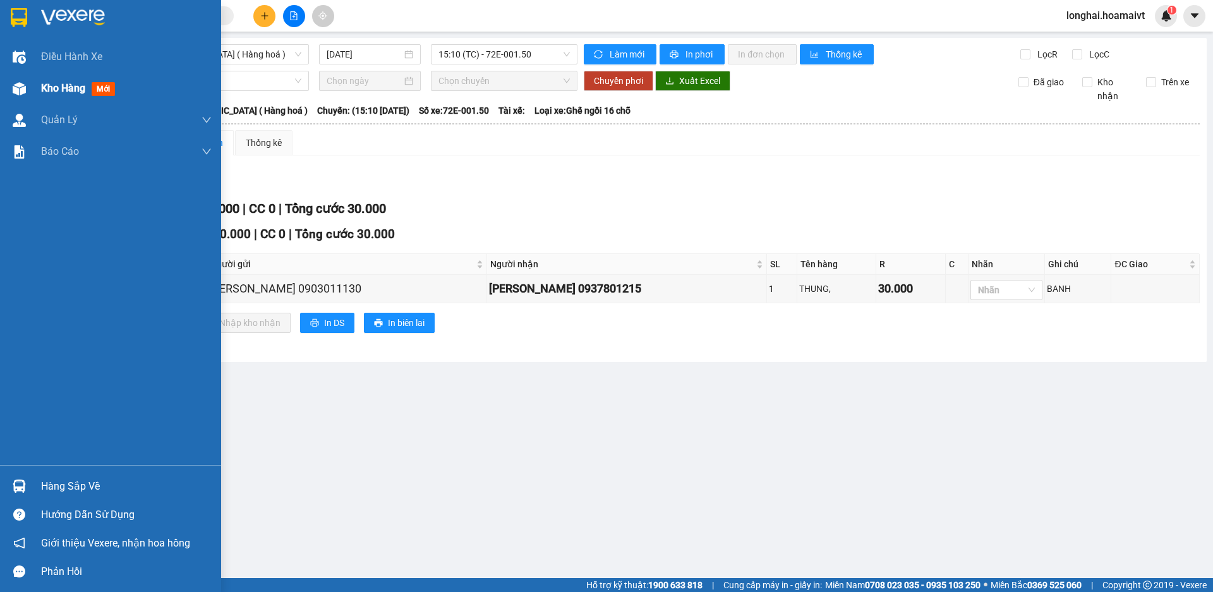
click at [27, 89] on div at bounding box center [19, 89] width 22 height 22
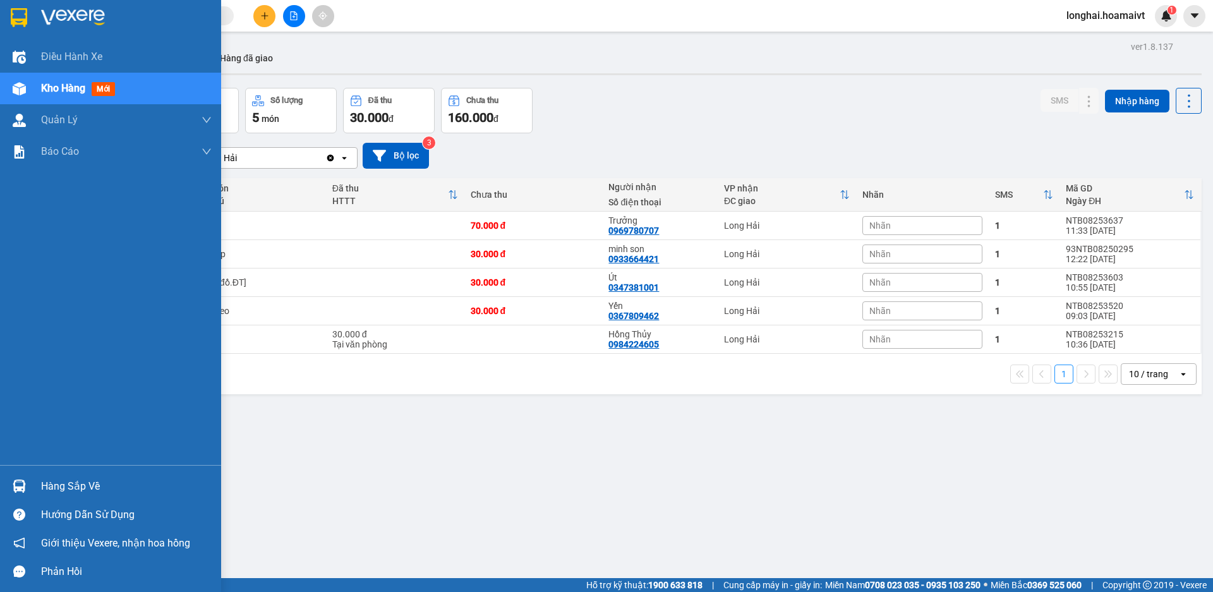
click at [63, 480] on div "Hàng sắp về" at bounding box center [126, 486] width 171 height 19
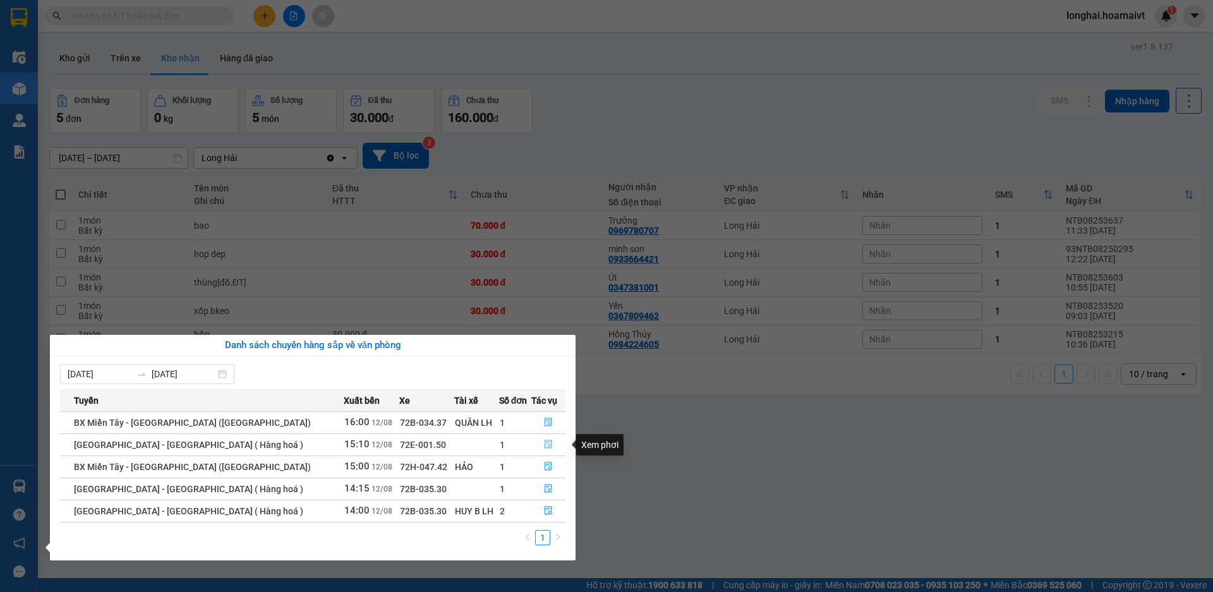
click at [547, 447] on icon "file-done" at bounding box center [549, 444] width 8 height 9
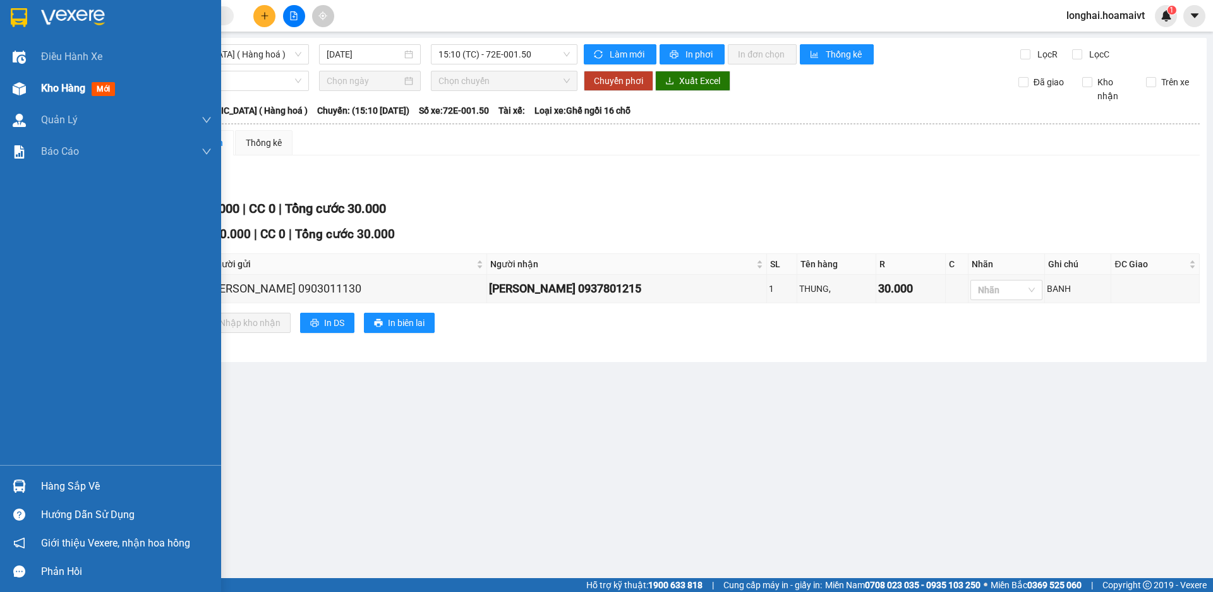
click at [53, 91] on span "Kho hàng" at bounding box center [63, 88] width 44 height 12
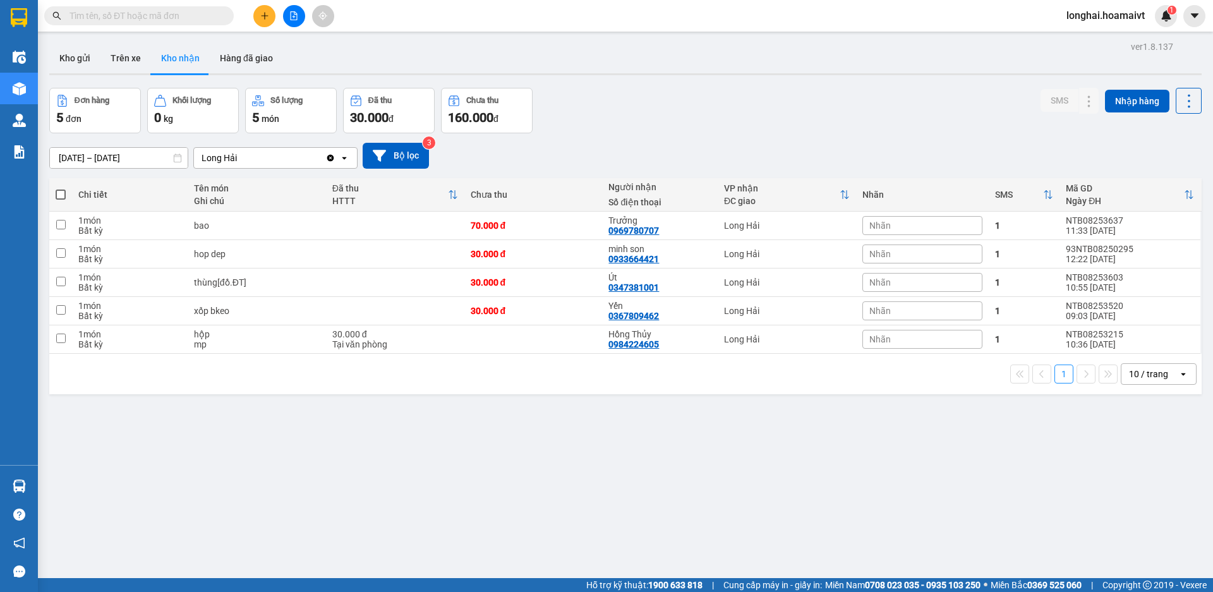
click at [160, 14] on input "text" at bounding box center [143, 16] width 149 height 14
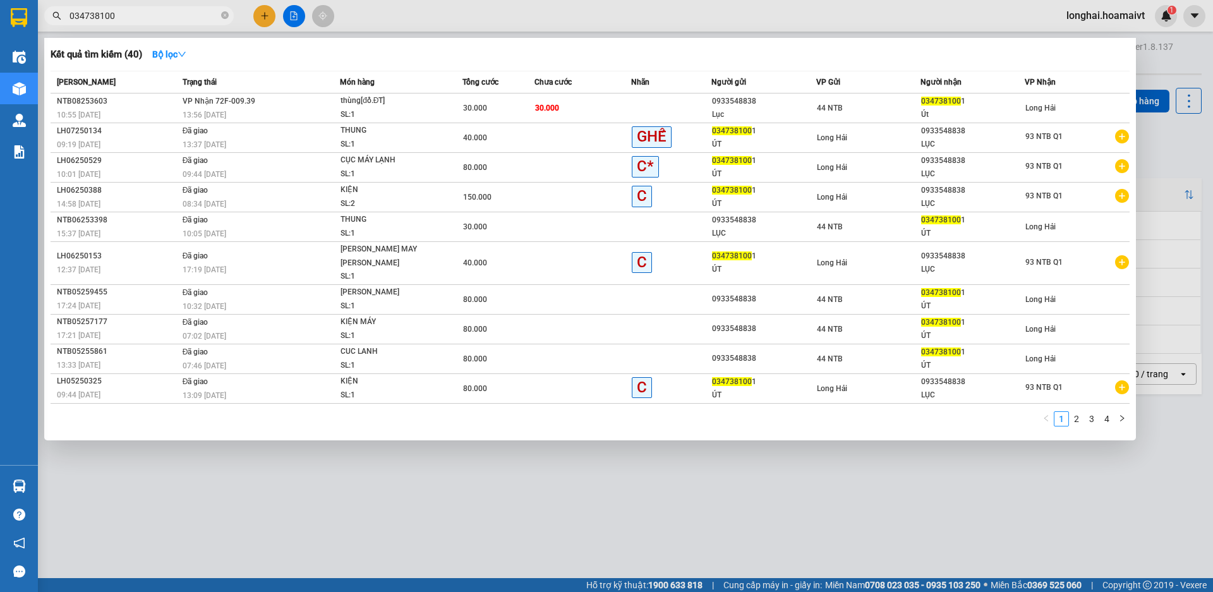
type input "0347381001"
click at [223, 10] on span at bounding box center [225, 16] width 8 height 12
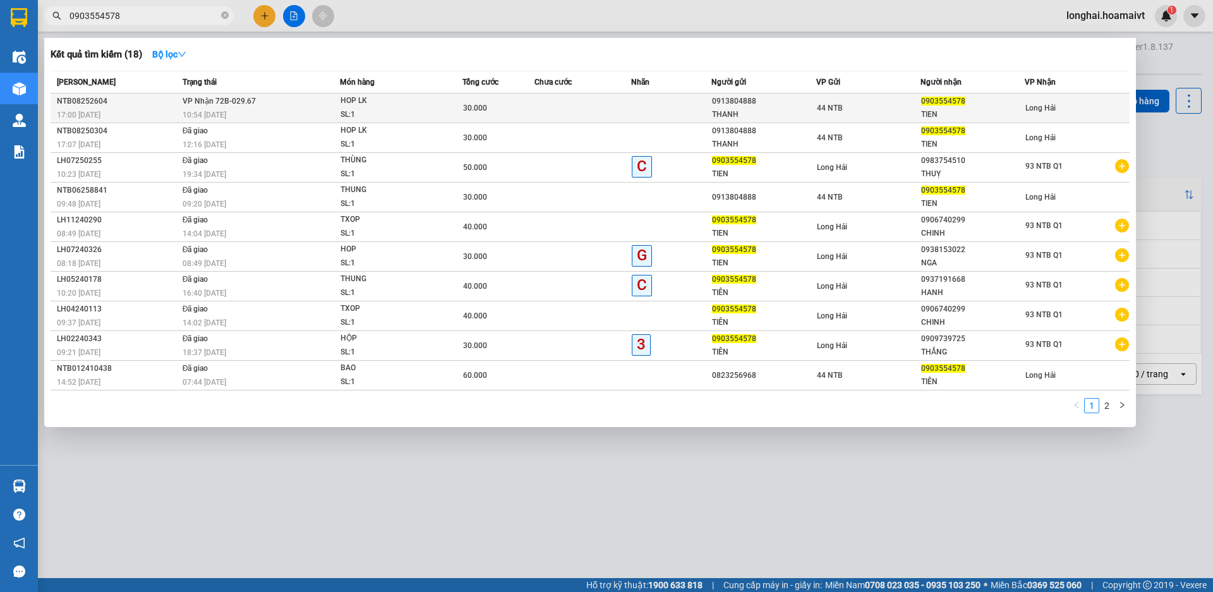
type input "0903554578"
click at [523, 104] on div "30.000" at bounding box center [498, 108] width 71 height 14
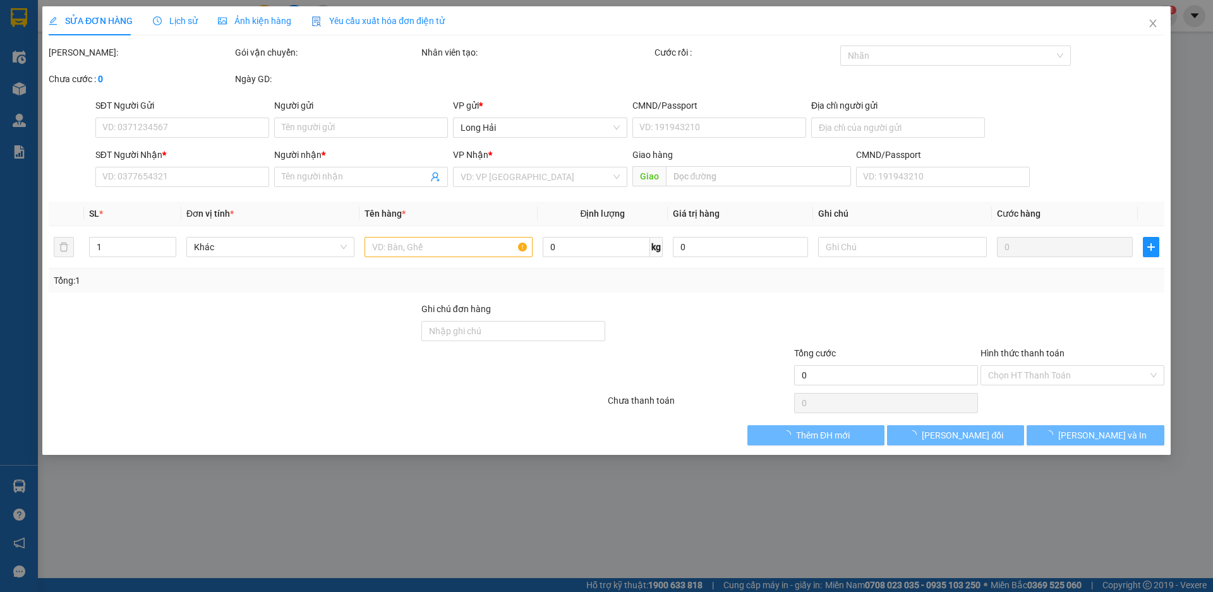
type input "0913804888"
type input "THANH"
type input "0903554578"
type input "TIEN"
type input "30.000"
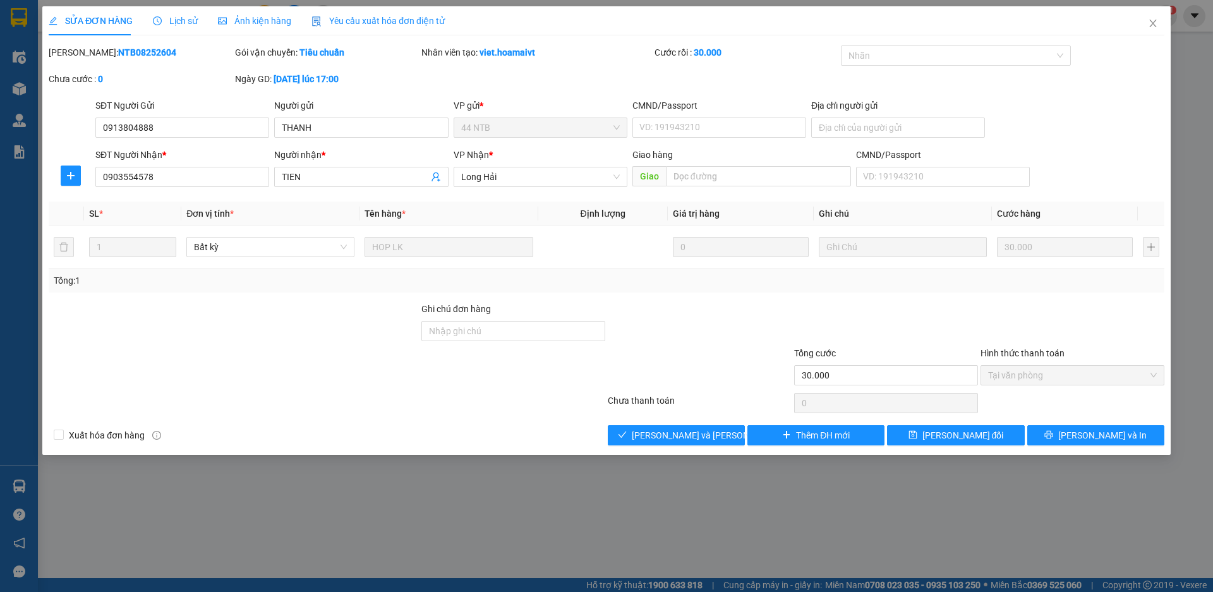
click at [665, 424] on div "Total Paid Fee 30.000 Total UnPaid Fee 0 Cash Collection Total Fee Mã ĐH: NTB08…" at bounding box center [607, 245] width 1116 height 400
click at [660, 435] on span "[PERSON_NAME] và Giao hàng" at bounding box center [717, 435] width 171 height 14
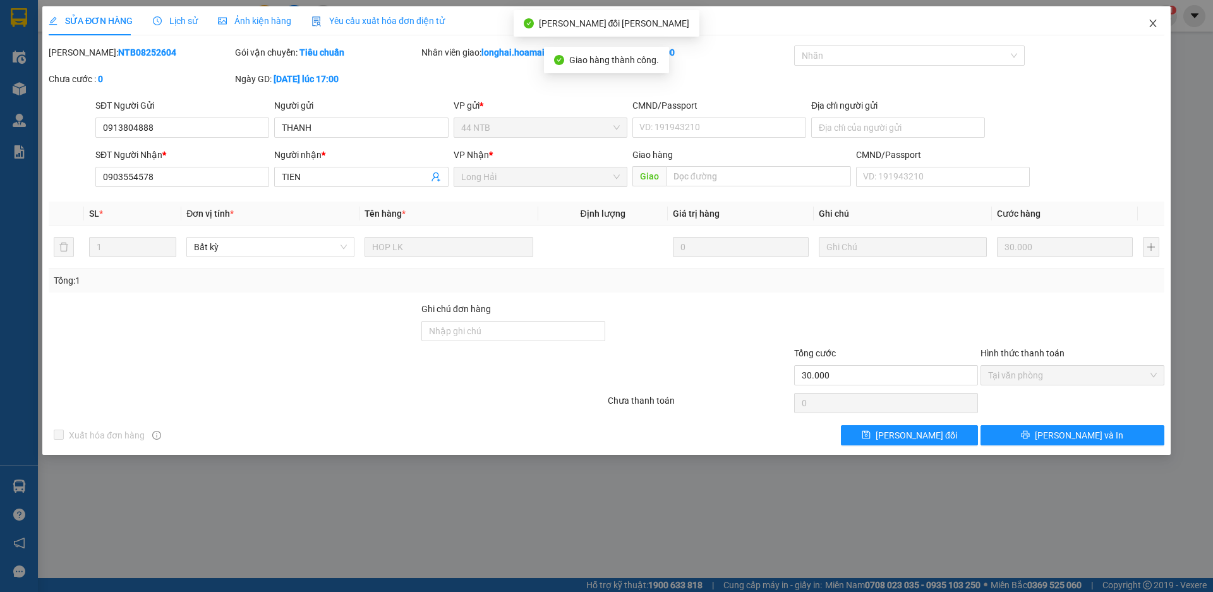
click at [1156, 29] on span "Close" at bounding box center [1152, 23] width 35 height 35
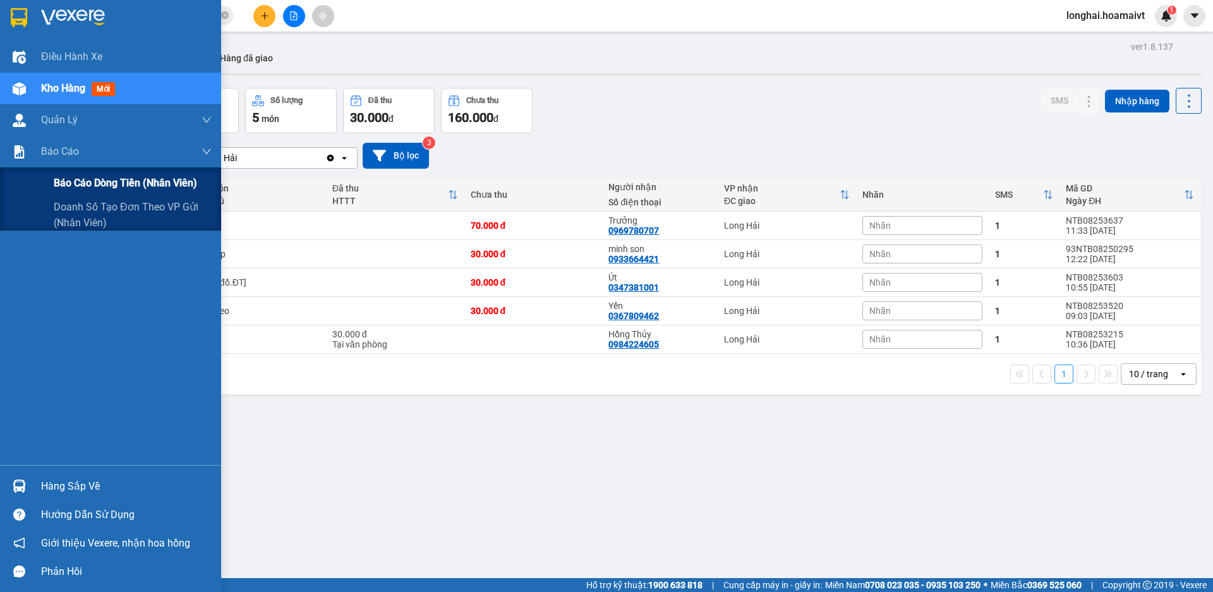
click at [64, 189] on span "Báo cáo dòng tiền (nhân viên)" at bounding box center [125, 183] width 143 height 16
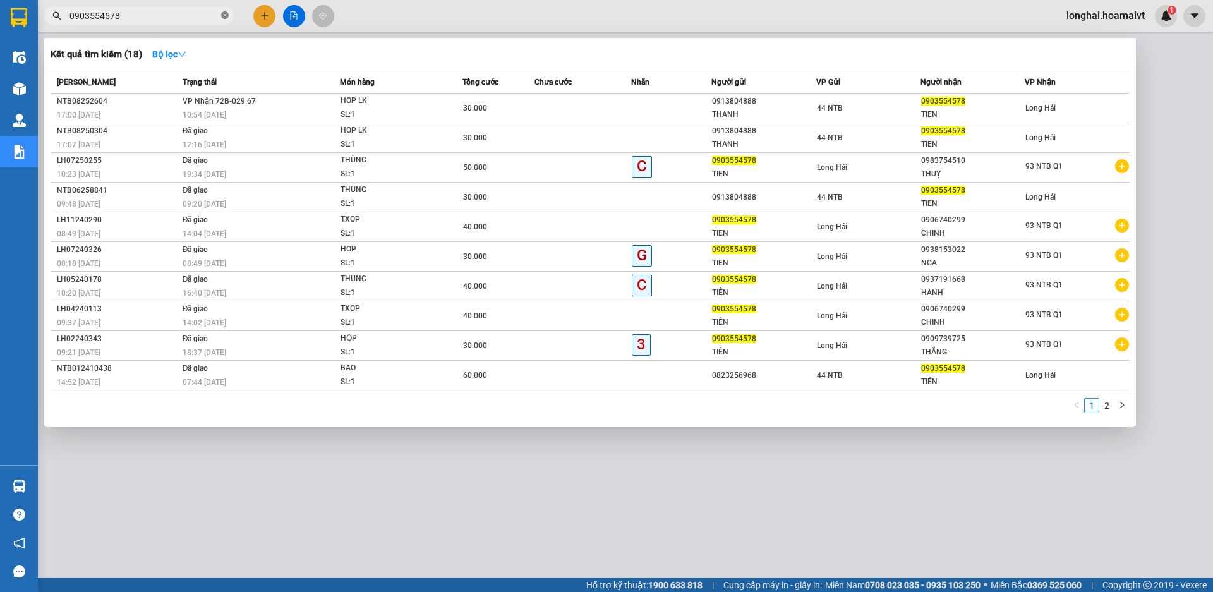
click at [223, 15] on icon "close-circle" at bounding box center [225, 15] width 8 height 8
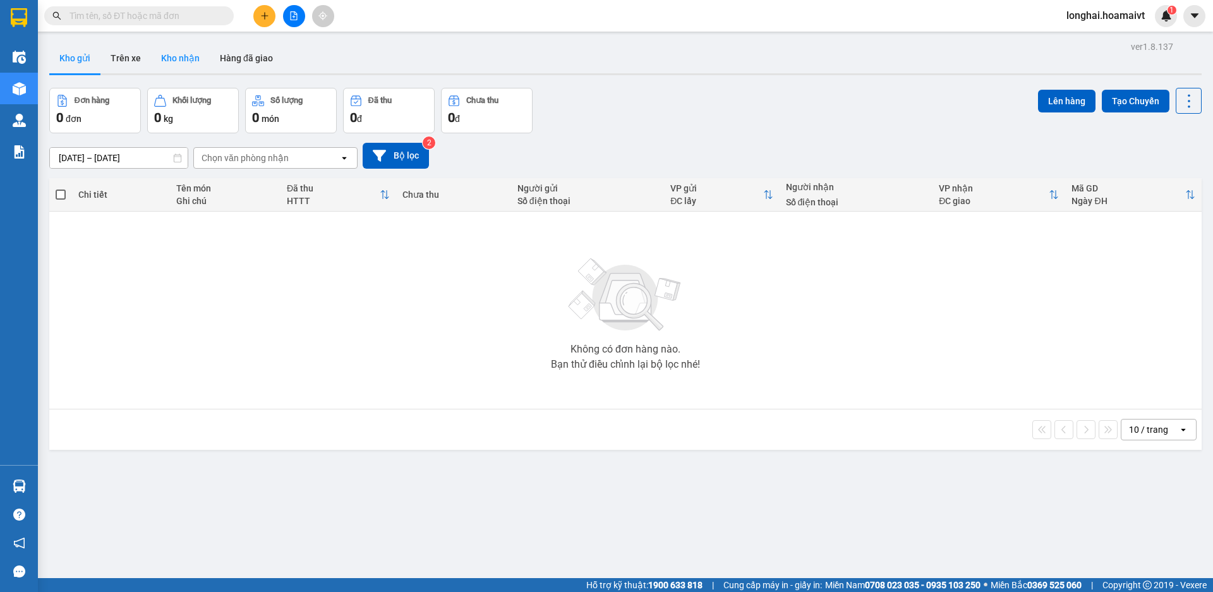
click at [196, 59] on button "Kho nhận" at bounding box center [180, 58] width 59 height 30
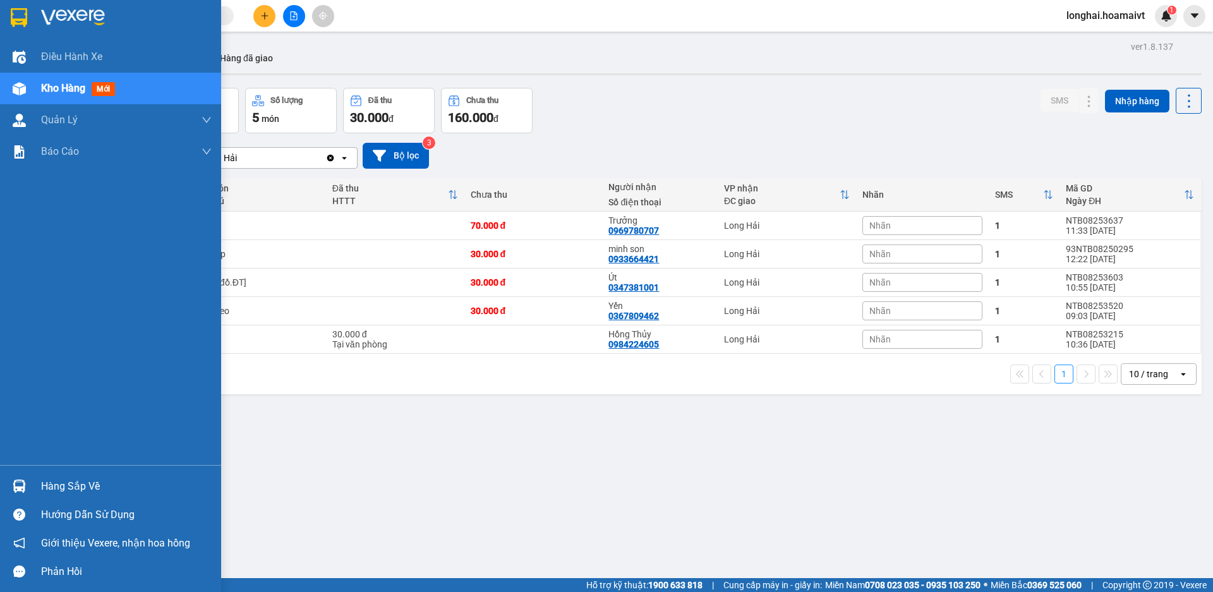
click at [59, 479] on div "Hàng sắp về" at bounding box center [126, 486] width 171 height 19
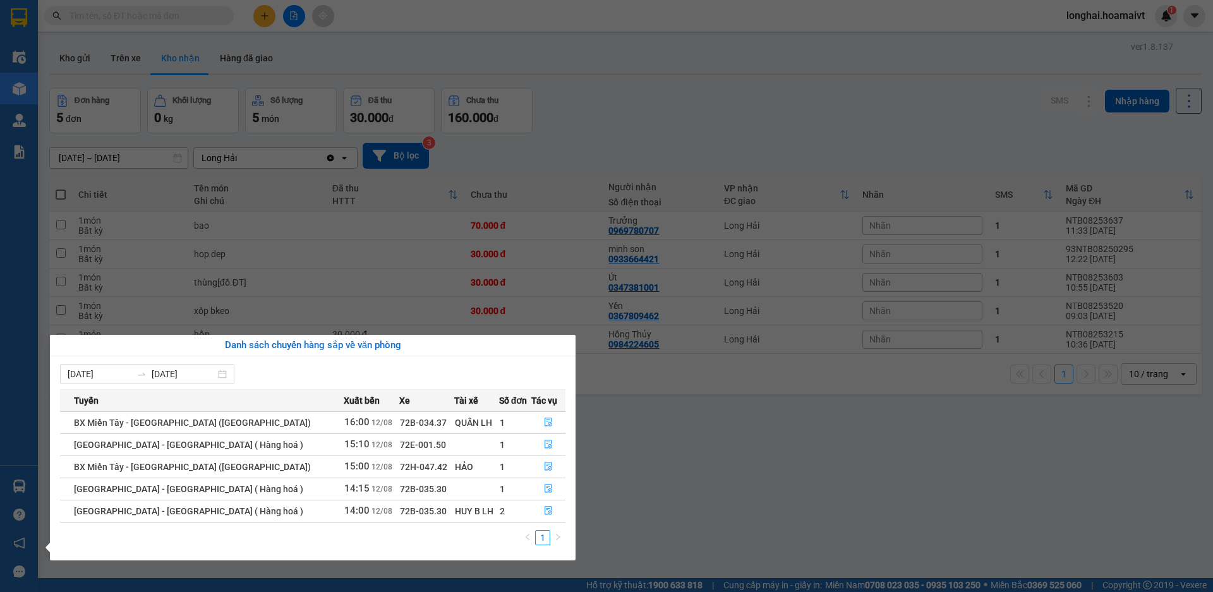
click at [778, 469] on section "Kết quả tìm kiếm ( 0 ) Bộ lọc No Data longhai.hoamaivt 1 Điều hành xe Kho hàng …" at bounding box center [606, 296] width 1213 height 592
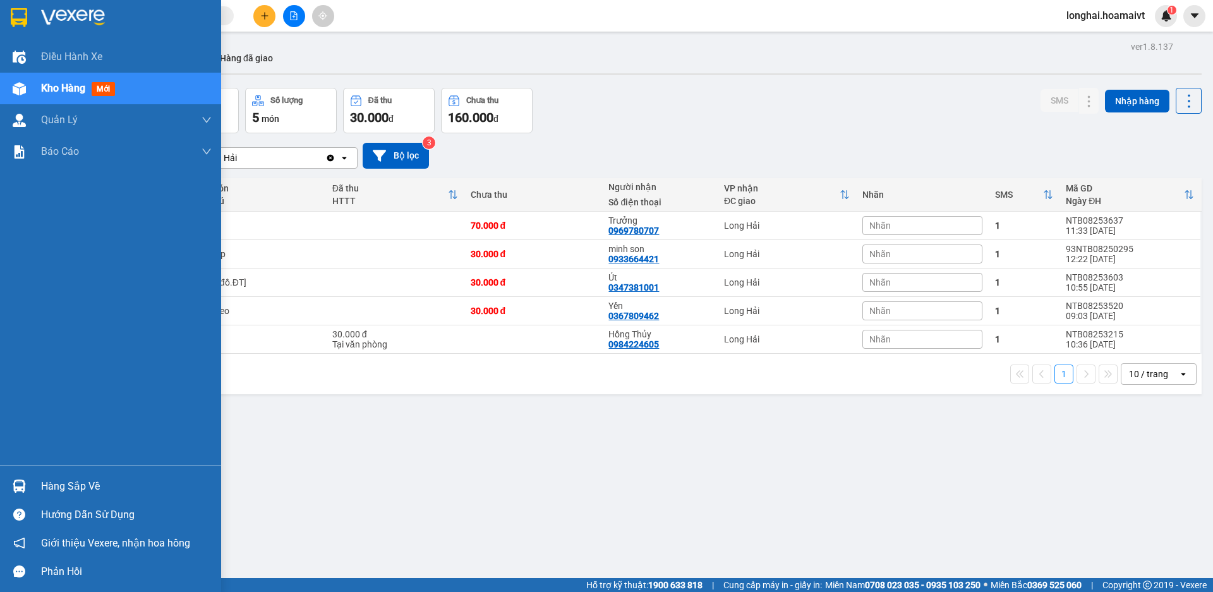
click at [68, 492] on div "Hàng sắp về" at bounding box center [126, 486] width 171 height 19
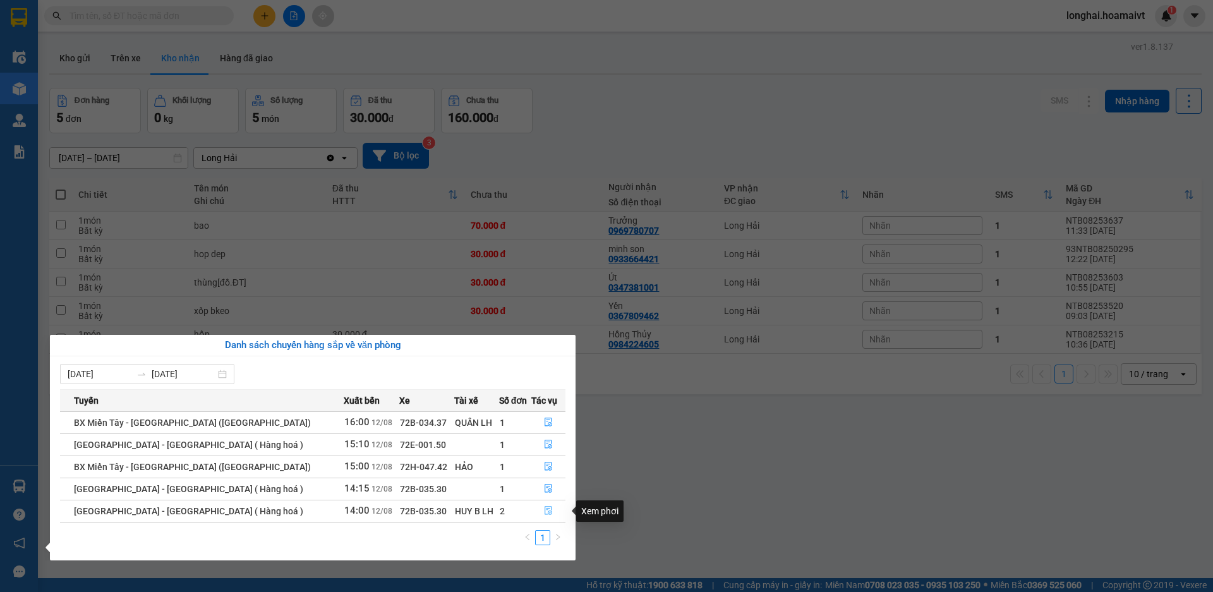
click at [545, 507] on icon "file-done" at bounding box center [548, 510] width 9 height 9
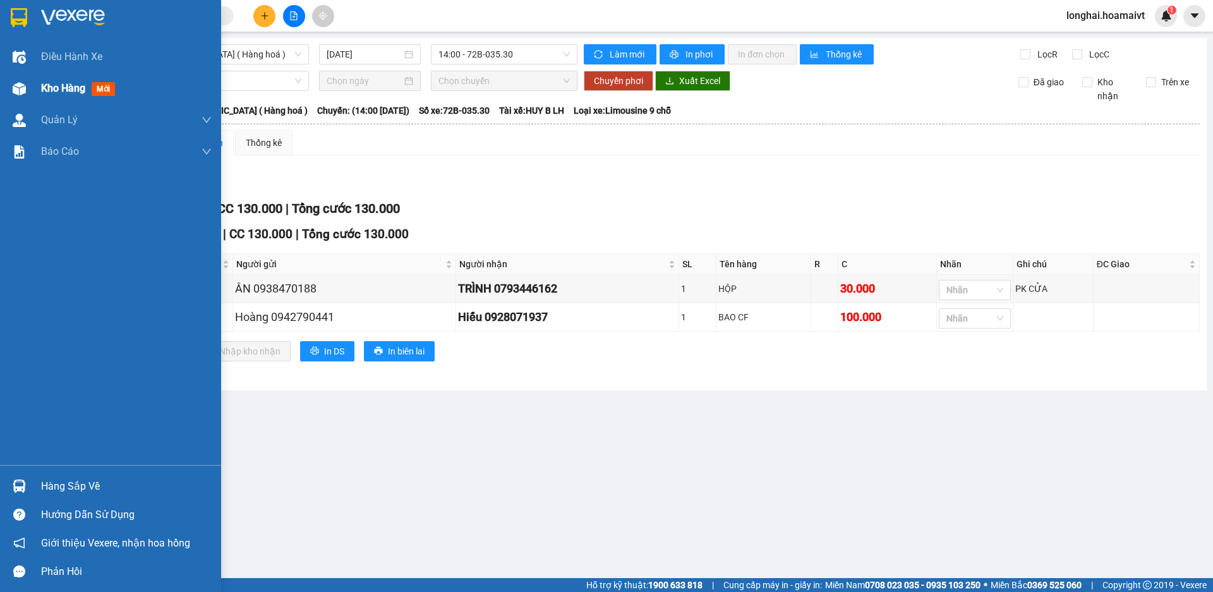
click at [43, 91] on span "Kho hàng" at bounding box center [63, 88] width 44 height 12
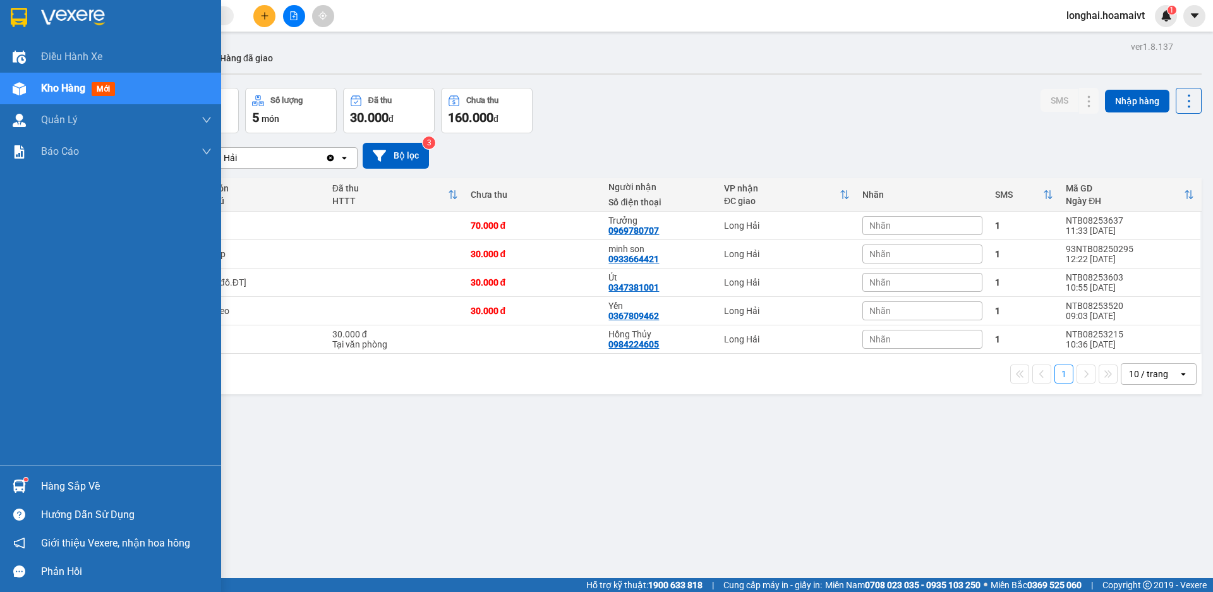
click at [66, 485] on div "Hàng sắp về" at bounding box center [126, 486] width 171 height 19
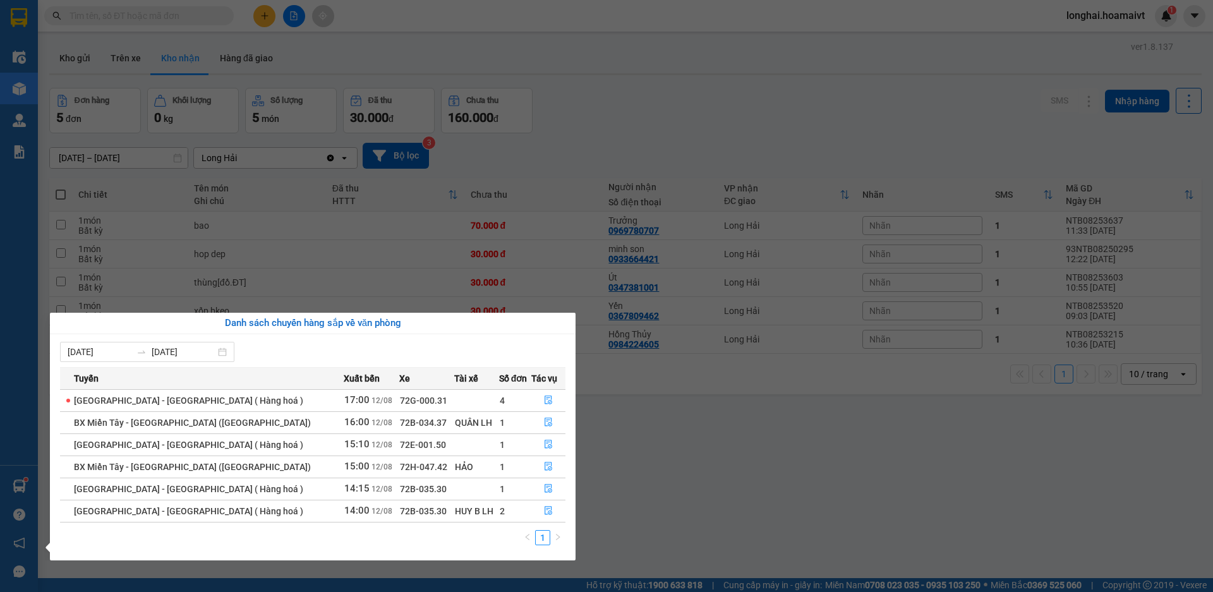
drag, startPoint x: 643, startPoint y: 432, endPoint x: 440, endPoint y: 264, distance: 263.4
click at [643, 432] on section "Kết quả tìm kiếm ( 0 ) Bộ lọc No Data longhai.hoamaivt 1 Điều hành xe Kho hàng …" at bounding box center [606, 296] width 1213 height 592
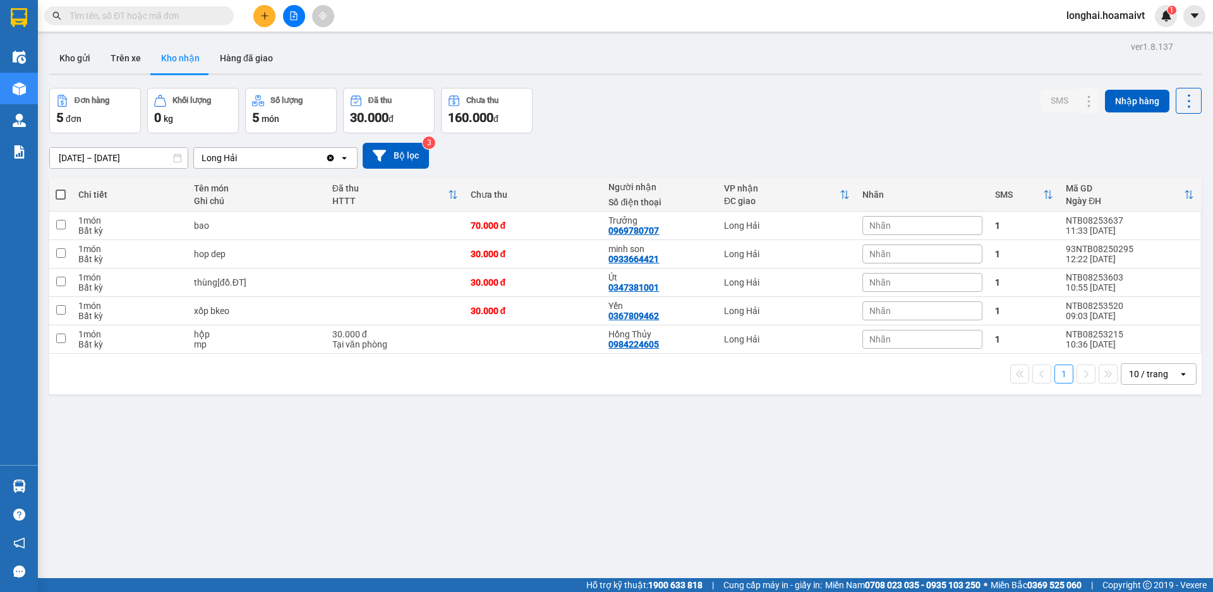
click at [133, 23] on span at bounding box center [139, 15] width 190 height 19
click at [135, 19] on input "text" at bounding box center [143, 16] width 149 height 14
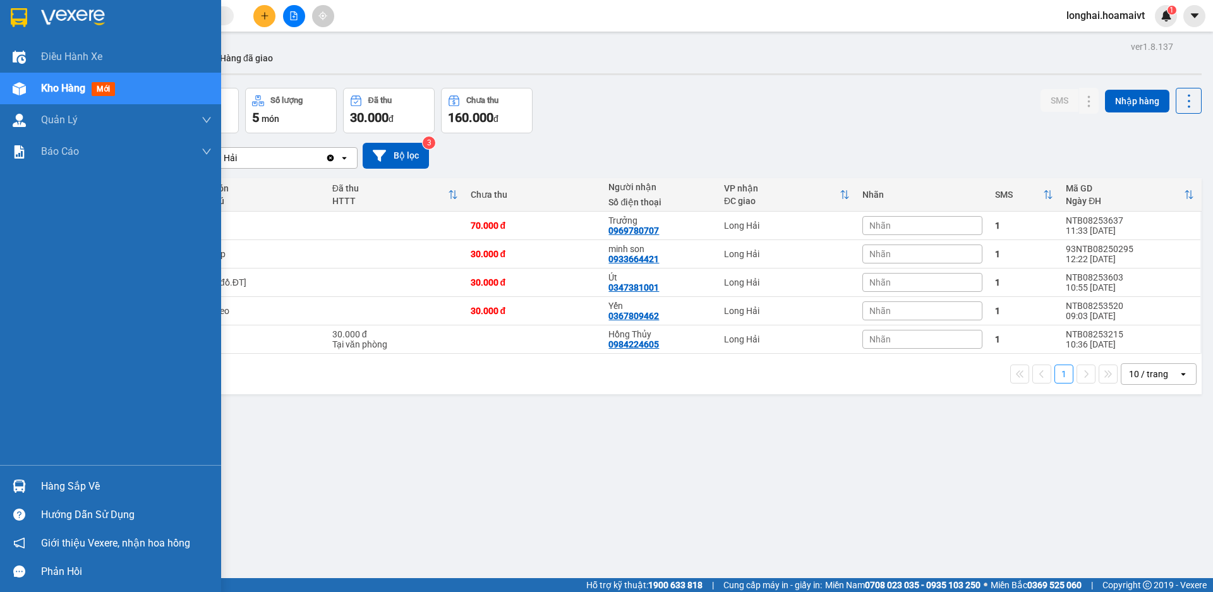
click at [50, 492] on div "Hàng sắp về" at bounding box center [126, 486] width 171 height 19
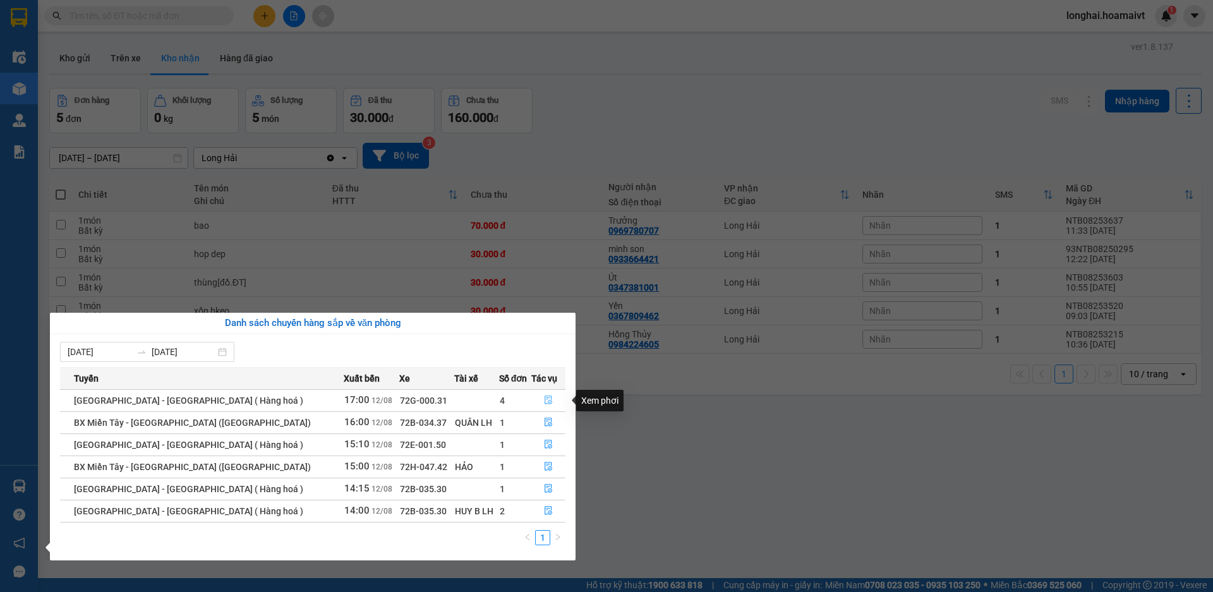
click at [537, 392] on button "button" at bounding box center [548, 400] width 33 height 20
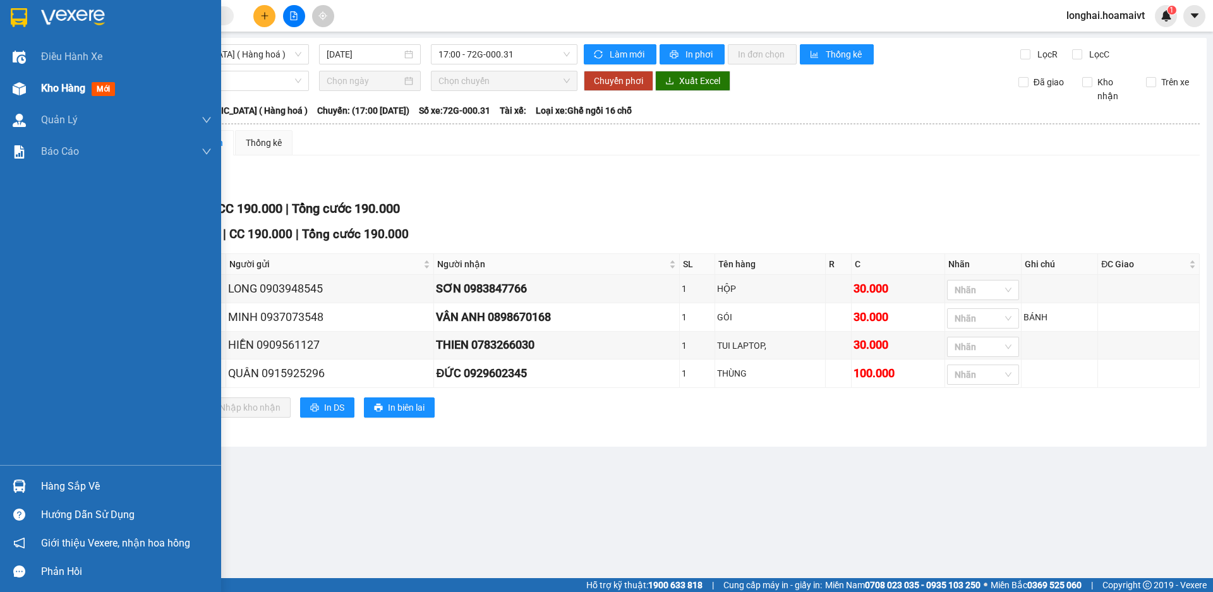
click at [42, 93] on span "Kho hàng" at bounding box center [63, 88] width 44 height 12
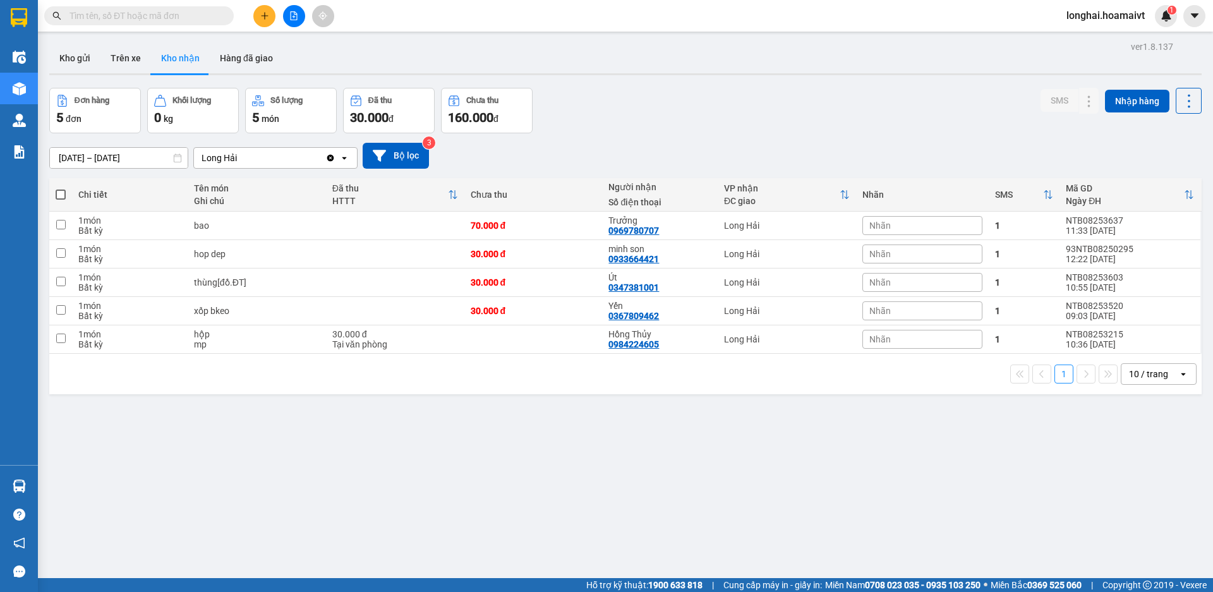
click at [179, 15] on input "text" at bounding box center [143, 16] width 149 height 14
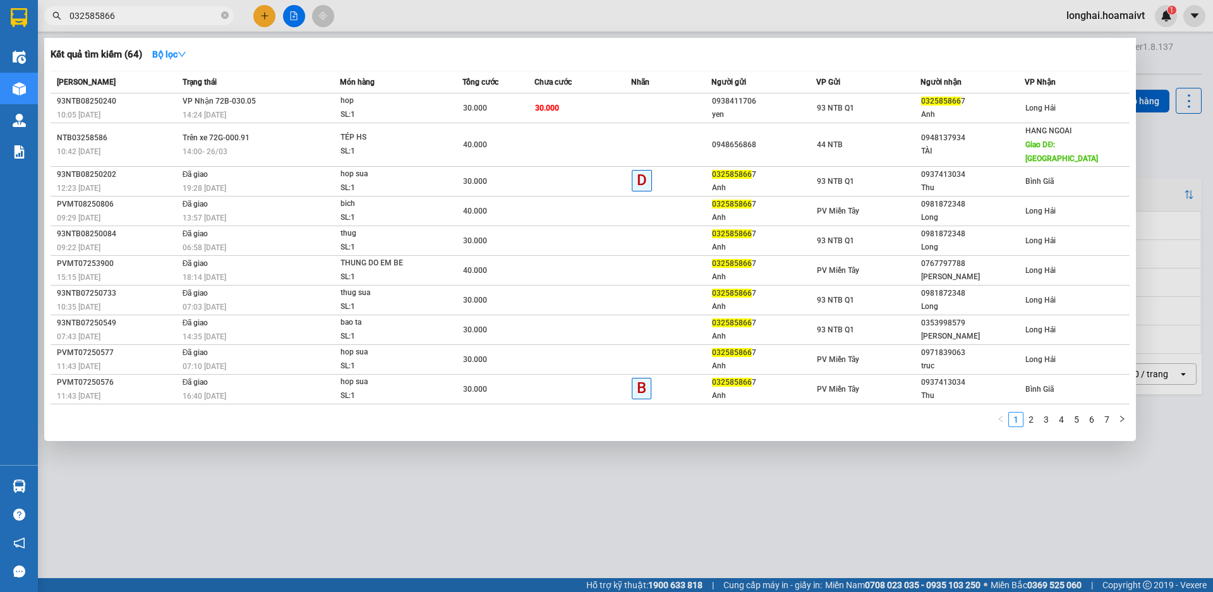
type input "0325858667"
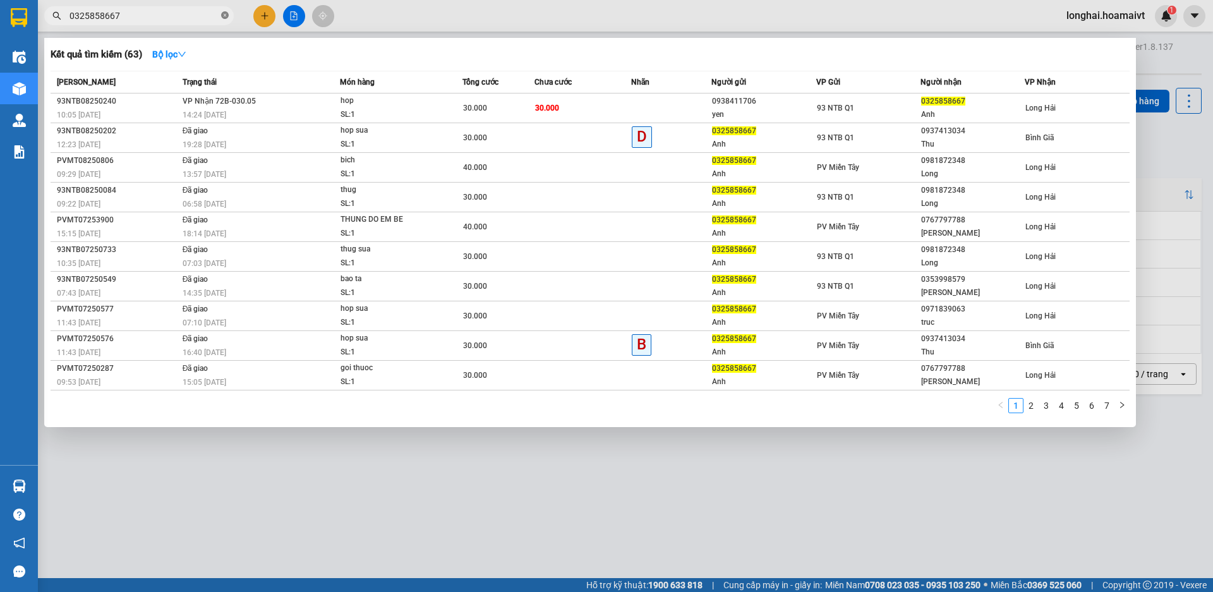
click at [224, 11] on span at bounding box center [225, 16] width 8 height 12
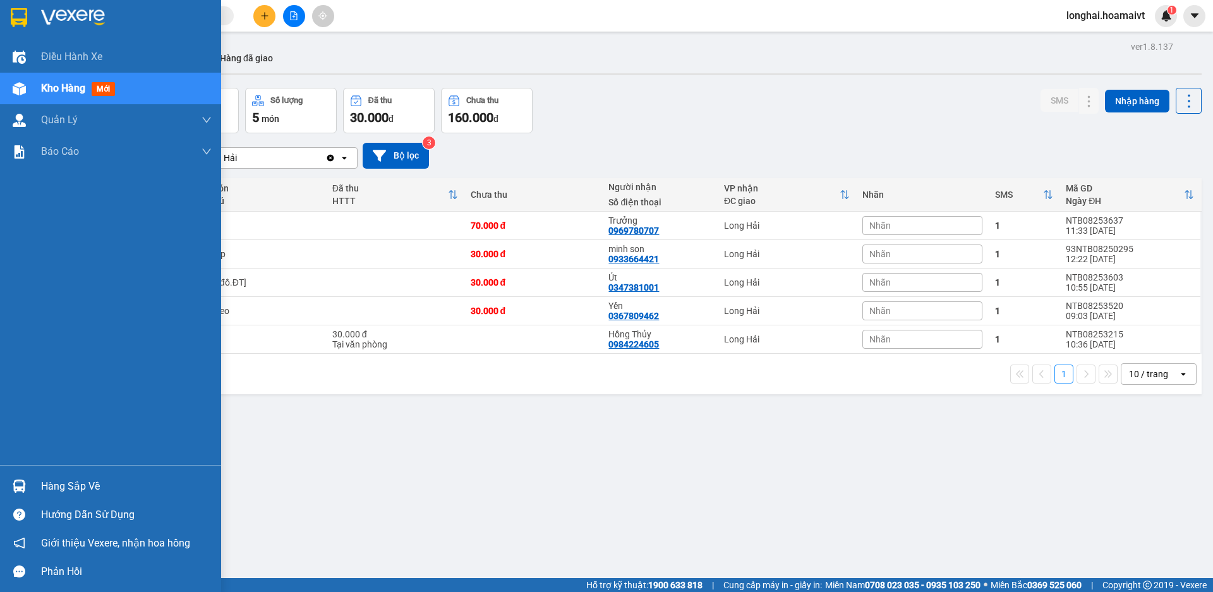
click at [37, 488] on div "Hàng sắp về" at bounding box center [110, 486] width 221 height 28
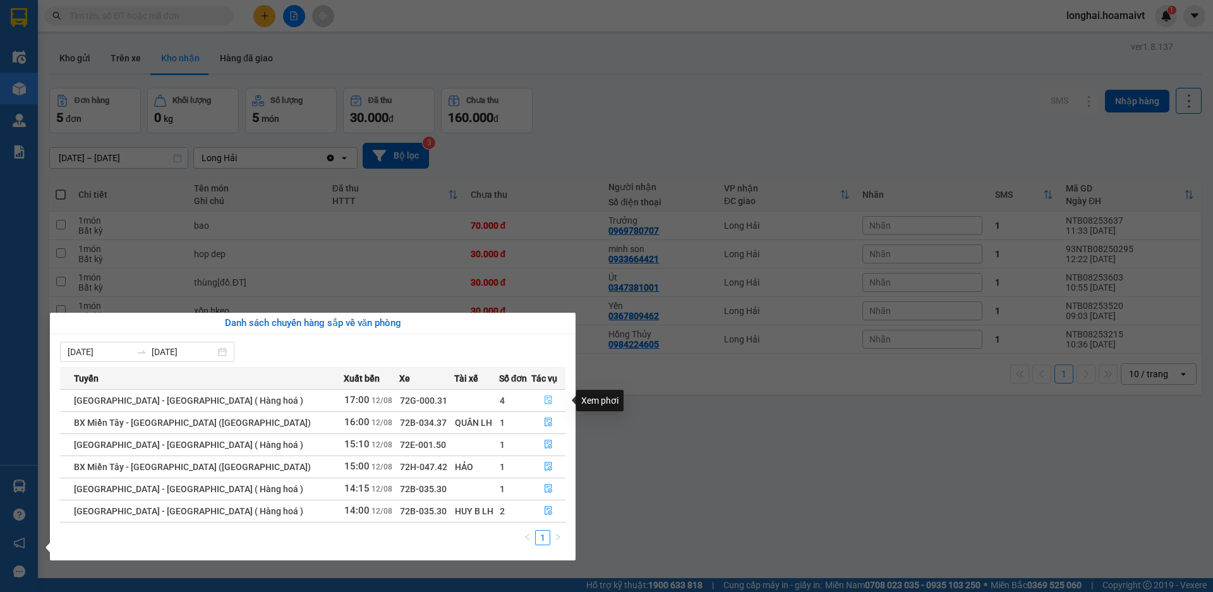
click at [556, 397] on button "button" at bounding box center [548, 400] width 33 height 20
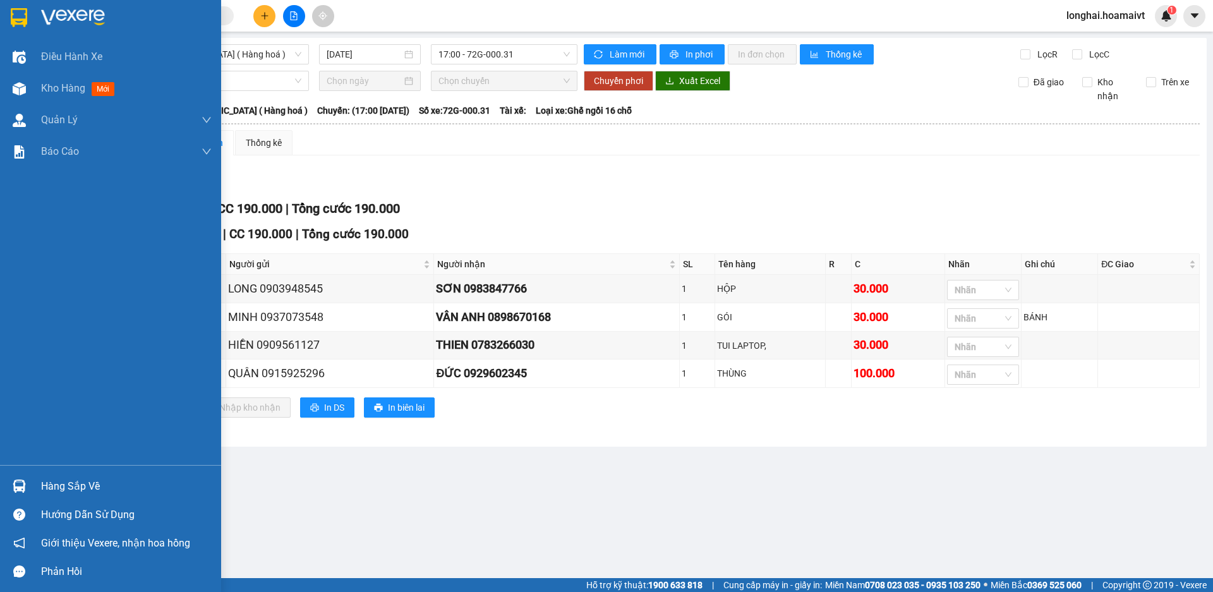
click at [26, 485] on div at bounding box center [19, 486] width 22 height 22
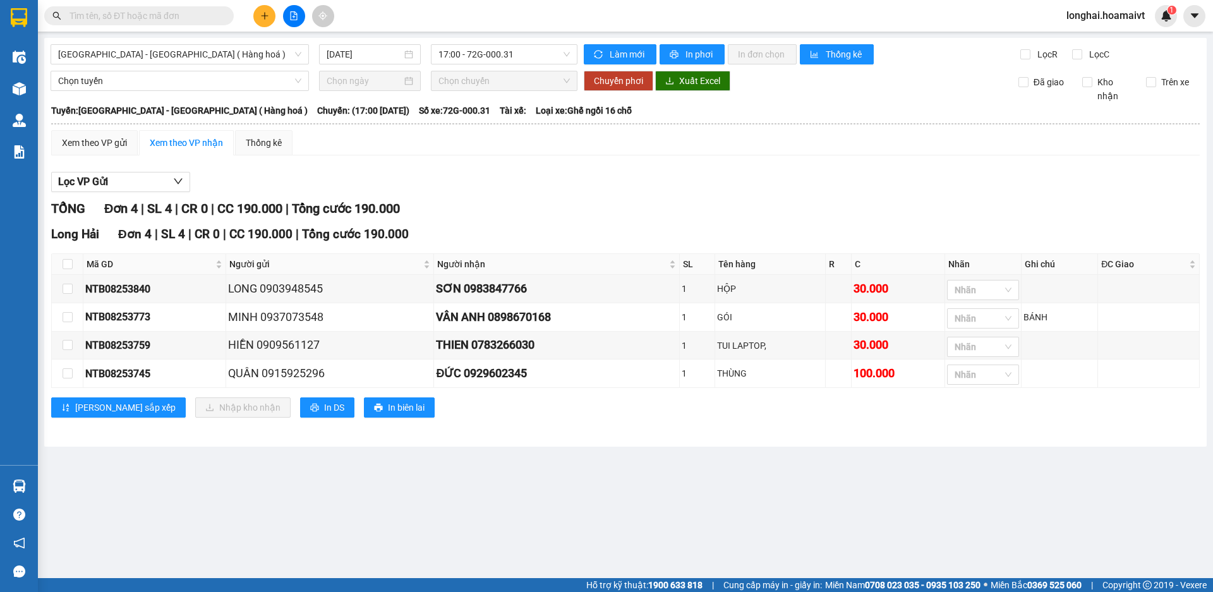
click at [646, 510] on section "Kết quả tìm kiếm ( 63 ) Bộ lọc Mã ĐH Trạng thái Món hàng Tổng cước Chưa cước Nh…" at bounding box center [606, 296] width 1213 height 592
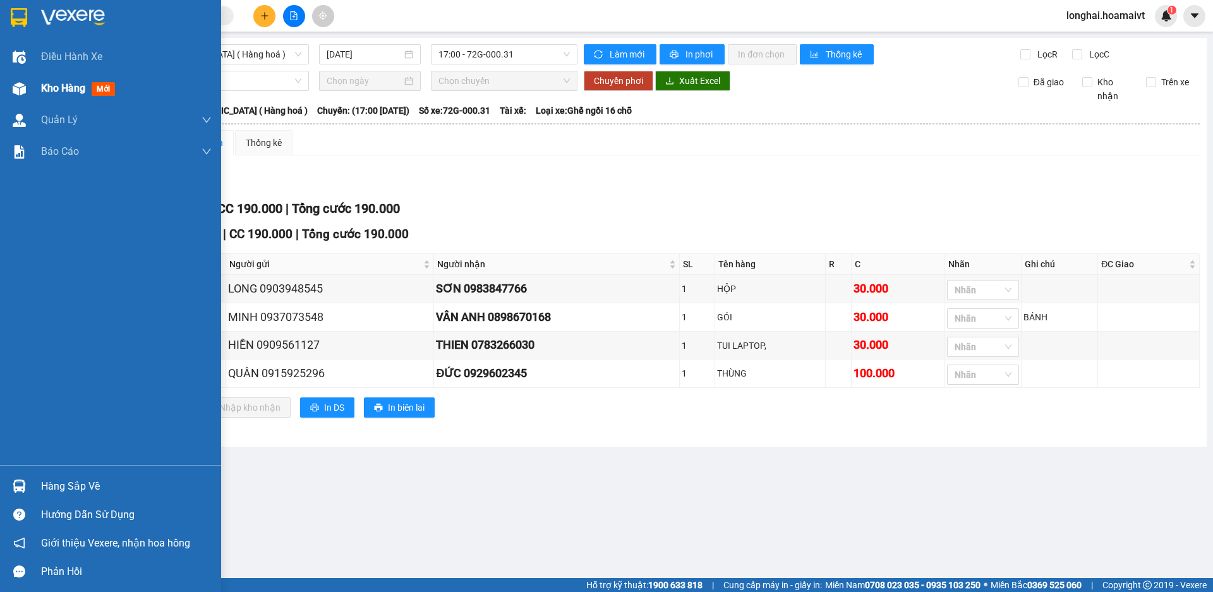
click at [31, 90] on div "Kho hàng mới" at bounding box center [110, 89] width 221 height 32
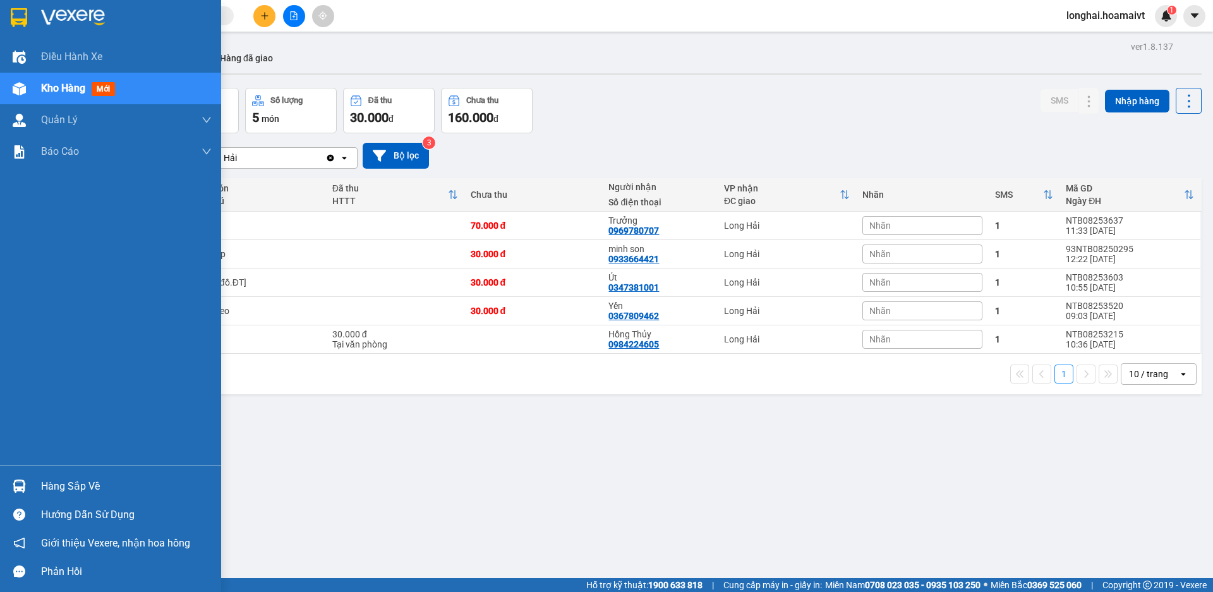
click at [61, 490] on div "Hàng sắp về" at bounding box center [126, 486] width 171 height 19
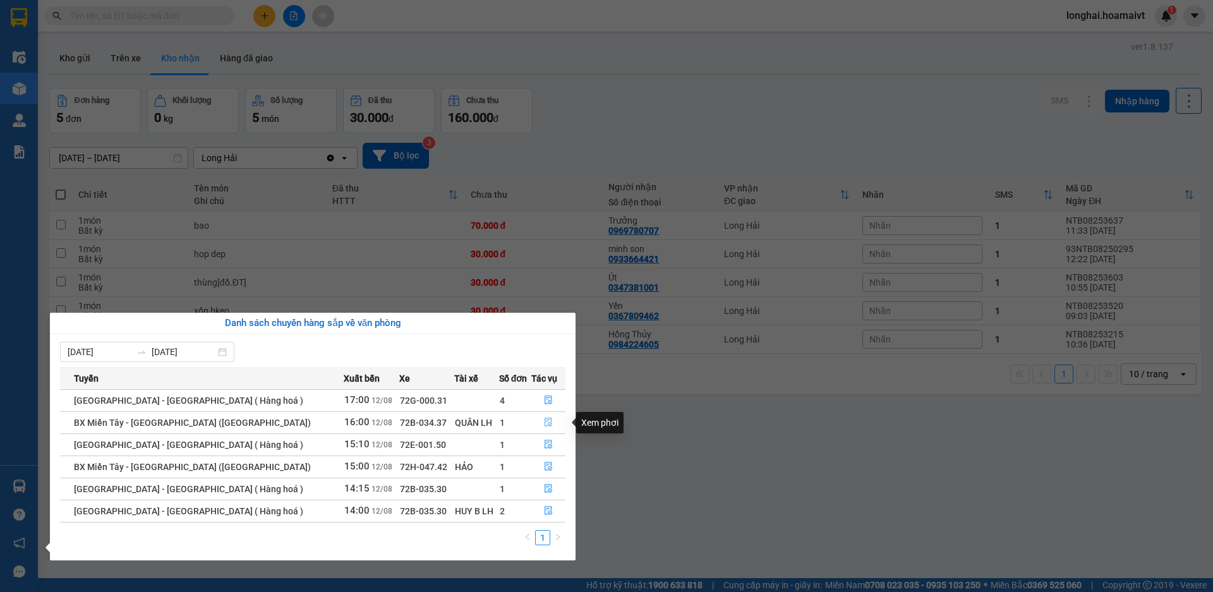
click at [546, 418] on icon "file-done" at bounding box center [548, 422] width 9 height 9
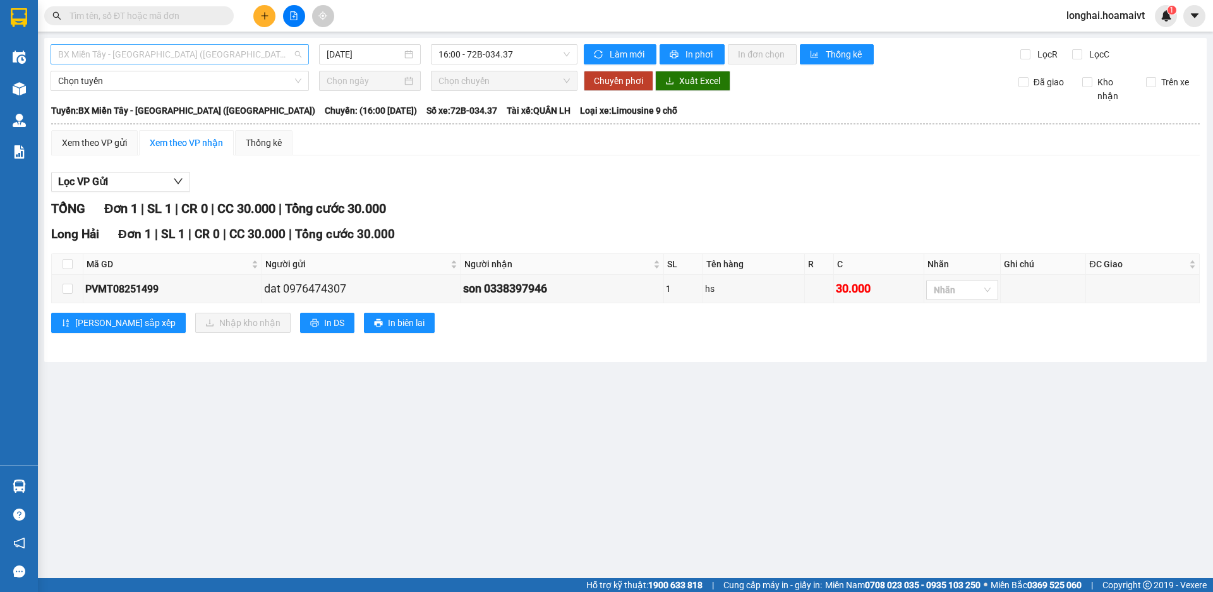
click at [198, 54] on span "BX Miền Tây - [GEOGRAPHIC_DATA] ([GEOGRAPHIC_DATA])" at bounding box center [179, 54] width 243 height 19
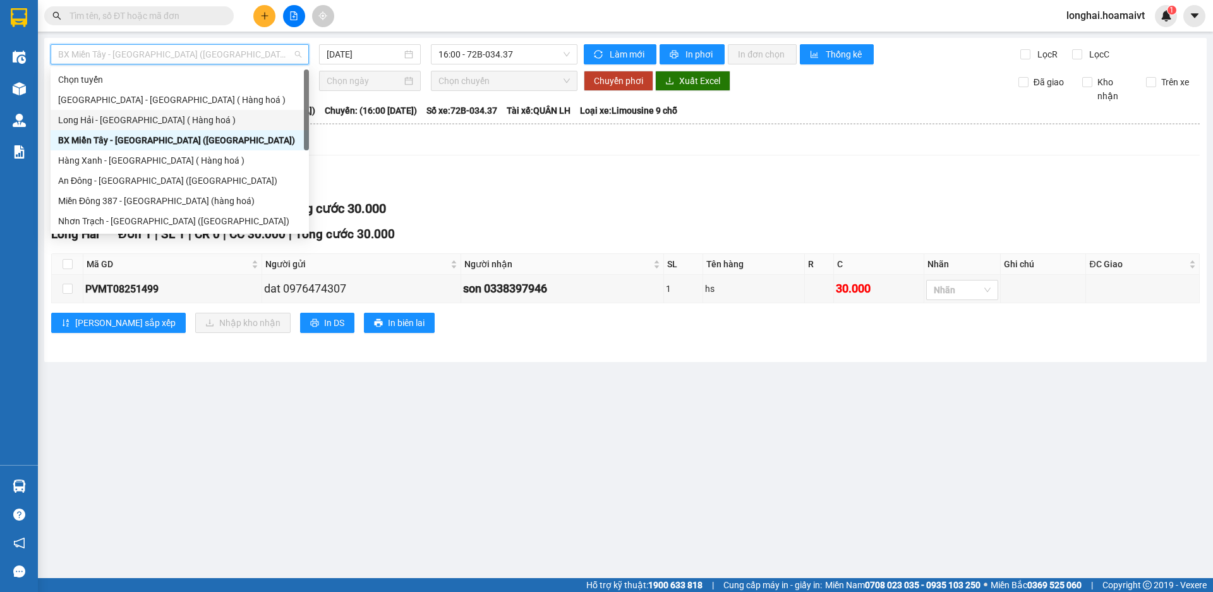
click at [209, 121] on div "Long Hải - [GEOGRAPHIC_DATA] ( Hàng hoá )" at bounding box center [179, 120] width 243 height 14
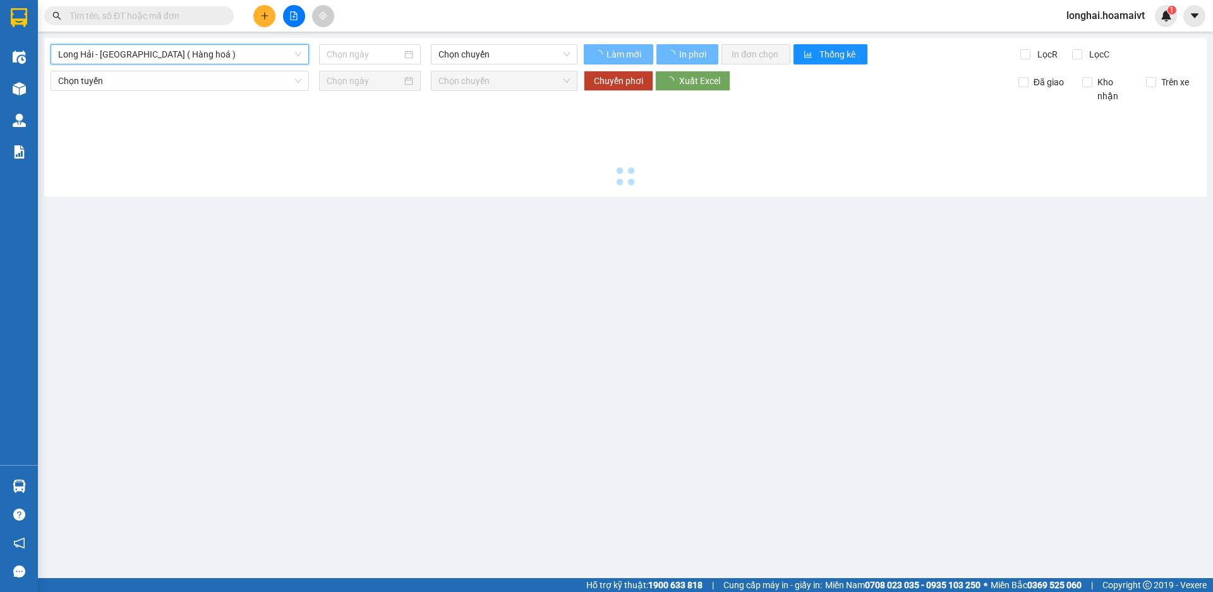
type input "[DATE]"
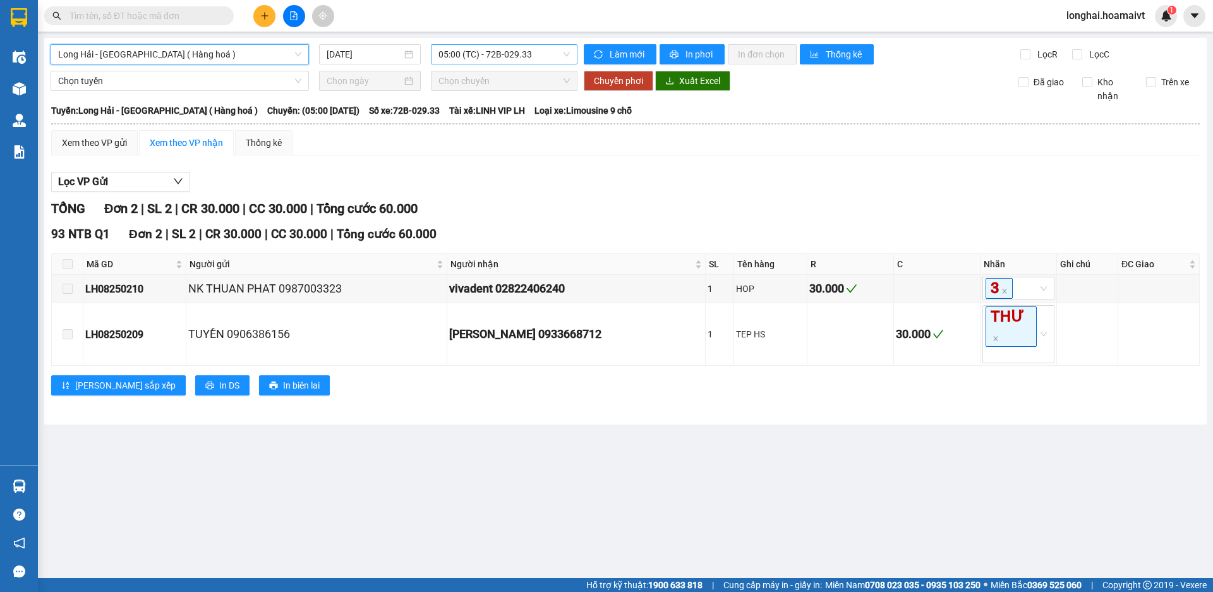
click at [471, 56] on span "05:00 (TC) - 72B-029.33" at bounding box center [503, 54] width 131 height 19
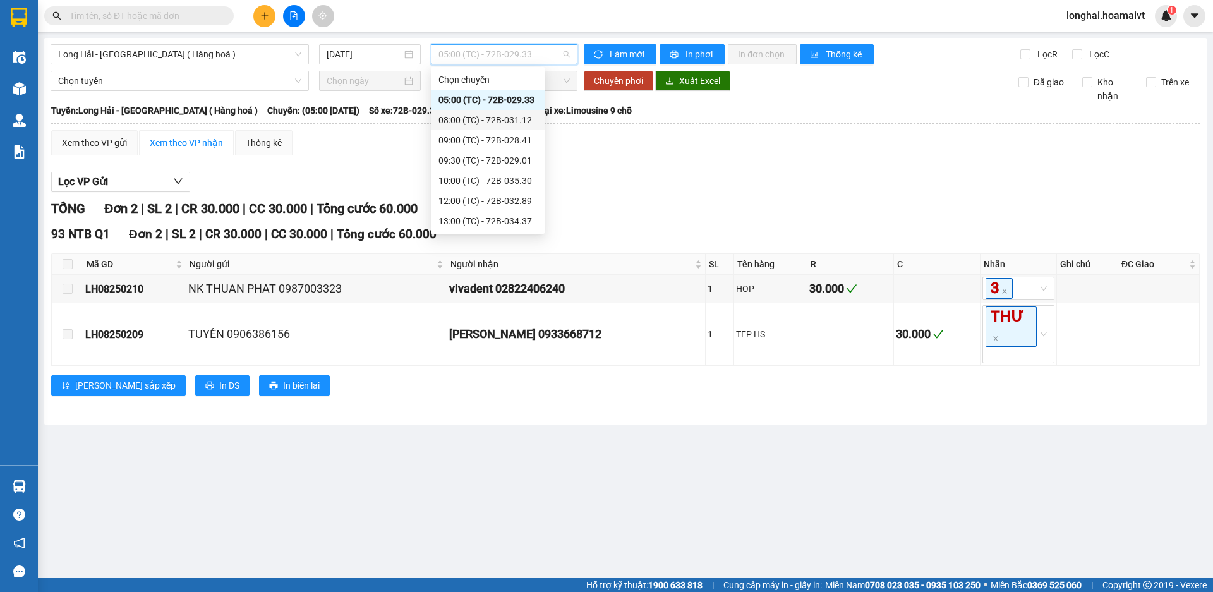
click at [498, 122] on div "08:00 (TC) - 72B-031.12" at bounding box center [487, 120] width 99 height 14
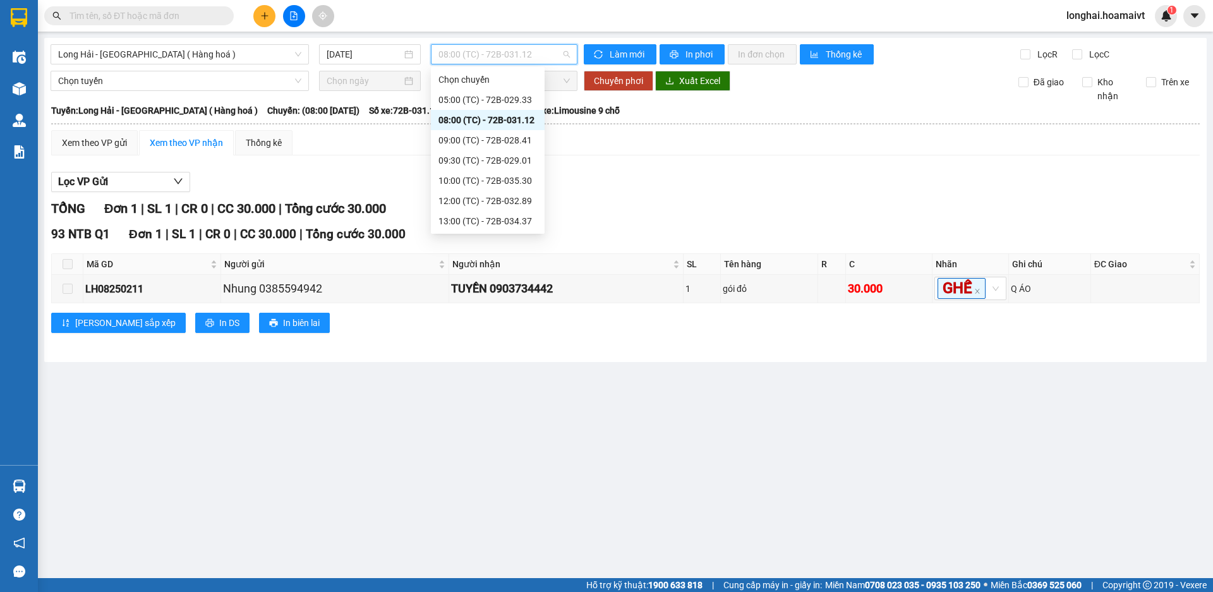
click at [481, 50] on span "08:00 (TC) - 72B-031.12" at bounding box center [503, 54] width 131 height 19
click at [485, 136] on div "09:00 (TC) - 72B-028.41" at bounding box center [487, 140] width 99 height 14
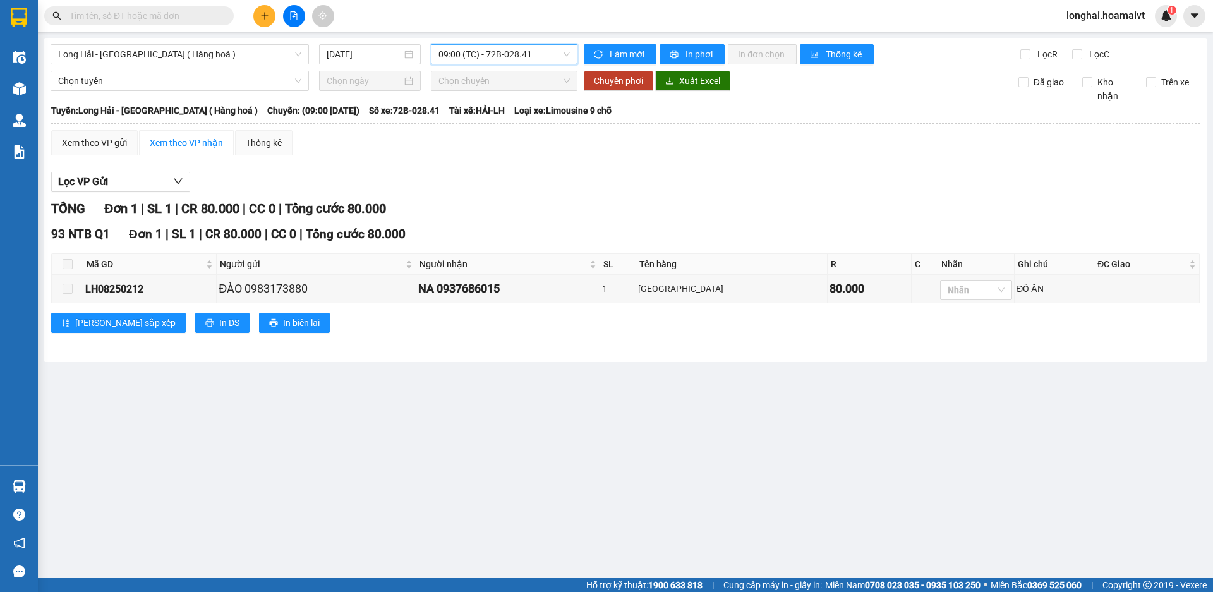
click at [550, 57] on span "09:00 (TC) - 72B-028.41" at bounding box center [503, 54] width 131 height 19
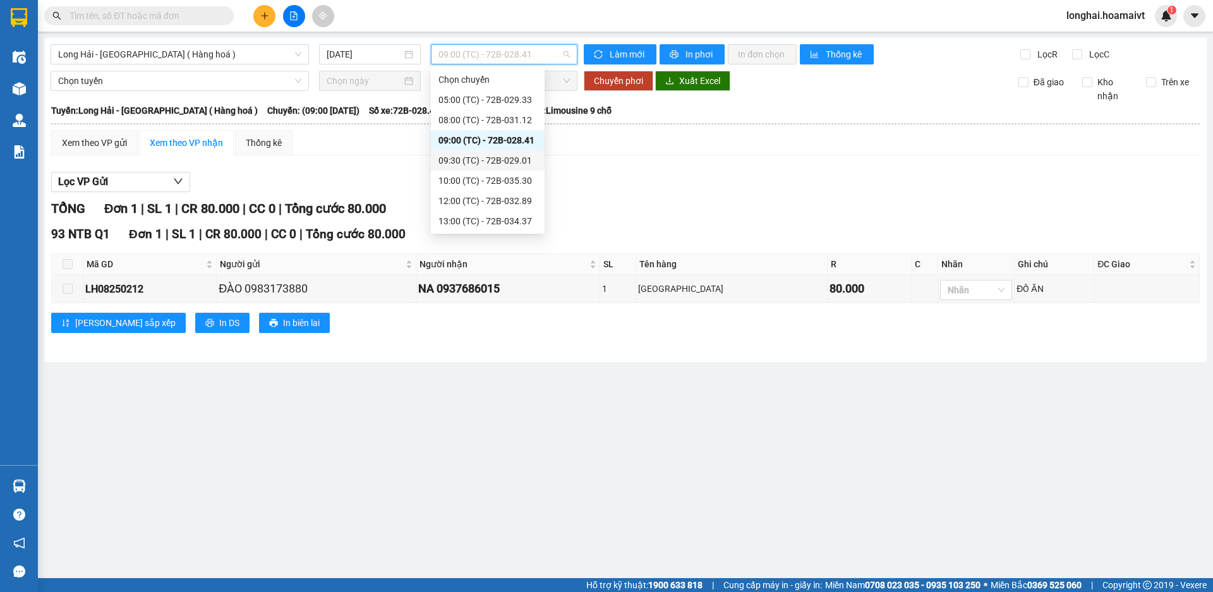
click at [509, 152] on div "09:30 (TC) - 72B-029.01" at bounding box center [488, 160] width 114 height 20
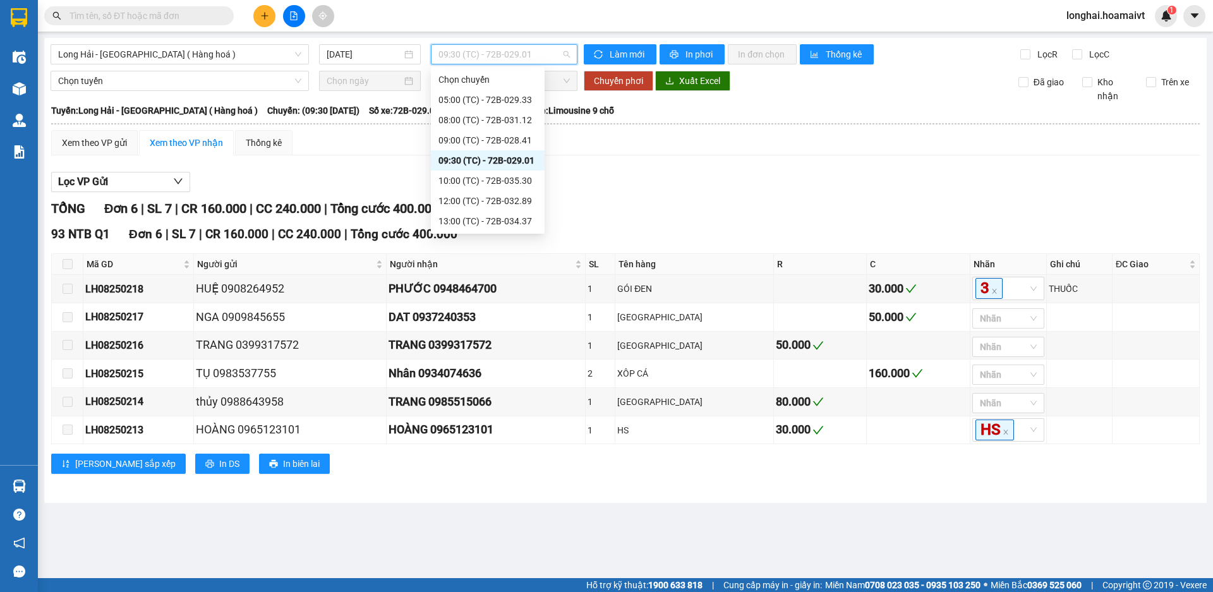
click at [520, 52] on span "09:30 (TC) - 72B-029.01" at bounding box center [503, 54] width 131 height 19
click at [492, 140] on div "10:00 (TC) - 72B-035.30" at bounding box center [487, 140] width 99 height 14
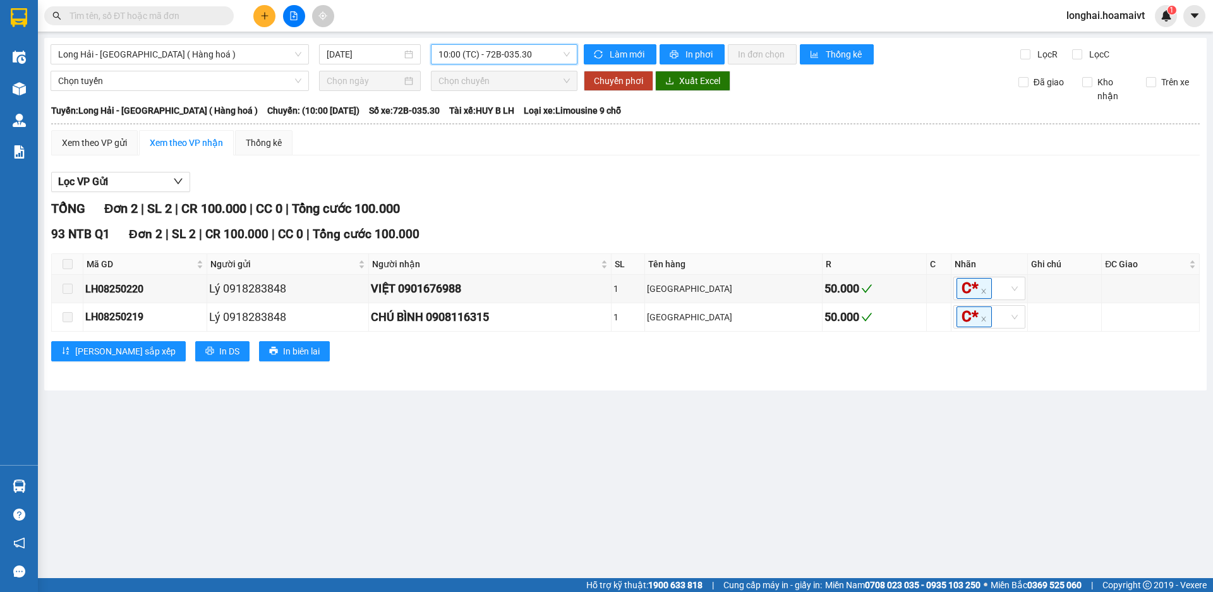
click at [500, 64] on div "Long Hải - [GEOGRAPHIC_DATA] ( Hàng hoá ) [DATE] 10:00 10:00 (TC) - 72B-035.30 …" at bounding box center [625, 214] width 1163 height 353
click at [497, 57] on span "10:00 (TC) - 72B-035.30" at bounding box center [503, 54] width 131 height 19
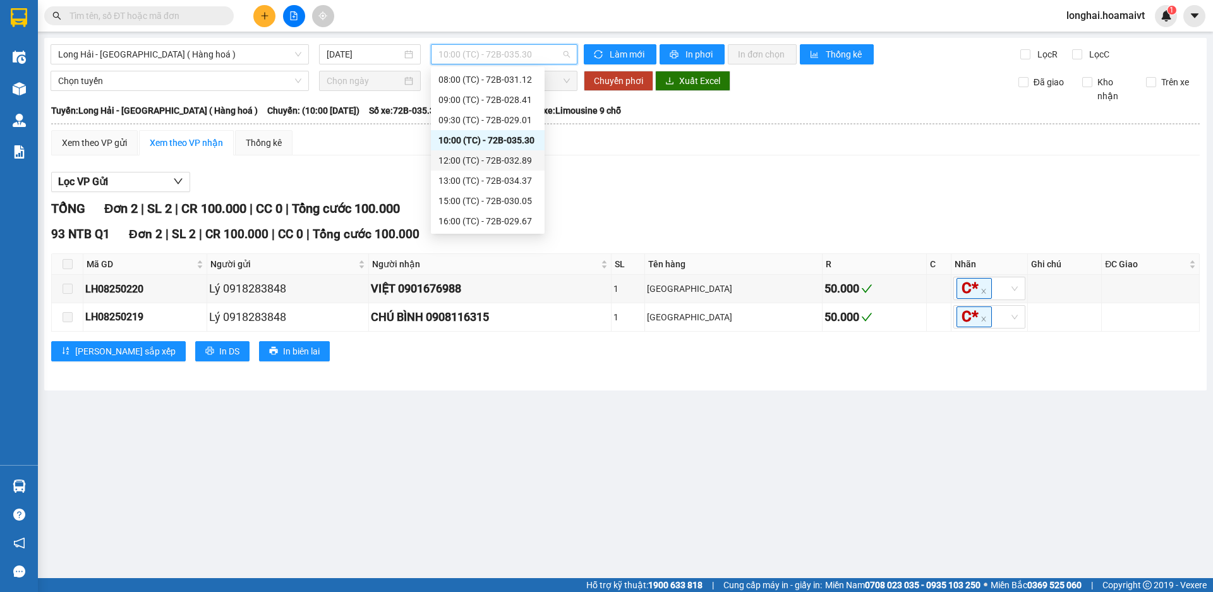
click at [483, 161] on div "12:00 (TC) - 72B-032.89" at bounding box center [487, 161] width 99 height 14
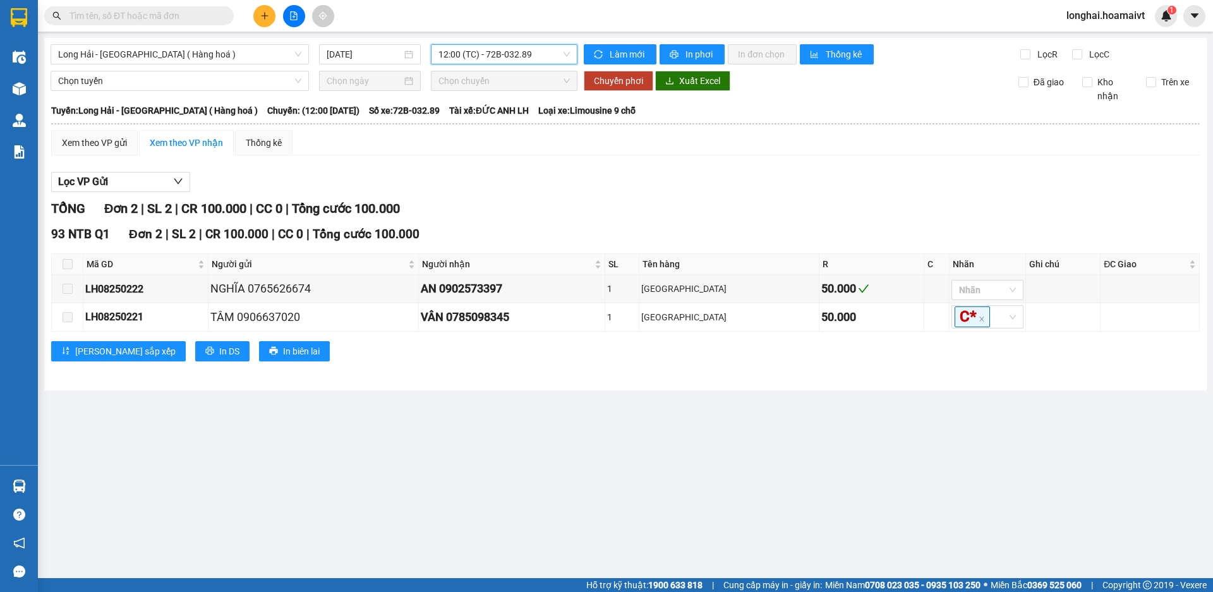
click at [483, 48] on span "12:00 (TC) - 72B-032.89" at bounding box center [503, 54] width 131 height 19
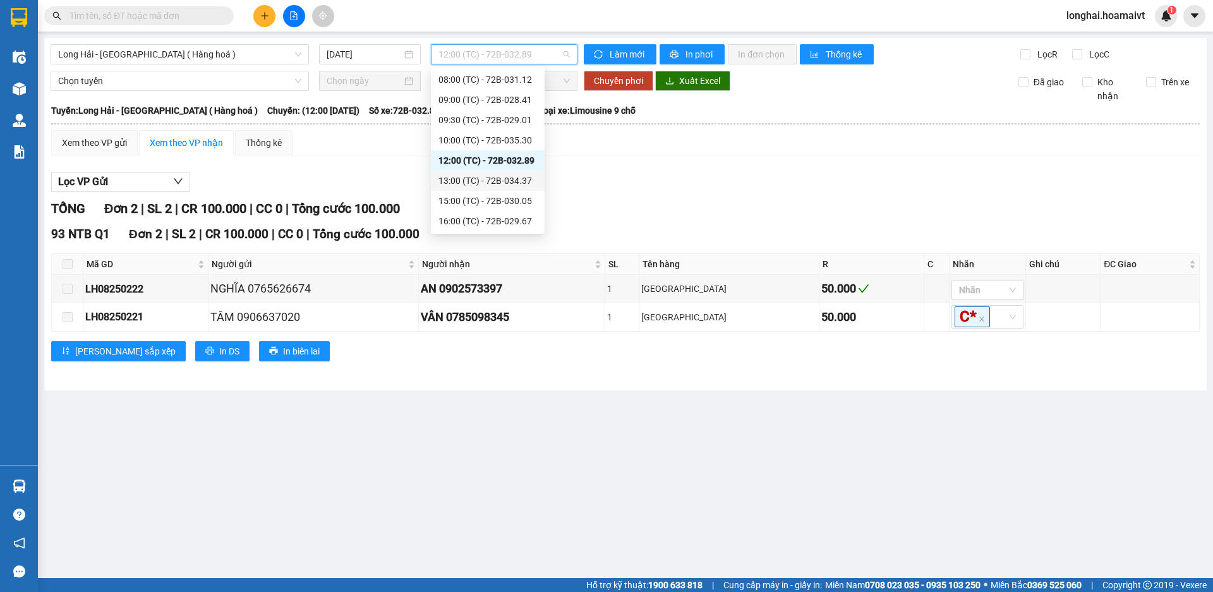
click at [480, 174] on div "13:00 (TC) - 72B-034.37" at bounding box center [487, 181] width 99 height 14
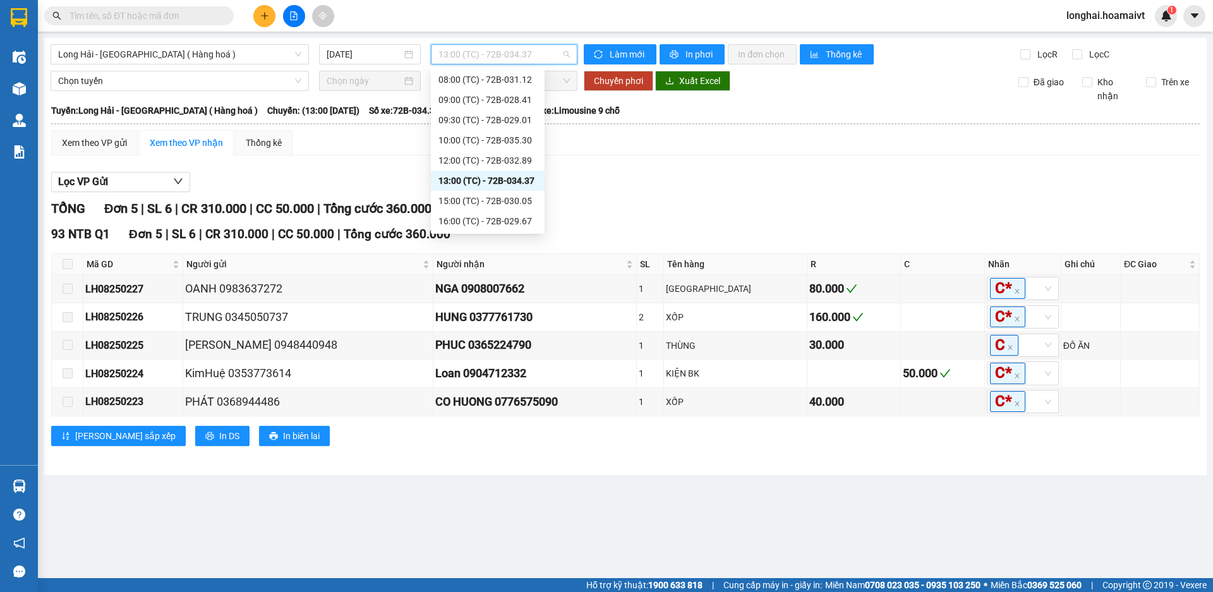
click at [480, 52] on span "13:00 (TC) - 72B-034.37" at bounding box center [503, 54] width 131 height 19
click at [454, 201] on div "15:00 (TC) - 72B-030.05" at bounding box center [487, 201] width 99 height 14
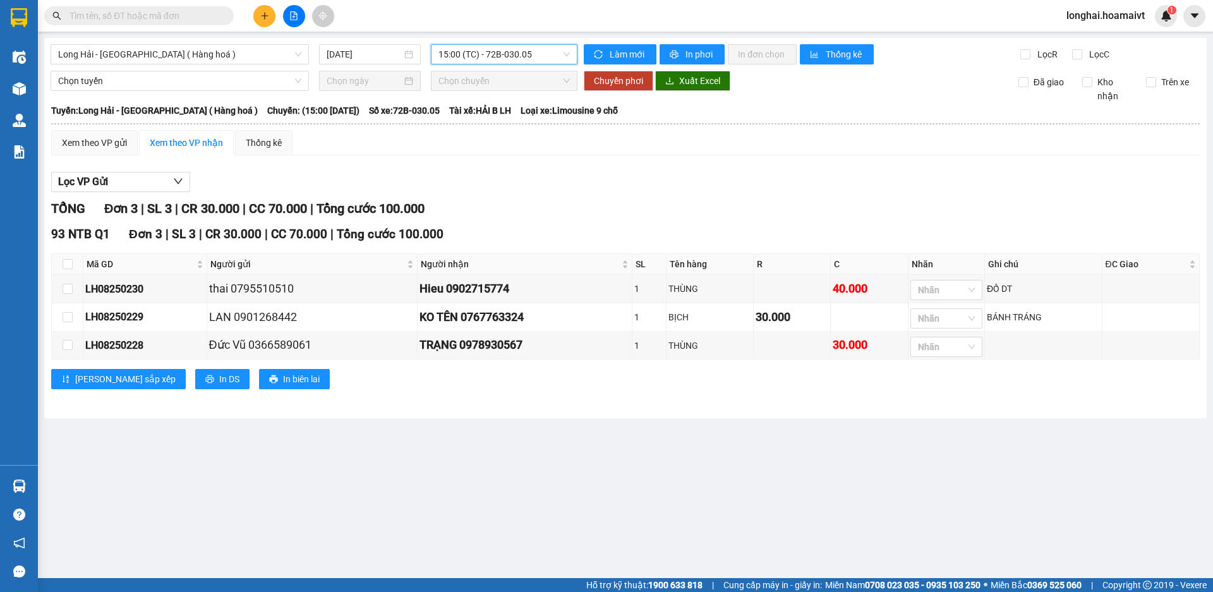
click at [511, 62] on span "15:00 (TC) - 72B-030.05" at bounding box center [503, 54] width 131 height 19
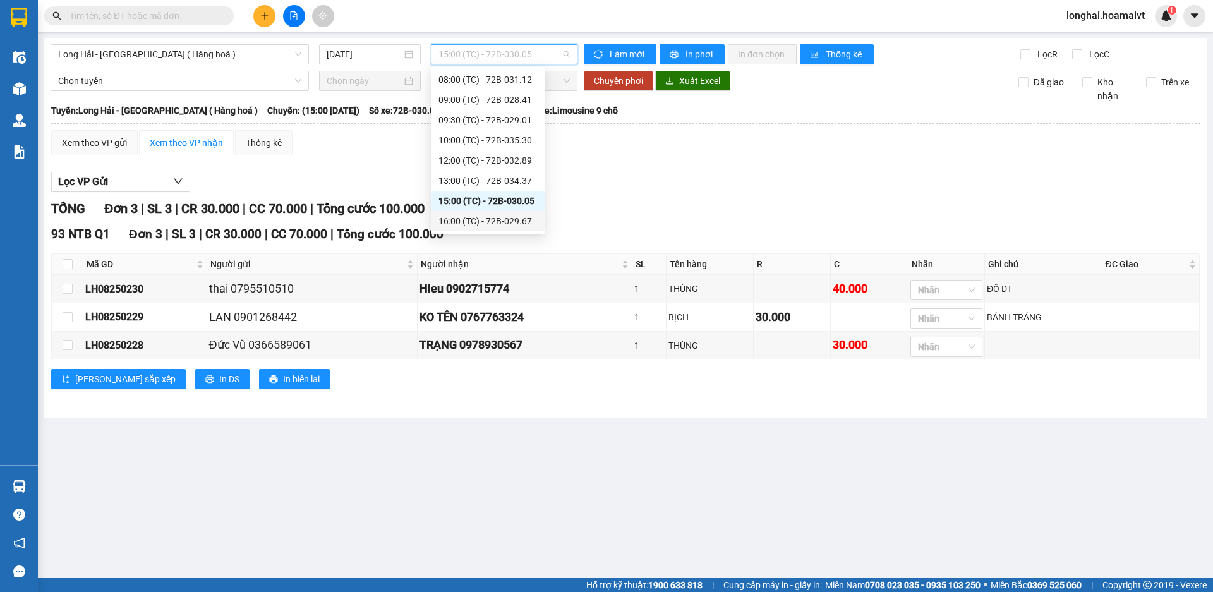
click at [514, 216] on div "16:00 (TC) - 72B-029.67" at bounding box center [487, 221] width 99 height 14
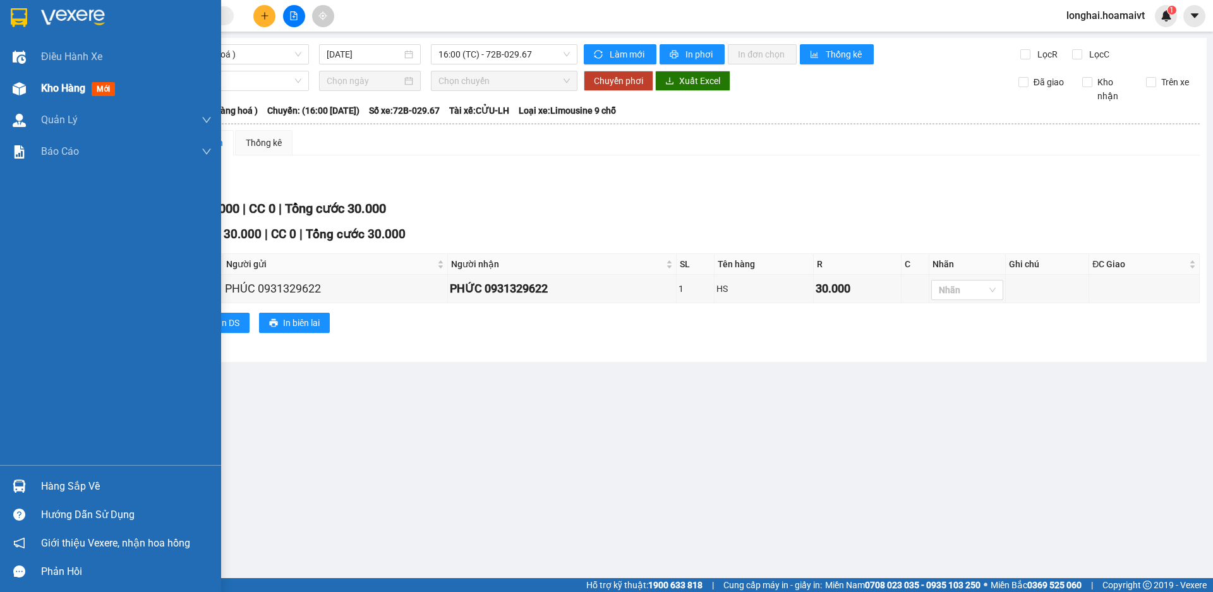
click at [37, 89] on div "Kho hàng mới" at bounding box center [110, 89] width 221 height 32
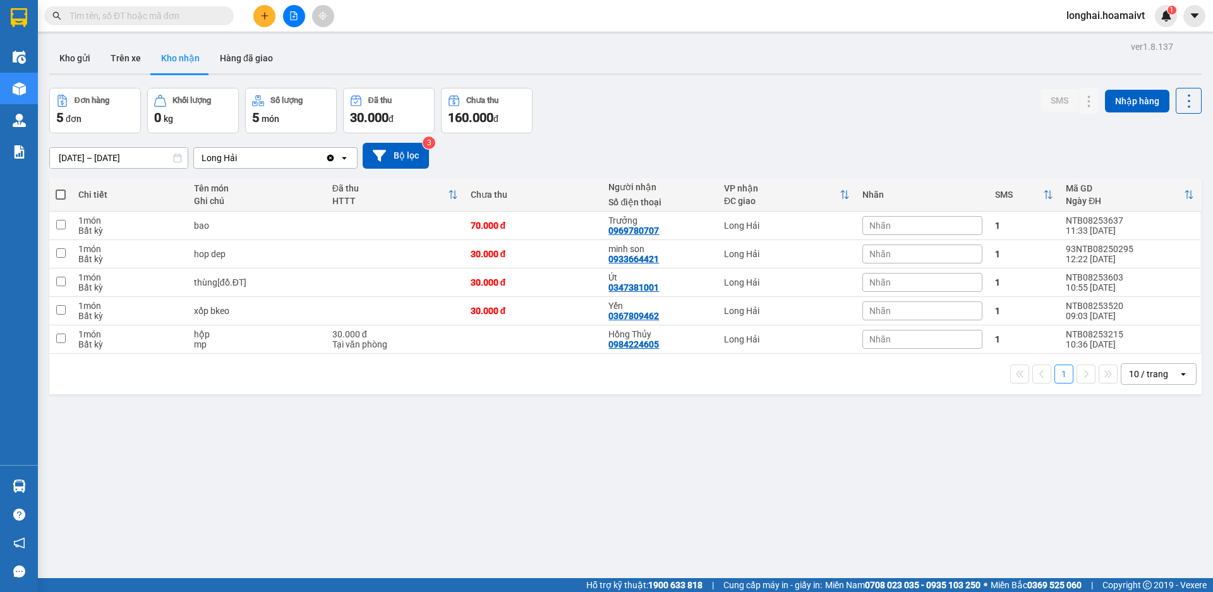
click at [135, 12] on input "text" at bounding box center [143, 16] width 149 height 14
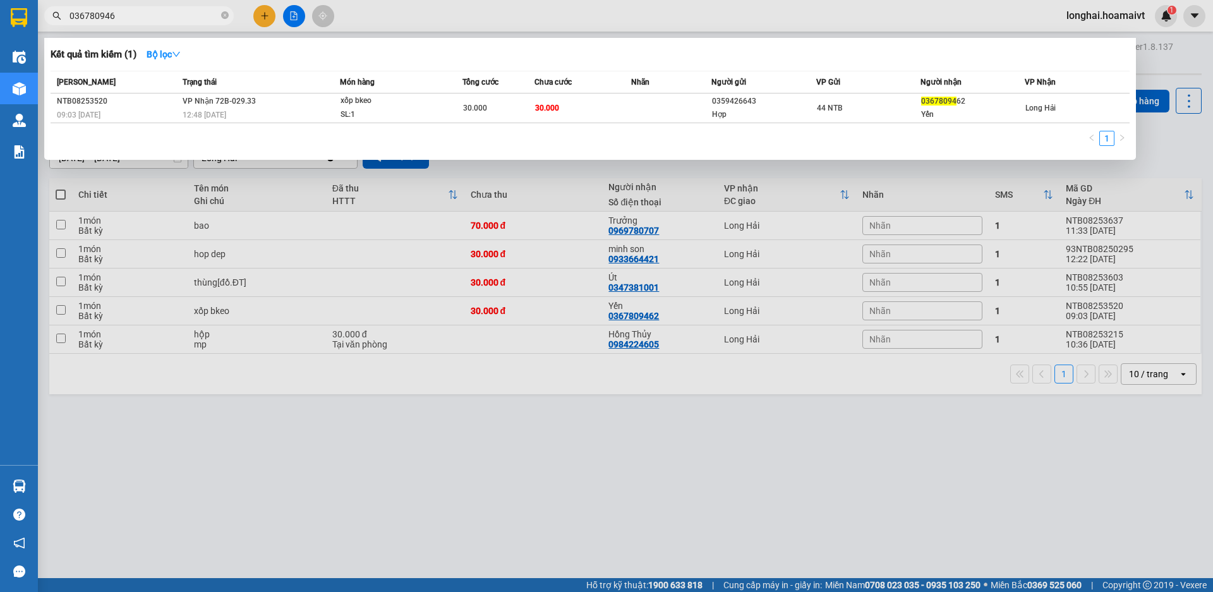
type input "0367809462"
click at [224, 17] on icon "close-circle" at bounding box center [225, 15] width 8 height 8
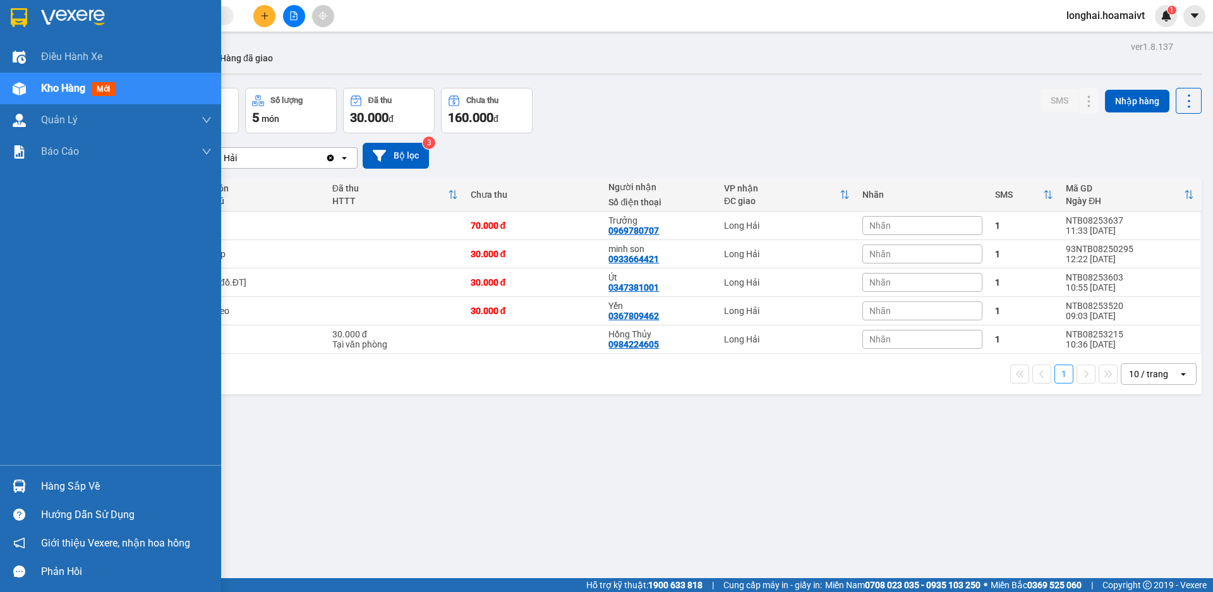
drag, startPoint x: 23, startPoint y: 484, endPoint x: 34, endPoint y: 479, distance: 11.9
click at [24, 484] on img at bounding box center [19, 486] width 13 height 13
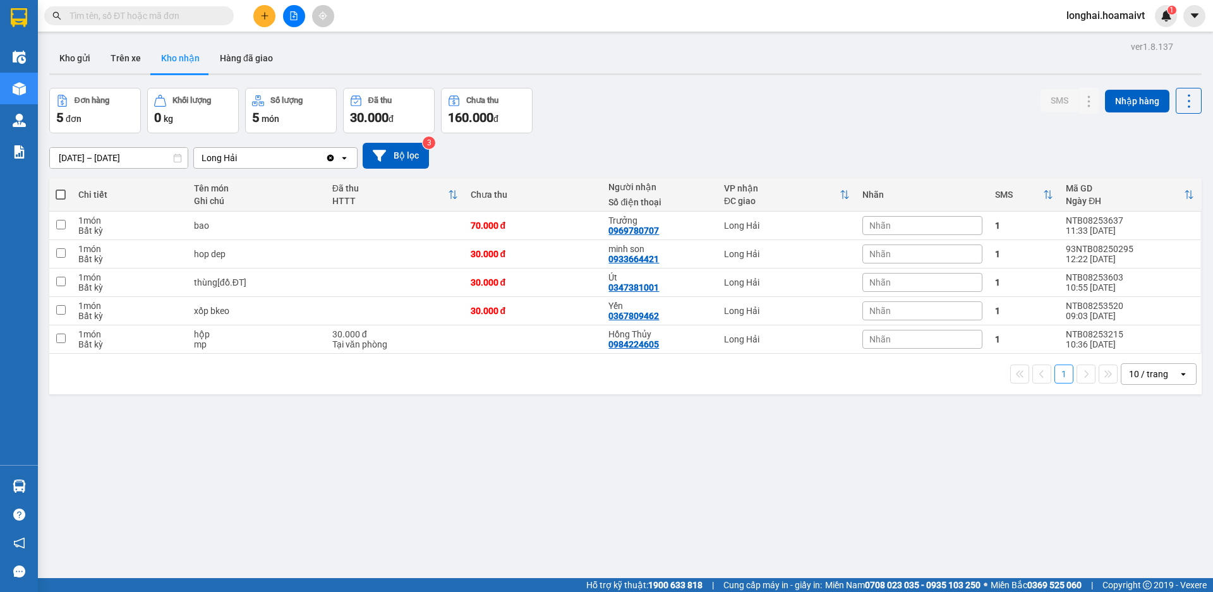
click at [804, 454] on section "Kết quả tìm kiếm ( 1 ) Bộ lọc Mã ĐH Trạng thái Món hàng Tổng cước Chưa cước Nhã…" at bounding box center [606, 296] width 1213 height 592
click at [80, 56] on button "Kho gửi" at bounding box center [74, 58] width 51 height 30
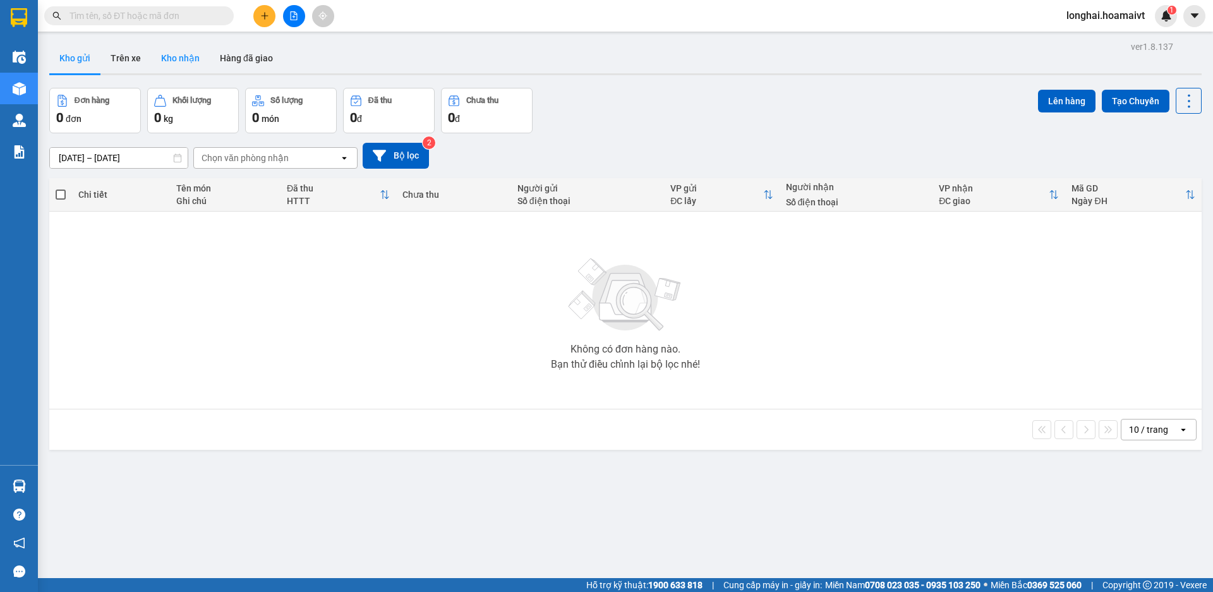
click at [176, 52] on button "Kho nhận" at bounding box center [180, 58] width 59 height 30
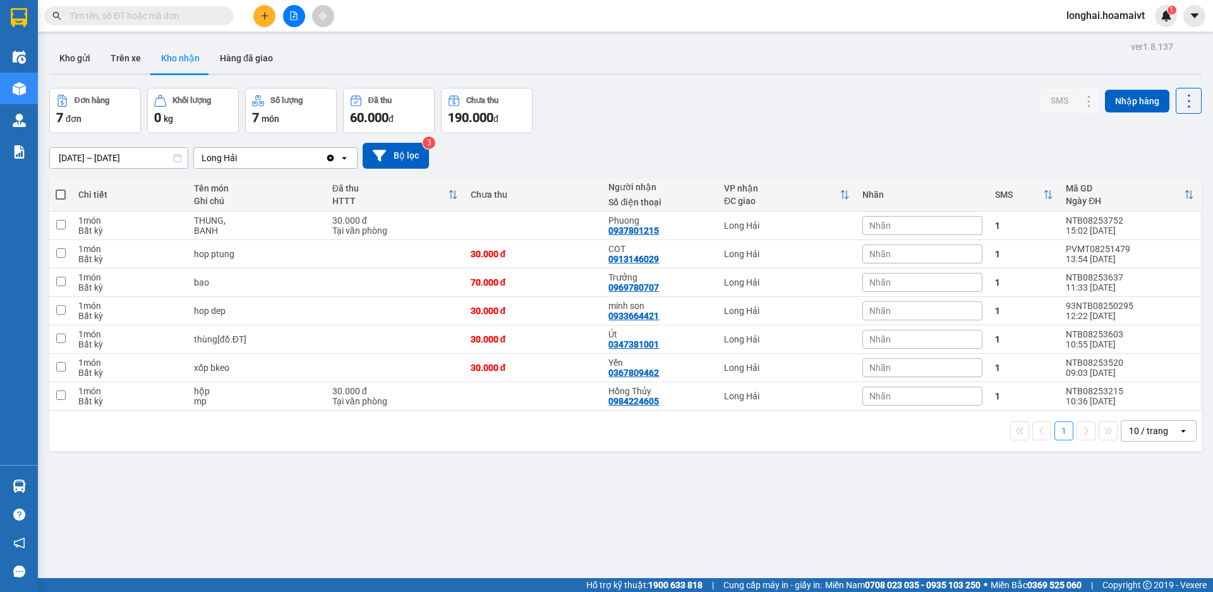
click at [188, 16] on input "text" at bounding box center [143, 16] width 149 height 14
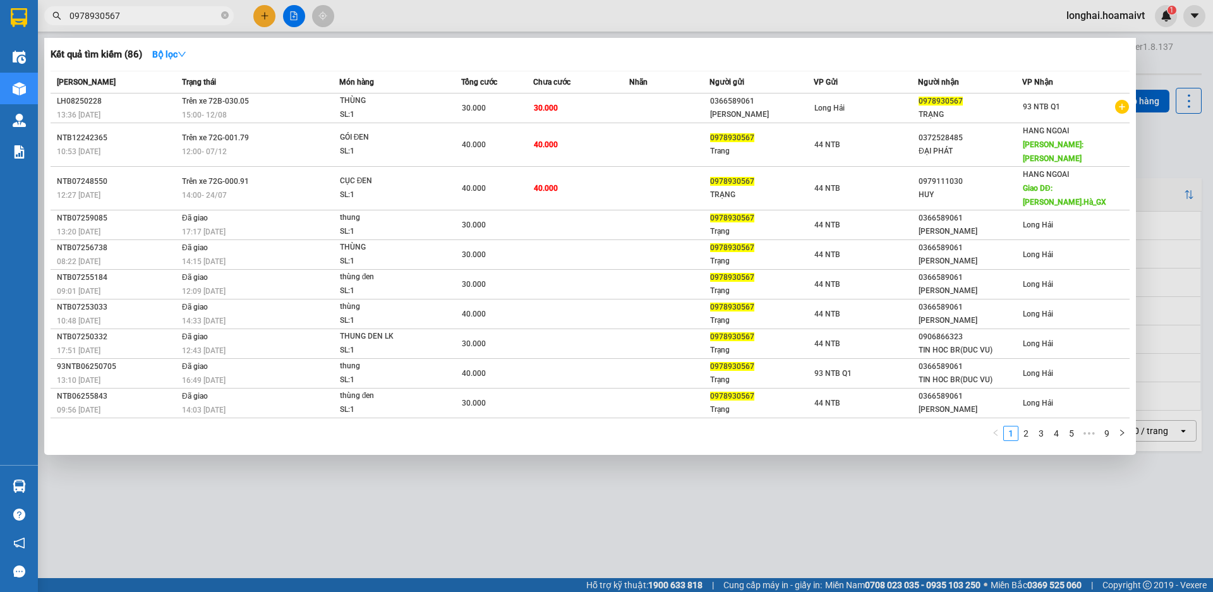
type input "0978930567"
click at [227, 13] on icon "close-circle" at bounding box center [225, 15] width 8 height 8
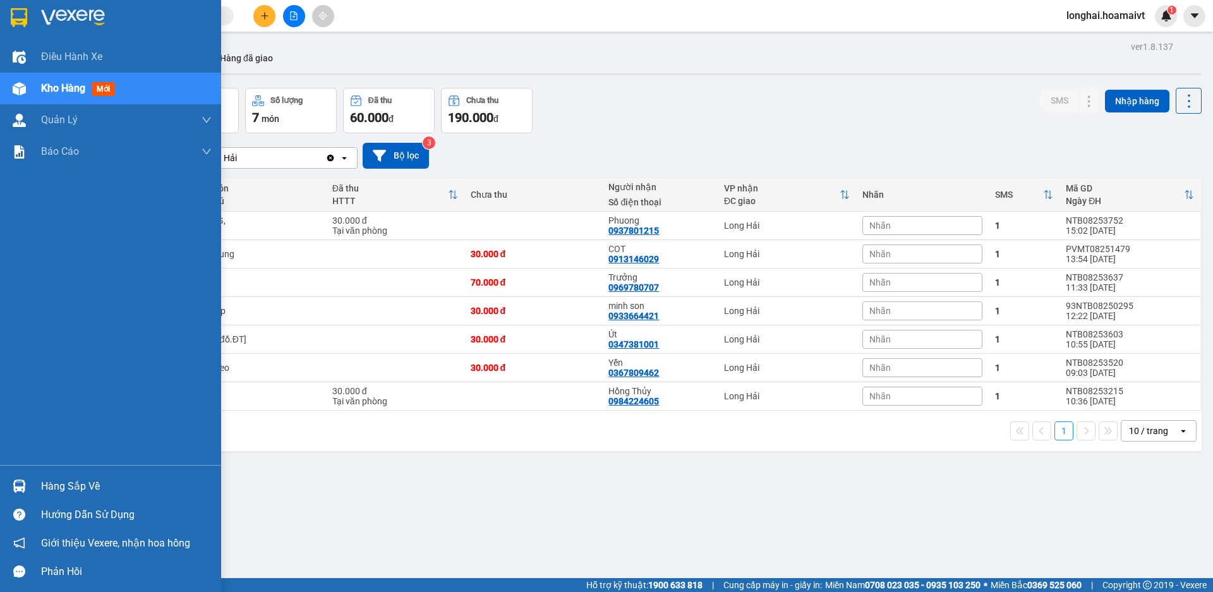
click at [44, 475] on div "Hàng sắp về" at bounding box center [110, 486] width 221 height 28
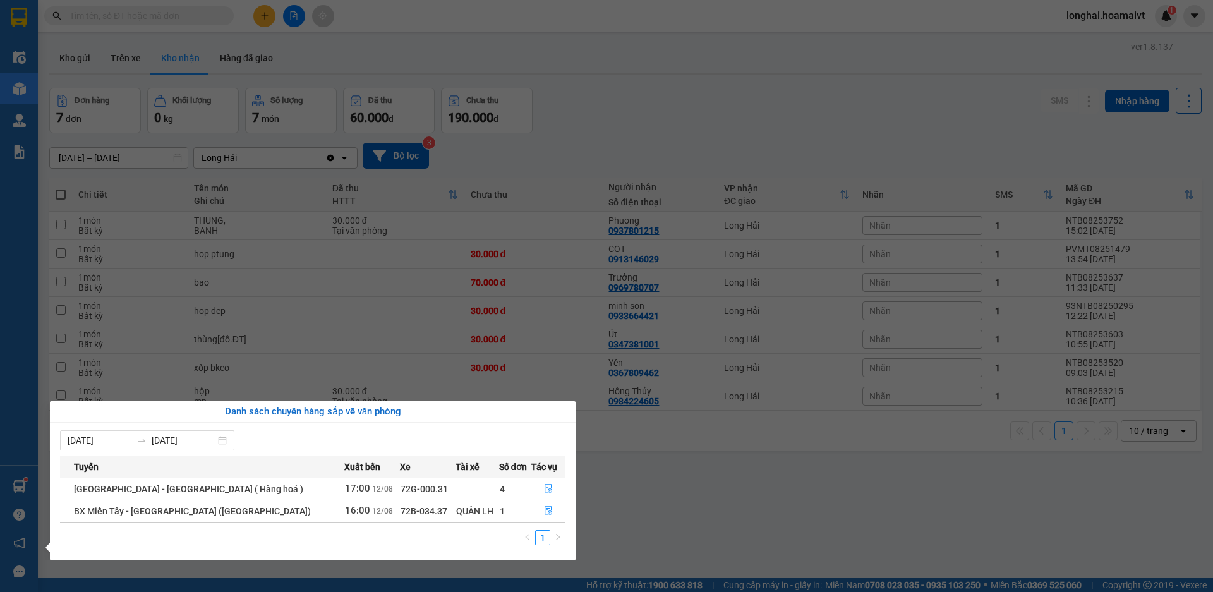
click at [758, 491] on section "Kết quả tìm kiếm ( 86 ) Bộ lọc Mã ĐH Trạng thái Món hàng Tổng cước Chưa cước Nh…" at bounding box center [606, 296] width 1213 height 592
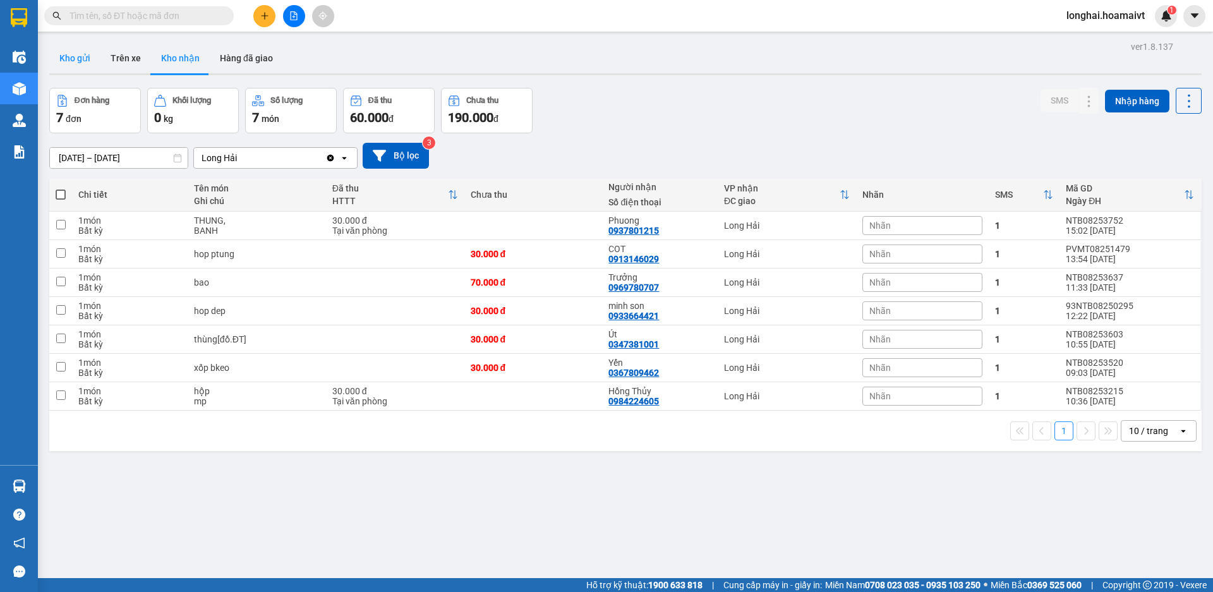
click at [52, 54] on button "Kho gửi" at bounding box center [74, 58] width 51 height 30
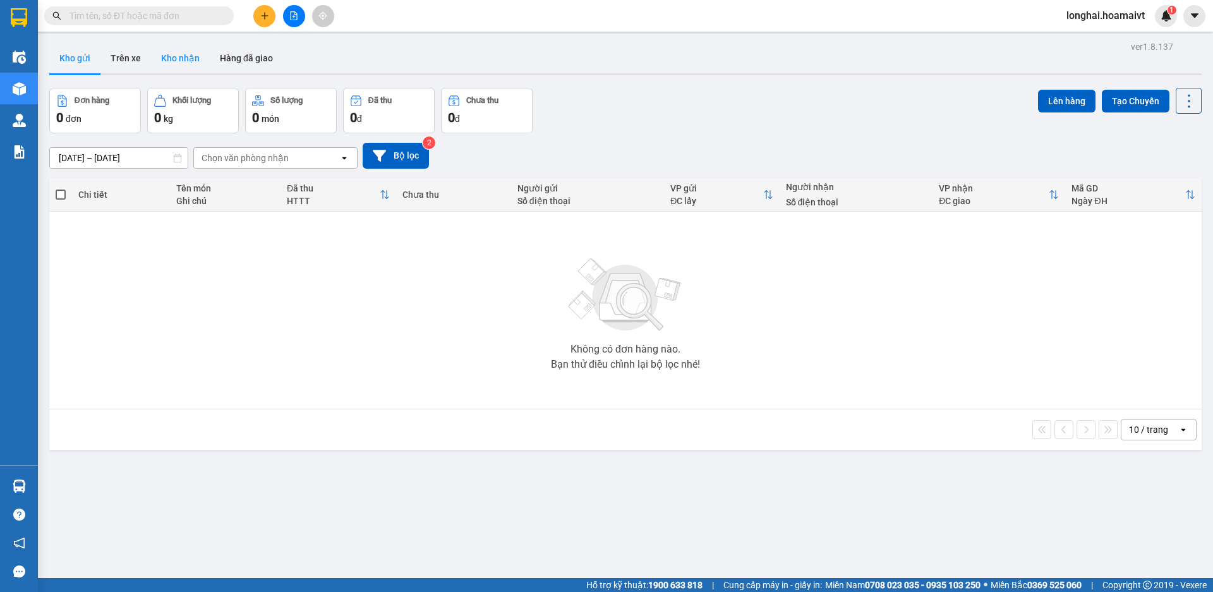
click at [172, 52] on button "Kho nhận" at bounding box center [180, 58] width 59 height 30
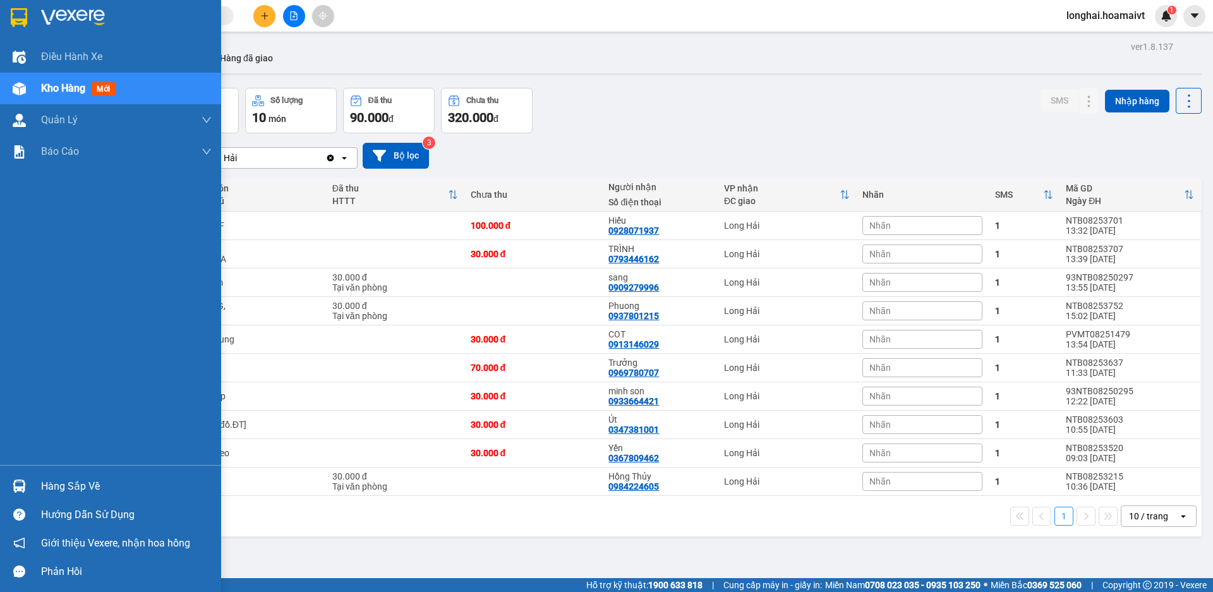
click at [28, 482] on div at bounding box center [19, 486] width 22 height 22
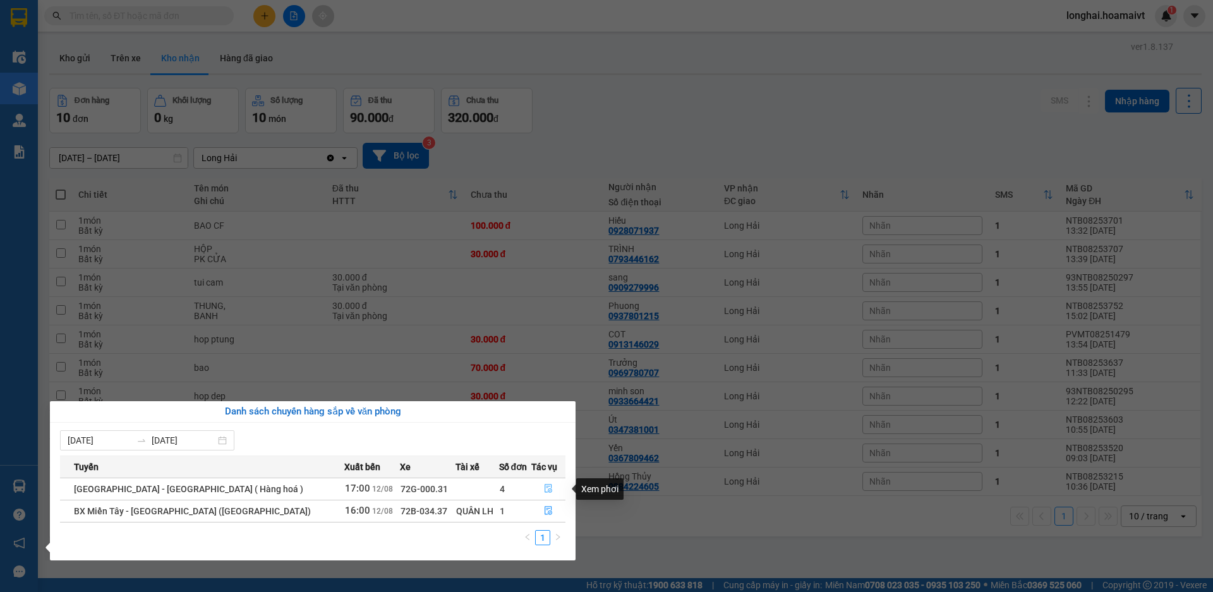
click at [554, 492] on button "button" at bounding box center [548, 489] width 33 height 20
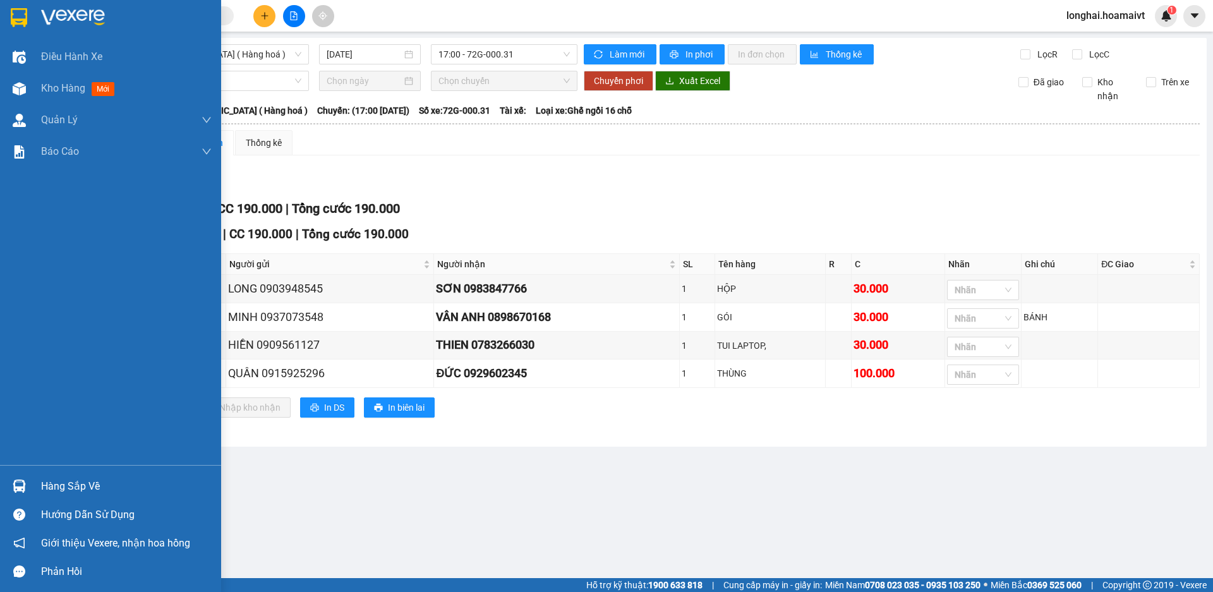
click at [27, 485] on div at bounding box center [19, 486] width 22 height 22
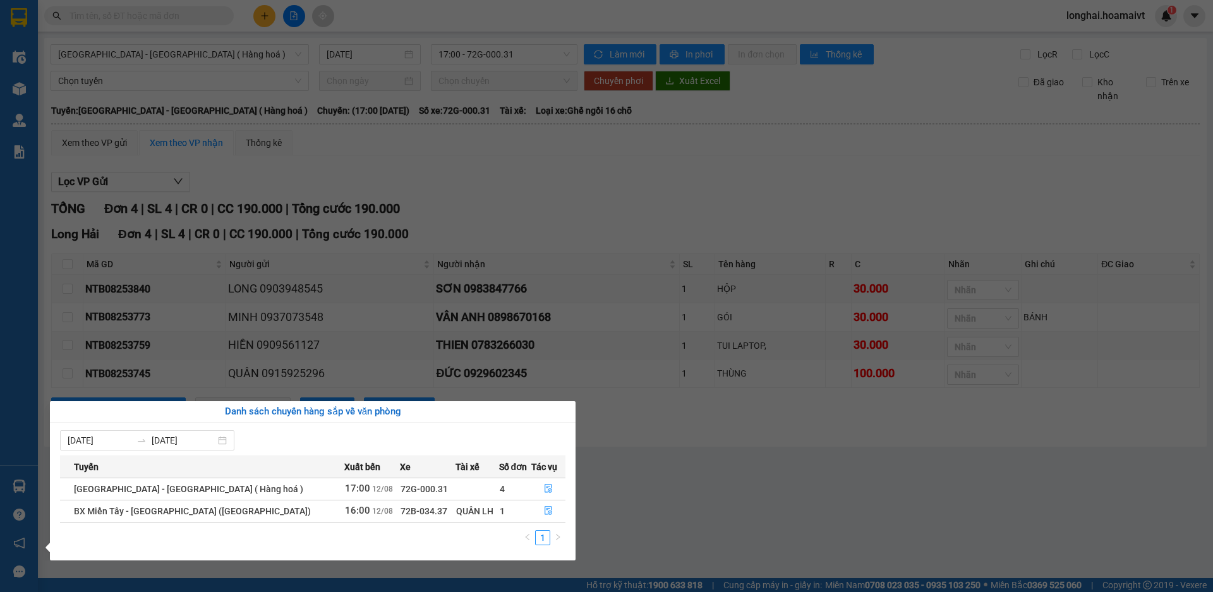
click at [703, 500] on section "Kết quả tìm kiếm ( 86 ) Bộ lọc Mã ĐH Trạng thái Món hàng Tổng cước Chưa cước Nh…" at bounding box center [606, 296] width 1213 height 592
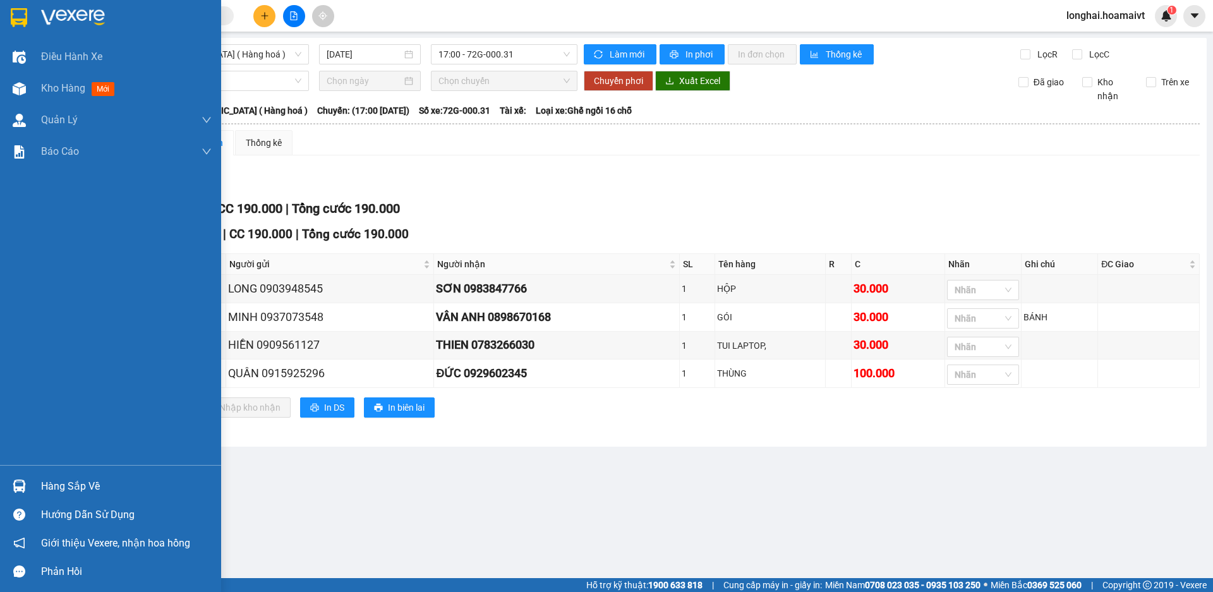
click at [87, 471] on div "Hàng sắp về Hướng dẫn sử dụng Giới thiệu Vexere, nhận hoa hồng Phản hồi" at bounding box center [110, 525] width 221 height 121
click at [56, 479] on div "Hàng sắp về" at bounding box center [126, 486] width 171 height 19
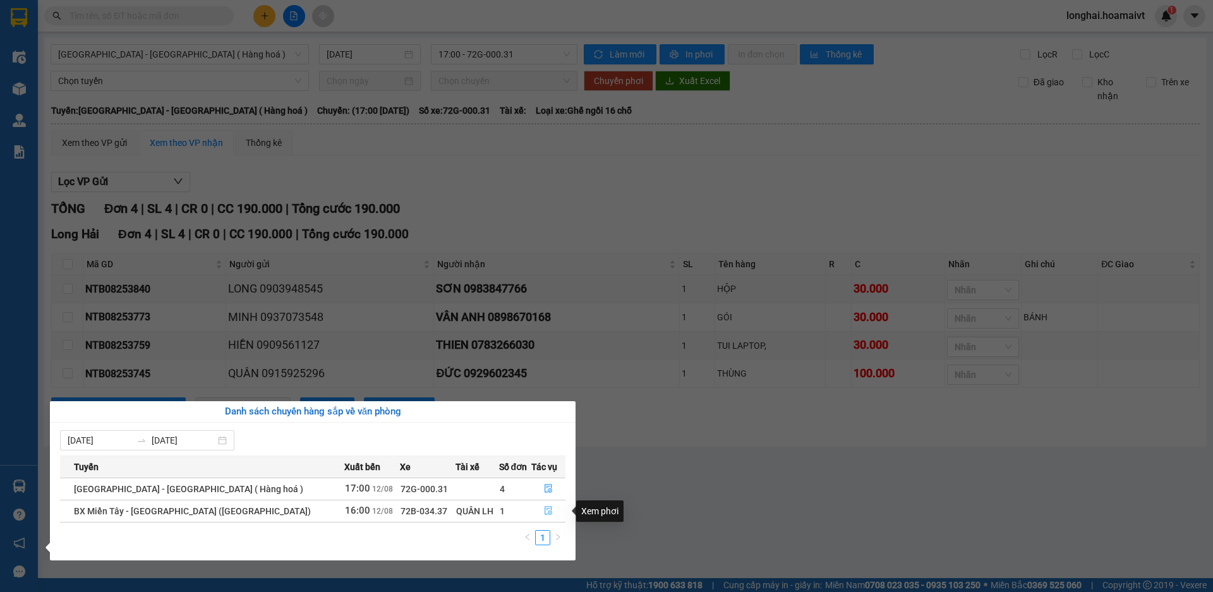
click at [544, 513] on icon "file-done" at bounding box center [548, 510] width 9 height 9
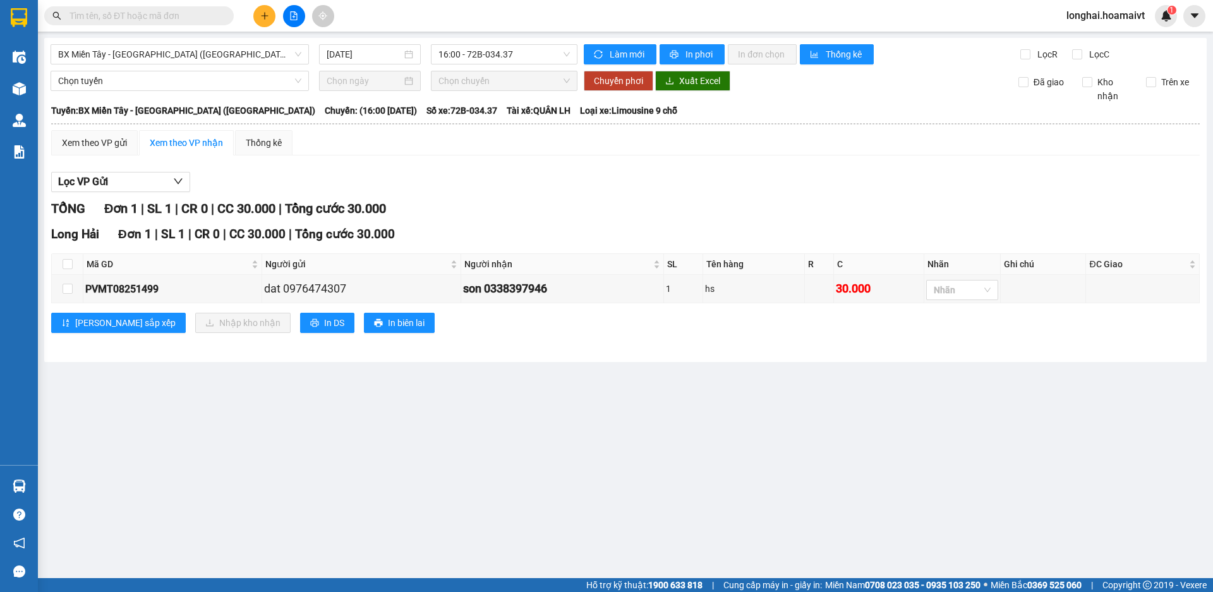
click at [61, 92] on div "Chọn tuyến Chọn chuyến Chuyển phơi Xuất Excel Đã giao Kho nhận Trên xe" at bounding box center [626, 87] width 1150 height 32
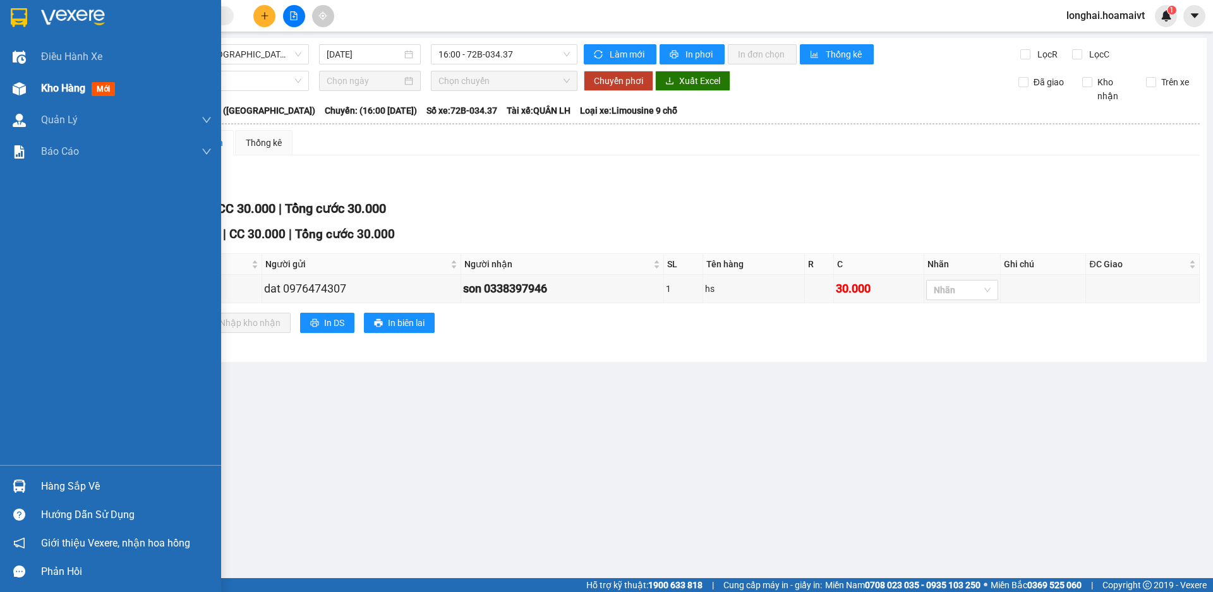
click at [38, 99] on div "Kho hàng mới" at bounding box center [110, 89] width 221 height 32
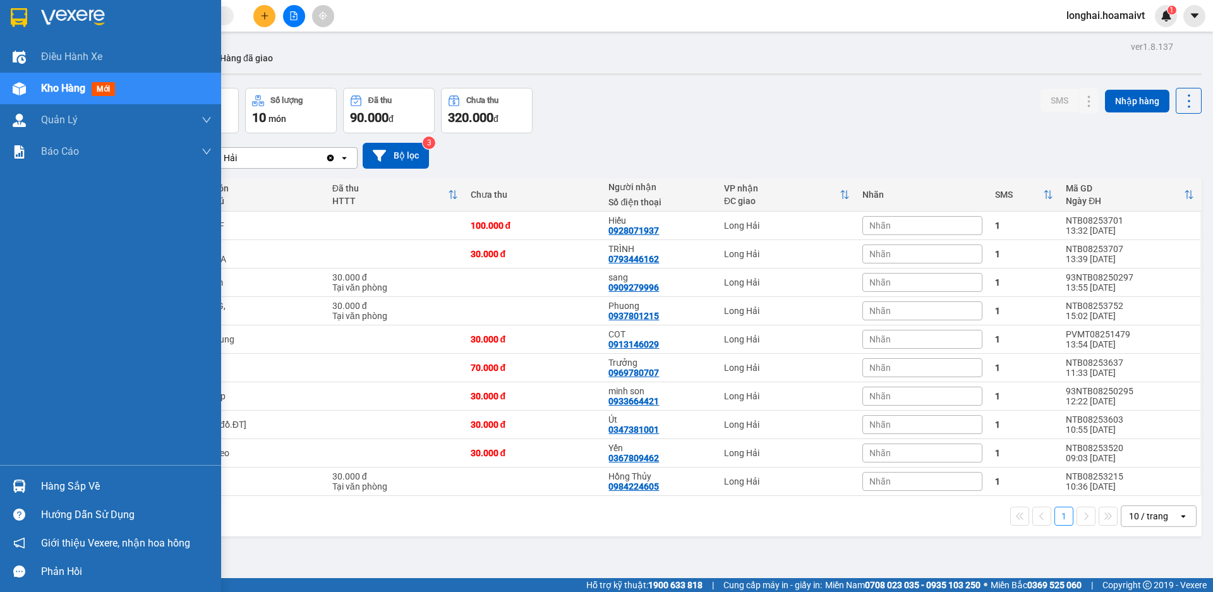
click at [57, 479] on div "Hàng sắp về" at bounding box center [126, 486] width 171 height 19
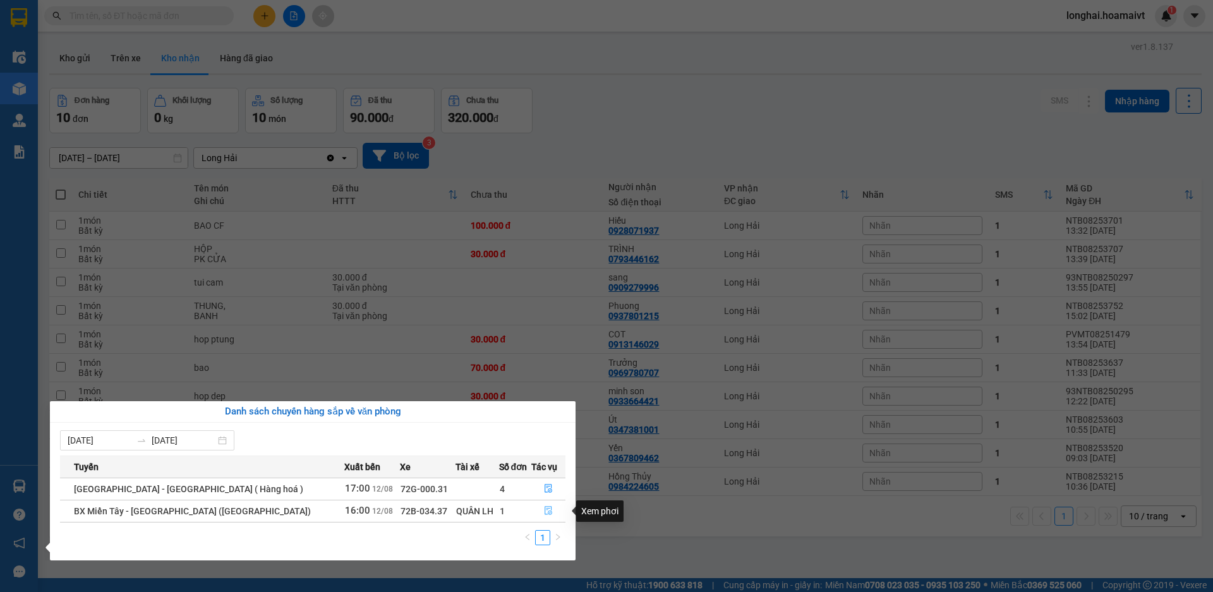
click at [544, 516] on span "file-done" at bounding box center [548, 511] width 9 height 10
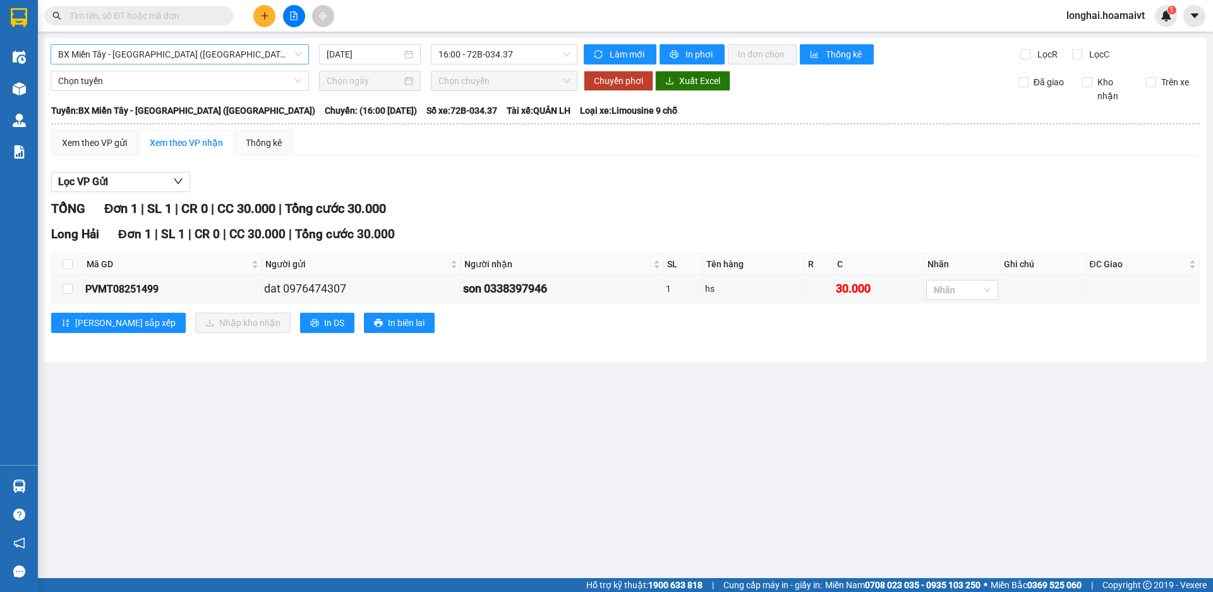
click at [176, 56] on span "BX Miền Tây - [GEOGRAPHIC_DATA] ([GEOGRAPHIC_DATA])" at bounding box center [179, 54] width 243 height 19
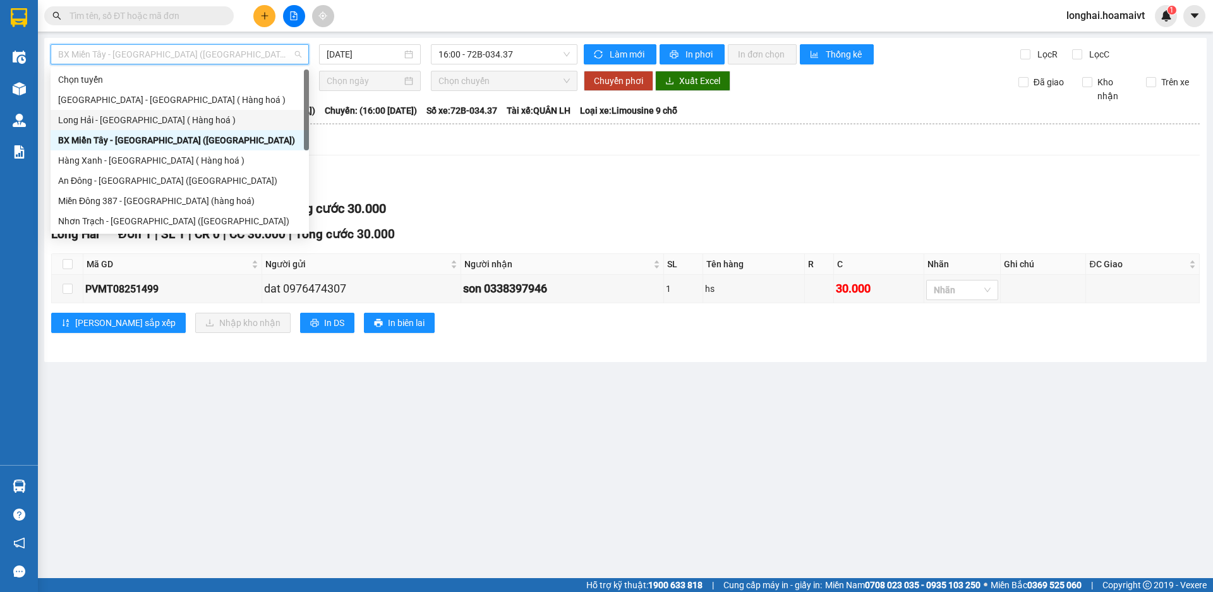
click at [178, 118] on div "Long Hải - [GEOGRAPHIC_DATA] ( Hàng hoá )" at bounding box center [179, 120] width 243 height 14
type input "[DATE]"
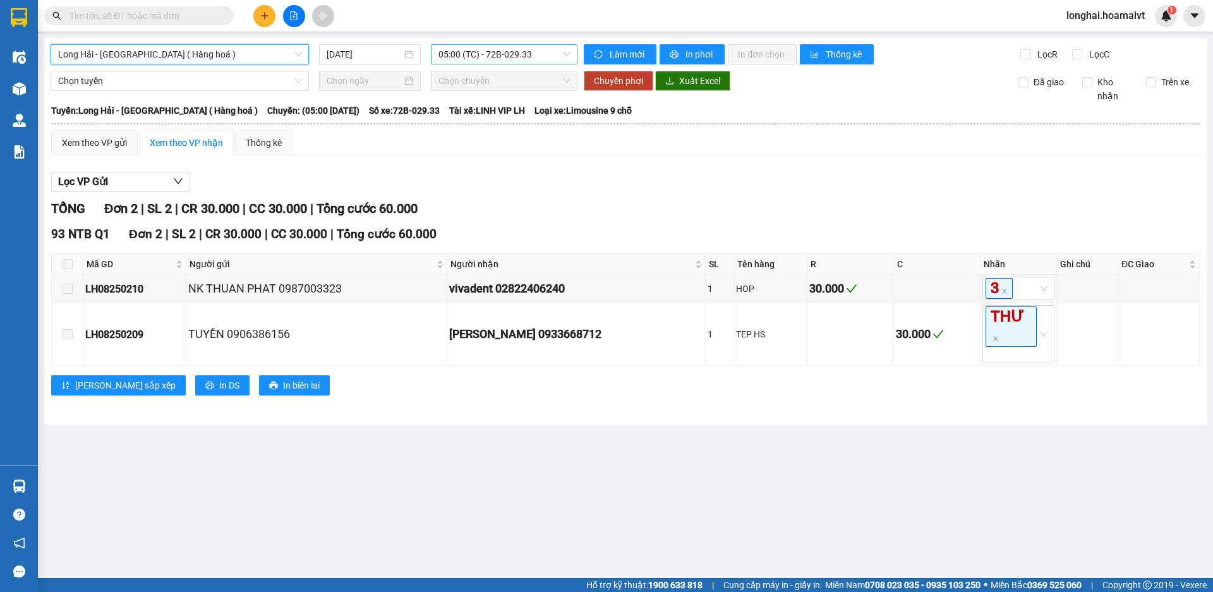
click at [502, 45] on span "05:00 (TC) - 72B-029.33" at bounding box center [503, 54] width 131 height 19
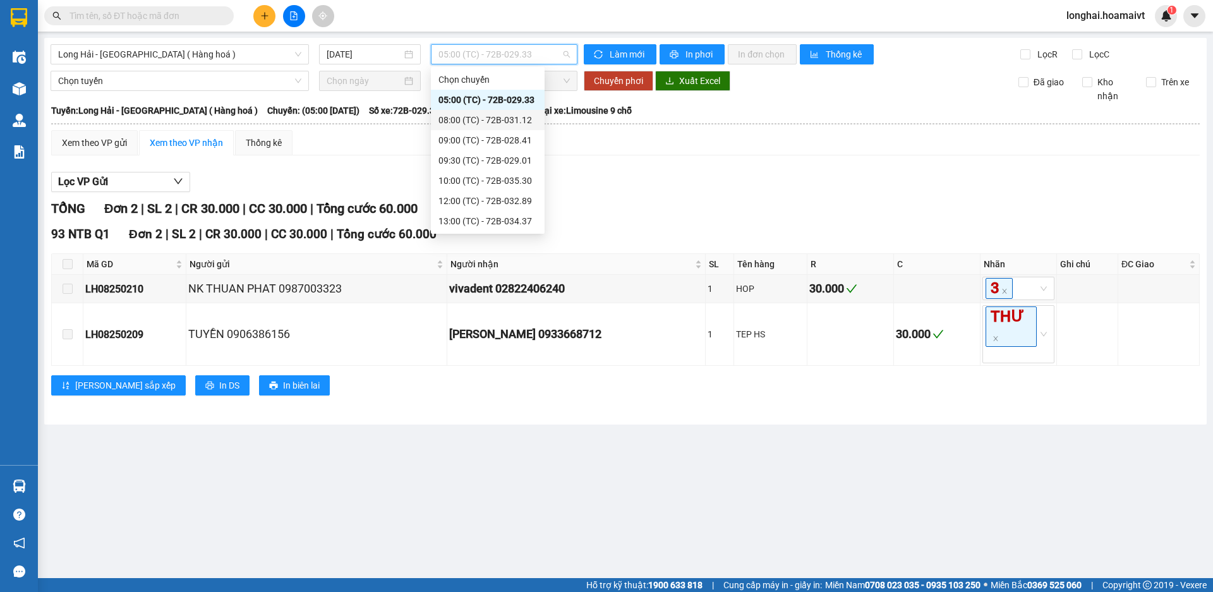
click at [504, 116] on div "08:00 (TC) - 72B-031.12" at bounding box center [487, 120] width 99 height 14
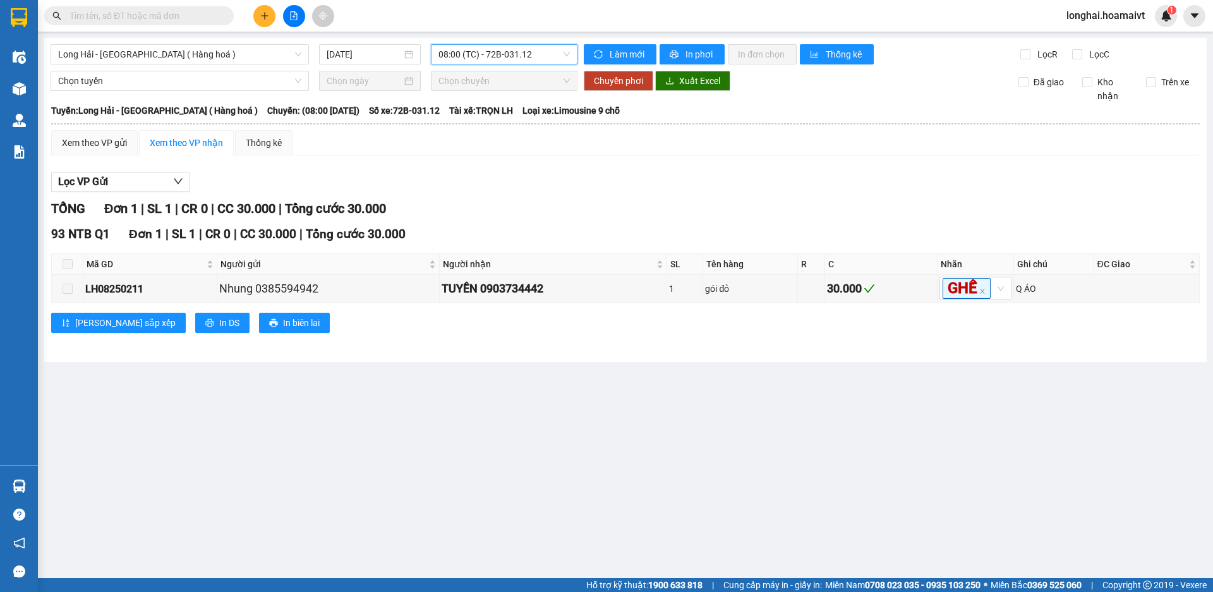
click at [540, 64] on div "08:00 (TC) - 72B-031.12" at bounding box center [504, 54] width 147 height 20
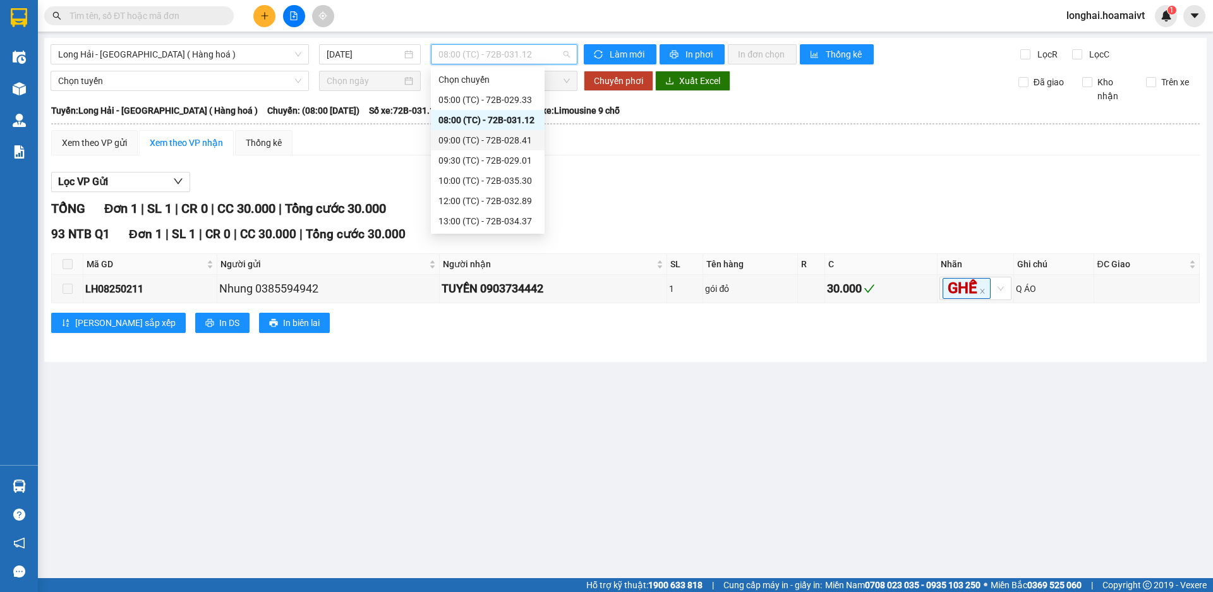
click at [514, 134] on div "09:00 (TC) - 72B-028.41" at bounding box center [487, 140] width 99 height 14
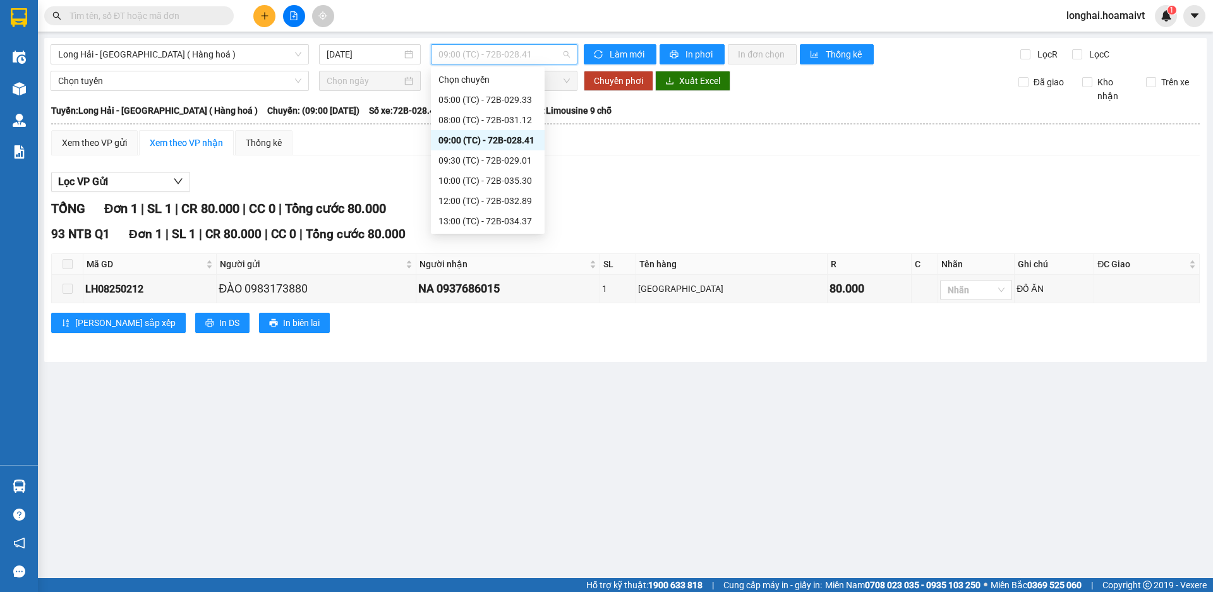
click at [521, 50] on span "09:00 (TC) - 72B-028.41" at bounding box center [503, 54] width 131 height 19
click at [516, 155] on div "09:30 (TC) - 72B-029.01" at bounding box center [487, 161] width 99 height 14
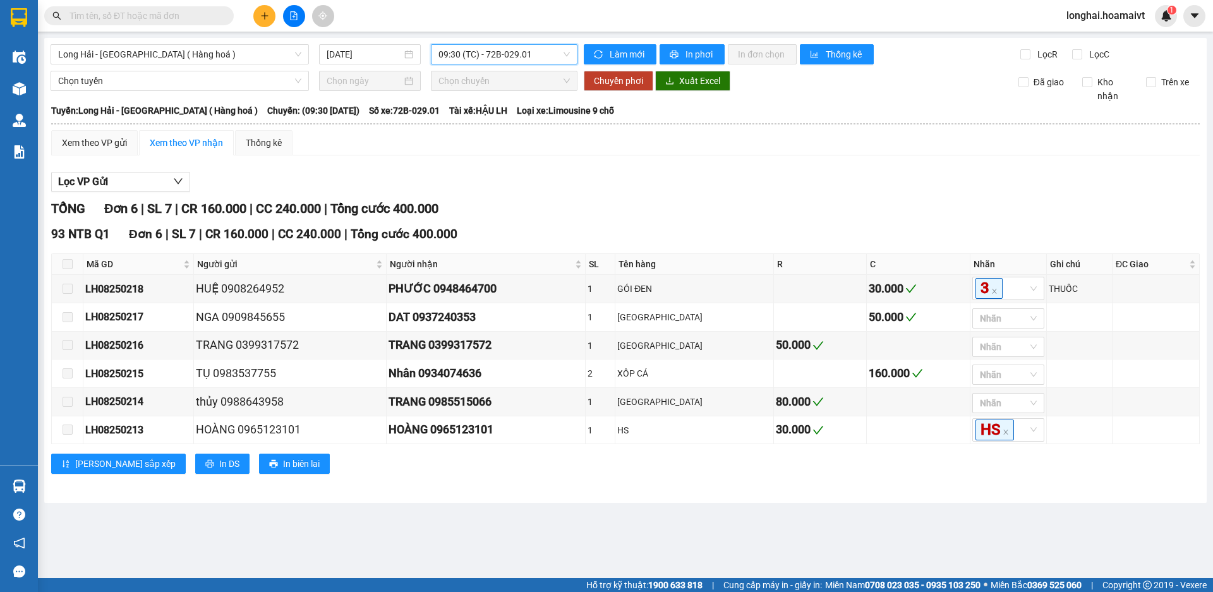
click at [471, 60] on span "09:30 (TC) - 72B-029.01" at bounding box center [503, 54] width 131 height 19
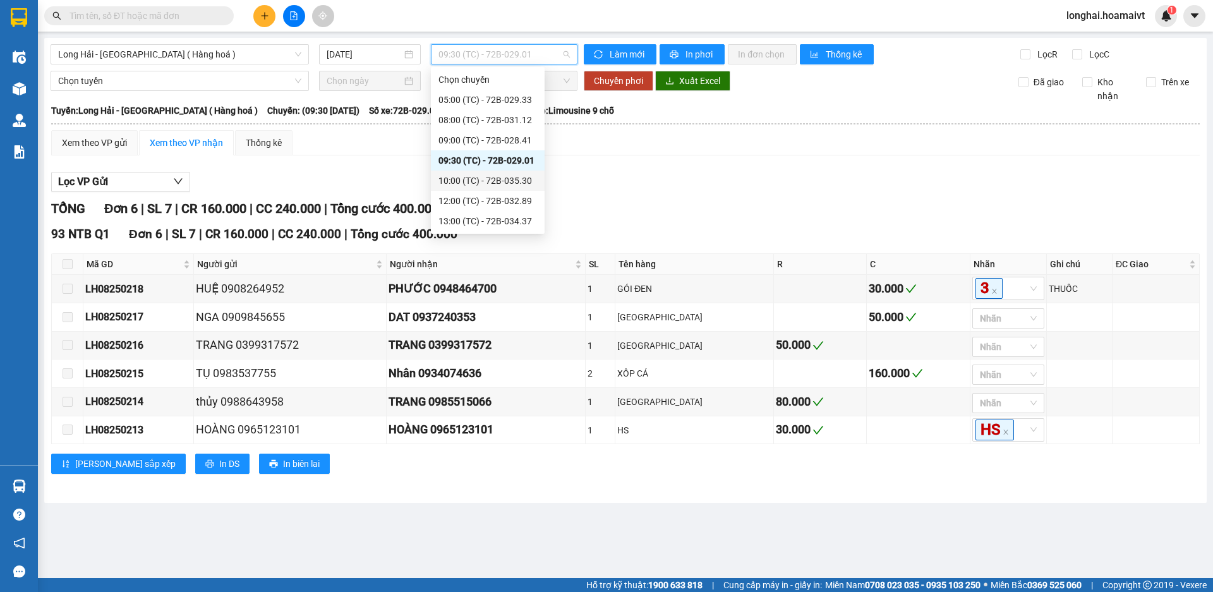
click at [474, 177] on div "10:00 (TC) - 72B-035.30" at bounding box center [487, 181] width 99 height 14
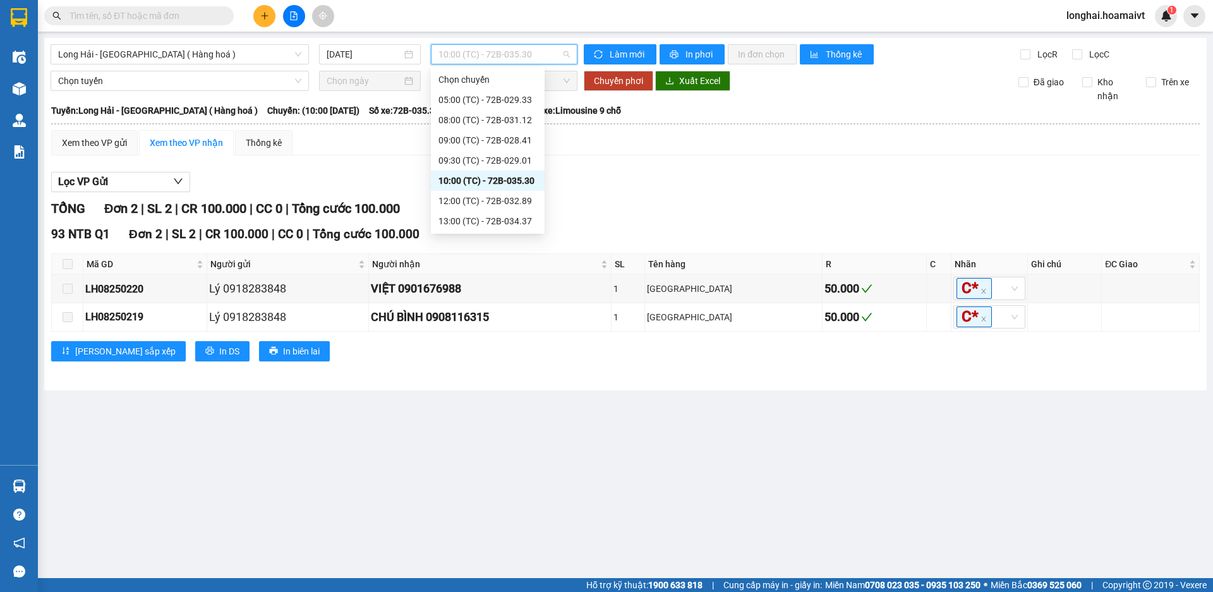
click at [465, 60] on span "10:00 (TC) - 72B-035.30" at bounding box center [503, 54] width 131 height 19
click at [498, 199] on div "12:00 (TC) - 72B-032.89" at bounding box center [487, 201] width 99 height 14
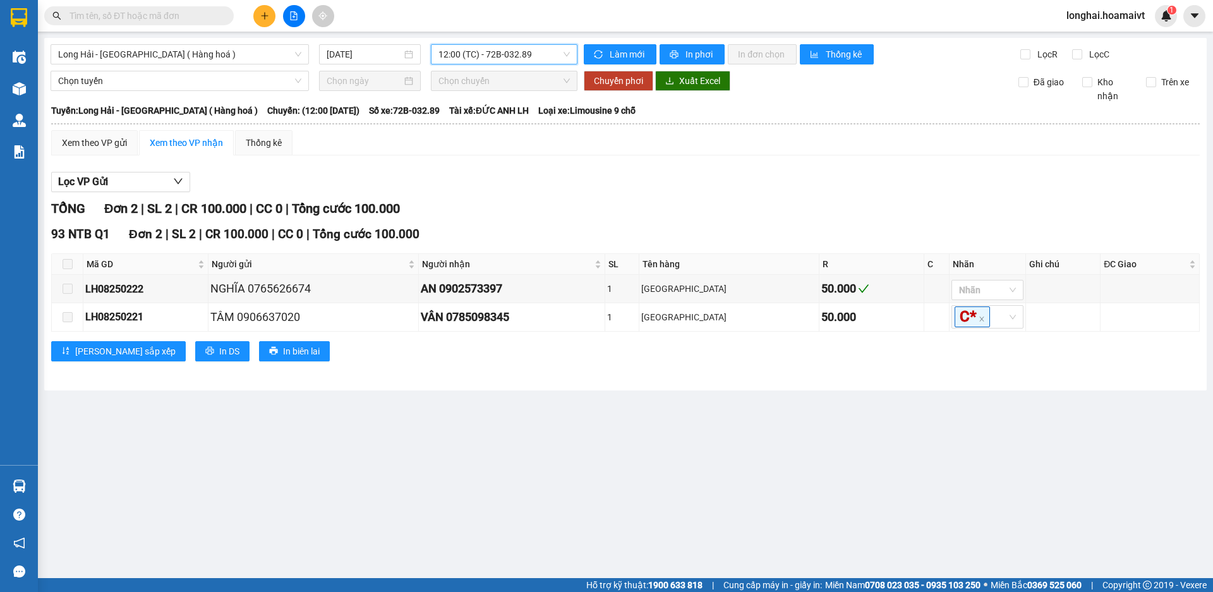
click at [511, 41] on div "Long Hải - [GEOGRAPHIC_DATA] ( Hàng hoá ) [DATE] 12:00 12:00 (TC) - 72B-032.89 …" at bounding box center [625, 214] width 1163 height 353
click at [512, 51] on span "12:00 (TC) - 72B-032.89" at bounding box center [503, 54] width 131 height 19
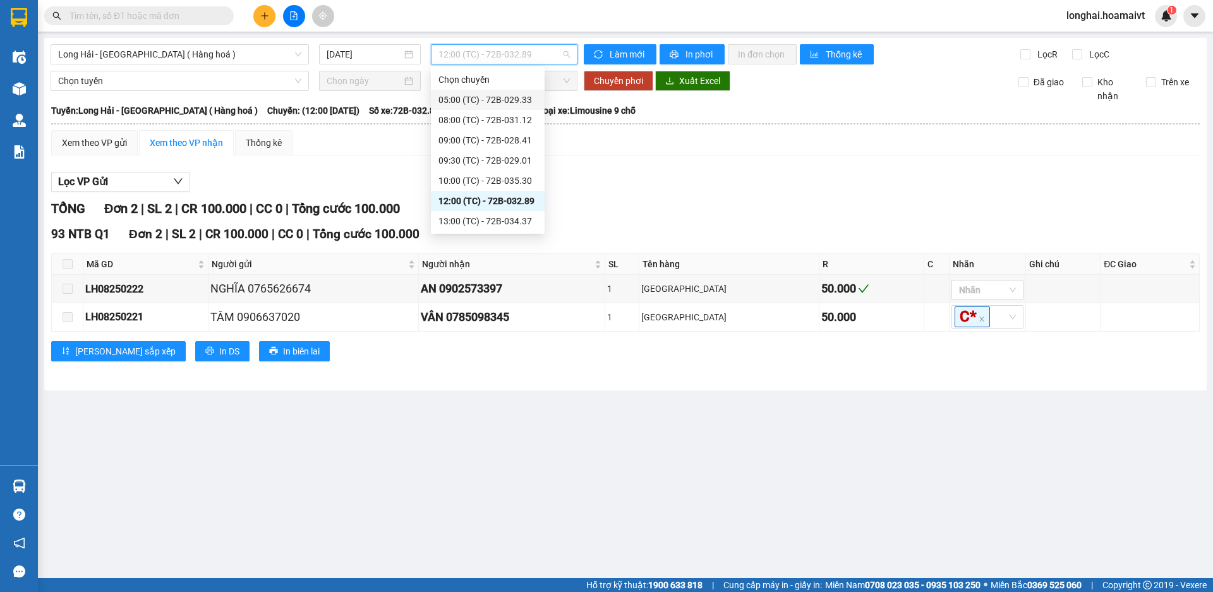
scroll to position [40, 0]
click at [524, 171] on div "13:00 (TC) - 72B-034.37" at bounding box center [488, 181] width 114 height 20
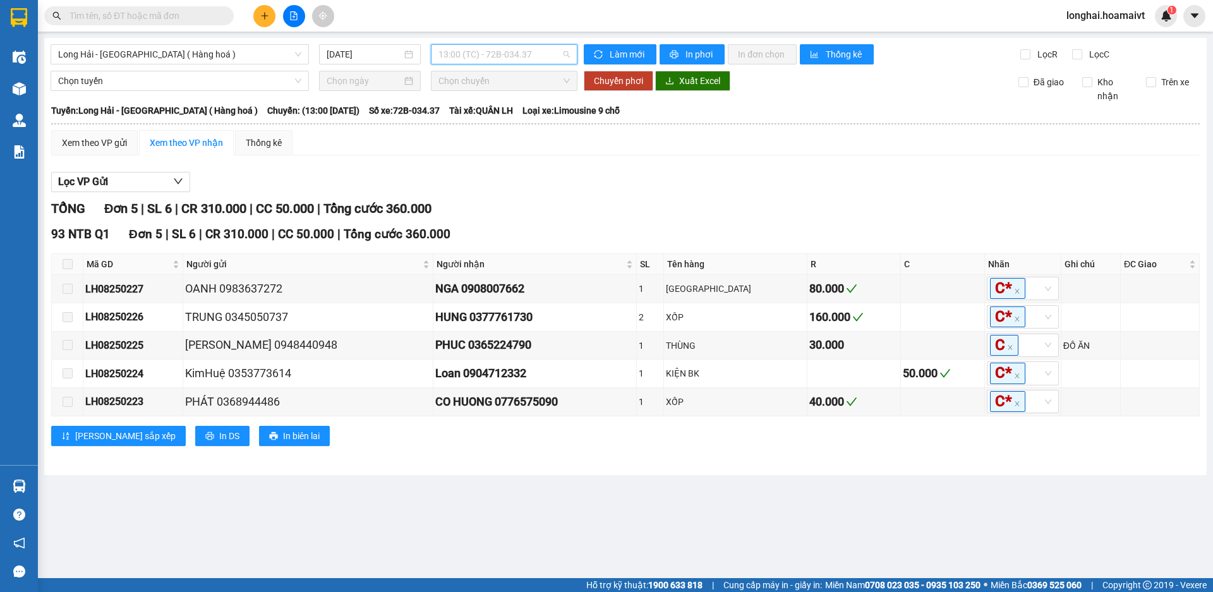
click at [531, 51] on span "13:00 (TC) - 72B-034.37" at bounding box center [503, 54] width 131 height 19
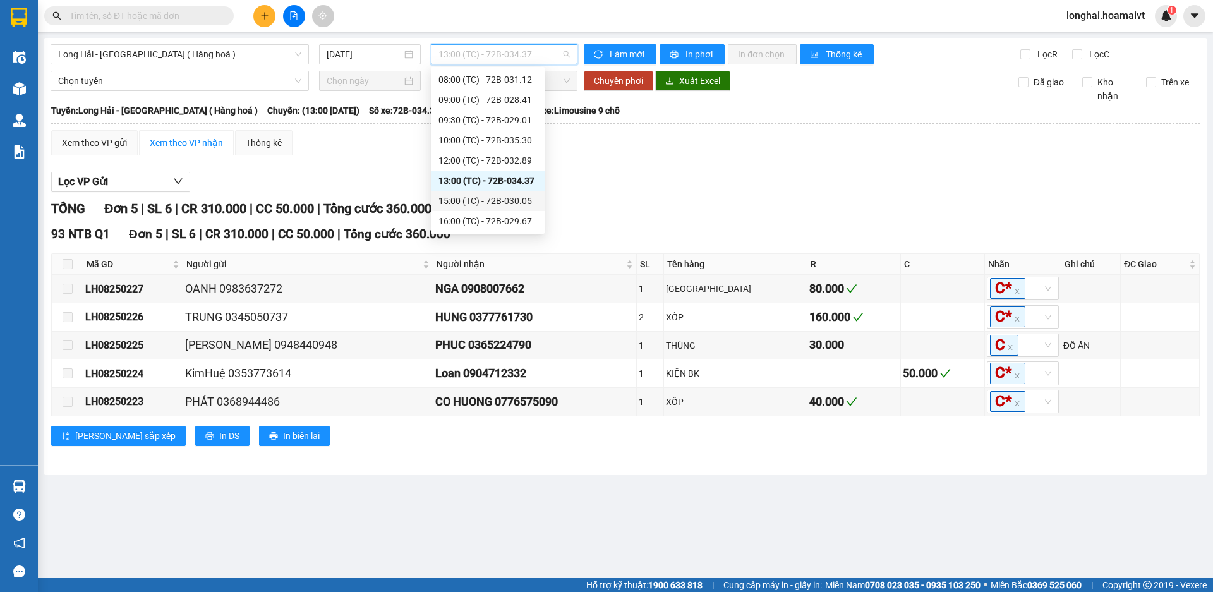
click at [507, 198] on div "15:00 (TC) - 72B-030.05" at bounding box center [487, 201] width 99 height 14
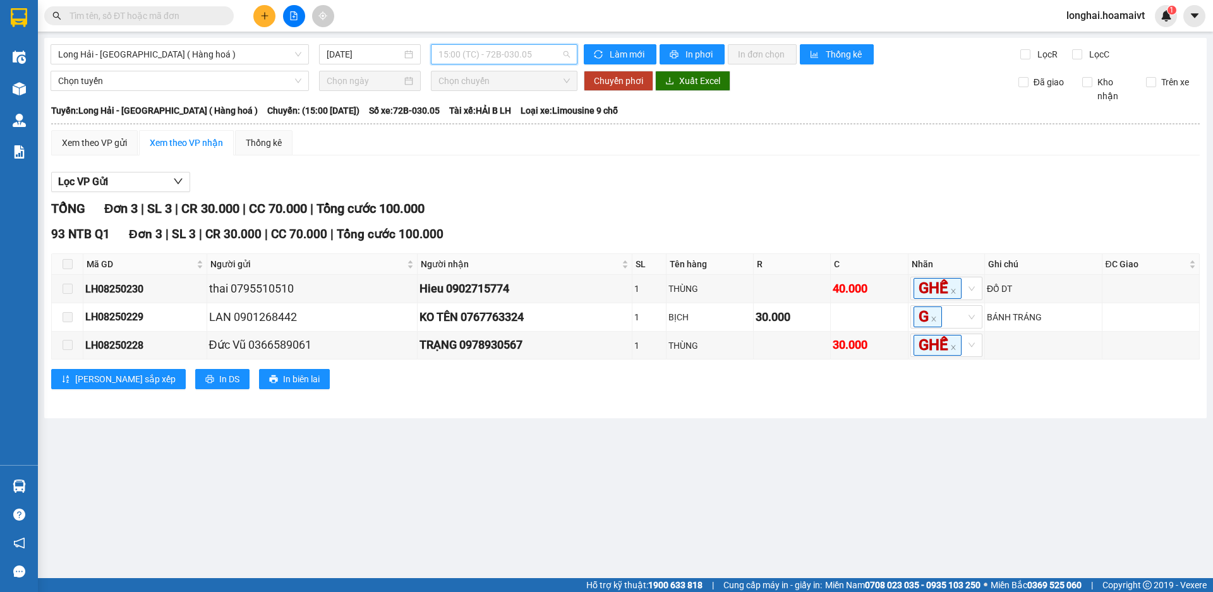
click at [484, 51] on span "15:00 (TC) - 72B-030.05" at bounding box center [503, 54] width 131 height 19
click at [602, 193] on div "Lọc VP Gửi TỔNG Đơn 3 | SL 3 | CR 30.000 | CC 70.000 | Tổng cước 100.000 93 NT…" at bounding box center [625, 285] width 1149 height 239
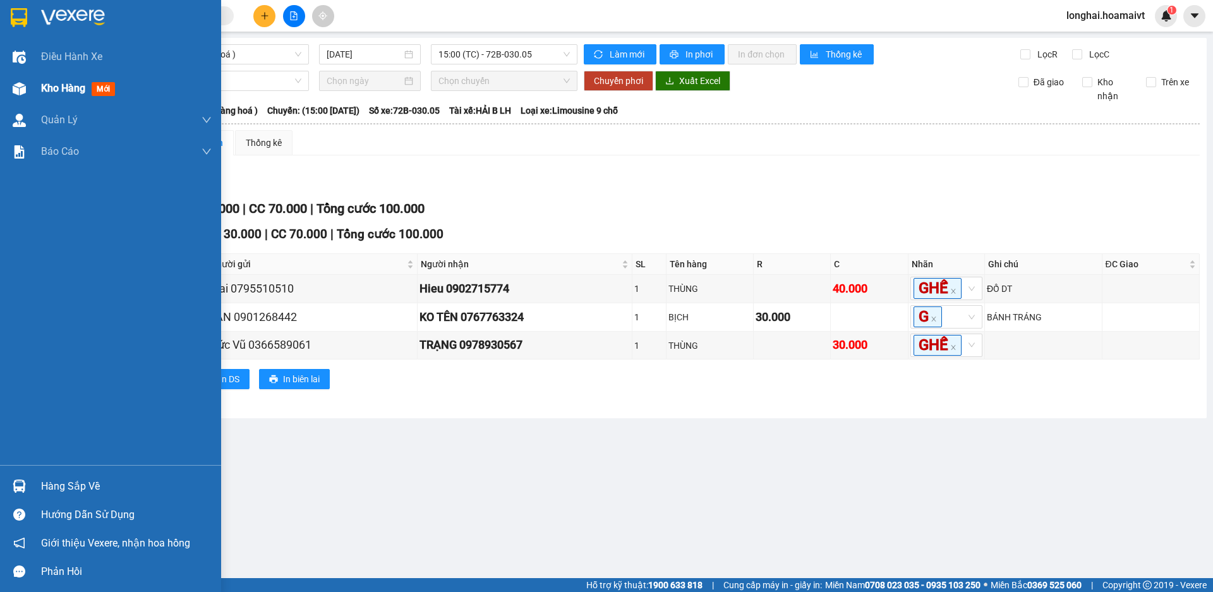
click at [76, 91] on span "Kho hàng" at bounding box center [63, 88] width 44 height 12
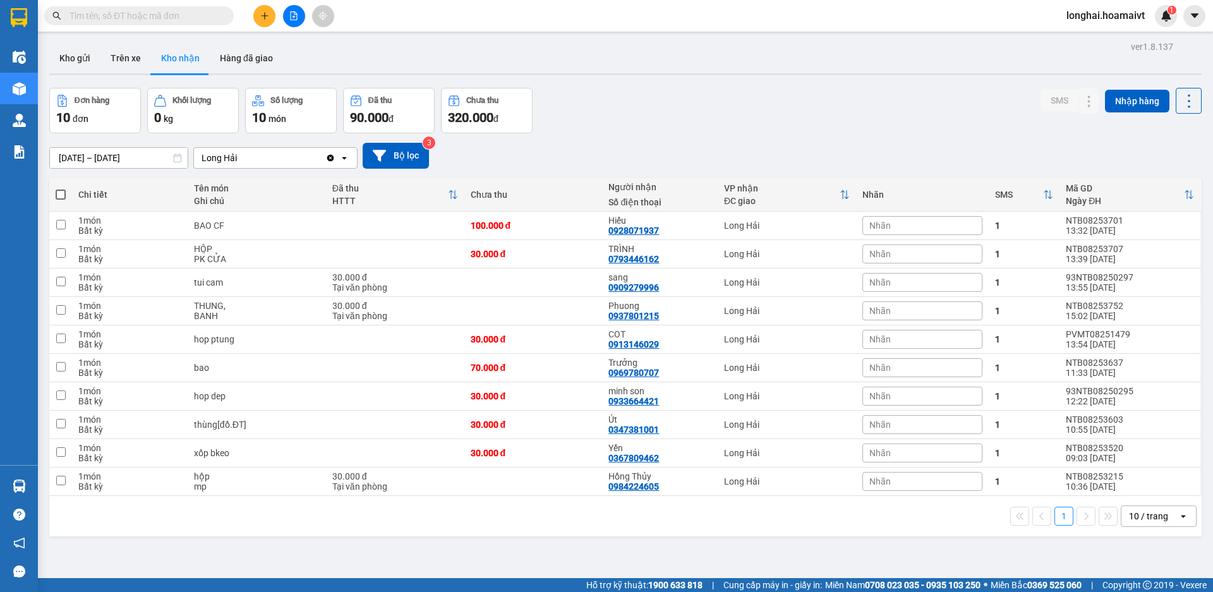
click at [128, 22] on input "text" at bounding box center [143, 16] width 149 height 14
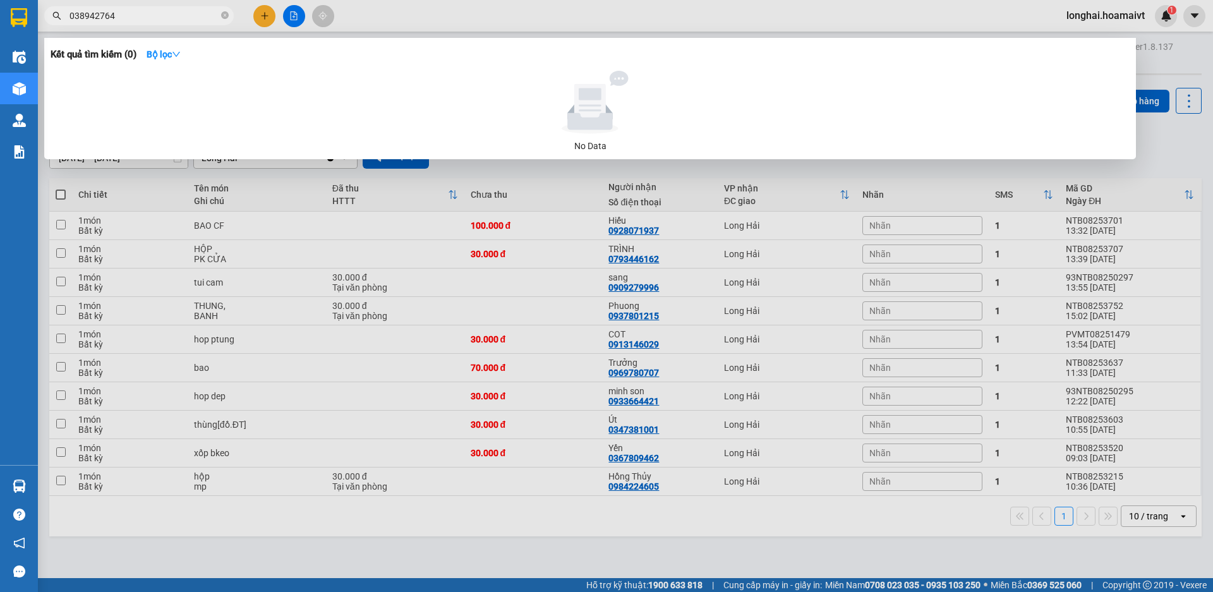
type input "0389427647"
click at [228, 16] on icon "close-circle" at bounding box center [225, 15] width 8 height 8
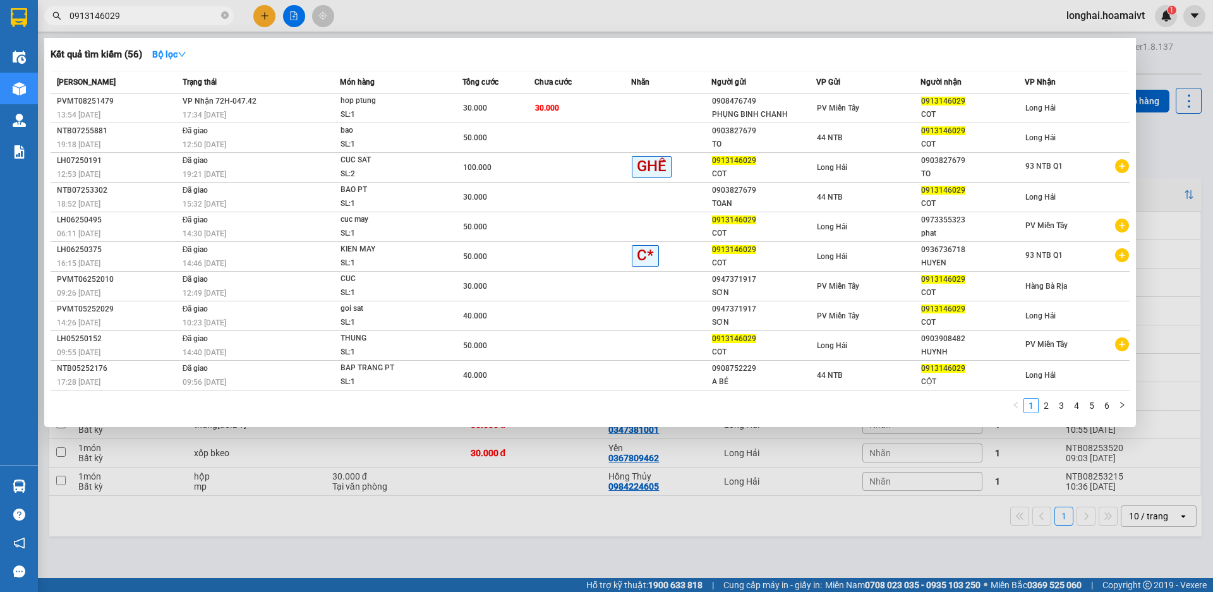
type input "0913146029"
click at [220, 16] on span "0913146029" at bounding box center [139, 15] width 190 height 19
click at [226, 19] on icon "close-circle" at bounding box center [225, 15] width 8 height 8
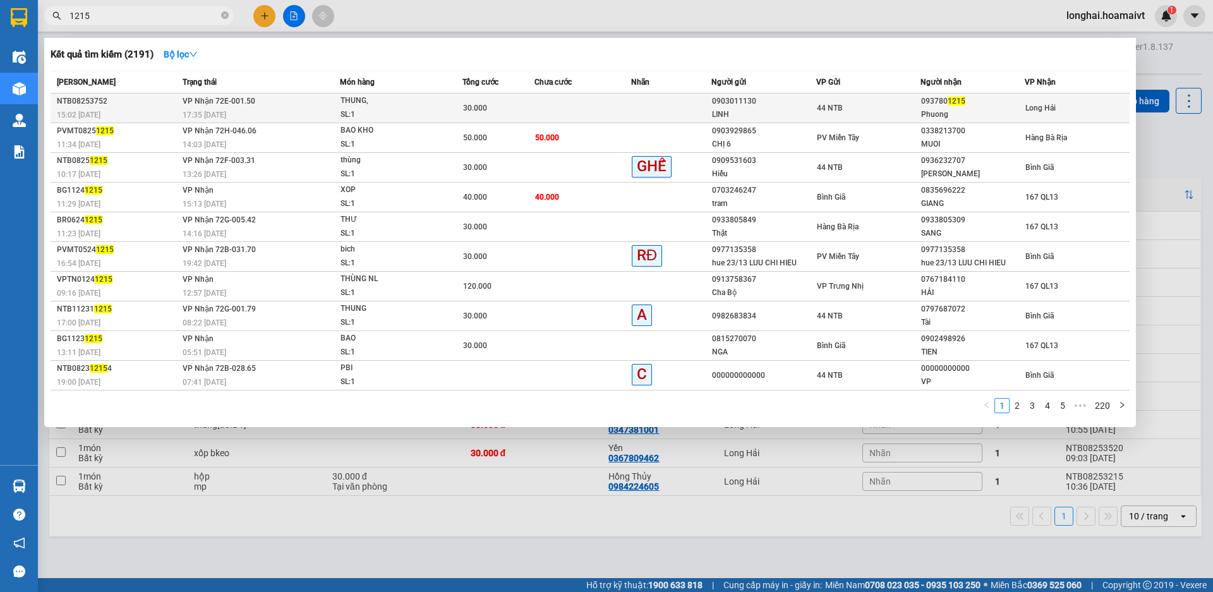
type input "1215"
click at [519, 111] on div "30.000" at bounding box center [498, 108] width 71 height 14
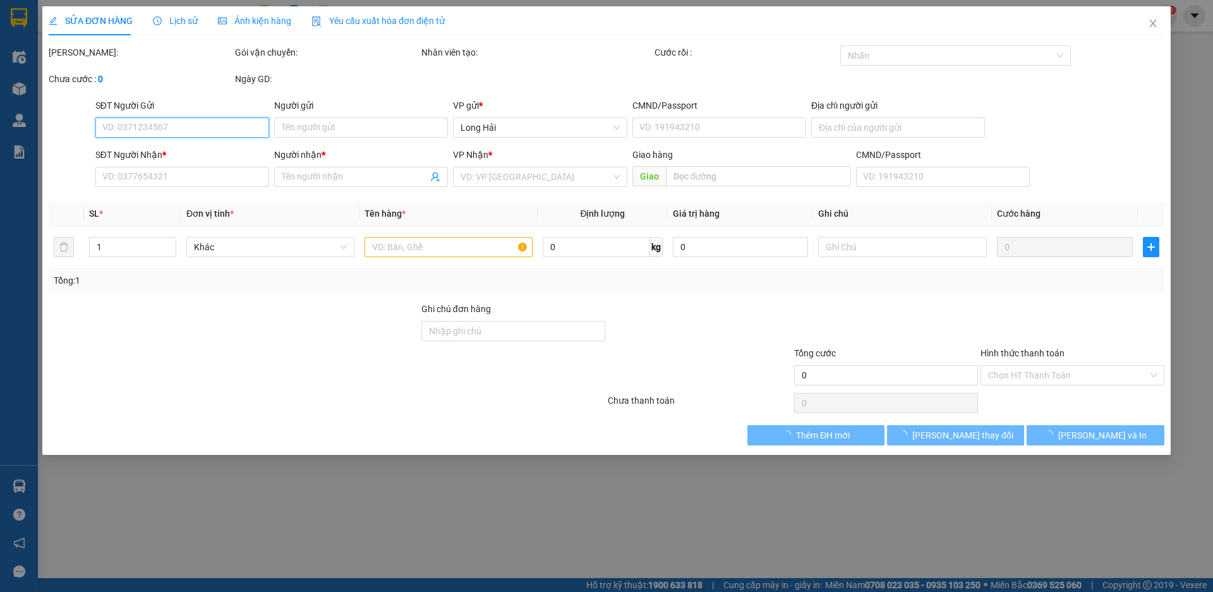
type input "0903011130"
type input "LINH"
type input "0937801215"
type input "Phuong"
type input "30.000"
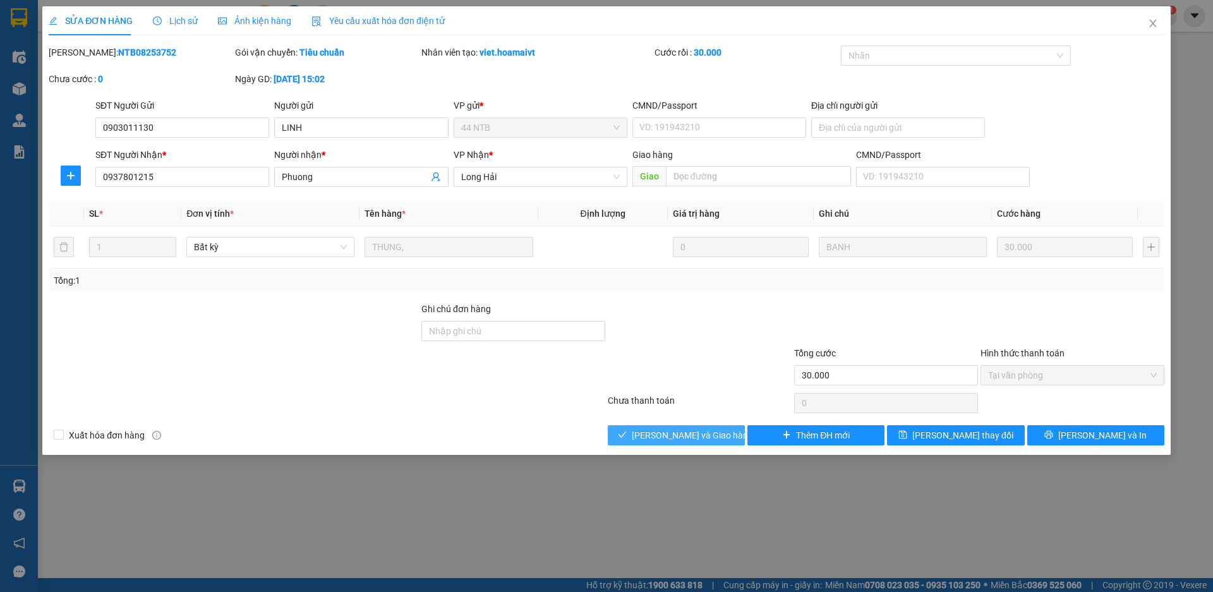
click at [705, 437] on span "[PERSON_NAME] và Giao hàng" at bounding box center [692, 435] width 121 height 14
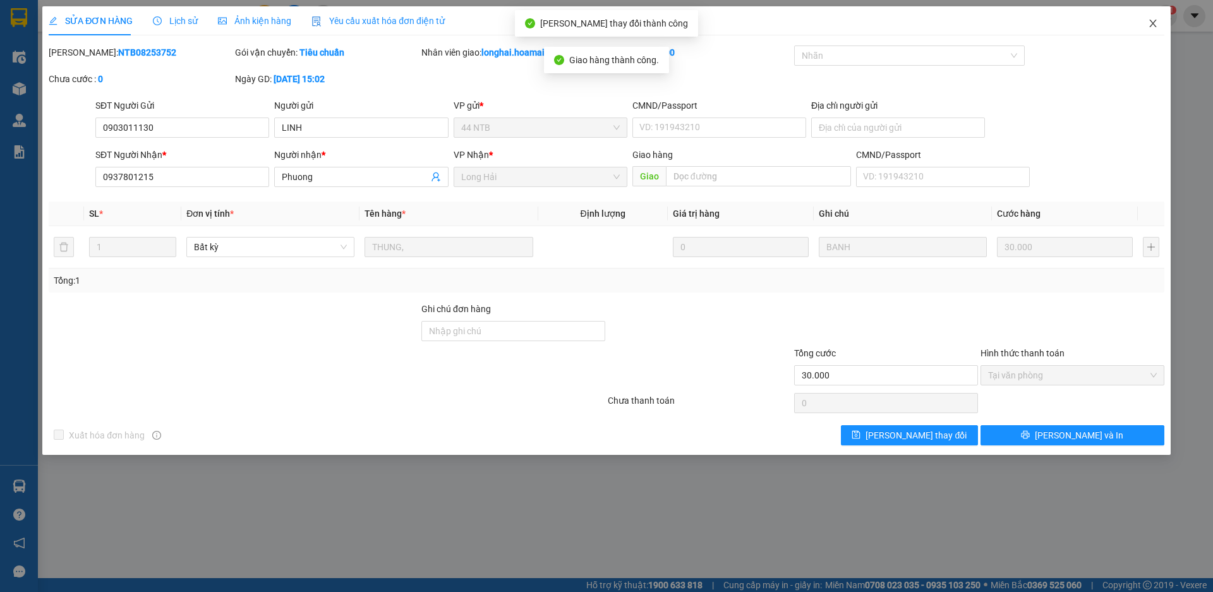
click at [1156, 25] on icon "close" at bounding box center [1153, 23] width 10 height 10
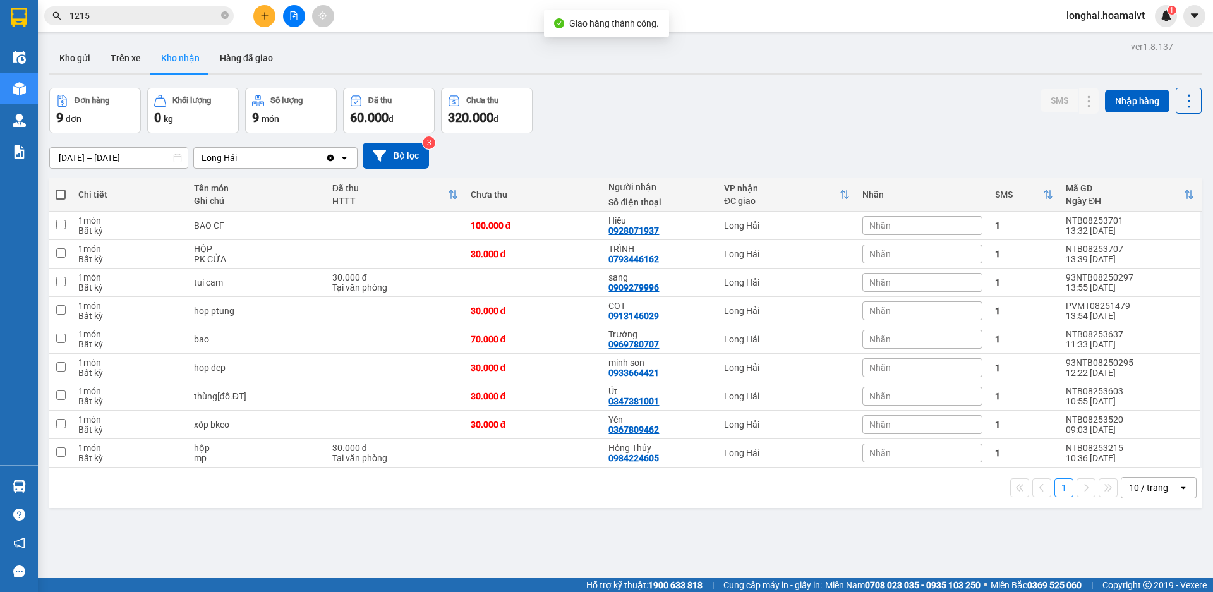
click at [224, 18] on icon "close-circle" at bounding box center [225, 15] width 8 height 8
click at [61, 58] on button "Kho gửi" at bounding box center [74, 58] width 51 height 30
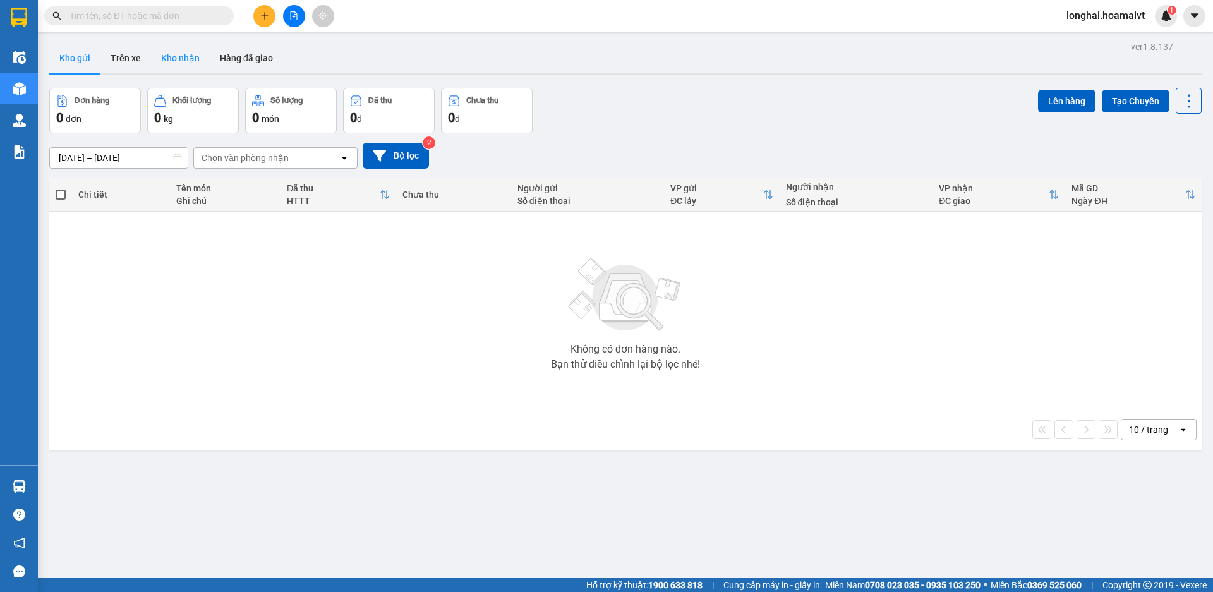
click at [161, 56] on button "Kho nhận" at bounding box center [180, 58] width 59 height 30
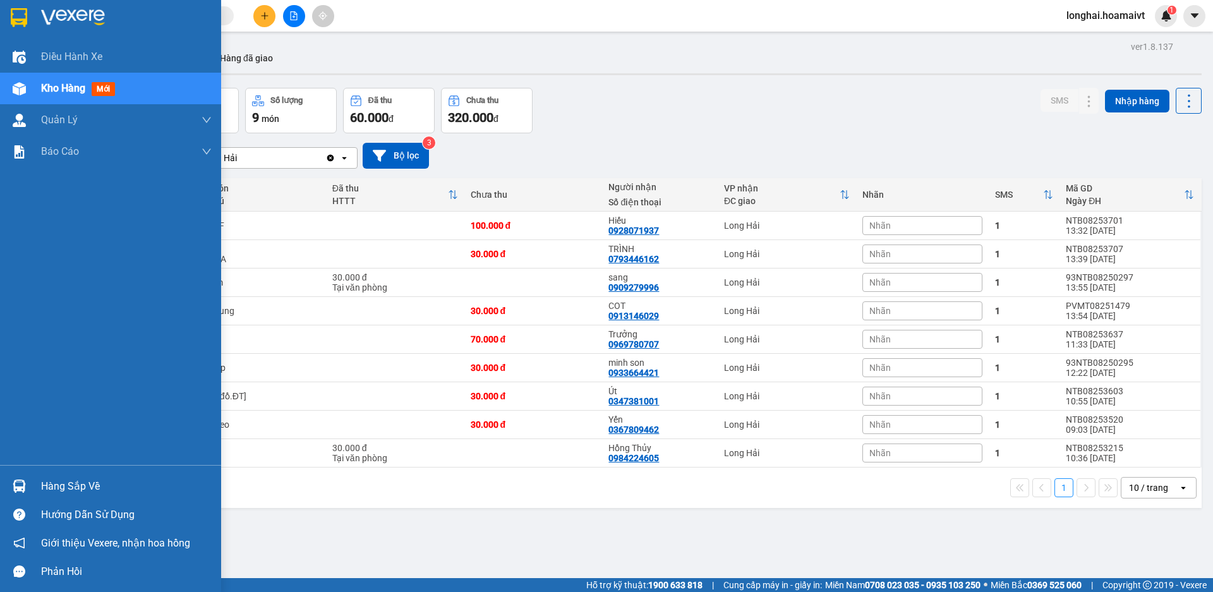
click at [37, 486] on div "Hàng sắp về" at bounding box center [110, 486] width 221 height 28
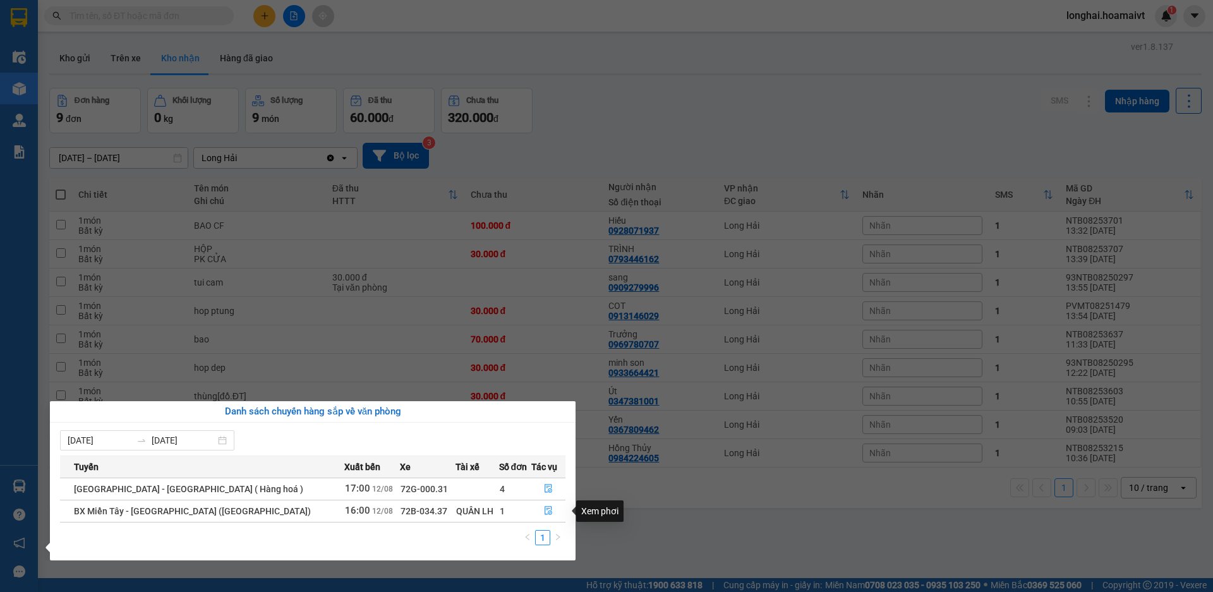
drag, startPoint x: 666, startPoint y: 518, endPoint x: 662, endPoint y: 509, distance: 10.2
click at [667, 518] on section "Kết quả tìm kiếm ( 2191 ) Bộ lọc Mã ĐH Trạng thái Món hàng Tổng cước Chưa cước …" at bounding box center [606, 296] width 1213 height 592
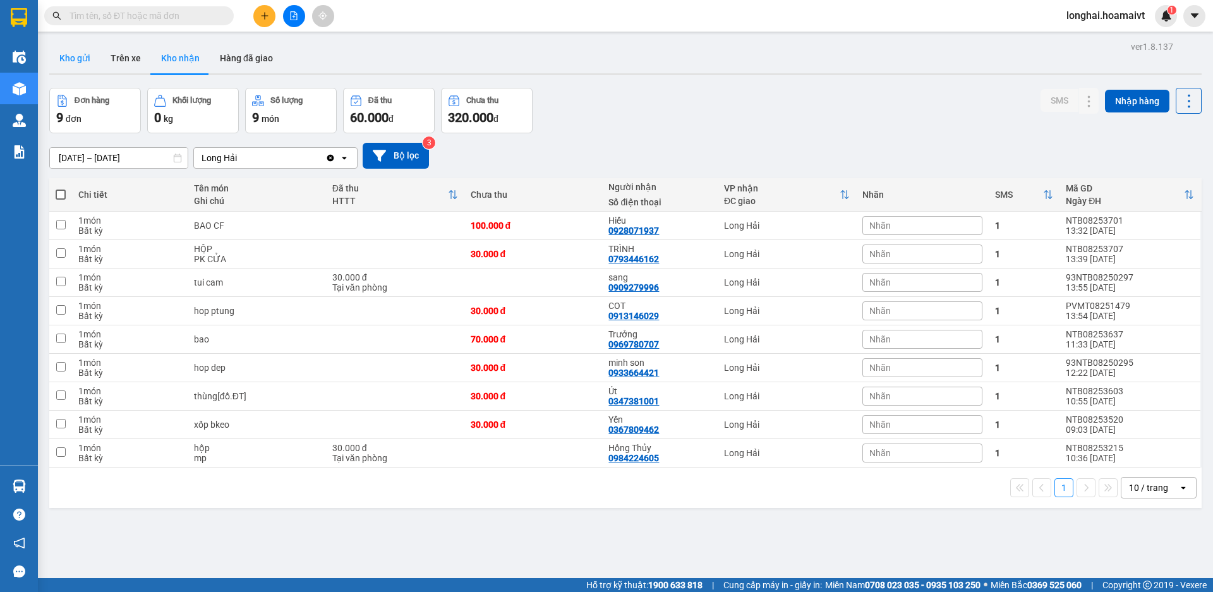
click at [78, 57] on button "Kho gửi" at bounding box center [74, 58] width 51 height 30
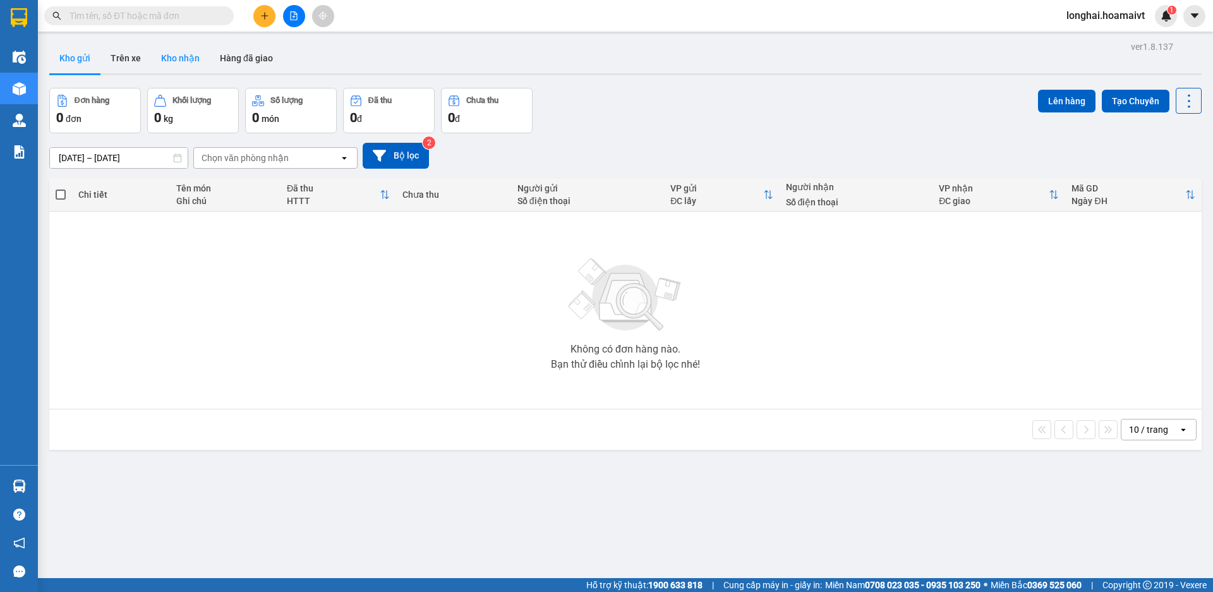
click at [181, 64] on button "Kho nhận" at bounding box center [180, 58] width 59 height 30
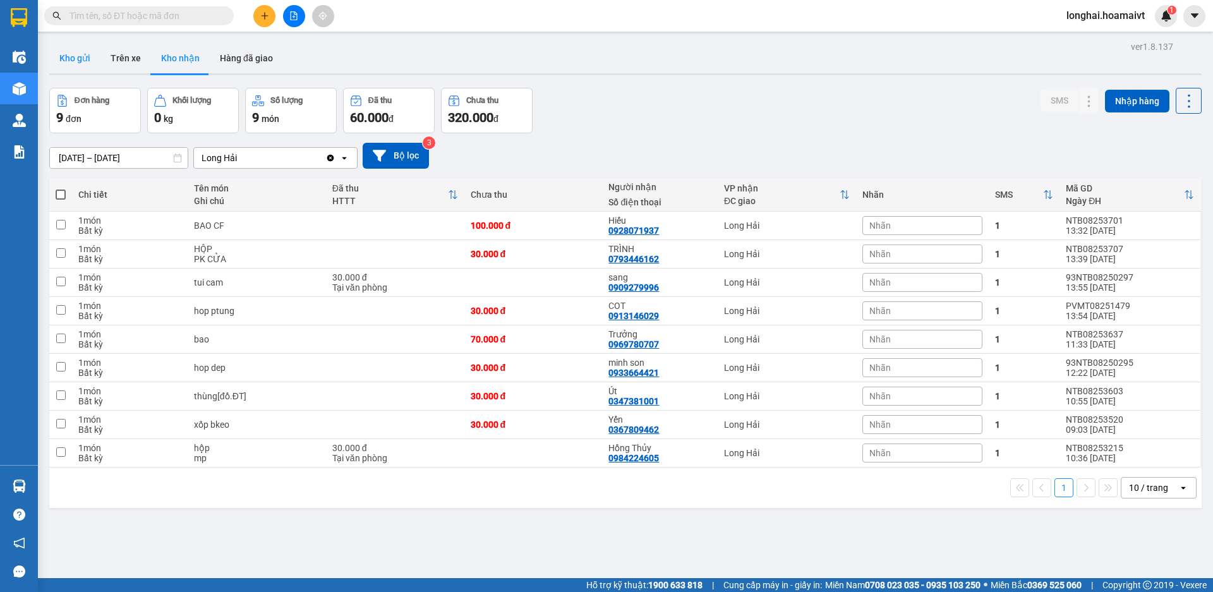
click at [79, 59] on button "Kho gửi" at bounding box center [74, 58] width 51 height 30
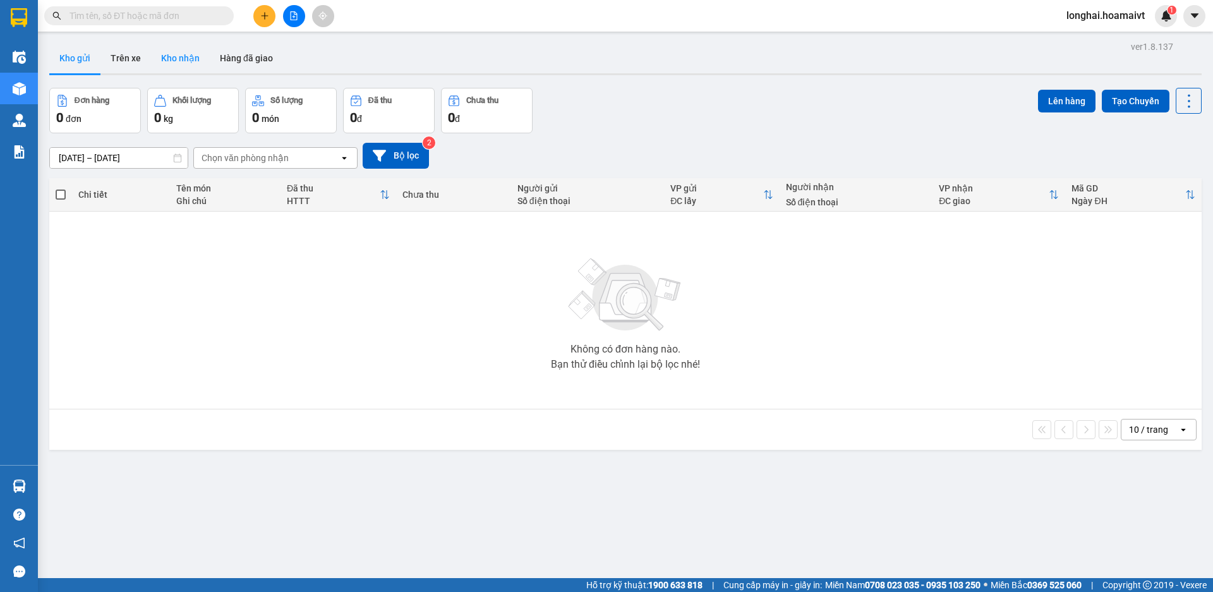
click at [199, 47] on button "Kho nhận" at bounding box center [180, 58] width 59 height 30
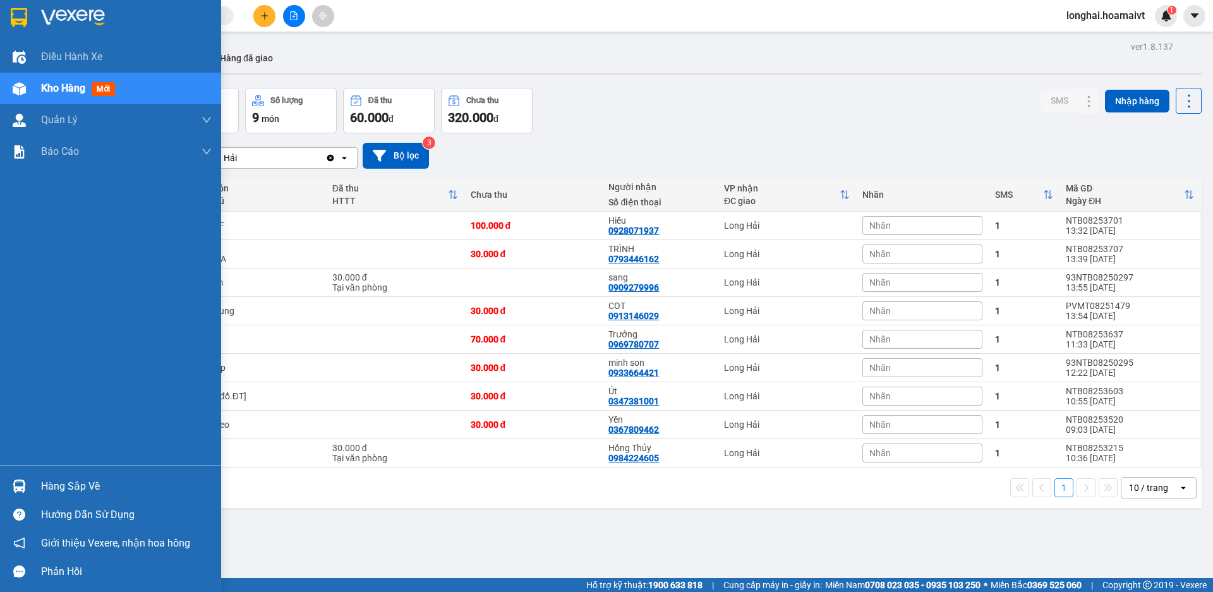
click at [70, 488] on div "Hàng sắp về" at bounding box center [126, 486] width 171 height 19
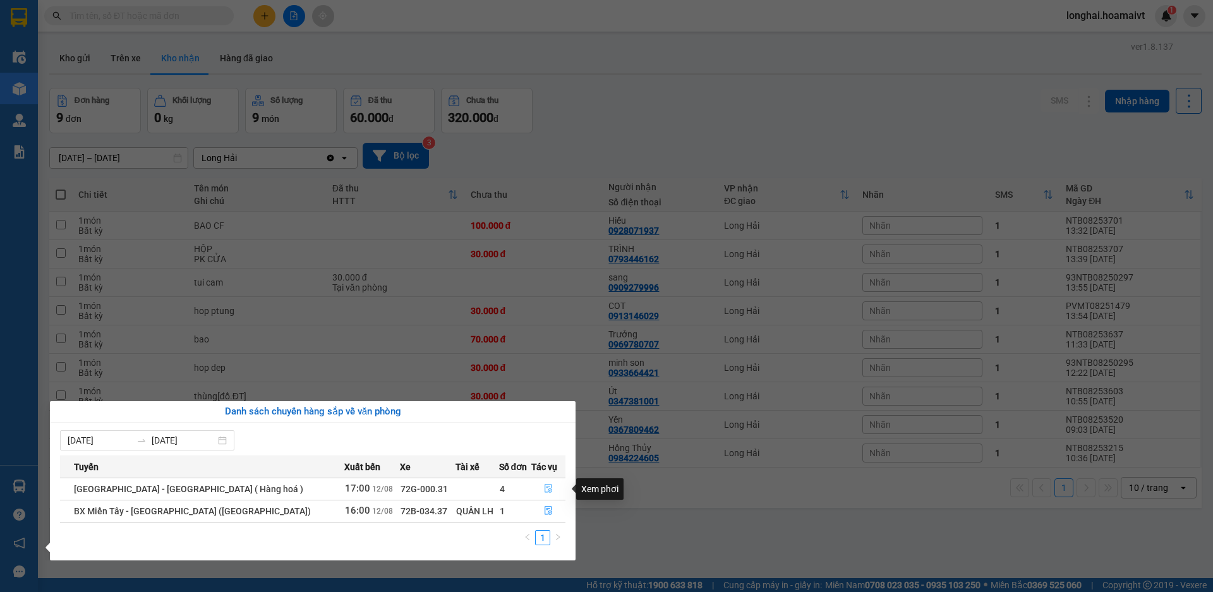
click at [535, 488] on button "button" at bounding box center [548, 489] width 33 height 20
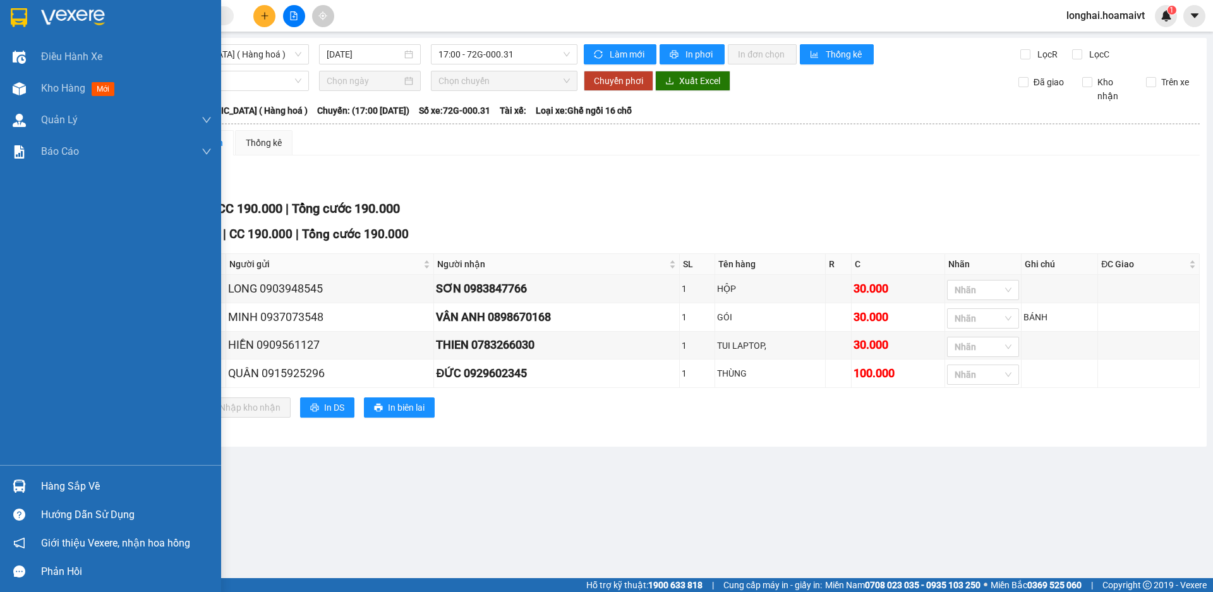
click at [36, 480] on div "Hàng sắp về" at bounding box center [110, 486] width 221 height 28
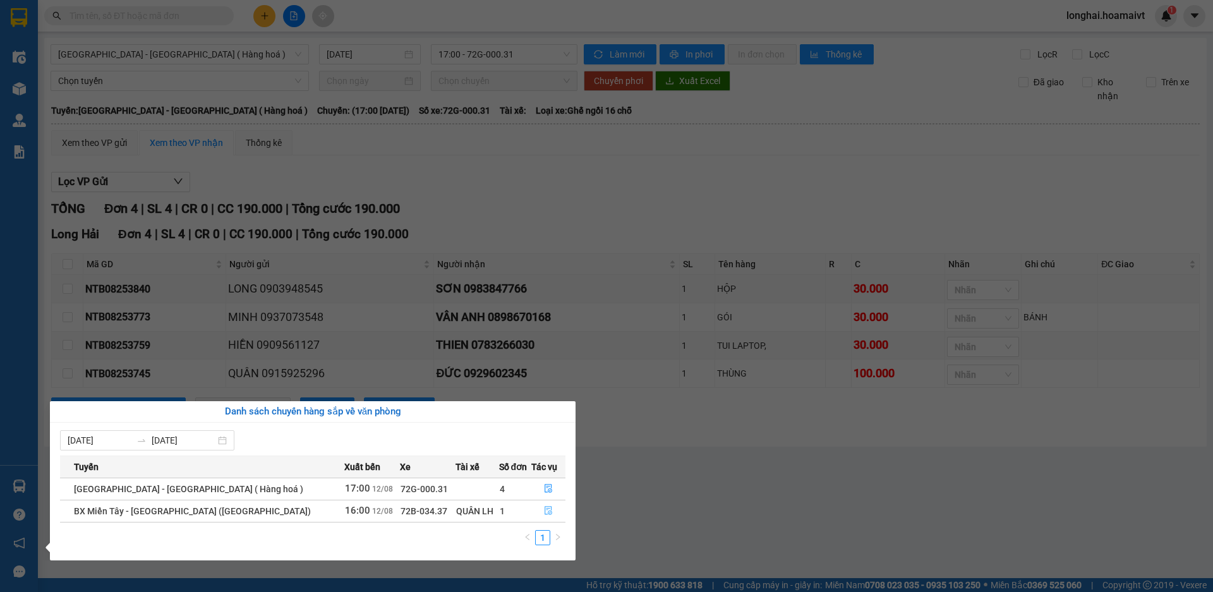
click at [550, 505] on button "button" at bounding box center [548, 511] width 33 height 20
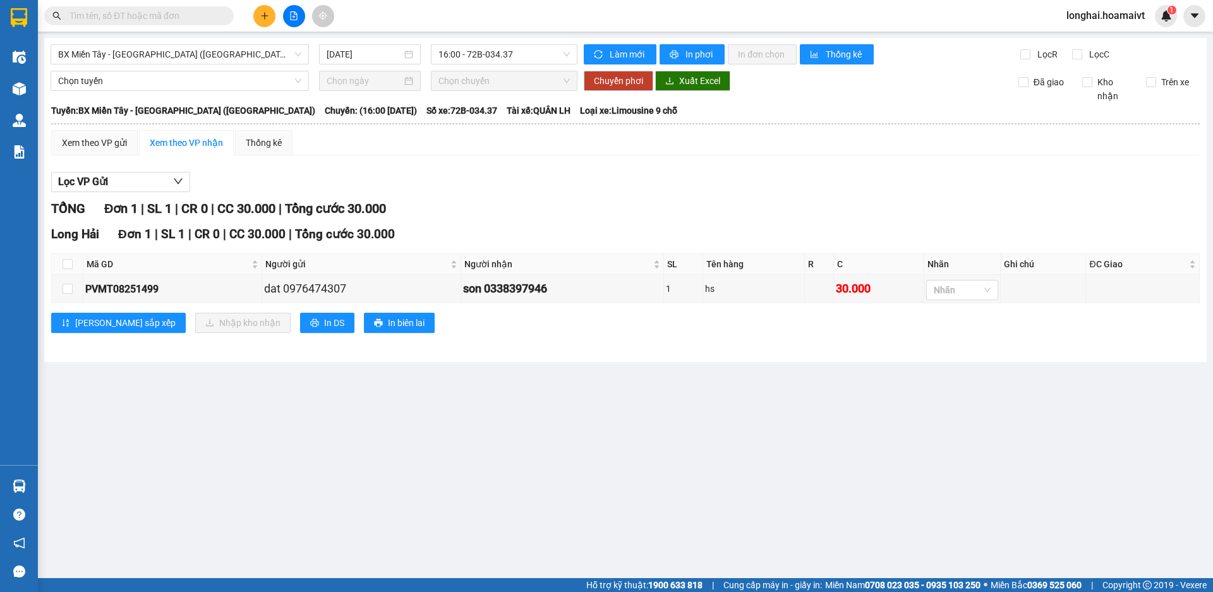
click at [66, 95] on div "Chọn tuyến Chọn chuyến Chuyển phơi Xuất Excel Đã giao Kho nhận Trên xe" at bounding box center [626, 87] width 1150 height 32
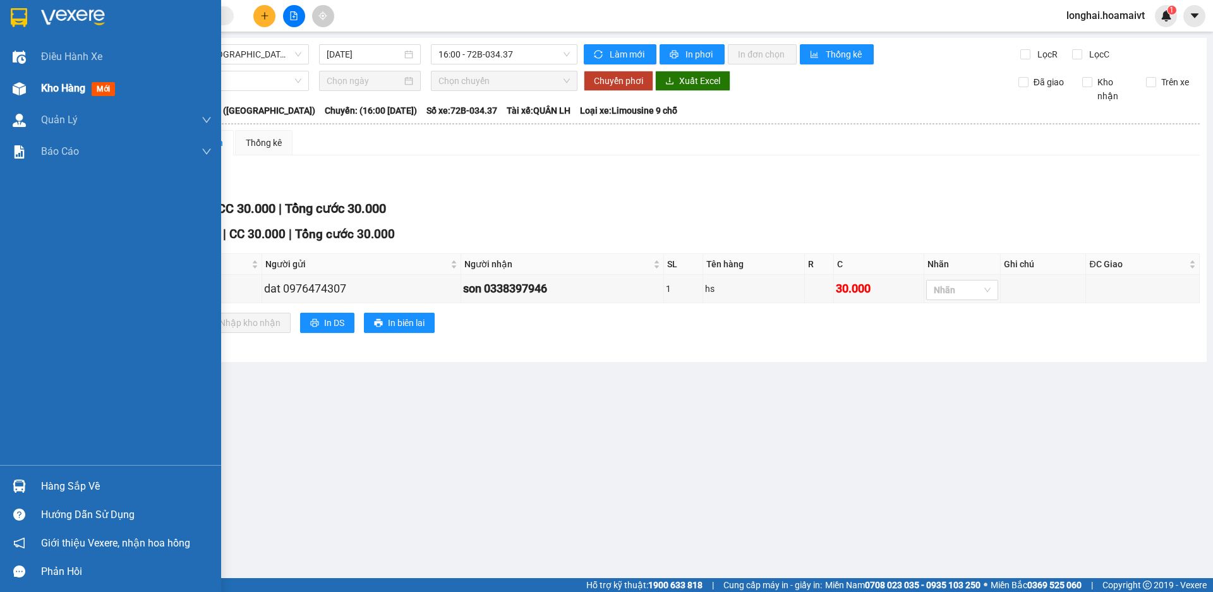
click at [40, 88] on div "Kho hàng mới" at bounding box center [110, 89] width 221 height 32
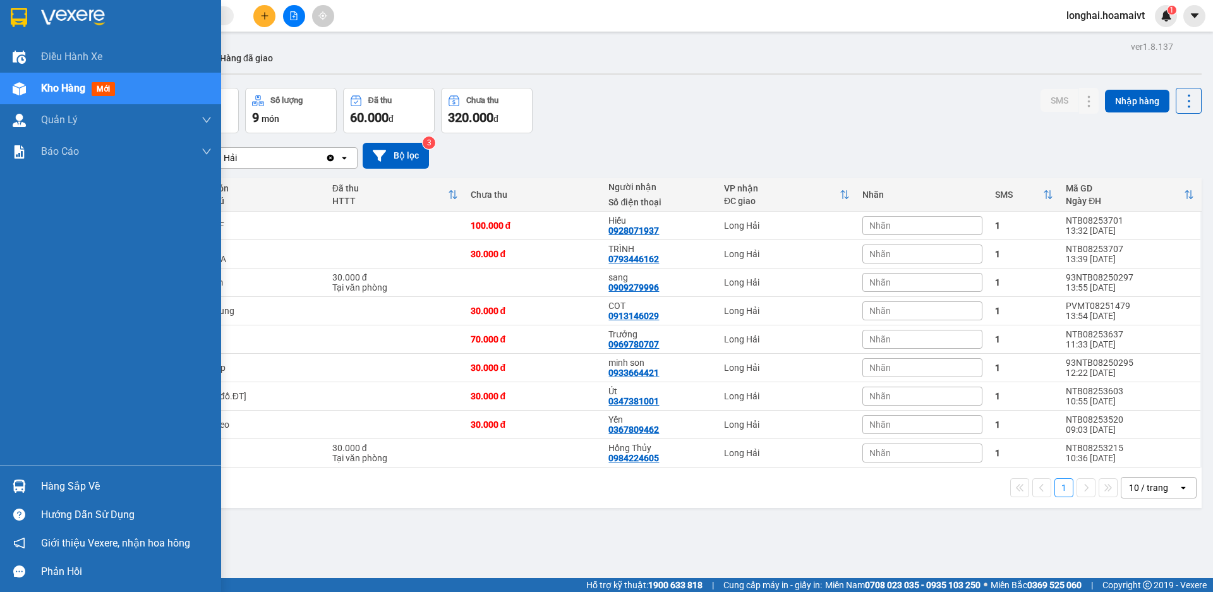
click at [28, 485] on div at bounding box center [19, 486] width 22 height 22
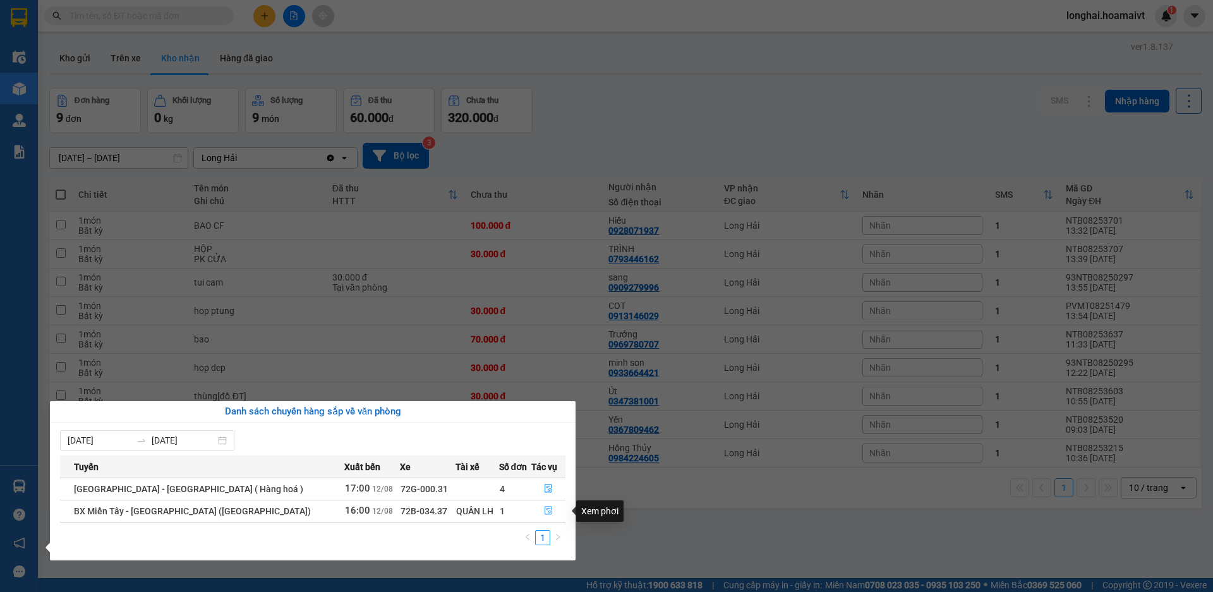
click at [544, 513] on icon "file-done" at bounding box center [548, 510] width 9 height 9
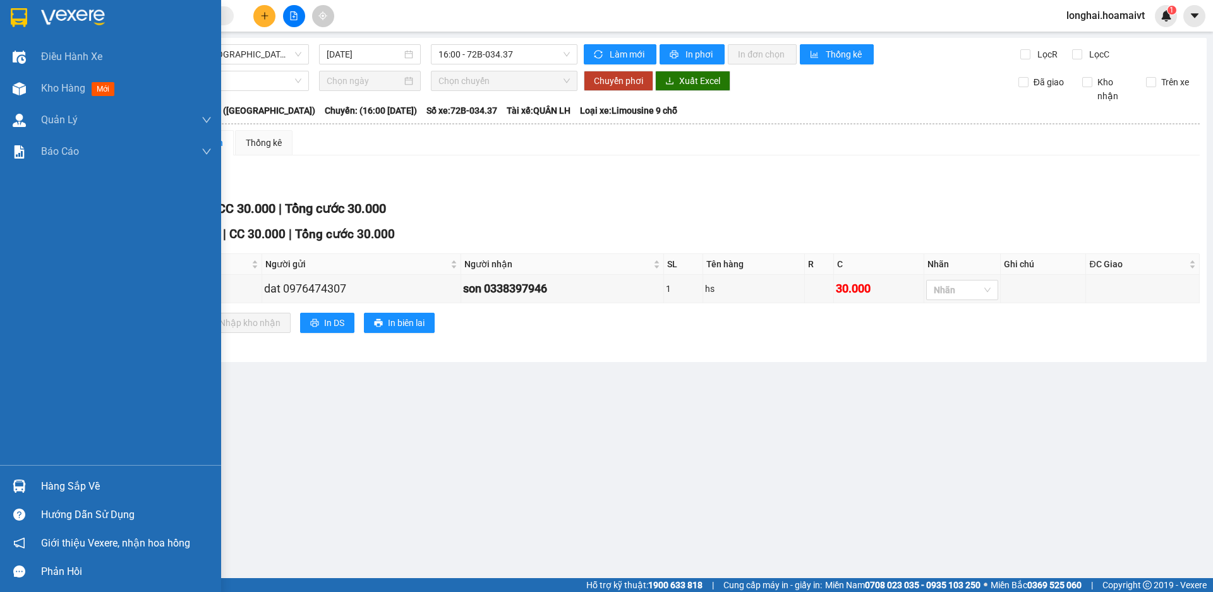
click at [42, 480] on div "Hàng sắp về" at bounding box center [126, 486] width 171 height 19
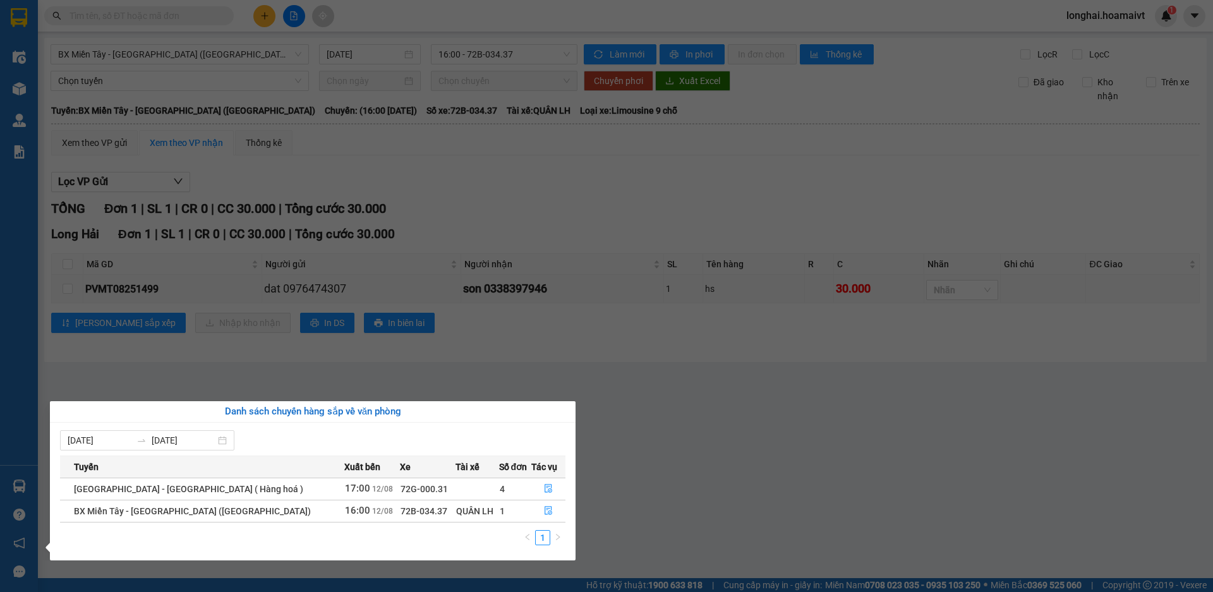
click at [586, 460] on section "Kết quả tìm kiếm ( 2191 ) Bộ lọc Mã ĐH Trạng thái Món hàng Tổng cước Chưa cước …" at bounding box center [606, 296] width 1213 height 592
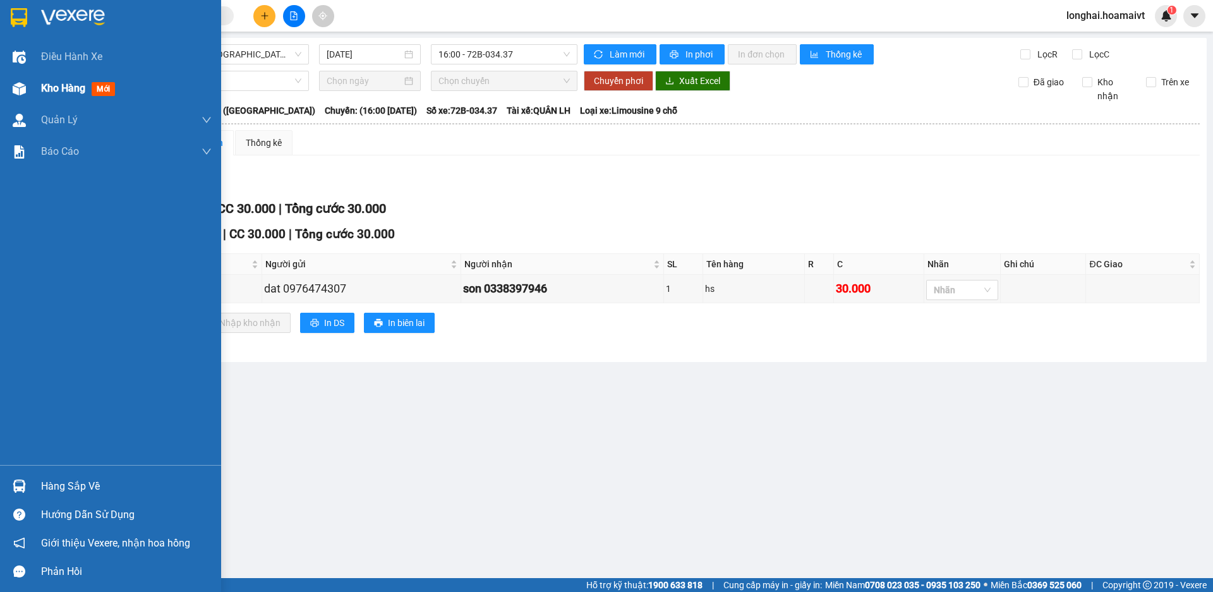
click at [47, 84] on span "Kho hàng" at bounding box center [63, 88] width 44 height 12
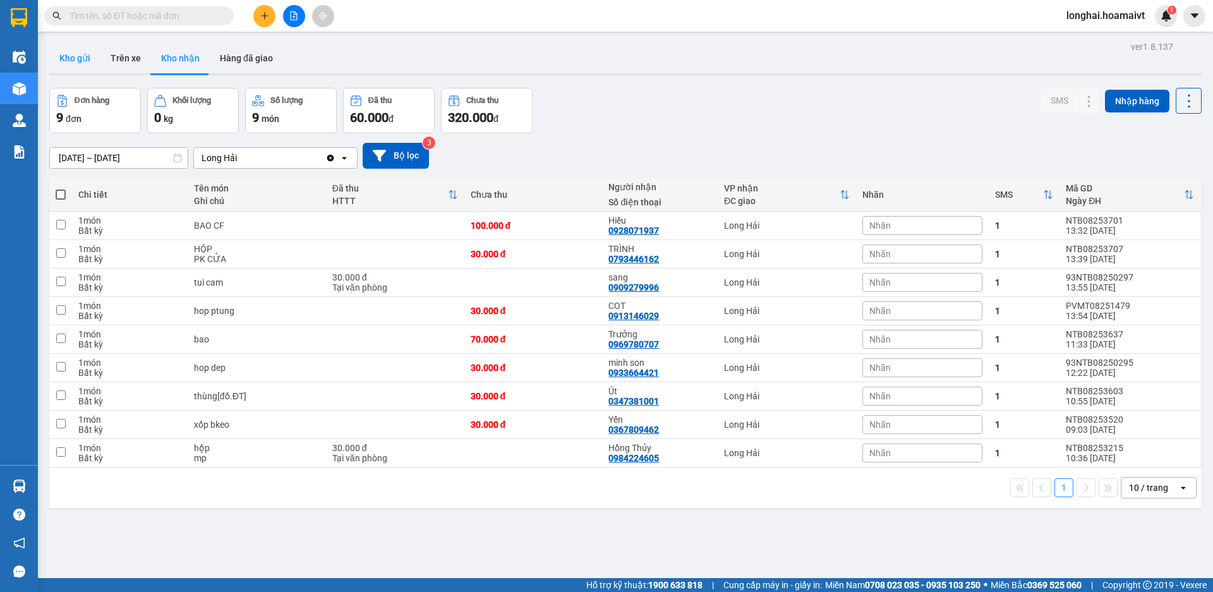
click at [84, 65] on button "Kho gửi" at bounding box center [74, 58] width 51 height 30
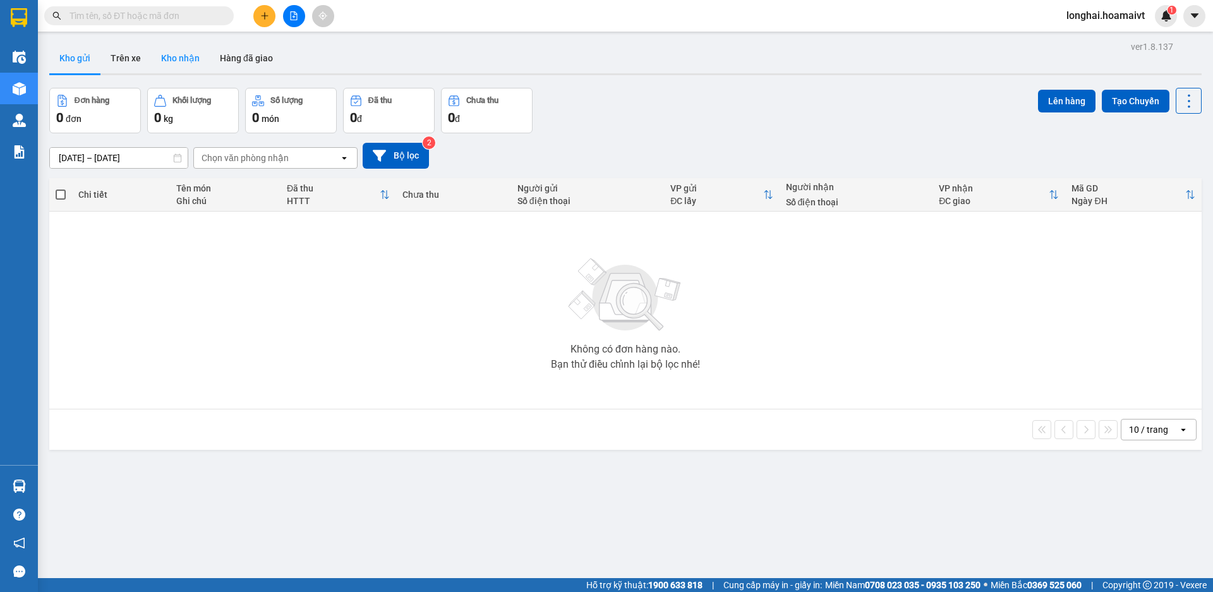
click at [186, 61] on button "Kho nhận" at bounding box center [180, 58] width 59 height 30
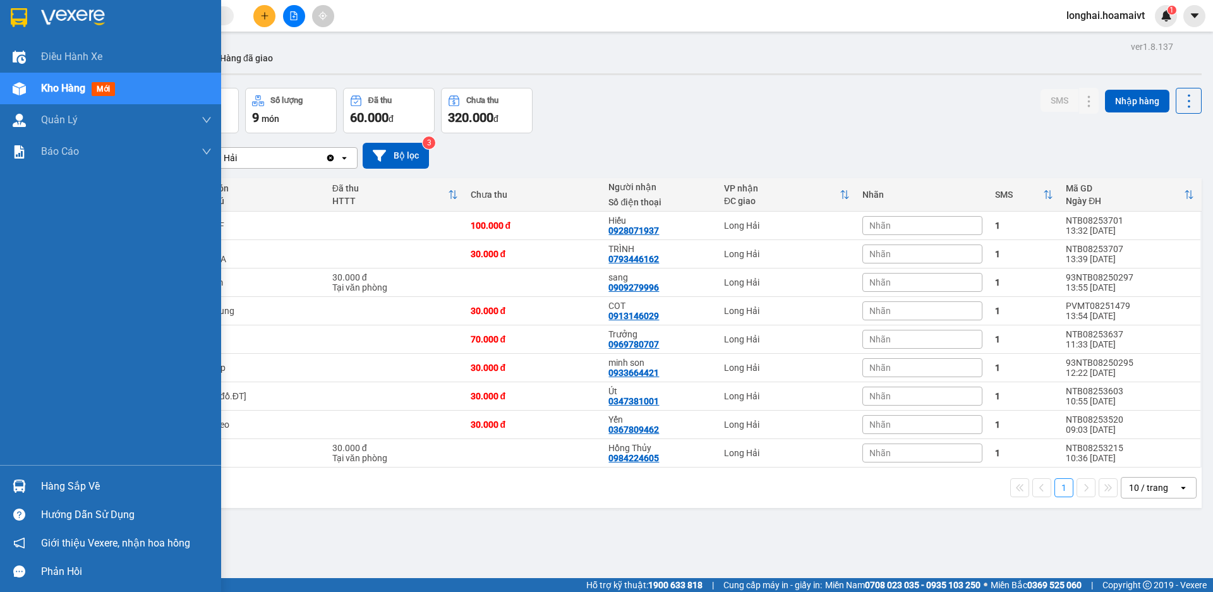
click at [59, 488] on div "Hàng sắp về" at bounding box center [126, 486] width 171 height 19
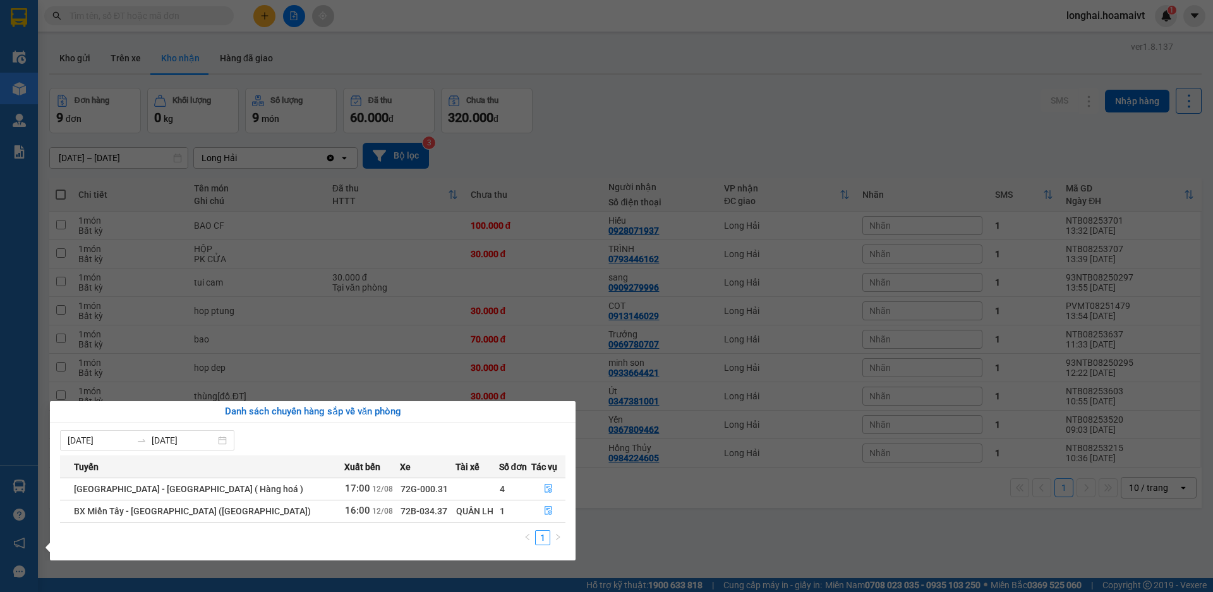
click at [634, 541] on section "Kết quả tìm kiếm ( 2191 ) Bộ lọc Mã ĐH Trạng thái Món hàng Tổng cước Chưa cước …" at bounding box center [606, 296] width 1213 height 592
